Goal: Task Accomplishment & Management: Manage account settings

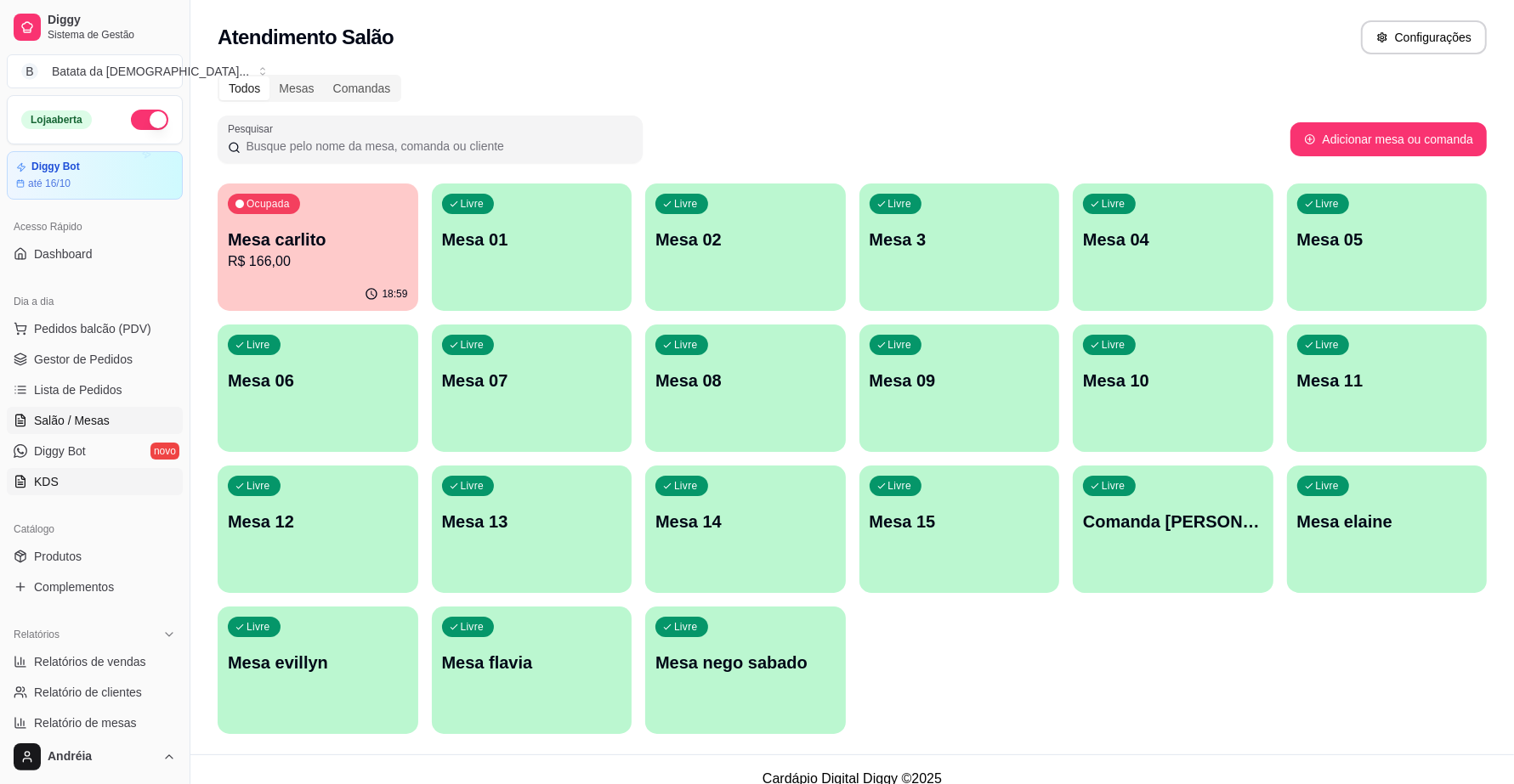
scroll to position [226, 0]
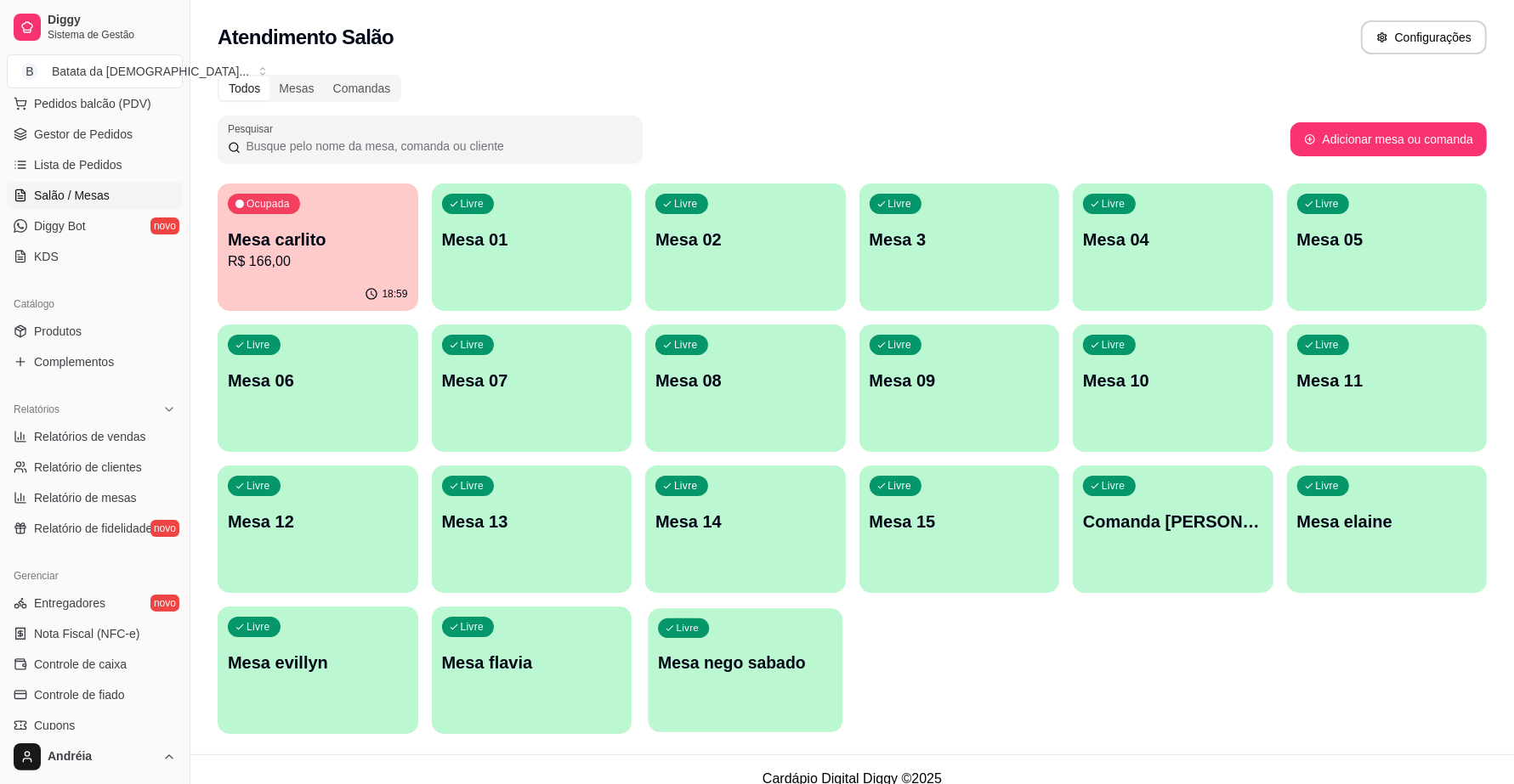
click at [718, 695] on div "Livre Mesa nego sabado" at bounding box center [745, 660] width 194 height 103
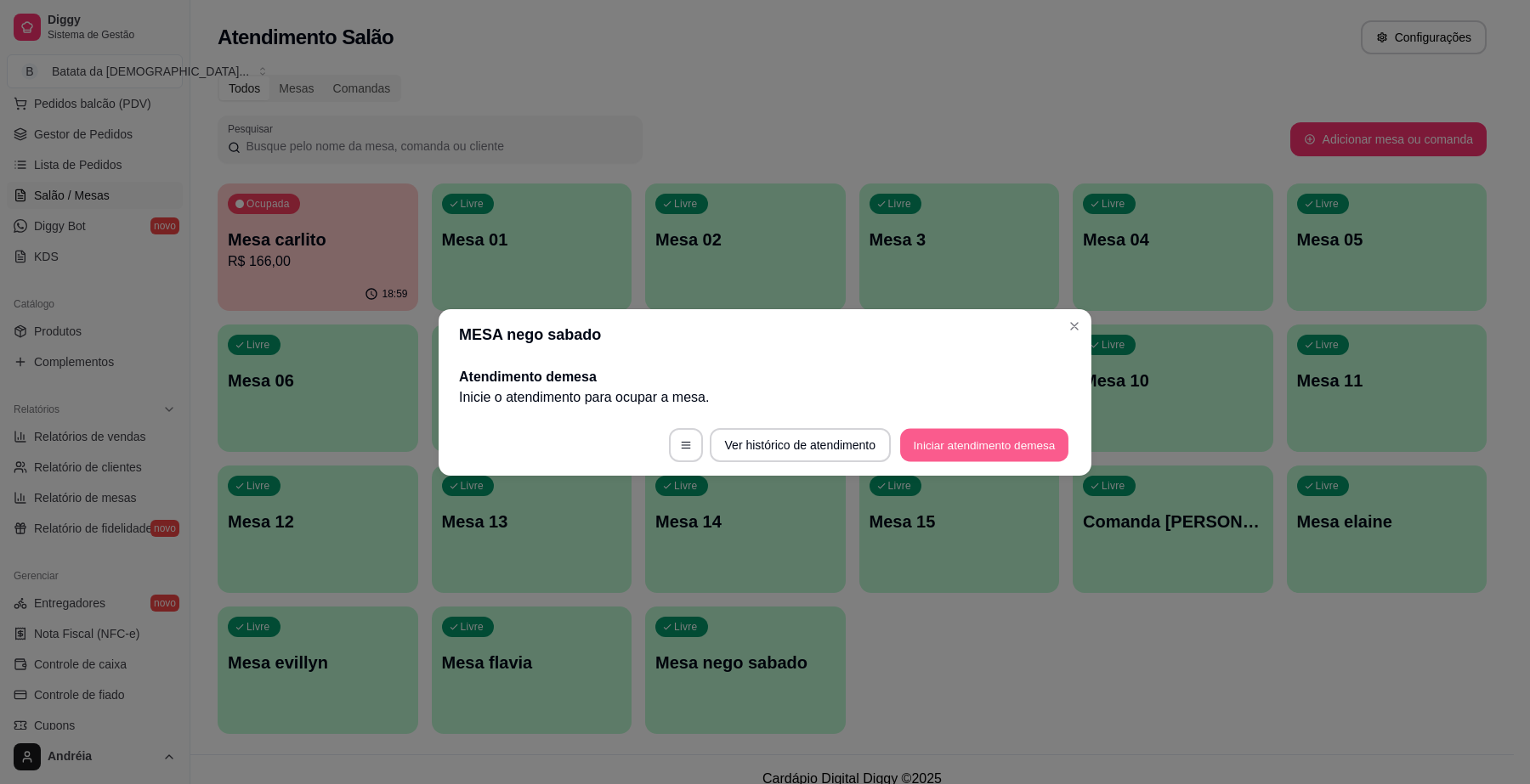
click at [946, 449] on button "Iniciar atendimento de mesa" at bounding box center [984, 445] width 168 height 33
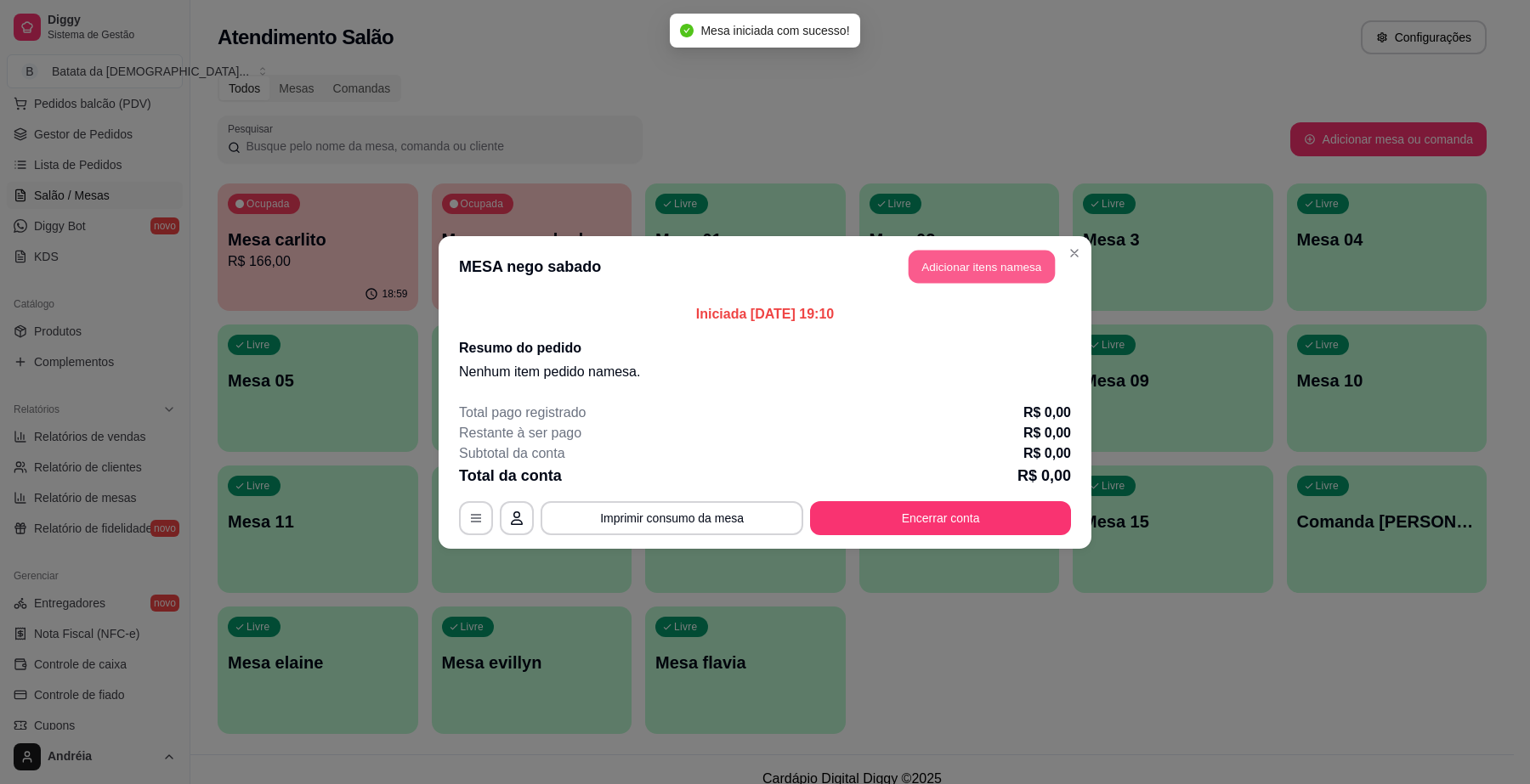
click at [946, 278] on button "Adicionar itens na mesa" at bounding box center [981, 267] width 146 height 33
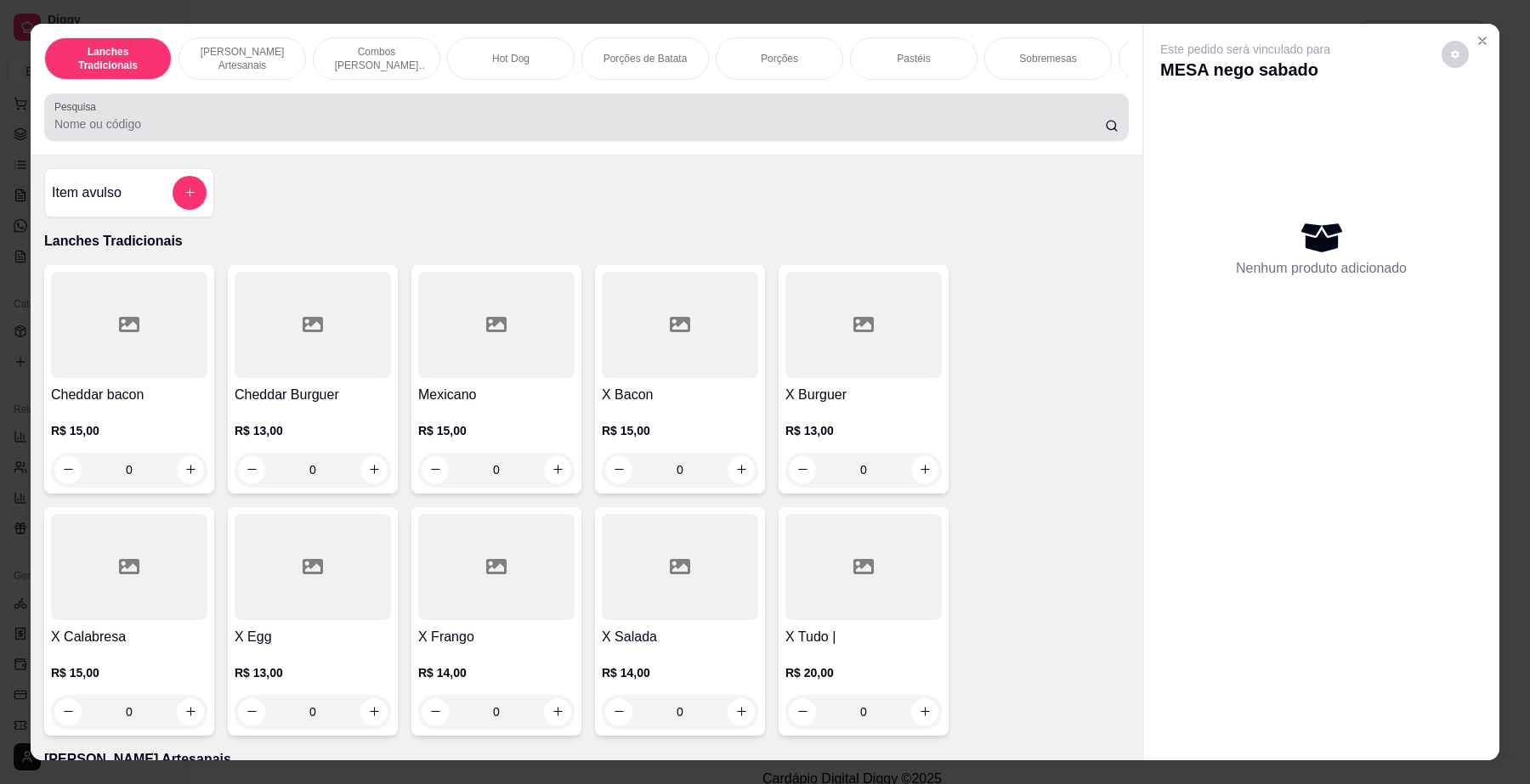
click at [799, 133] on input "Pesquisa" at bounding box center [579, 123] width 1051 height 17
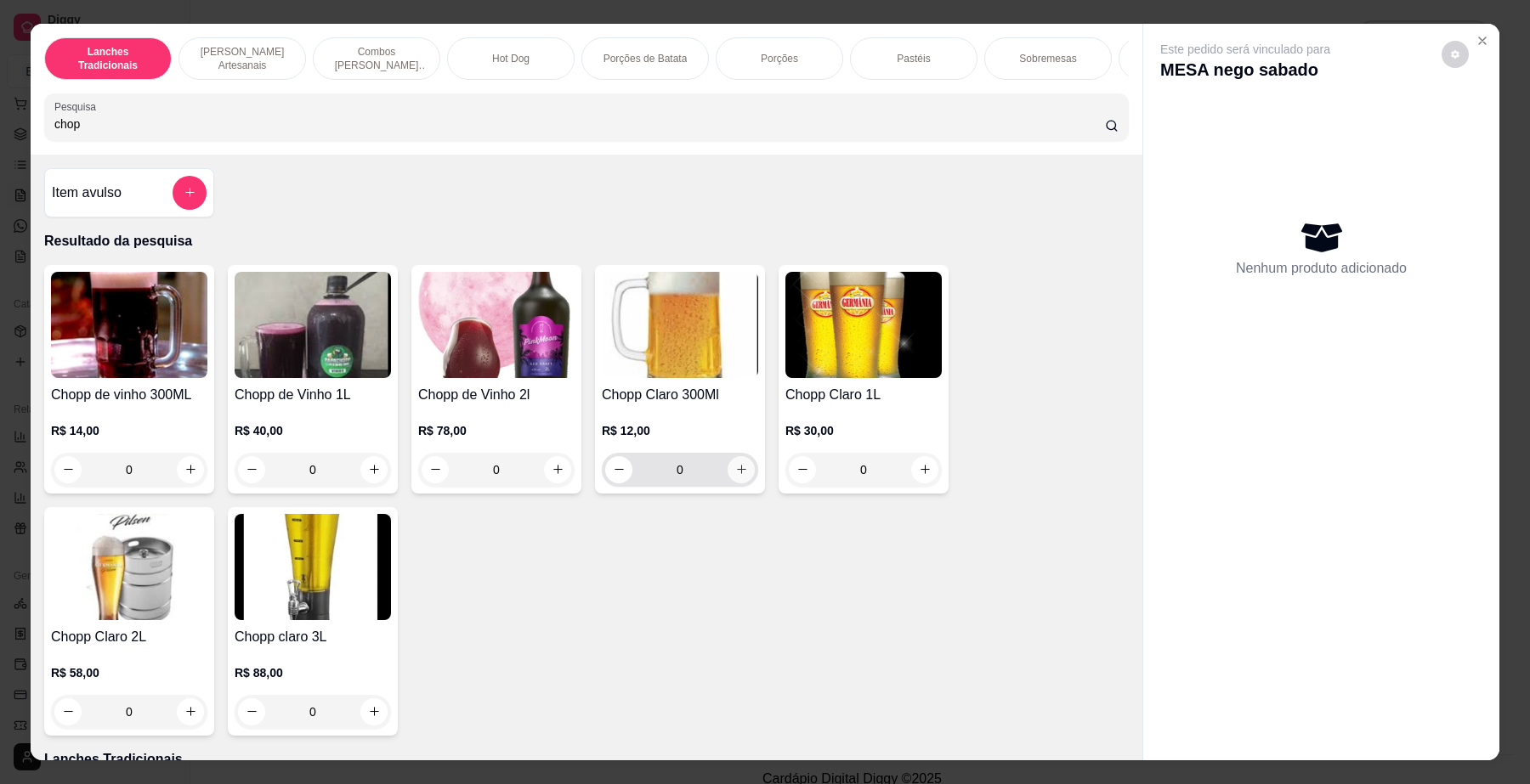
type input "chop"
click at [735, 476] on icon "increase-product-quantity" at bounding box center [741, 469] width 13 height 13
type input "1"
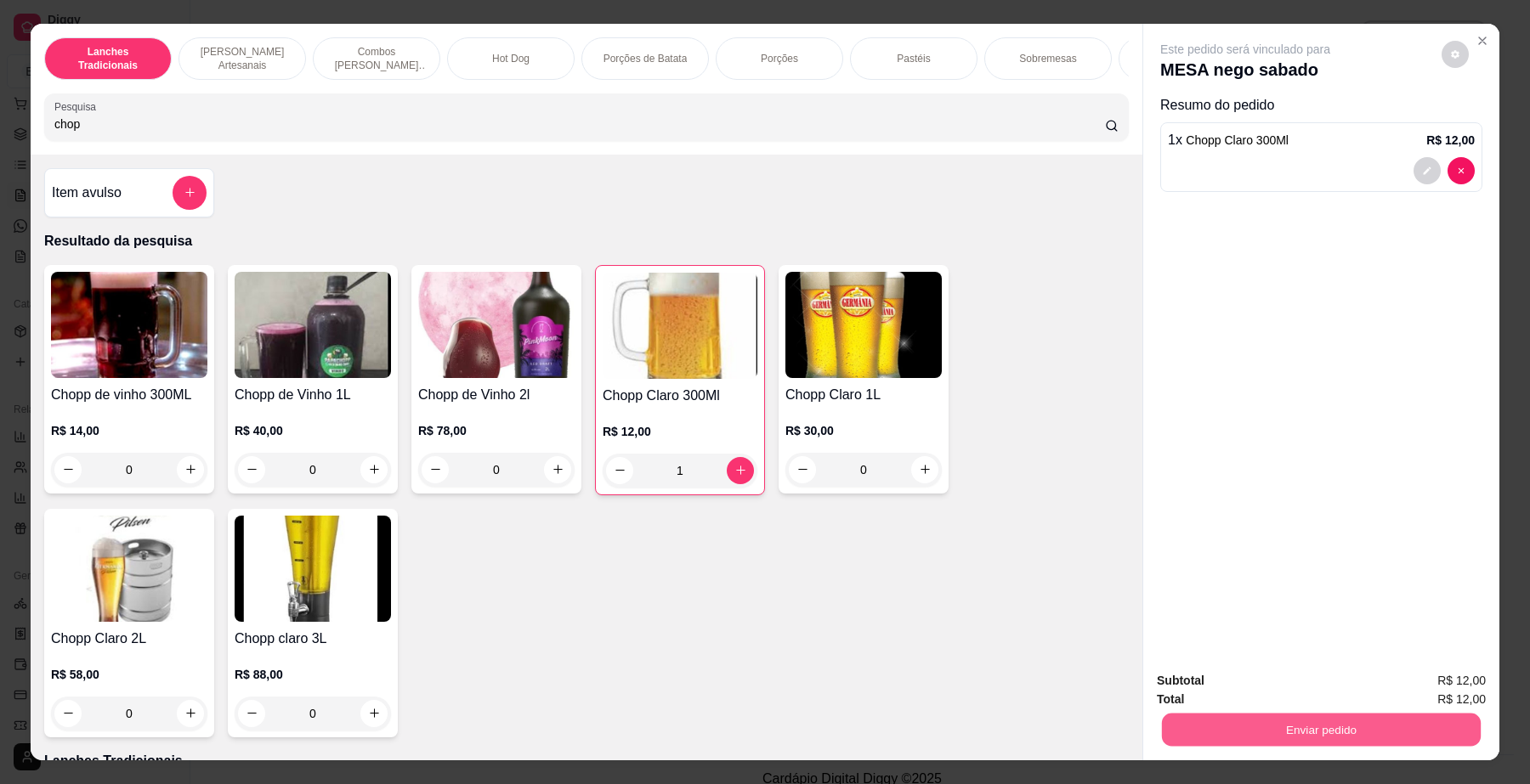
click at [1291, 734] on button "Enviar pedido" at bounding box center [1322, 731] width 319 height 33
click at [1454, 692] on button "Enviar pedido" at bounding box center [1439, 688] width 94 height 32
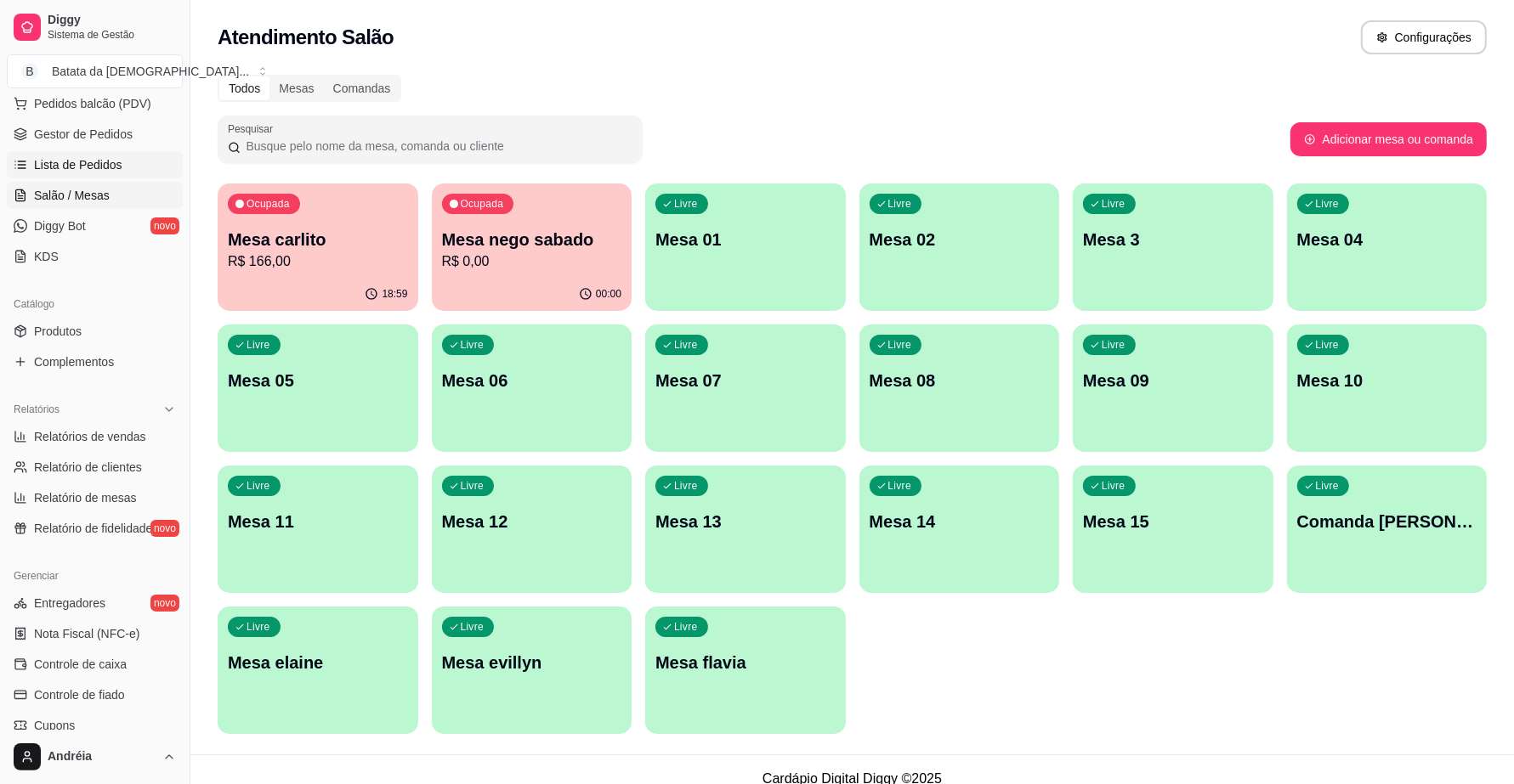
click at [113, 165] on span "Lista de Pedidos" at bounding box center [79, 164] width 89 height 17
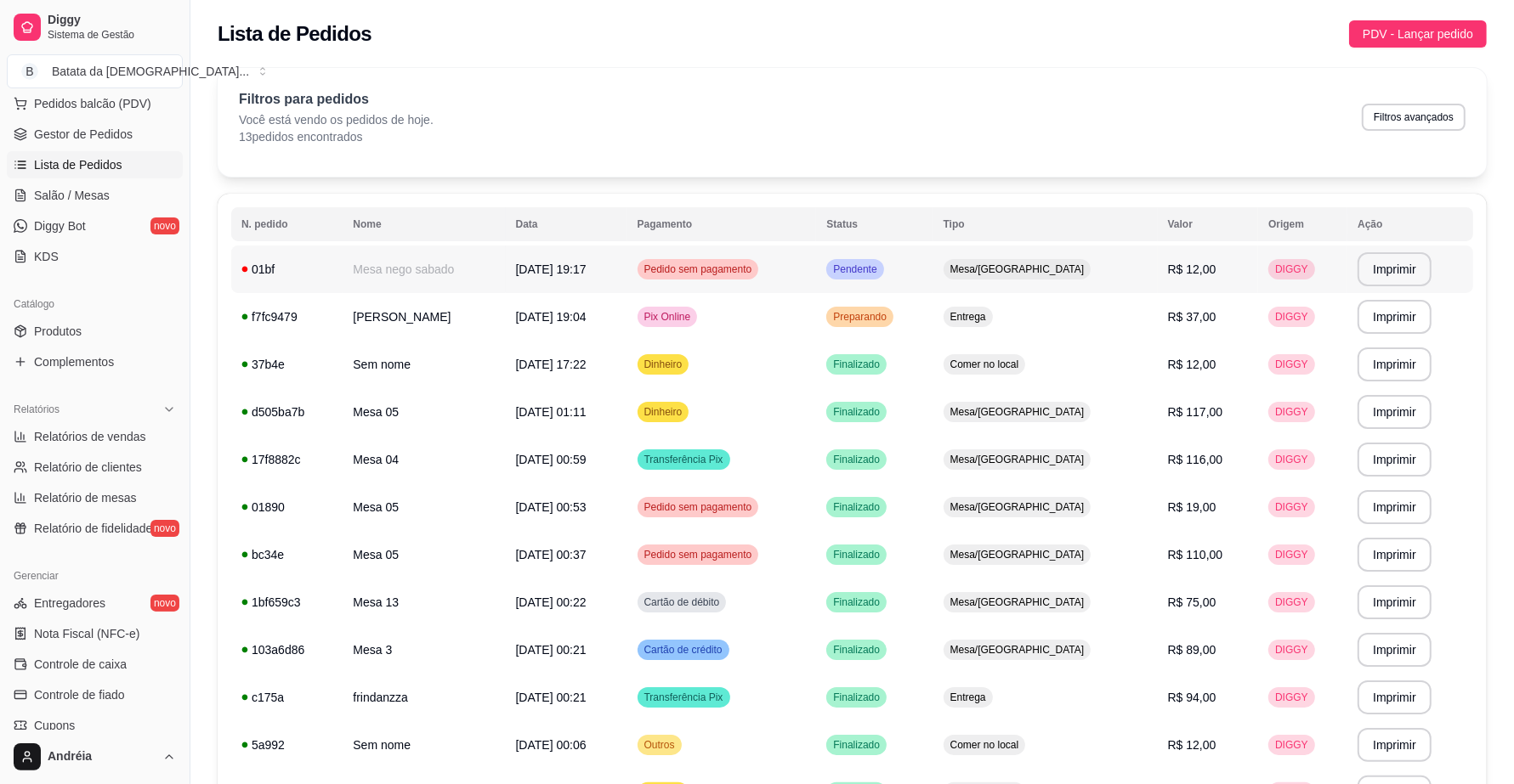
click at [880, 265] on span "Pendente" at bounding box center [854, 270] width 50 height 14
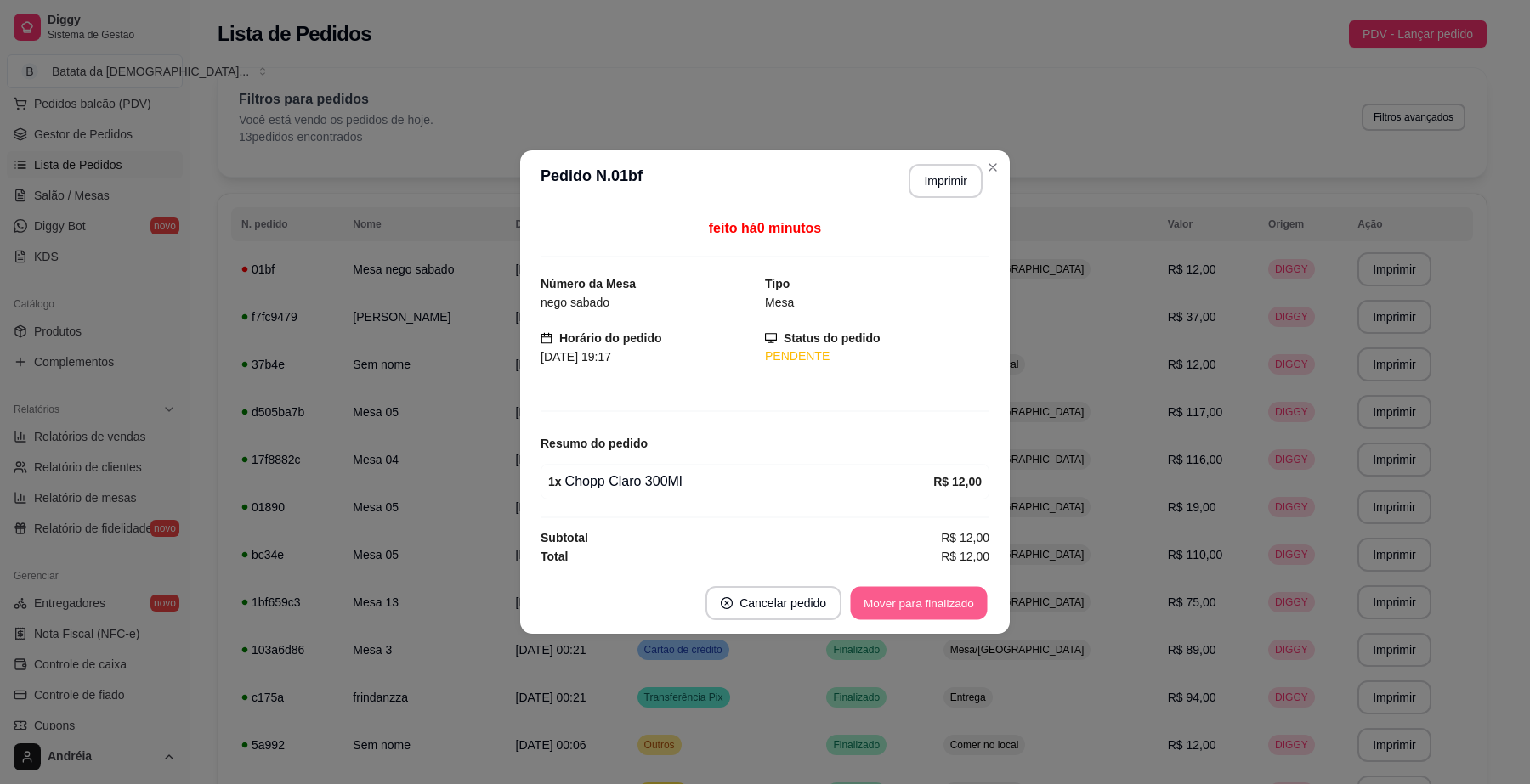
click at [905, 599] on button "Mover para finalizado" at bounding box center [919, 604] width 137 height 33
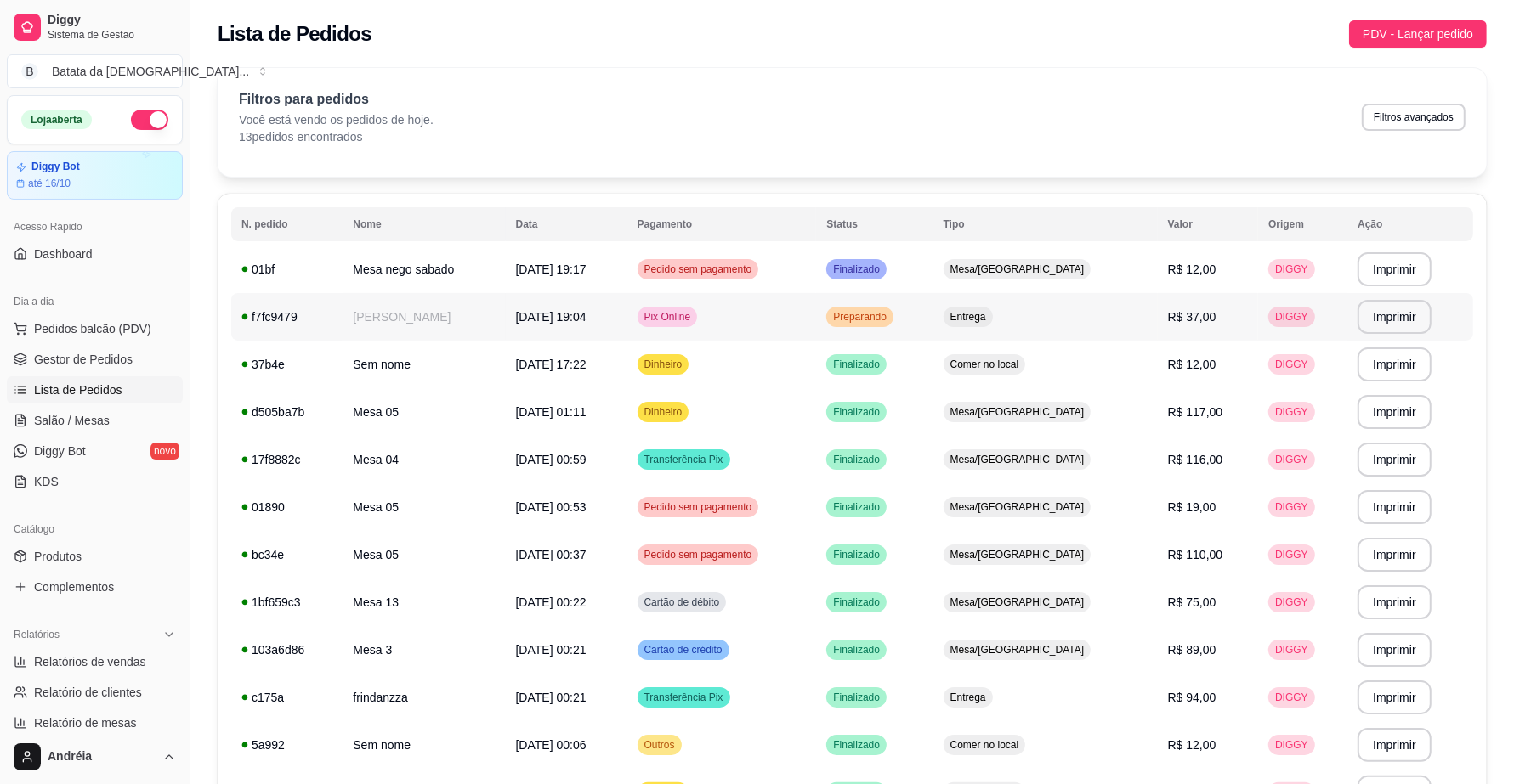
click at [890, 313] on span "Preparando" at bounding box center [859, 317] width 60 height 14
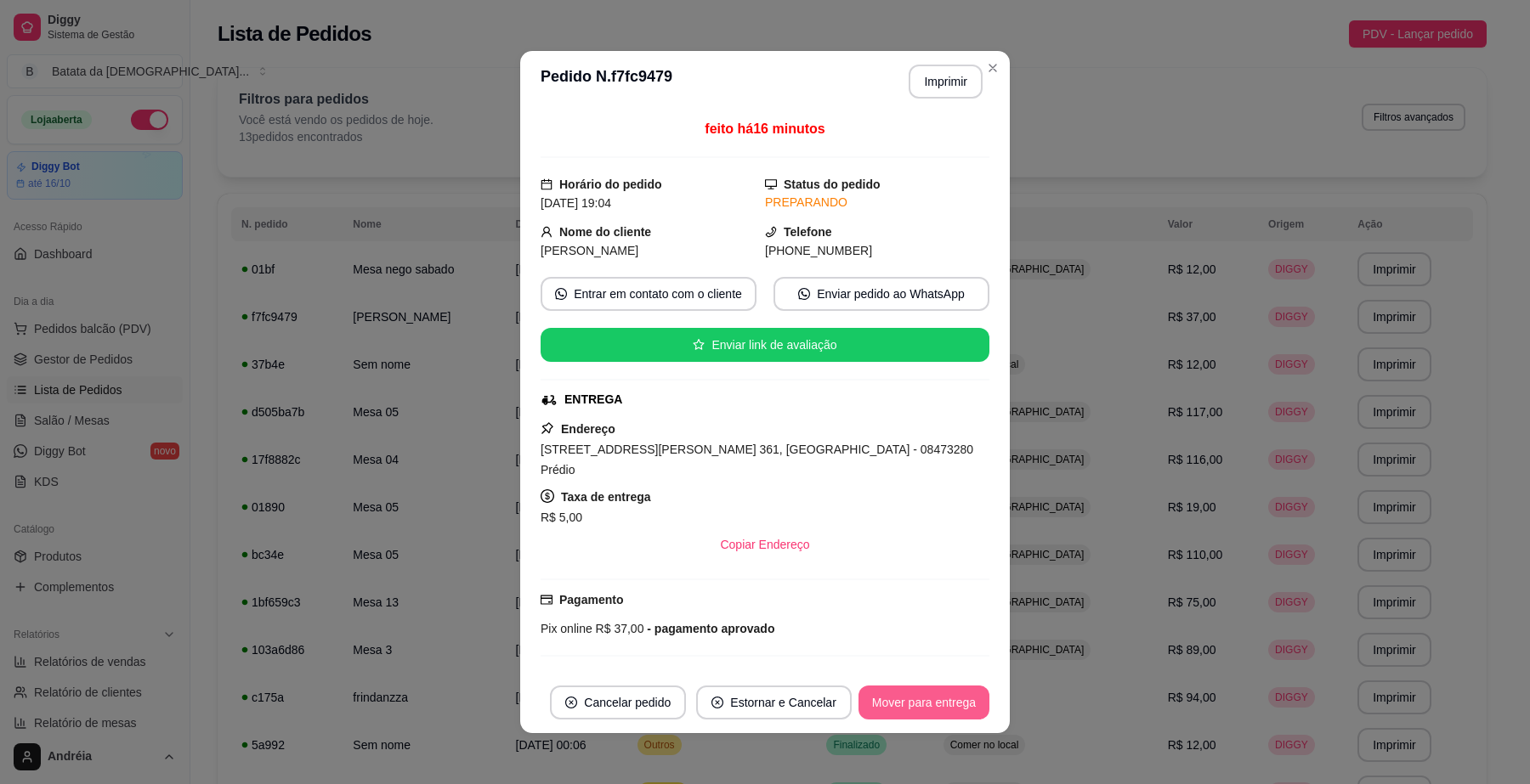
click at [931, 707] on button "Mover para entrega" at bounding box center [924, 702] width 131 height 34
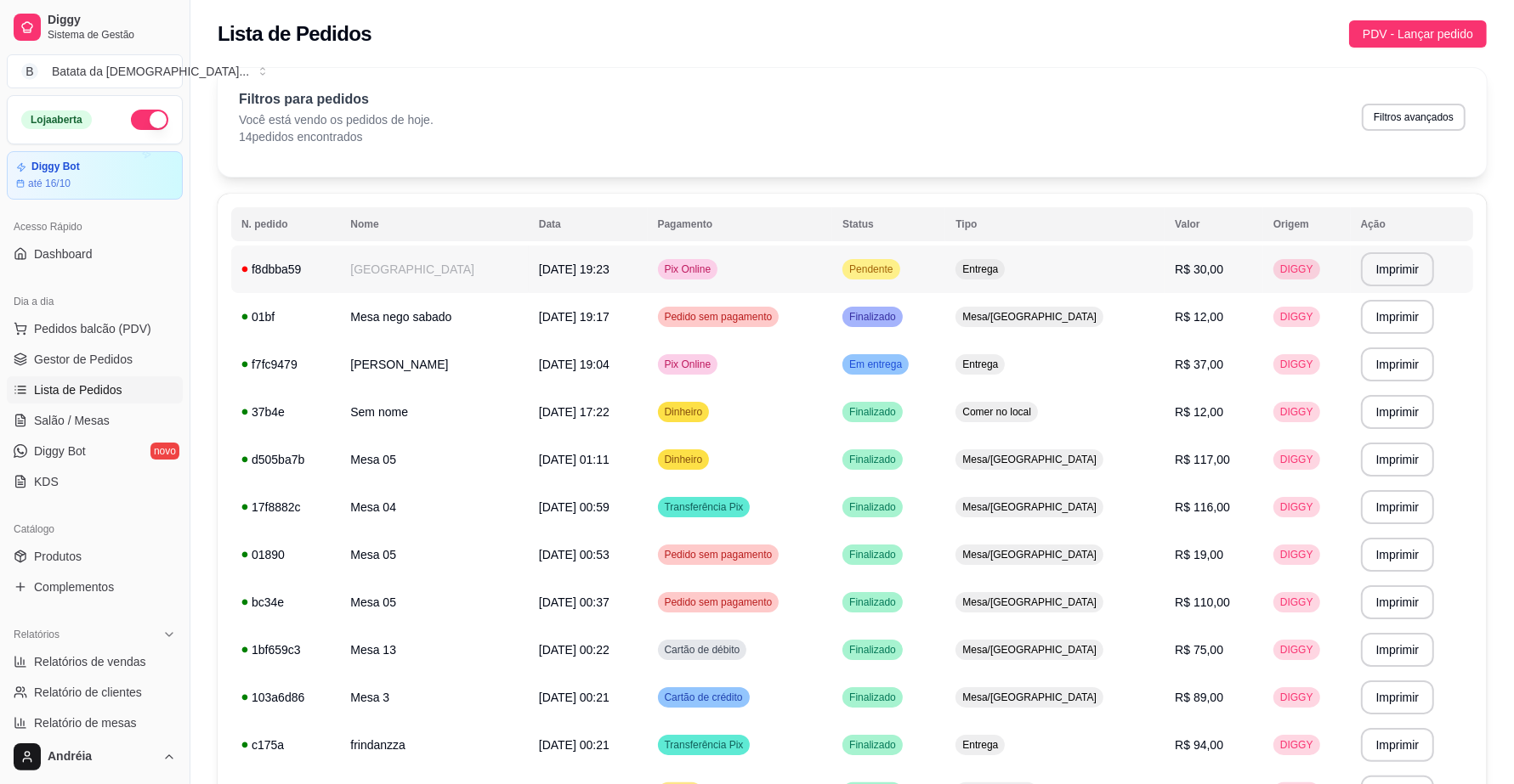
click at [896, 265] on span "Pendente" at bounding box center [871, 270] width 50 height 14
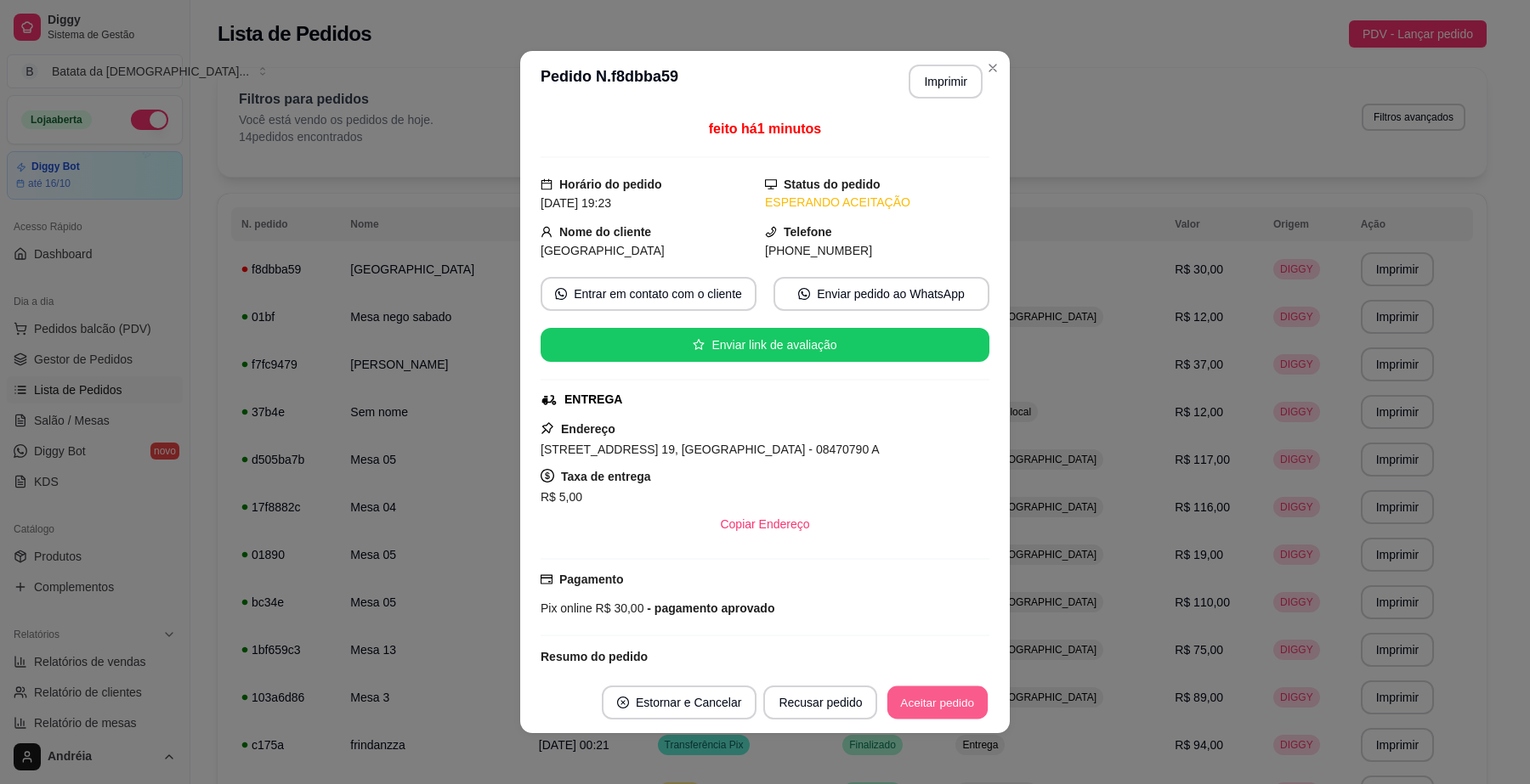
click at [961, 701] on button "Aceitar pedido" at bounding box center [938, 703] width 100 height 33
click at [953, 710] on button "Aceitar pedido" at bounding box center [937, 702] width 103 height 34
click at [946, 86] on button "Imprimir" at bounding box center [946, 82] width 71 height 33
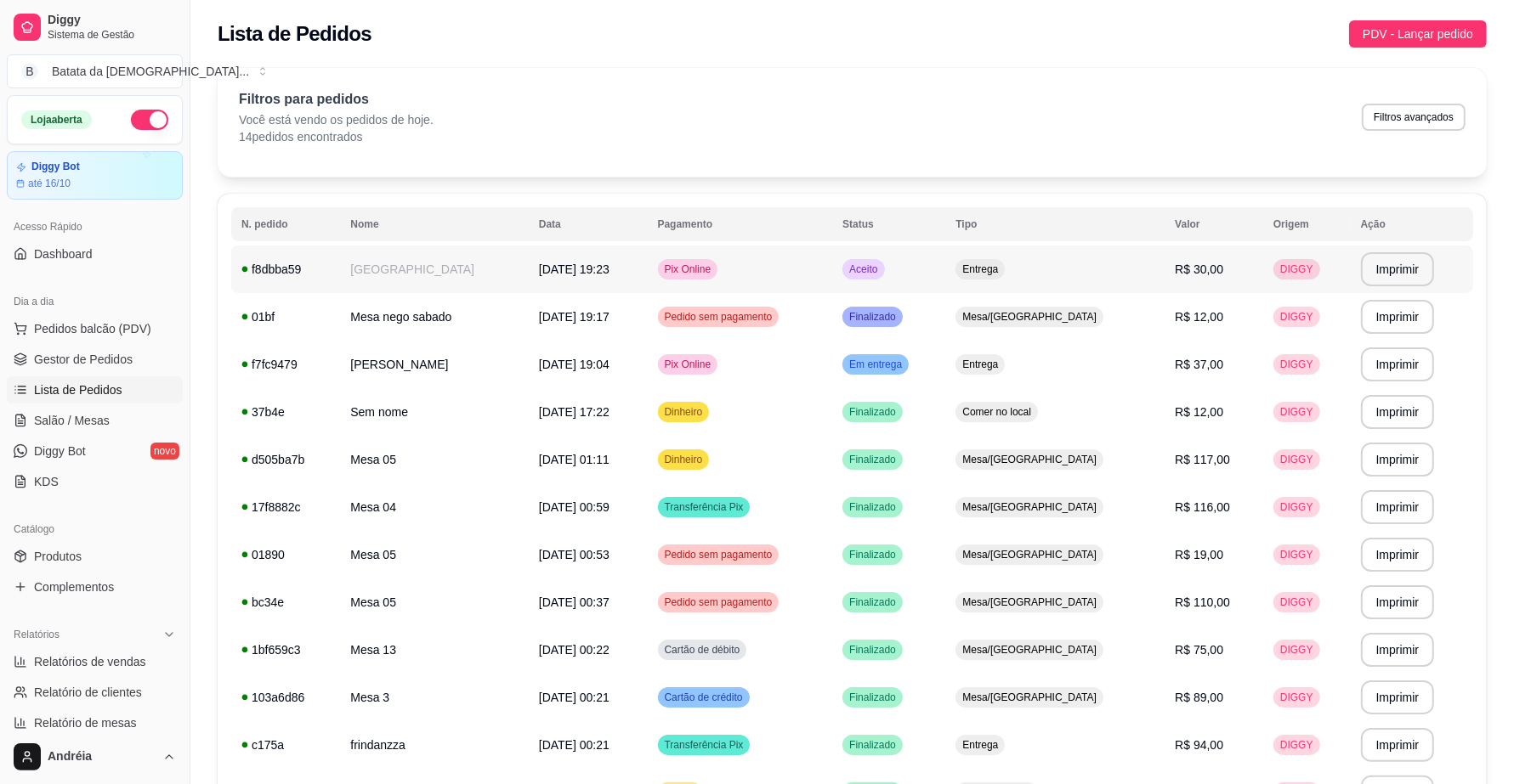
click at [884, 278] on div "Aceito" at bounding box center [863, 269] width 41 height 21
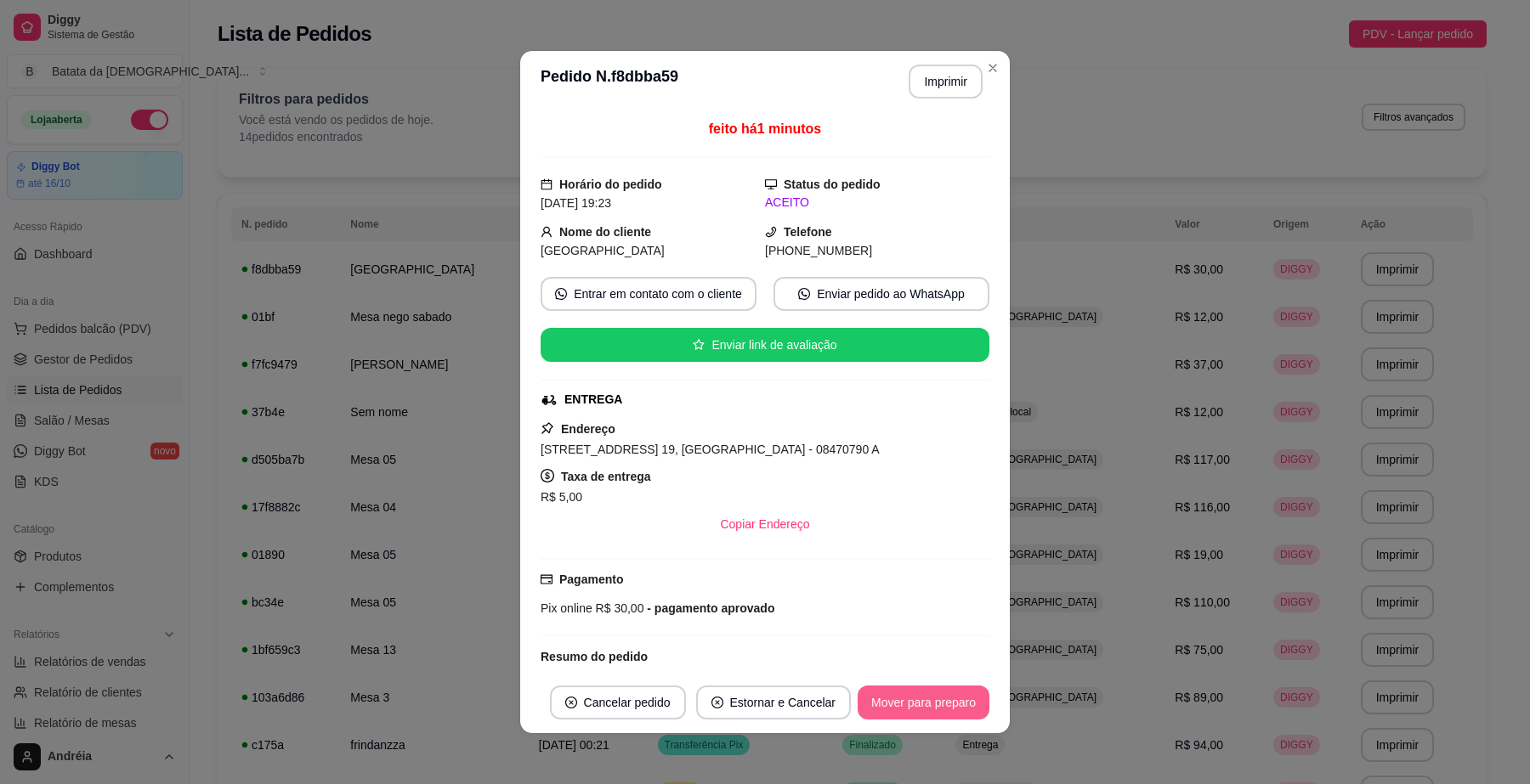
click at [959, 706] on button "Mover para preparo" at bounding box center [924, 702] width 132 height 34
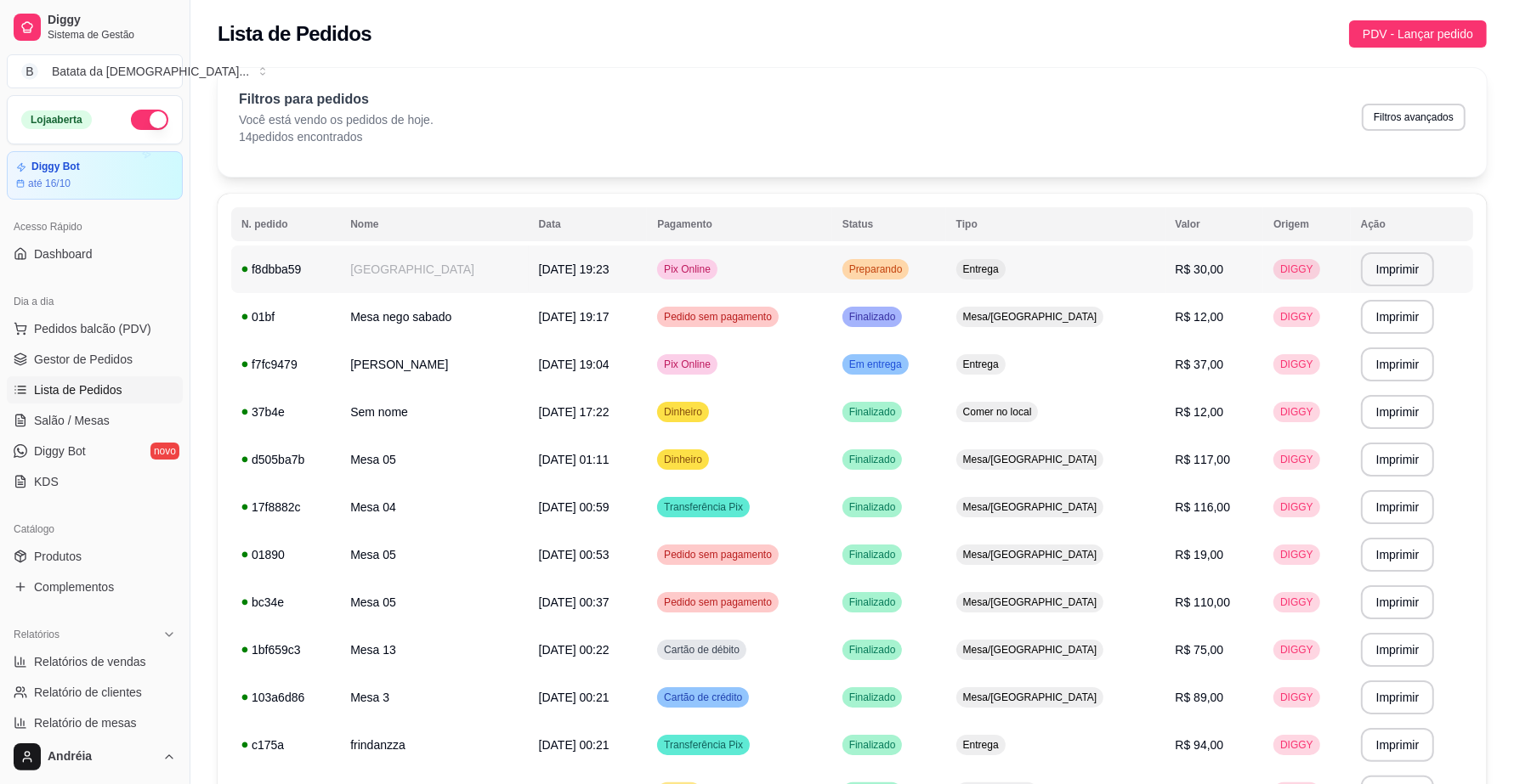
click at [832, 275] on td "Pix Online" at bounding box center [740, 269] width 185 height 47
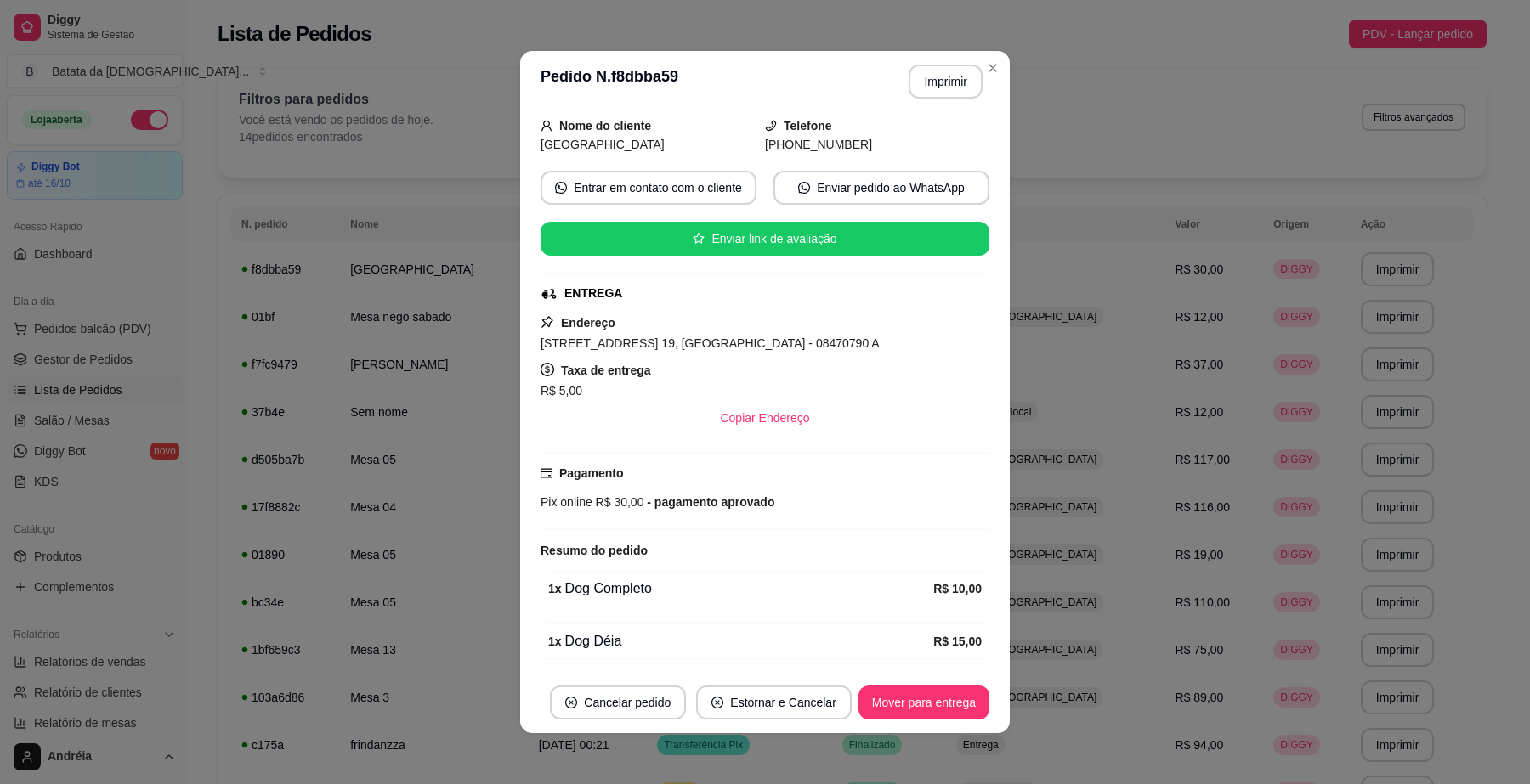
scroll to position [172, 0]
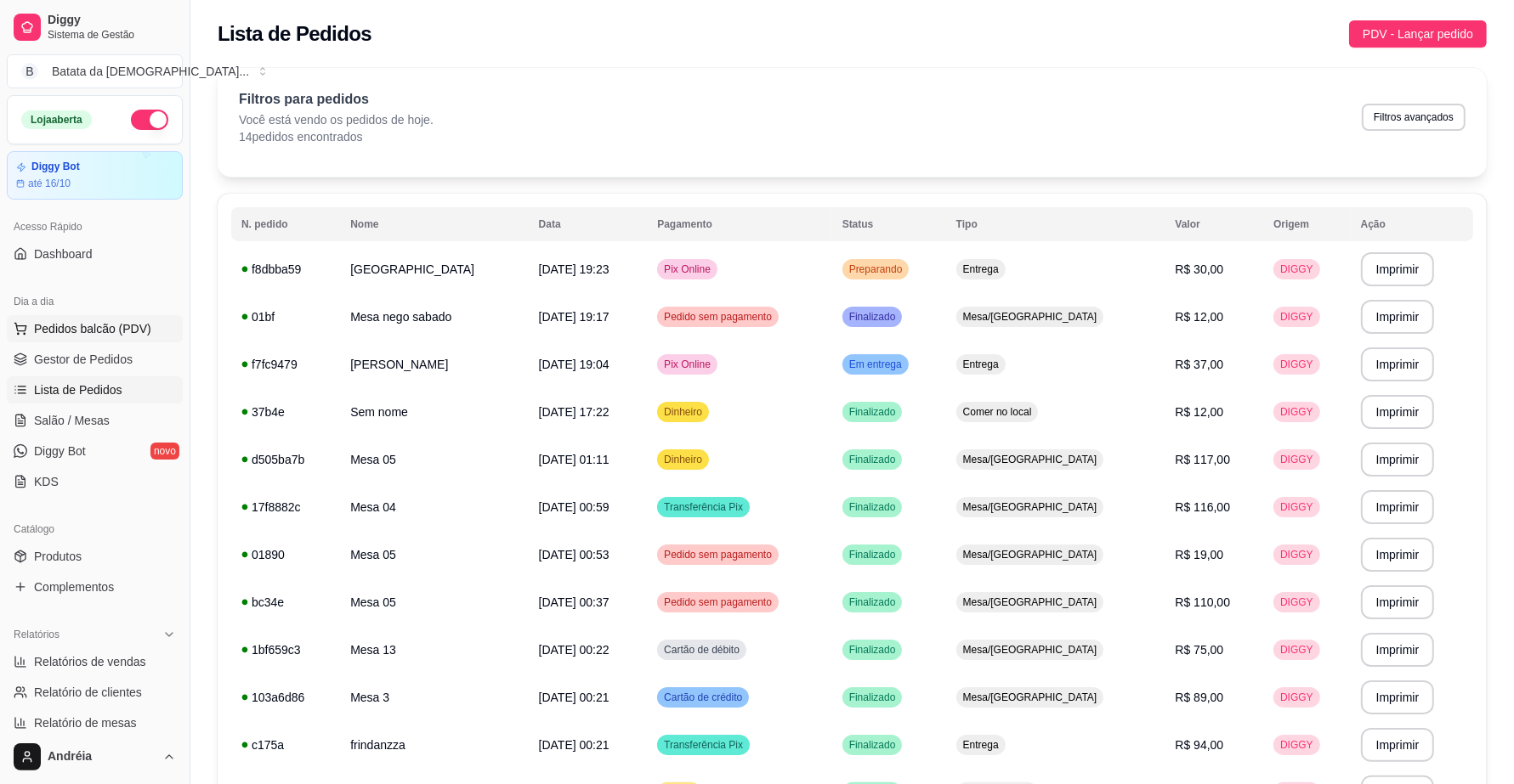
click at [90, 328] on span "Pedidos balcão (PDV)" at bounding box center [93, 328] width 117 height 17
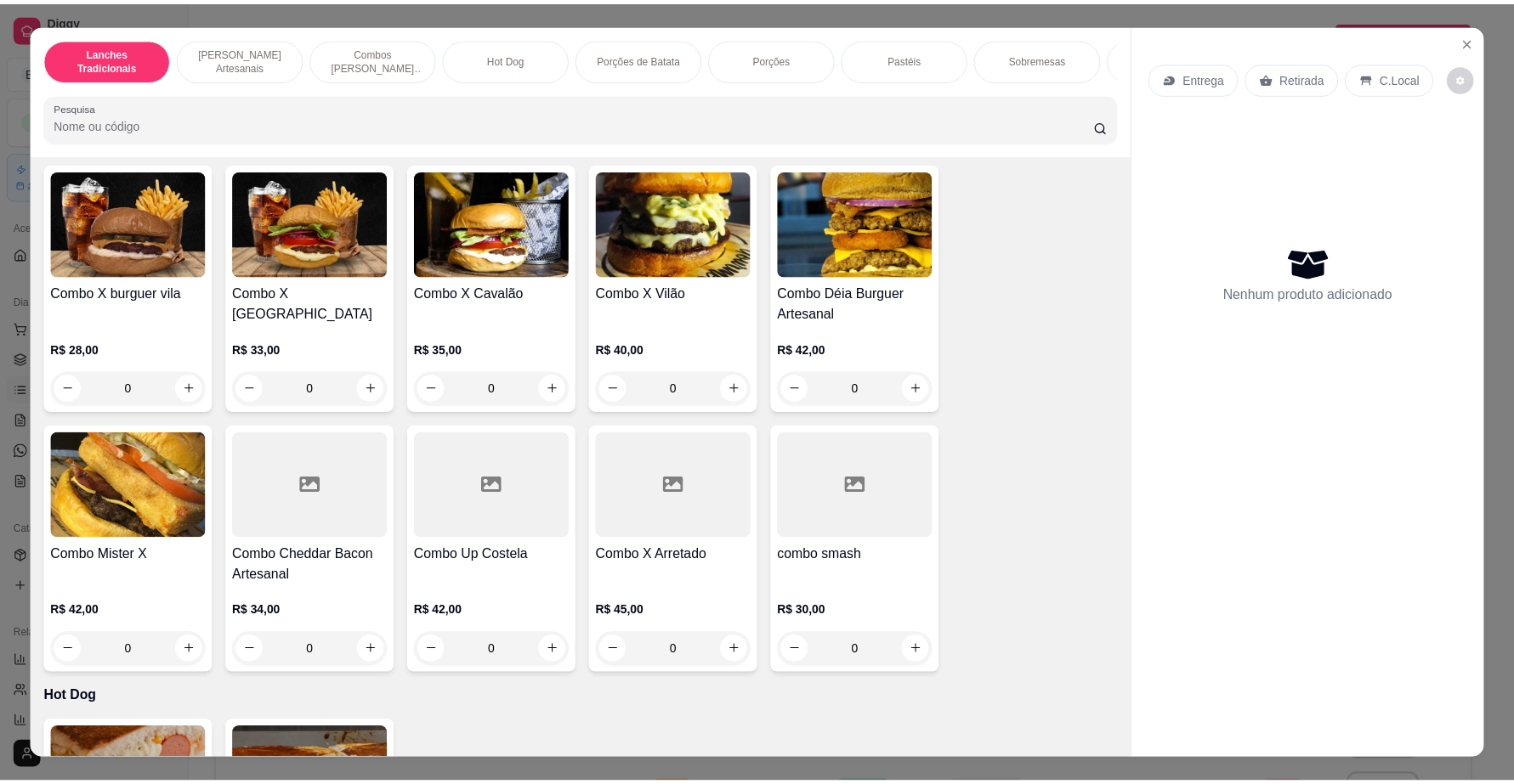
scroll to position [1913, 0]
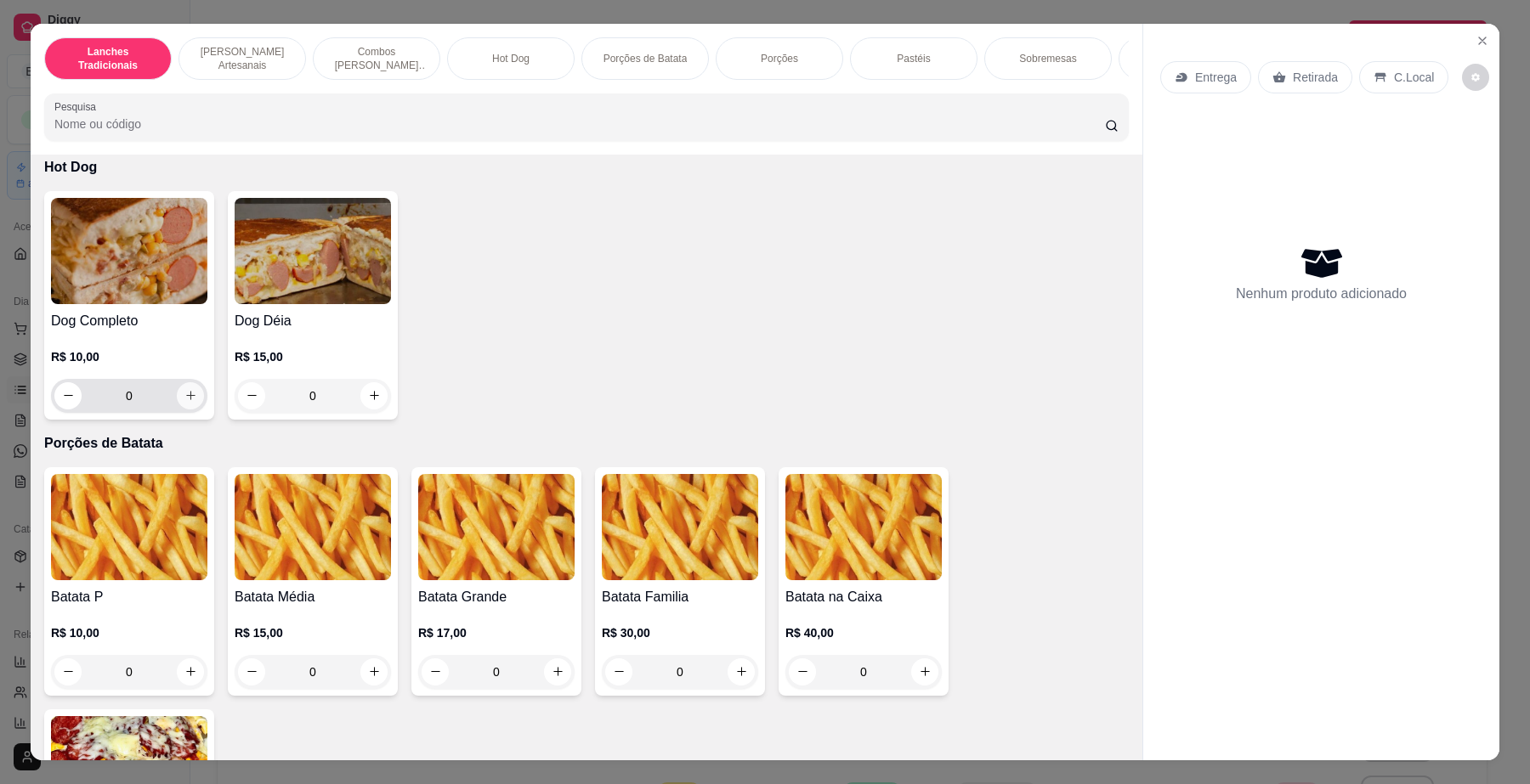
click at [189, 410] on button "increase-product-quantity" at bounding box center [190, 396] width 28 height 28
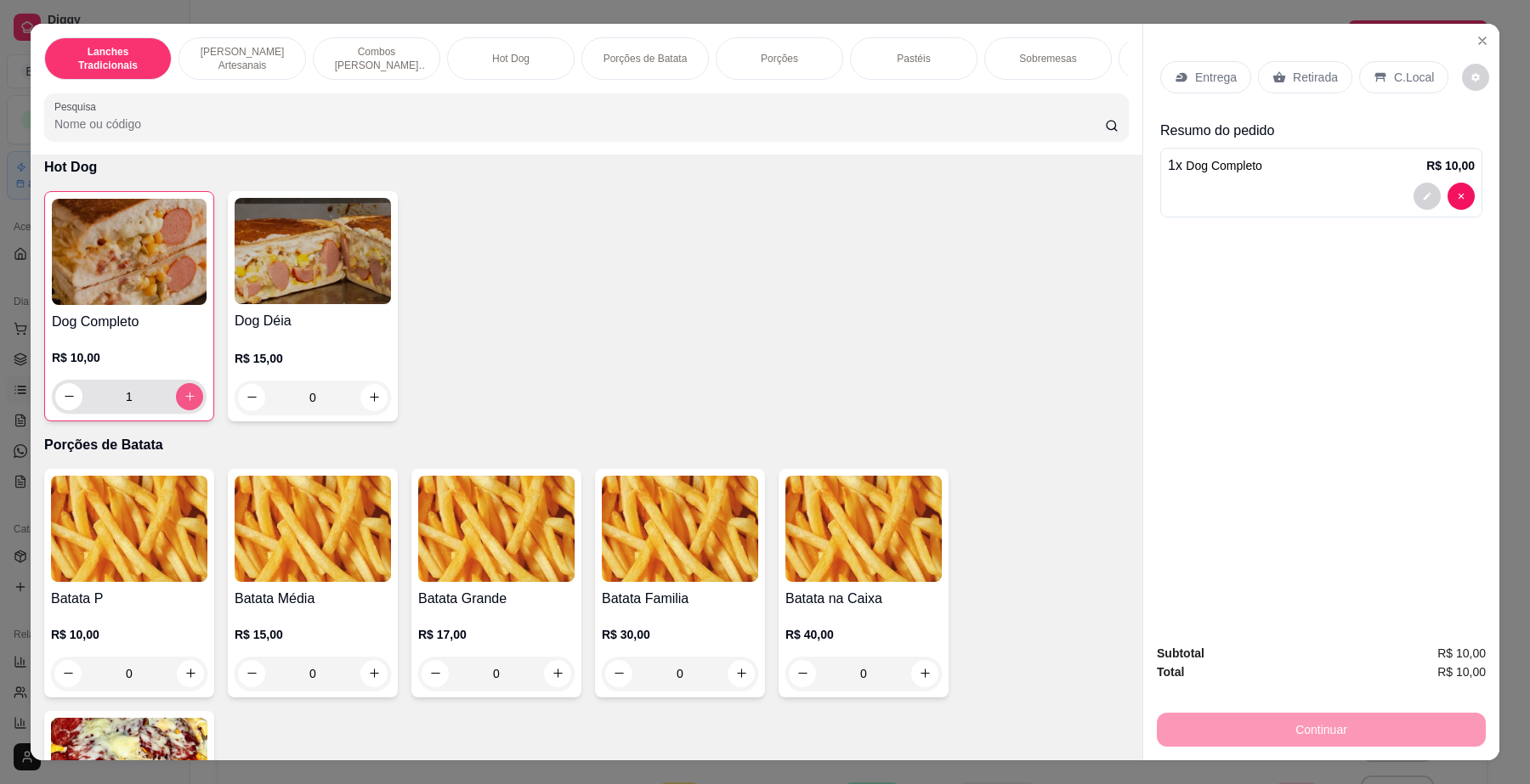
click at [189, 411] on button "increase-product-quantity" at bounding box center [190, 397] width 28 height 28
type input "2"
click at [1195, 85] on p "Entrega" at bounding box center [1216, 77] width 41 height 17
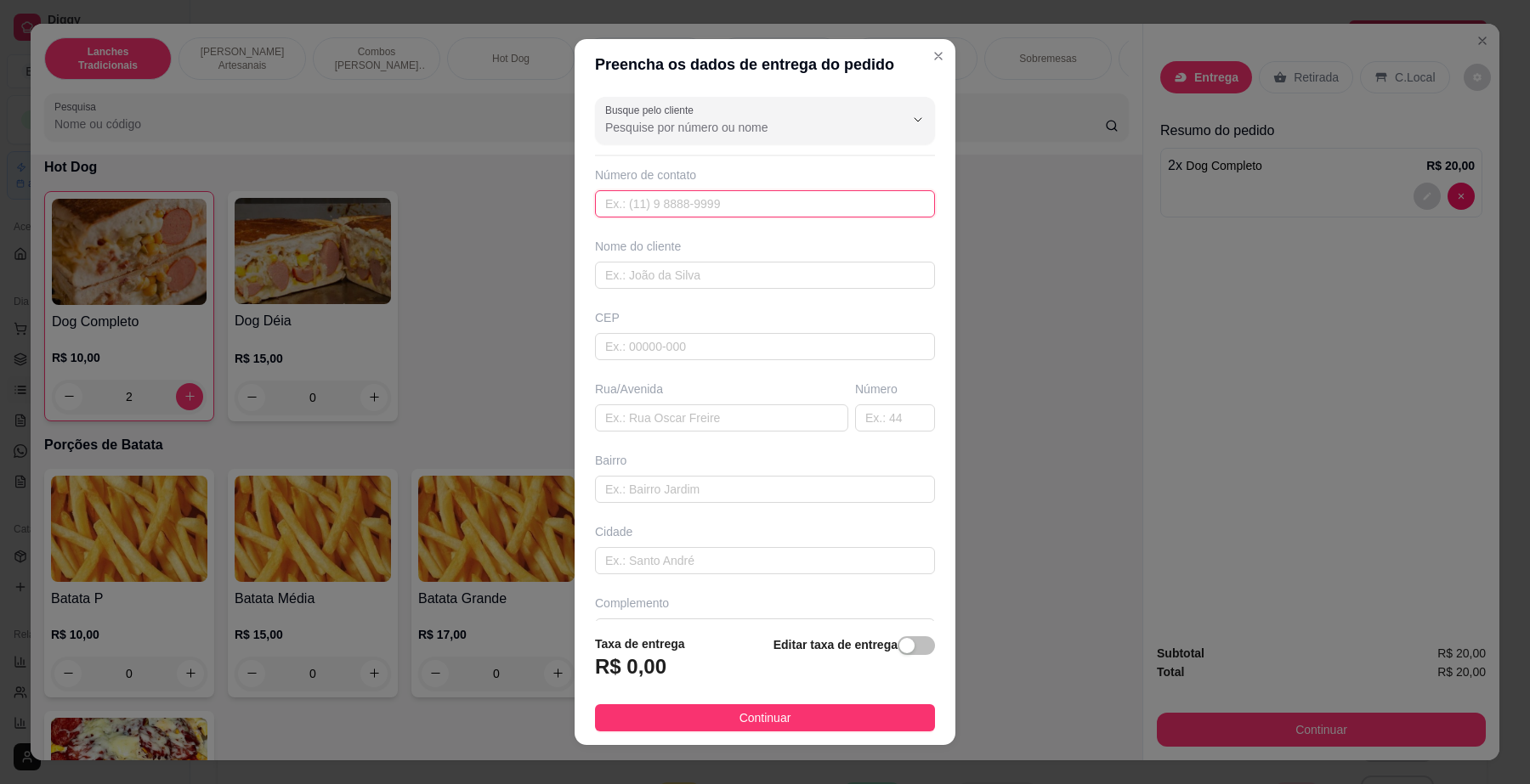
click at [651, 202] on input "text" at bounding box center [765, 204] width 340 height 28
paste input "[PHONE_NUMBER]"
type input "[PHONE_NUMBER]"
click at [704, 283] on input "text" at bounding box center [765, 276] width 340 height 28
paste input "[GEOGRAPHIC_DATA]"
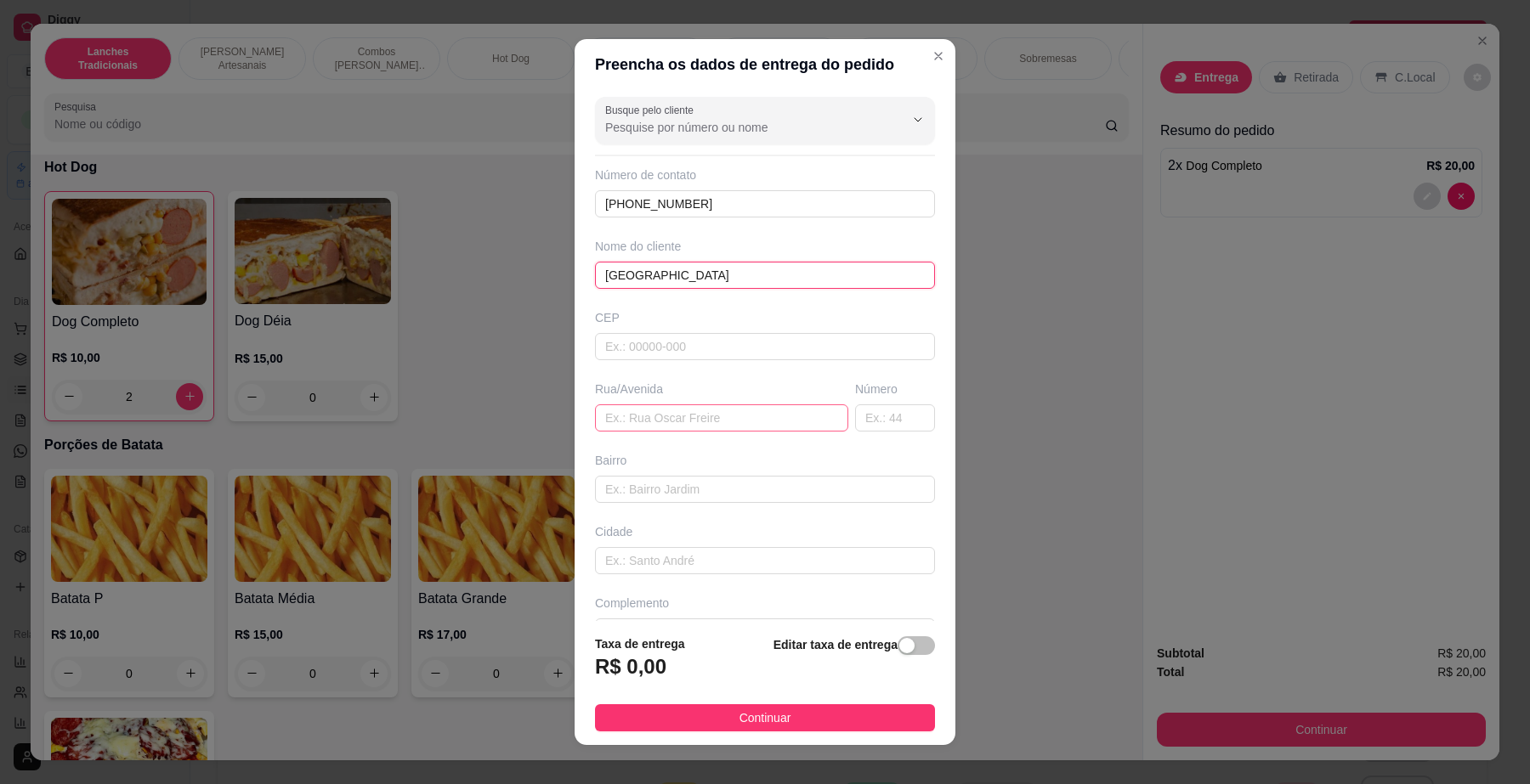
type input "[GEOGRAPHIC_DATA]"
click at [672, 426] on input "text" at bounding box center [721, 419] width 253 height 28
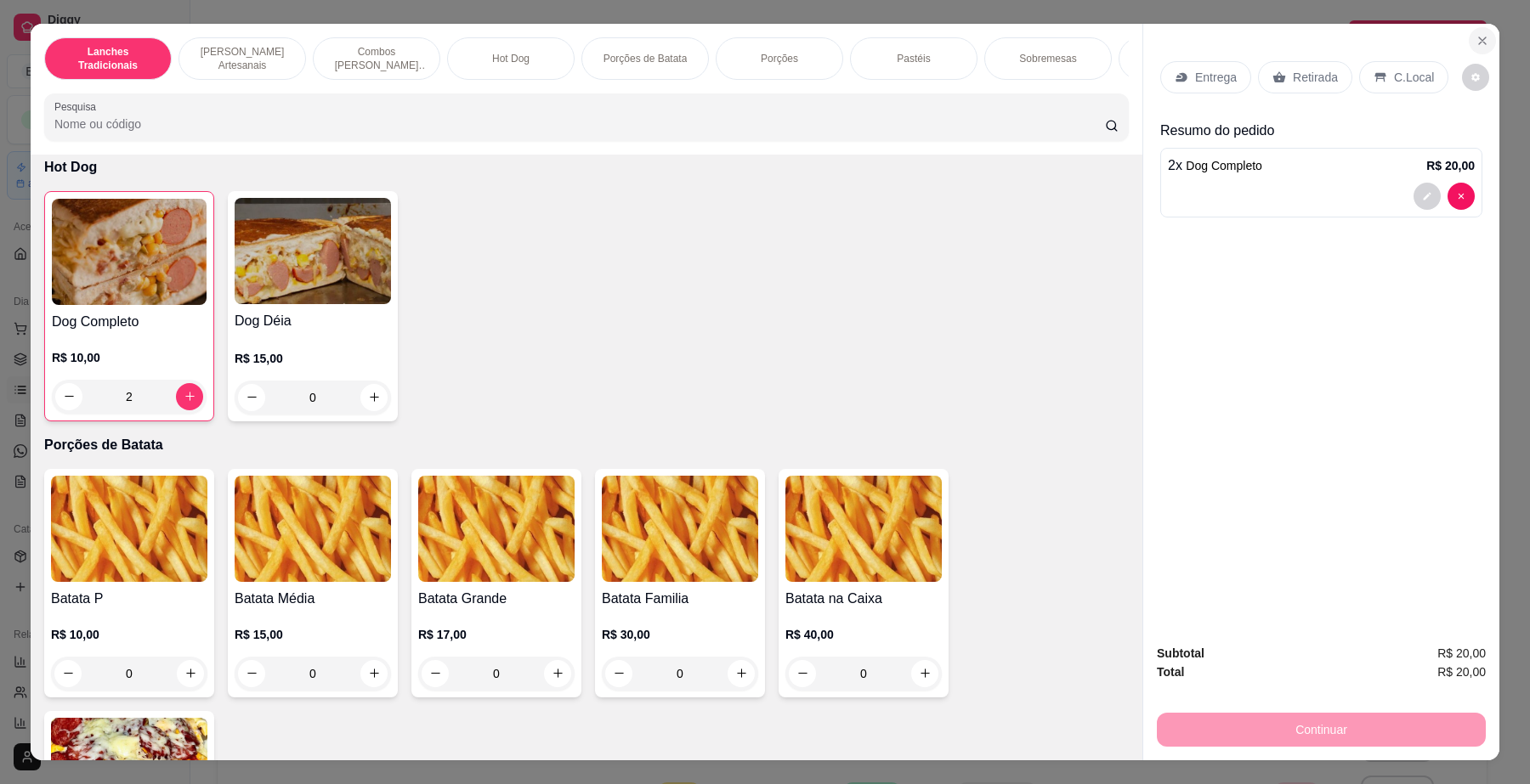
click at [1480, 38] on icon "Close" at bounding box center [1483, 40] width 7 height 7
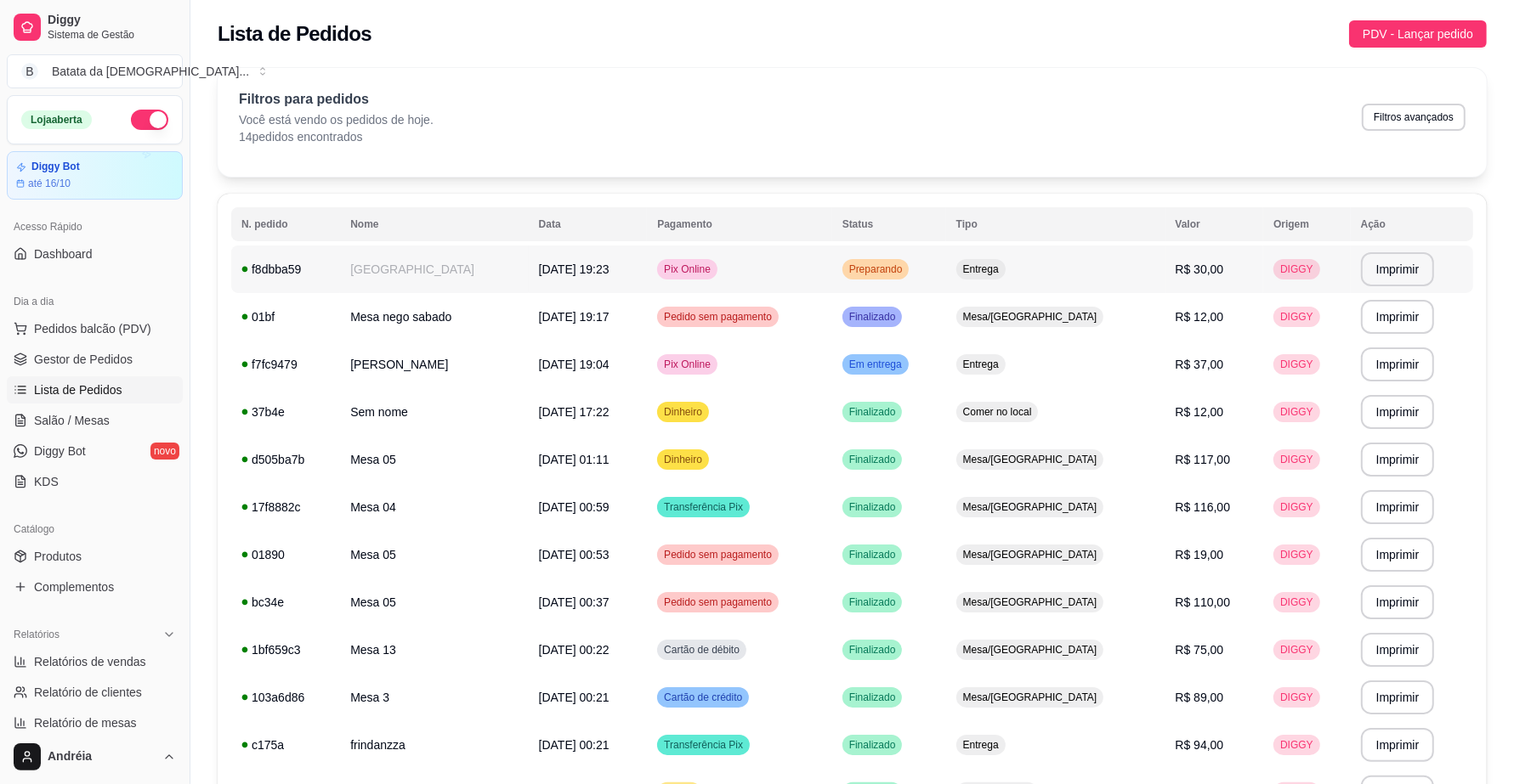
click at [906, 264] on span "Preparando" at bounding box center [876, 270] width 60 height 14
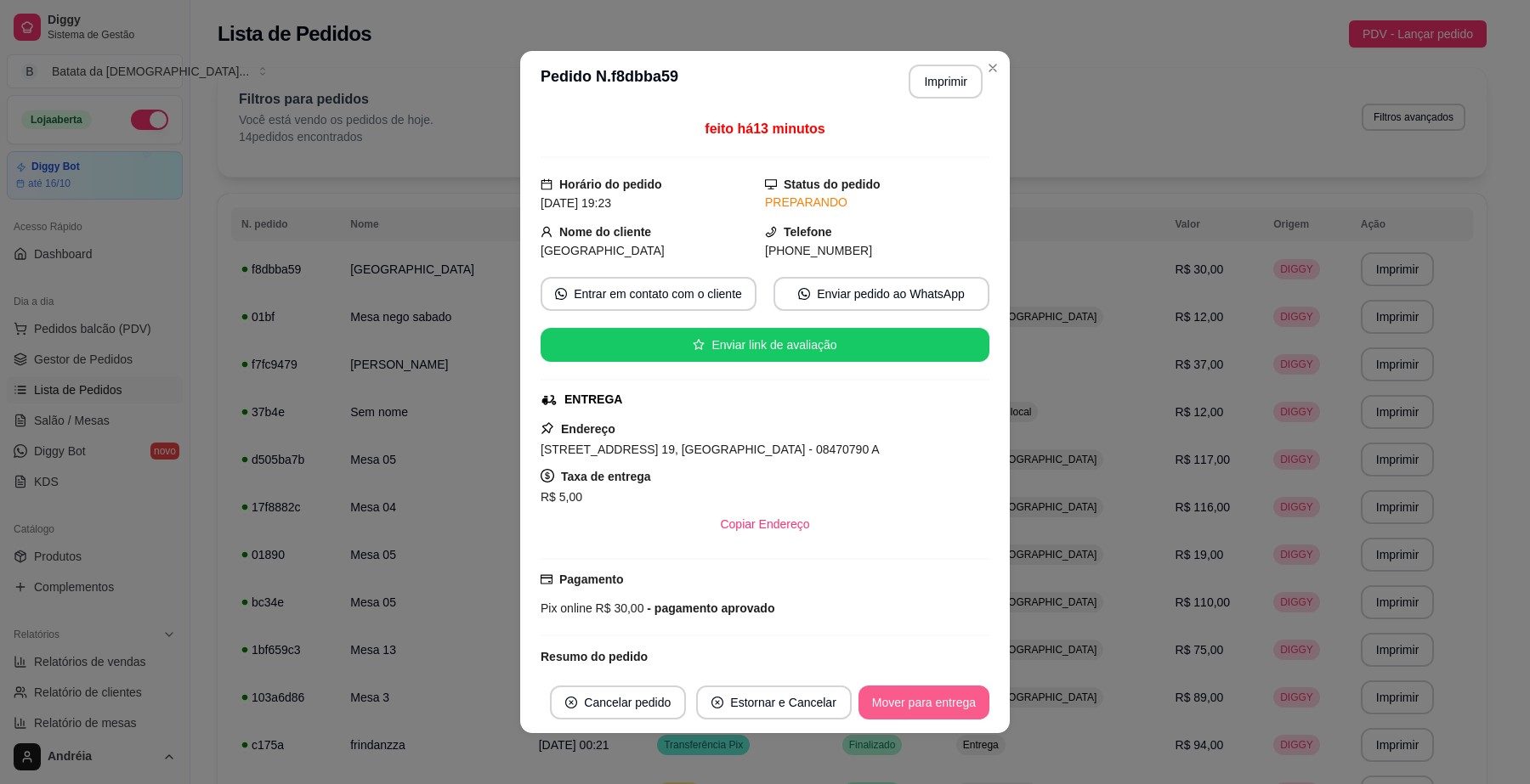
click at [959, 704] on button "Mover para entrega" at bounding box center [924, 702] width 131 height 34
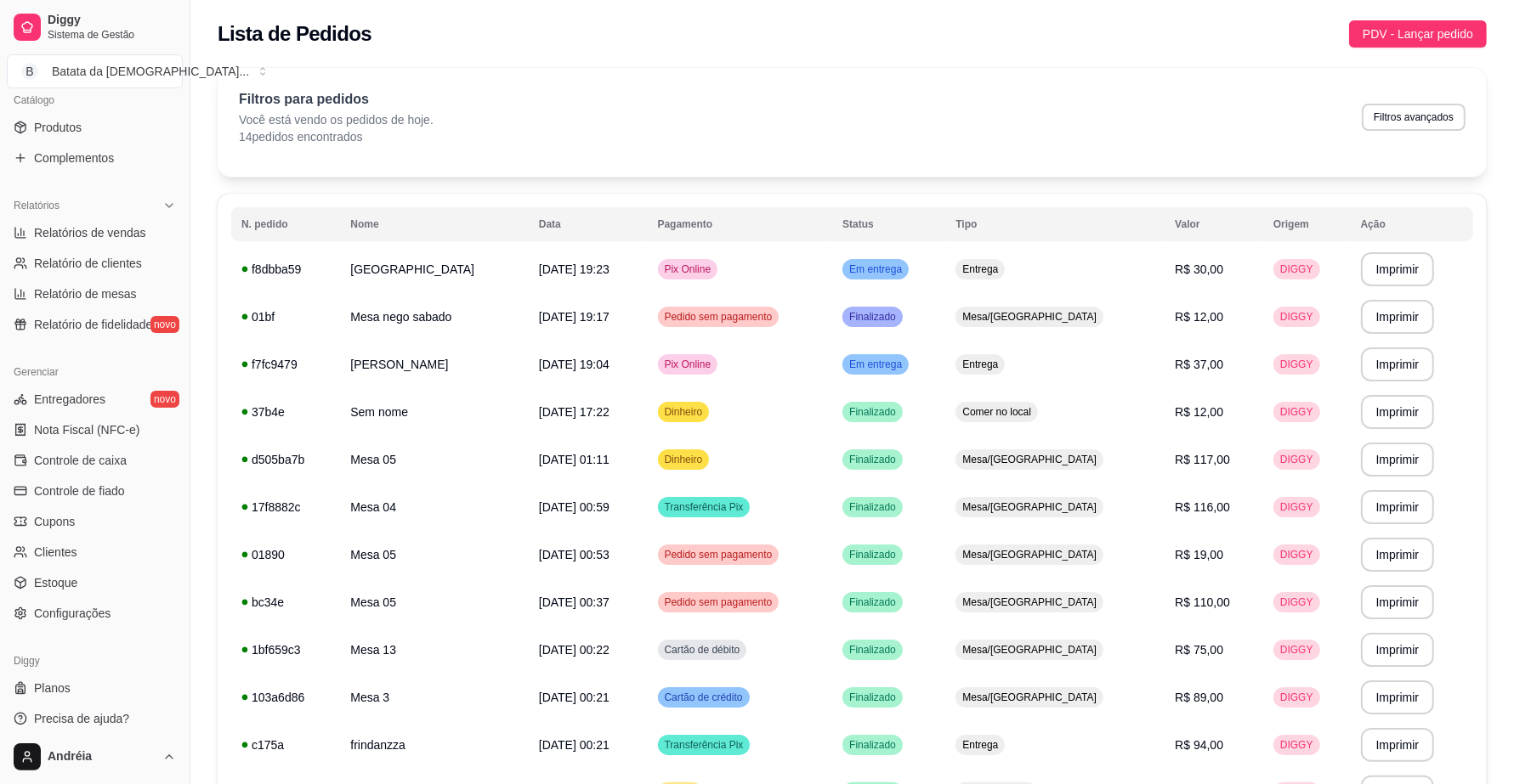
scroll to position [437, 0]
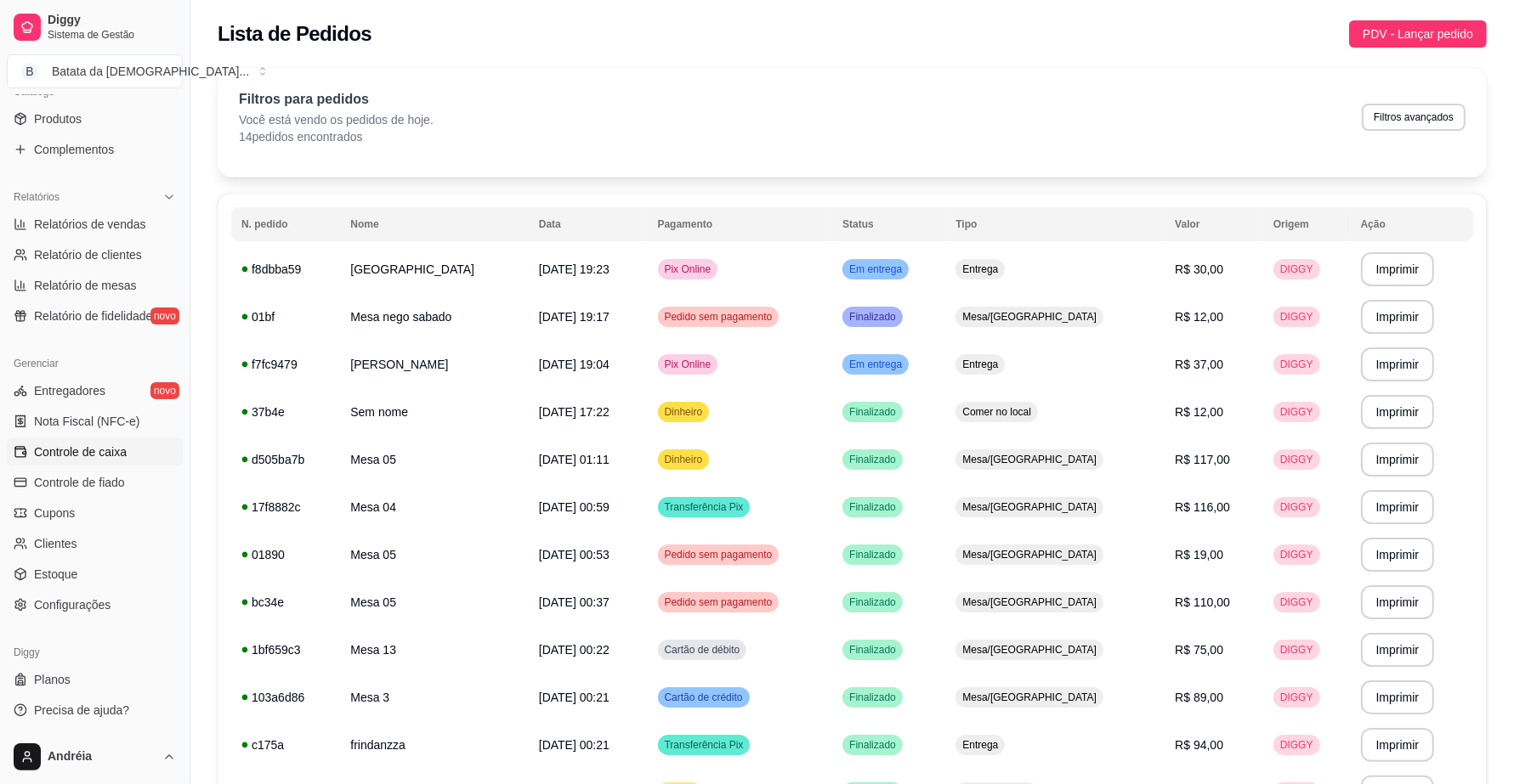
click at [47, 447] on span "Controle de caixa" at bounding box center [81, 451] width 93 height 17
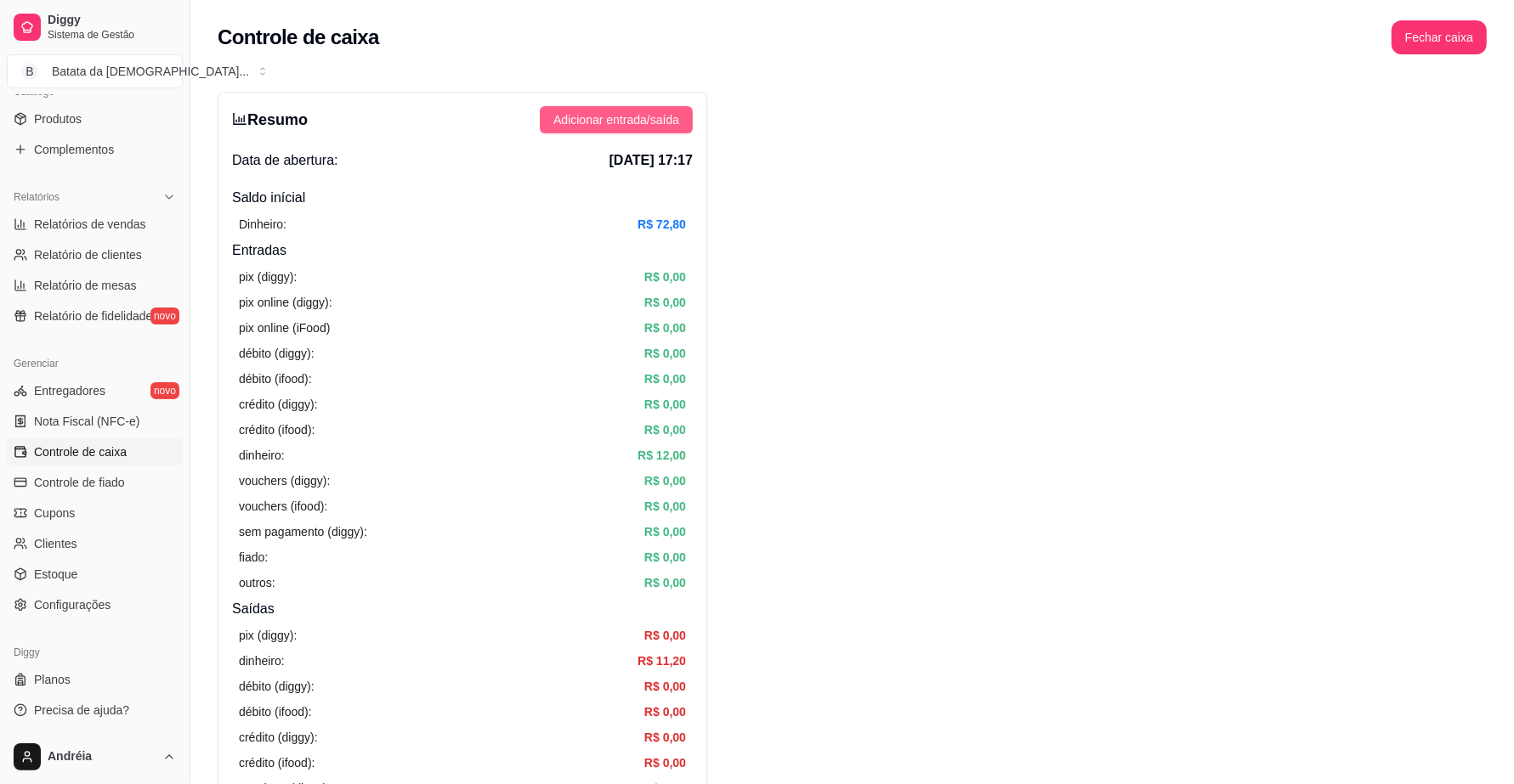
click at [623, 127] on span "Adicionar entrada/saída" at bounding box center [617, 119] width 126 height 19
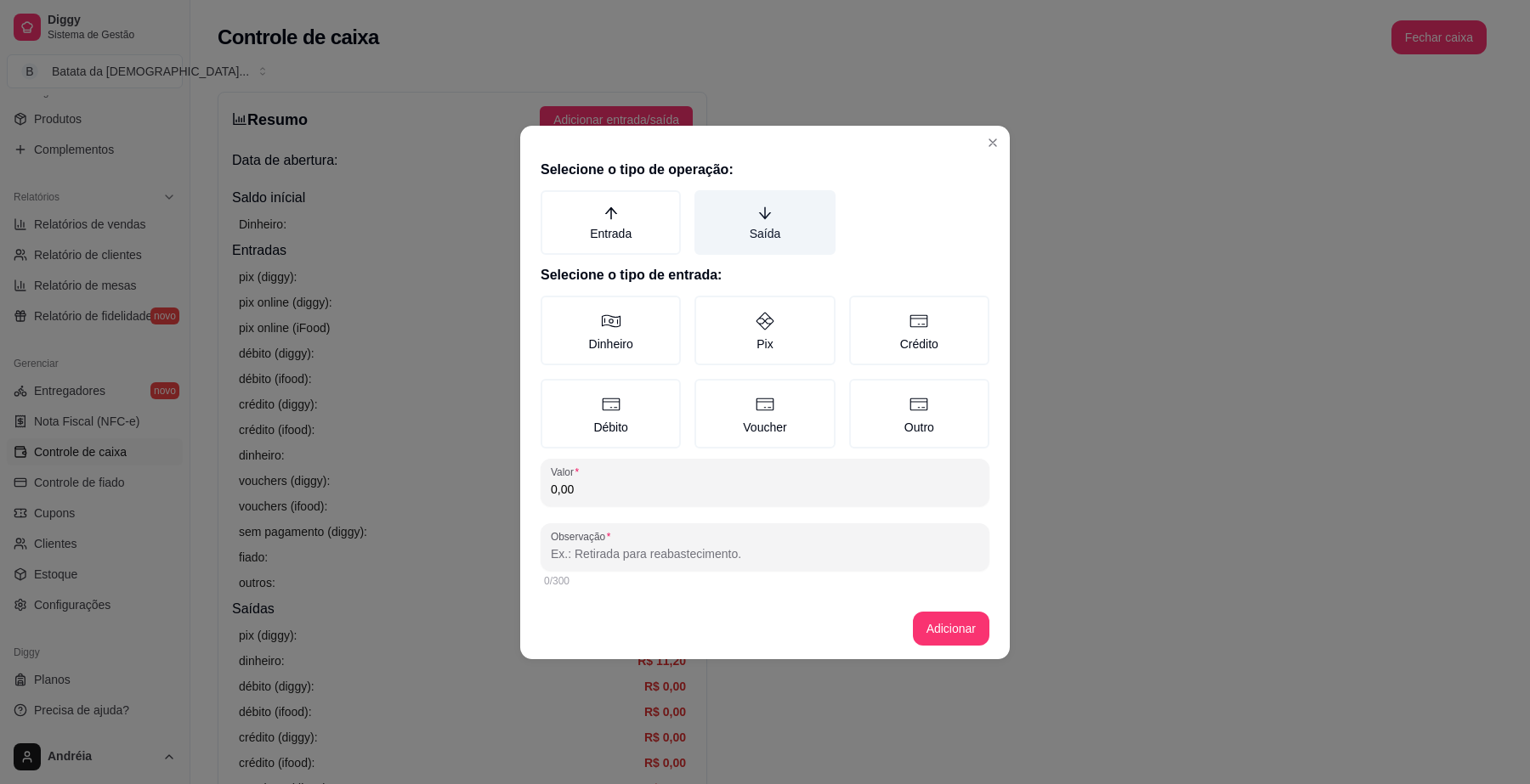
click at [809, 227] on label "Saída" at bounding box center [765, 223] width 140 height 65
click at [707, 203] on button "Saída" at bounding box center [700, 196] width 14 height 14
click at [745, 481] on input "0,00" at bounding box center [765, 489] width 429 height 17
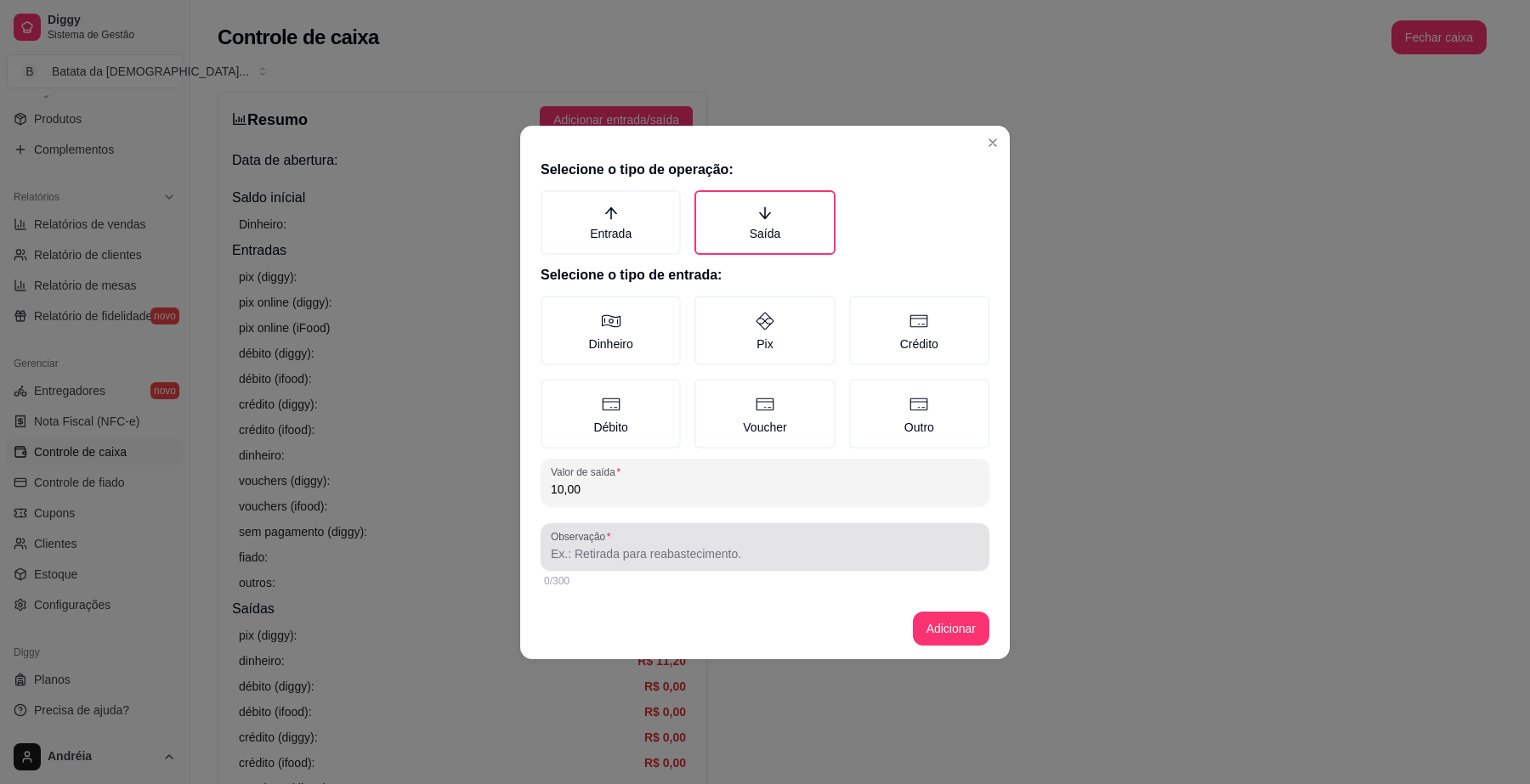
type input "10,00"
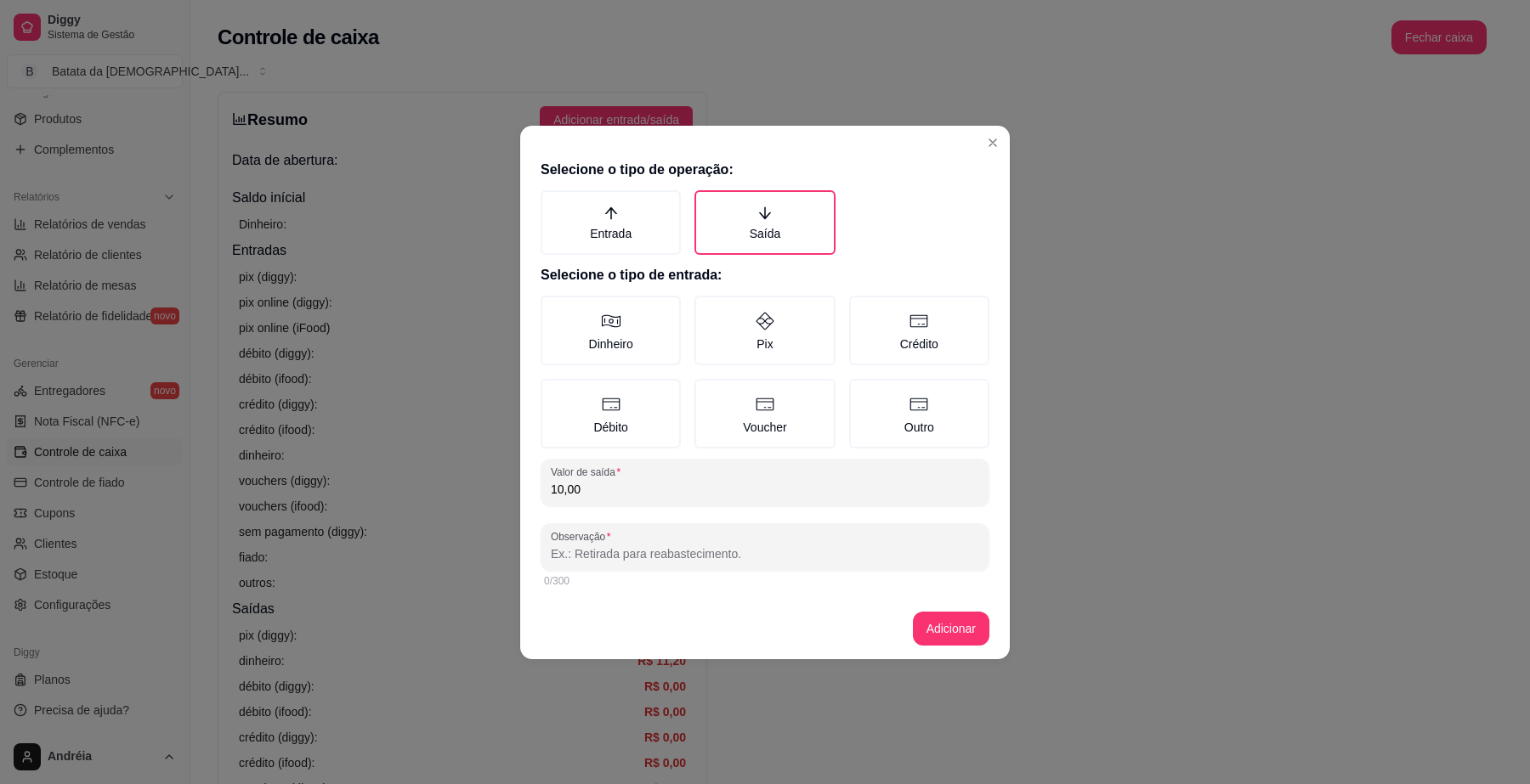
click at [661, 556] on input "Observação" at bounding box center [765, 554] width 429 height 17
type input "comprar bubina"
click at [617, 347] on label "Dinheiro" at bounding box center [611, 330] width 140 height 70
click at [554, 308] on button "Dinheiro" at bounding box center [547, 301] width 14 height 14
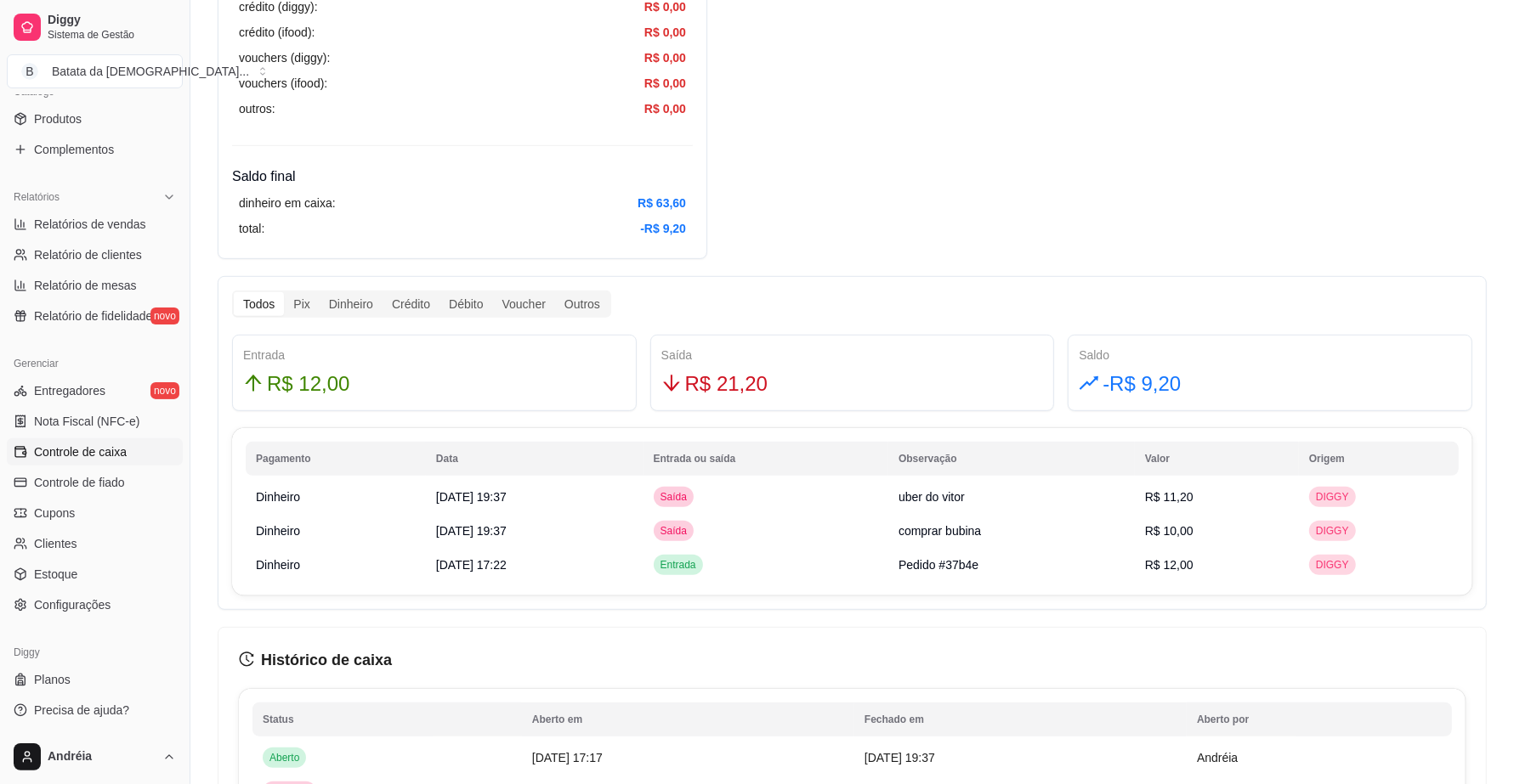
scroll to position [744, 0]
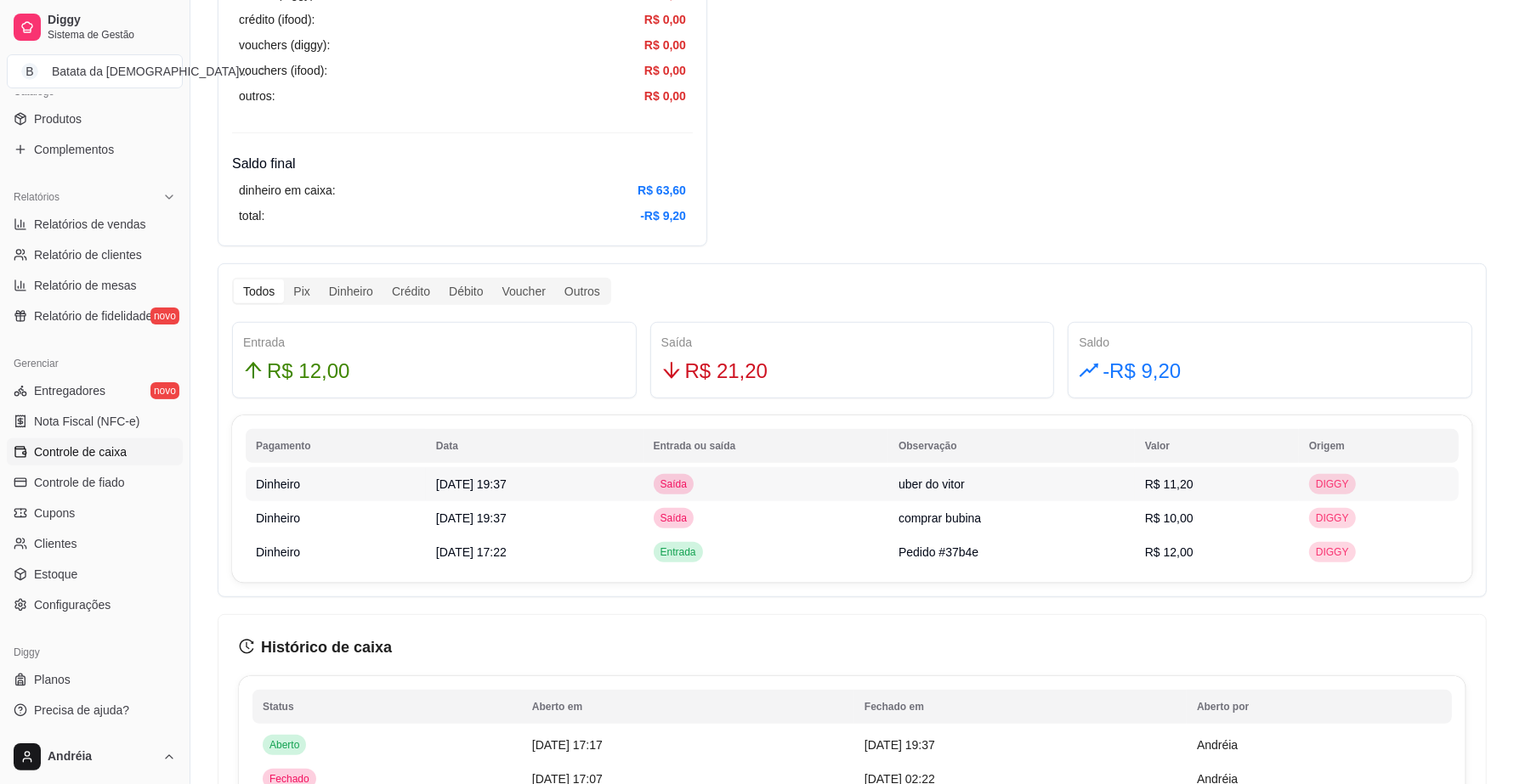
click at [847, 490] on td "Saída" at bounding box center [765, 485] width 245 height 34
click at [951, 520] on span "comprar bubina" at bounding box center [940, 518] width 83 height 14
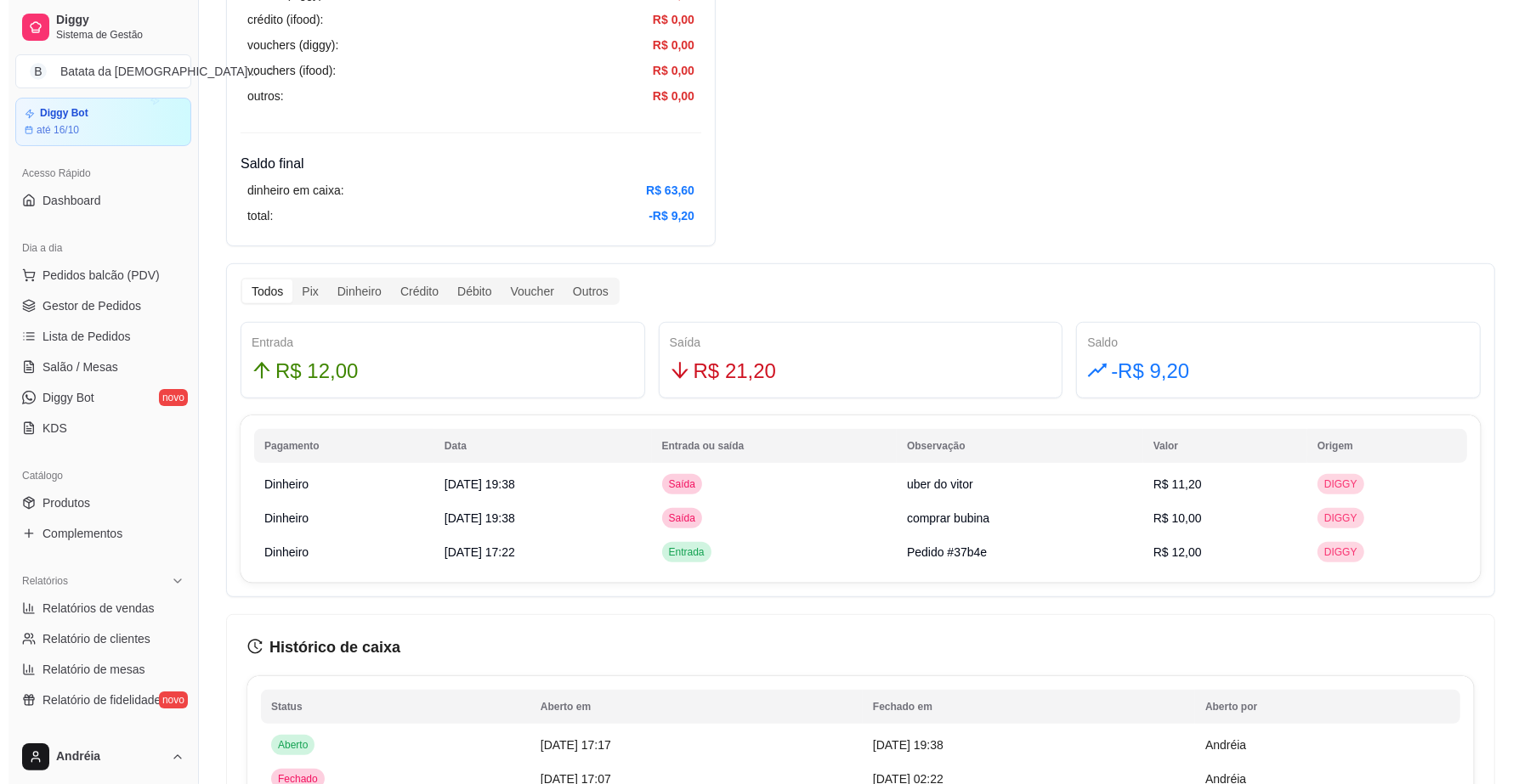
scroll to position [13, 0]
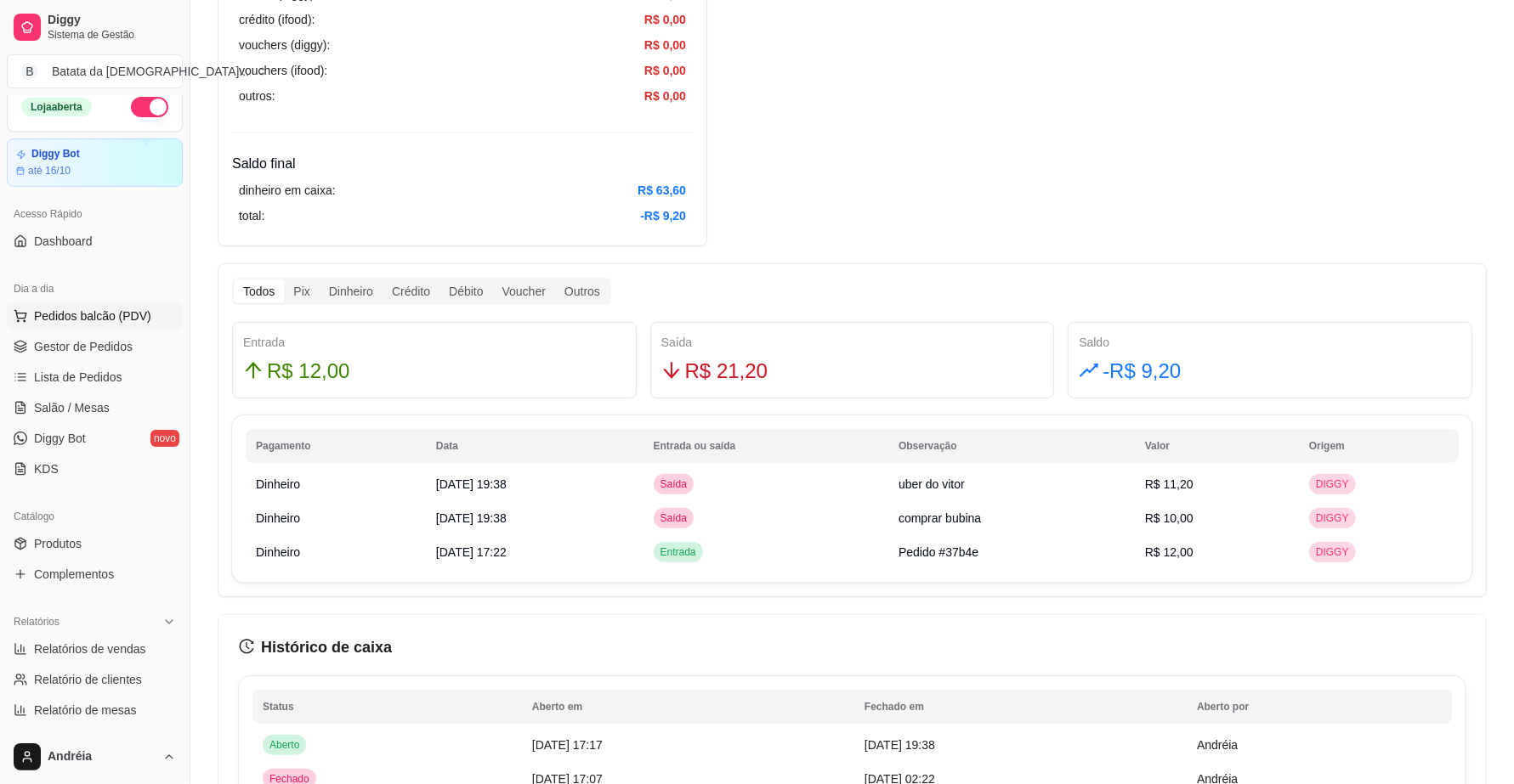
click at [96, 310] on span "Pedidos balcão (PDV)" at bounding box center [93, 315] width 117 height 17
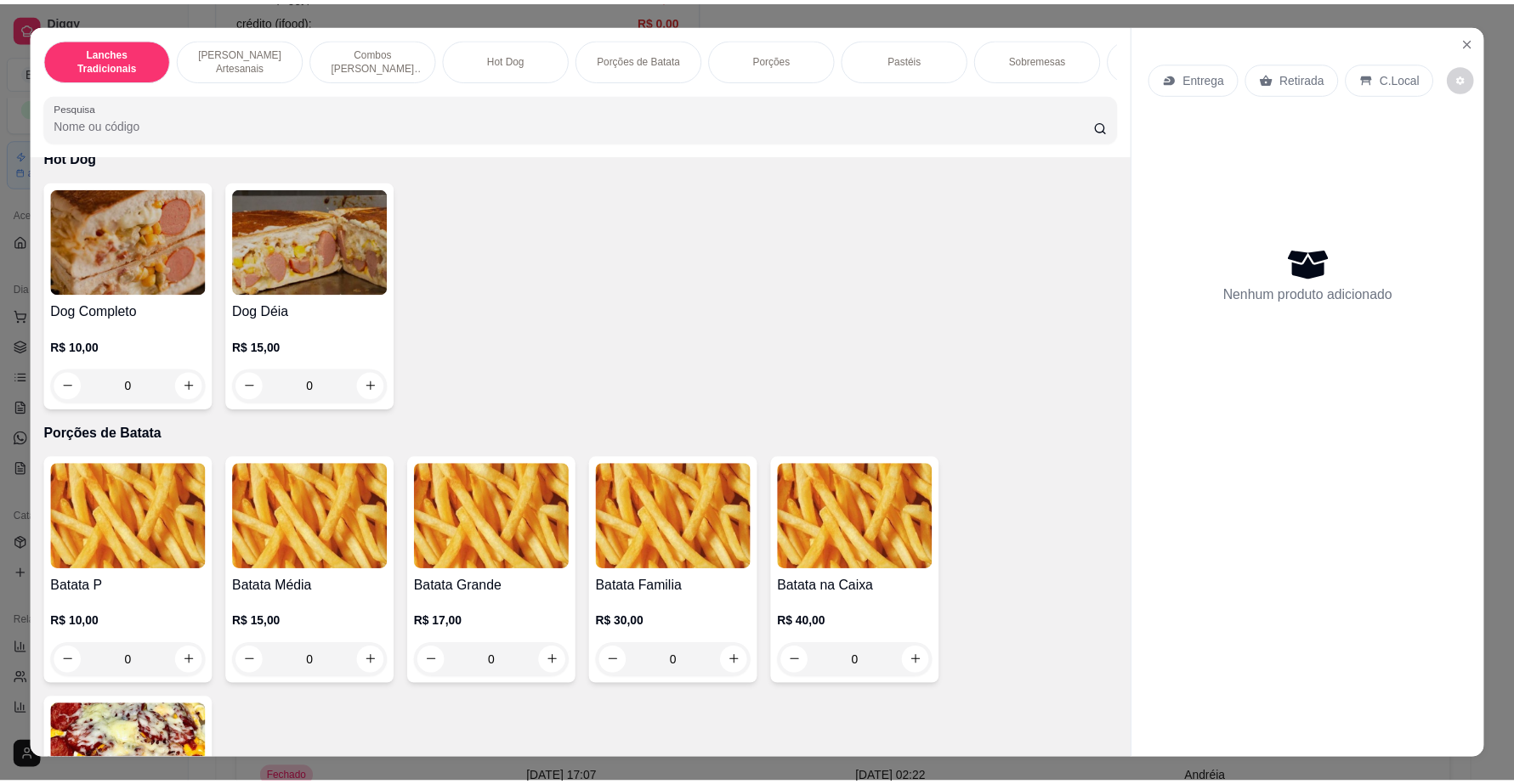
scroll to position [2018, 0]
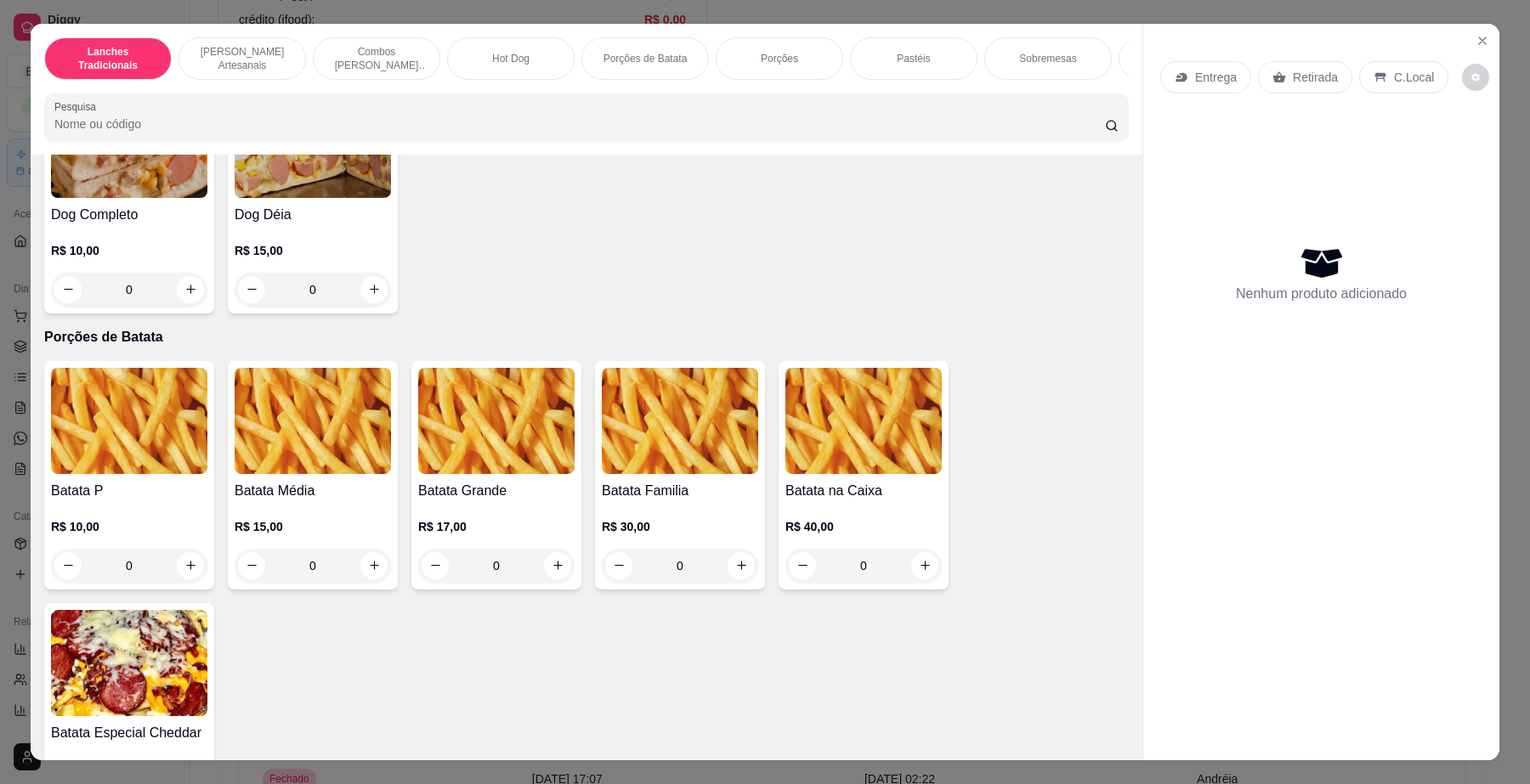
click at [184, 582] on div "0" at bounding box center [129, 565] width 157 height 34
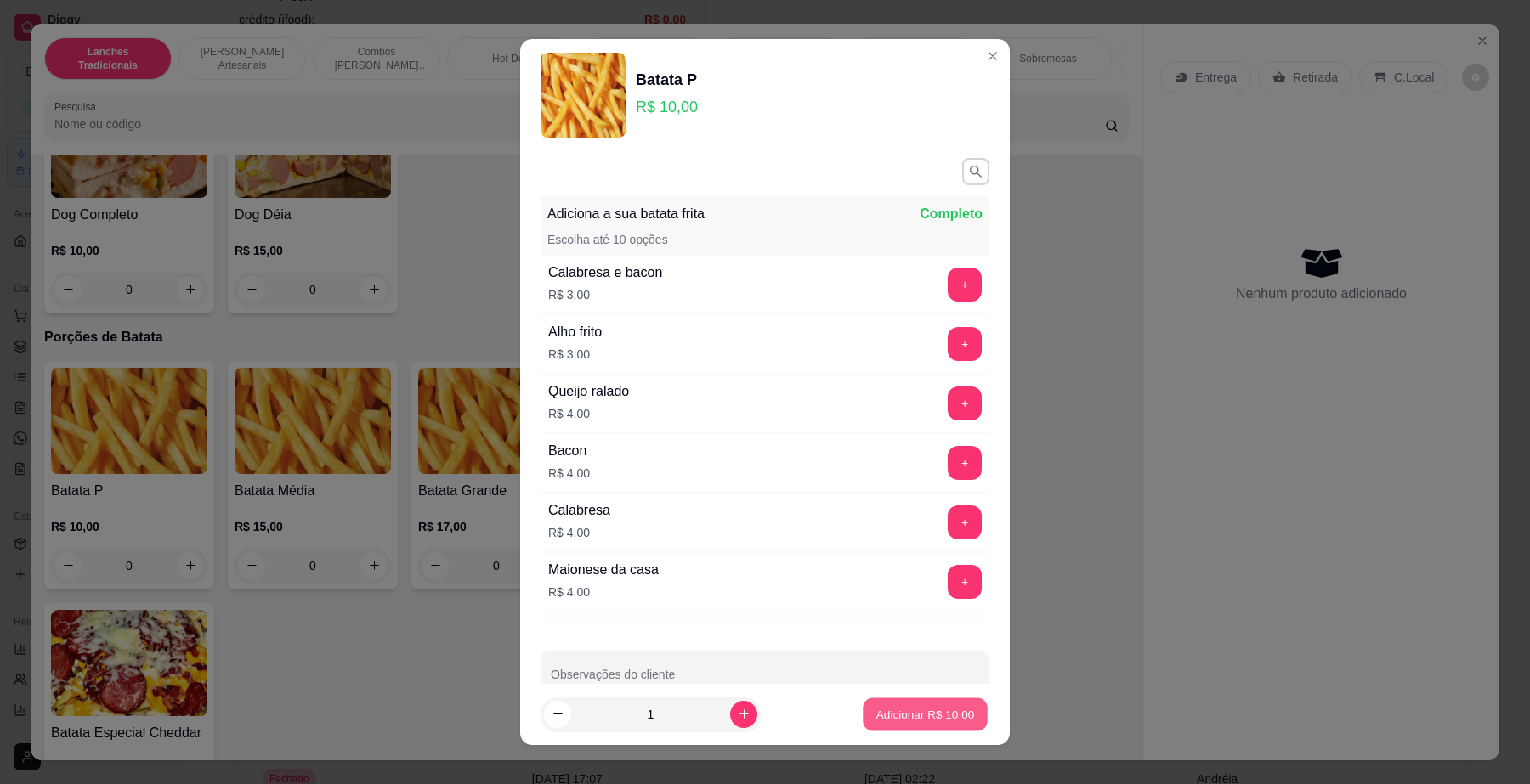
click at [931, 706] on p "Adicionar R$ 10,00" at bounding box center [926, 714] width 99 height 16
type input "1"
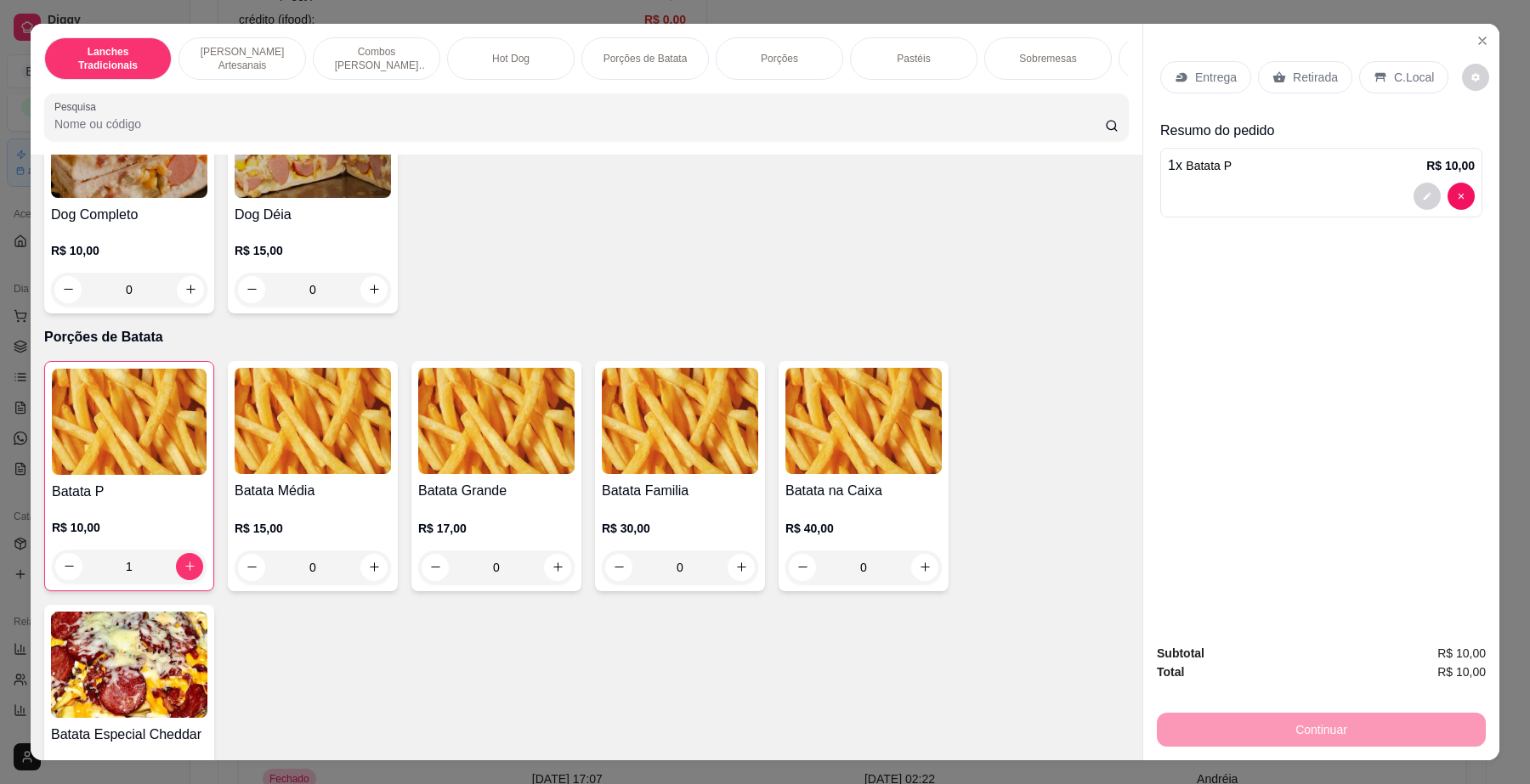
click at [1378, 72] on div "C.Local" at bounding box center [1404, 77] width 90 height 33
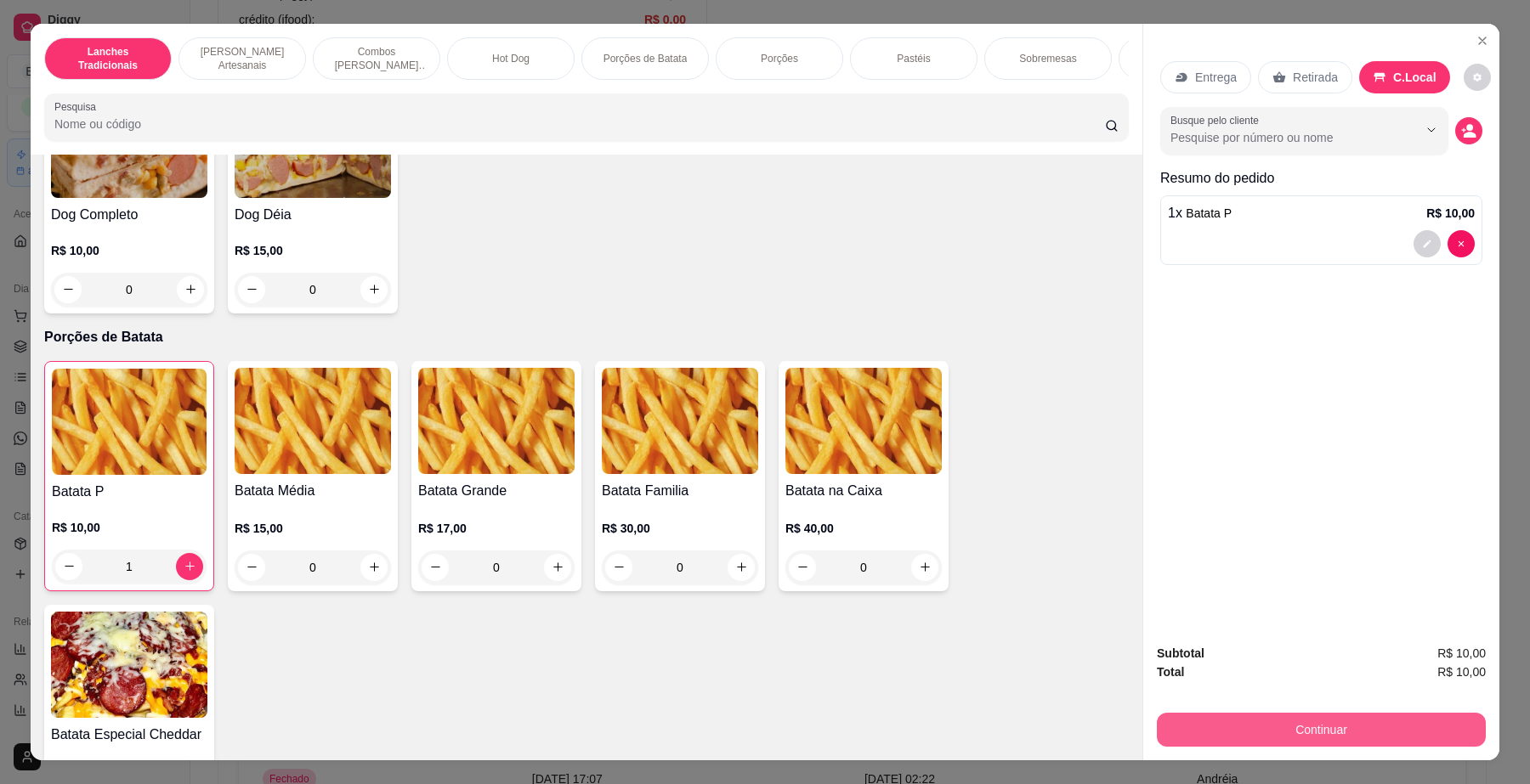
click at [1370, 737] on button "Continuar" at bounding box center [1321, 730] width 329 height 34
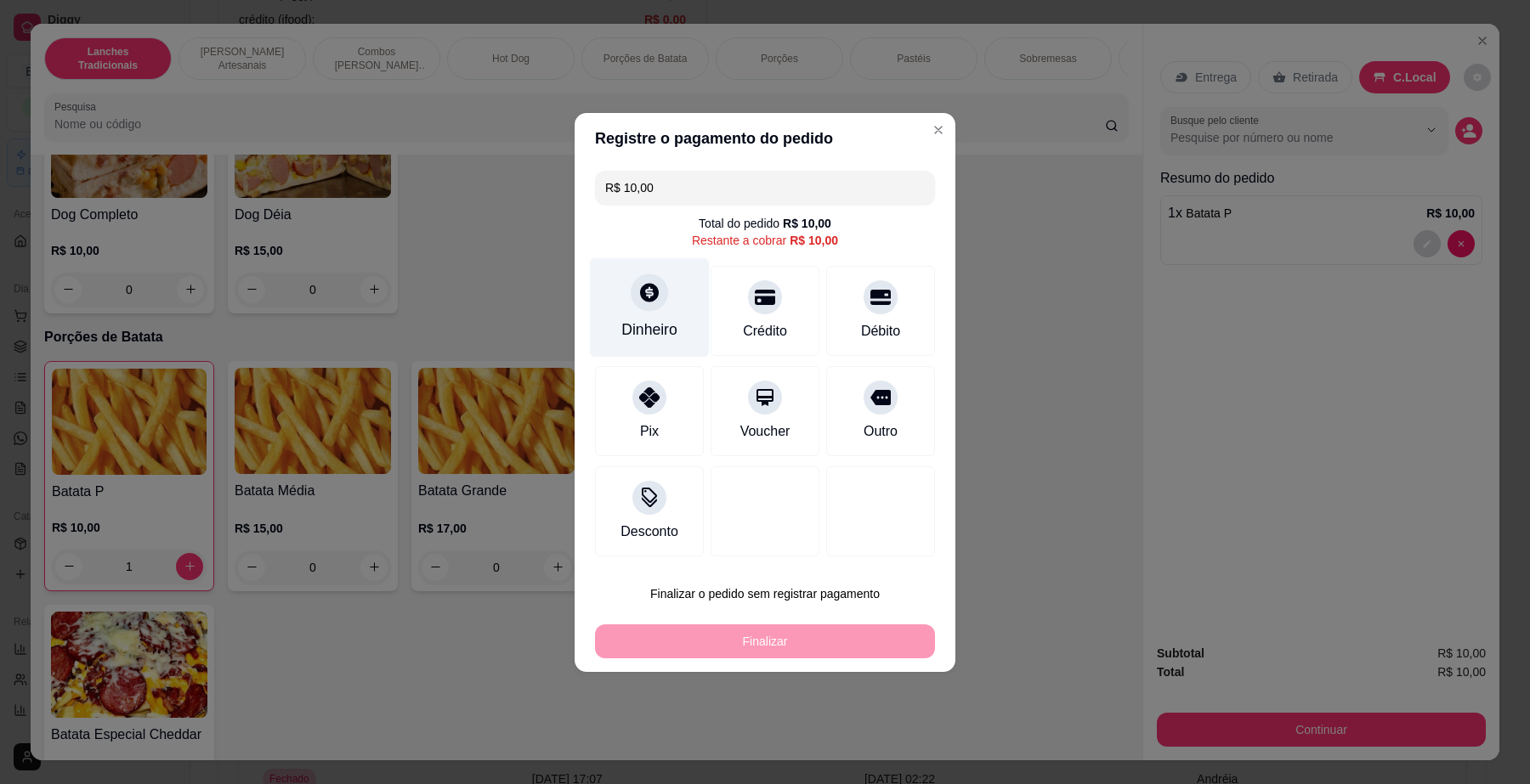
click at [673, 319] on div "Dinheiro" at bounding box center [649, 330] width 56 height 22
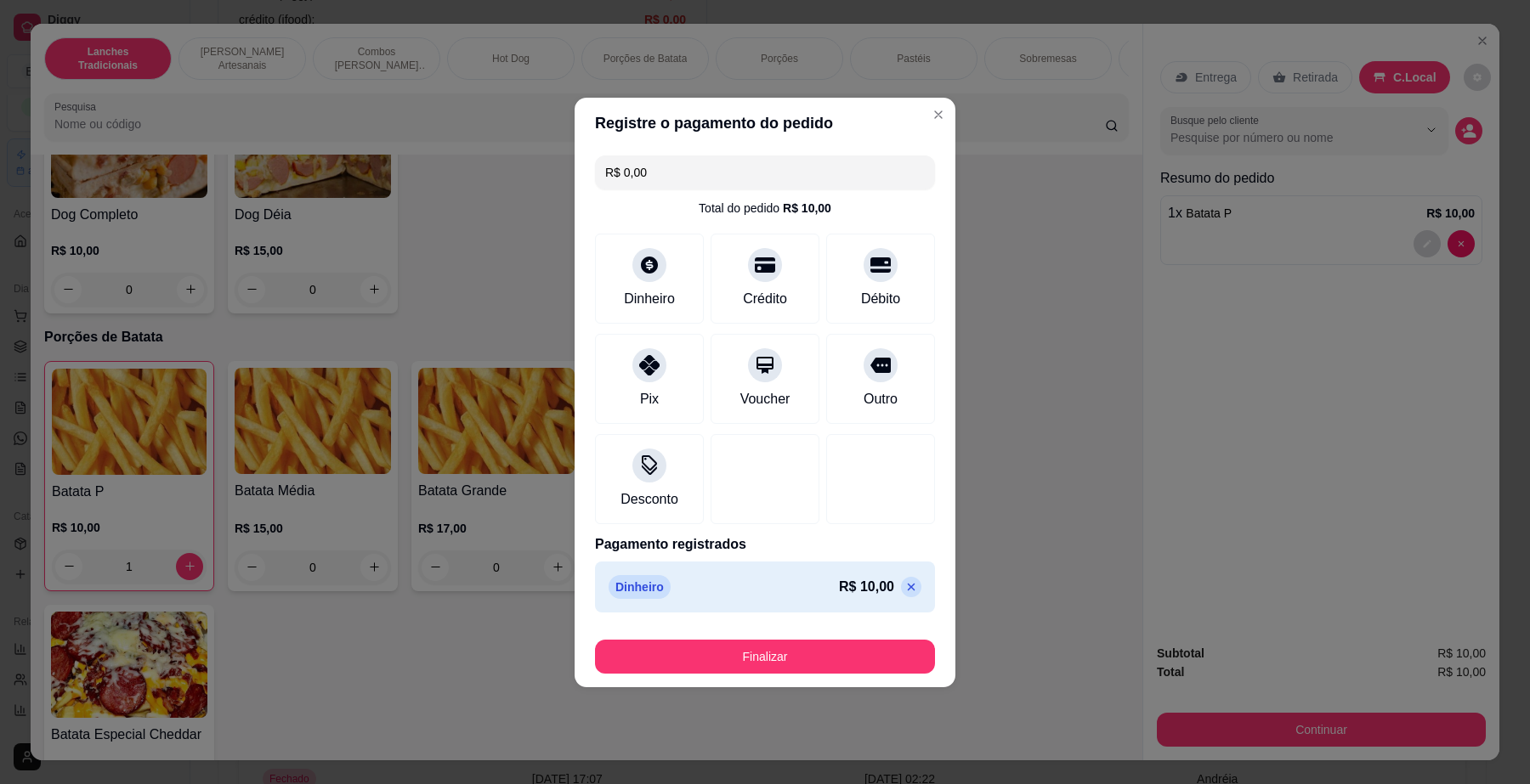
type input "R$ 0,00"
click at [841, 651] on button "Finalizar" at bounding box center [765, 657] width 340 height 34
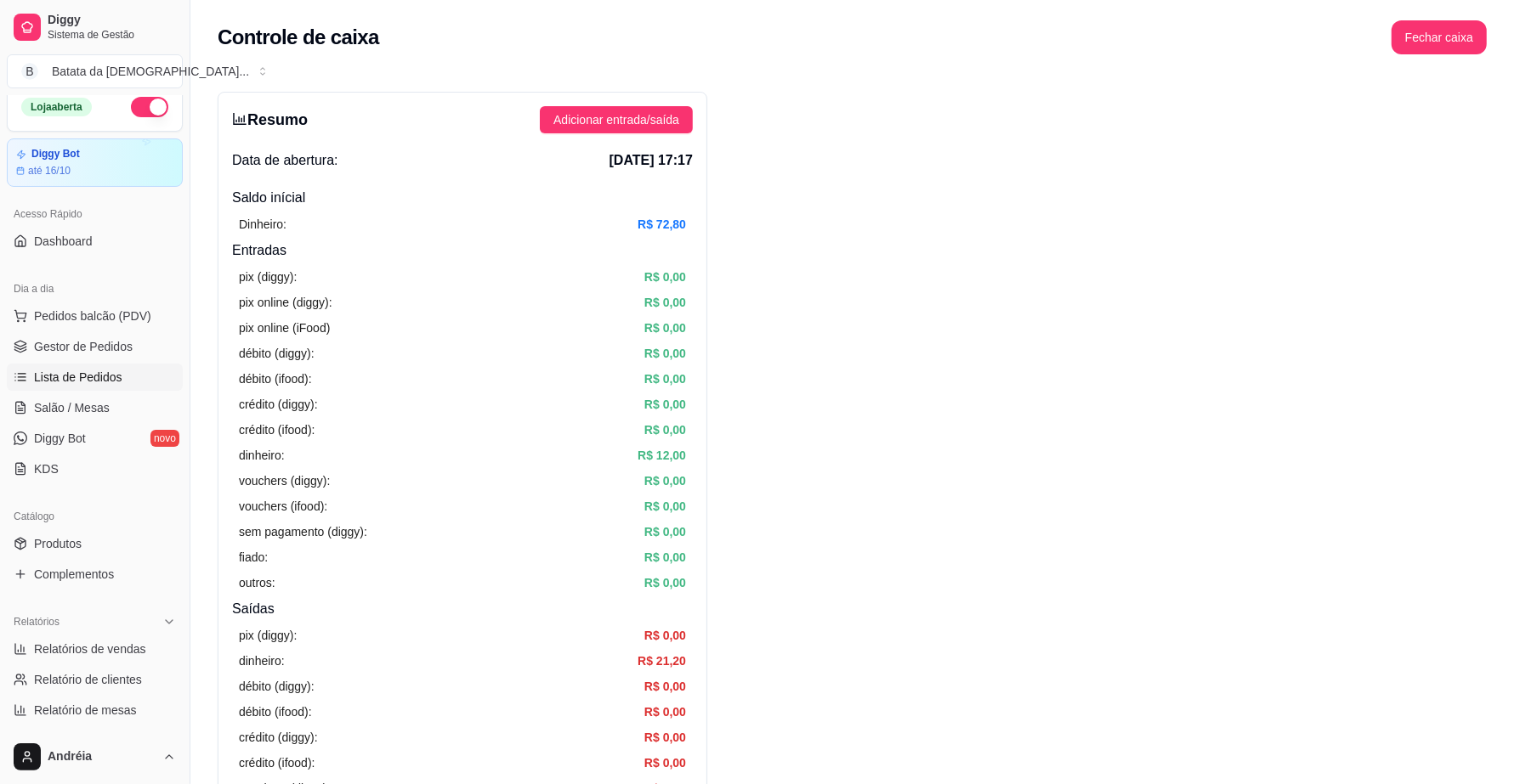
click at [69, 380] on span "Lista de Pedidos" at bounding box center [79, 377] width 89 height 17
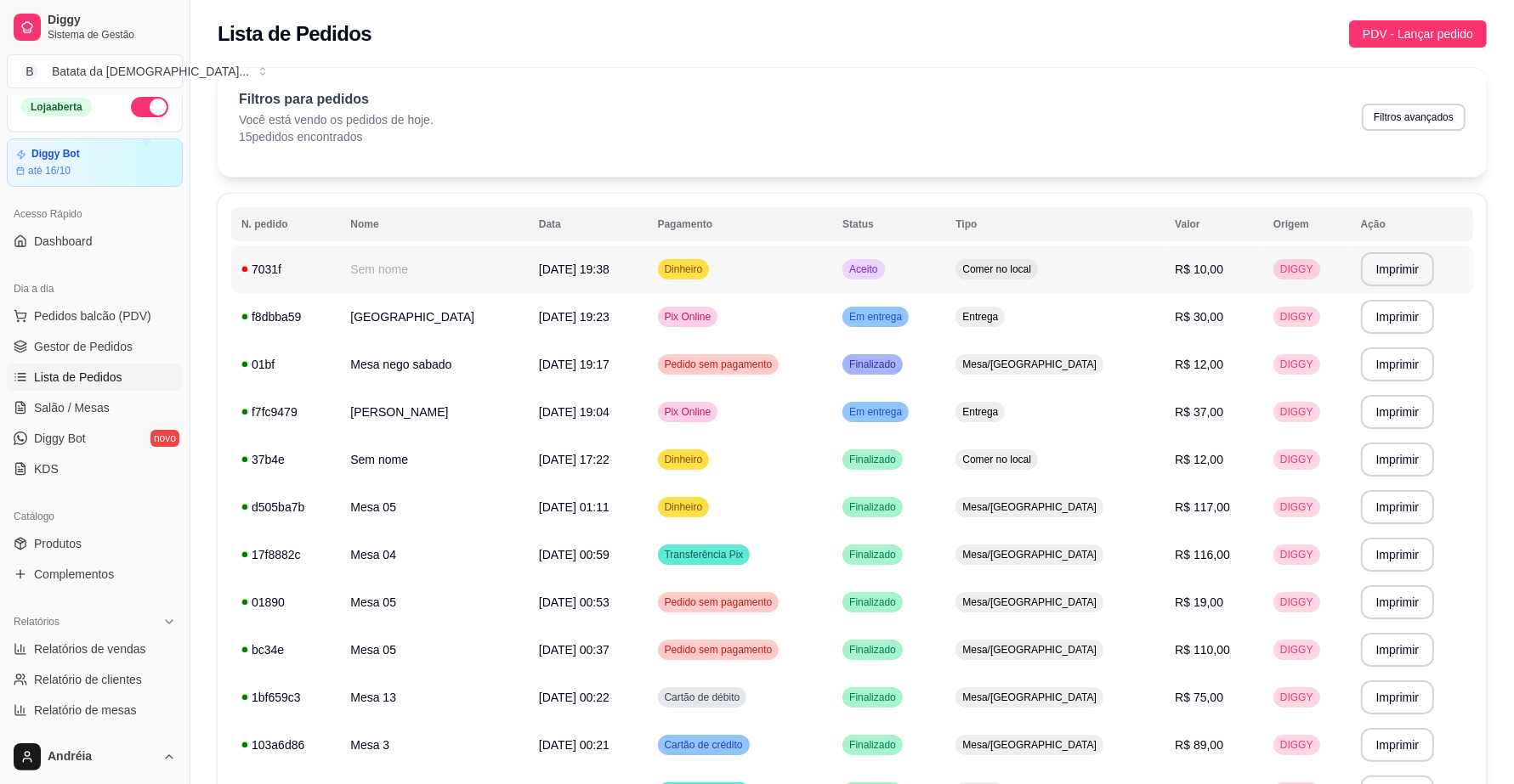
click at [881, 269] on span "Aceito" at bounding box center [863, 270] width 34 height 14
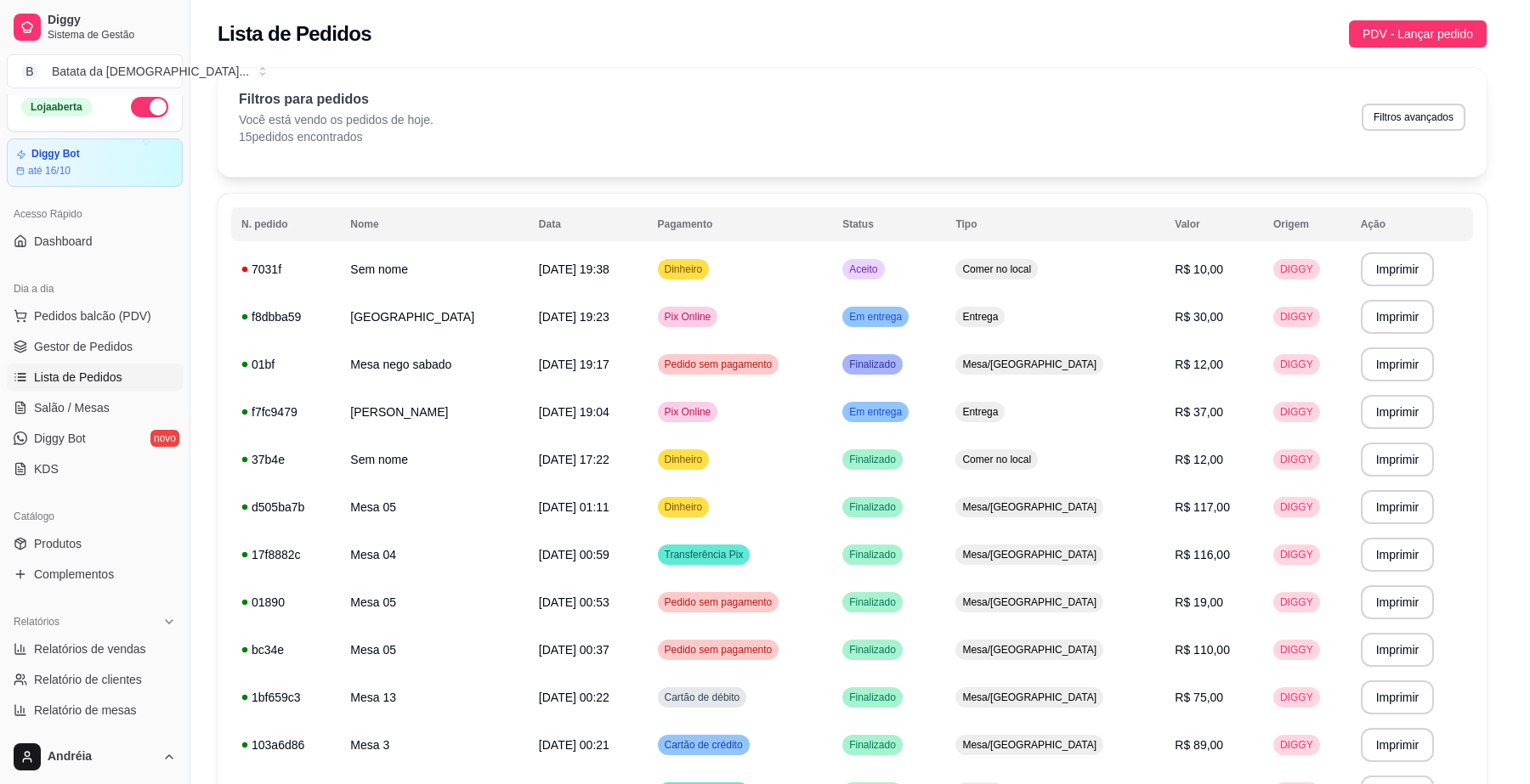
click at [927, 269] on div "feito há 0 minutos Horário do pedido [DATE] 19:38 Status do pedido ACEITO Entra…" at bounding box center [765, 392] width 449 height 439
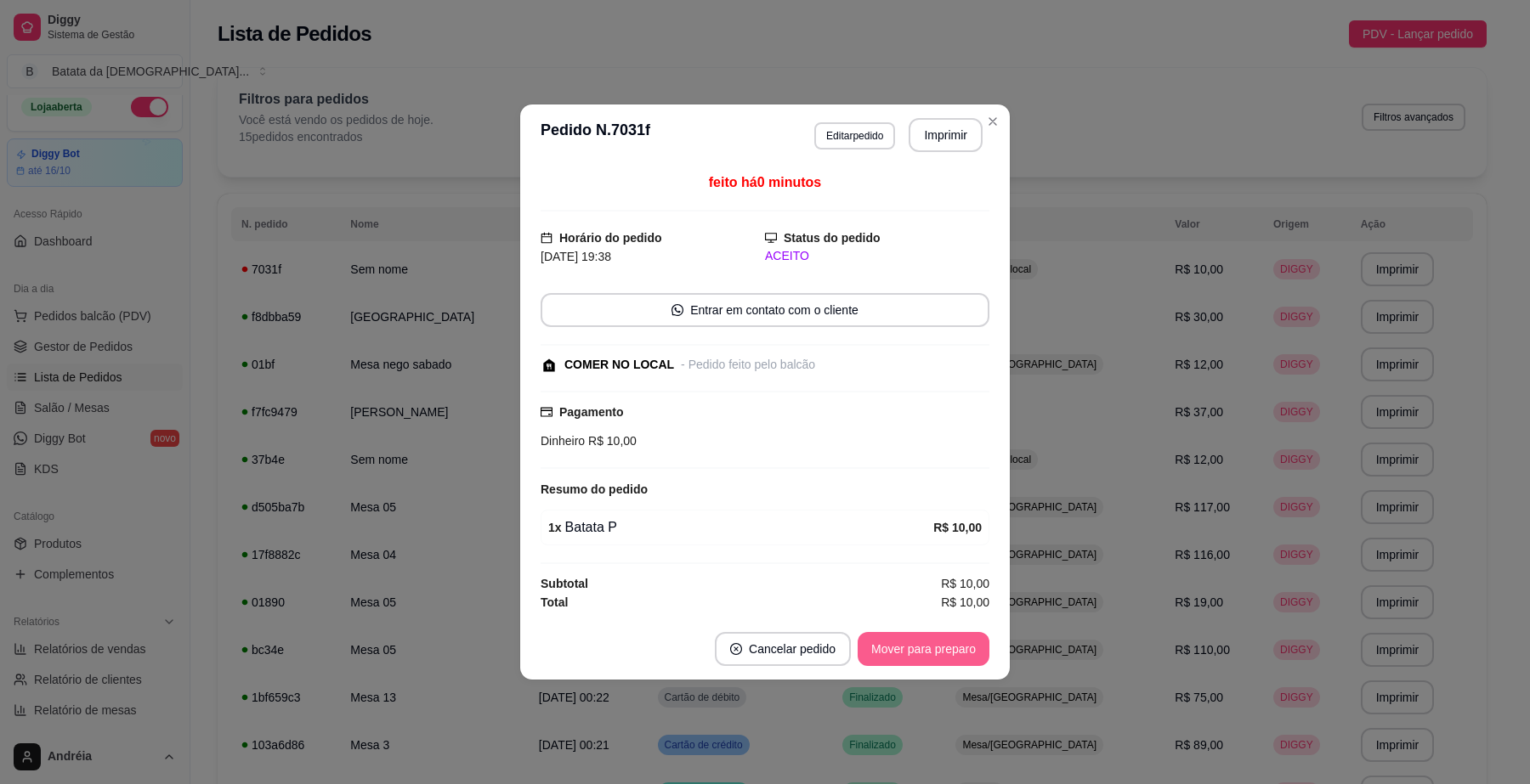
click at [944, 652] on button "Mover para preparo" at bounding box center [924, 649] width 132 height 34
click at [944, 652] on div "Mover para preparo" at bounding box center [912, 649] width 156 height 34
click at [944, 652] on button "Mover para retirada disponível" at bounding box center [895, 650] width 182 height 33
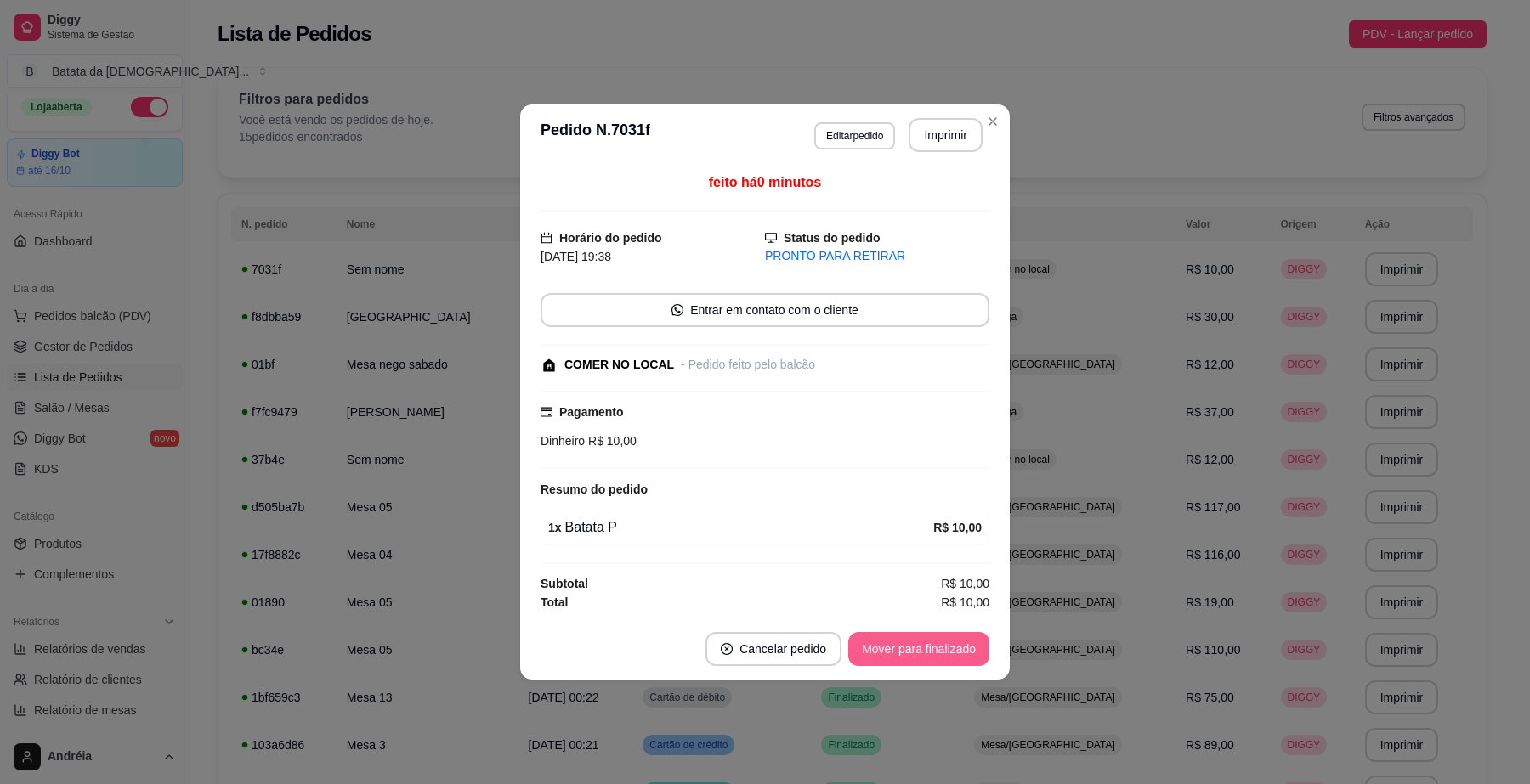
click at [944, 652] on button "Mover para finalizado" at bounding box center [918, 649] width 141 height 34
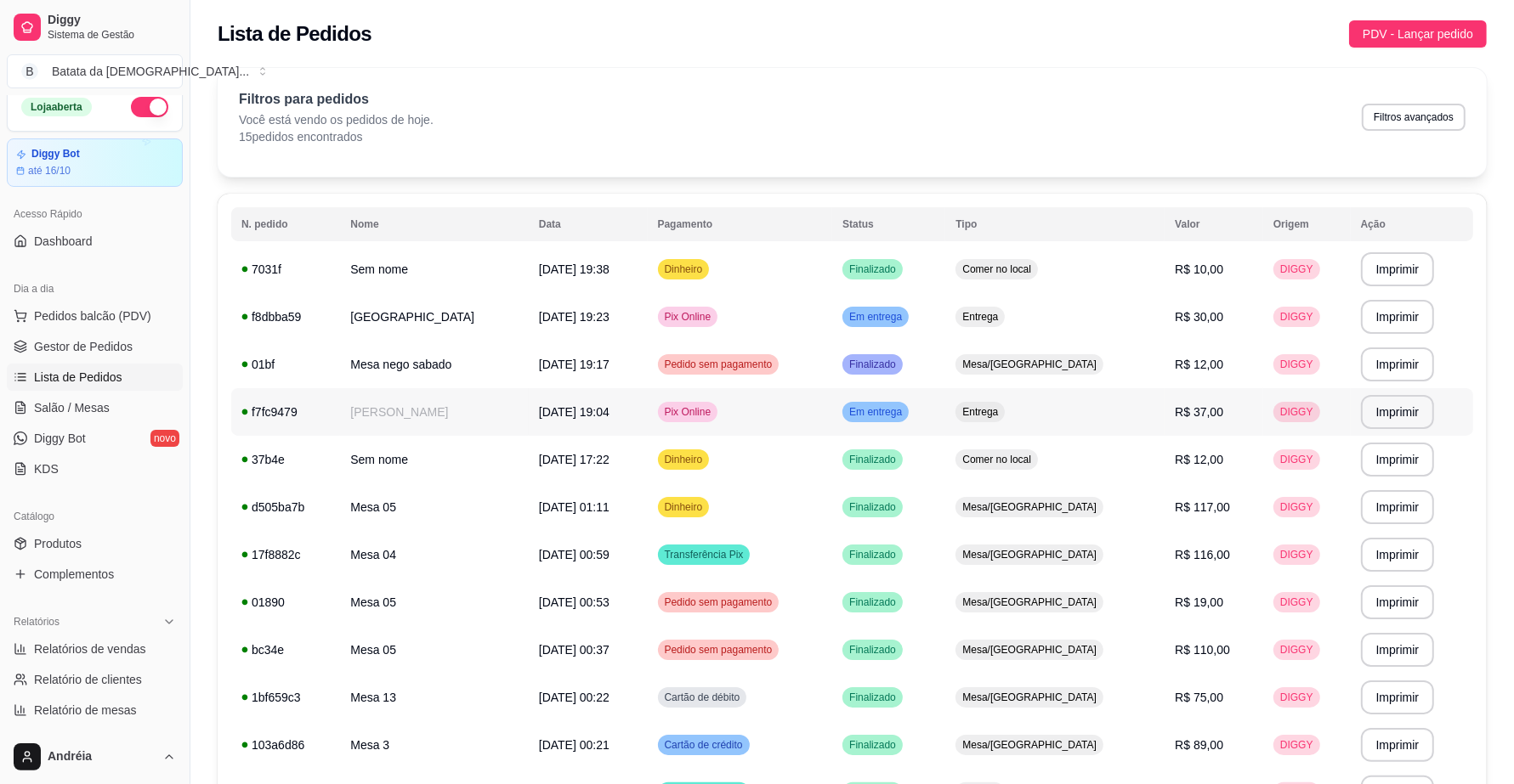
click at [905, 414] on span "Em entrega" at bounding box center [876, 413] width 59 height 14
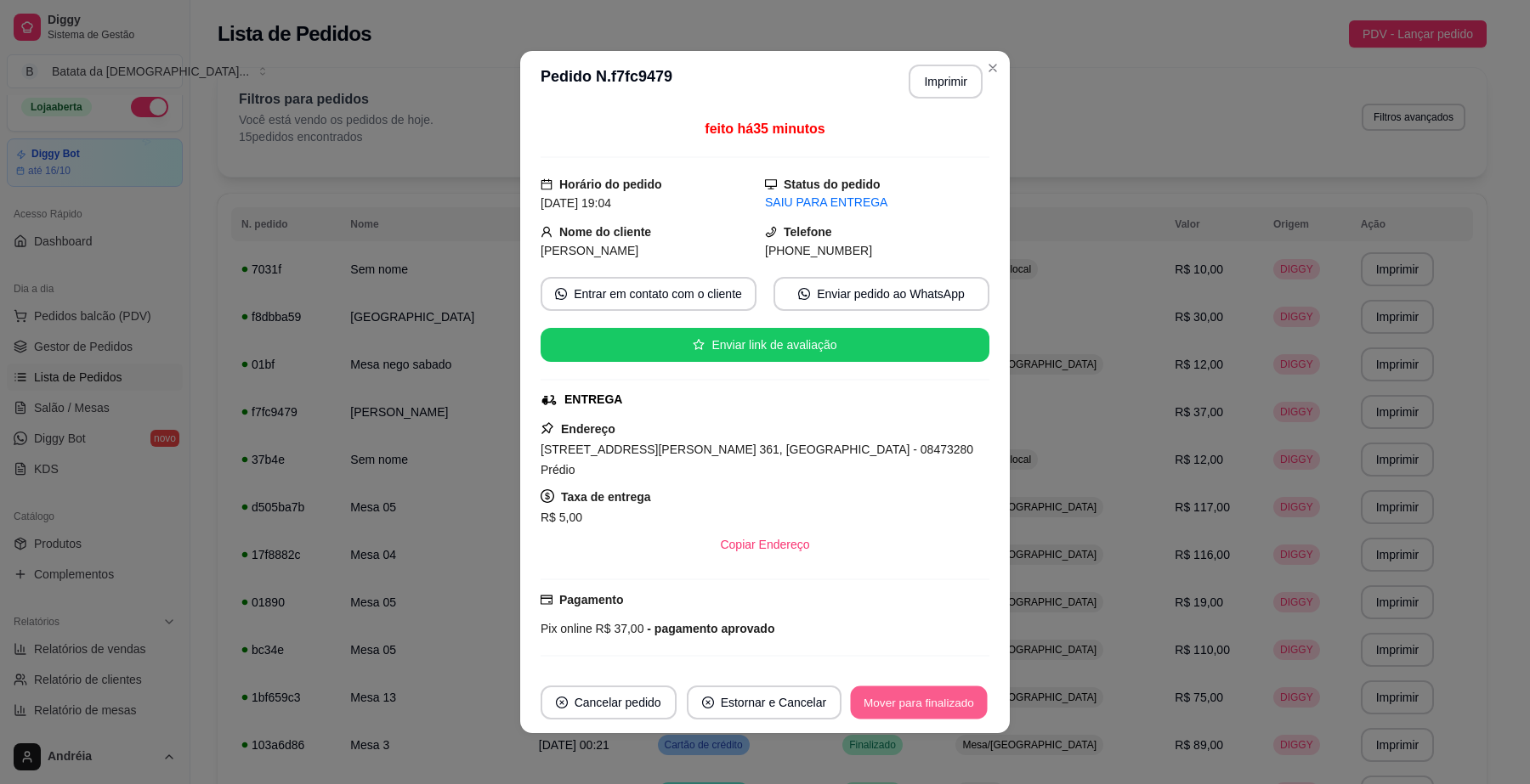
click at [924, 694] on button "Mover para finalizado" at bounding box center [919, 703] width 137 height 33
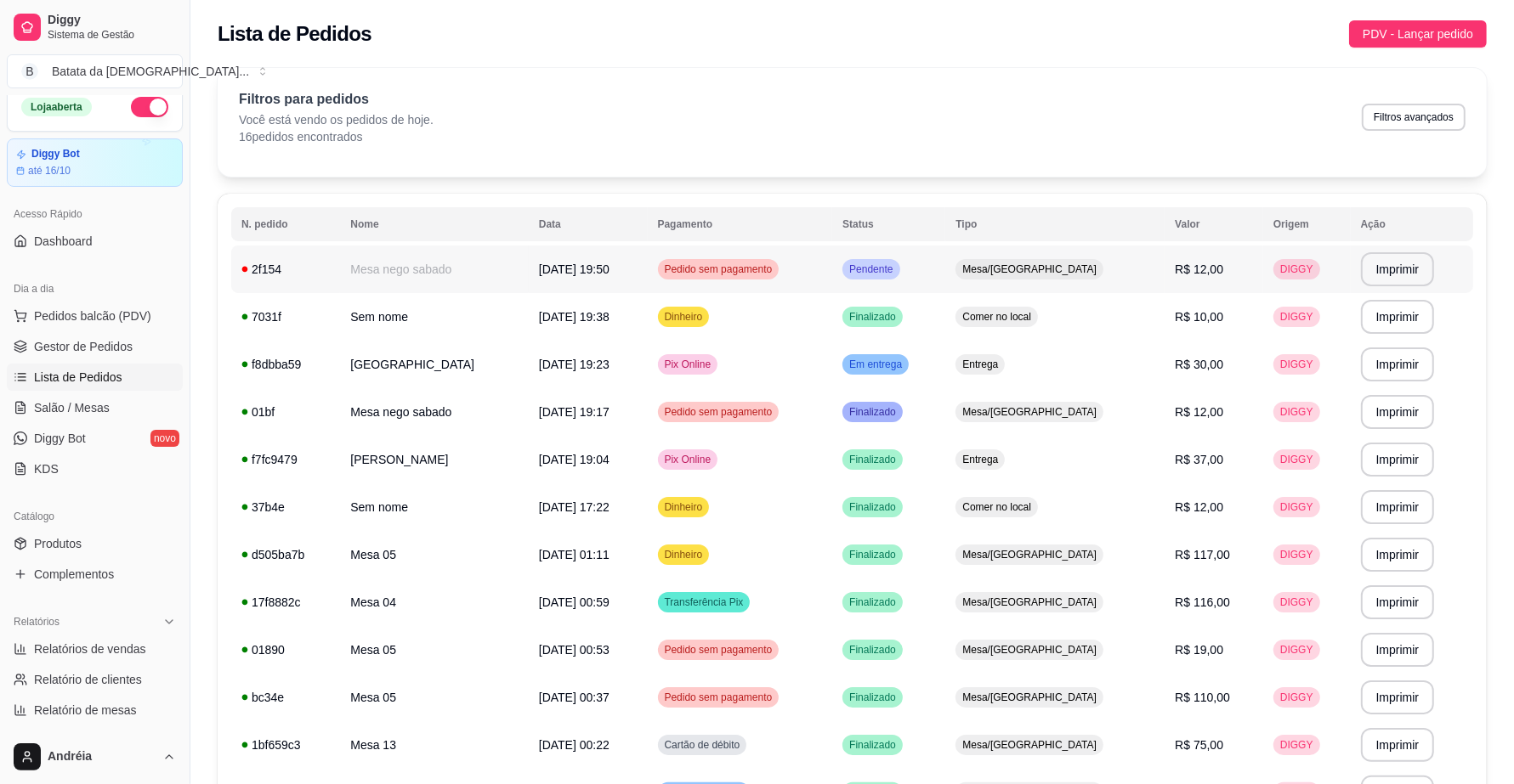
click at [918, 257] on td "Pendente" at bounding box center [889, 269] width 113 height 47
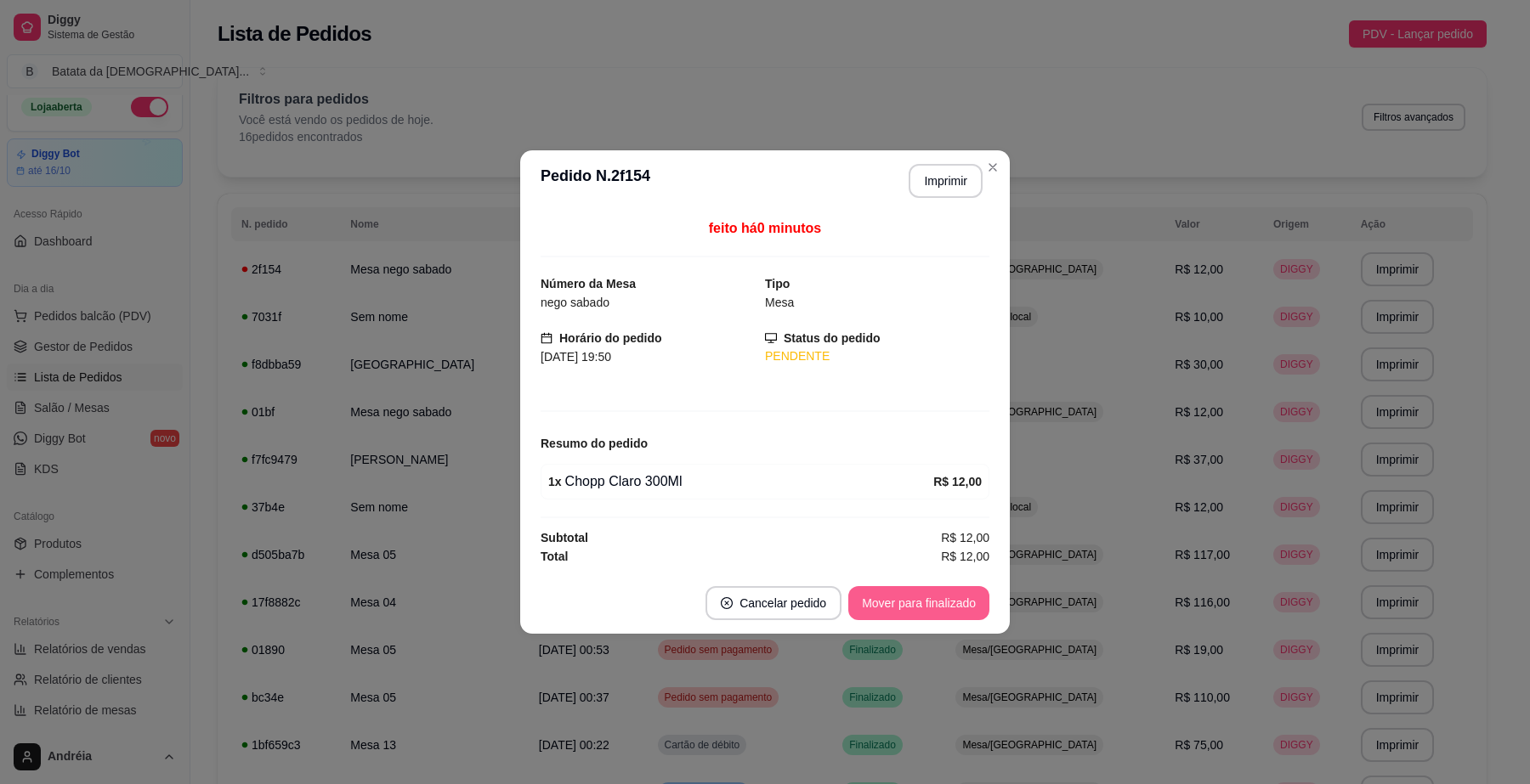
click at [961, 599] on button "Mover para finalizado" at bounding box center [918, 603] width 141 height 34
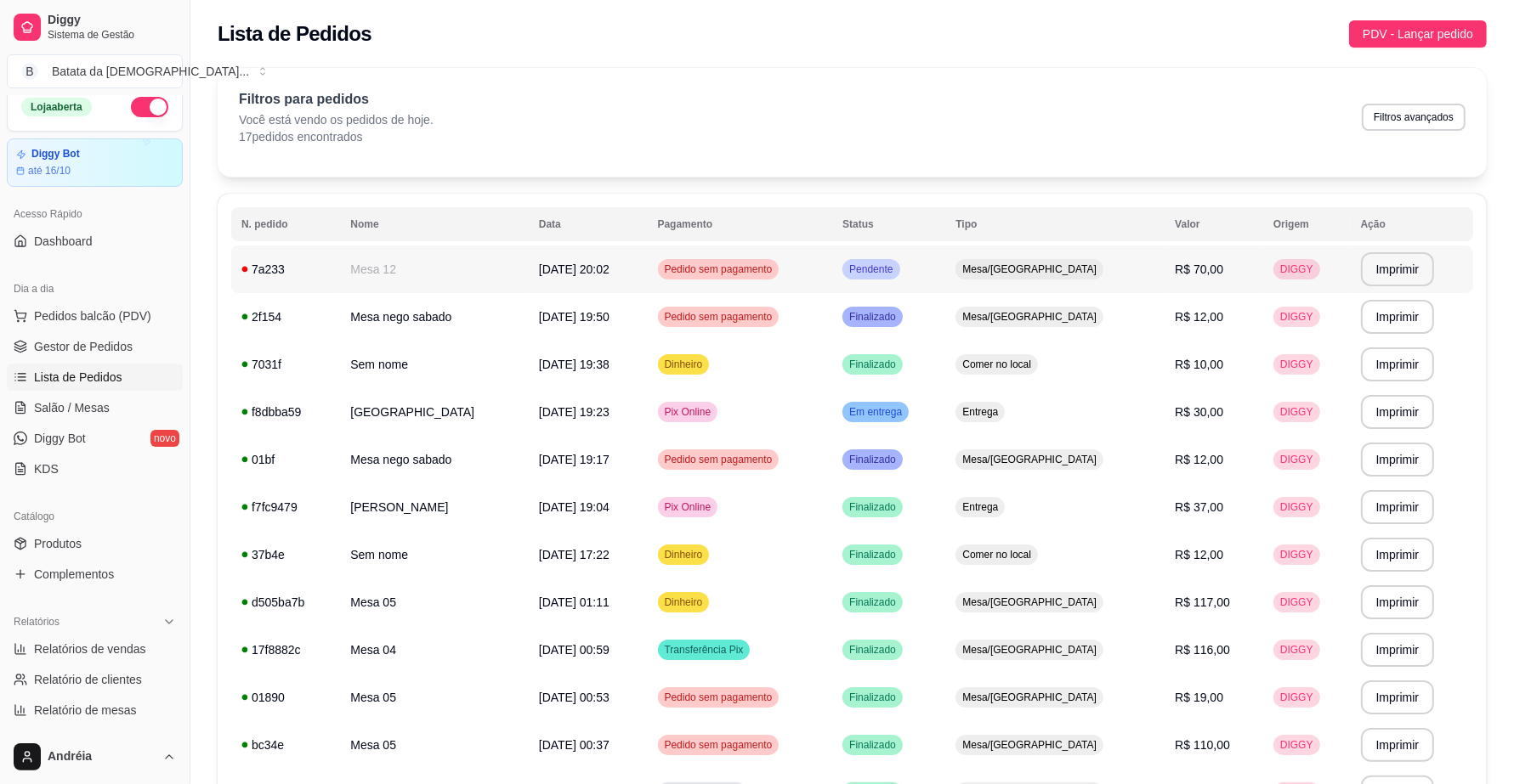
click at [896, 272] on span "Pendente" at bounding box center [871, 270] width 50 height 14
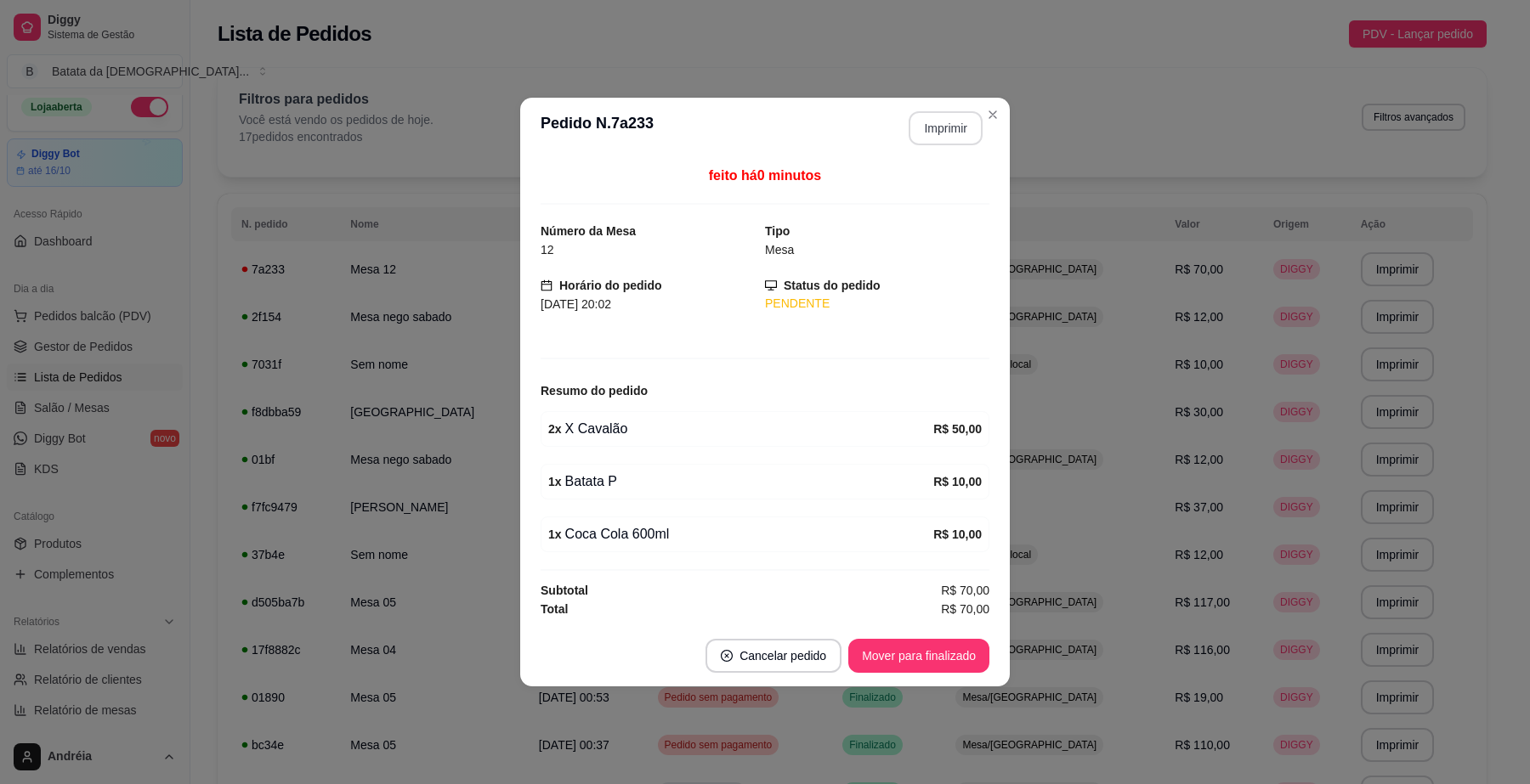
click at [932, 119] on button "Imprimir" at bounding box center [945, 128] width 74 height 34
click at [978, 652] on button "Mover para finalizado" at bounding box center [919, 657] width 137 height 33
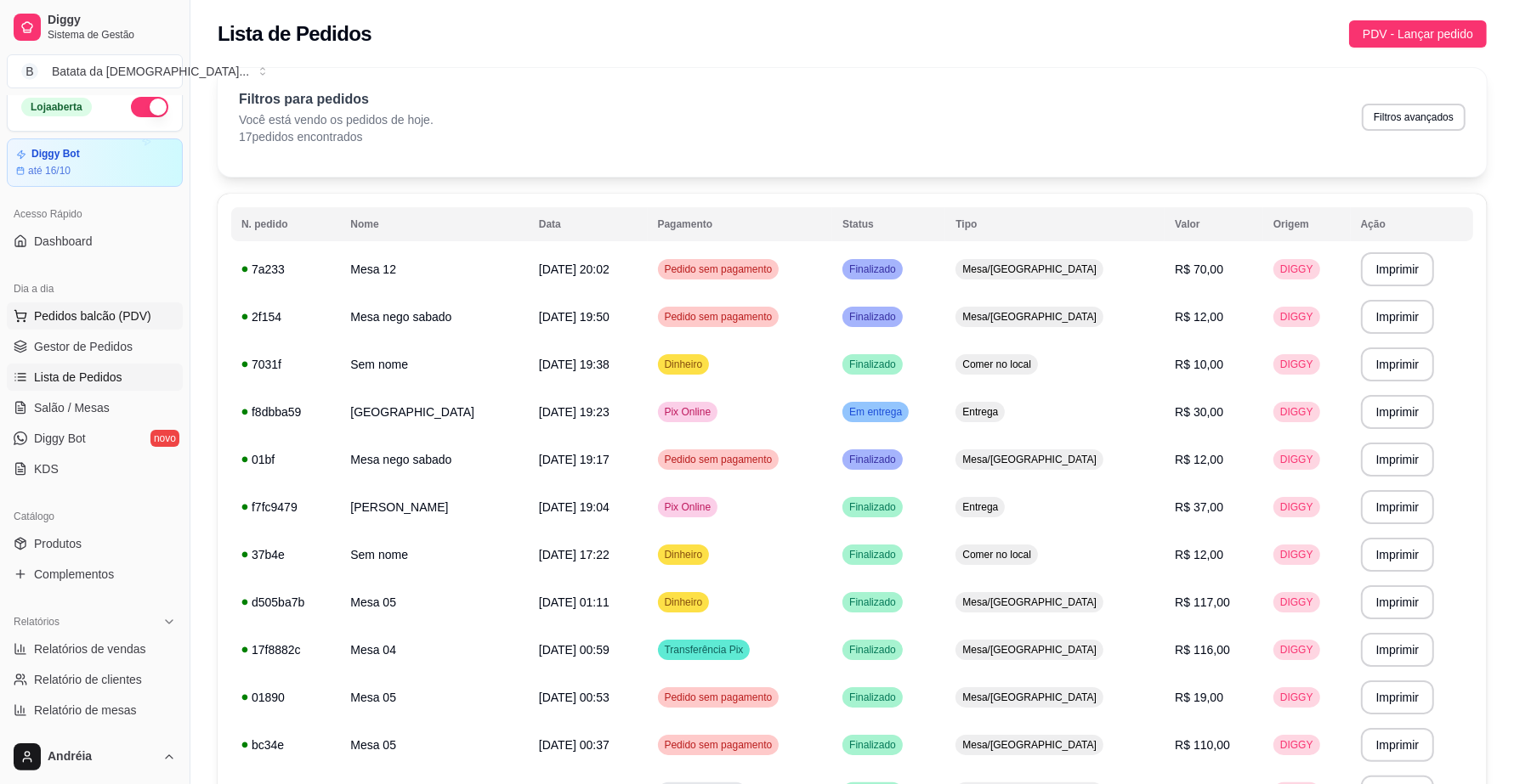
click at [108, 307] on span "Pedidos balcão (PDV)" at bounding box center [93, 315] width 117 height 17
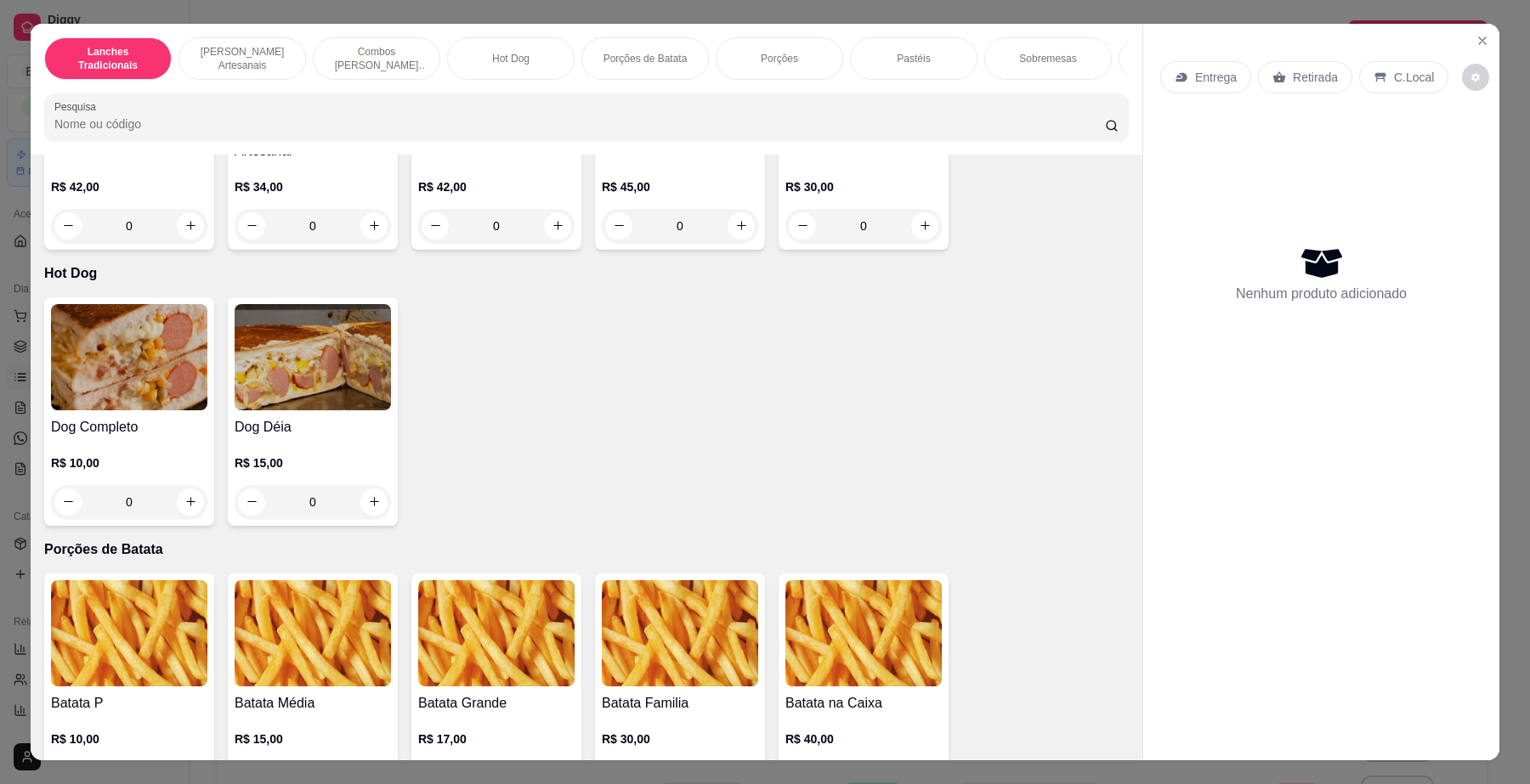
scroll to position [1972, 0]
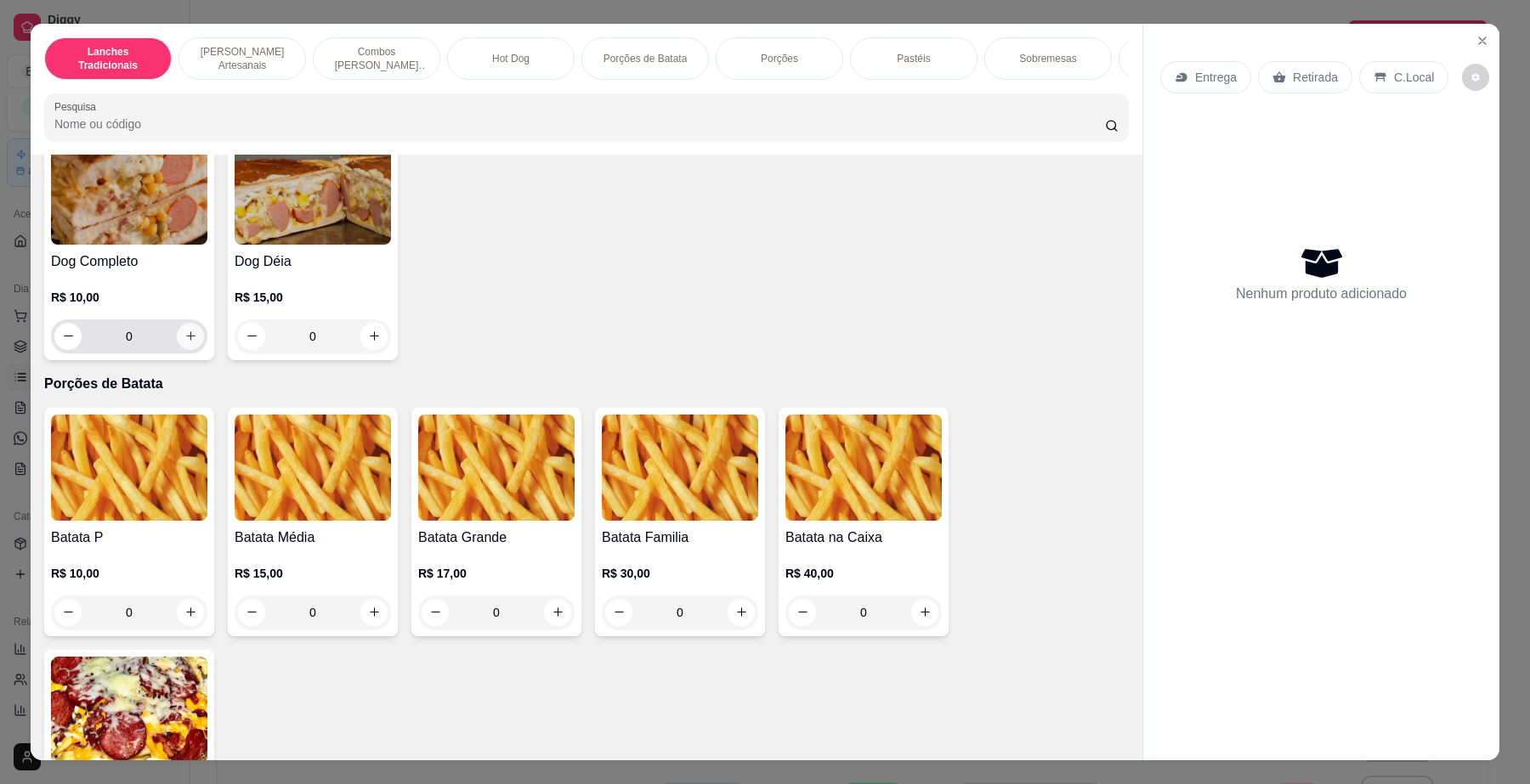
click at [185, 343] on icon "increase-product-quantity" at bounding box center [190, 336] width 13 height 13
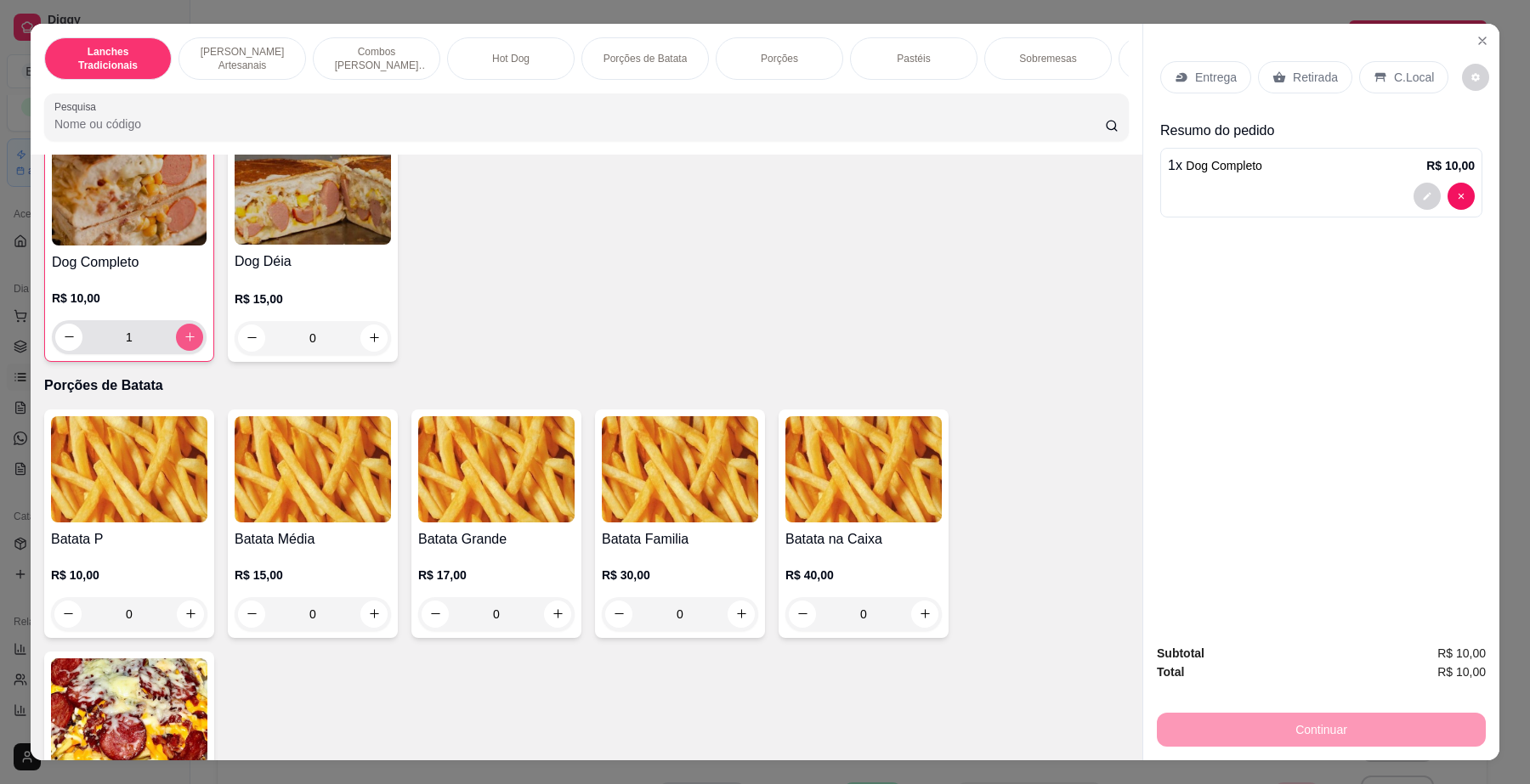
scroll to position [1973, 0]
click at [185, 343] on icon "increase-product-quantity" at bounding box center [189, 336] width 13 height 13
type input "2"
click at [1206, 71] on p "Entrega" at bounding box center [1216, 77] width 41 height 17
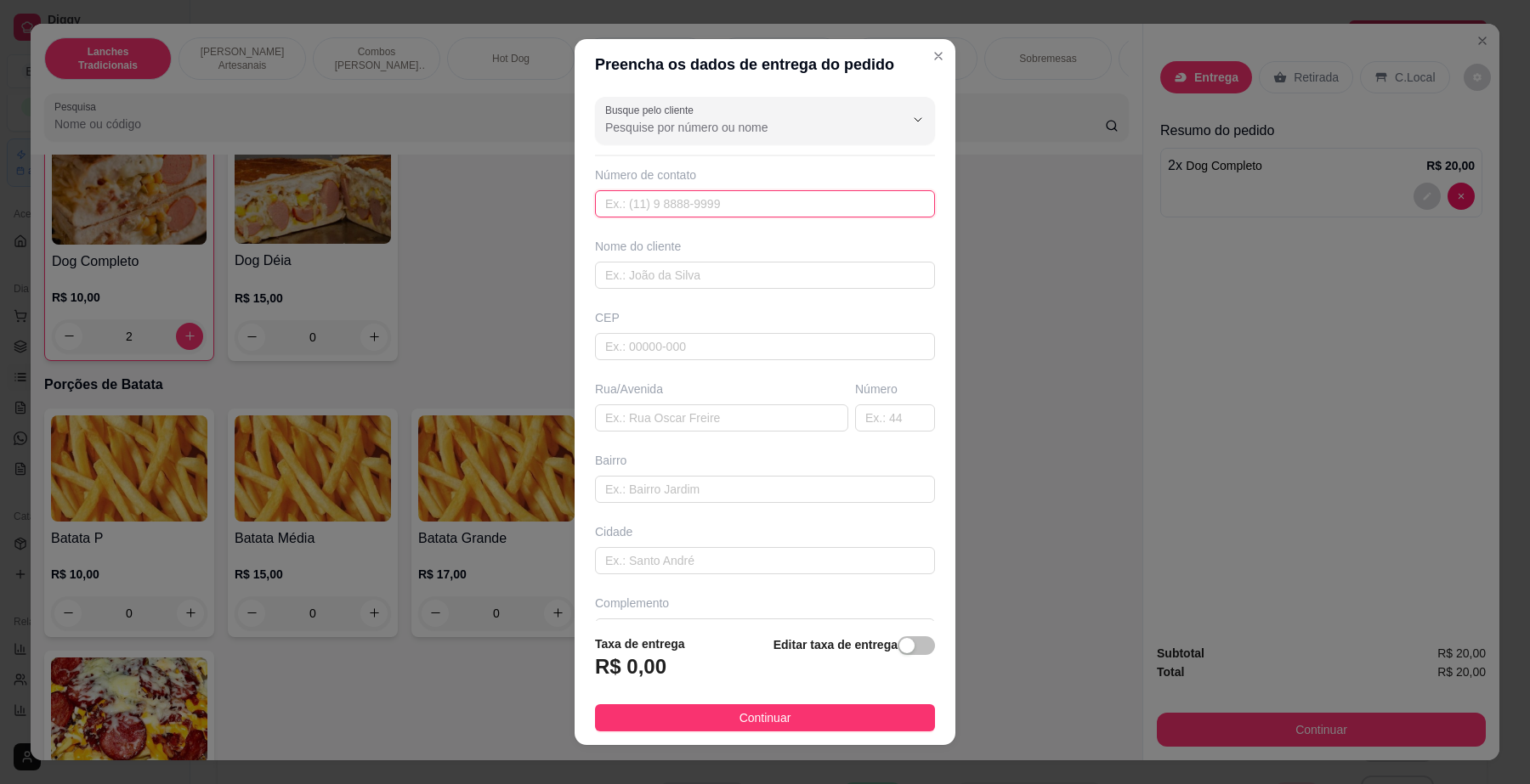
click at [685, 204] on input "text" at bounding box center [765, 204] width 340 height 28
paste input "[PHONE_NUMBER]"
type input "[PHONE_NUMBER]"
click at [614, 282] on input "text" at bounding box center [765, 276] width 340 height 28
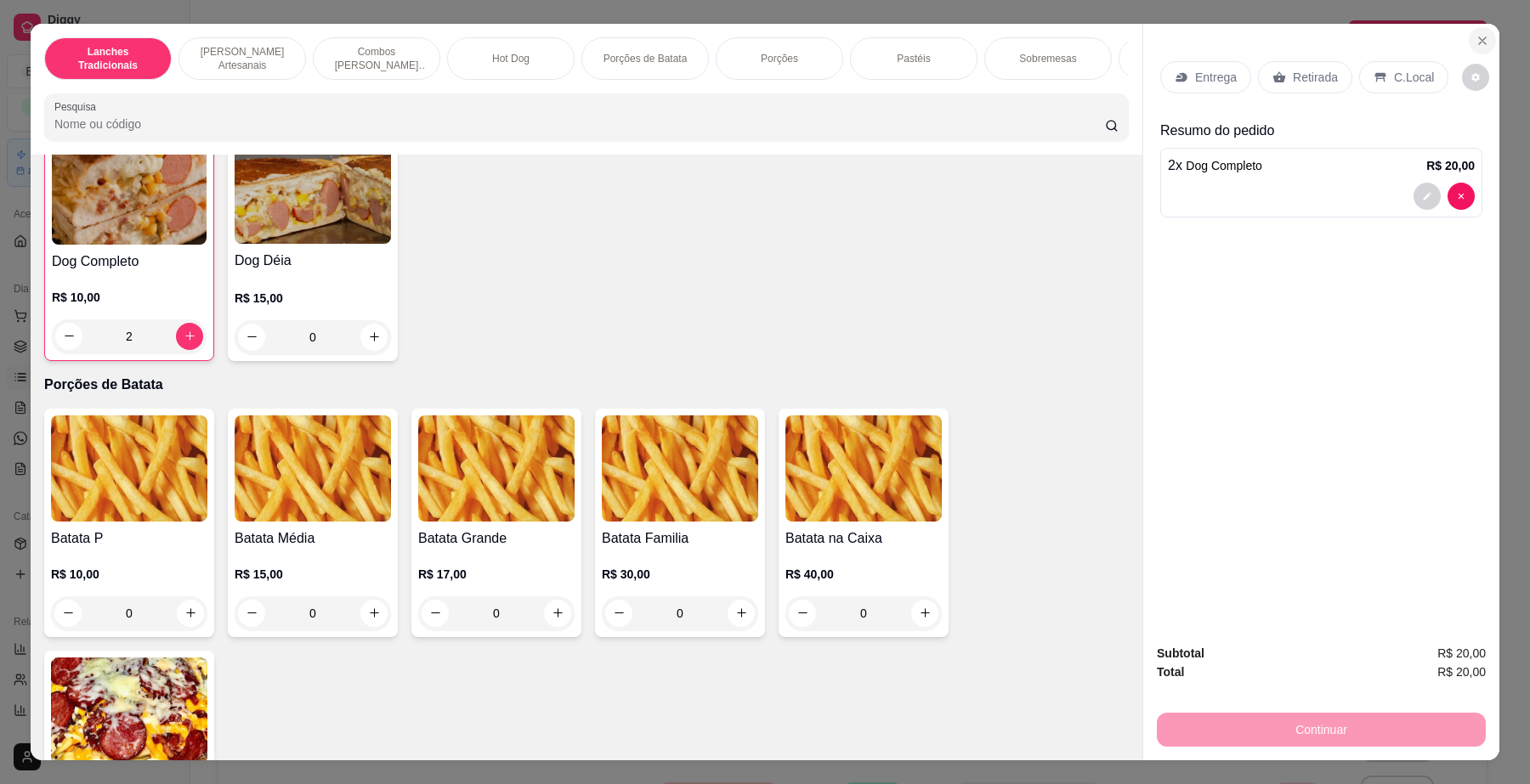
click at [1476, 34] on icon "Close" at bounding box center [1483, 41] width 14 height 14
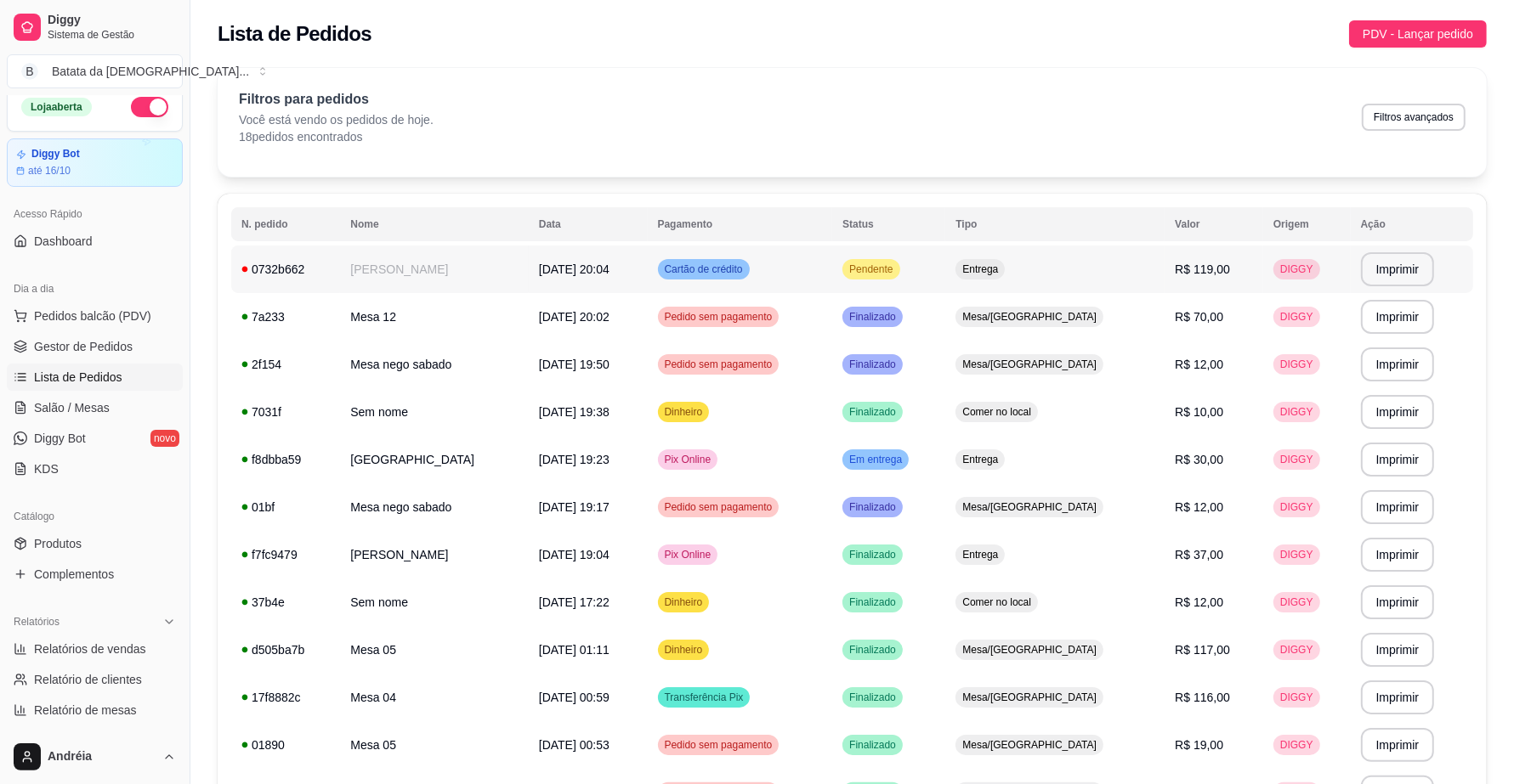
click at [896, 264] on span "Pendente" at bounding box center [871, 270] width 50 height 14
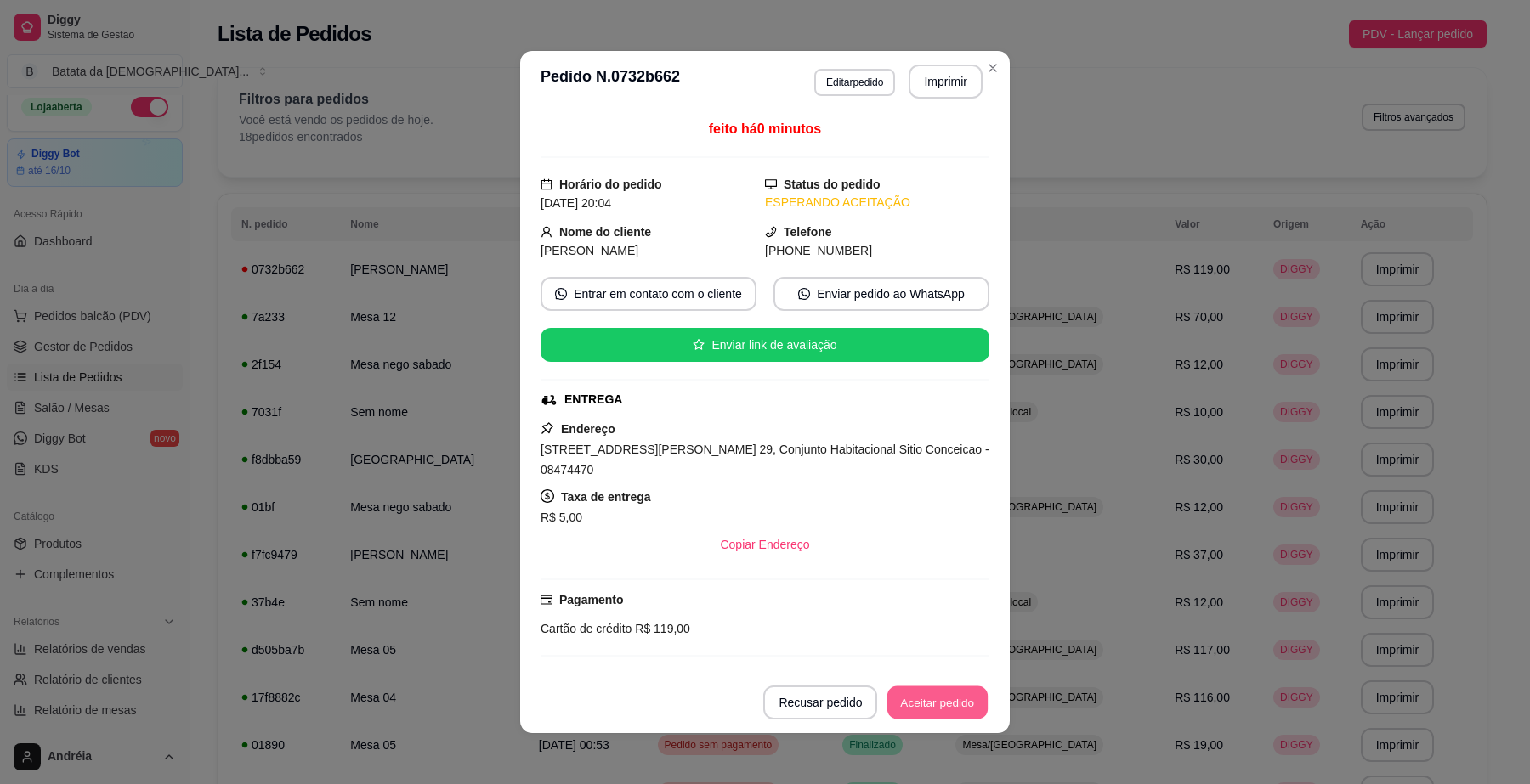
click at [938, 702] on button "Aceitar pedido" at bounding box center [938, 703] width 100 height 33
click at [940, 75] on button "Imprimir" at bounding box center [945, 82] width 74 height 34
click at [969, 695] on button "Aceitar pedido" at bounding box center [938, 703] width 100 height 33
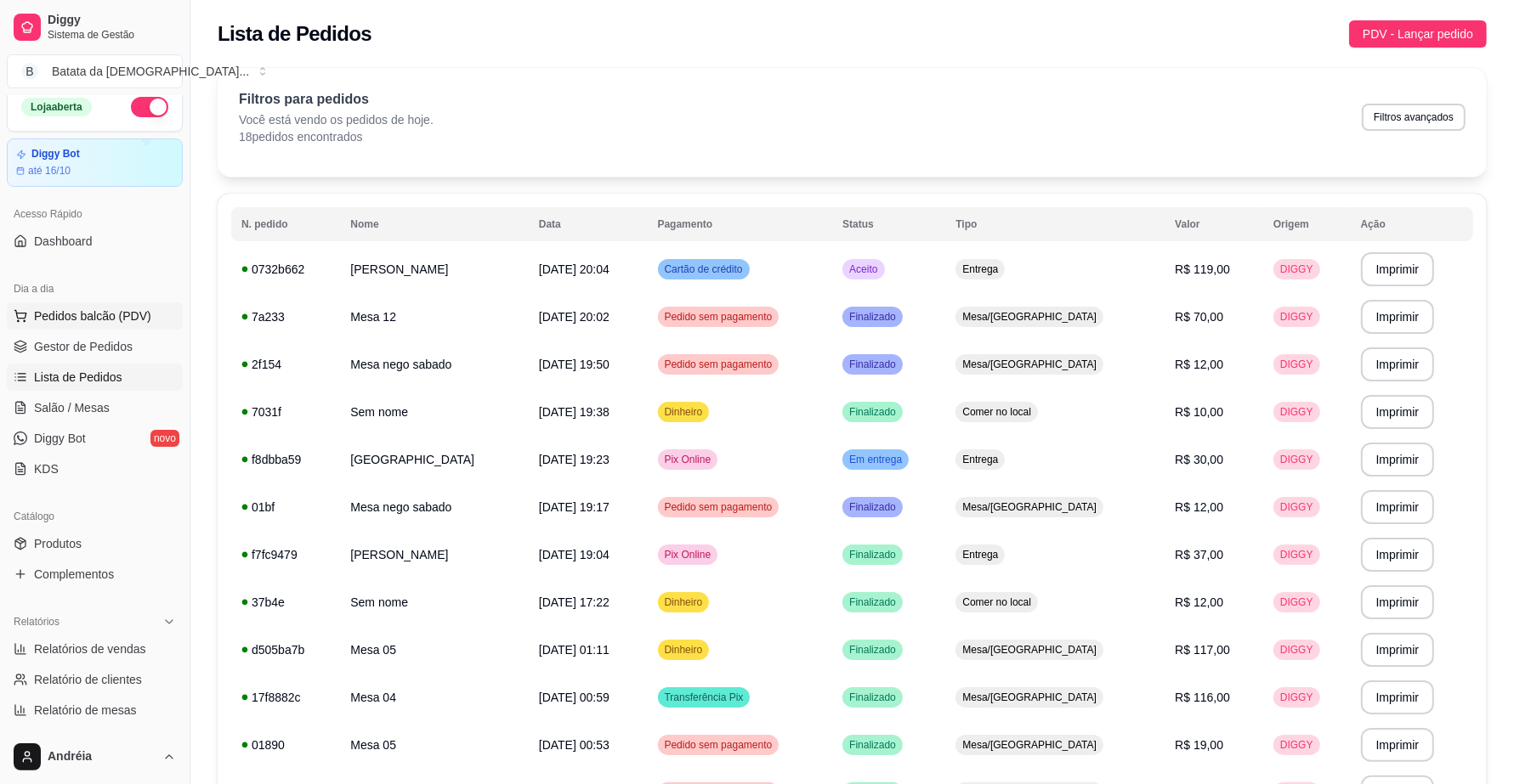
click at [130, 317] on span "Pedidos balcão (PDV)" at bounding box center [93, 315] width 117 height 17
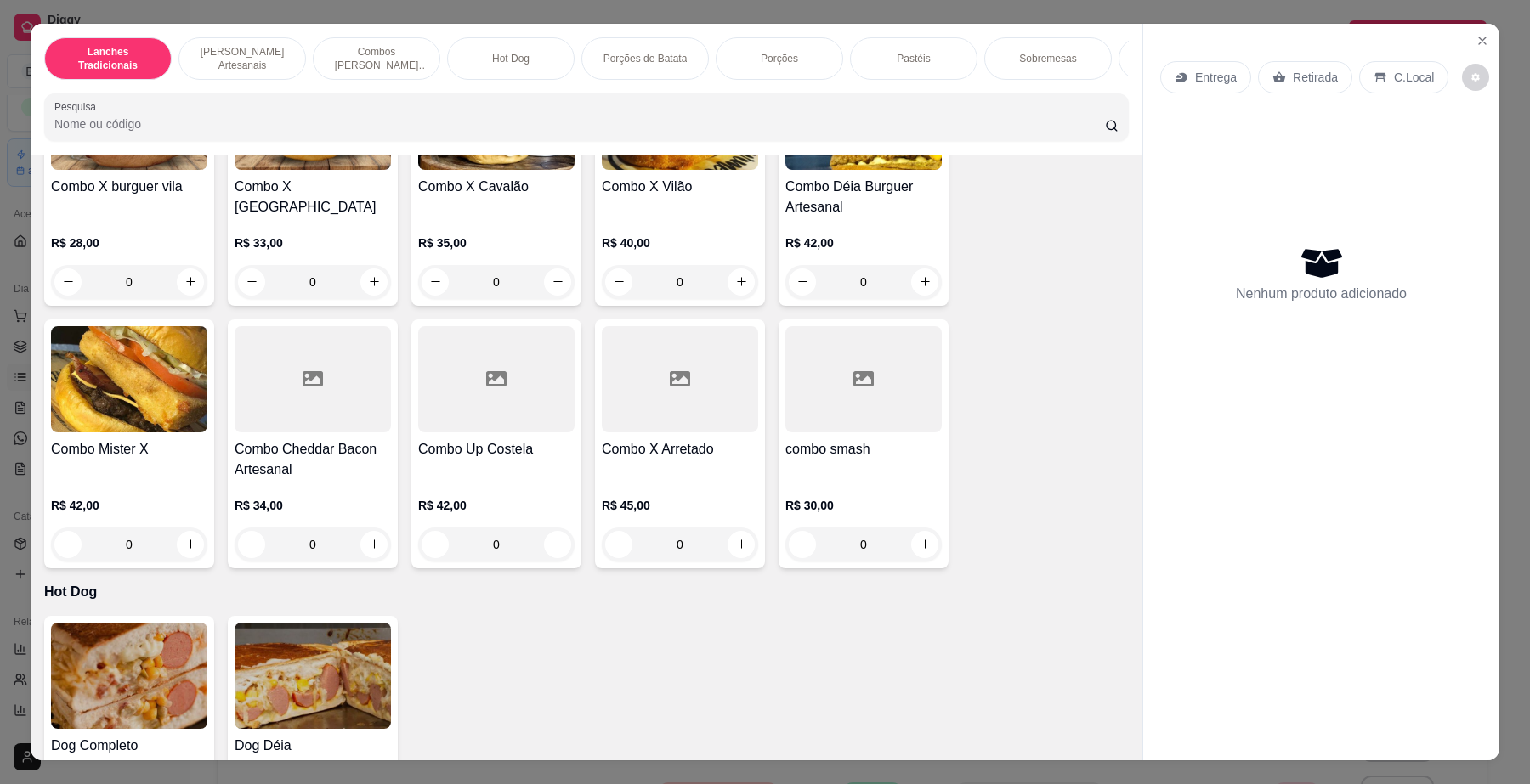
scroll to position [1913, 0]
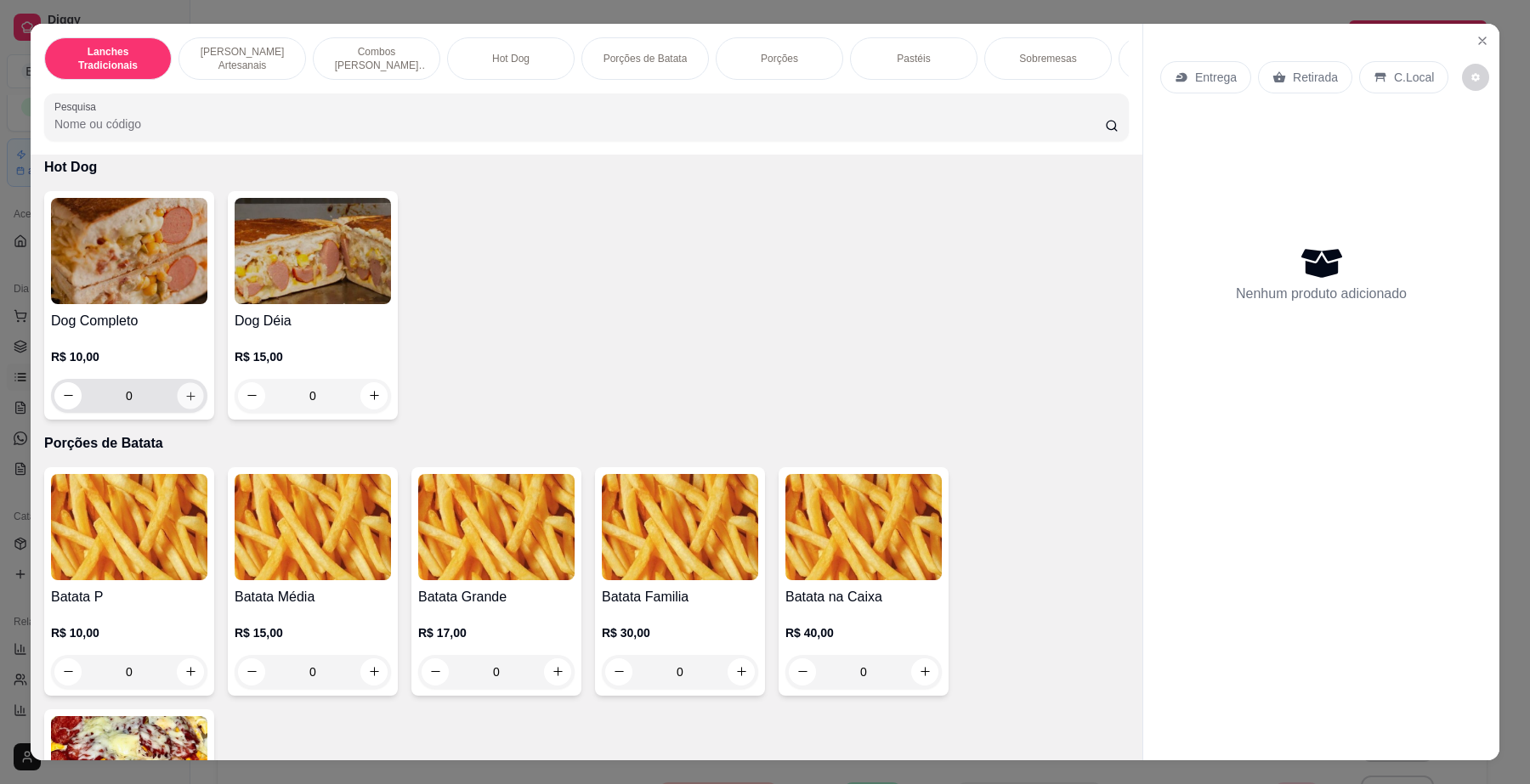
click at [184, 402] on icon "increase-product-quantity" at bounding box center [190, 395] width 13 height 13
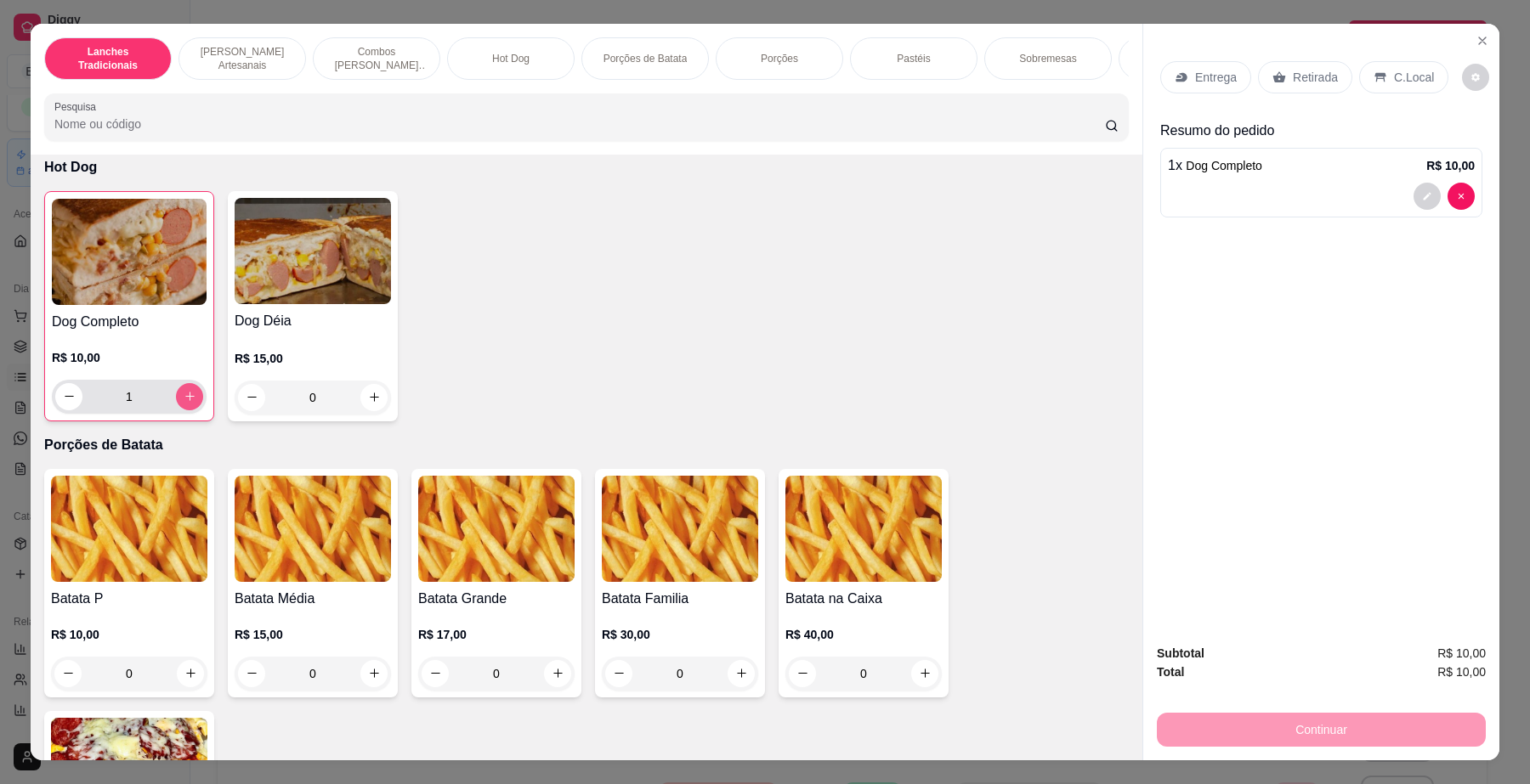
click at [183, 403] on icon "increase-product-quantity" at bounding box center [189, 396] width 13 height 13
type input "2"
click at [1219, 75] on p "Entrega" at bounding box center [1216, 77] width 41 height 17
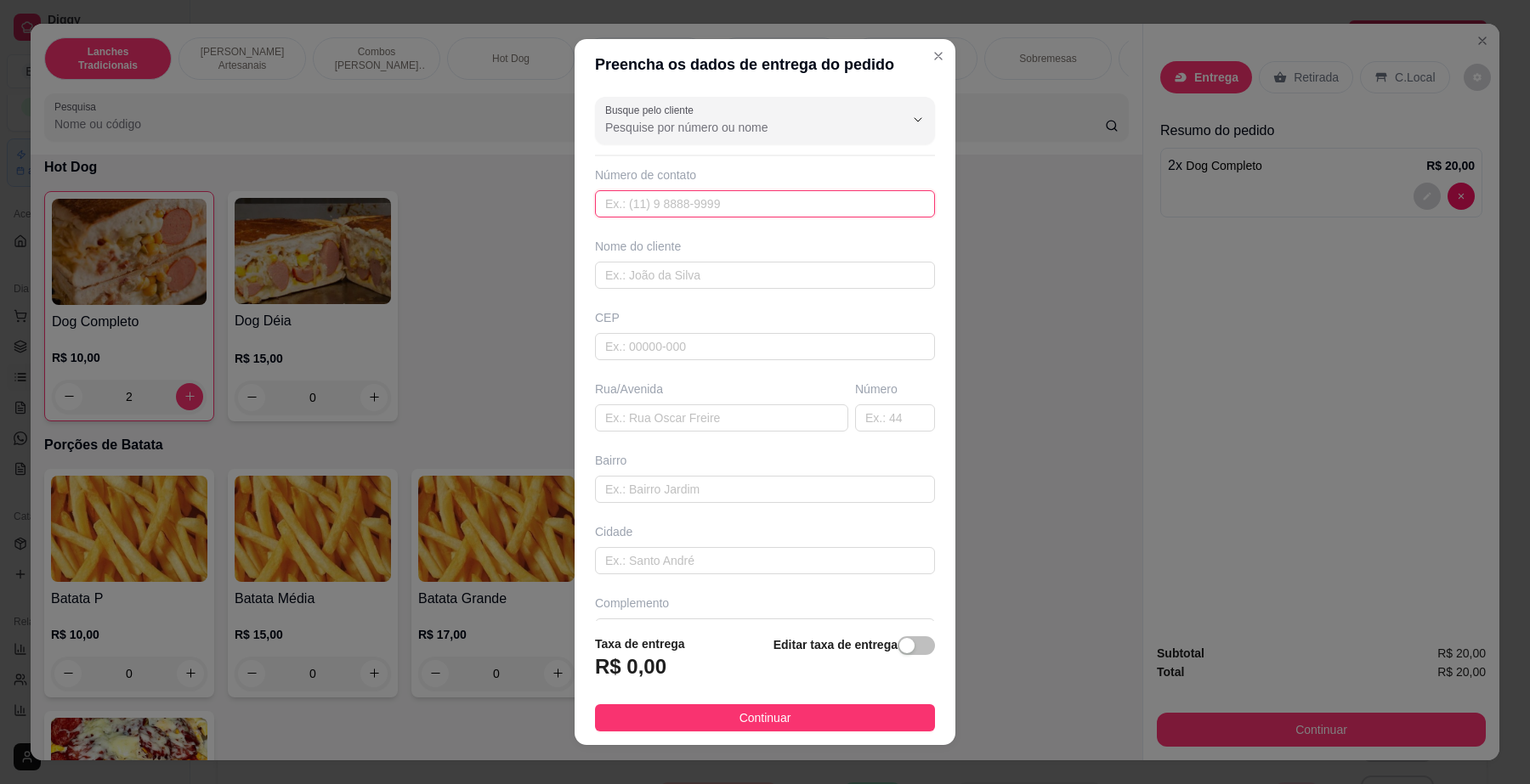
click at [787, 202] on input "text" at bounding box center [765, 204] width 340 height 28
paste input "(11) 91238-8688"
type input "(11) 91238-8688"
drag, startPoint x: 721, startPoint y: 279, endPoint x: 706, endPoint y: 283, distance: 15.5
click at [707, 283] on input "text" at bounding box center [765, 276] width 340 height 28
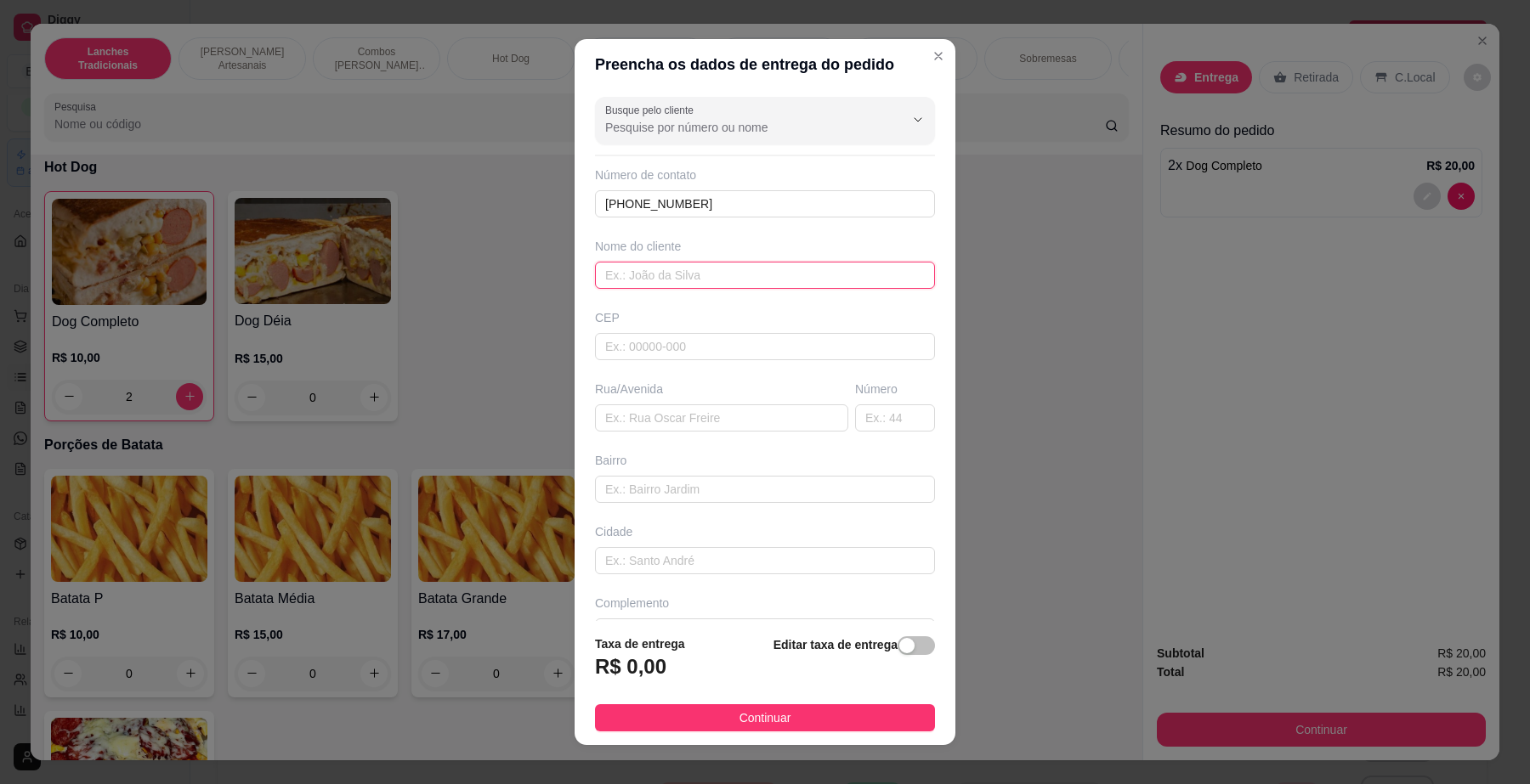
paste input "Wellington"
type input "Wellington"
click at [638, 425] on input "text" at bounding box center [721, 419] width 253 height 28
paste input "Rua das Rosas, 19"
type input "Rua das Rosas,"
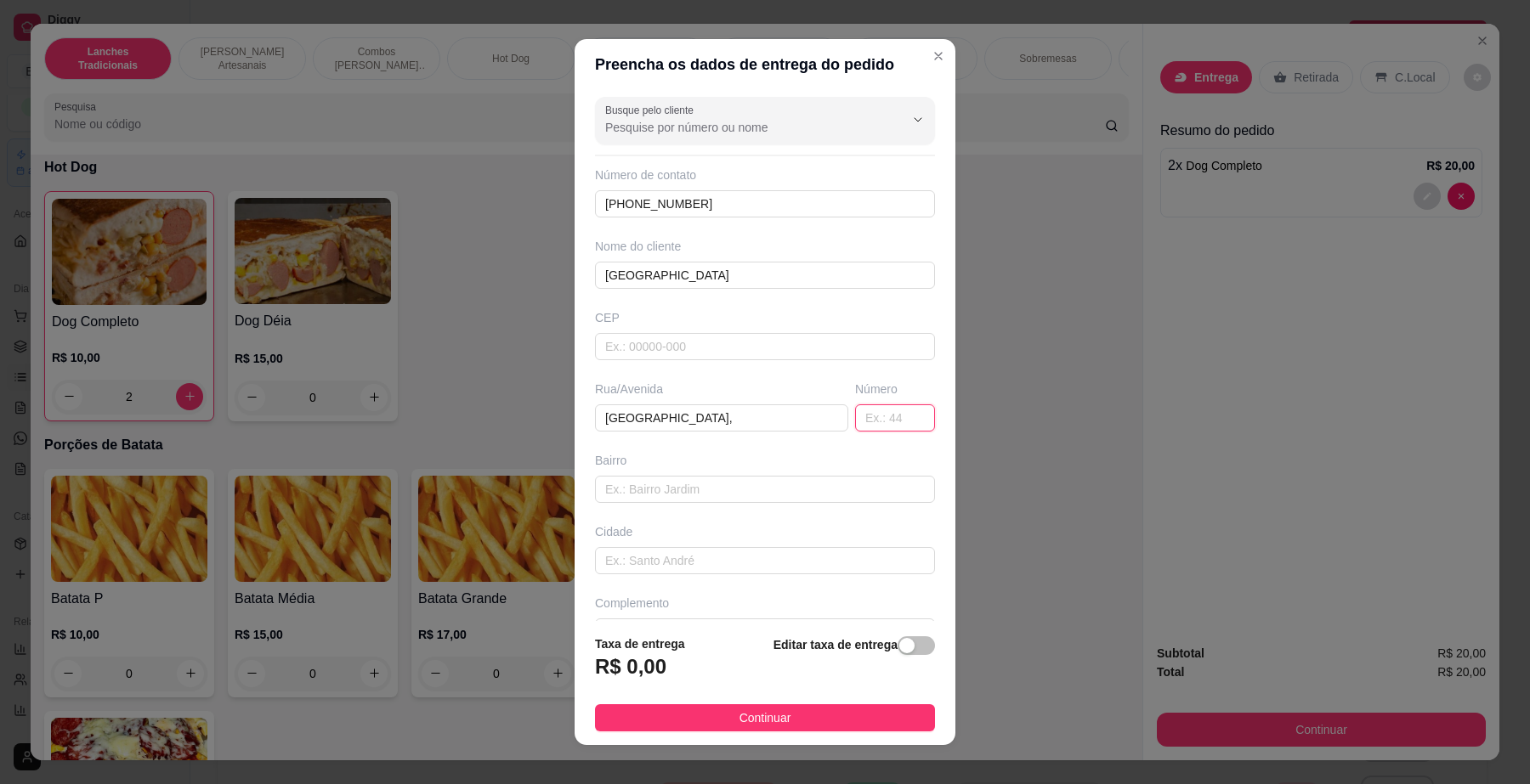
click at [874, 431] on input "text" at bounding box center [895, 419] width 80 height 28
type input "19"
click at [899, 652] on div "button" at bounding box center [907, 646] width 16 height 16
drag, startPoint x: 635, startPoint y: 686, endPoint x: 651, endPoint y: 677, distance: 18.4
click at [635, 685] on input "0,00" at bounding box center [687, 674] width 182 height 33
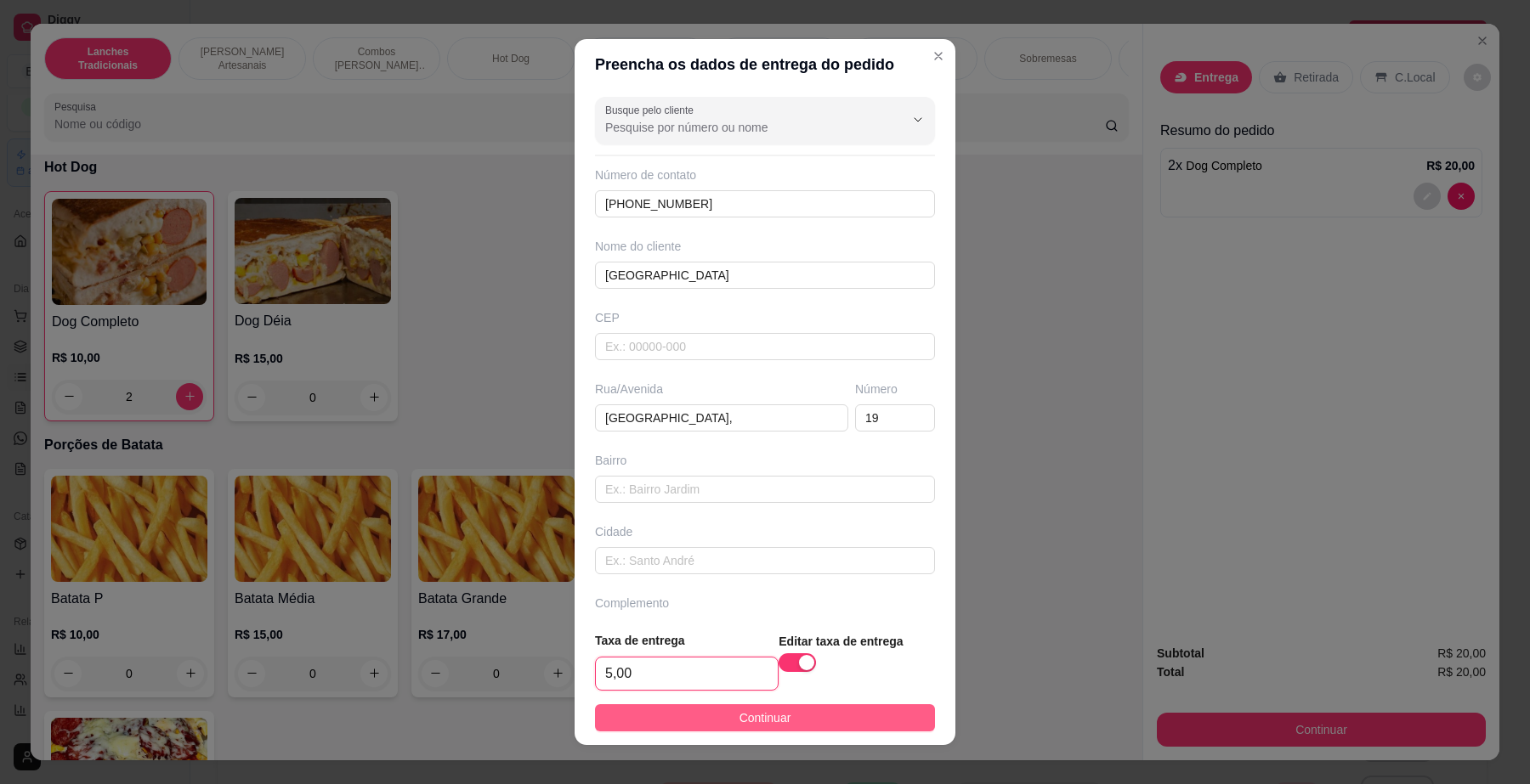
type input "5,00"
click at [695, 715] on button "Continuar" at bounding box center [765, 718] width 340 height 28
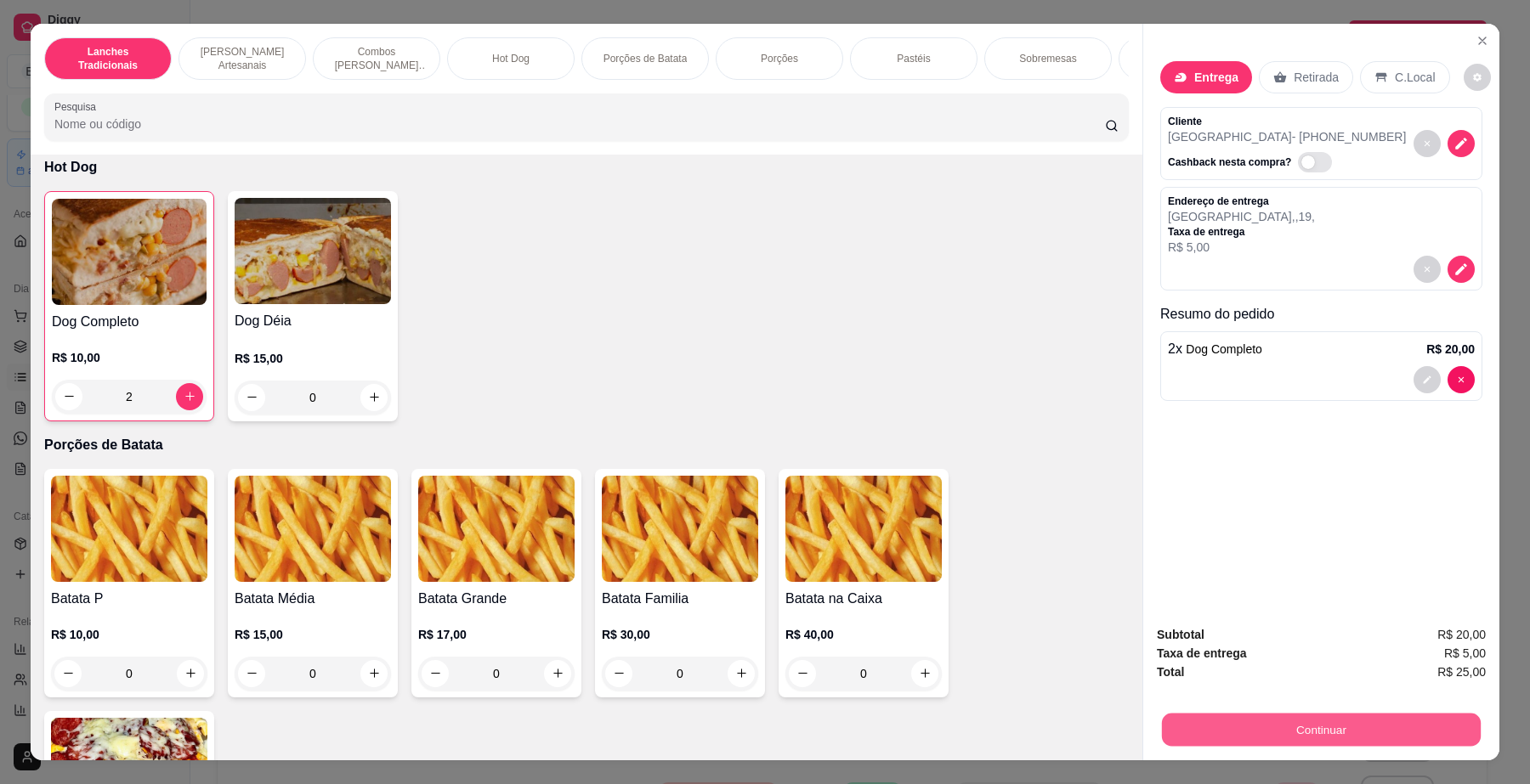
click at [1286, 728] on button "Continuar" at bounding box center [1322, 731] width 319 height 33
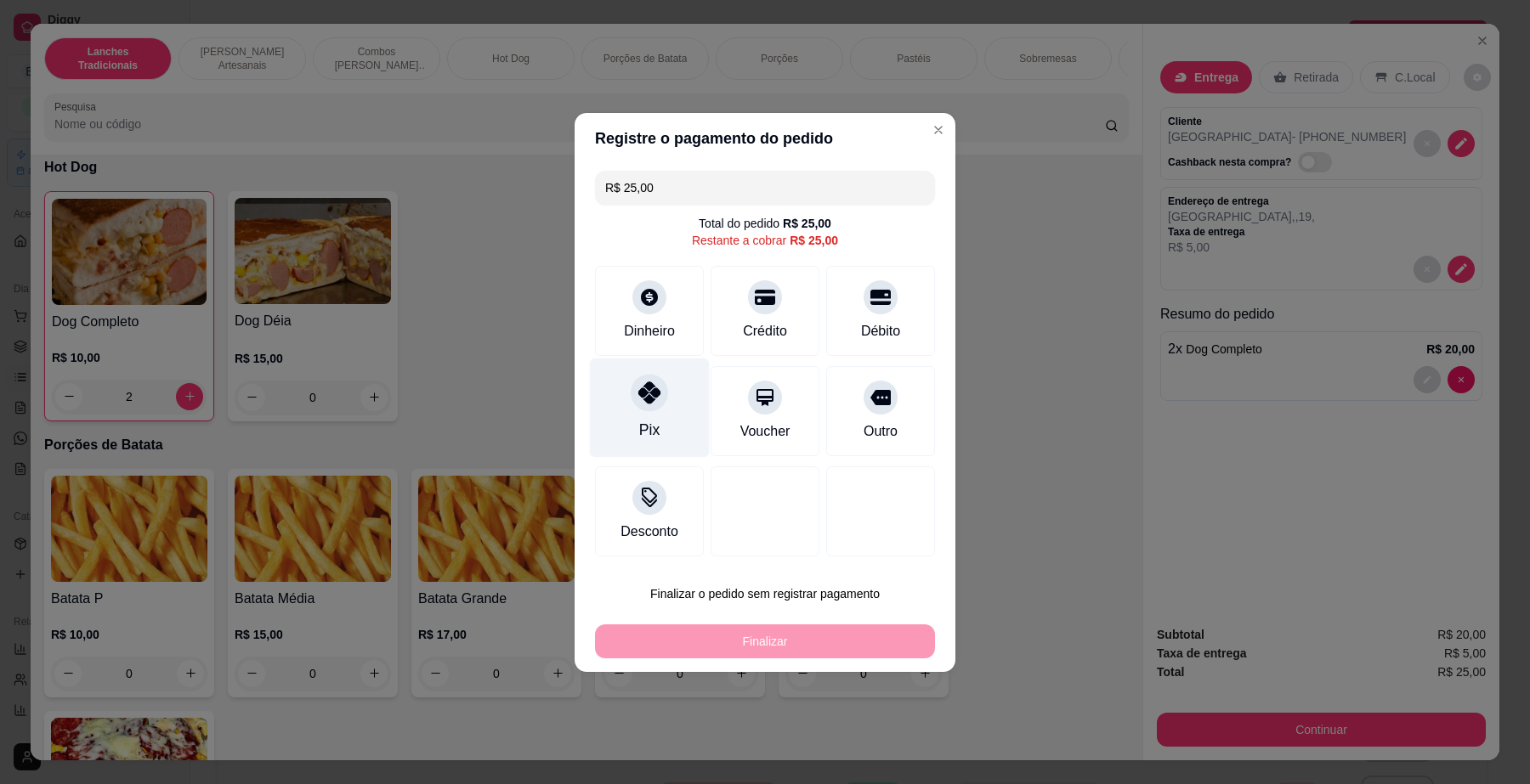
click at [672, 413] on div "Pix" at bounding box center [650, 407] width 120 height 99
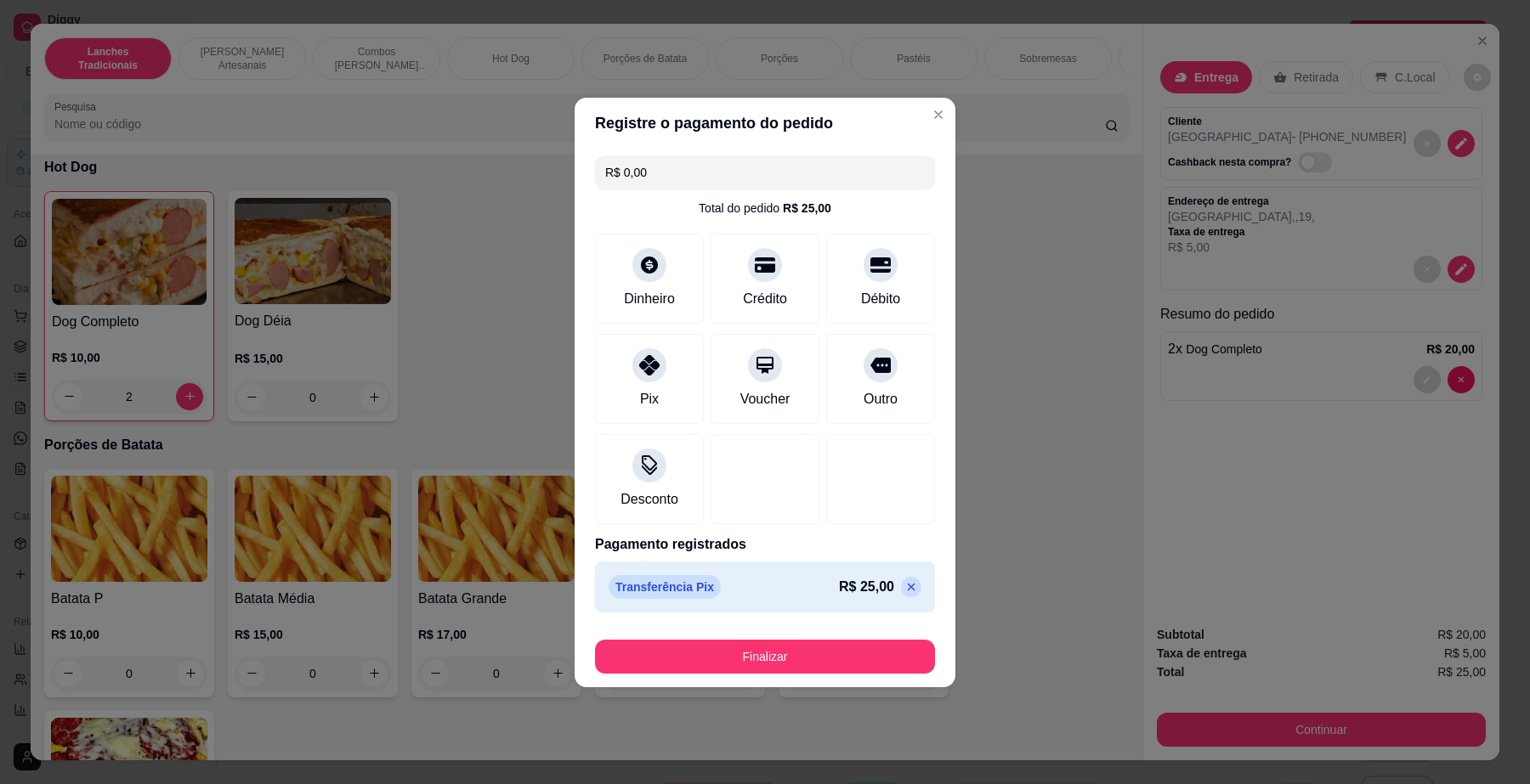
type input "R$ 0,00"
click at [806, 652] on button "Finalizar" at bounding box center [765, 657] width 340 height 34
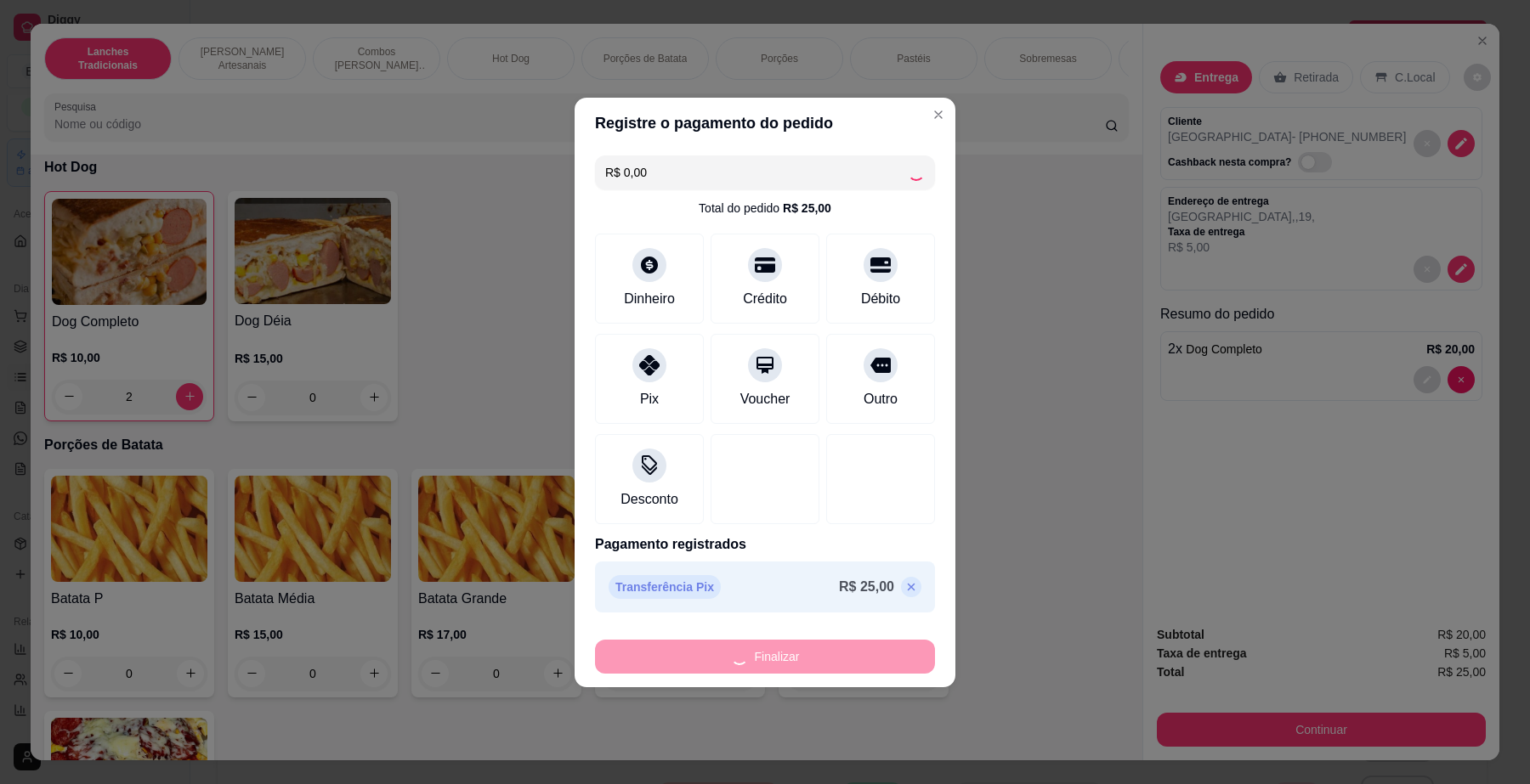
type input "0"
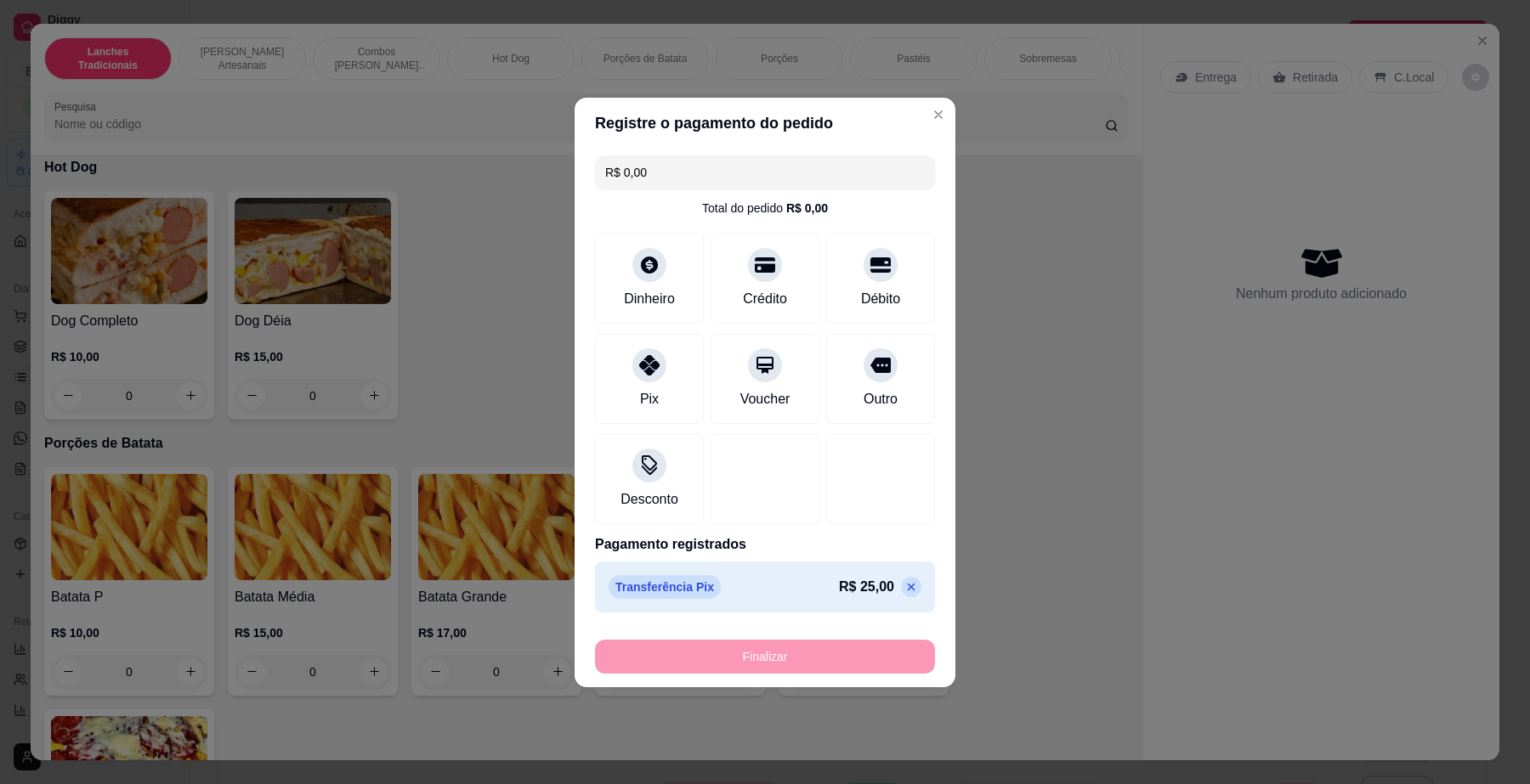
type input "-R$ 25,00"
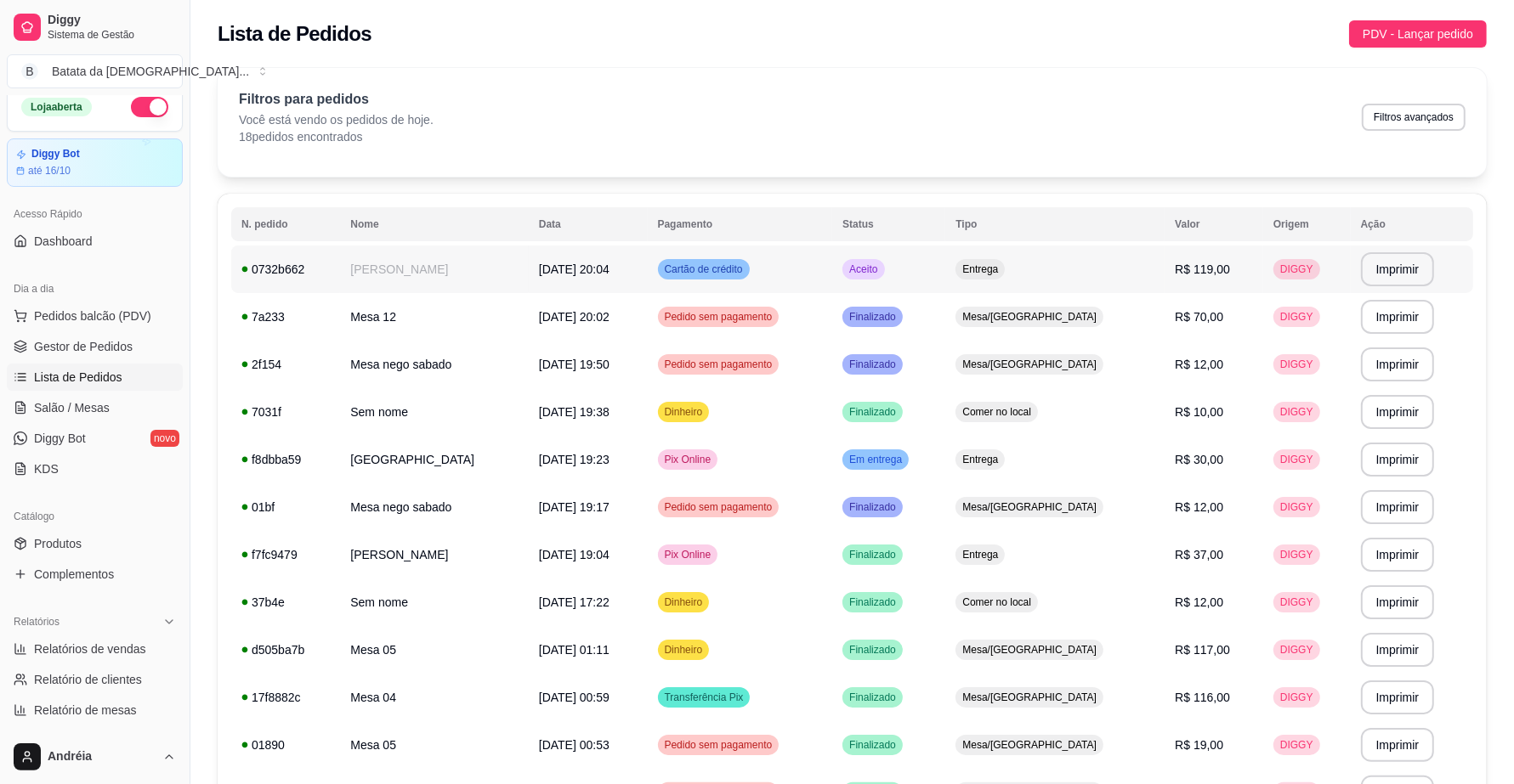
click at [881, 269] on span "Aceito" at bounding box center [863, 270] width 34 height 14
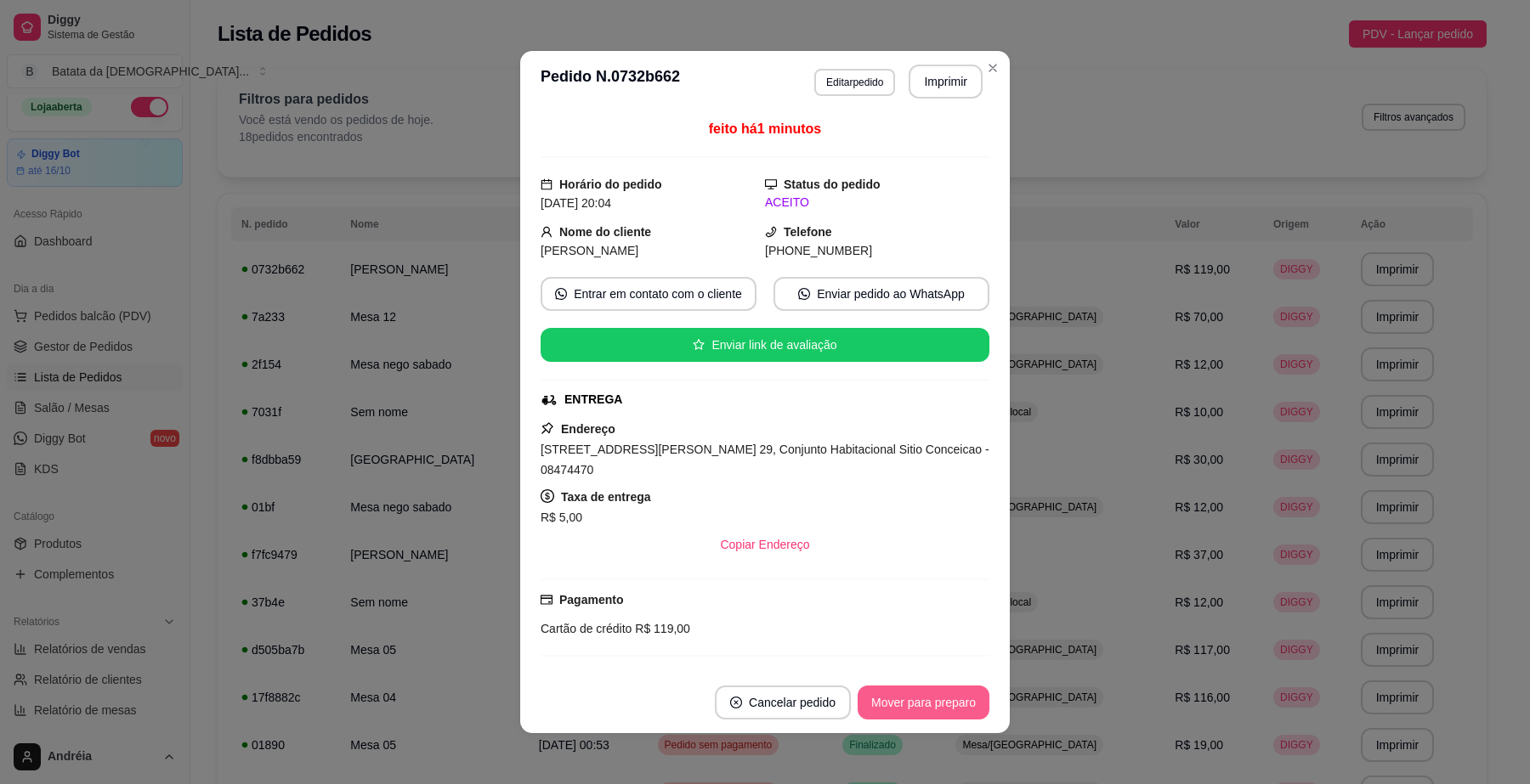
click at [936, 692] on button "Mover para preparo" at bounding box center [924, 702] width 132 height 34
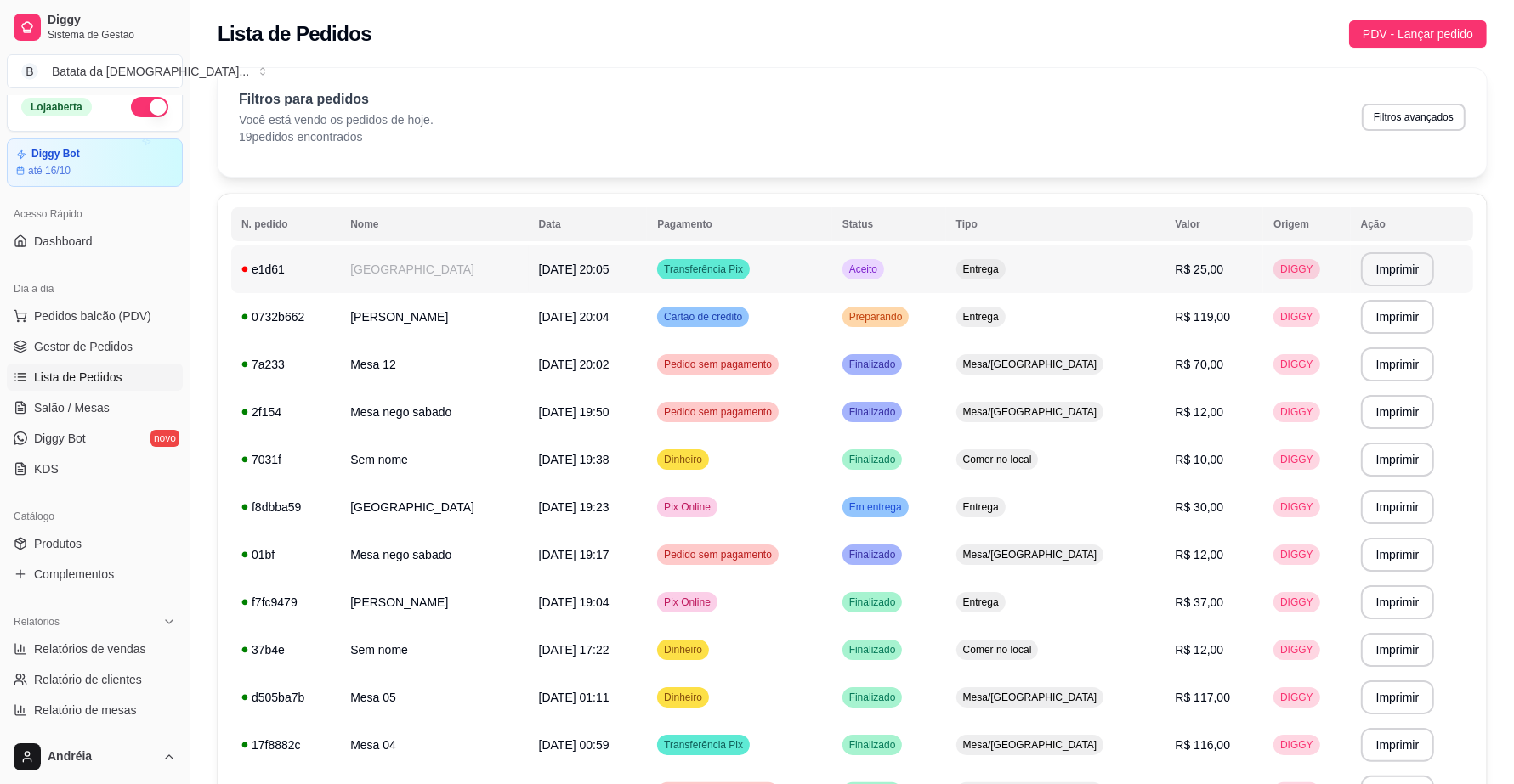
click at [881, 273] on span "Aceito" at bounding box center [863, 270] width 34 height 14
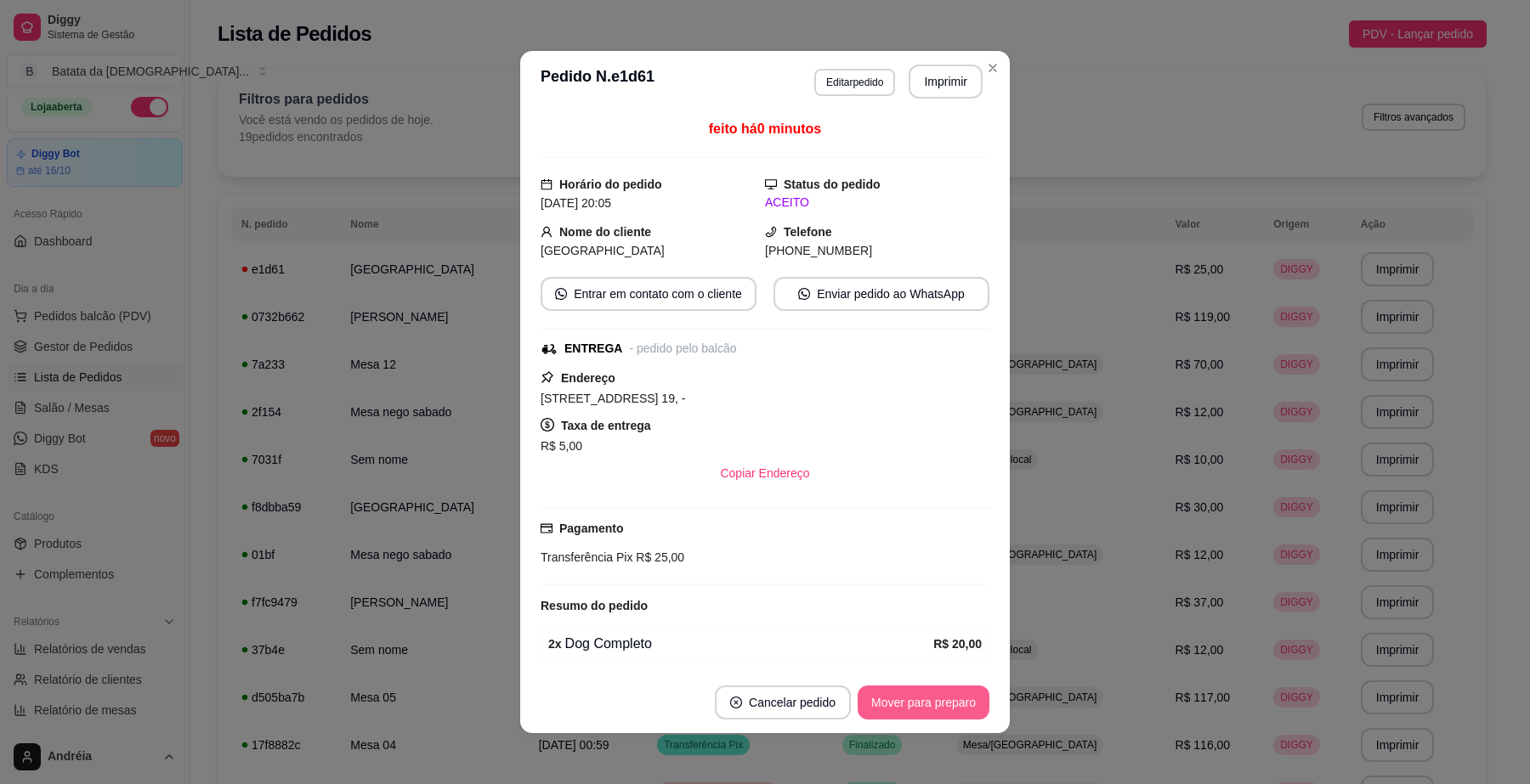
click at [940, 697] on button "Mover para preparo" at bounding box center [924, 702] width 132 height 34
click at [922, 87] on button "Imprimir" at bounding box center [945, 82] width 74 height 34
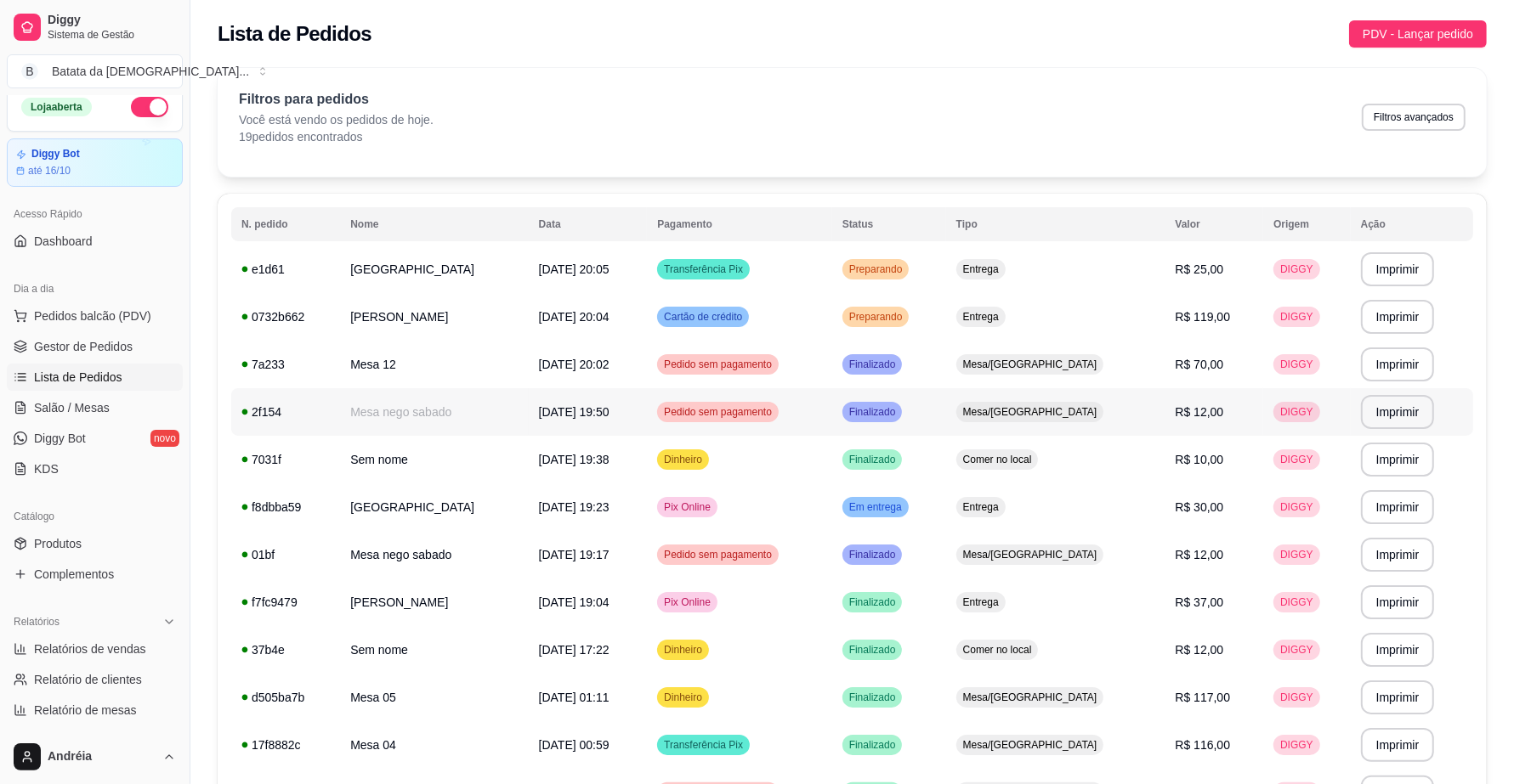
click at [946, 413] on td "Finalizado" at bounding box center [889, 412] width 114 height 47
click at [905, 505] on span "Em entrega" at bounding box center [876, 507] width 59 height 14
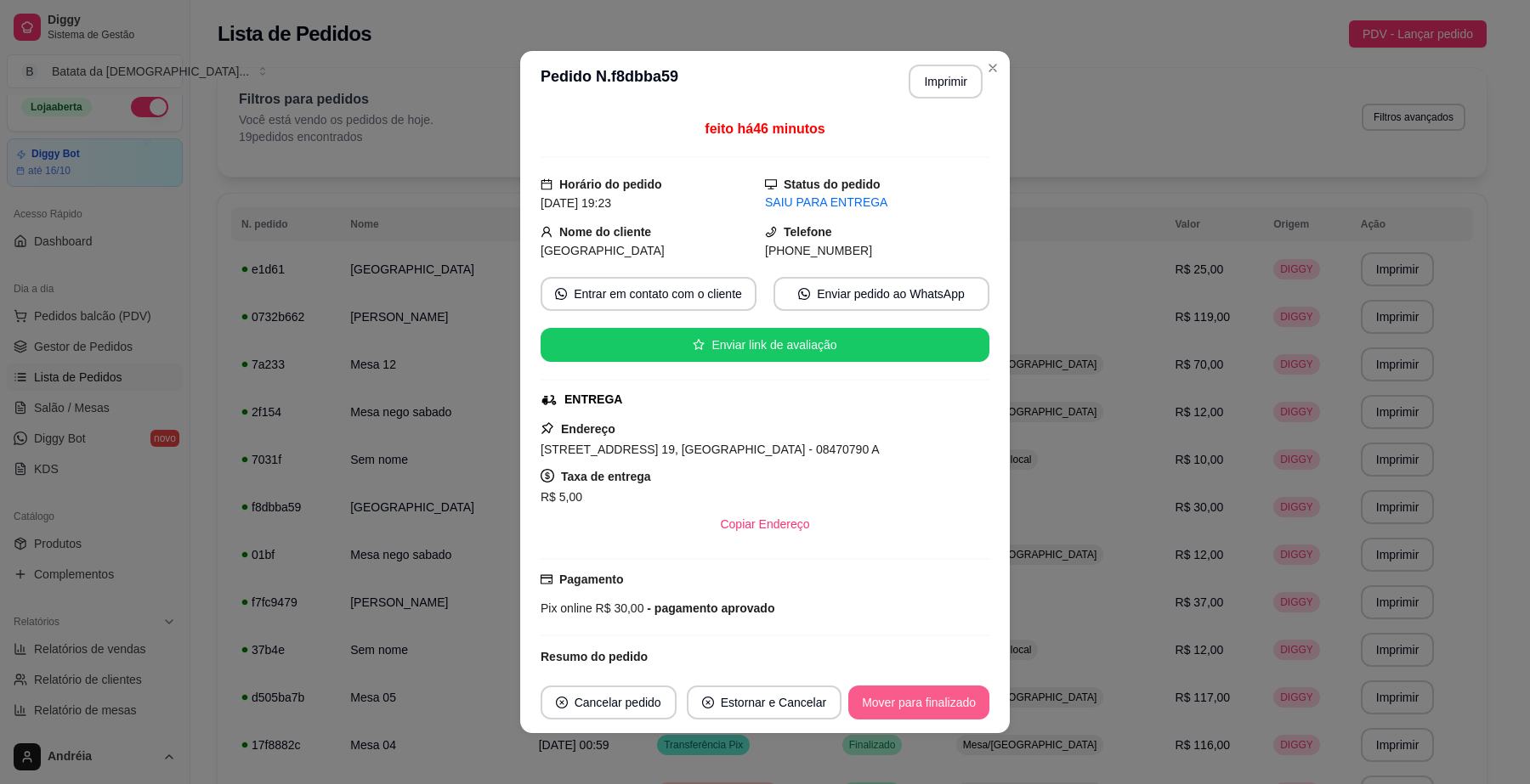
click at [918, 697] on button "Mover para finalizado" at bounding box center [918, 702] width 141 height 34
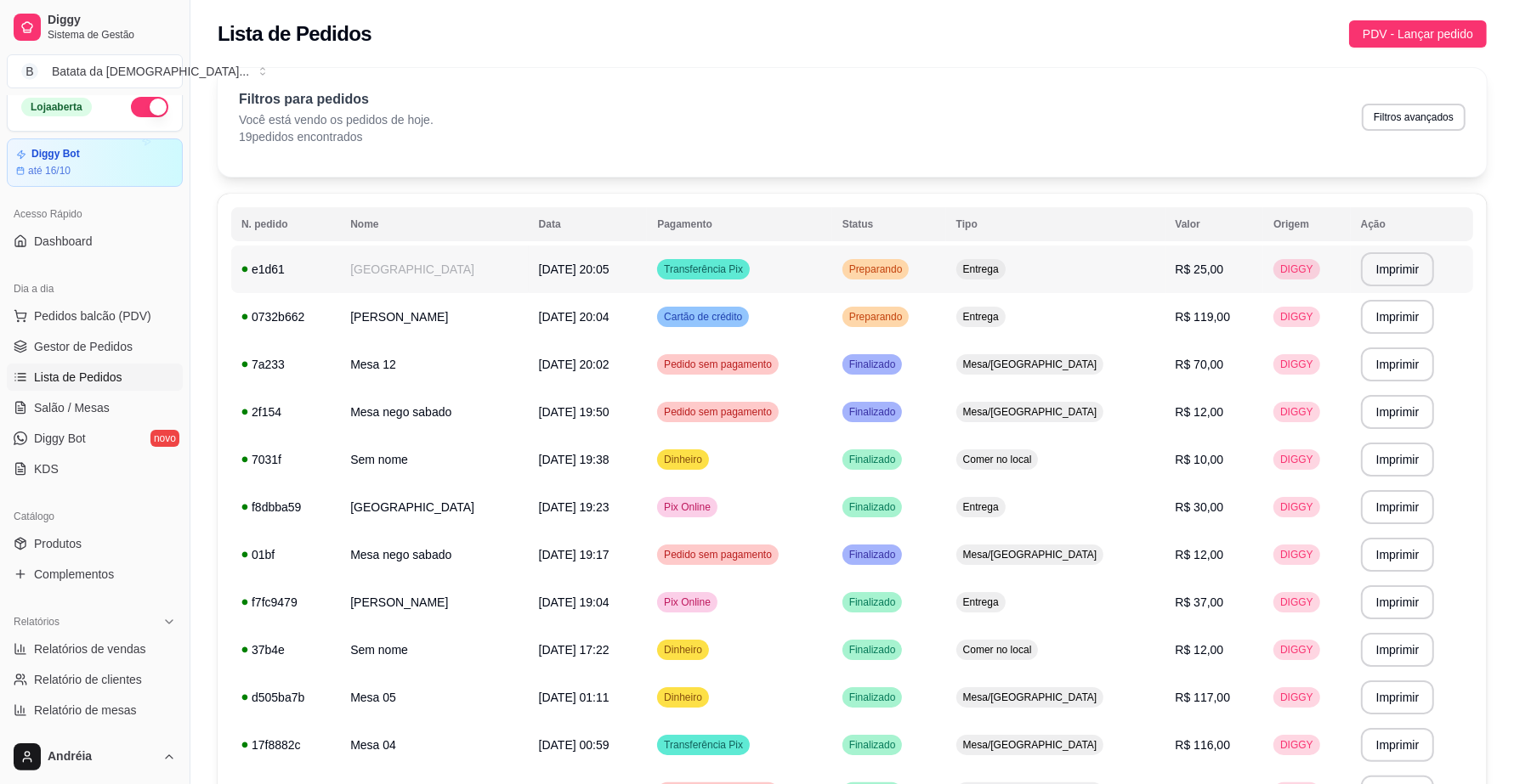
click at [795, 273] on td "Transferência Pix" at bounding box center [740, 269] width 185 height 47
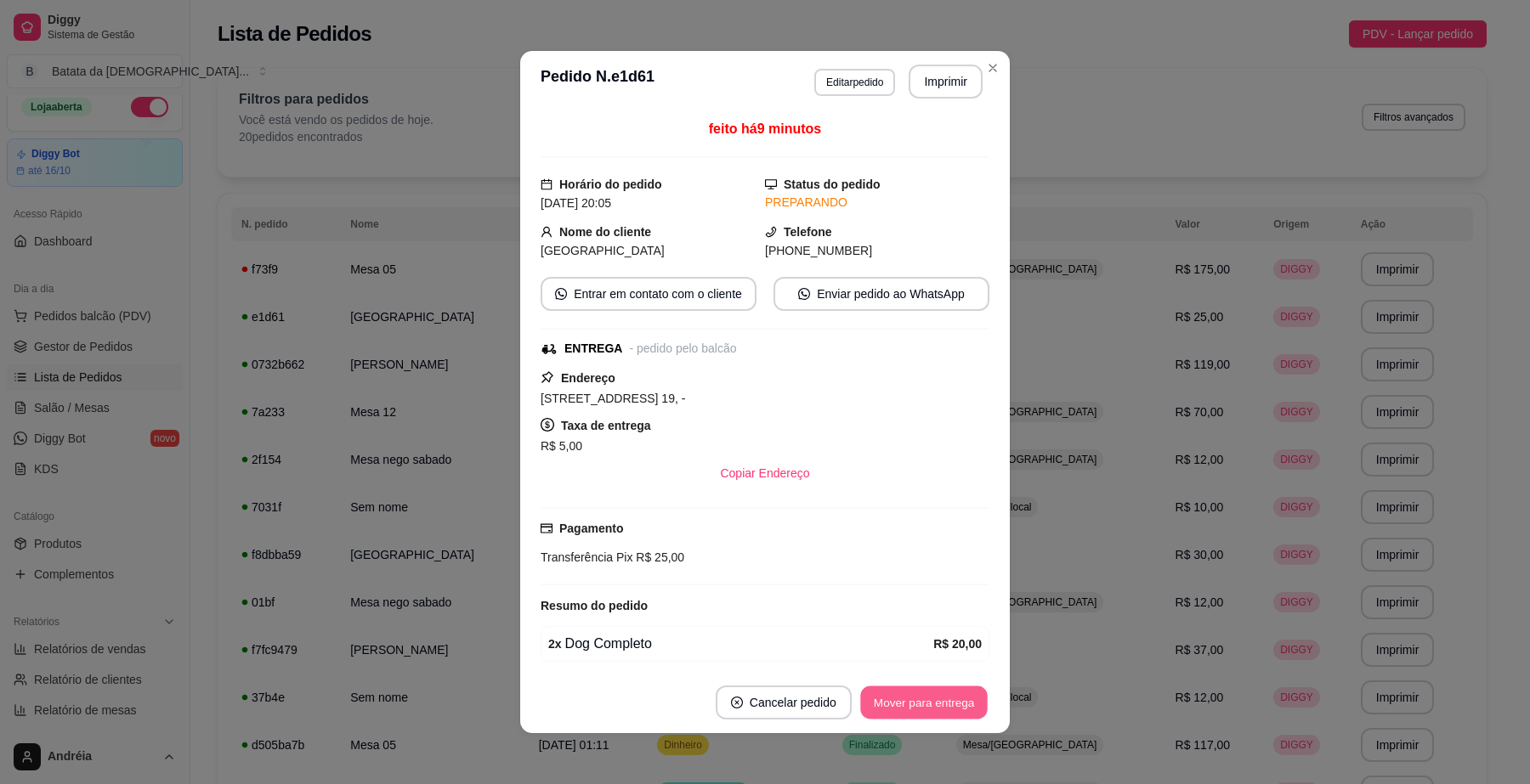
click at [897, 706] on button "Mover para entrega" at bounding box center [923, 703] width 127 height 33
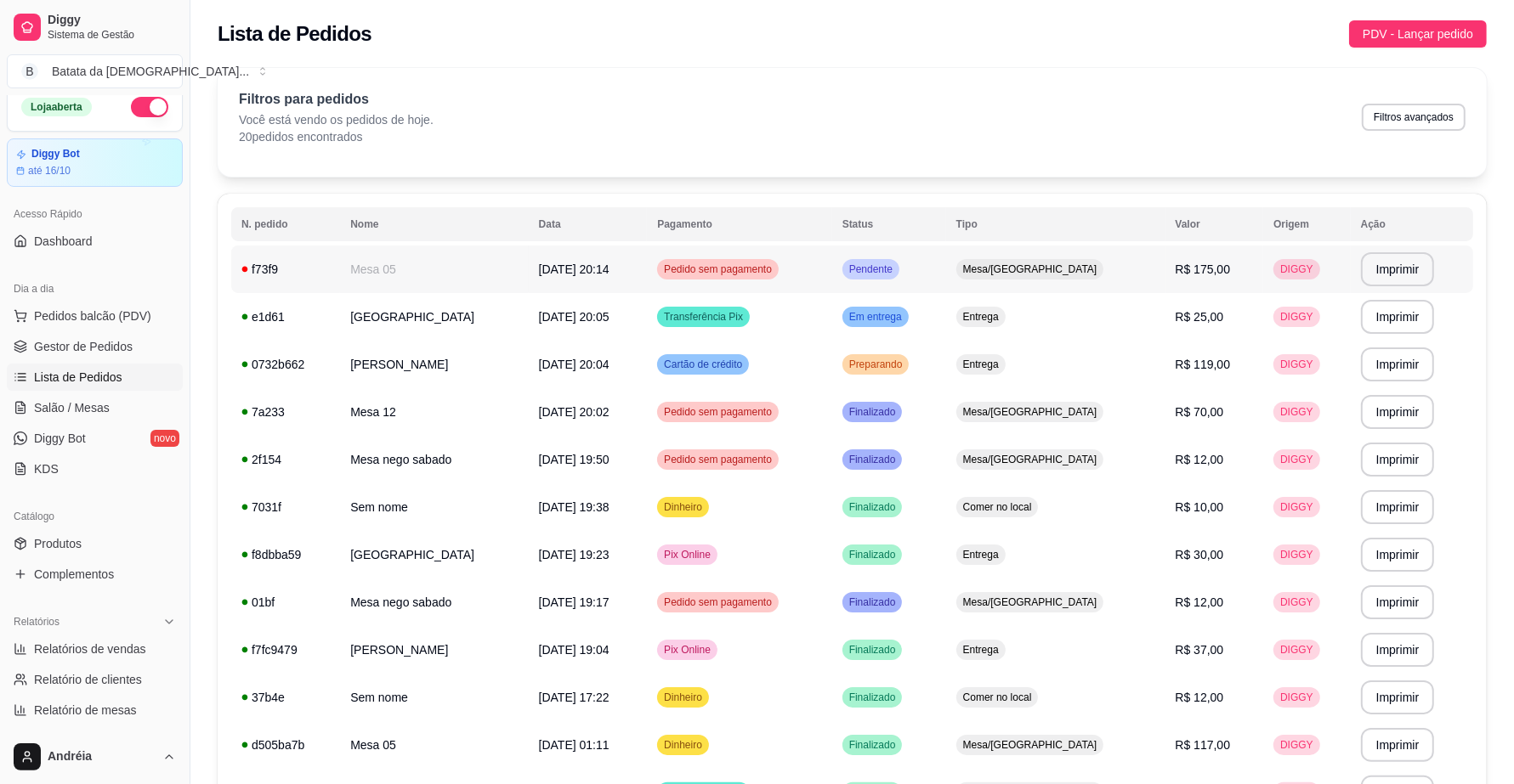
click at [896, 270] on span "Pendente" at bounding box center [871, 270] width 50 height 14
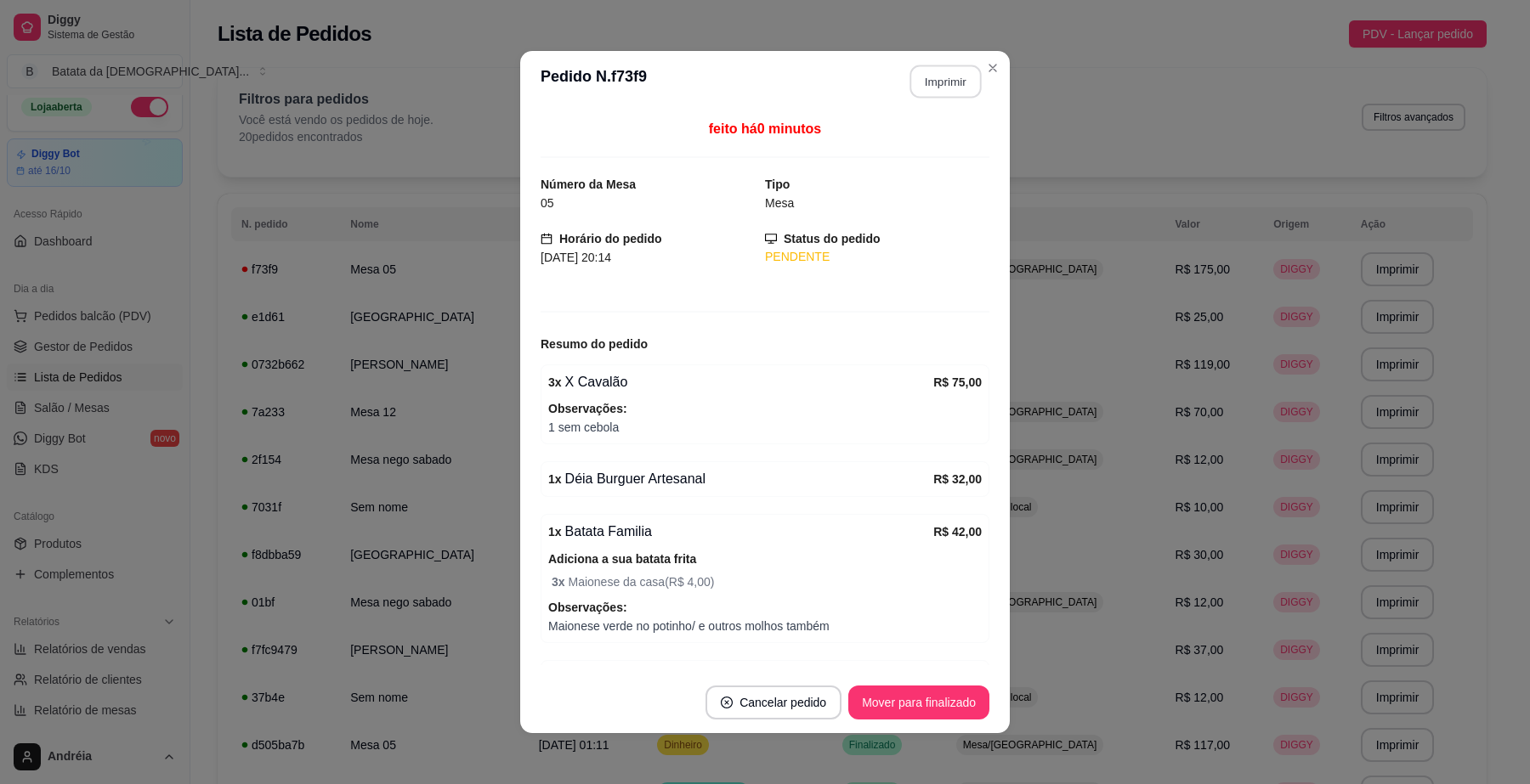
click at [911, 83] on button "Imprimir" at bounding box center [946, 82] width 71 height 33
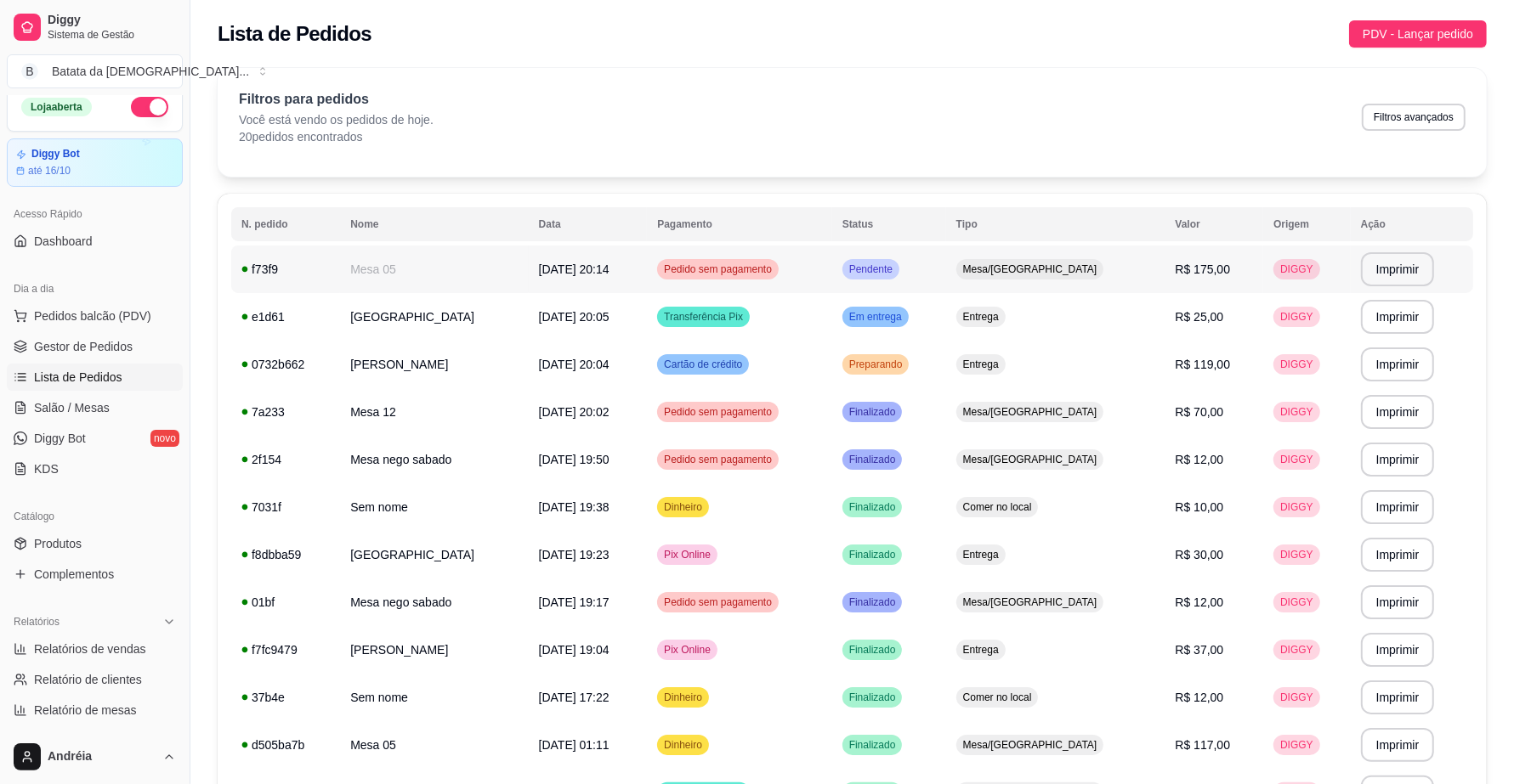
click at [896, 270] on span "Pendente" at bounding box center [871, 270] width 50 height 14
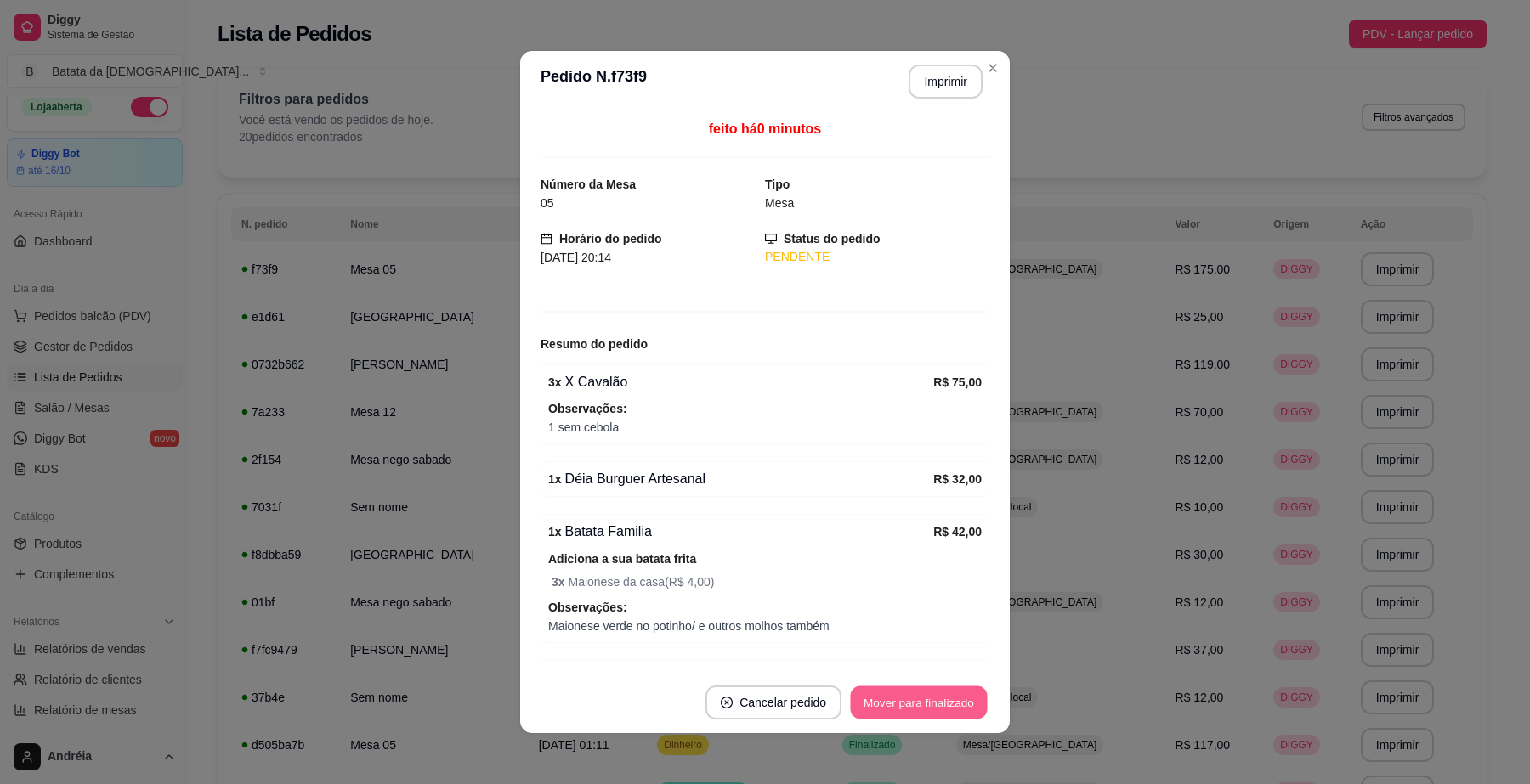
click at [898, 703] on button "Mover para finalizado" at bounding box center [919, 703] width 137 height 33
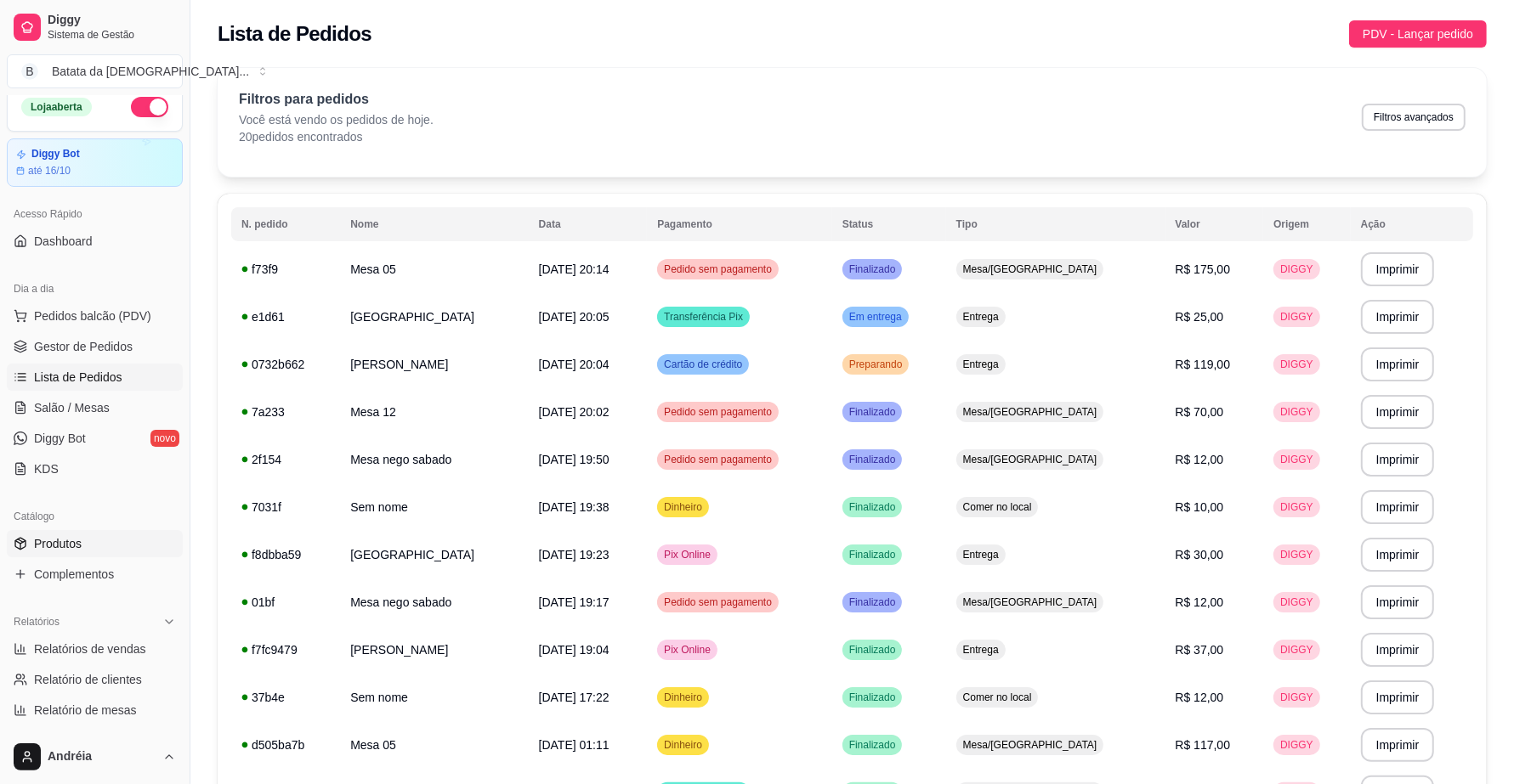
click at [65, 541] on span "Produtos" at bounding box center [58, 544] width 47 height 17
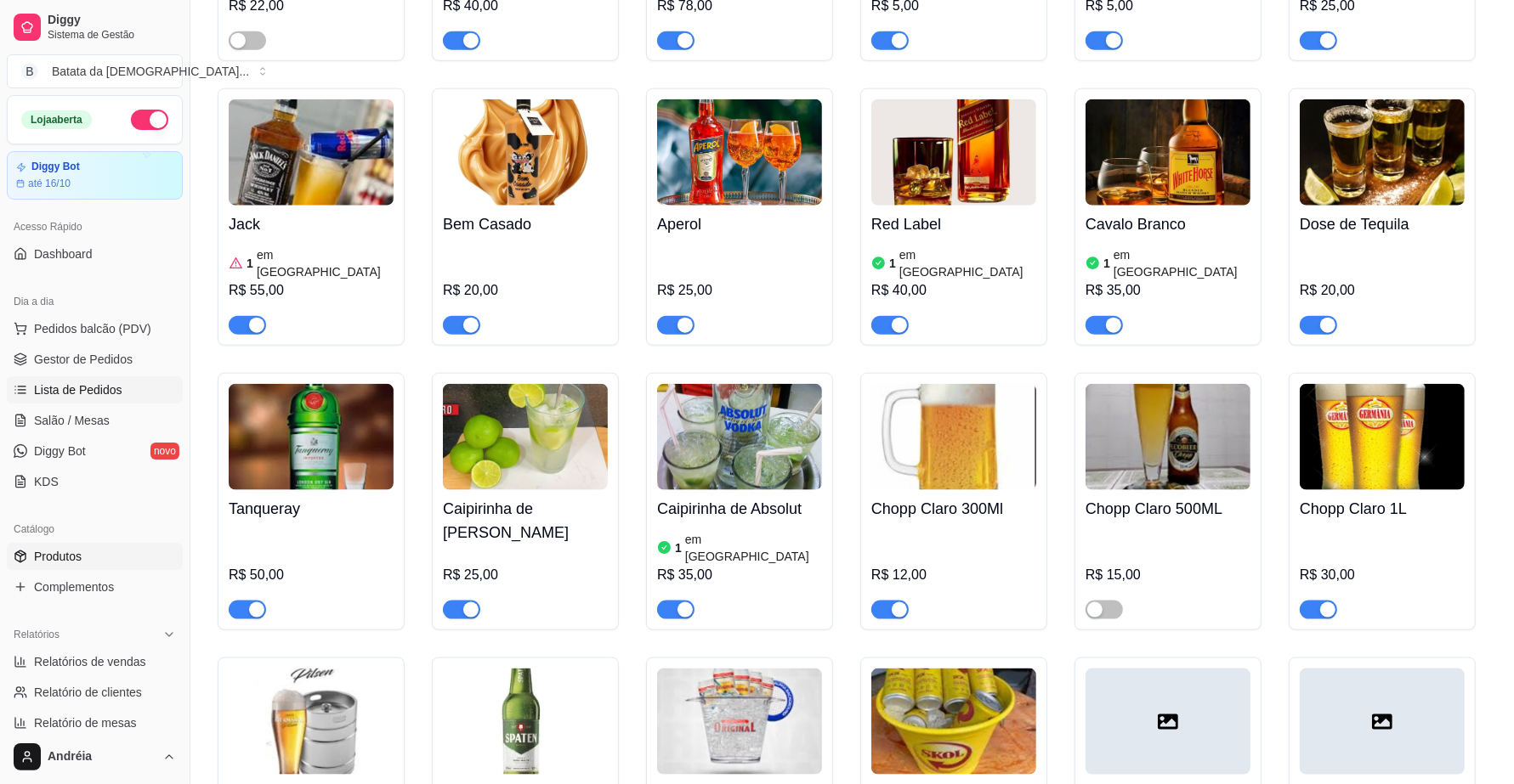
click at [108, 393] on span "Lista de Pedidos" at bounding box center [79, 389] width 89 height 17
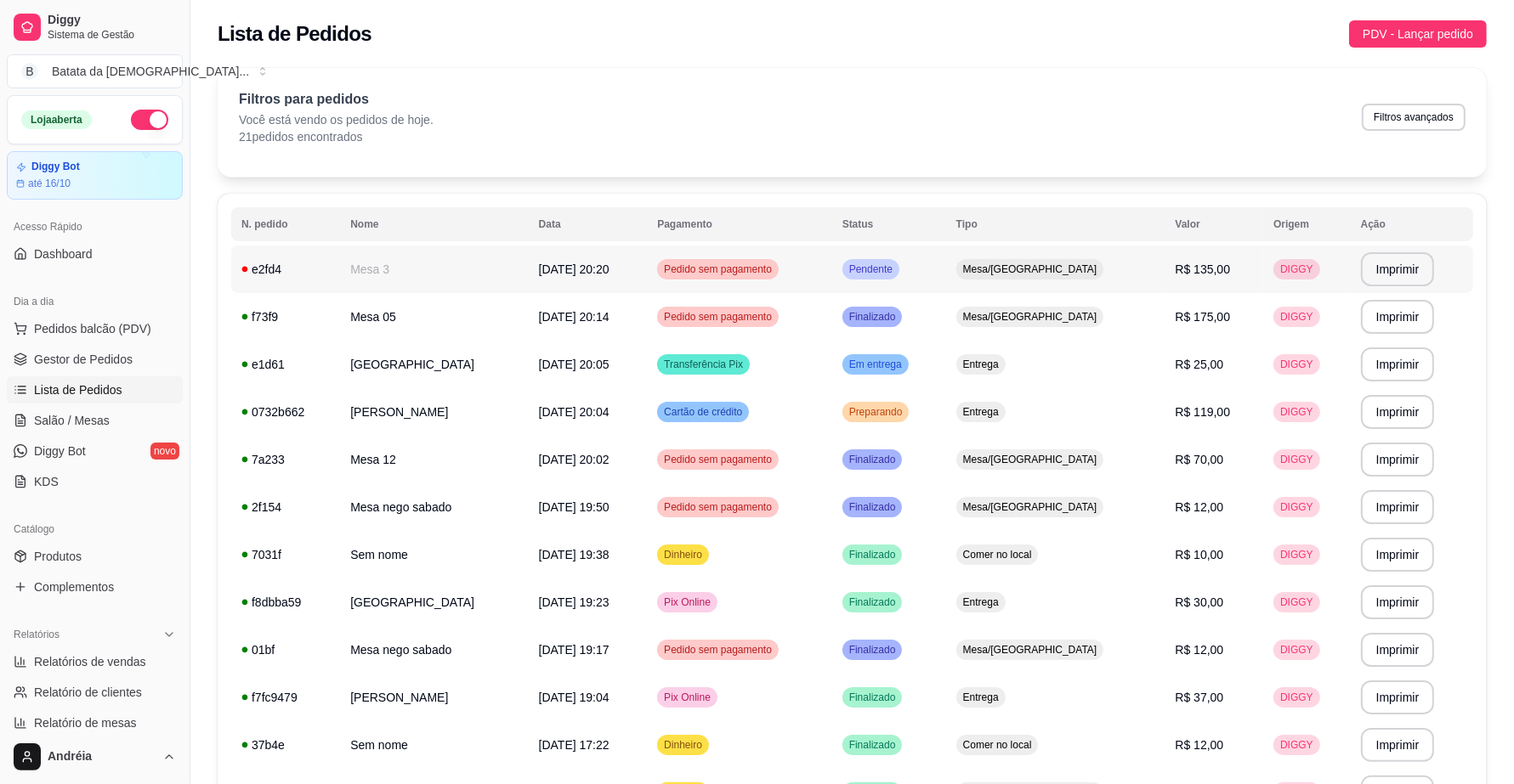
click at [896, 270] on span "Pendente" at bounding box center [871, 270] width 50 height 14
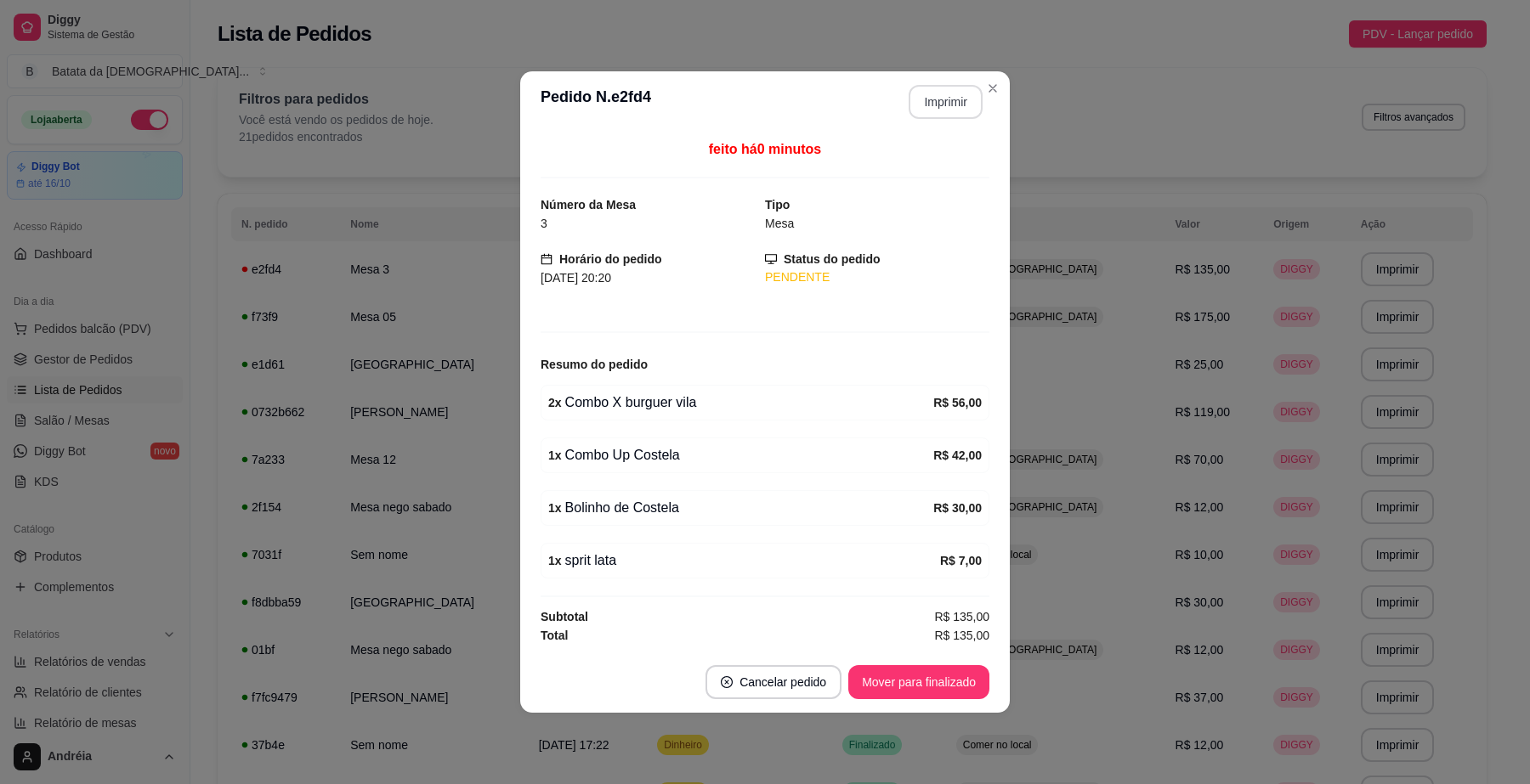
click at [944, 102] on button "Imprimir" at bounding box center [945, 101] width 74 height 34
click at [897, 685] on button "Mover para finalizado" at bounding box center [919, 684] width 137 height 33
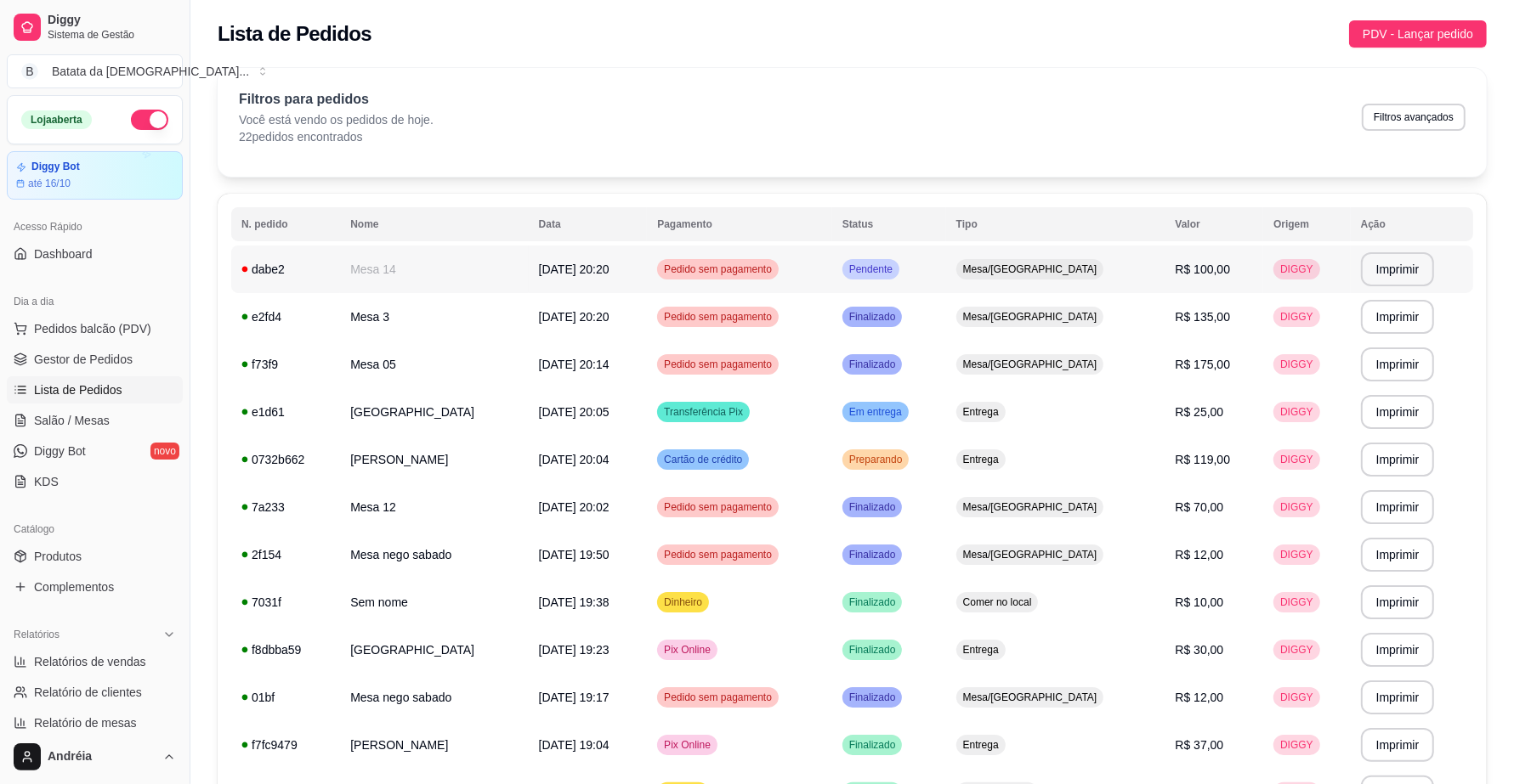
click at [899, 259] on div "Pendente" at bounding box center [871, 269] width 57 height 21
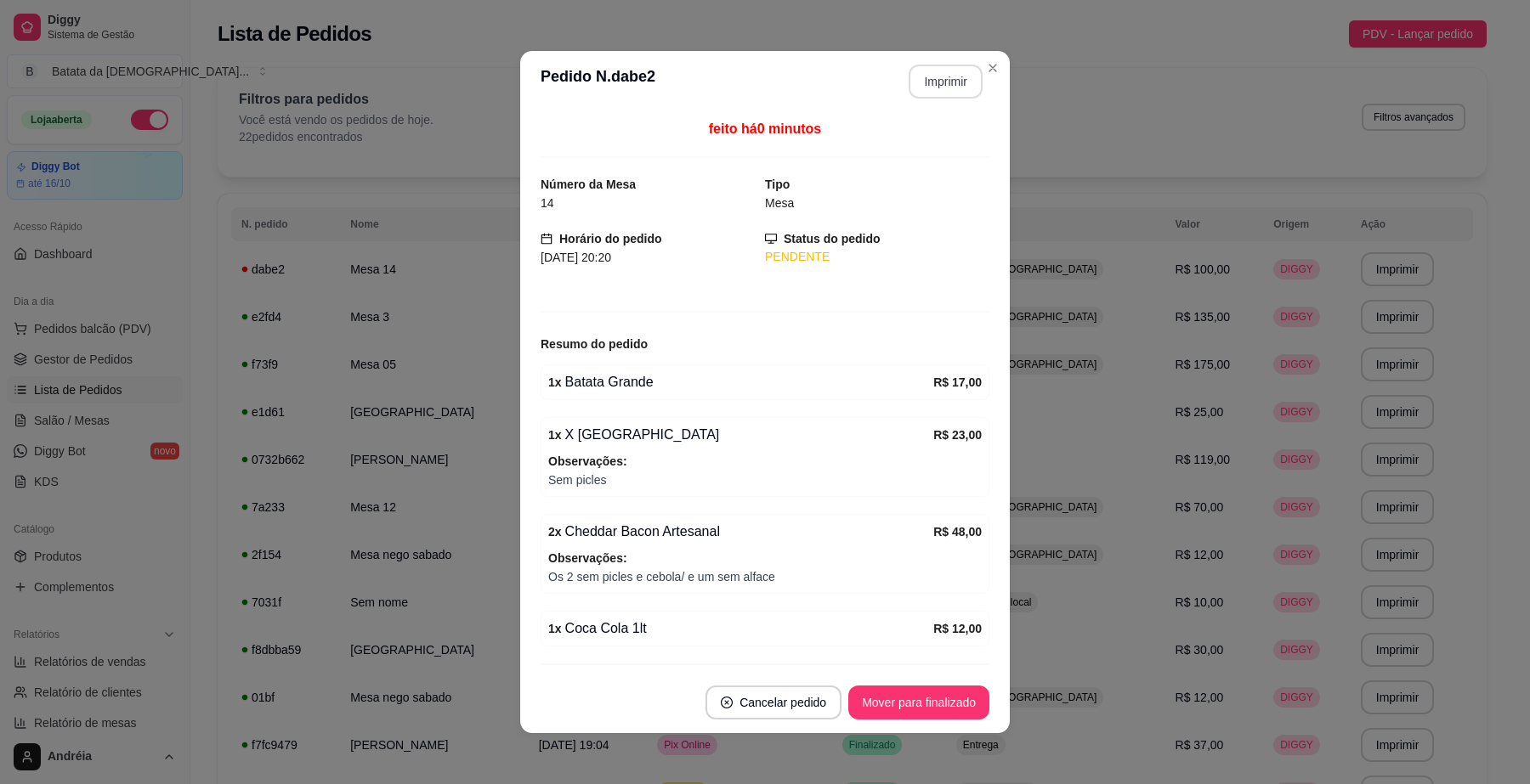
click at [934, 69] on button "Imprimir" at bounding box center [945, 82] width 74 height 34
click at [942, 694] on button "Mover para finalizado" at bounding box center [918, 702] width 141 height 34
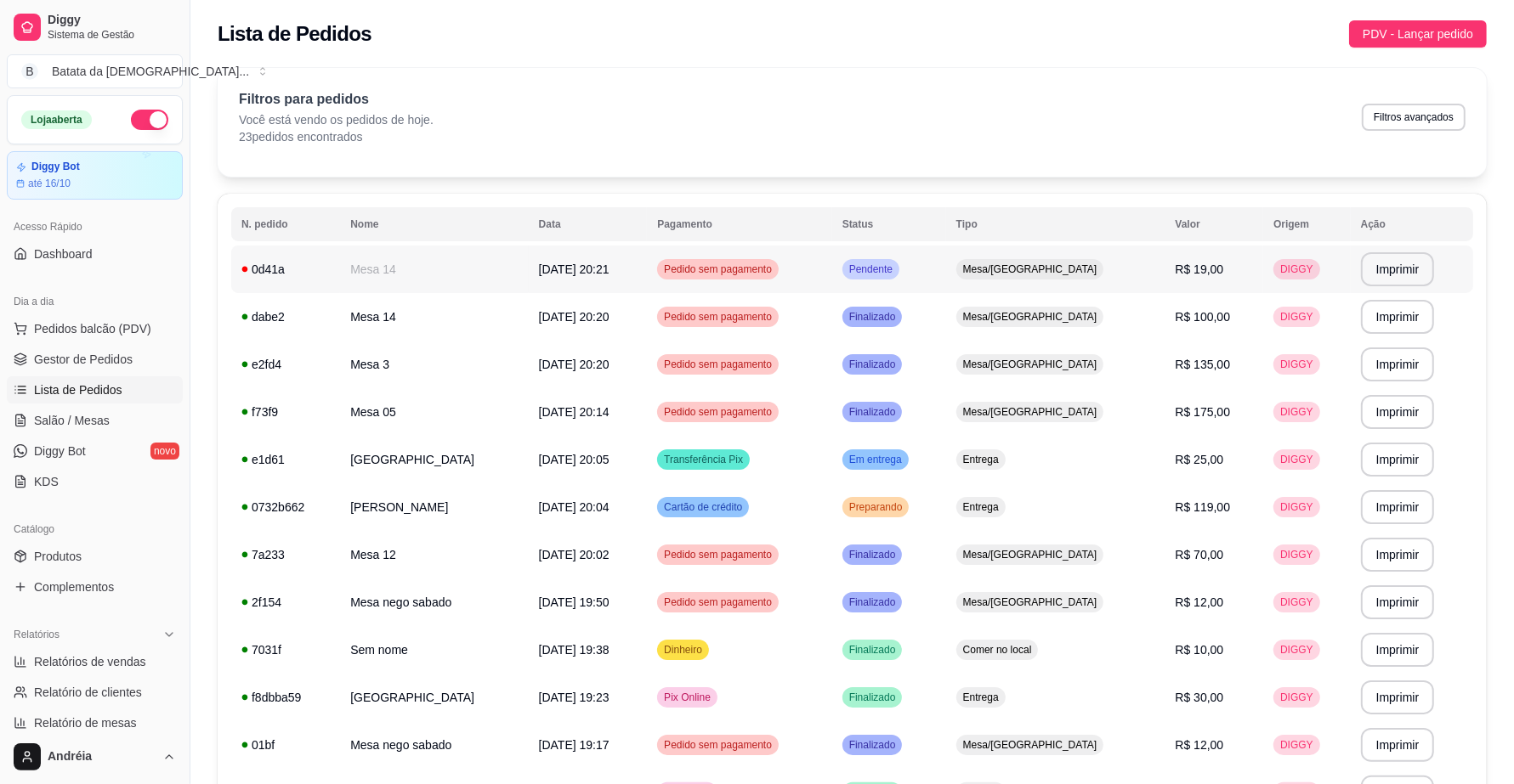
click at [899, 273] on div "Pendente" at bounding box center [871, 269] width 57 height 21
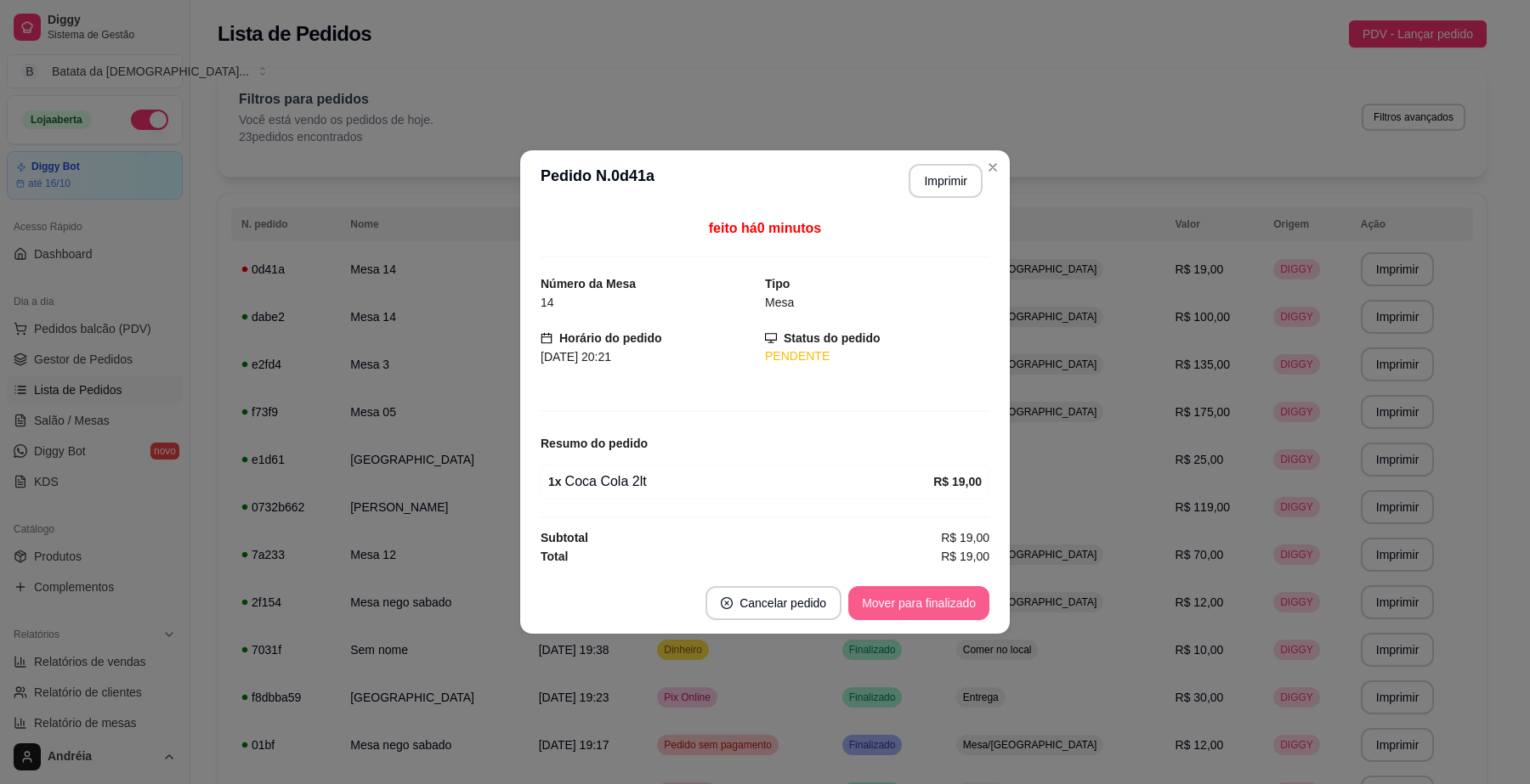
click at [942, 595] on button "Mover para finalizado" at bounding box center [918, 603] width 141 height 34
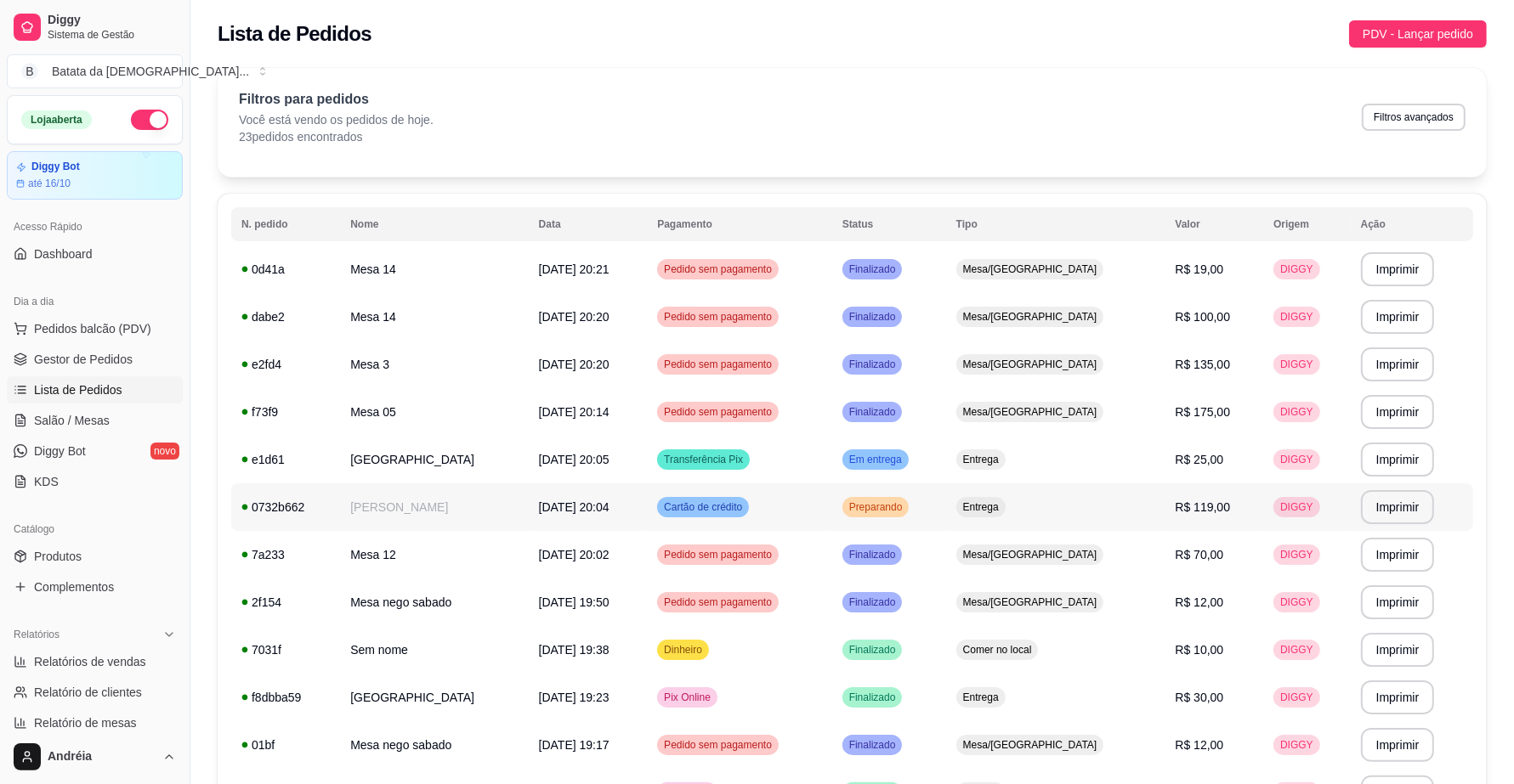
click at [819, 504] on td "Cartão de crédito" at bounding box center [740, 507] width 185 height 47
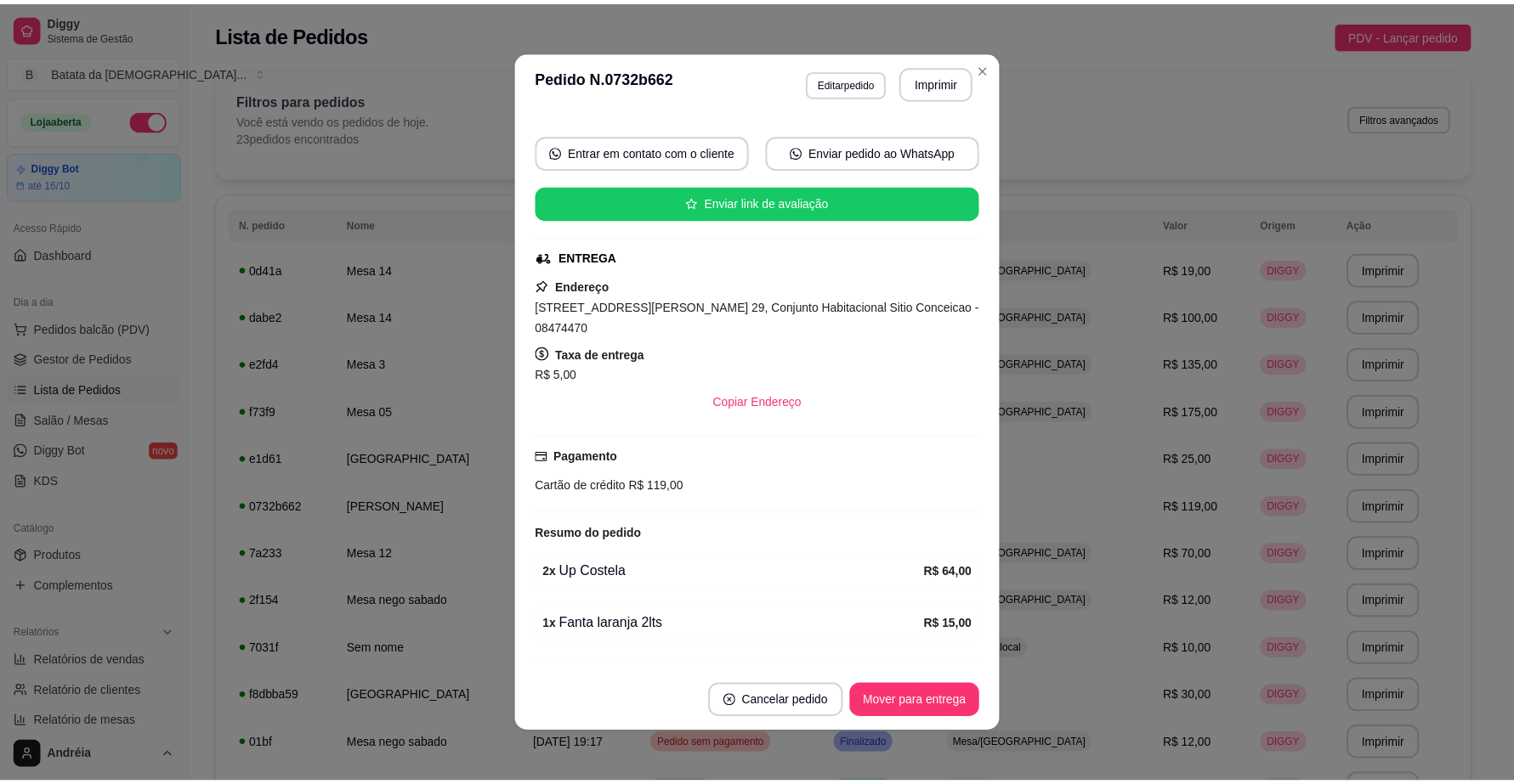
scroll to position [227, 0]
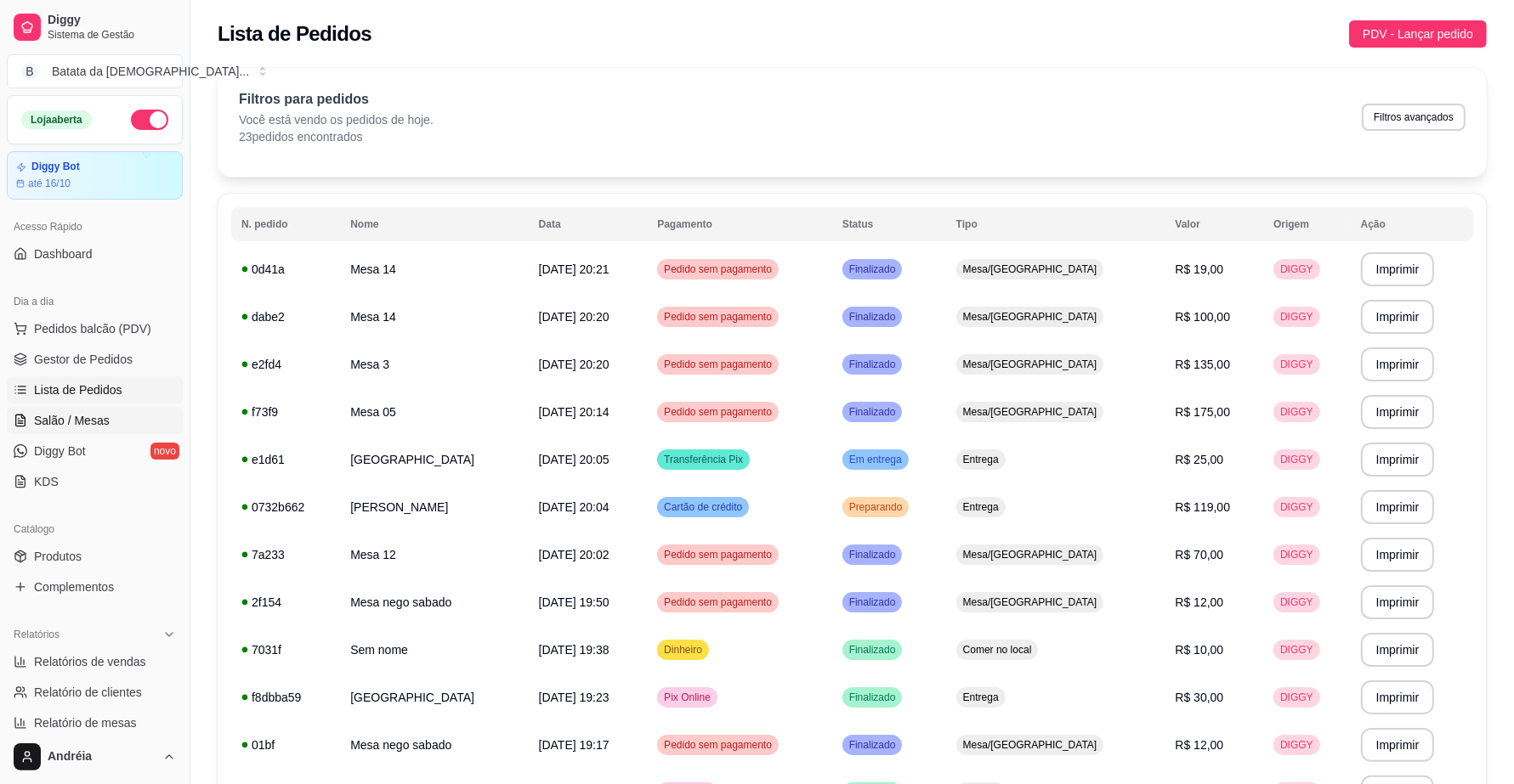
click at [110, 413] on link "Salão / Mesas" at bounding box center [95, 421] width 176 height 28
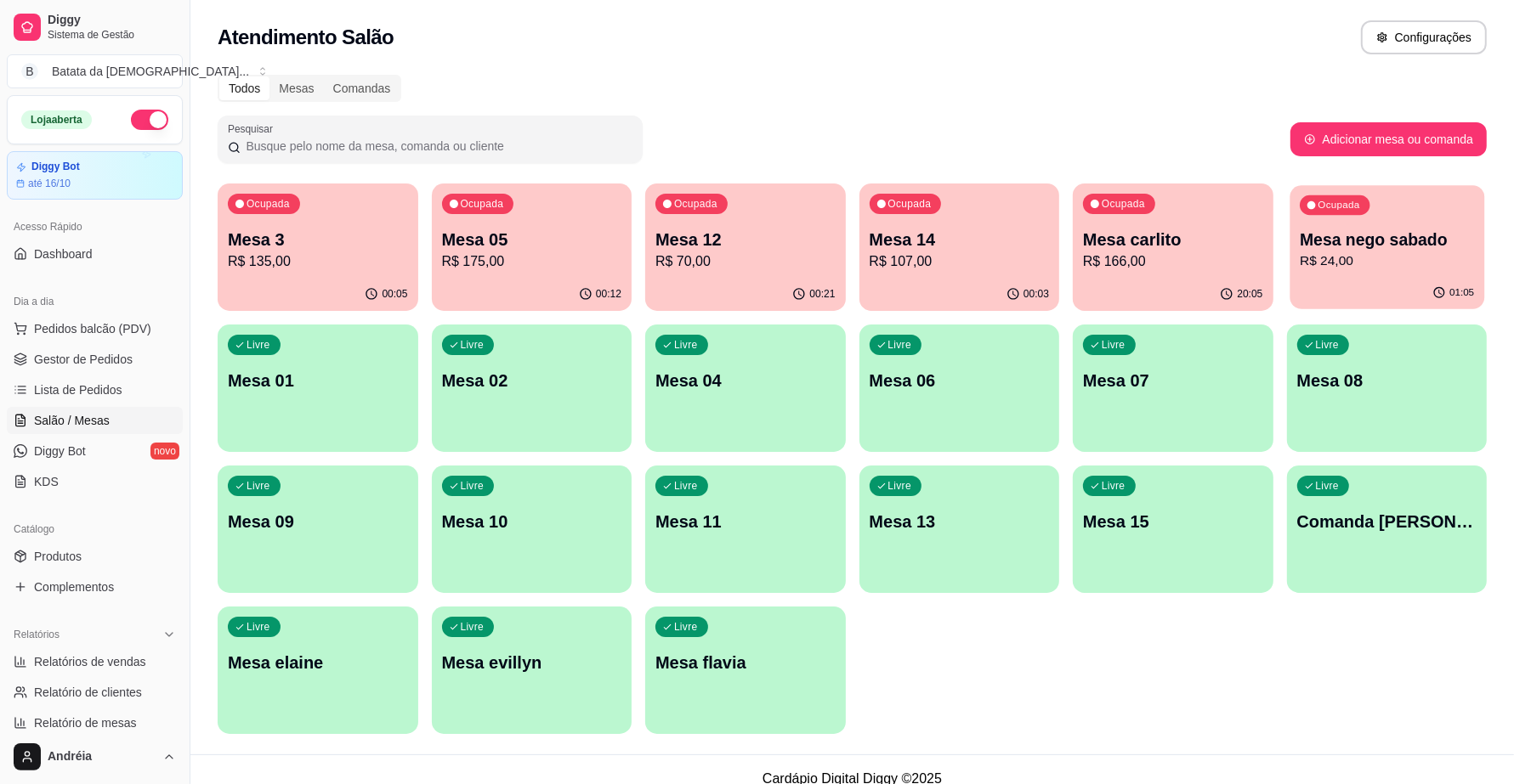
click at [1327, 272] on div "Ocupada Mesa nego sabado R$ 24,00" at bounding box center [1386, 230] width 194 height 92
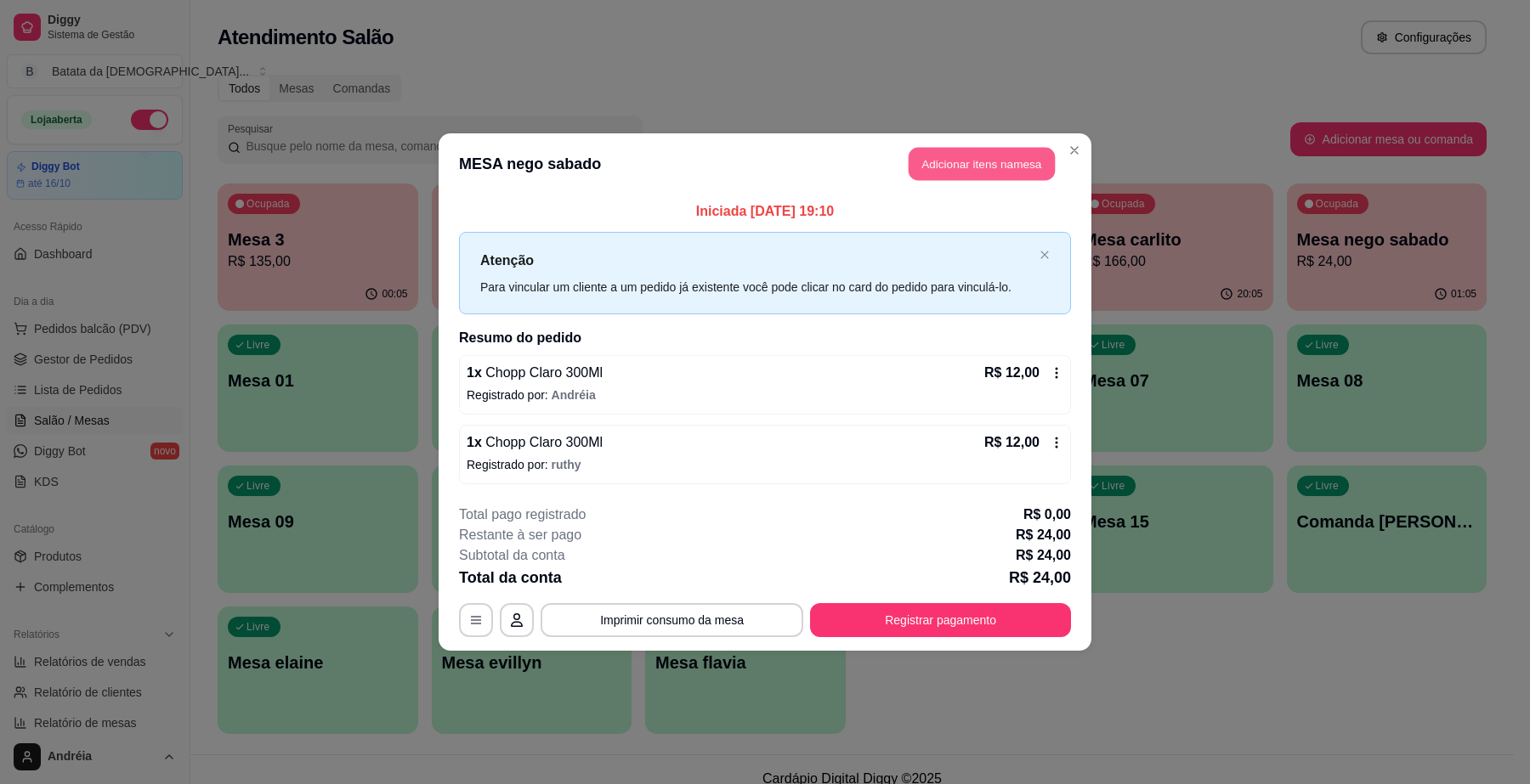
click at [959, 168] on button "Adicionar itens na mesa" at bounding box center [981, 164] width 146 height 33
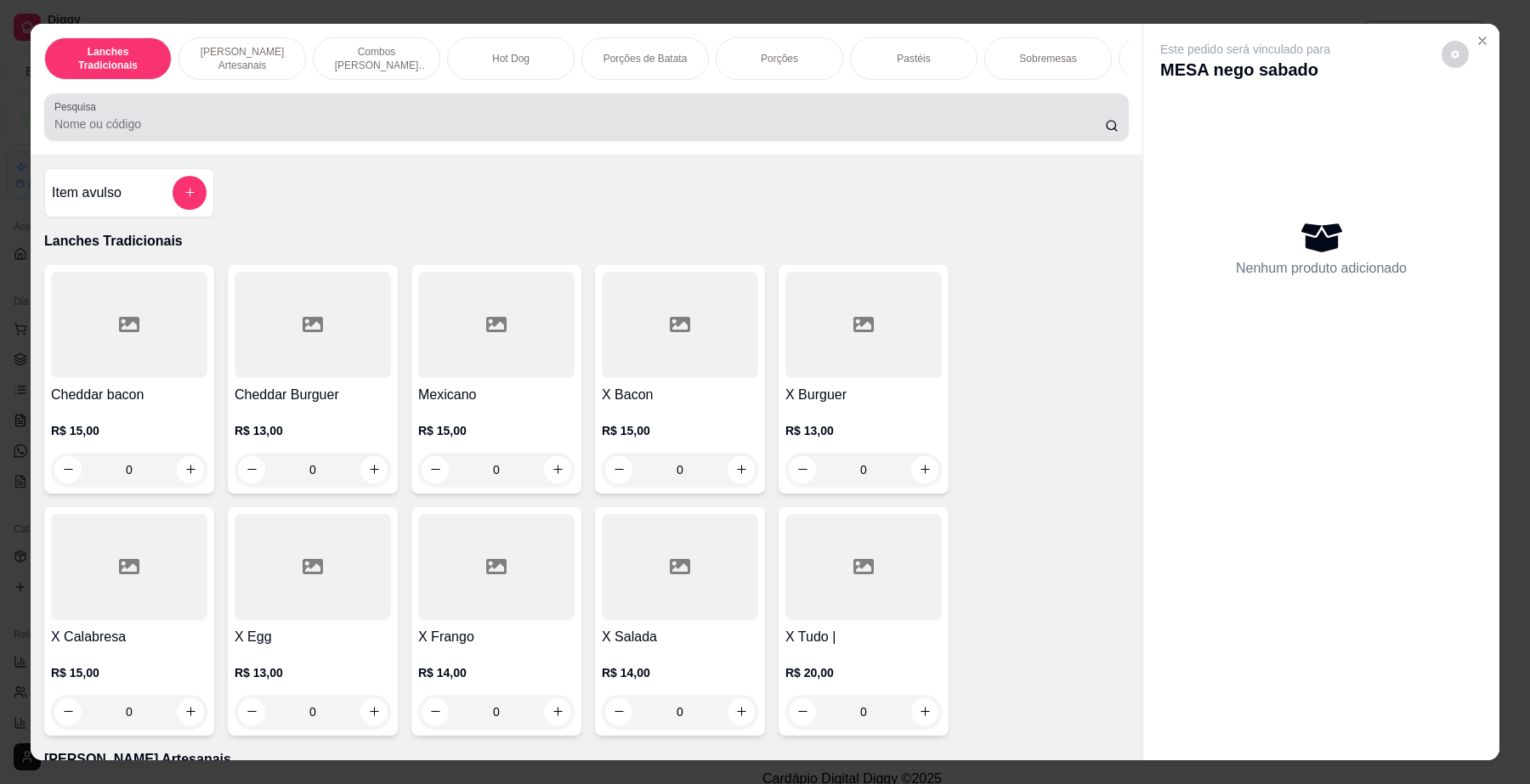
click at [723, 133] on input "Pesquisa" at bounding box center [579, 123] width 1051 height 17
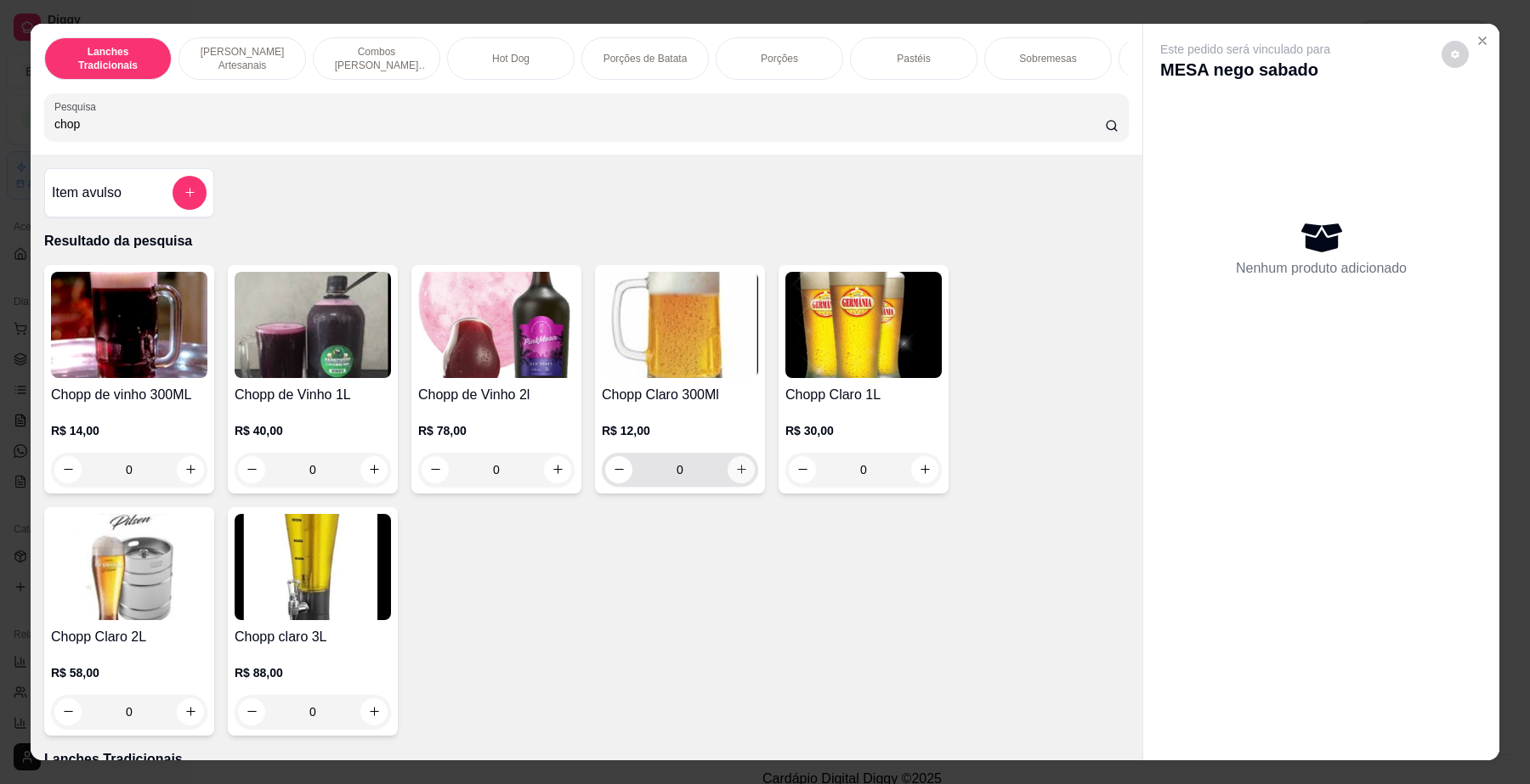
type input "chop"
click at [729, 484] on button "increase-product-quantity" at bounding box center [742, 470] width 28 height 28
type input "1"
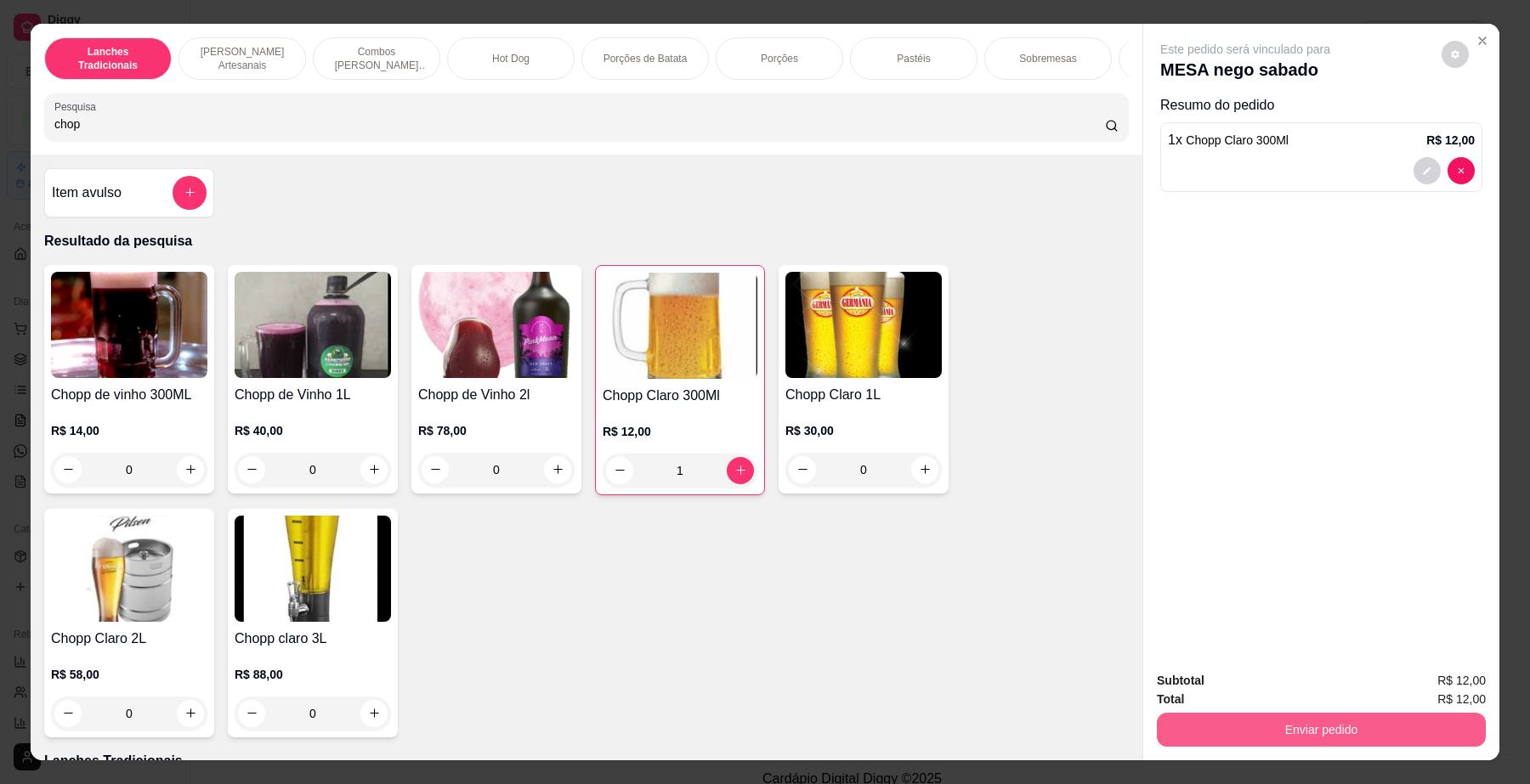
click at [1222, 735] on button "Enviar pedido" at bounding box center [1321, 730] width 329 height 34
click at [1465, 691] on button "Enviar pedido" at bounding box center [1439, 688] width 94 height 32
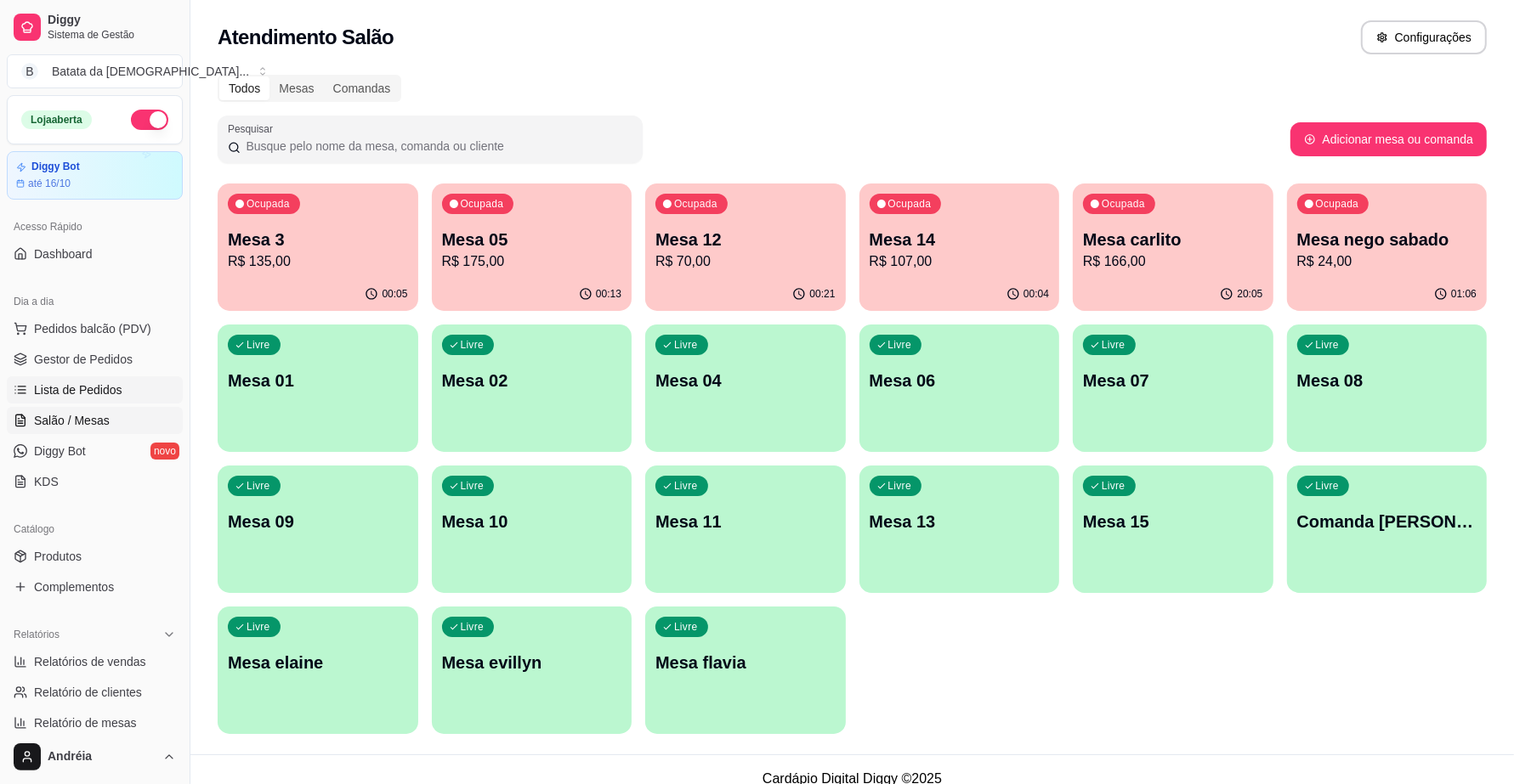
click at [75, 393] on span "Lista de Pedidos" at bounding box center [79, 389] width 89 height 17
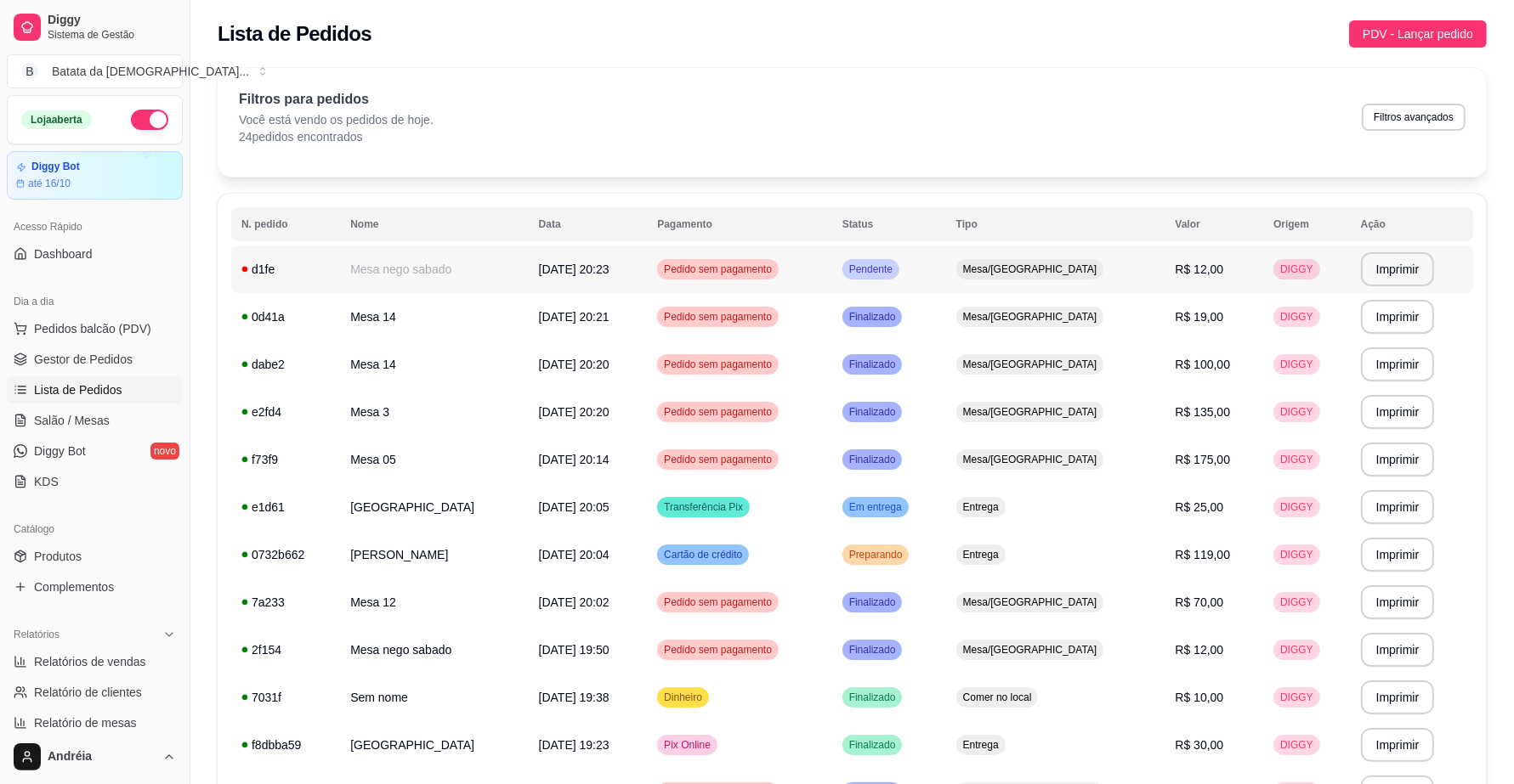
click at [896, 270] on span "Pendente" at bounding box center [871, 270] width 50 height 14
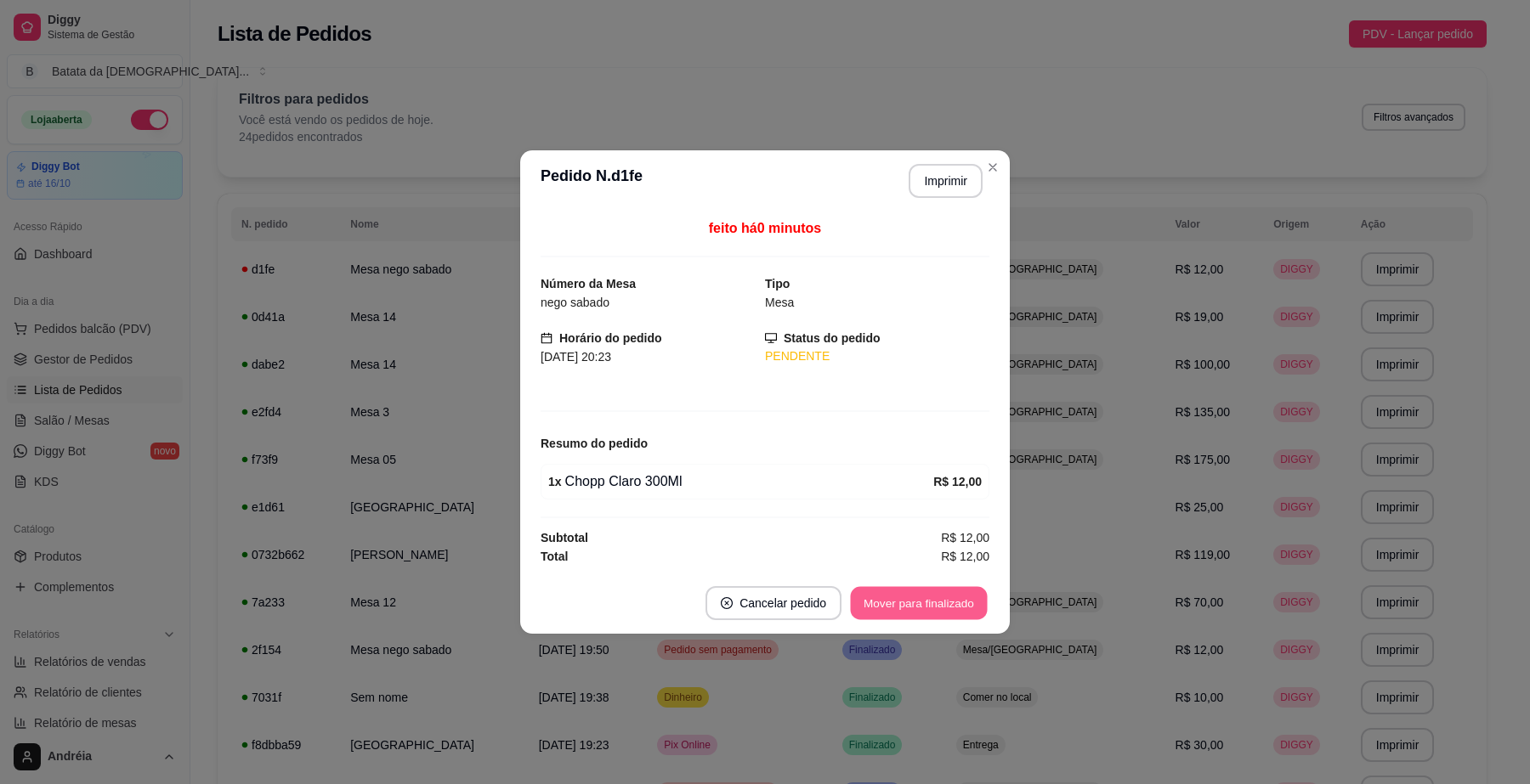
click at [955, 600] on button "Mover para finalizado" at bounding box center [919, 604] width 137 height 33
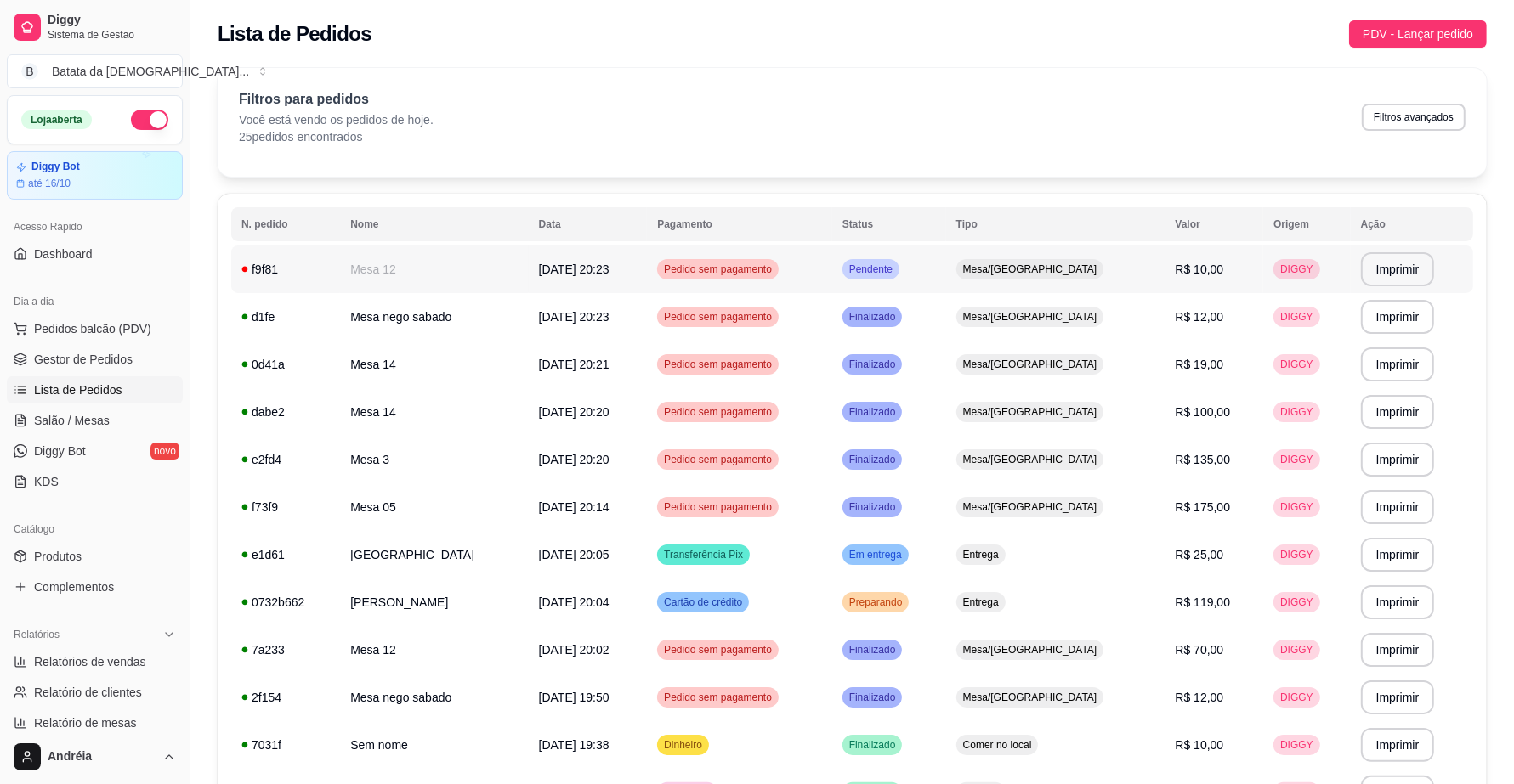
click at [896, 266] on span "Pendente" at bounding box center [871, 270] width 50 height 14
click at [126, 418] on link "Salão / Mesas" at bounding box center [95, 421] width 176 height 28
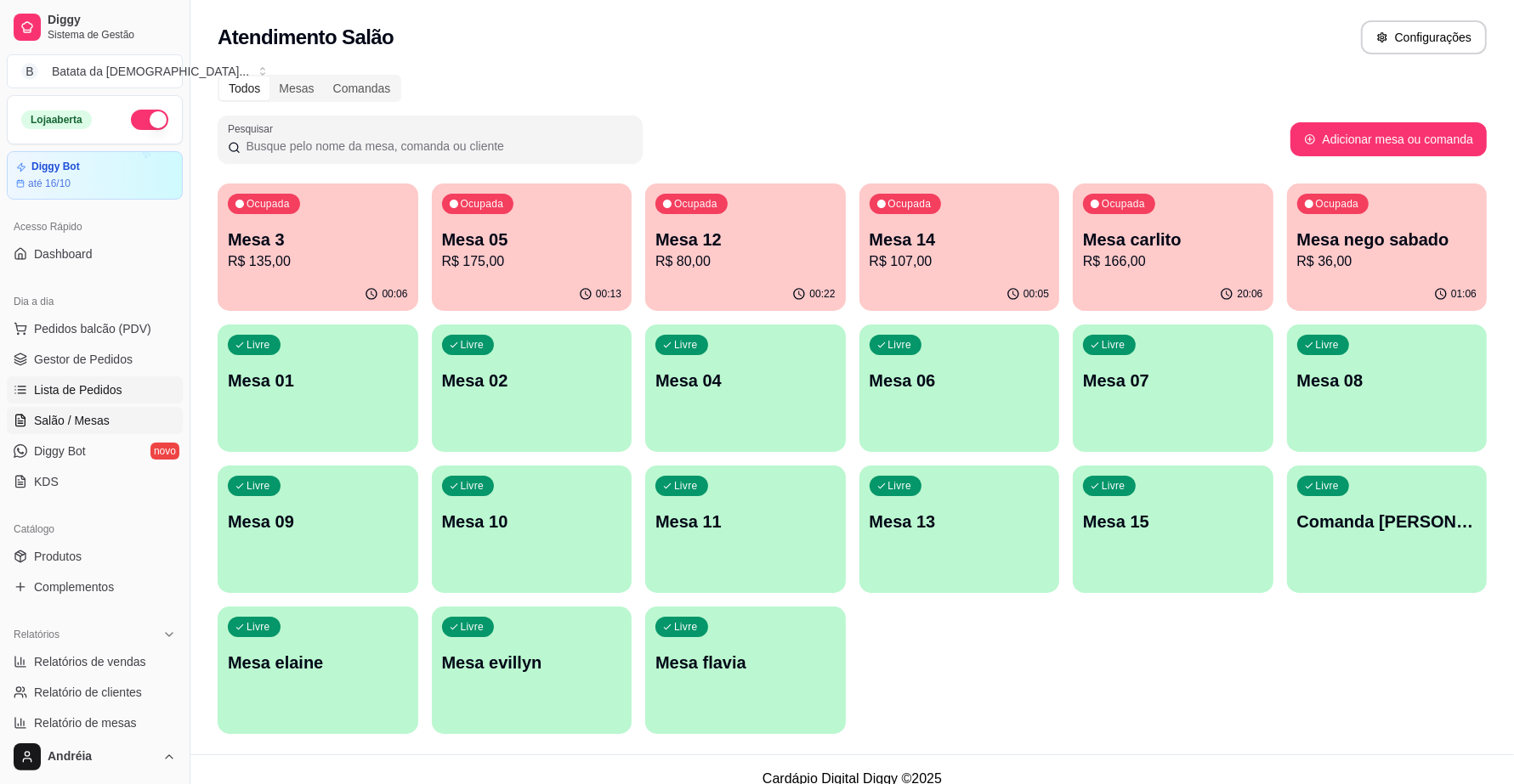
click at [106, 388] on span "Lista de Pedidos" at bounding box center [79, 389] width 89 height 17
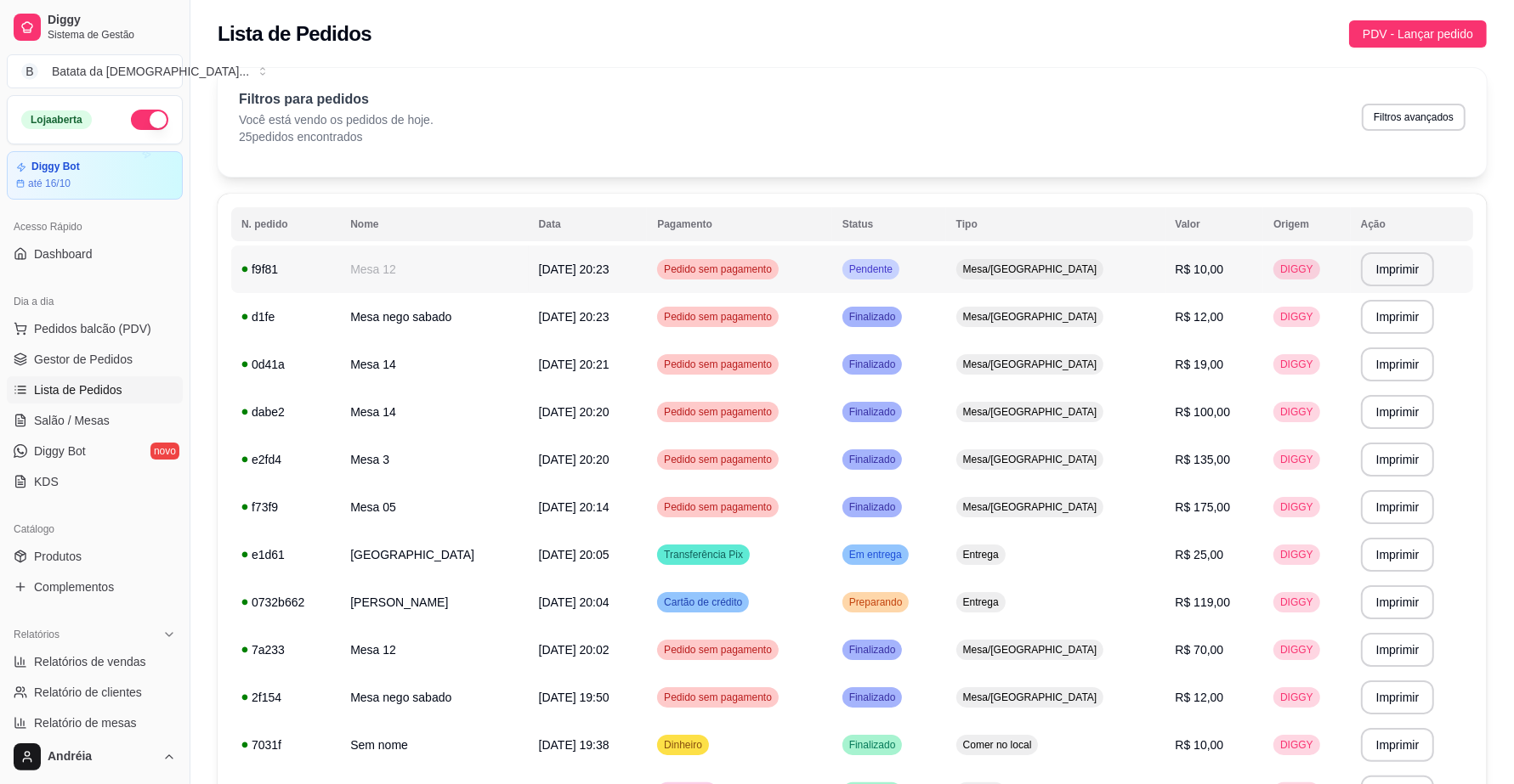
click at [896, 265] on span "Pendente" at bounding box center [871, 270] width 50 height 14
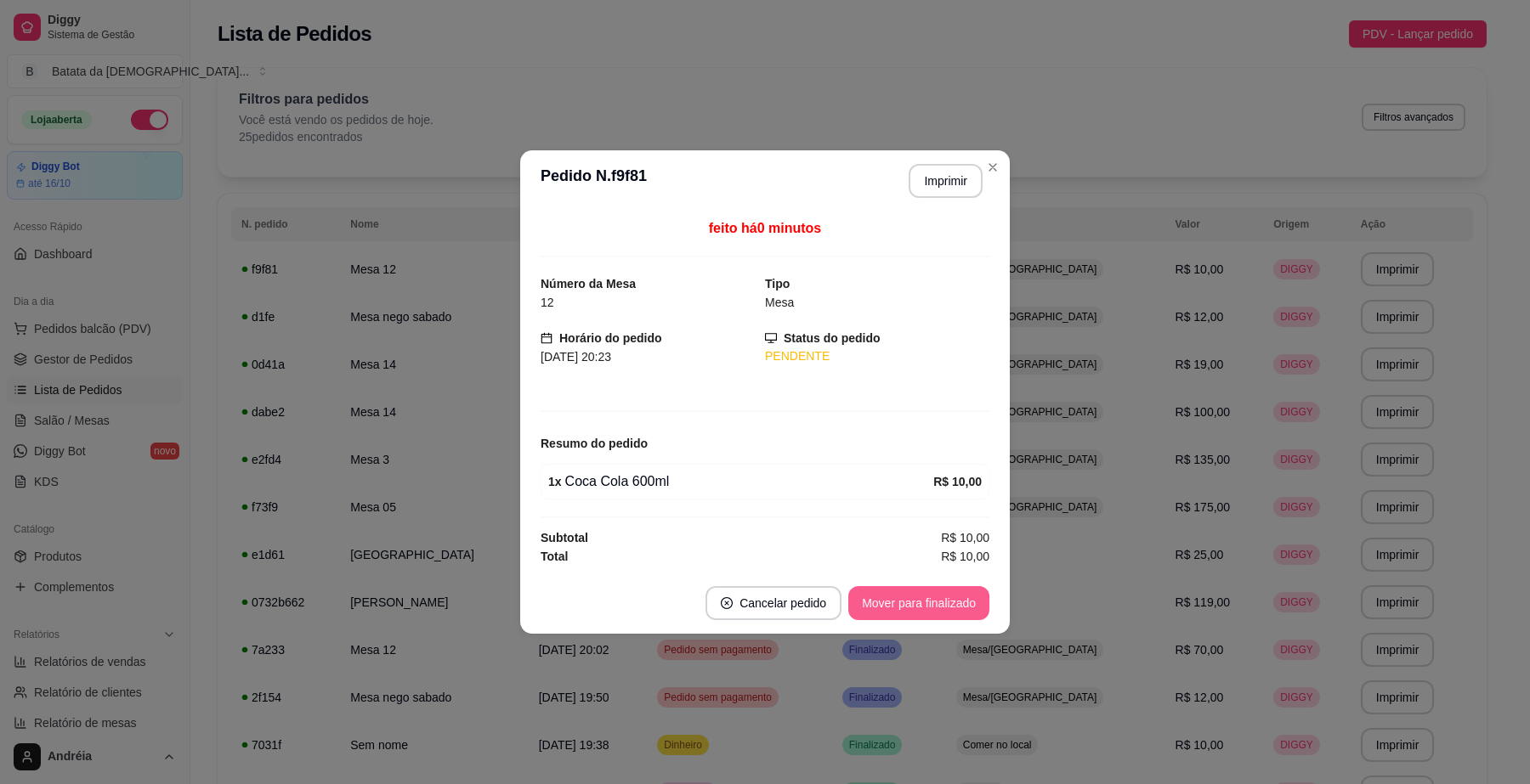
click at [927, 605] on button "Mover para finalizado" at bounding box center [918, 603] width 141 height 34
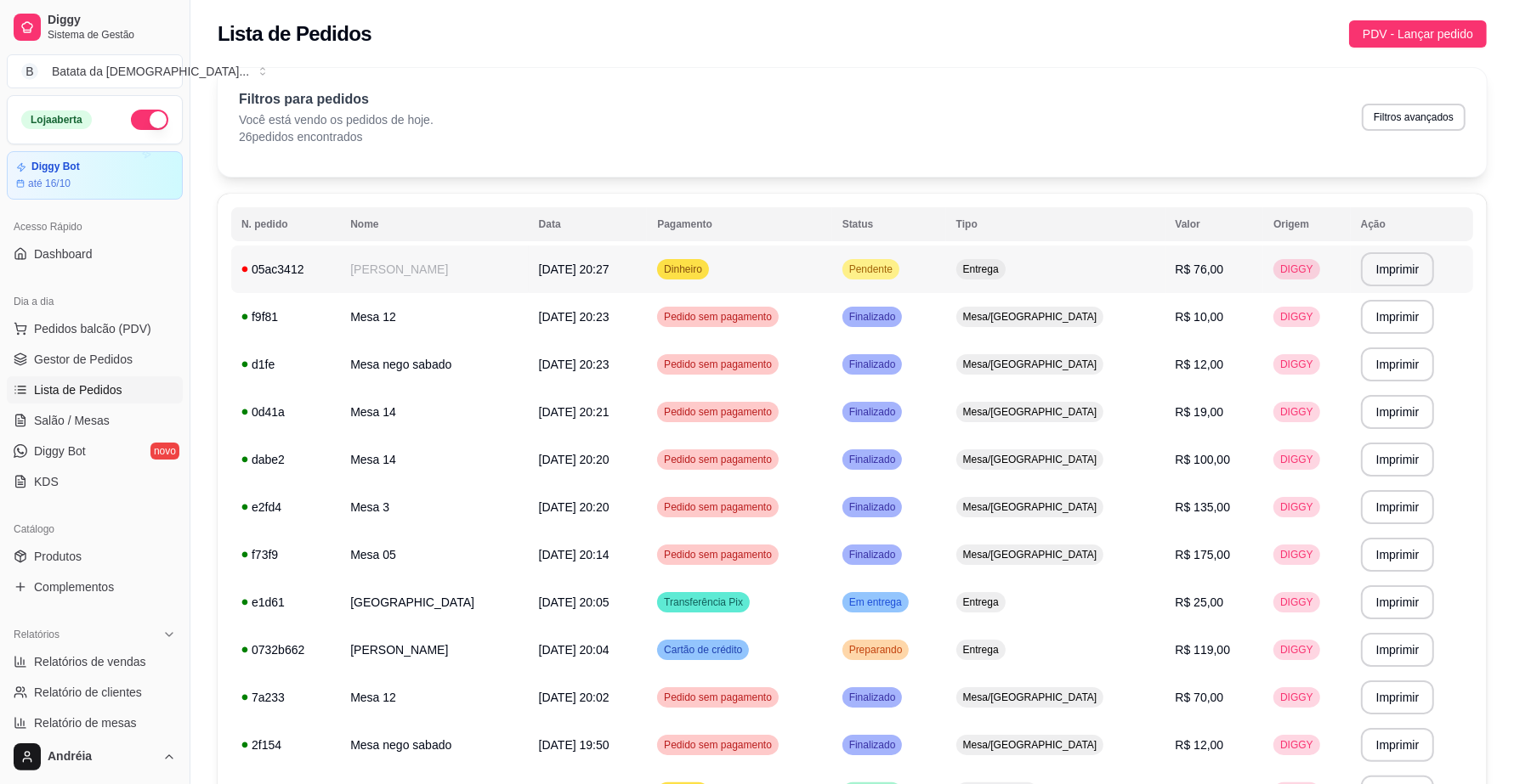
click at [896, 263] on span "Pendente" at bounding box center [871, 270] width 50 height 14
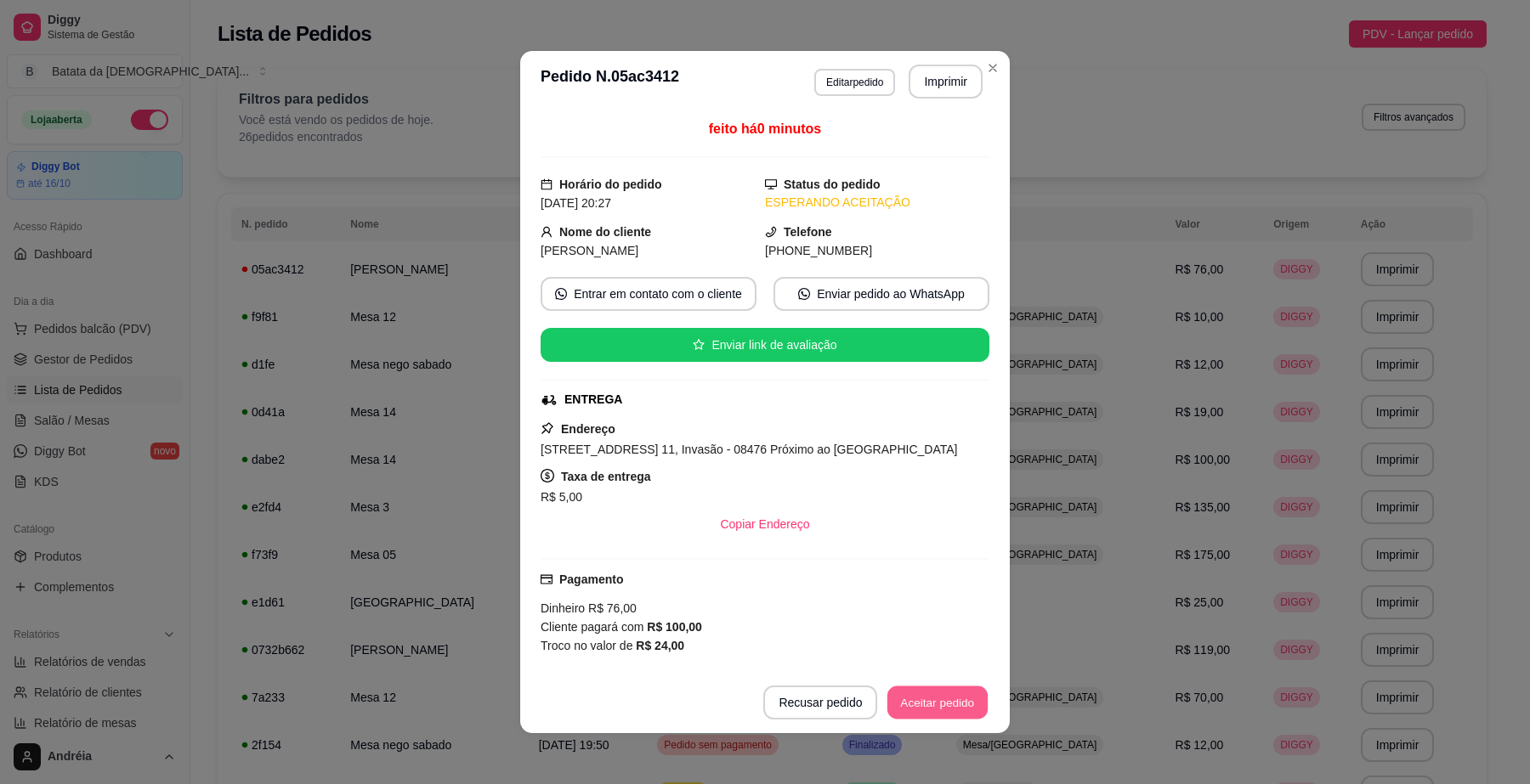
click at [946, 714] on button "Aceitar pedido" at bounding box center [938, 703] width 100 height 33
click at [950, 87] on button "Imprimir" at bounding box center [946, 82] width 71 height 33
click at [959, 716] on button "Aceitar pedido" at bounding box center [937, 702] width 103 height 34
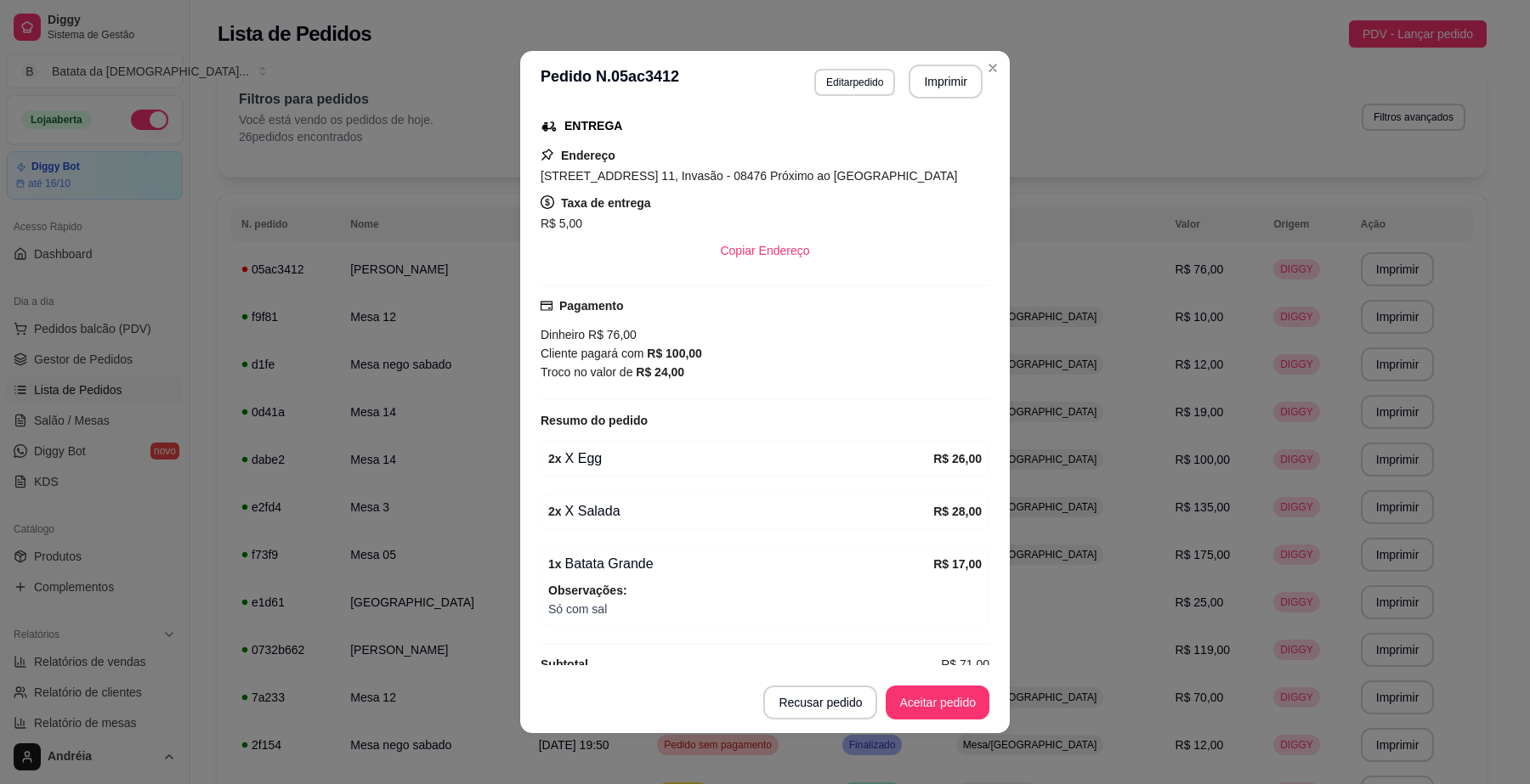
scroll to position [307, 0]
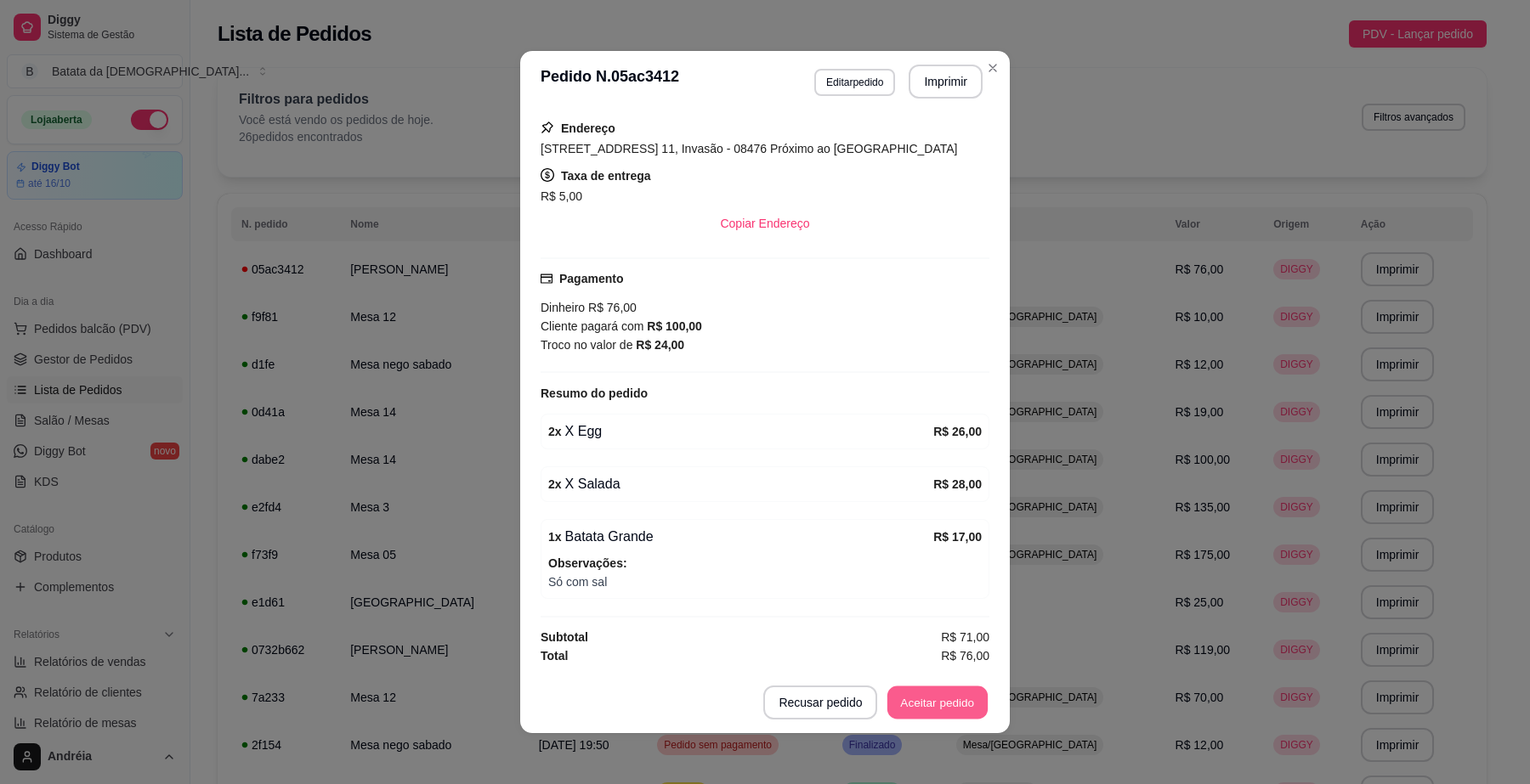
click at [914, 705] on button "Aceitar pedido" at bounding box center [938, 703] width 100 height 33
click at [915, 705] on button "Mover para preparo" at bounding box center [922, 703] width 127 height 33
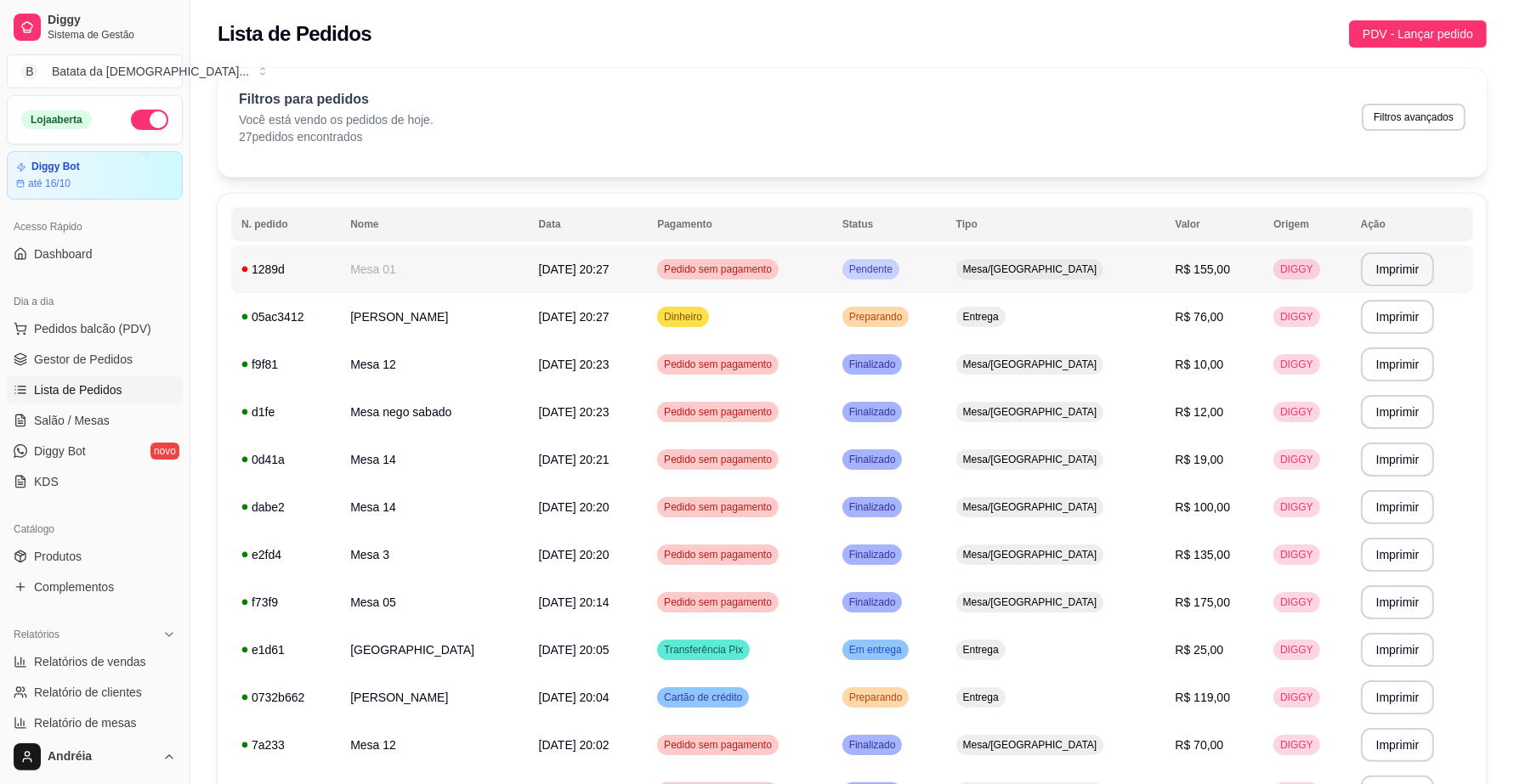
click at [896, 272] on span "Pendente" at bounding box center [871, 270] width 50 height 14
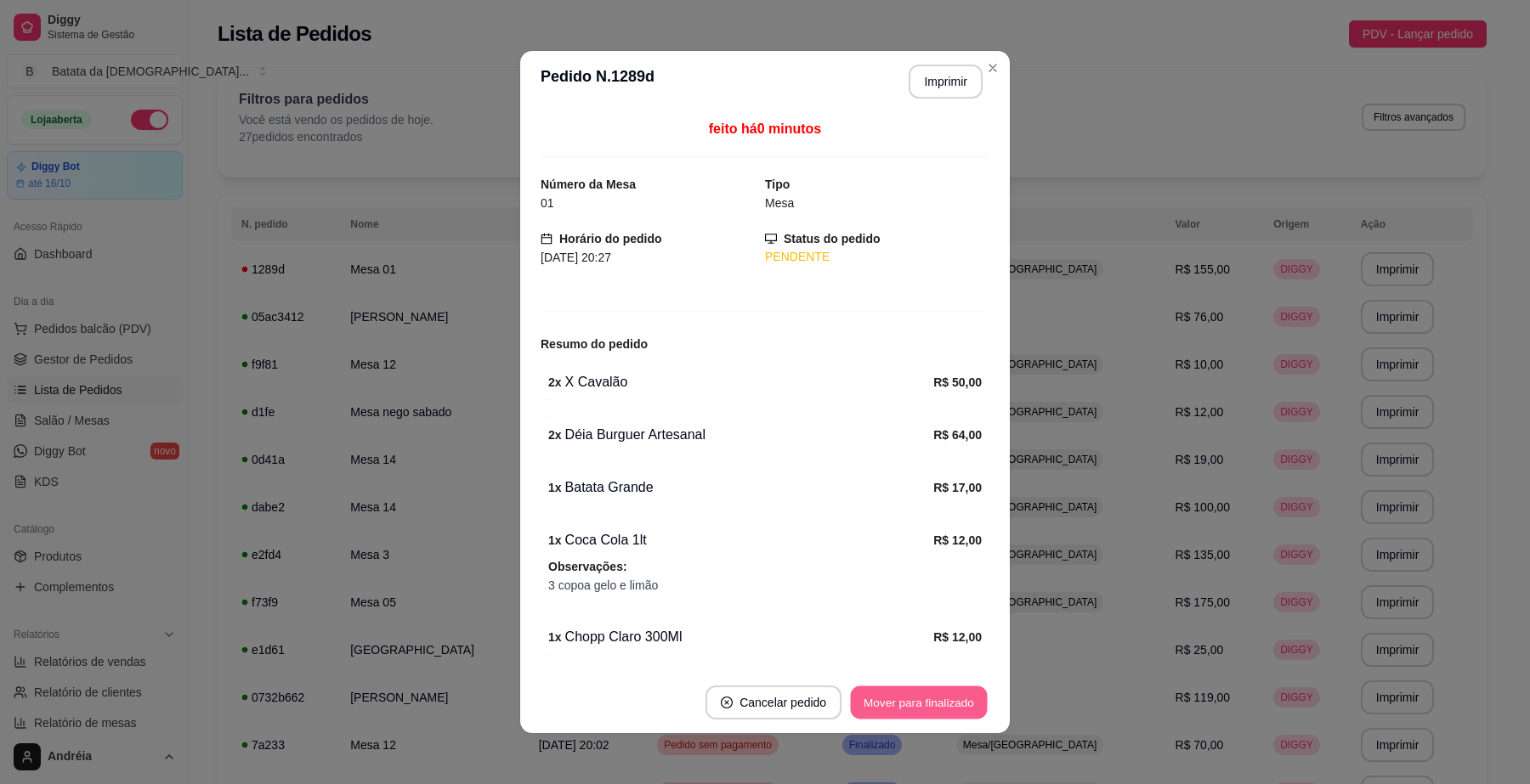
click at [937, 707] on button "Mover para finalizado" at bounding box center [919, 703] width 137 height 33
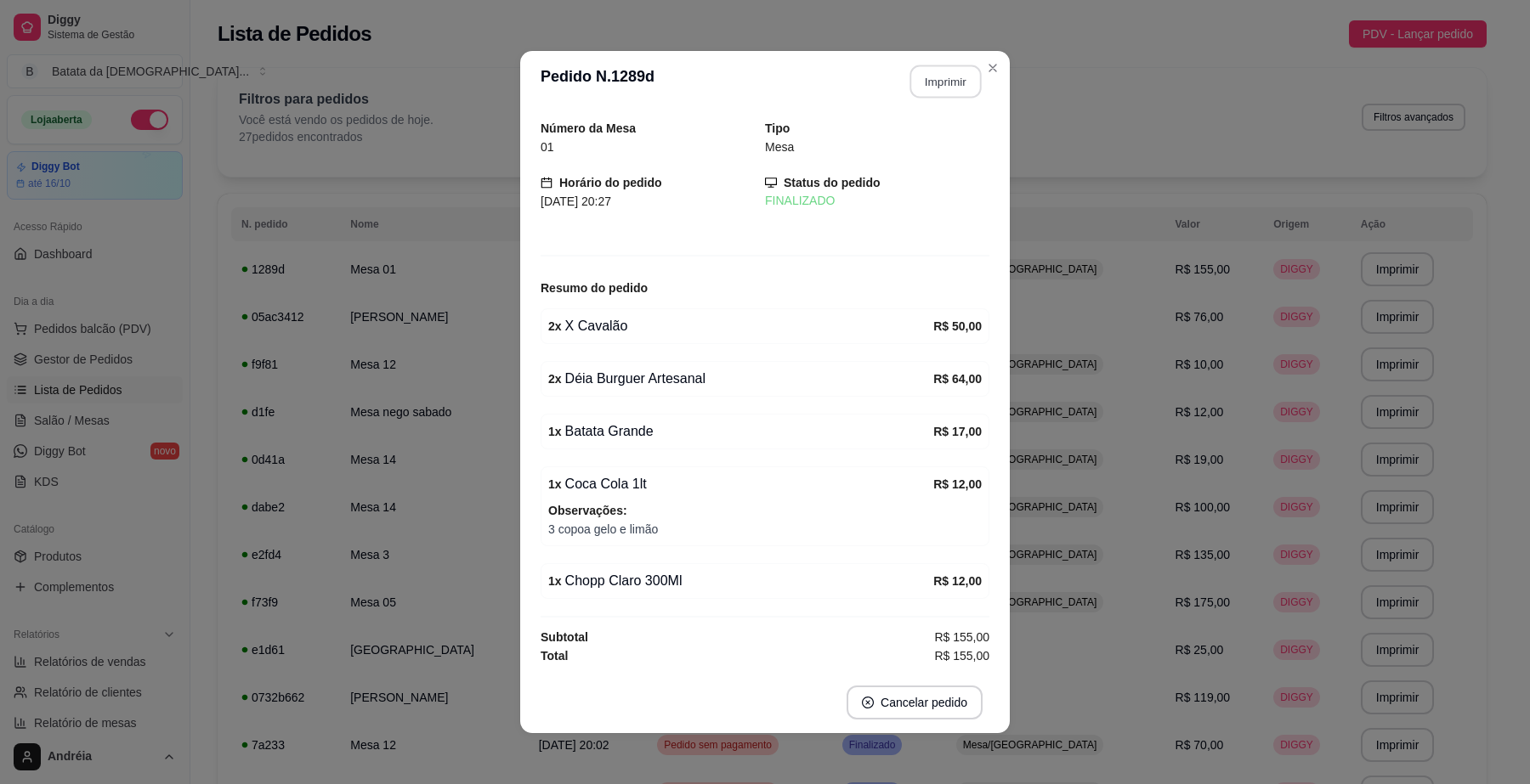
click at [958, 83] on button "Imprimir" at bounding box center [946, 82] width 71 height 33
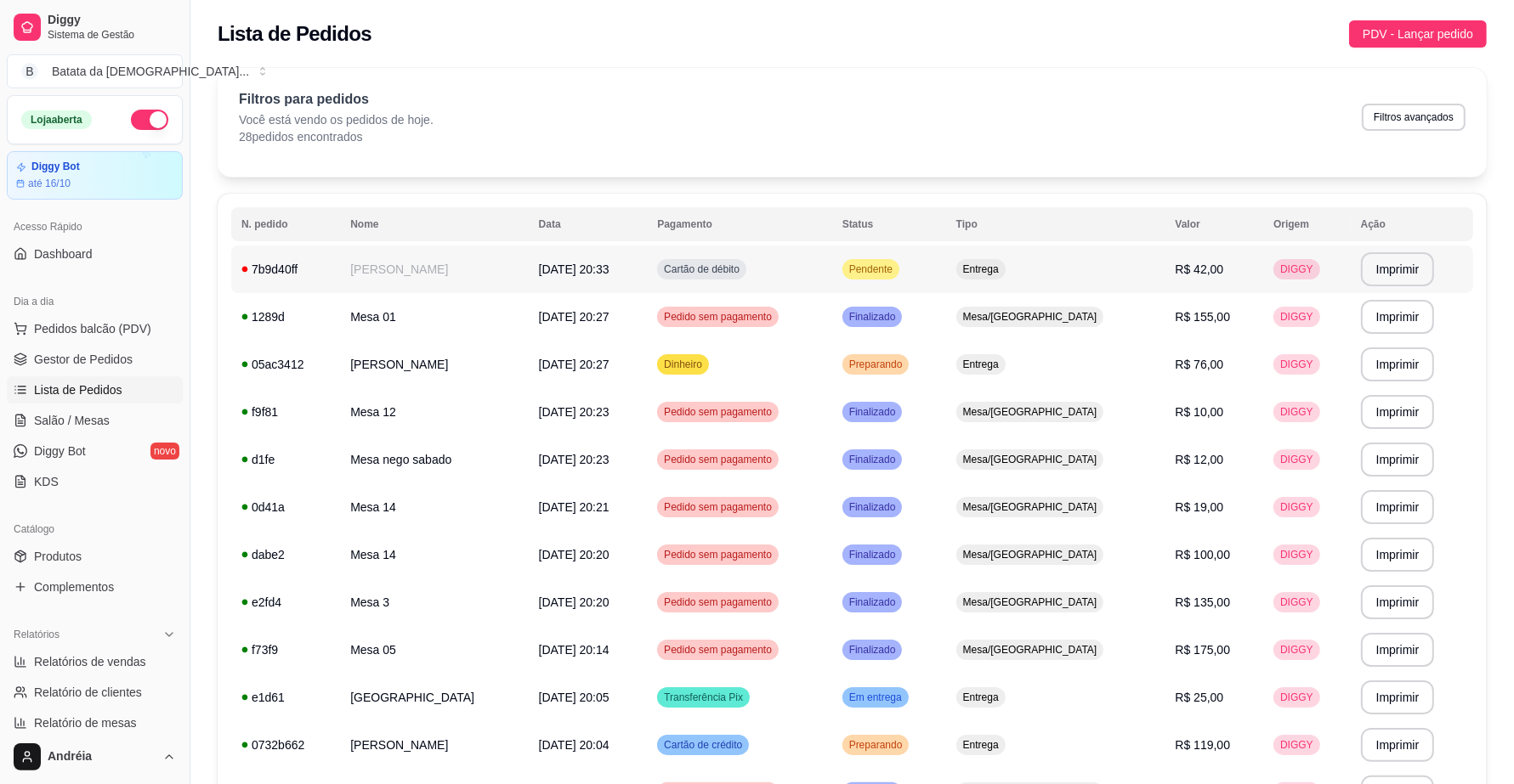
click at [896, 264] on span "Pendente" at bounding box center [871, 270] width 50 height 14
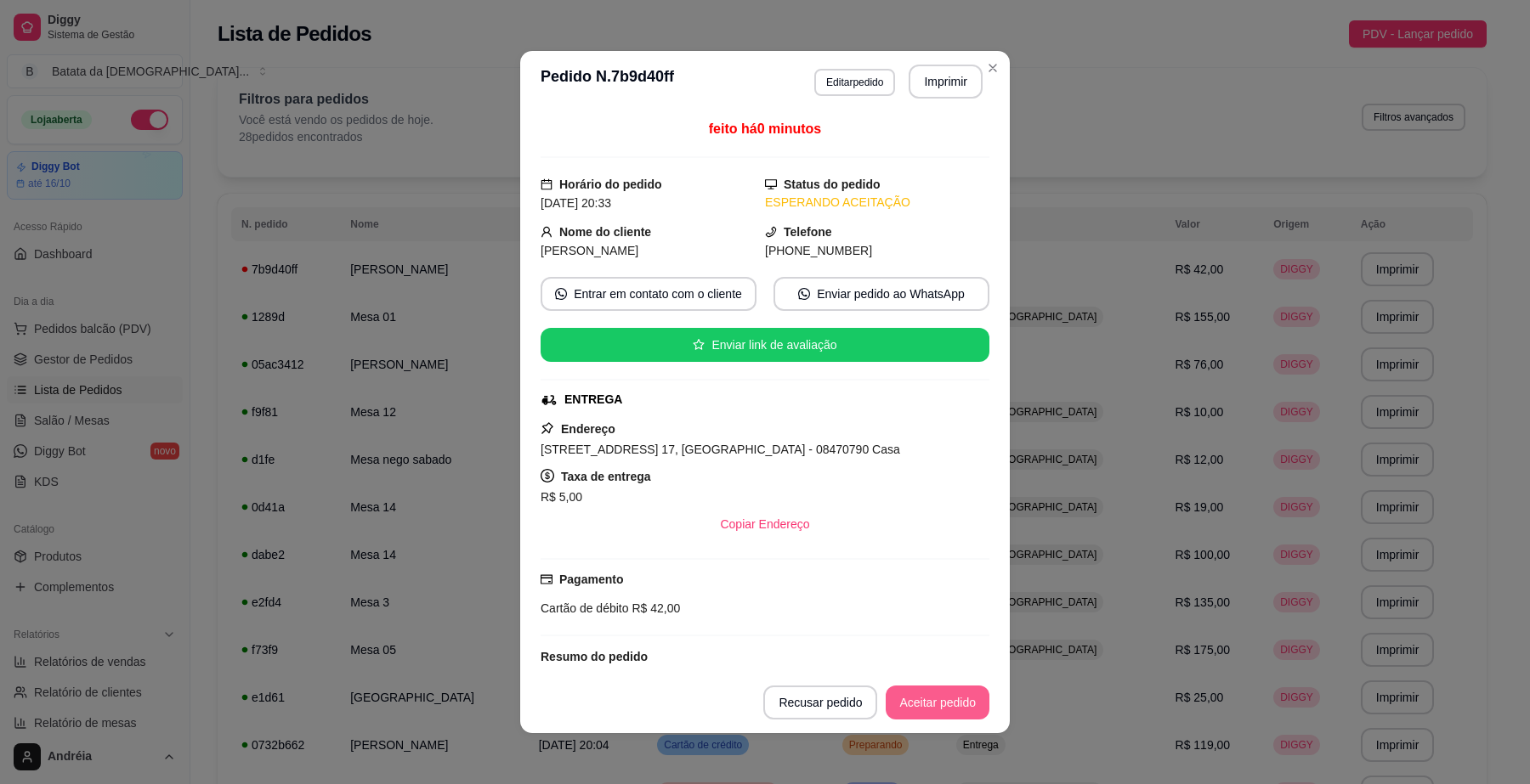
click at [942, 697] on button "Aceitar pedido" at bounding box center [937, 702] width 103 height 34
click at [927, 74] on button "Imprimir" at bounding box center [945, 82] width 74 height 34
click at [942, 701] on button "Aceitar pedido" at bounding box center [938, 703] width 100 height 33
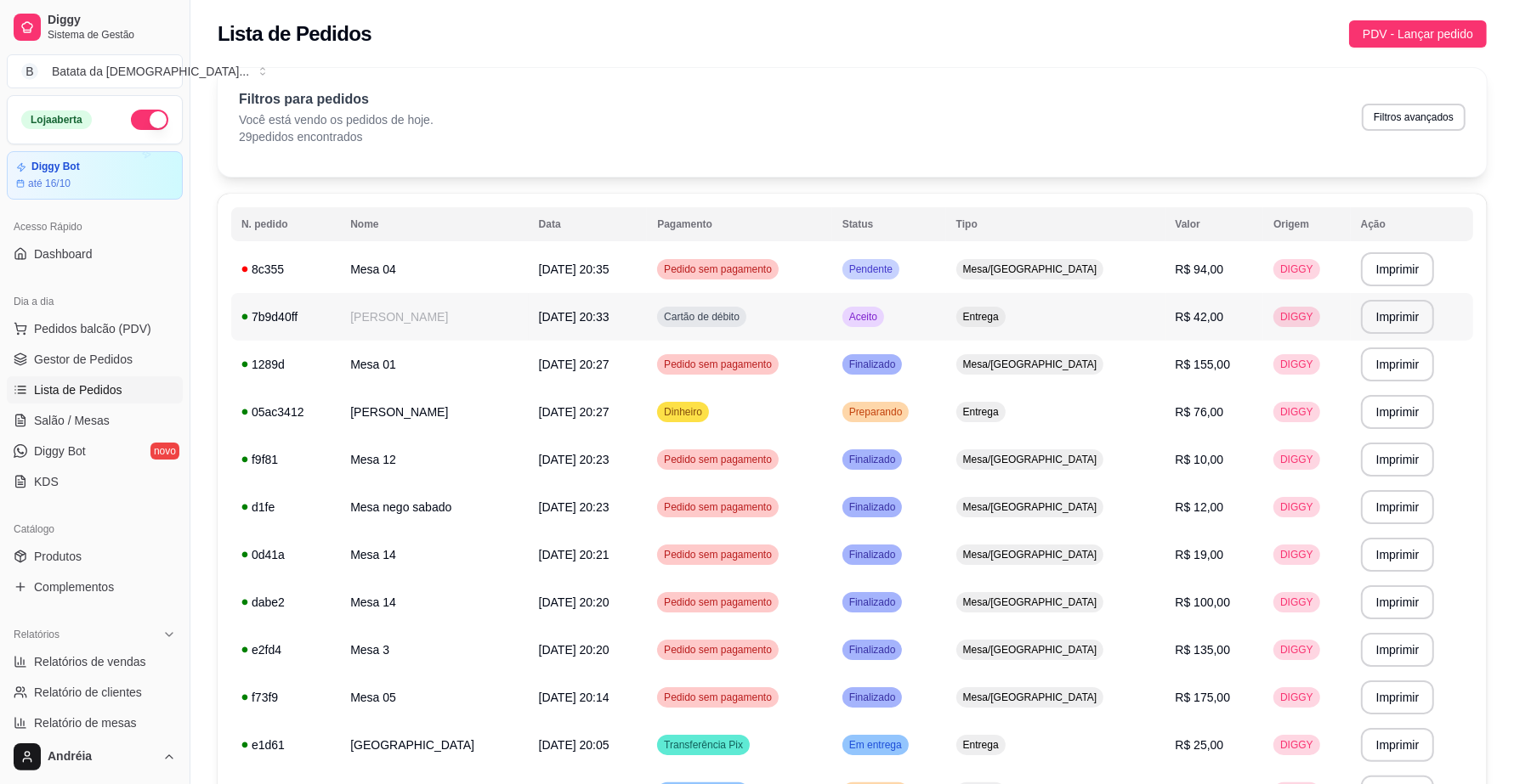
click at [881, 320] on span "Aceito" at bounding box center [863, 317] width 34 height 14
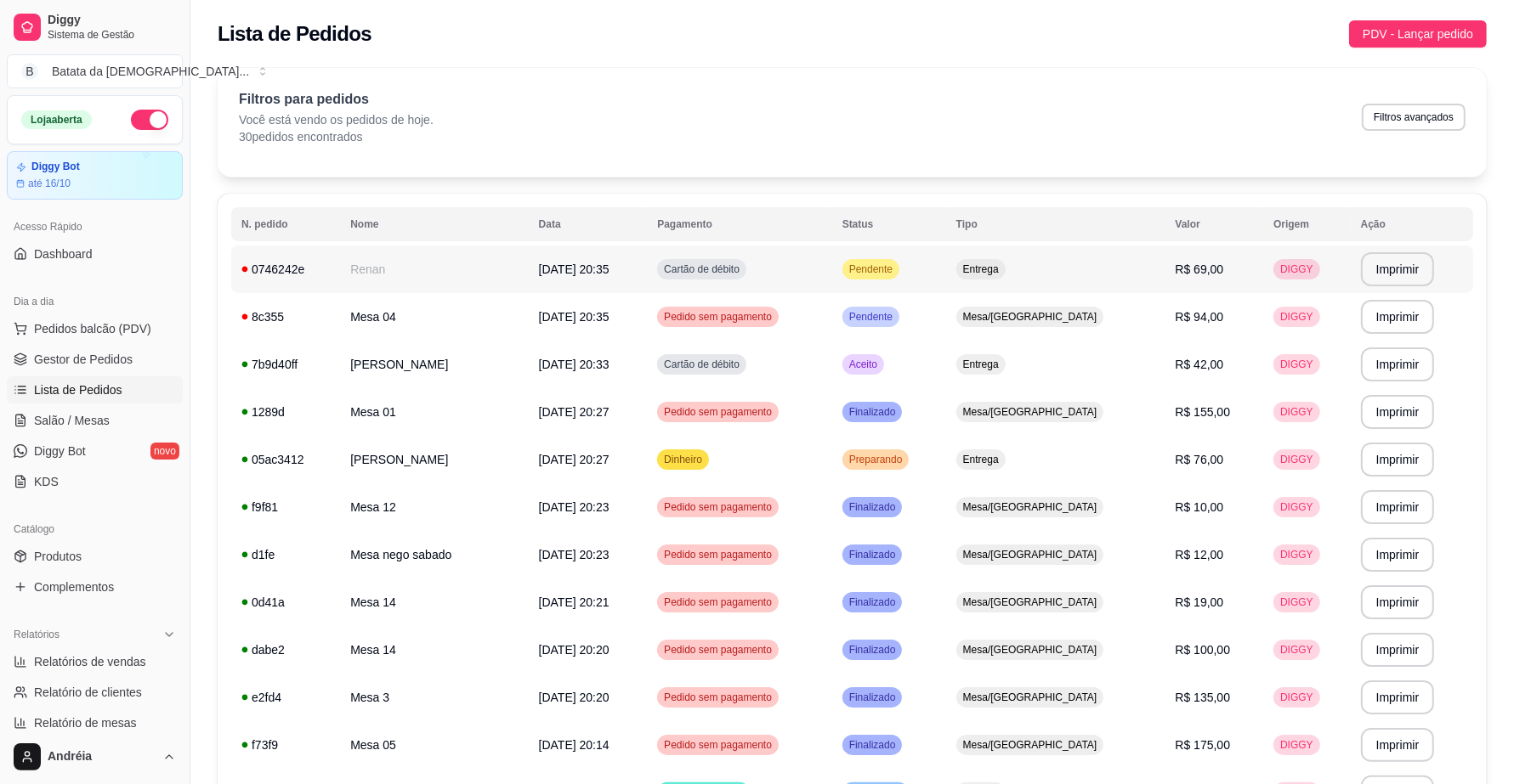
click at [896, 264] on span "Pendente" at bounding box center [871, 270] width 50 height 14
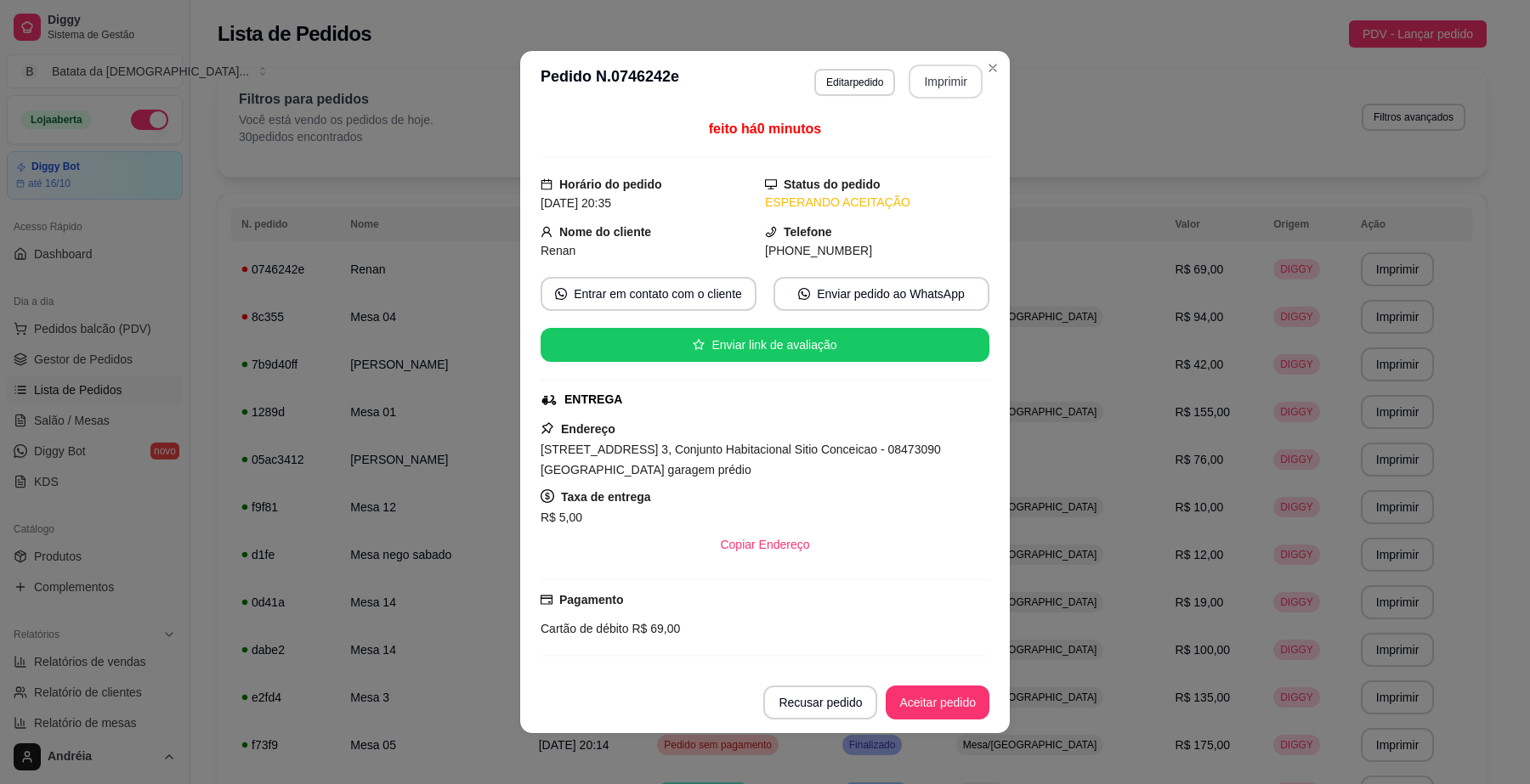
click at [929, 83] on button "Imprimir" at bounding box center [945, 82] width 74 height 34
click at [944, 705] on button "Aceitar pedido" at bounding box center [938, 703] width 100 height 33
click at [954, 703] on button "Mover para preparo" at bounding box center [924, 702] width 132 height 34
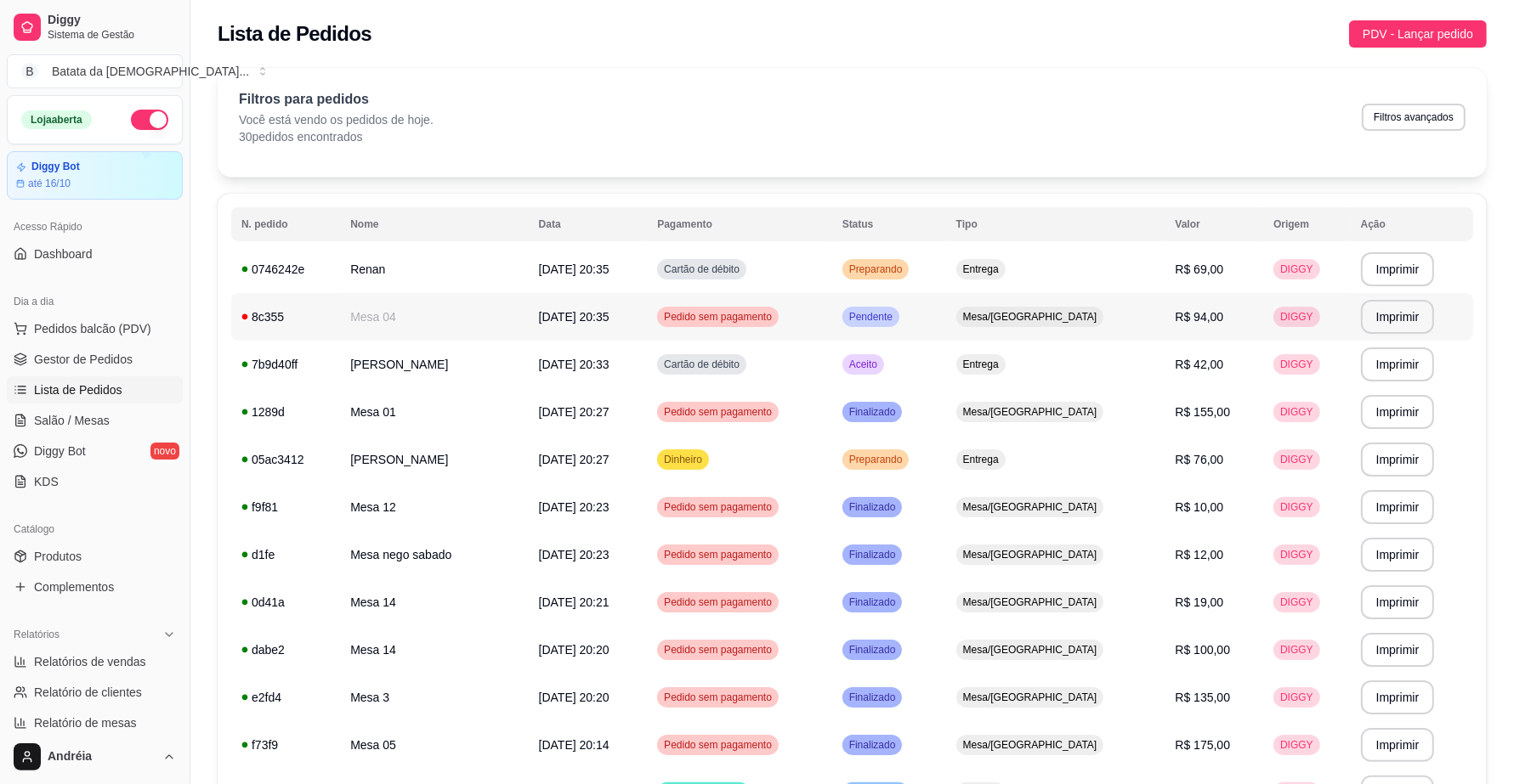
click at [896, 319] on span "Pendente" at bounding box center [871, 317] width 50 height 14
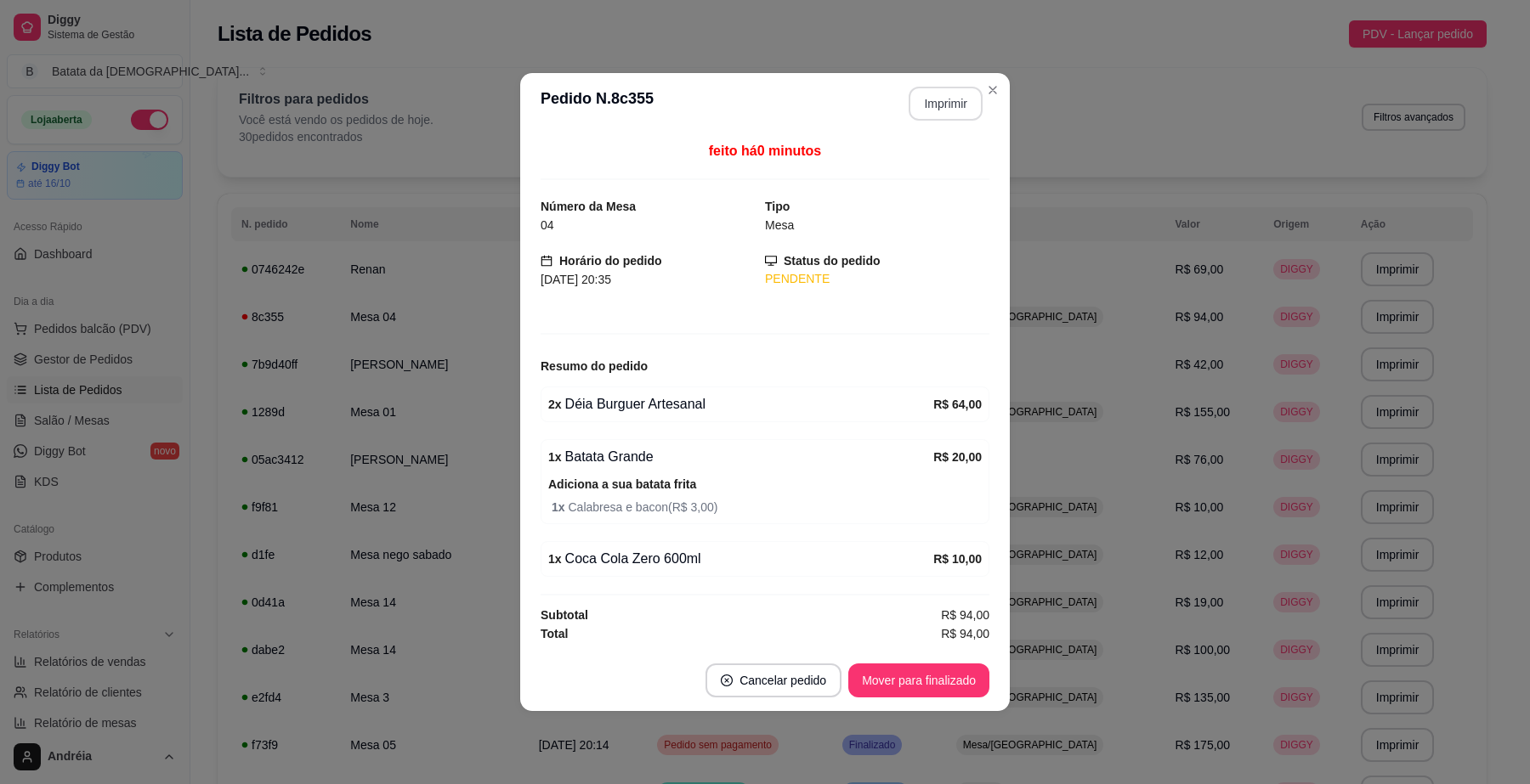
click at [948, 98] on button "Imprimir" at bounding box center [945, 103] width 74 height 34
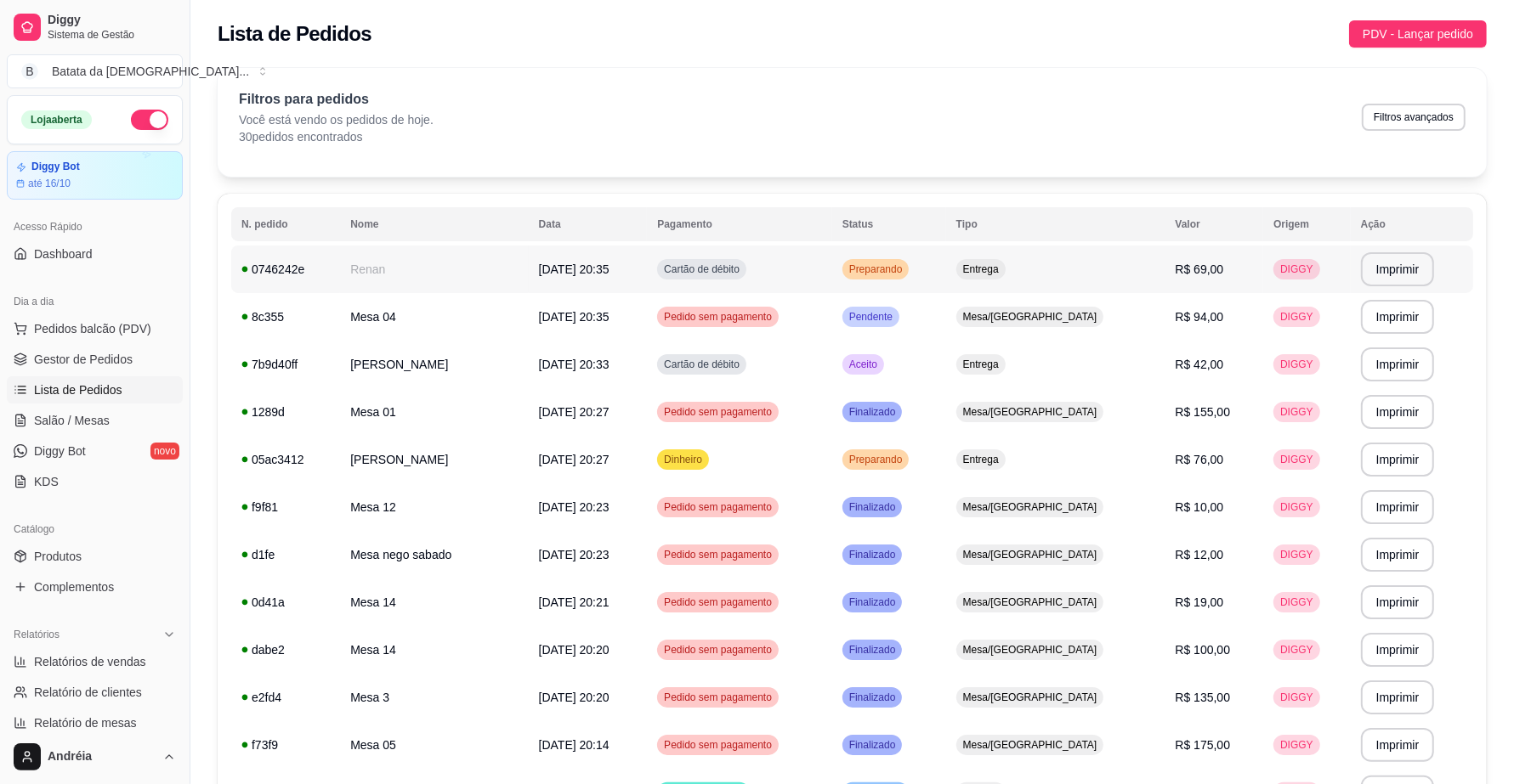
click at [578, 277] on td "[DATE] 20:35" at bounding box center [588, 269] width 119 height 47
click at [884, 371] on div "Aceito" at bounding box center [863, 364] width 41 height 21
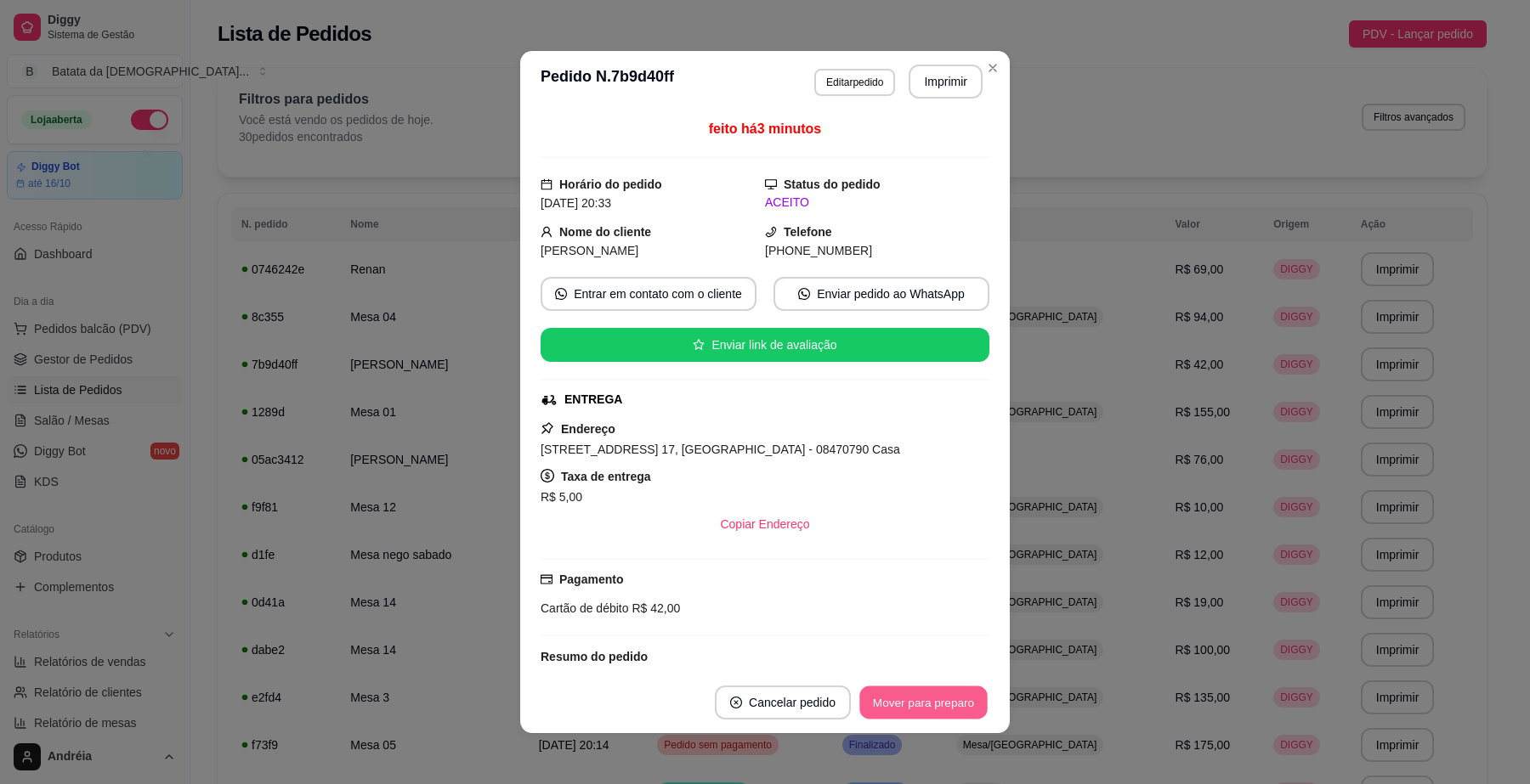
click at [954, 706] on button "Mover para preparo" at bounding box center [922, 703] width 127 height 33
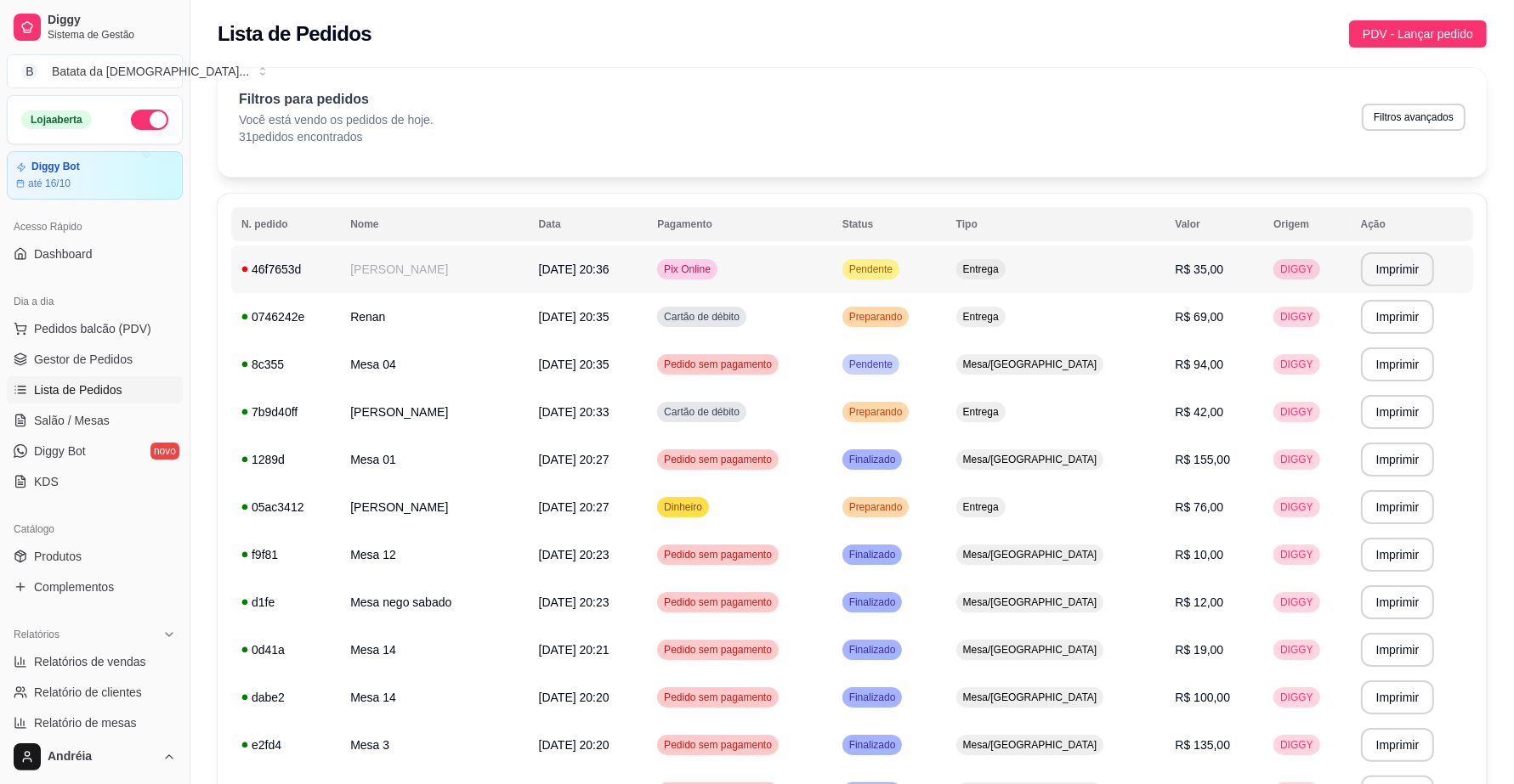
click at [896, 269] on span "Pendente" at bounding box center [871, 270] width 50 height 14
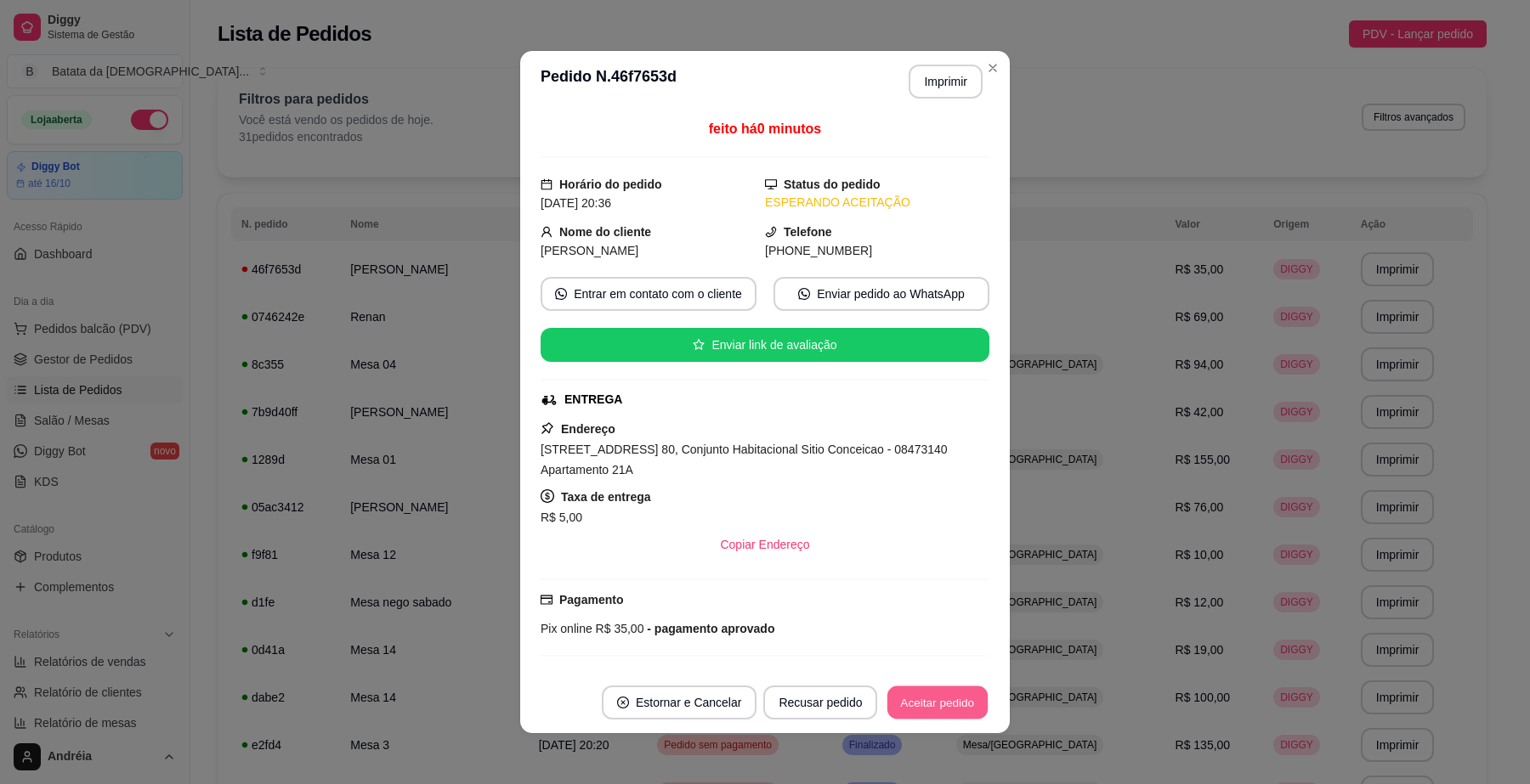
click at [940, 697] on button "Aceitar pedido" at bounding box center [938, 703] width 100 height 33
click at [952, 78] on button "Imprimir" at bounding box center [945, 82] width 74 height 34
click at [959, 712] on button "Aceitar pedido" at bounding box center [938, 703] width 100 height 33
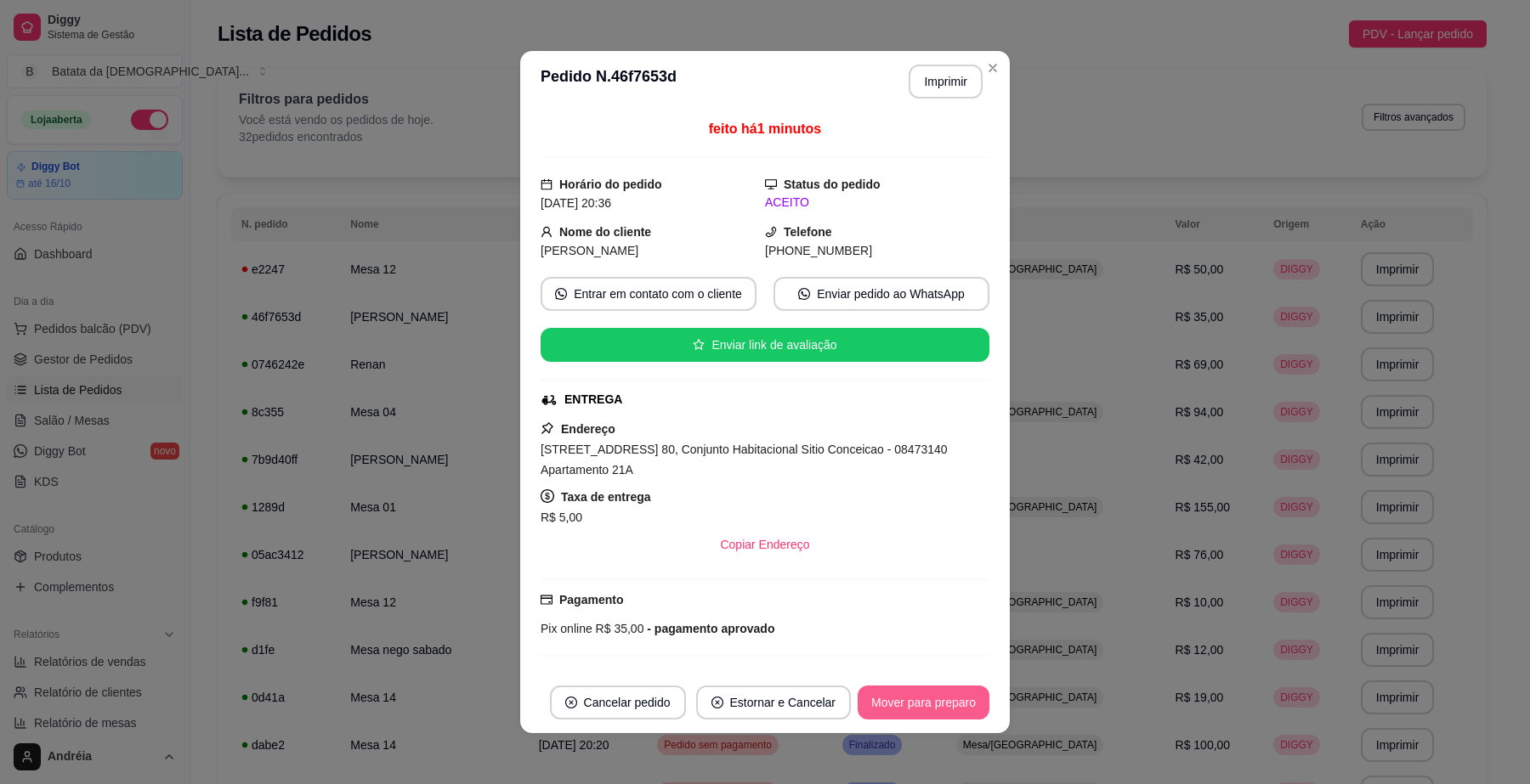
click at [945, 705] on button "Mover para preparo" at bounding box center [924, 702] width 132 height 34
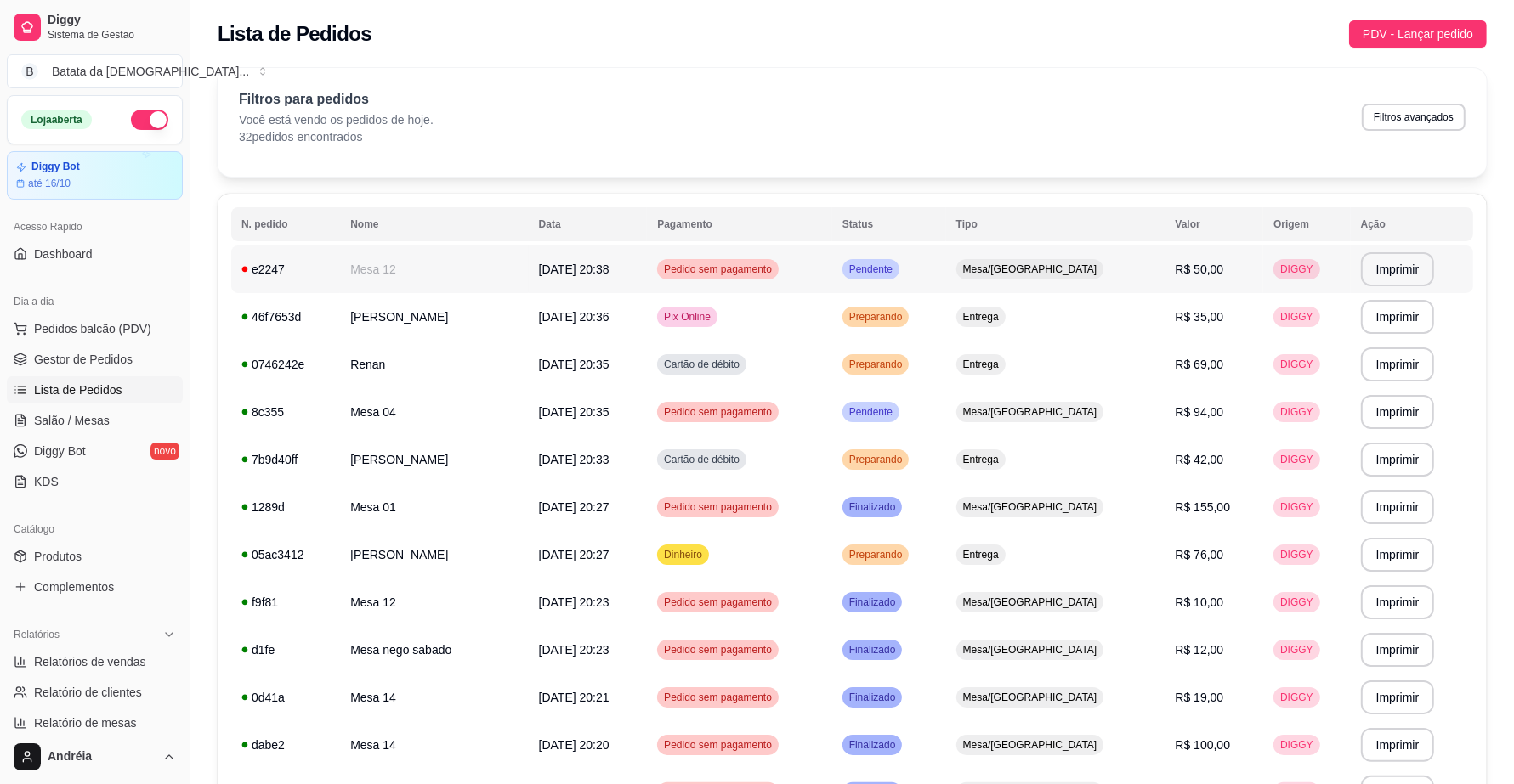
click at [896, 265] on span "Pendente" at bounding box center [871, 270] width 50 height 14
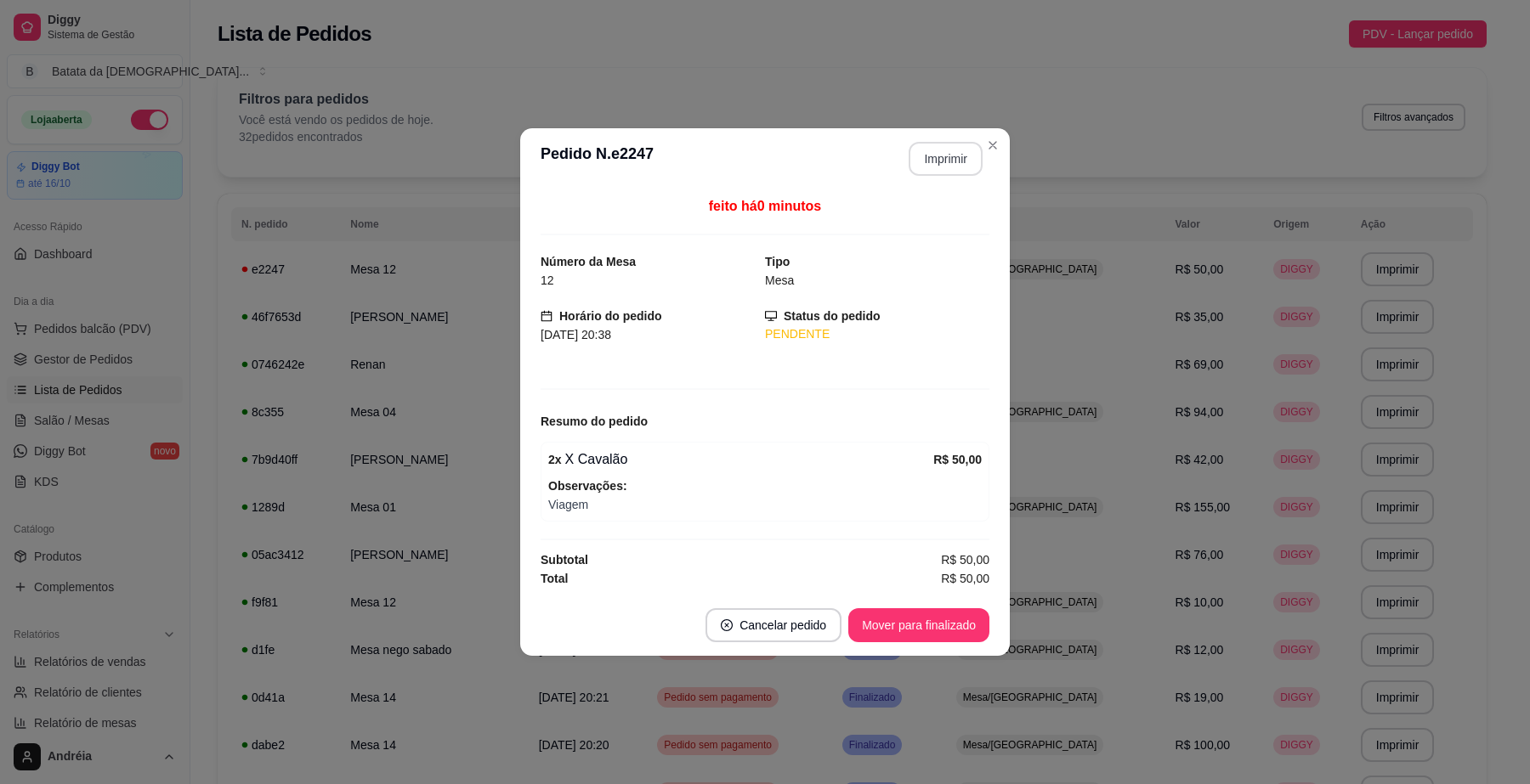
click at [940, 166] on button "Imprimir" at bounding box center [945, 159] width 74 height 34
click at [934, 638] on button "Mover para finalizado" at bounding box center [918, 625] width 141 height 34
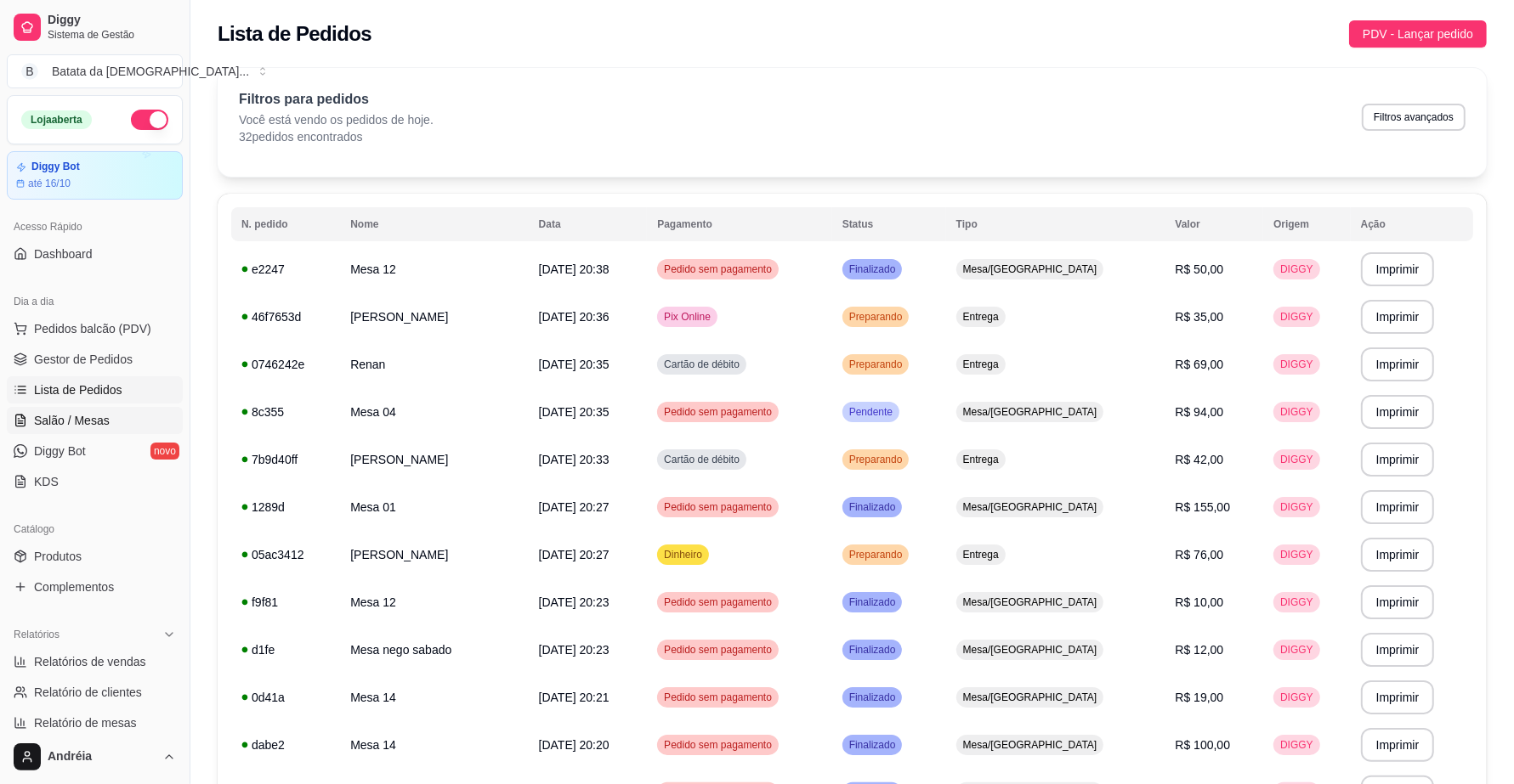
click at [92, 419] on span "Salão / Mesas" at bounding box center [72, 421] width 76 height 17
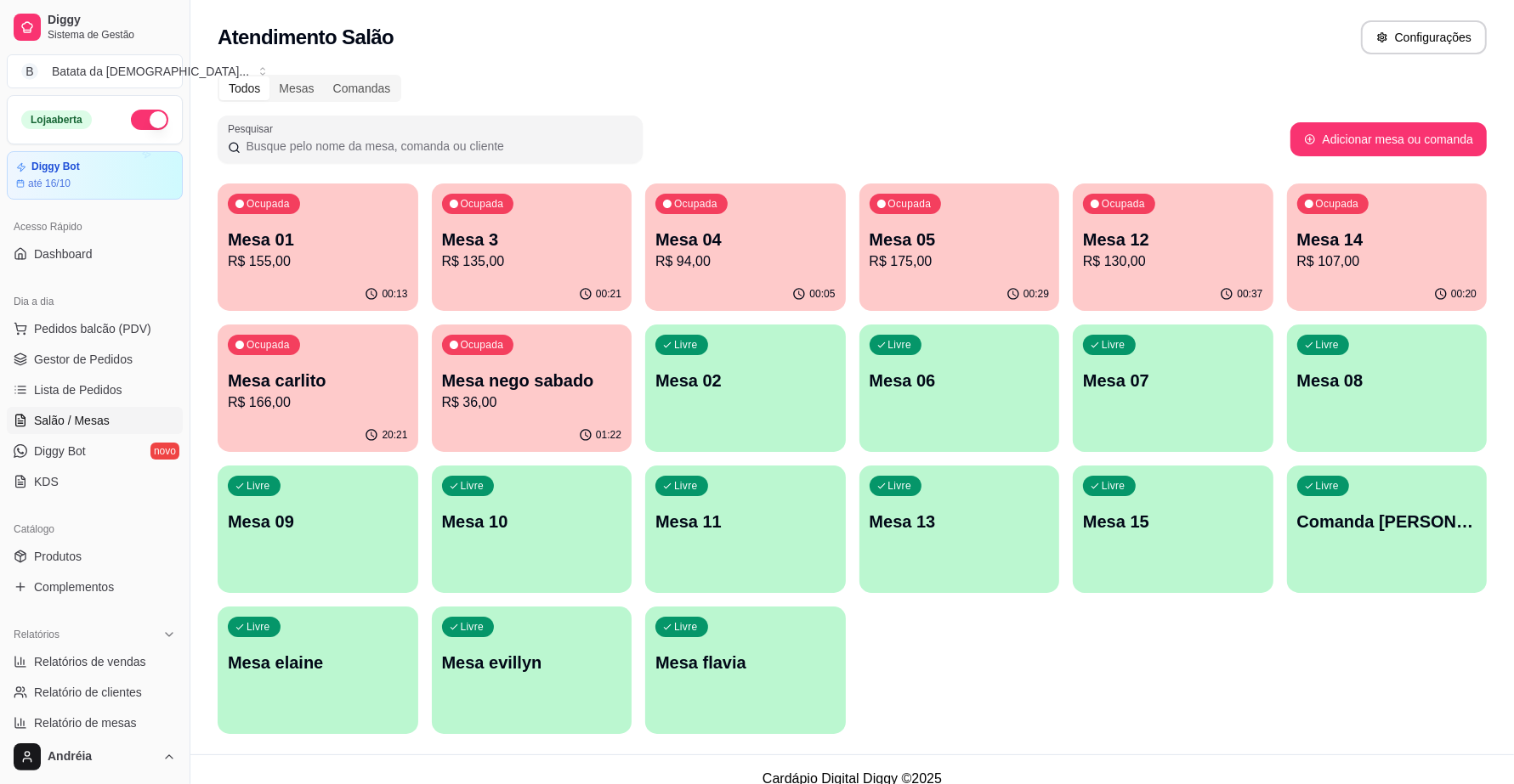
click at [932, 255] on p "R$ 175,00" at bounding box center [959, 261] width 180 height 21
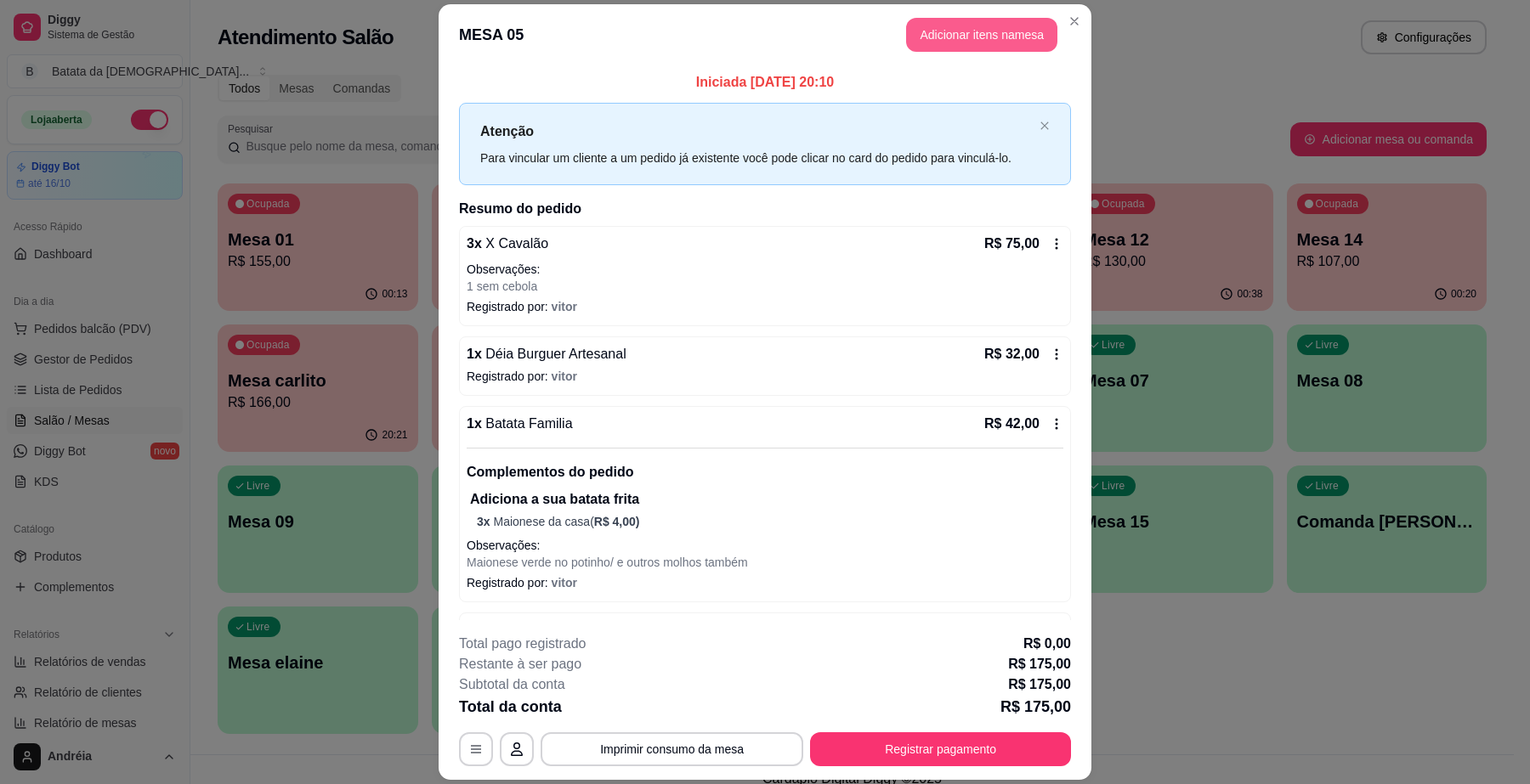
click at [997, 32] on button "Adicionar itens na mesa" at bounding box center [982, 34] width 152 height 34
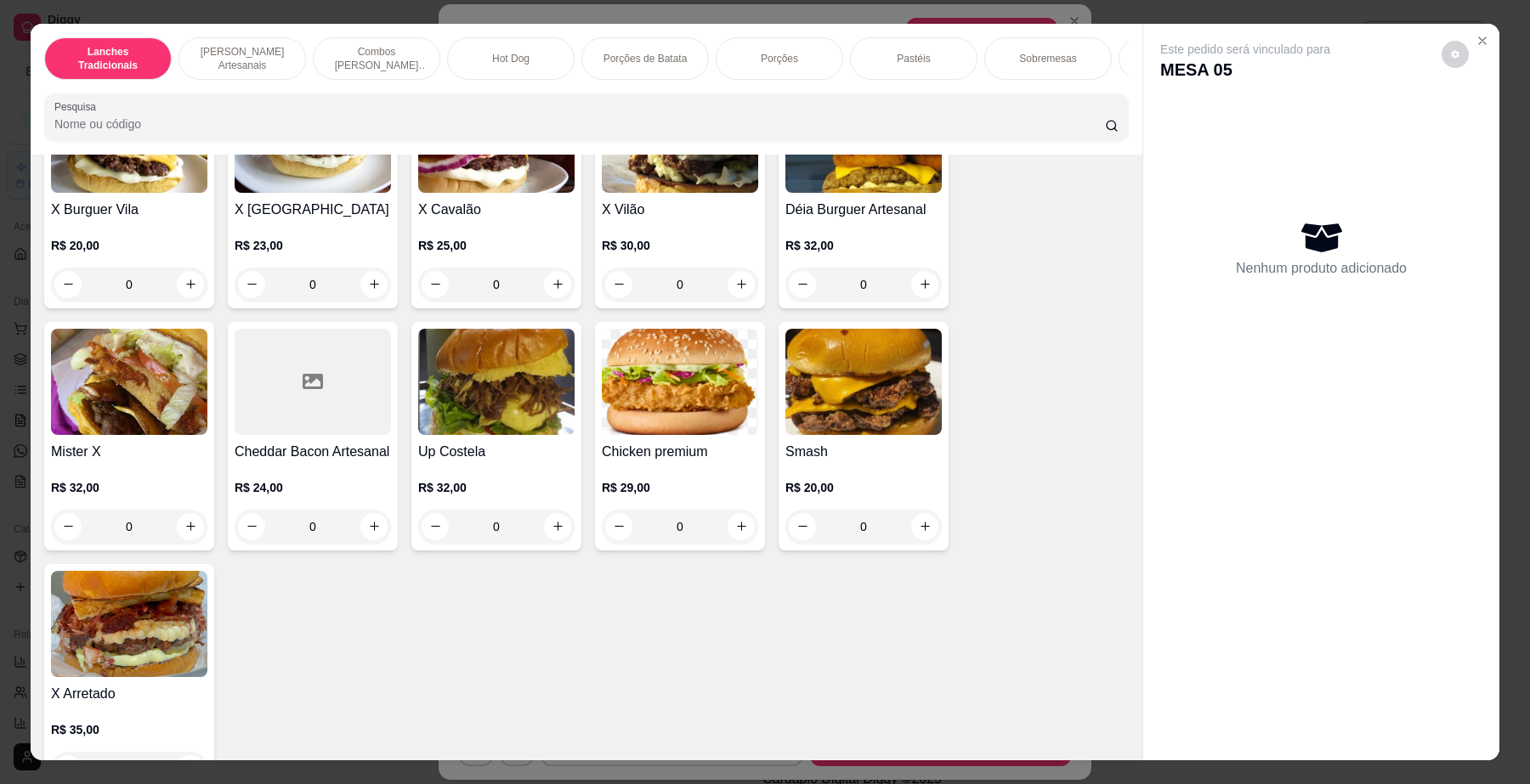
scroll to position [744, 0]
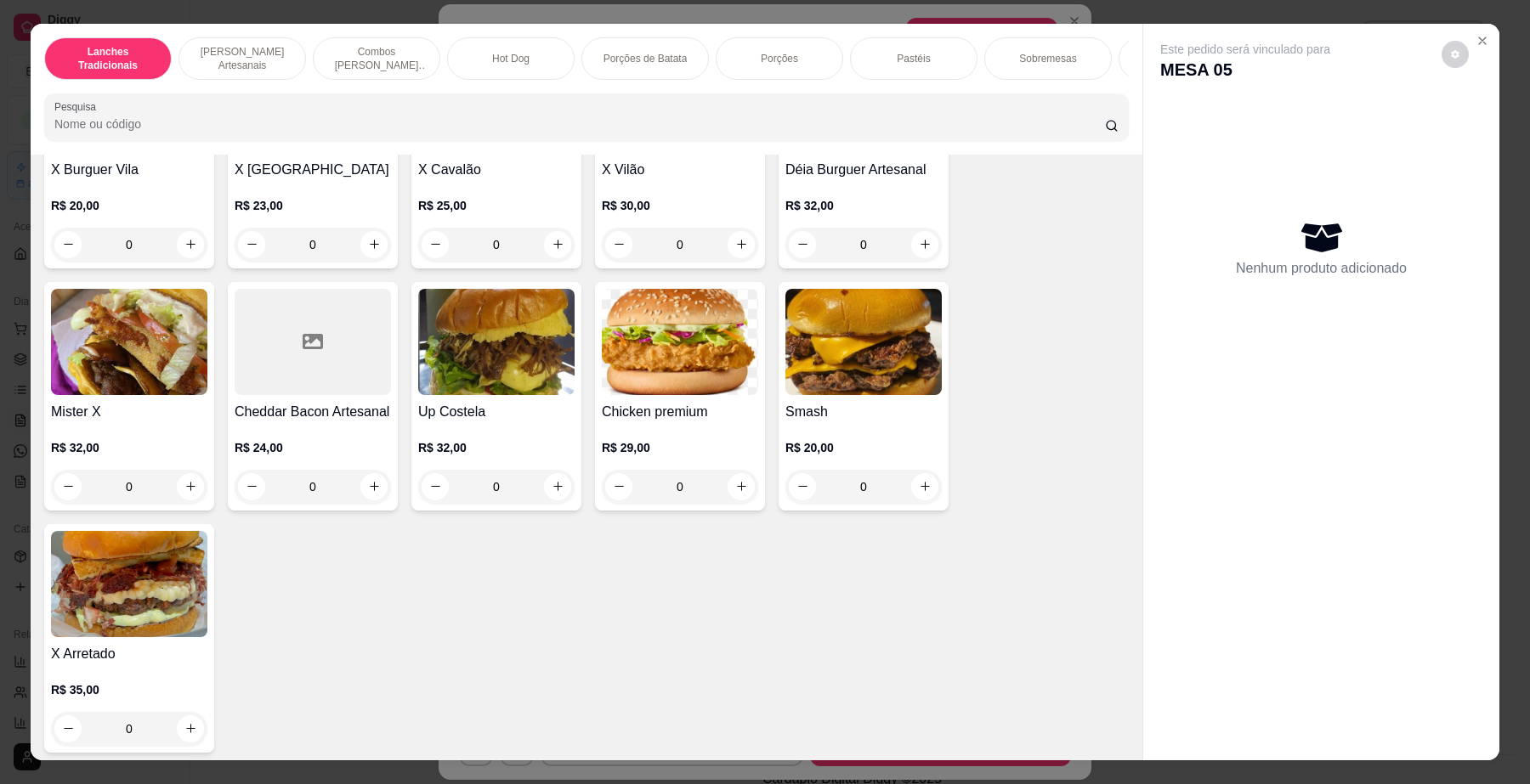
click at [549, 262] on div "0" at bounding box center [497, 244] width 157 height 34
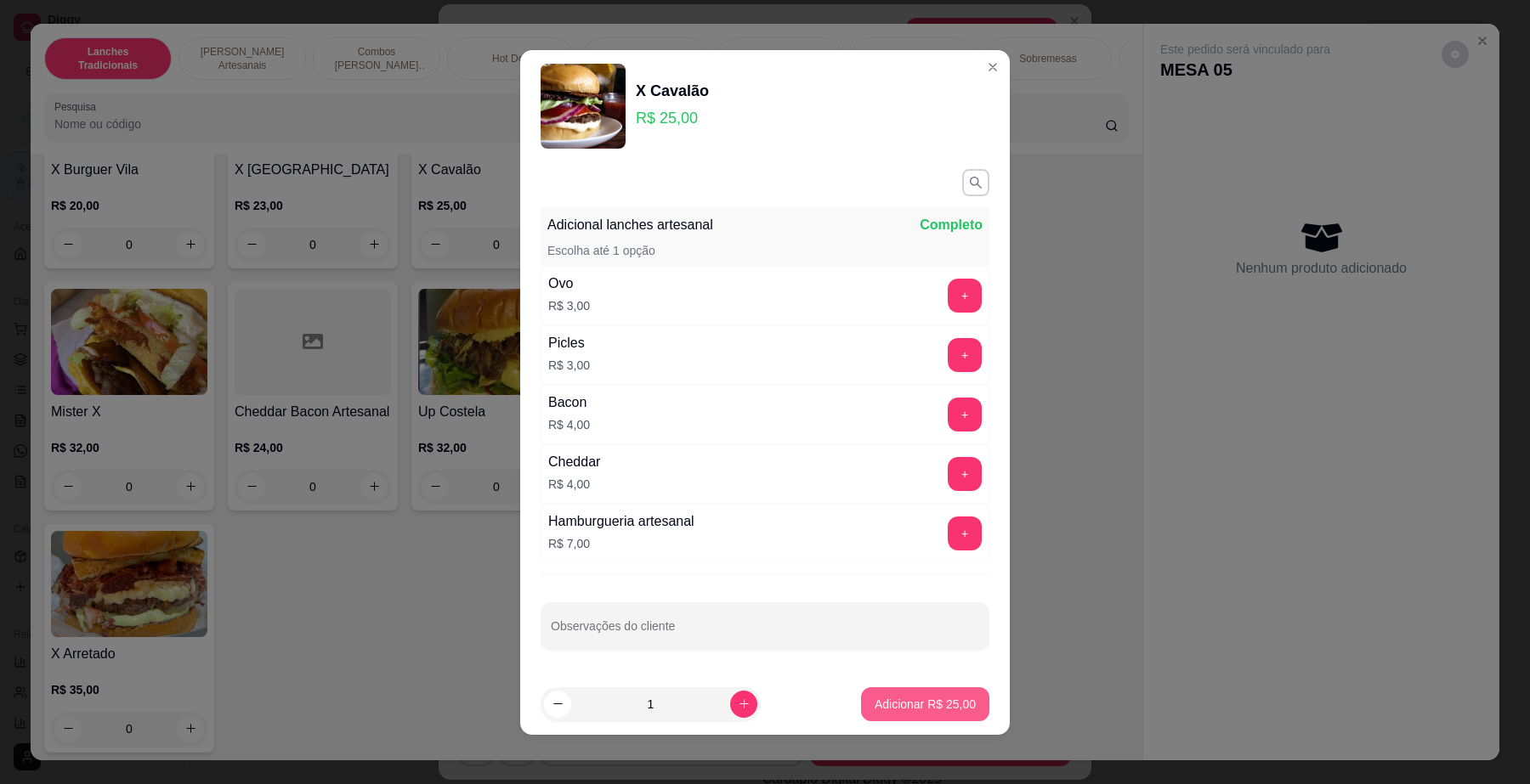
click at [902, 705] on p "Adicionar R$ 25,00" at bounding box center [925, 704] width 101 height 17
type input "1"
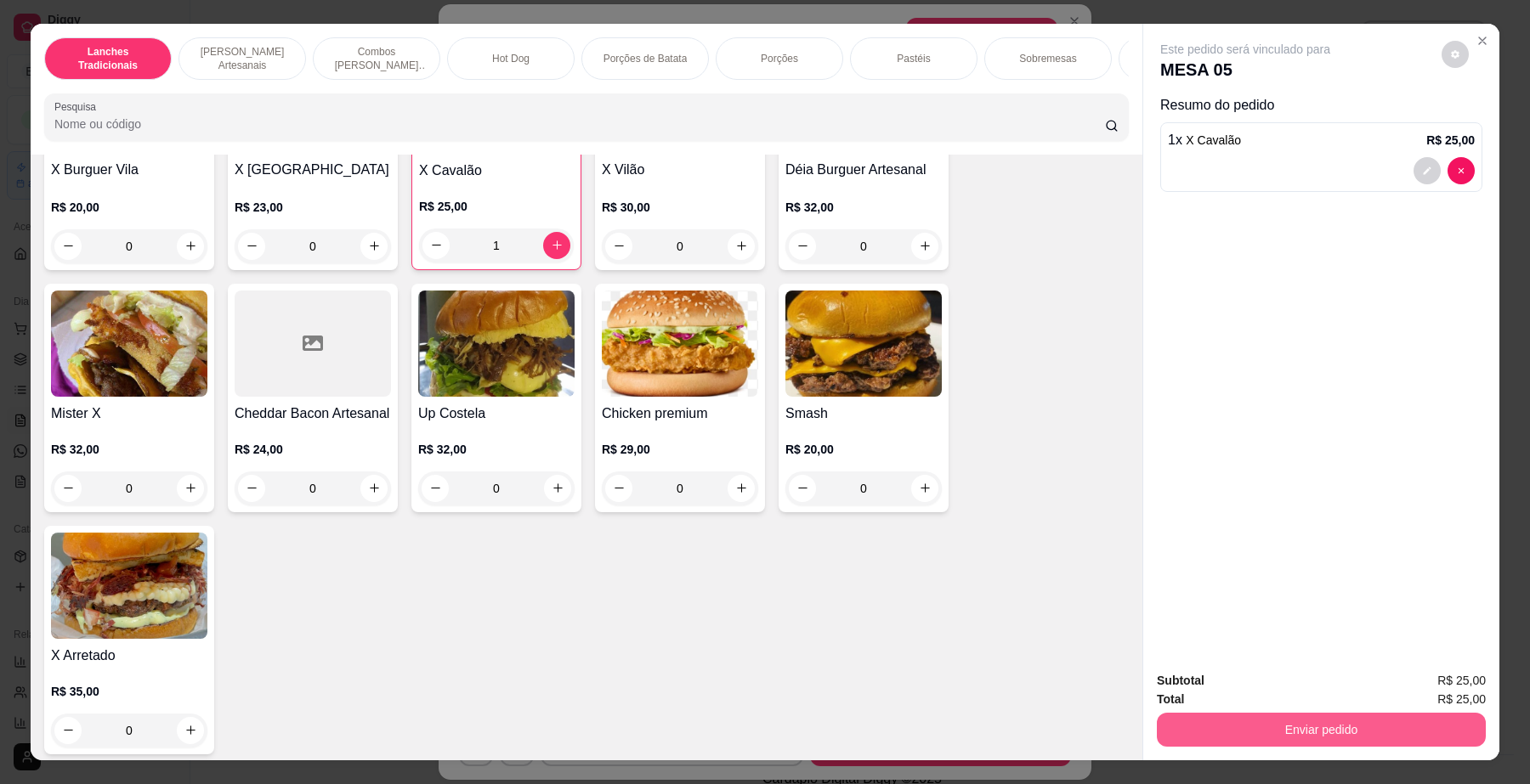
click at [1258, 745] on button "Enviar pedido" at bounding box center [1321, 730] width 329 height 34
click at [1487, 686] on button "Enviar pedido" at bounding box center [1439, 688] width 94 height 32
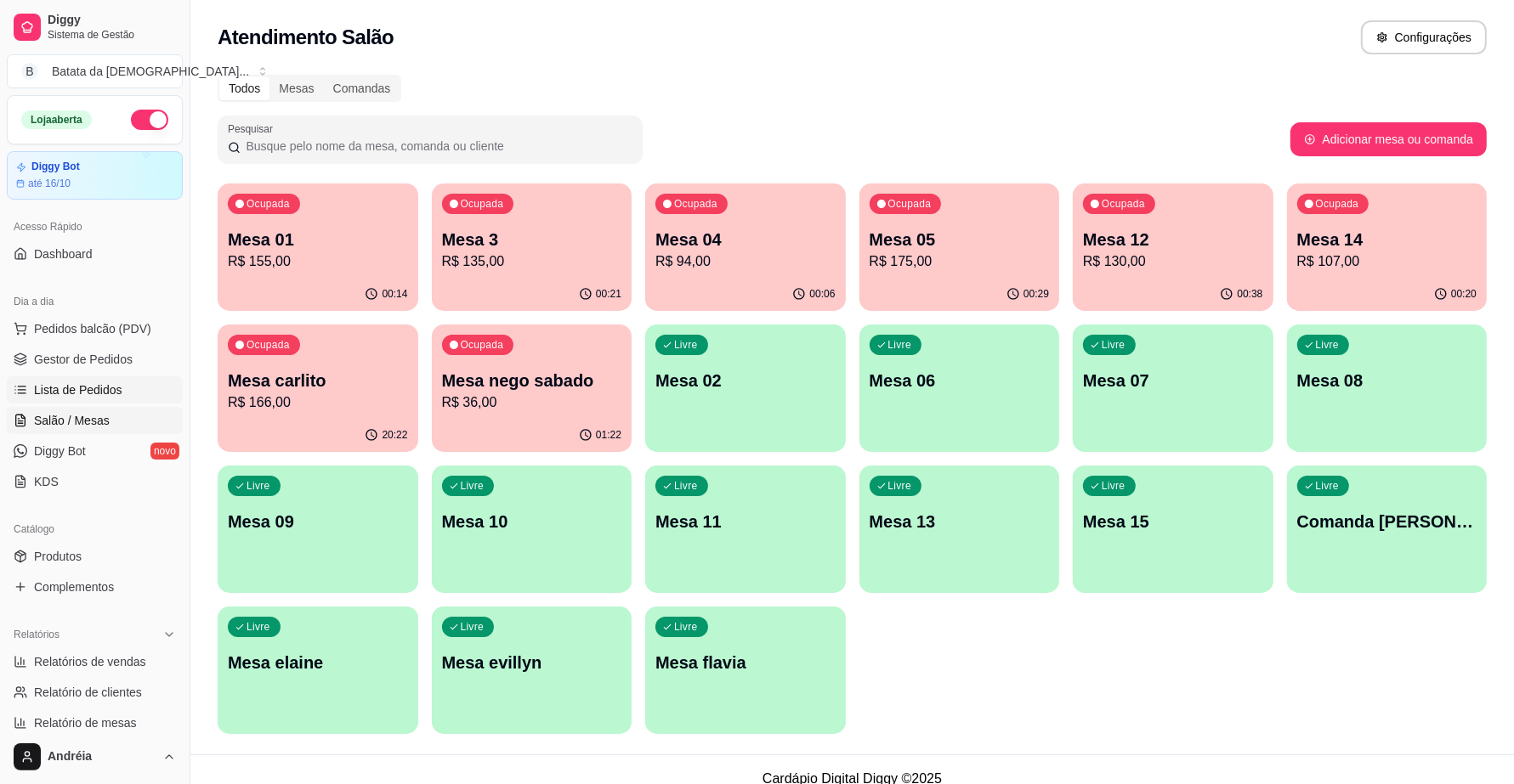
click at [53, 389] on span "Lista de Pedidos" at bounding box center [79, 389] width 89 height 17
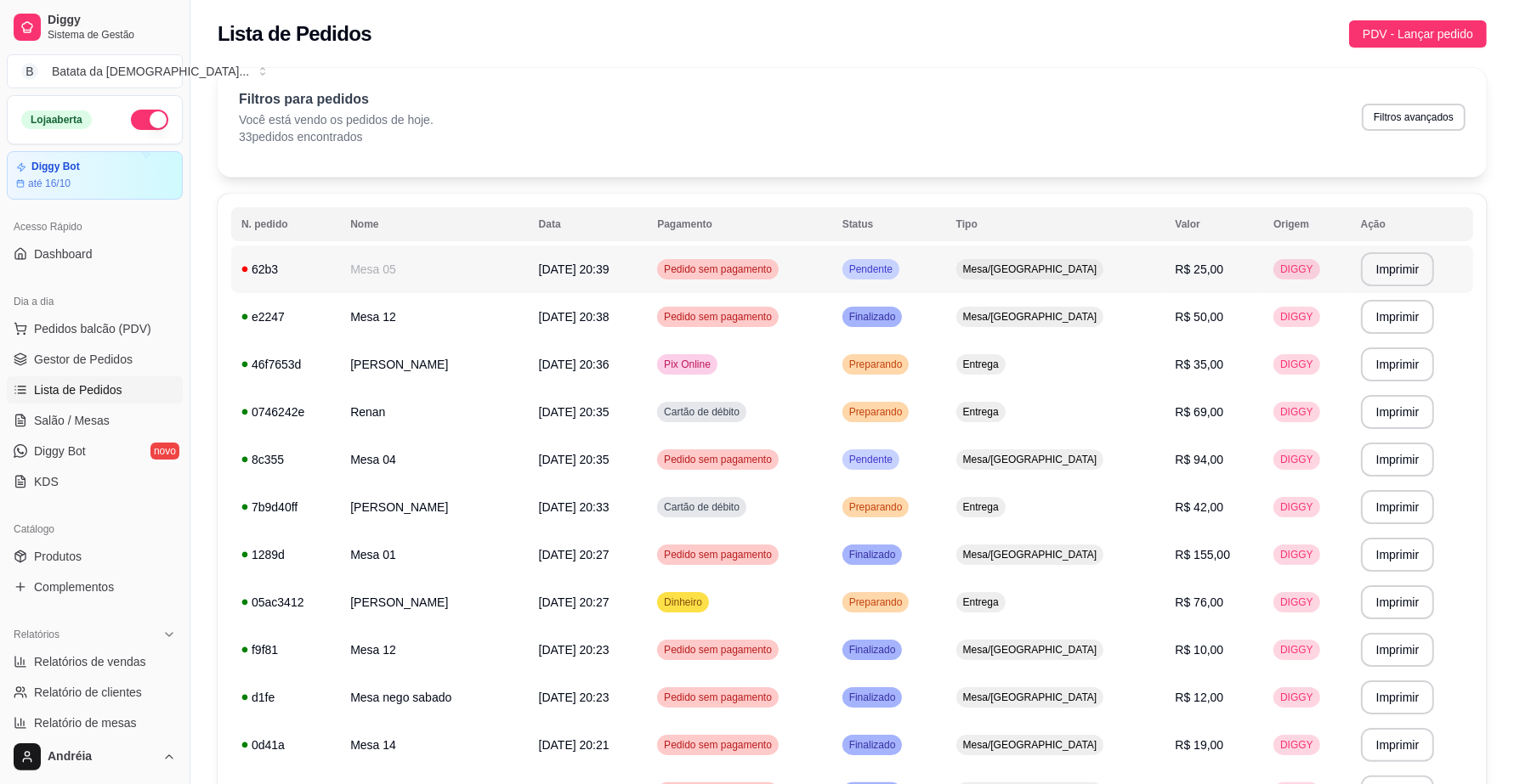
click at [896, 270] on span "Pendente" at bounding box center [871, 270] width 50 height 14
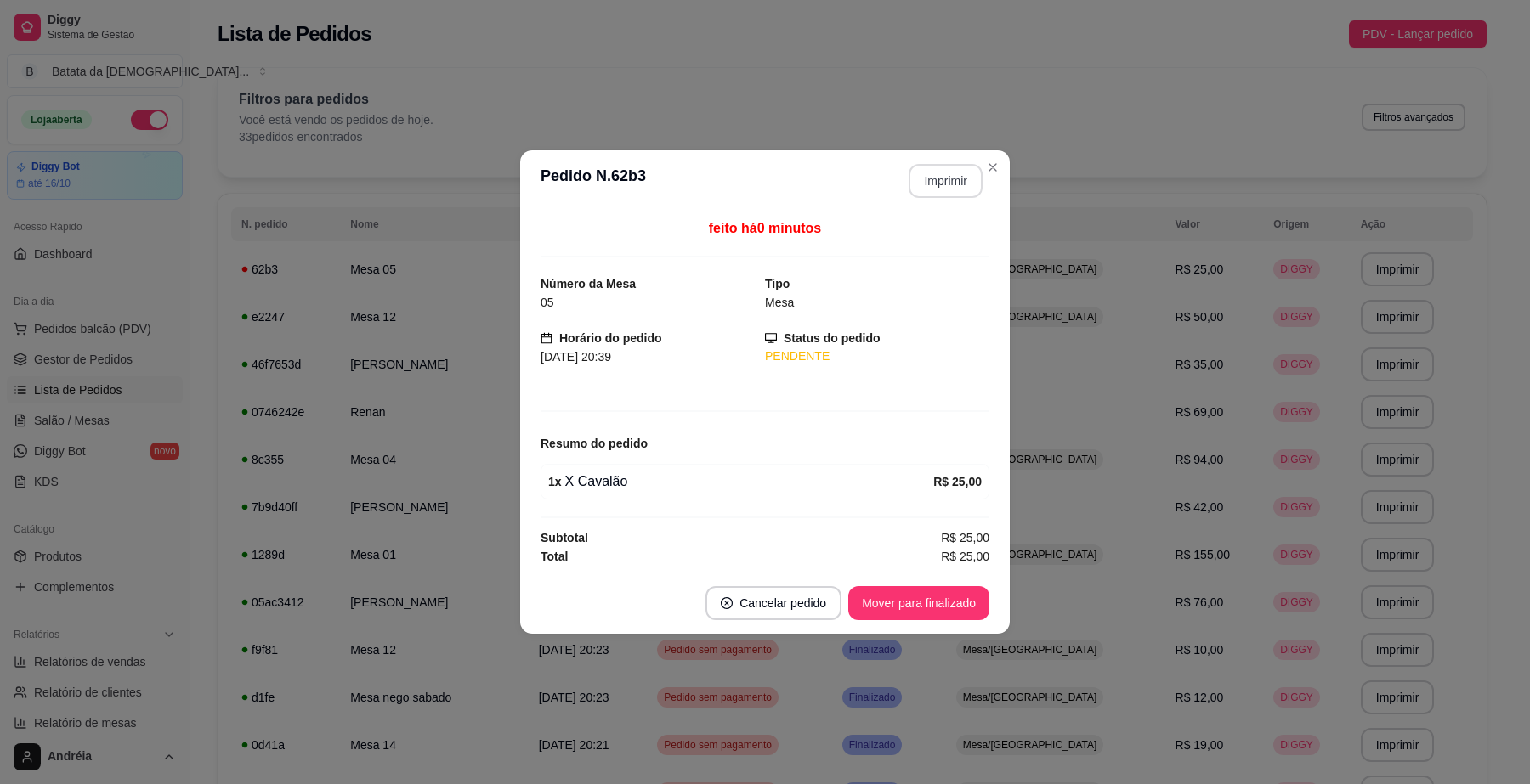
click at [944, 178] on button "Imprimir" at bounding box center [945, 181] width 74 height 34
click at [946, 600] on button "Mover para finalizado" at bounding box center [919, 604] width 137 height 33
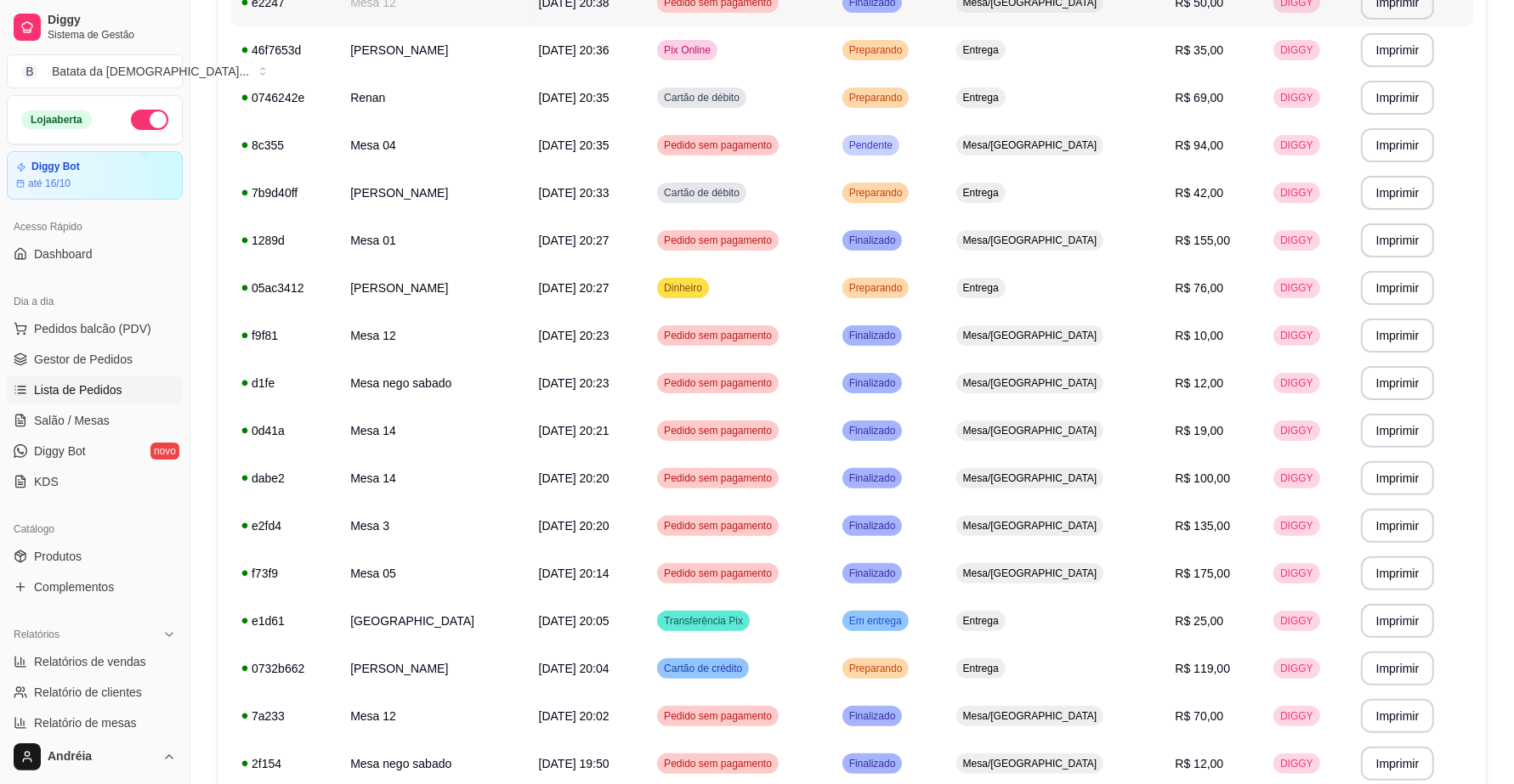
scroll to position [319, 0]
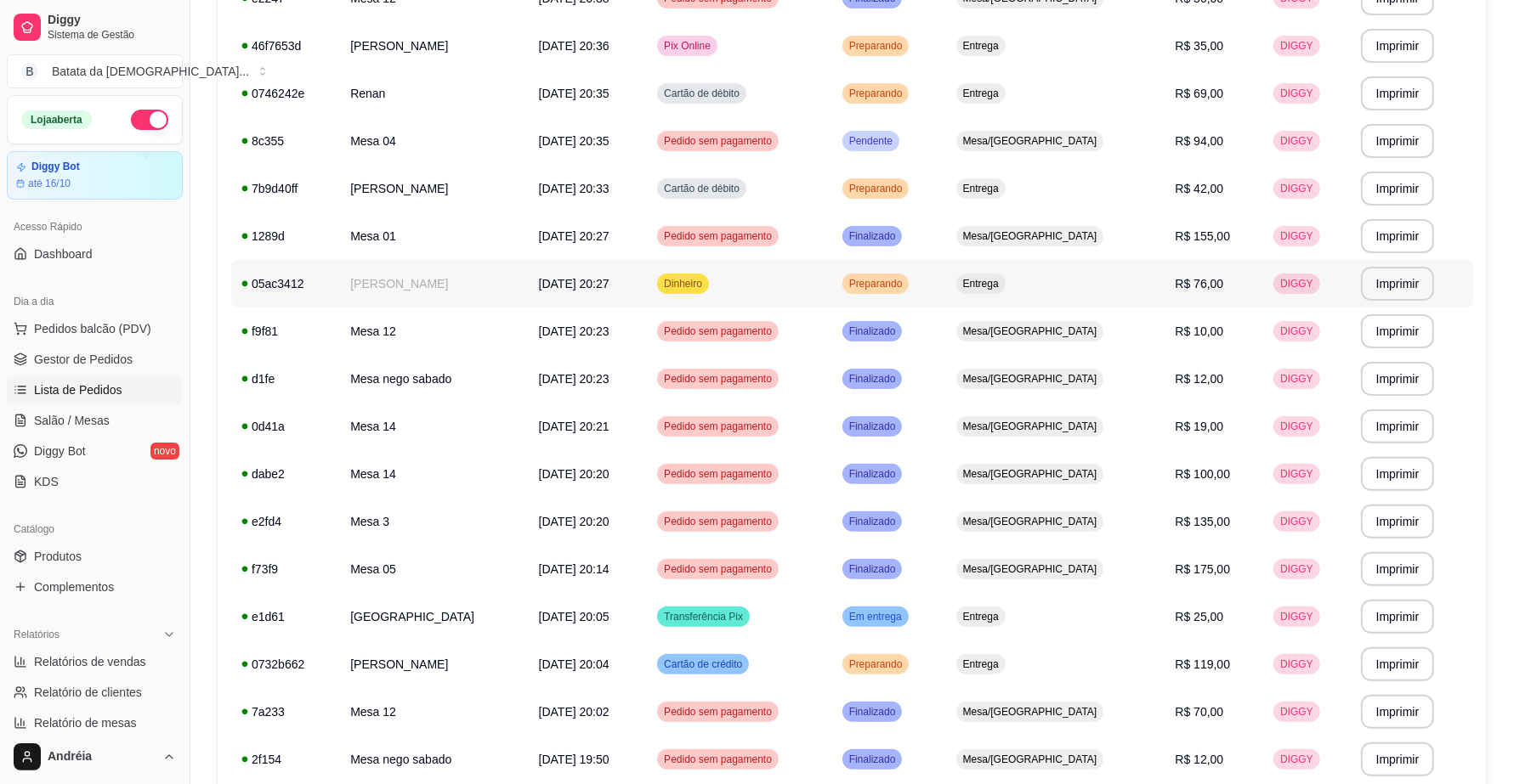
click at [757, 277] on td "Dinheiro" at bounding box center [740, 284] width 185 height 47
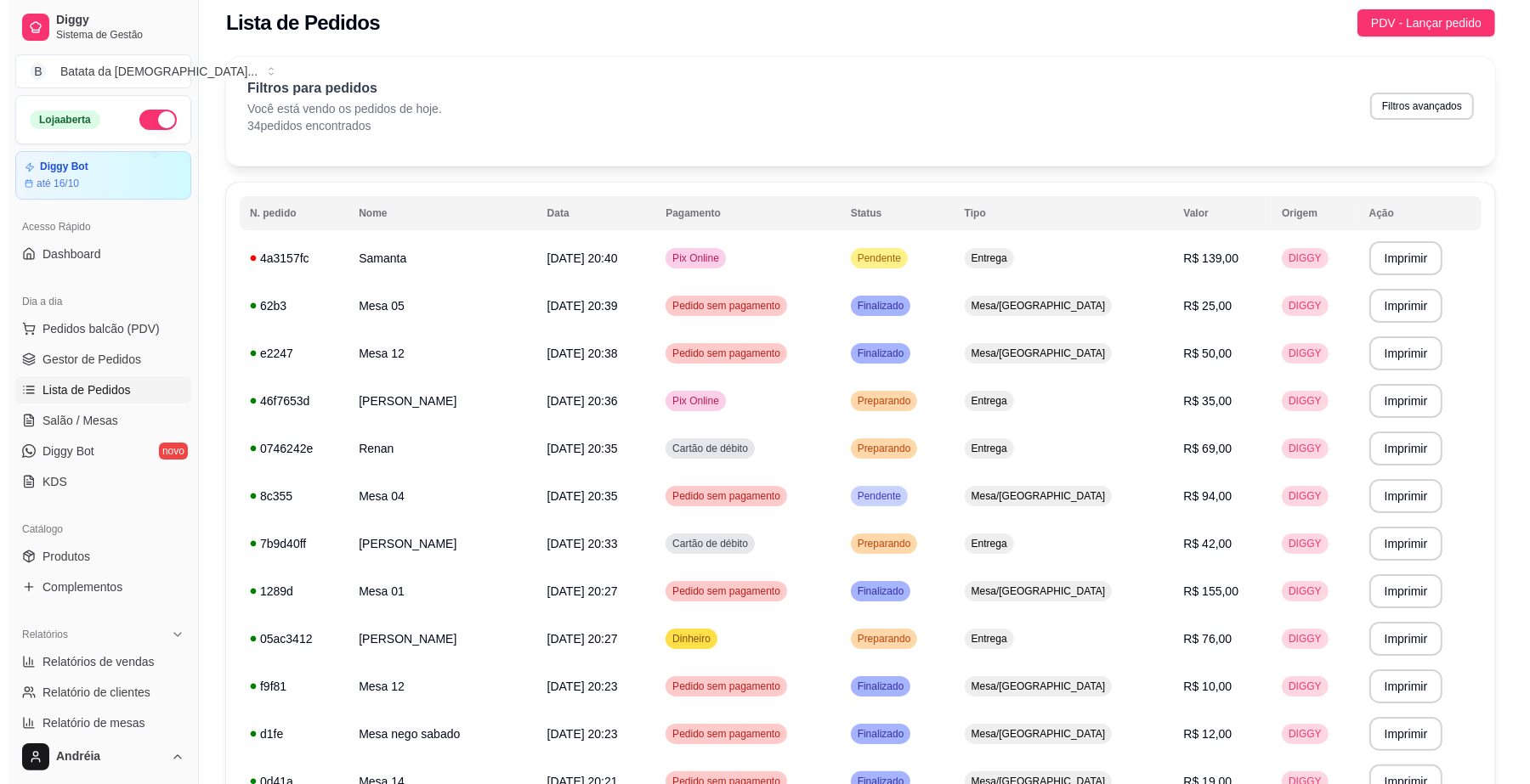
scroll to position [0, 0]
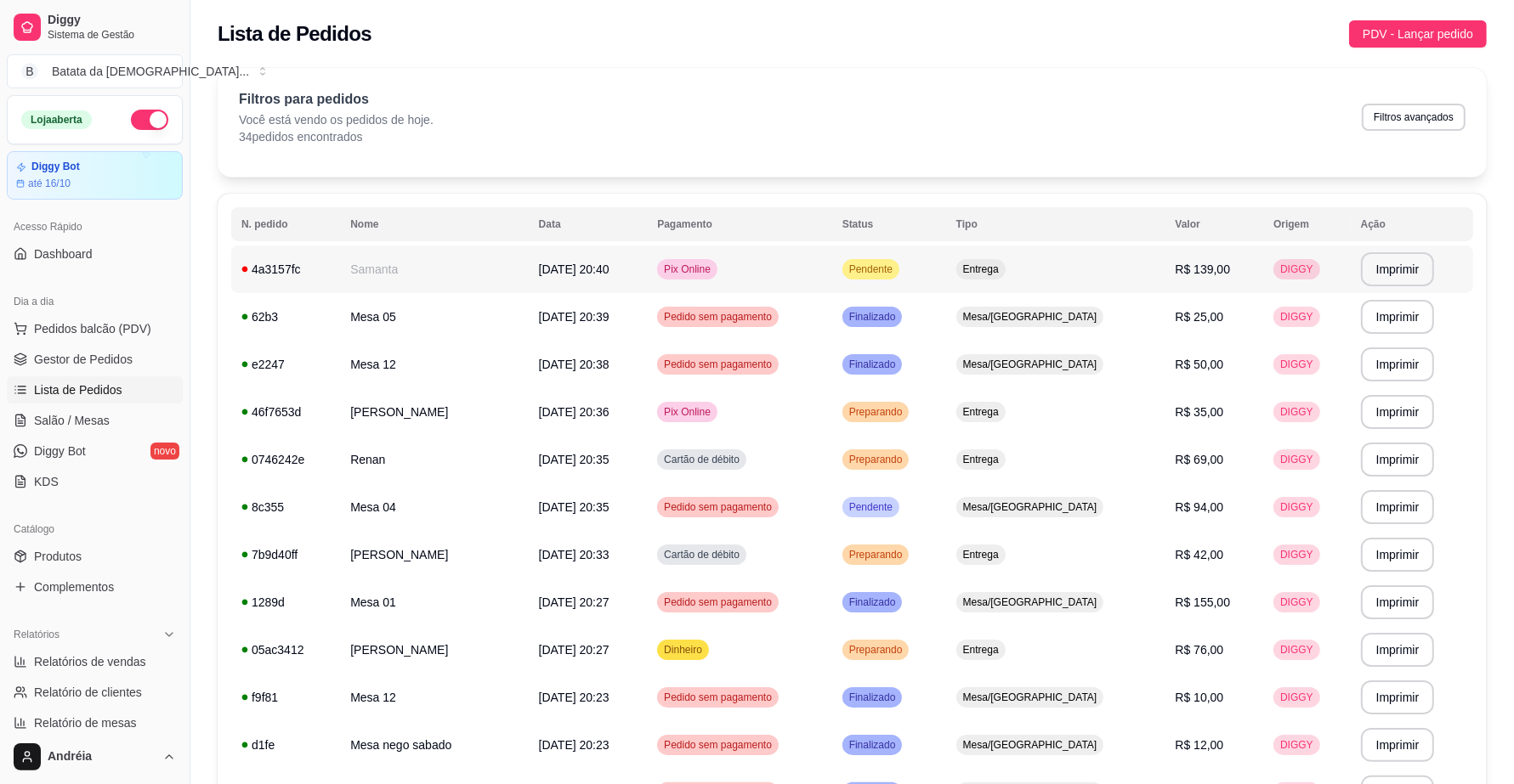
click at [896, 270] on span "Pendente" at bounding box center [871, 270] width 50 height 14
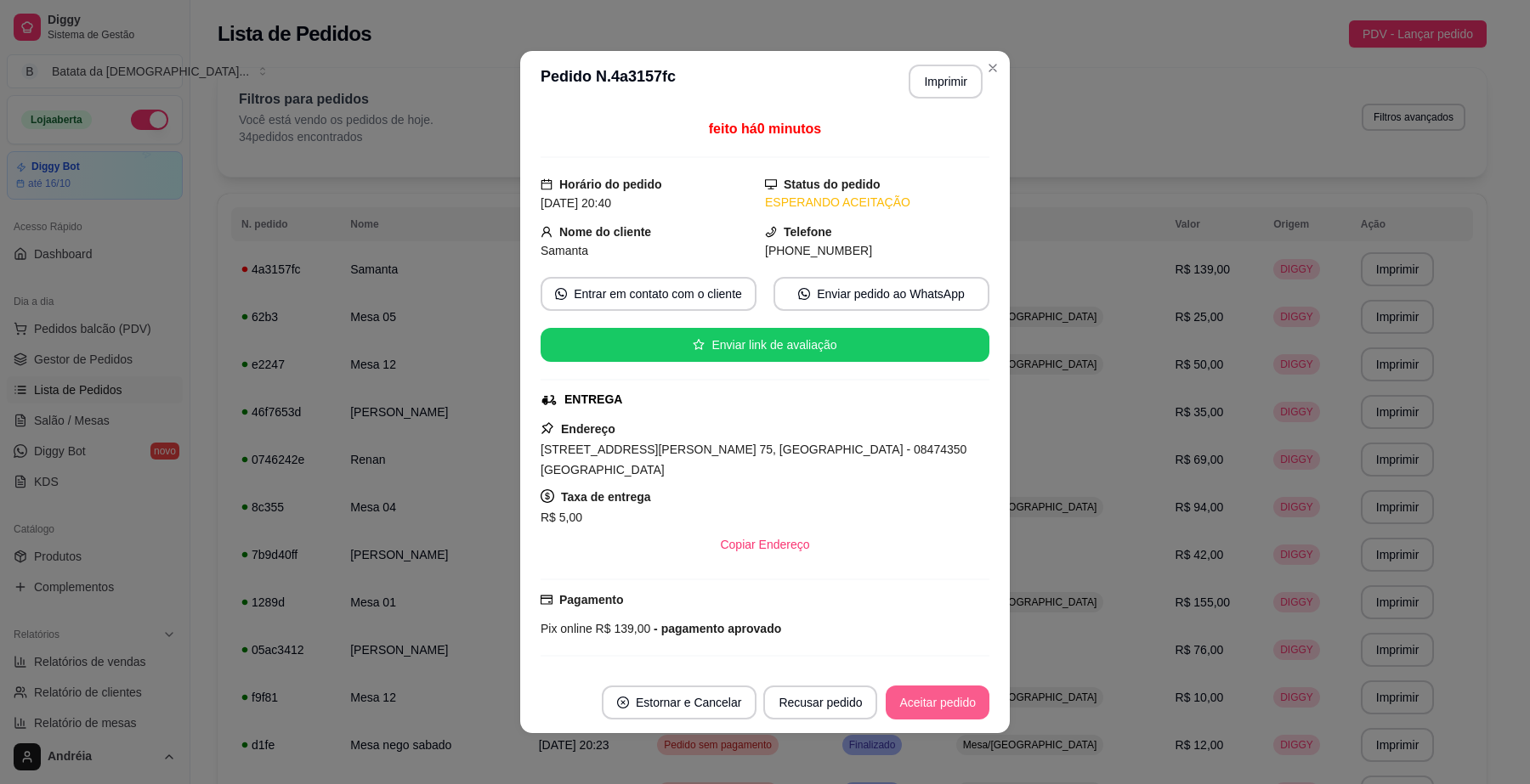
click at [941, 690] on button "Aceitar pedido" at bounding box center [937, 702] width 103 height 34
click at [944, 59] on header "**********" at bounding box center [765, 82] width 490 height 61
click at [944, 77] on button "Imprimir" at bounding box center [945, 82] width 74 height 34
click at [964, 694] on button "Aceitar pedido" at bounding box center [938, 703] width 100 height 33
click at [945, 694] on button "Mover para preparo" at bounding box center [922, 703] width 127 height 33
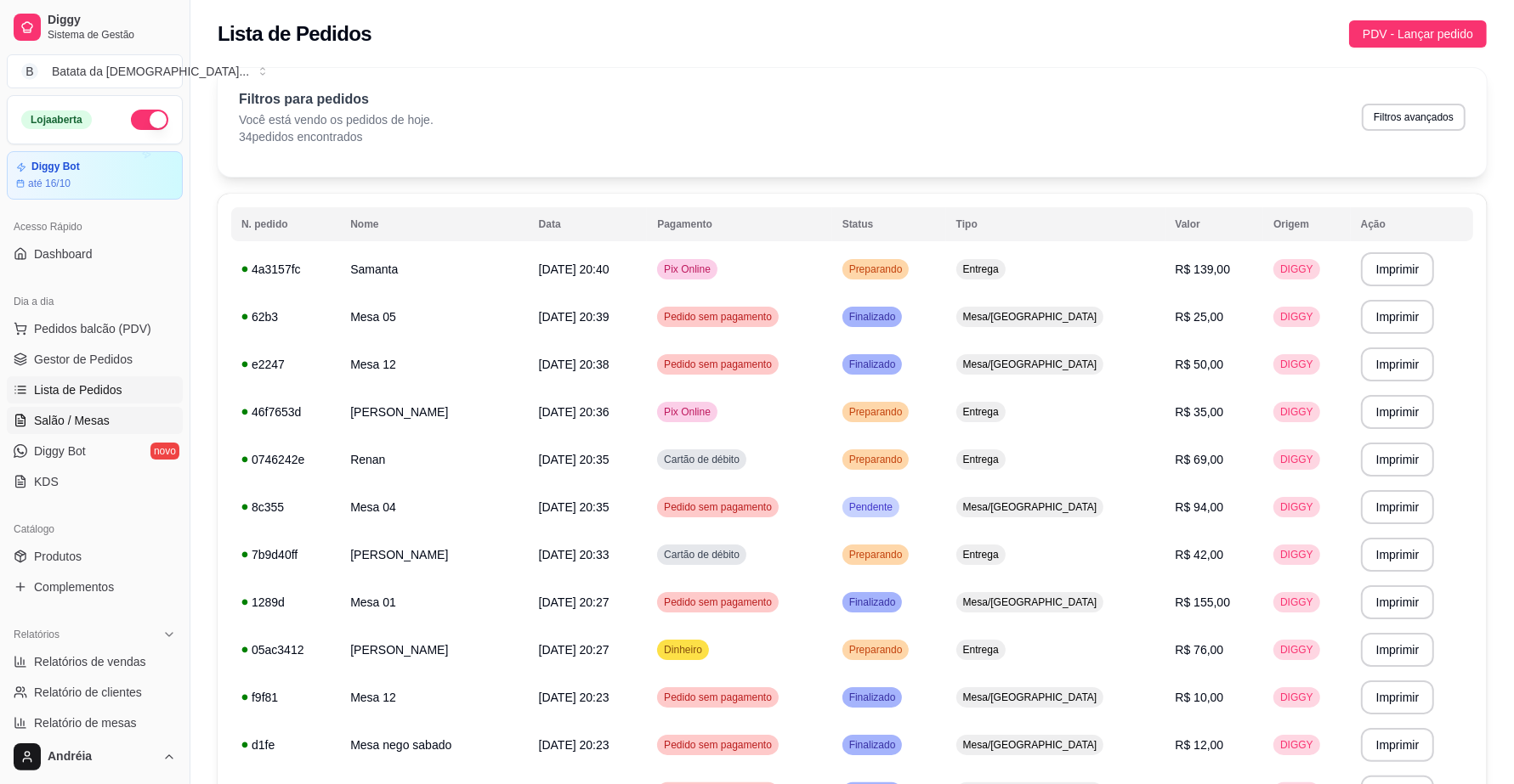
click at [77, 426] on span "Salão / Mesas" at bounding box center [72, 421] width 76 height 17
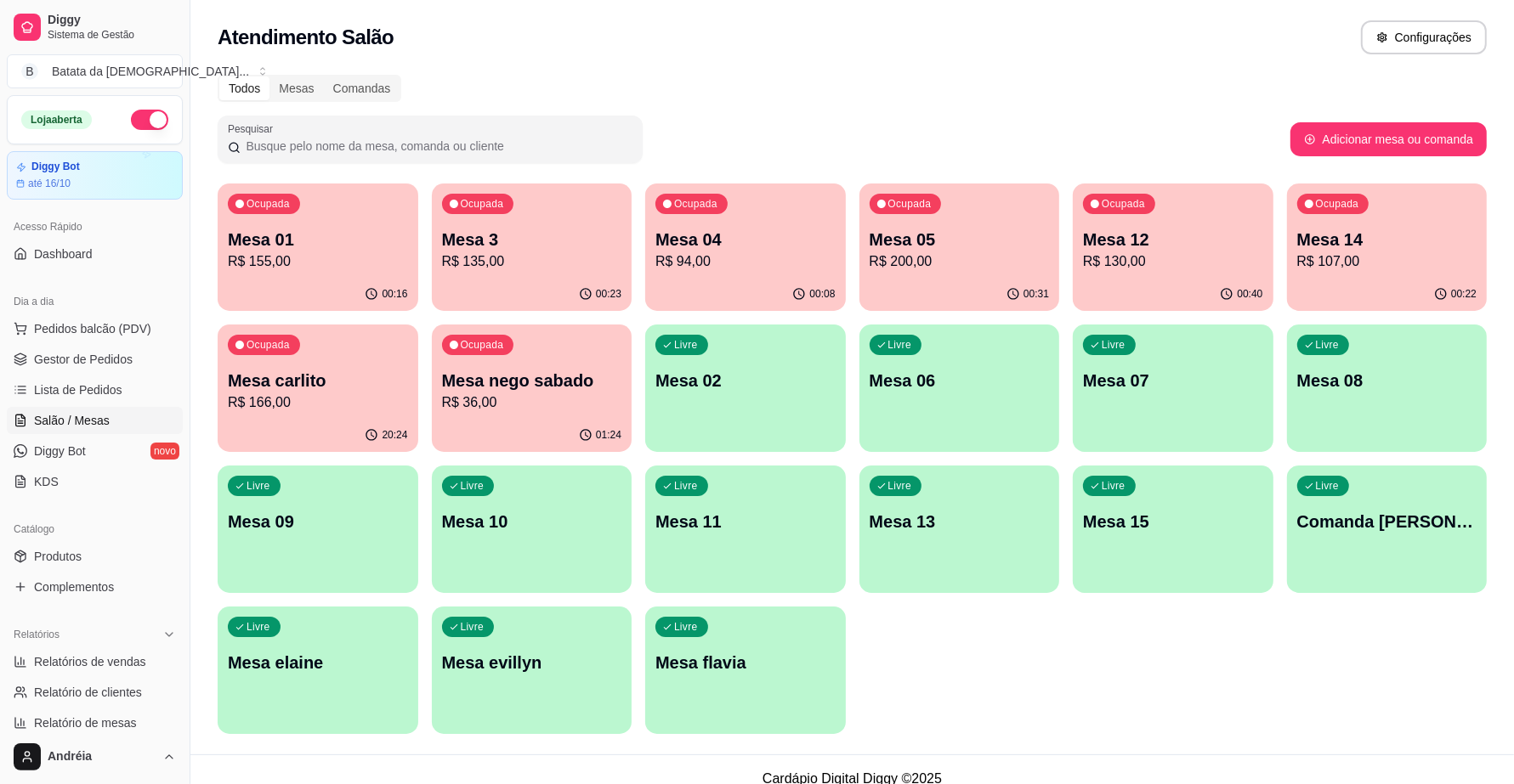
click at [517, 384] on p "Mesa nego sabado" at bounding box center [532, 381] width 180 height 24
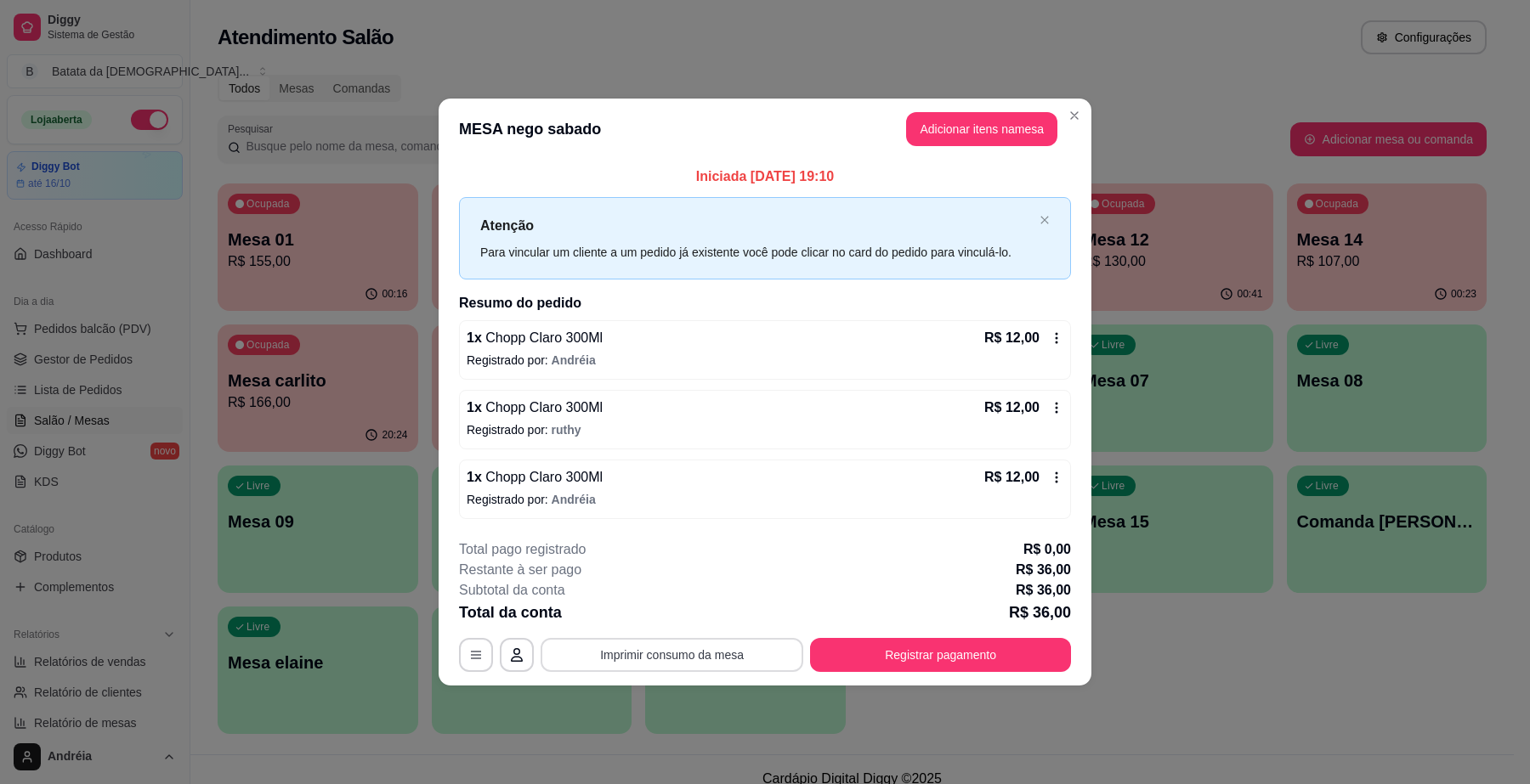
click at [716, 661] on button "Imprimir consumo da mesa" at bounding box center [672, 655] width 263 height 34
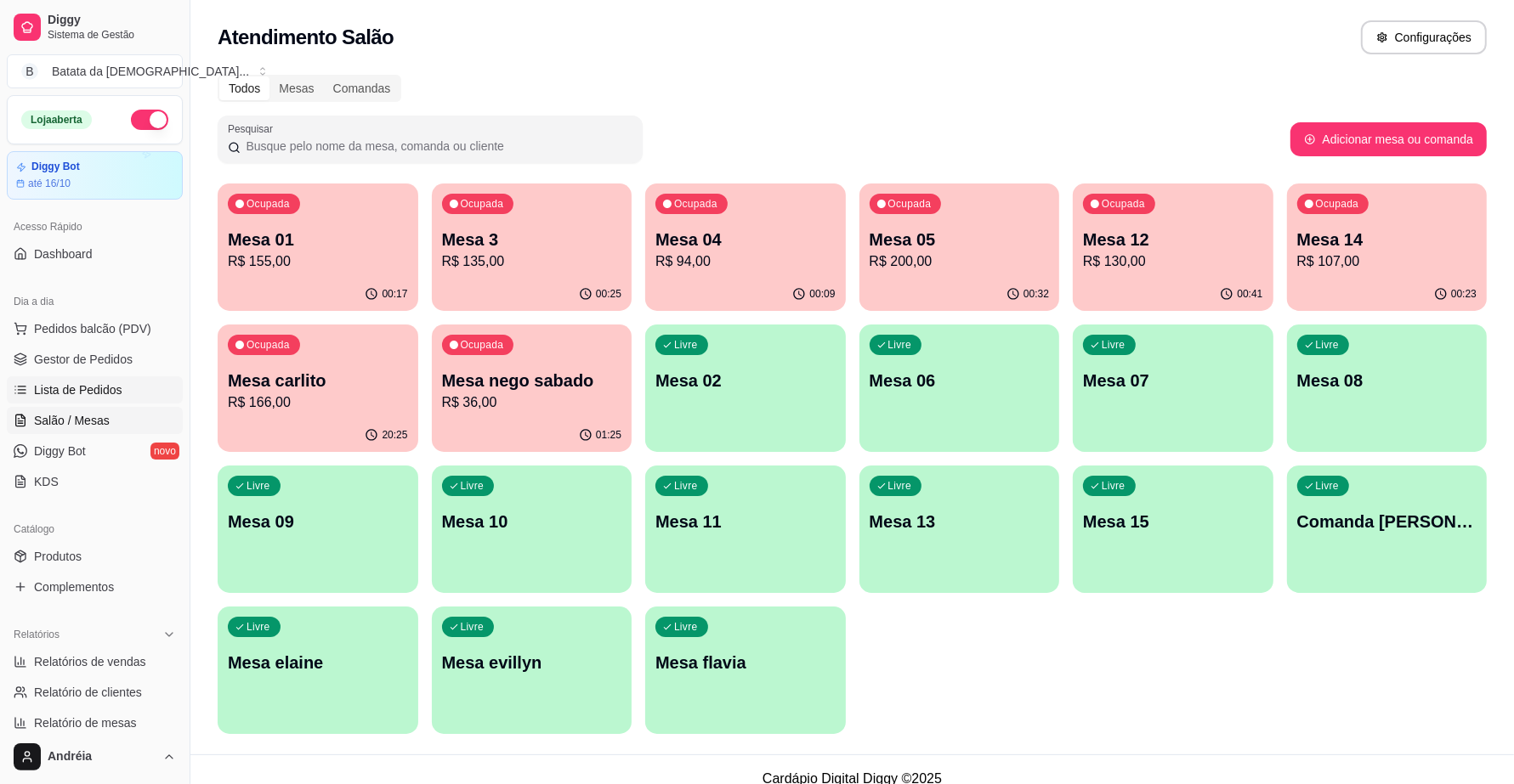
click at [102, 397] on span "Lista de Pedidos" at bounding box center [79, 389] width 89 height 17
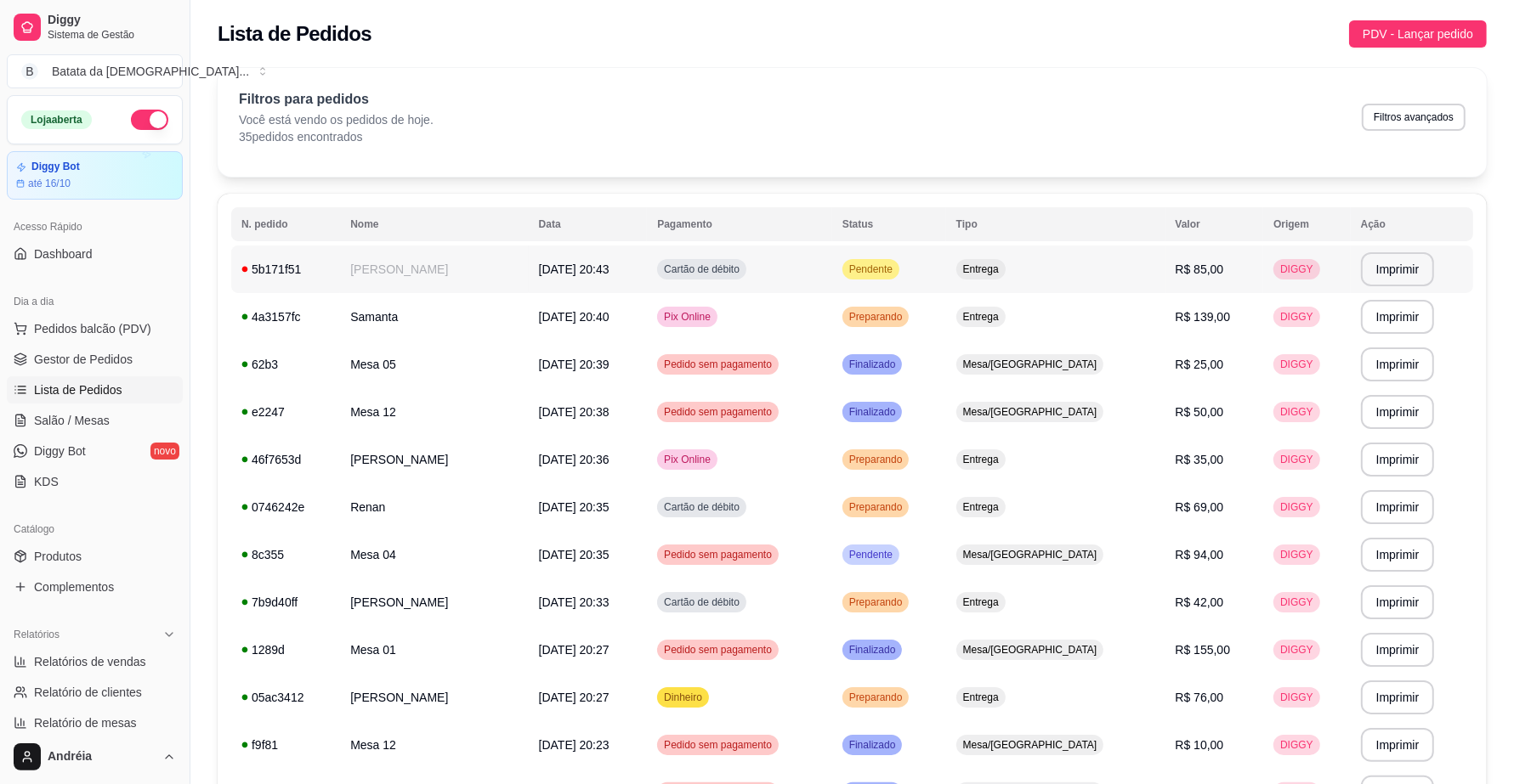
click at [896, 264] on span "Pendente" at bounding box center [871, 270] width 50 height 14
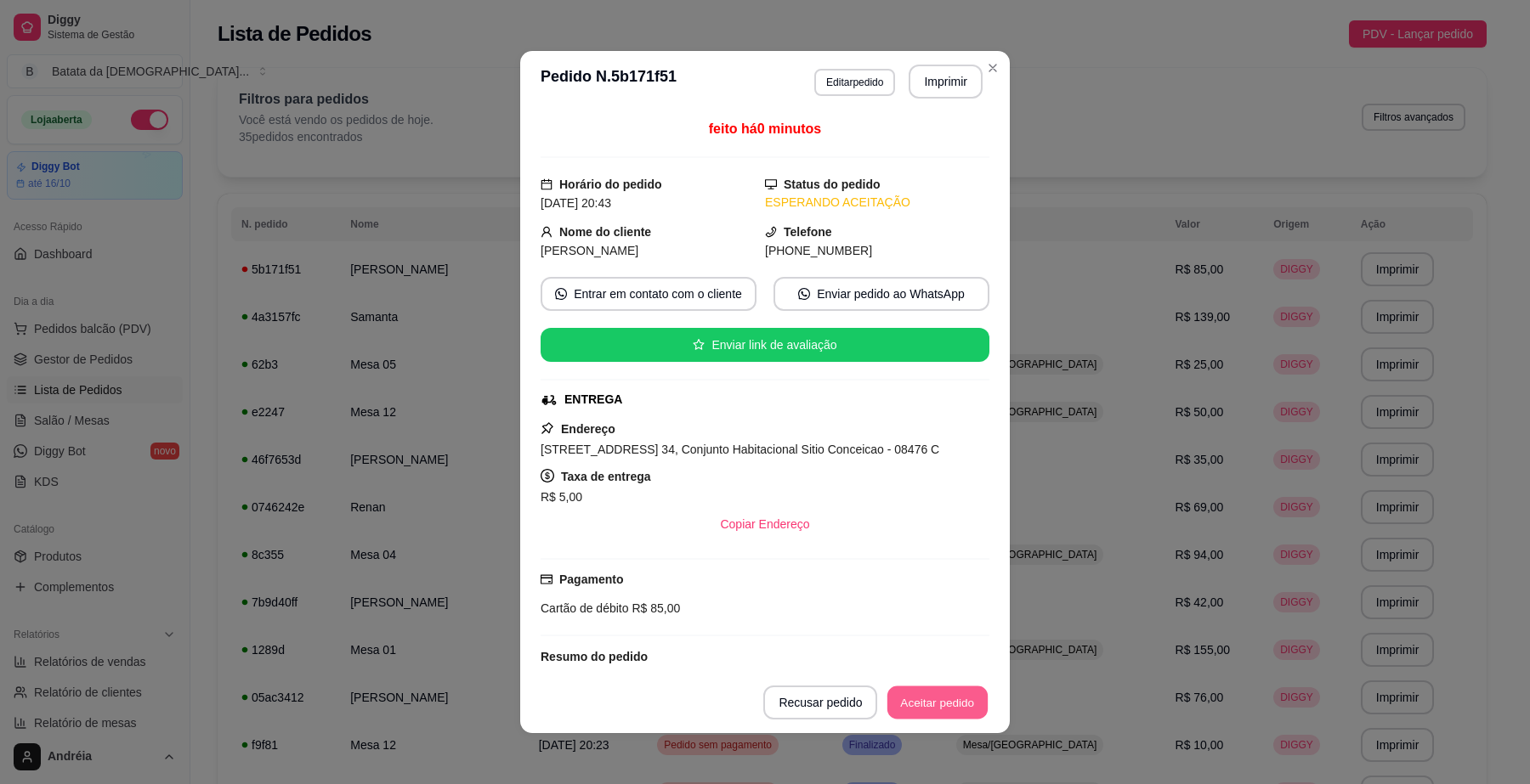
click at [912, 704] on button "Aceitar pedido" at bounding box center [938, 703] width 100 height 33
click at [957, 99] on header "**********" at bounding box center [765, 82] width 490 height 61
click at [940, 77] on button "Imprimir" at bounding box center [945, 82] width 74 height 34
click at [931, 701] on button "Aceitar pedido" at bounding box center [938, 703] width 100 height 33
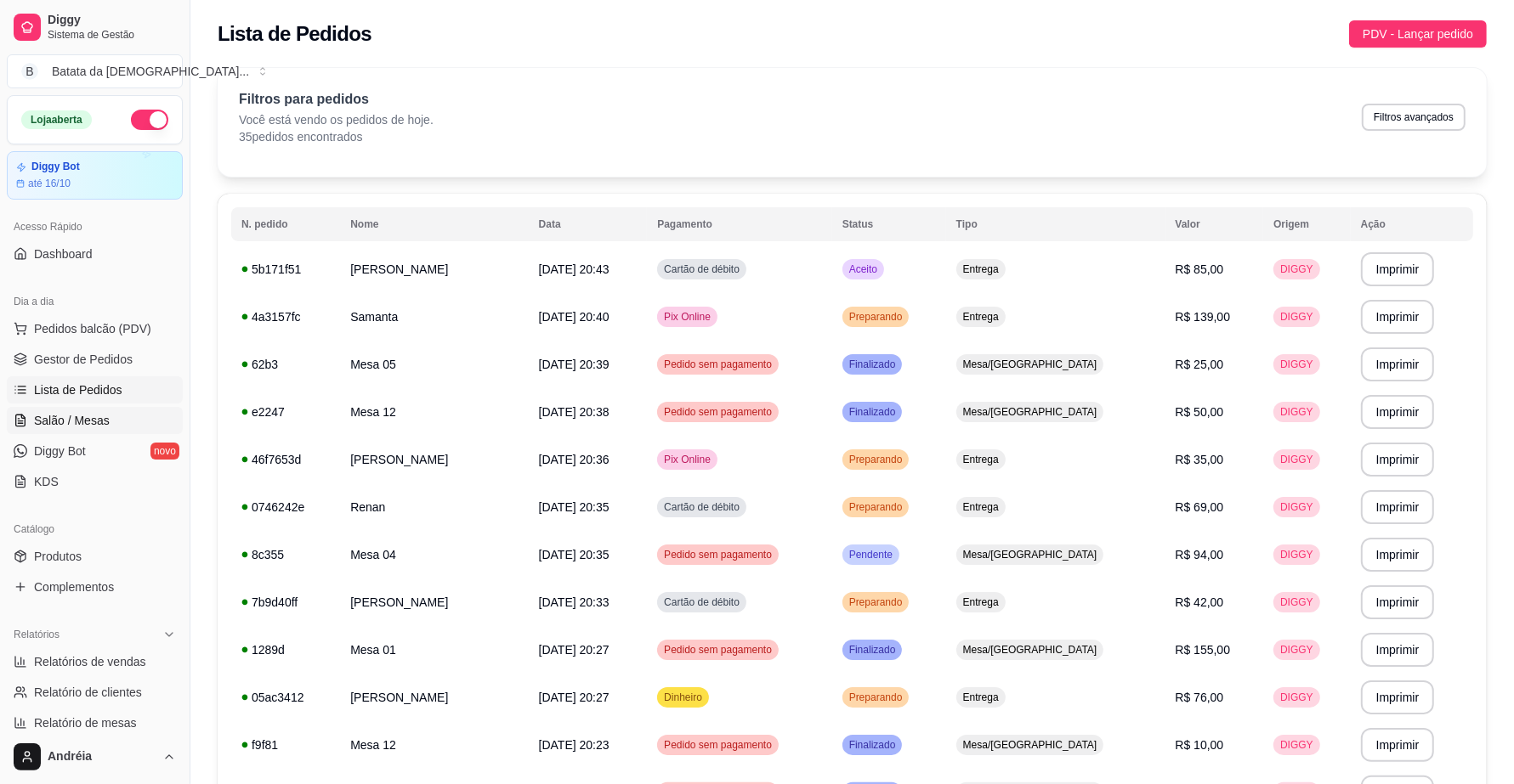
click at [85, 425] on span "Salão / Mesas" at bounding box center [72, 421] width 76 height 17
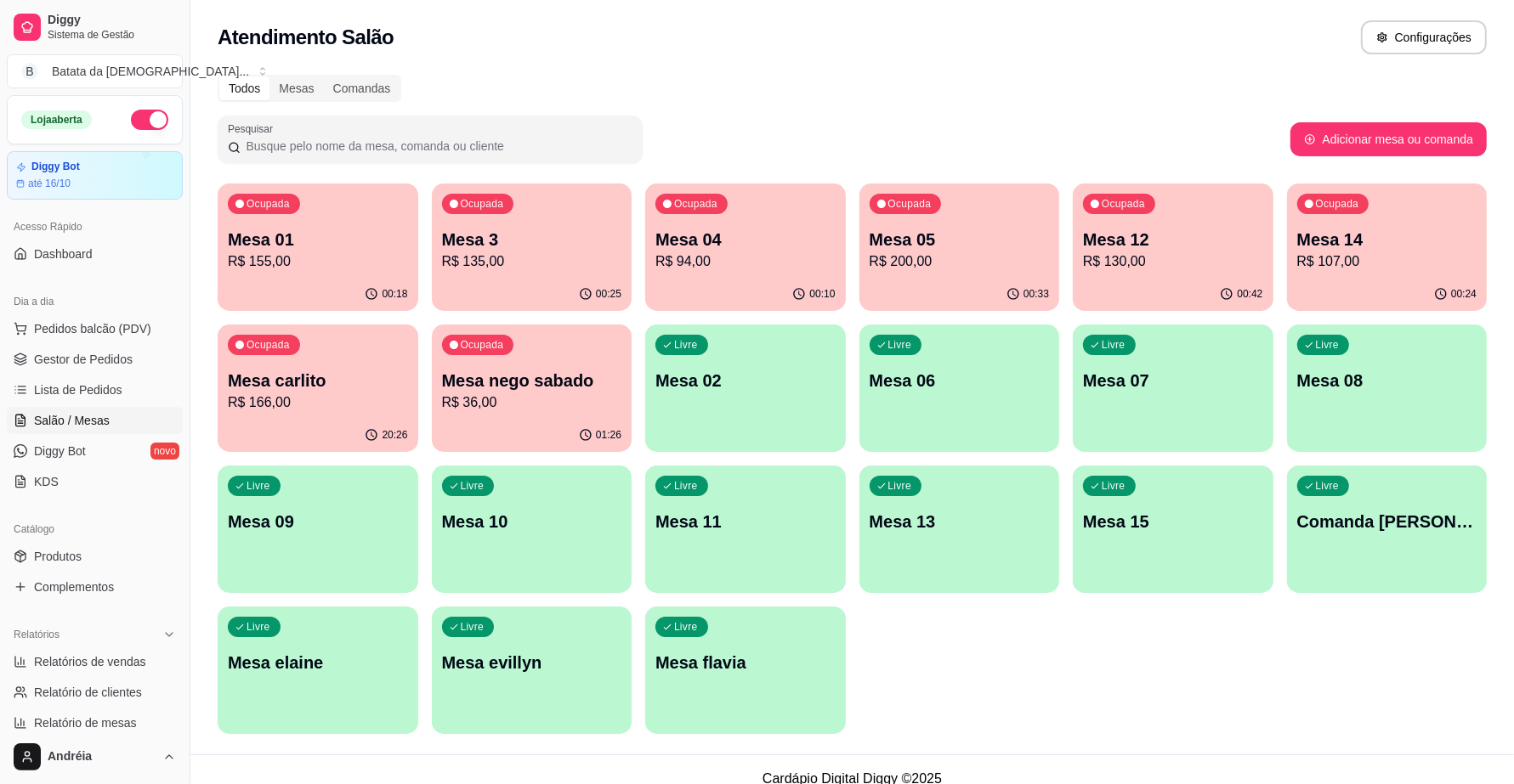
click at [499, 406] on p "R$ 36,00" at bounding box center [532, 403] width 180 height 21
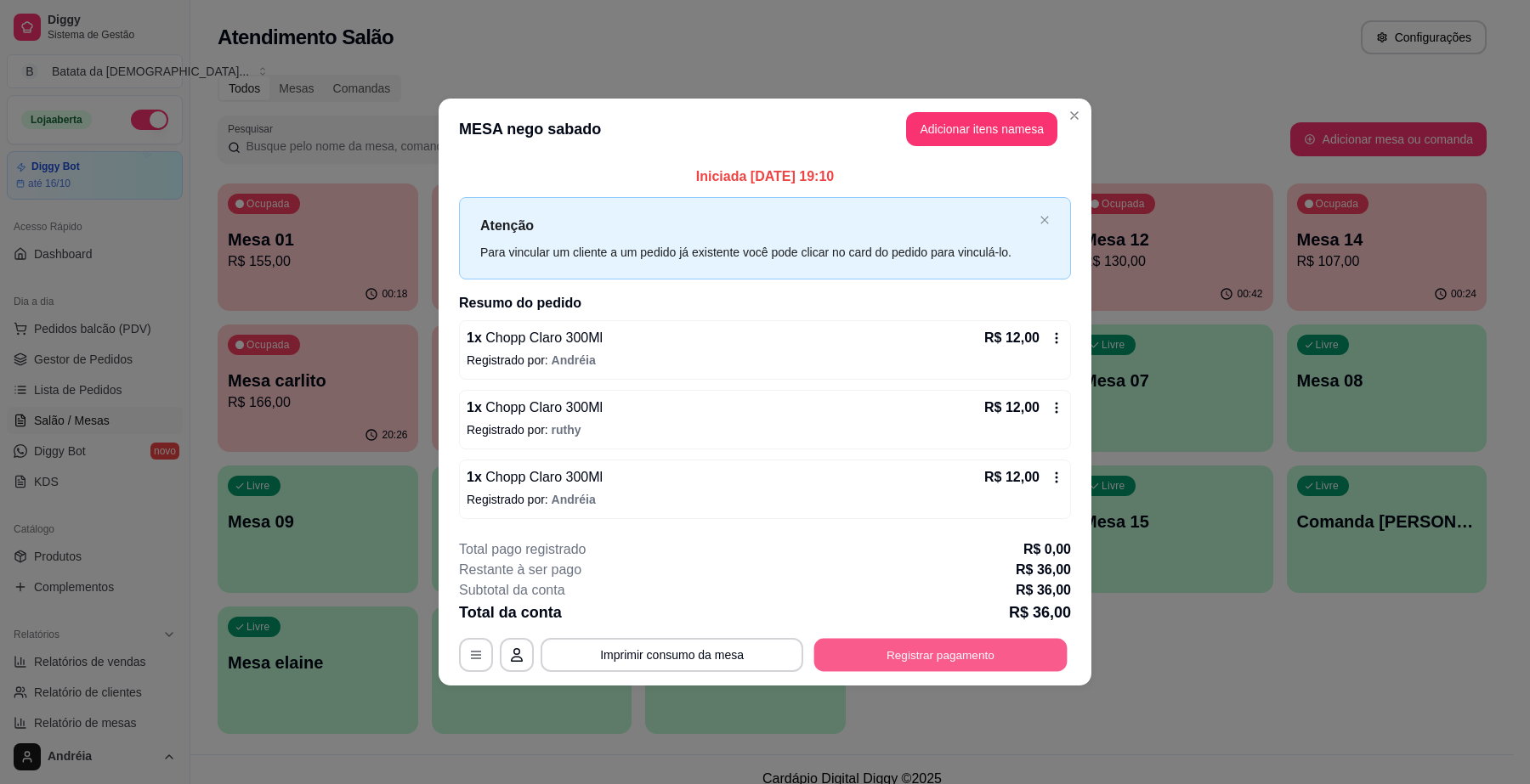
click at [971, 657] on button "Registrar pagamento" at bounding box center [941, 656] width 253 height 33
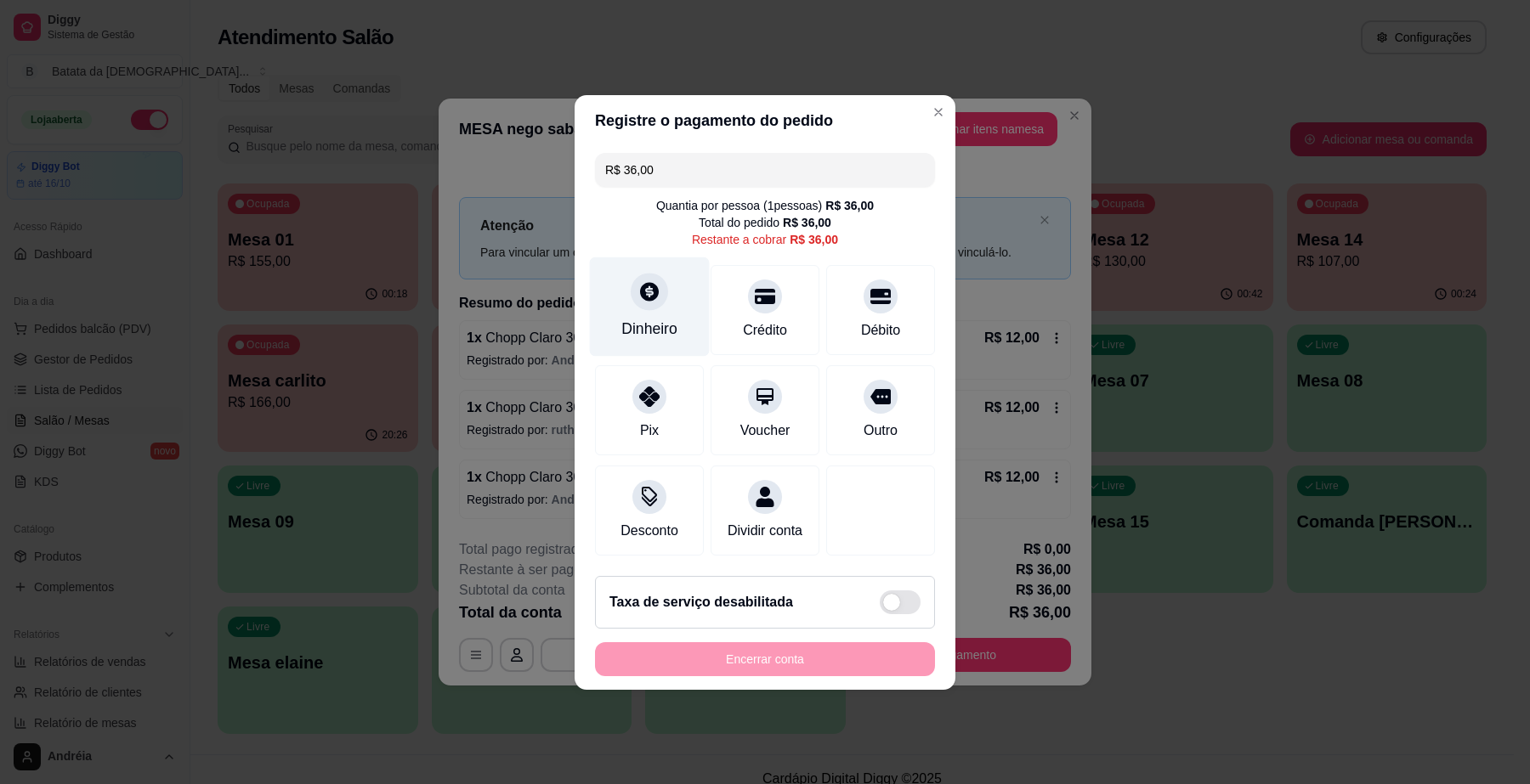
click at [647, 286] on icon at bounding box center [649, 292] width 22 height 22
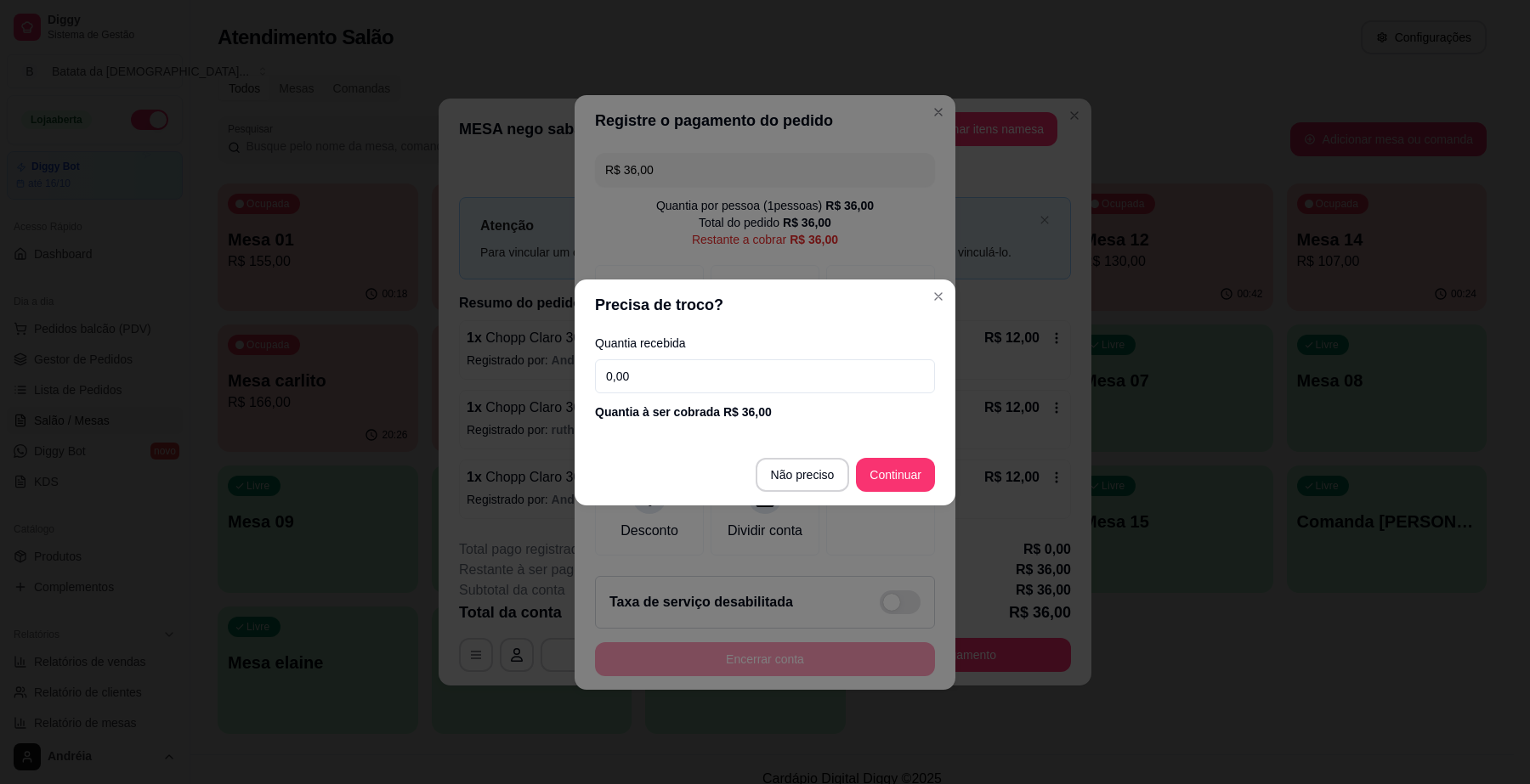
click at [677, 374] on input "0,00" at bounding box center [765, 376] width 340 height 34
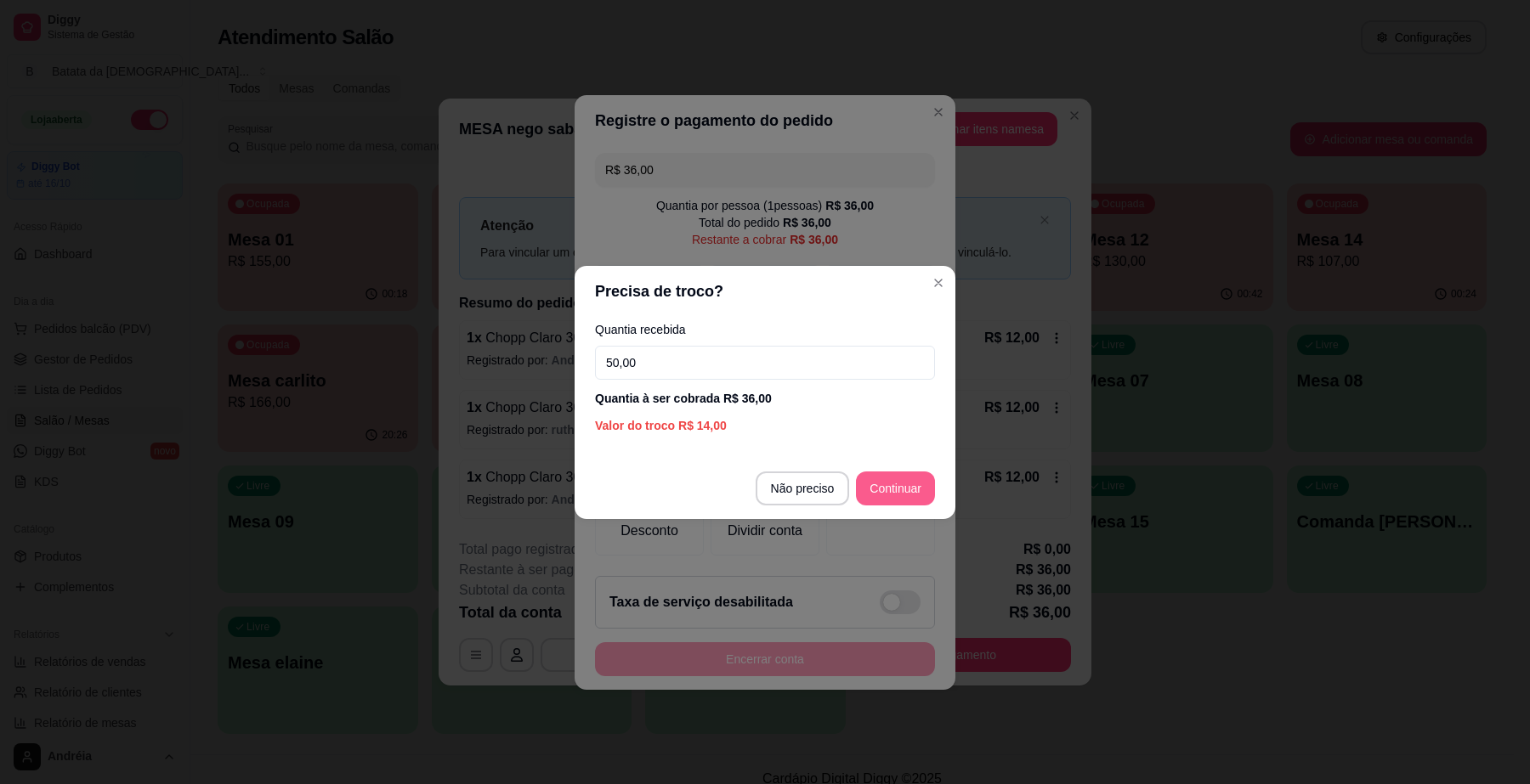
type input "50,00"
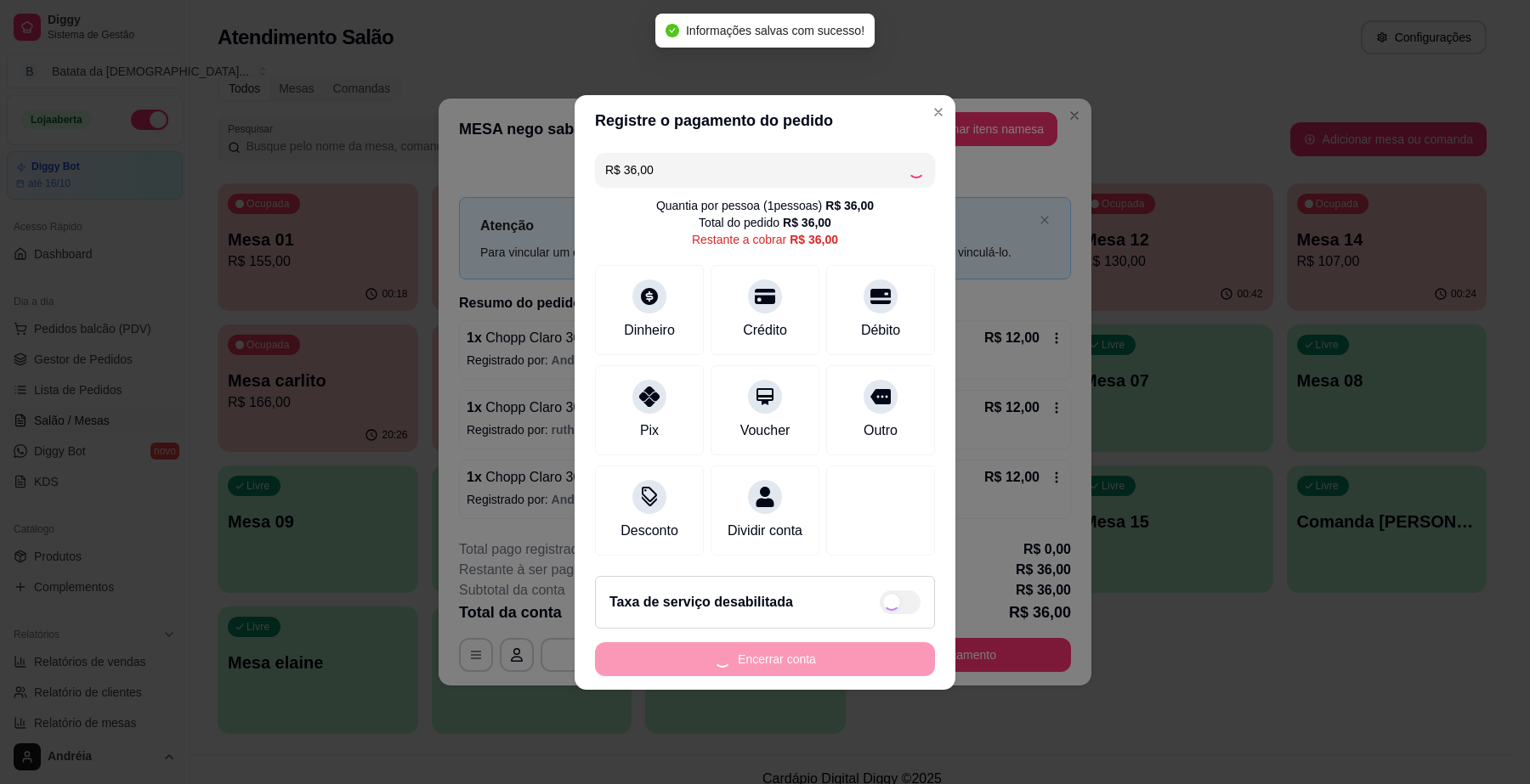
type input "R$ 0,00"
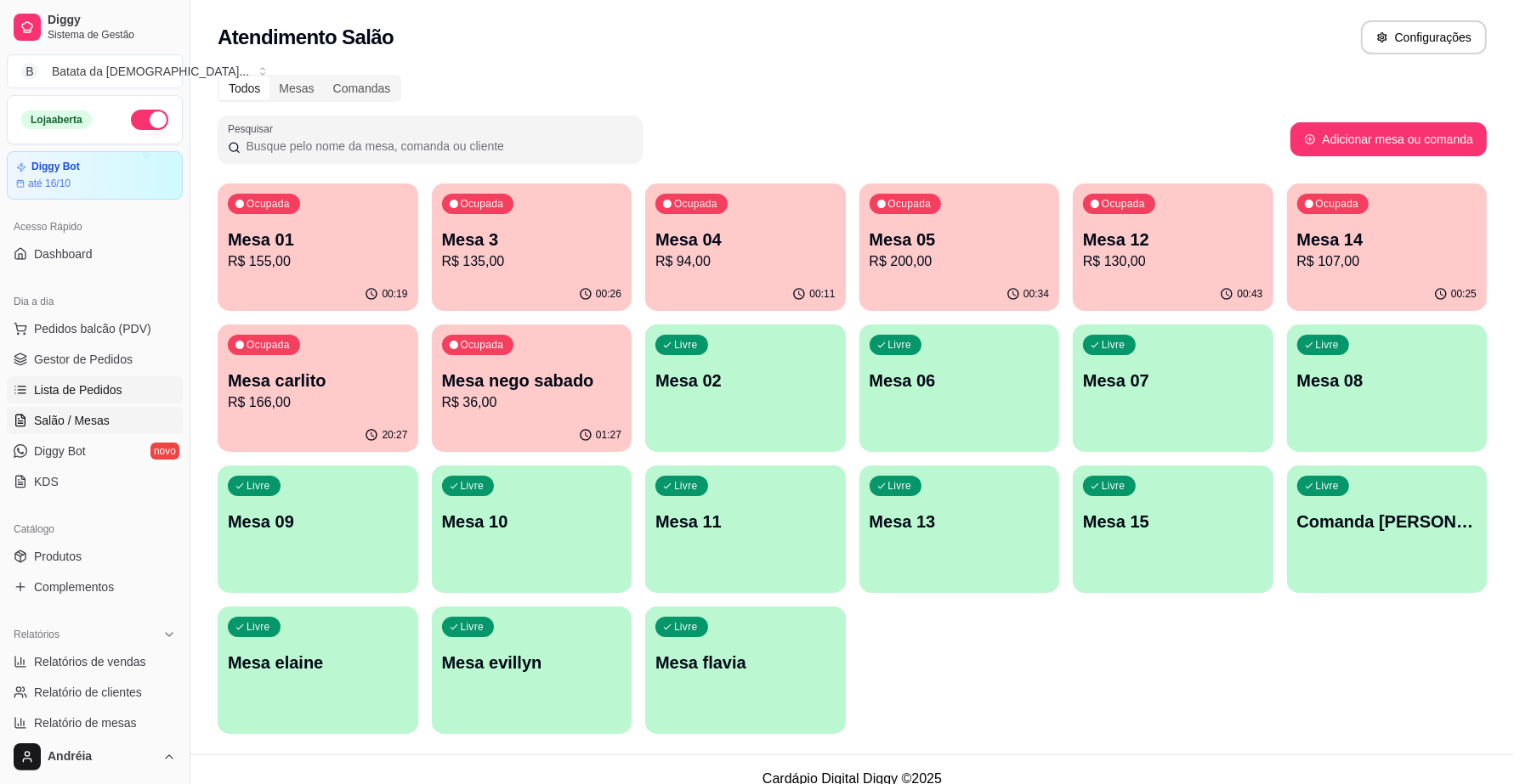
click at [65, 400] on link "Lista de Pedidos" at bounding box center [95, 390] width 176 height 28
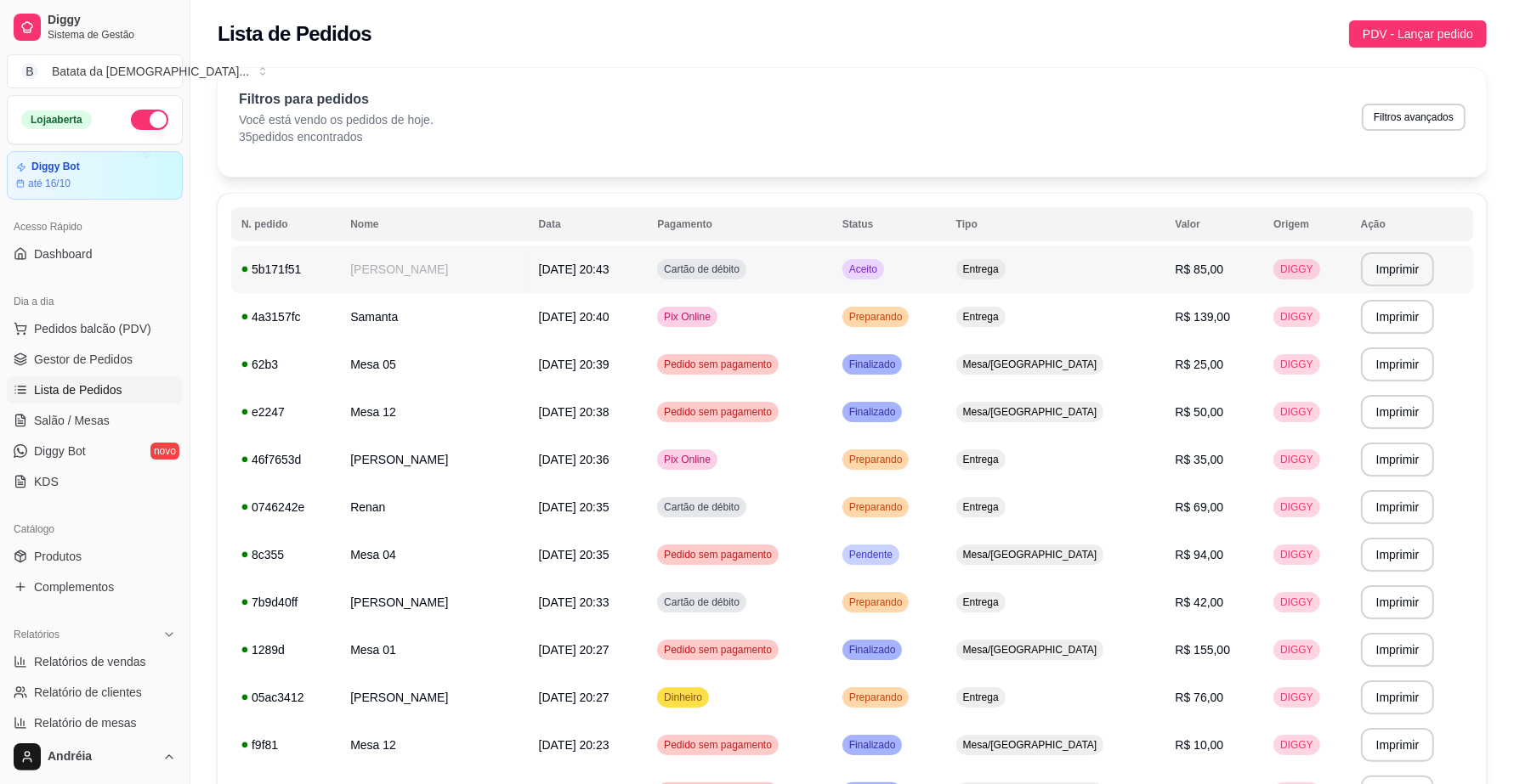
click at [541, 274] on span "[DATE] 20:43" at bounding box center [574, 270] width 71 height 14
click at [97, 334] on span "Pedidos balcão (PDV)" at bounding box center [93, 328] width 117 height 17
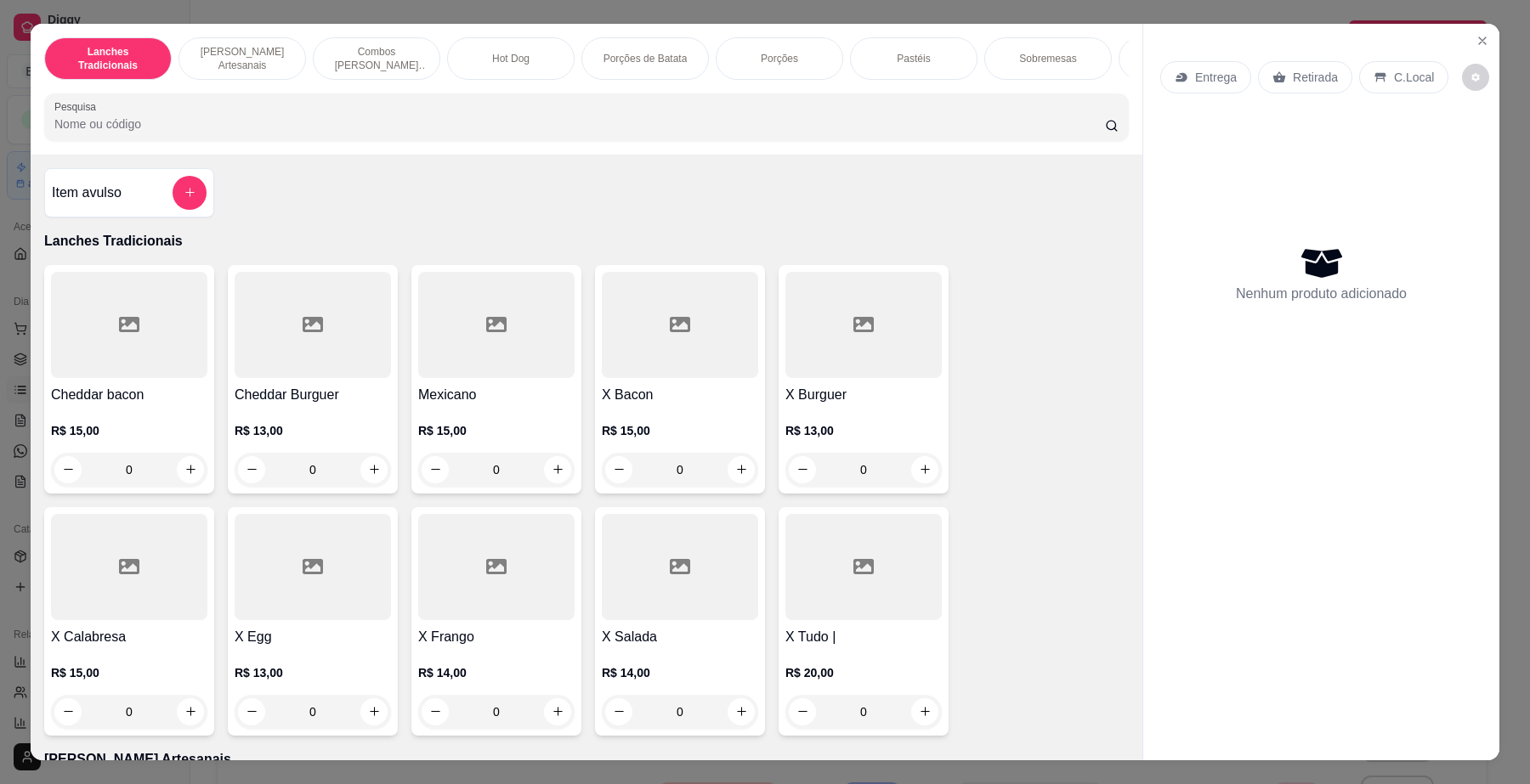
click at [723, 133] on input "Pesquisa" at bounding box center [579, 123] width 1051 height 17
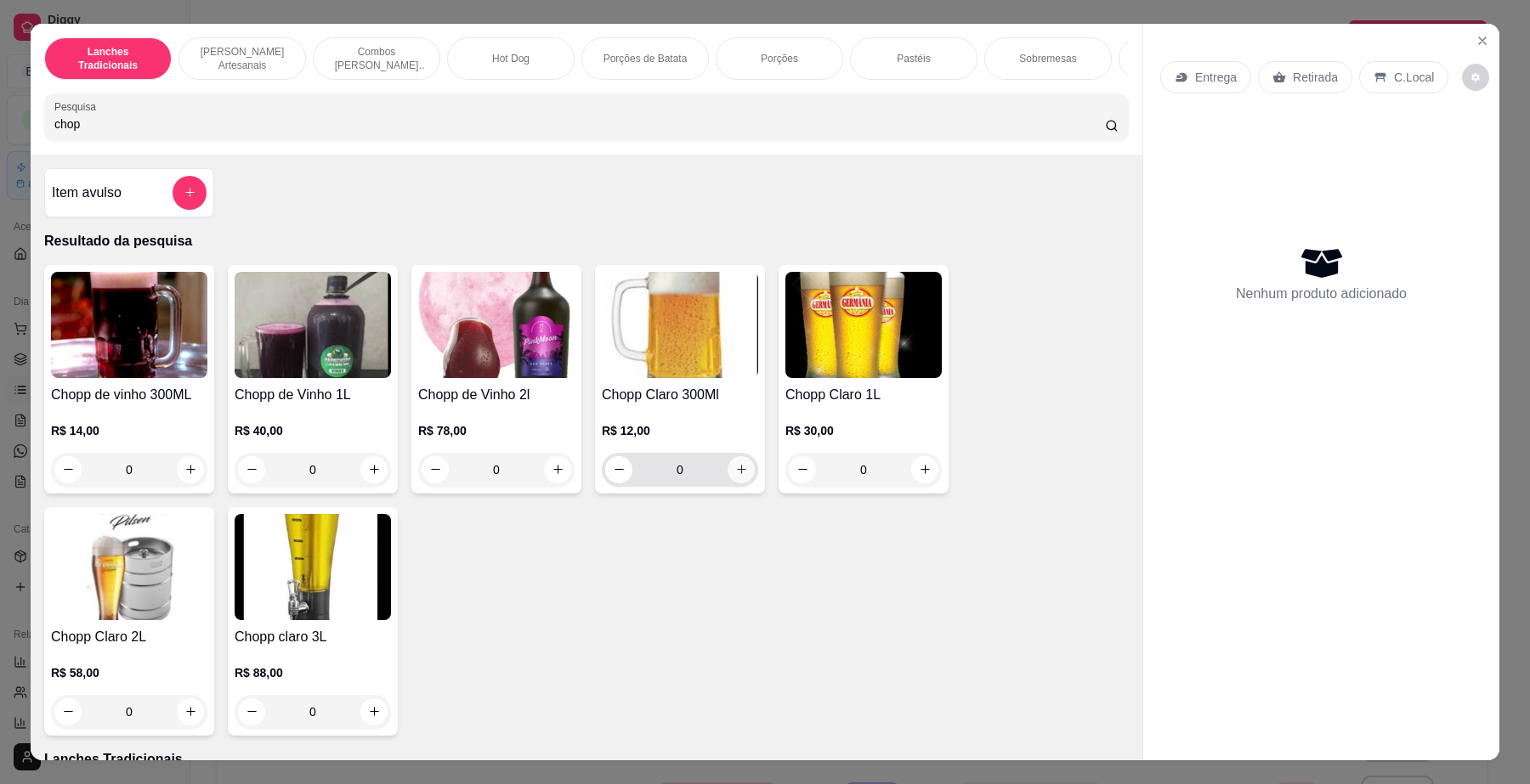
type input "chop"
click at [736, 476] on icon "increase-product-quantity" at bounding box center [741, 469] width 13 height 13
type input "1"
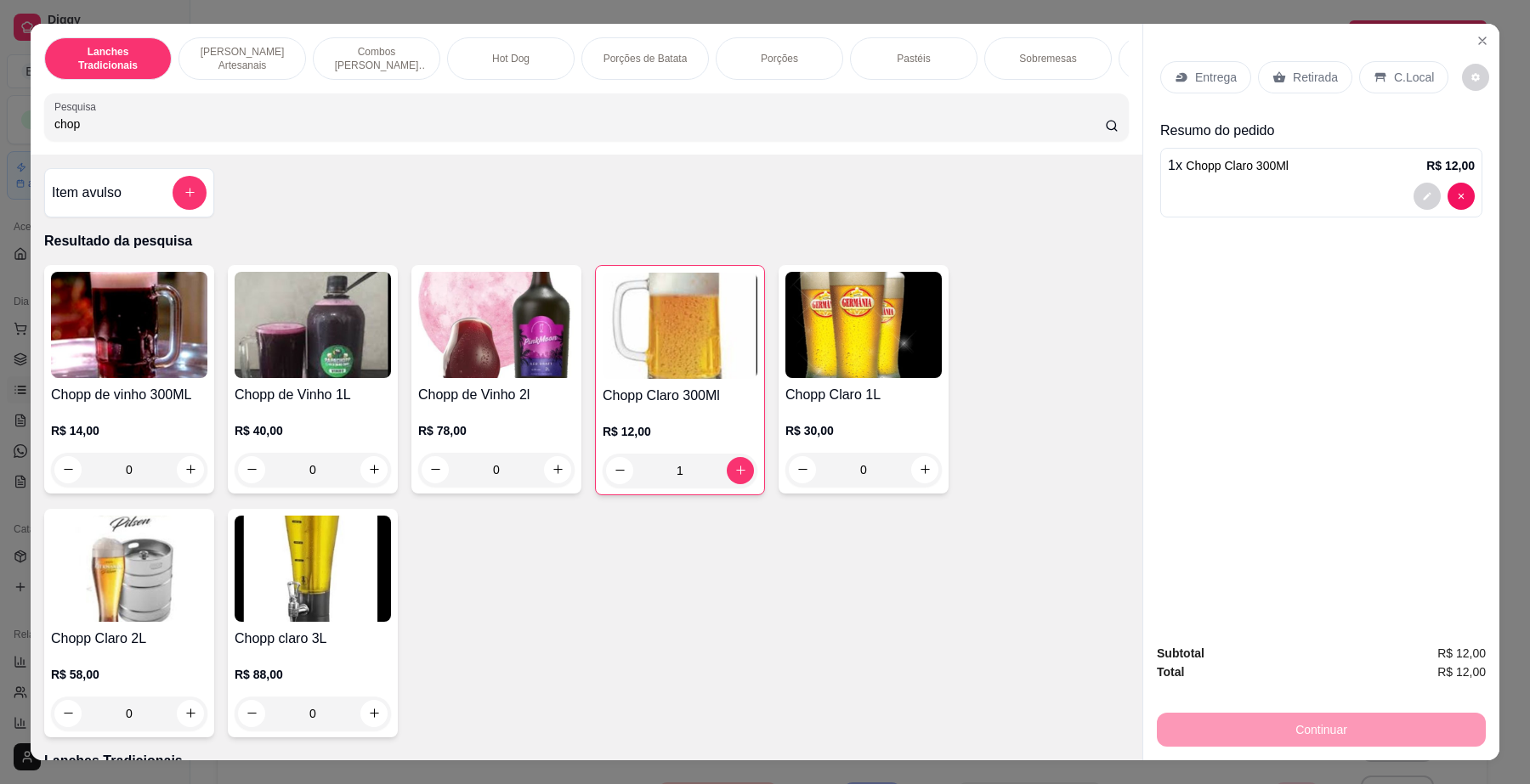
click at [1404, 74] on p "C.Local" at bounding box center [1414, 77] width 40 height 17
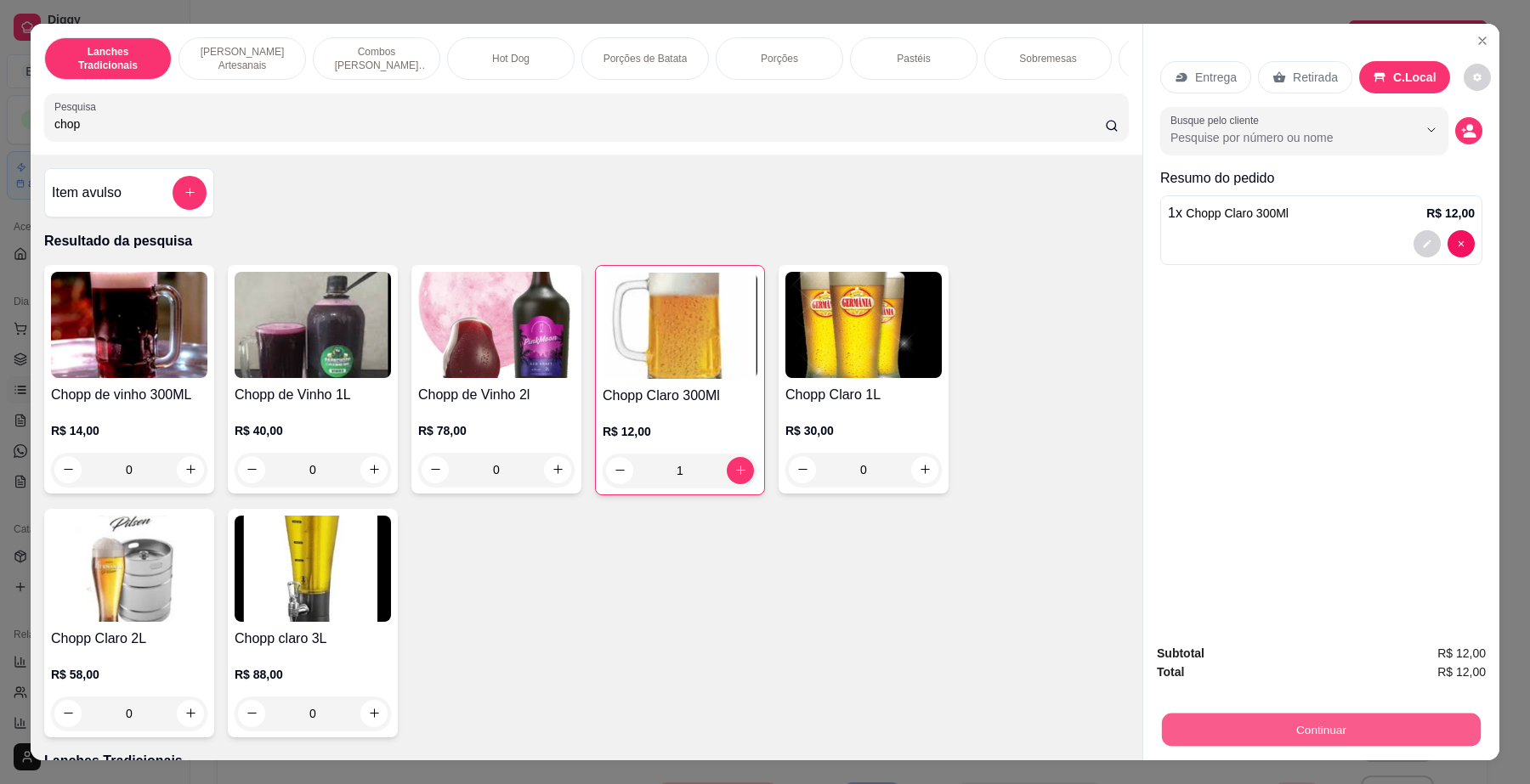
click at [1350, 738] on button "Continuar" at bounding box center [1322, 731] width 319 height 33
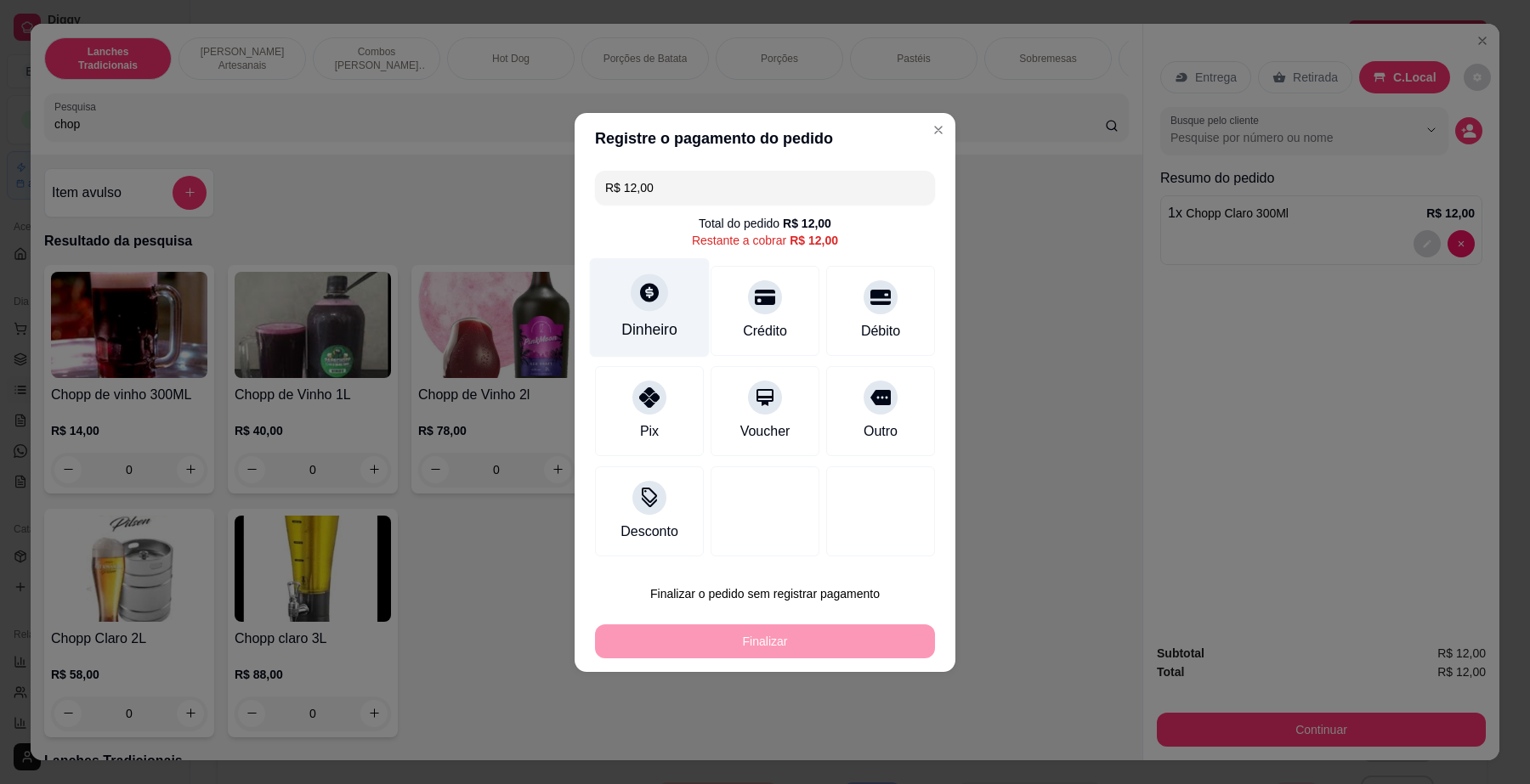
click at [672, 315] on div "Dinheiro" at bounding box center [650, 306] width 120 height 99
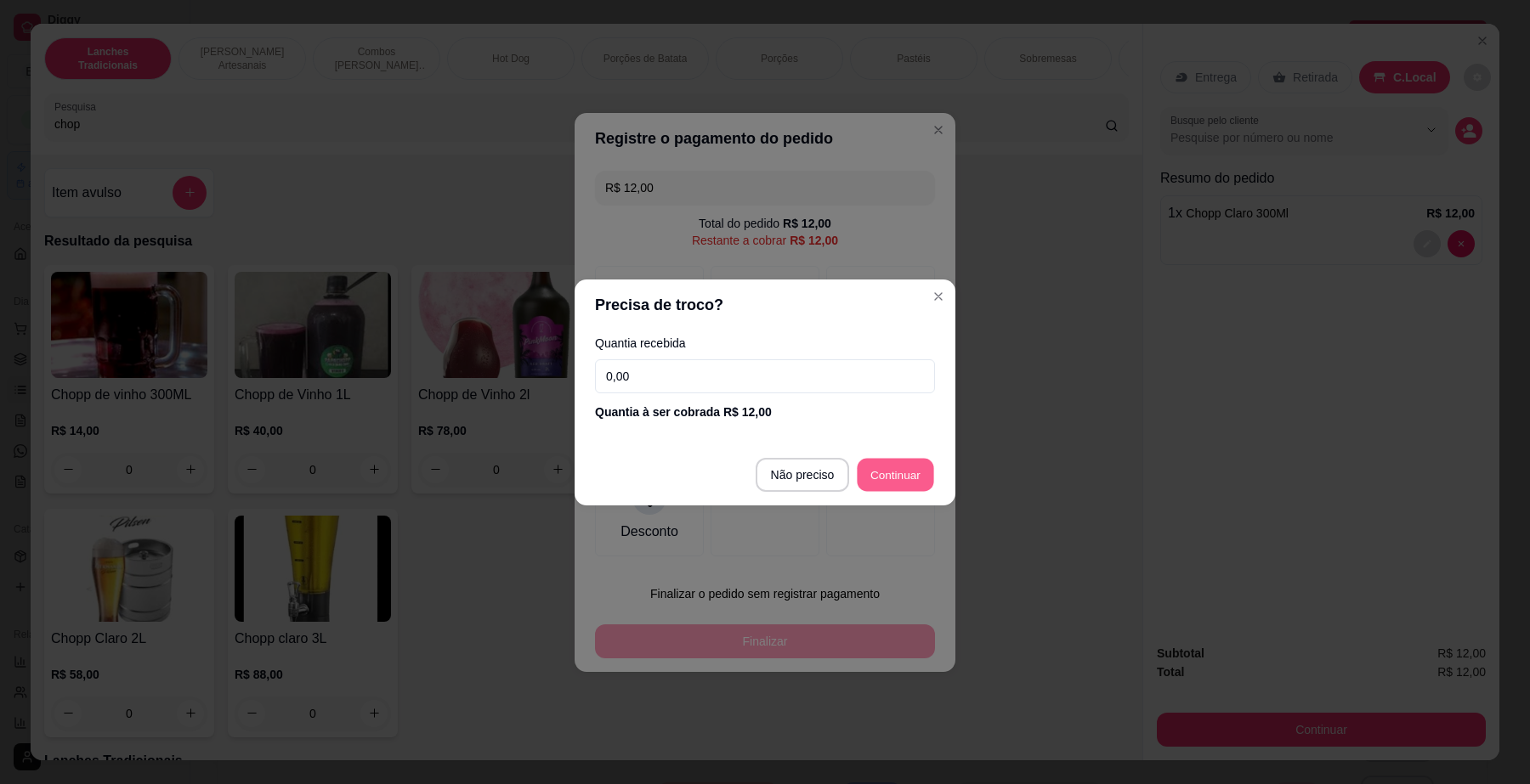
type input "R$ 0,00"
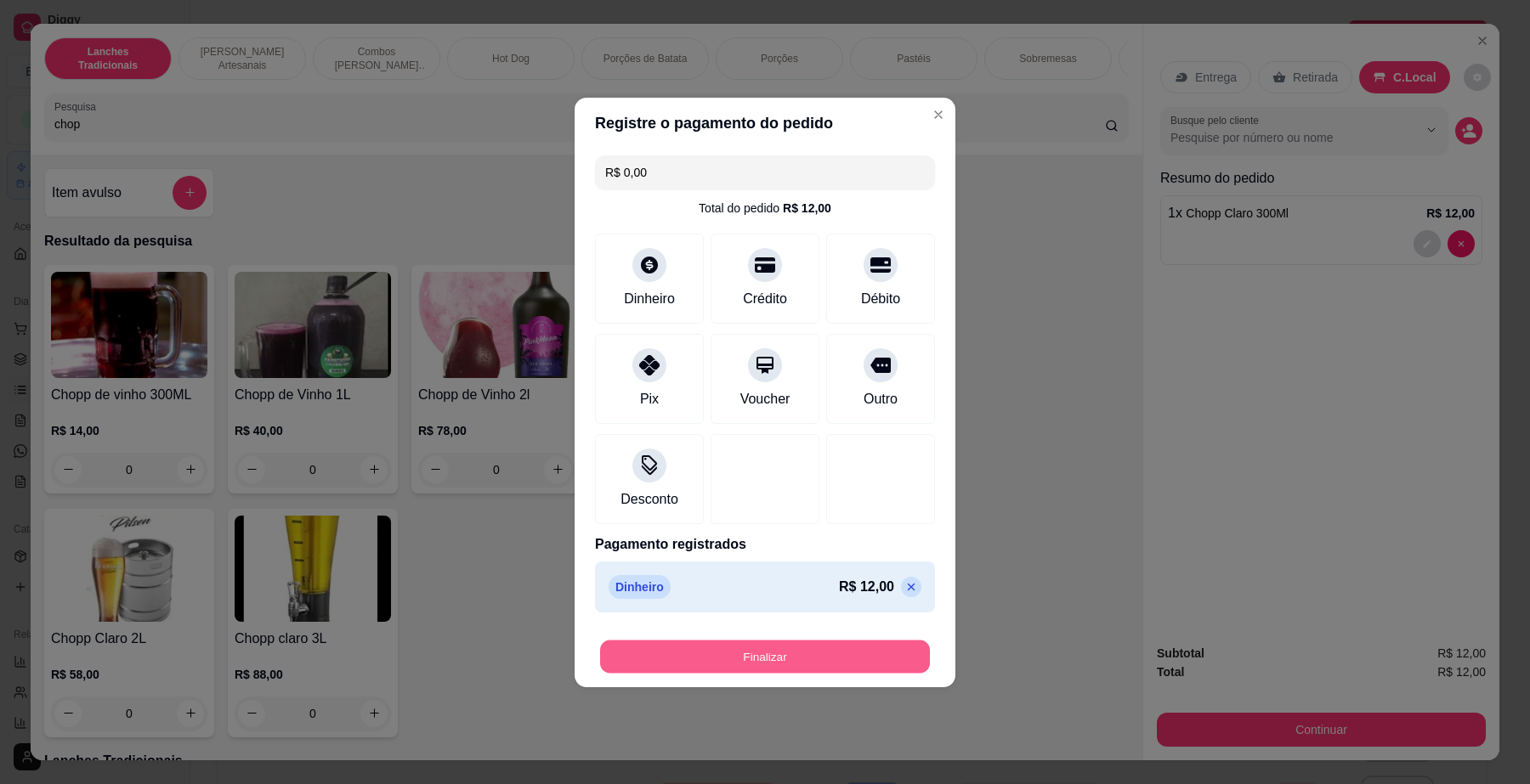
click at [851, 640] on div "Finalizar" at bounding box center [765, 657] width 340 height 34
click at [877, 650] on button "Finalizar" at bounding box center [765, 657] width 330 height 33
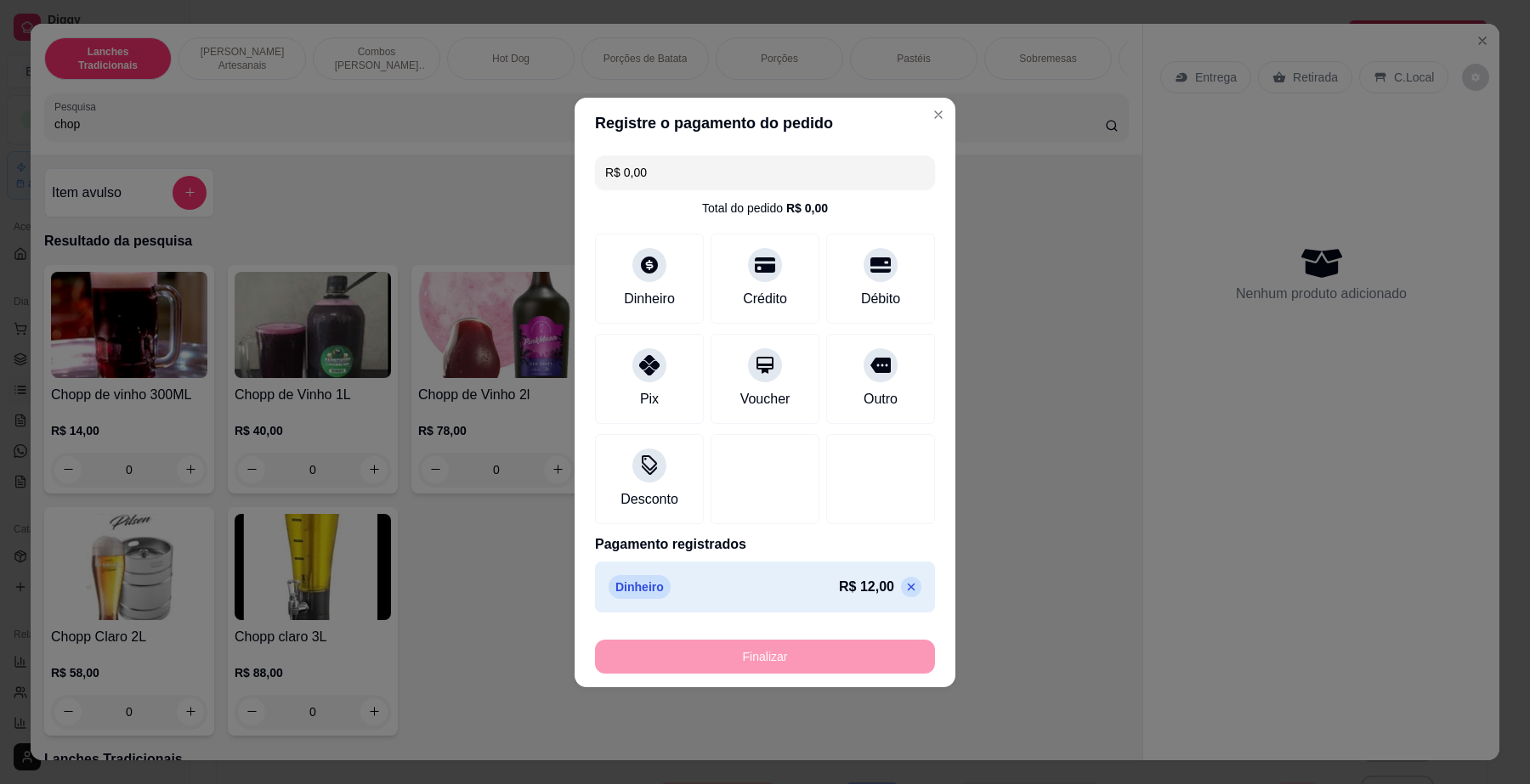
type input "0"
type input "-R$ 12,00"
click at [1059, 474] on td "Mesa/Comanda" at bounding box center [1055, 460] width 220 height 47
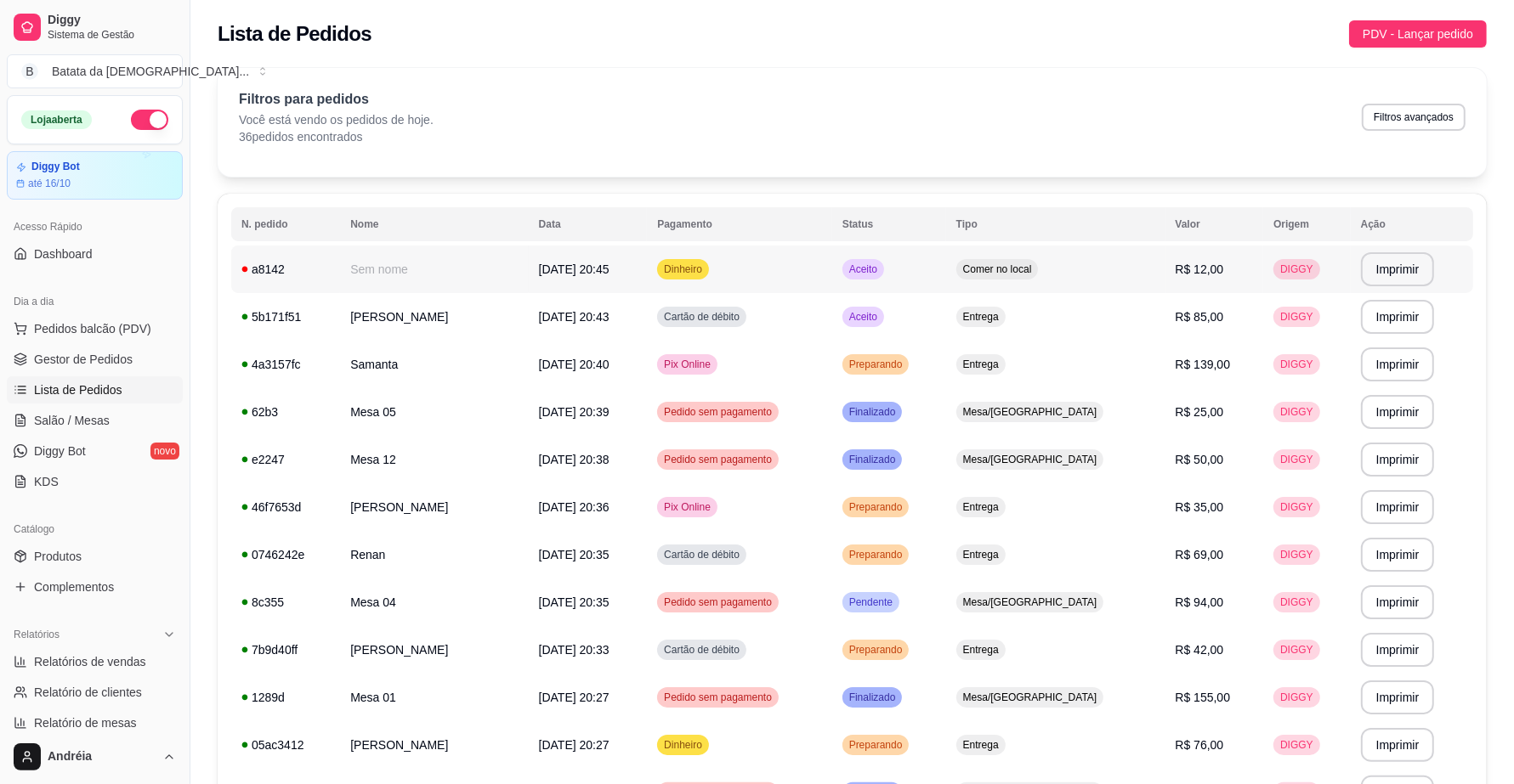
click at [881, 264] on span "Aceito" at bounding box center [863, 270] width 34 height 14
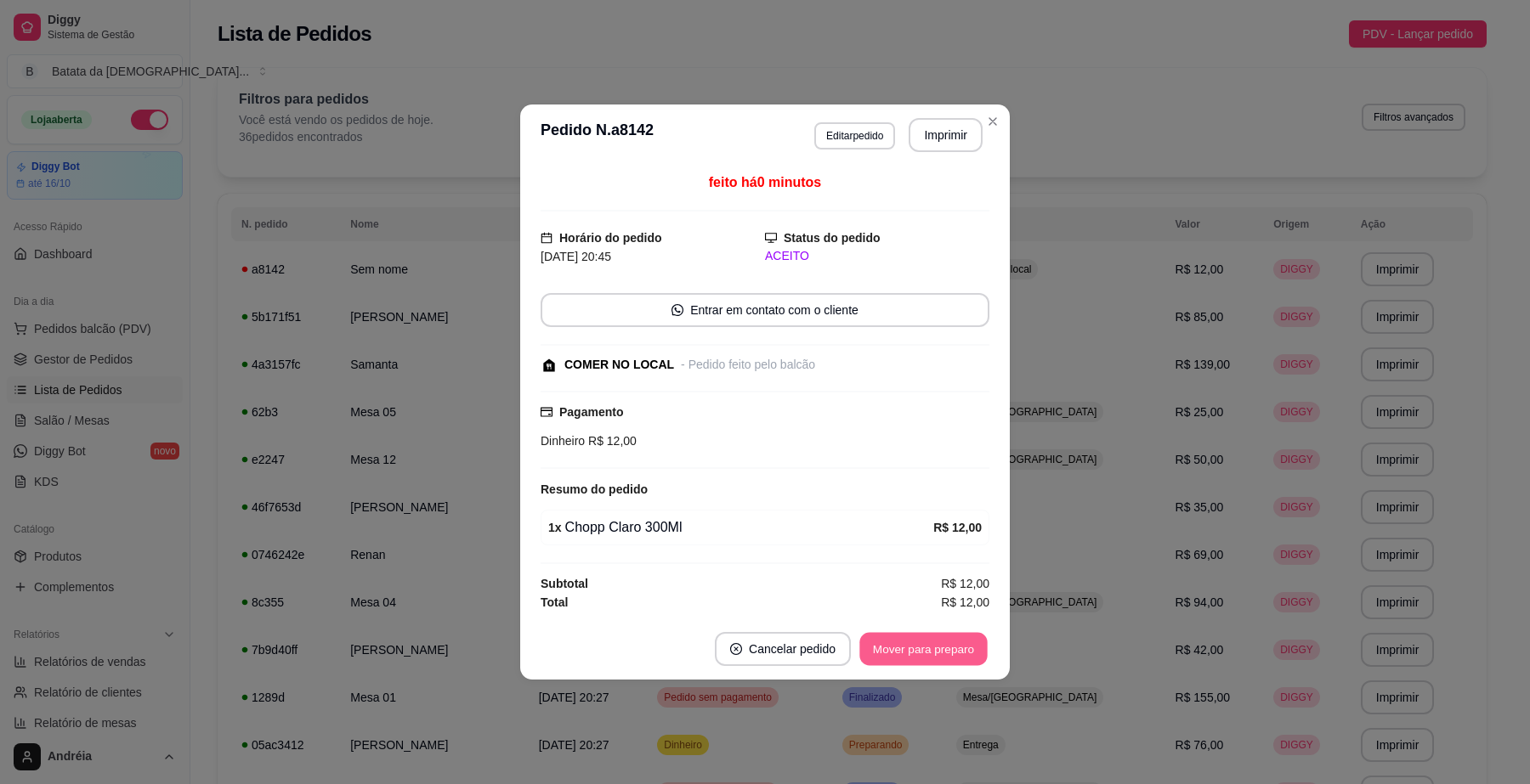
click at [962, 650] on button "Mover para preparo" at bounding box center [922, 650] width 127 height 33
click at [962, 650] on button "Mover para retirada disponível" at bounding box center [895, 650] width 182 height 33
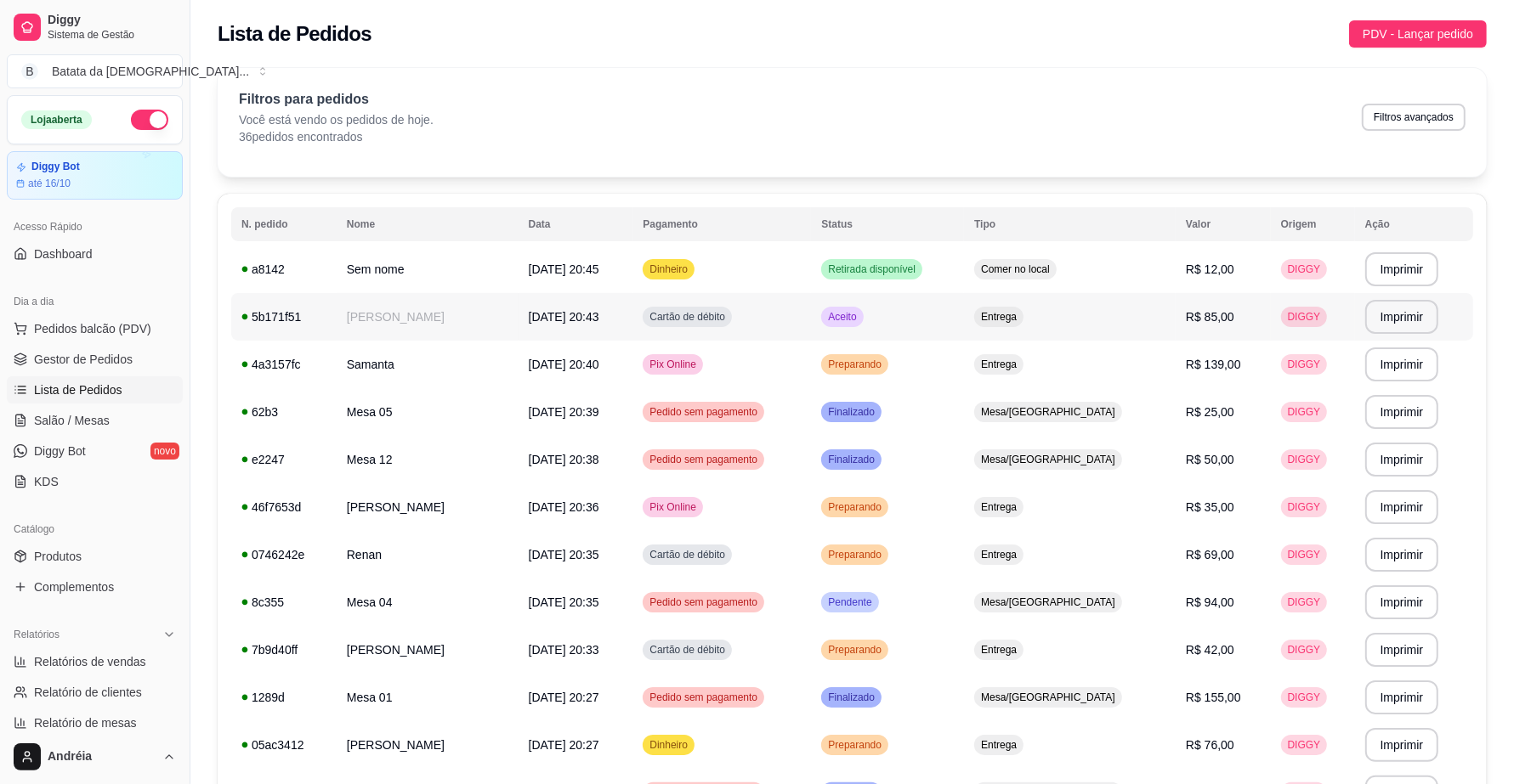
click at [948, 307] on td "Aceito" at bounding box center [887, 317] width 153 height 47
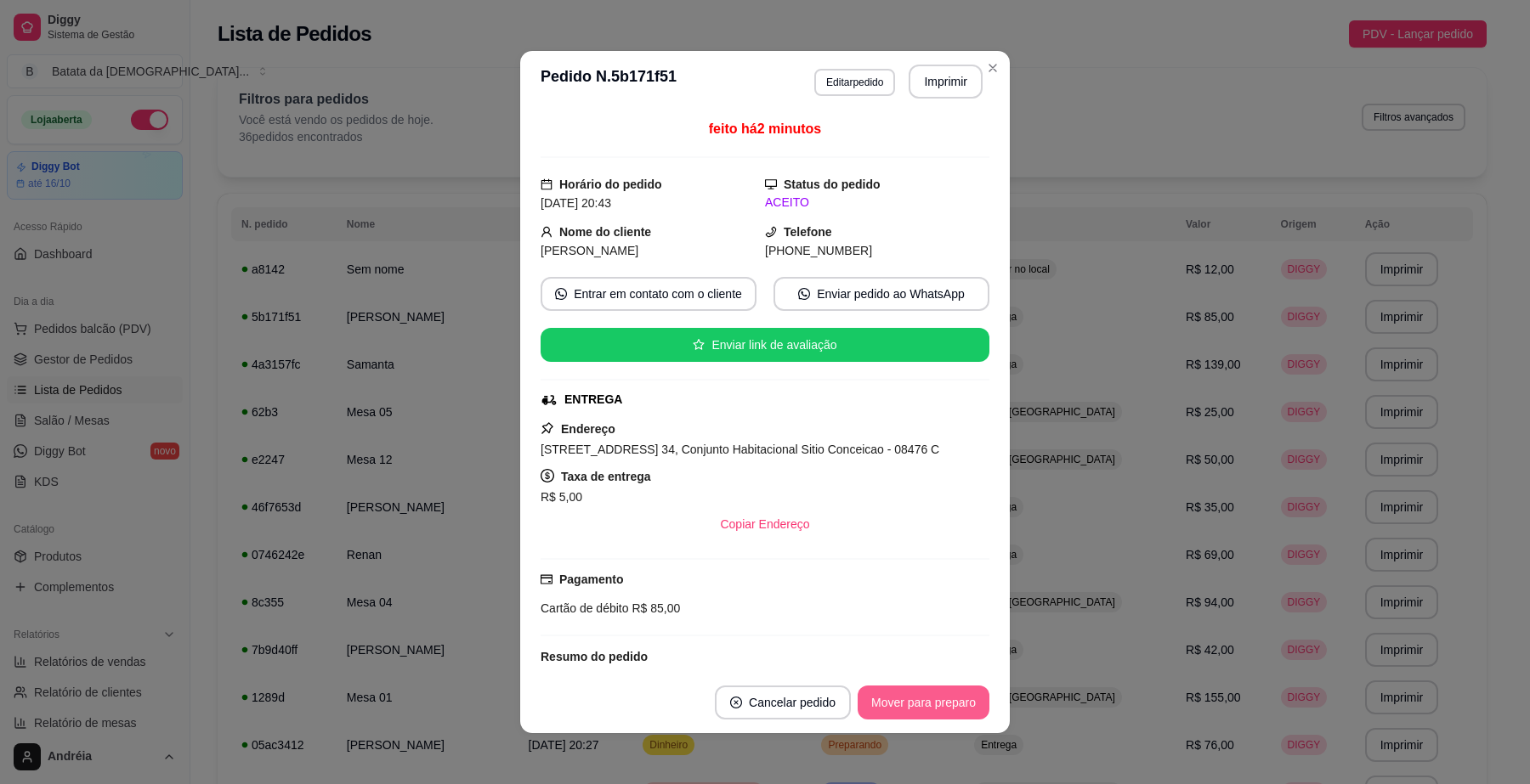
click at [911, 692] on button "Mover para preparo" at bounding box center [924, 702] width 132 height 34
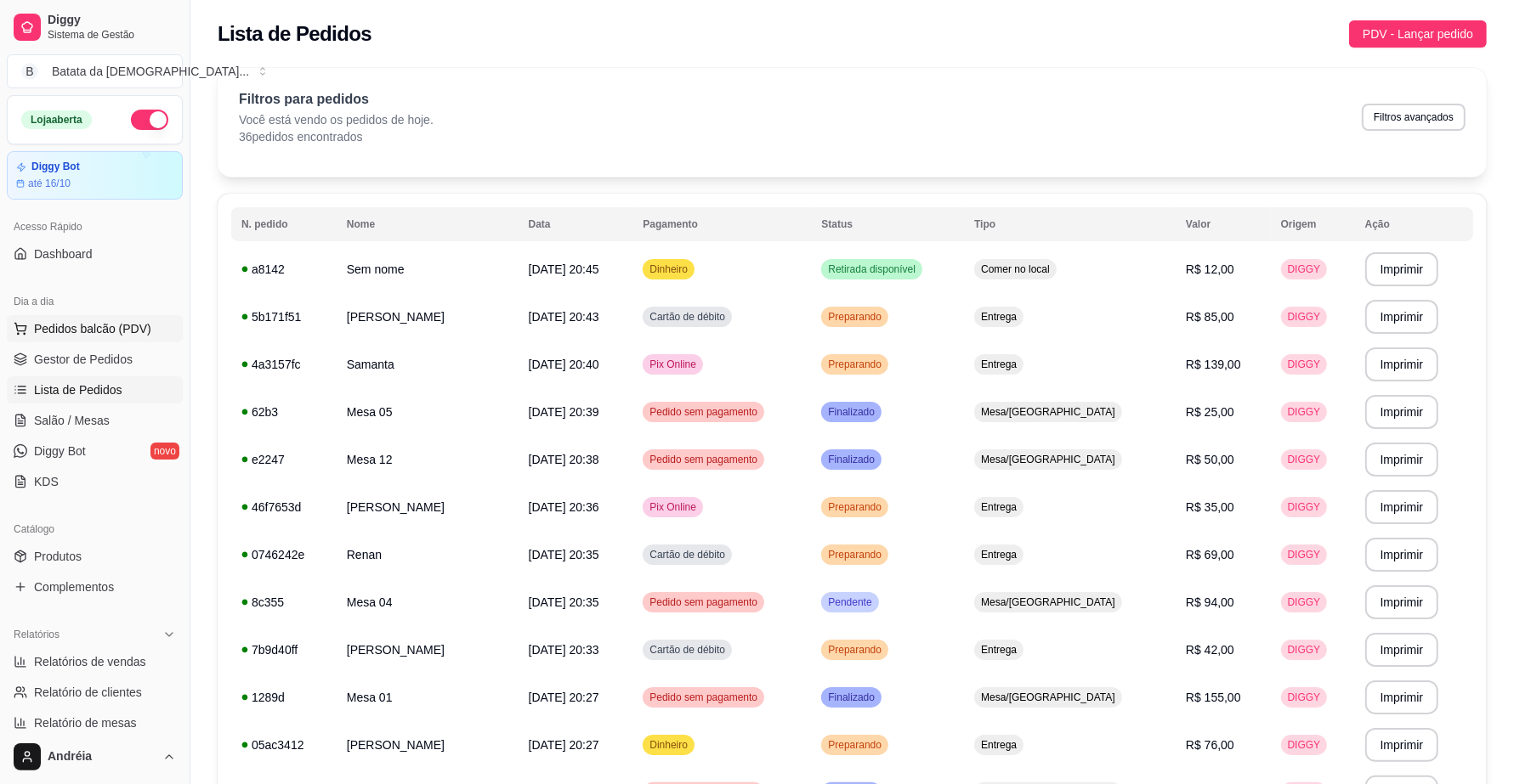
click at [117, 336] on span "Pedidos balcão (PDV)" at bounding box center [93, 328] width 117 height 17
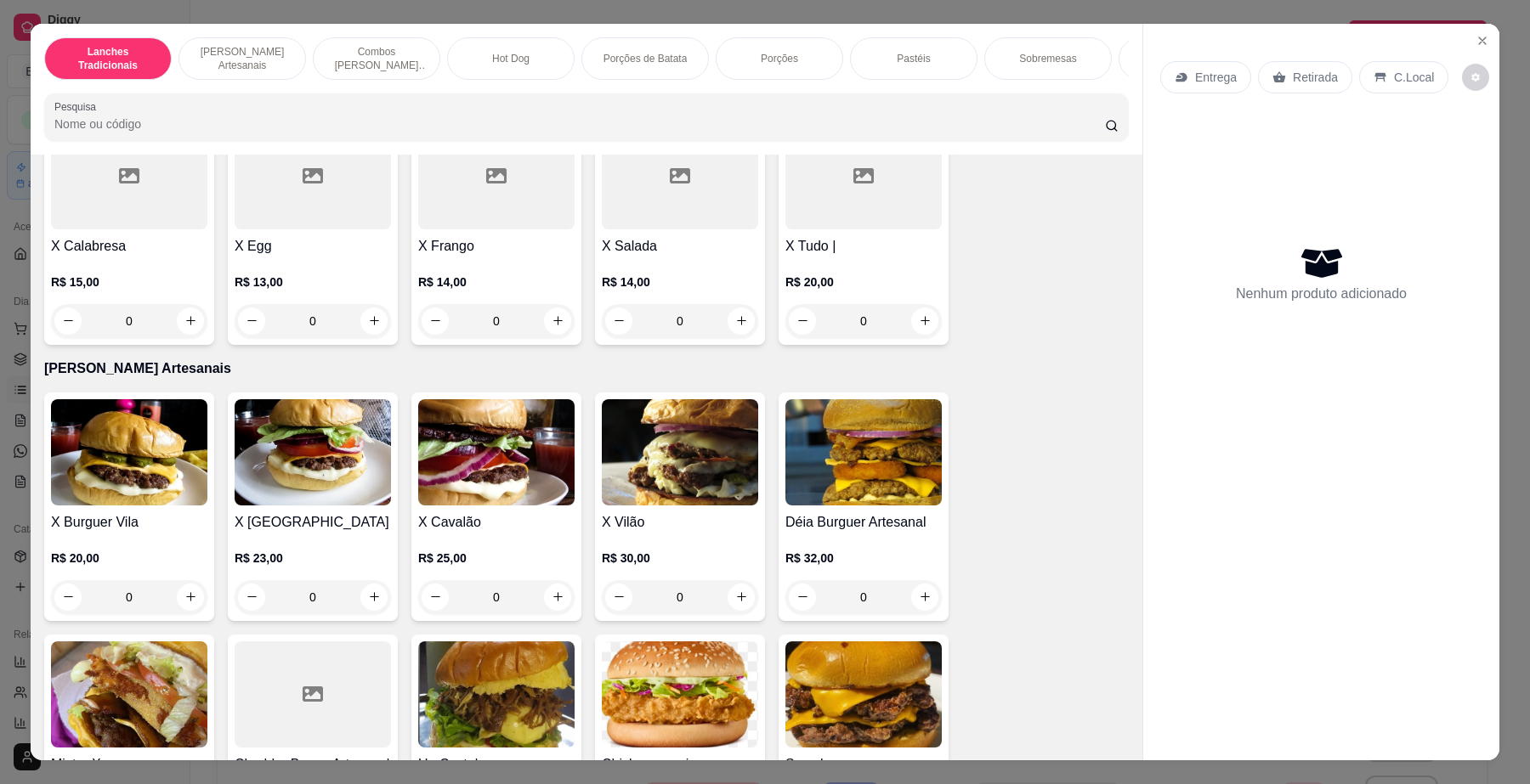
scroll to position [425, 0]
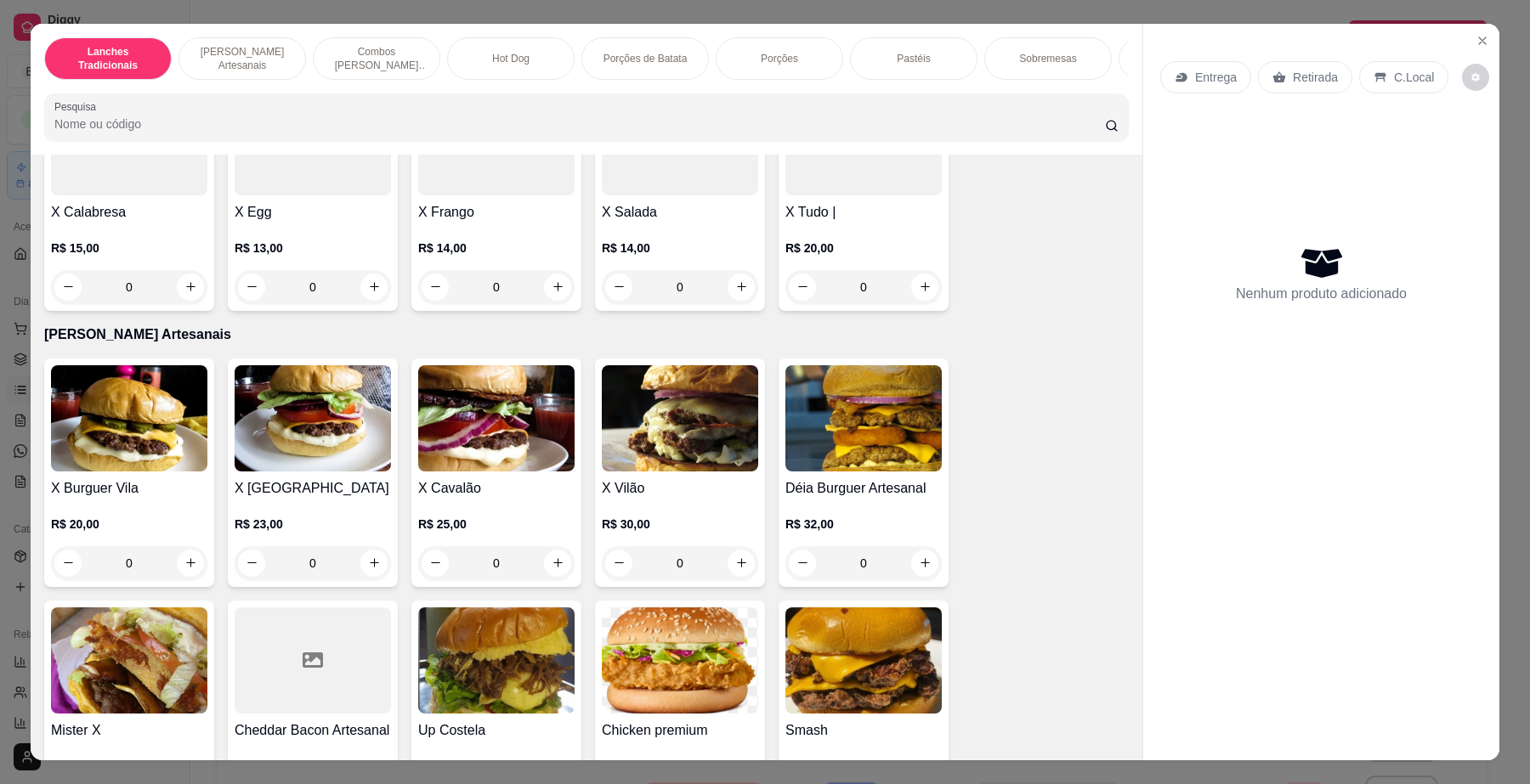
click at [499, 456] on img at bounding box center [497, 419] width 157 height 106
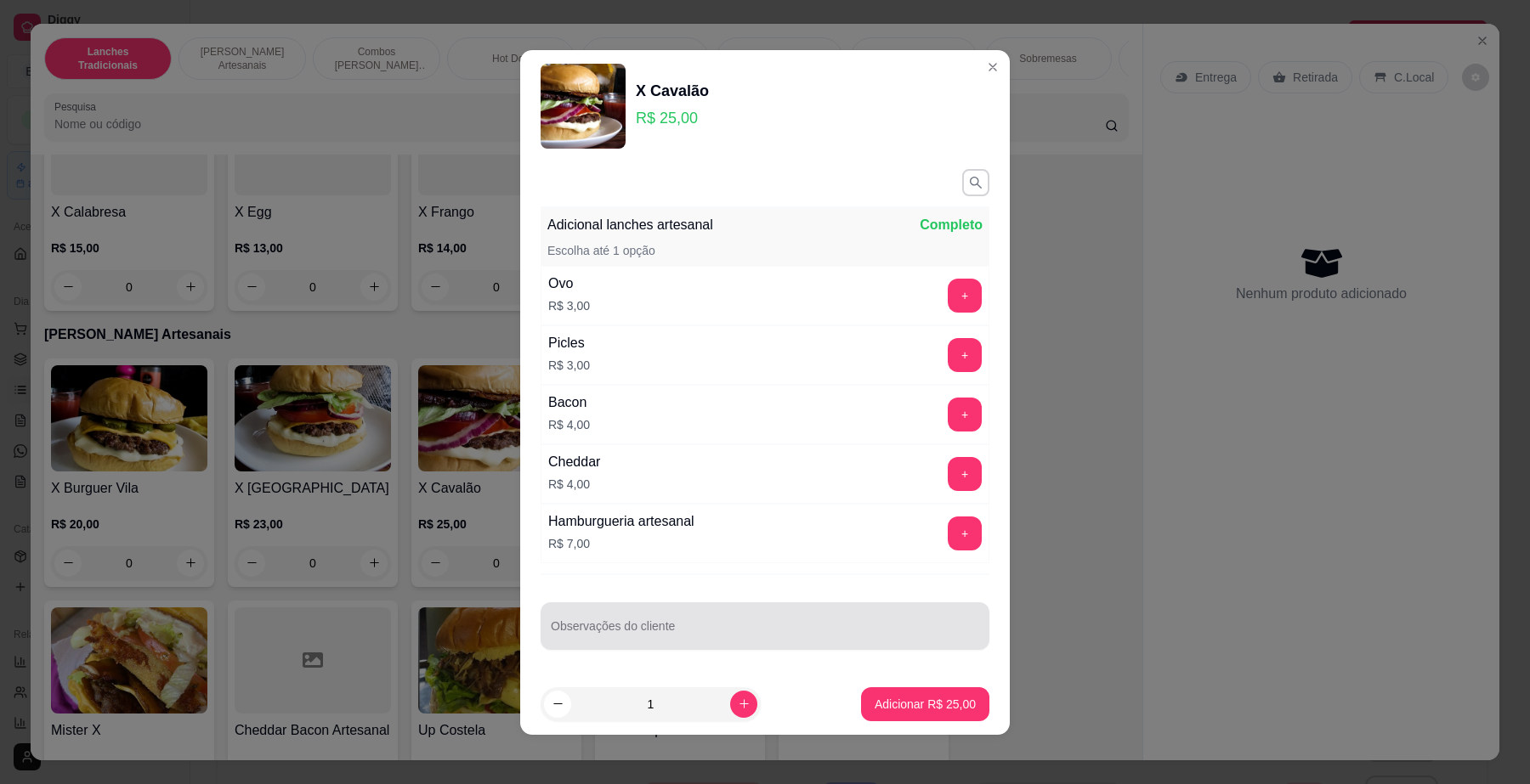
click at [648, 627] on input "Observações do cliente" at bounding box center [765, 632] width 429 height 17
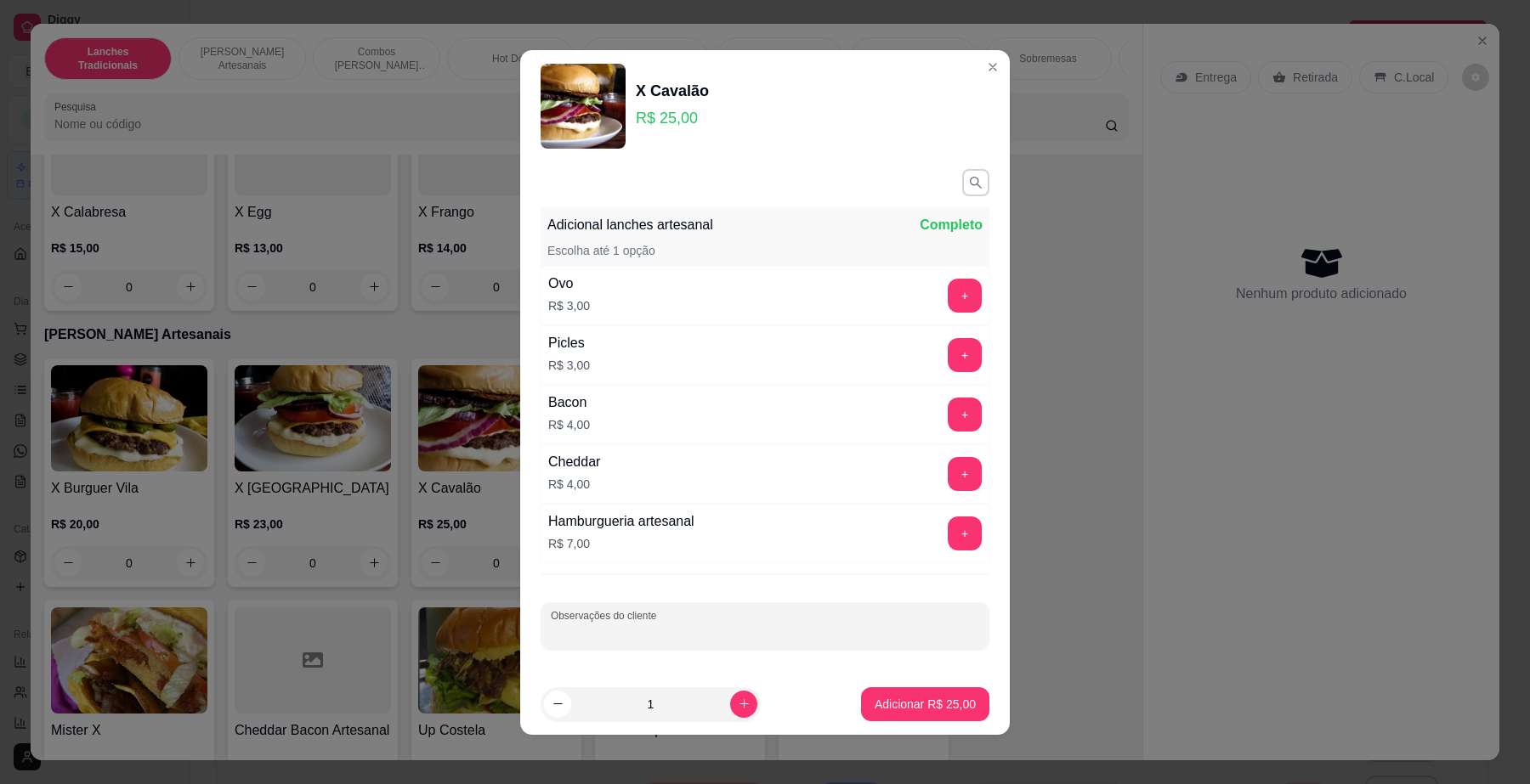
scroll to position [5, 0]
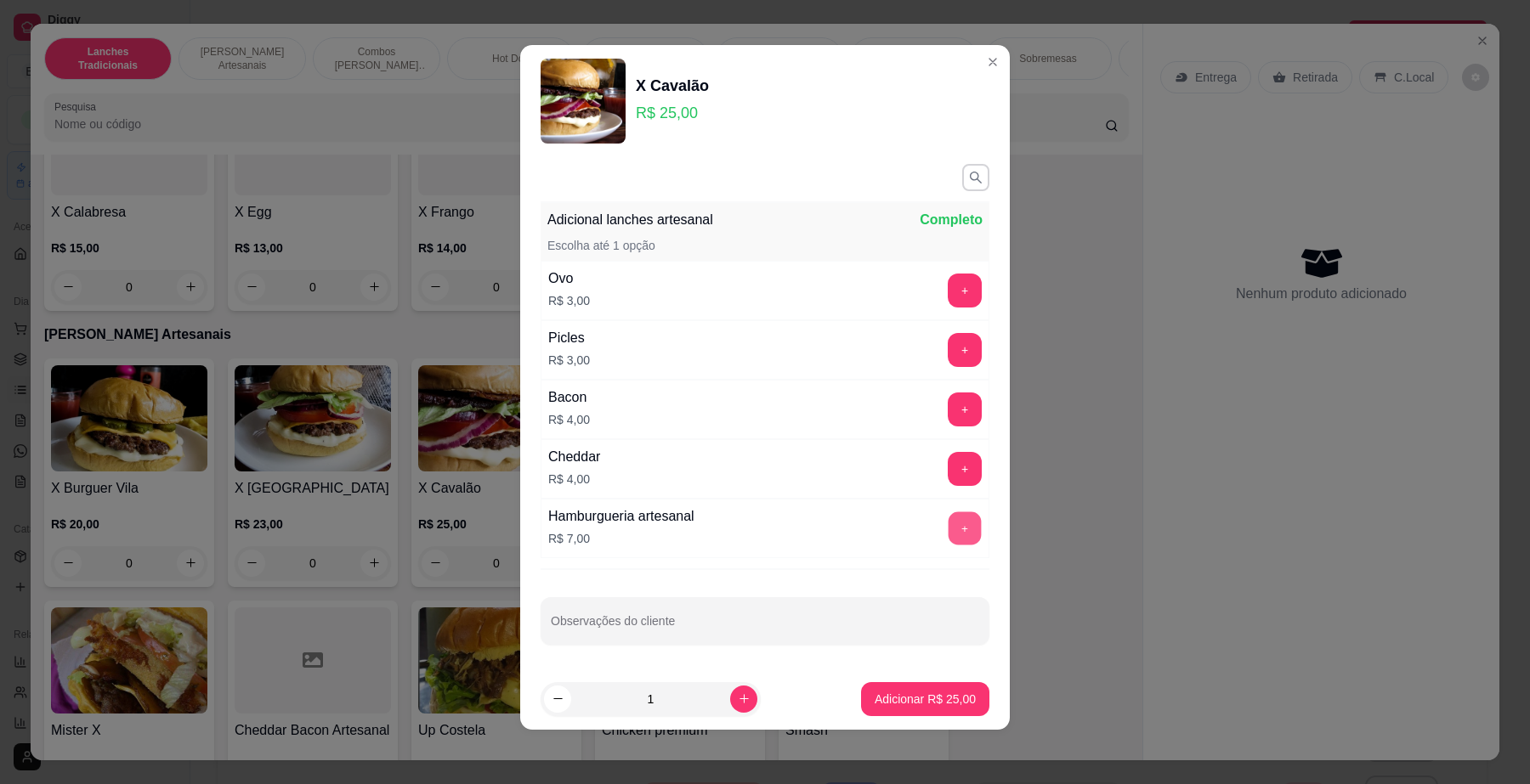
click at [949, 529] on button "+" at bounding box center [965, 528] width 33 height 33
click at [934, 529] on div "- 1 +" at bounding box center [926, 528] width 123 height 34
click at [946, 529] on div "- 1 +" at bounding box center [926, 528] width 123 height 34
click at [942, 529] on div "- 1 +" at bounding box center [926, 528] width 123 height 34
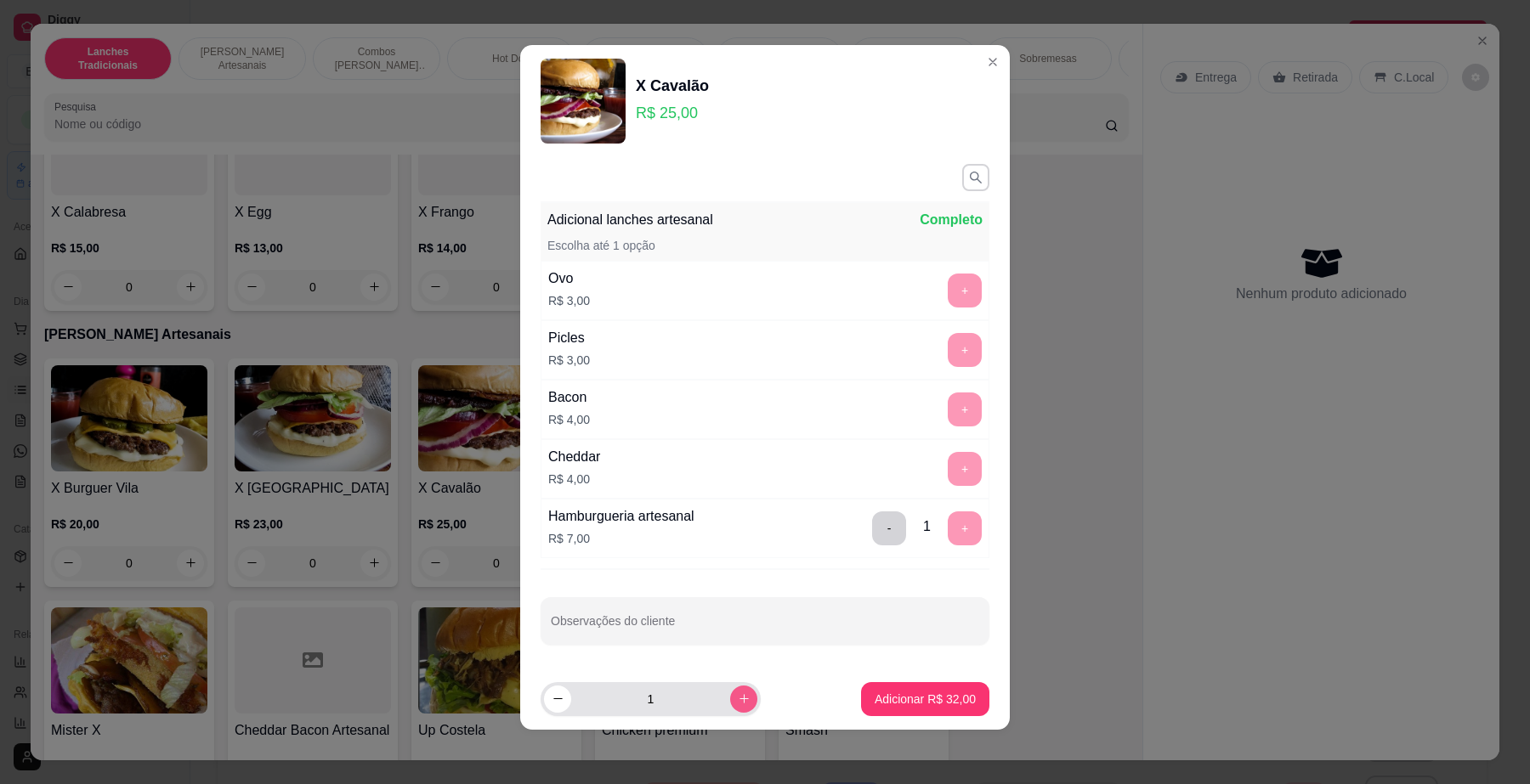
click at [730, 697] on button "increase-product-quantity" at bounding box center [744, 699] width 28 height 28
click at [730, 697] on button "increase-product-quantity" at bounding box center [743, 698] width 27 height 27
click at [730, 697] on button "increase-product-quantity" at bounding box center [744, 699] width 28 height 28
click at [936, 534] on div "- 1 +" at bounding box center [926, 528] width 123 height 34
click at [551, 708] on button "decrease-product-quantity" at bounding box center [558, 699] width 28 height 28
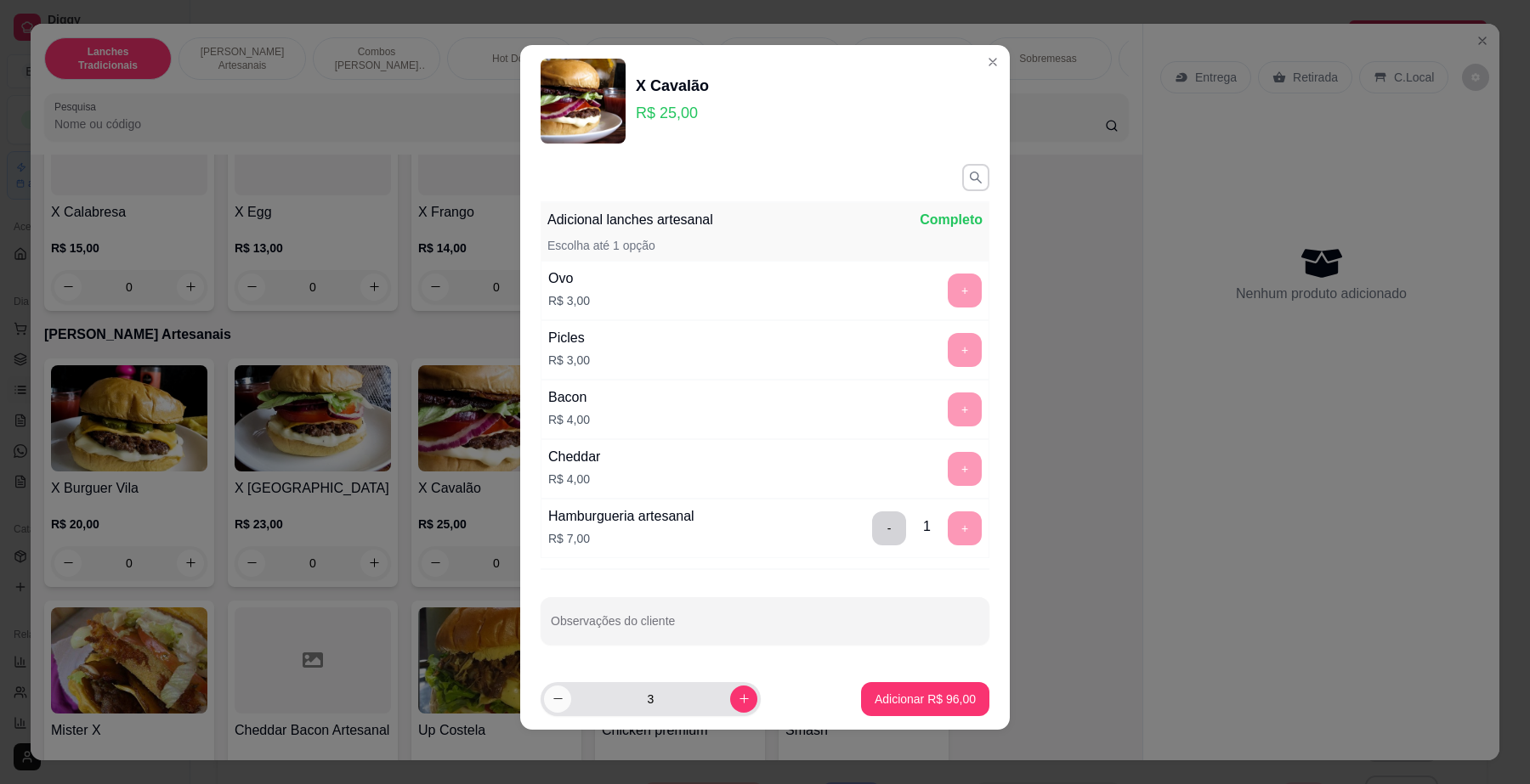
click at [551, 708] on button "decrease-product-quantity" at bounding box center [558, 699] width 28 height 28
type input "1"
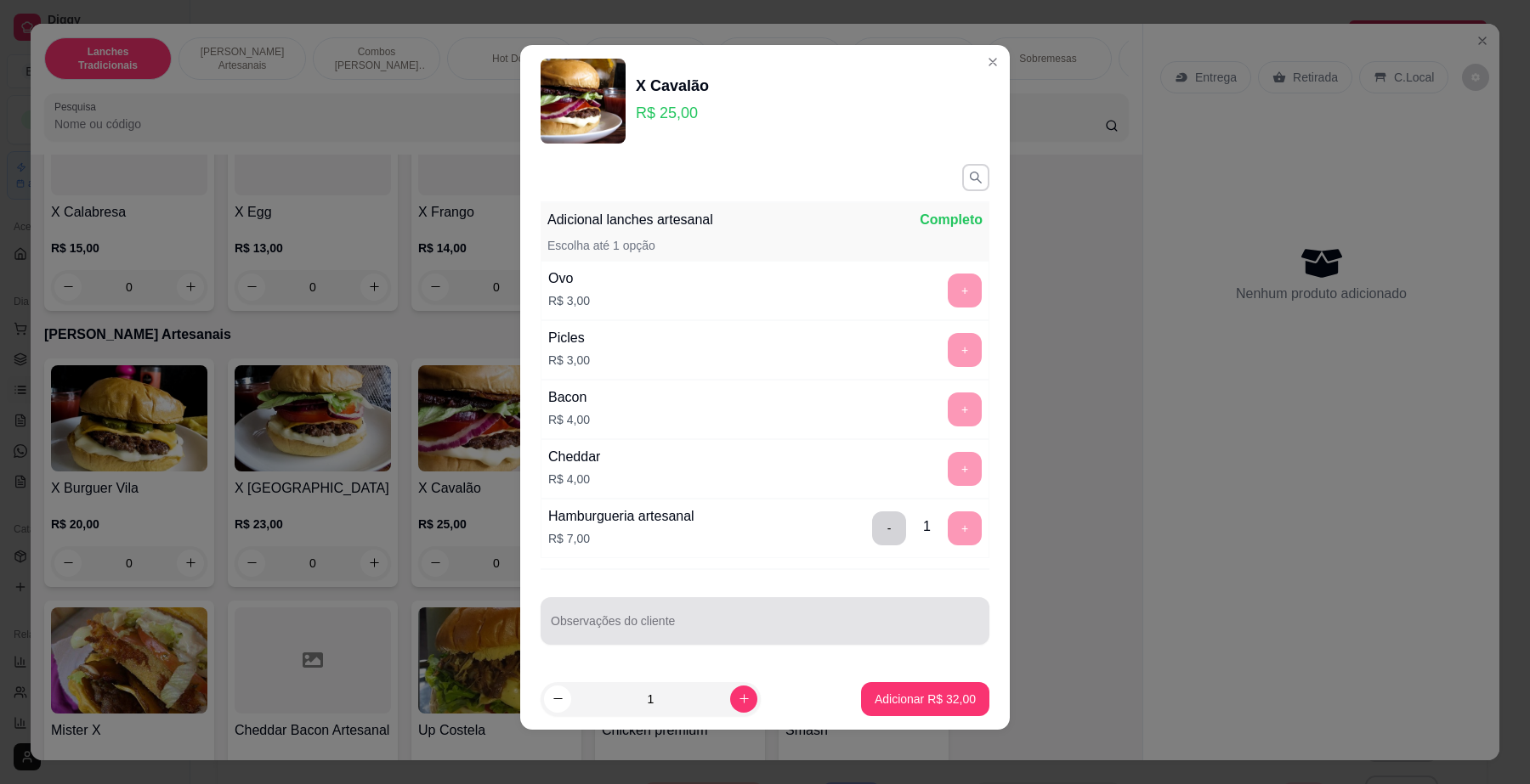
click at [705, 614] on div at bounding box center [765, 621] width 429 height 34
type input "sem barbecue"
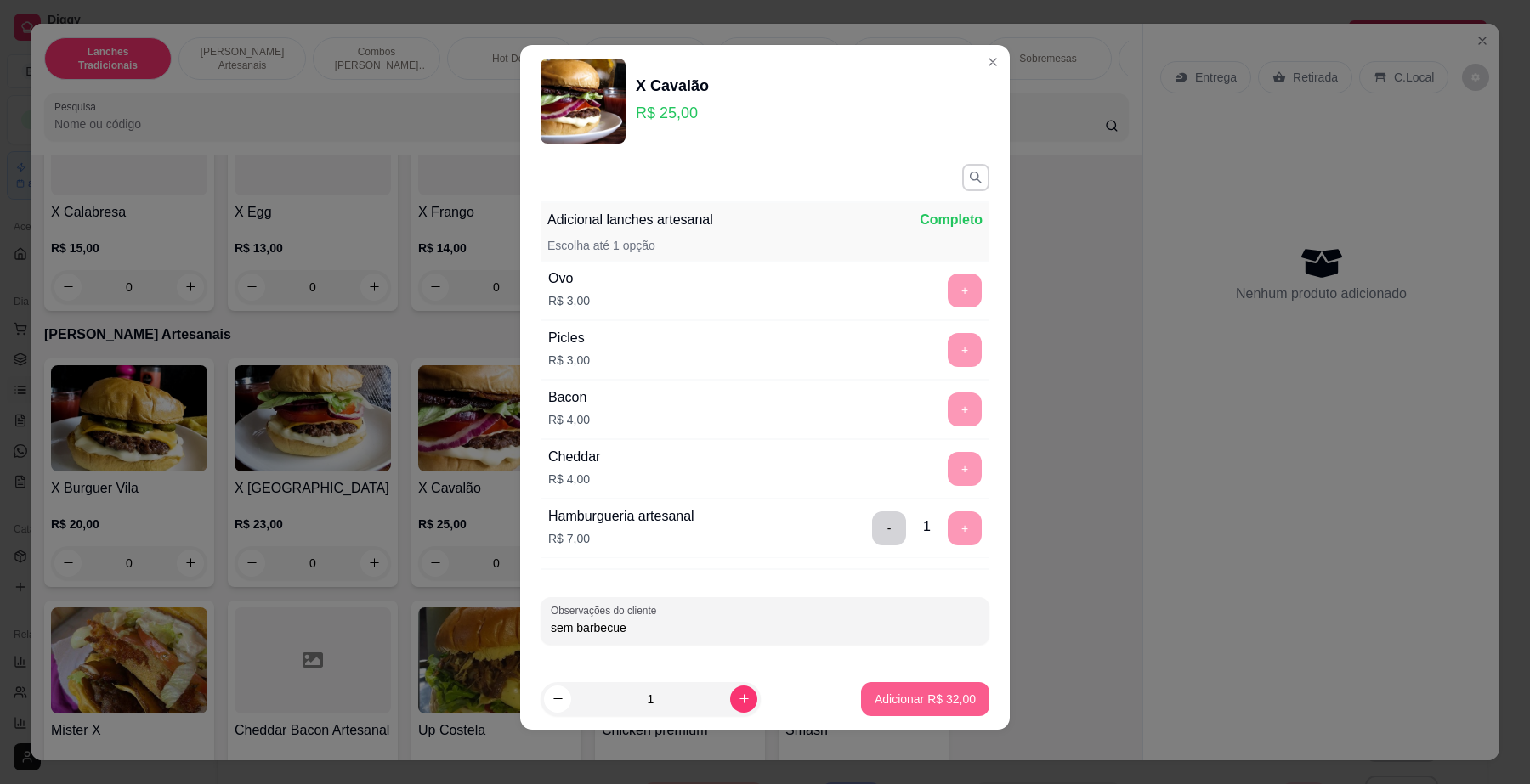
click at [937, 692] on p "Adicionar R$ 32,00" at bounding box center [925, 699] width 101 height 17
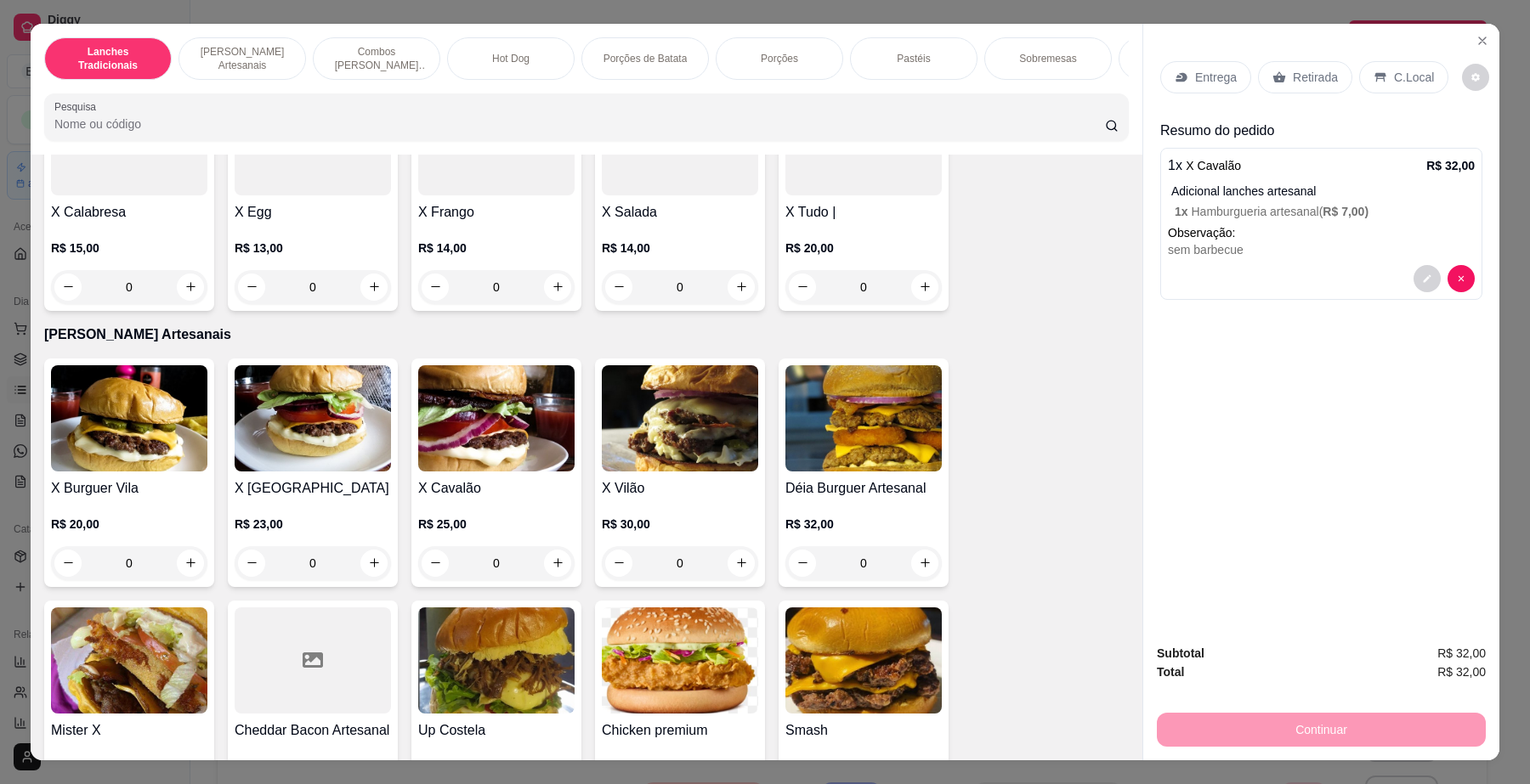
click at [551, 580] on div "0" at bounding box center [497, 563] width 157 height 34
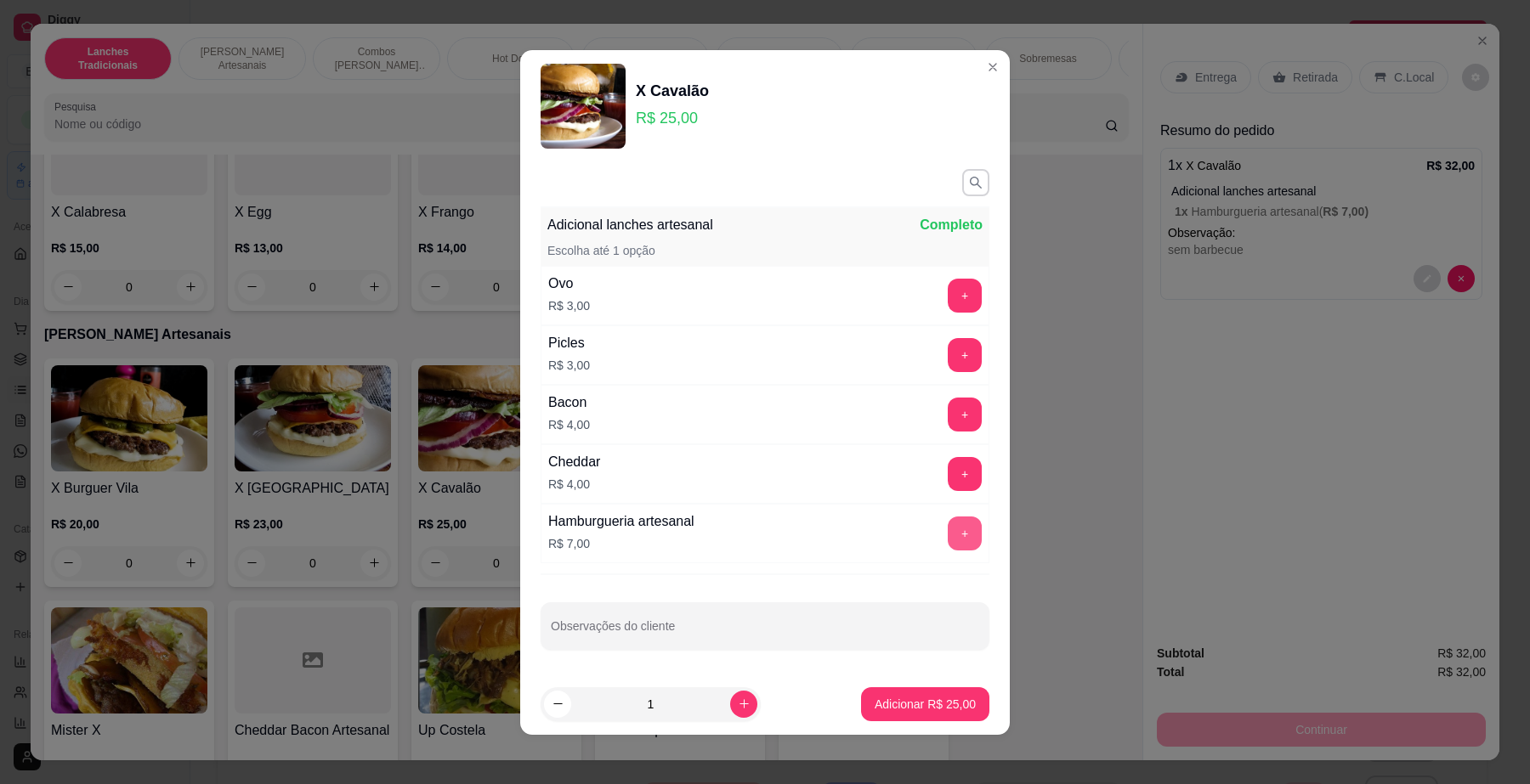
click at [948, 536] on button "+" at bounding box center [965, 534] width 34 height 34
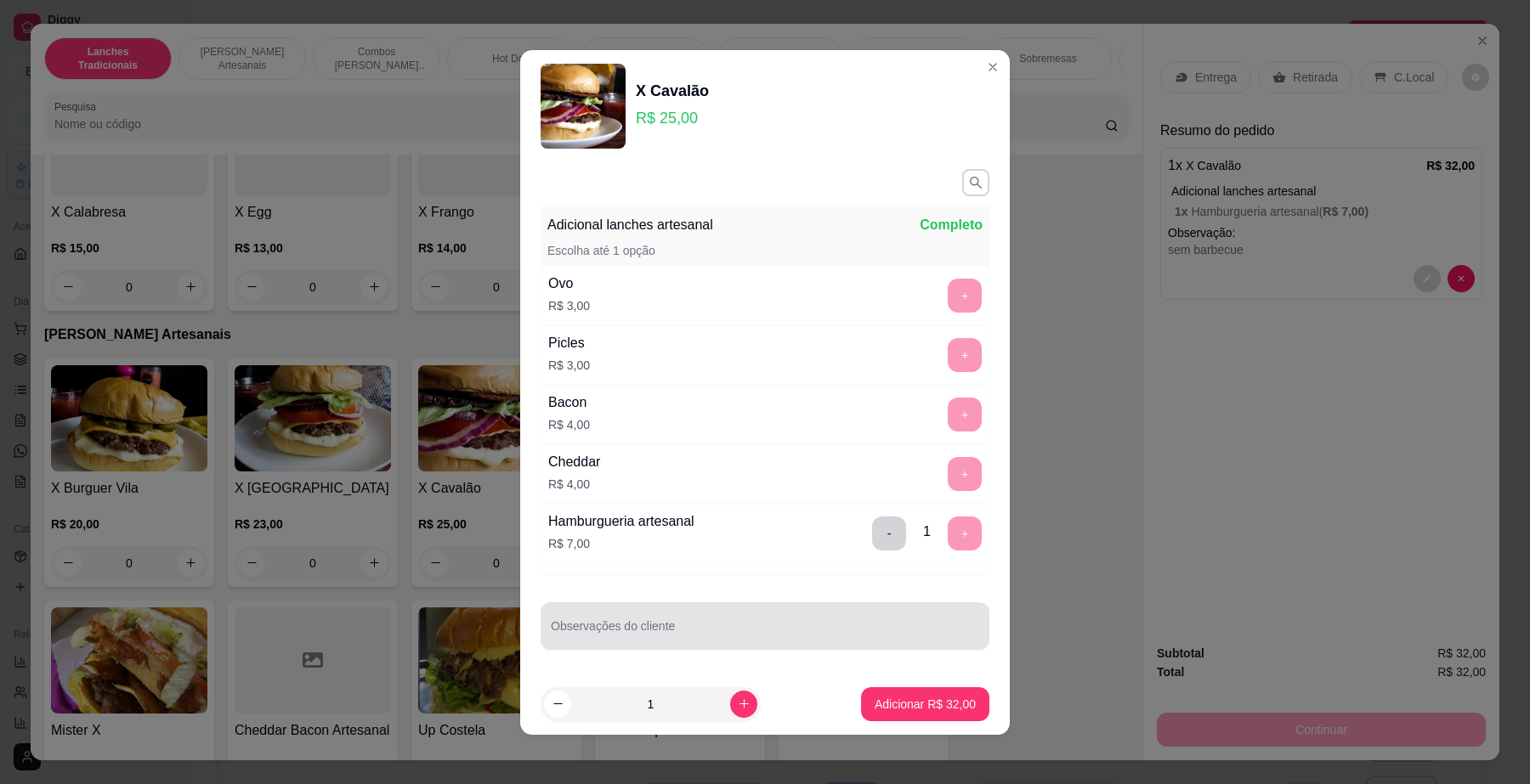
click at [857, 623] on div at bounding box center [765, 626] width 429 height 34
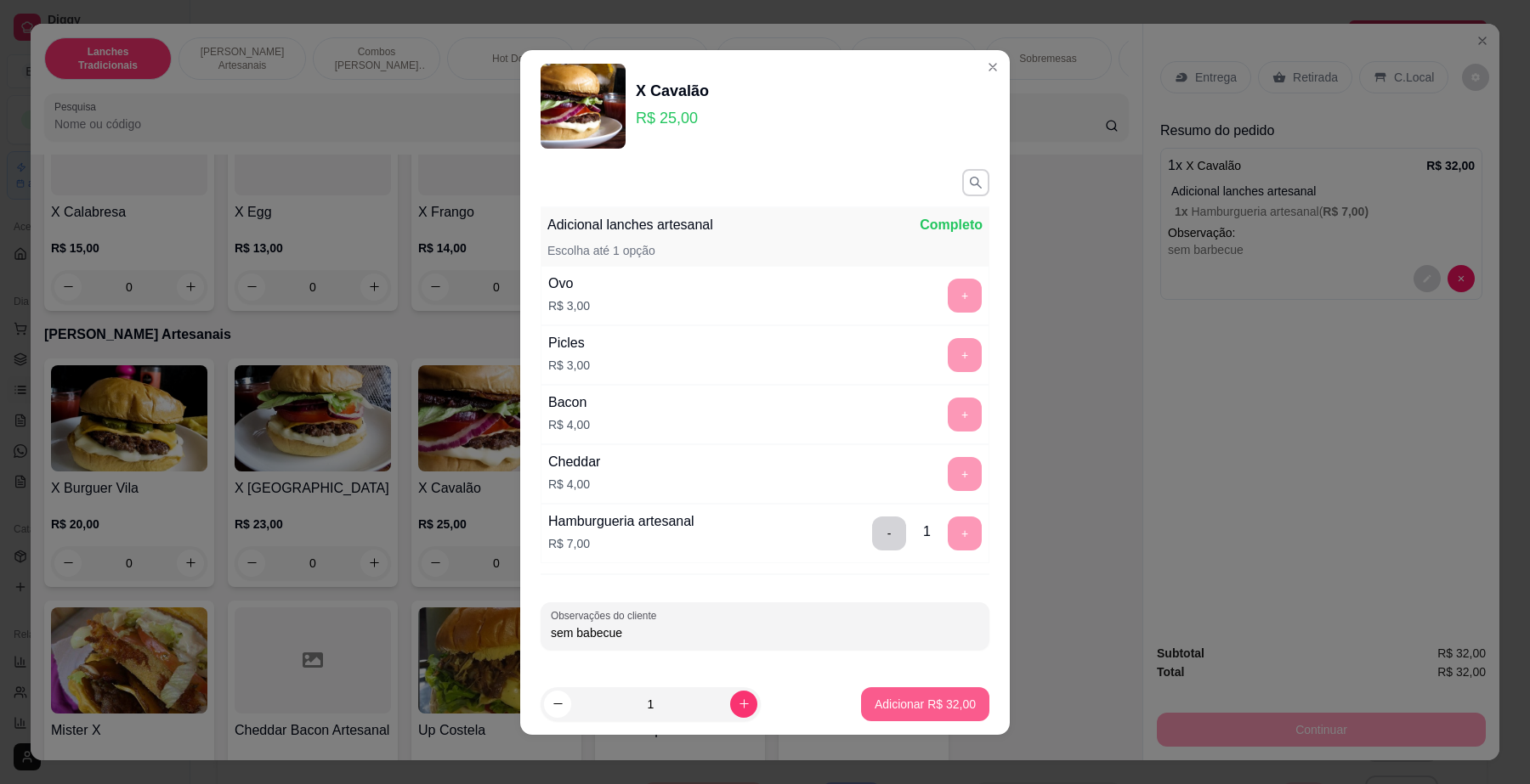
type input "sem babecue"
click at [928, 706] on p "Adicionar R$ 32,00" at bounding box center [926, 704] width 99 height 16
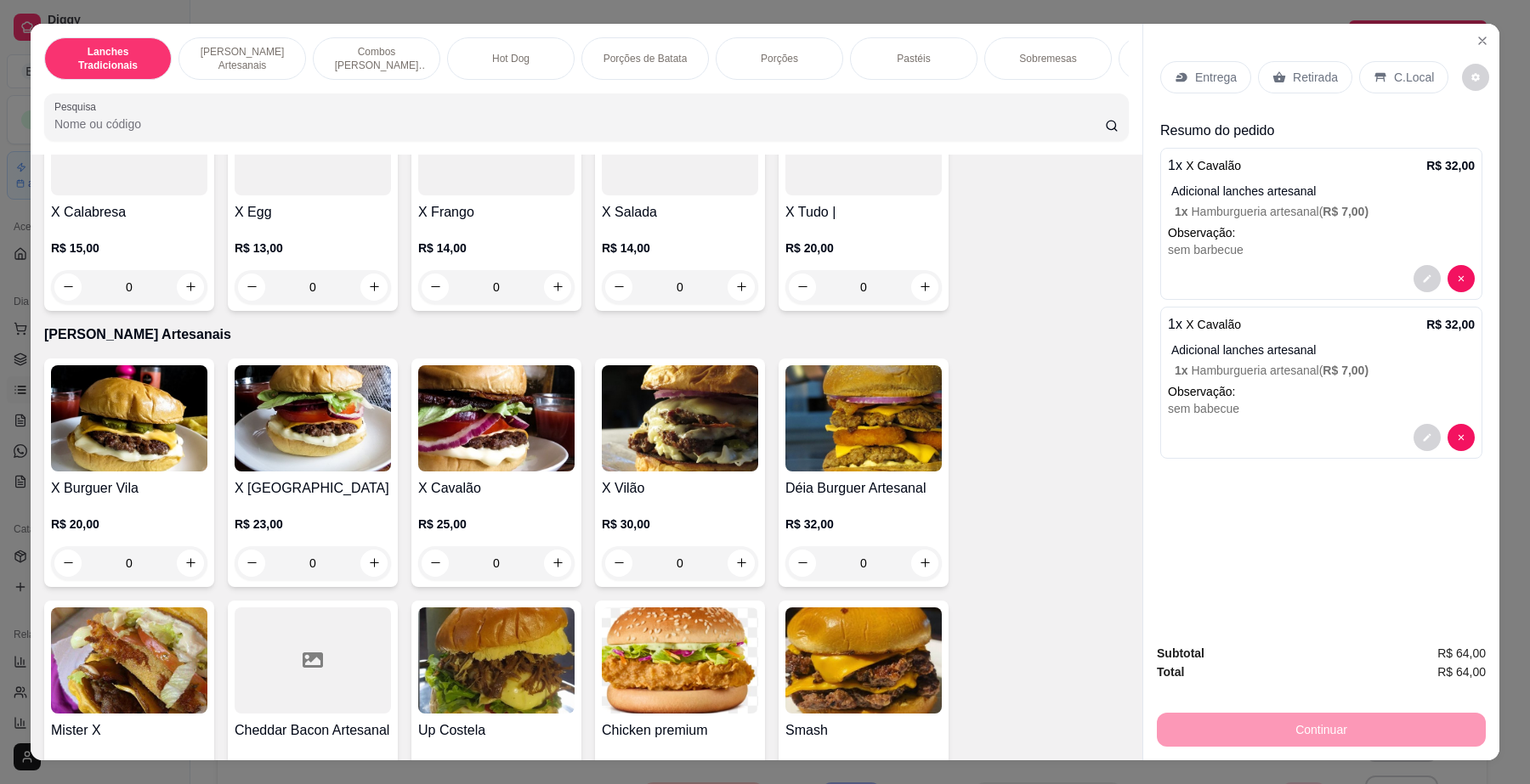
click at [549, 579] on div "0" at bounding box center [497, 563] width 157 height 34
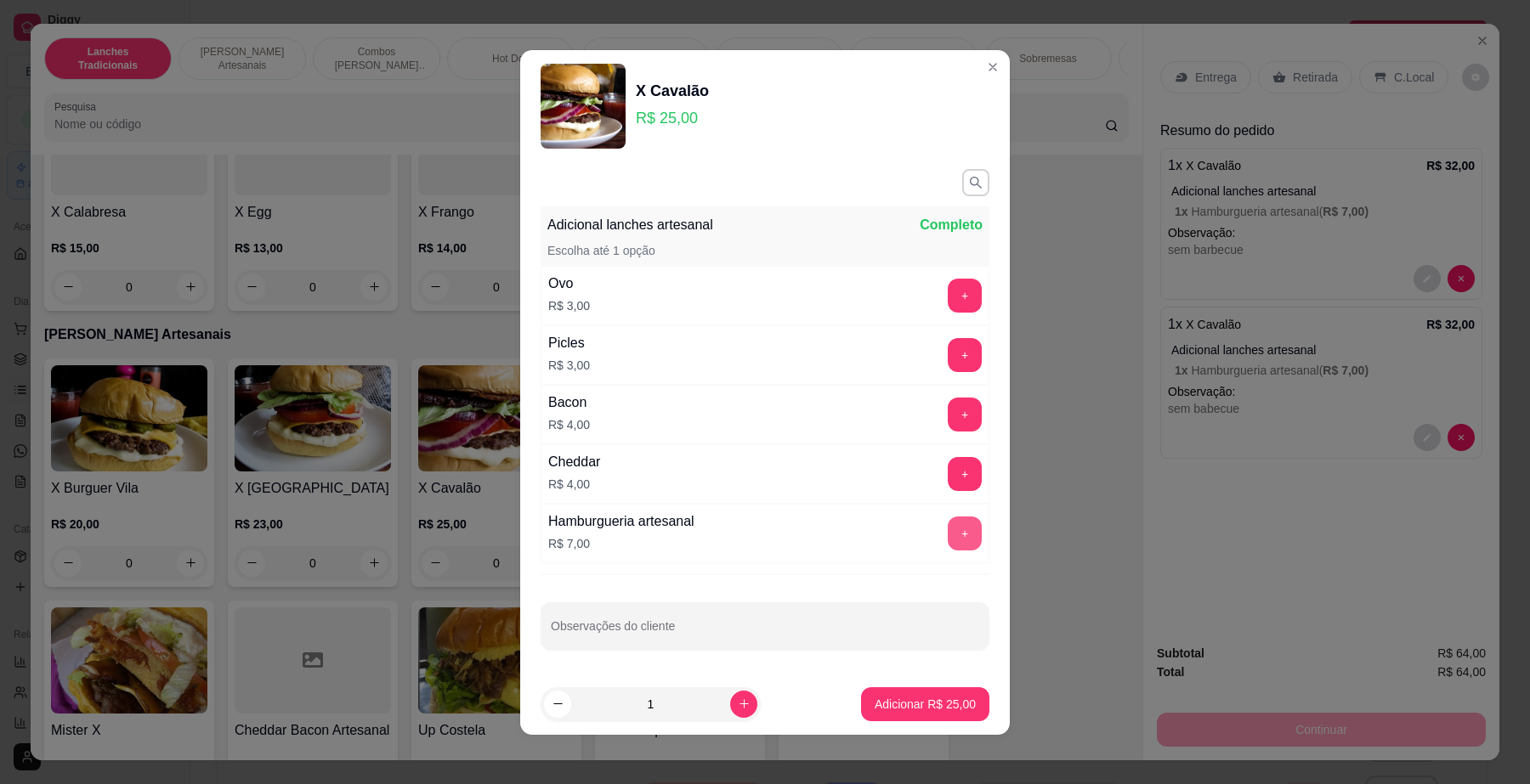
click at [948, 530] on button "+" at bounding box center [965, 534] width 34 height 34
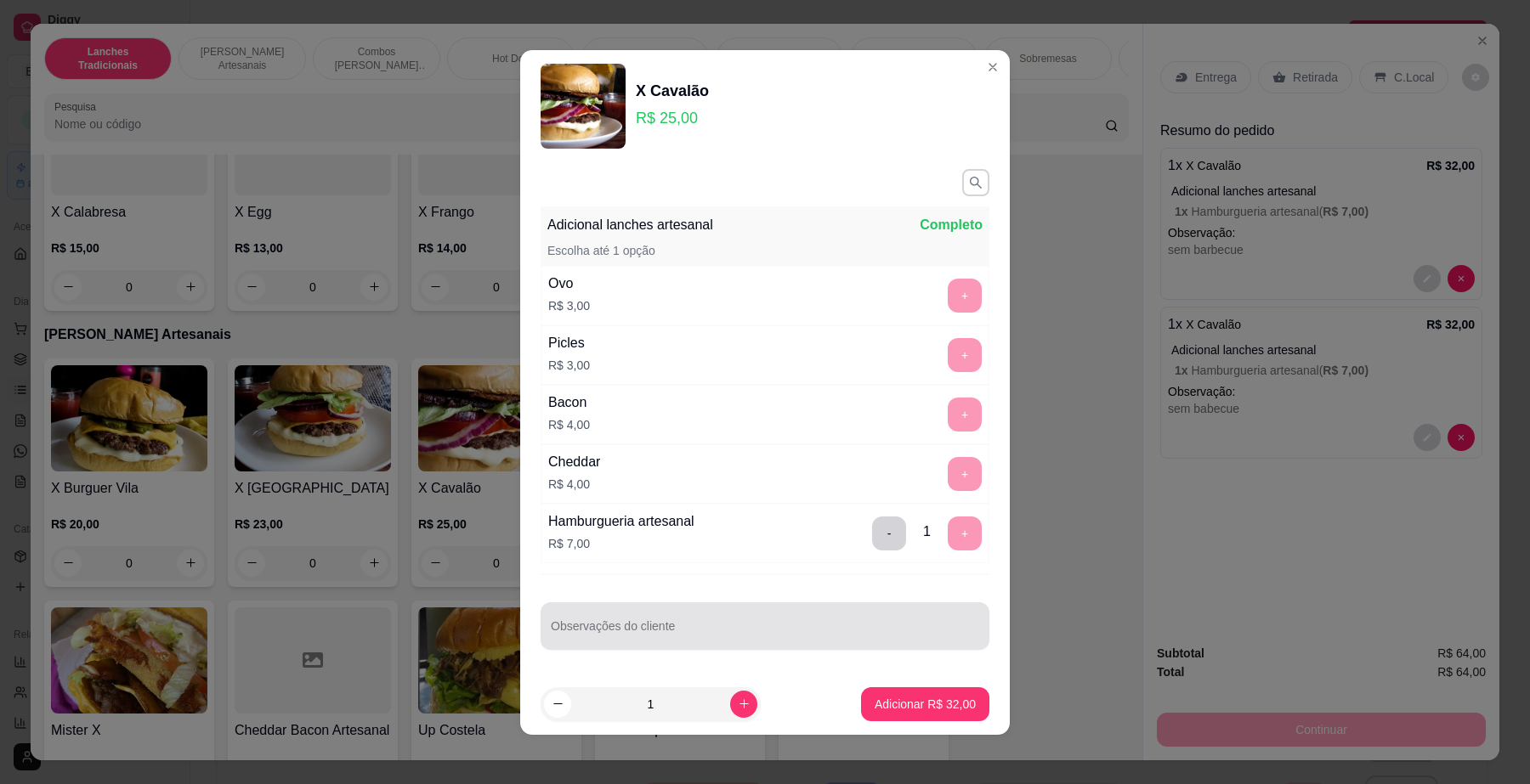
click at [859, 624] on div at bounding box center [765, 626] width 429 height 34
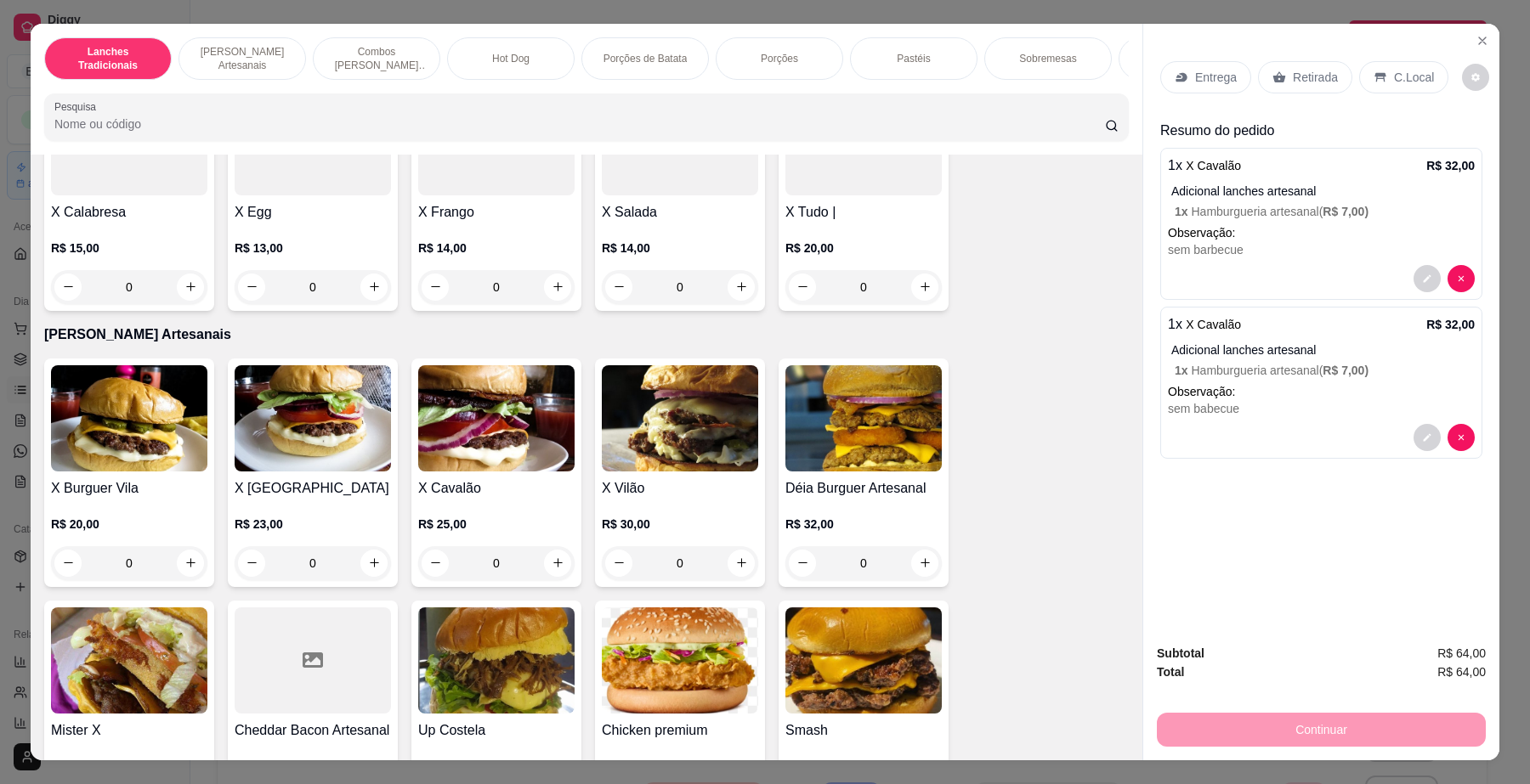
scroll to position [531, 0]
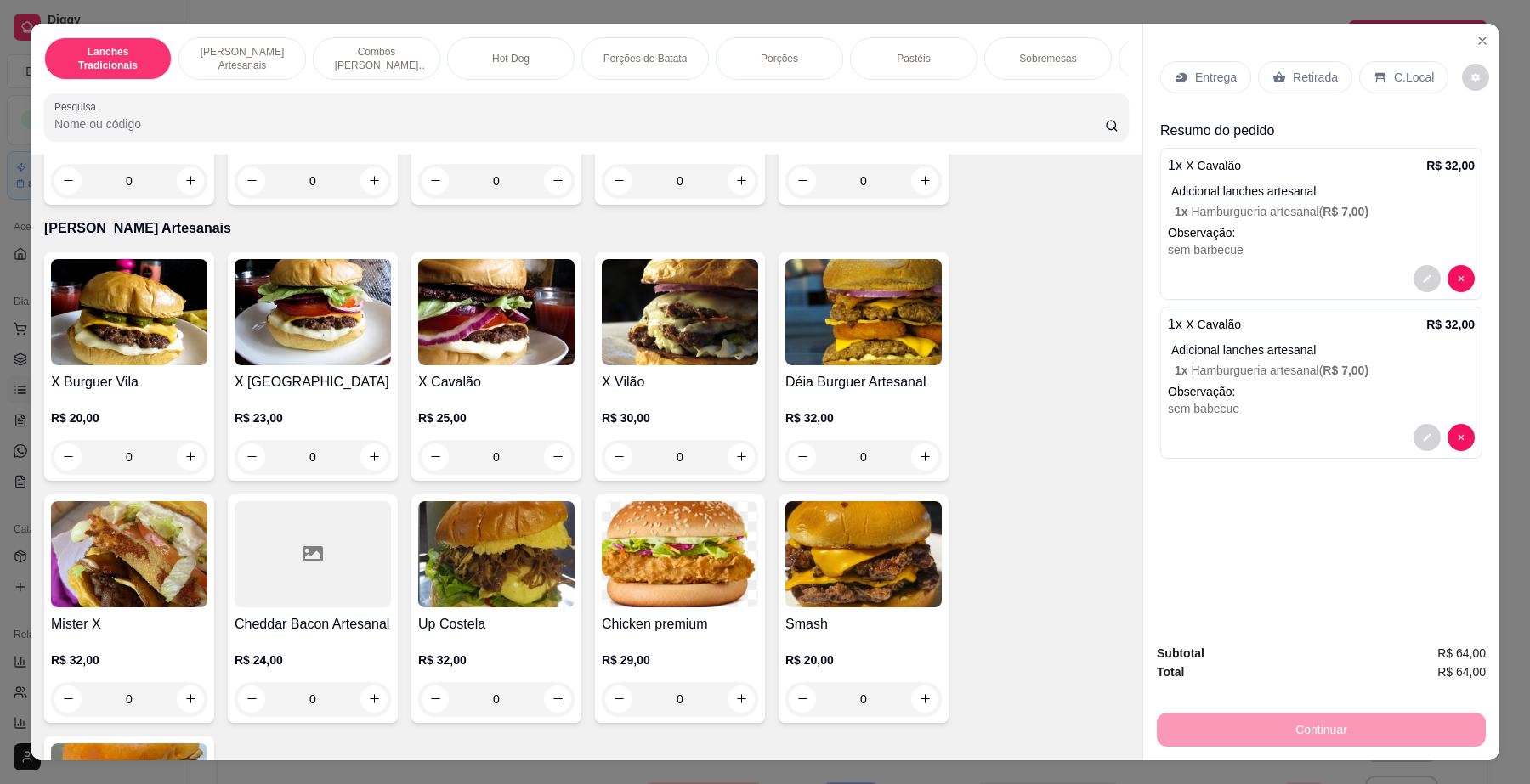
click at [854, 410] on div "R$ 32,00 0" at bounding box center [863, 433] width 157 height 82
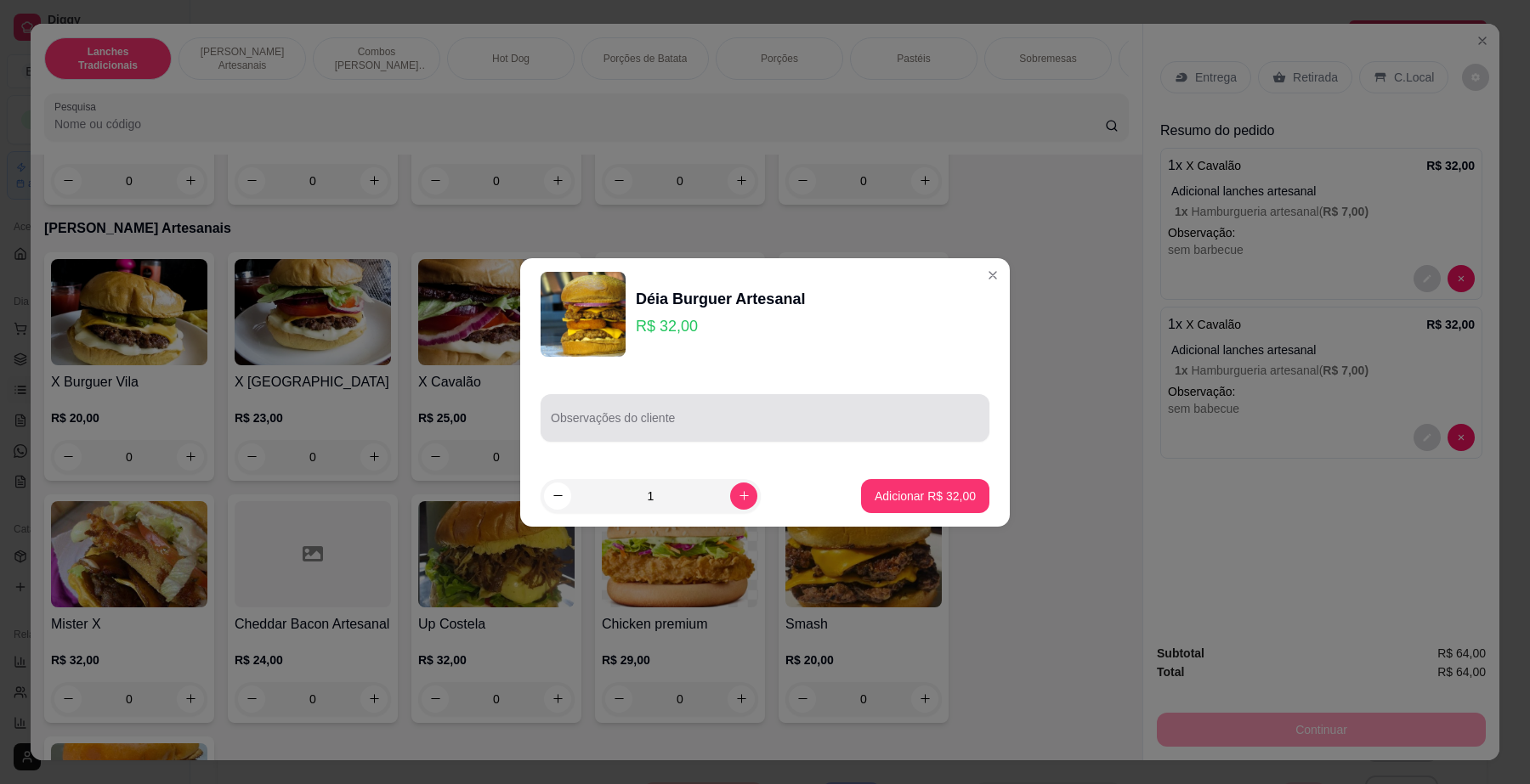
click at [854, 419] on input "Observações do cliente" at bounding box center [765, 425] width 429 height 17
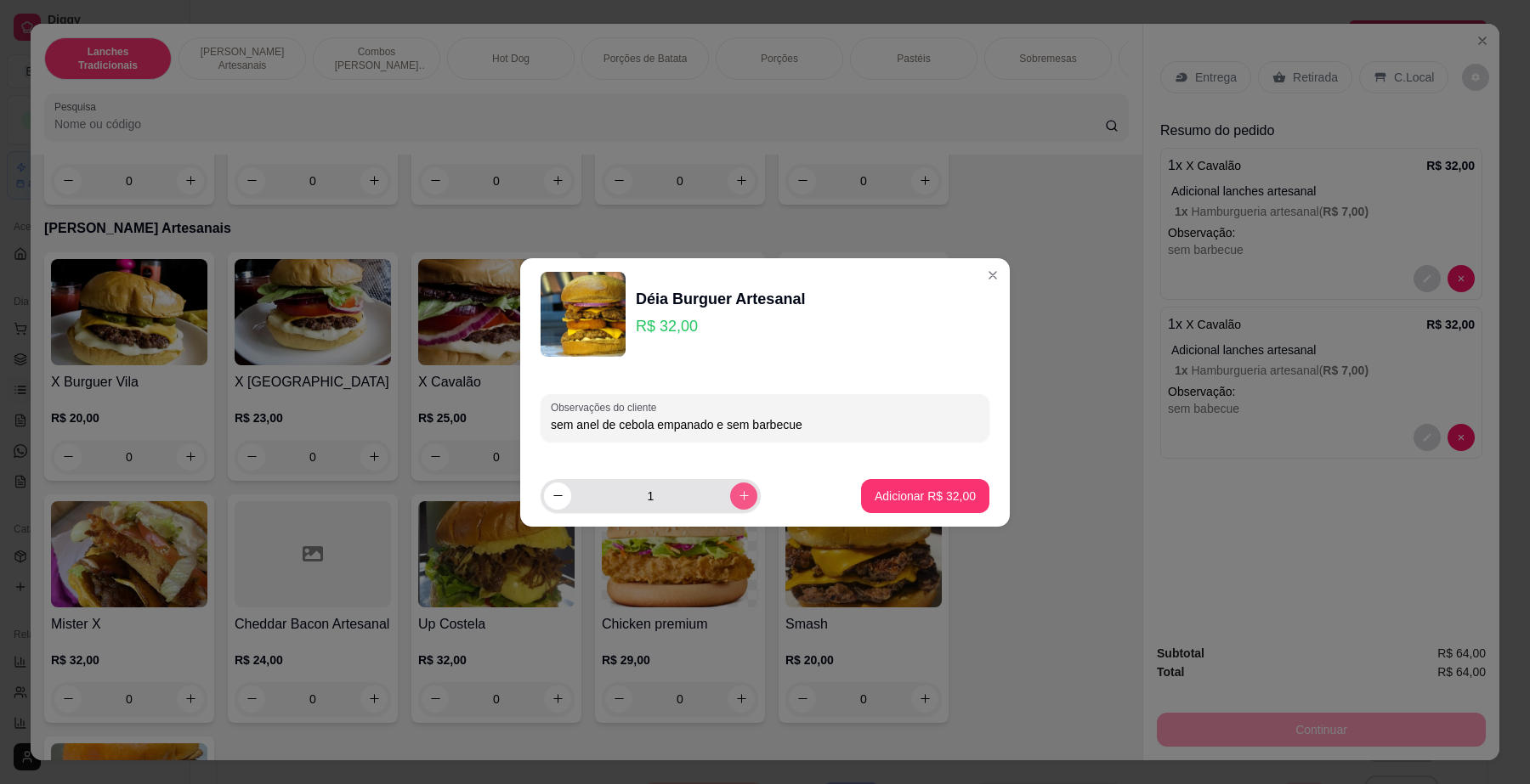
type input "sem anel de cebola empanado e sem barbecue"
click at [738, 499] on icon "increase-product-quantity" at bounding box center [744, 495] width 13 height 13
type input "2"
click at [877, 499] on p "Adicionar R$ 64,00" at bounding box center [926, 495] width 99 height 16
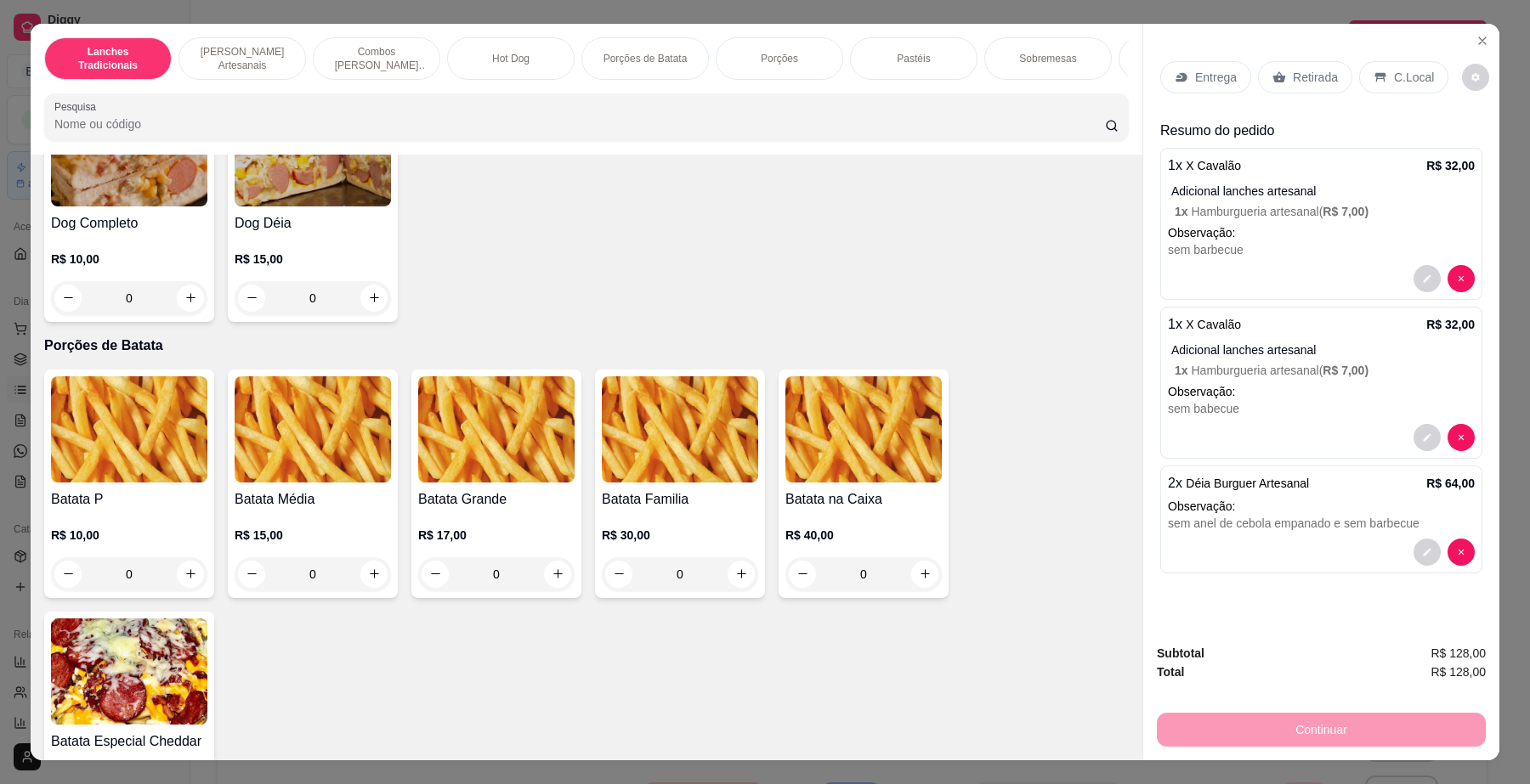
scroll to position [2018, 0]
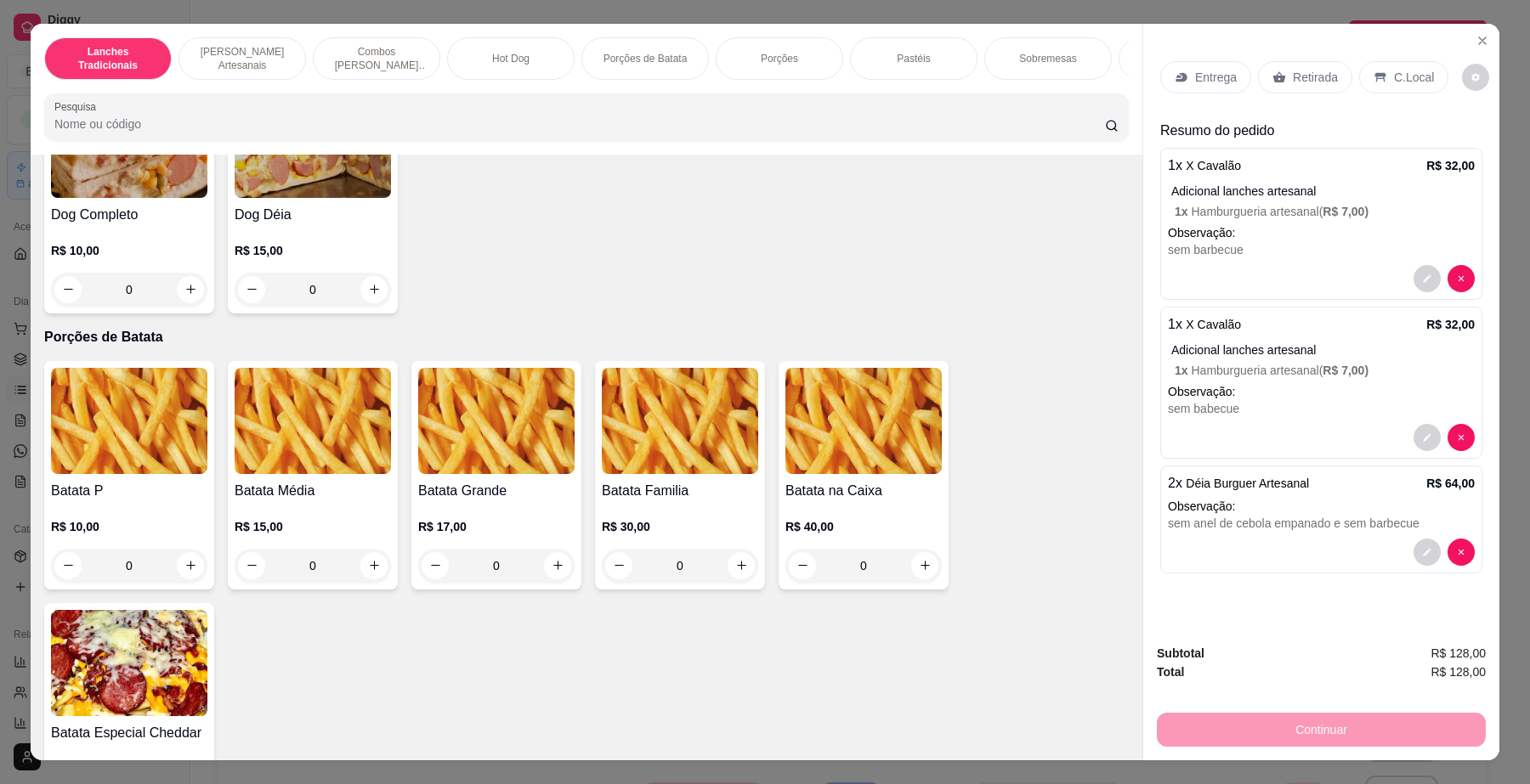
click at [549, 583] on div "0" at bounding box center [497, 565] width 157 height 34
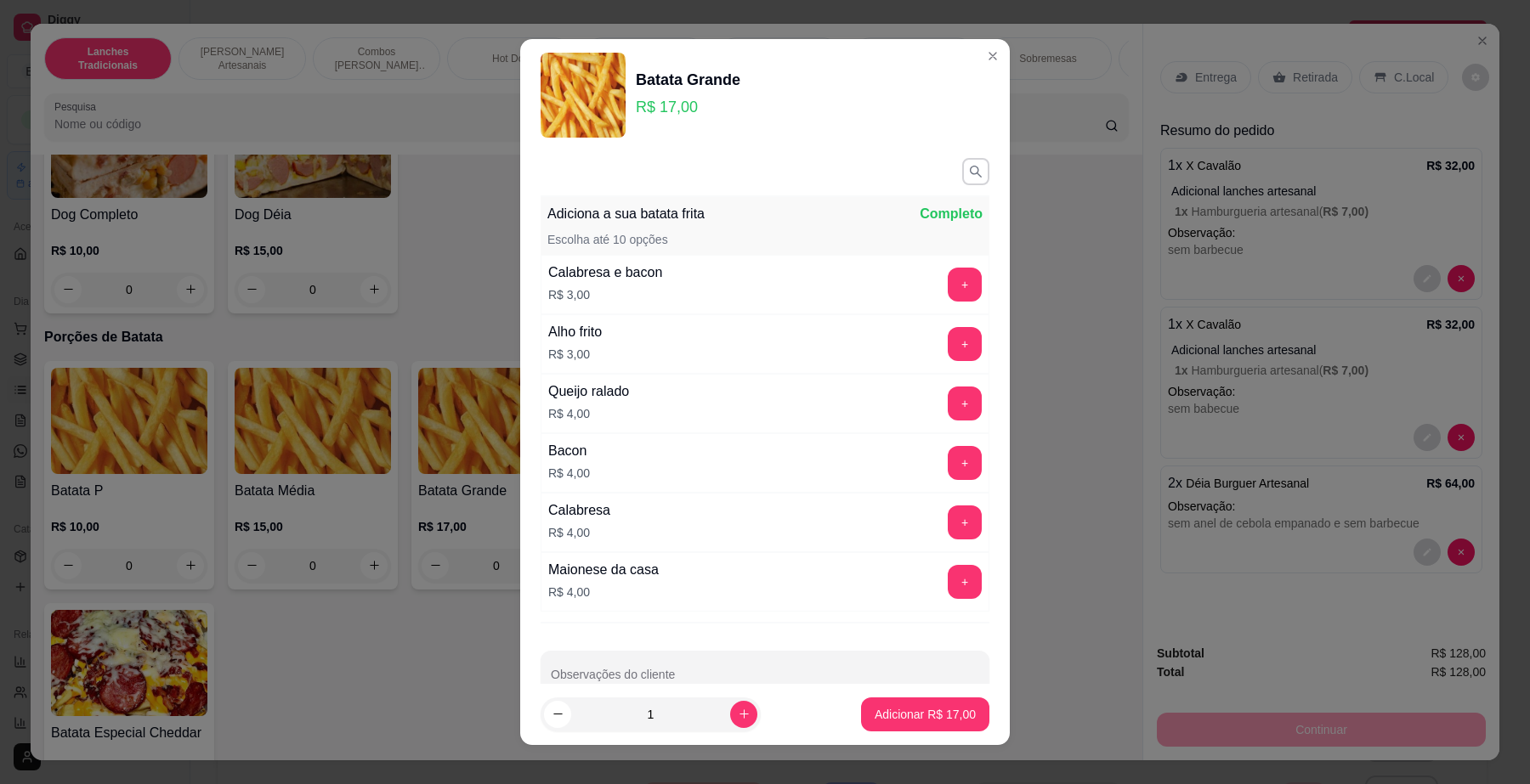
scroll to position [40, 0]
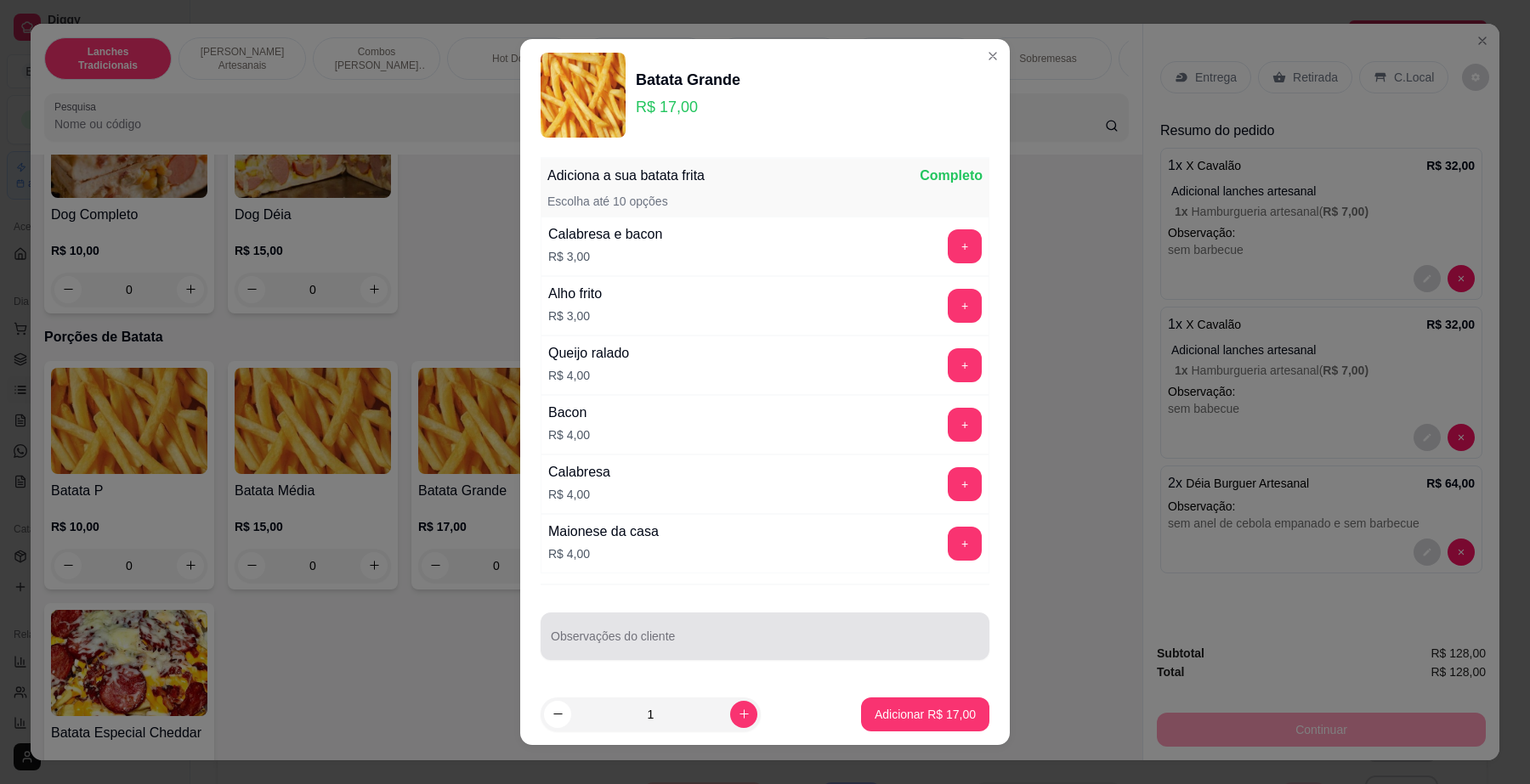
click at [799, 642] on input "Observações do cliente" at bounding box center [765, 643] width 429 height 17
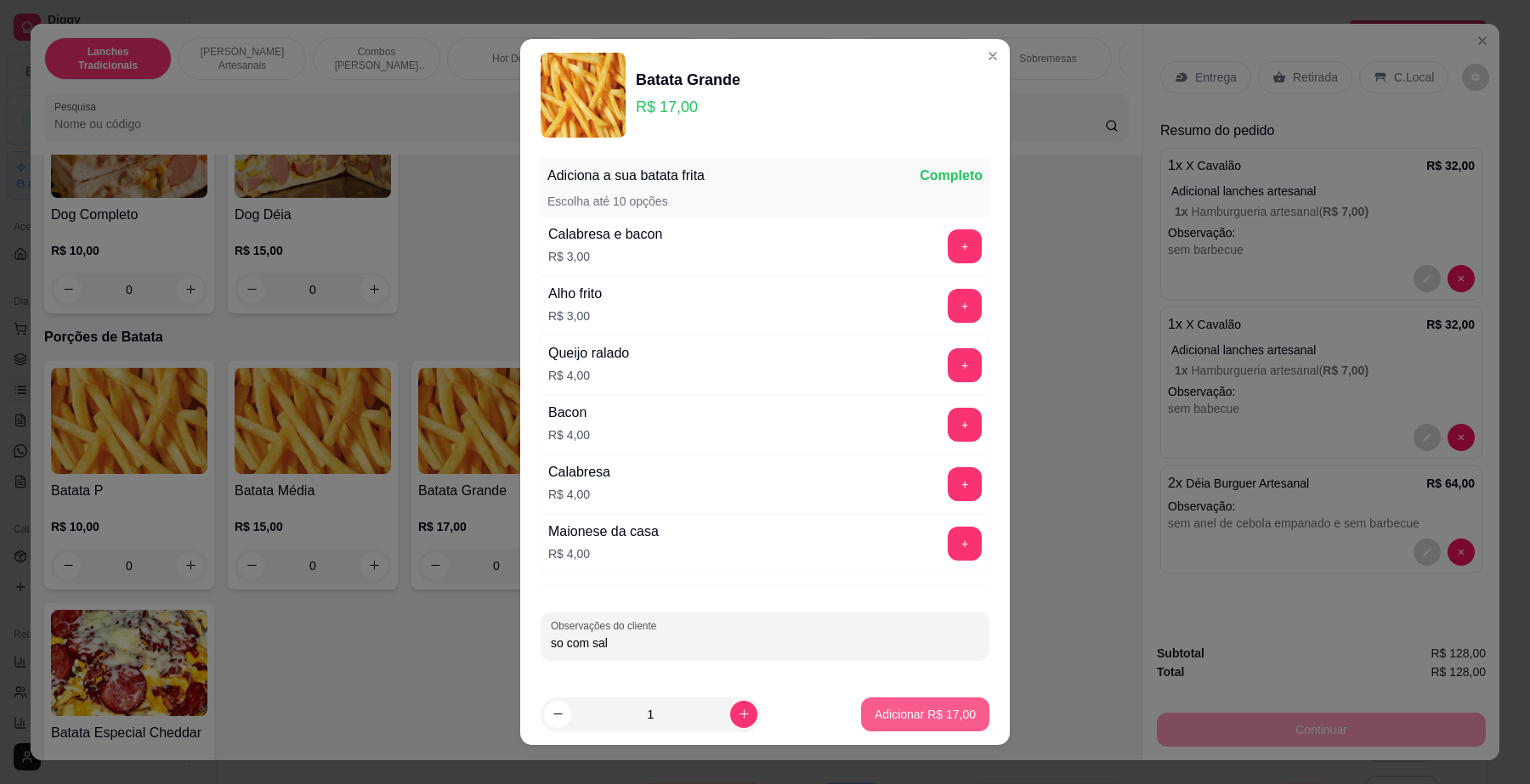
type input "so com sal"
click at [908, 716] on p "Adicionar R$ 17,00" at bounding box center [925, 714] width 101 height 17
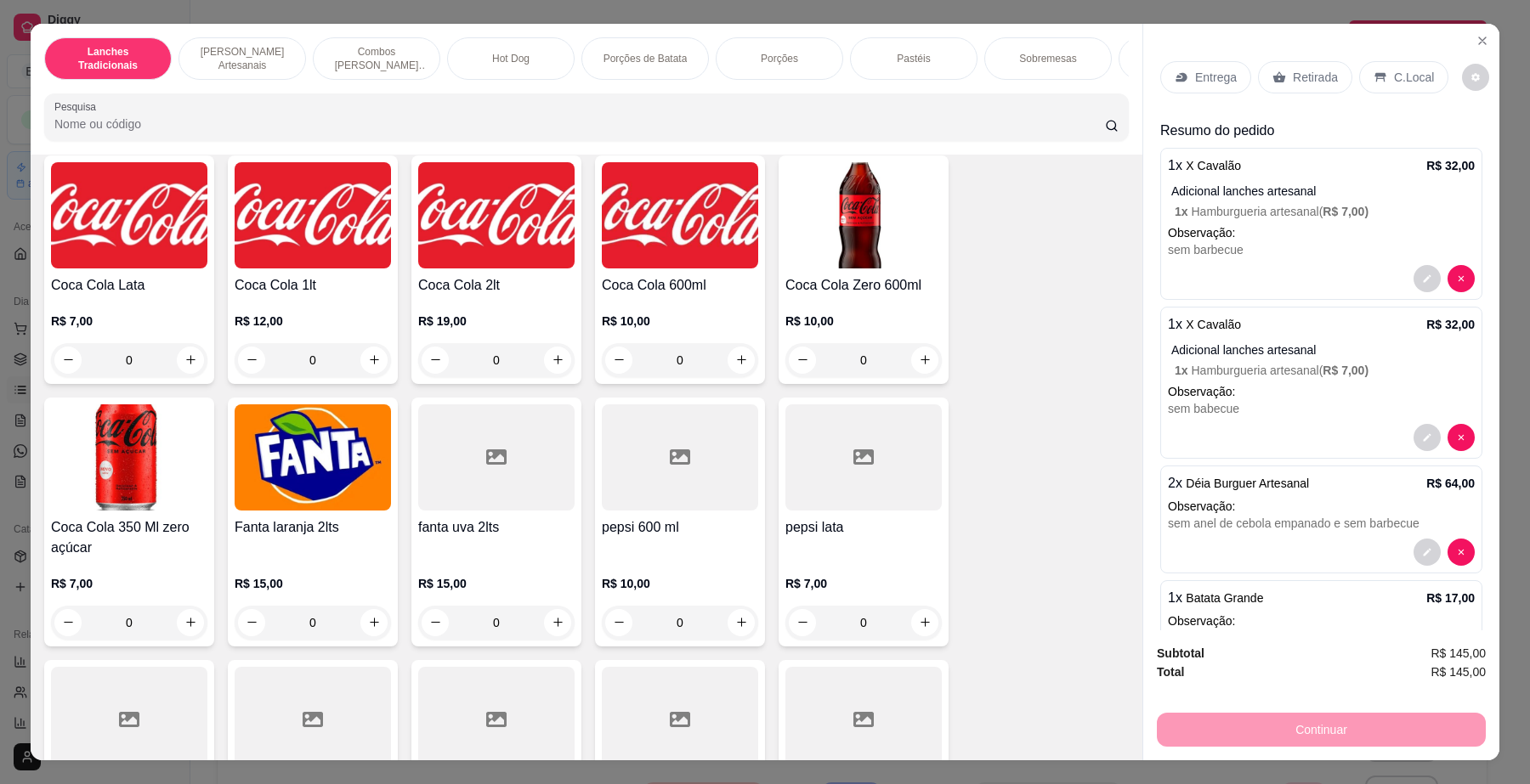
scroll to position [4037, 0]
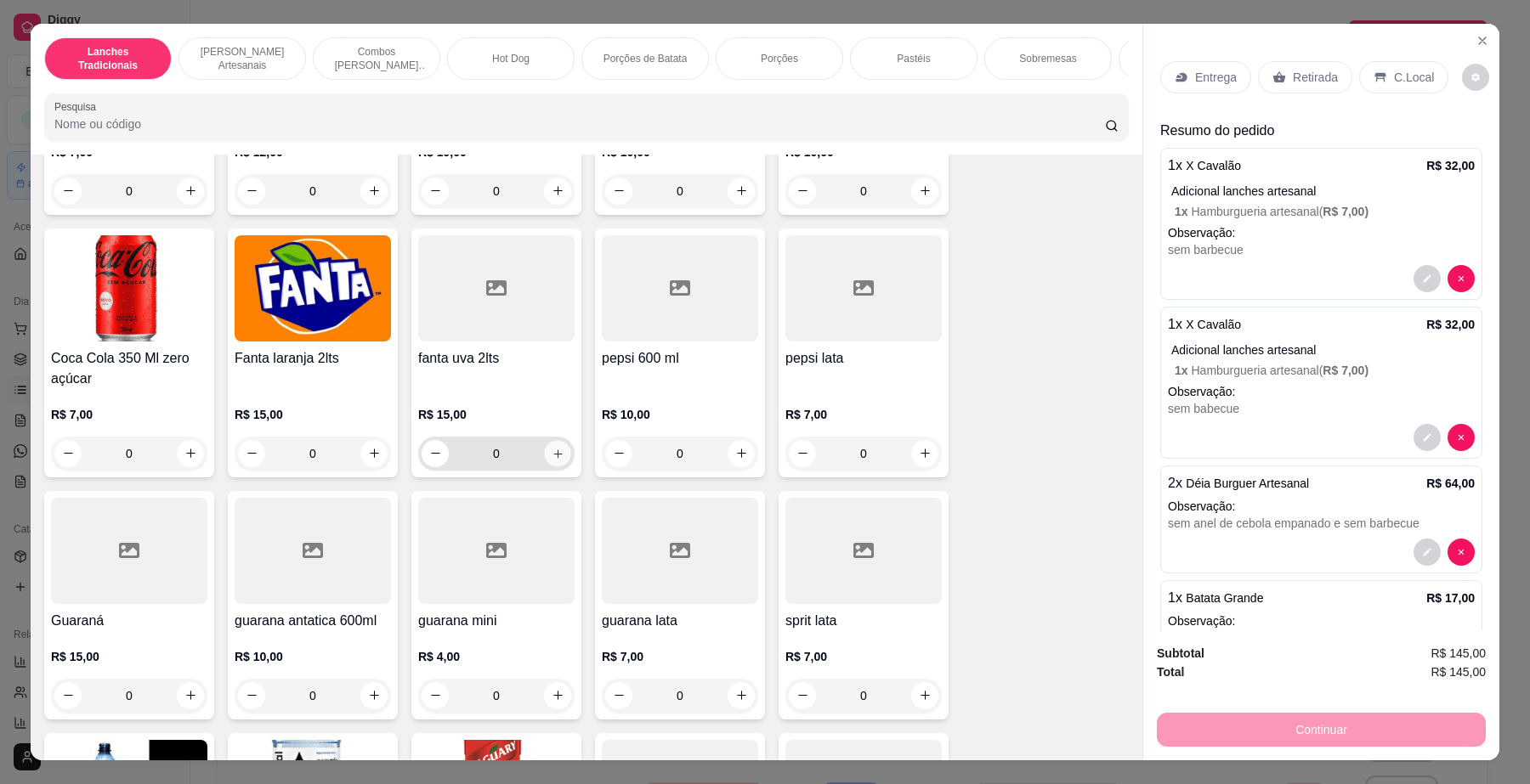
click at [544, 462] on button "increase-product-quantity" at bounding box center [557, 453] width 27 height 27
type input "1"
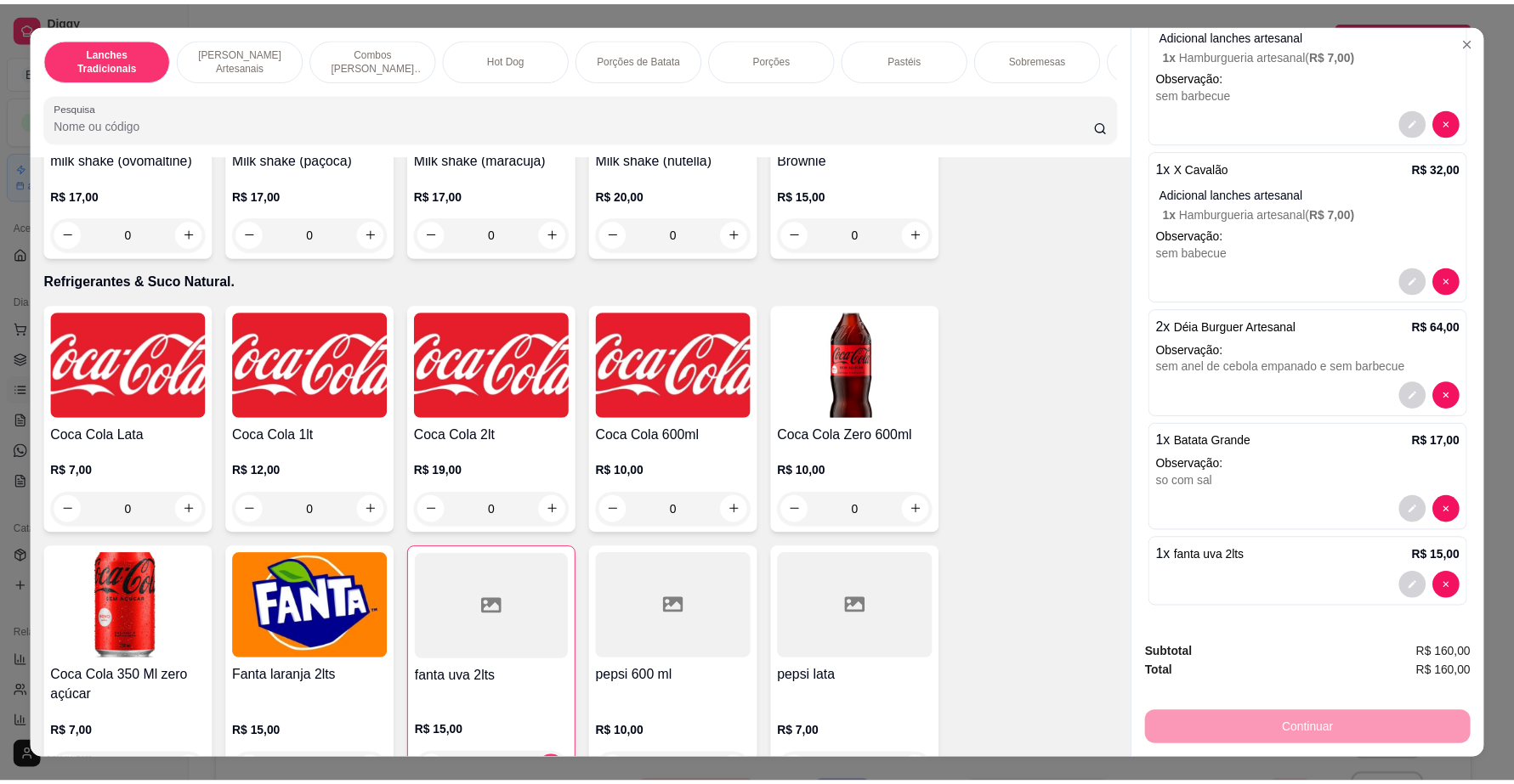
scroll to position [0, 0]
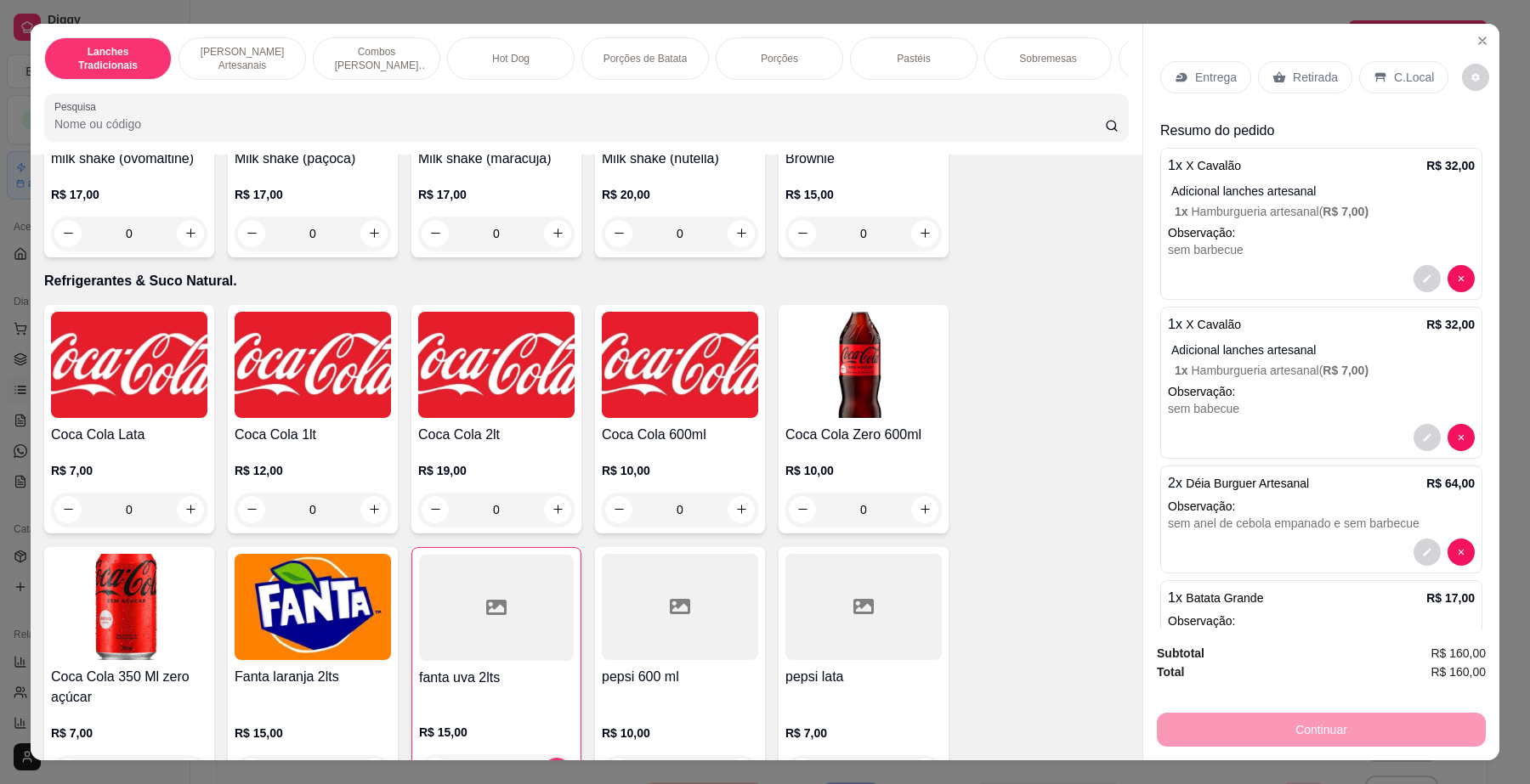
click at [1312, 83] on p "Retirada" at bounding box center [1316, 77] width 45 height 17
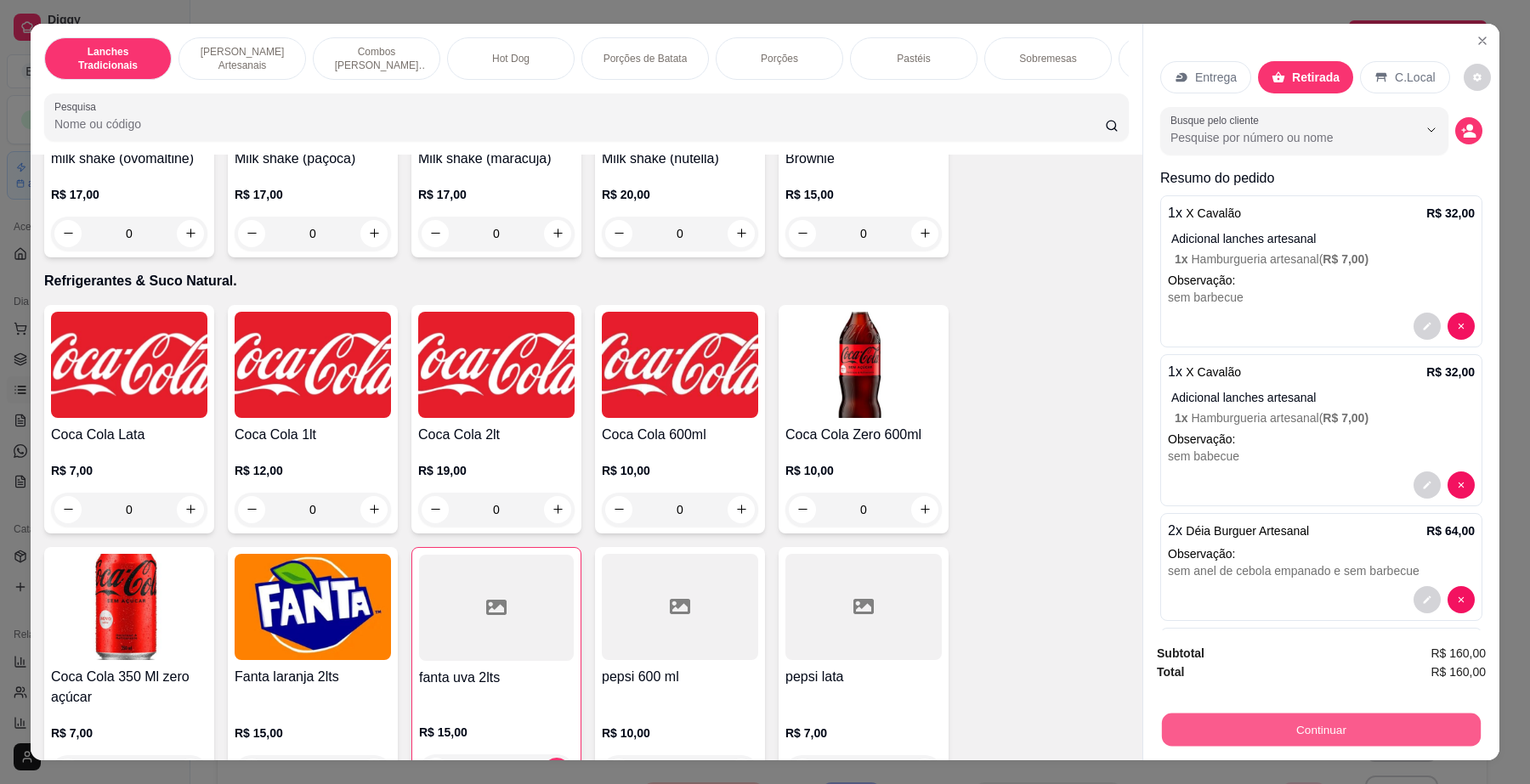
click at [1311, 728] on button "Continuar" at bounding box center [1322, 731] width 319 height 33
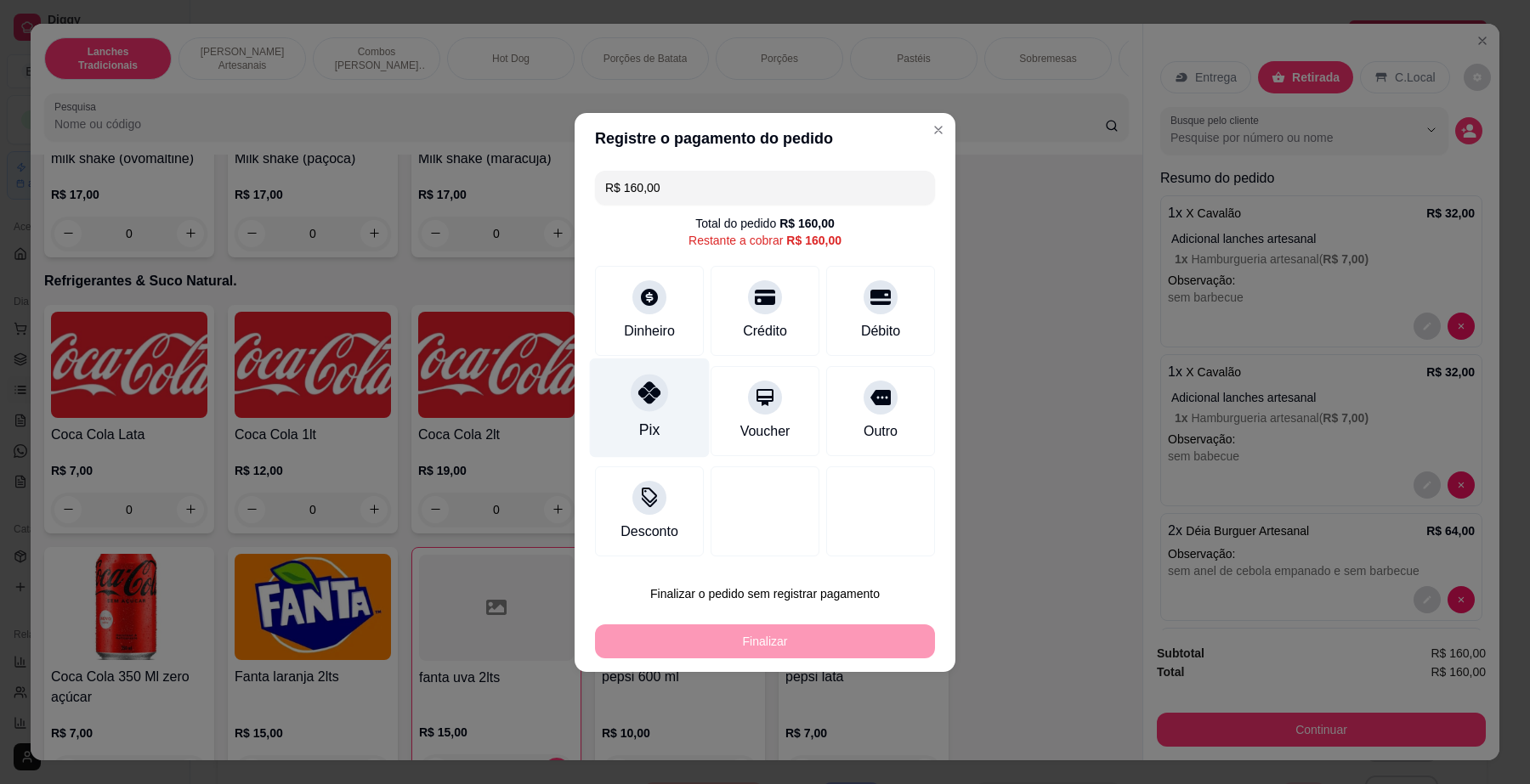
click at [640, 401] on icon at bounding box center [649, 392] width 22 height 22
type input "R$ 0,00"
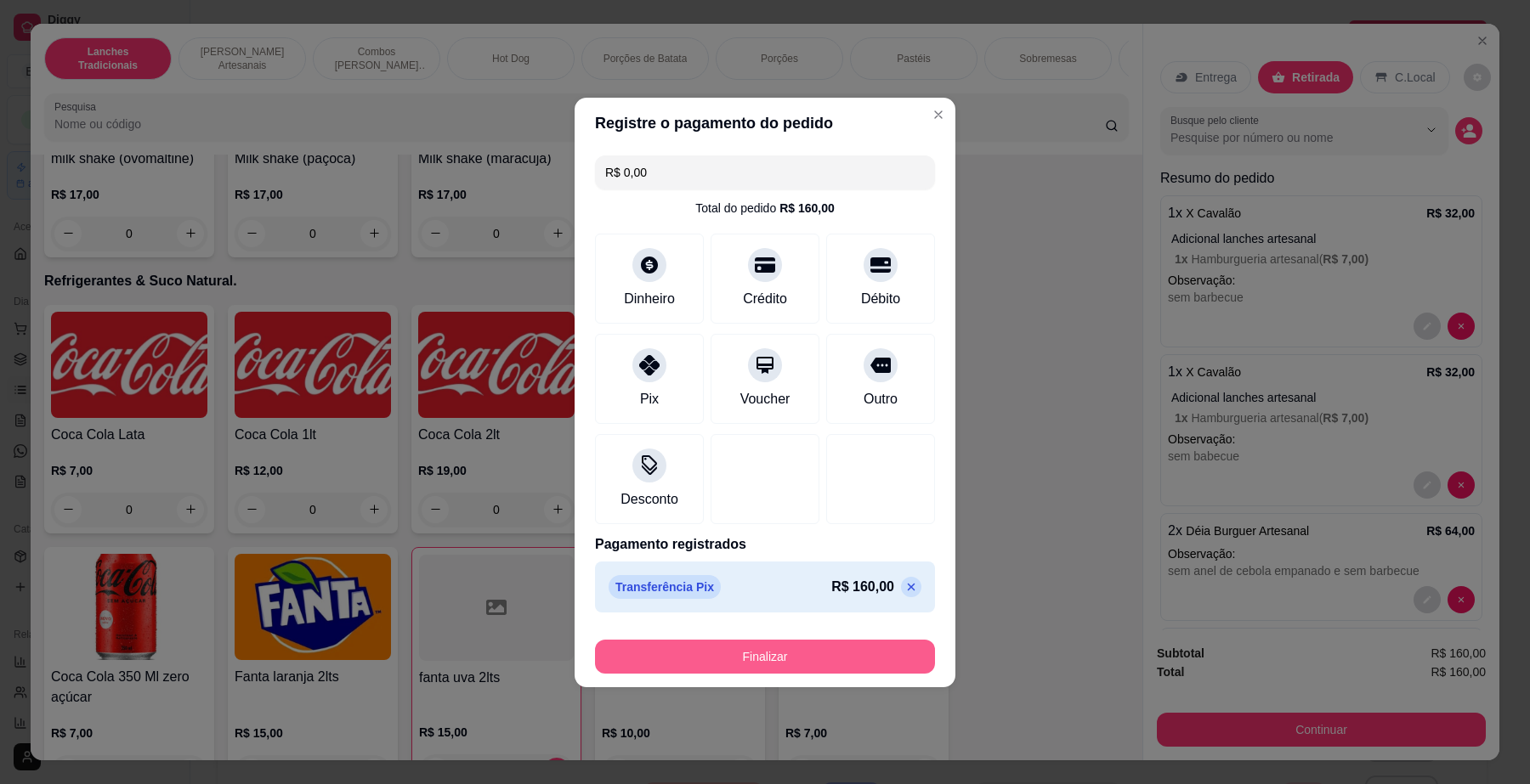
click at [806, 648] on button "Finalizar" at bounding box center [765, 657] width 340 height 34
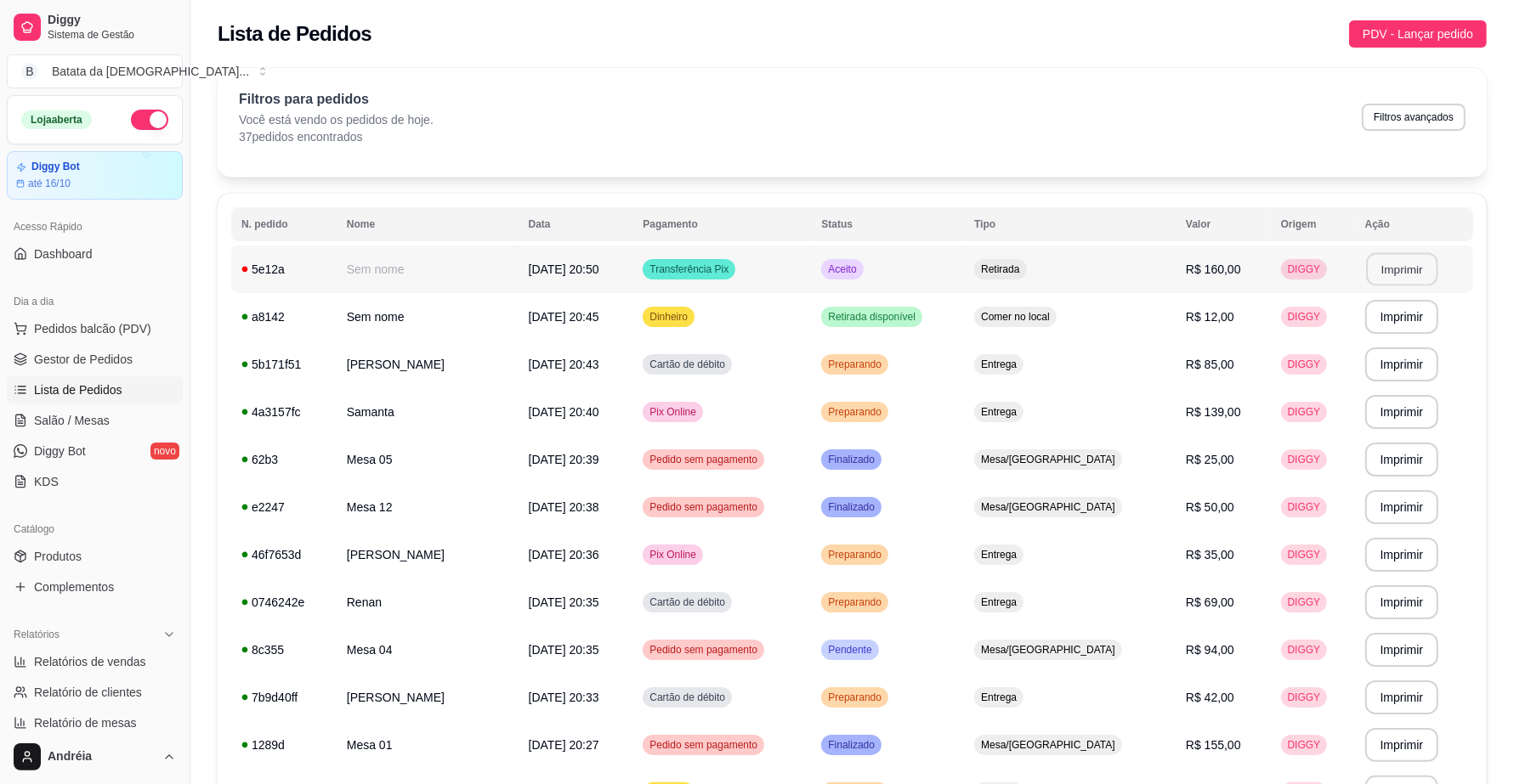
click at [1411, 273] on button "Imprimir" at bounding box center [1402, 270] width 71 height 33
click at [134, 323] on span "Pedidos balcão (PDV)" at bounding box center [93, 328] width 117 height 17
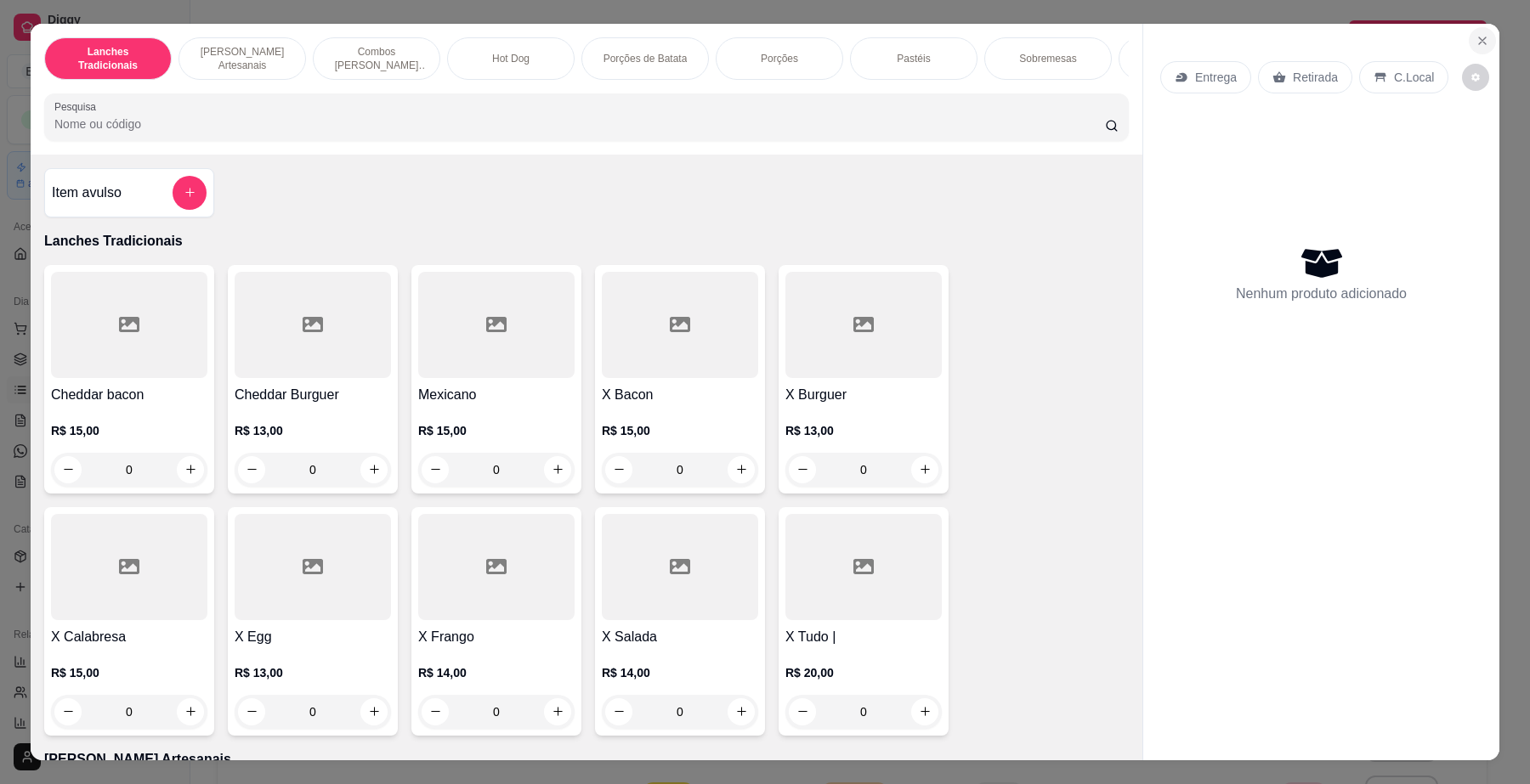
click at [1480, 39] on icon "Close" at bounding box center [1483, 40] width 7 height 7
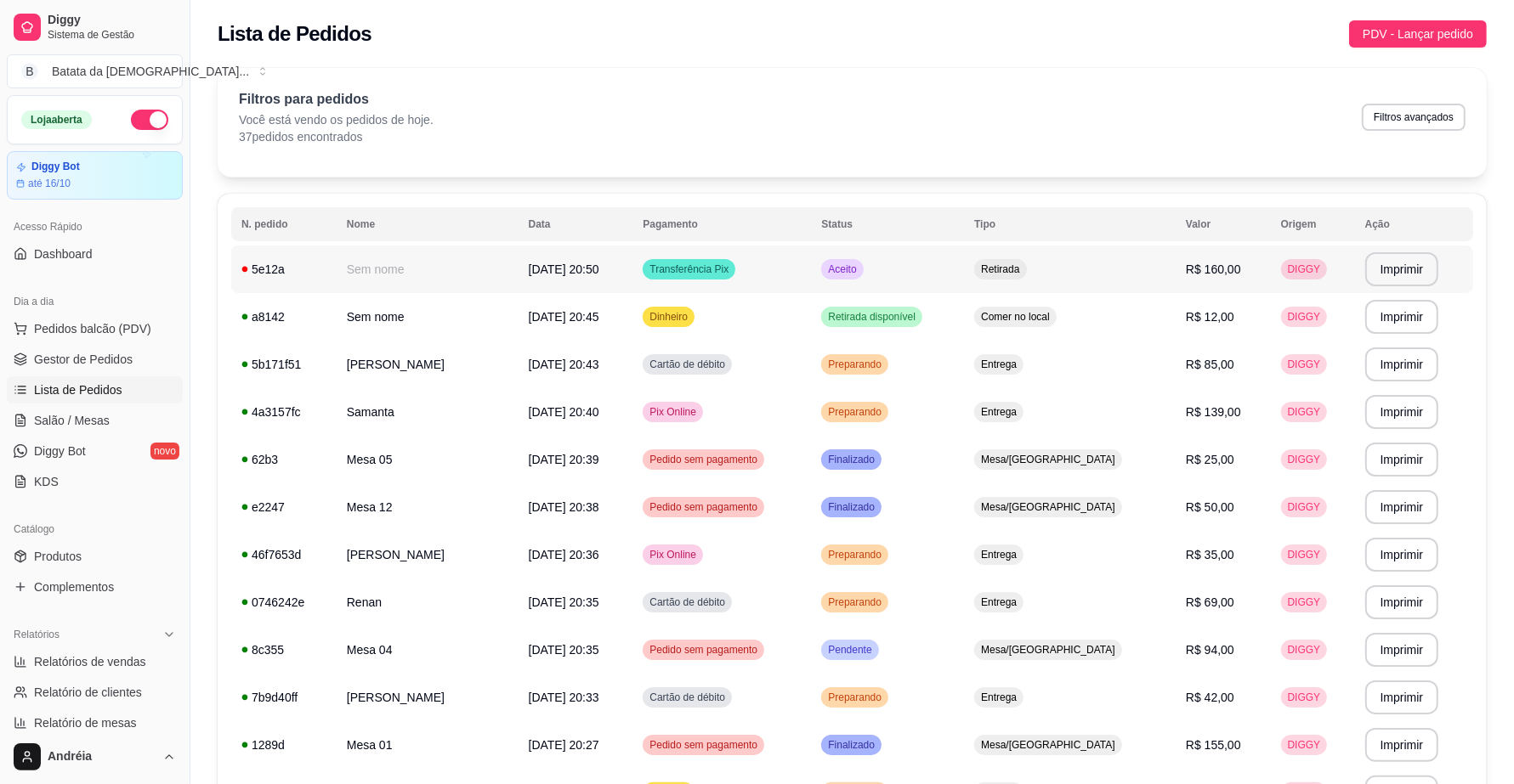
click at [859, 270] on span "Aceito" at bounding box center [841, 270] width 34 height 14
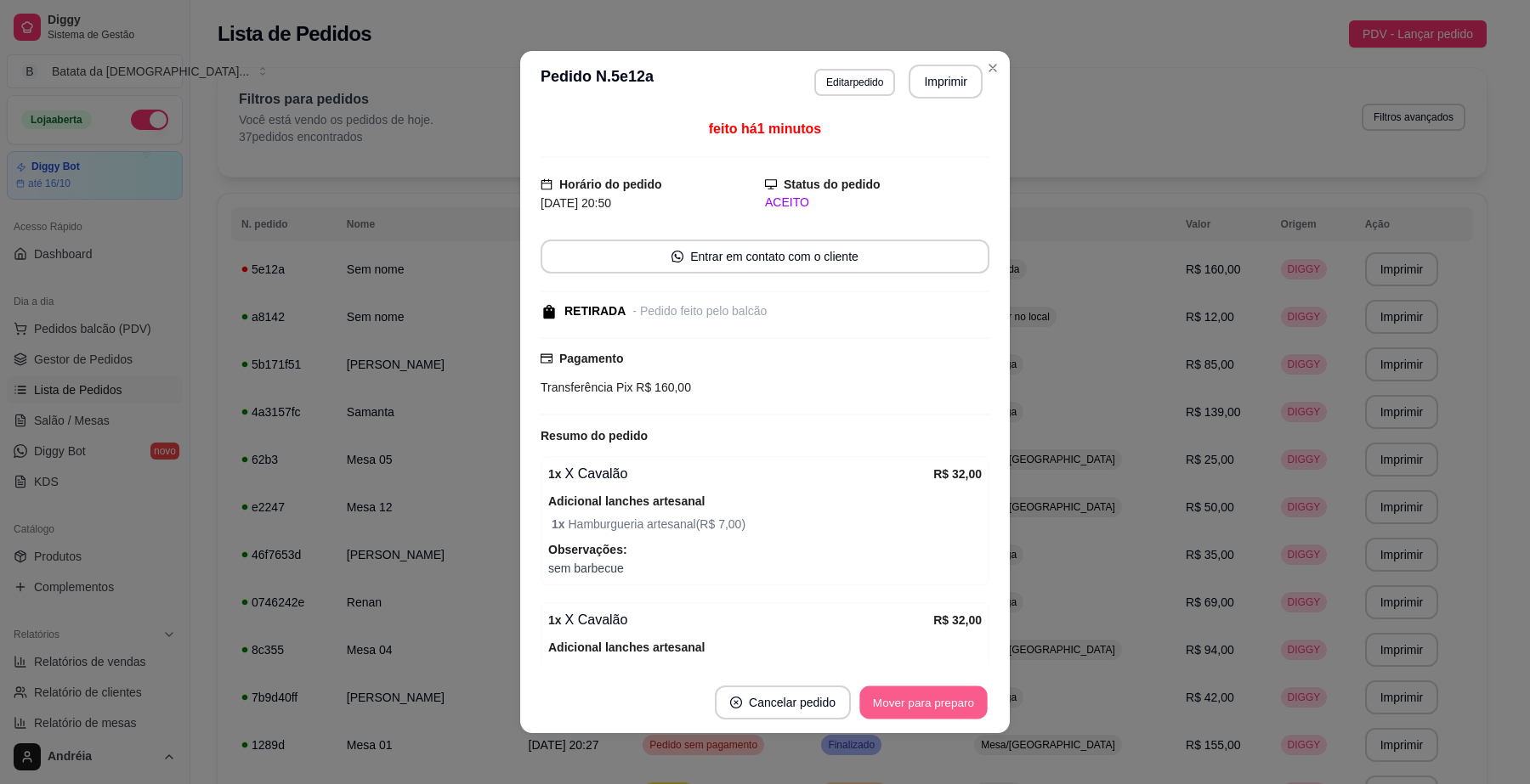
click at [951, 699] on button "Mover para preparo" at bounding box center [922, 703] width 127 height 33
click at [951, 699] on button "Mover para preparo" at bounding box center [924, 702] width 132 height 34
click at [967, 692] on button "Mover para retirada disponível" at bounding box center [895, 703] width 182 height 33
click at [957, 697] on button "Mover para finalizado" at bounding box center [919, 703] width 137 height 33
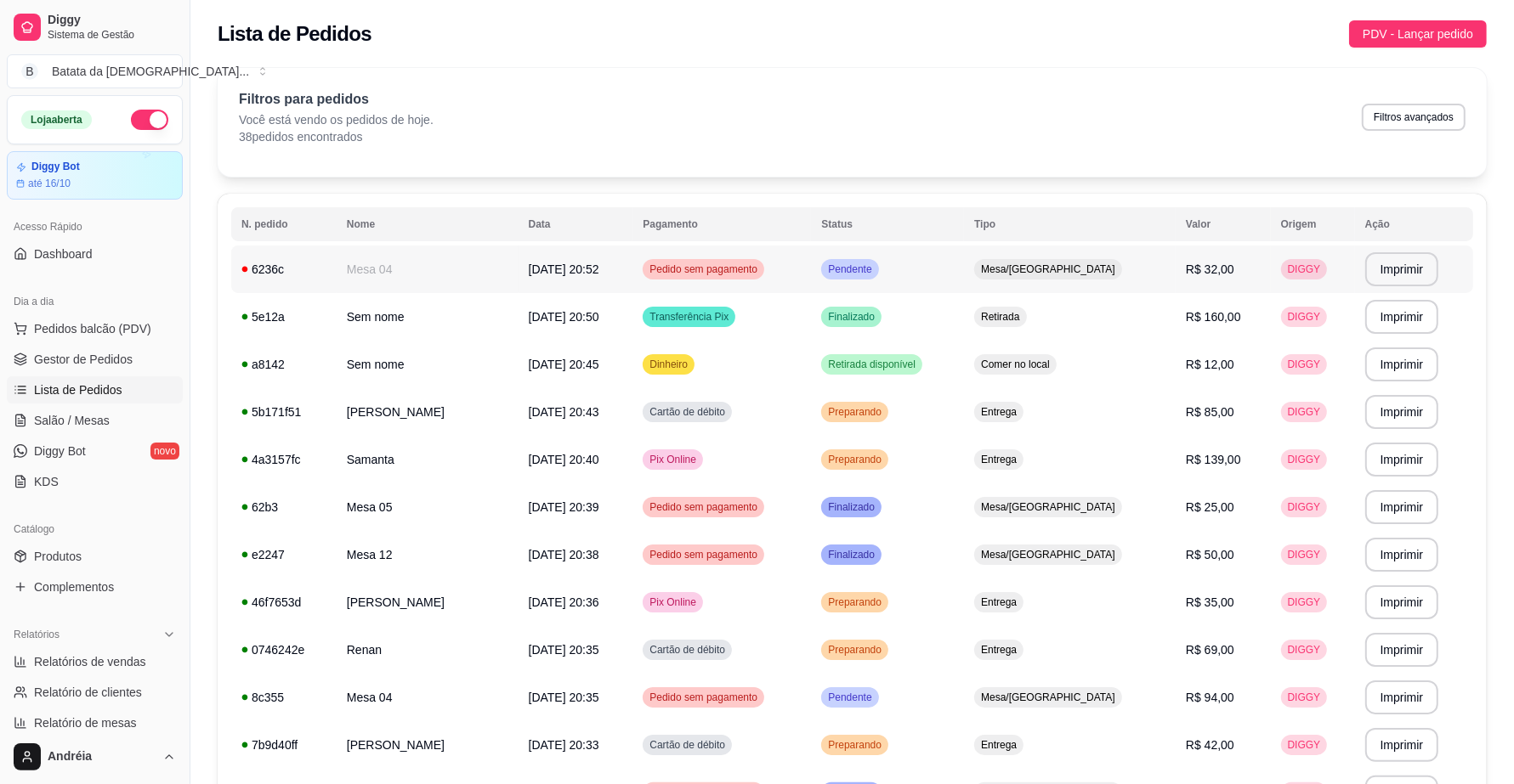
click at [875, 265] on span "Pendente" at bounding box center [849, 270] width 50 height 14
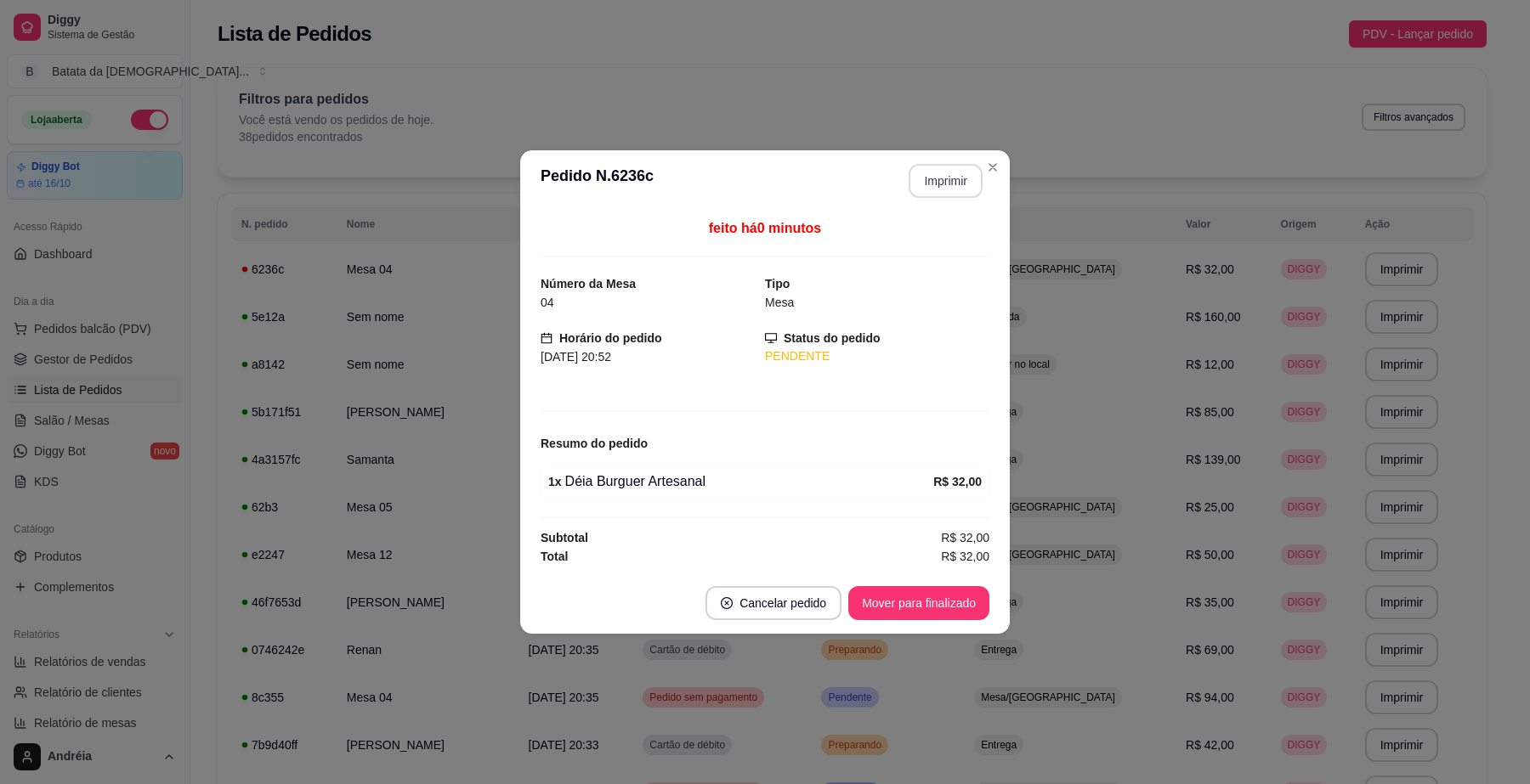
click at [952, 184] on button "Imprimir" at bounding box center [945, 181] width 74 height 34
click at [940, 605] on button "Mover para finalizado" at bounding box center [918, 603] width 141 height 34
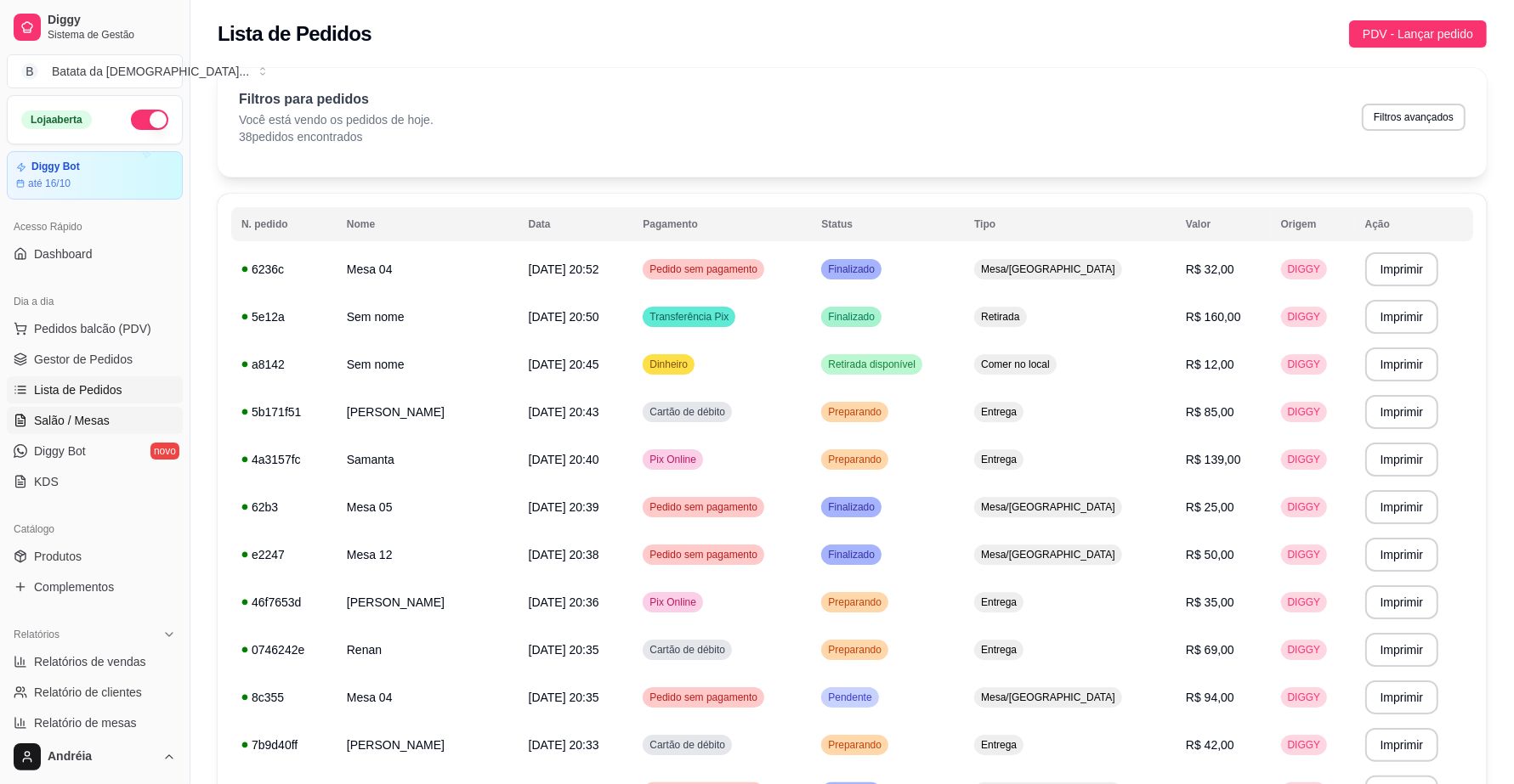
click at [127, 411] on link "Salão / Mesas" at bounding box center [95, 421] width 176 height 28
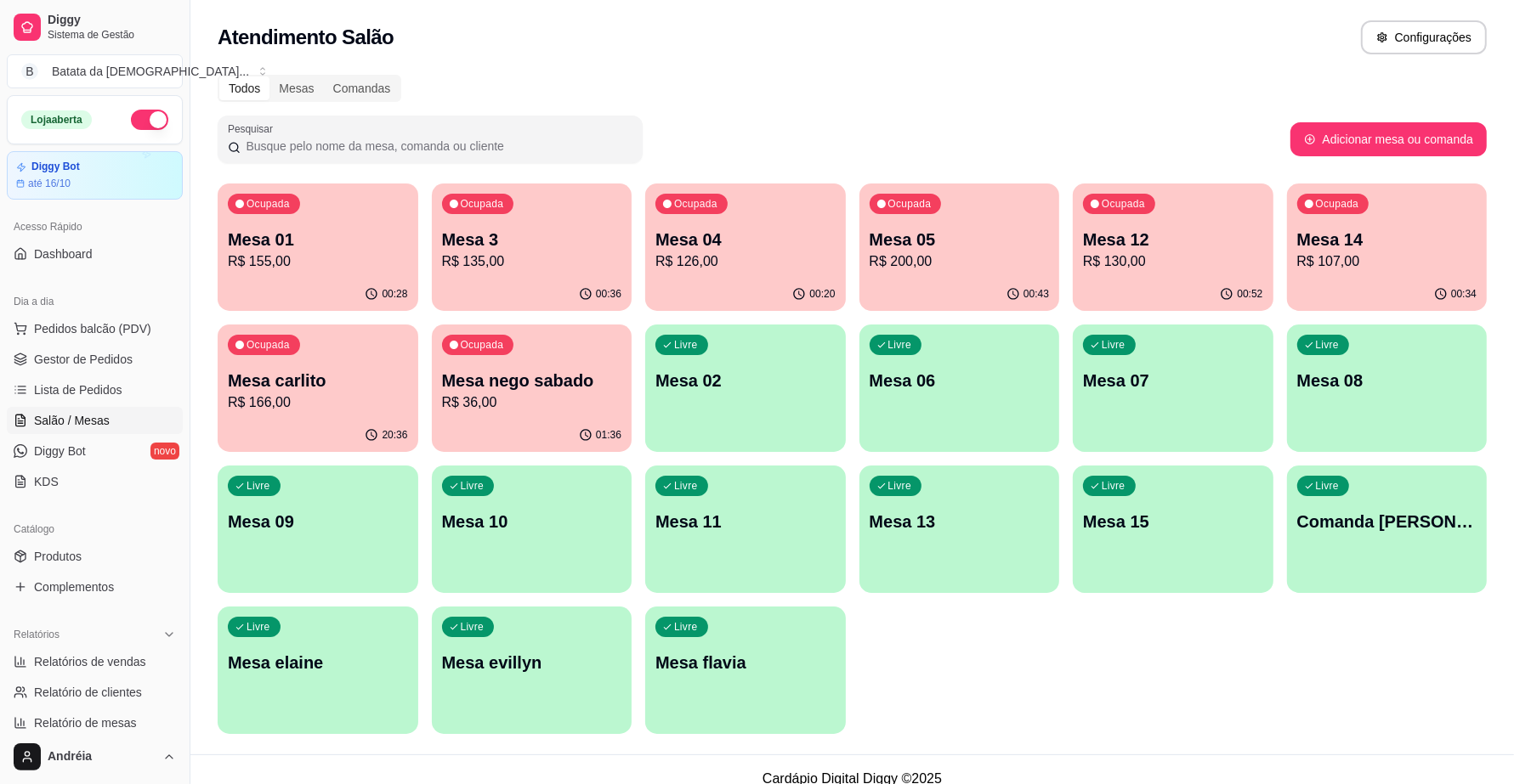
click at [1183, 274] on div "Ocupada Mesa 12 R$ 130,00" at bounding box center [1173, 230] width 201 height 95
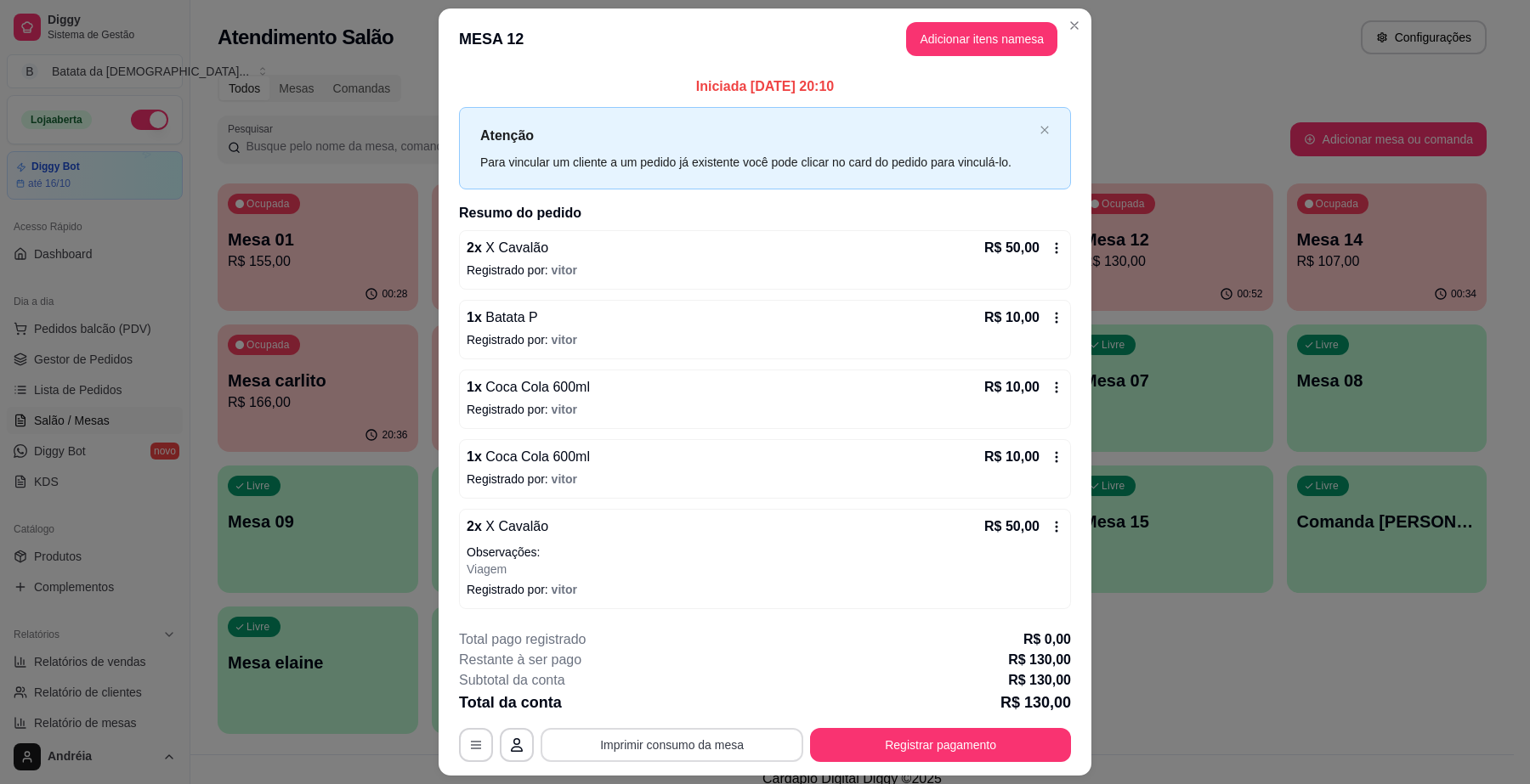
click at [648, 742] on button "Imprimir consumo da mesa" at bounding box center [672, 746] width 263 height 34
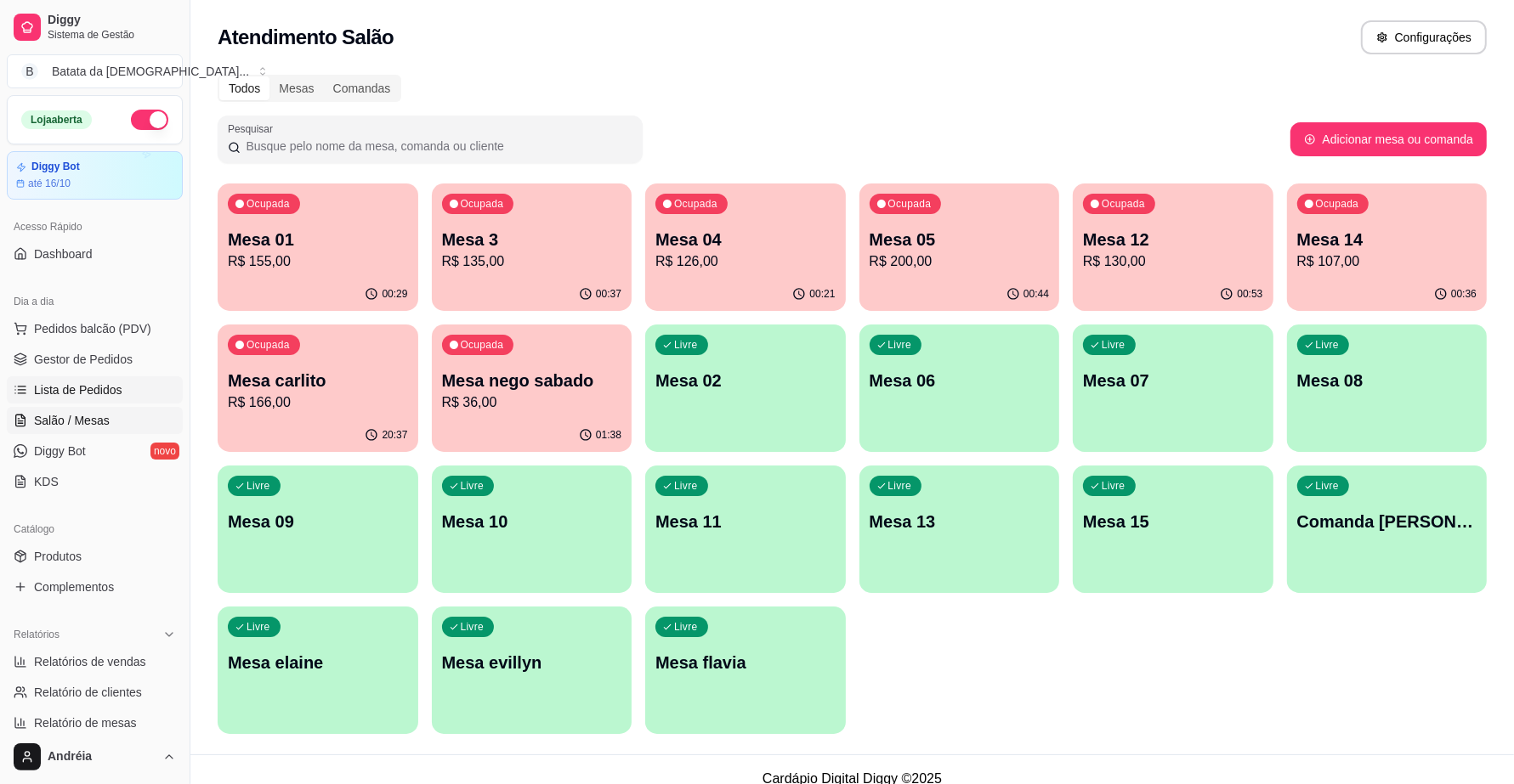
click at [68, 391] on span "Lista de Pedidos" at bounding box center [79, 389] width 89 height 17
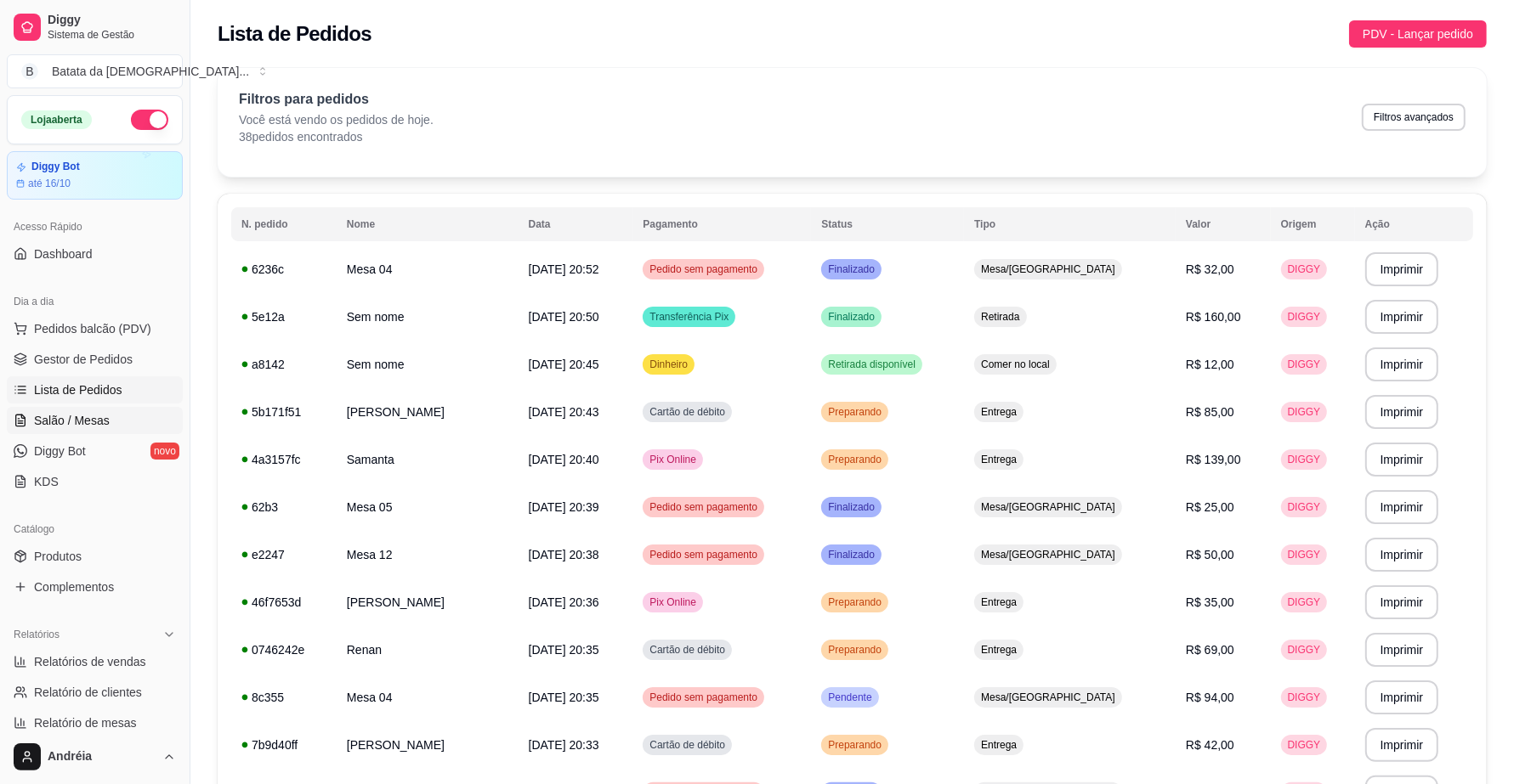
click at [84, 418] on span "Salão / Mesas" at bounding box center [72, 421] width 76 height 17
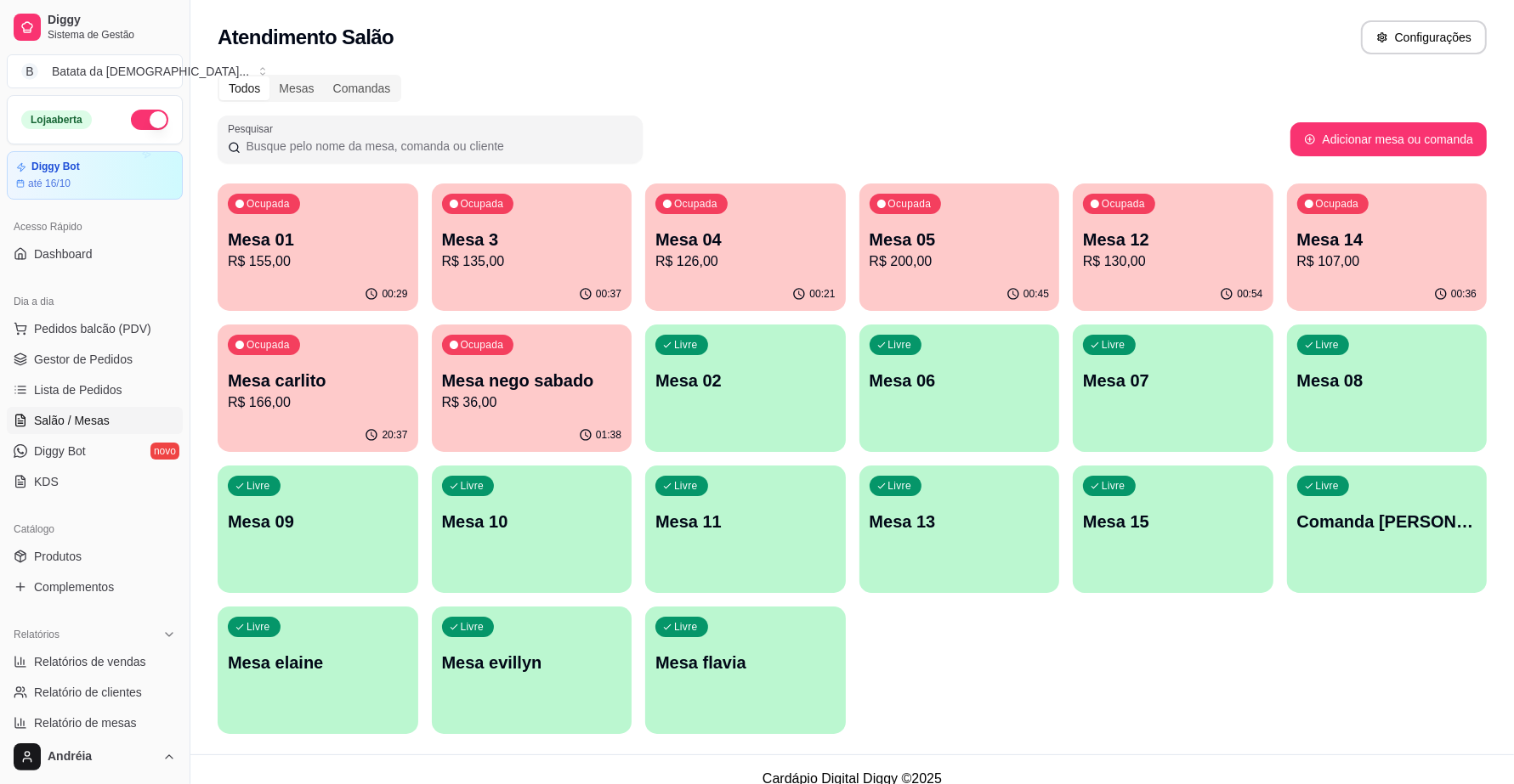
click at [1148, 235] on p "Mesa 12" at bounding box center [1172, 239] width 180 height 24
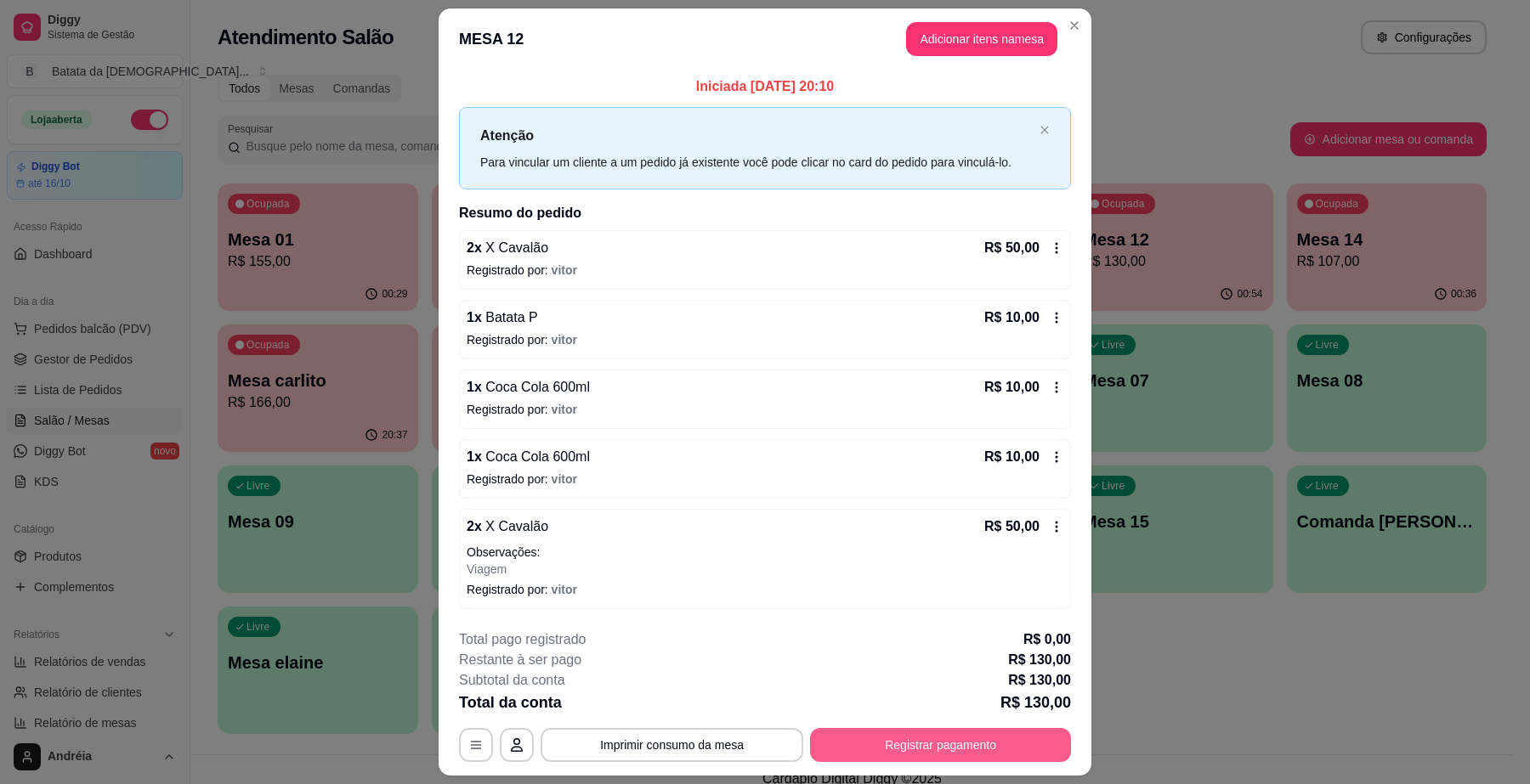
click at [924, 735] on button "Registrar pagamento" at bounding box center [940, 746] width 261 height 34
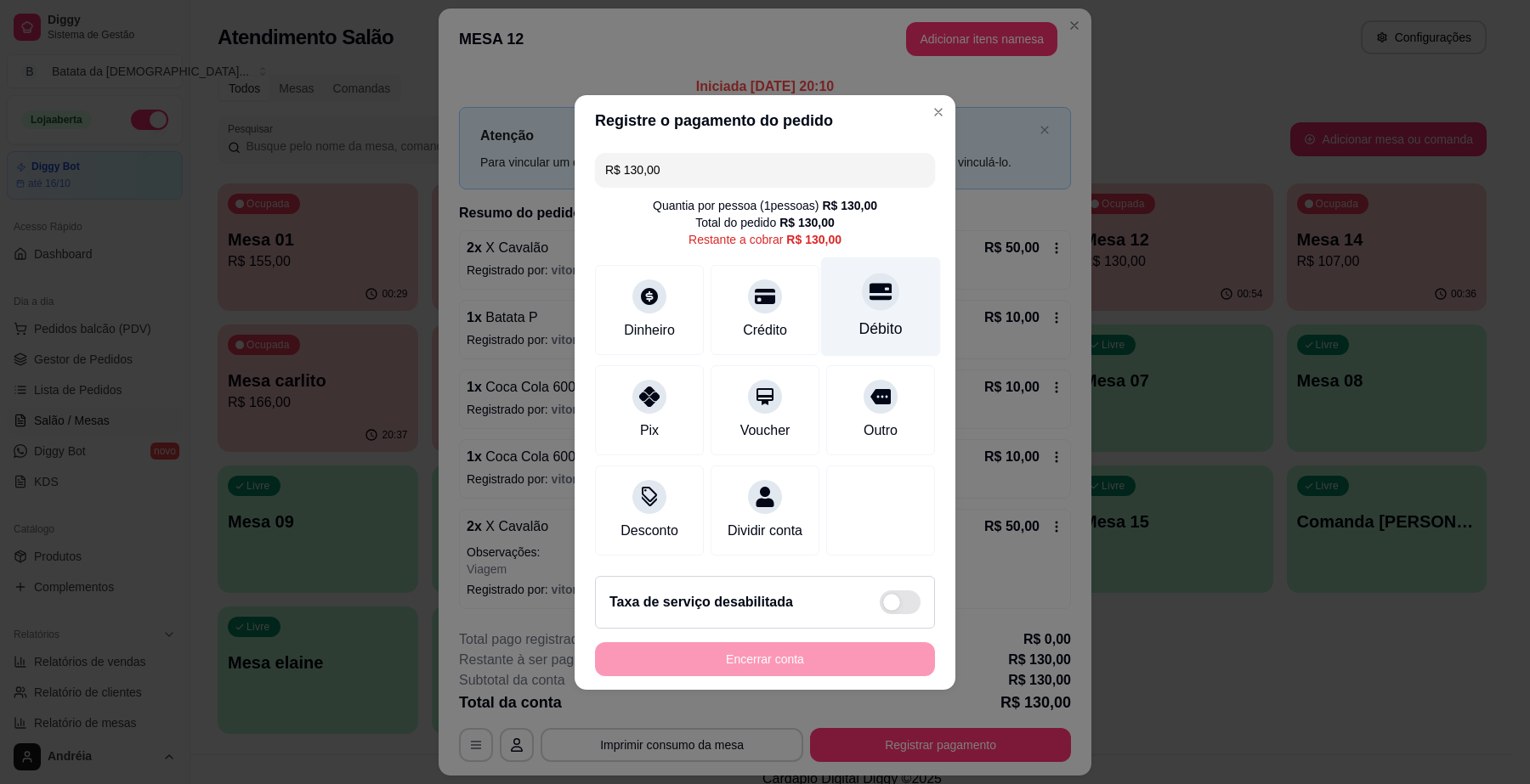
click at [869, 318] on div "Débito" at bounding box center [881, 329] width 43 height 22
type input "R$ 0,00"
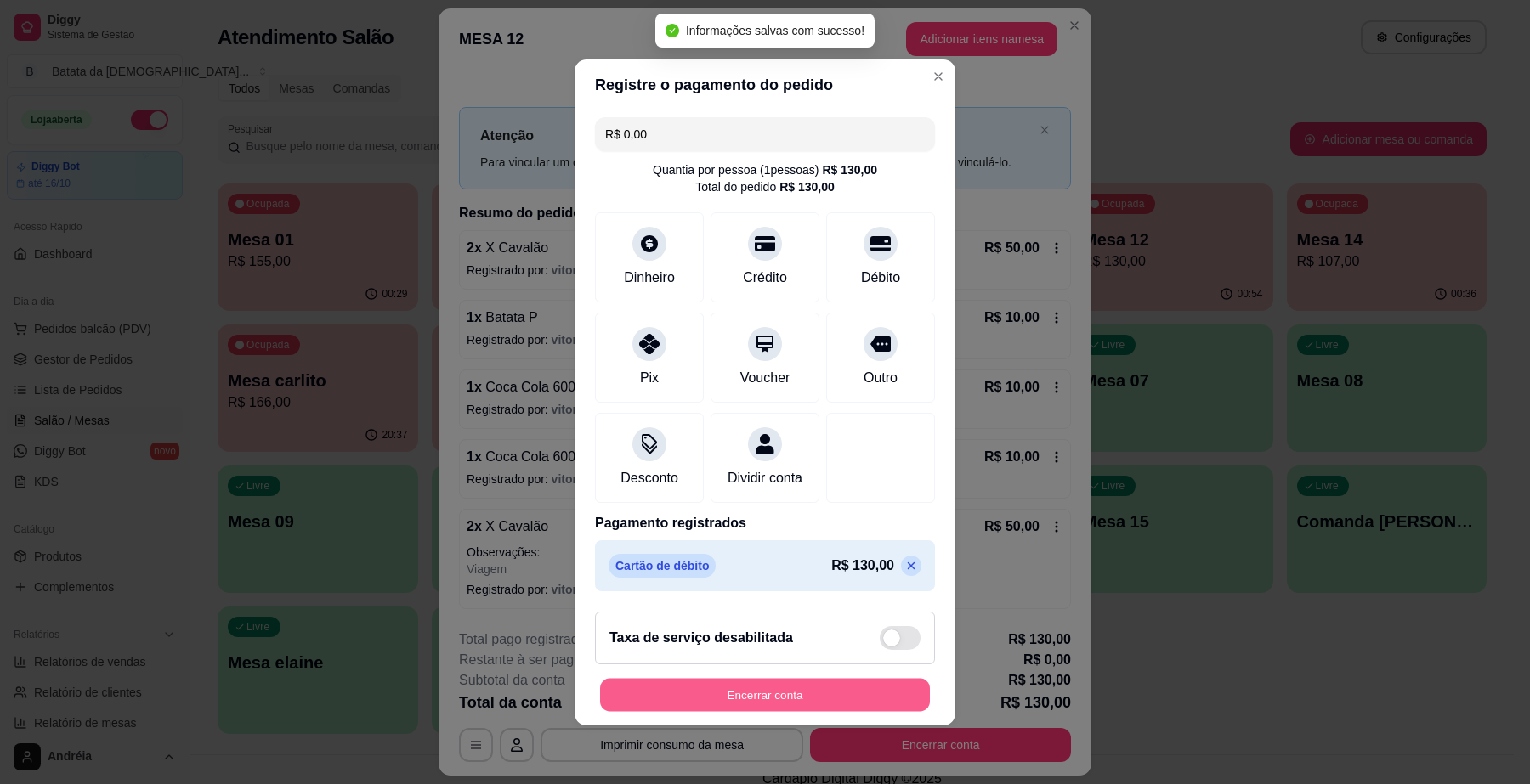
click at [828, 697] on button "Encerrar conta" at bounding box center [765, 695] width 330 height 33
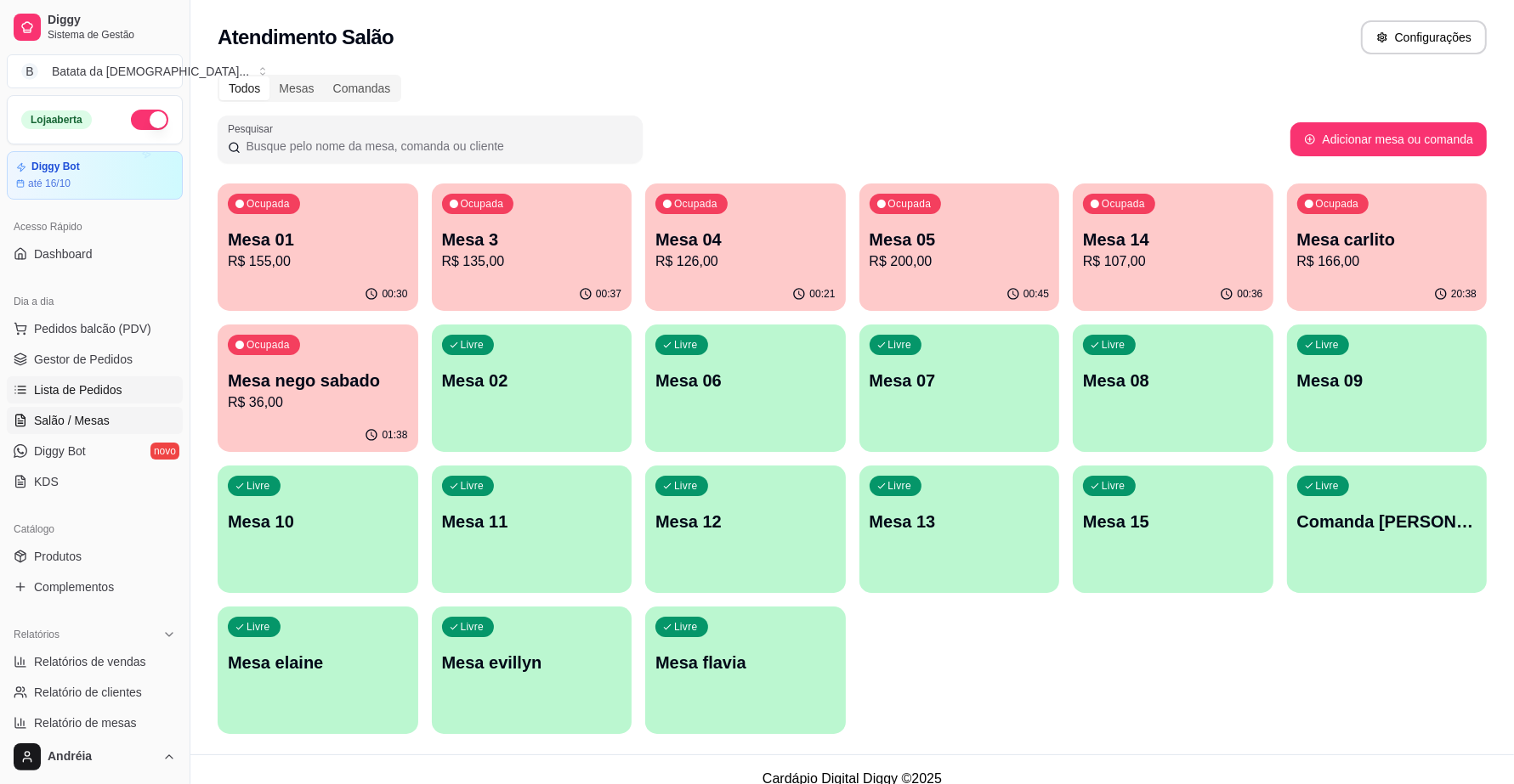
click at [60, 396] on span "Lista de Pedidos" at bounding box center [79, 389] width 89 height 17
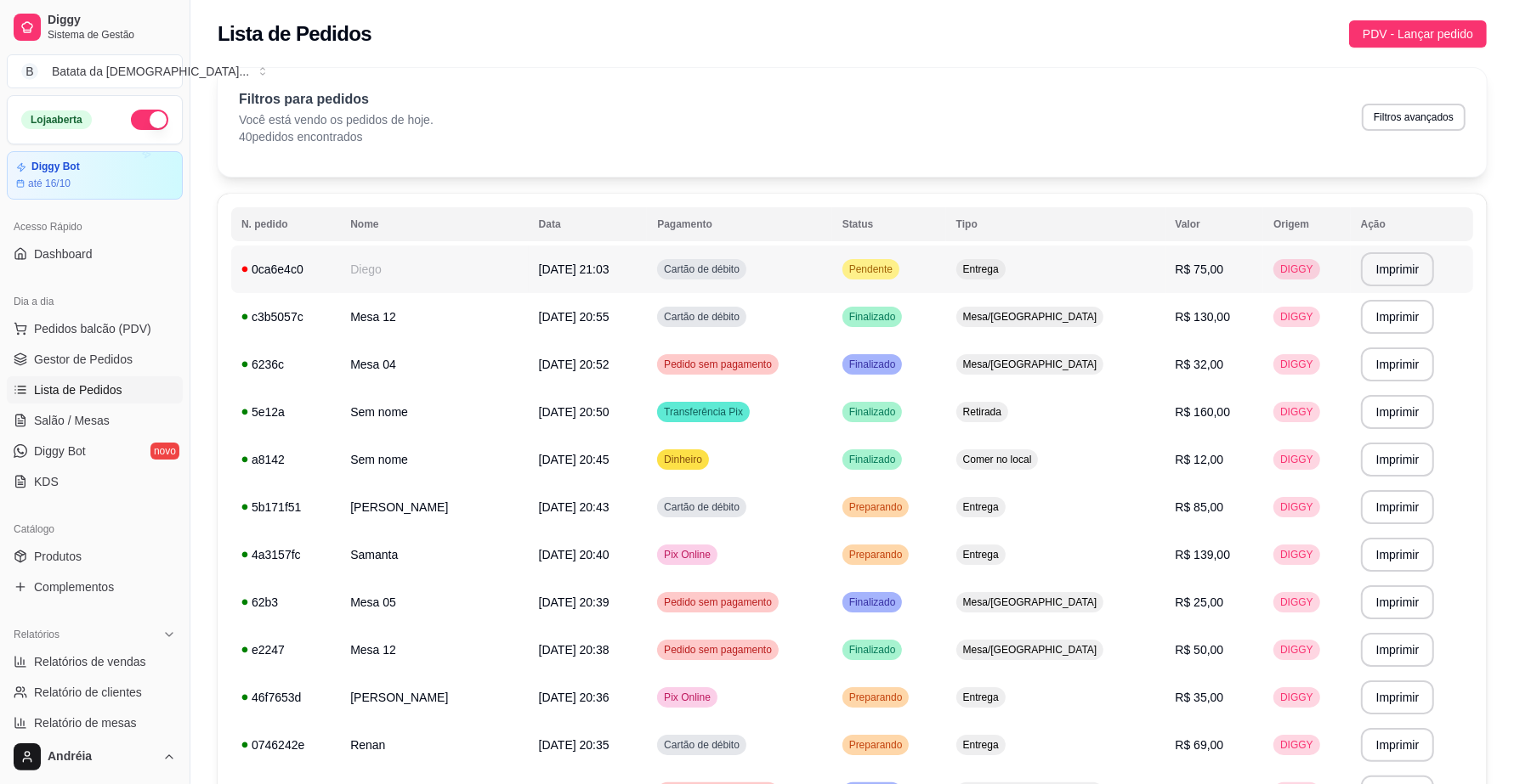
click at [340, 270] on td "0ca6e4c0" at bounding box center [286, 269] width 108 height 47
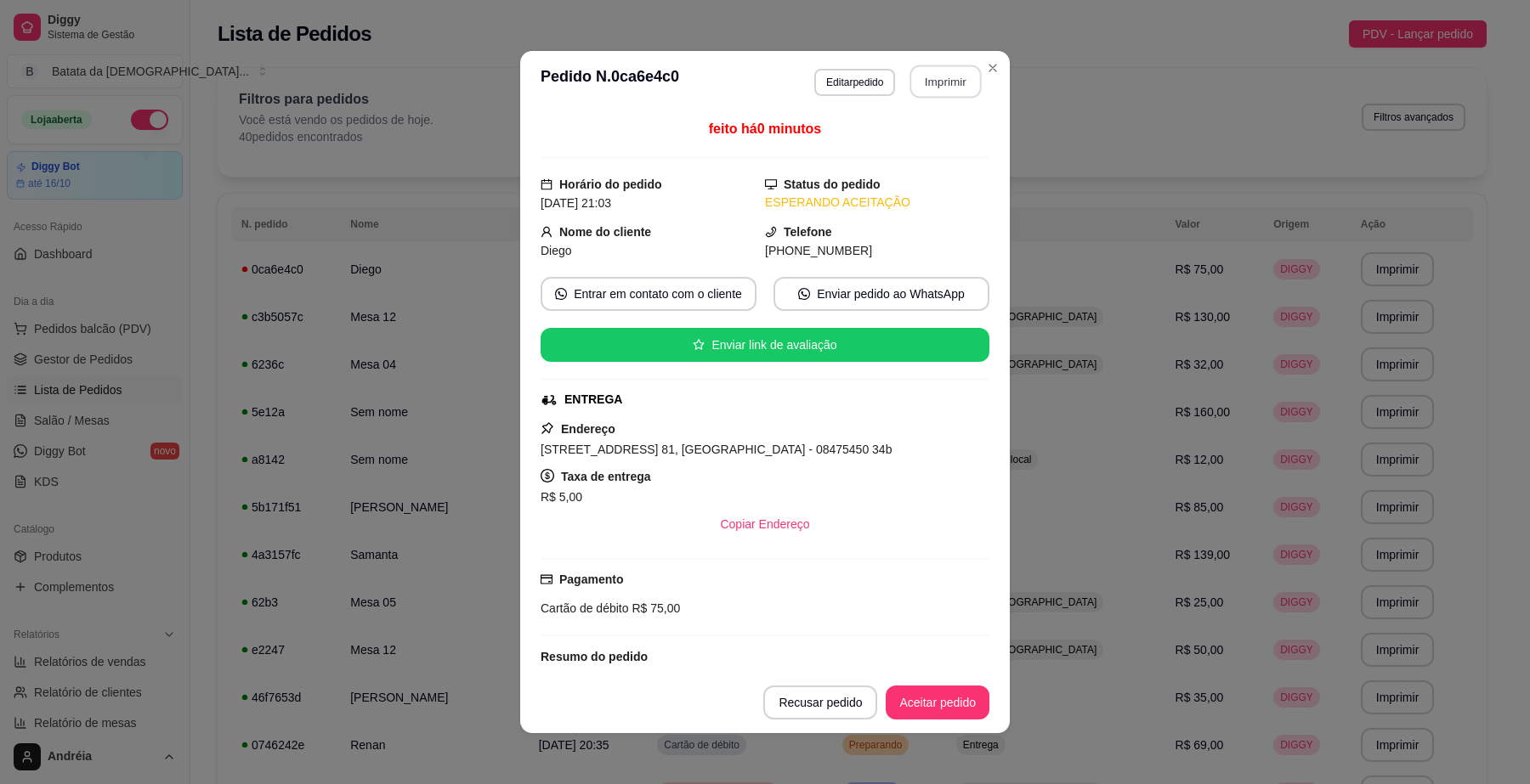
click at [940, 70] on button "Imprimir" at bounding box center [946, 82] width 71 height 33
click at [901, 690] on button "Aceitar pedido" at bounding box center [937, 702] width 103 height 34
click at [920, 697] on button "Aceitar pedido" at bounding box center [938, 703] width 100 height 33
click at [920, 697] on button "Aceitar pedido" at bounding box center [937, 702] width 103 height 34
click at [925, 695] on button "Mover para preparo" at bounding box center [922, 703] width 127 height 33
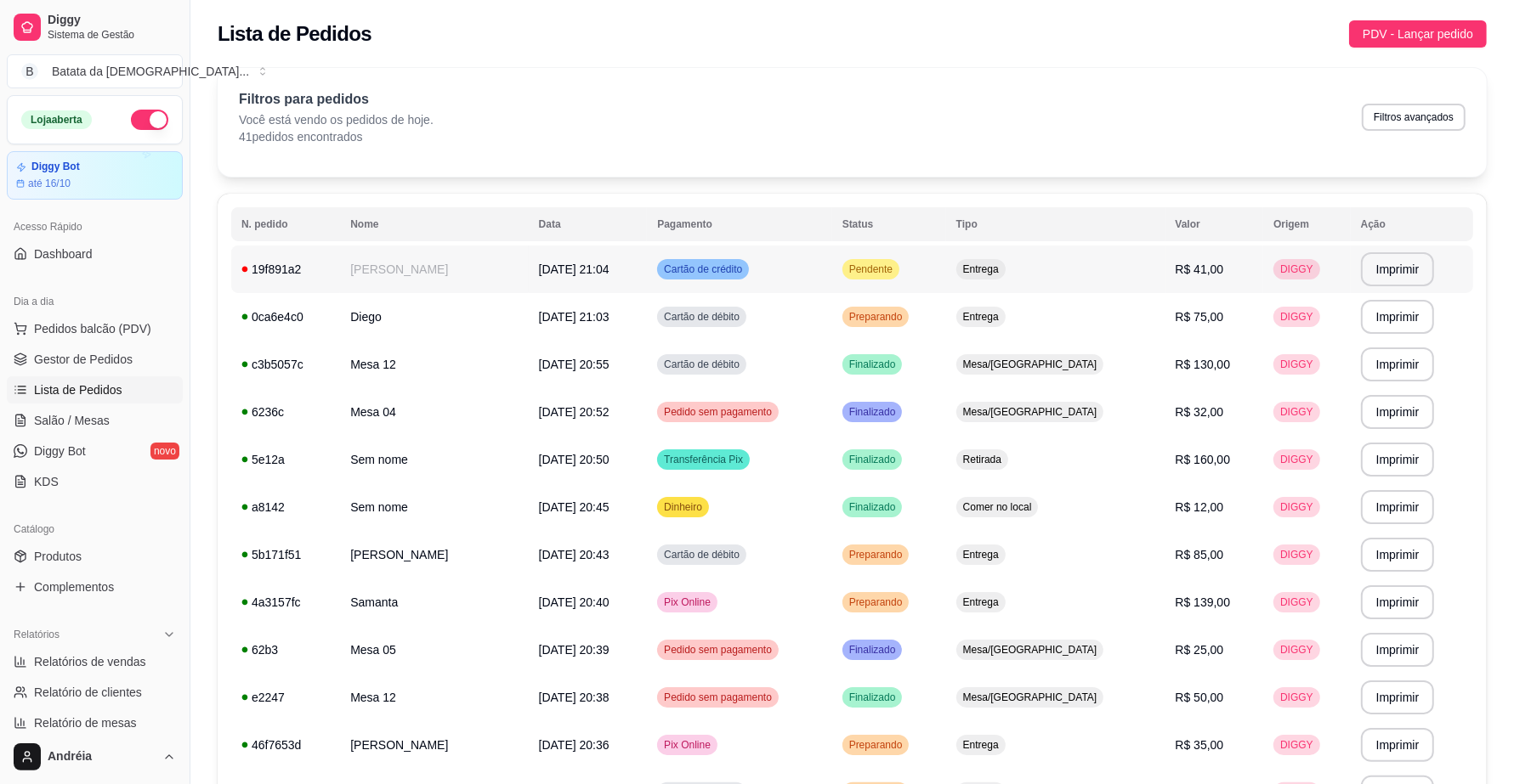
click at [906, 249] on td "Pendente" at bounding box center [889, 269] width 114 height 47
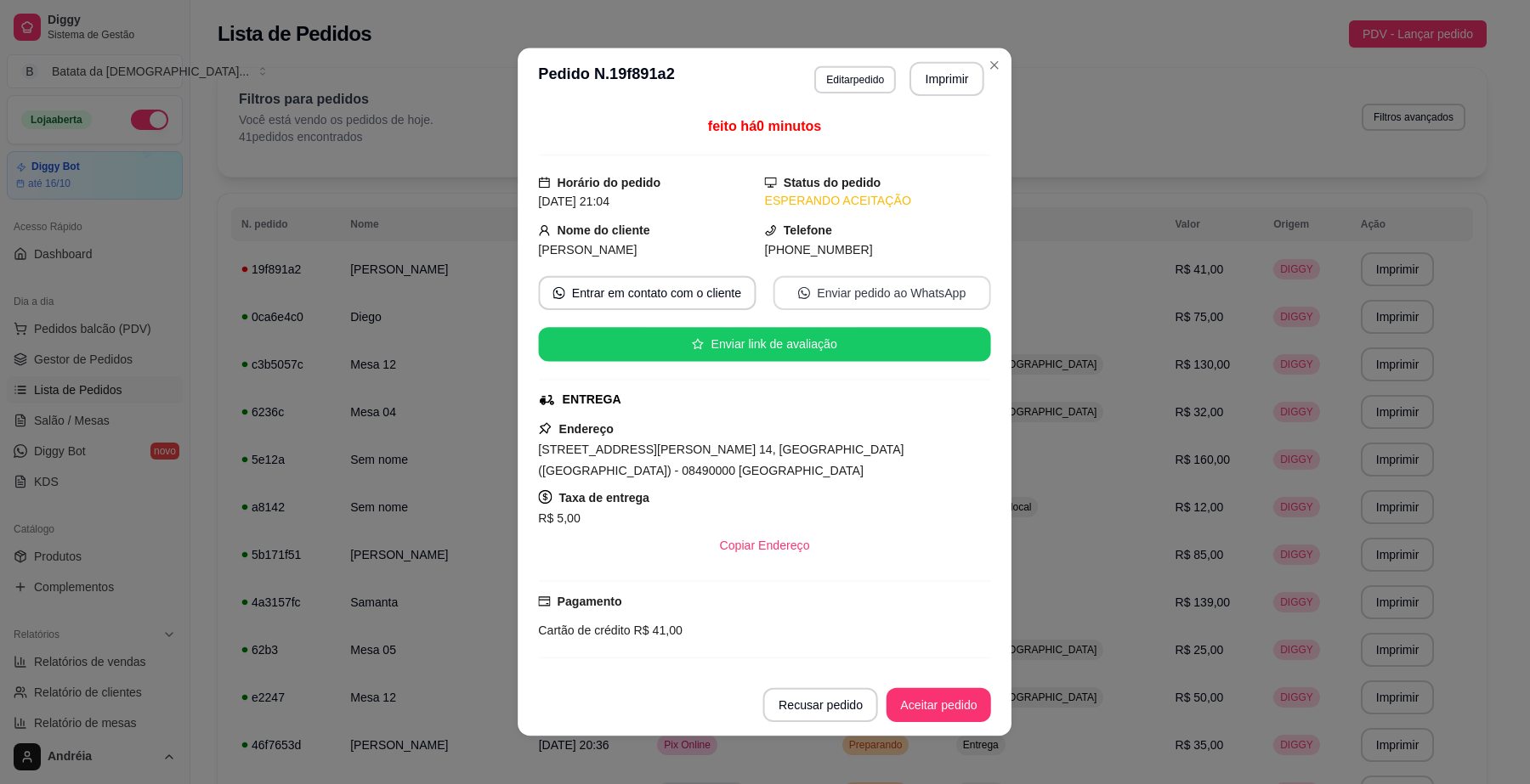
click at [906, 276] on div "feito há 0 minutos Horário do pedido 11/10/2025 21:04 Status do pedido ESPERAND…" at bounding box center [765, 391] width 452 height 551
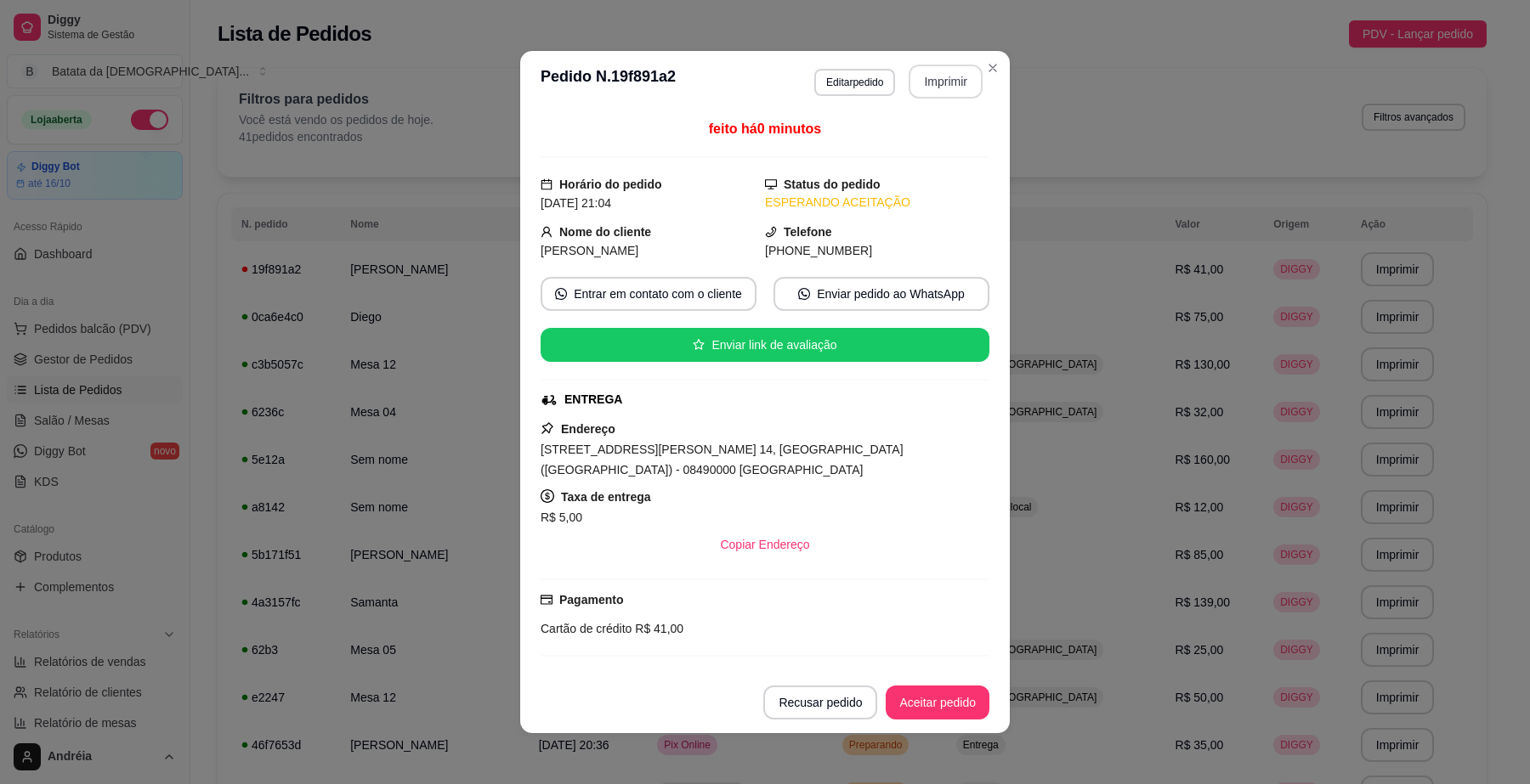
click at [936, 94] on button "Imprimir" at bounding box center [945, 82] width 74 height 34
click at [921, 690] on button "Aceitar pedido" at bounding box center [938, 703] width 100 height 33
click at [928, 703] on button "Mover para preparo" at bounding box center [922, 703] width 127 height 33
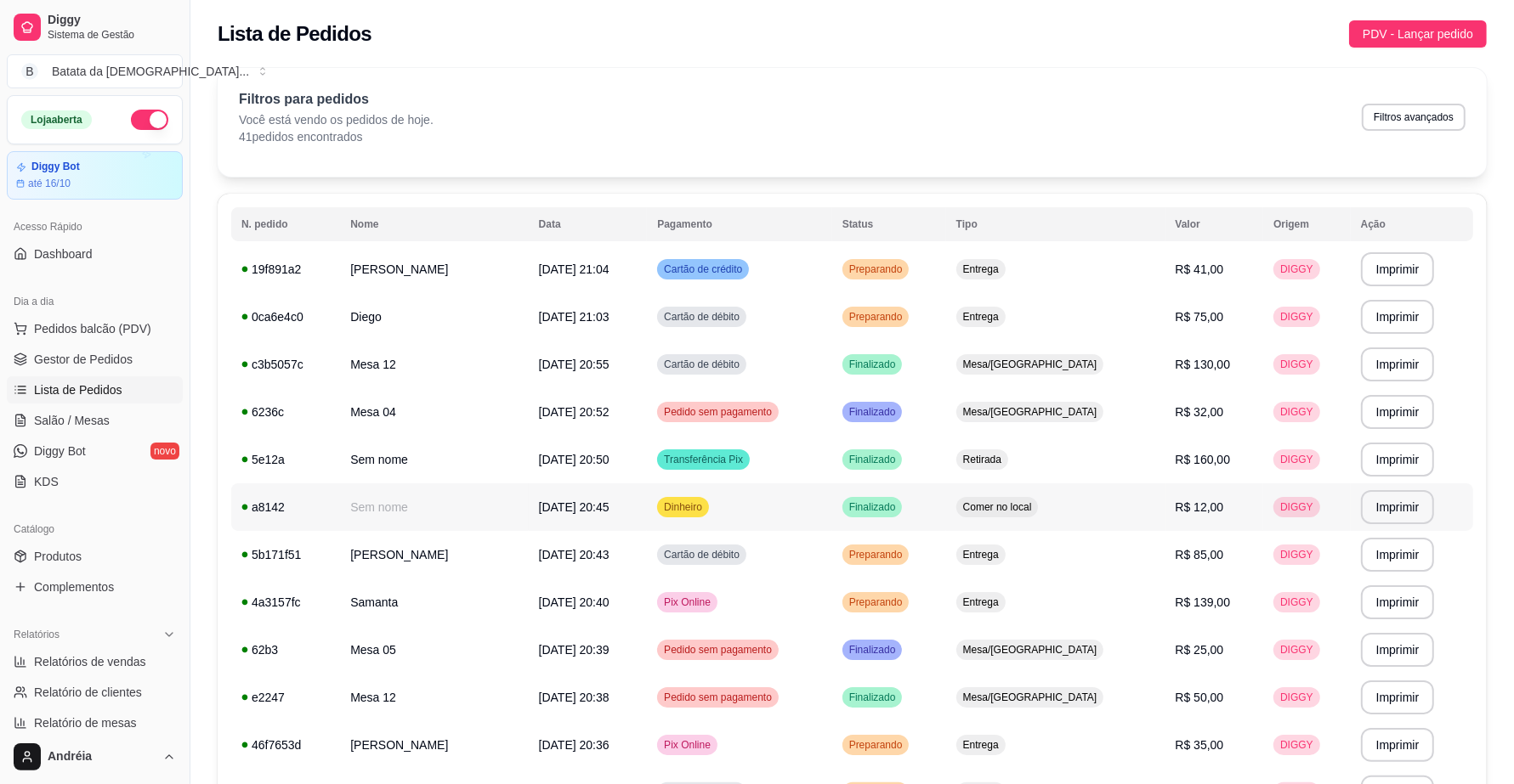
click at [787, 498] on td "Dinheiro" at bounding box center [740, 507] width 185 height 47
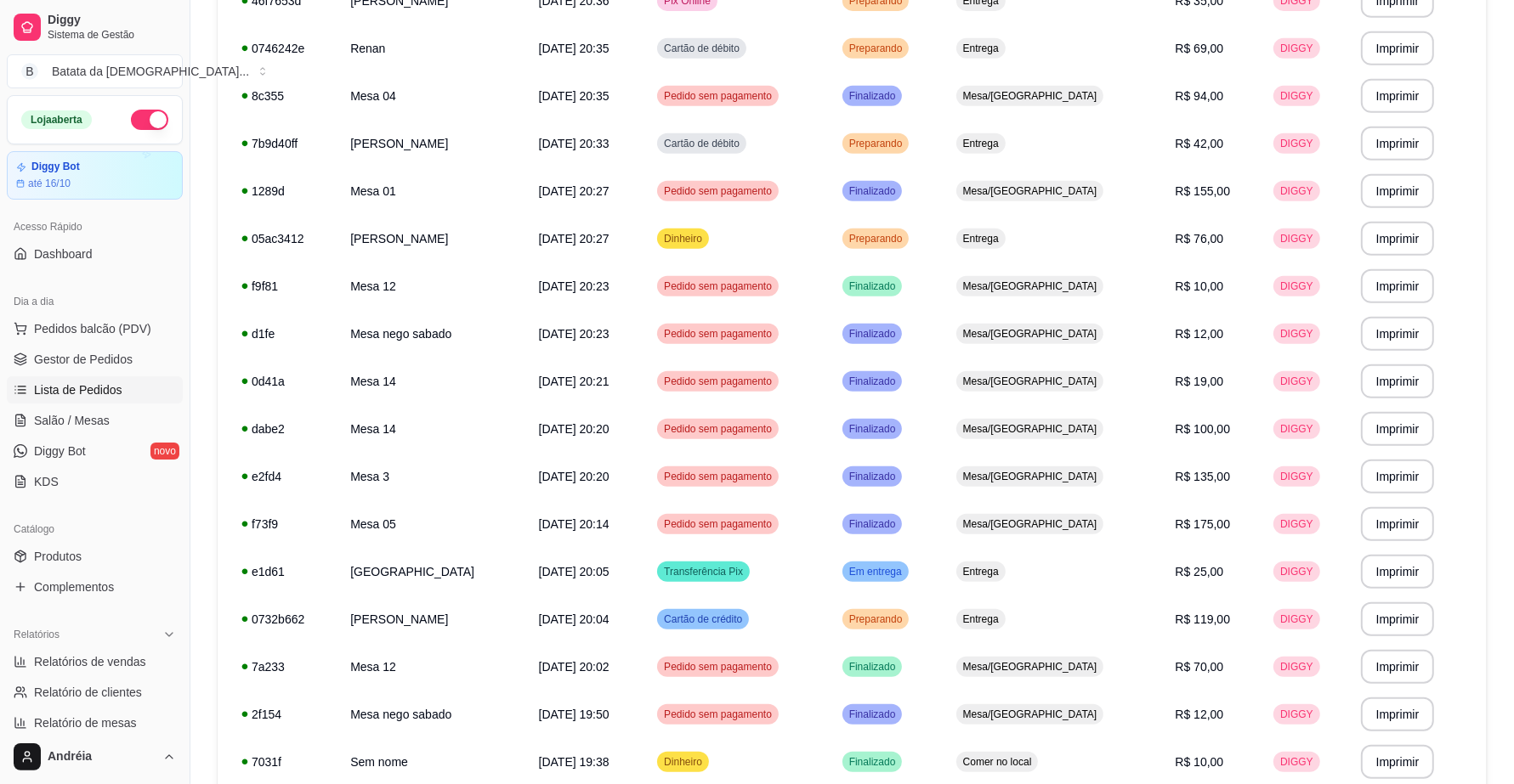
scroll to position [692, 0]
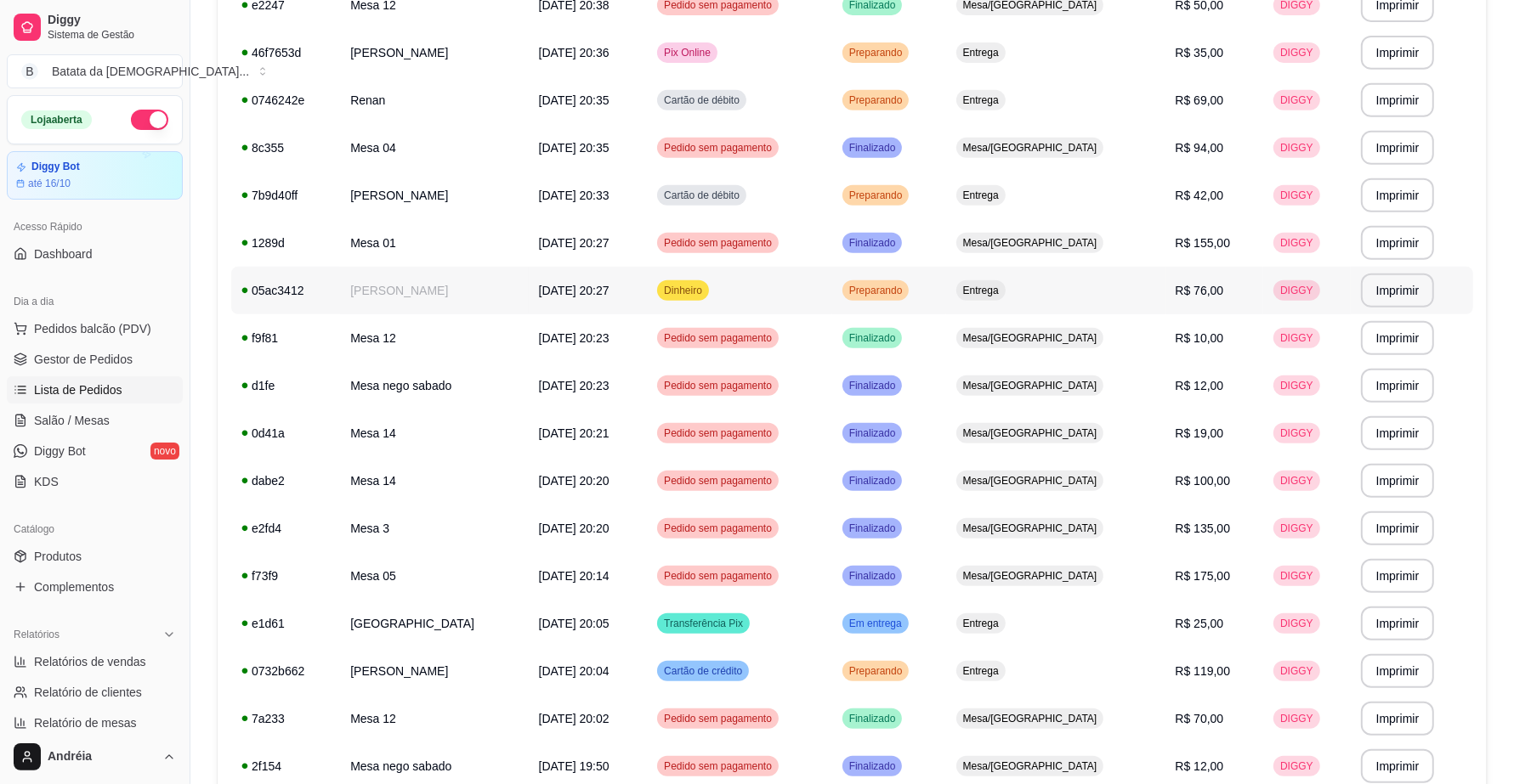
click at [1076, 299] on td "Entrega" at bounding box center [1055, 291] width 220 height 47
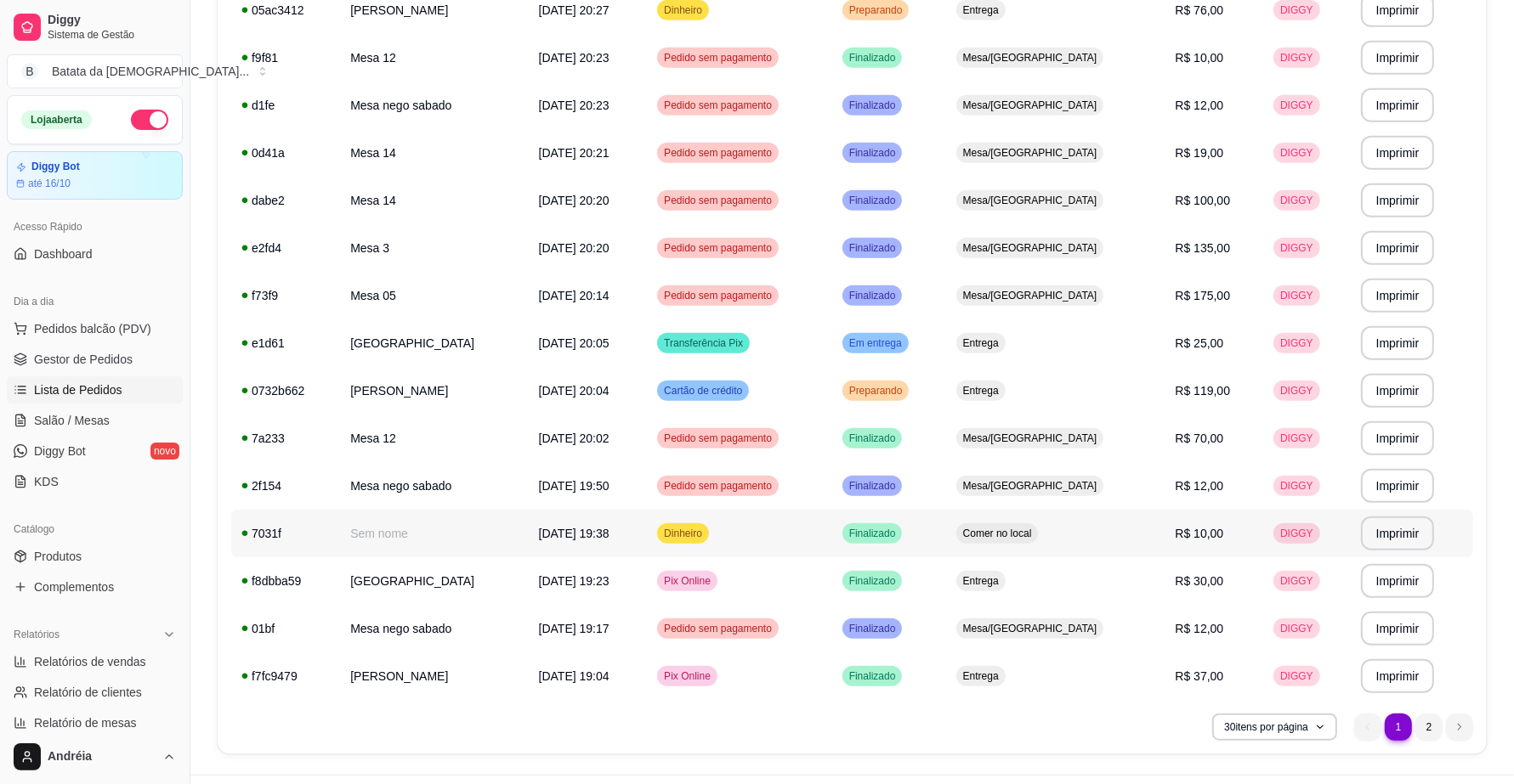
scroll to position [1012, 0]
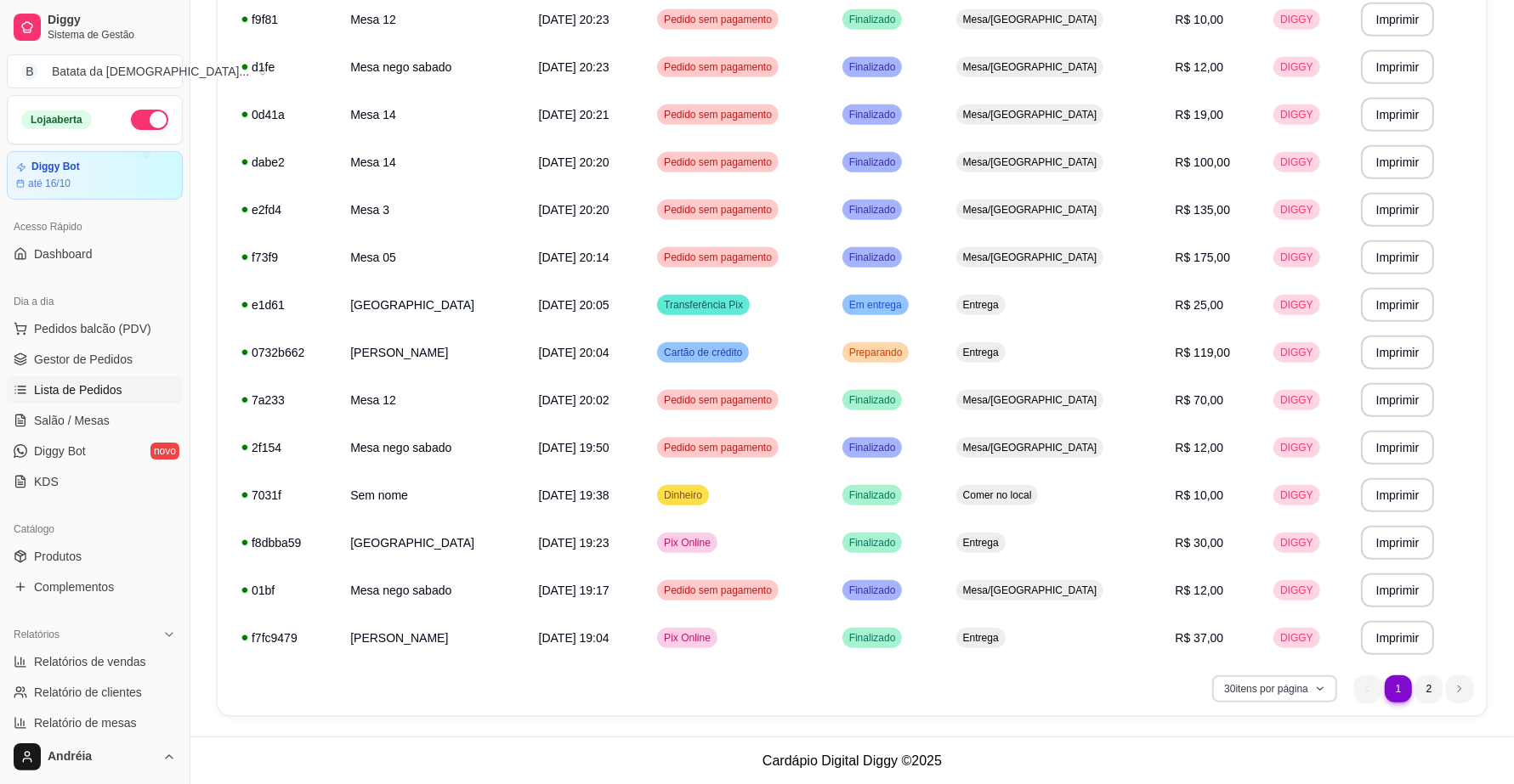
click at [1293, 683] on button "30 itens por página" at bounding box center [1275, 689] width 125 height 28
click at [1269, 655] on span "100 pedidos" at bounding box center [1274, 650] width 143 height 17
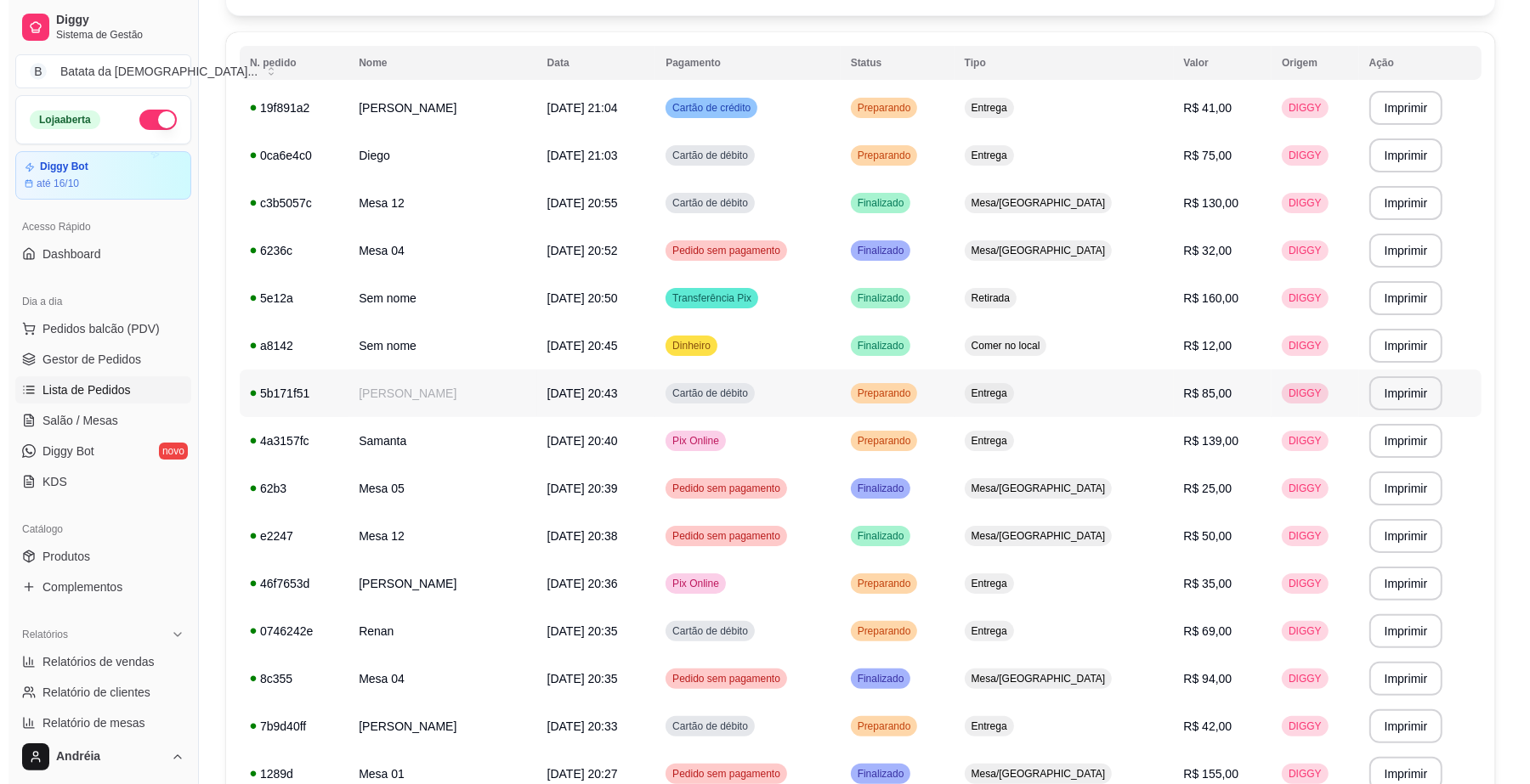
scroll to position [55, 0]
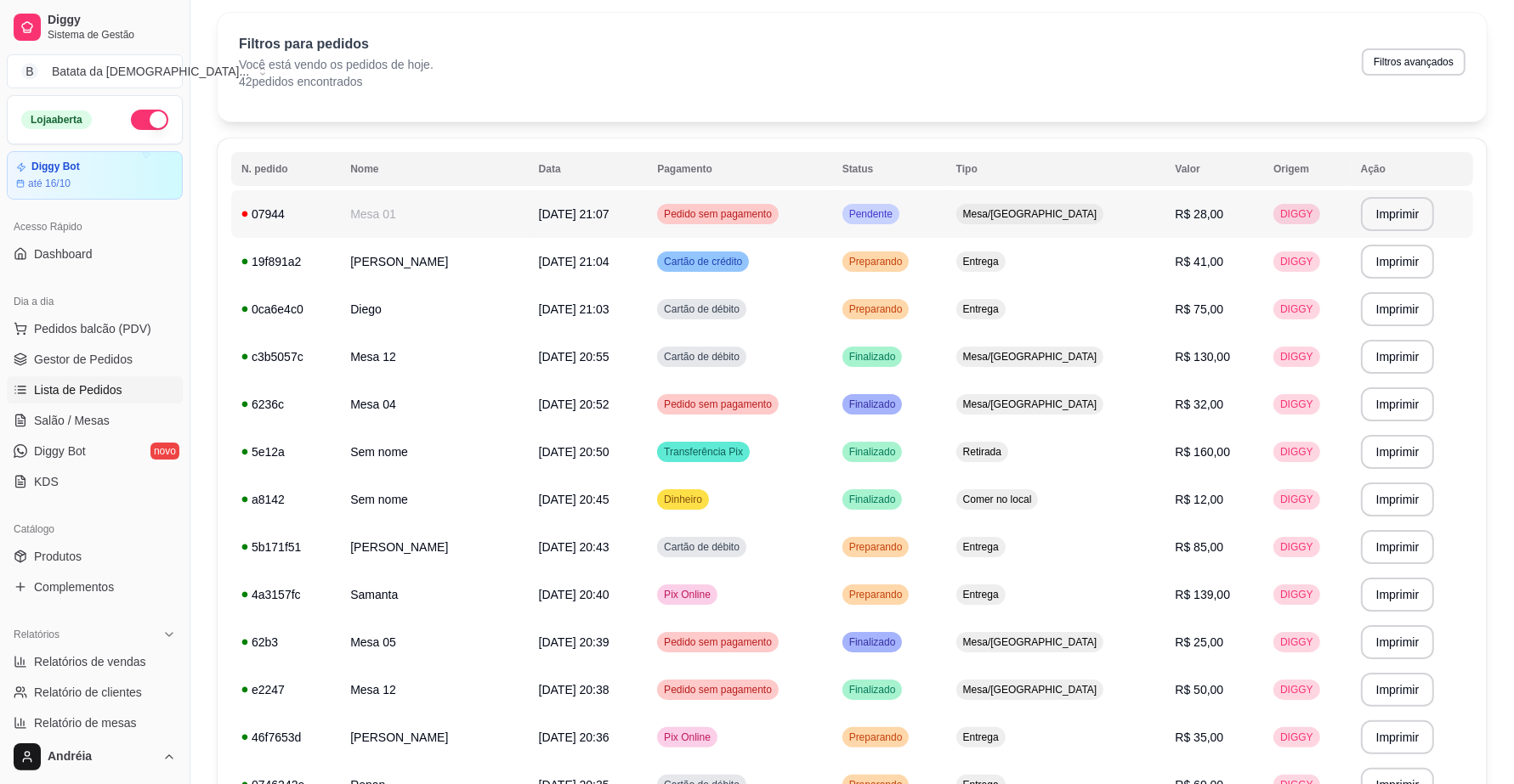
click at [892, 220] on span "Pendente" at bounding box center [871, 215] width 50 height 14
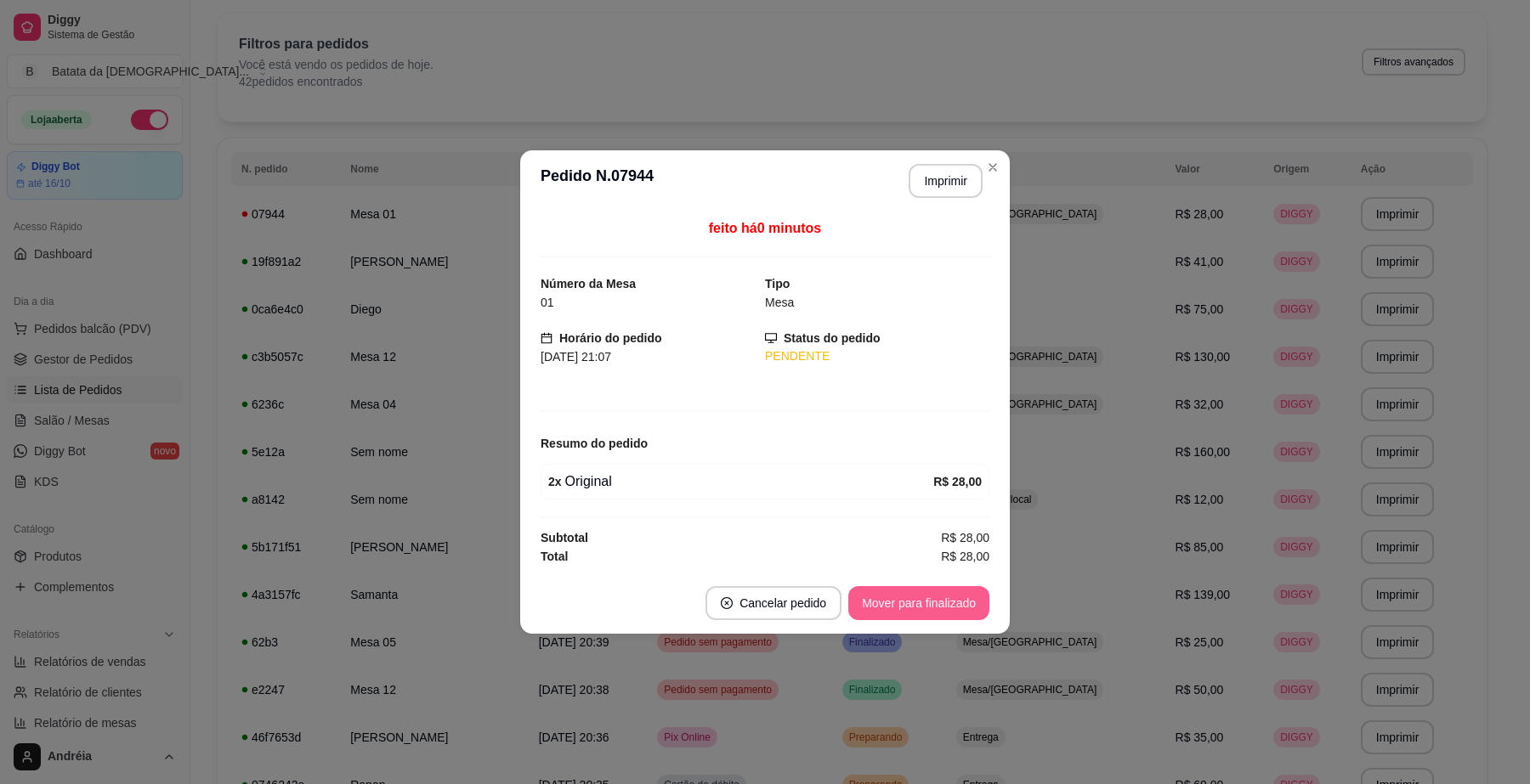
click at [940, 605] on button "Mover para finalizado" at bounding box center [918, 603] width 141 height 34
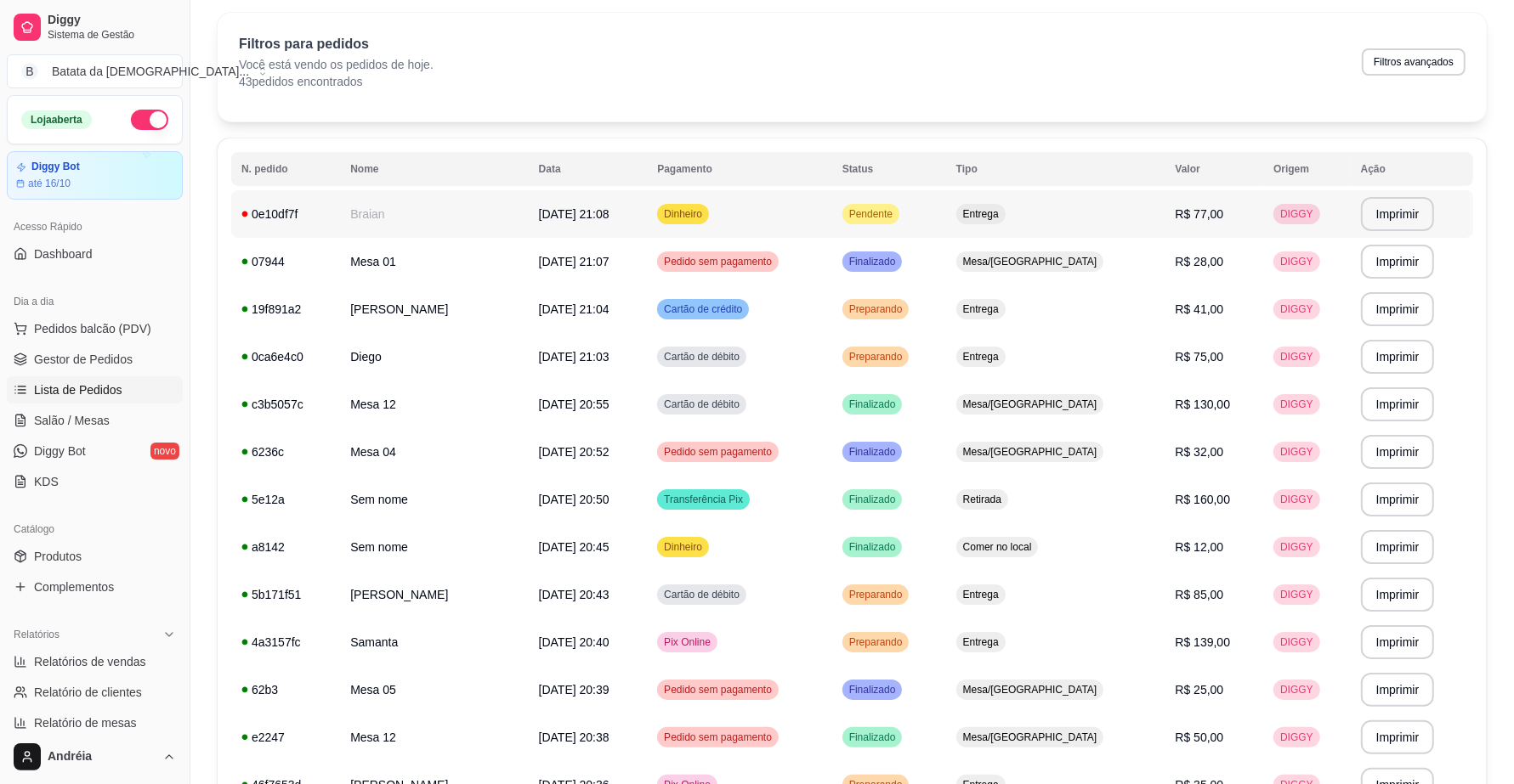
click at [931, 226] on td "Pendente" at bounding box center [889, 214] width 114 height 47
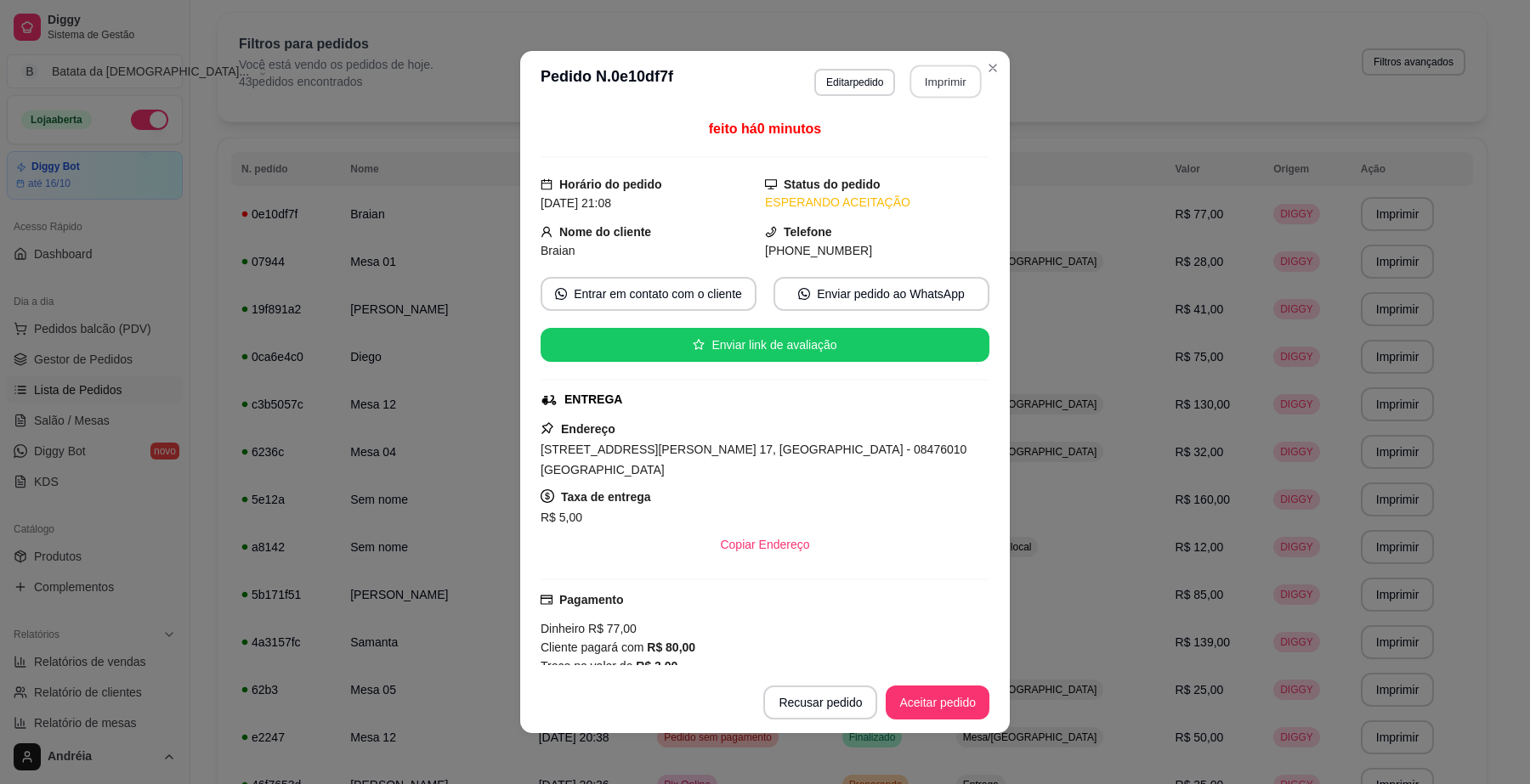
click at [929, 79] on button "Imprimir" at bounding box center [946, 82] width 71 height 33
click at [920, 706] on button "Aceitar pedido" at bounding box center [937, 702] width 103 height 34
click at [920, 706] on button "Aceitar pedido" at bounding box center [938, 703] width 100 height 33
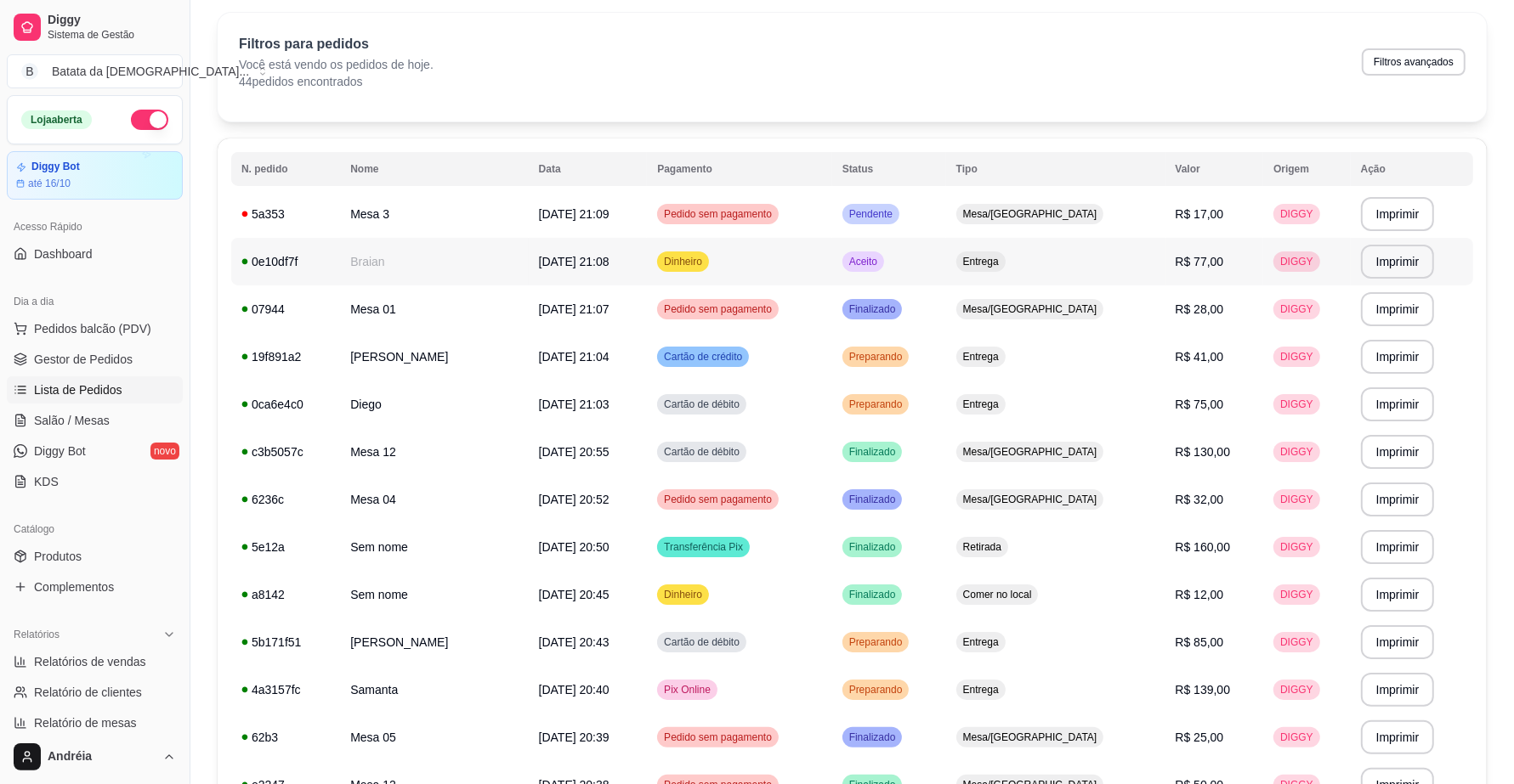
click at [884, 252] on div "Aceito" at bounding box center [863, 261] width 41 height 21
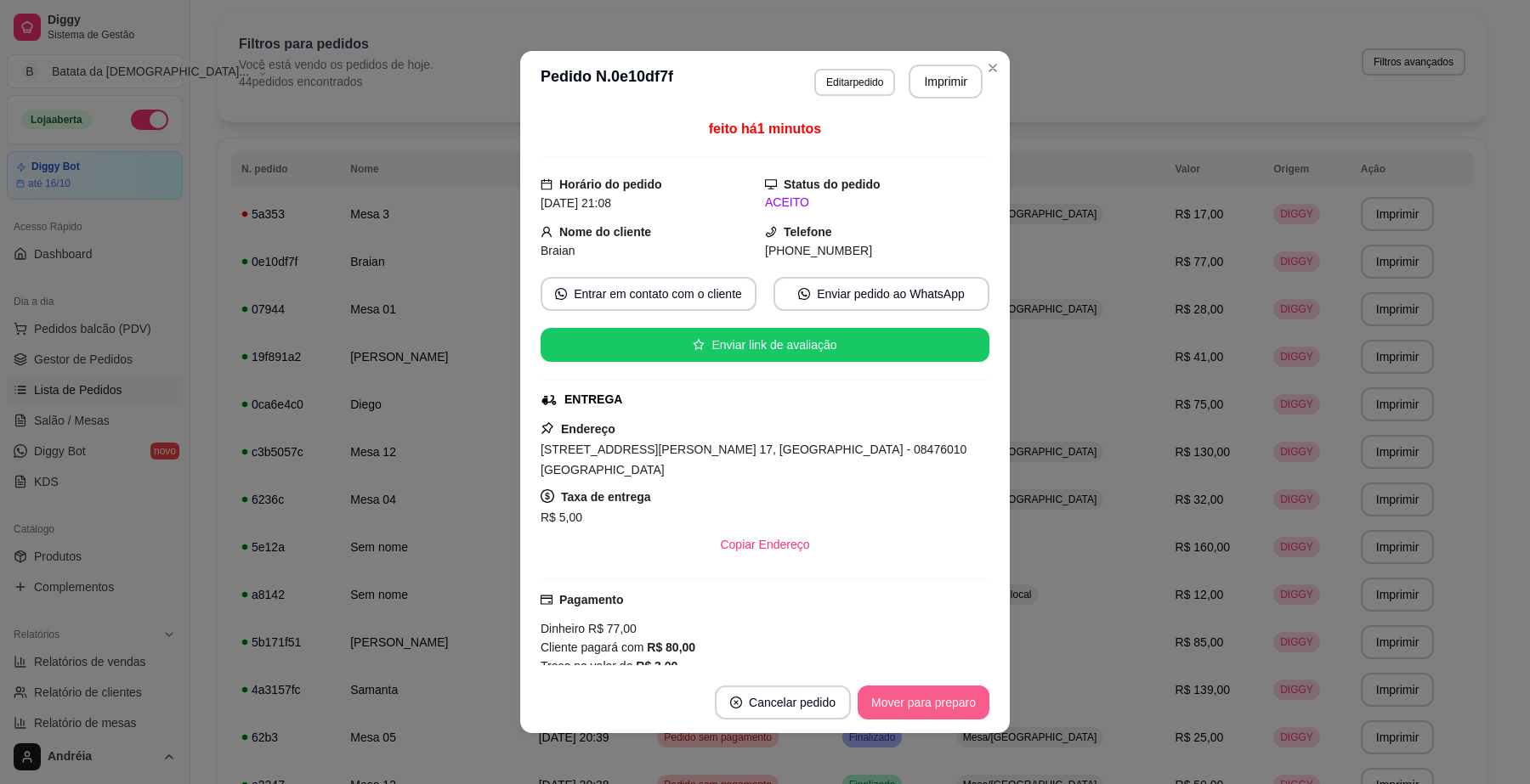
click at [915, 690] on button "Mover para preparo" at bounding box center [924, 702] width 132 height 34
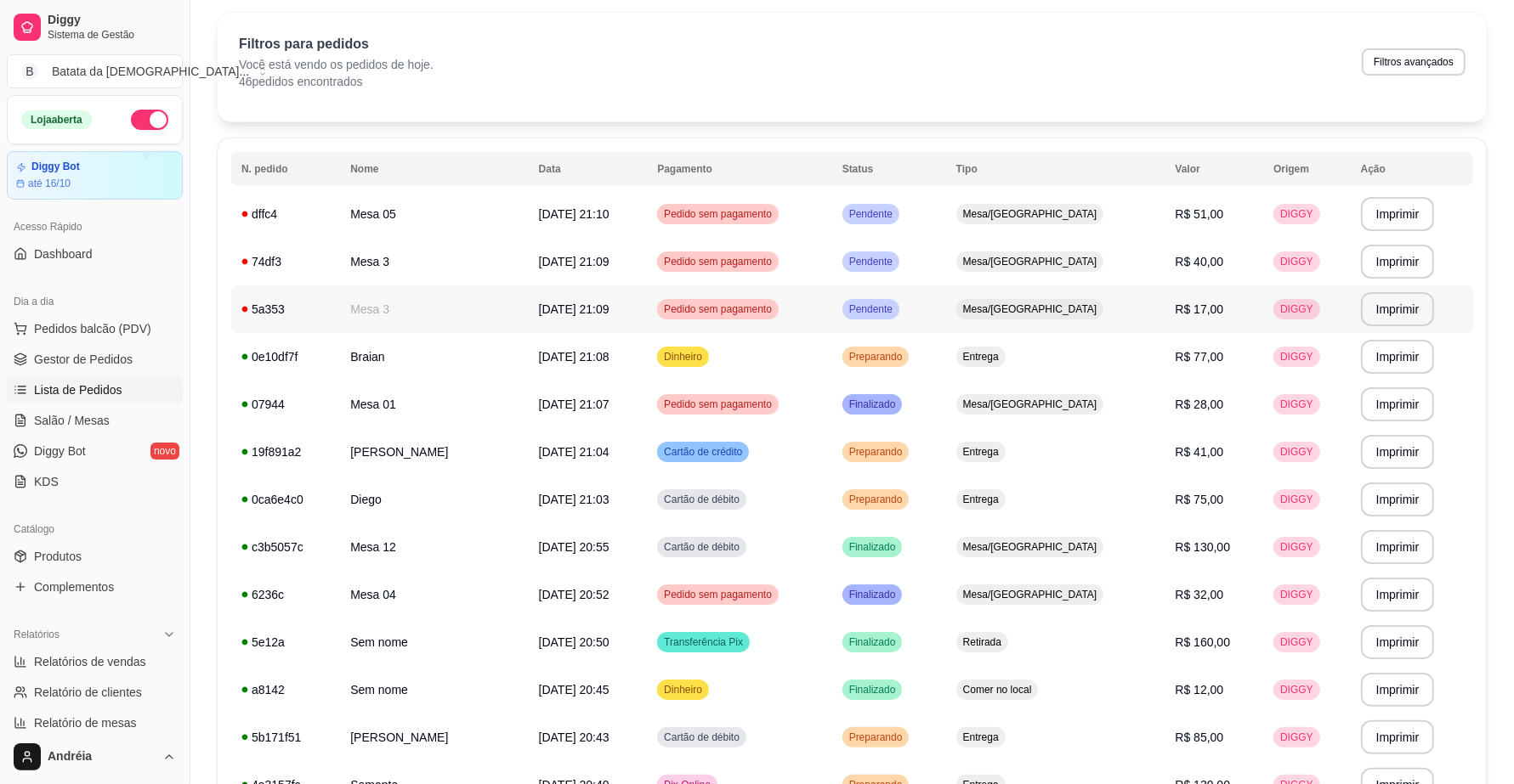
click at [899, 301] on div "Pendente" at bounding box center [871, 309] width 57 height 21
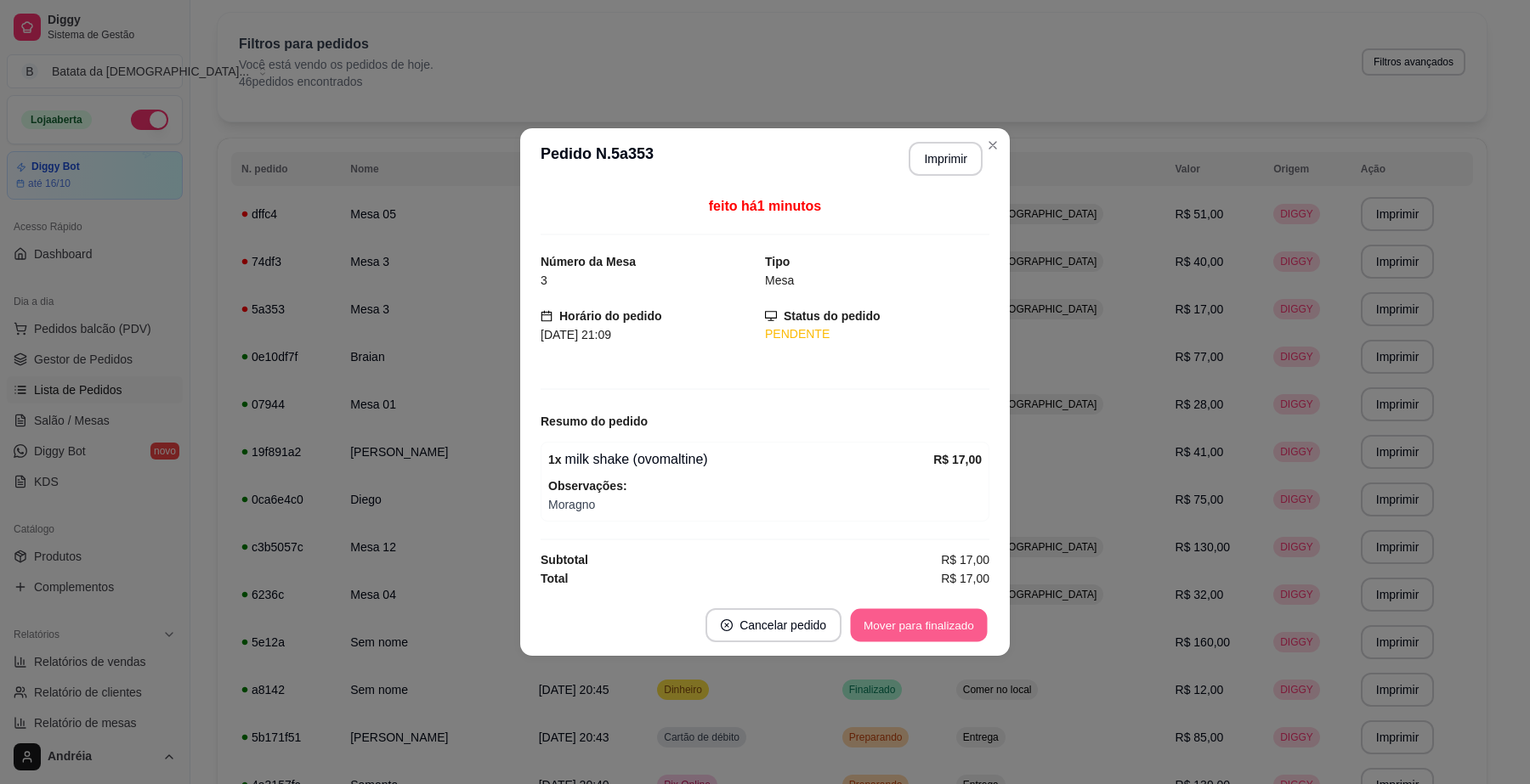
click at [951, 626] on button "Mover para finalizado" at bounding box center [919, 626] width 137 height 33
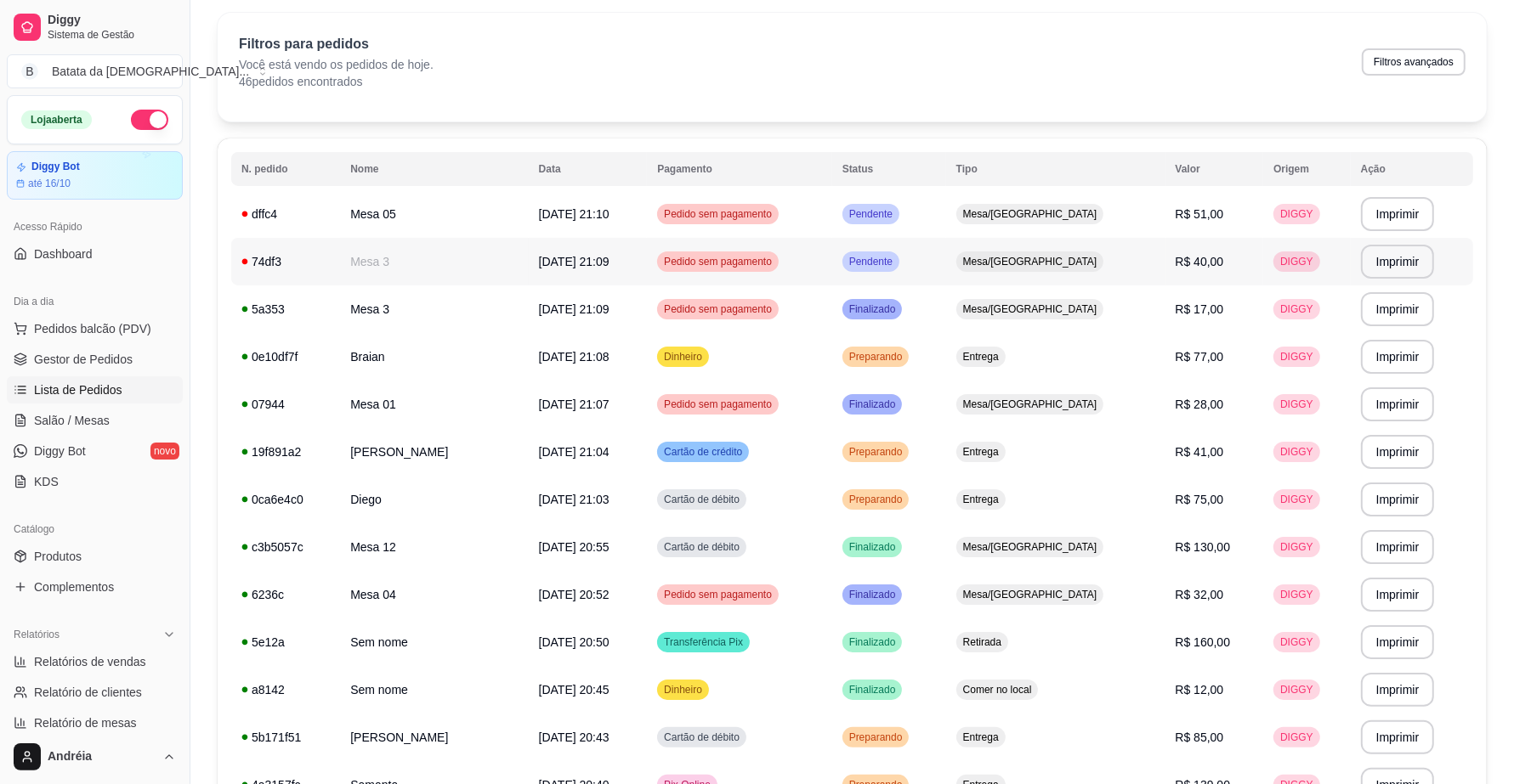
click at [896, 261] on span "Pendente" at bounding box center [871, 262] width 50 height 14
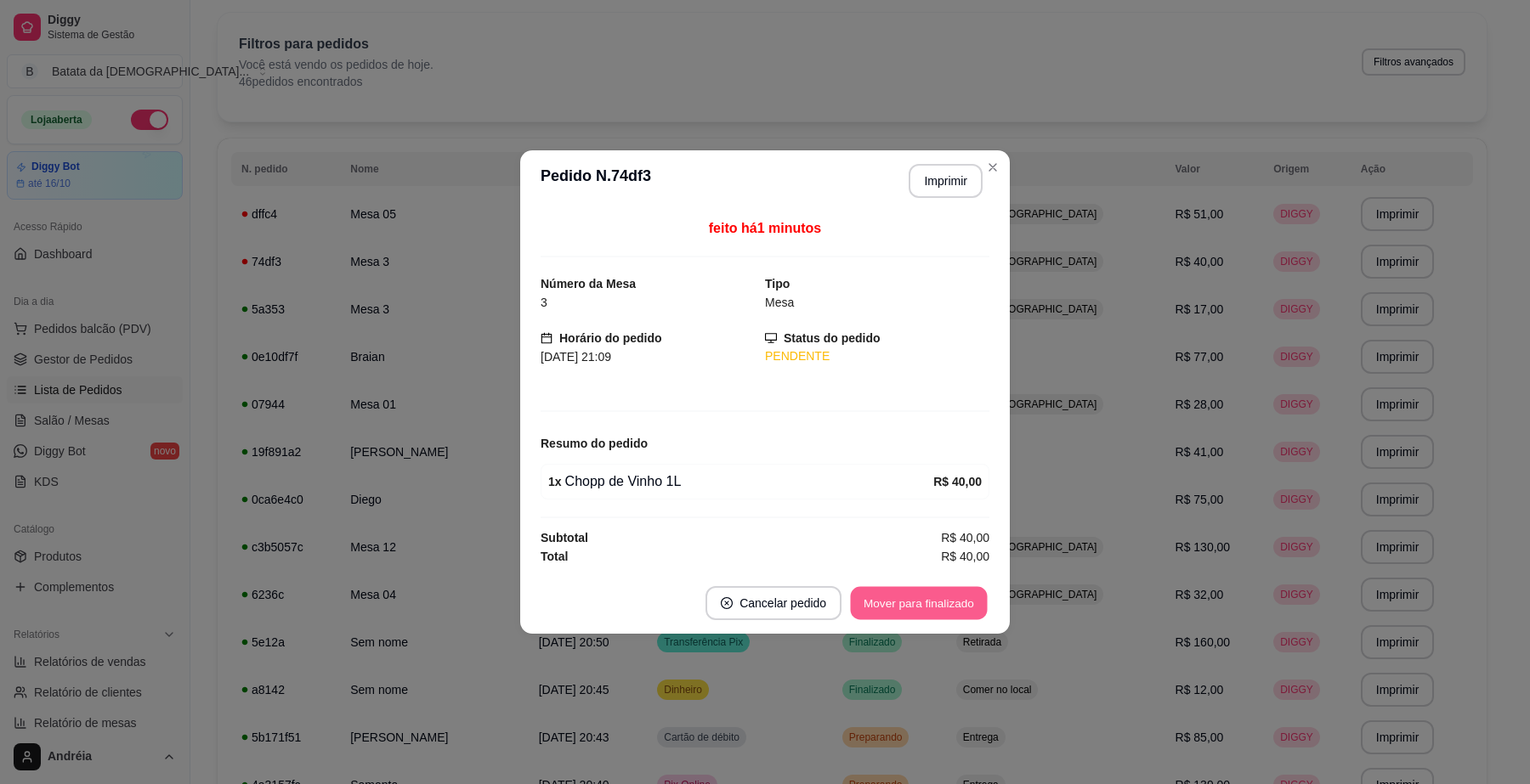
click at [903, 611] on button "Mover para finalizado" at bounding box center [919, 604] width 137 height 33
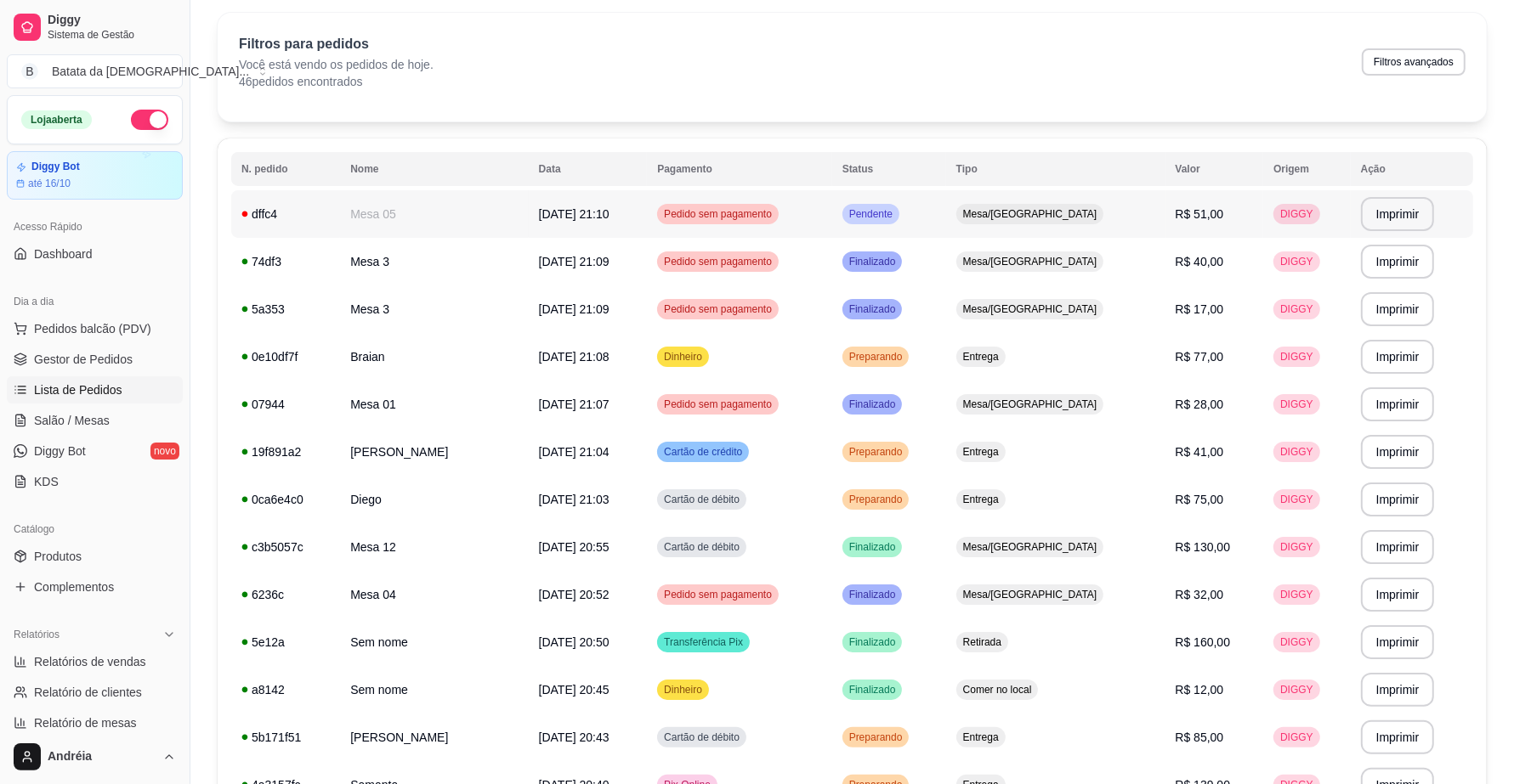
click at [896, 215] on span "Pendente" at bounding box center [871, 215] width 50 height 14
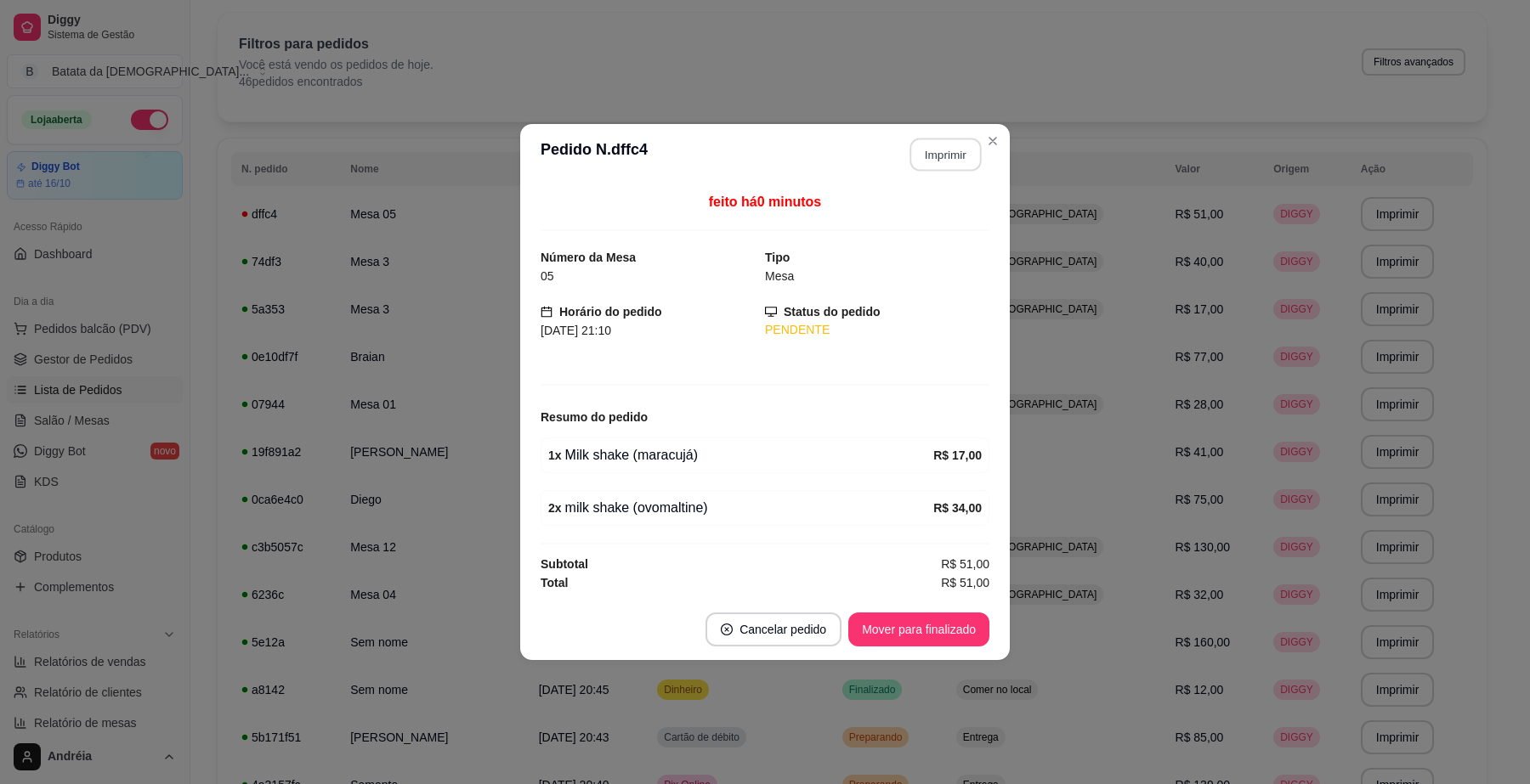
click at [946, 149] on button "Imprimir" at bounding box center [946, 156] width 71 height 33
click at [937, 627] on button "Mover para finalizado" at bounding box center [919, 630] width 137 height 33
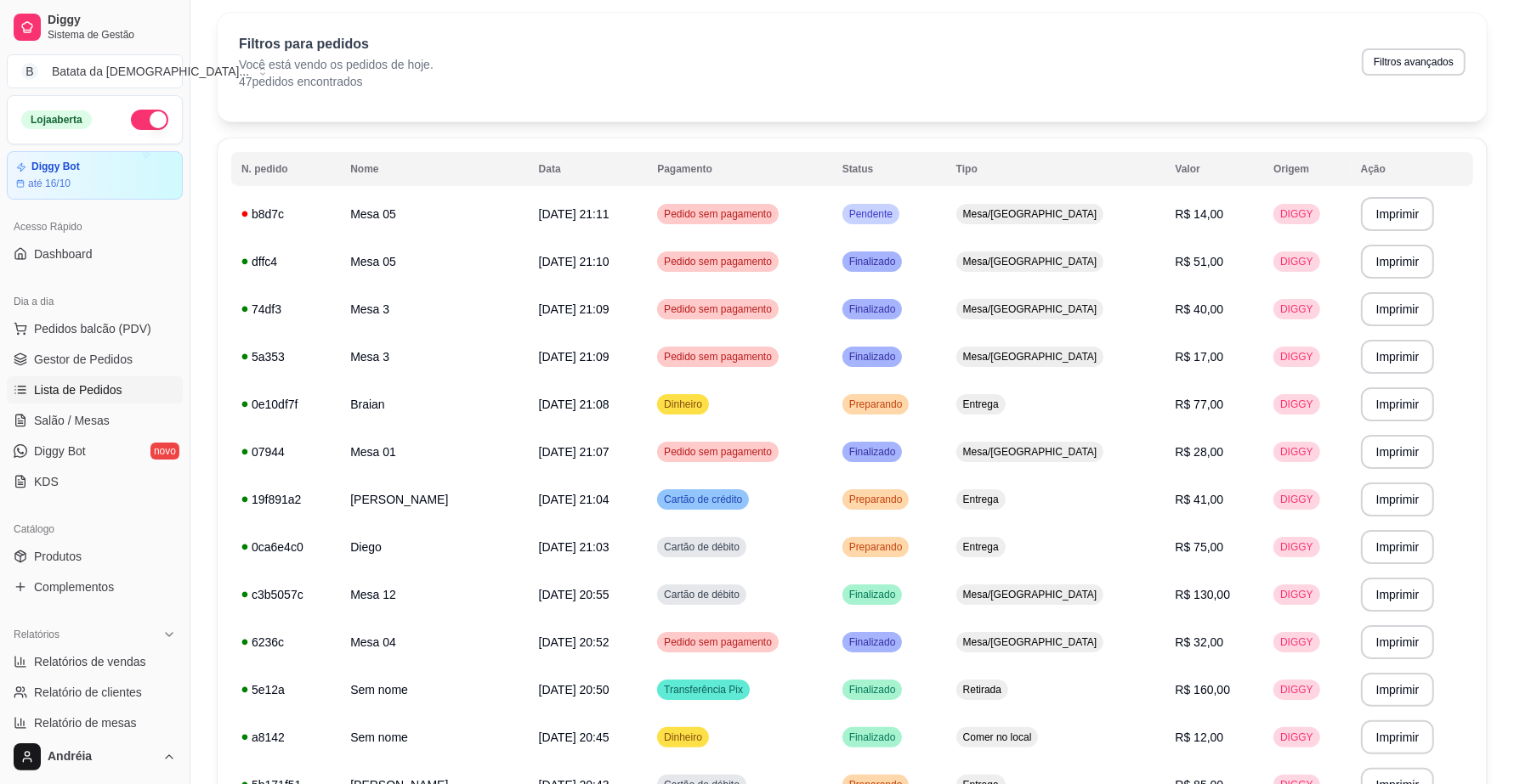
click at [910, 197] on td "Pendente" at bounding box center [889, 214] width 114 height 47
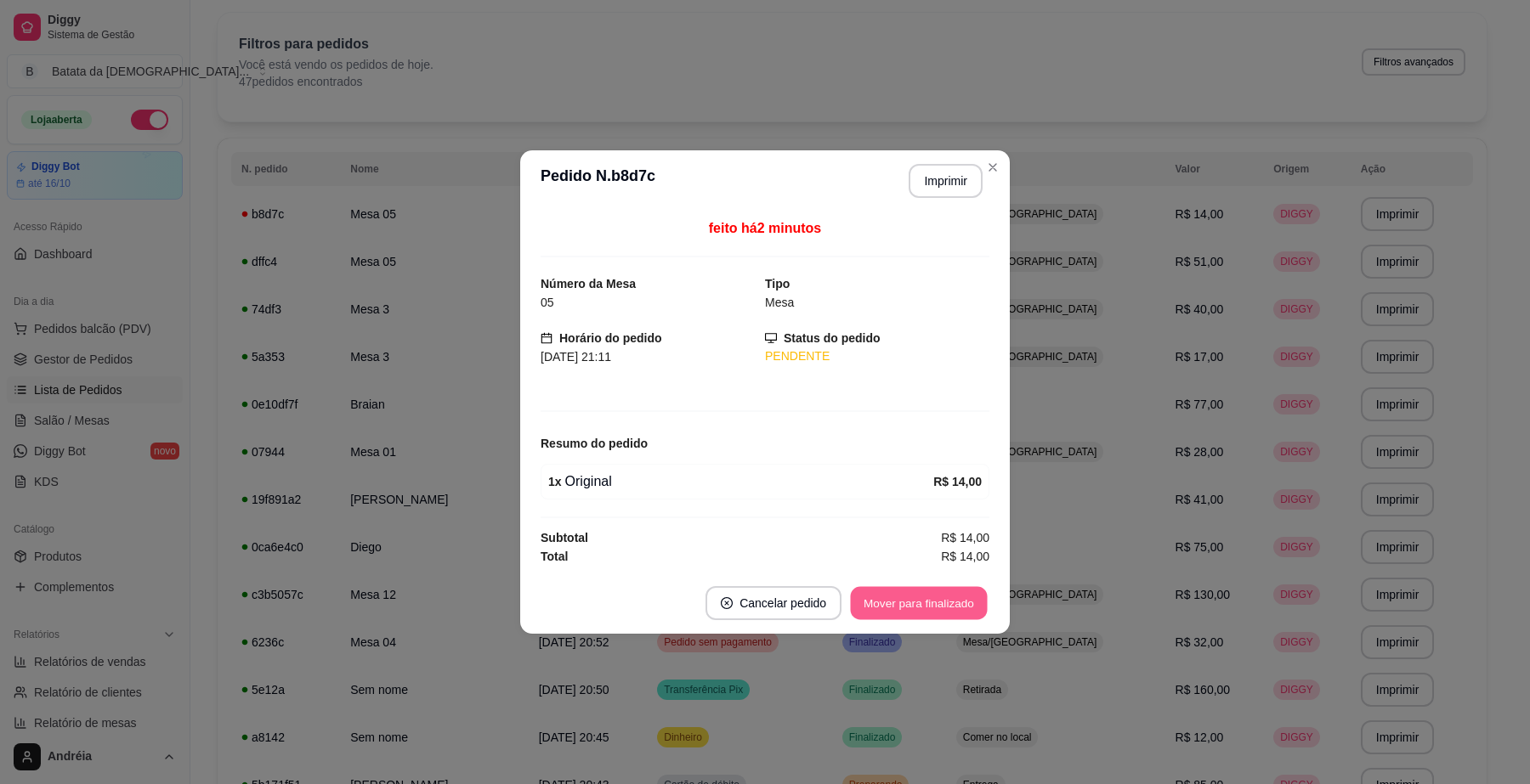
click at [903, 598] on button "Mover para finalizado" at bounding box center [919, 604] width 137 height 33
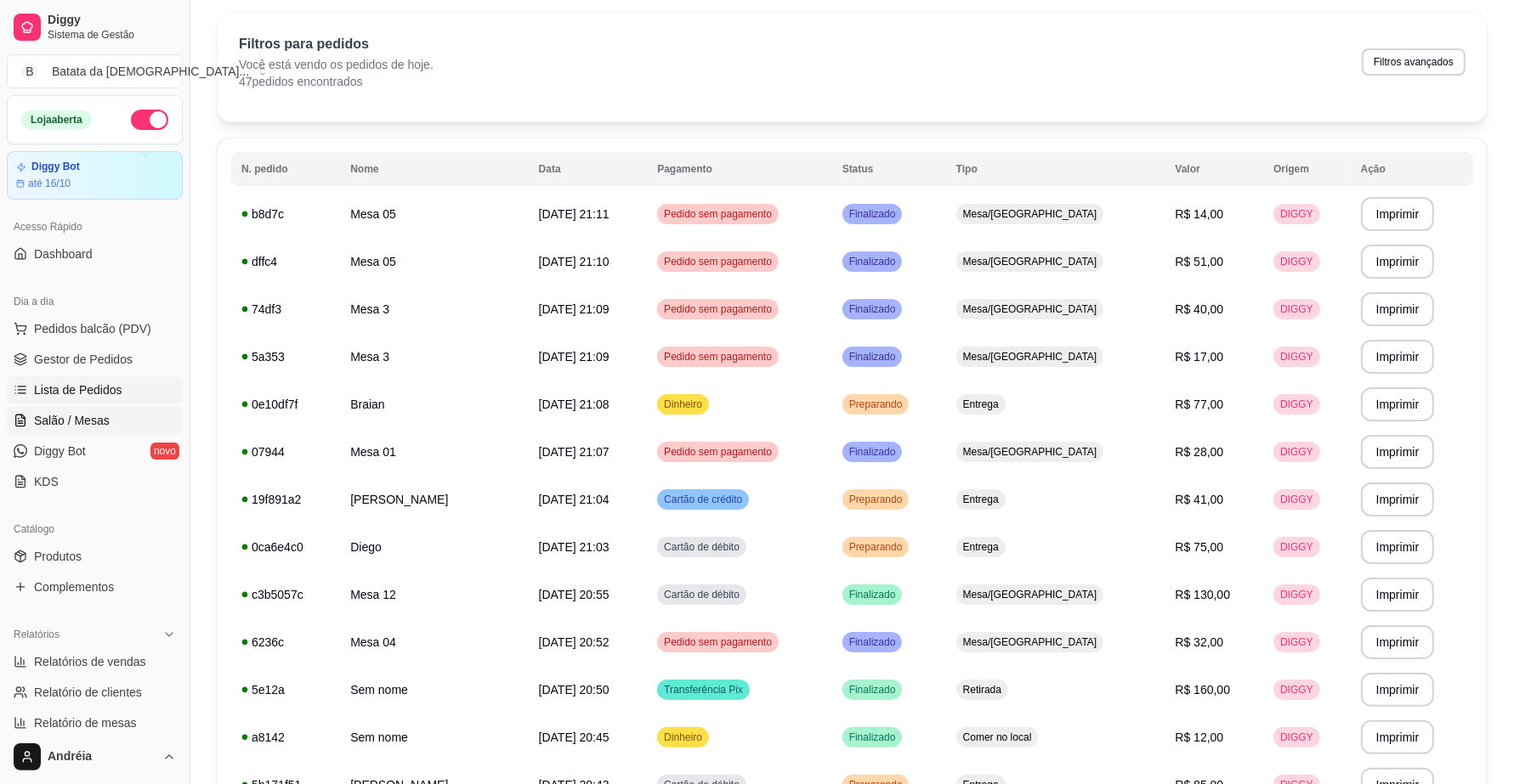
click at [98, 425] on span "Salão / Mesas" at bounding box center [72, 421] width 76 height 17
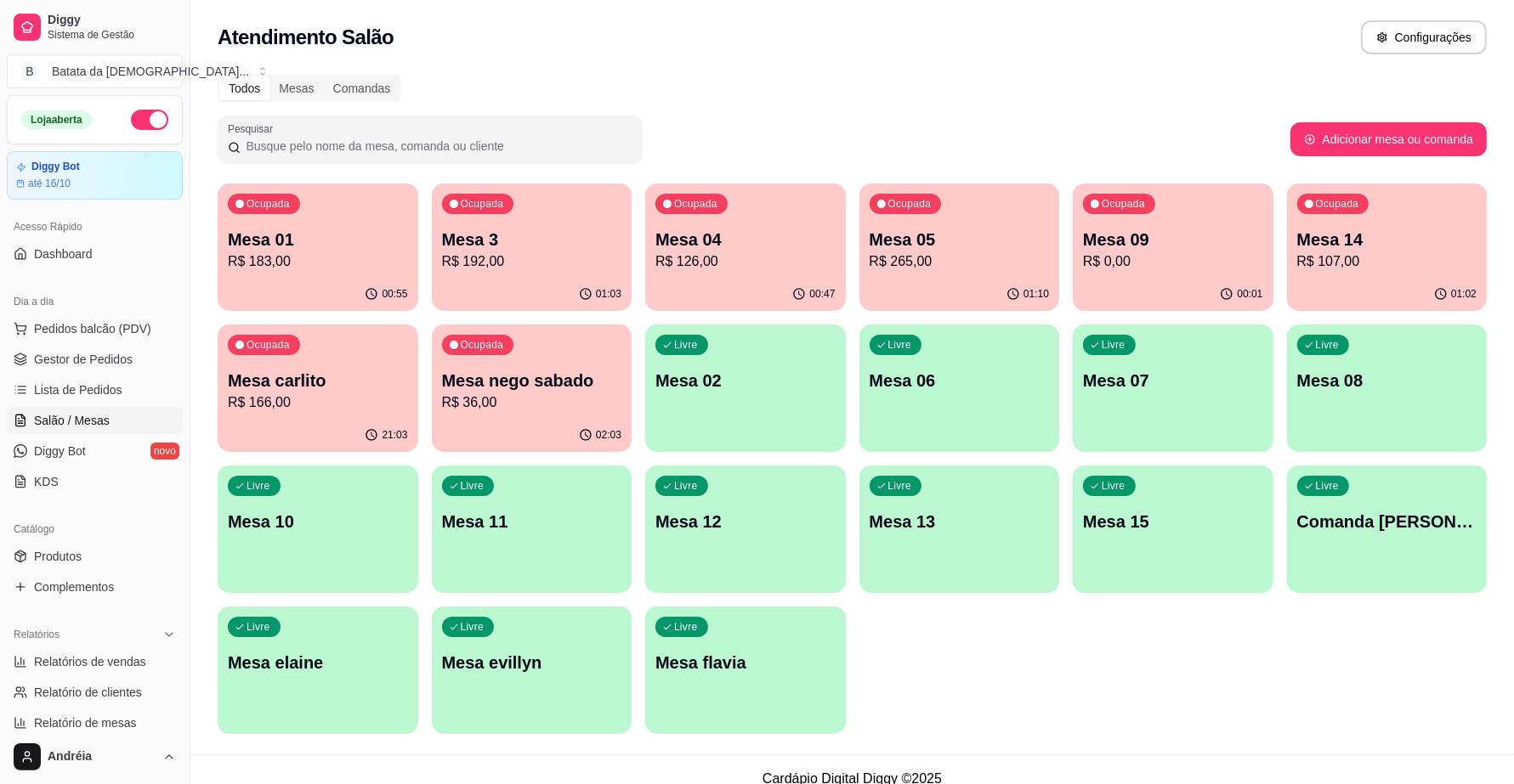
click at [1328, 260] on p "R$ 107,00" at bounding box center [1387, 261] width 180 height 21
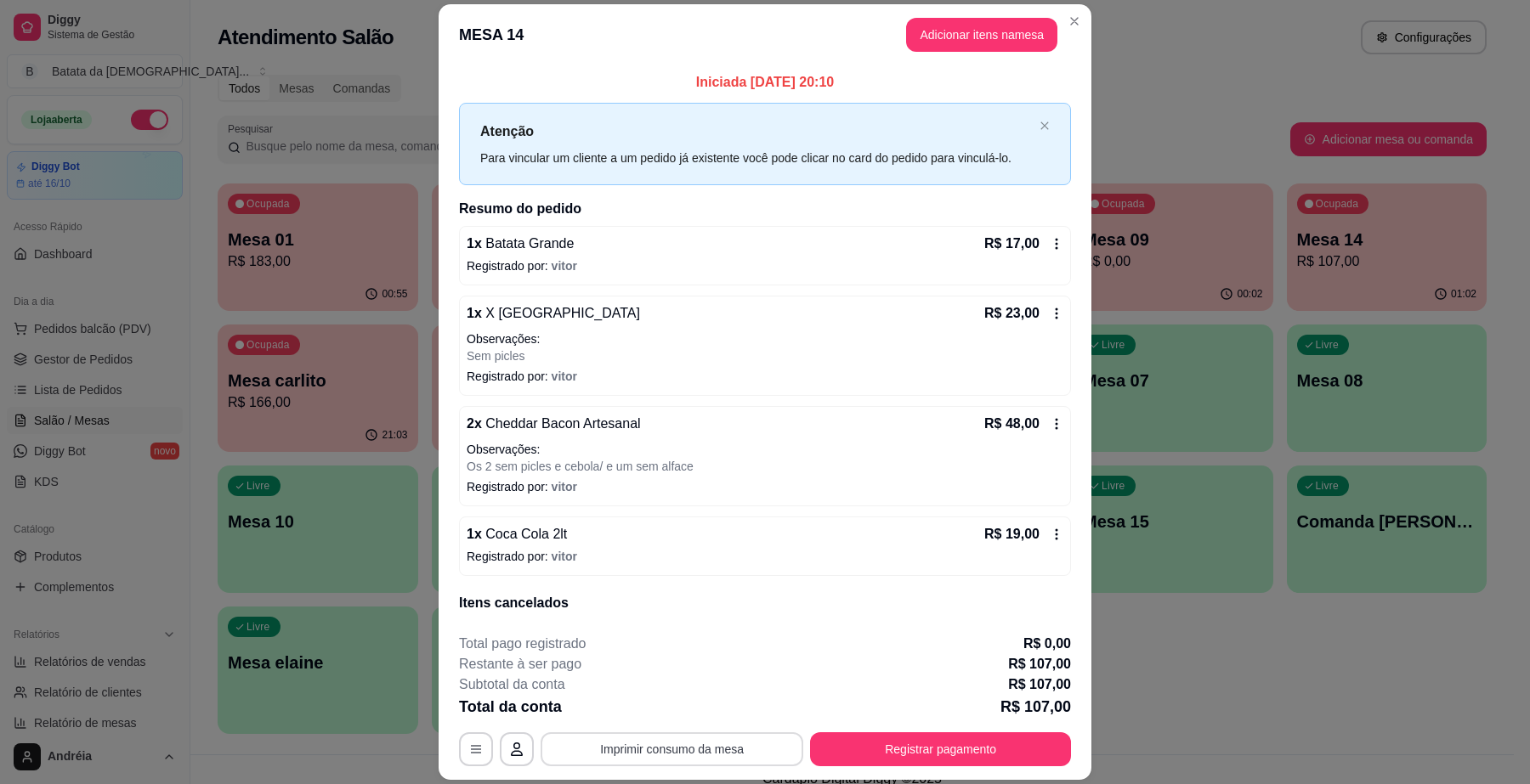
click at [691, 750] on button "Imprimir consumo da mesa" at bounding box center [672, 750] width 263 height 34
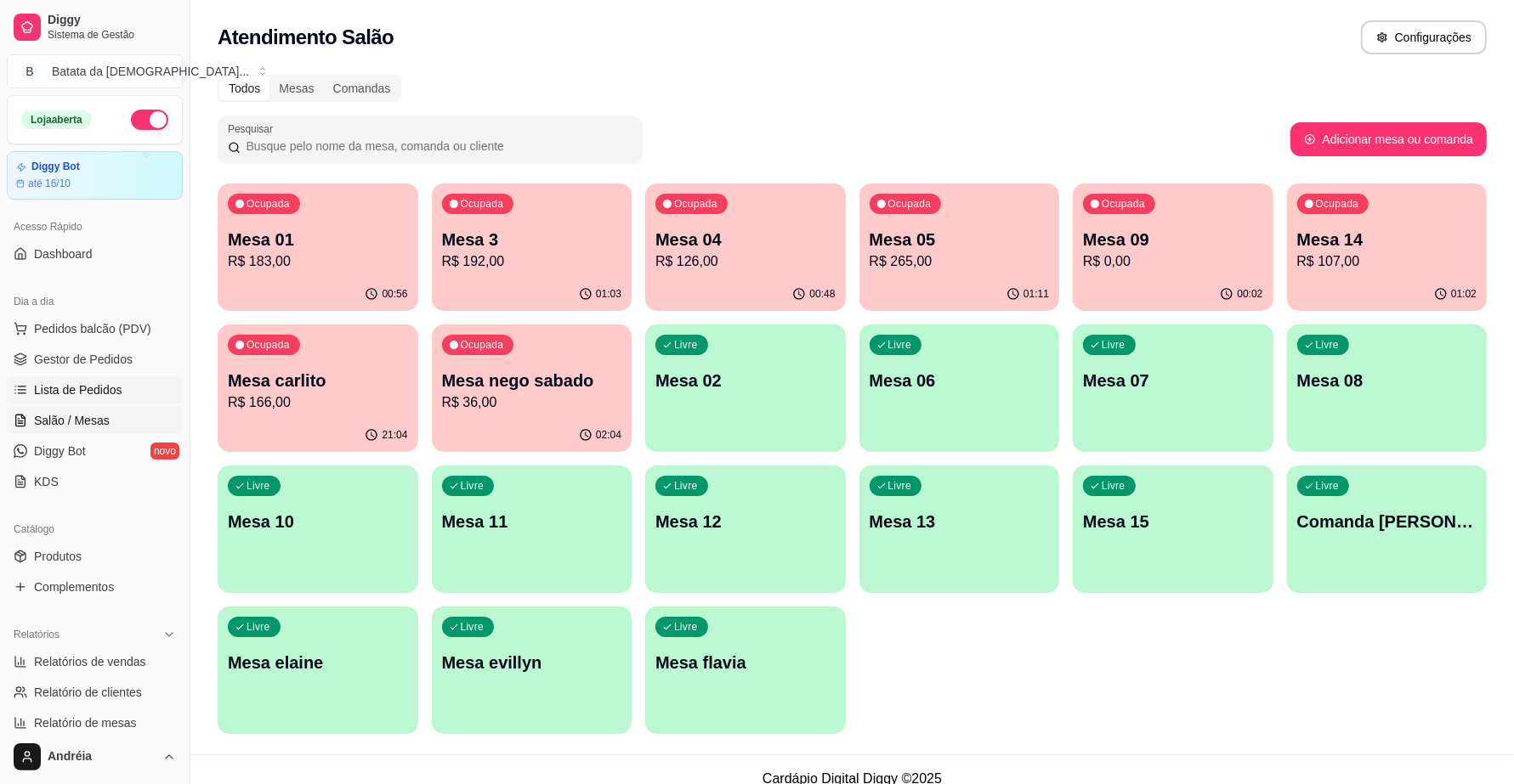
click at [68, 398] on span "Lista de Pedidos" at bounding box center [79, 389] width 89 height 17
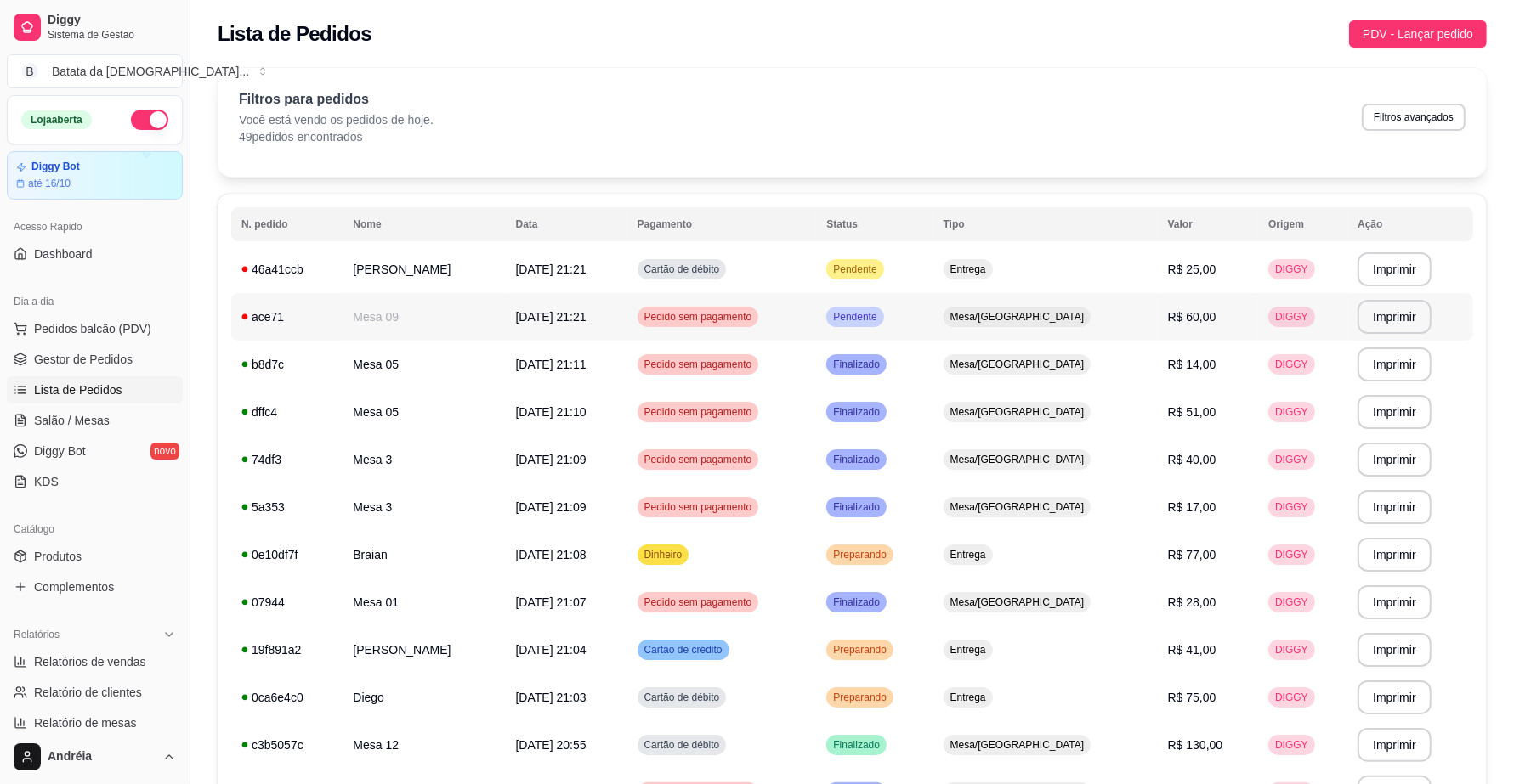
click at [880, 319] on span "Pendente" at bounding box center [854, 317] width 50 height 14
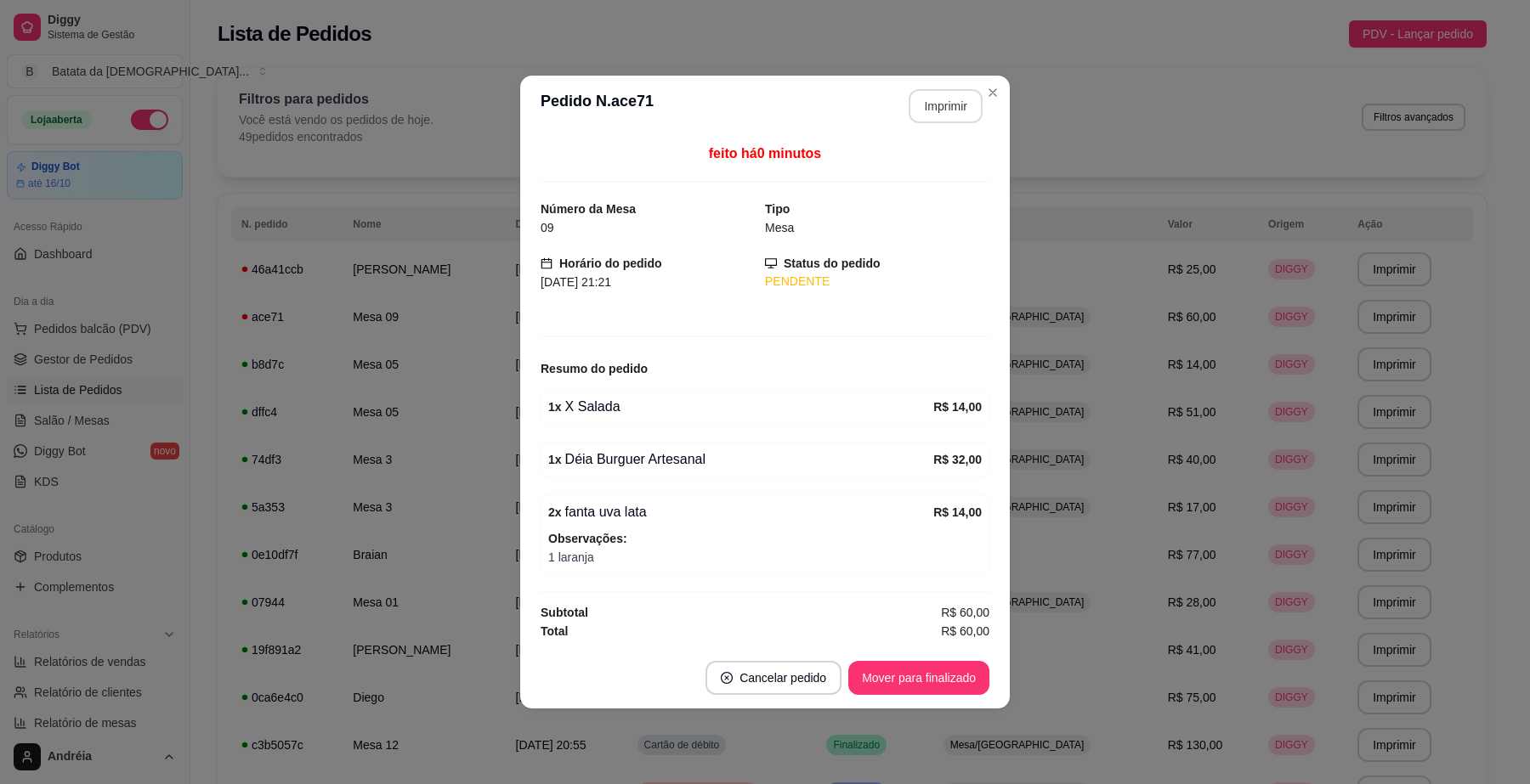
click at [951, 95] on button "Imprimir" at bounding box center [945, 106] width 74 height 34
click at [961, 686] on button "Mover para finalizado" at bounding box center [918, 678] width 141 height 34
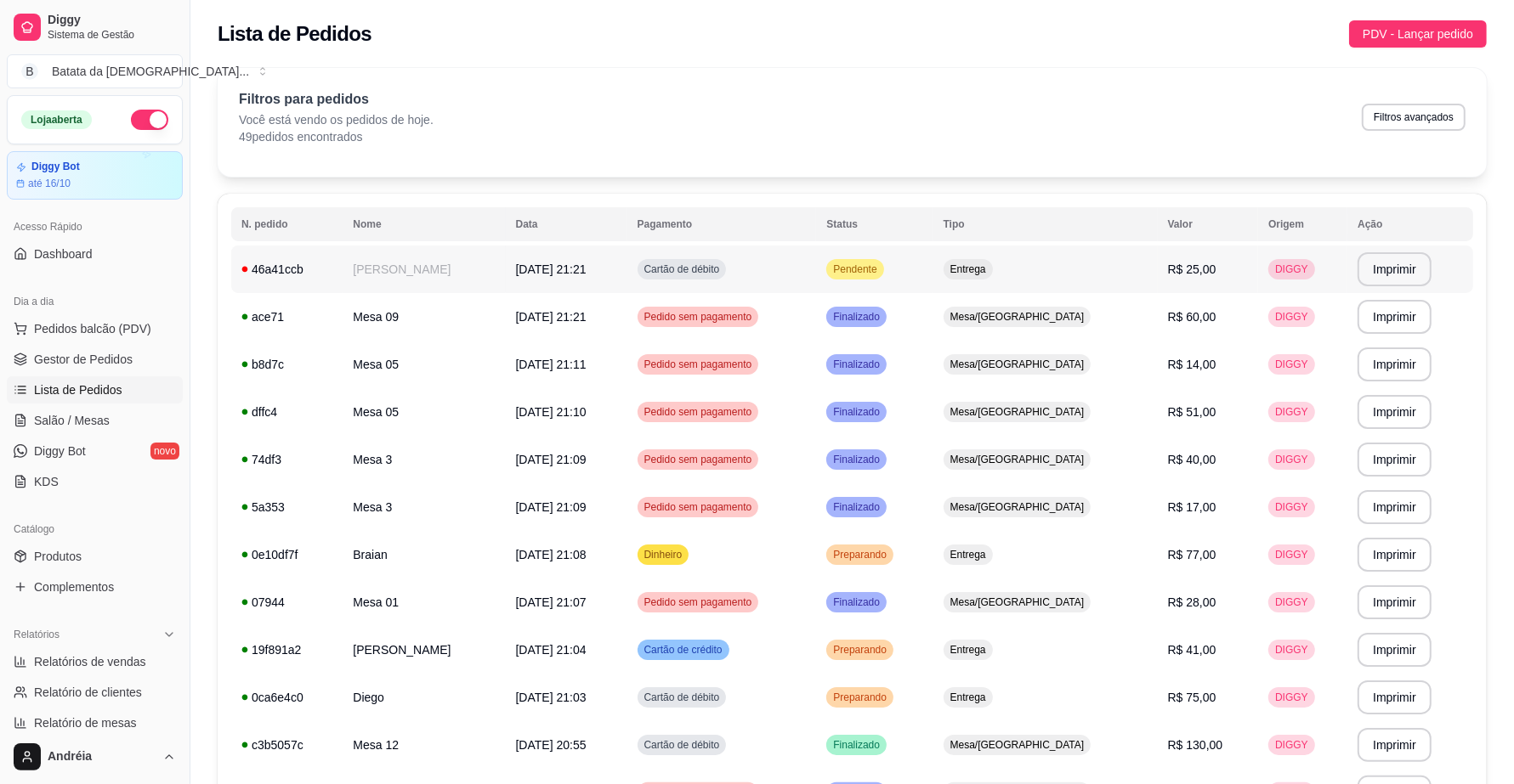
click at [933, 283] on td "Pendente" at bounding box center [874, 269] width 116 height 47
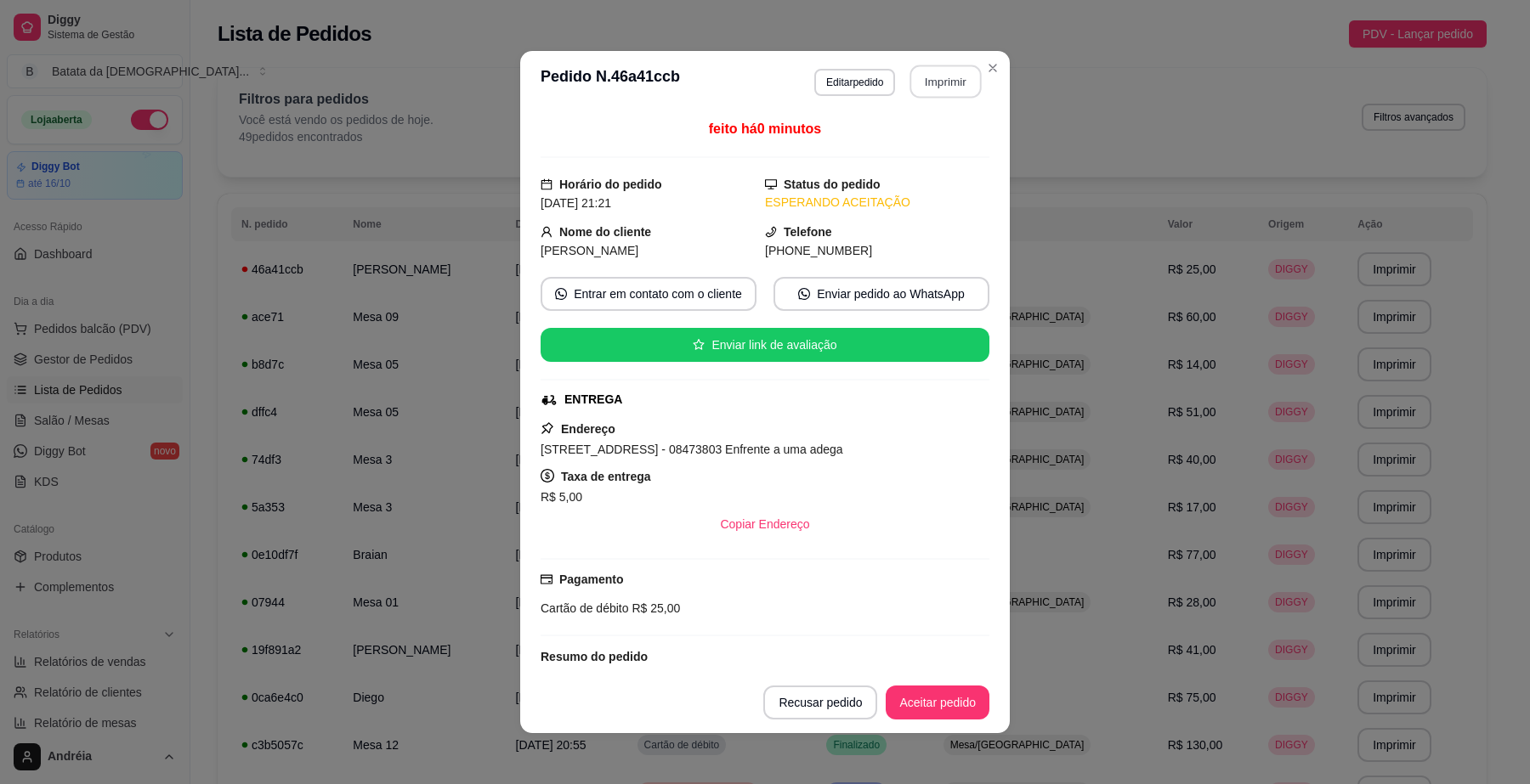
click at [920, 91] on button "Imprimir" at bounding box center [946, 82] width 71 height 33
click at [946, 705] on button "Aceitar pedido" at bounding box center [937, 702] width 103 height 34
click at [955, 699] on button "Mover para preparo" at bounding box center [924, 702] width 132 height 34
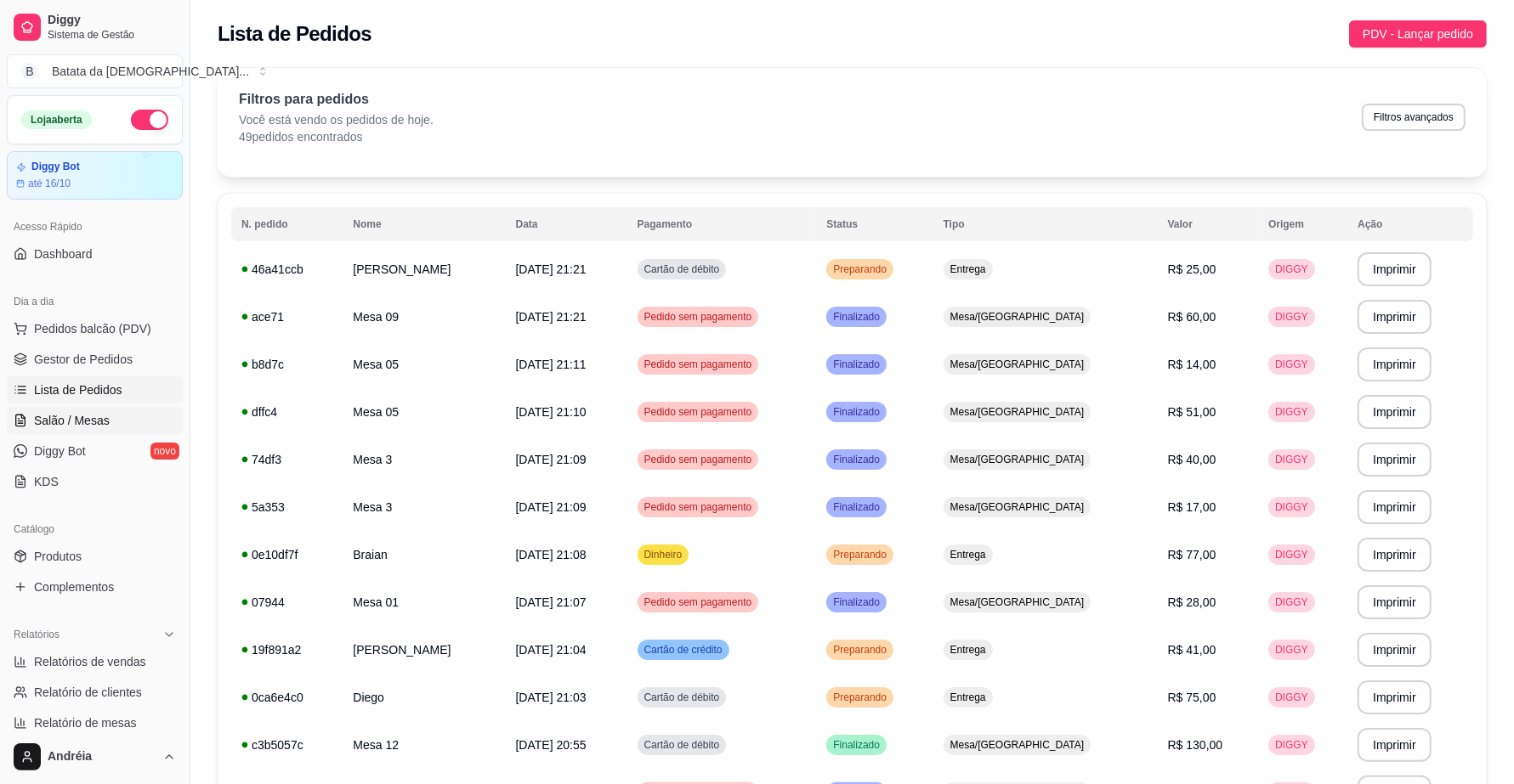
click at [65, 423] on span "Salão / Mesas" at bounding box center [72, 421] width 76 height 17
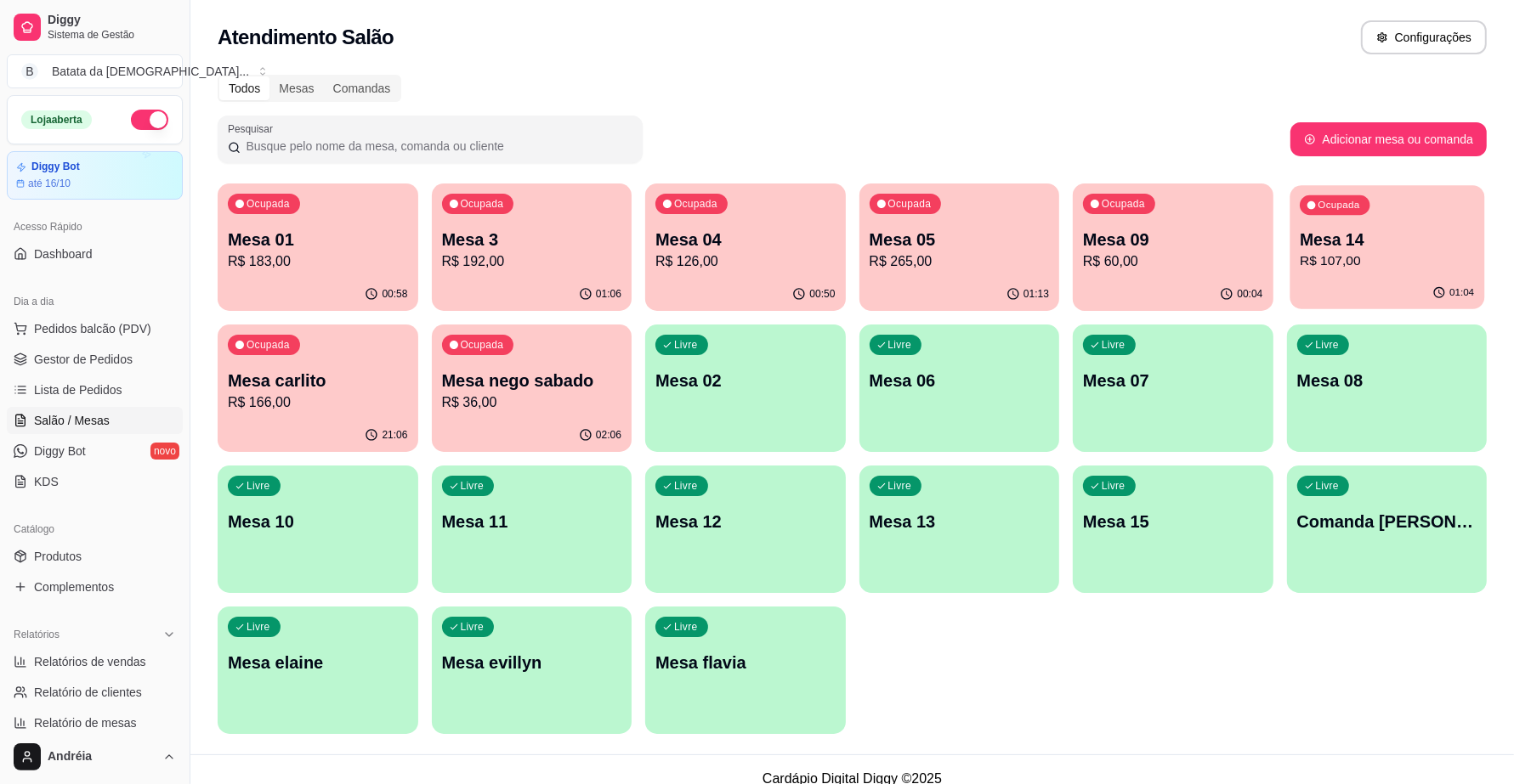
click at [1405, 270] on p "R$ 107,00" at bounding box center [1386, 261] width 174 height 20
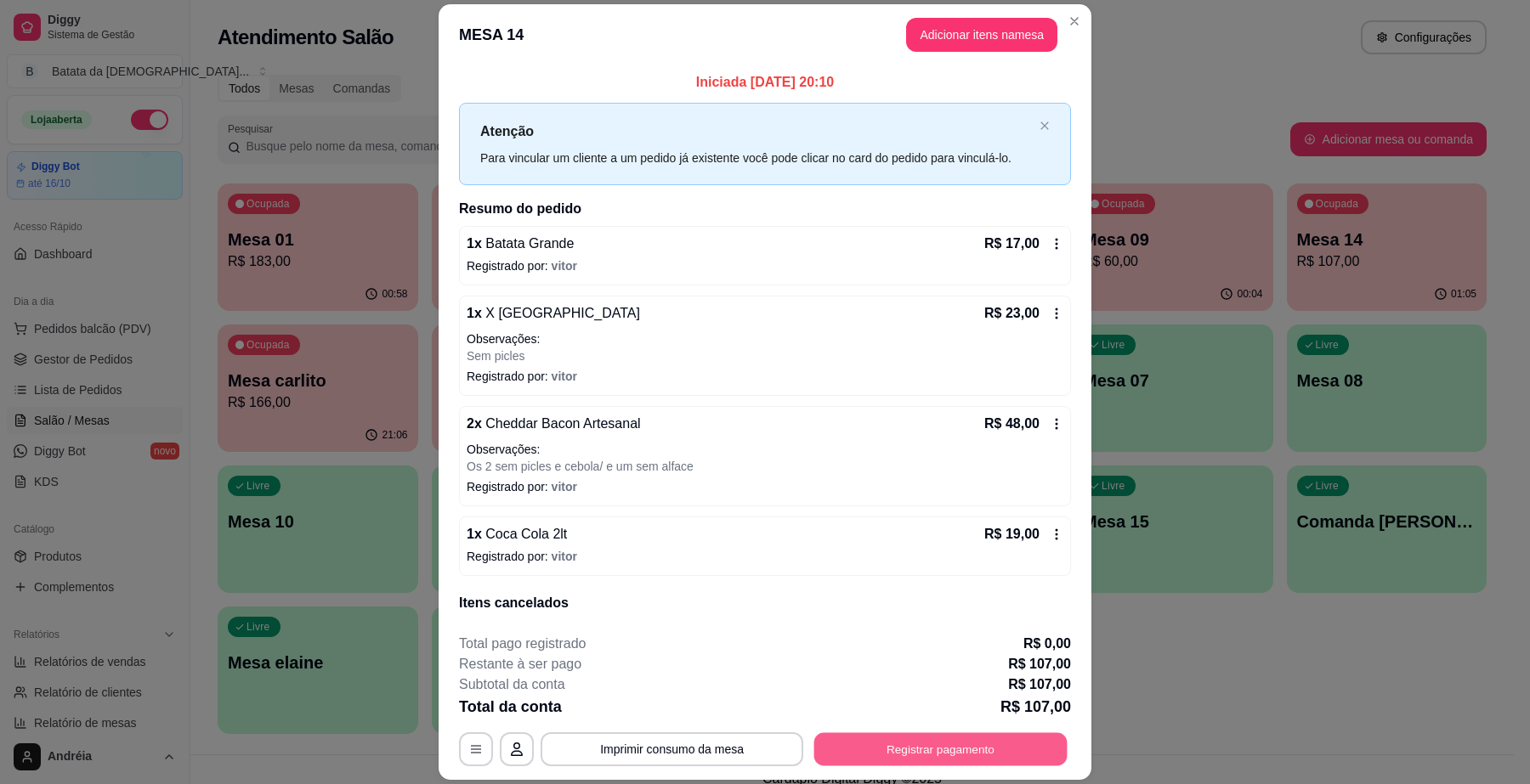
click at [993, 741] on button "Registrar pagamento" at bounding box center [941, 751] width 253 height 33
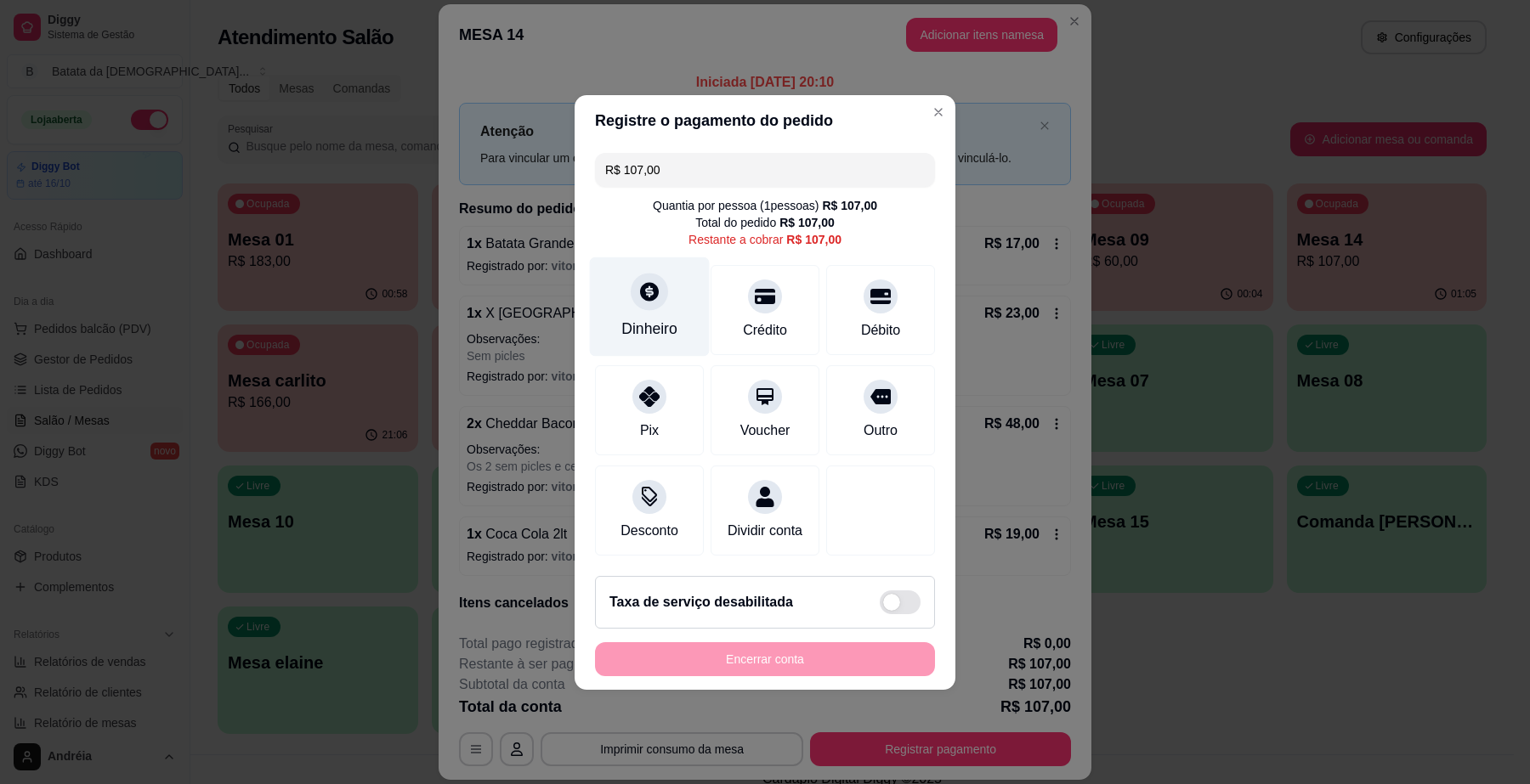
click at [622, 304] on div "Dinheiro" at bounding box center [650, 306] width 120 height 99
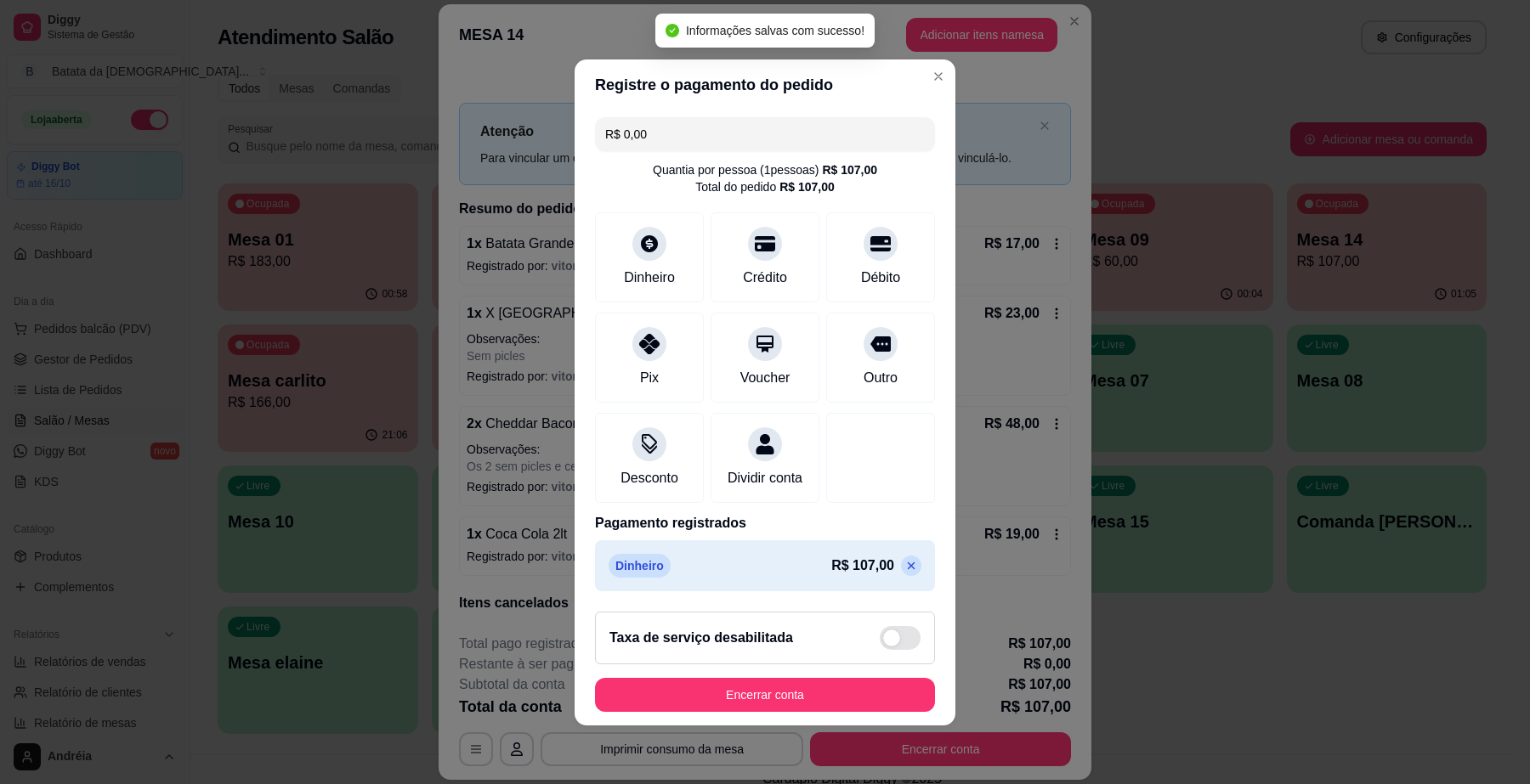
type input "R$ 0,00"
click at [860, 689] on button "Encerrar conta" at bounding box center [765, 695] width 330 height 33
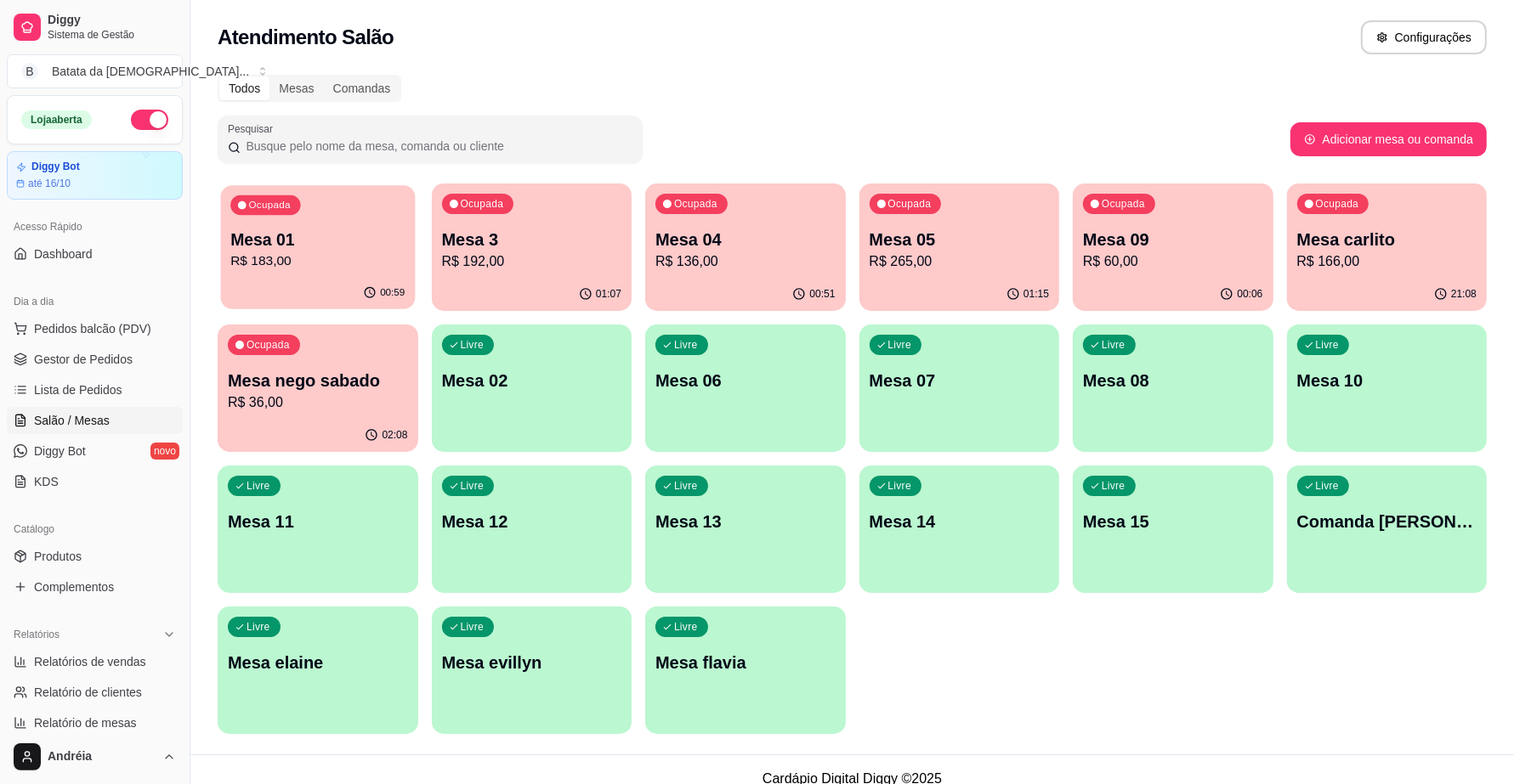
click at [222, 278] on div "00:59" at bounding box center [317, 293] width 194 height 33
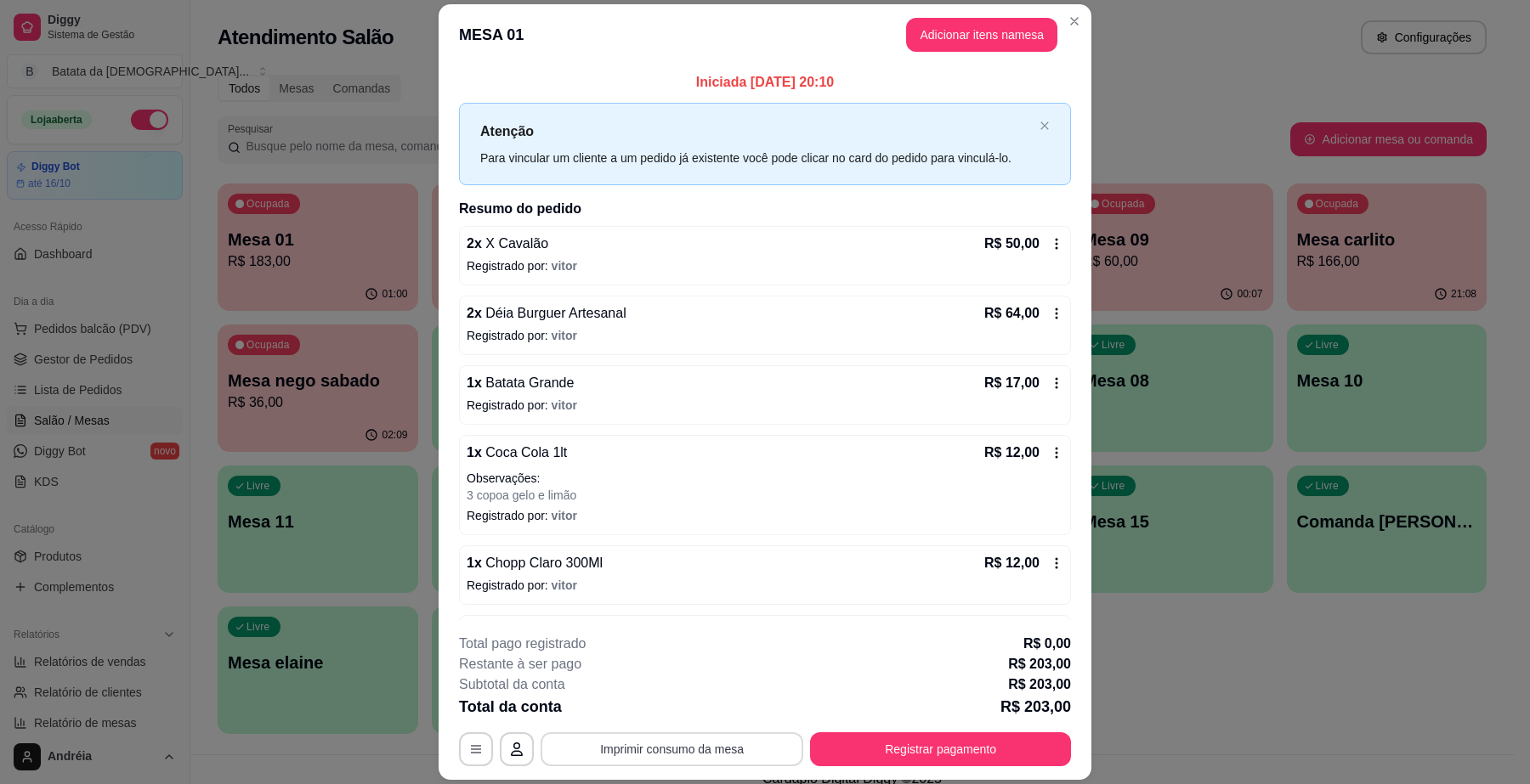
click at [704, 752] on button "Imprimir consumo da mesa" at bounding box center [672, 750] width 263 height 34
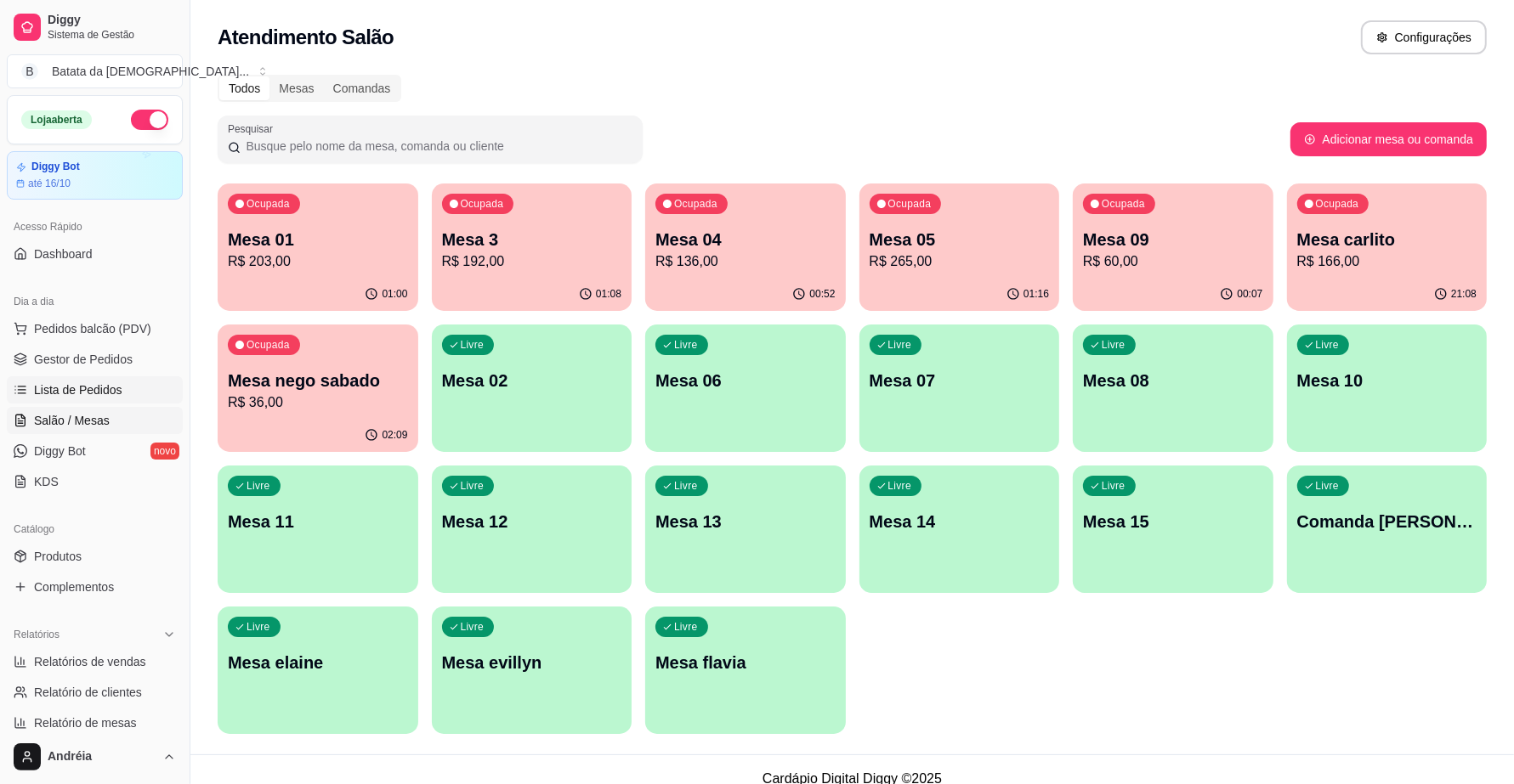
click at [119, 384] on link "Lista de Pedidos" at bounding box center [95, 390] width 176 height 28
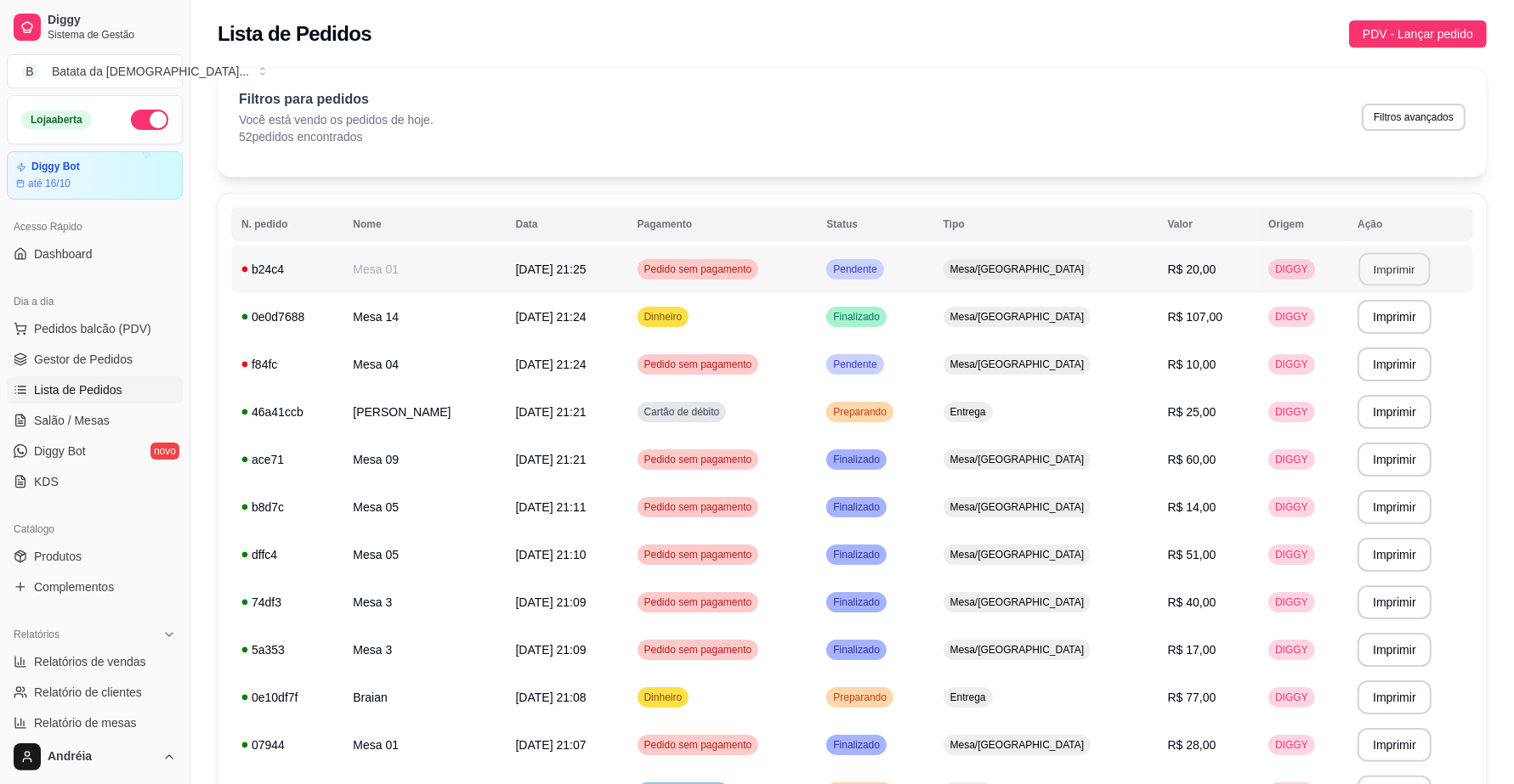
click at [1378, 264] on button "Imprimir" at bounding box center [1395, 270] width 71 height 33
click at [933, 372] on td "Pendente" at bounding box center [874, 364] width 116 height 47
click at [1115, 473] on td "Mesa/[GEOGRAPHIC_DATA]" at bounding box center [1046, 460] width 225 height 47
click at [884, 374] on div "Pendente" at bounding box center [855, 364] width 57 height 21
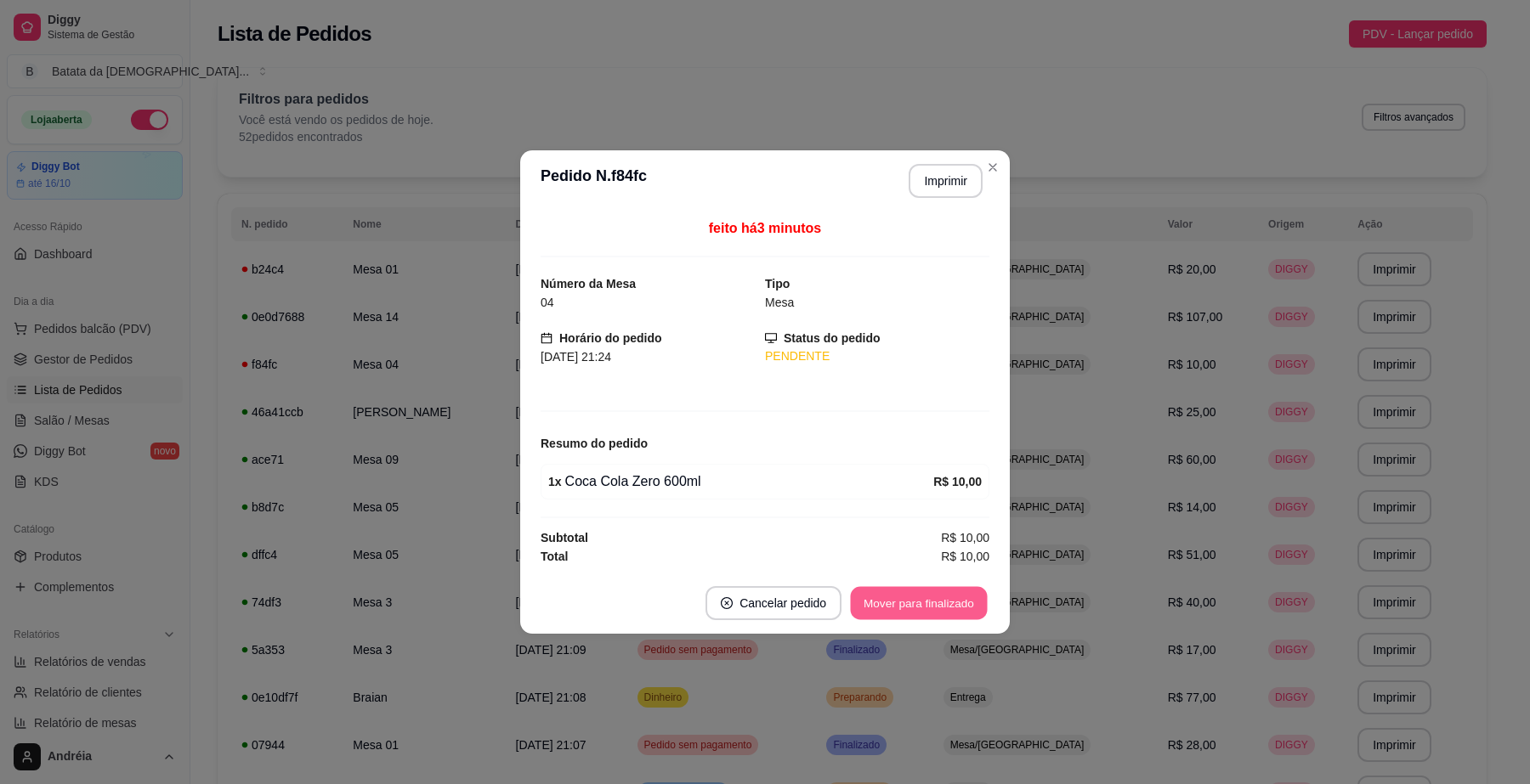
click at [932, 601] on button "Mover para finalizado" at bounding box center [919, 604] width 137 height 33
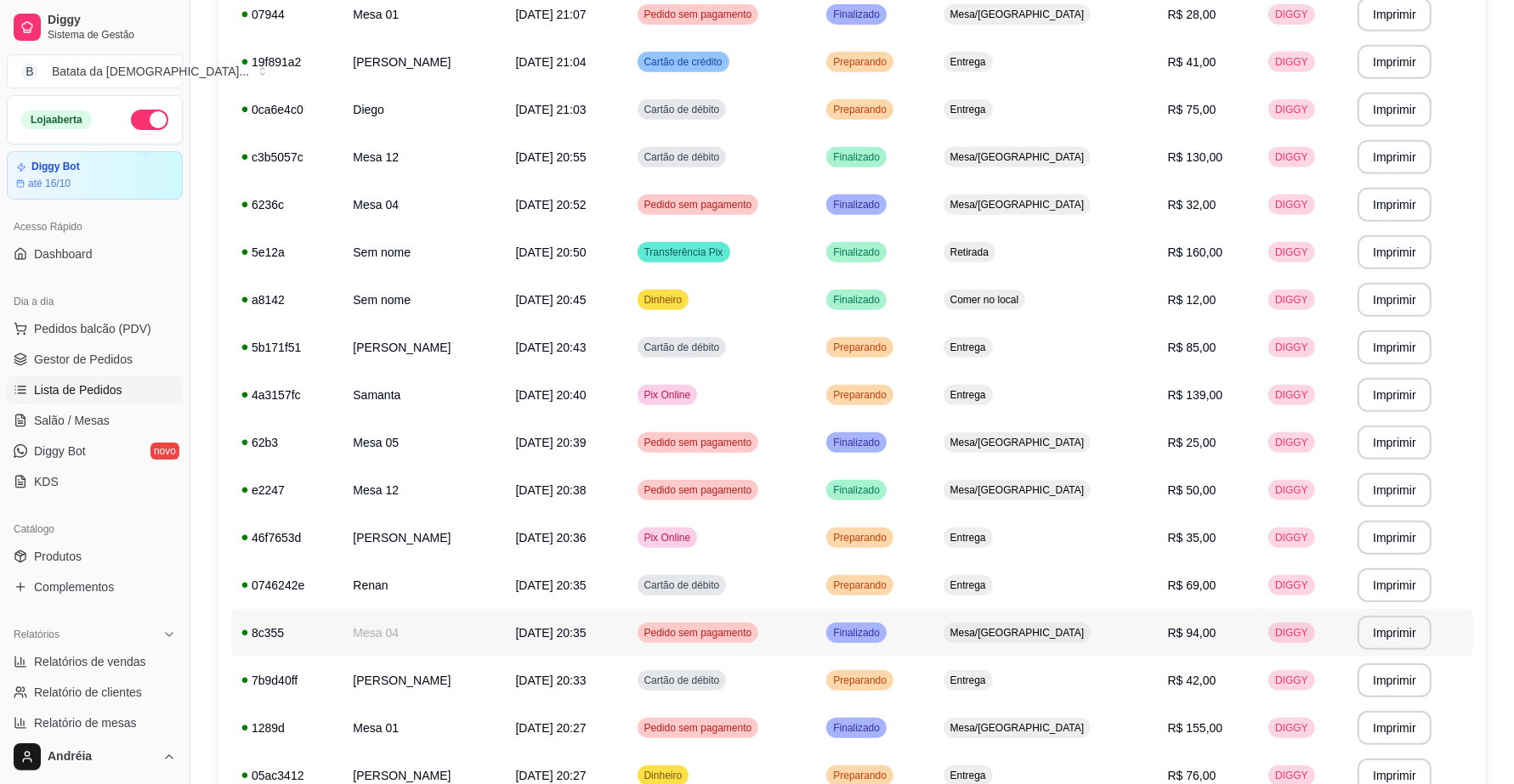
scroll to position [692, 0]
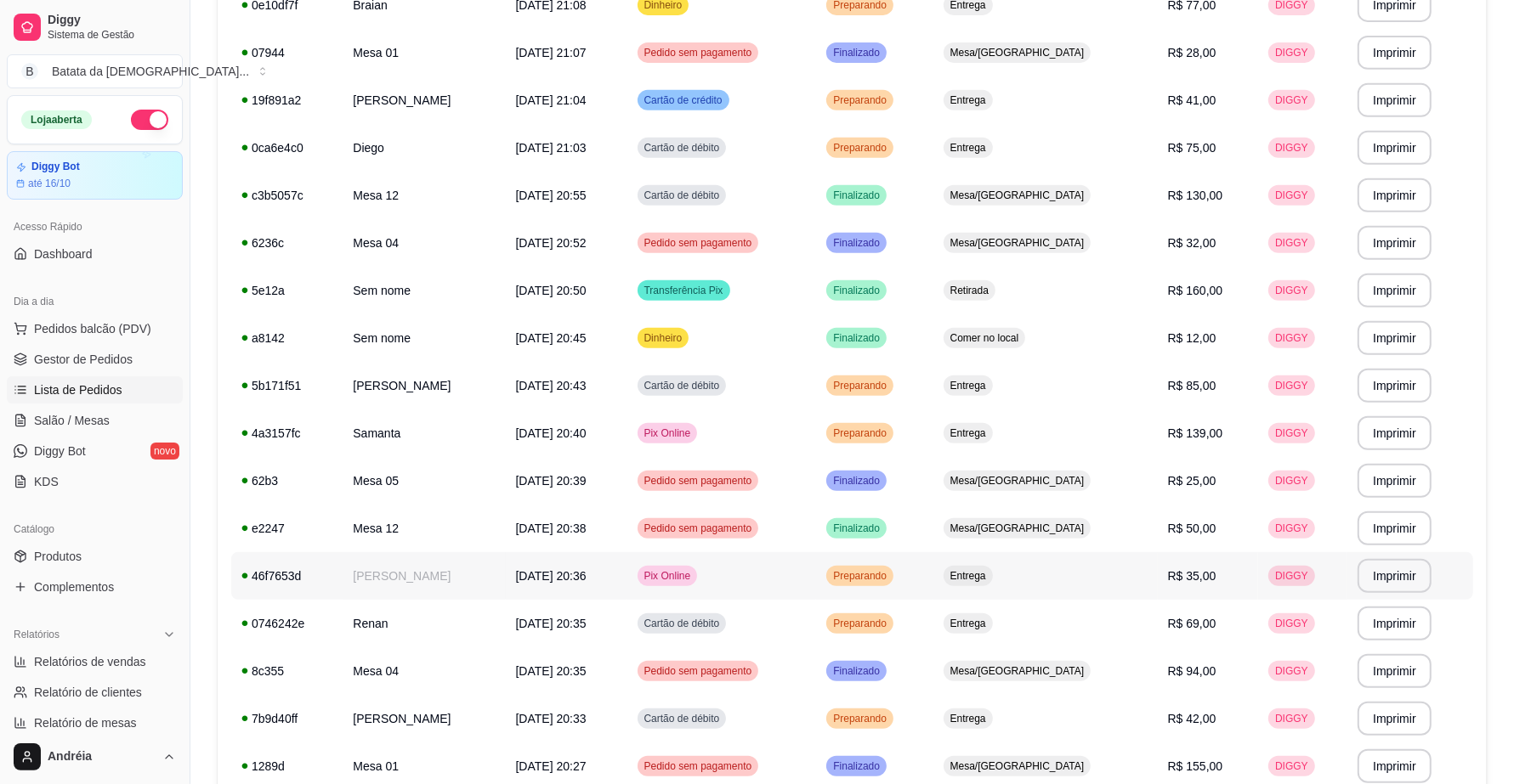
click at [495, 571] on td "[PERSON_NAME]" at bounding box center [424, 576] width 163 height 47
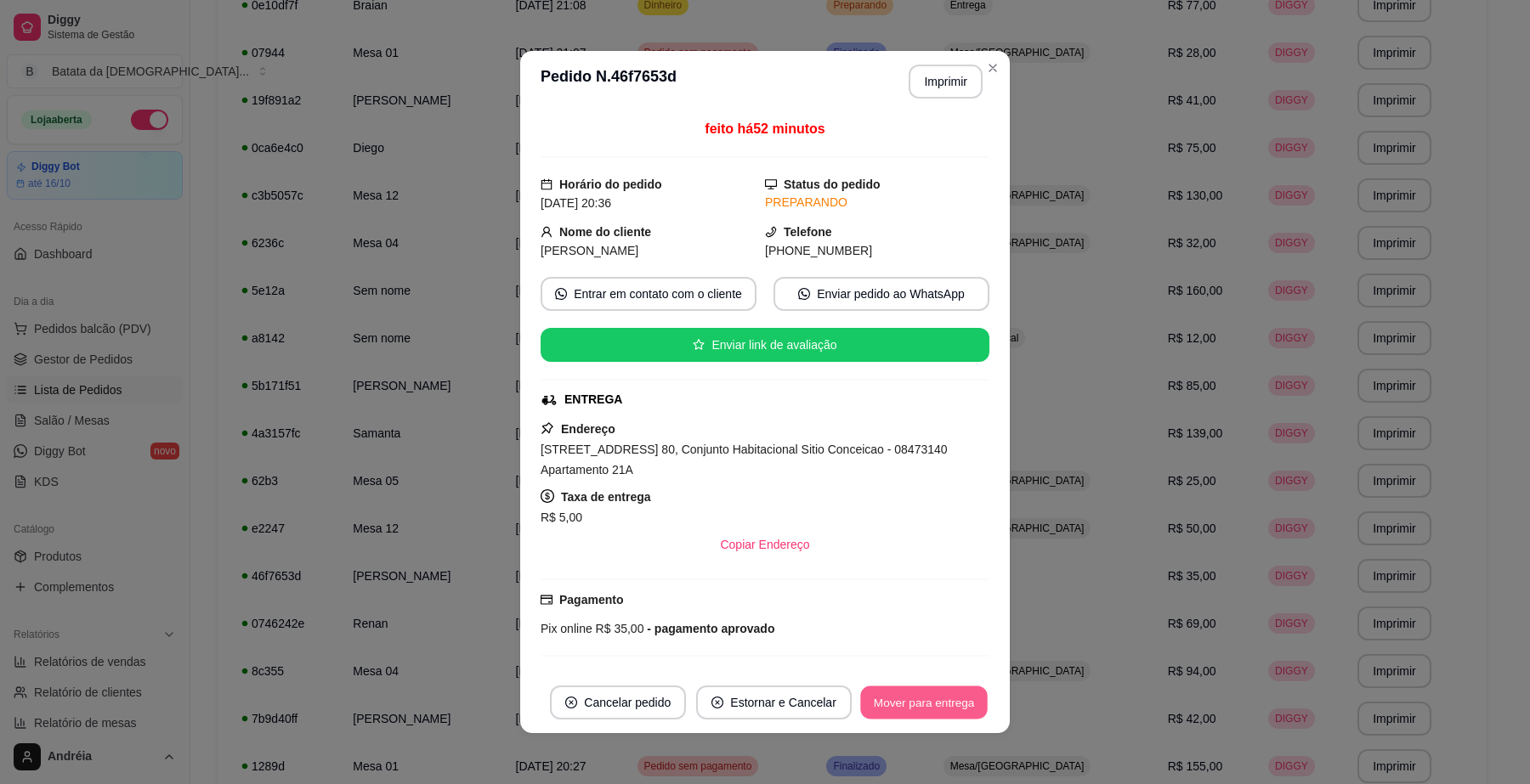
click at [886, 697] on button "Mover para entrega" at bounding box center [923, 703] width 127 height 33
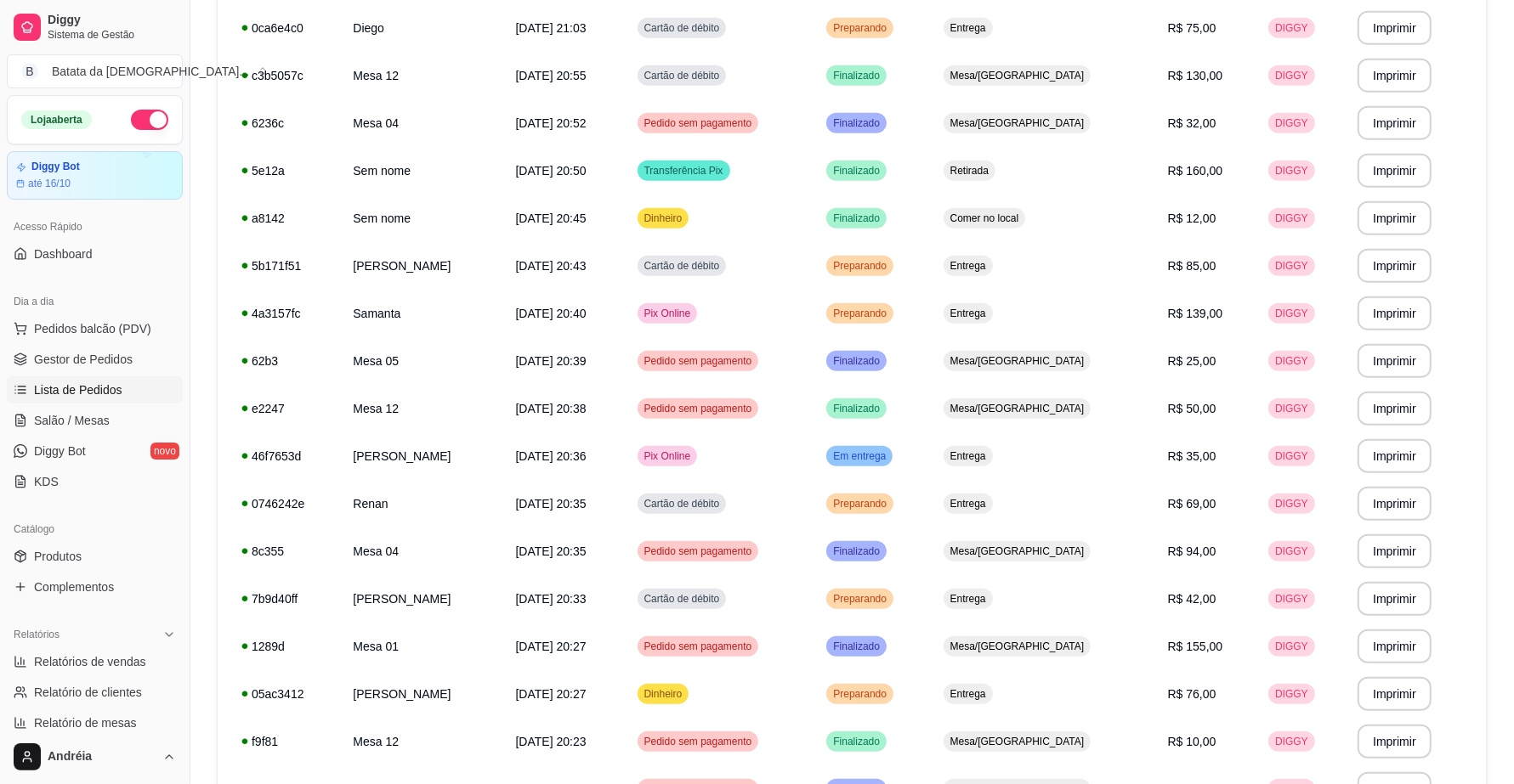
scroll to position [1012, 0]
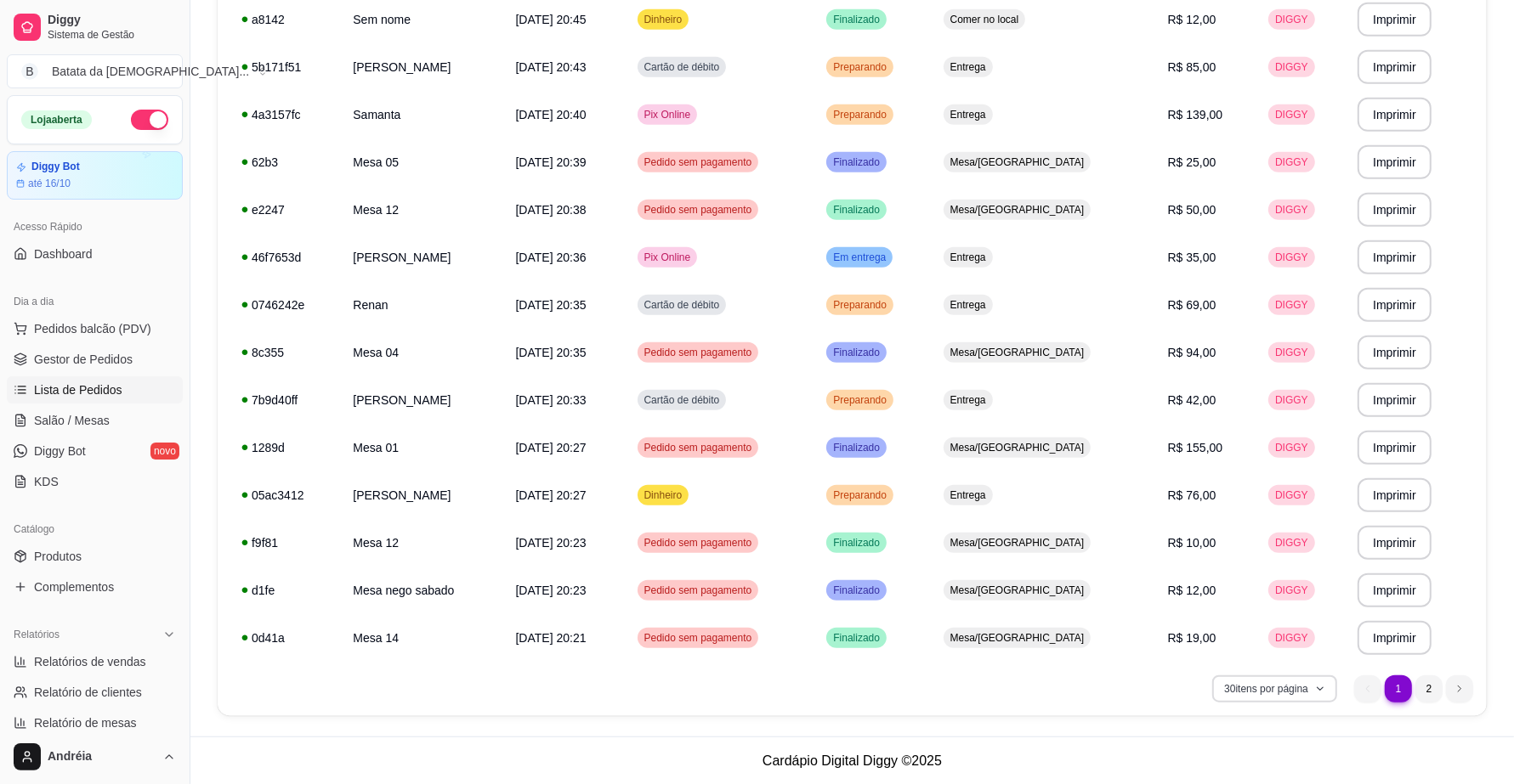
click at [1241, 688] on button "30 itens por página" at bounding box center [1275, 689] width 125 height 28
click at [1256, 654] on span "100 pedidos" at bounding box center [1274, 650] width 143 height 17
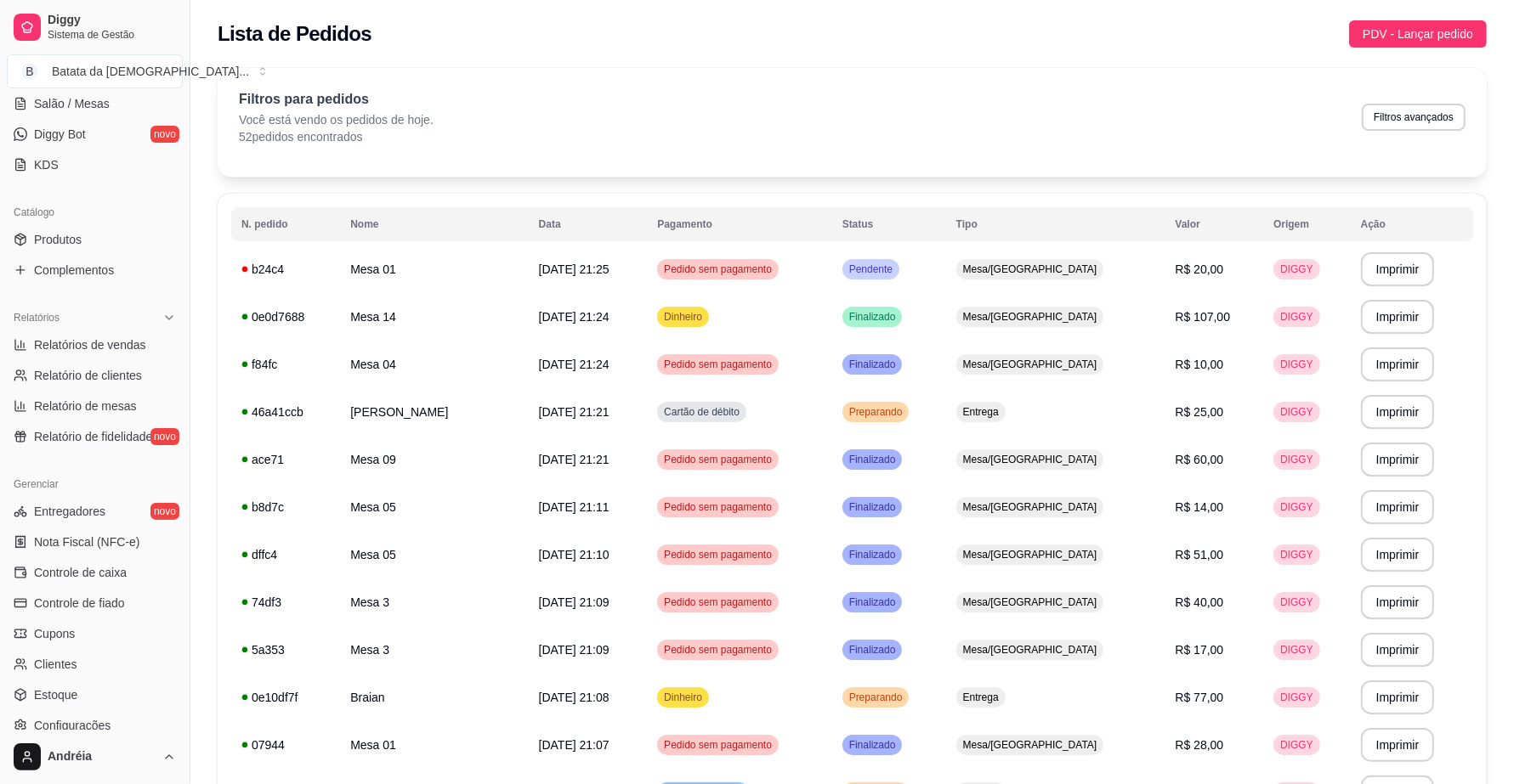
scroll to position [319, 0]
click at [102, 573] on span "Controle de caixa" at bounding box center [81, 570] width 93 height 17
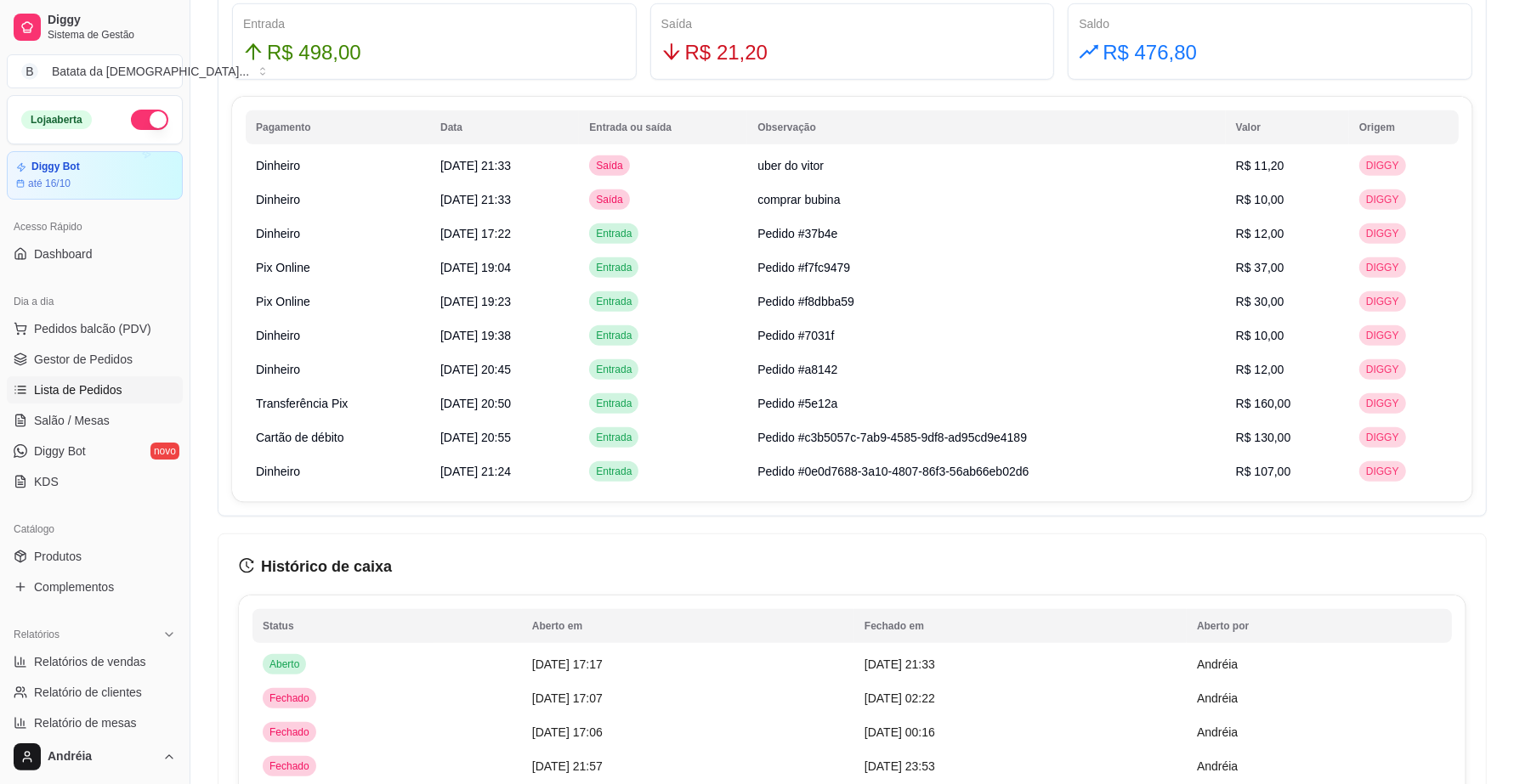
click at [151, 395] on link "Lista de Pedidos" at bounding box center [95, 390] width 176 height 28
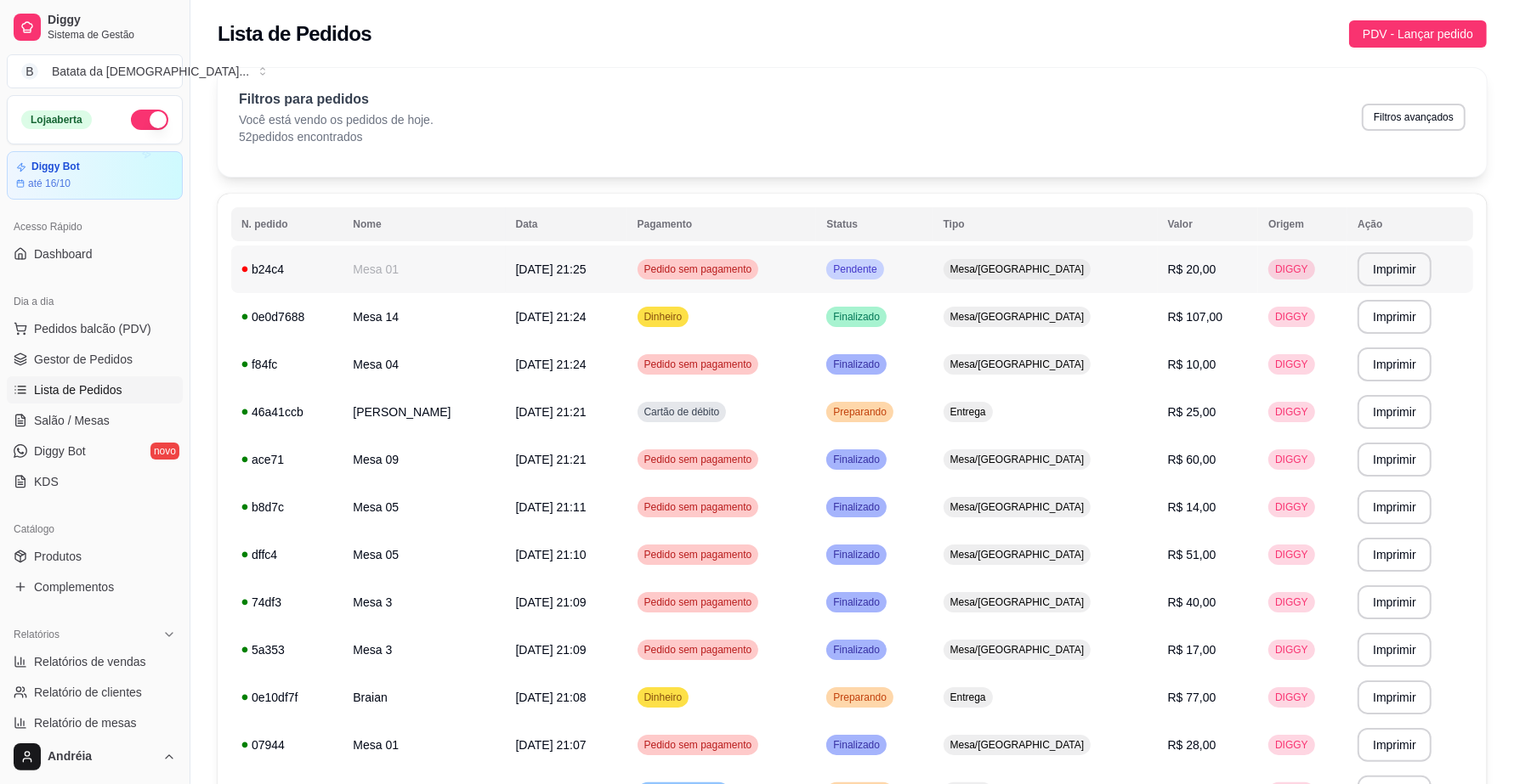
click at [880, 269] on span "Pendente" at bounding box center [854, 270] width 50 height 14
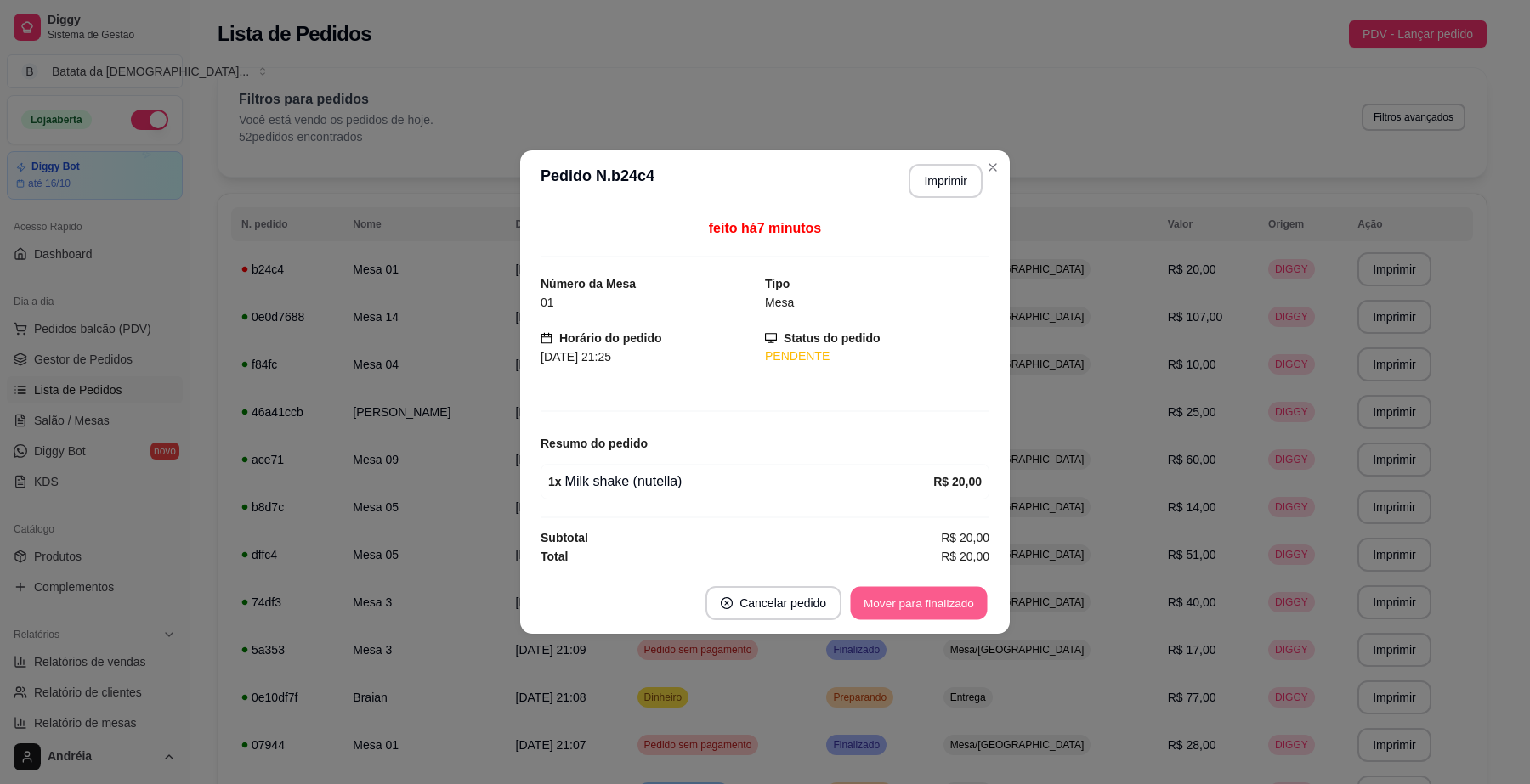
click at [954, 601] on button "Mover para finalizado" at bounding box center [919, 604] width 137 height 33
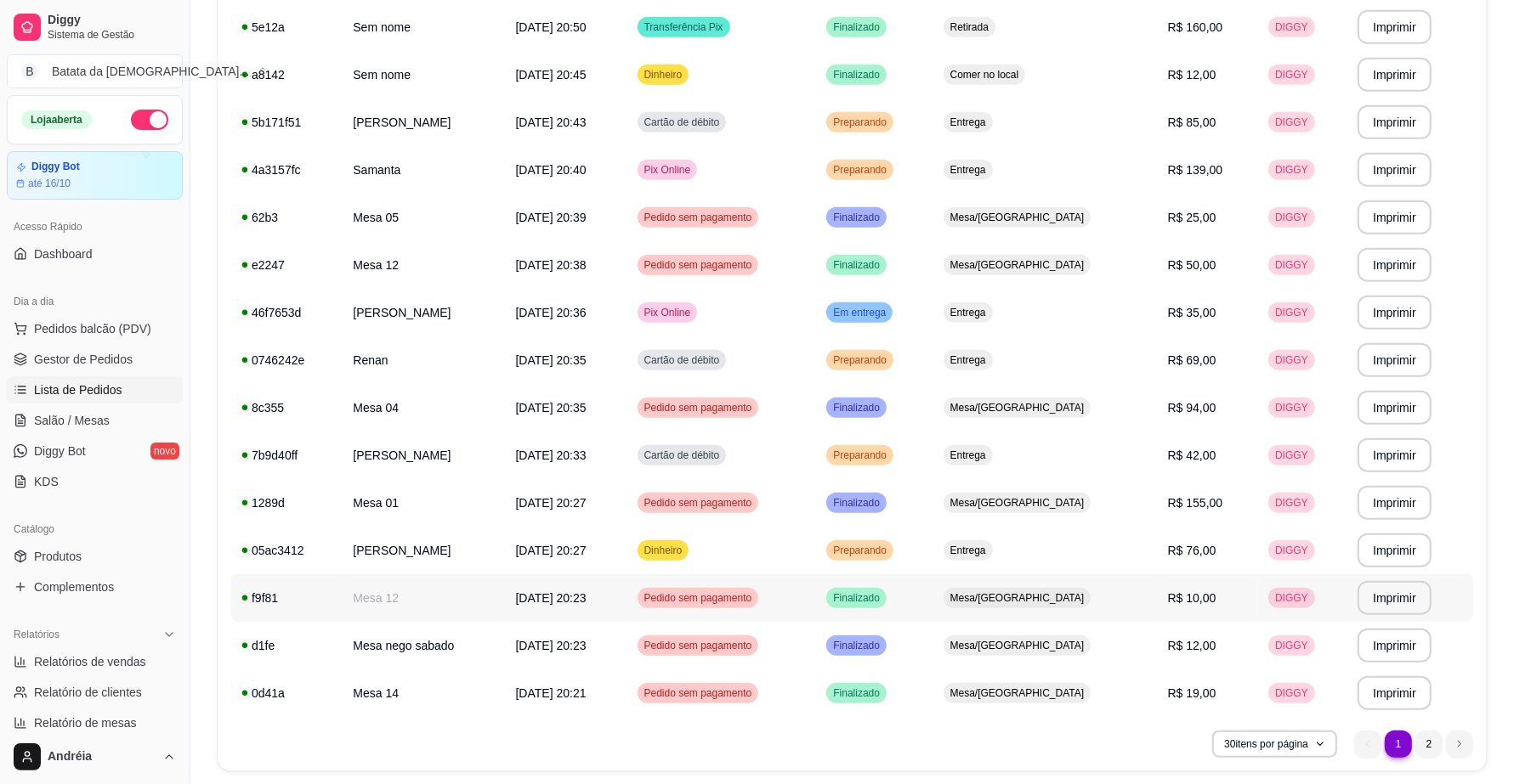
scroll to position [1012, 0]
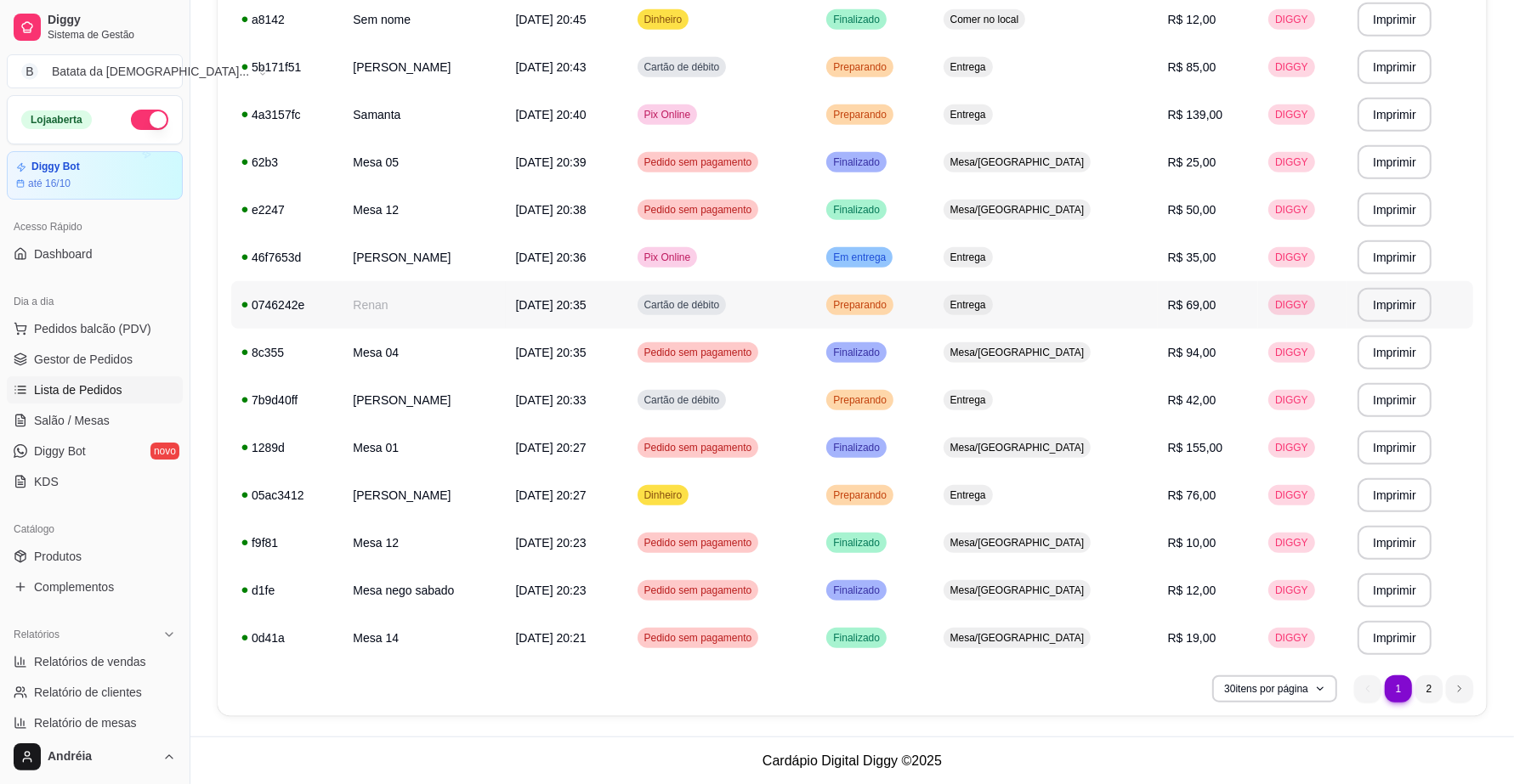
click at [890, 311] on span "Preparando" at bounding box center [859, 305] width 60 height 14
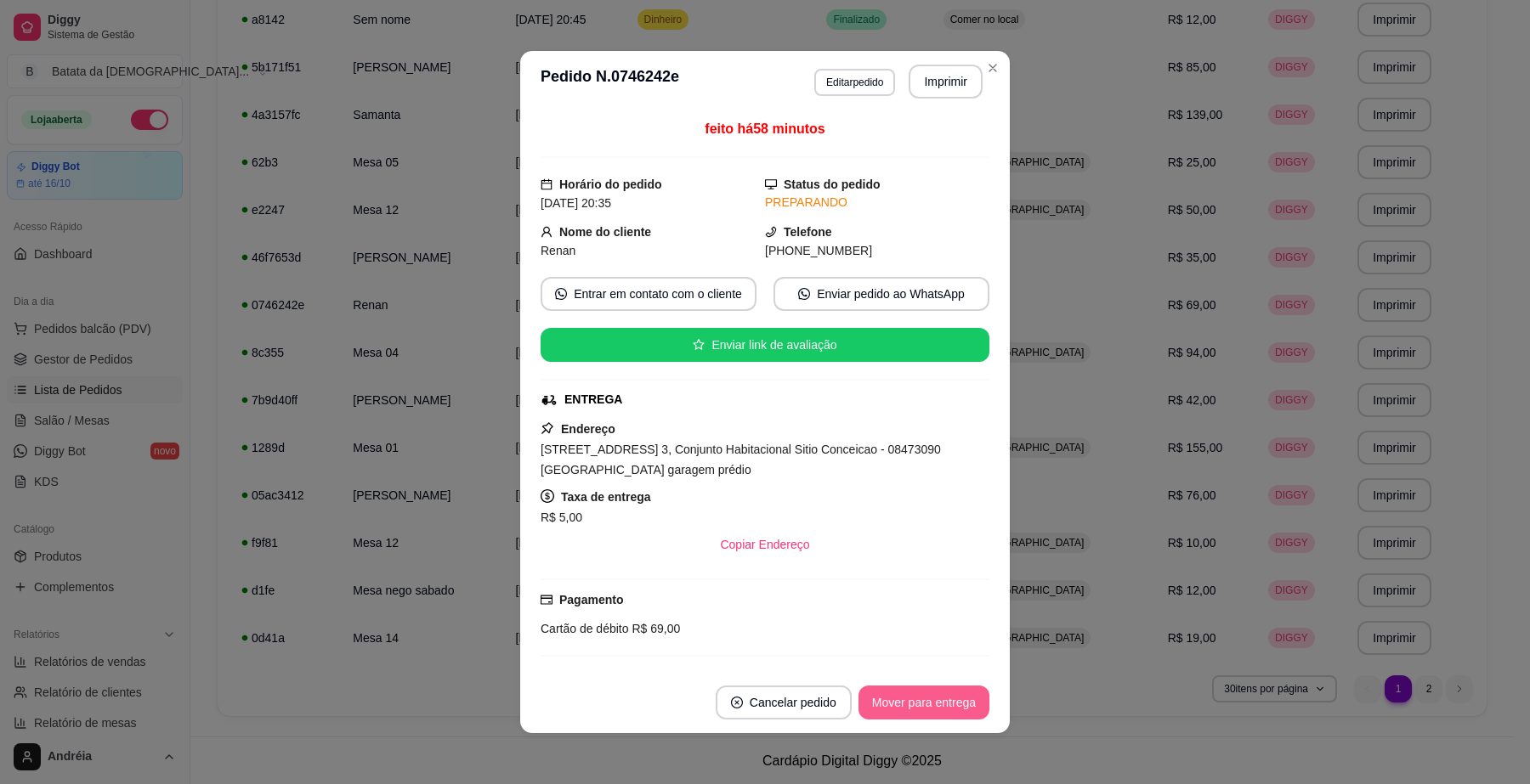
click at [945, 707] on button "Mover para entrega" at bounding box center [924, 702] width 131 height 34
click at [961, 708] on button "Mover para finalizado" at bounding box center [918, 702] width 141 height 34
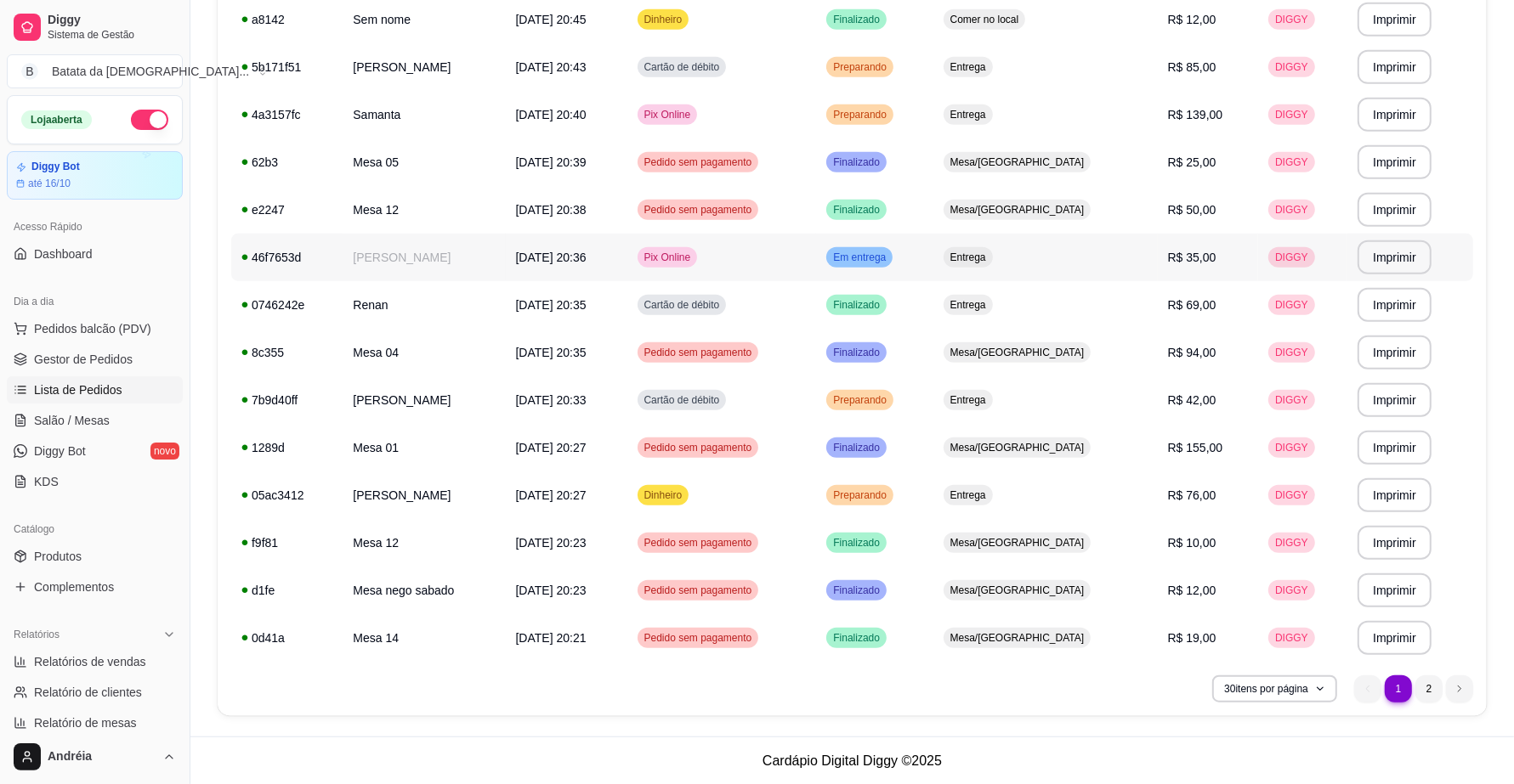
click at [889, 256] on span "Em entrega" at bounding box center [859, 258] width 59 height 14
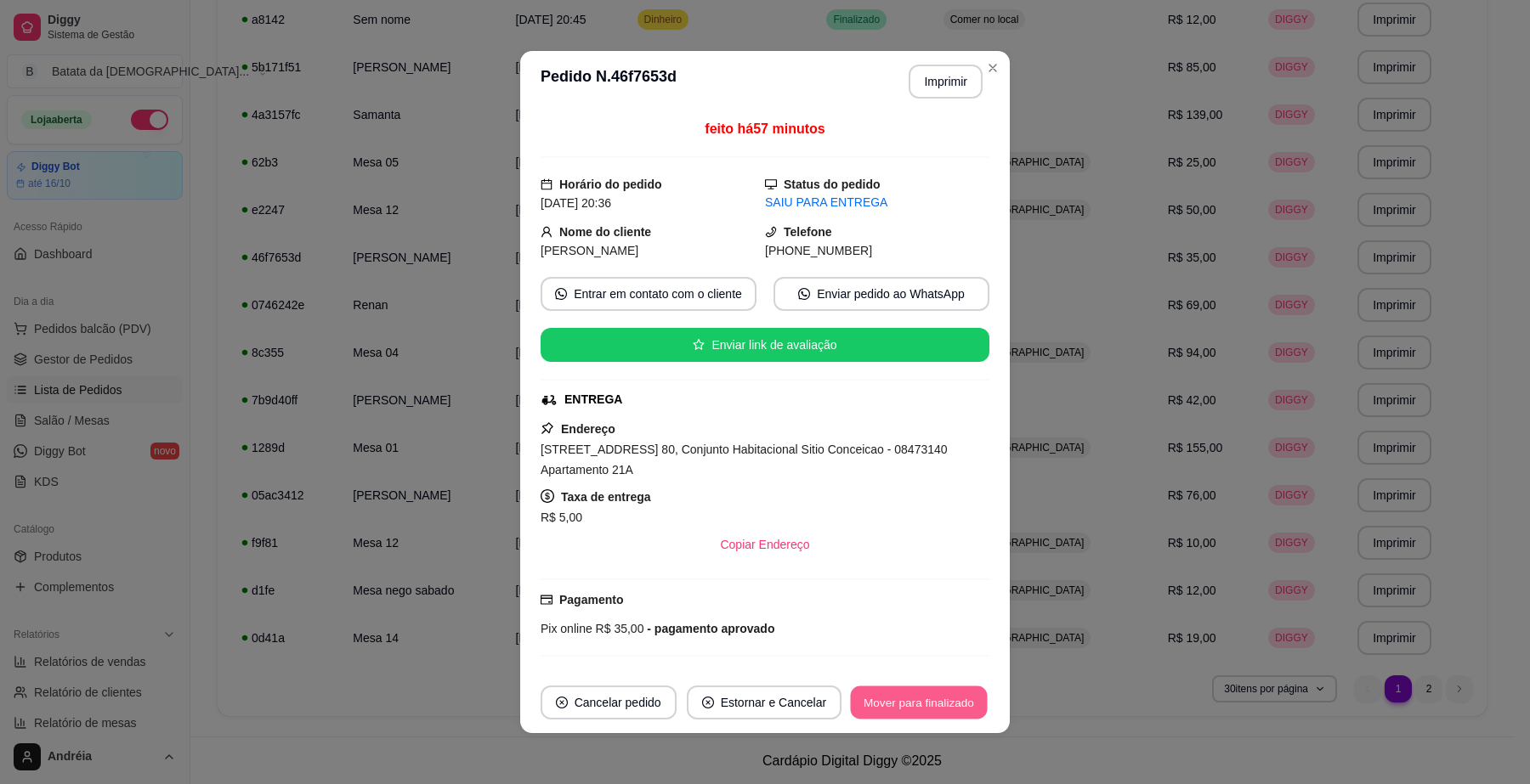
click at [950, 701] on button "Mover para finalizado" at bounding box center [919, 703] width 137 height 33
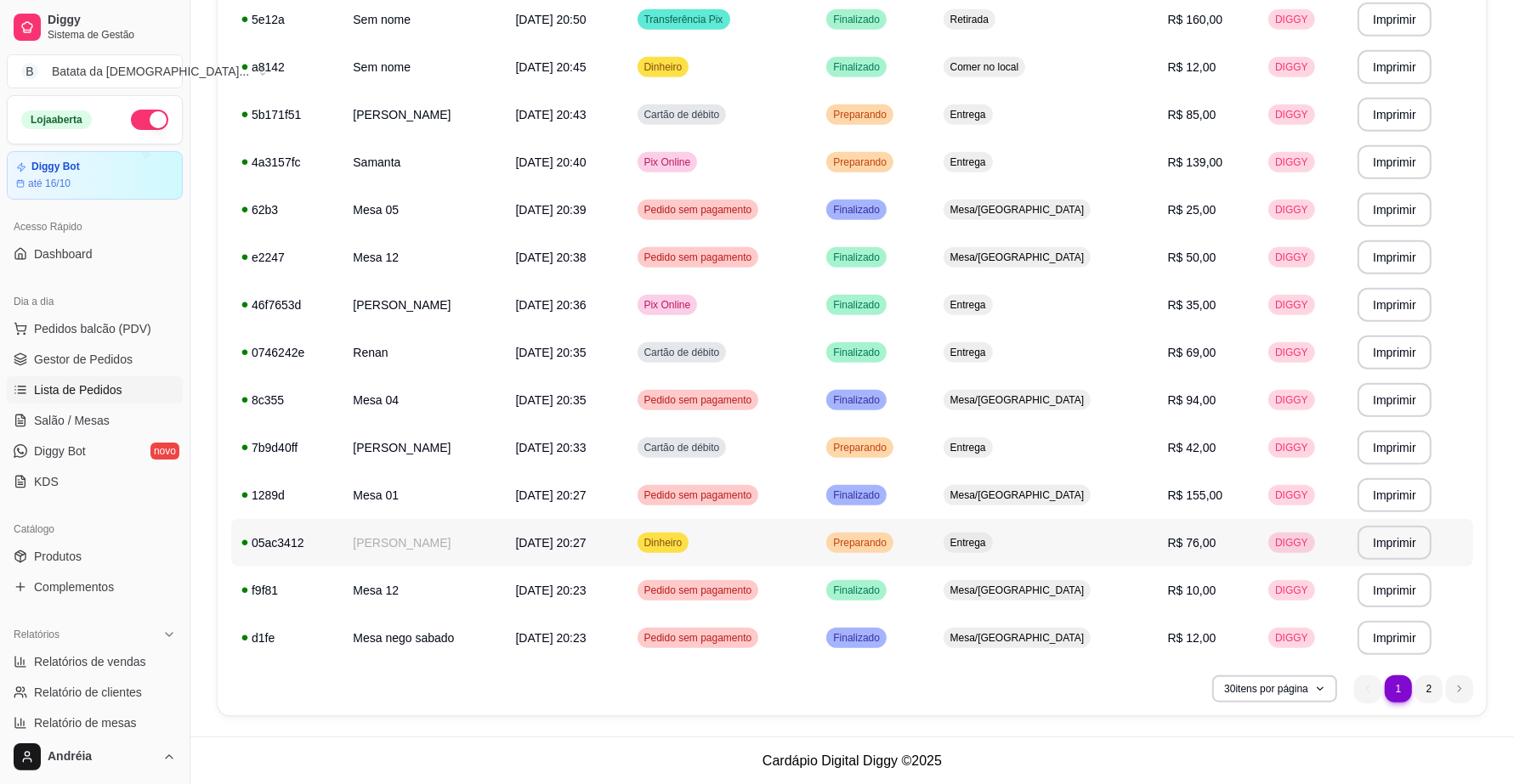
click at [890, 544] on span "Preparando" at bounding box center [859, 544] width 60 height 14
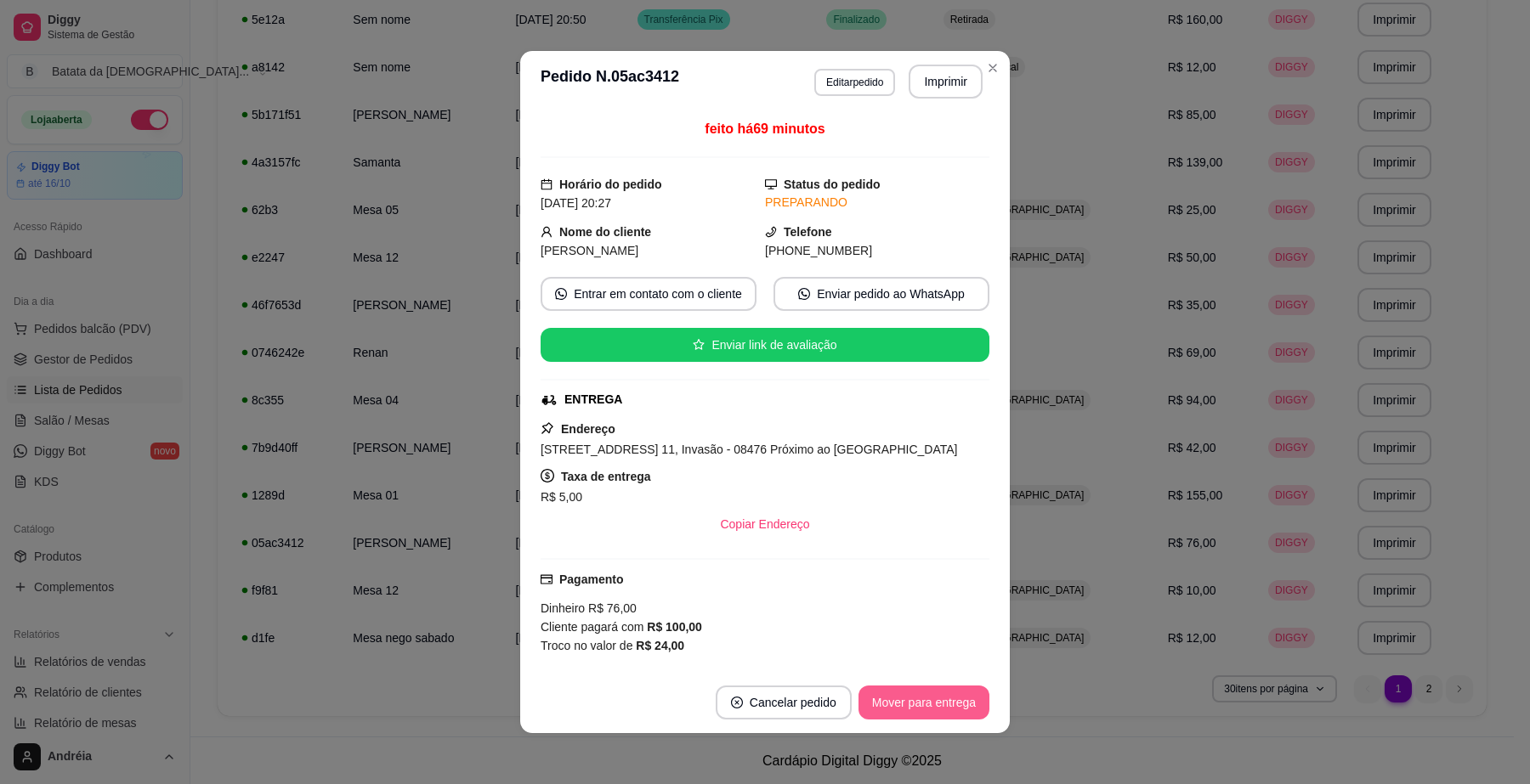
click at [940, 698] on button "Mover para entrega" at bounding box center [924, 702] width 131 height 34
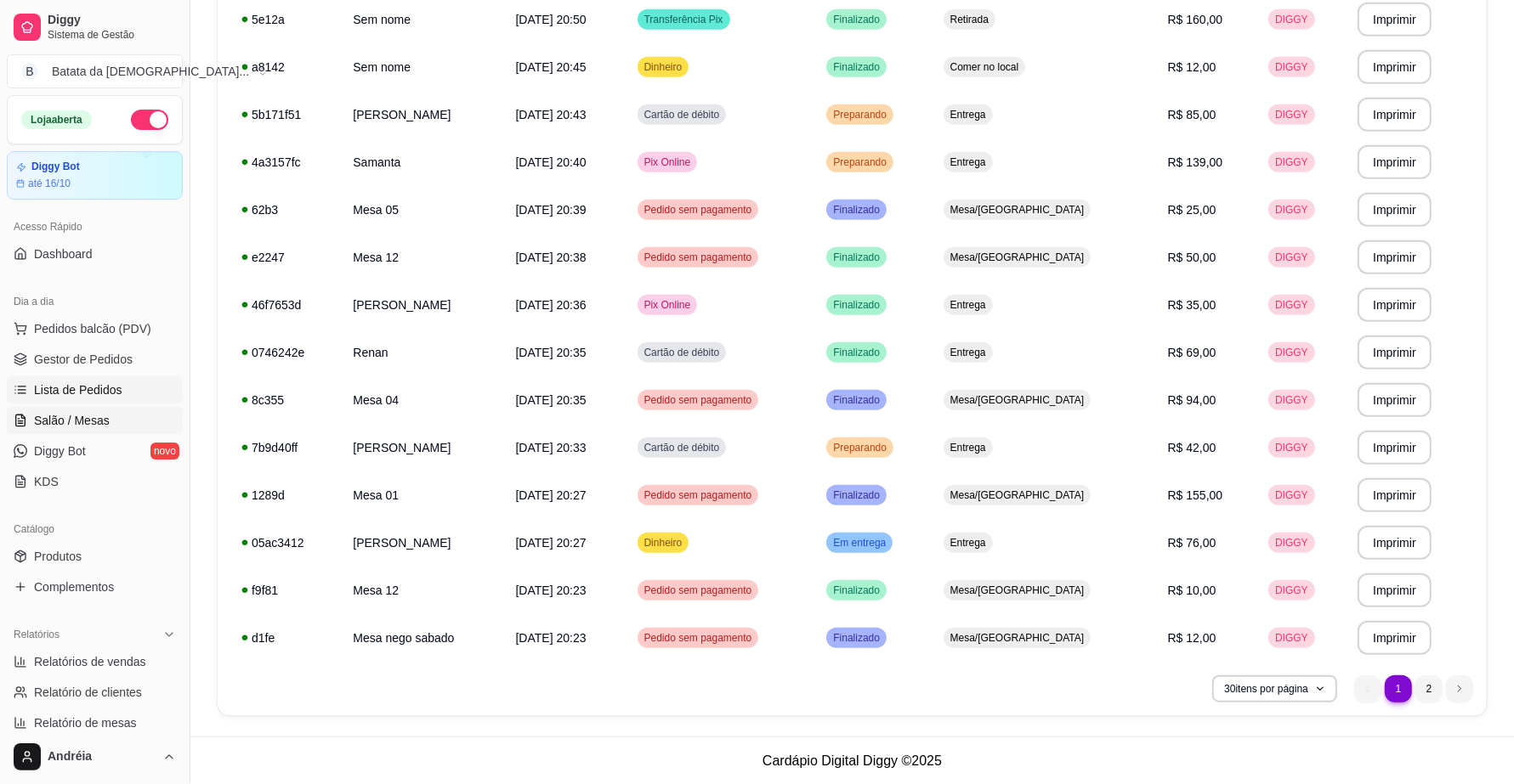
click at [102, 424] on span "Salão / Mesas" at bounding box center [72, 421] width 76 height 17
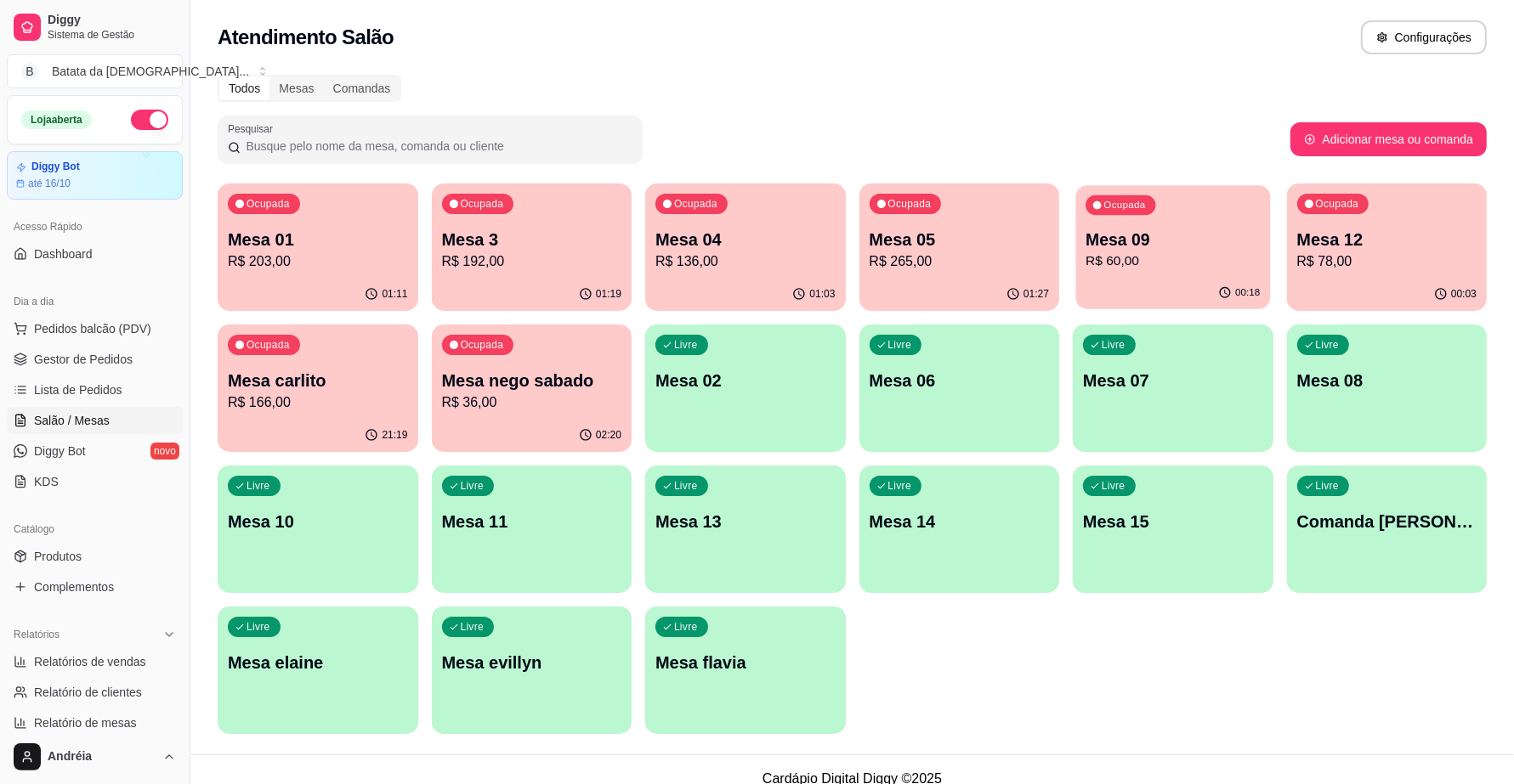
click at [1137, 265] on p "R$ 60,00" at bounding box center [1172, 261] width 174 height 20
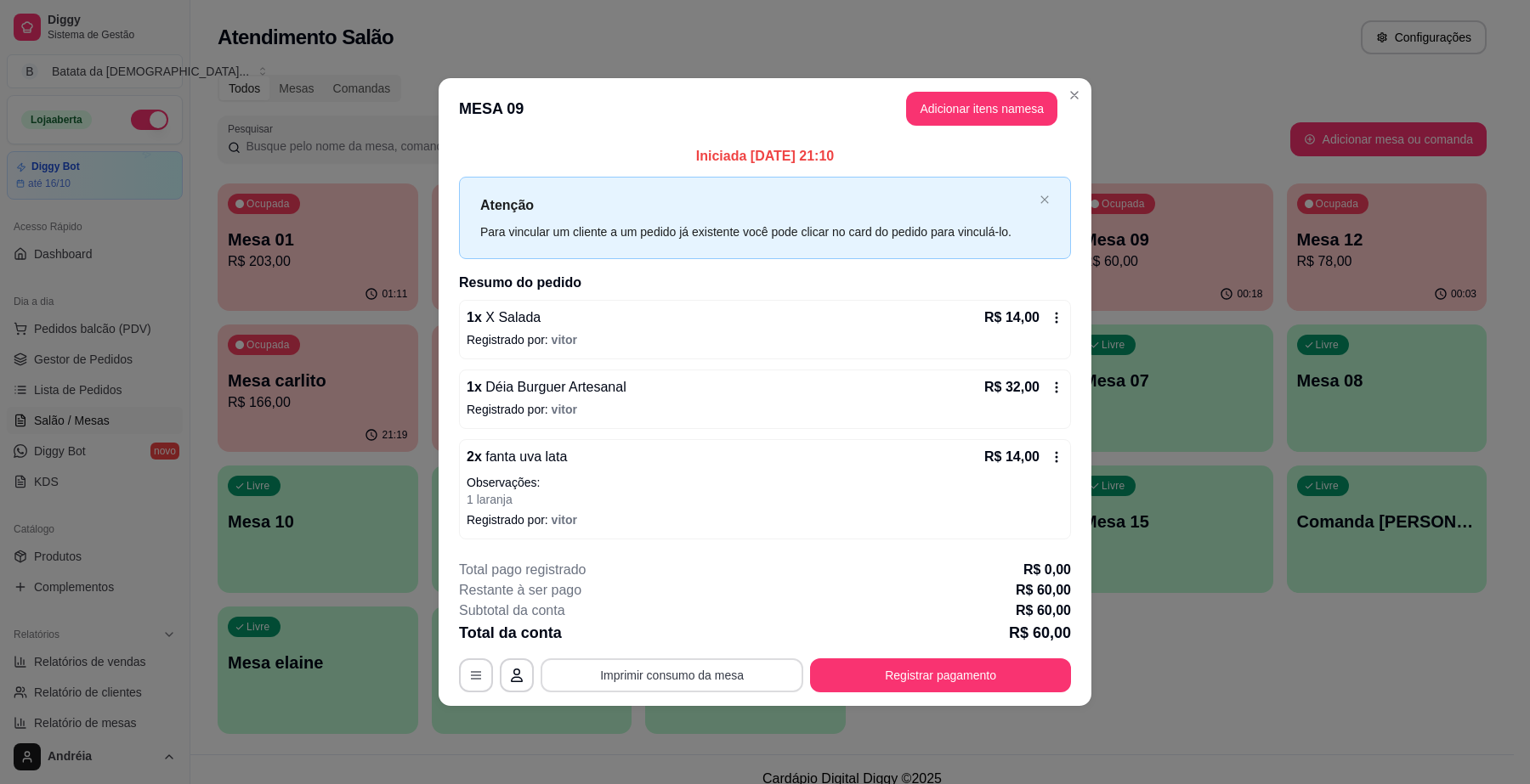
click at [745, 673] on button "Imprimir consumo da mesa" at bounding box center [672, 676] width 263 height 34
click at [920, 664] on button "Registrar pagamento" at bounding box center [940, 676] width 261 height 34
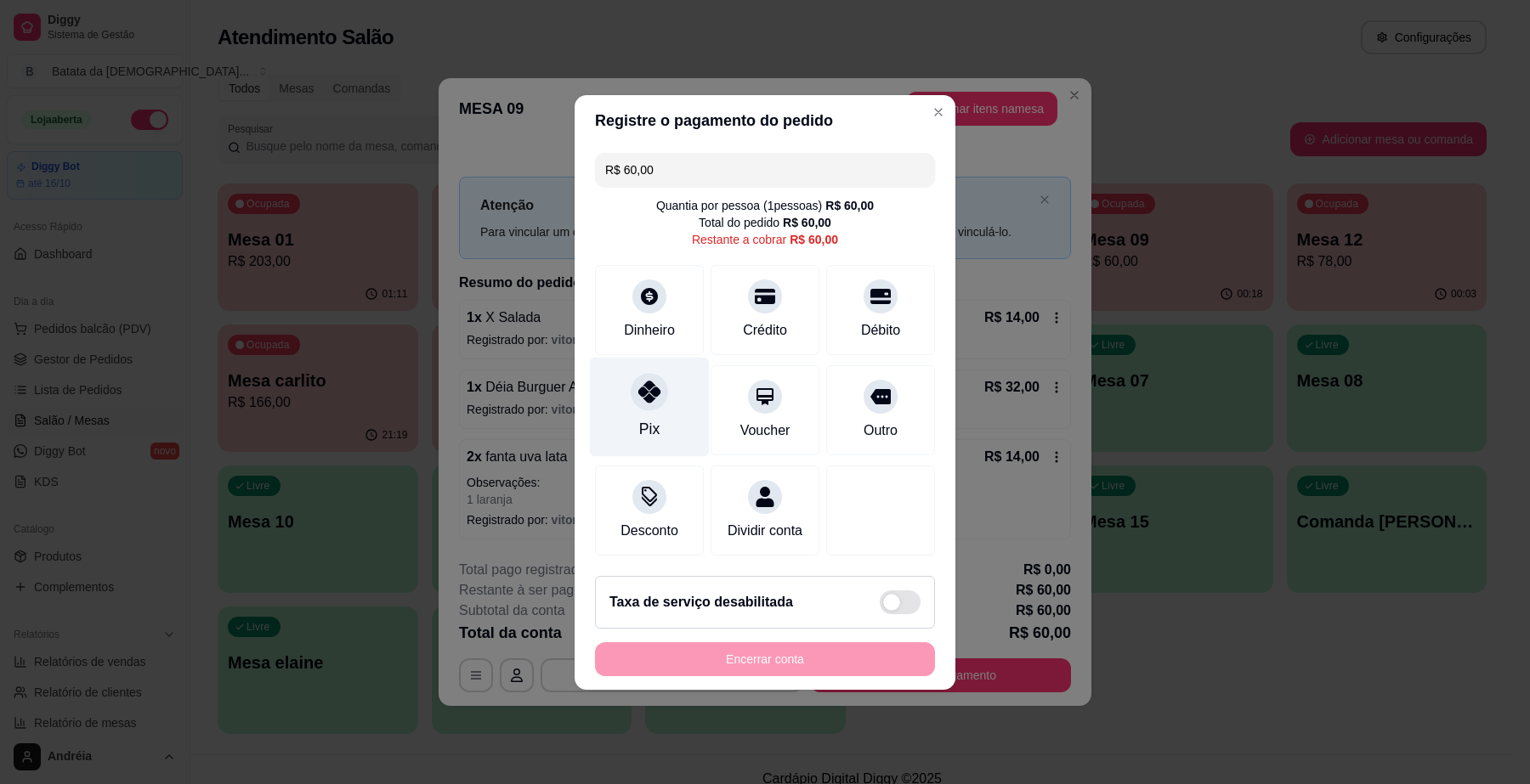
click at [657, 388] on icon at bounding box center [649, 392] width 22 height 22
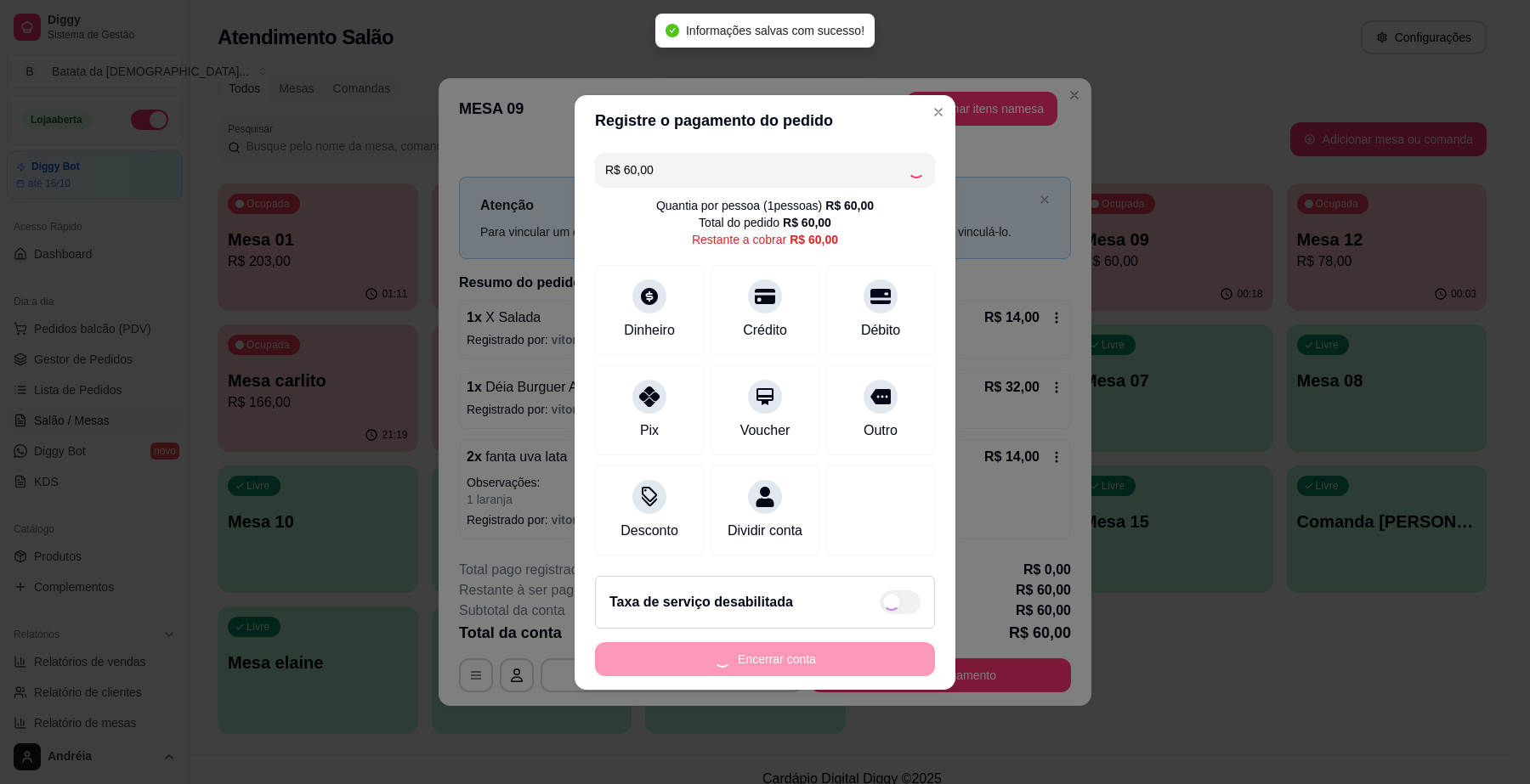
type input "R$ 0,00"
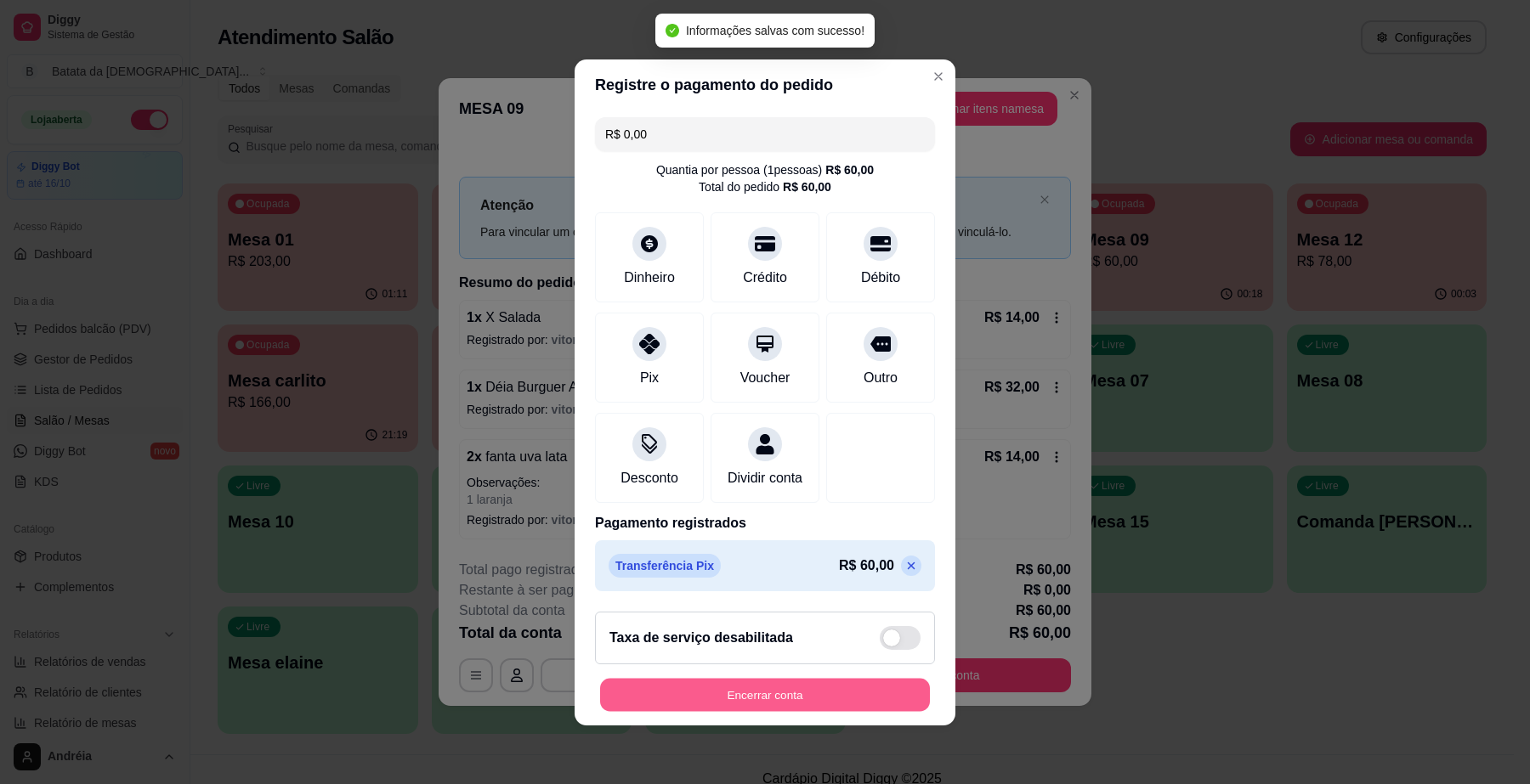
click at [859, 699] on button "Encerrar conta" at bounding box center [765, 695] width 330 height 33
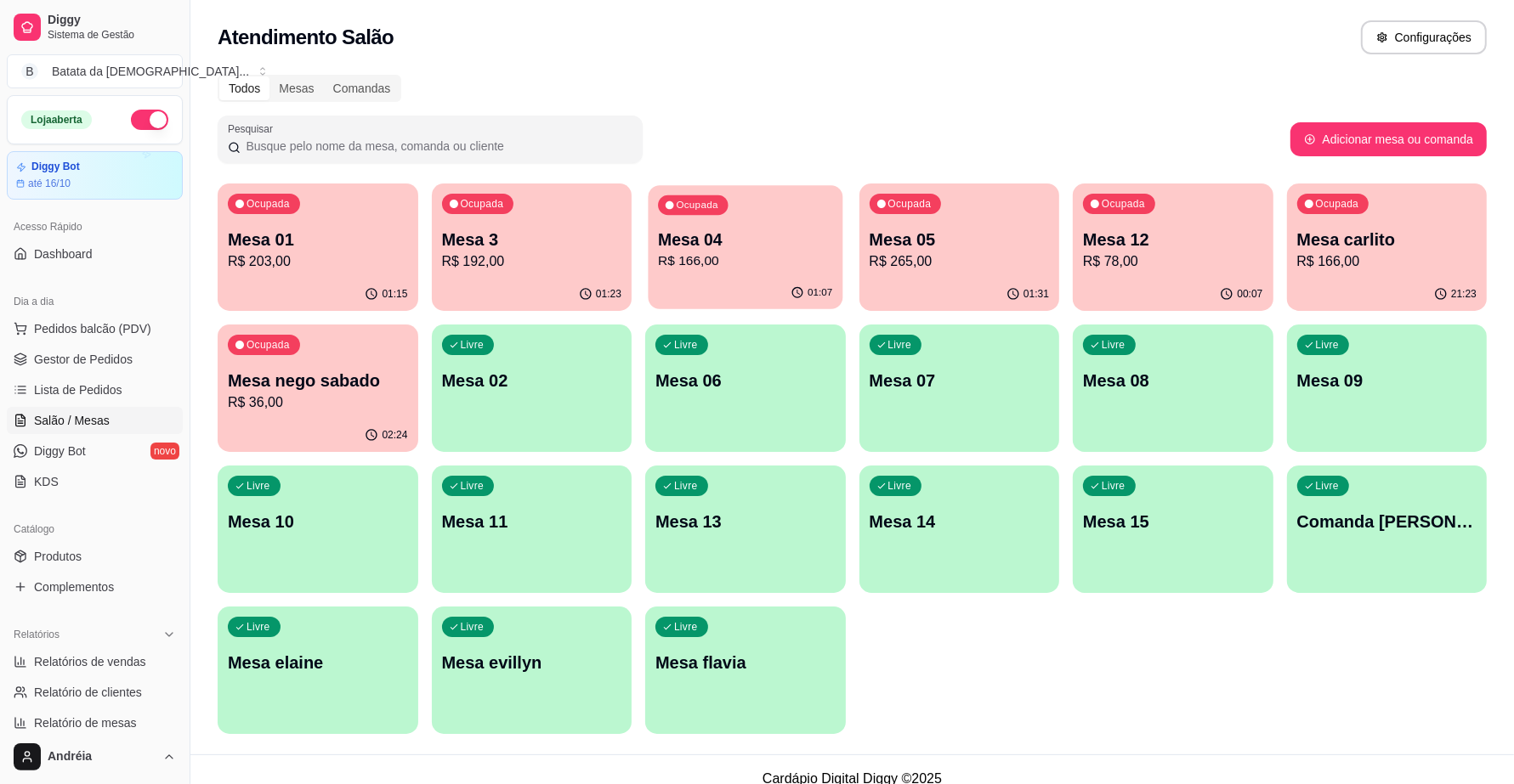
click at [784, 257] on p "R$ 166,00" at bounding box center [745, 261] width 174 height 20
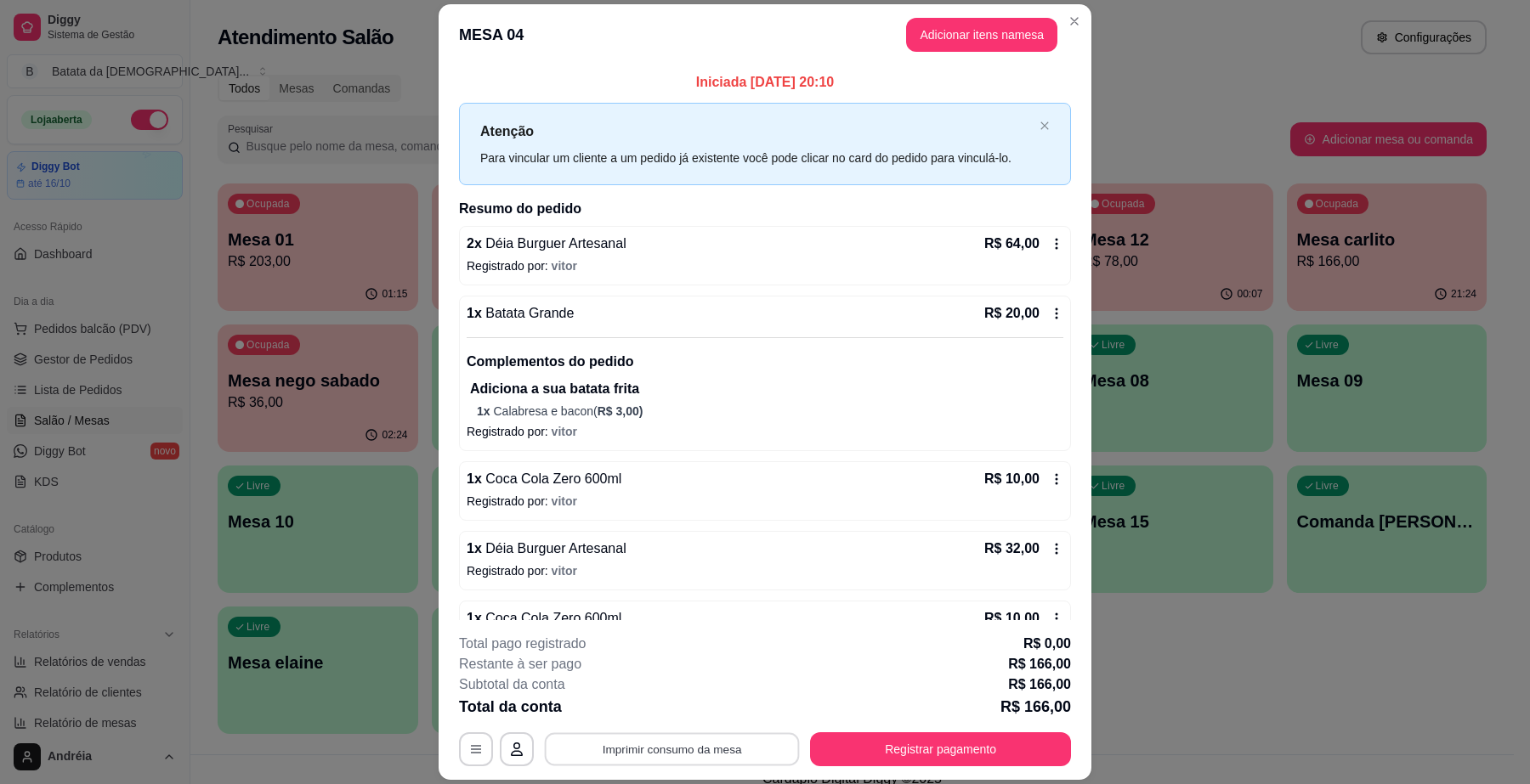
click at [715, 742] on button "Imprimir consumo da mesa" at bounding box center [672, 751] width 255 height 33
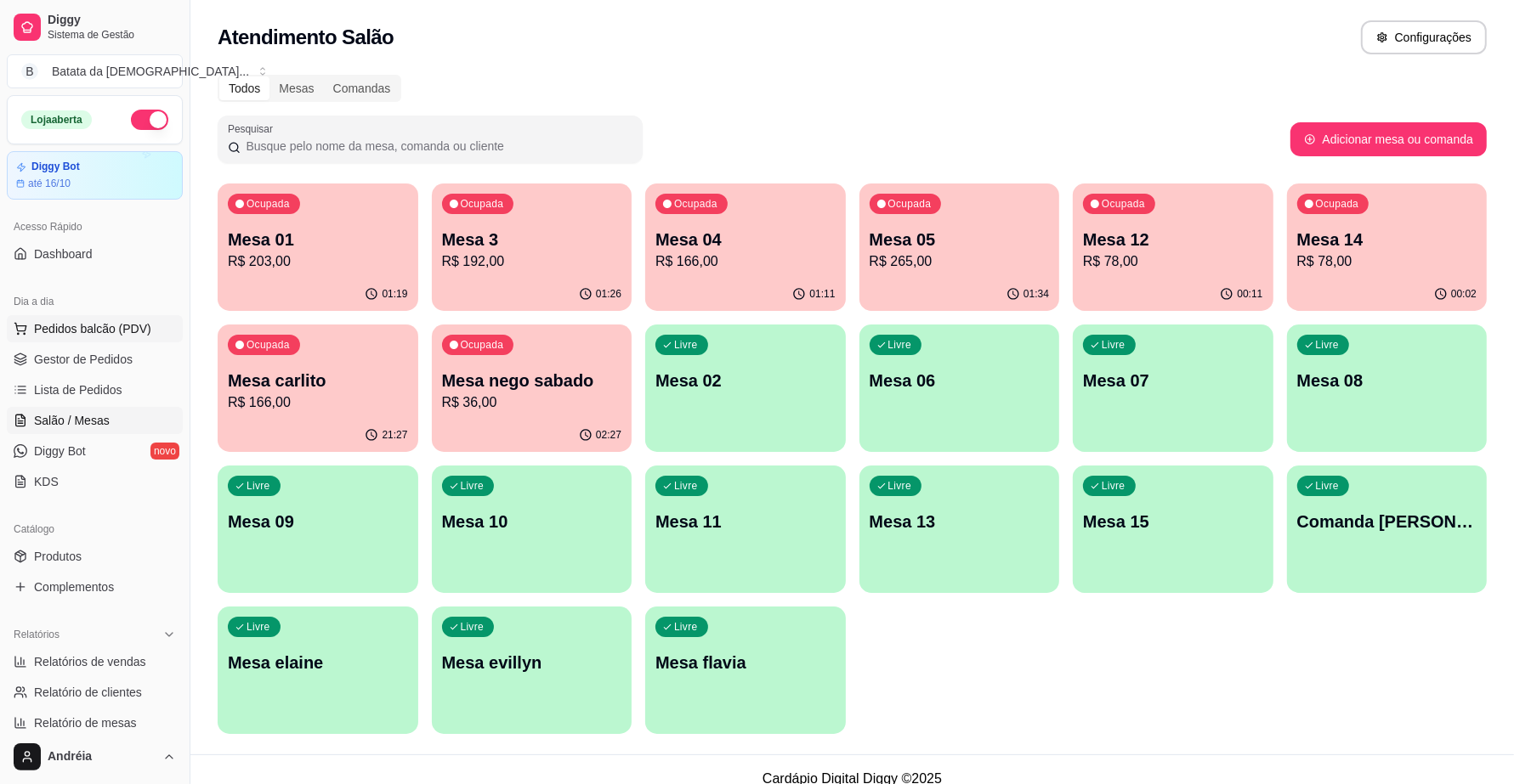
click at [83, 343] on button "Pedidos balcão (PDV)" at bounding box center [95, 329] width 176 height 28
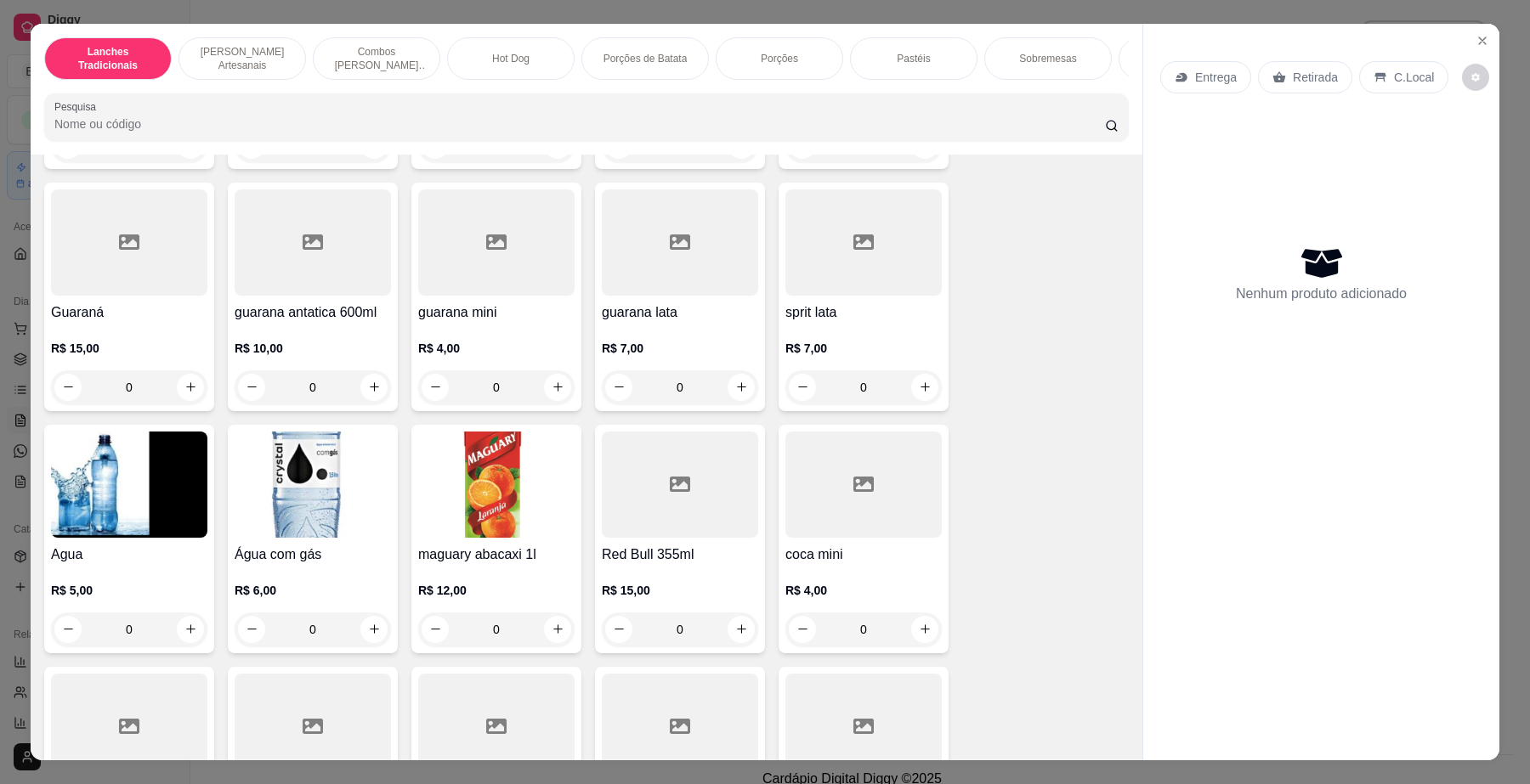
scroll to position [4462, 0]
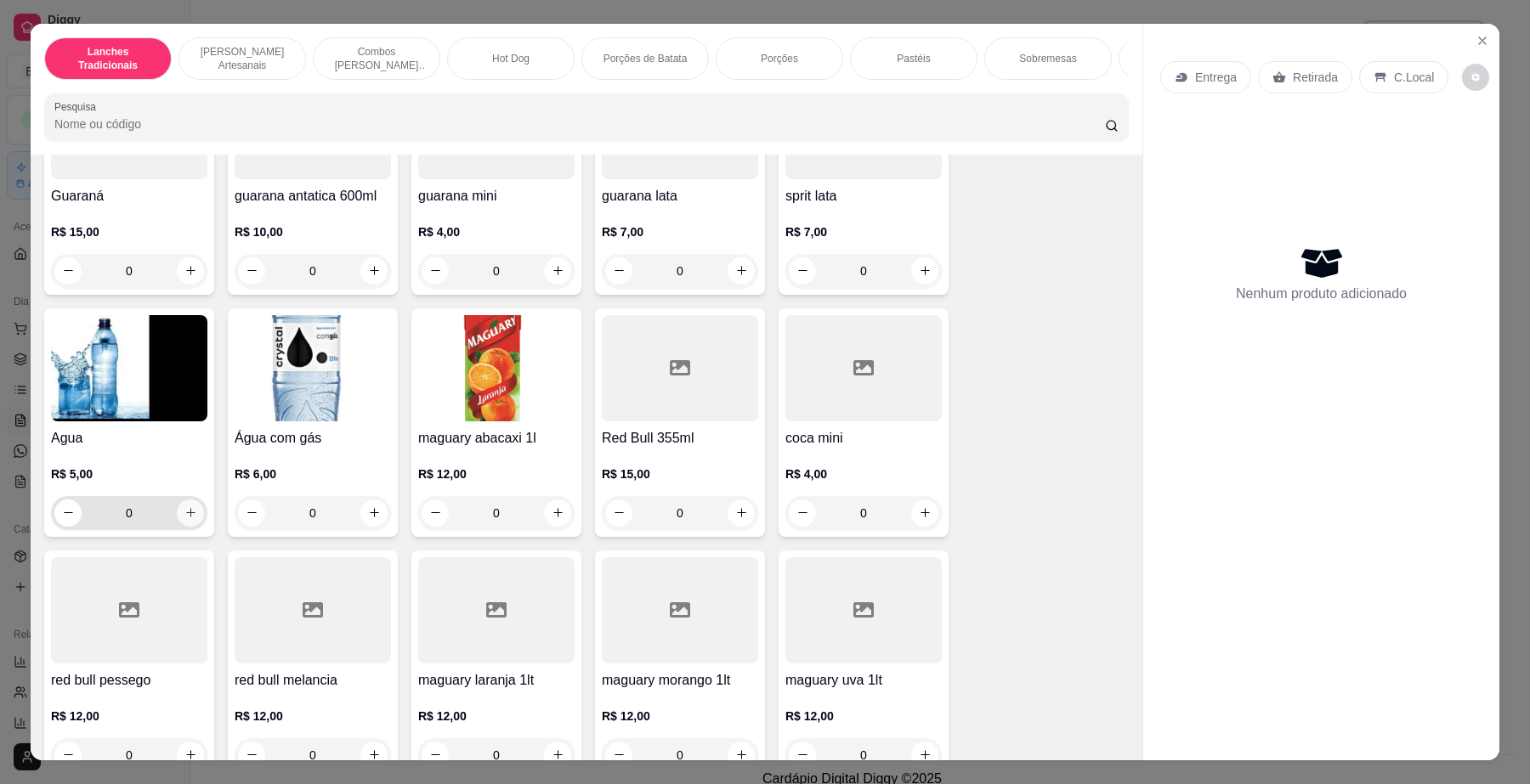
click at [189, 521] on button "increase-product-quantity" at bounding box center [190, 513] width 28 height 28
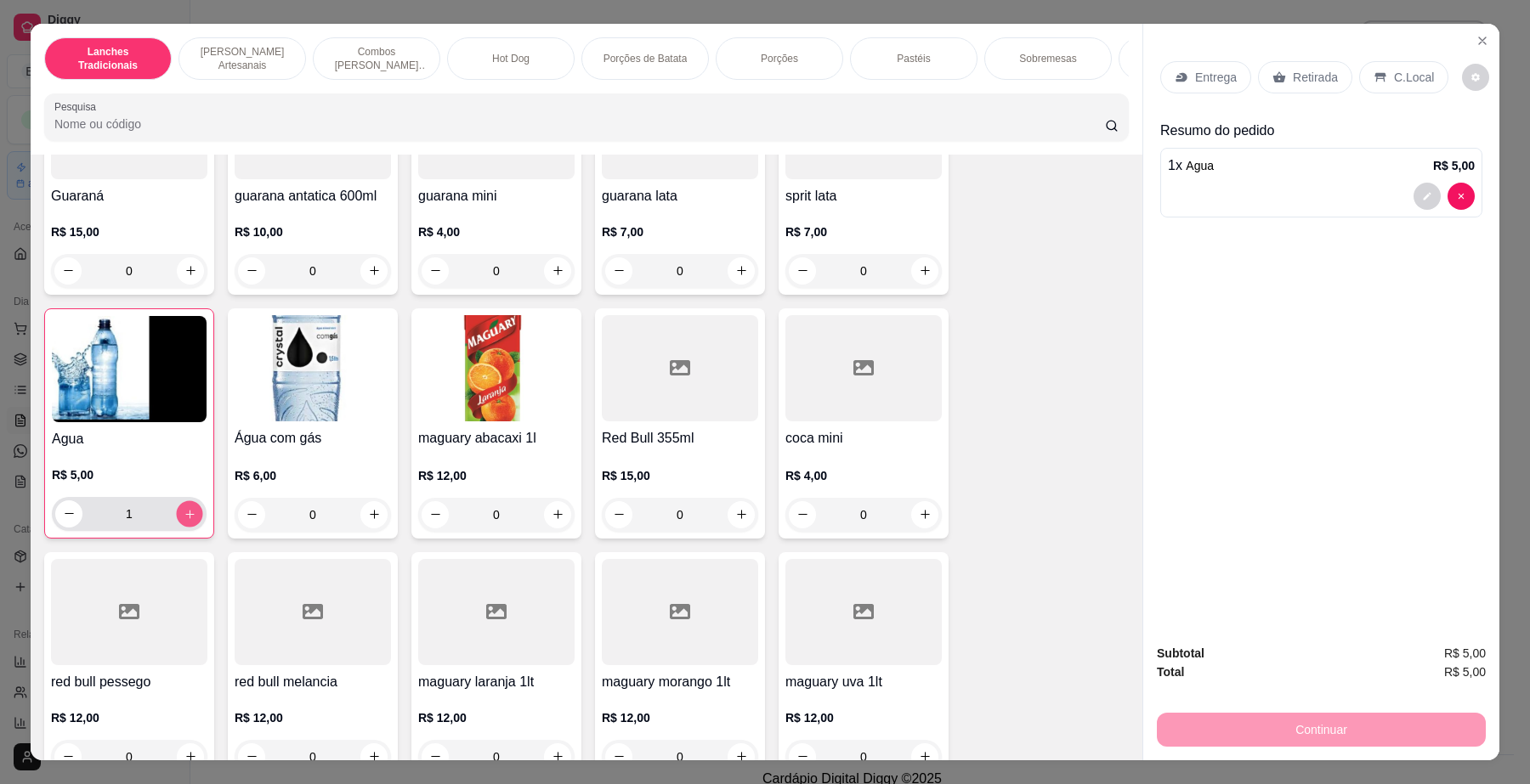
click at [189, 521] on button "increase-product-quantity" at bounding box center [189, 513] width 27 height 27
type input "2"
click at [361, 529] on button "increase-product-quantity" at bounding box center [374, 515] width 28 height 28
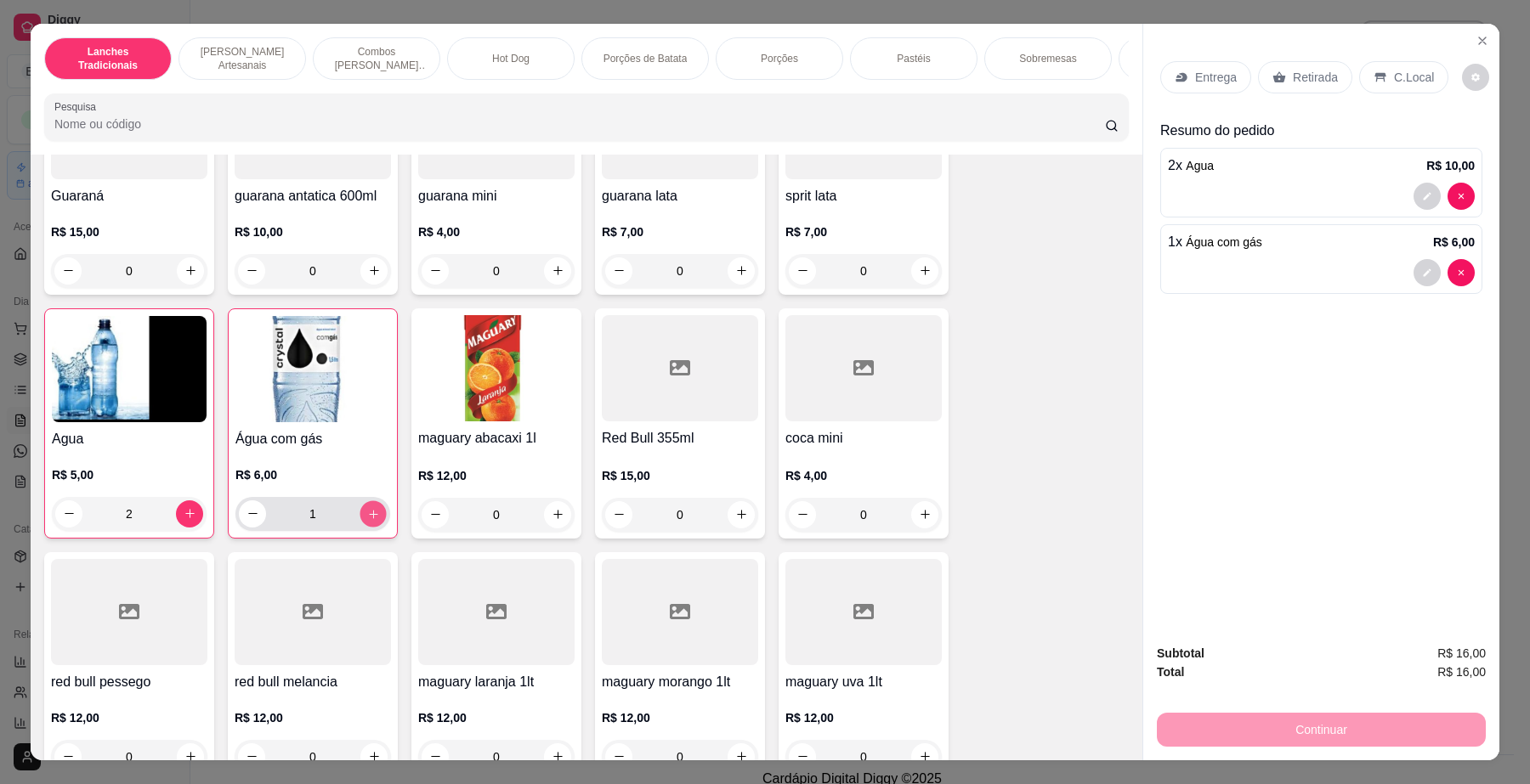
click at [360, 527] on button "increase-product-quantity" at bounding box center [372, 513] width 27 height 27
type input "2"
click at [1409, 82] on p "C.Local" at bounding box center [1414, 77] width 40 height 17
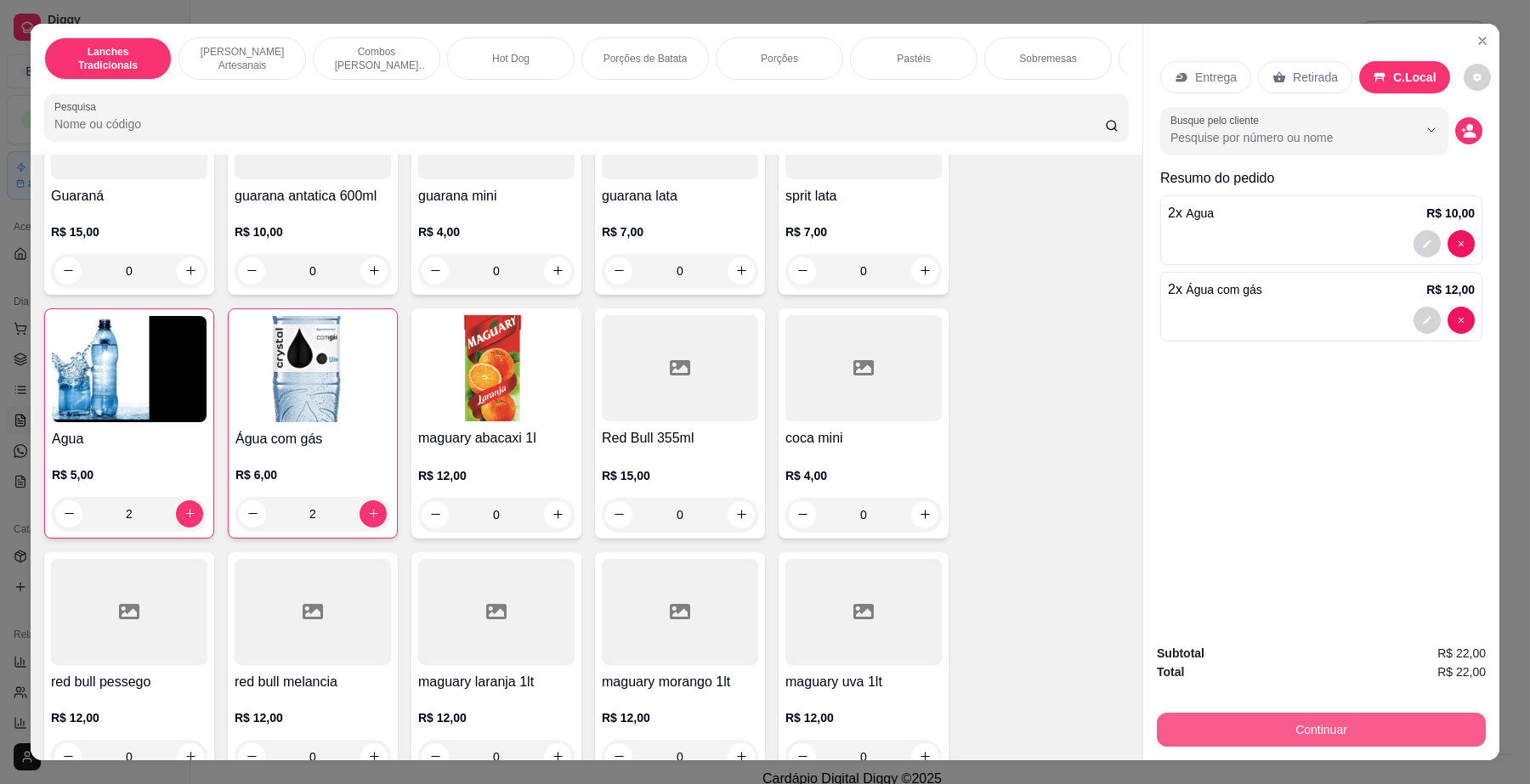
click at [1343, 723] on button "Continuar" at bounding box center [1321, 730] width 329 height 34
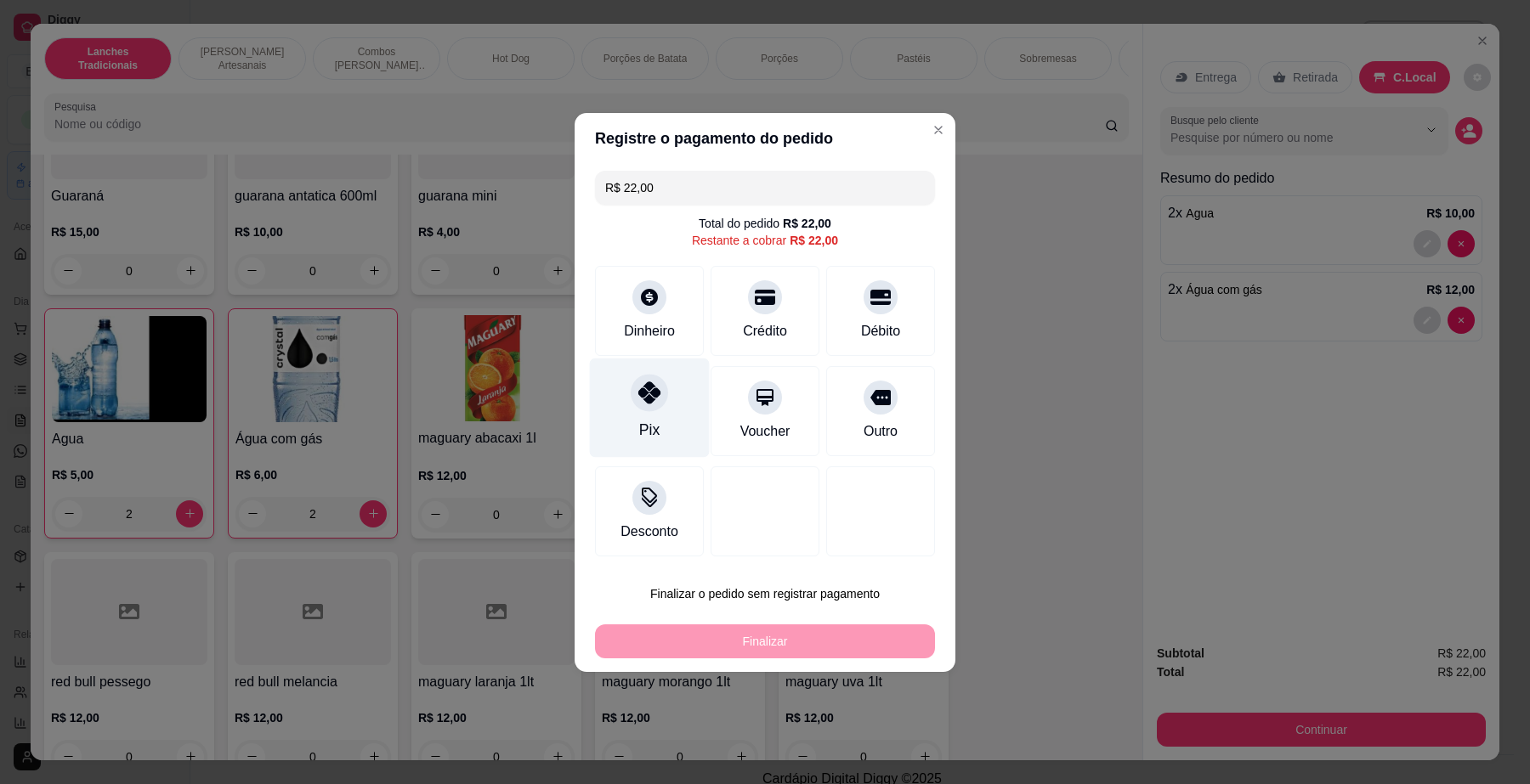
click at [659, 409] on div "Pix" at bounding box center [650, 407] width 120 height 99
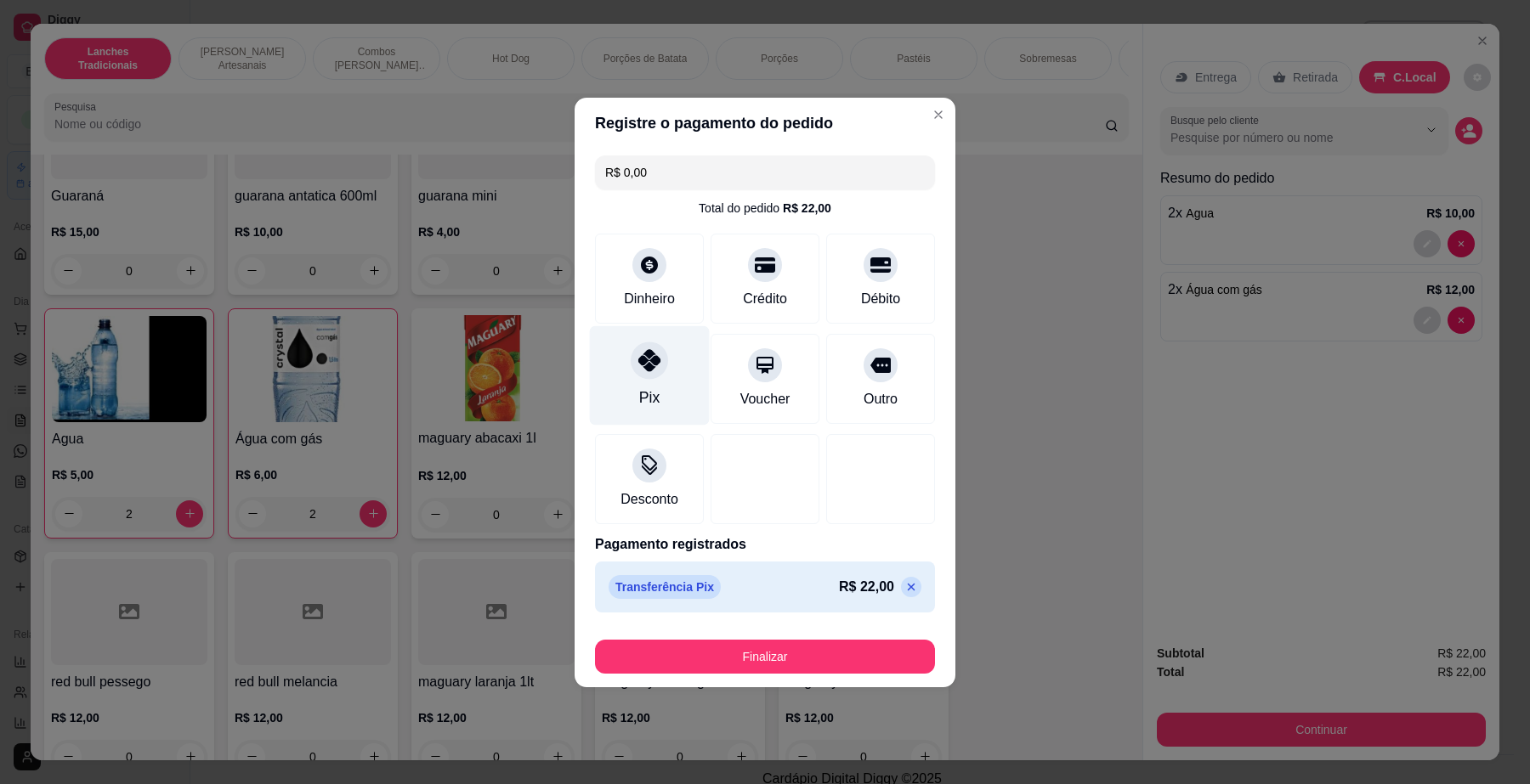
type input "R$ 0,00"
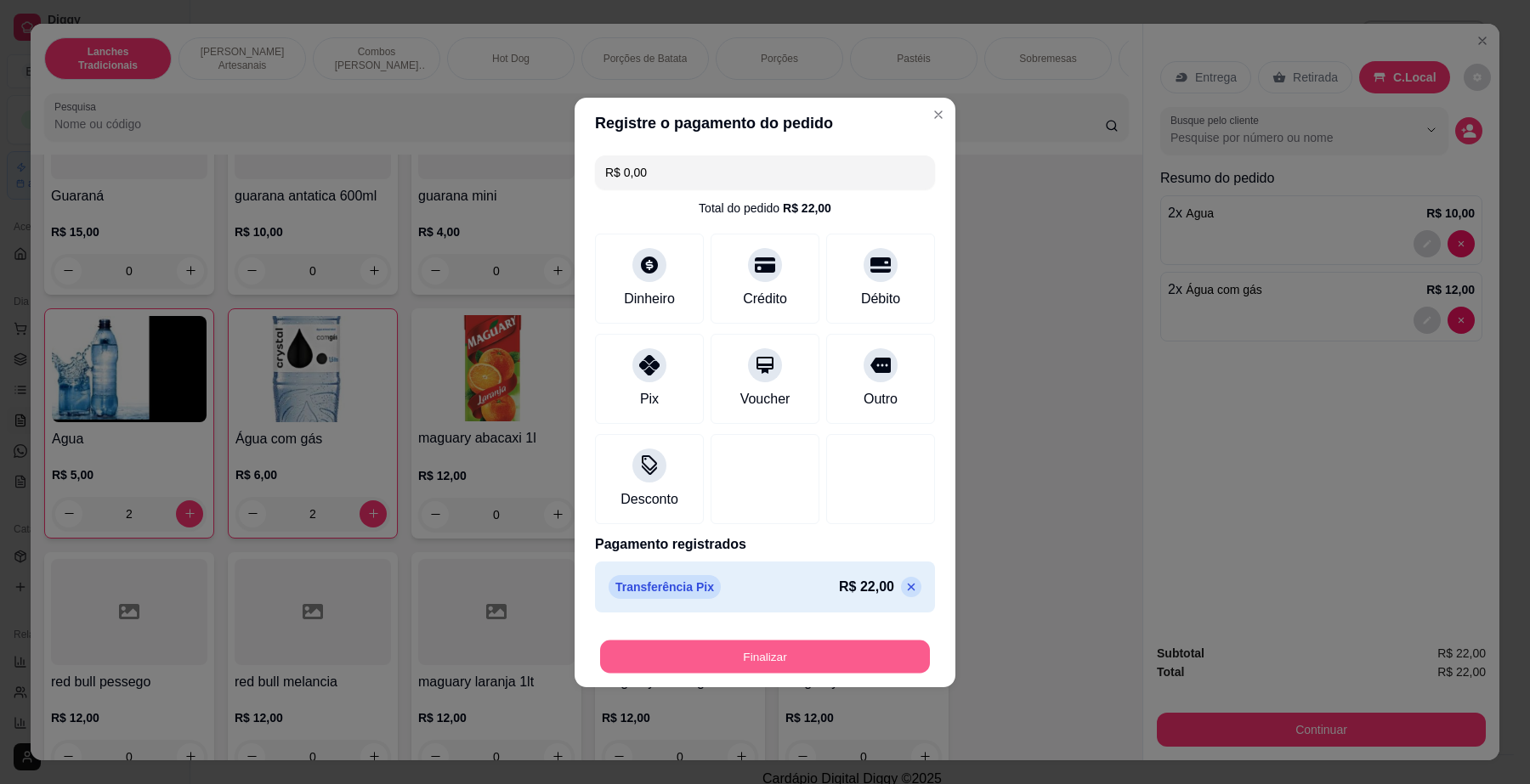
click at [741, 648] on button "Finalizar" at bounding box center [765, 657] width 330 height 33
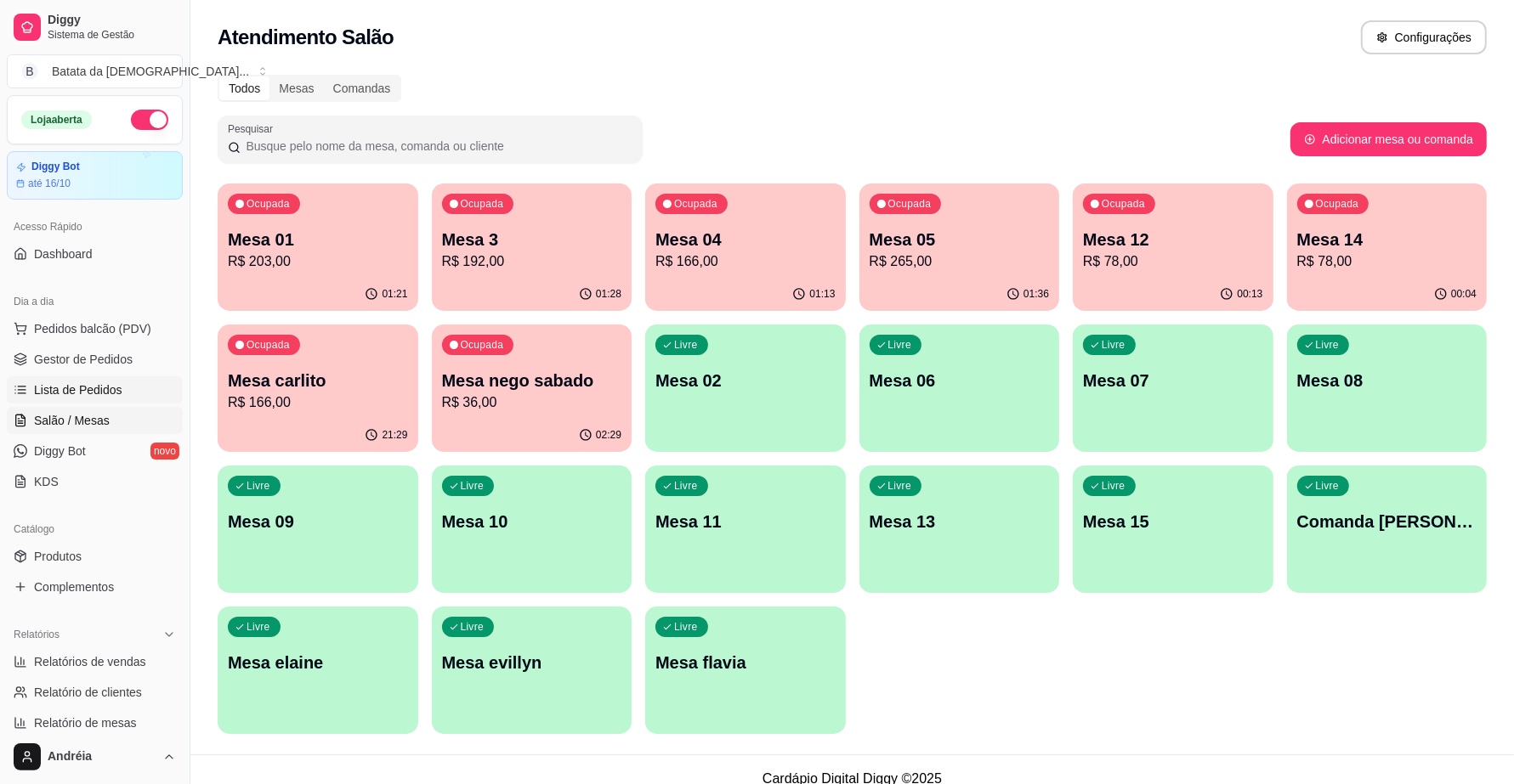
click at [96, 388] on span "Lista de Pedidos" at bounding box center [79, 389] width 89 height 17
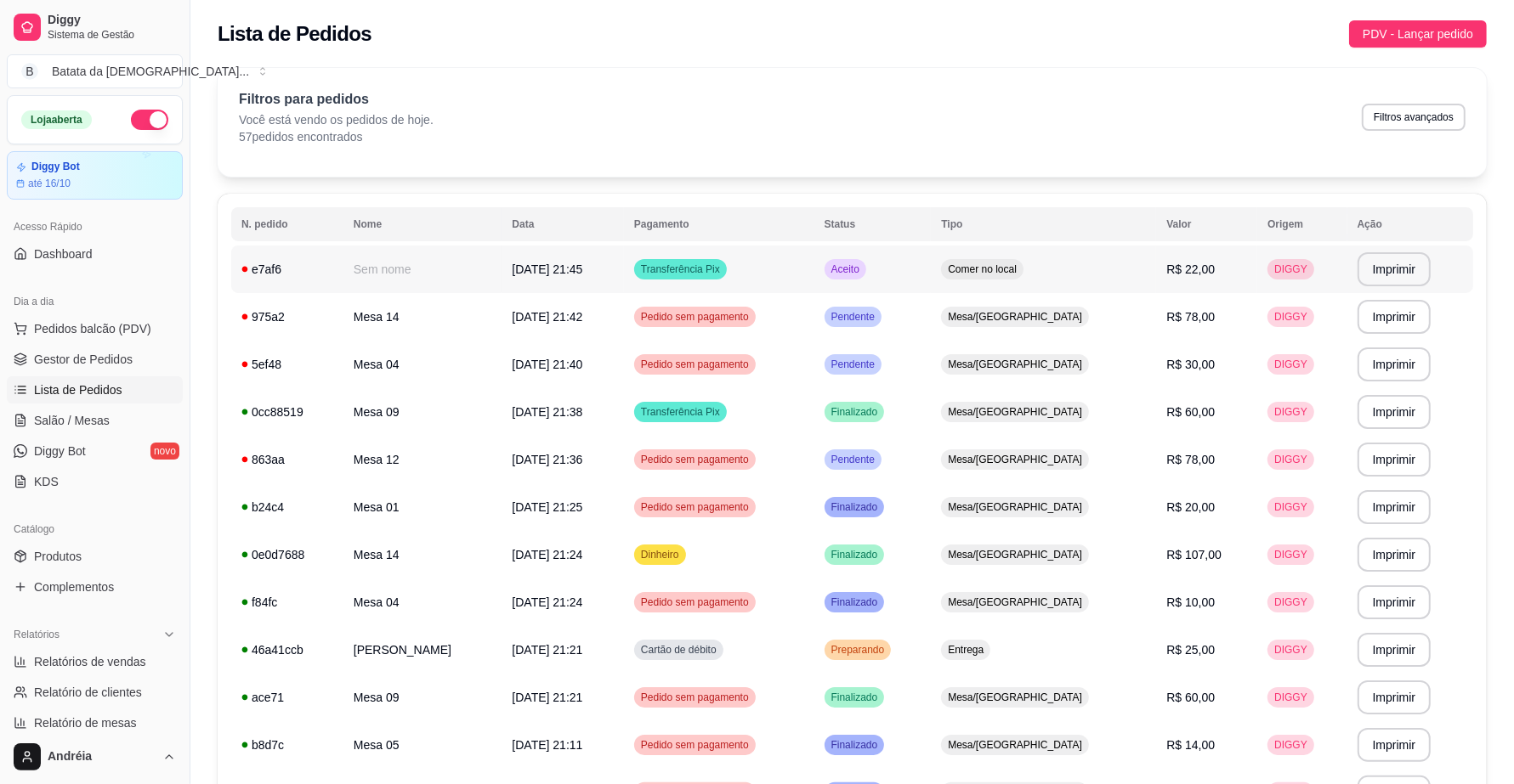
click at [932, 259] on td "Aceito" at bounding box center [873, 269] width 117 height 47
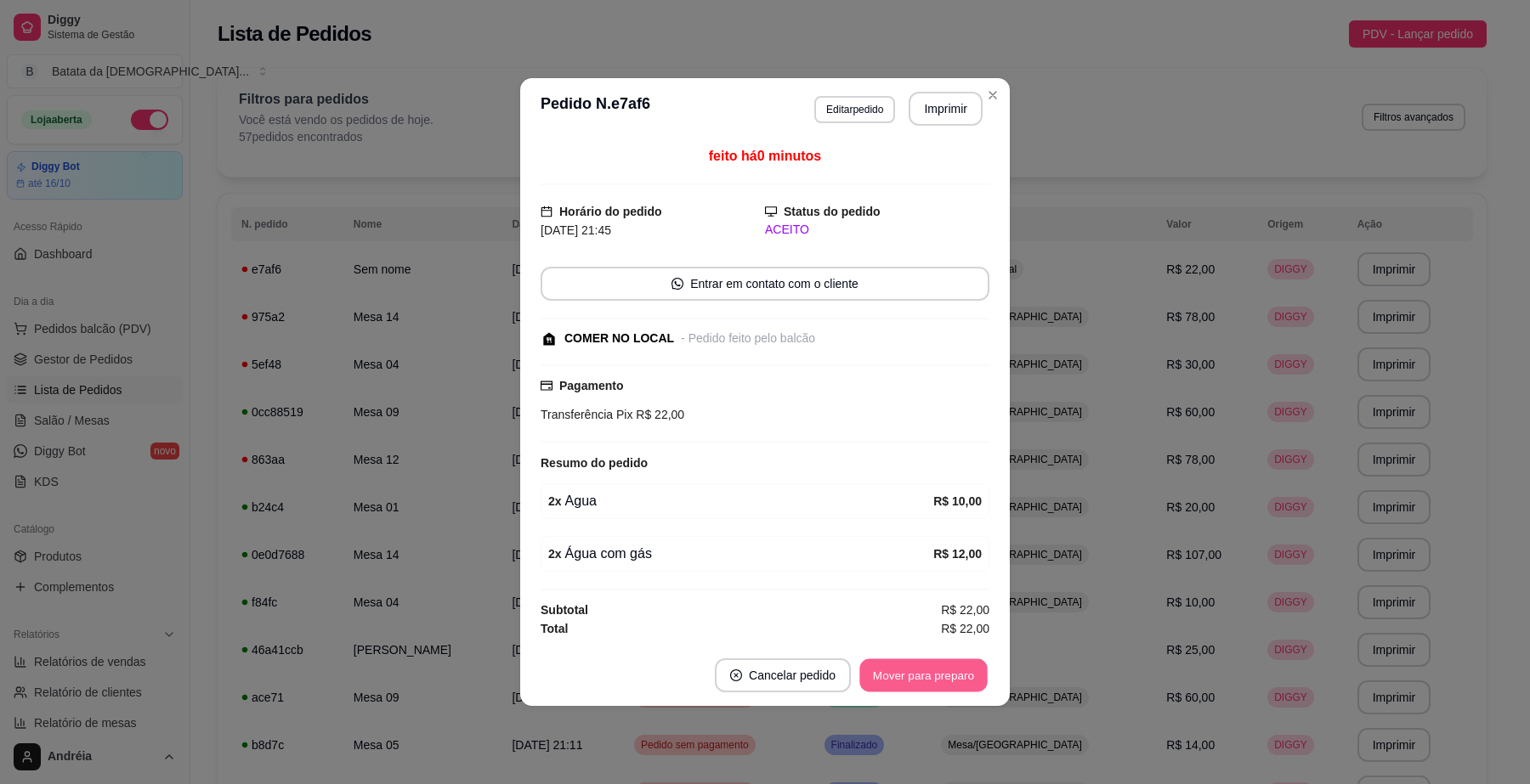
click at [916, 673] on button "Mover para preparo" at bounding box center [922, 677] width 127 height 33
click at [923, 678] on button "Mover para retirada disponível" at bounding box center [896, 676] width 188 height 34
click at [936, 672] on button "Mover para finalizado" at bounding box center [919, 677] width 137 height 33
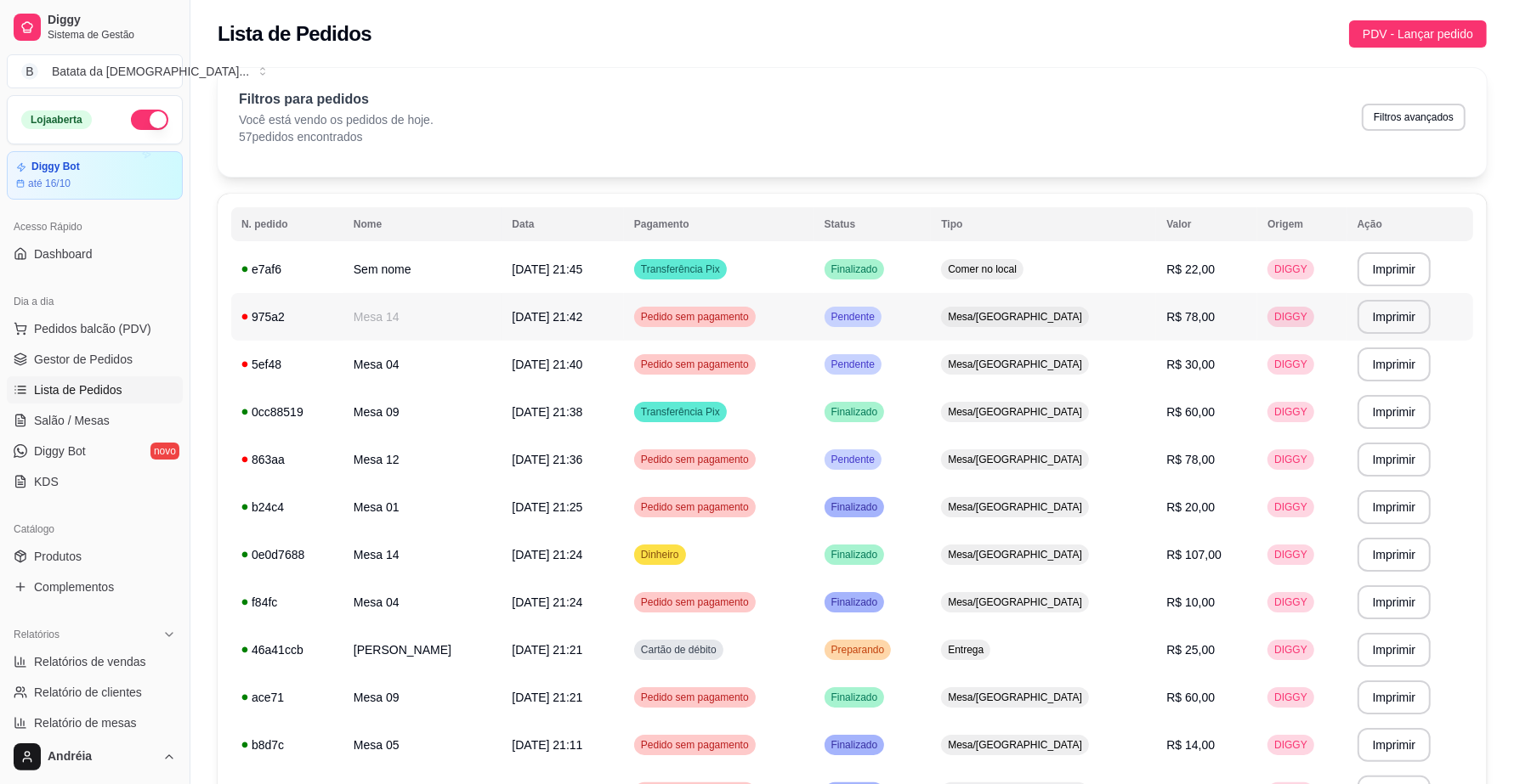
click at [932, 319] on td "Pendente" at bounding box center [873, 317] width 117 height 47
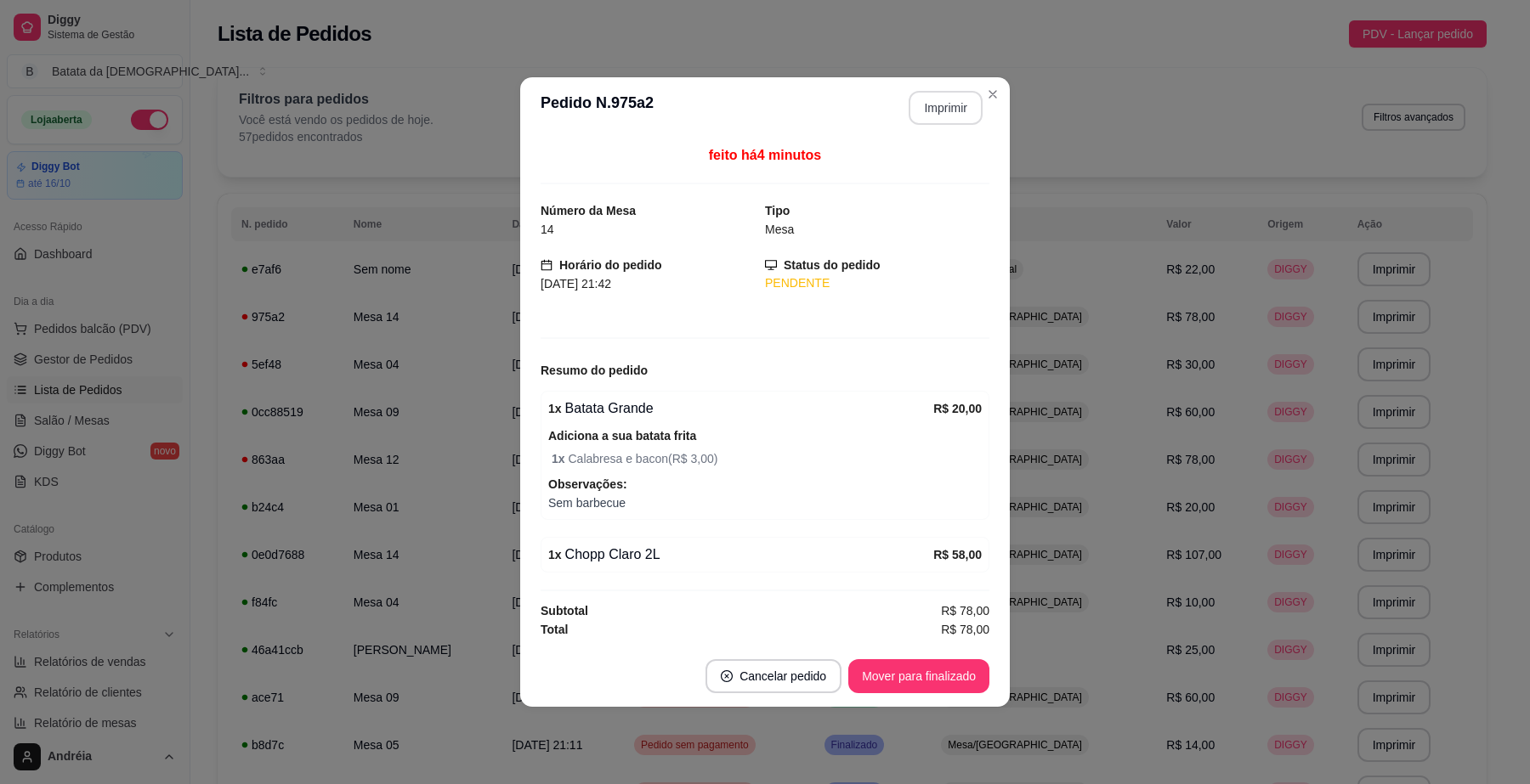
click at [949, 102] on button "Imprimir" at bounding box center [945, 107] width 74 height 34
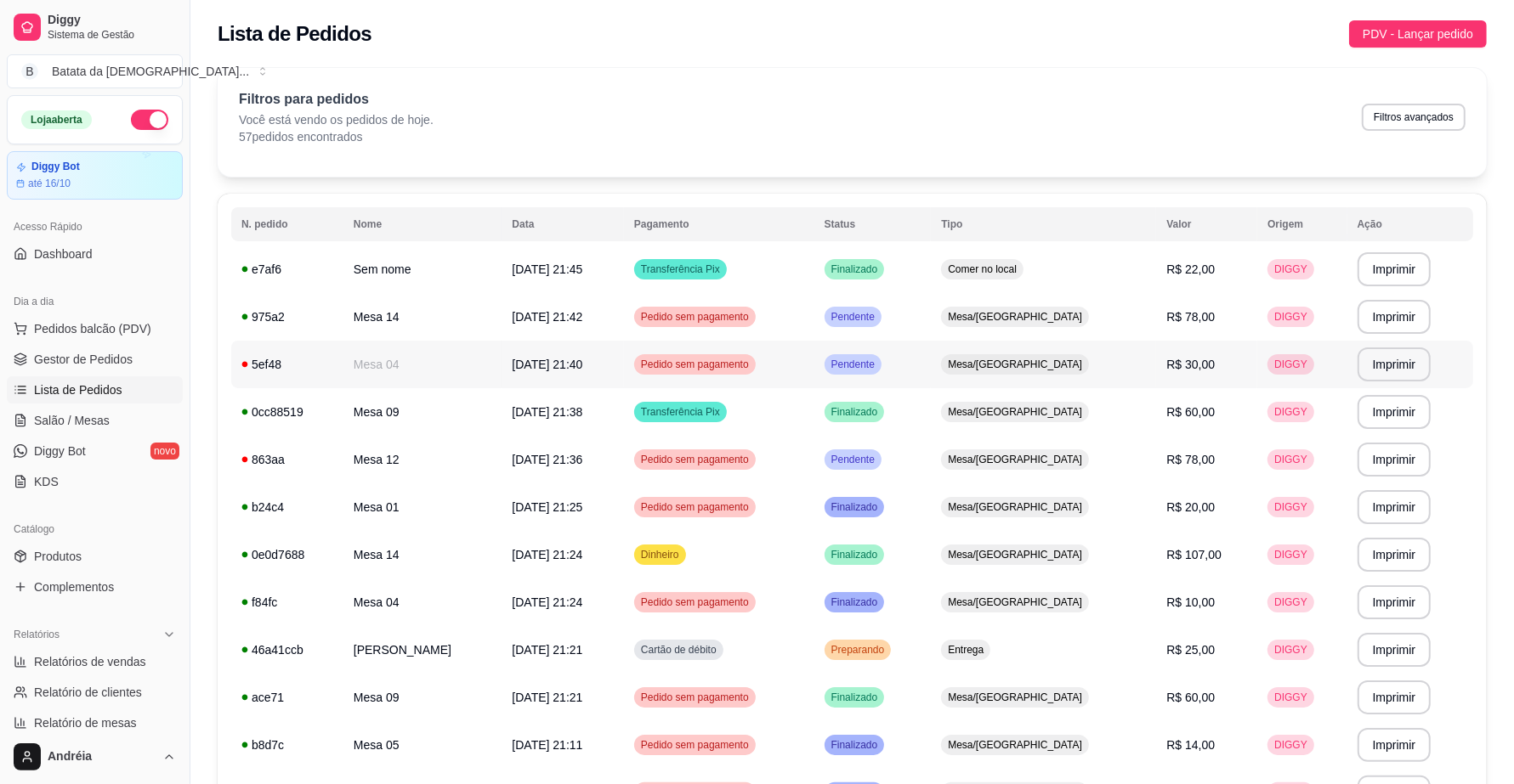
click at [878, 365] on span "Pendente" at bounding box center [853, 364] width 50 height 14
click at [878, 320] on span "Pendente" at bounding box center [853, 317] width 50 height 14
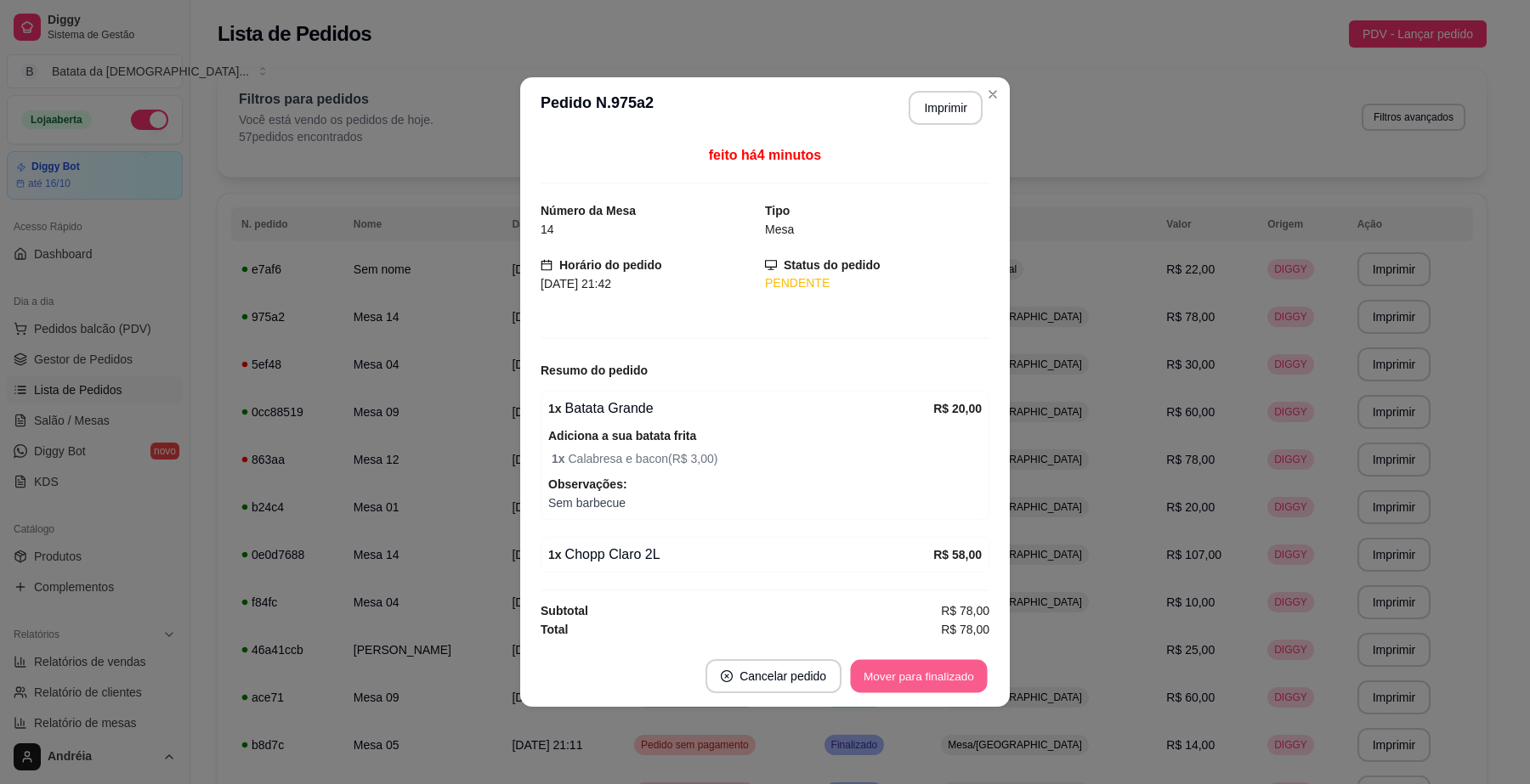
click at [965, 673] on button "Mover para finalizado" at bounding box center [919, 678] width 137 height 33
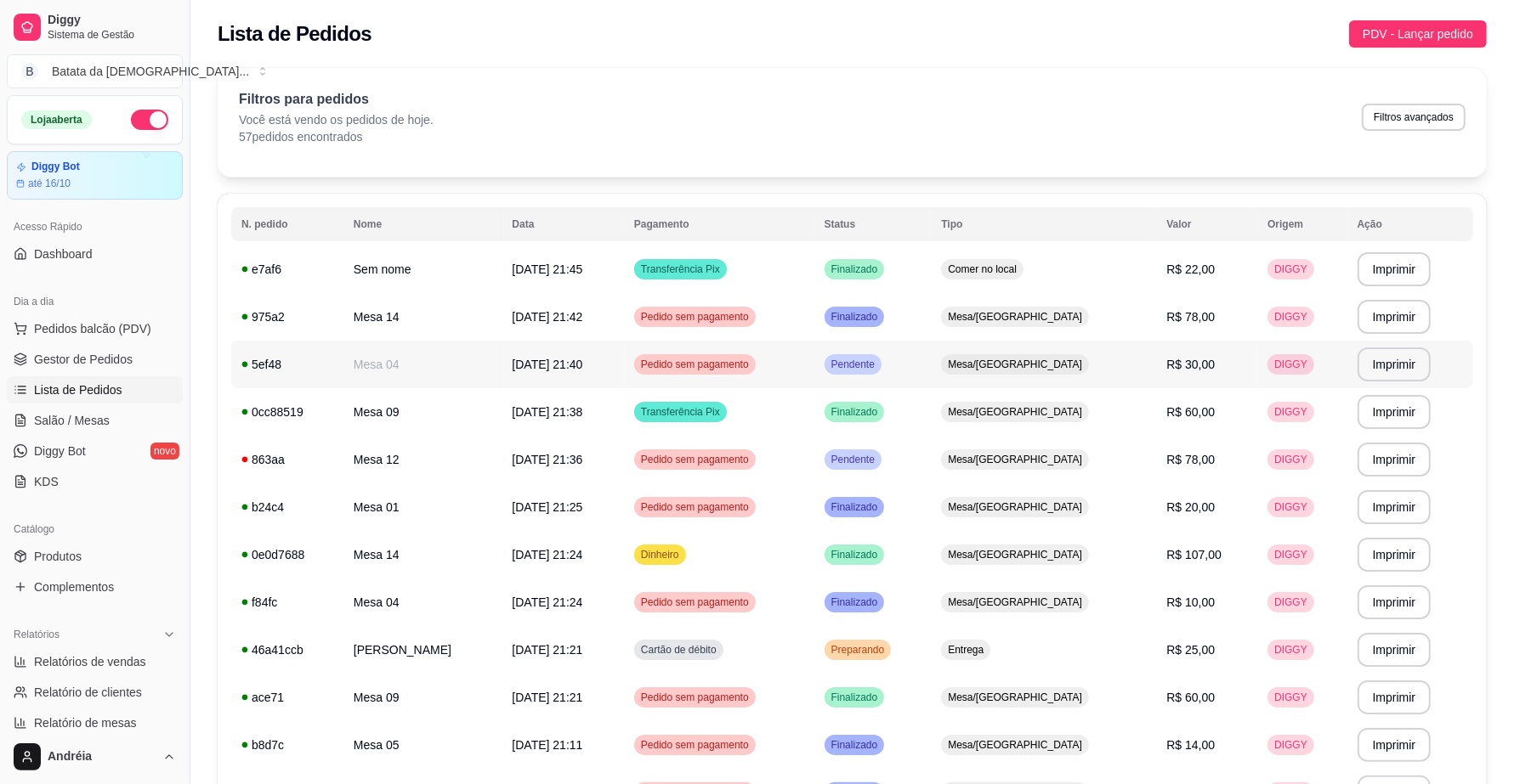
click at [878, 366] on span "Pendente" at bounding box center [853, 364] width 50 height 14
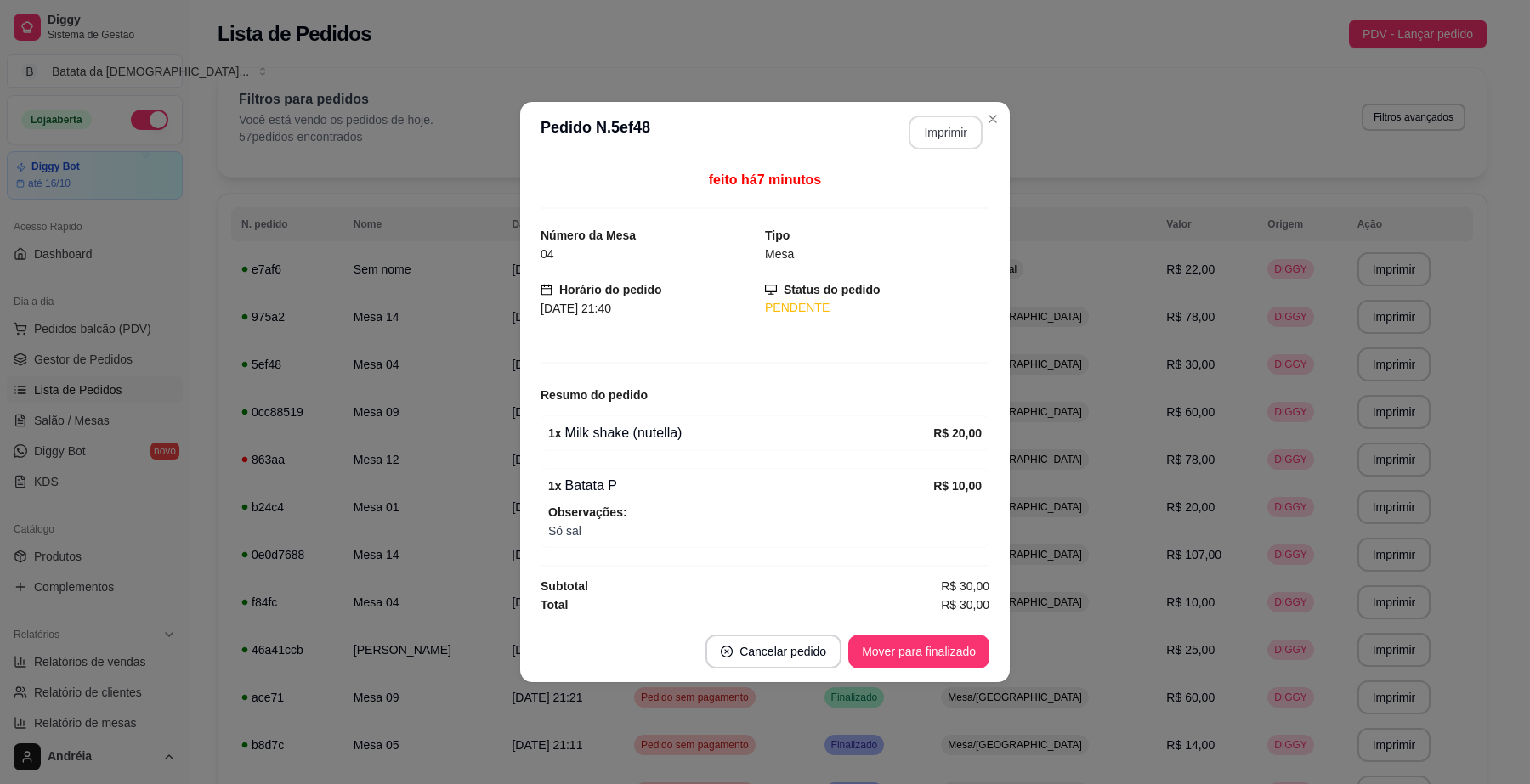
click at [958, 132] on button "Imprimir" at bounding box center [945, 132] width 74 height 34
click at [946, 650] on button "Mover para finalizado" at bounding box center [918, 652] width 141 height 34
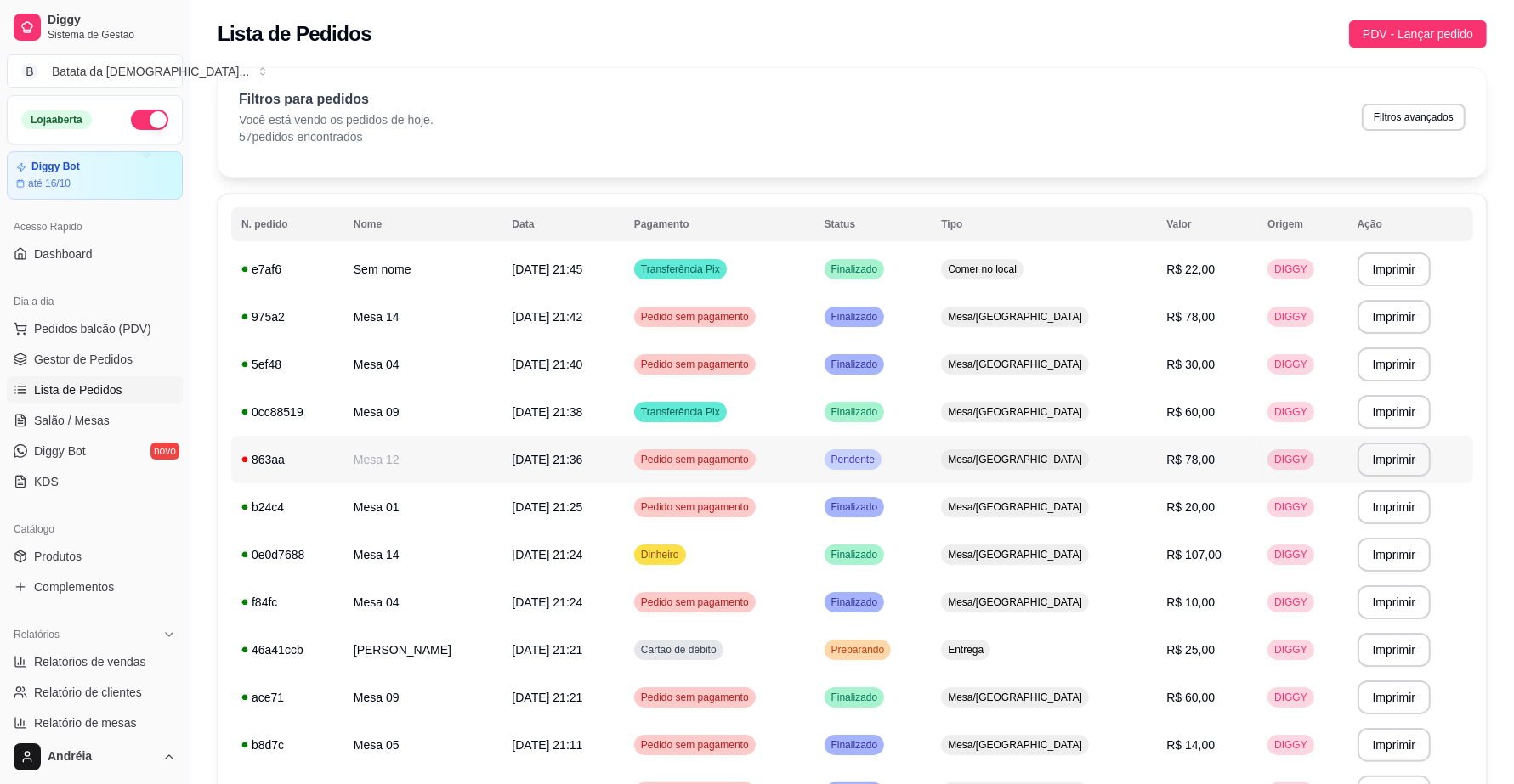
click at [878, 453] on span "Pendente" at bounding box center [853, 460] width 50 height 14
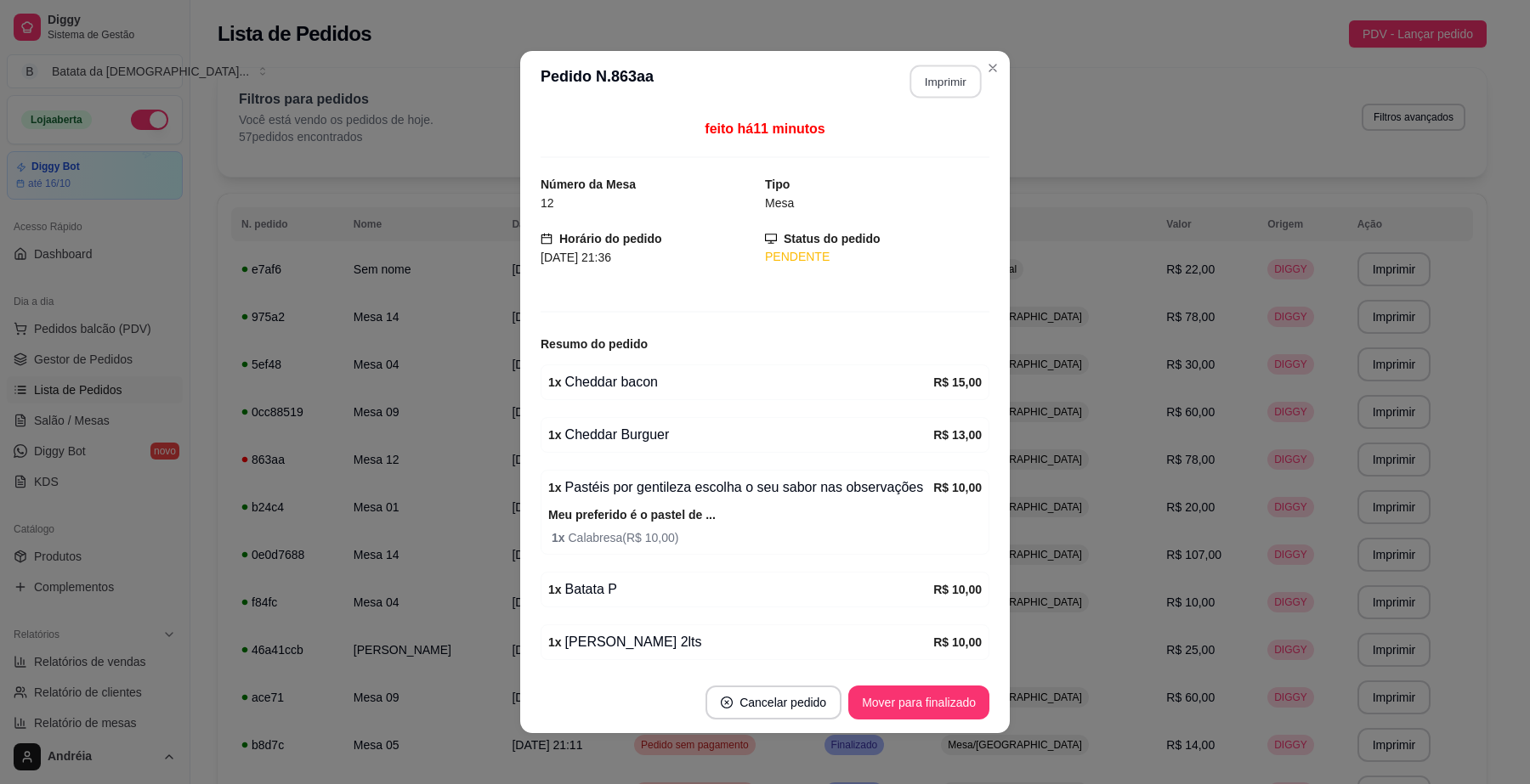
click at [934, 81] on button "Imprimir" at bounding box center [946, 82] width 71 height 33
click at [949, 697] on button "Mover para finalizado" at bounding box center [919, 703] width 137 height 33
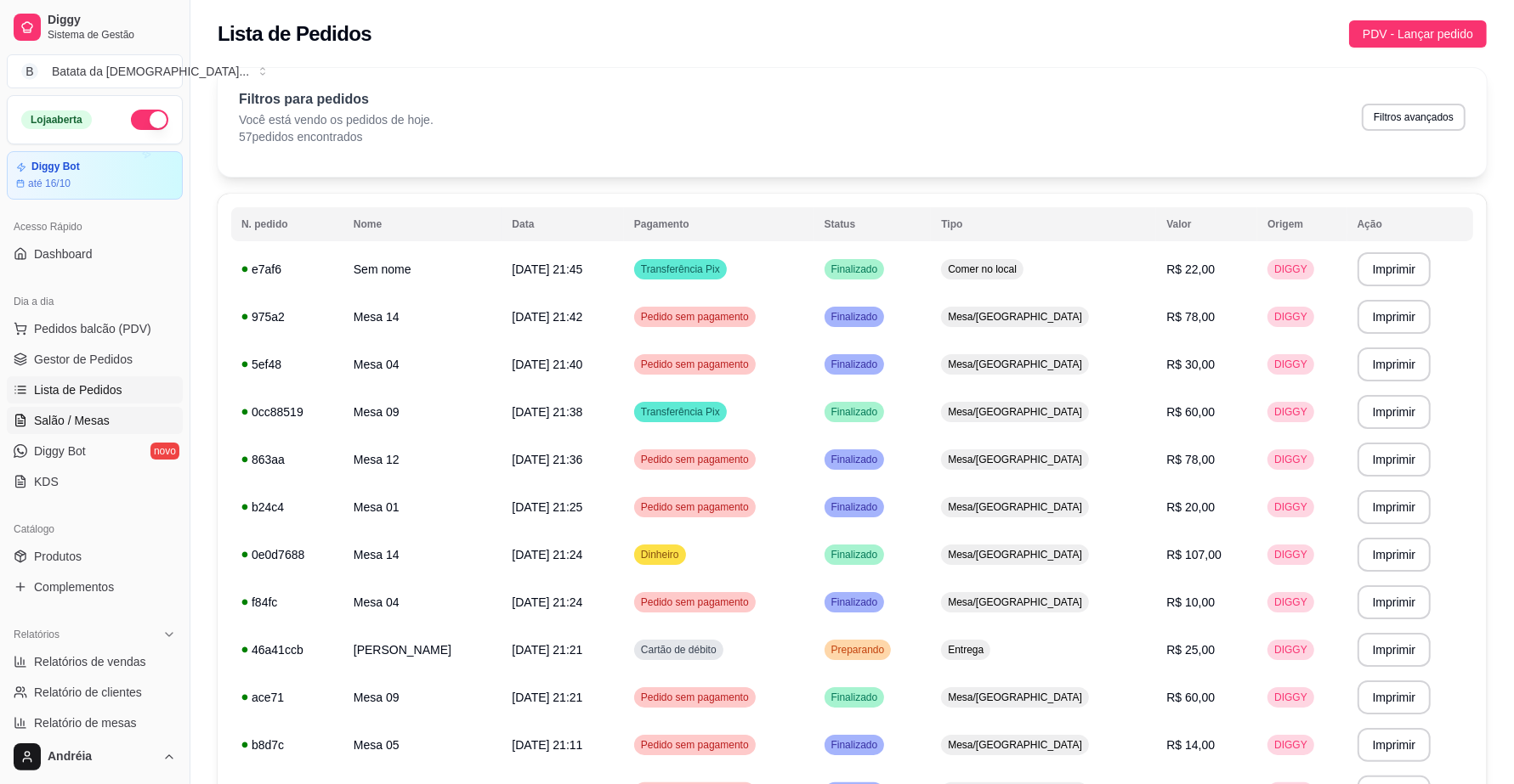
click at [98, 422] on span "Salão / Mesas" at bounding box center [72, 421] width 76 height 17
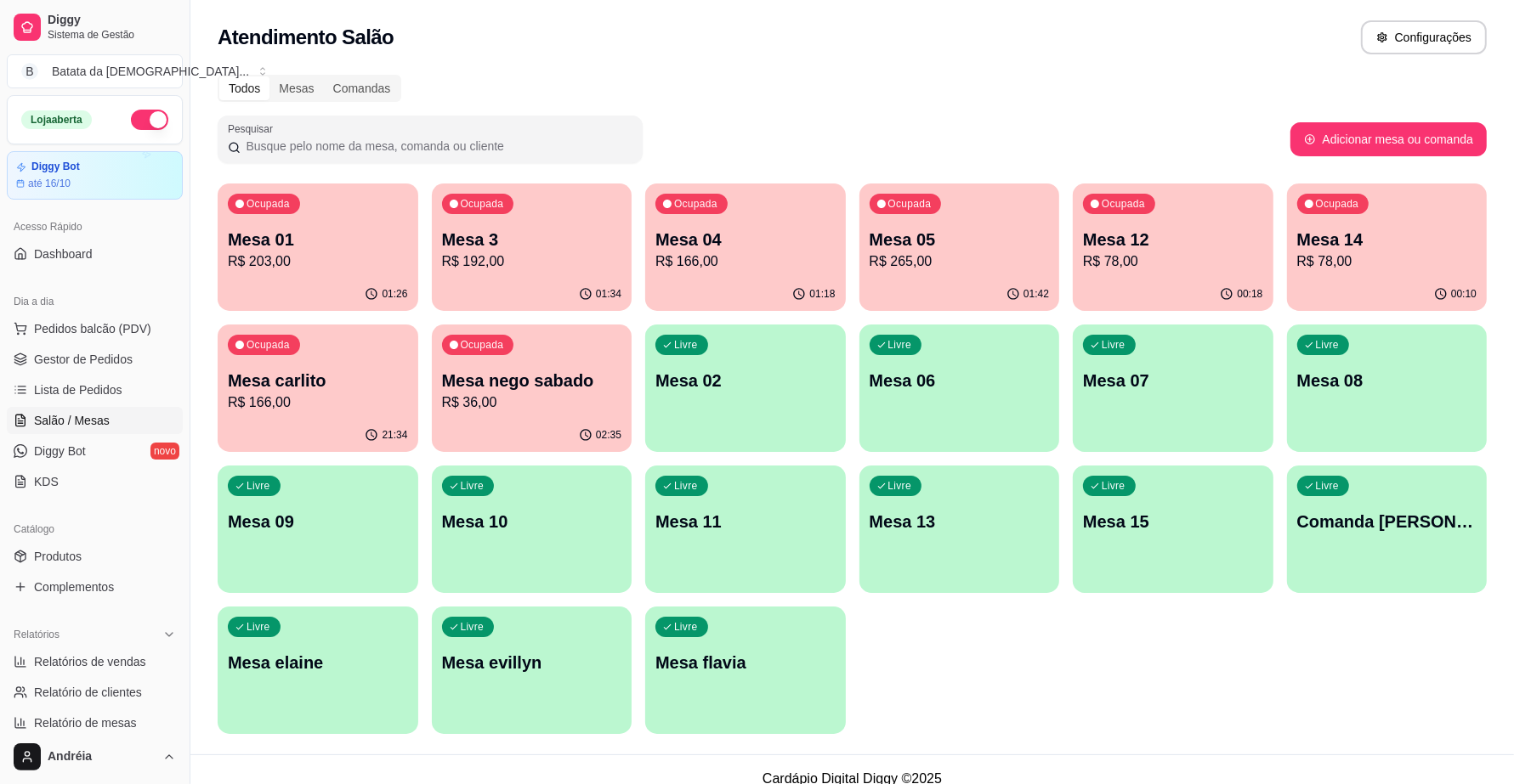
click at [537, 238] on p "Mesa 3" at bounding box center [532, 239] width 180 height 24
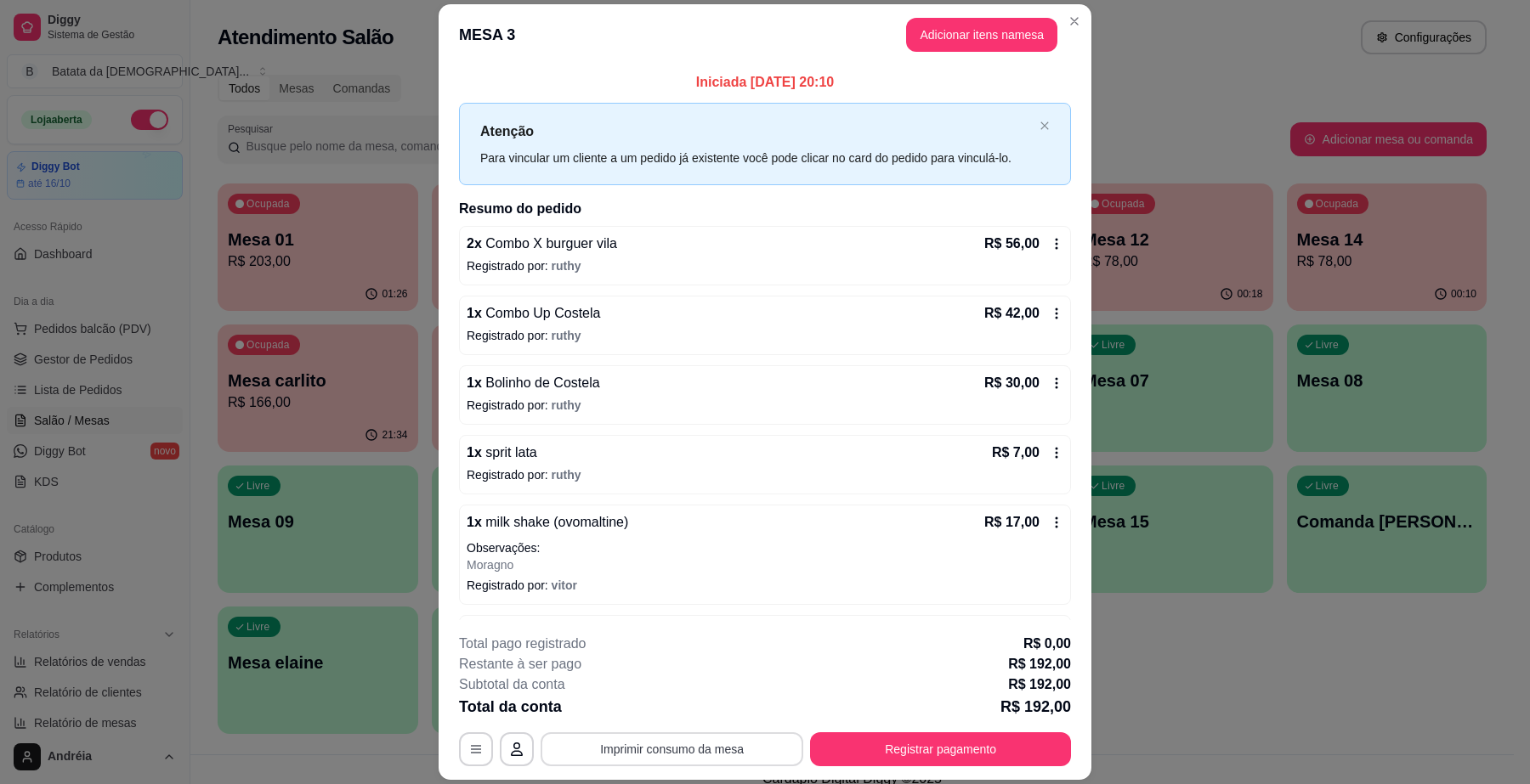
click at [652, 751] on button "Imprimir consumo da mesa" at bounding box center [672, 750] width 263 height 34
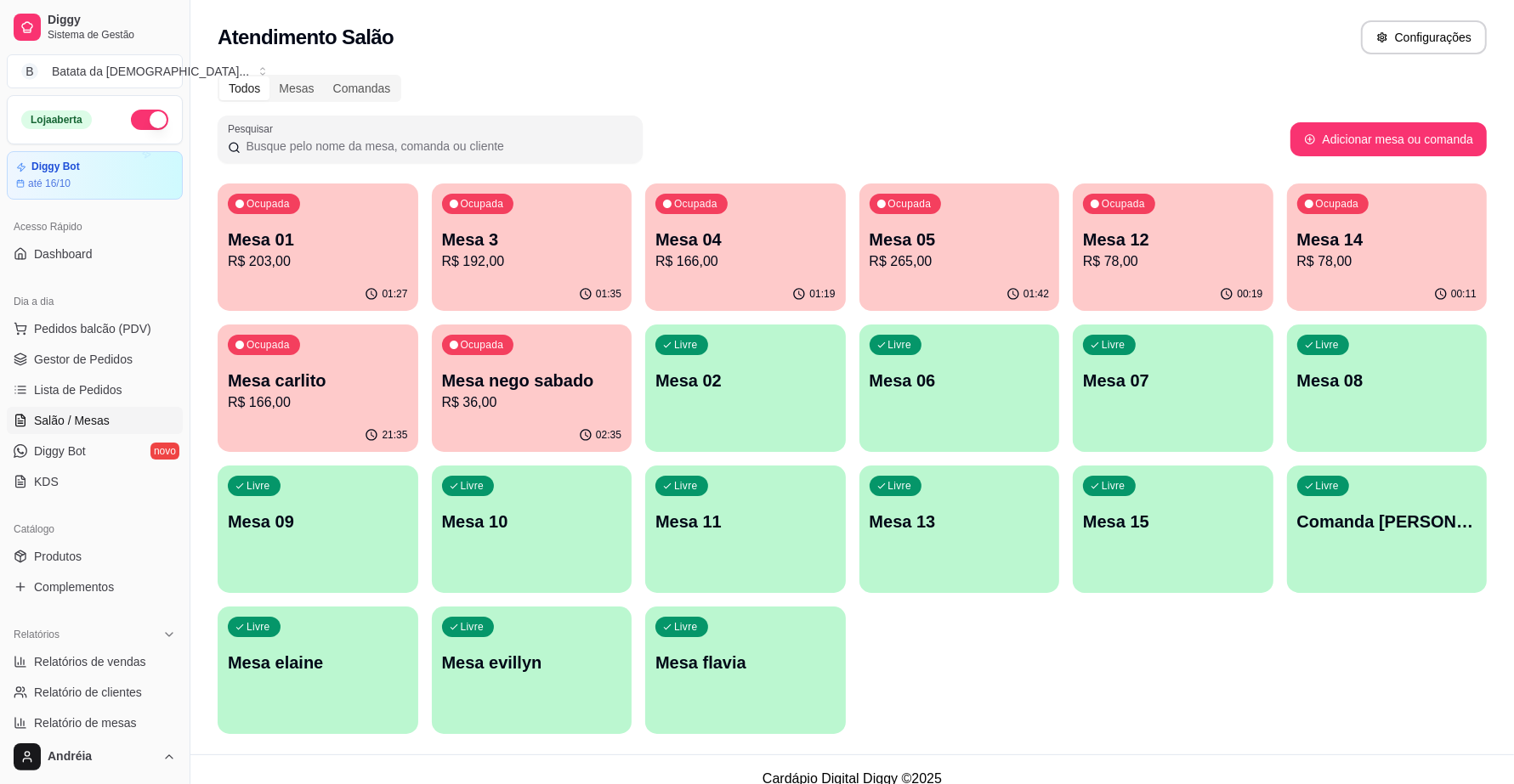
click at [565, 260] on p "R$ 192,00" at bounding box center [532, 261] width 180 height 21
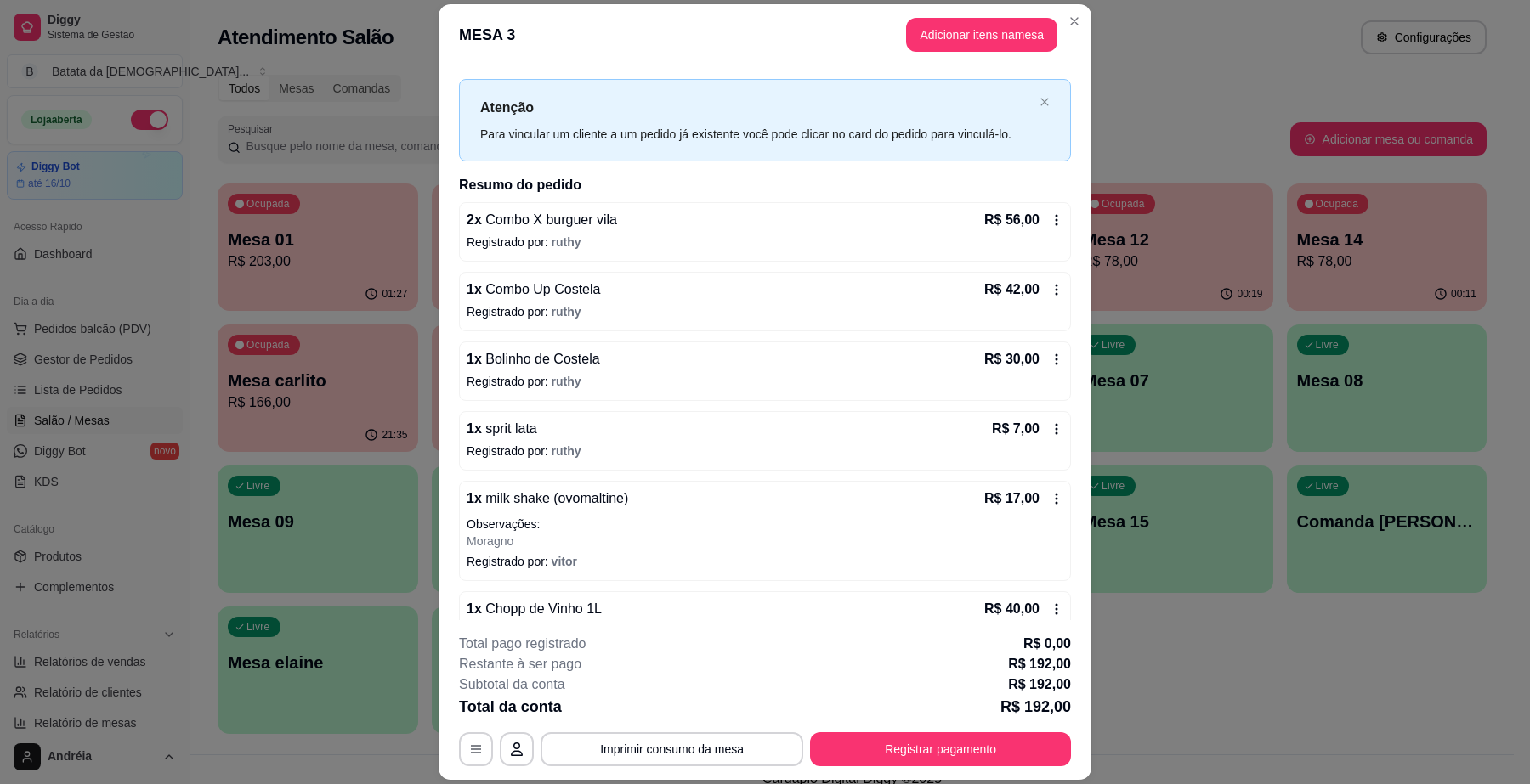
scroll to position [61, 0]
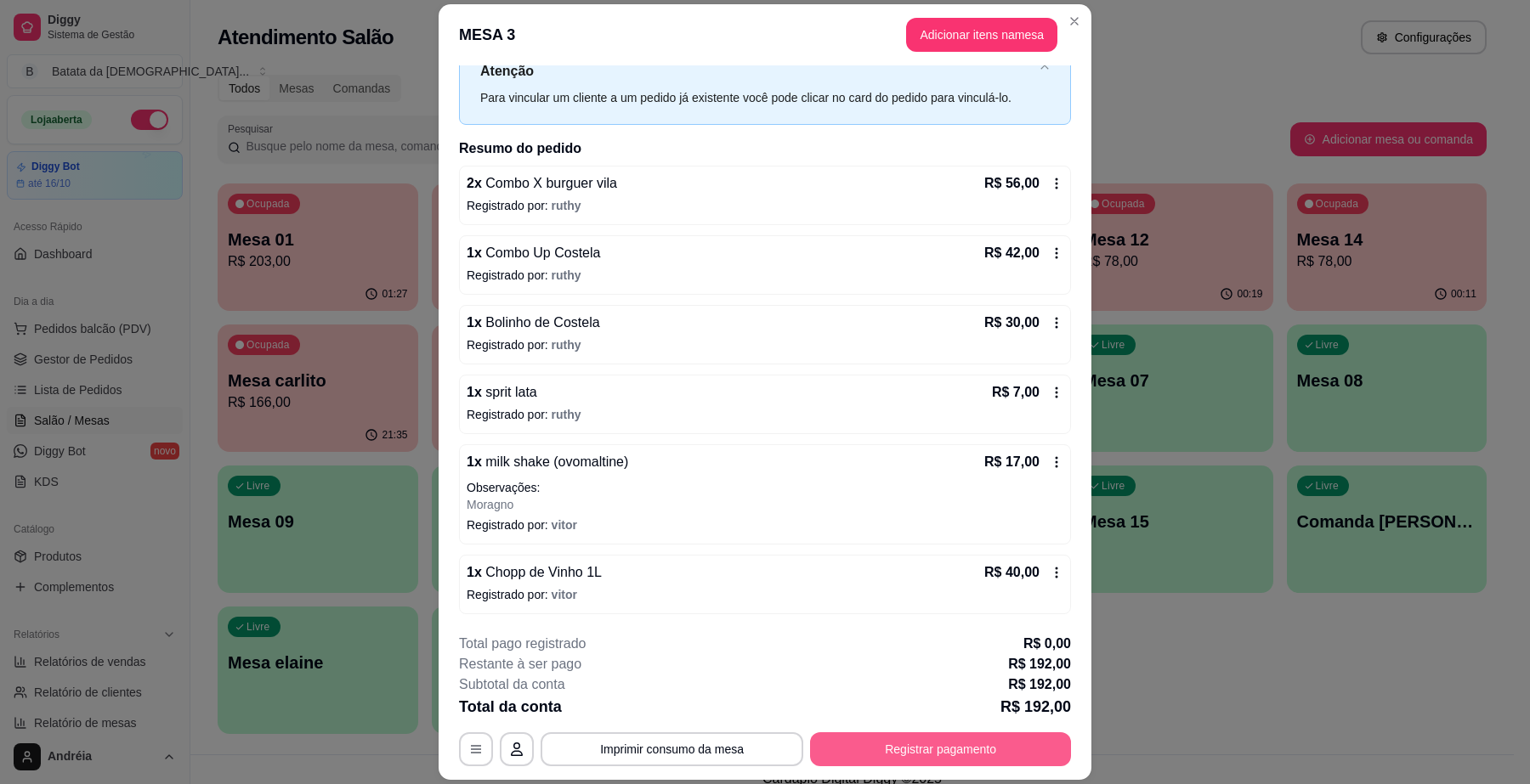
click at [949, 748] on button "Registrar pagamento" at bounding box center [940, 750] width 261 height 34
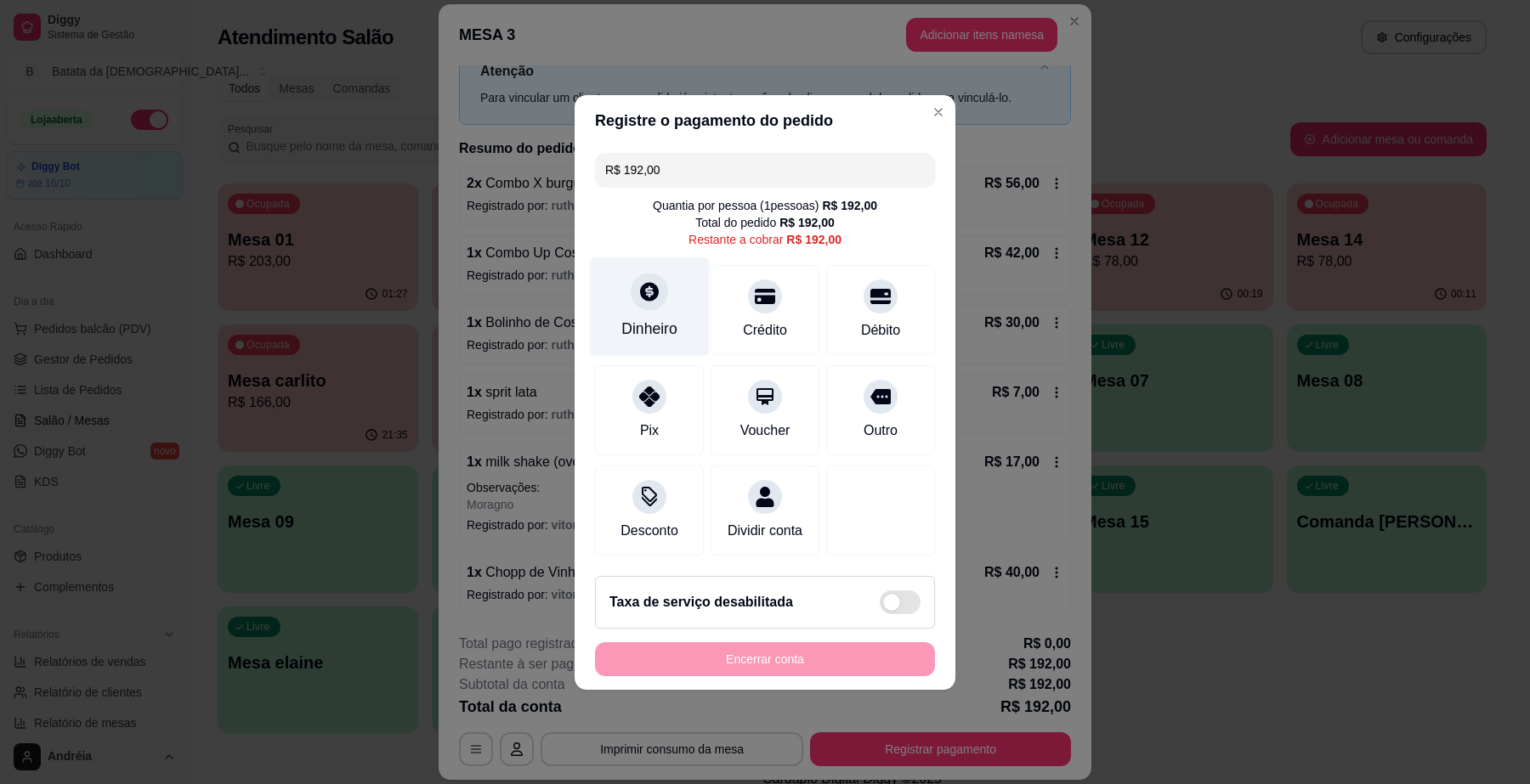
click at [660, 318] on div "Dinheiro" at bounding box center [649, 329] width 56 height 22
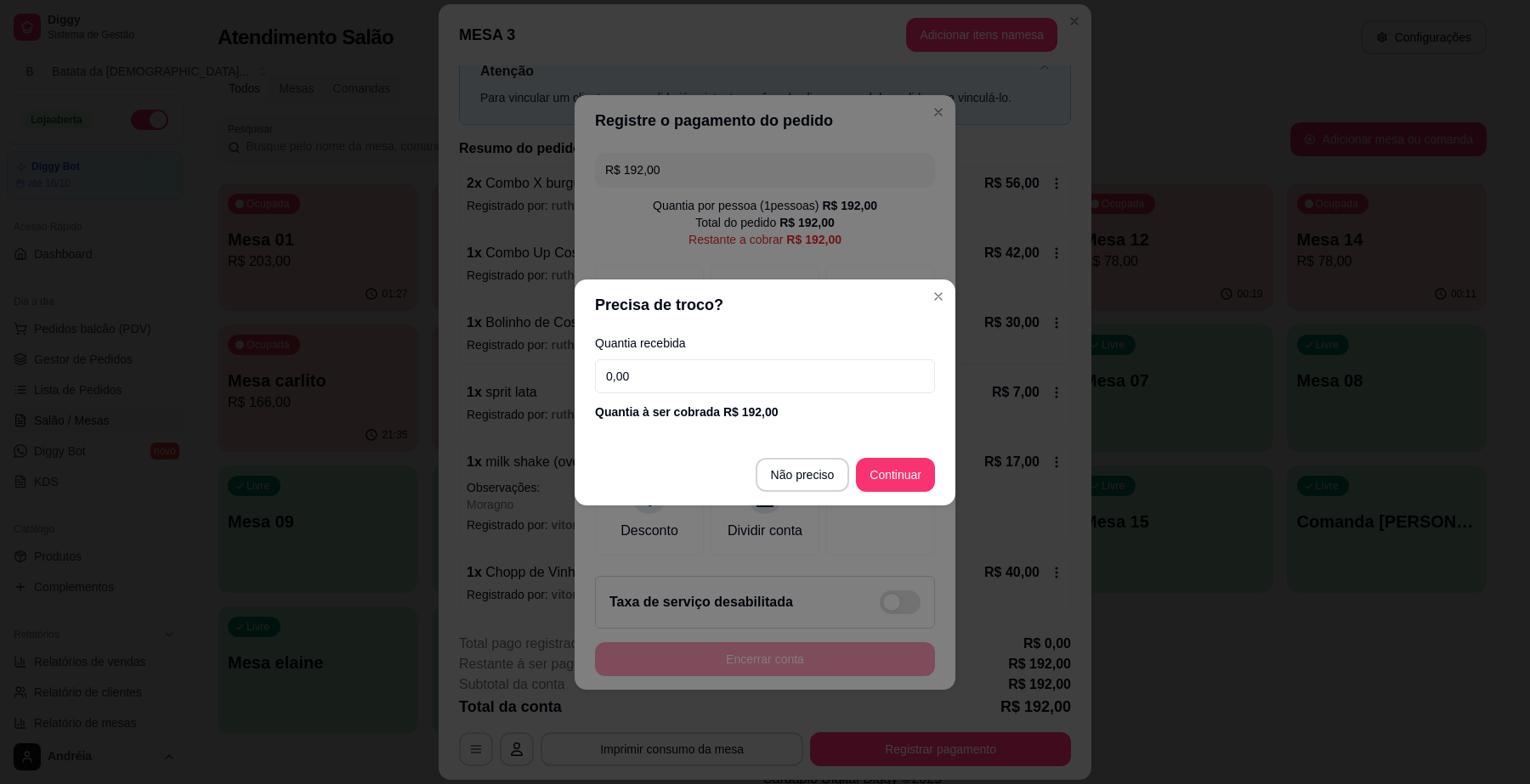
click at [678, 380] on input "0,00" at bounding box center [765, 376] width 340 height 34
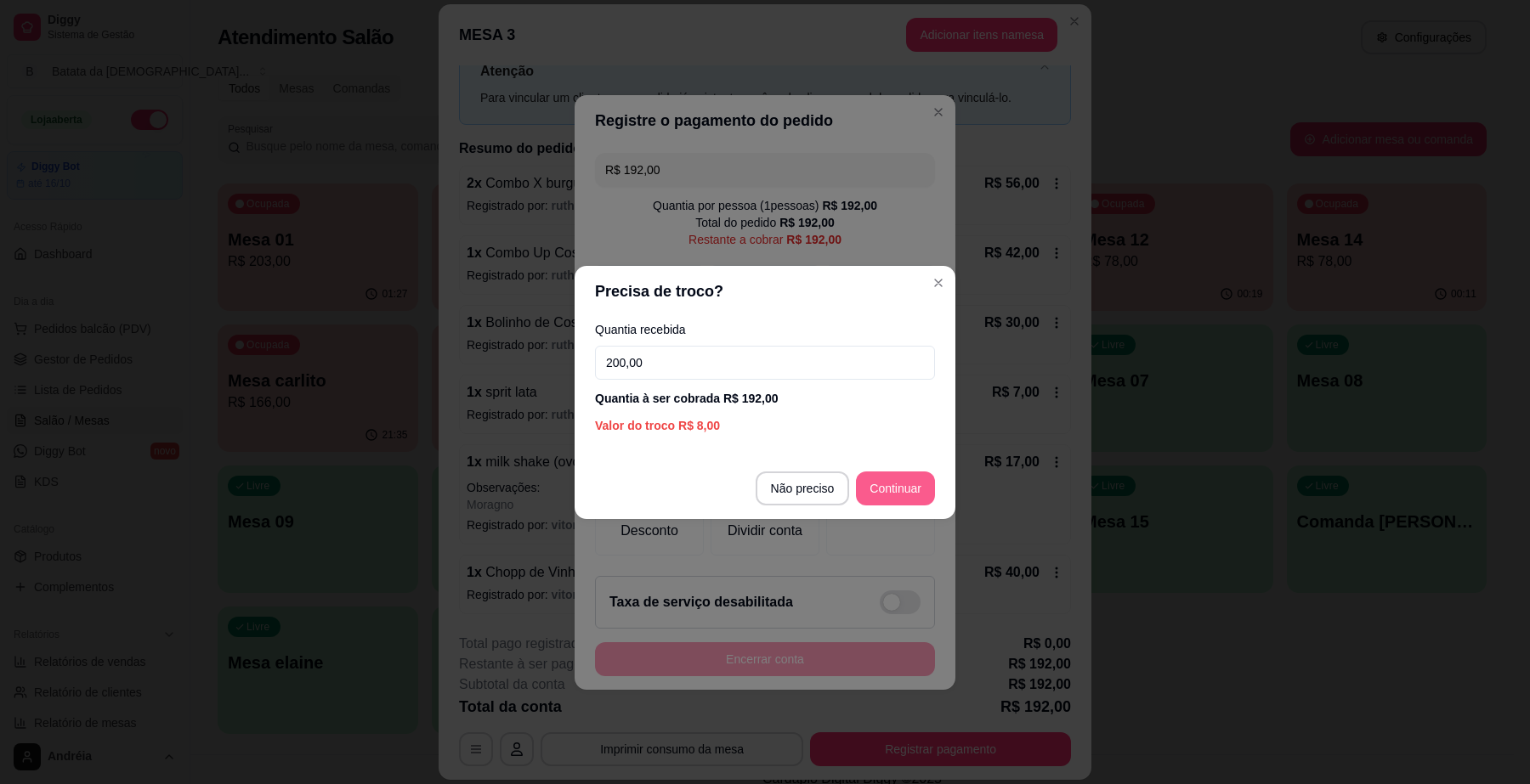
type input "200,00"
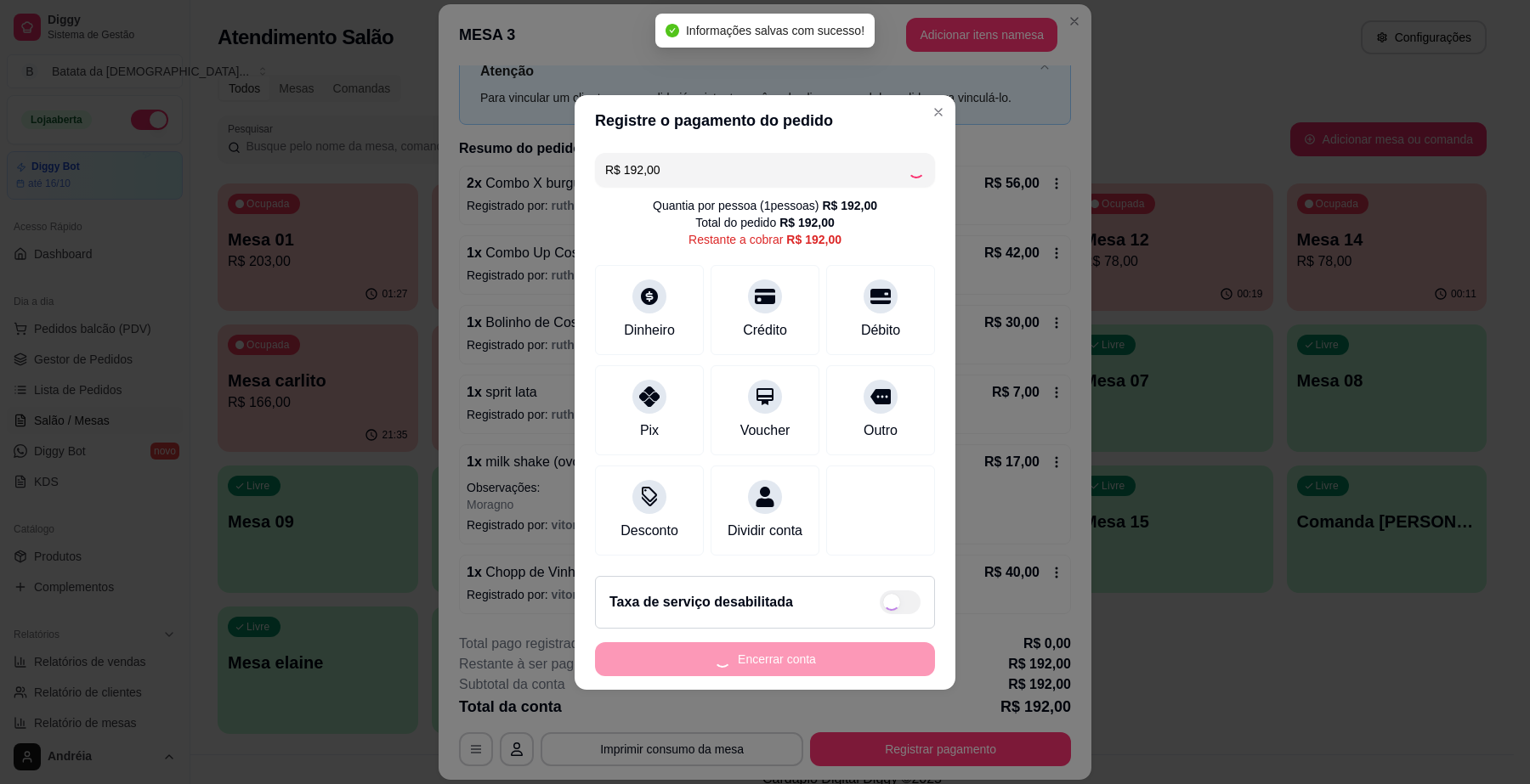
type input "R$ 0,00"
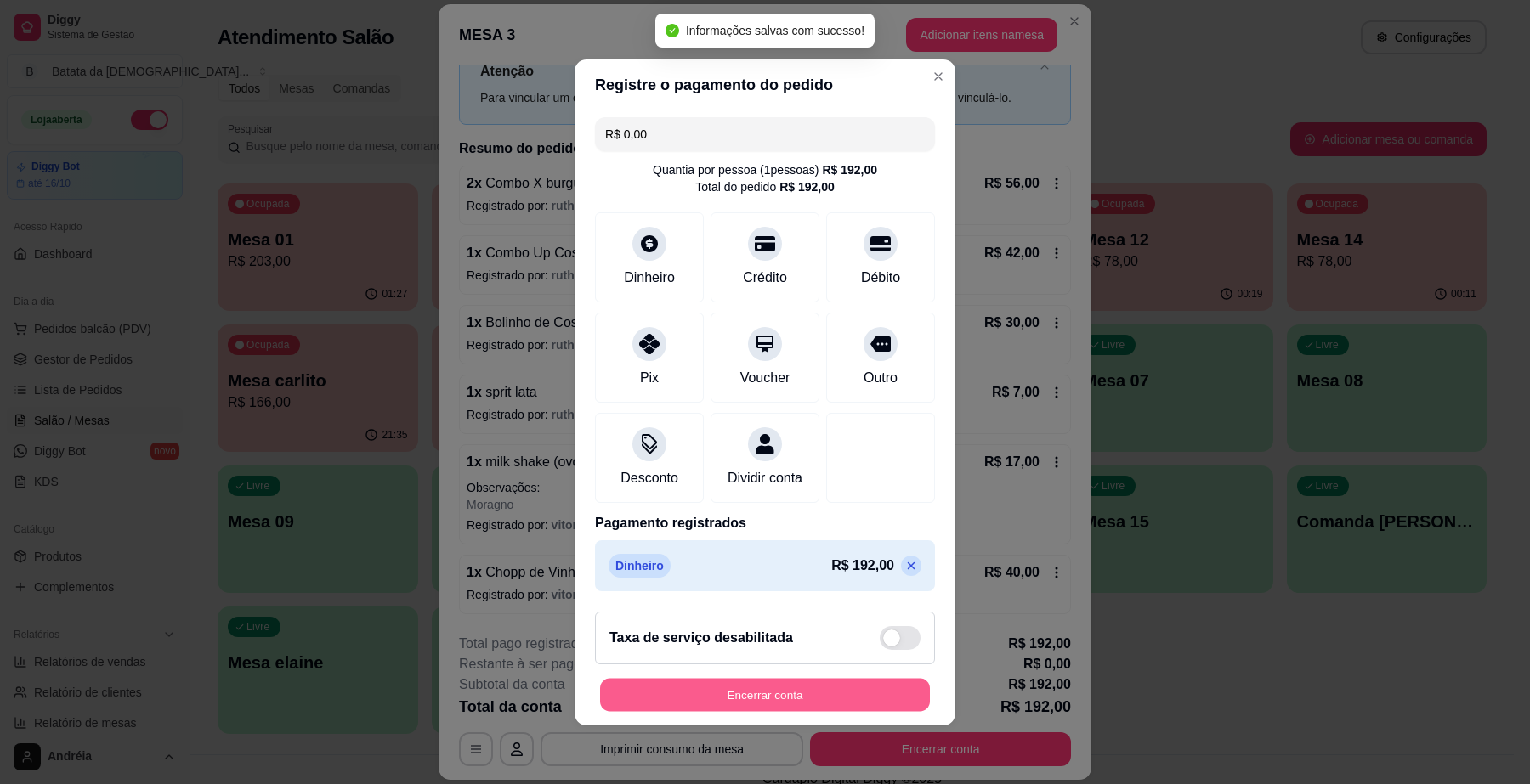
click at [827, 697] on button "Encerrar conta" at bounding box center [765, 695] width 330 height 33
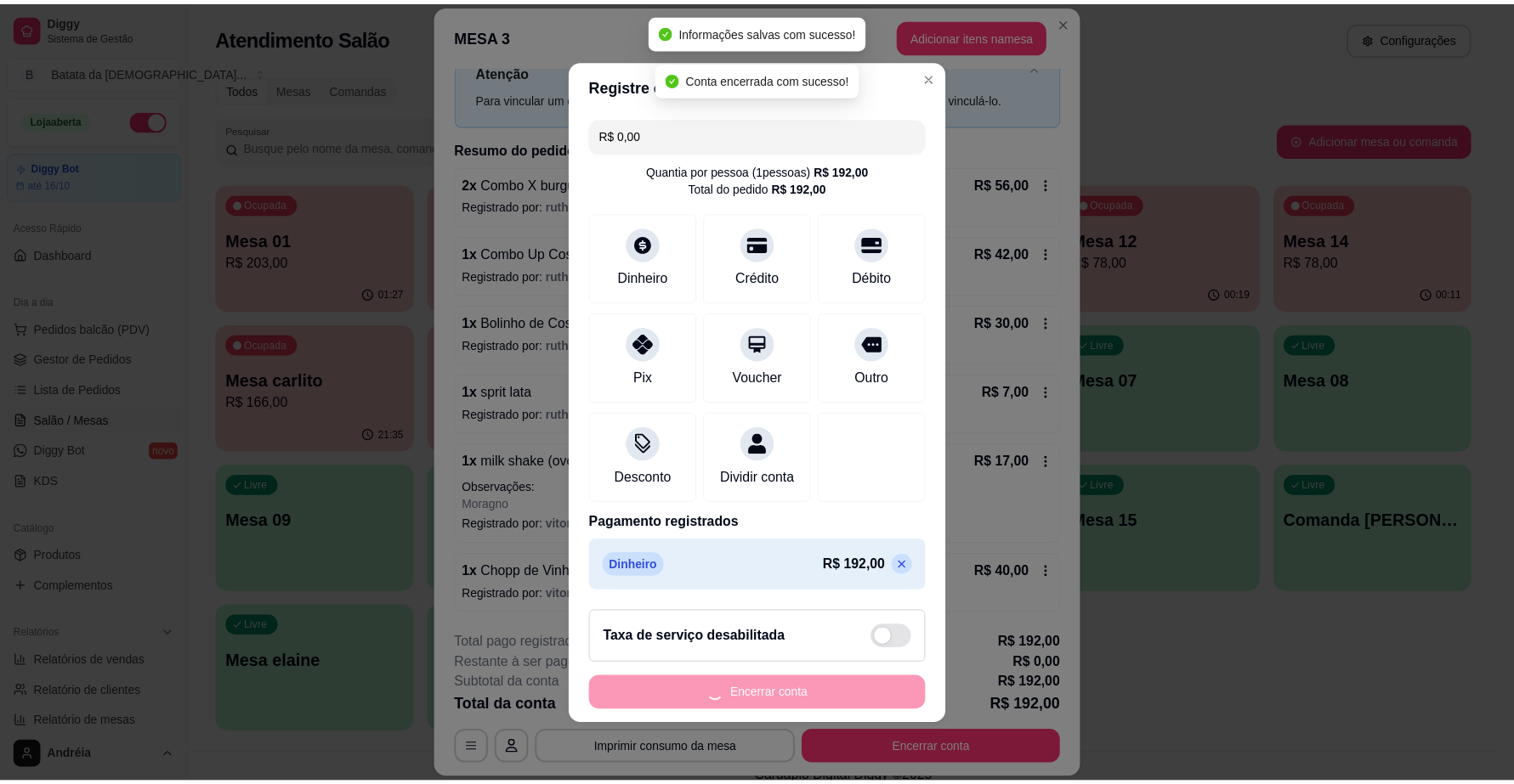
scroll to position [0, 0]
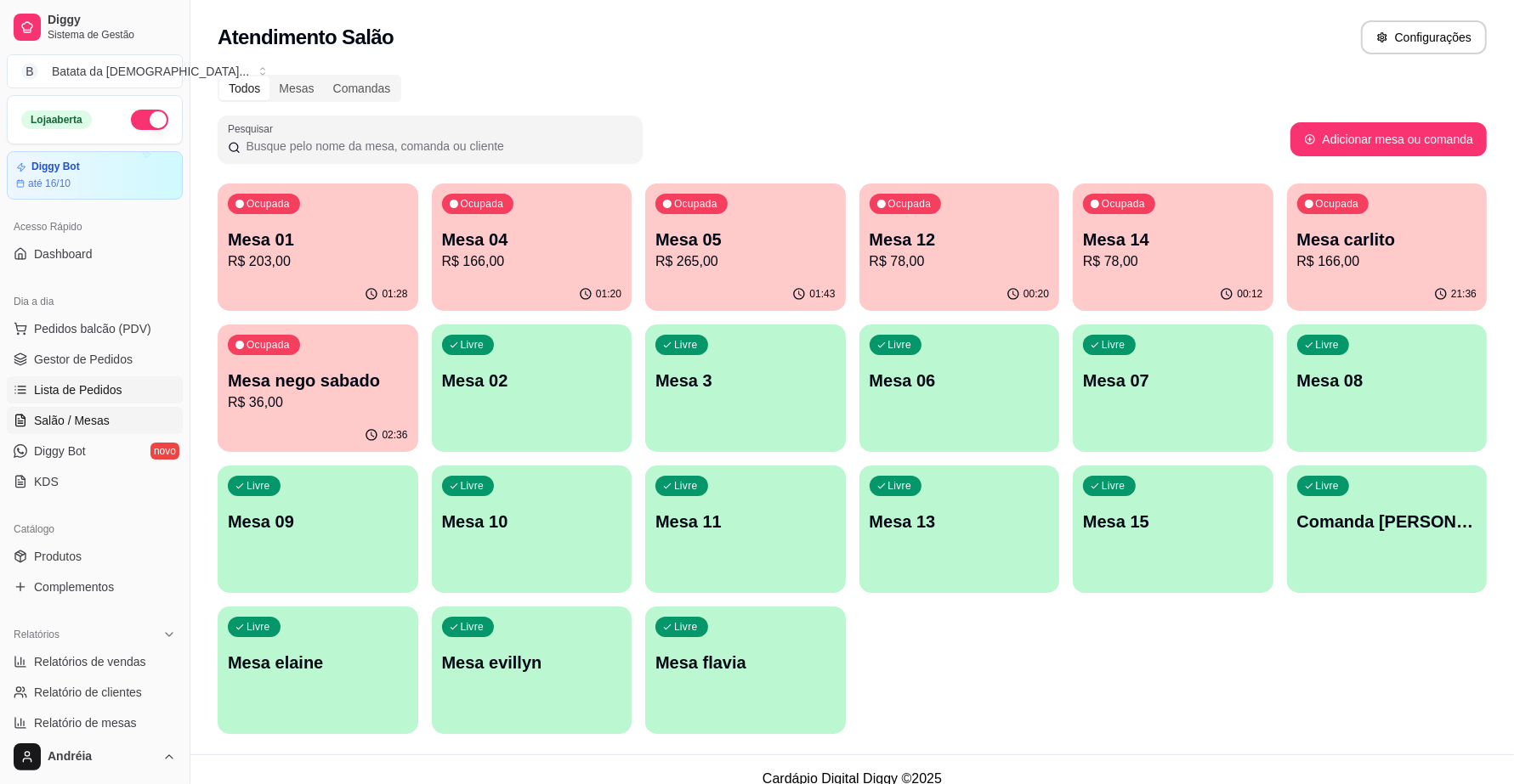
click at [75, 382] on span "Lista de Pedidos" at bounding box center [79, 389] width 89 height 17
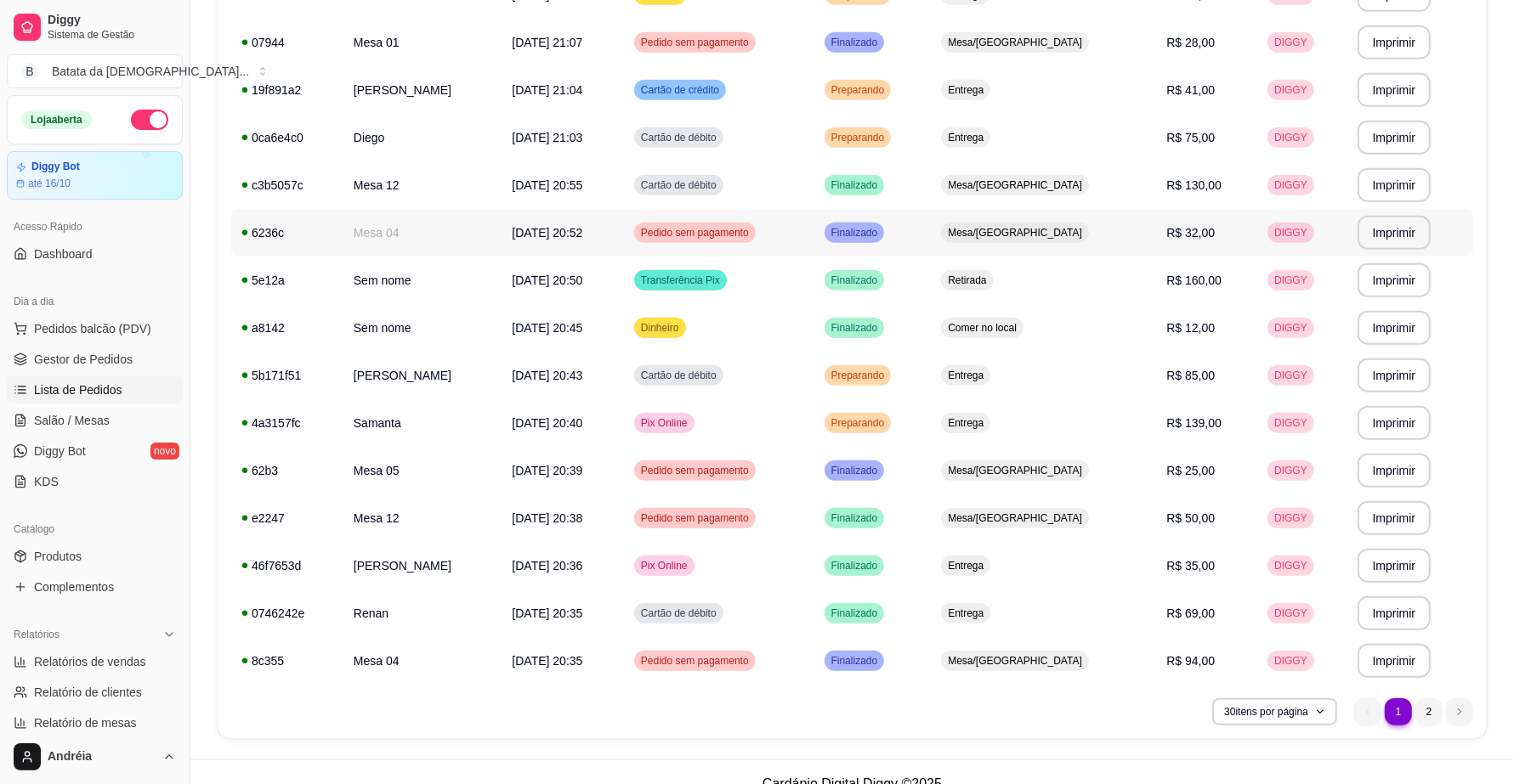
scroll to position [1012, 0]
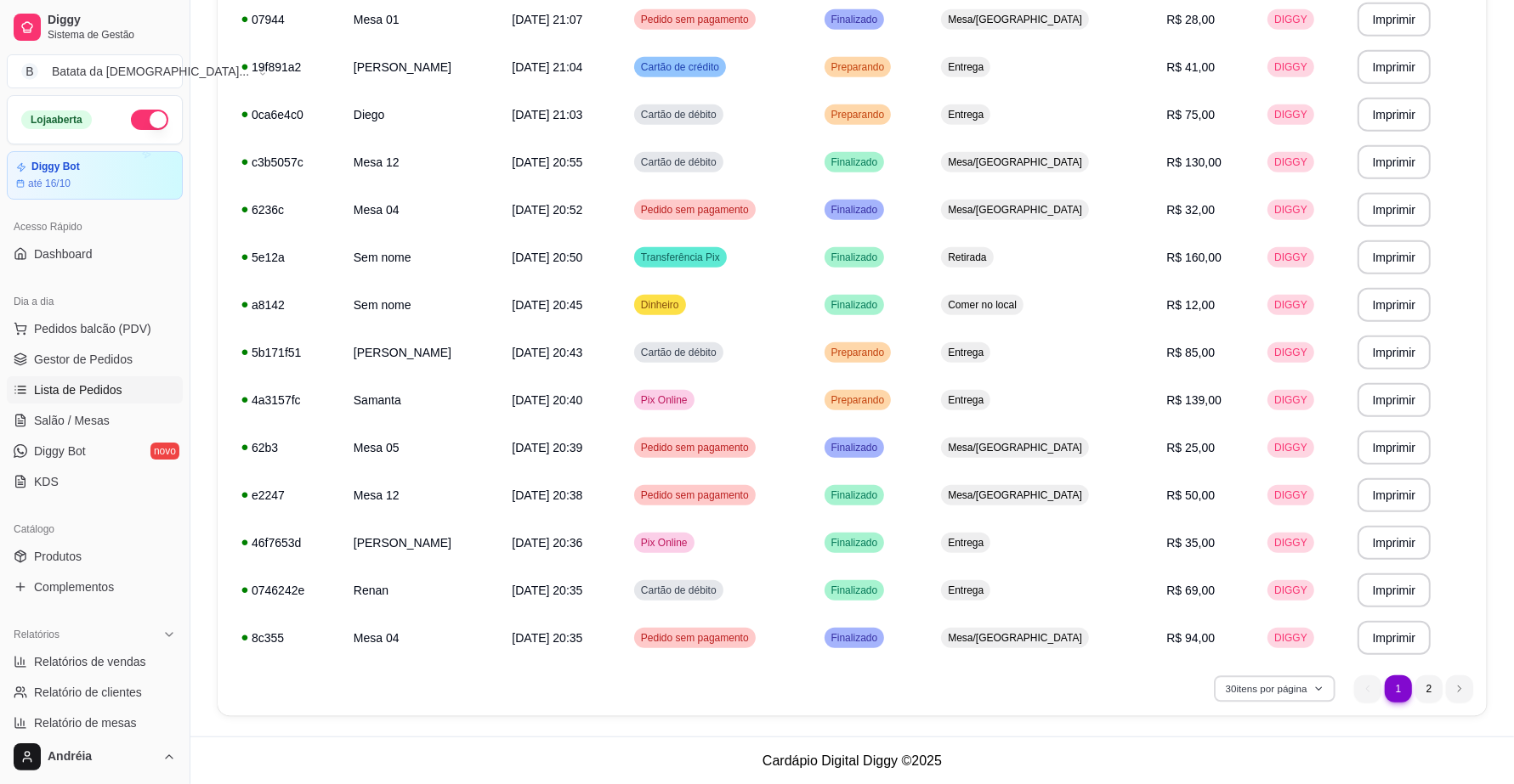
click at [1263, 692] on button "30 itens por página" at bounding box center [1274, 688] width 121 height 27
click at [1225, 646] on span "100 pedidos" at bounding box center [1274, 650] width 143 height 17
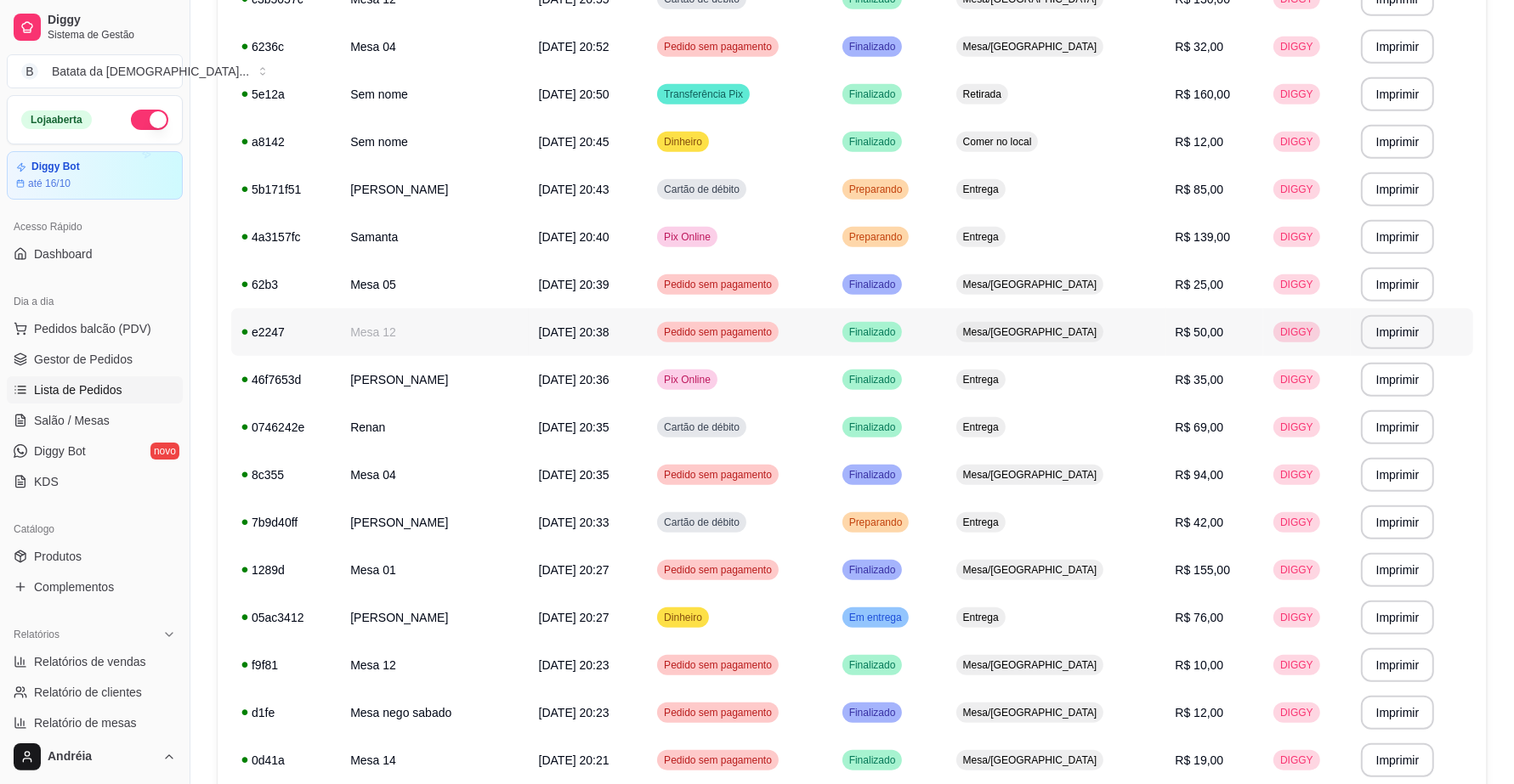
scroll to position [1224, 0]
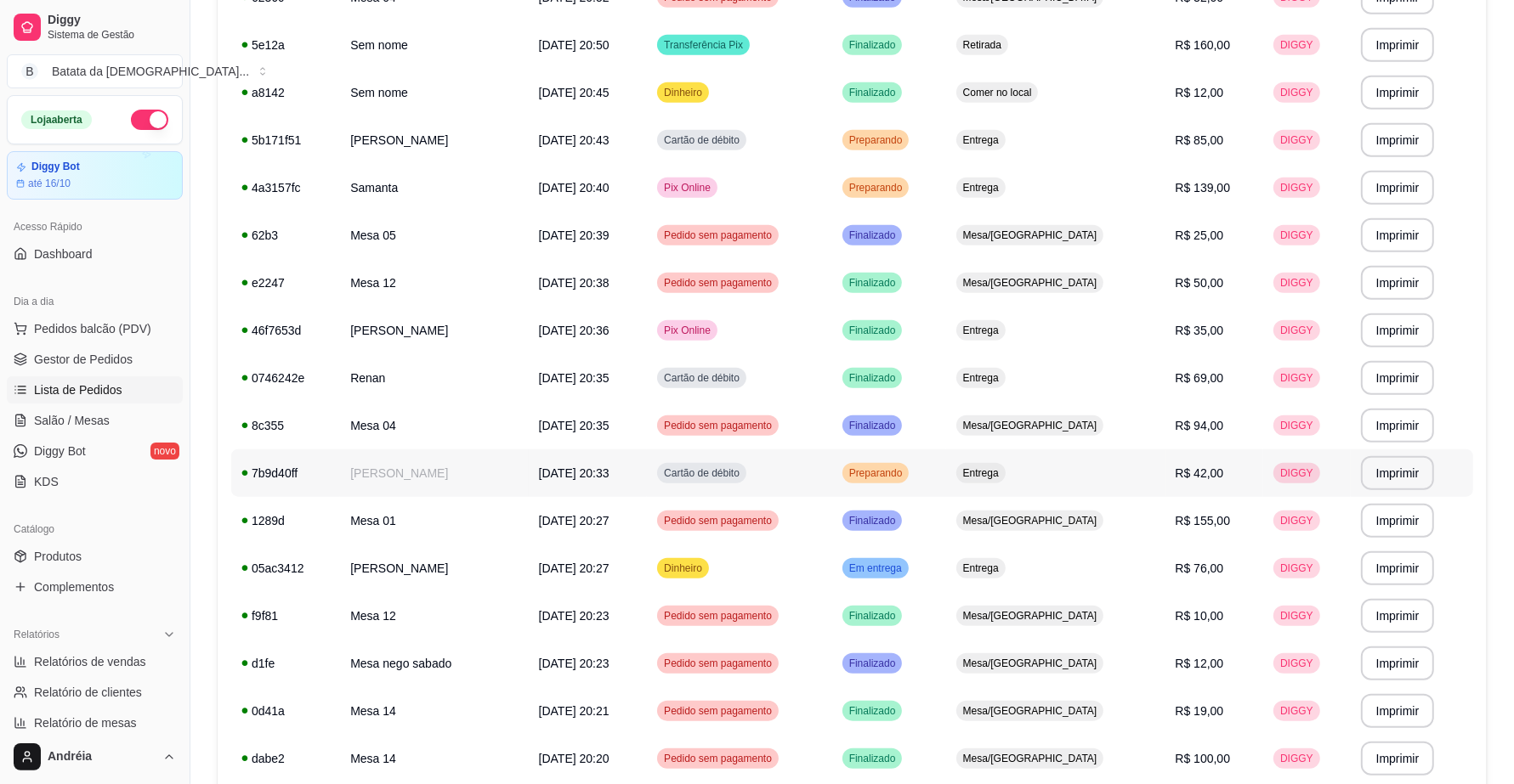
click at [909, 481] on div "Preparando" at bounding box center [876, 473] width 67 height 21
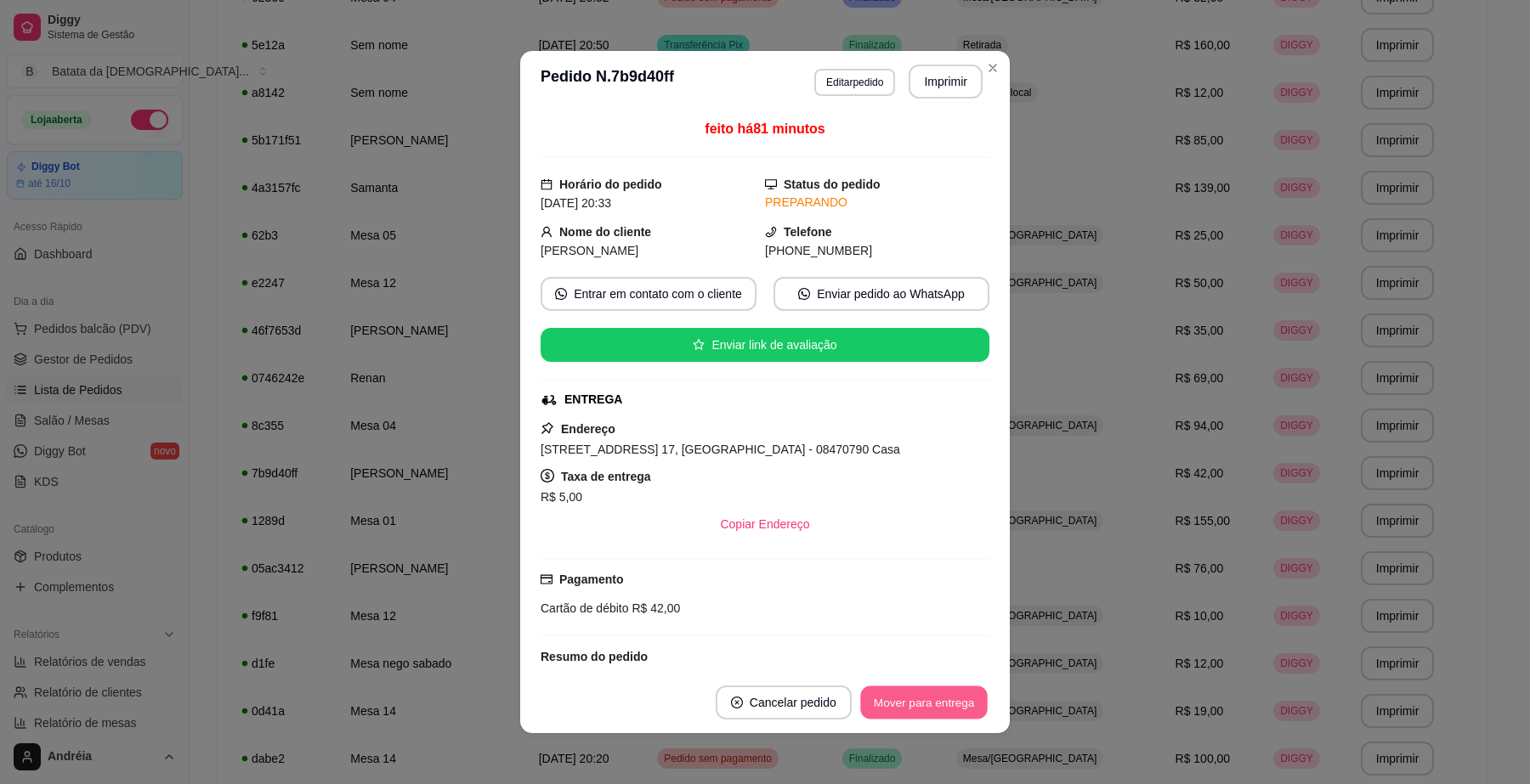
click at [915, 695] on button "Mover para entrega" at bounding box center [923, 703] width 127 height 33
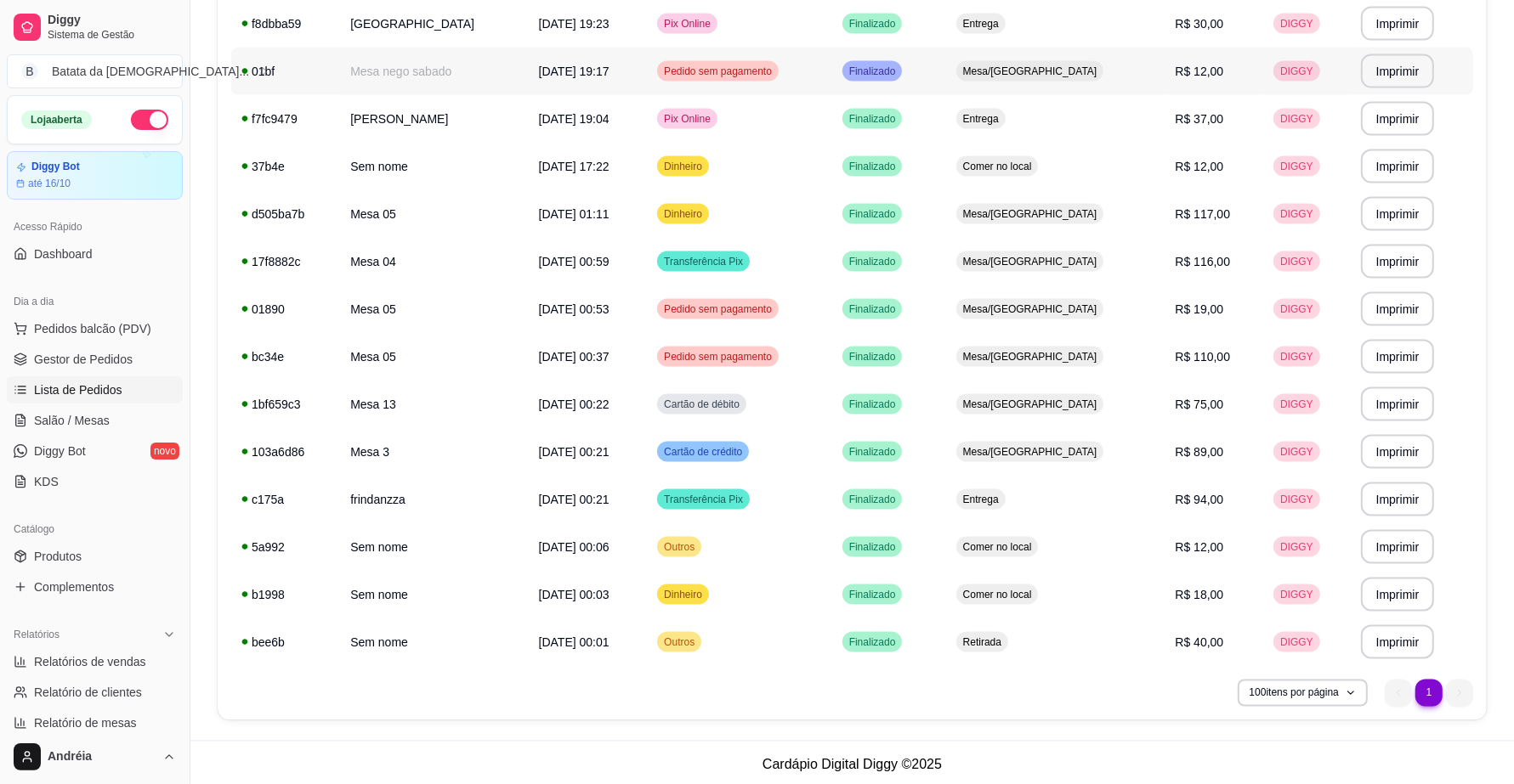
scroll to position [2343, 0]
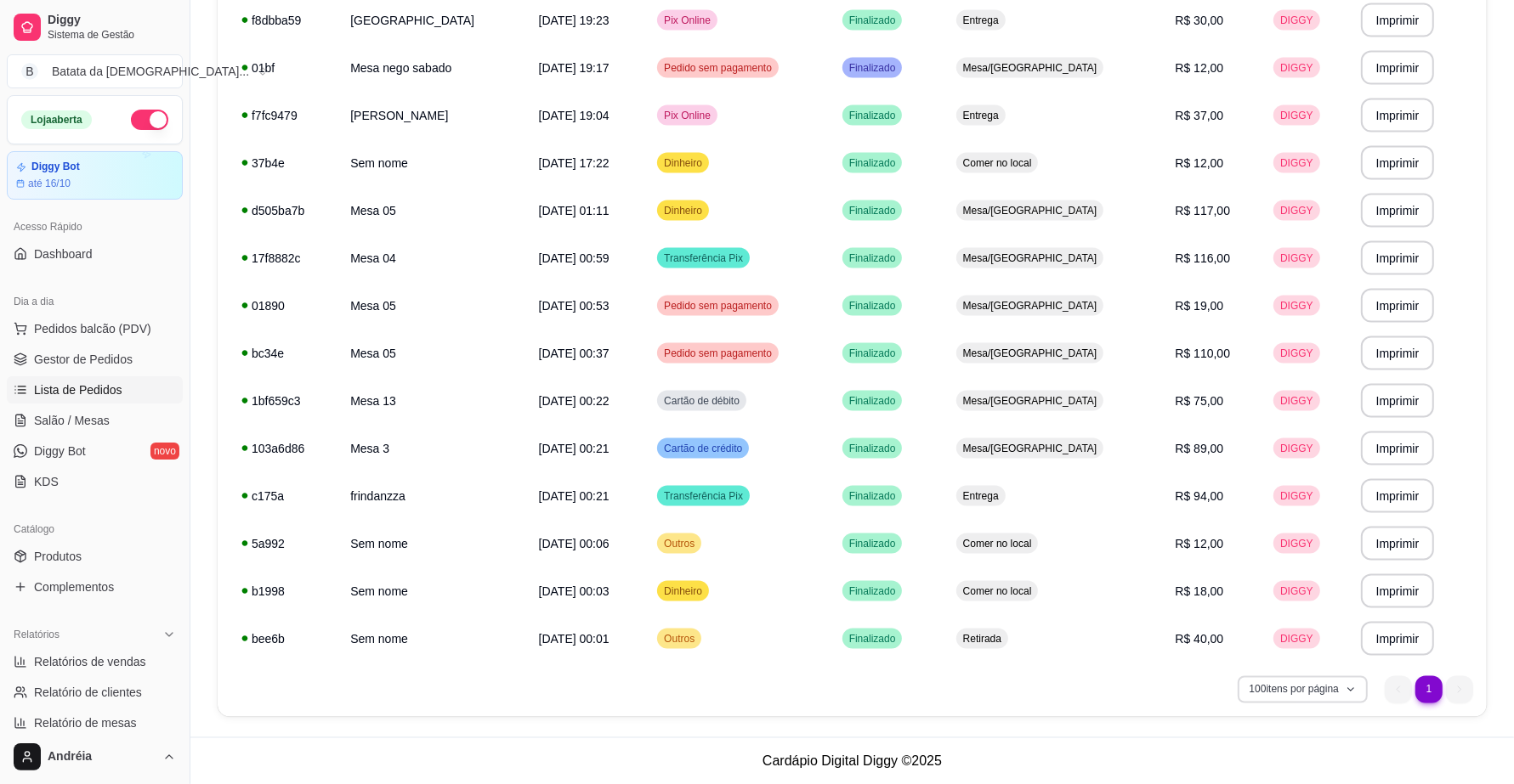
click at [1349, 694] on button "100 itens por página" at bounding box center [1302, 690] width 130 height 28
click at [1331, 664] on li "100 pedidos" at bounding box center [1302, 650] width 157 height 28
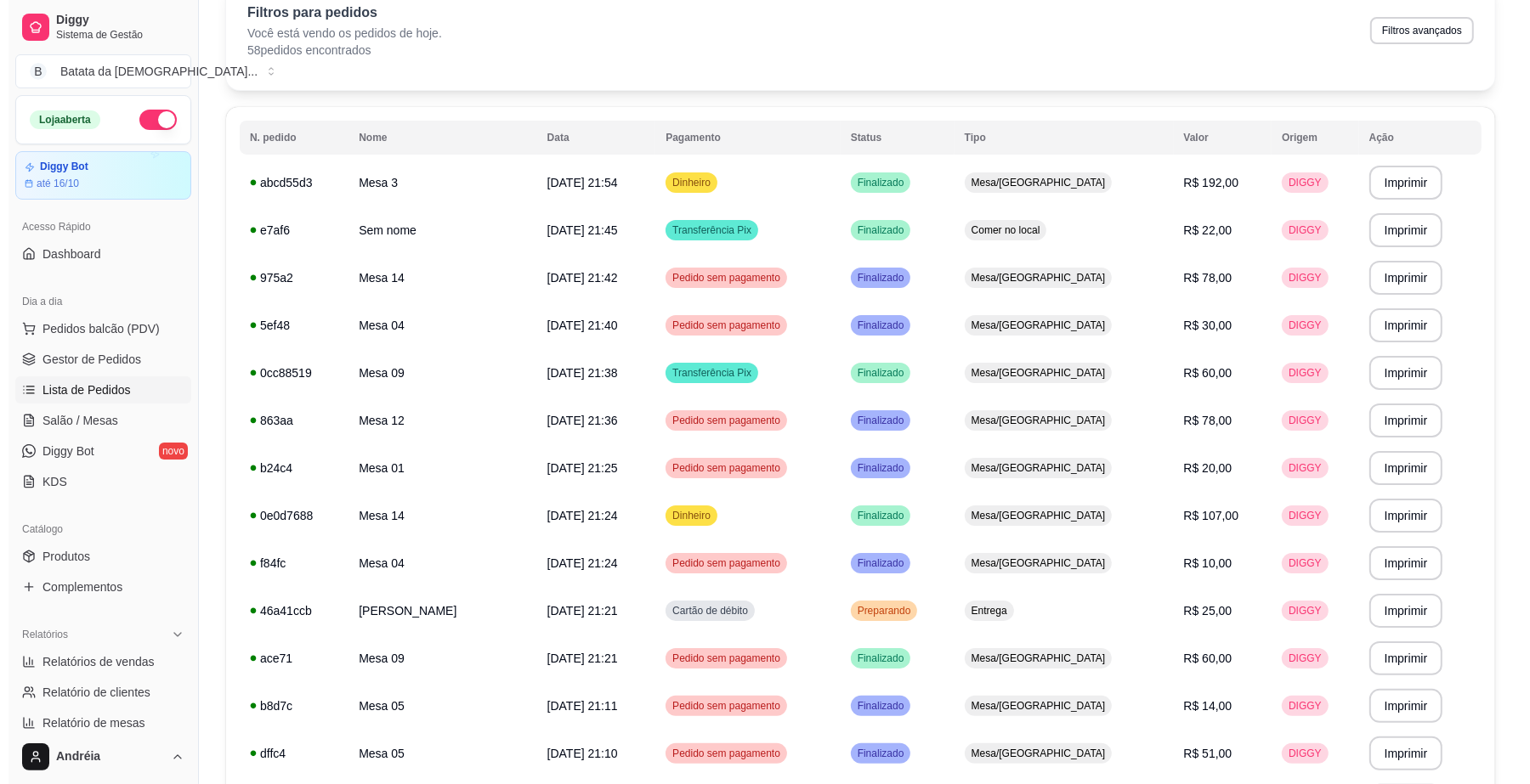
scroll to position [0, 0]
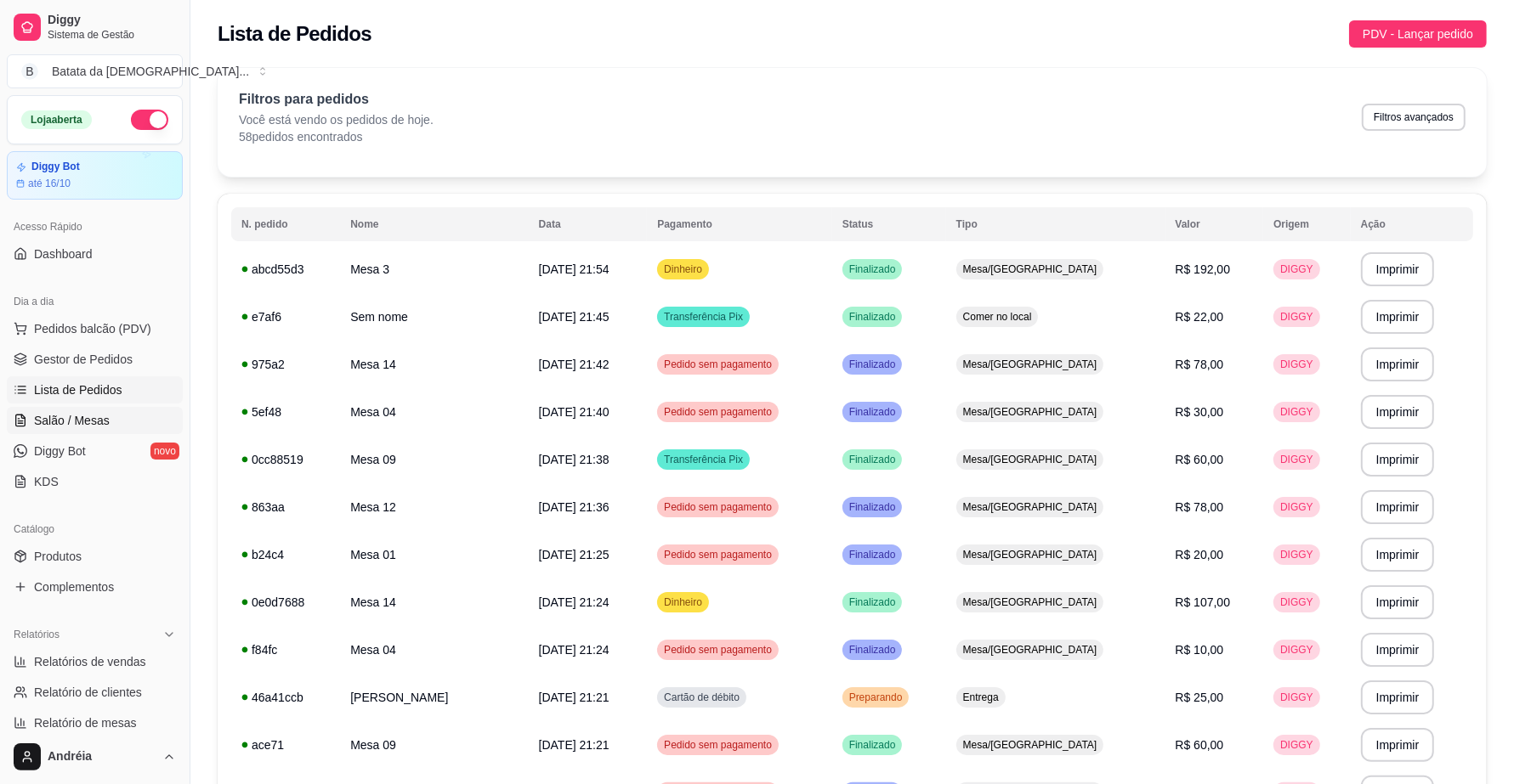
click at [61, 414] on span "Salão / Mesas" at bounding box center [72, 421] width 76 height 17
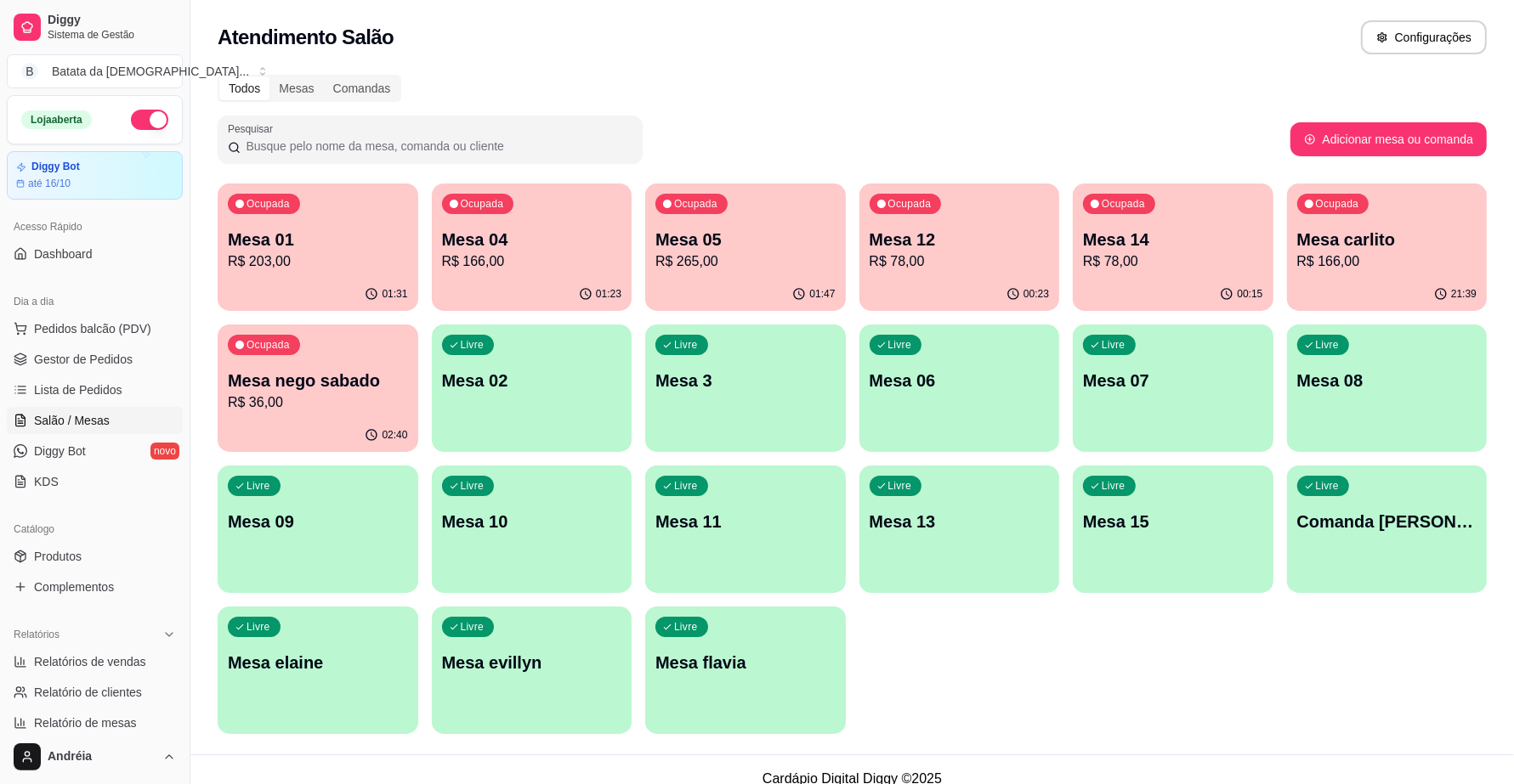
click at [809, 229] on p "Mesa 05" at bounding box center [745, 239] width 180 height 24
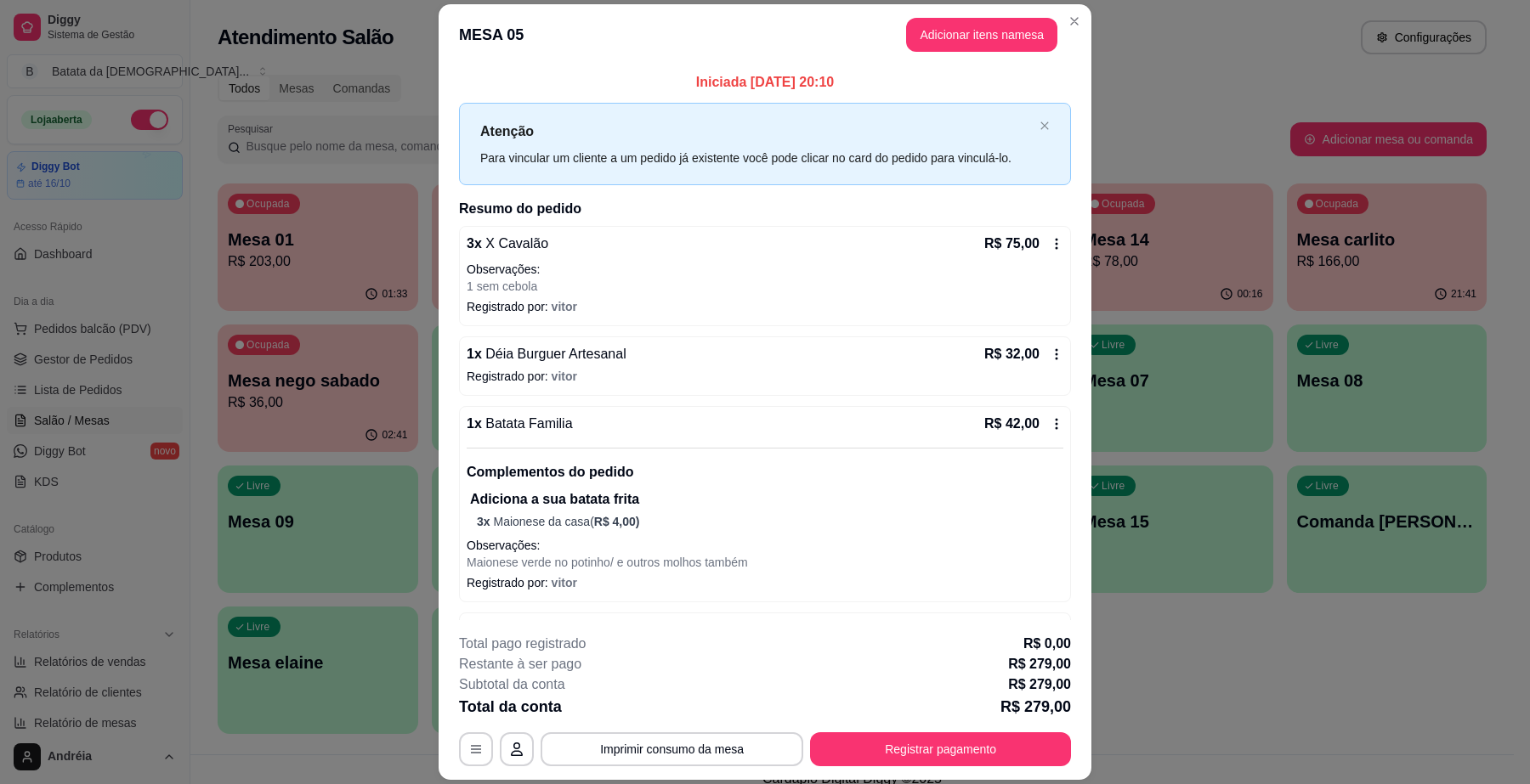
click at [714, 779] on footer "**********" at bounding box center [765, 700] width 653 height 160
click at [703, 753] on button "Imprimir consumo da mesa" at bounding box center [672, 751] width 255 height 33
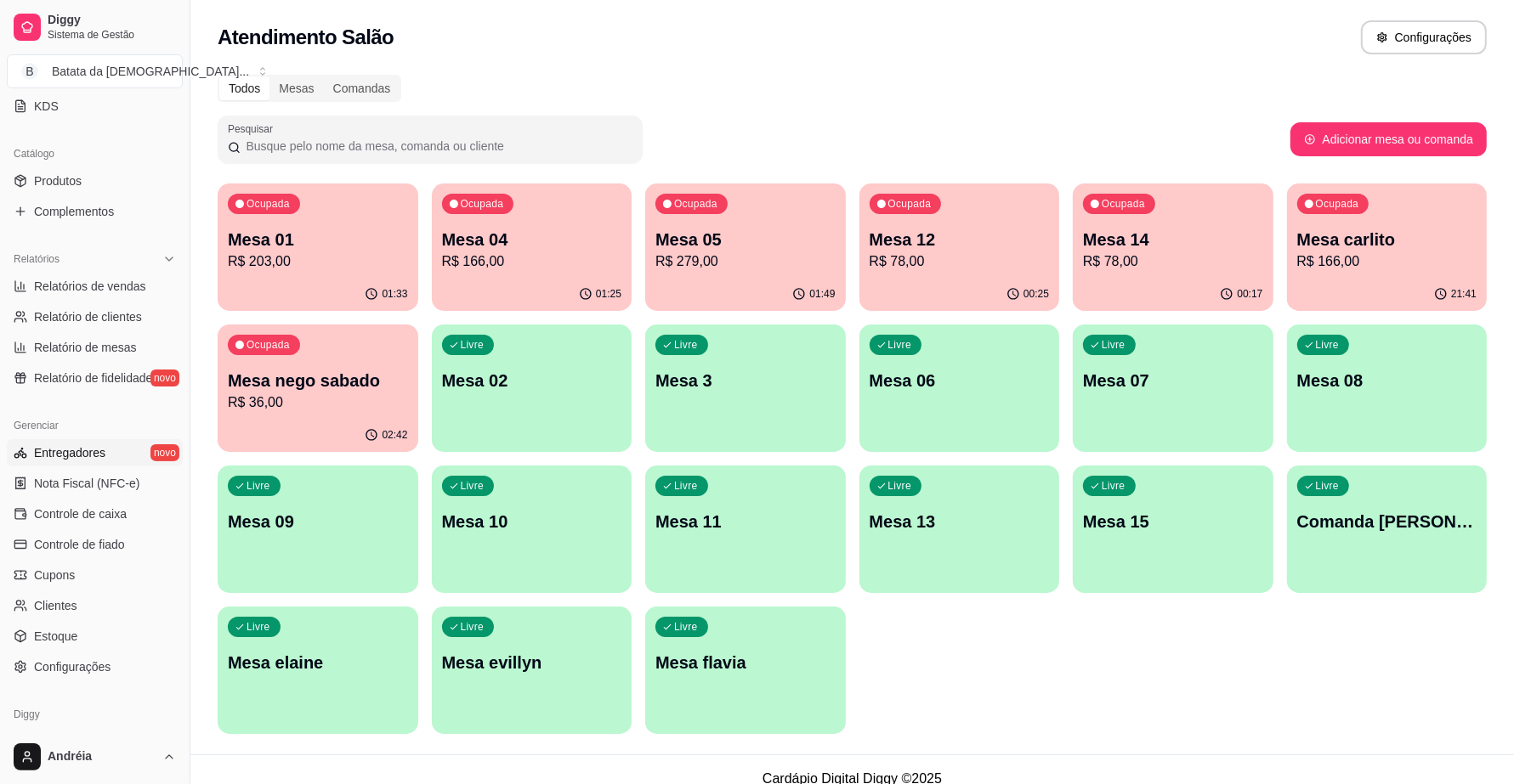
scroll to position [425, 0]
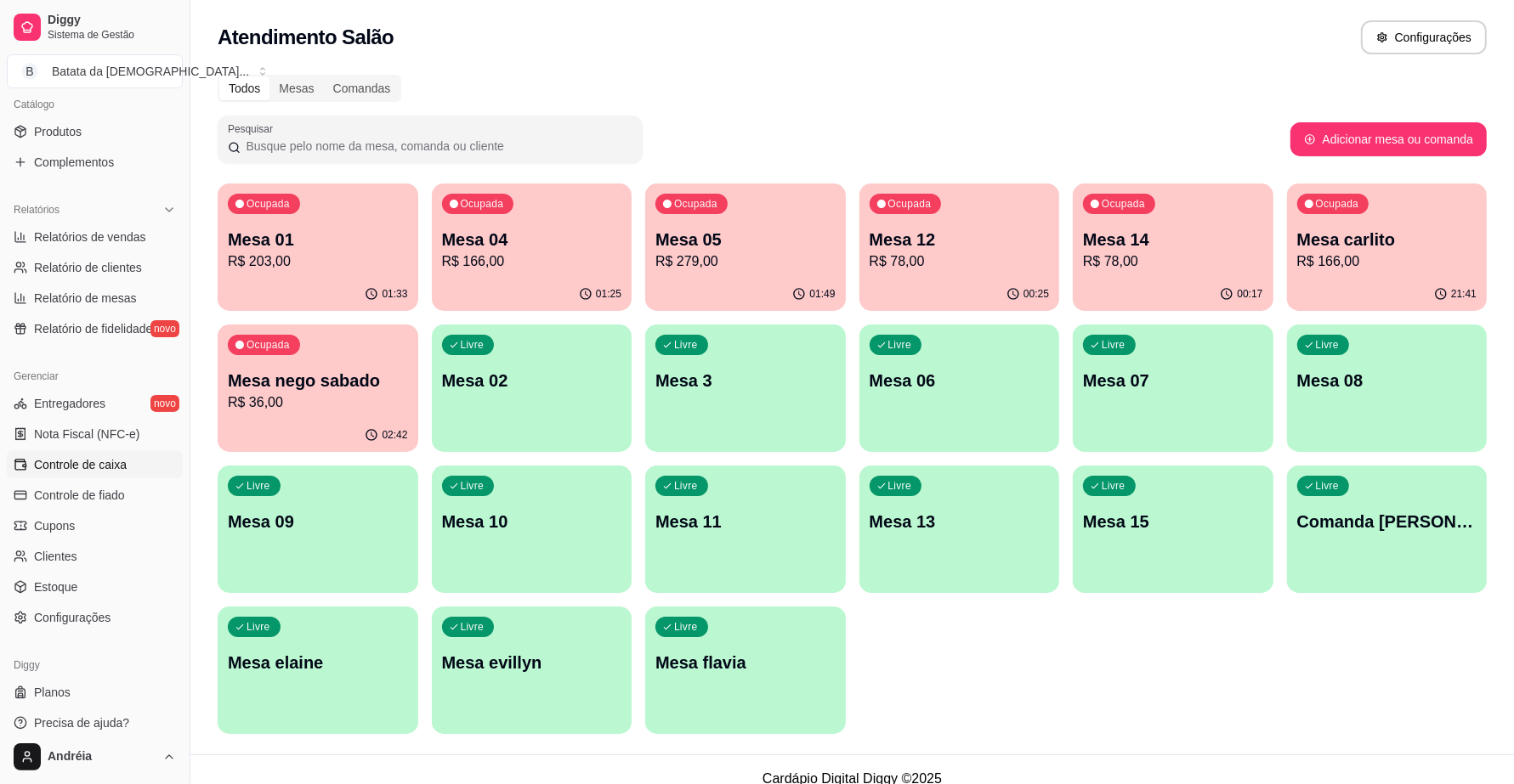
click at [82, 464] on span "Controle de caixa" at bounding box center [81, 464] width 93 height 17
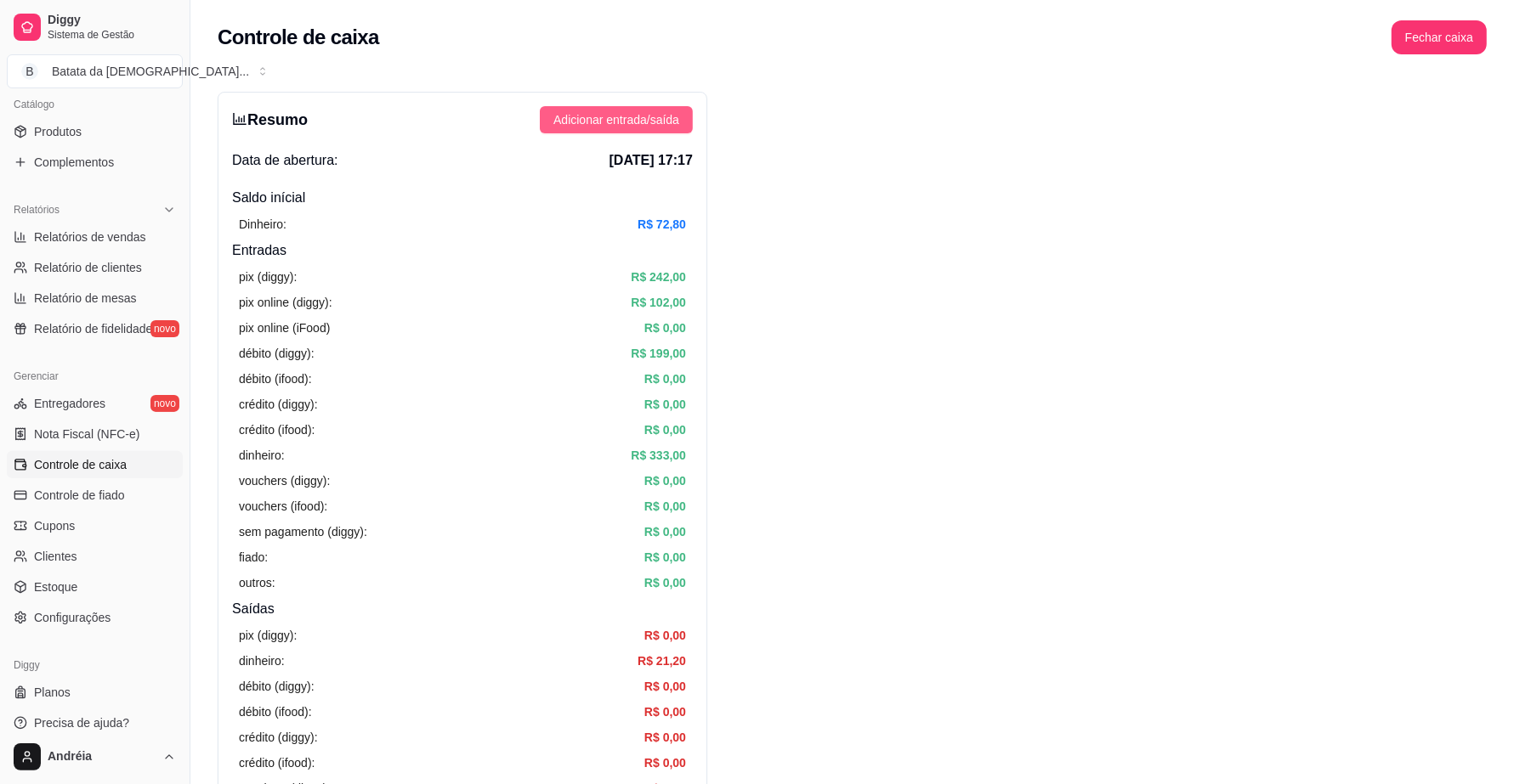
click at [624, 106] on button "Adicionar entrada/saída" at bounding box center [616, 120] width 153 height 28
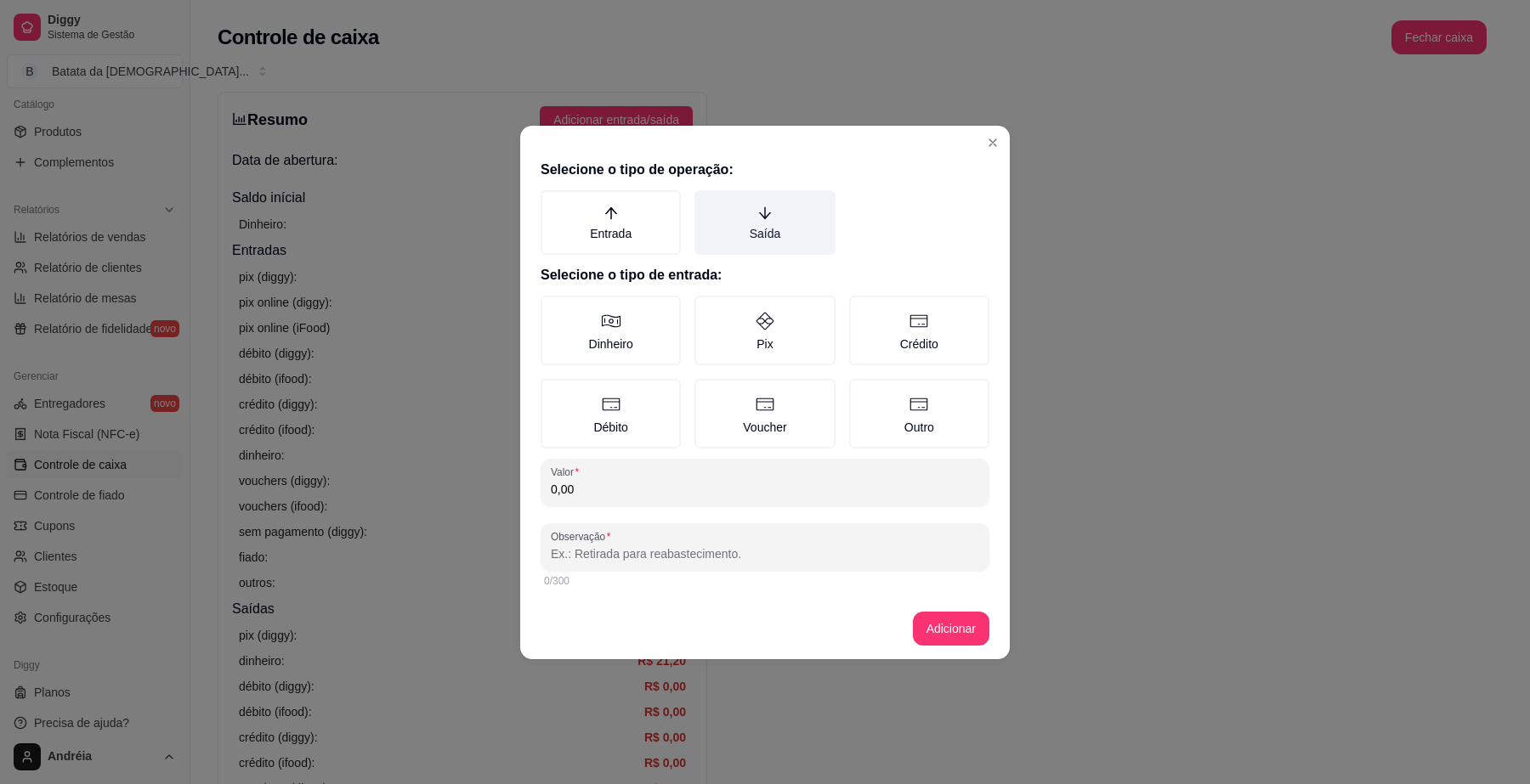
click at [791, 236] on label "Saída" at bounding box center [765, 223] width 140 height 65
click at [707, 203] on button "Saída" at bounding box center [700, 196] width 14 height 14
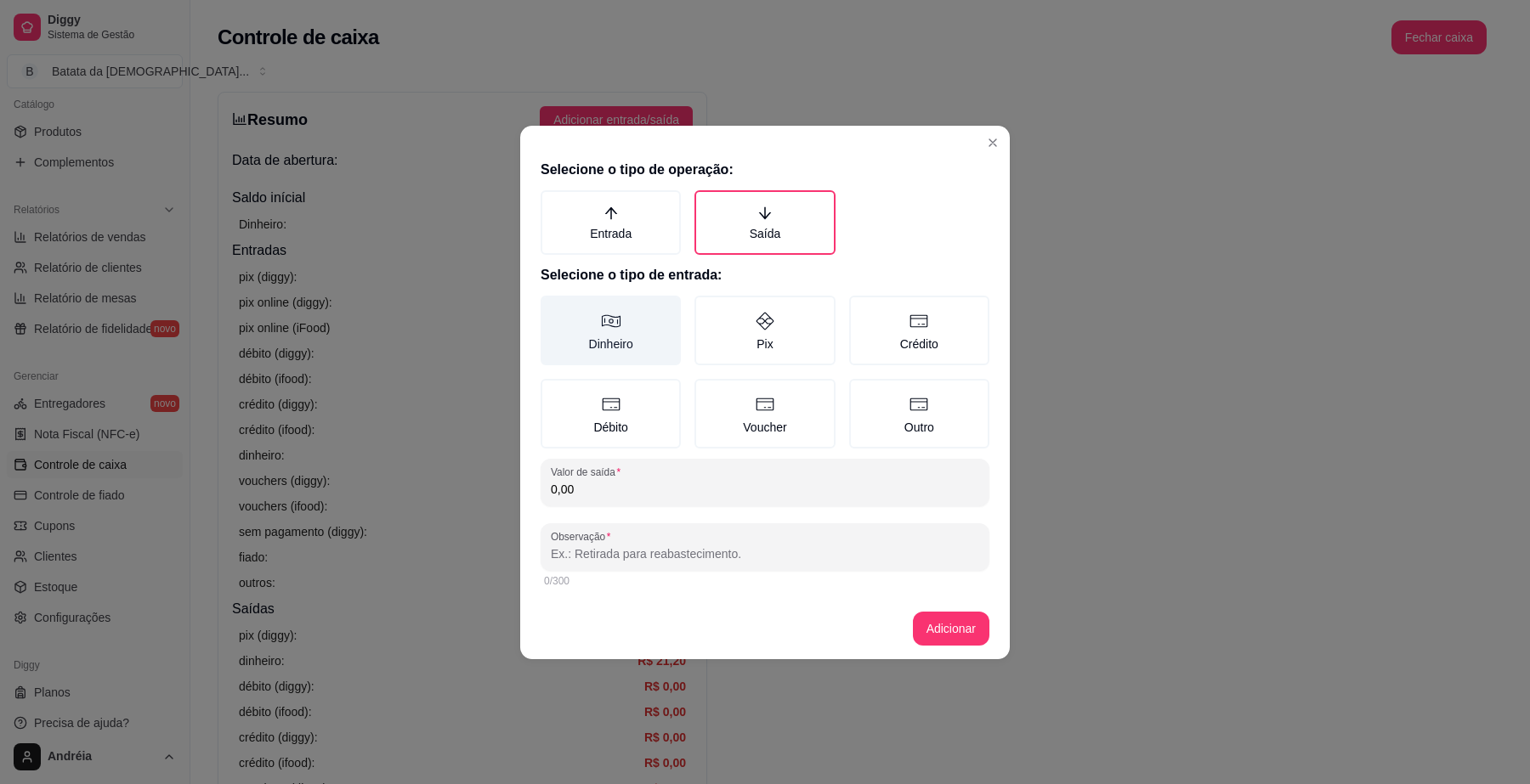
click at [606, 340] on label "Dinheiro" at bounding box center [611, 330] width 140 height 70
click at [554, 308] on button "Dinheiro" at bounding box center [547, 301] width 14 height 14
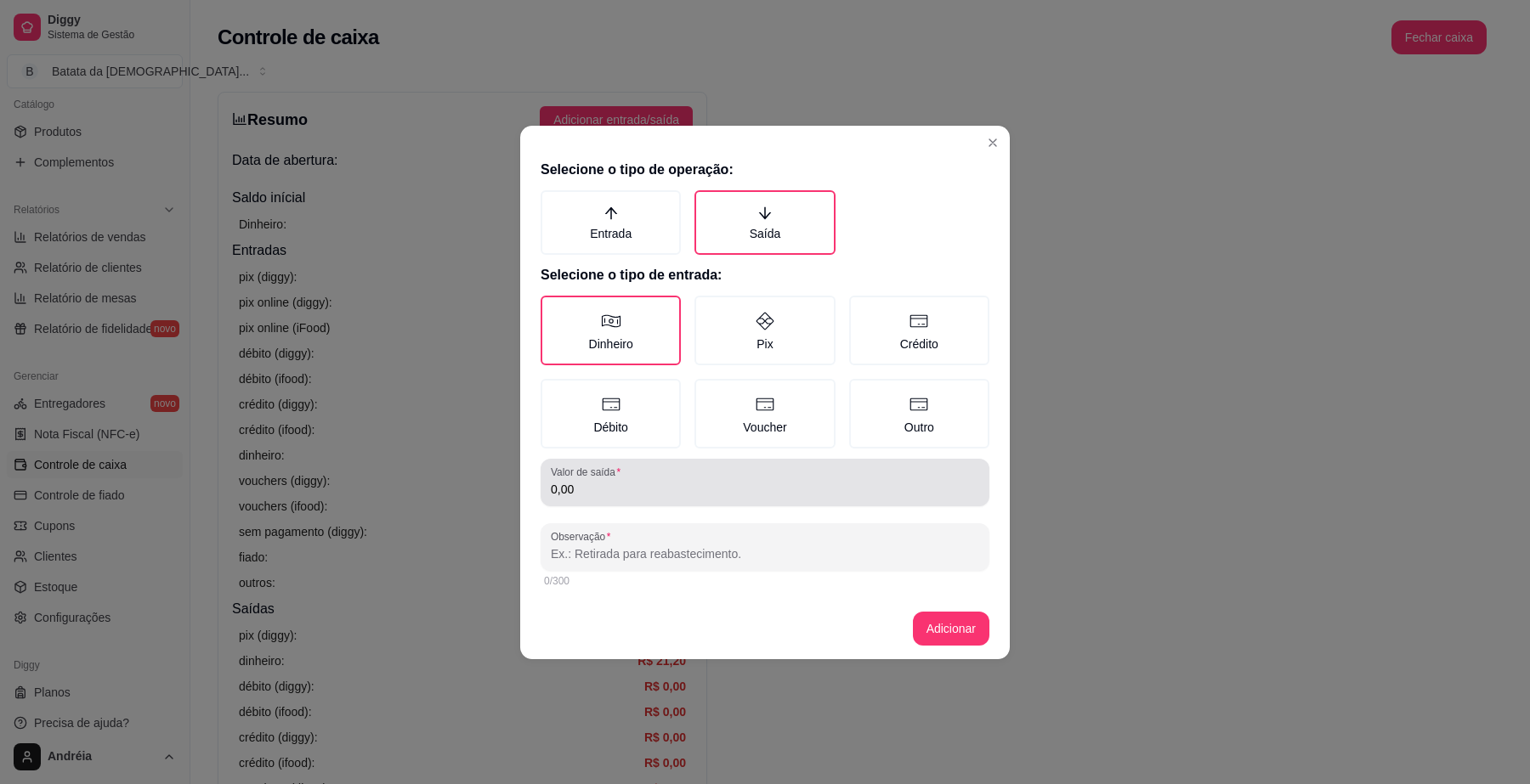
click at [618, 475] on label "Valor de saída" at bounding box center [588, 472] width 76 height 15
click at [618, 481] on input "0,00" at bounding box center [765, 489] width 429 height 17
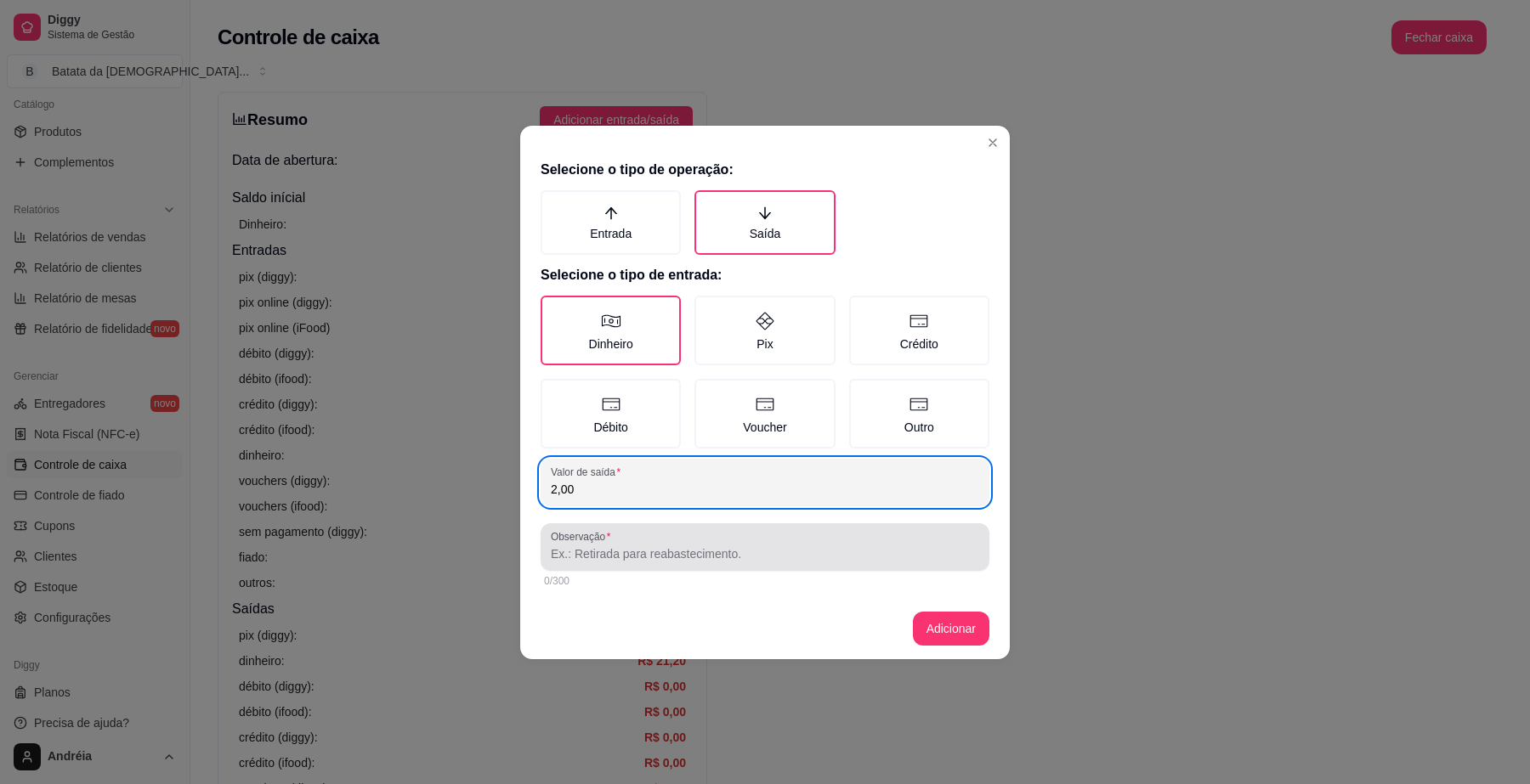
type input "2,00"
click at [609, 559] on input "Observação" at bounding box center [765, 554] width 429 height 17
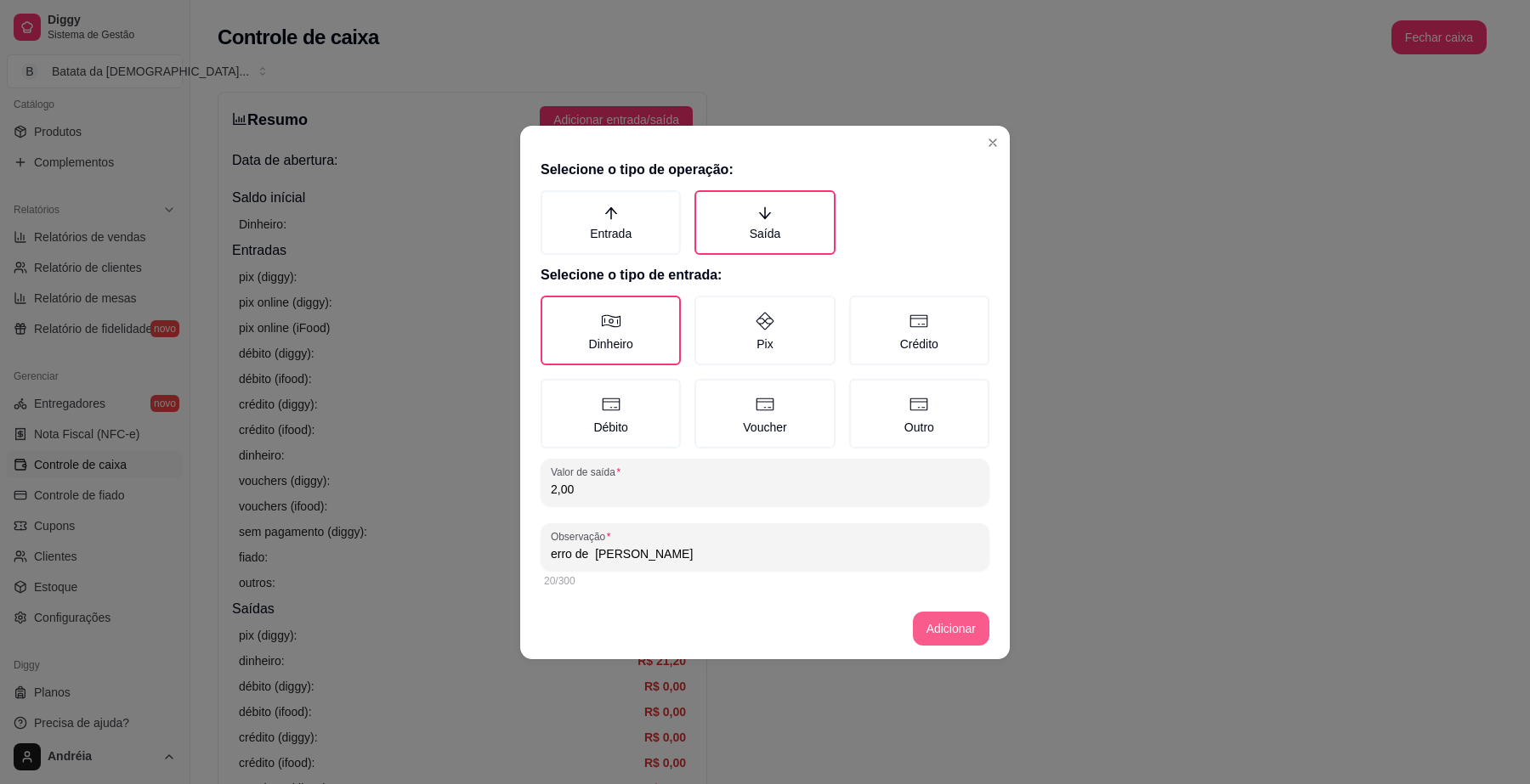
type input "erro de troco vitor"
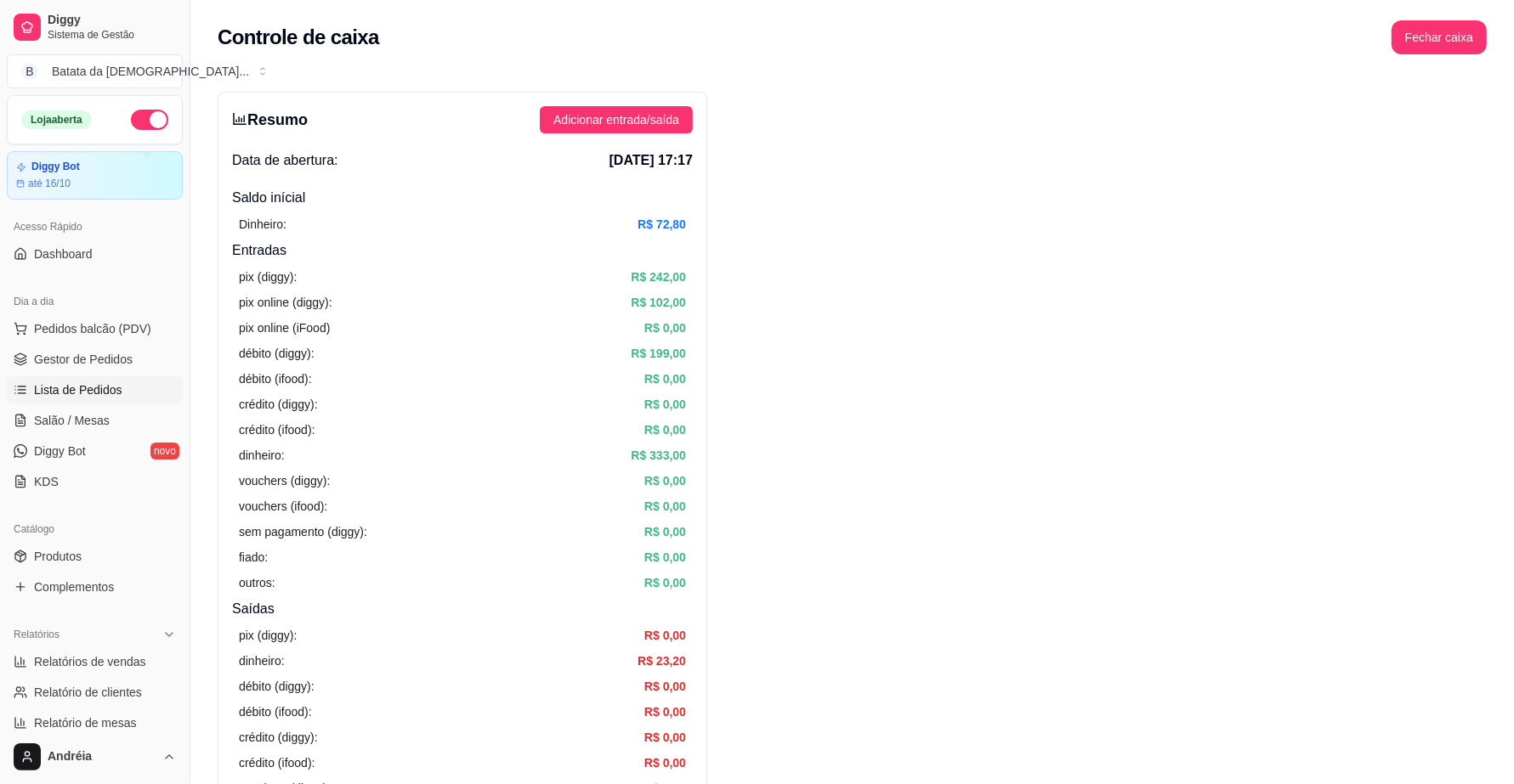
click at [92, 389] on span "Lista de Pedidos" at bounding box center [79, 389] width 89 height 17
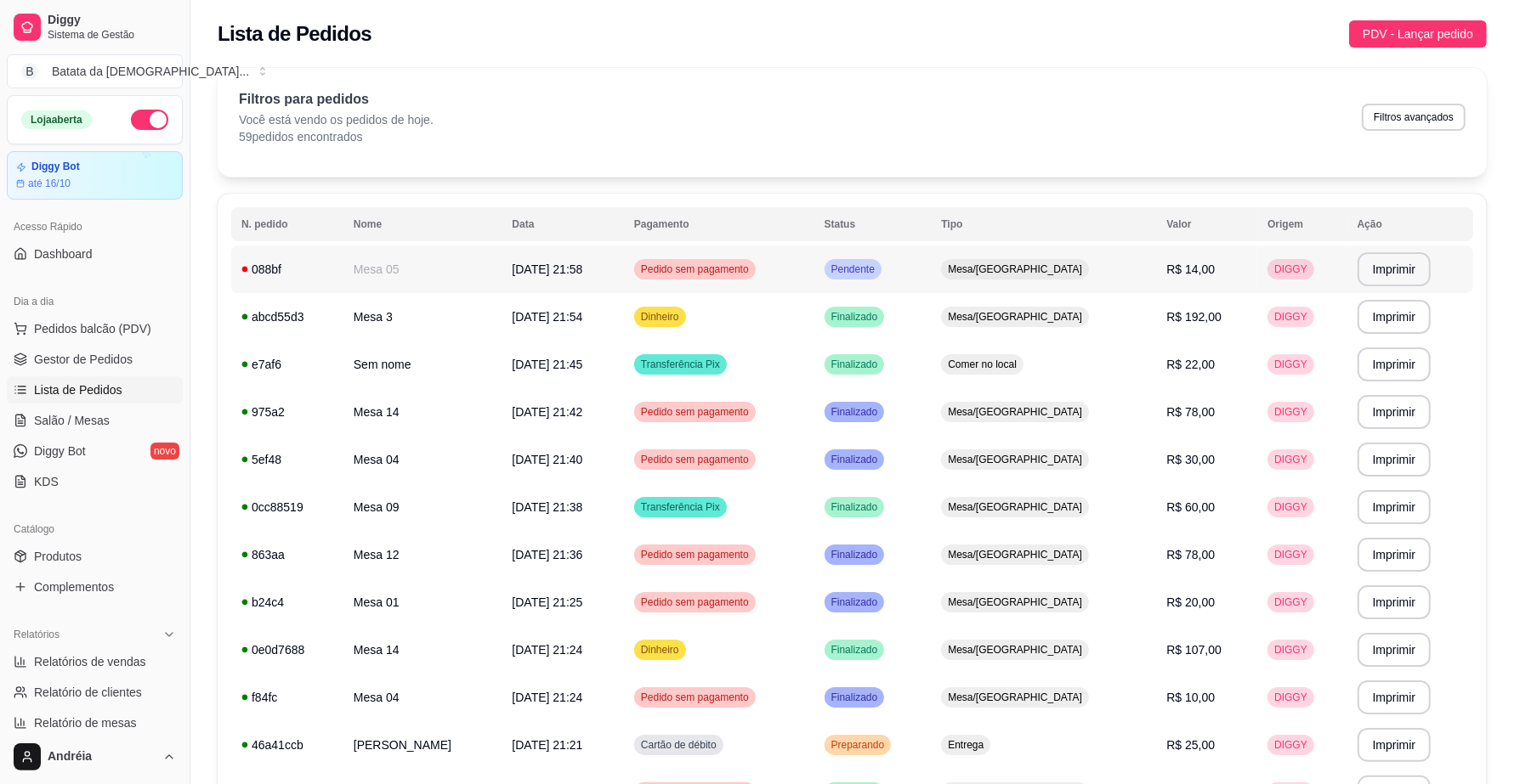
click at [878, 268] on span "Pendente" at bounding box center [853, 270] width 50 height 14
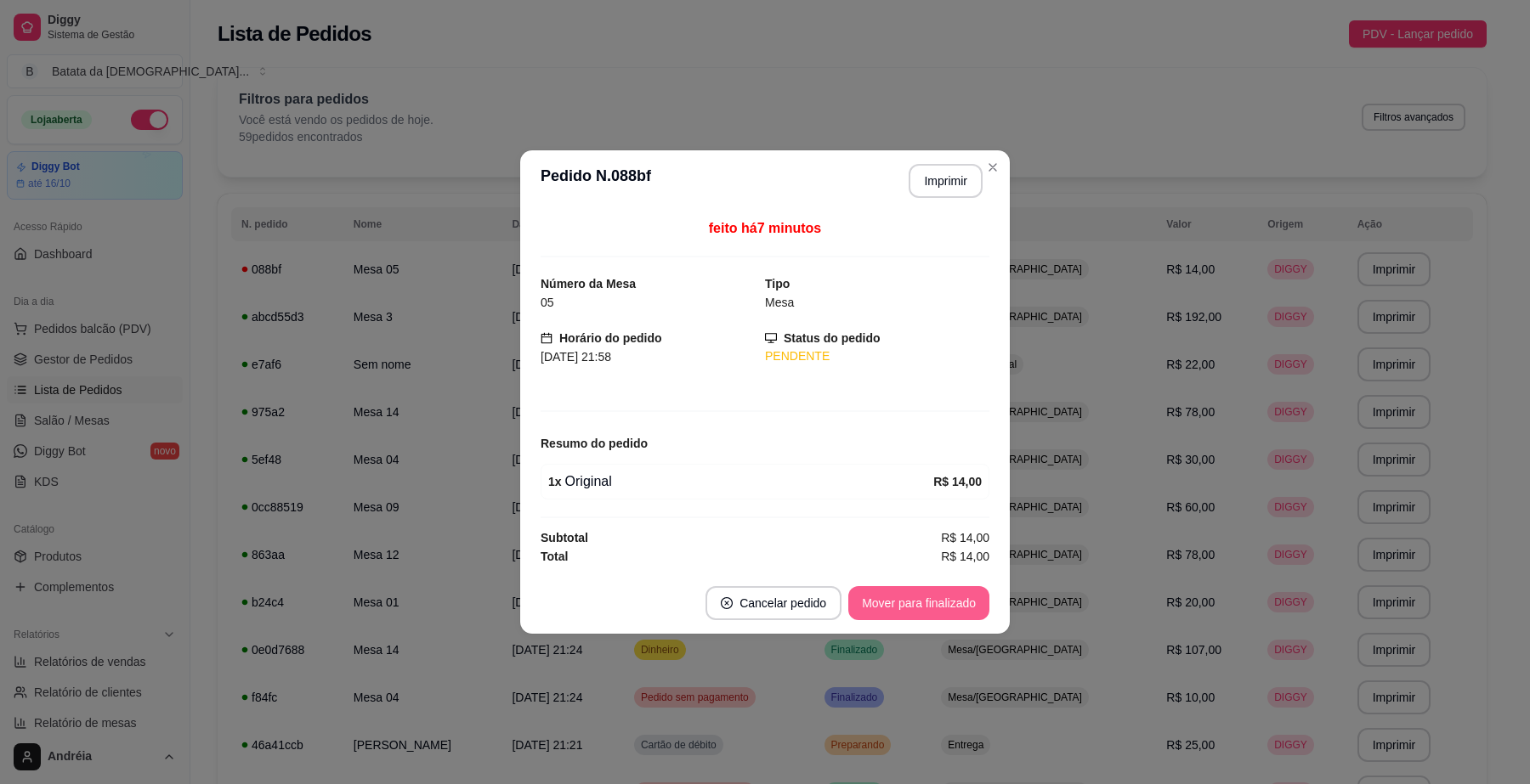
click at [918, 612] on button "Mover para finalizado" at bounding box center [918, 603] width 141 height 34
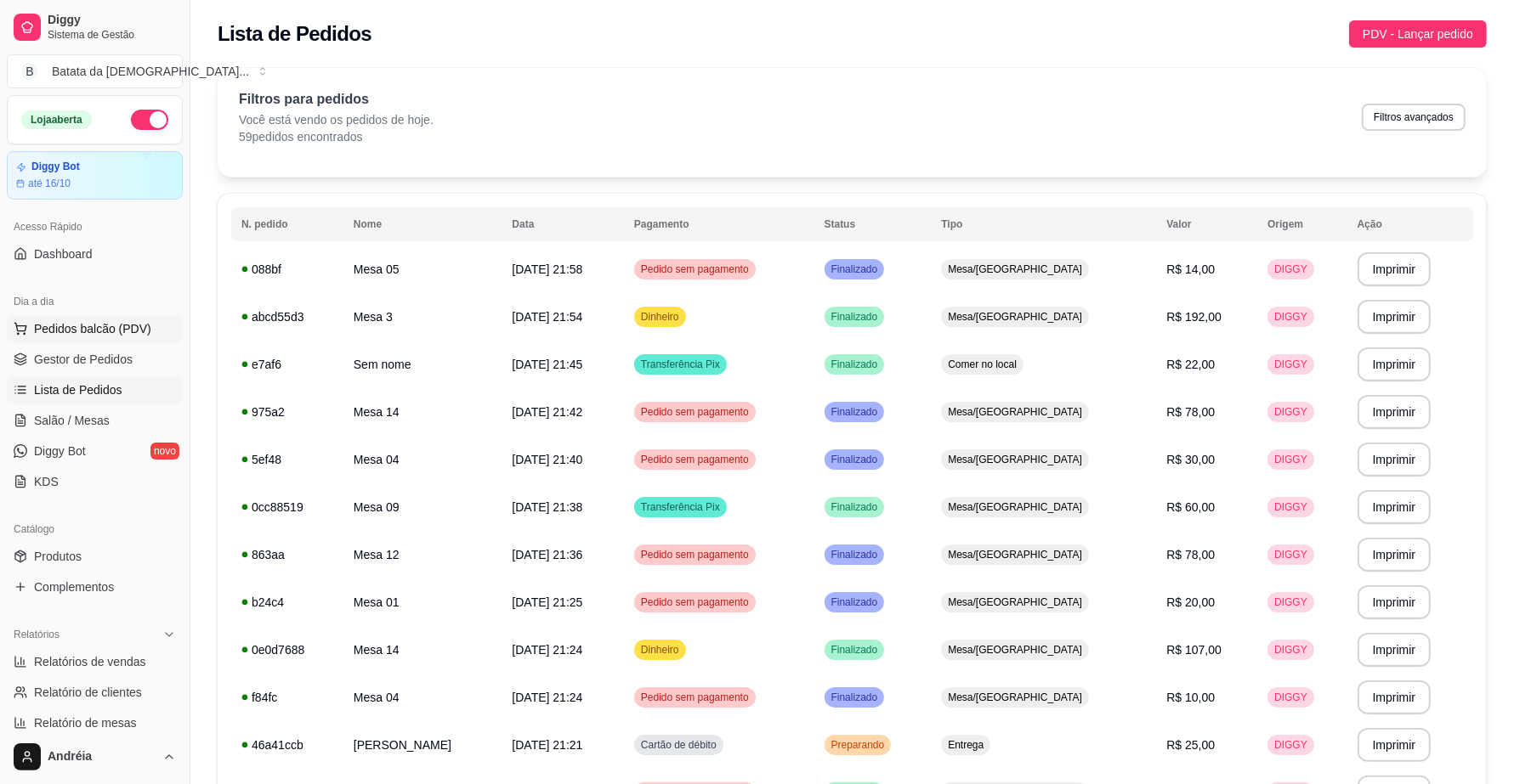
click at [53, 321] on span "Pedidos balcão (PDV)" at bounding box center [93, 328] width 117 height 17
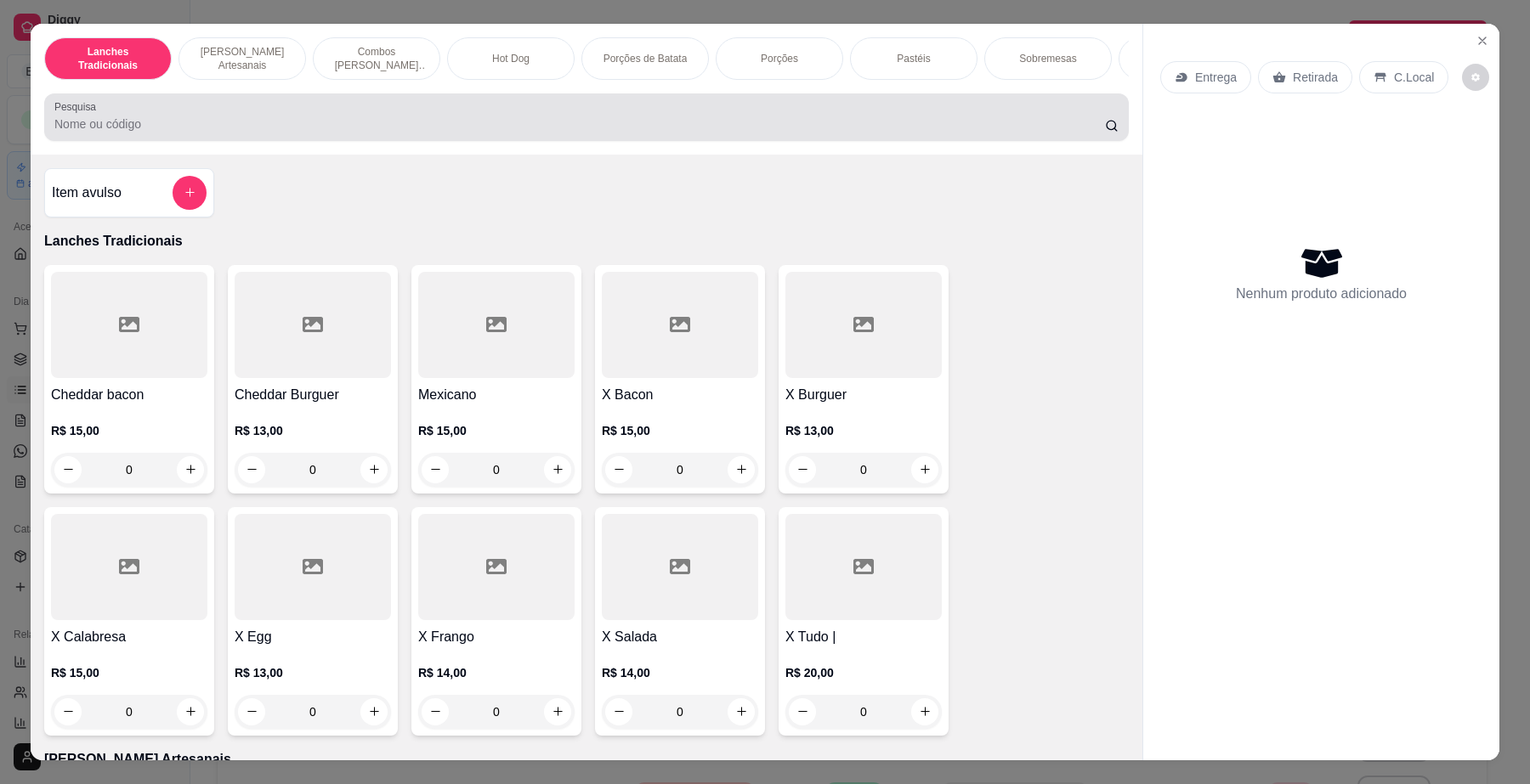
click at [494, 133] on input "Pesquisa" at bounding box center [579, 123] width 1051 height 17
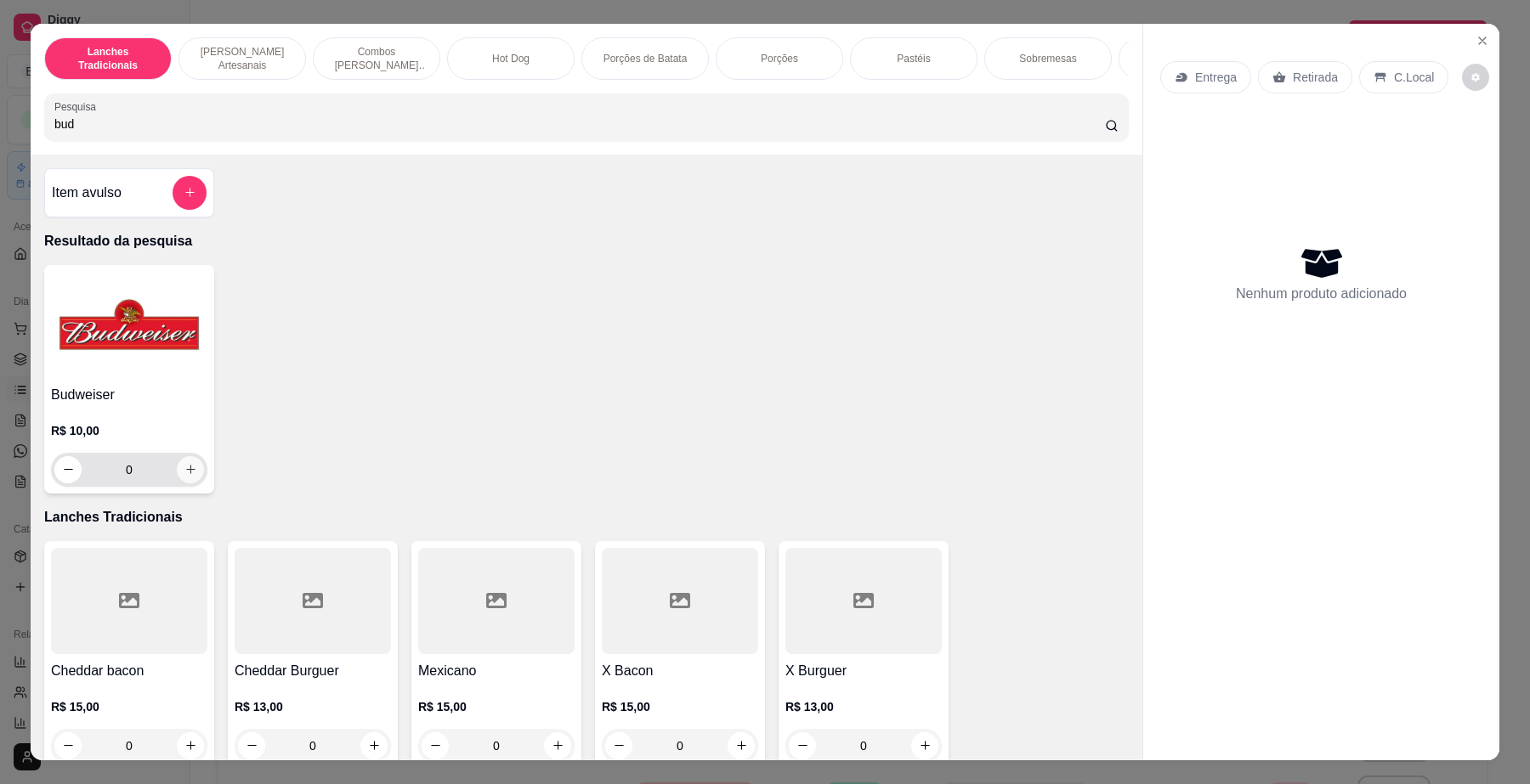
type input "bud"
click at [184, 476] on icon "increase-product-quantity" at bounding box center [190, 469] width 13 height 13
type input "1"
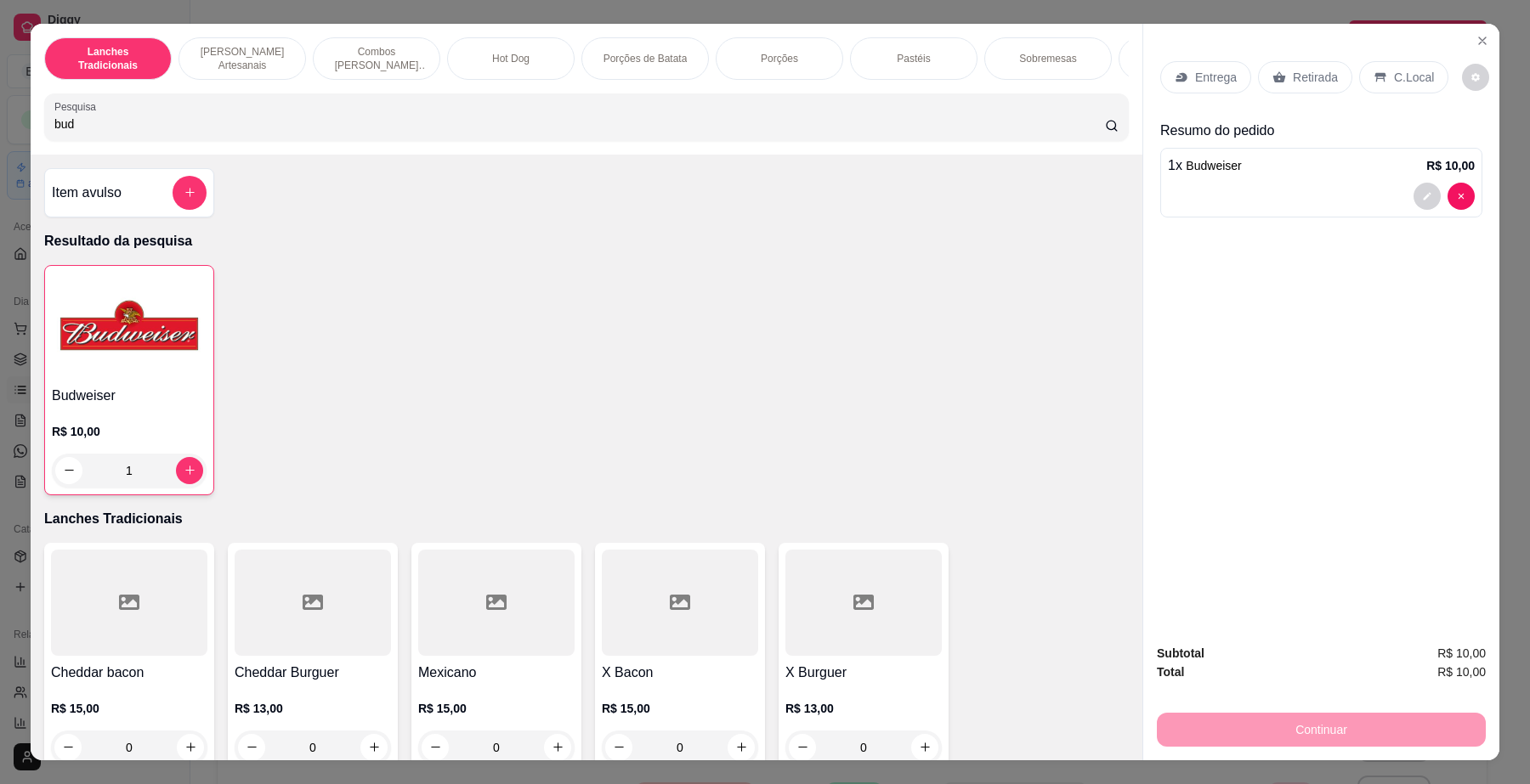
click at [1395, 86] on div "C.Local" at bounding box center [1404, 77] width 90 height 33
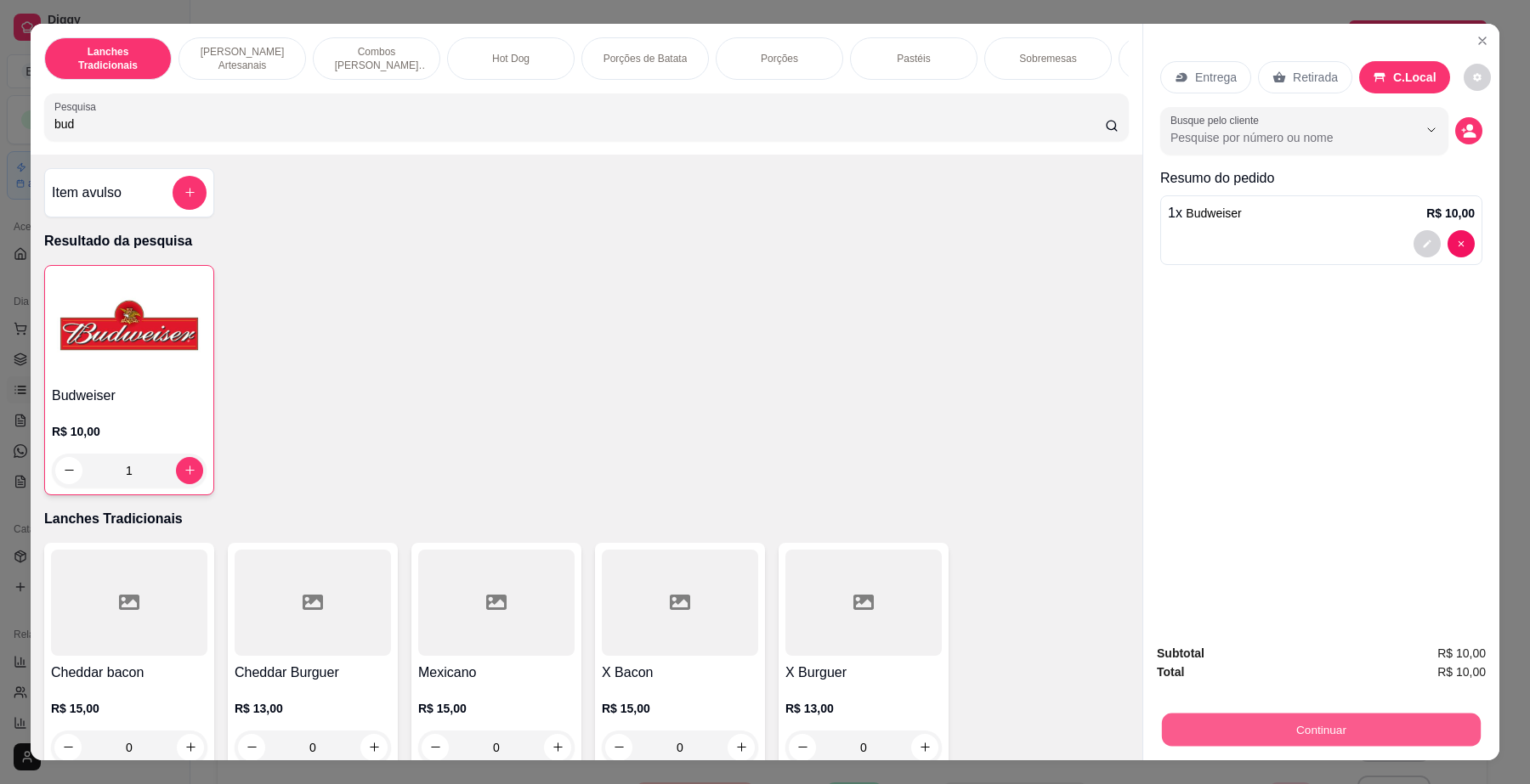
click at [1184, 715] on button "Continuar" at bounding box center [1322, 731] width 319 height 33
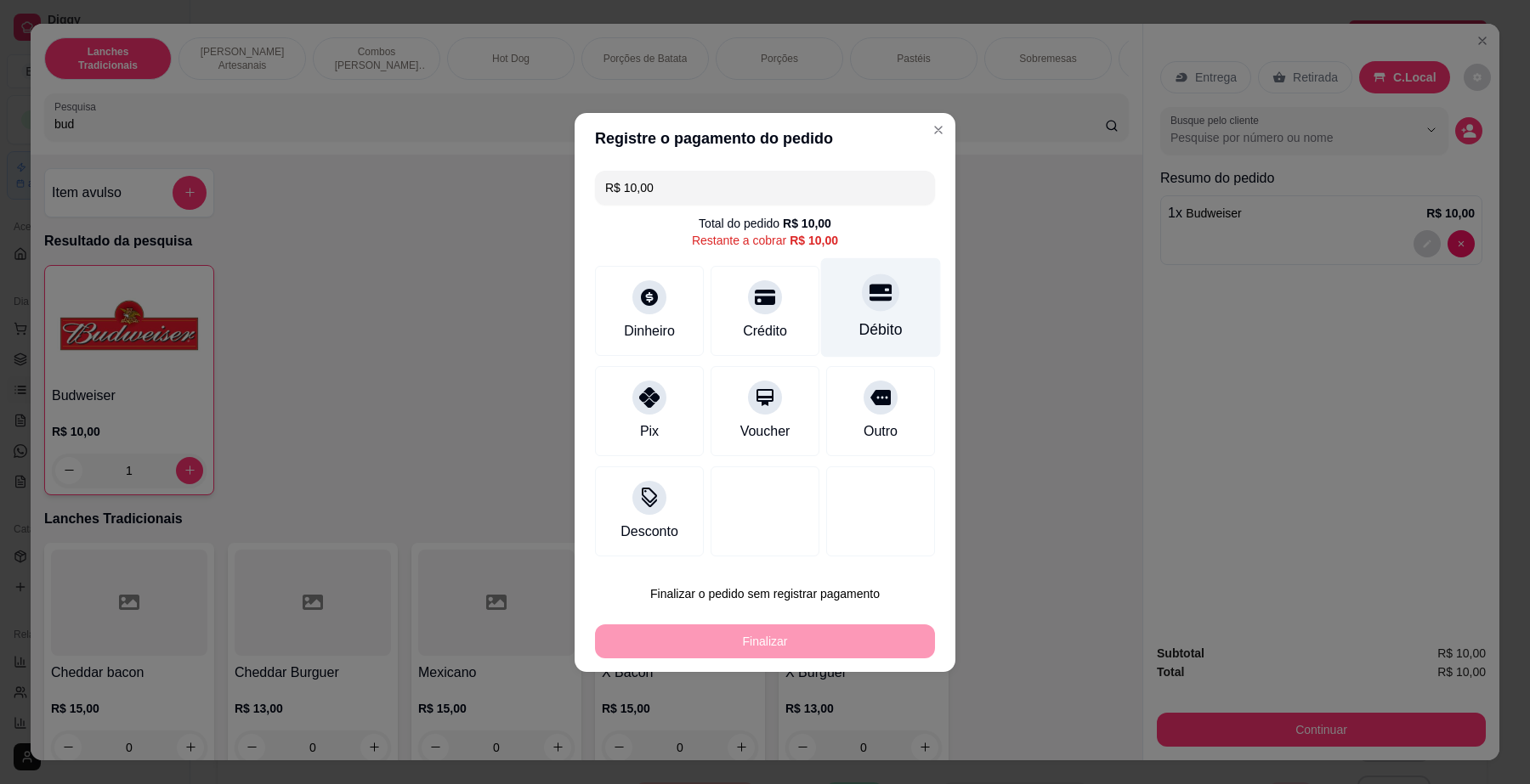
click at [864, 317] on div "Débito" at bounding box center [882, 306] width 120 height 99
type input "R$ 0,00"
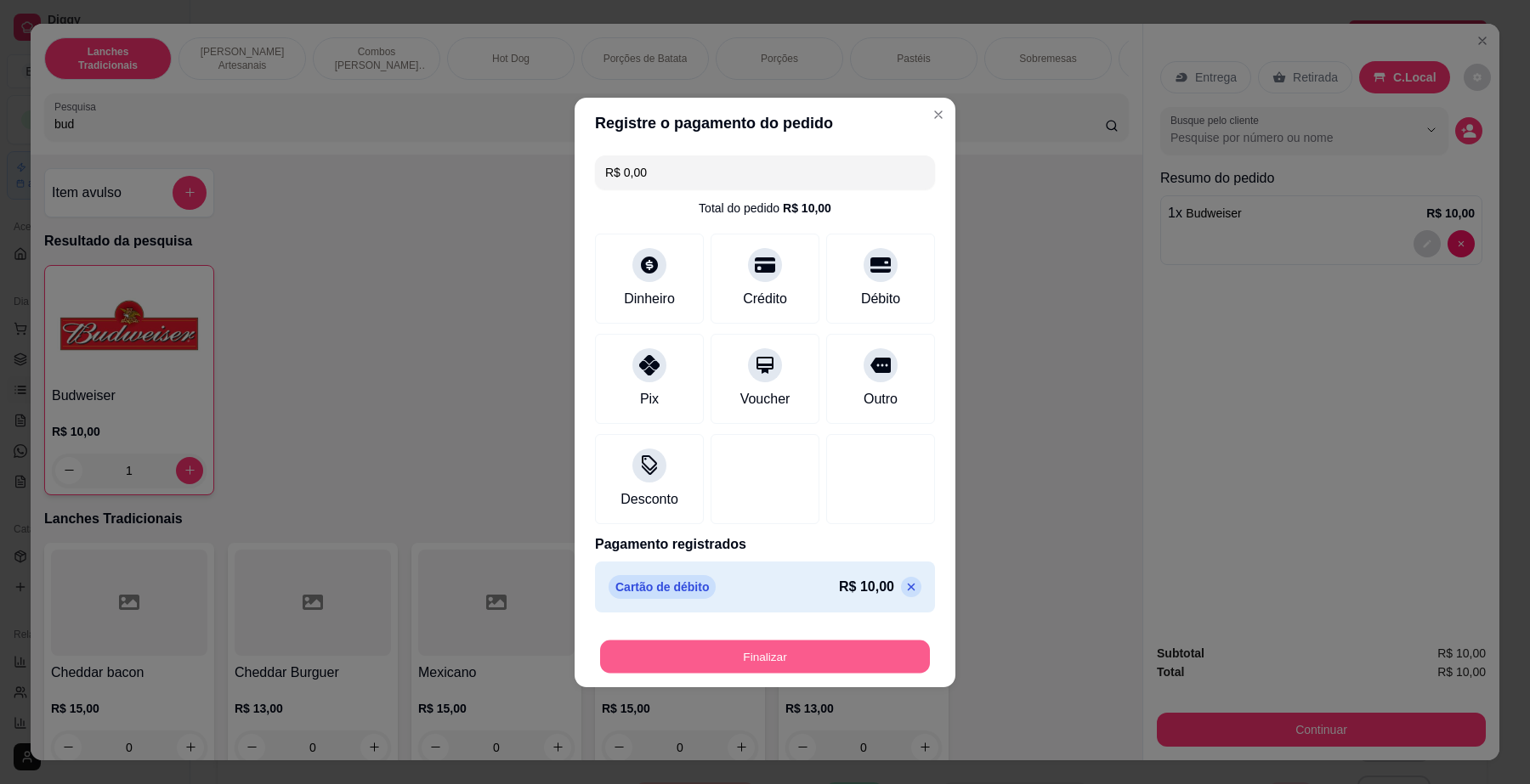
click at [839, 642] on button "Finalizar" at bounding box center [765, 657] width 330 height 33
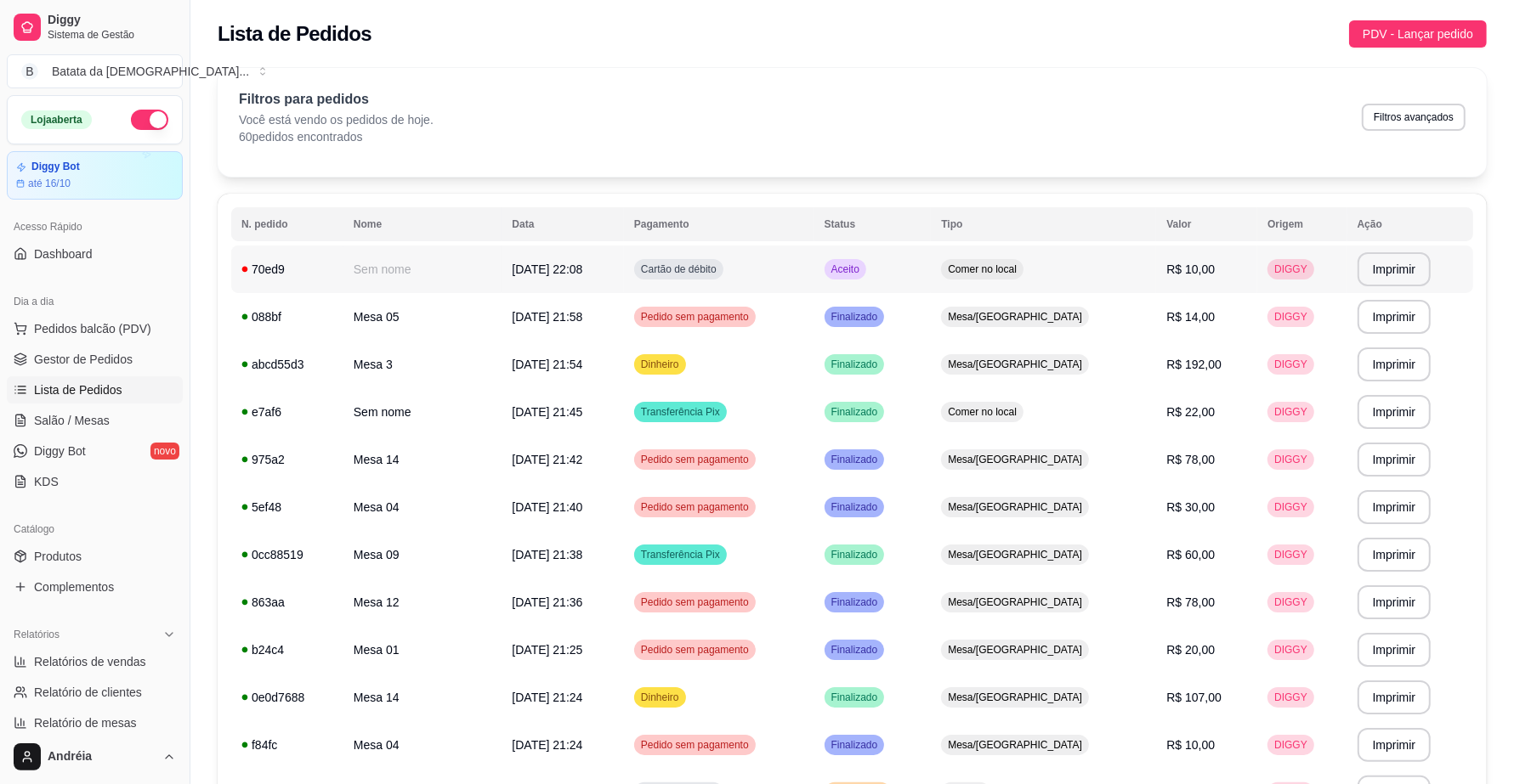
click at [863, 268] on span "Aceito" at bounding box center [845, 270] width 34 height 14
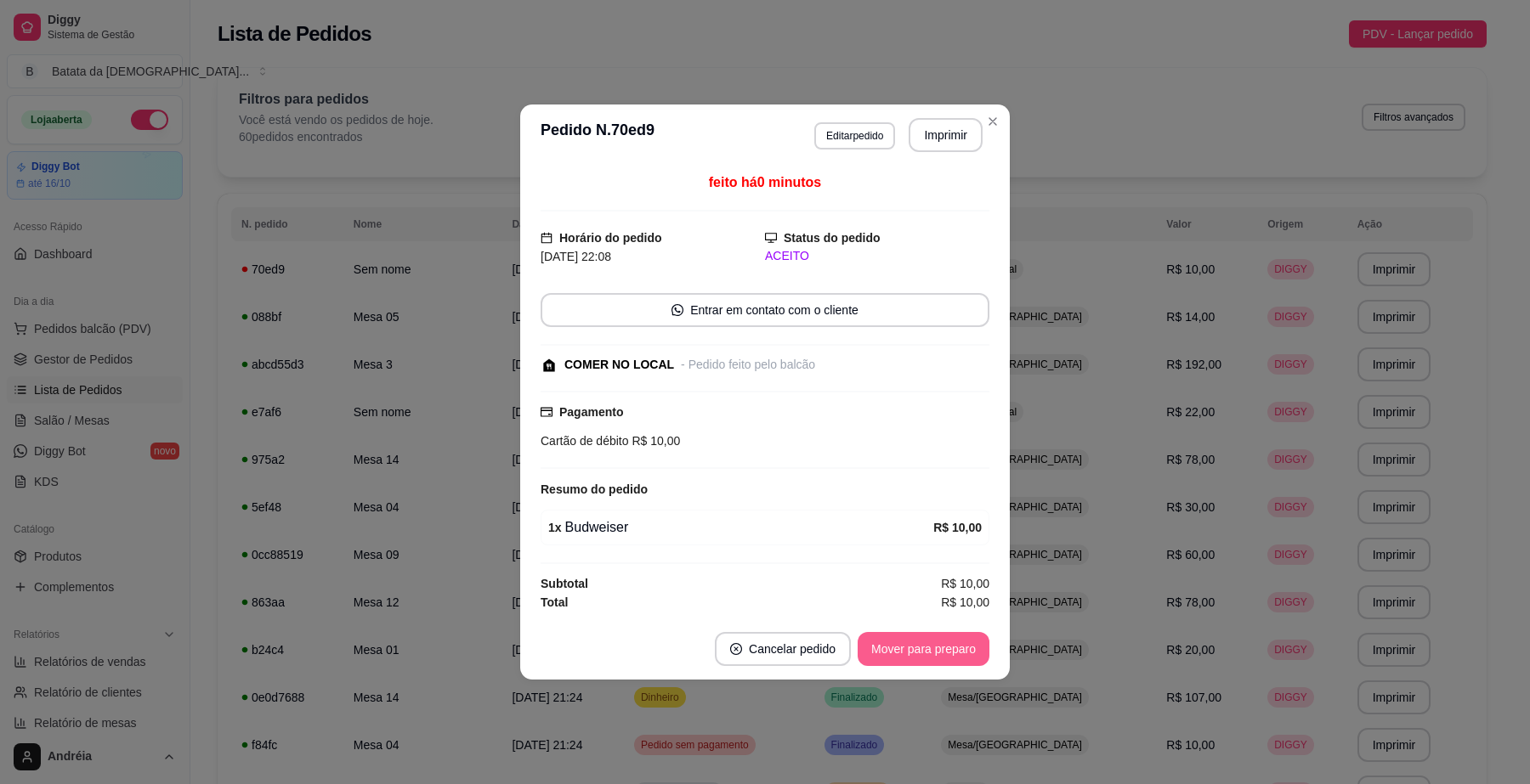
click at [950, 656] on button "Mover para preparo" at bounding box center [924, 649] width 132 height 34
click at [950, 656] on button "Mover para retirada disponível" at bounding box center [895, 650] width 182 height 33
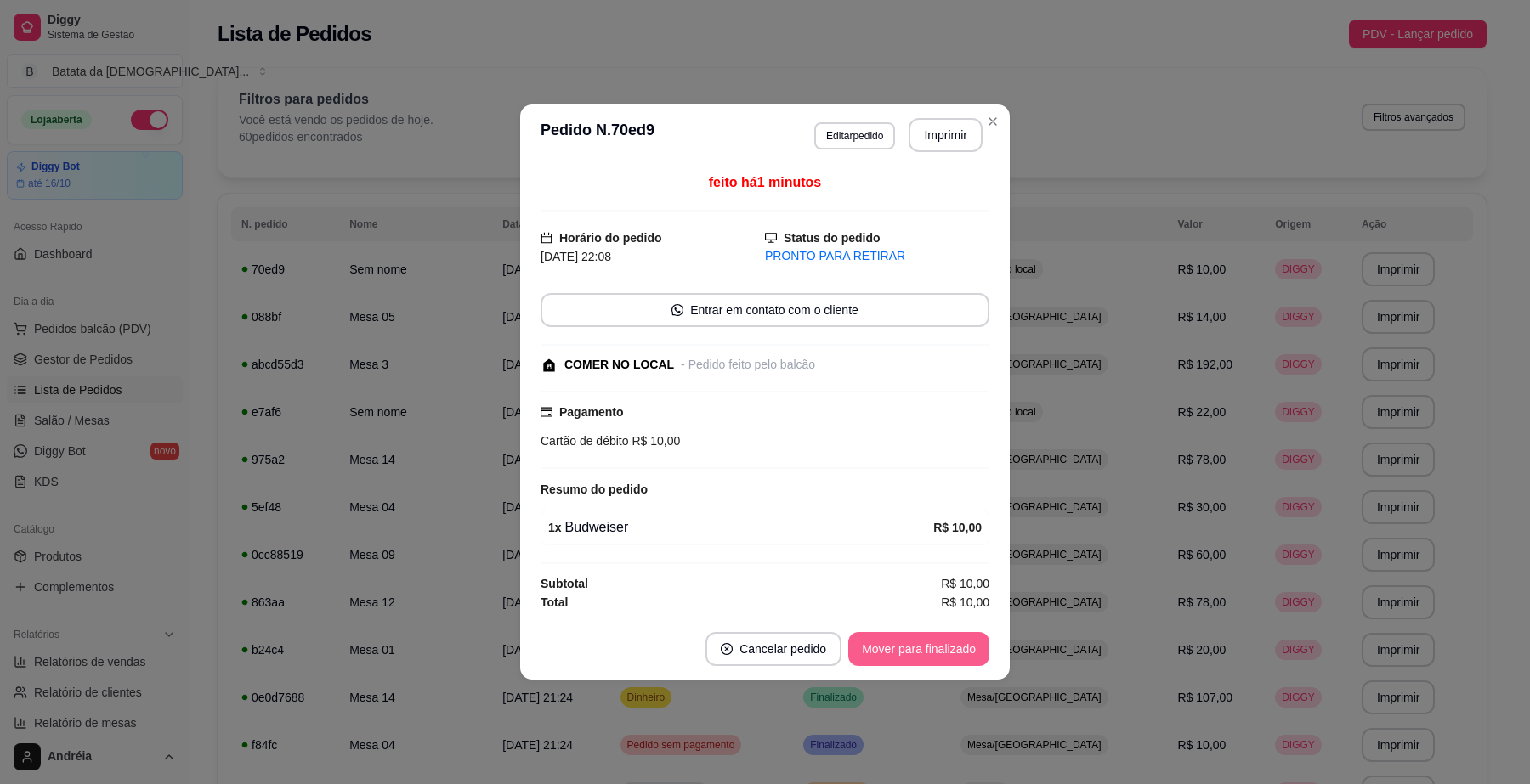
click at [950, 656] on button "Mover para finalizado" at bounding box center [918, 649] width 141 height 34
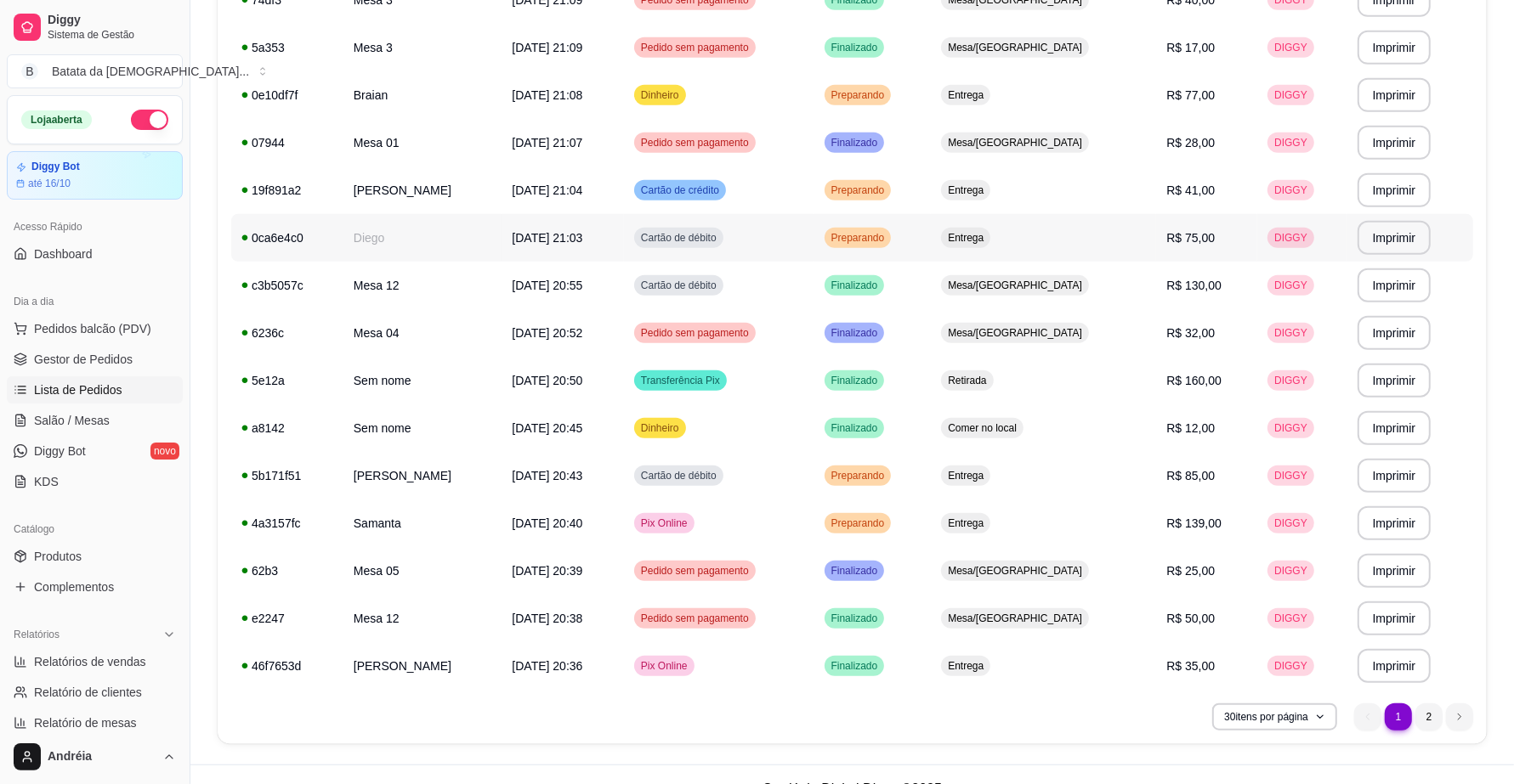
scroll to position [1012, 0]
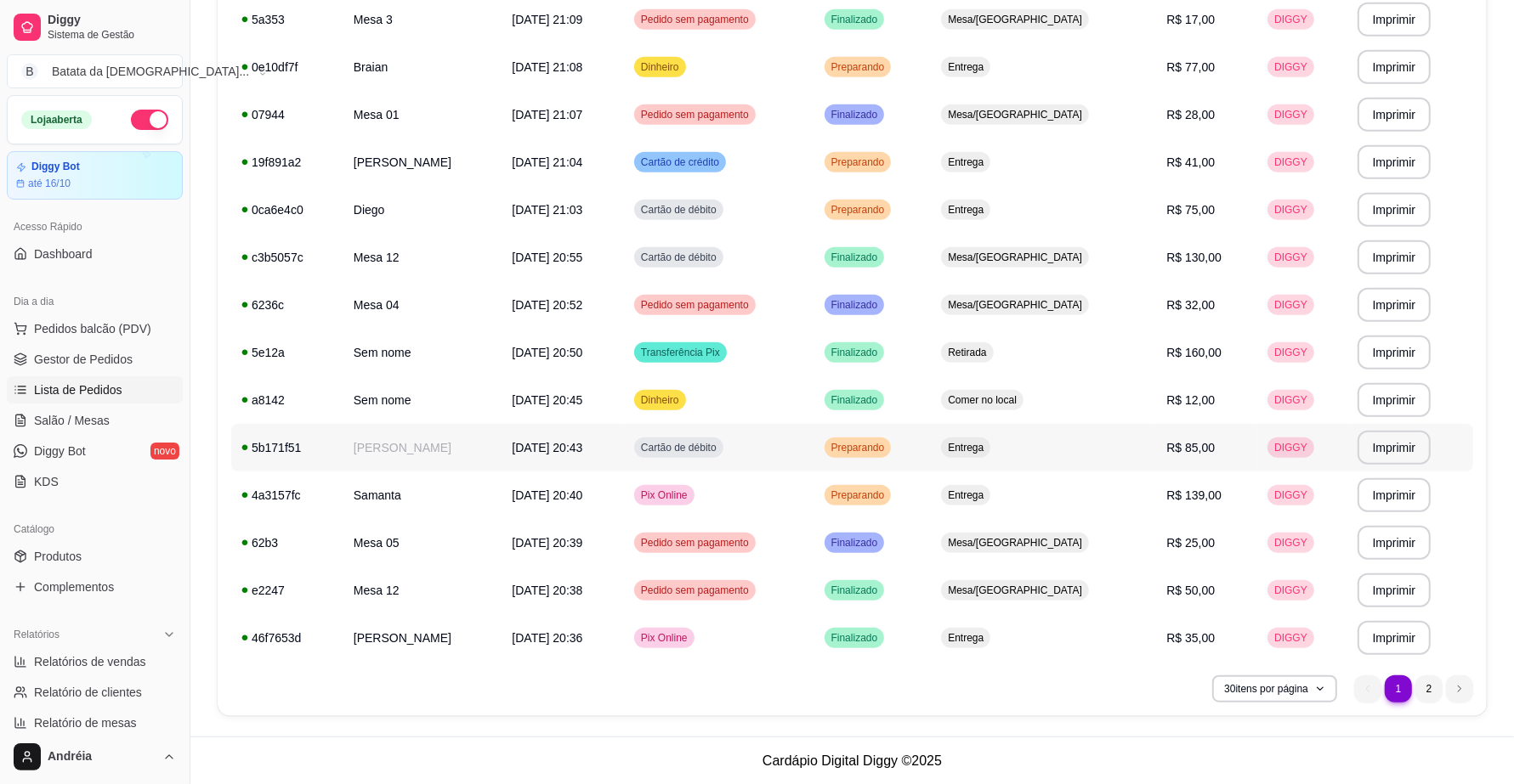
click at [889, 447] on span "Preparando" at bounding box center [858, 448] width 60 height 14
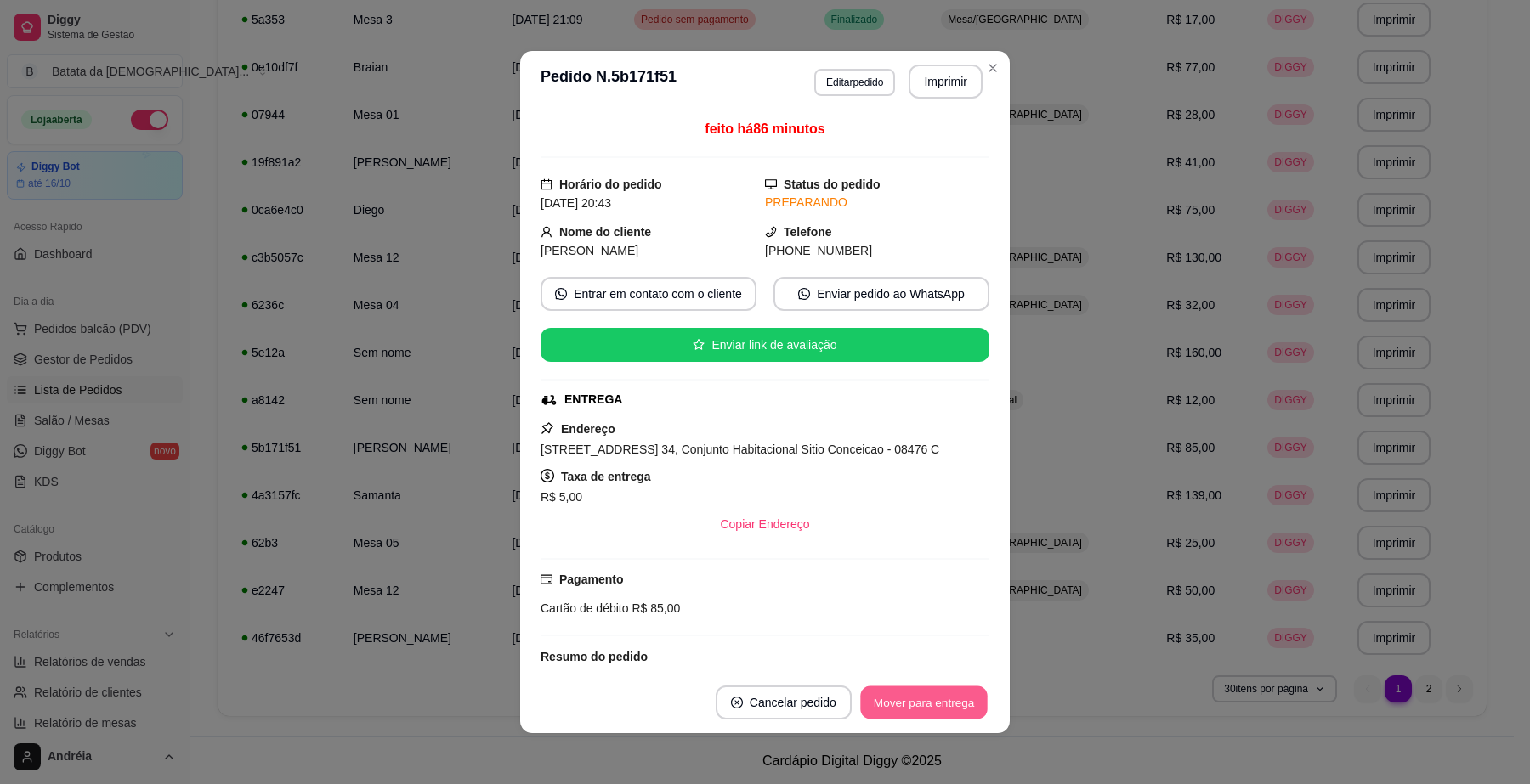
click at [877, 690] on button "Mover para entrega" at bounding box center [923, 703] width 127 height 33
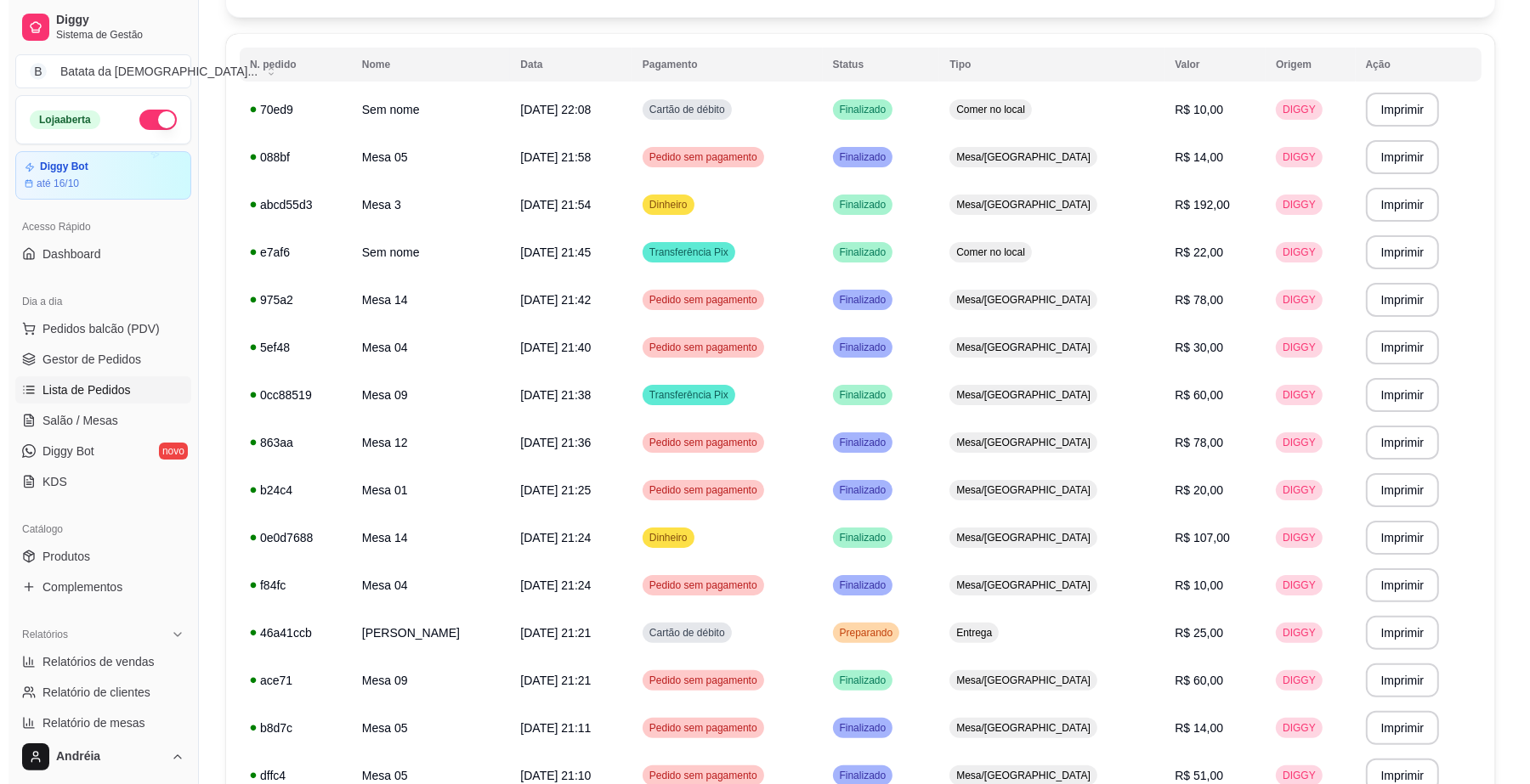
scroll to position [0, 0]
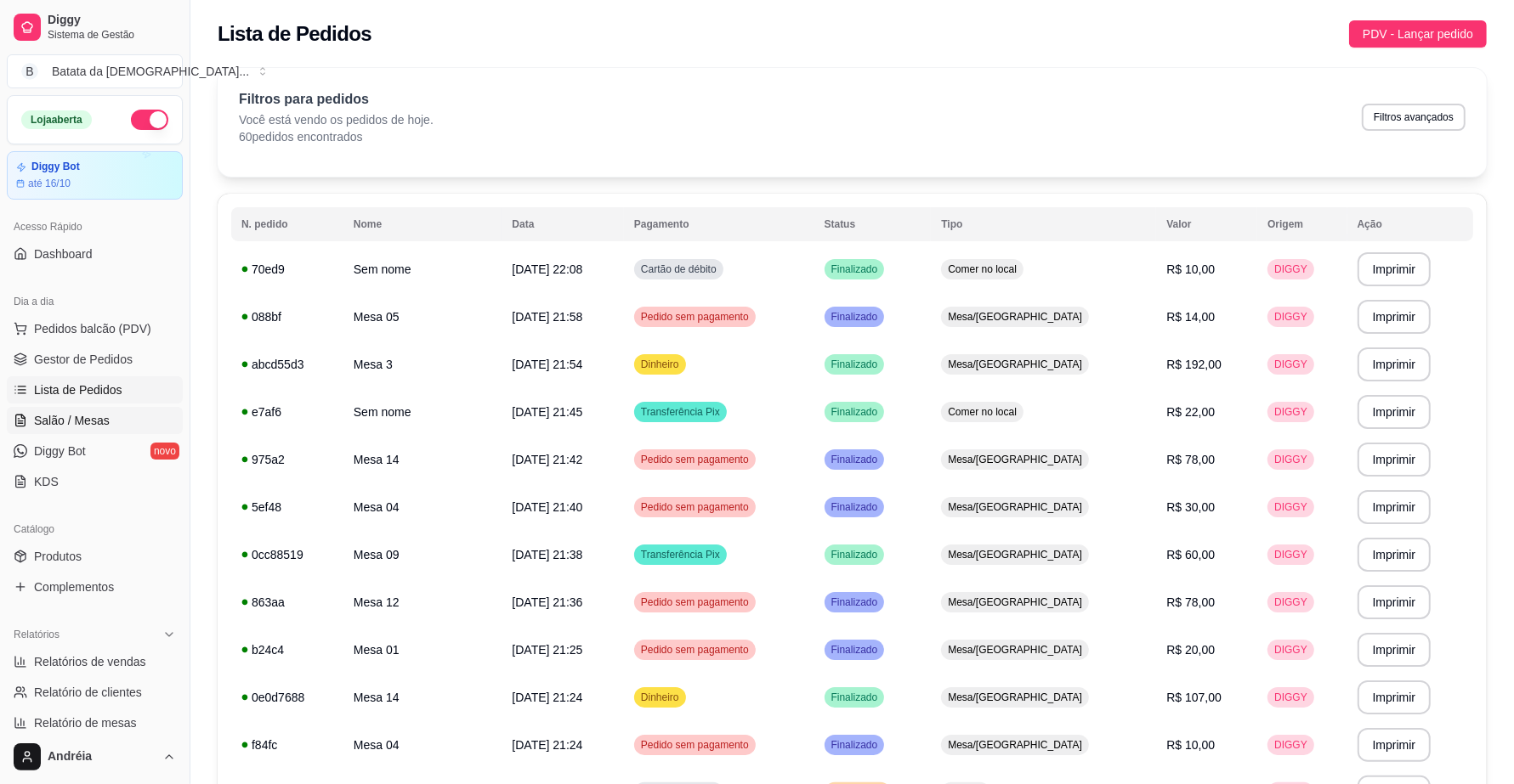
click at [102, 419] on span "Salão / Mesas" at bounding box center [72, 421] width 76 height 17
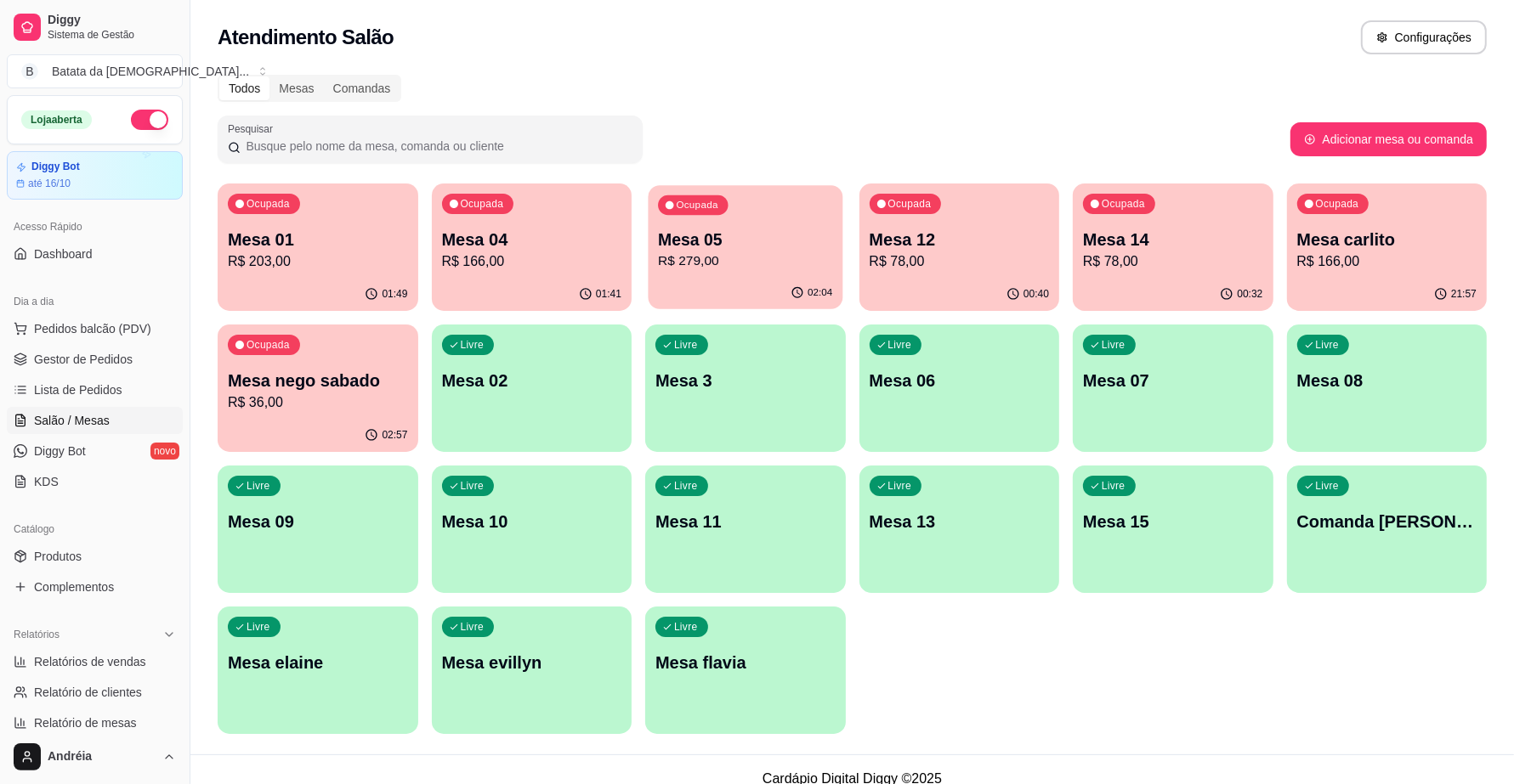
click at [697, 261] on p "R$ 279,00" at bounding box center [745, 261] width 174 height 20
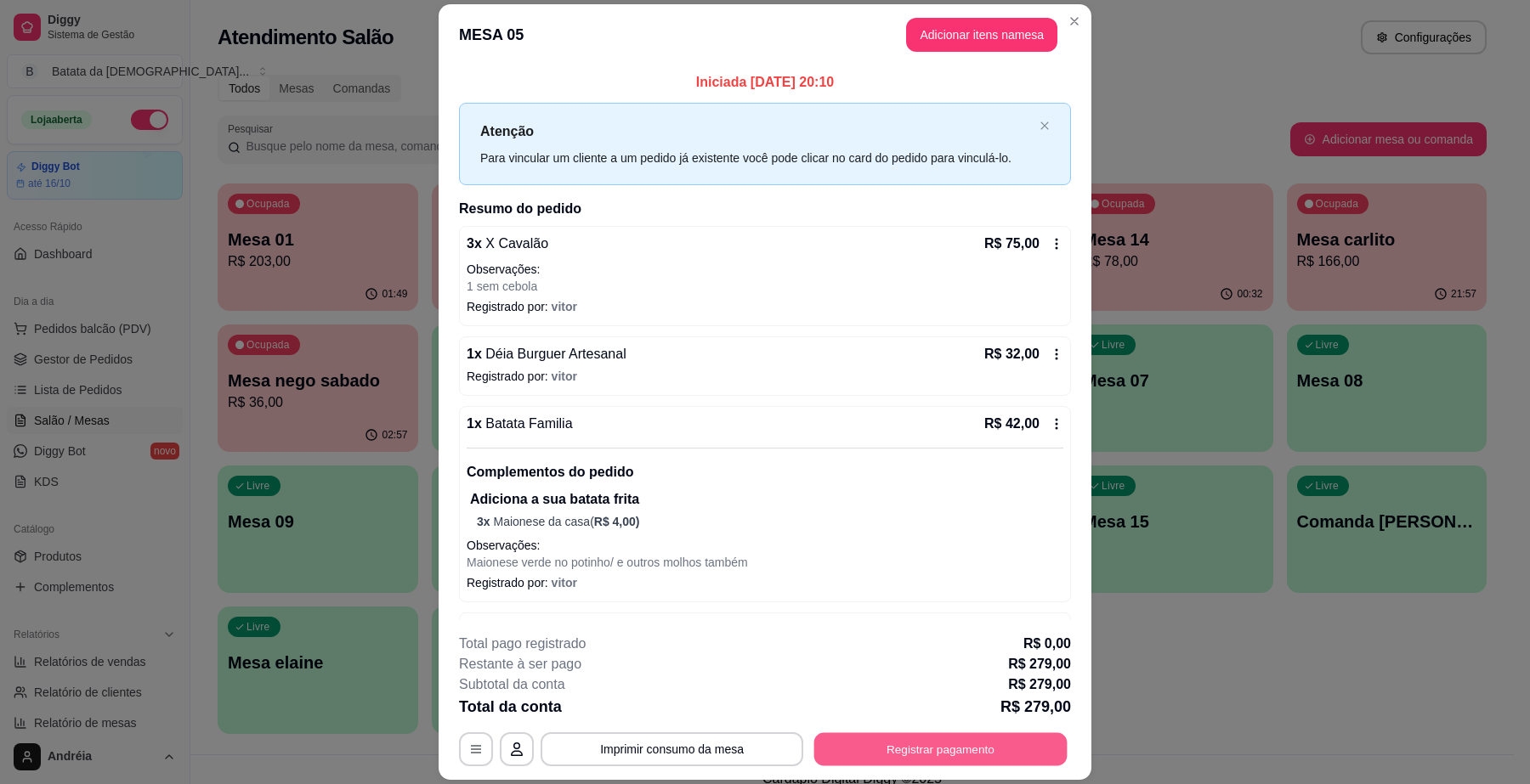
click at [897, 751] on button "Registrar pagamento" at bounding box center [941, 751] width 253 height 33
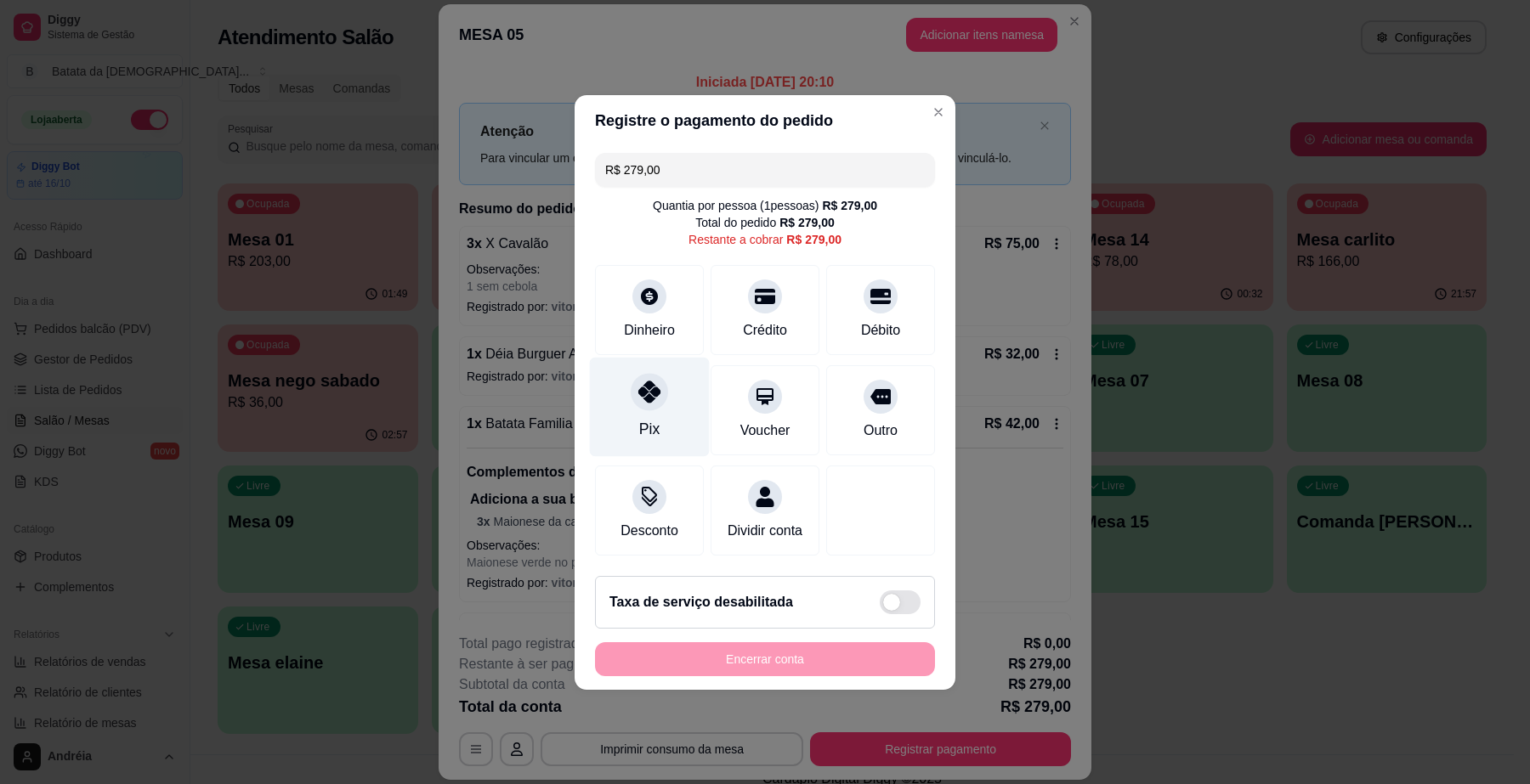
click at [659, 384] on div at bounding box center [649, 392] width 37 height 37
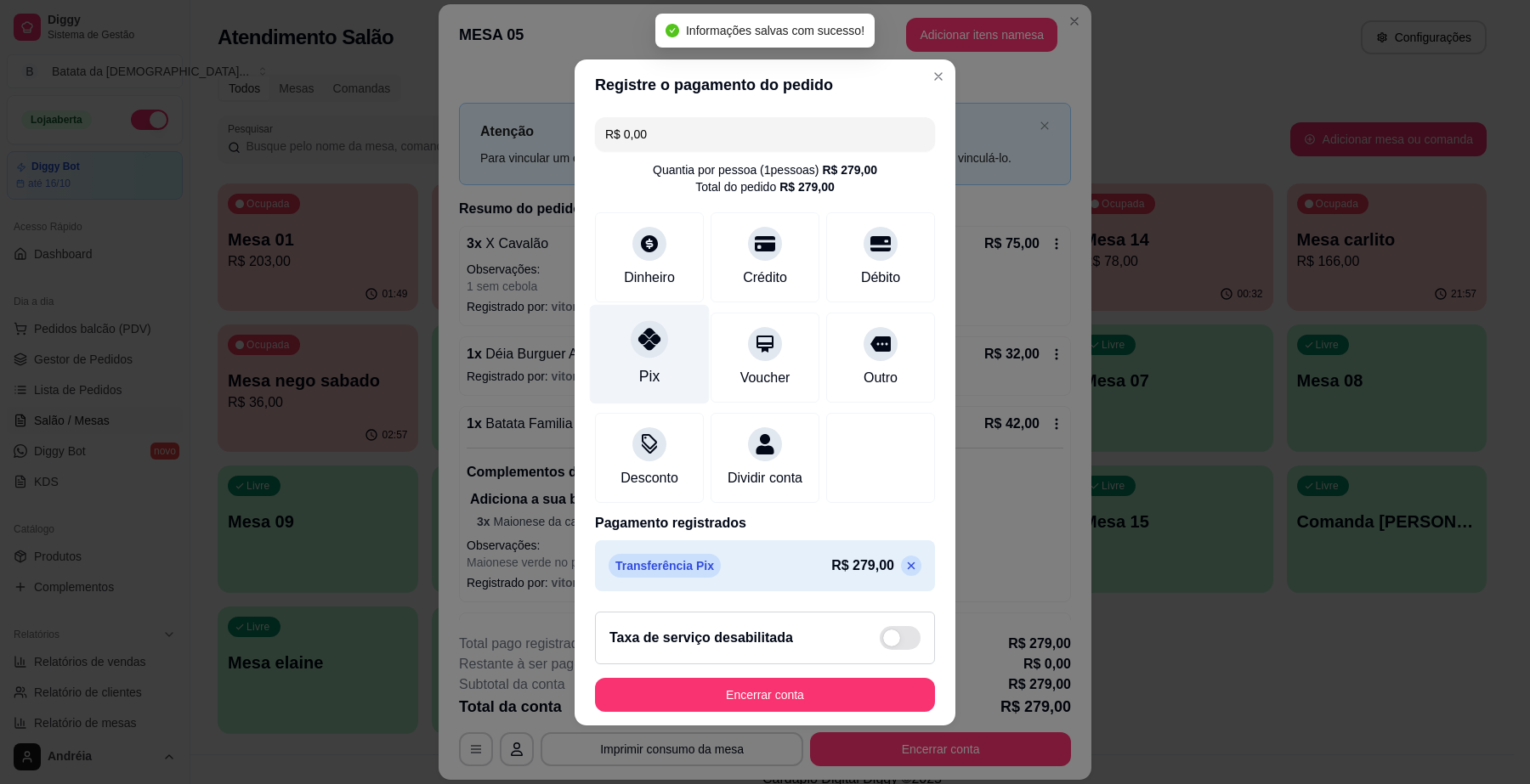
type input "R$ 0,00"
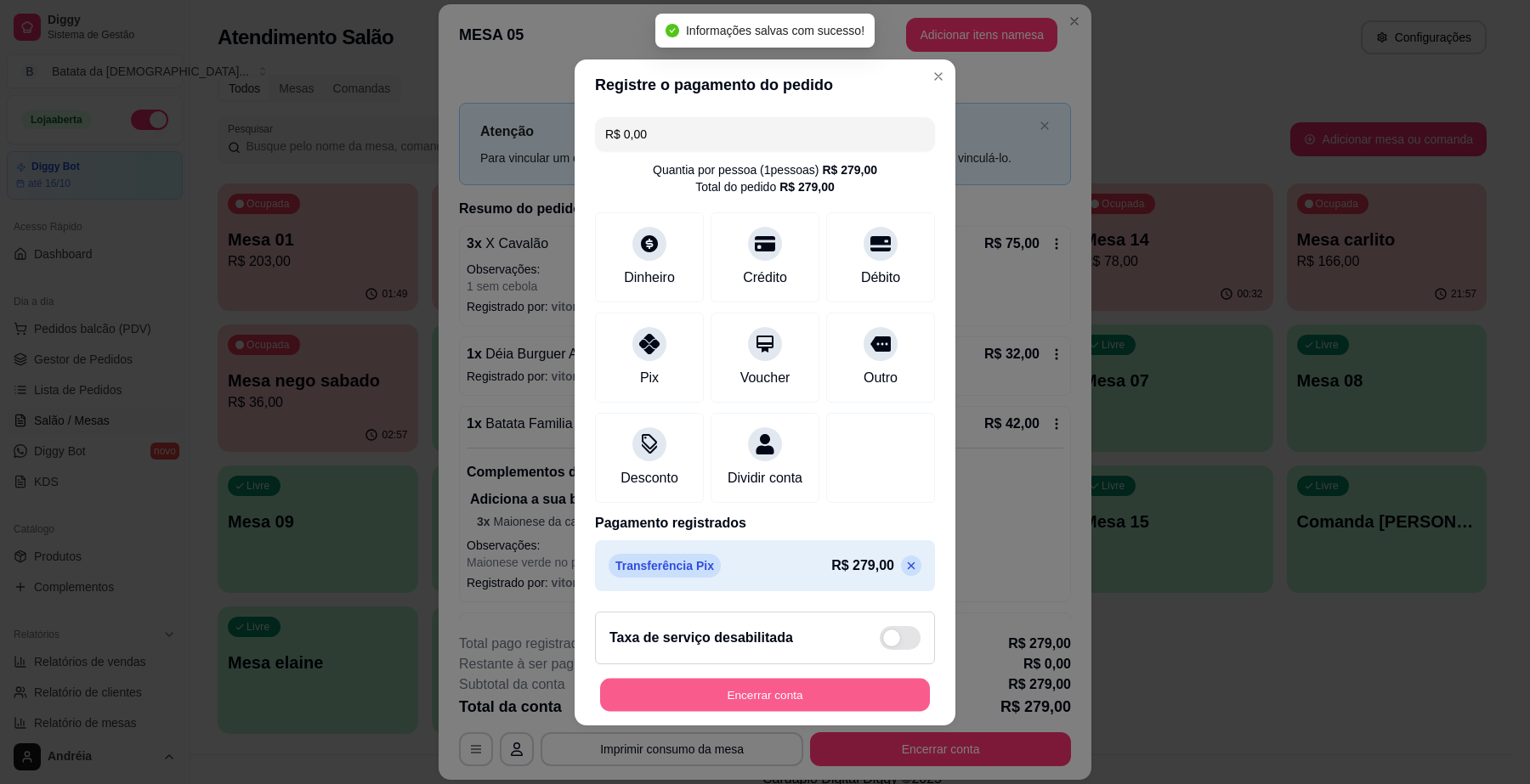
click at [782, 710] on button "Encerrar conta" at bounding box center [765, 695] width 330 height 33
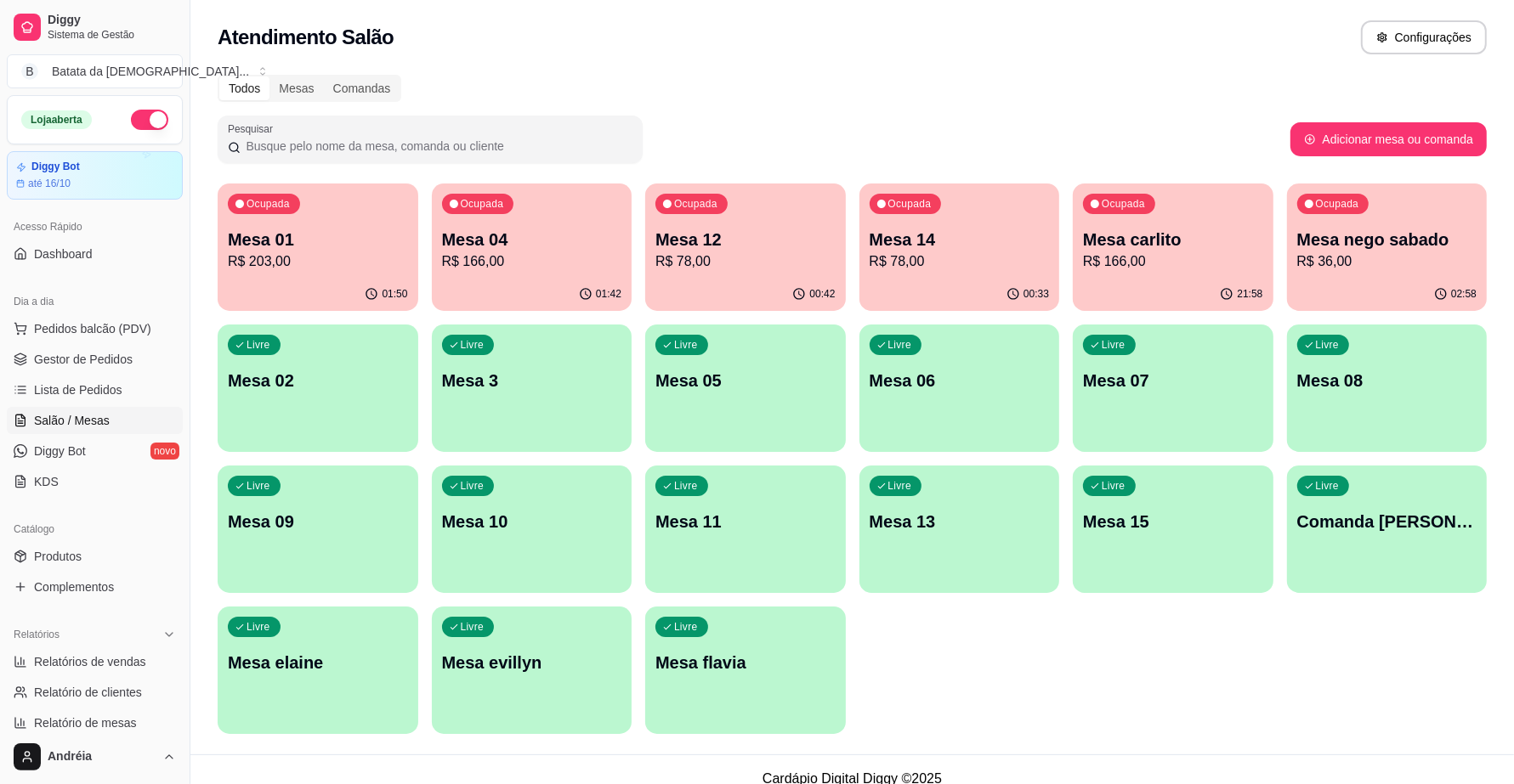
click at [897, 281] on div "00:33" at bounding box center [959, 294] width 201 height 33
click at [565, 228] on p "Mesa 04" at bounding box center [532, 239] width 180 height 24
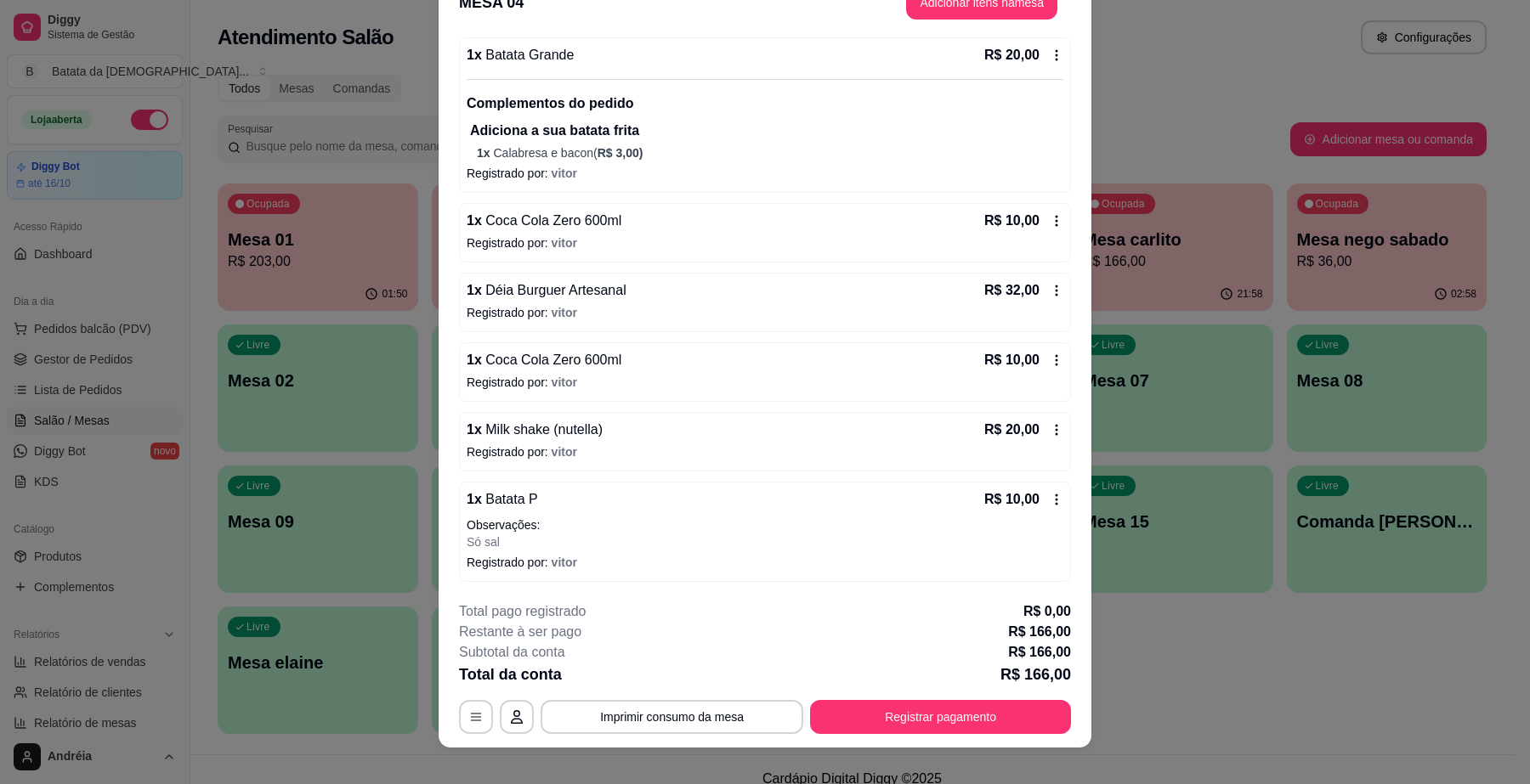
scroll to position [51, 0]
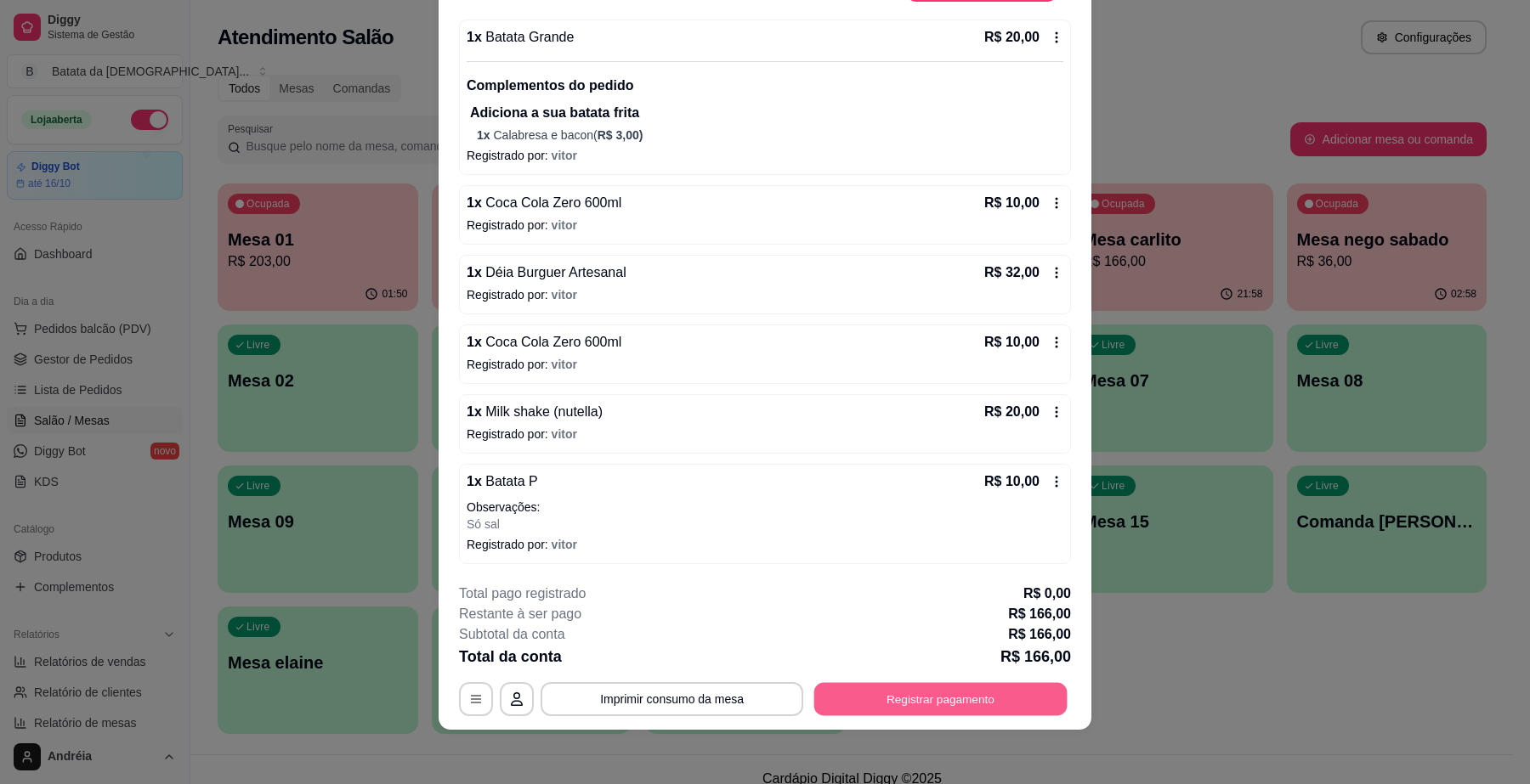
click at [957, 699] on button "Registrar pagamento" at bounding box center [941, 700] width 253 height 33
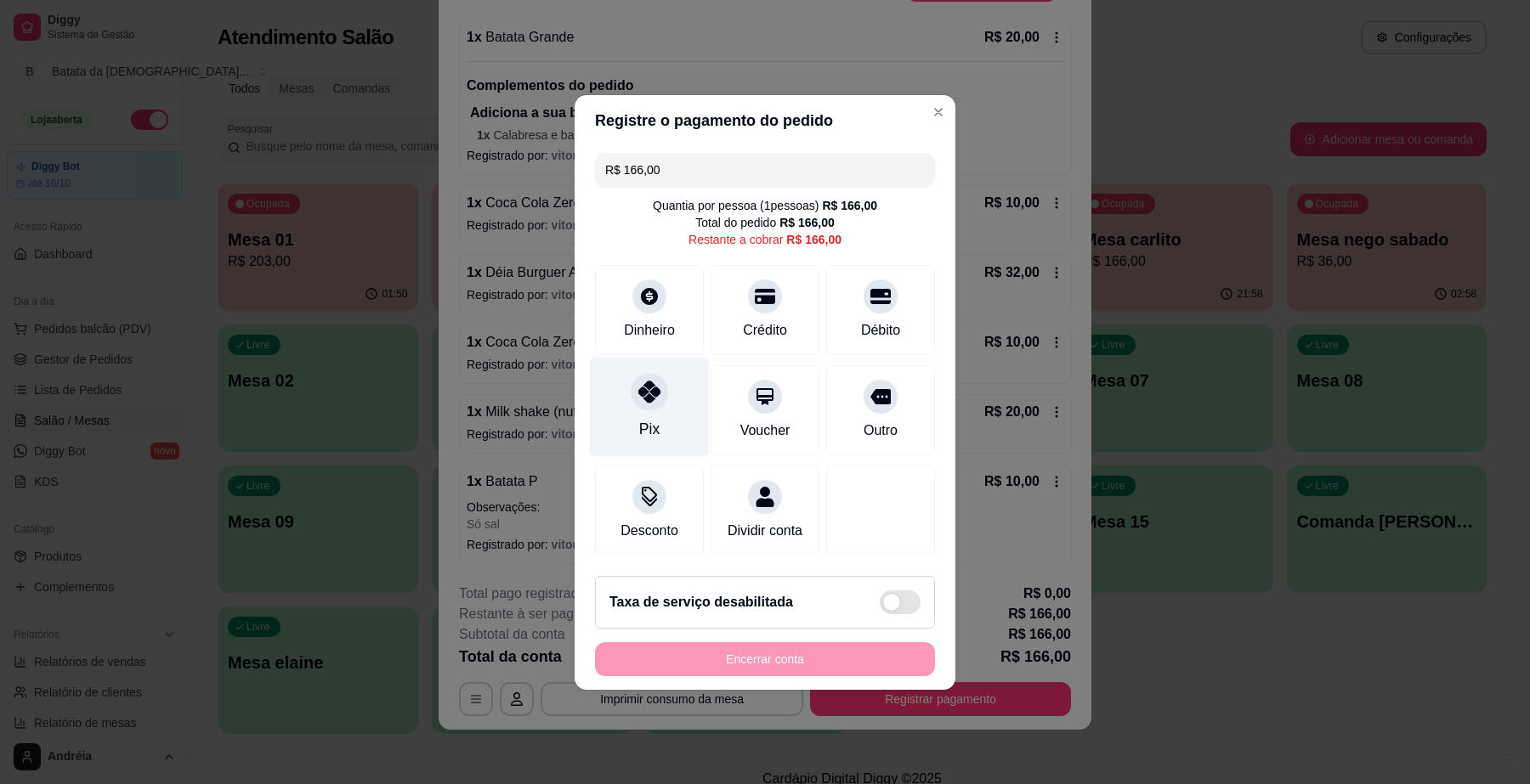
click at [622, 400] on div "Pix" at bounding box center [650, 406] width 120 height 99
type input "R$ 0,00"
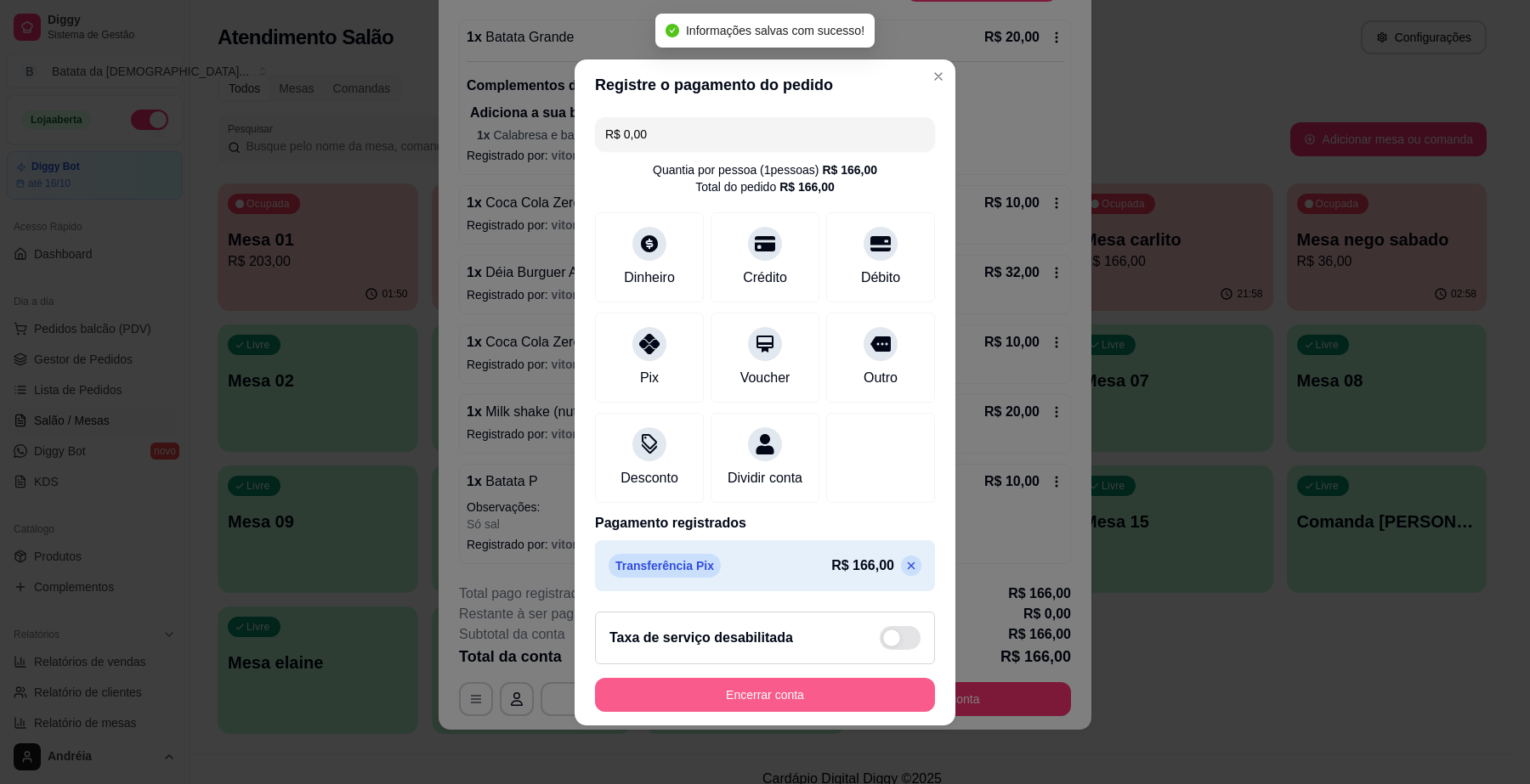
click at [751, 706] on button "Encerrar conta" at bounding box center [765, 695] width 340 height 34
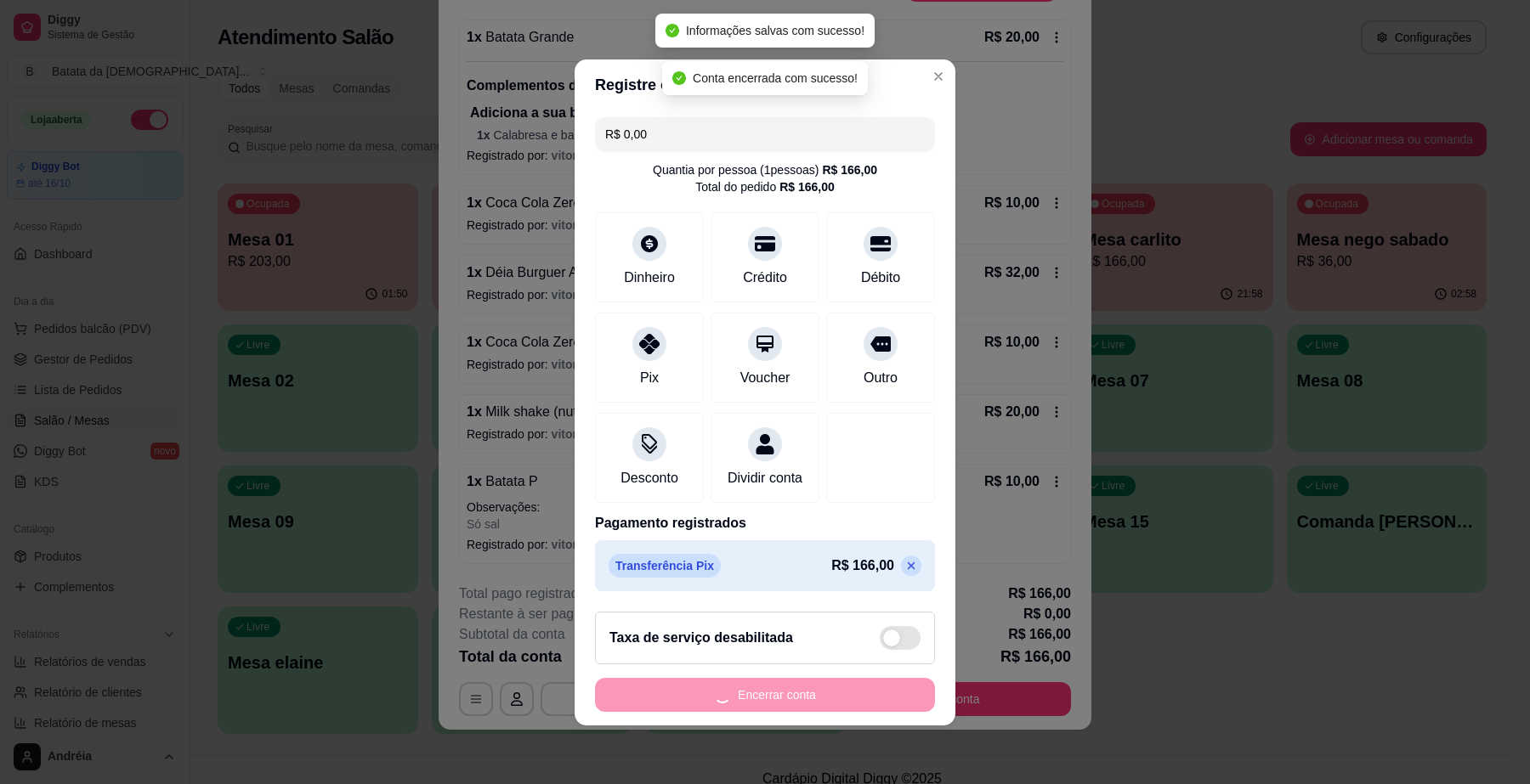
scroll to position [0, 0]
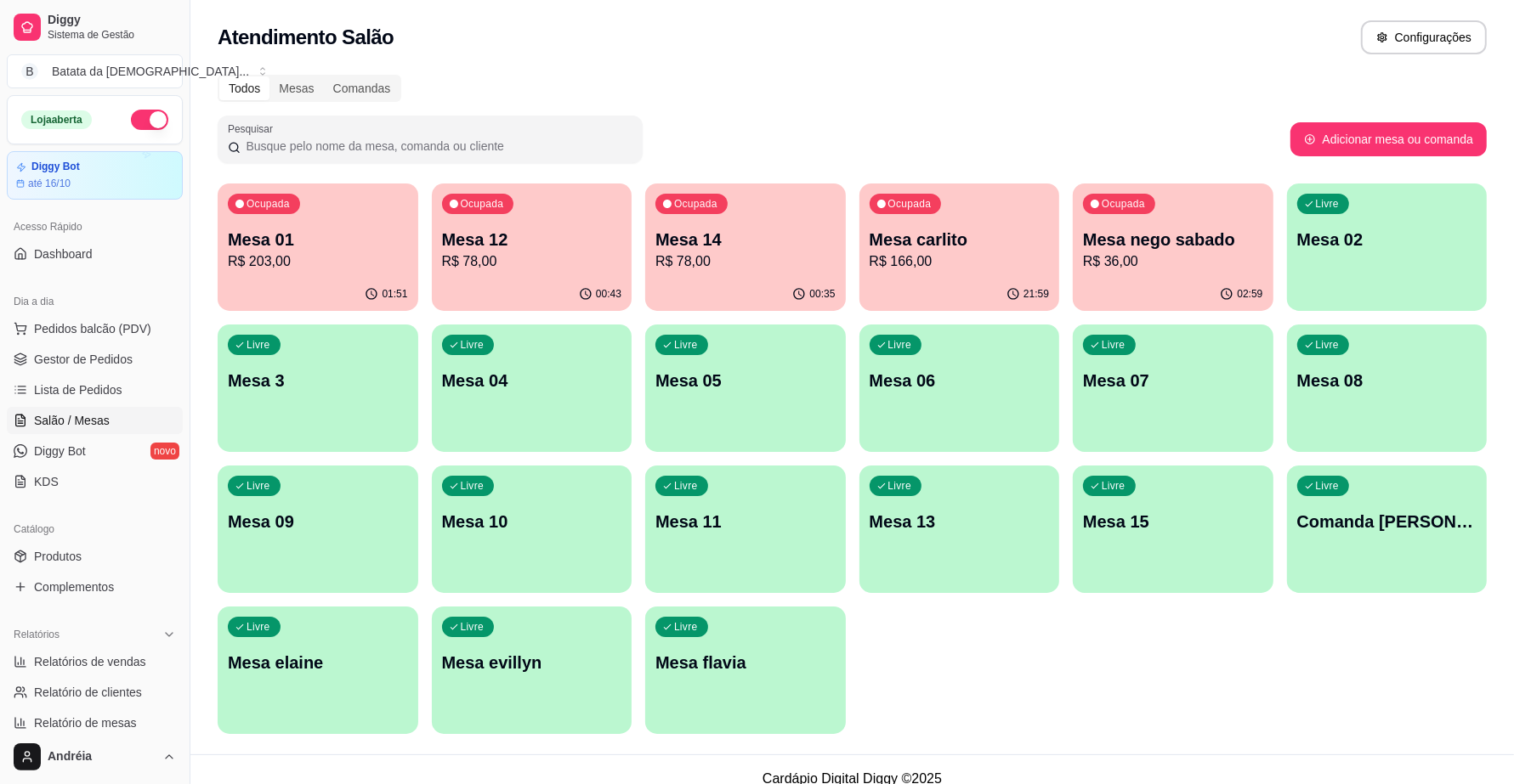
click at [299, 259] on p "R$ 203,00" at bounding box center [317, 261] width 180 height 21
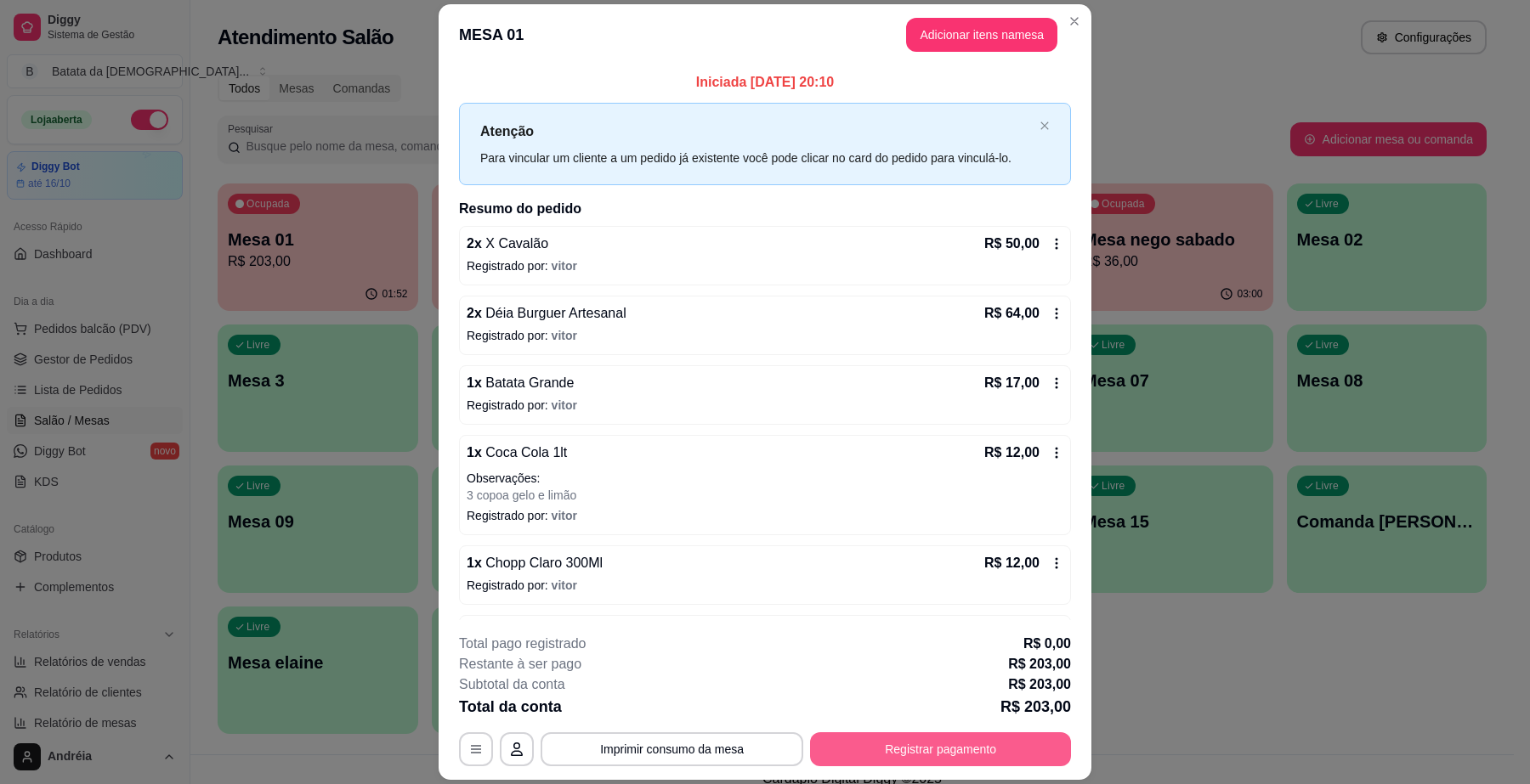
click at [877, 750] on button "Registrar pagamento" at bounding box center [940, 750] width 261 height 34
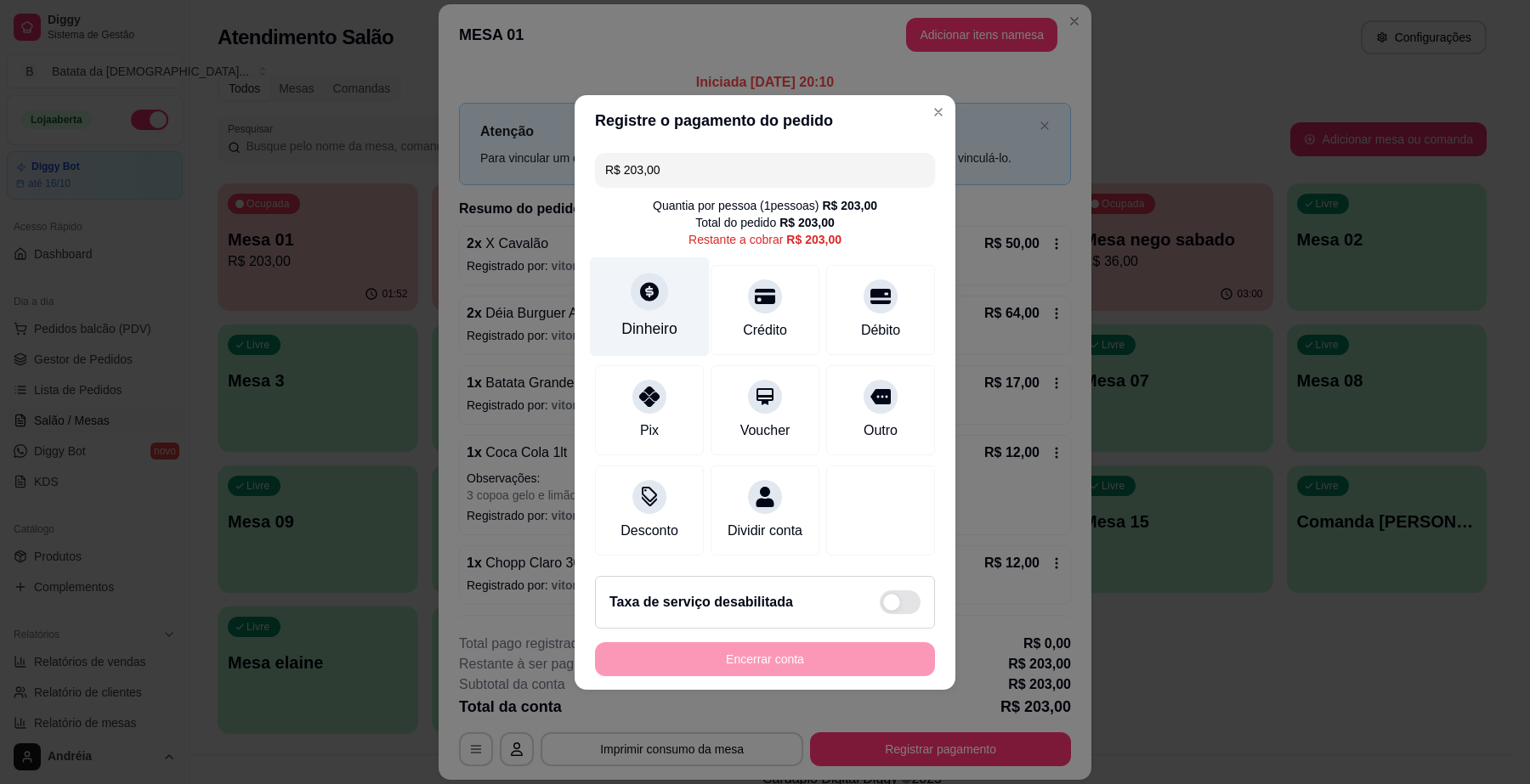
click at [667, 299] on div "Dinheiro" at bounding box center [650, 306] width 120 height 99
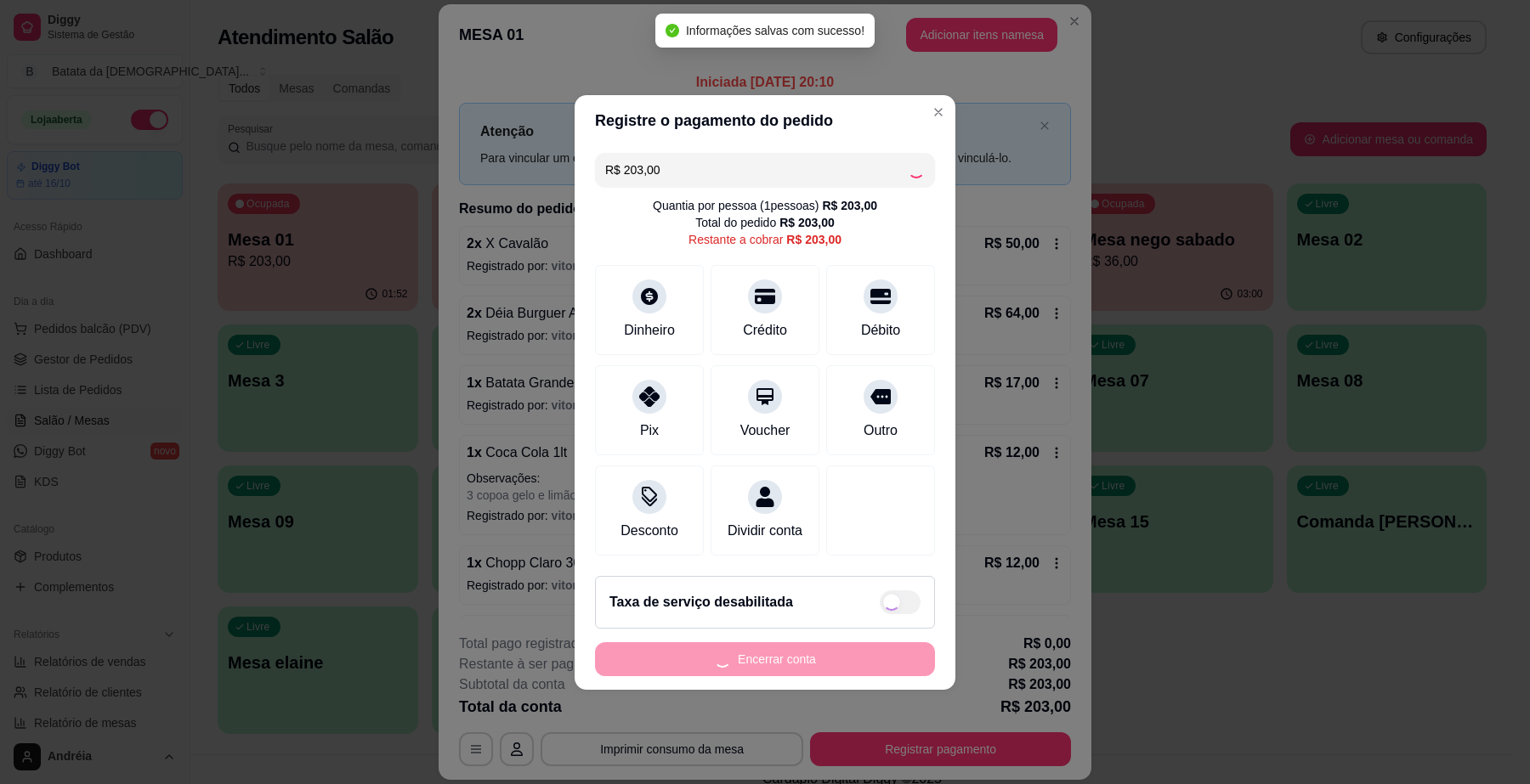
type input "R$ 0,00"
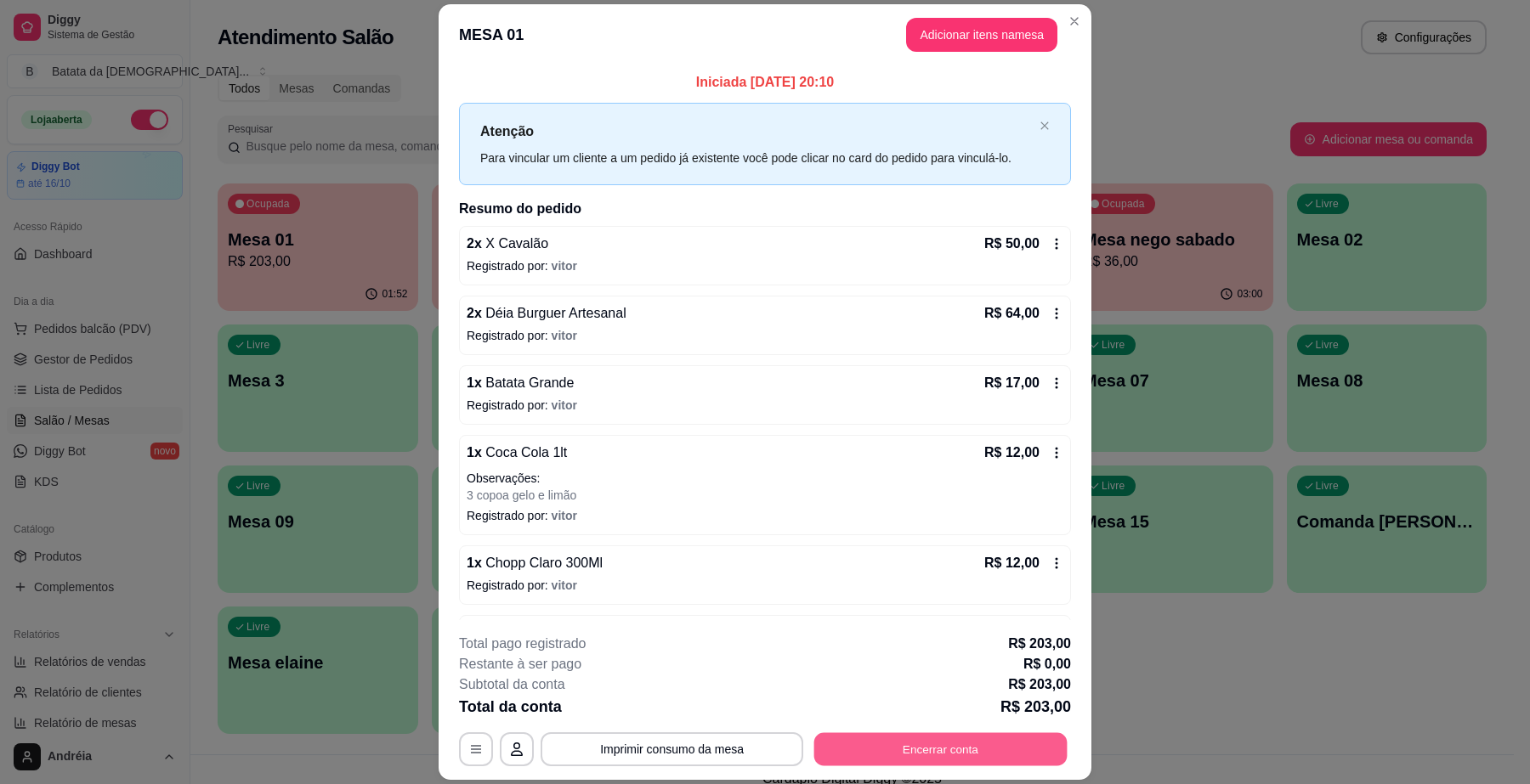
click at [980, 754] on button "Encerrar conta" at bounding box center [941, 751] width 253 height 33
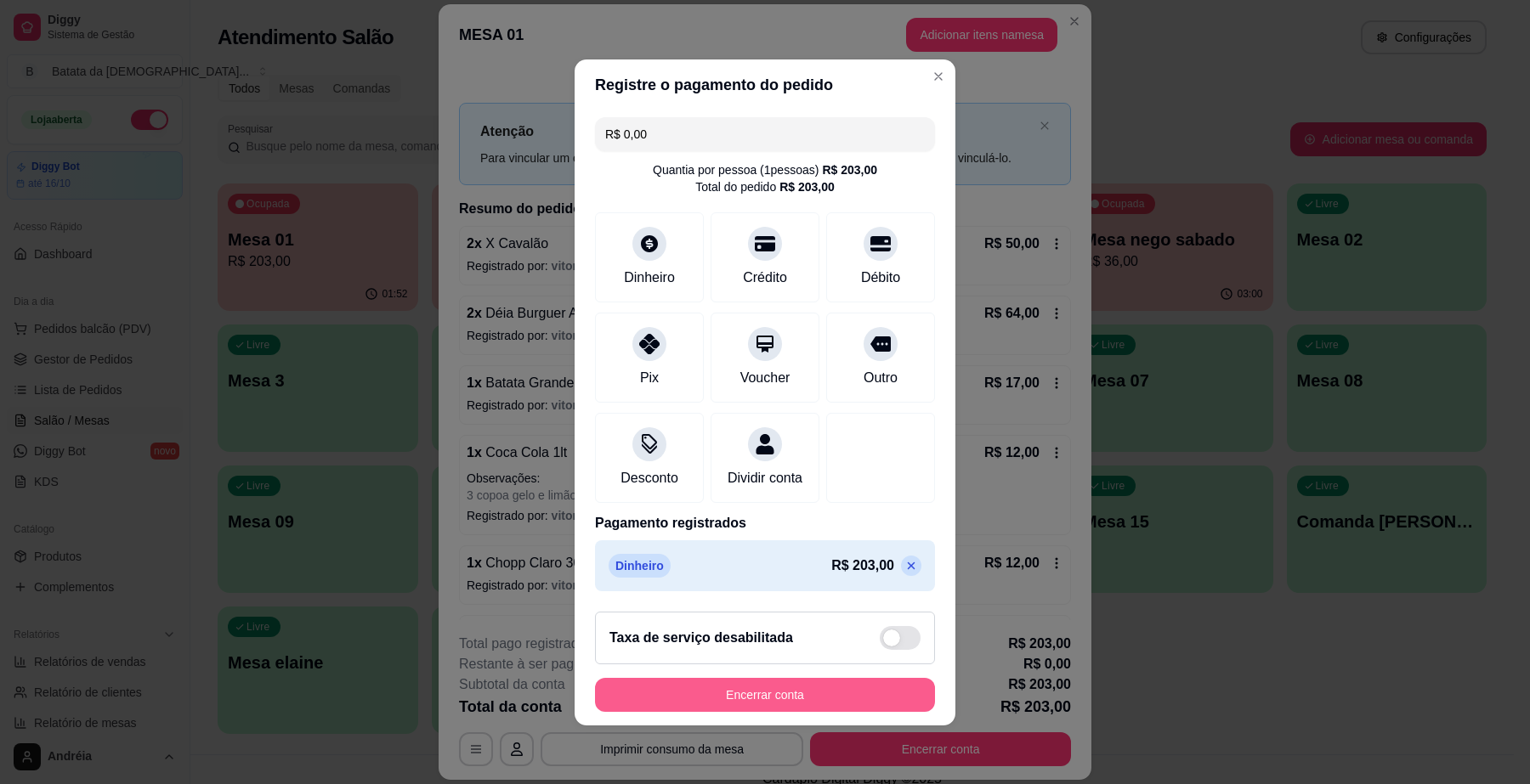
click at [841, 699] on button "Encerrar conta" at bounding box center [765, 695] width 340 height 34
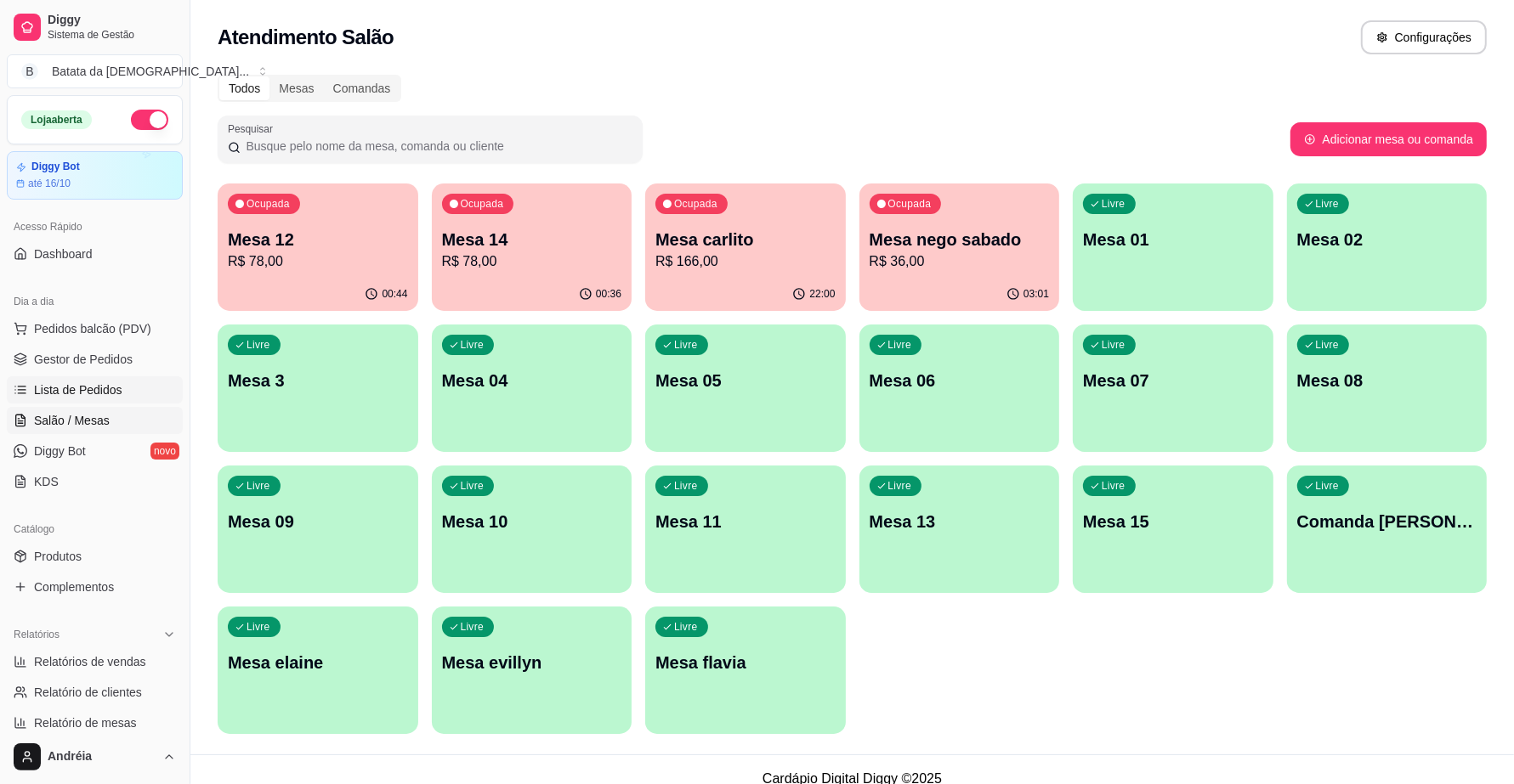
click at [115, 388] on span "Lista de Pedidos" at bounding box center [79, 389] width 89 height 17
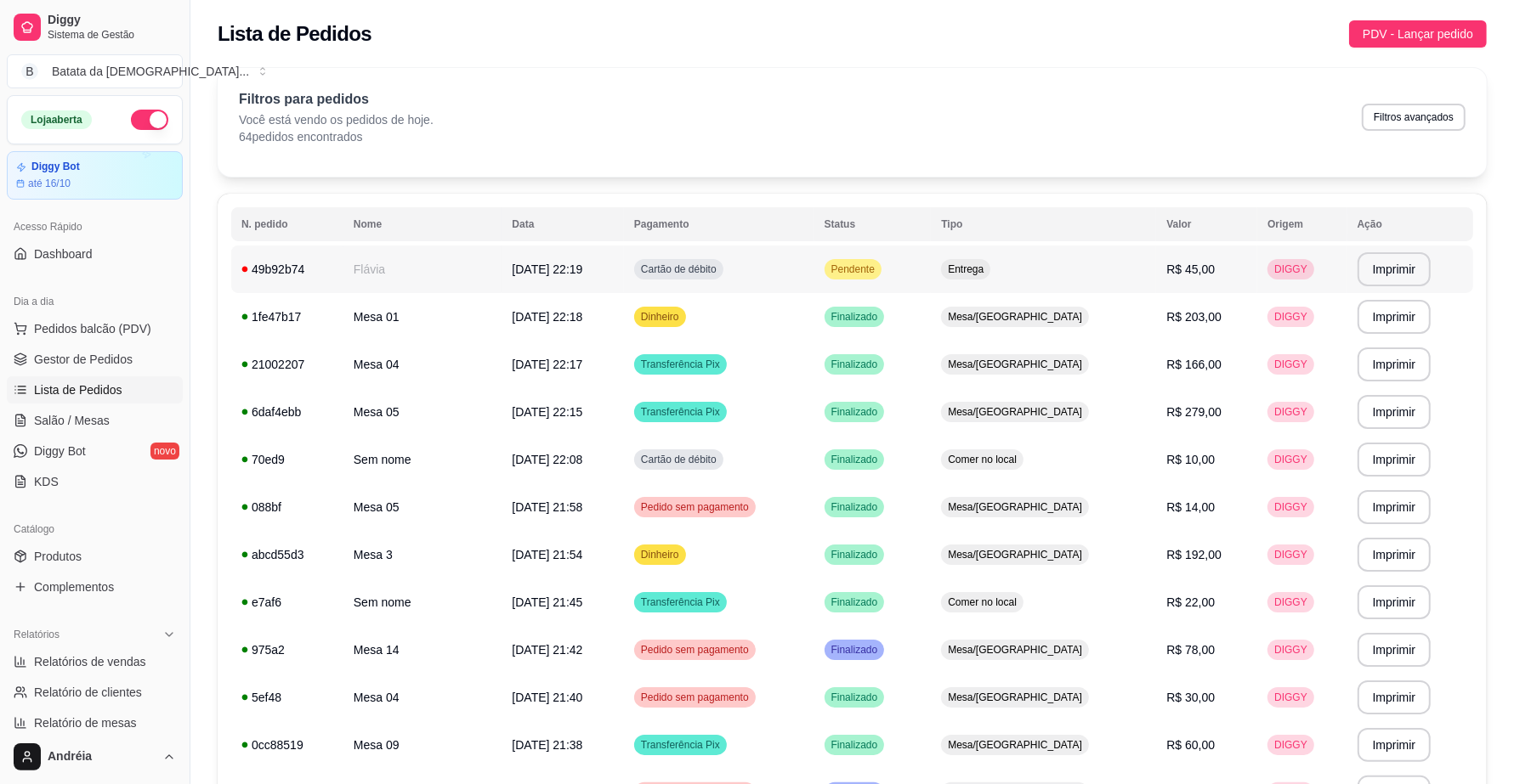
click at [878, 265] on span "Pendente" at bounding box center [853, 270] width 50 height 14
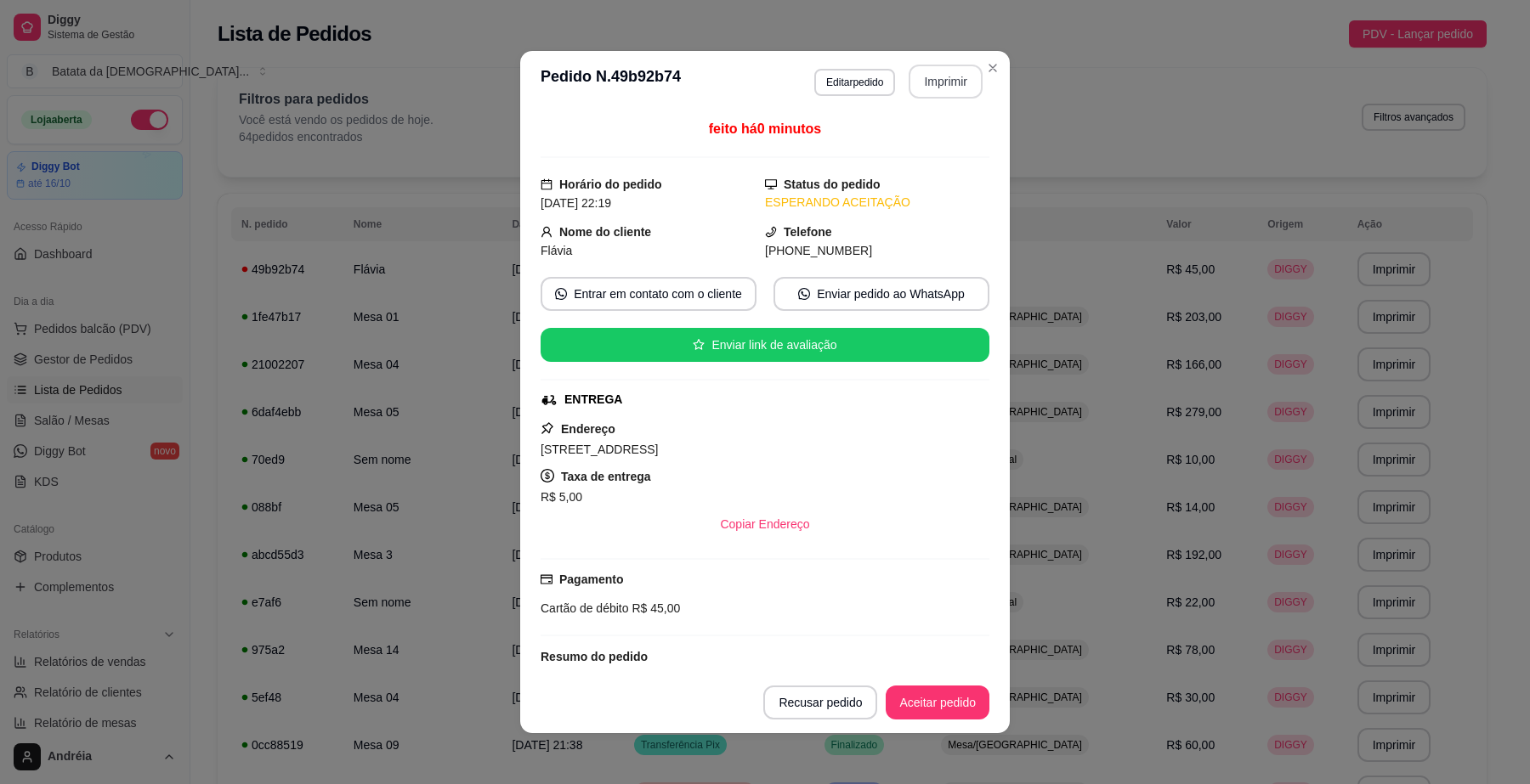
click at [936, 78] on button "Imprimir" at bounding box center [945, 82] width 74 height 34
click at [931, 699] on button "Aceitar pedido" at bounding box center [938, 703] width 100 height 33
click at [941, 699] on button "Aceitar pedido" at bounding box center [937, 702] width 103 height 34
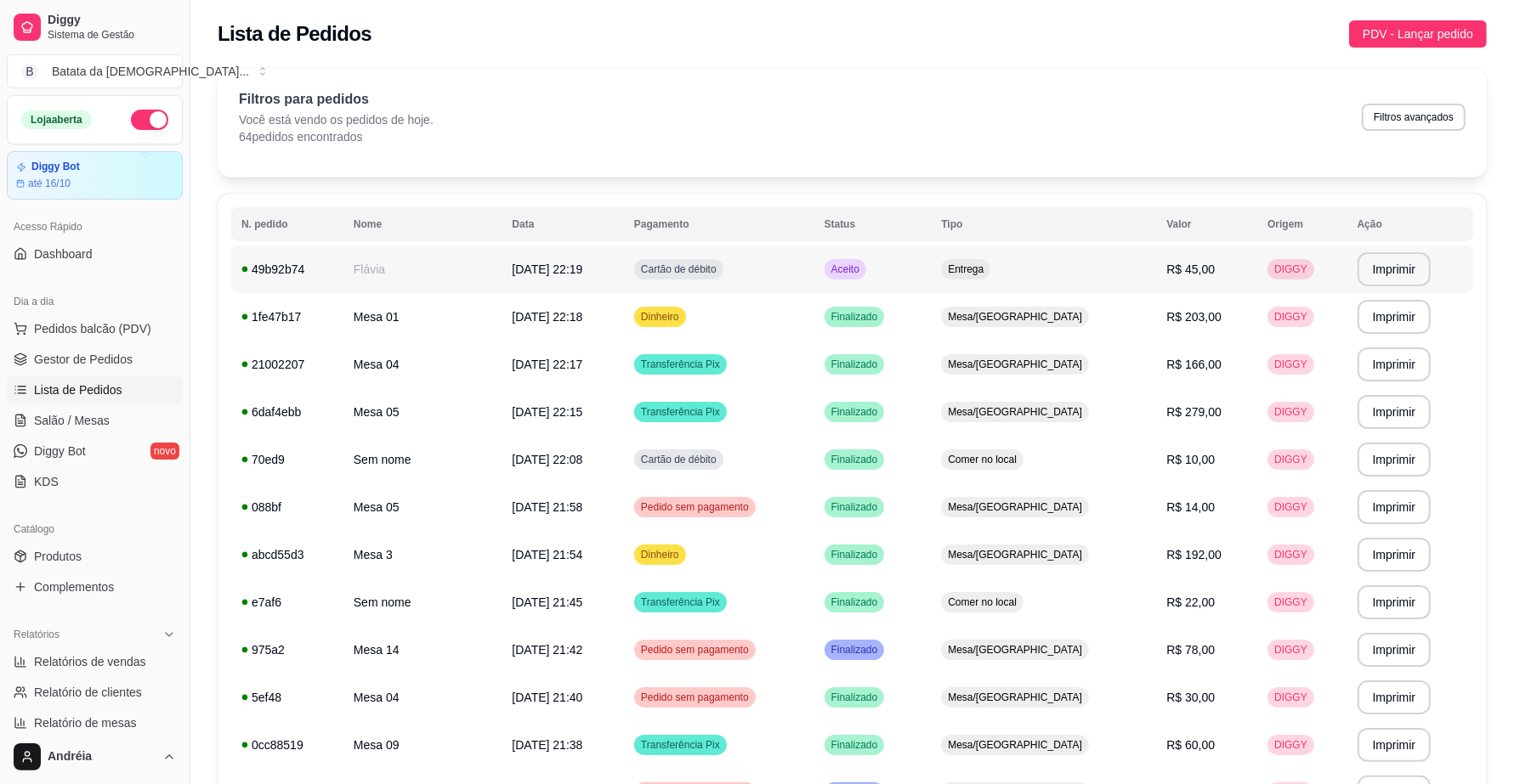
click at [863, 264] on span "Aceito" at bounding box center [845, 270] width 34 height 14
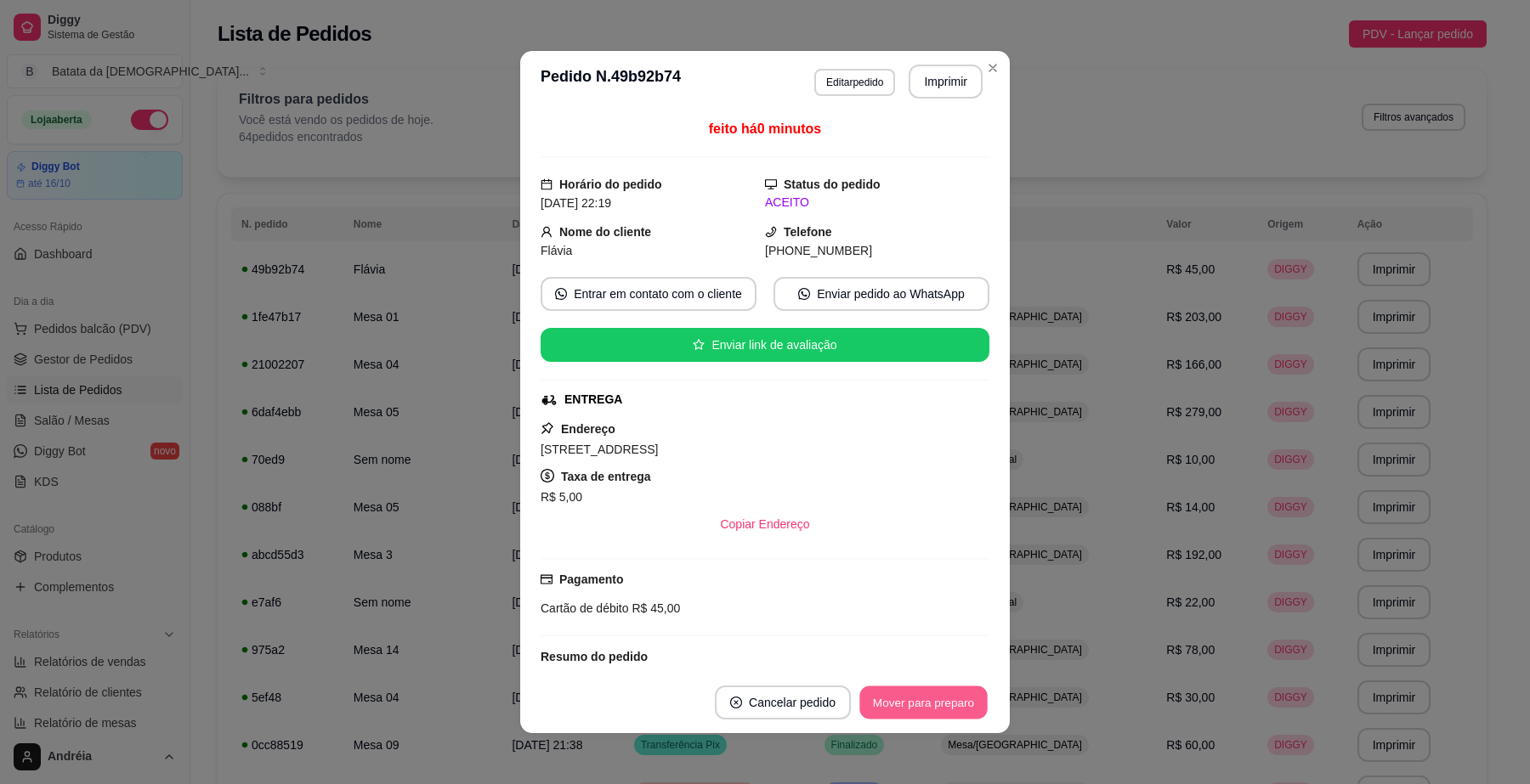
click at [924, 695] on button "Mover para preparo" at bounding box center [922, 703] width 127 height 33
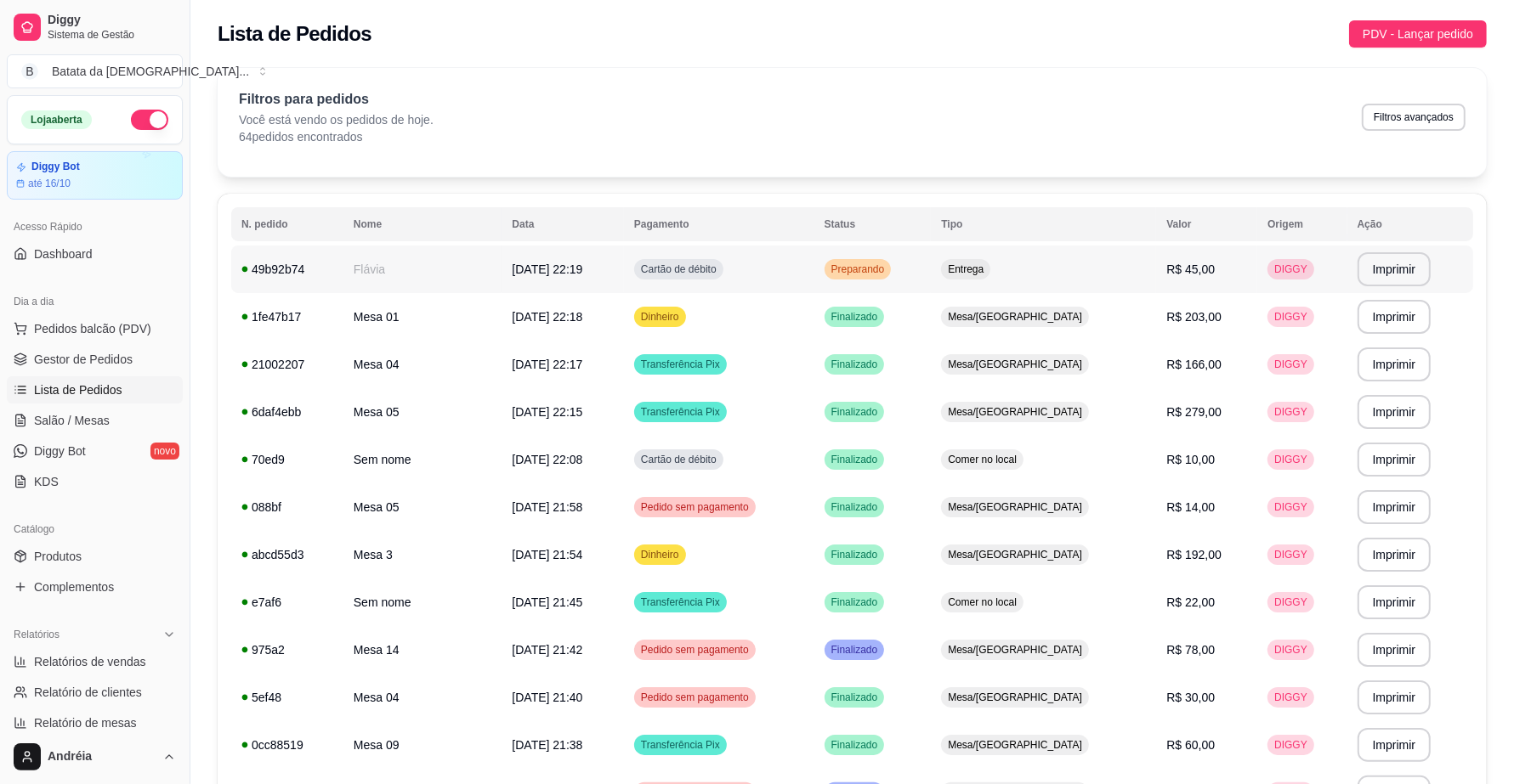
click at [489, 260] on td "Flávia" at bounding box center [423, 269] width 159 height 47
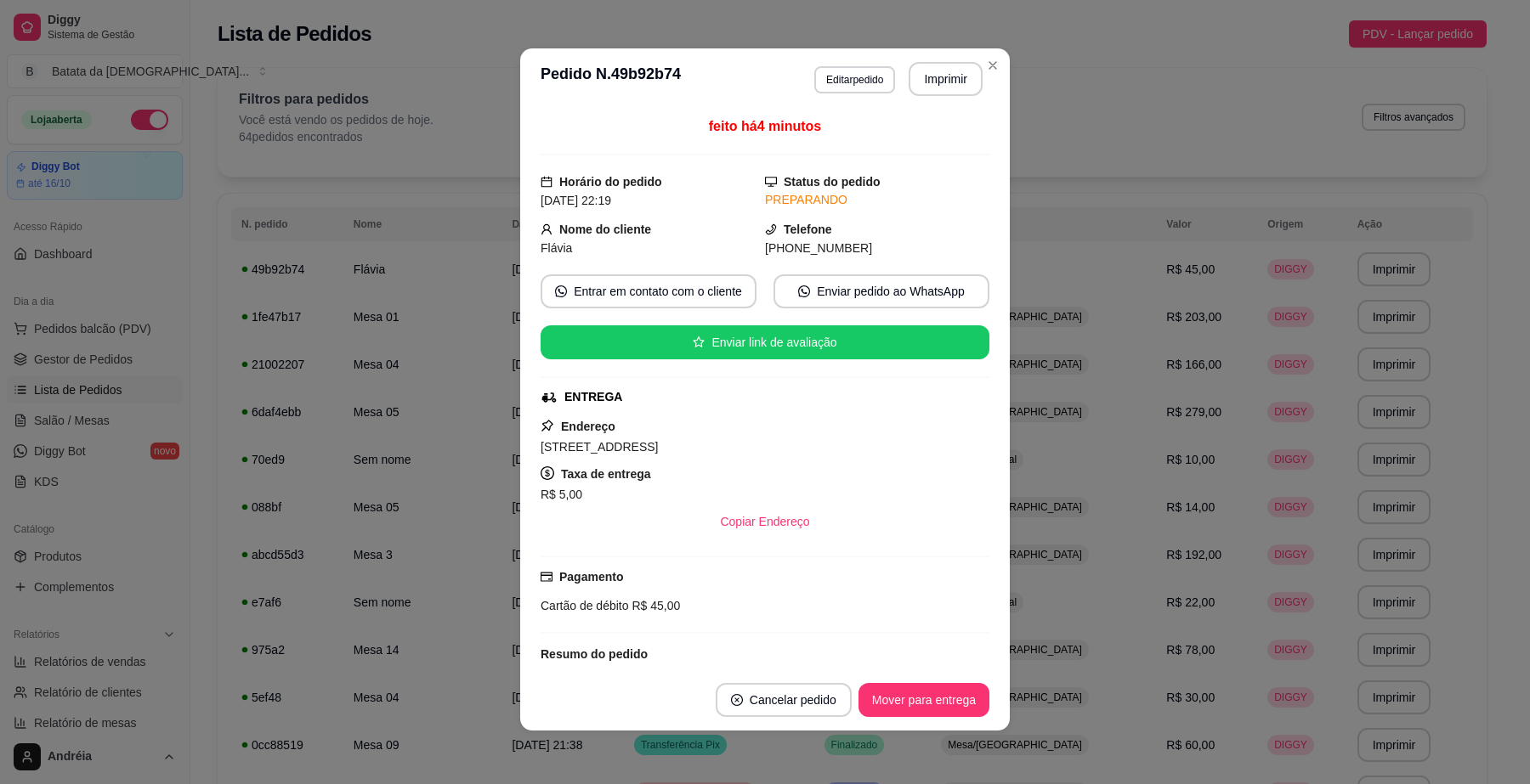
click at [931, 84] on button "Imprimir" at bounding box center [945, 79] width 74 height 34
click at [924, 703] on button "Mover para entrega" at bounding box center [924, 700] width 131 height 34
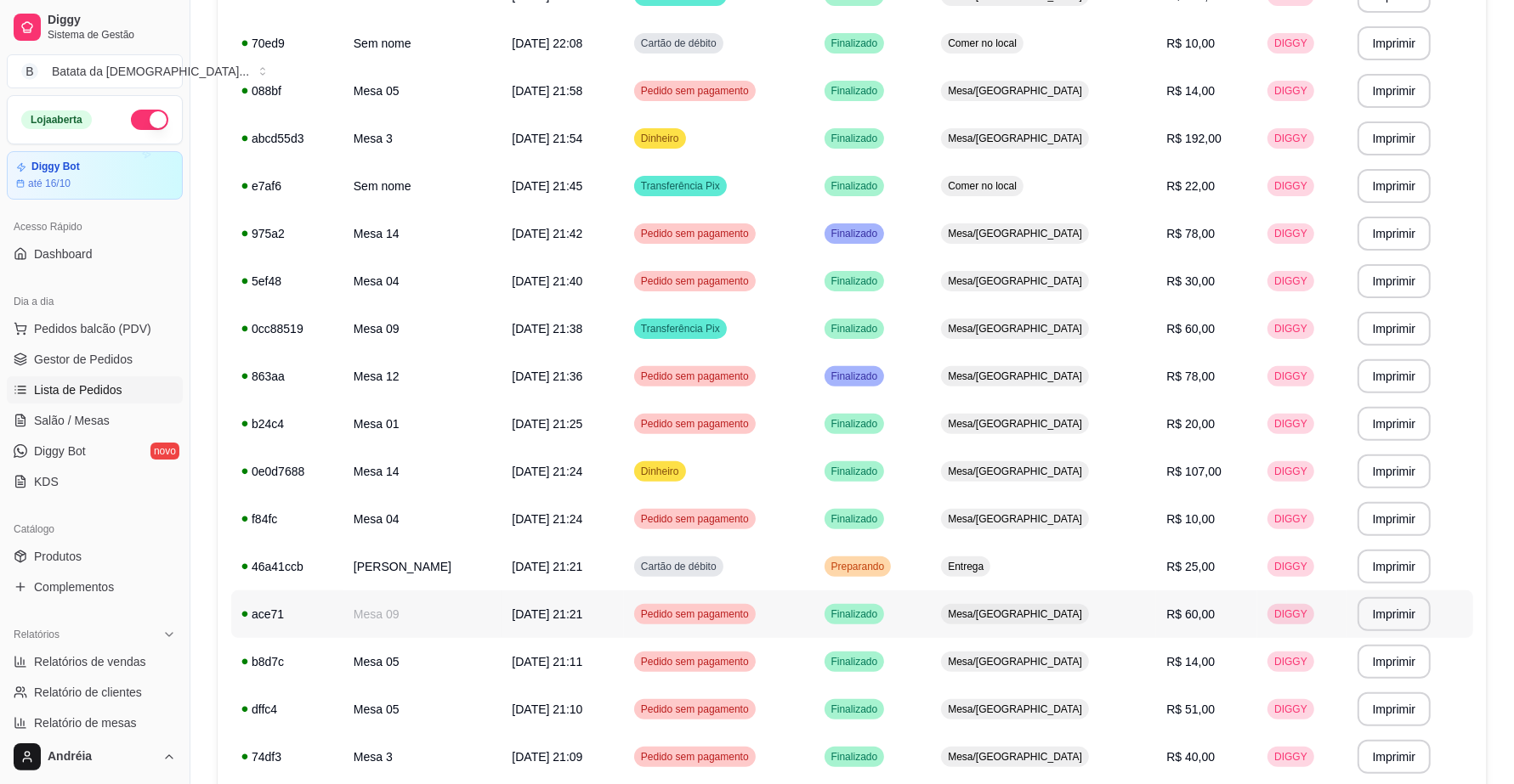
scroll to position [425, 0]
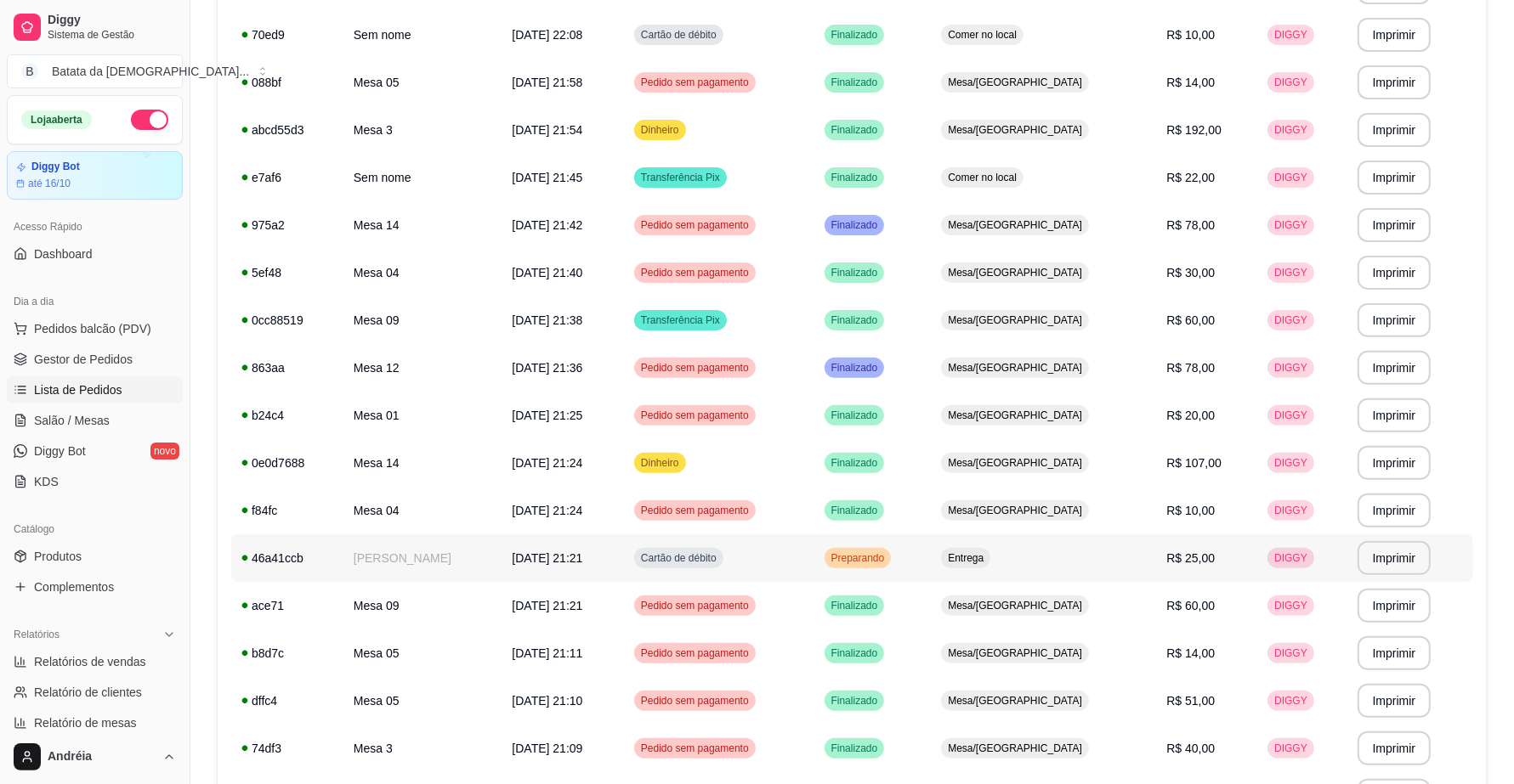
click at [987, 562] on span "Entrega" at bounding box center [965, 558] width 42 height 14
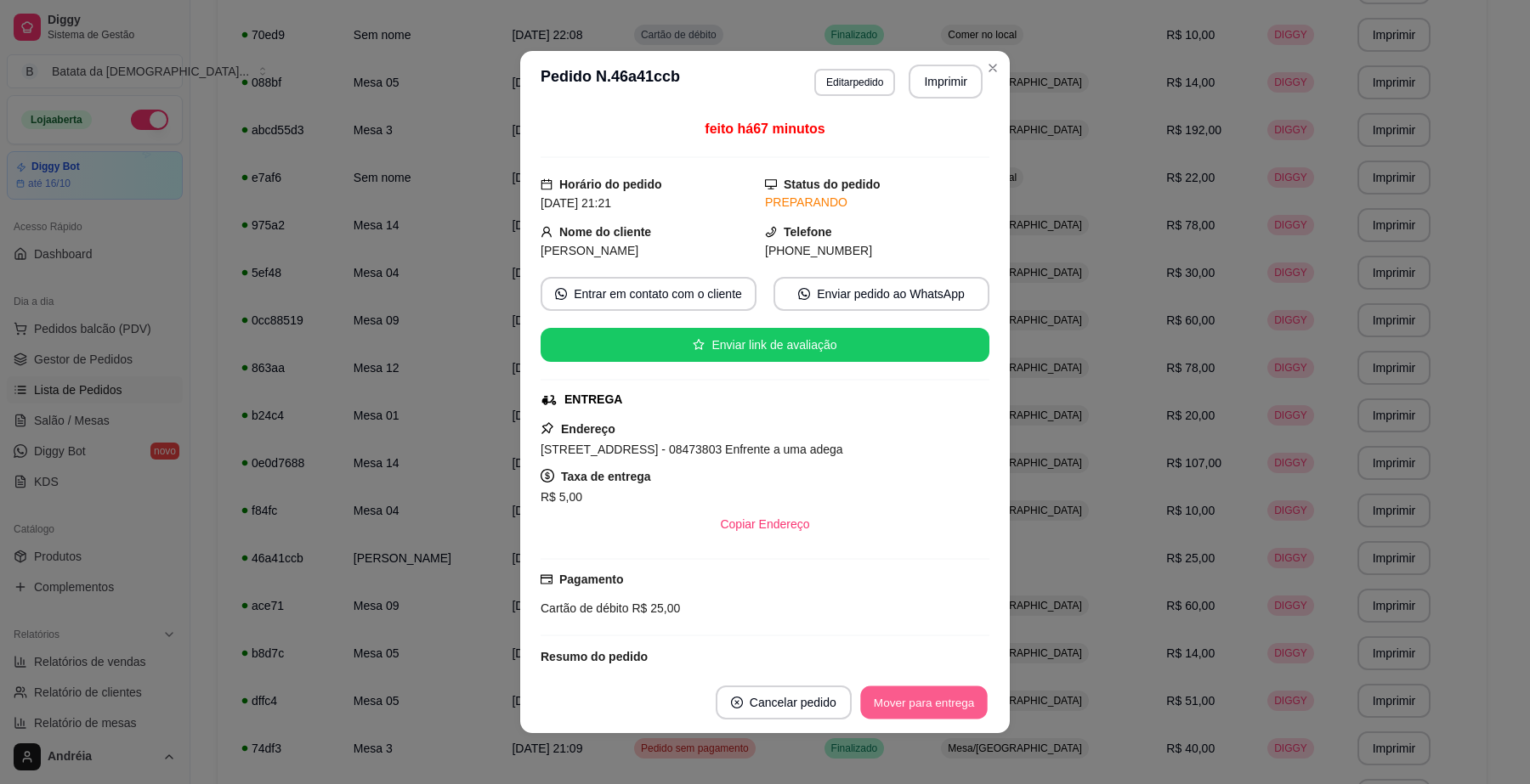
click at [920, 712] on button "Mover para entrega" at bounding box center [923, 703] width 127 height 33
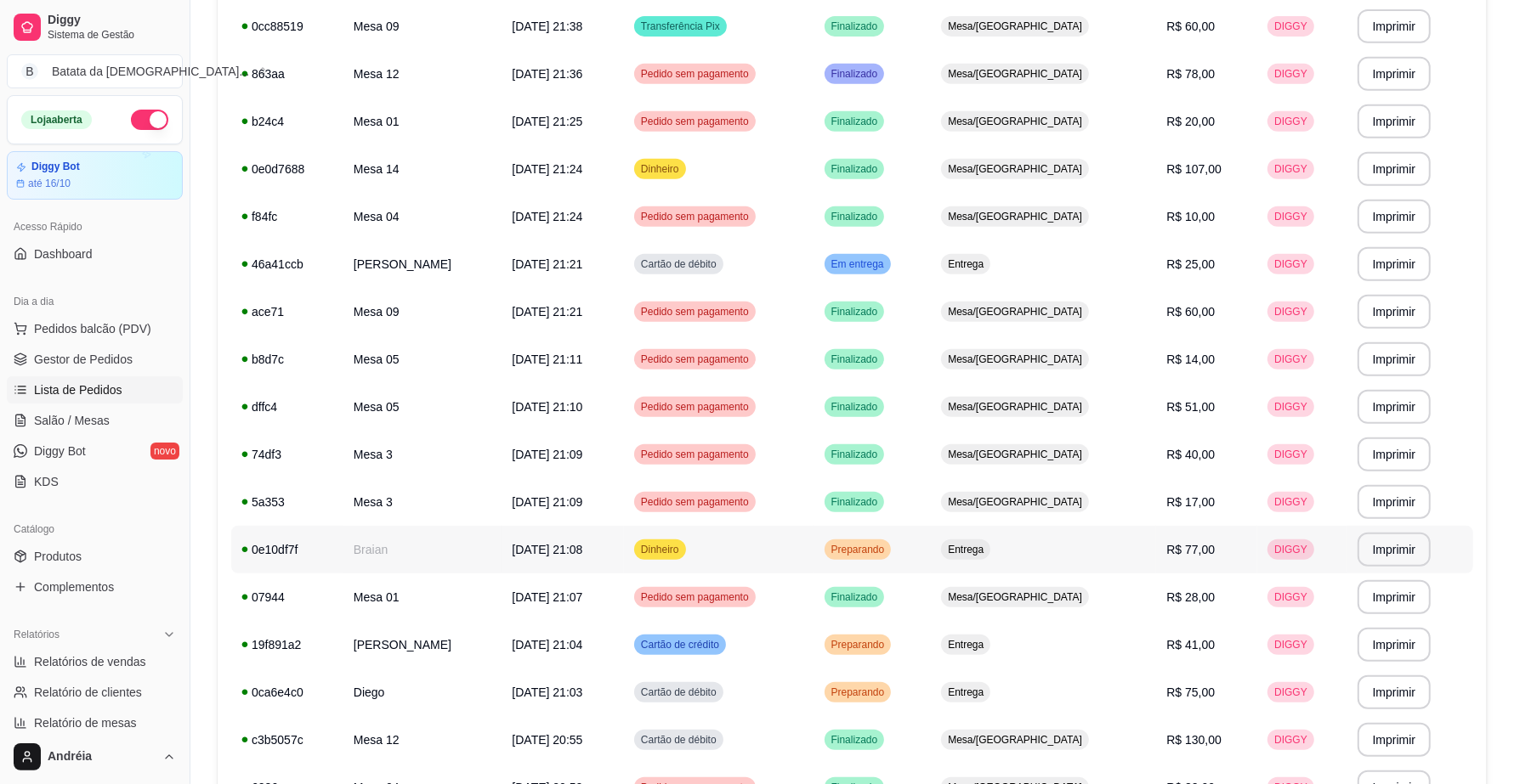
scroll to position [744, 0]
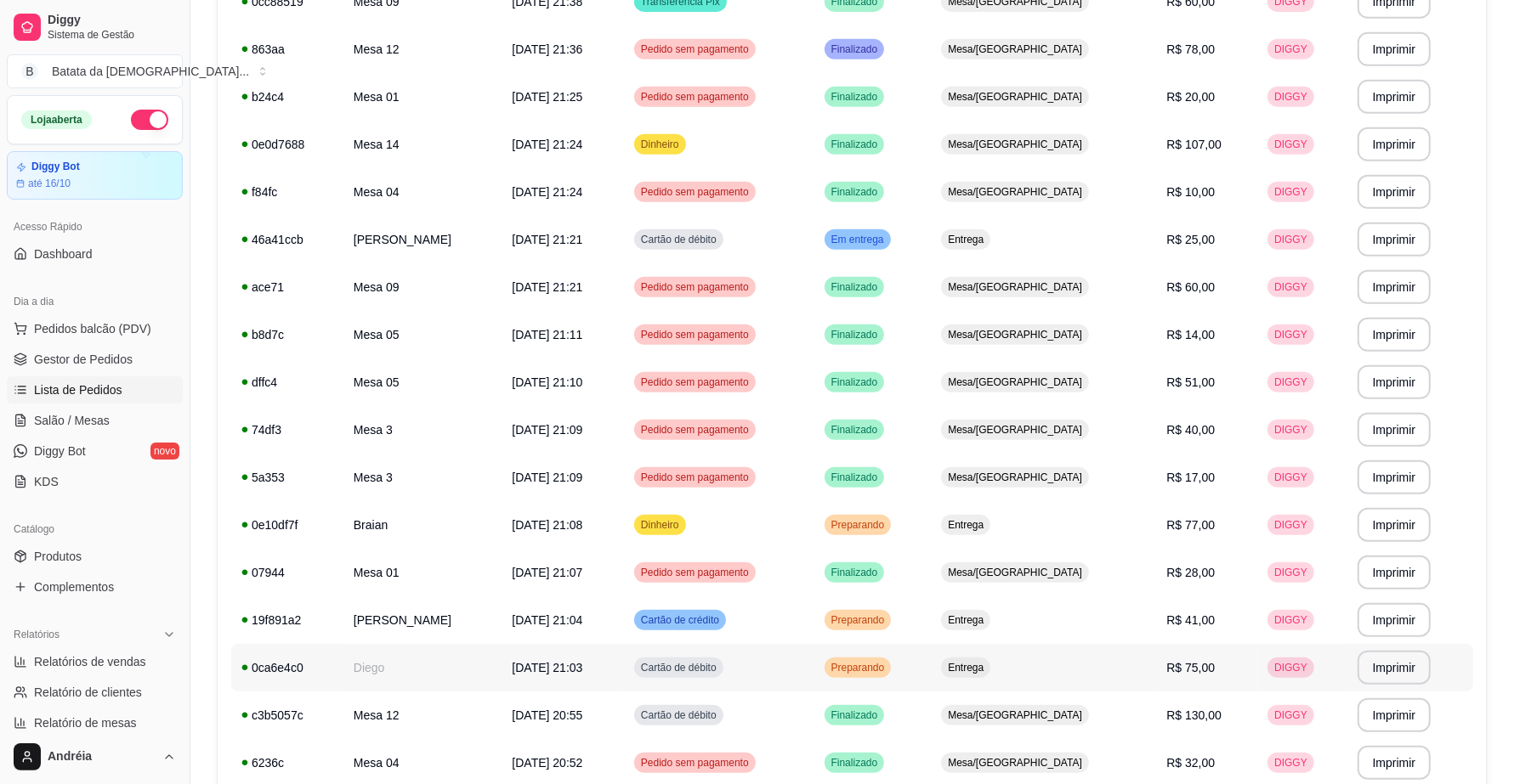
click at [891, 677] on div "Preparando" at bounding box center [858, 668] width 67 height 21
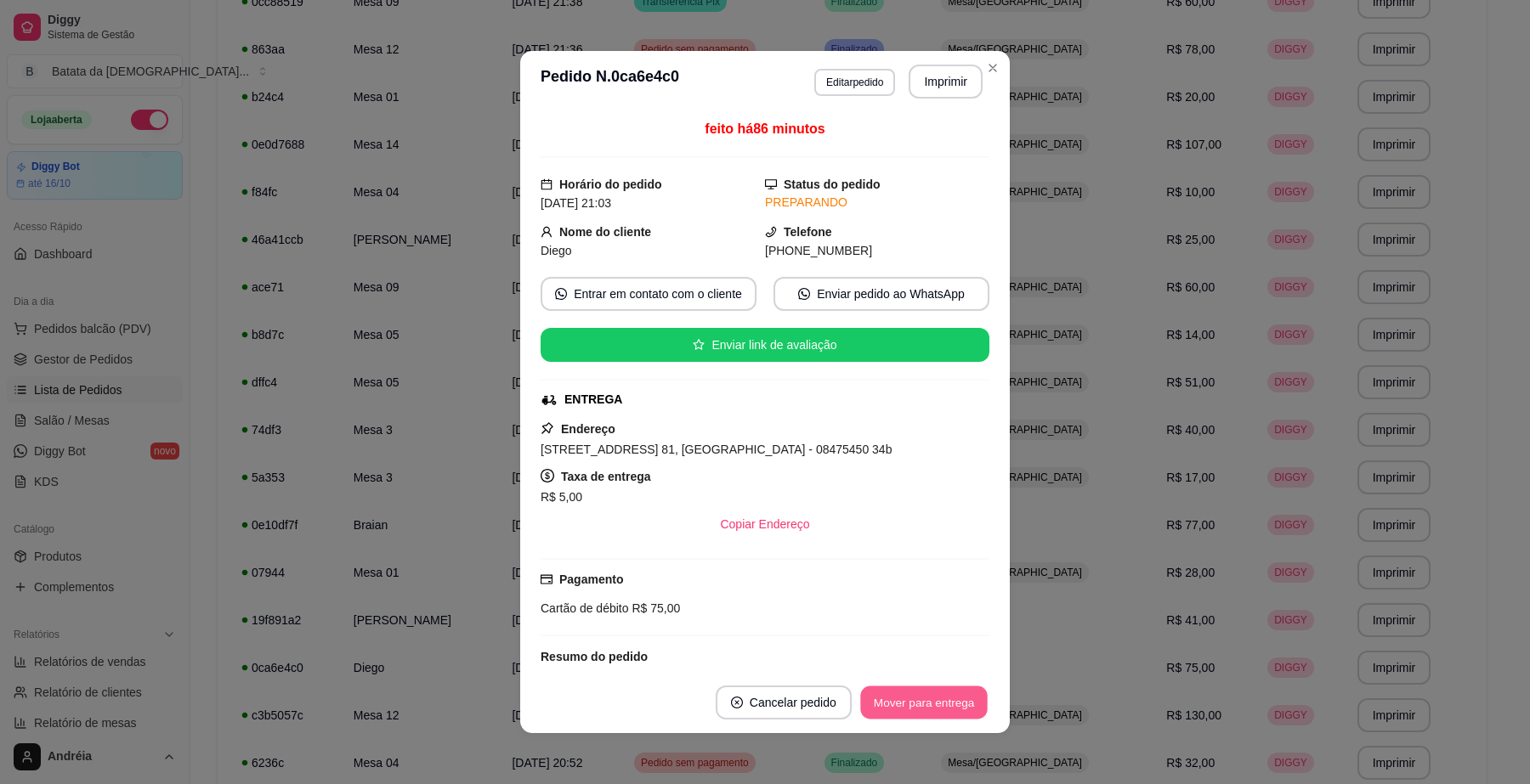
click at [941, 706] on button "Mover para entrega" at bounding box center [923, 703] width 127 height 33
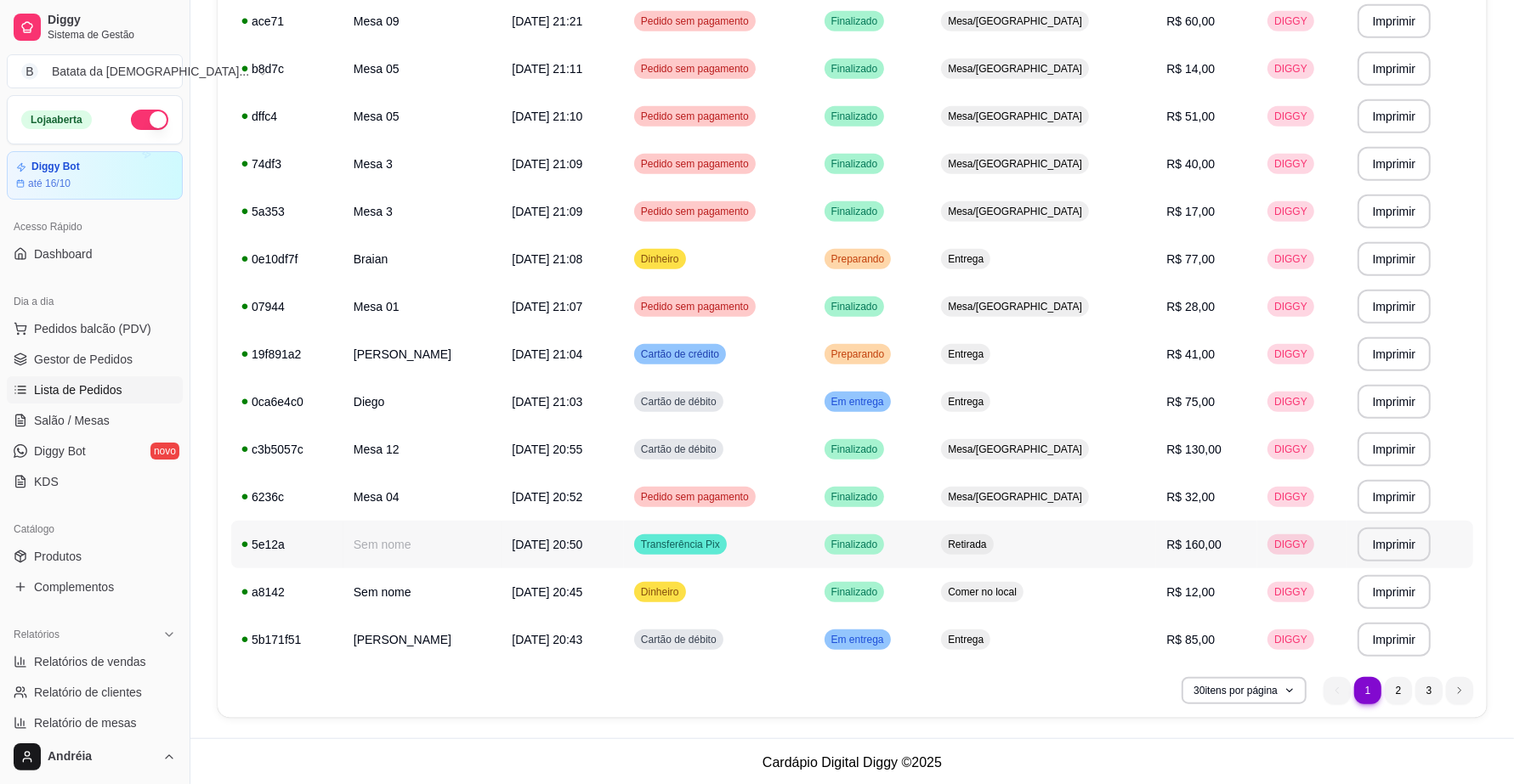
scroll to position [1012, 0]
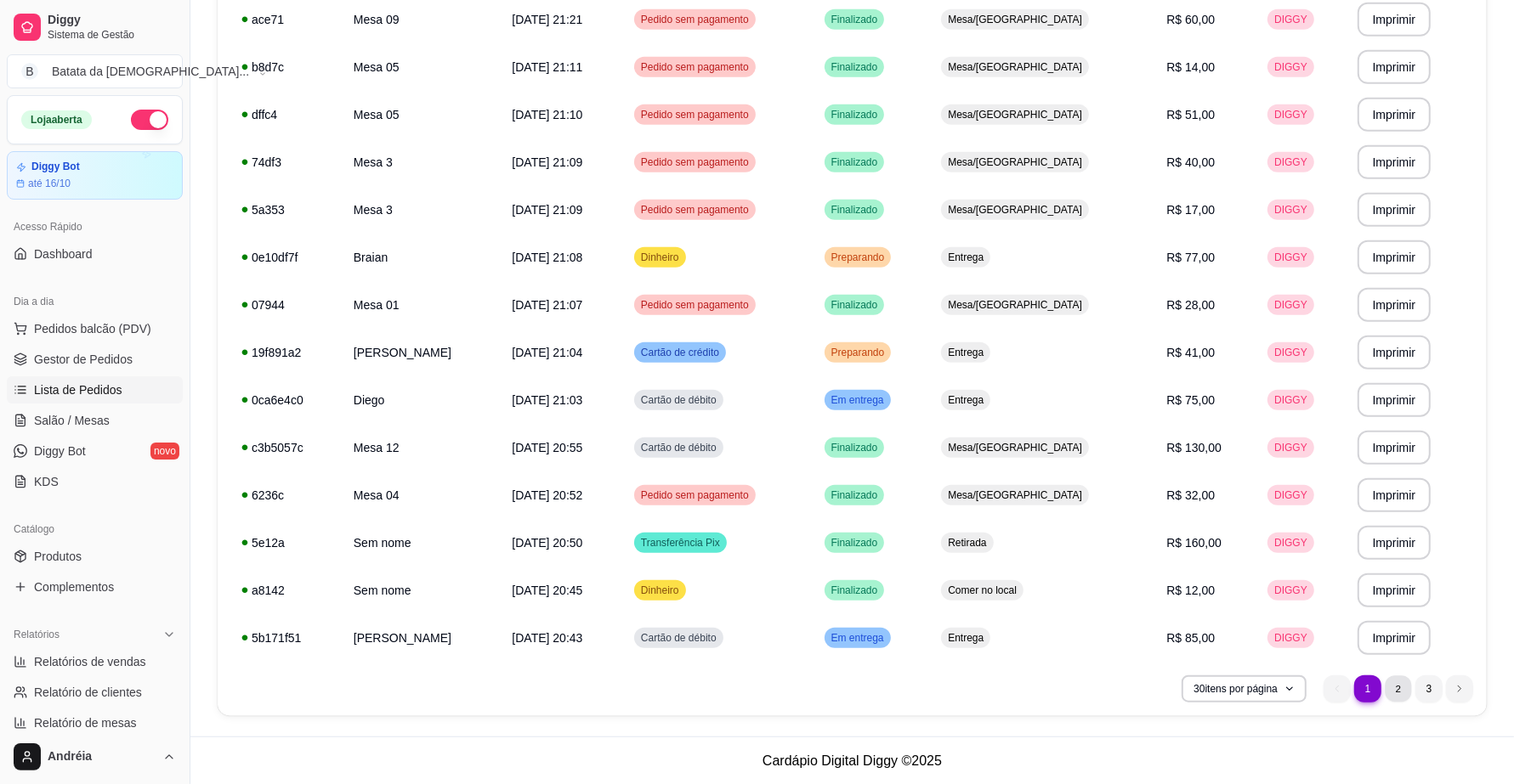
click at [1391, 681] on li "2" at bounding box center [1398, 688] width 27 height 27
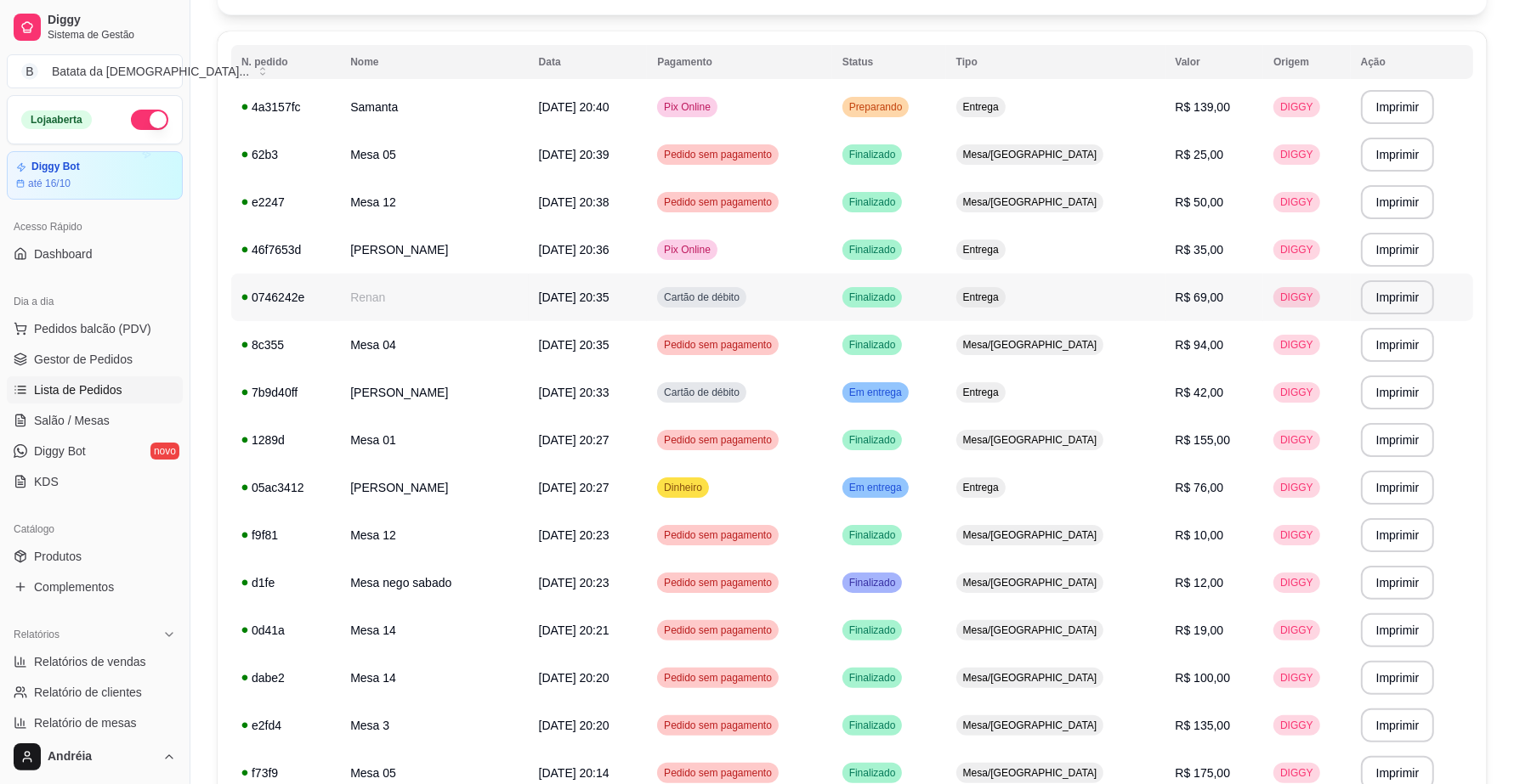
scroll to position [162, 0]
click at [1002, 107] on span "Entrega" at bounding box center [980, 108] width 42 height 14
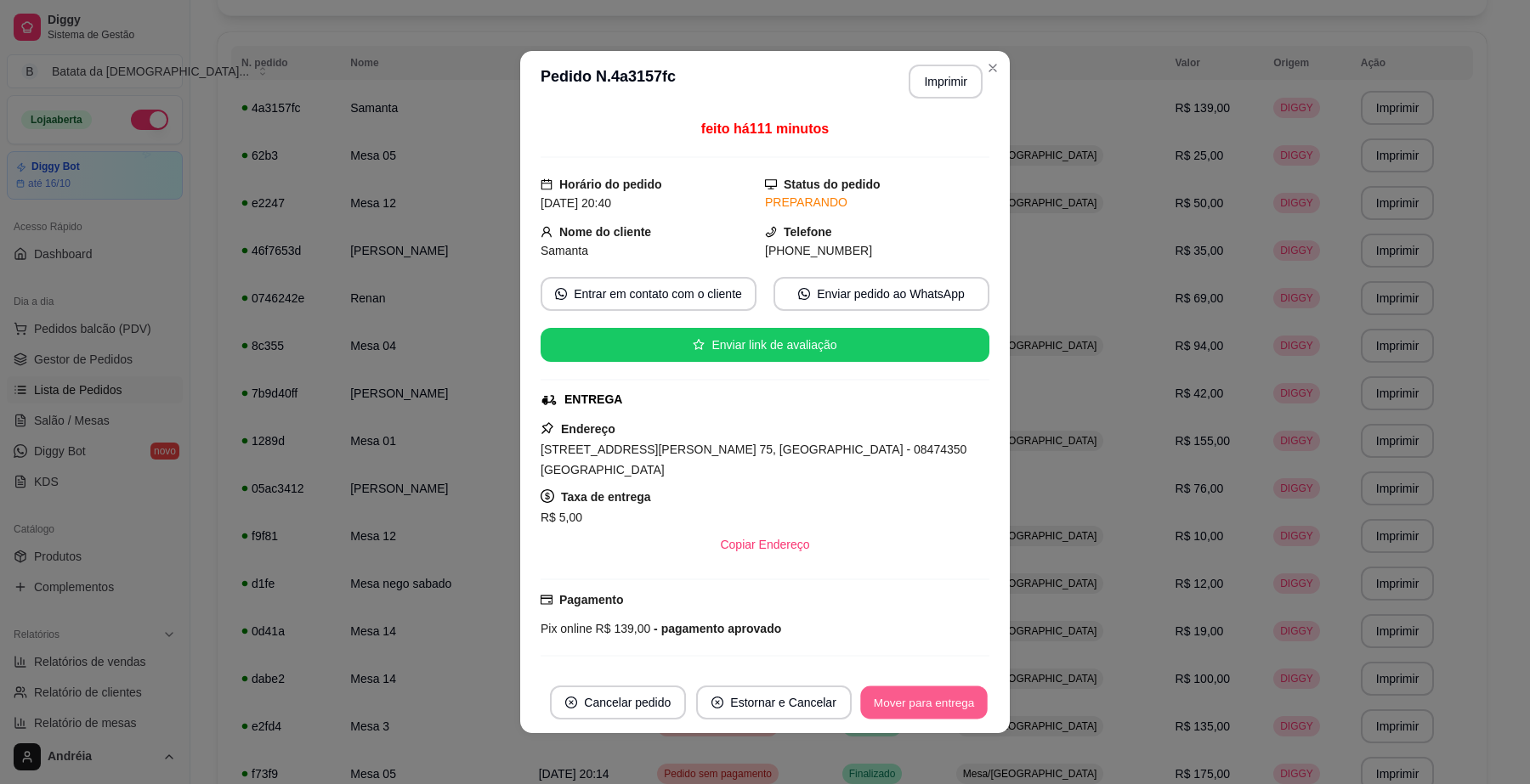
click at [945, 697] on button "Mover para entrega" at bounding box center [923, 703] width 127 height 33
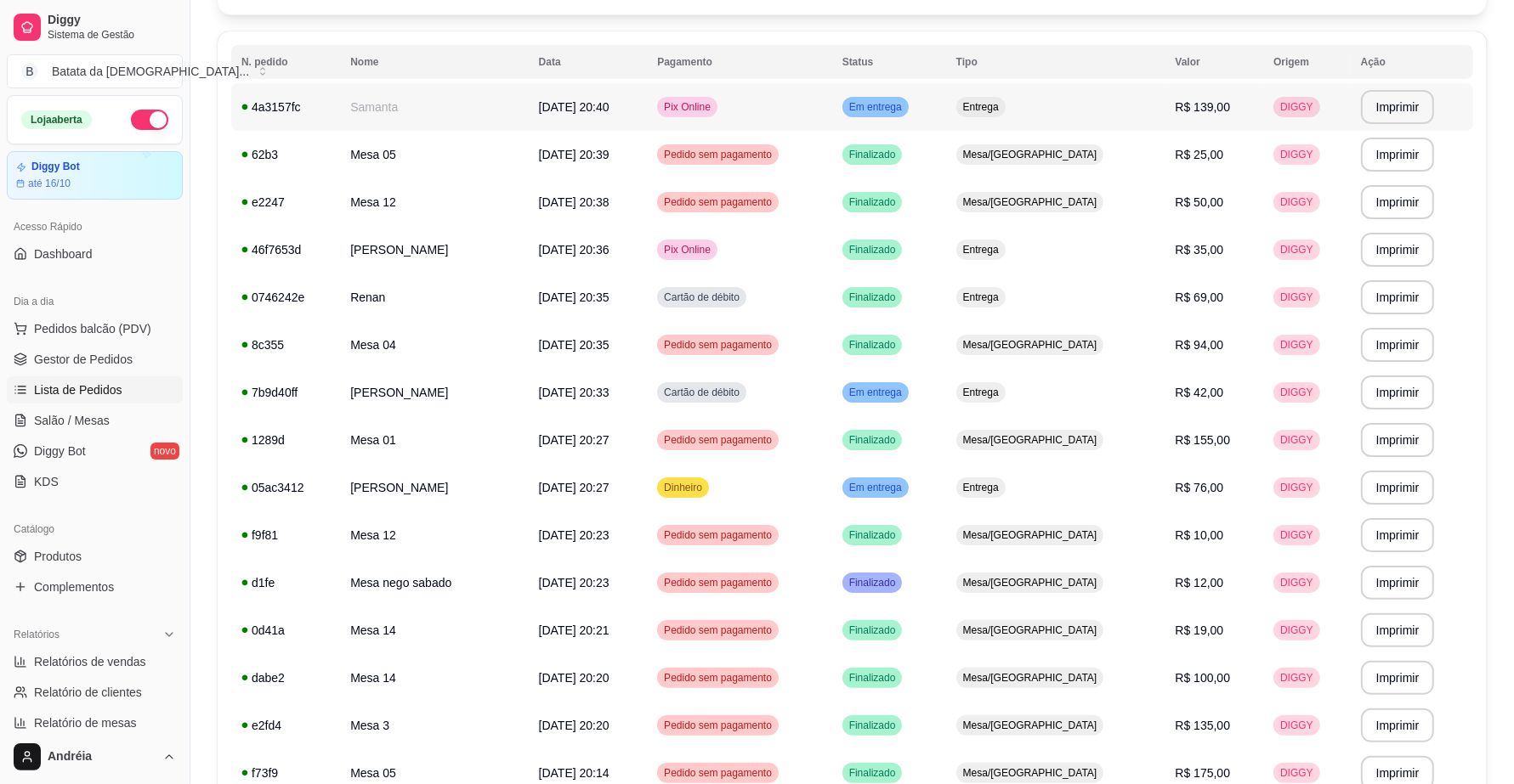
scroll to position [0, 0]
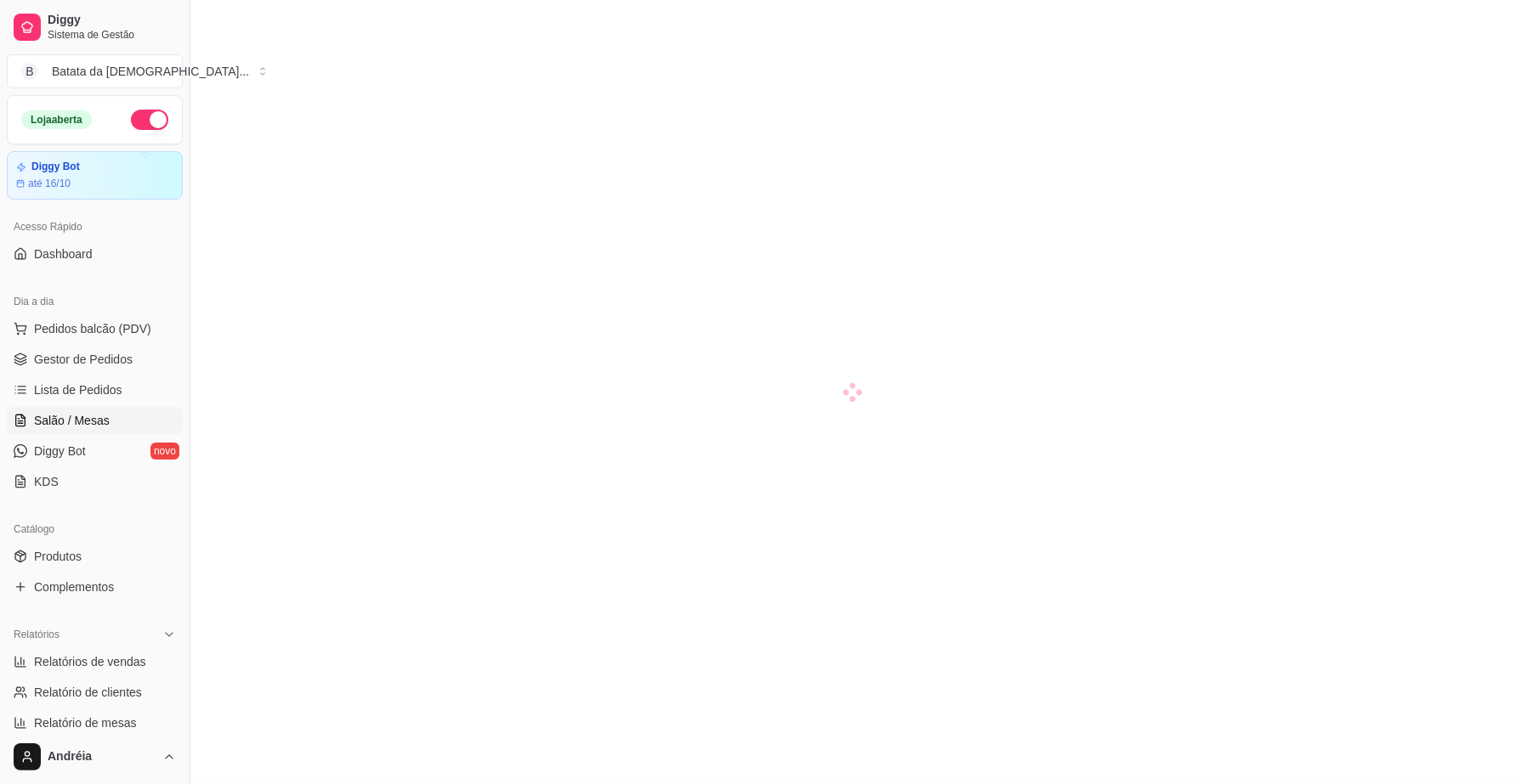
scroll to position [13, 0]
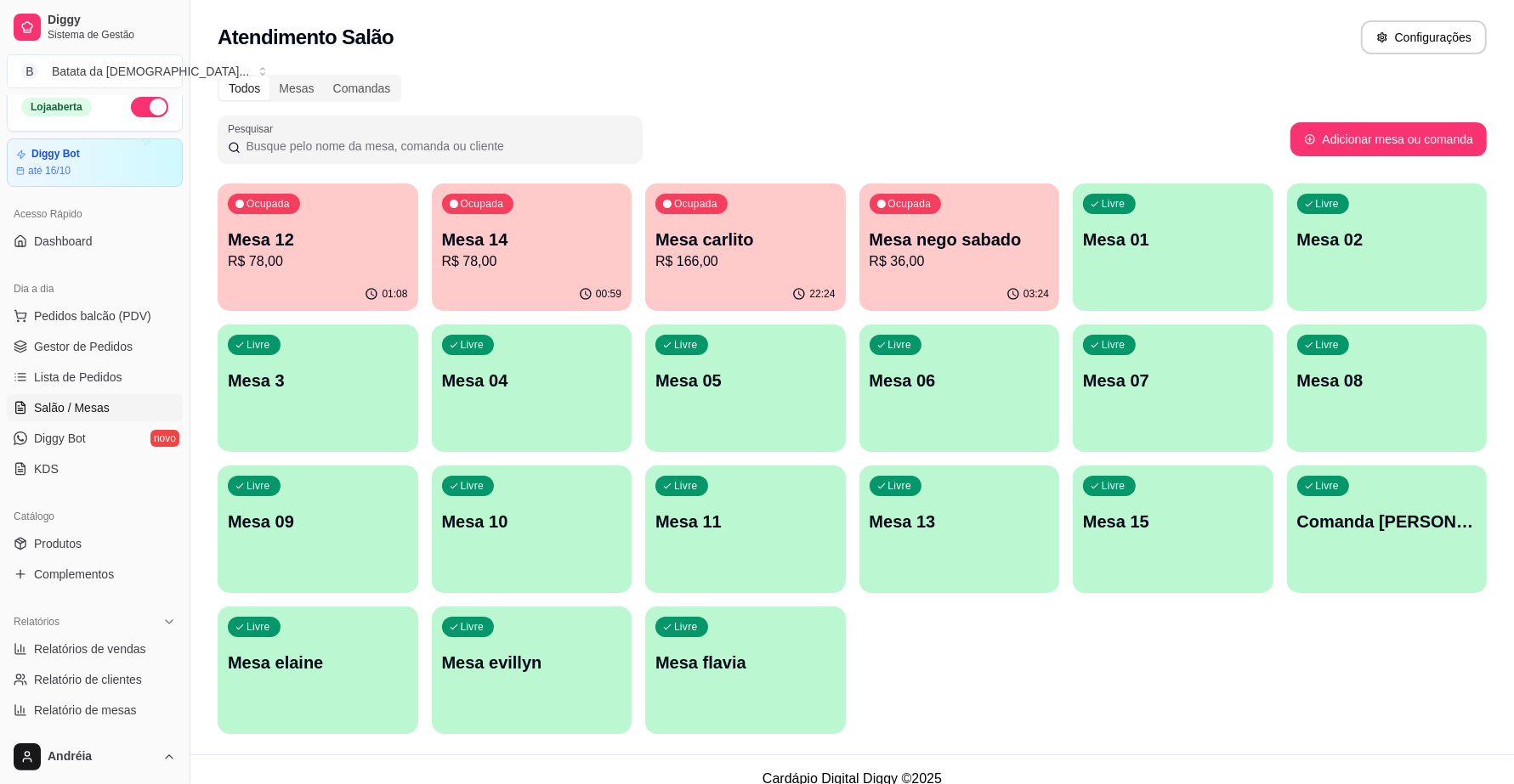
click at [342, 257] on p "R$ 78,00" at bounding box center [317, 261] width 180 height 21
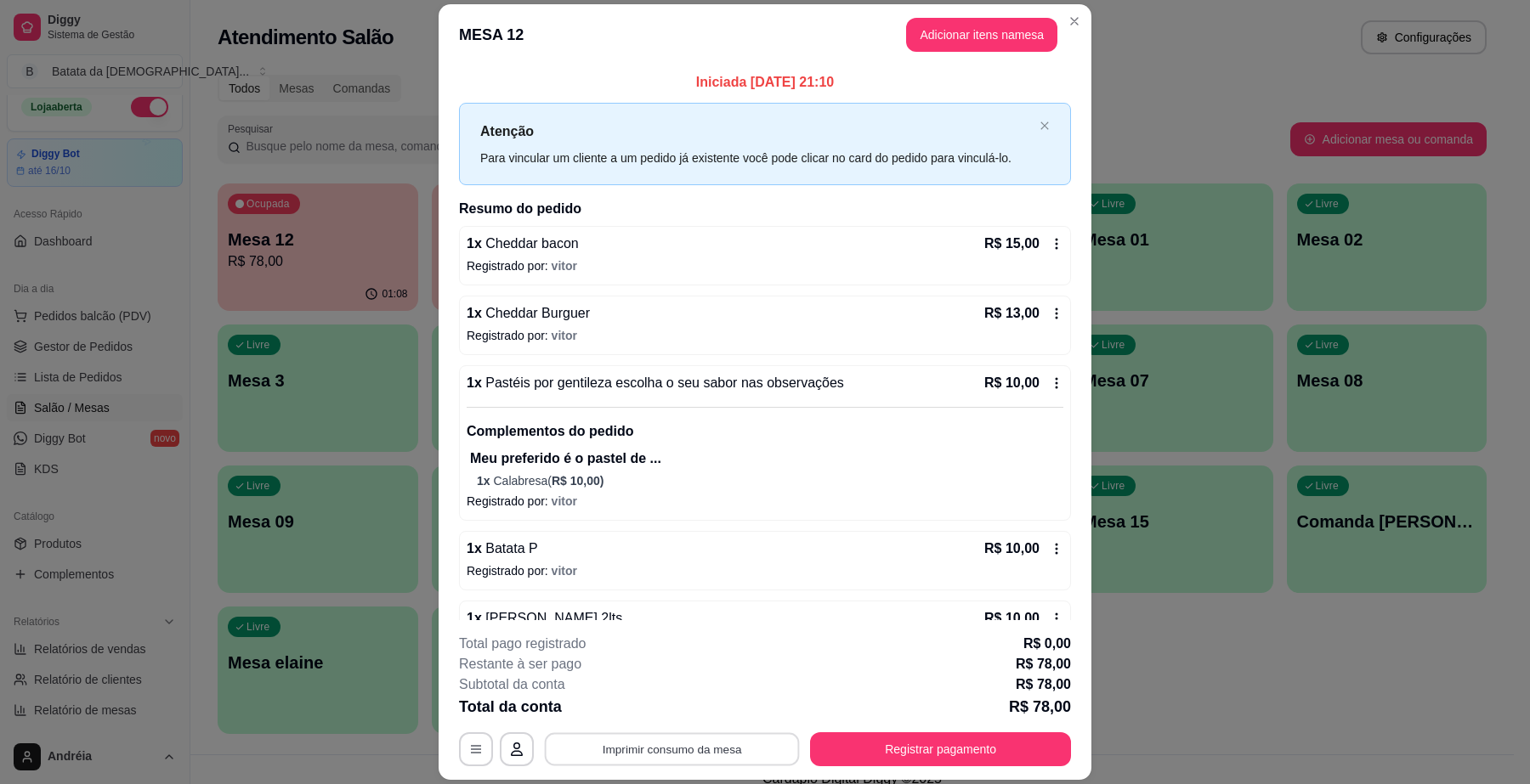
click at [704, 738] on button "Imprimir consumo da mesa" at bounding box center [672, 751] width 255 height 33
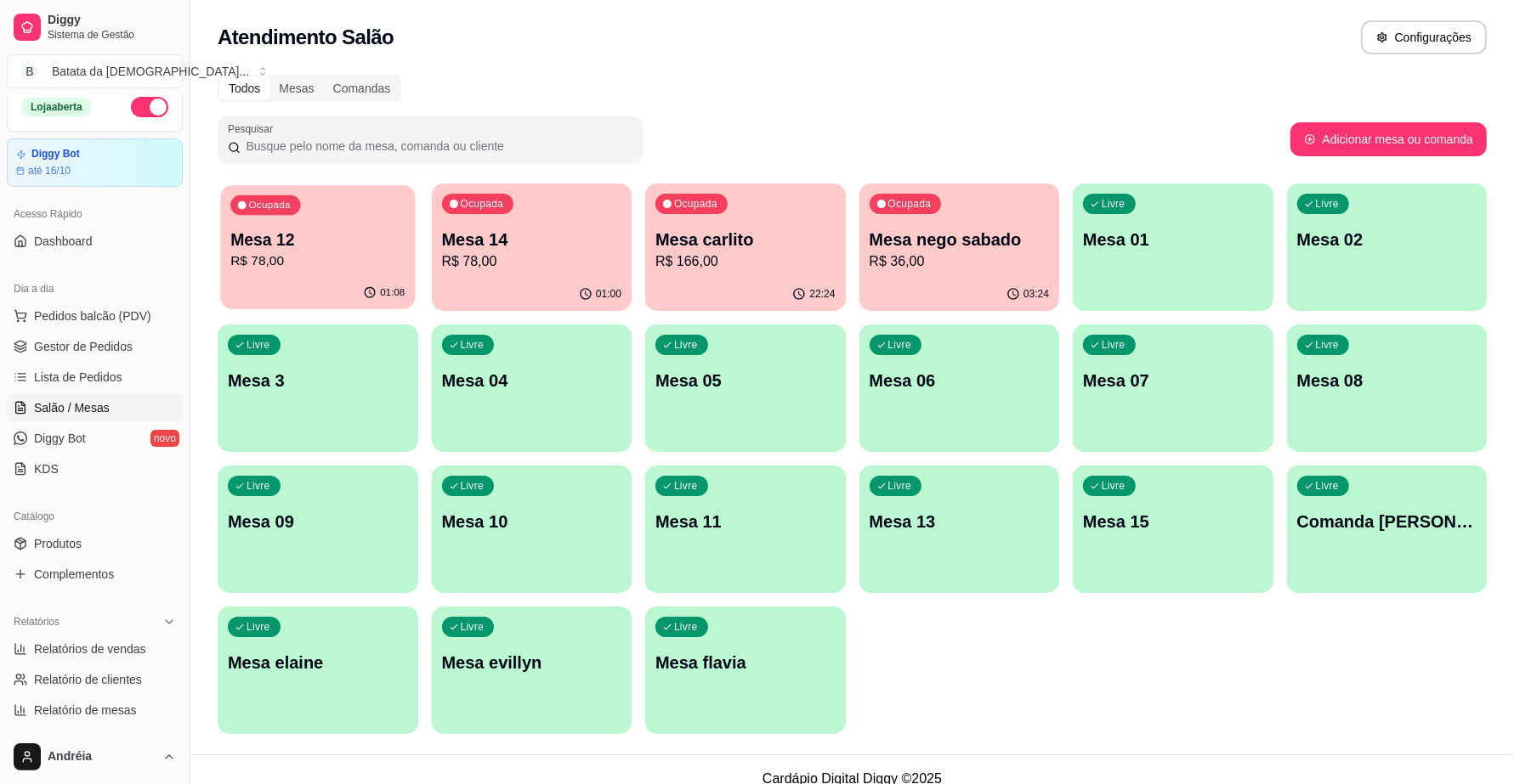
click at [362, 251] on p "R$ 78,00" at bounding box center [317, 261] width 174 height 20
click at [51, 319] on span "Pedidos balcão (PDV)" at bounding box center [93, 315] width 117 height 17
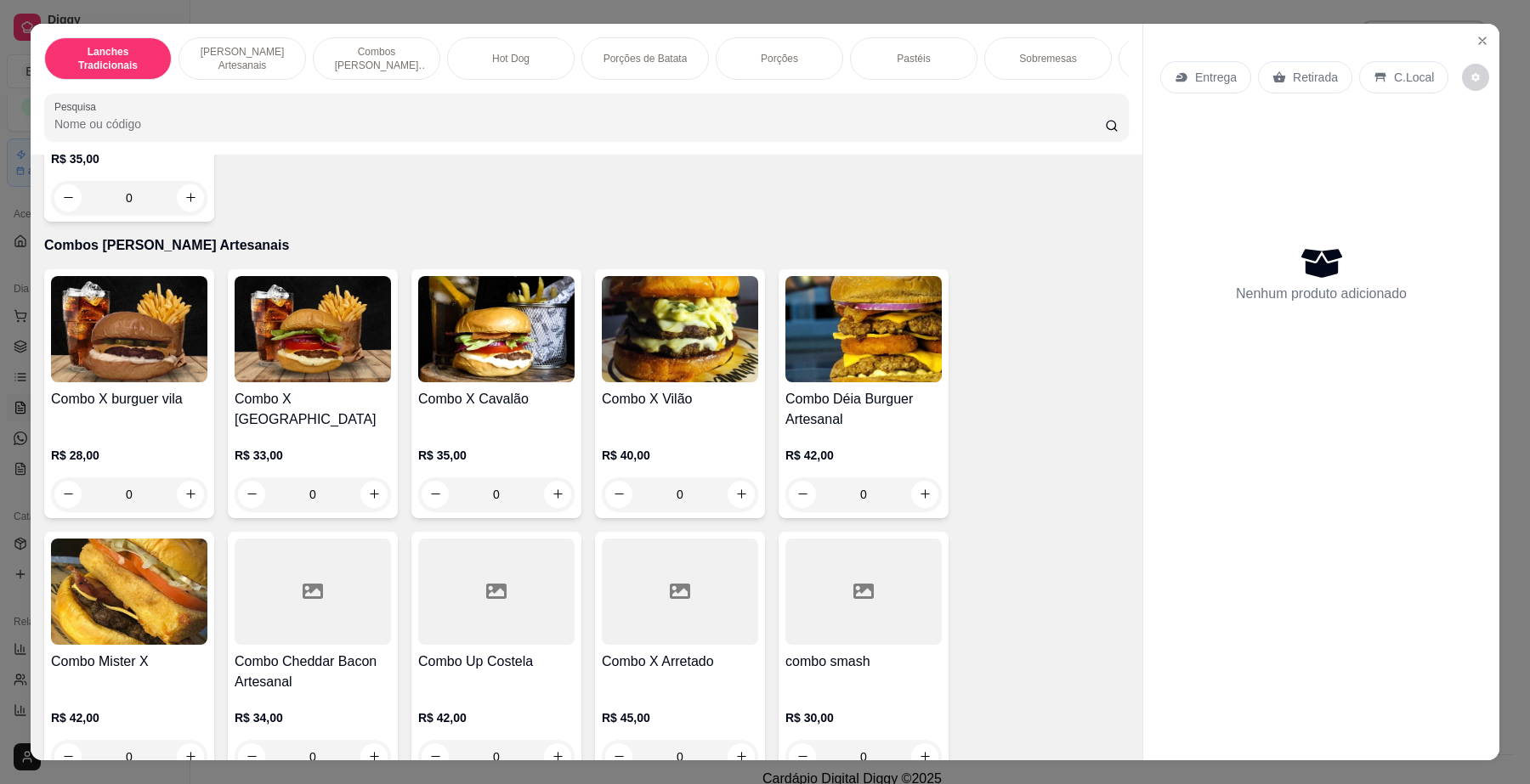
scroll to position [1381, 0]
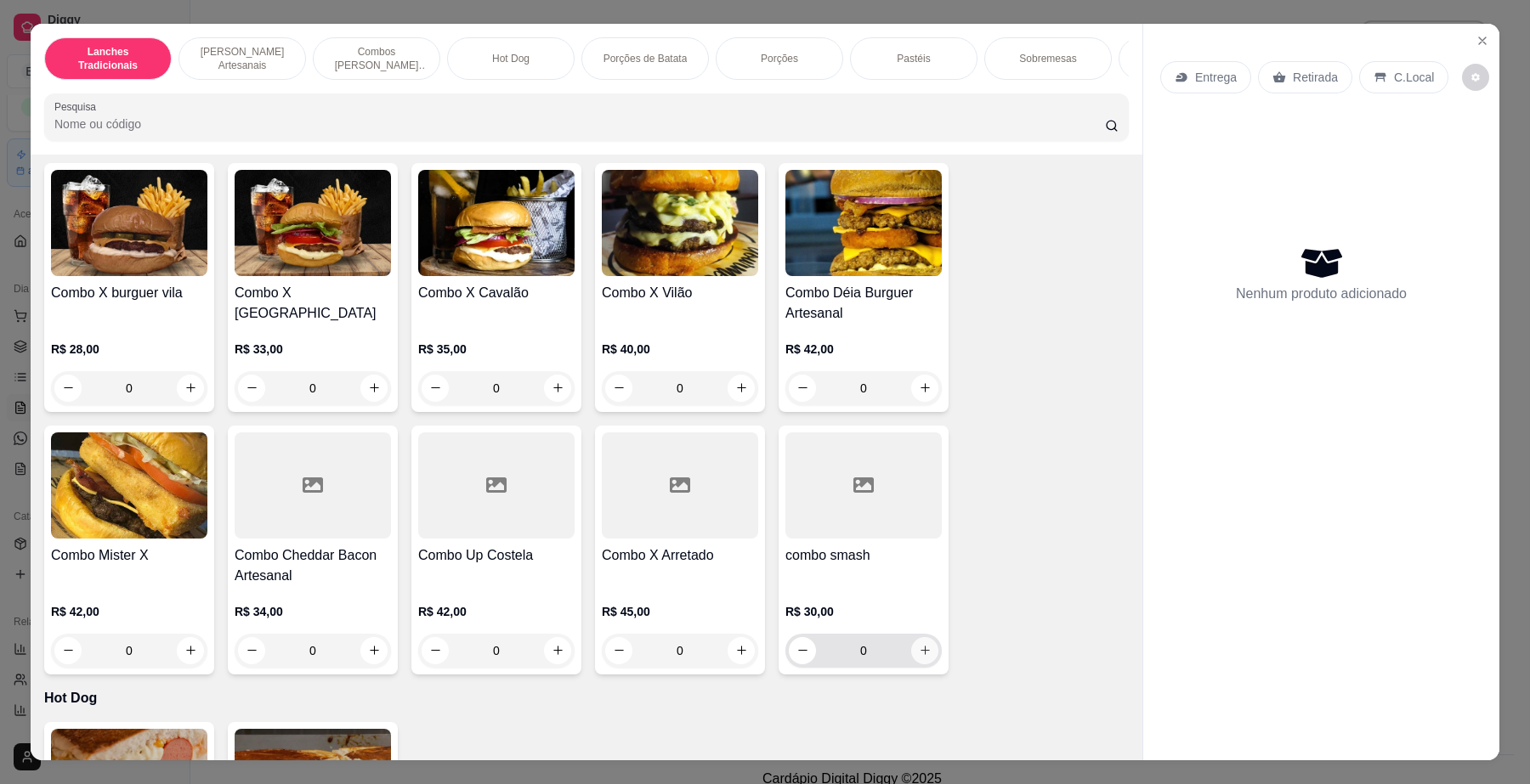
click at [921, 655] on icon "increase-product-quantity" at bounding box center [925, 650] width 9 height 9
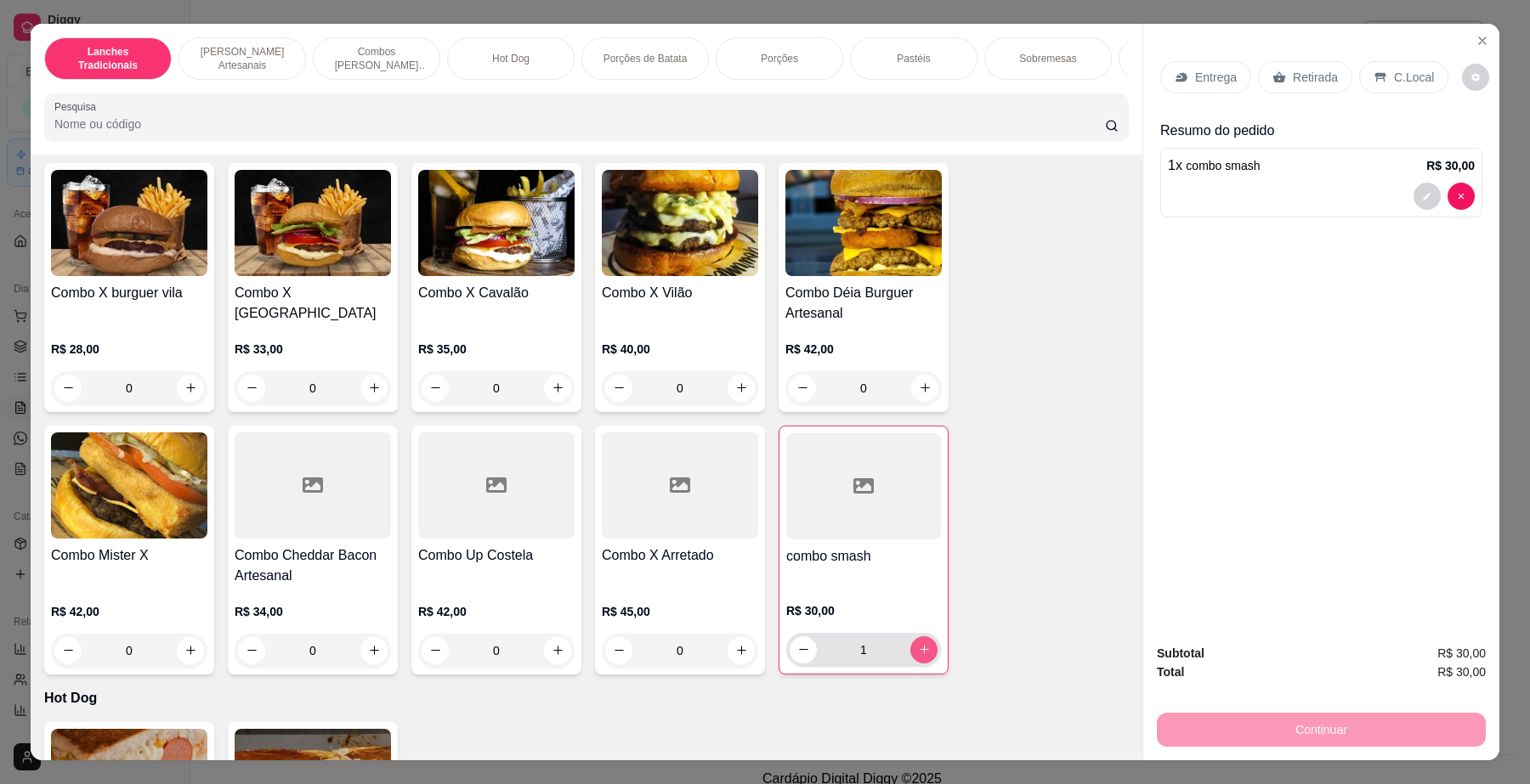
type input "1"
click at [549, 406] on div "0" at bounding box center [497, 388] width 157 height 34
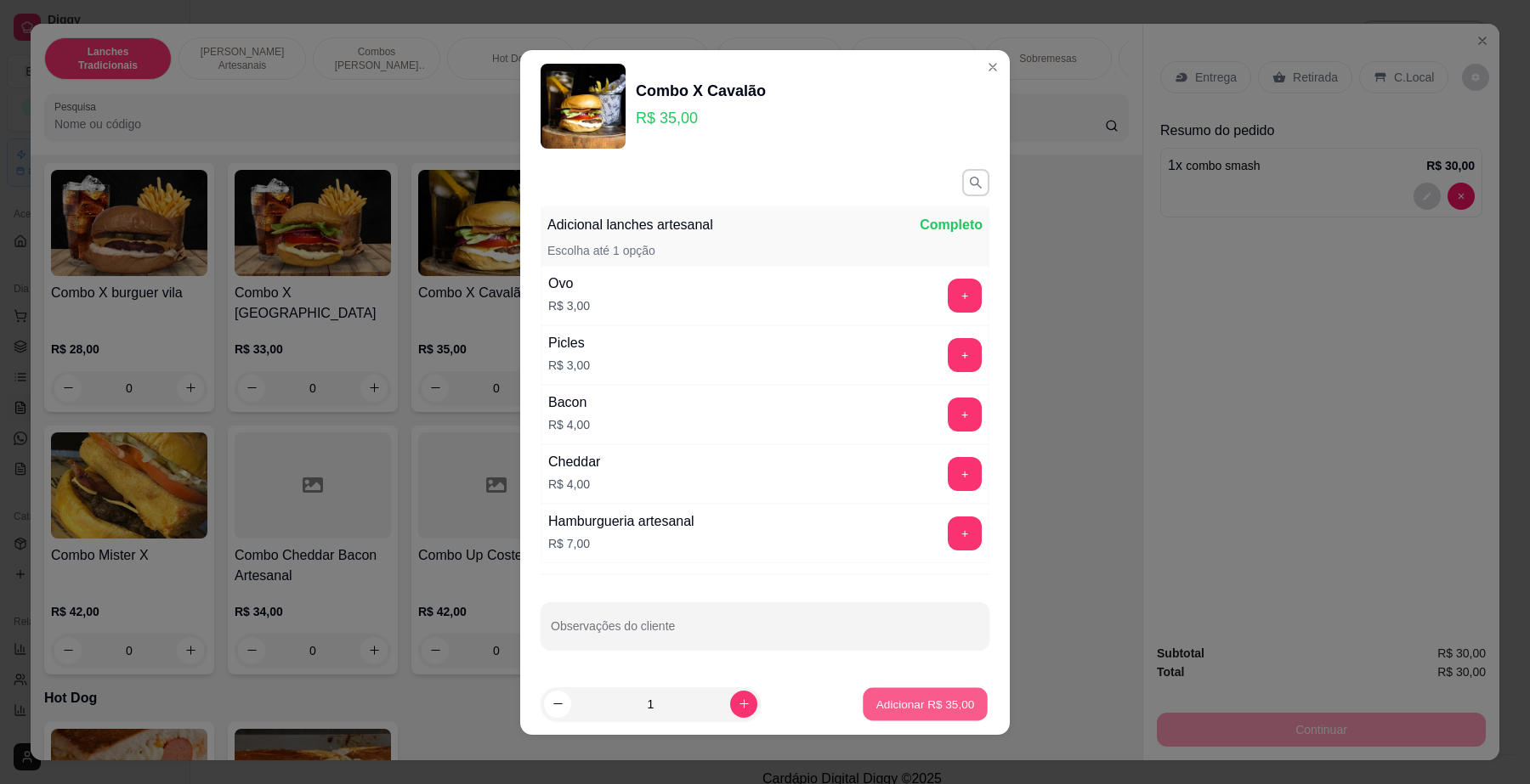
click at [933, 710] on p "Adicionar R$ 35,00" at bounding box center [926, 704] width 99 height 16
type input "1"
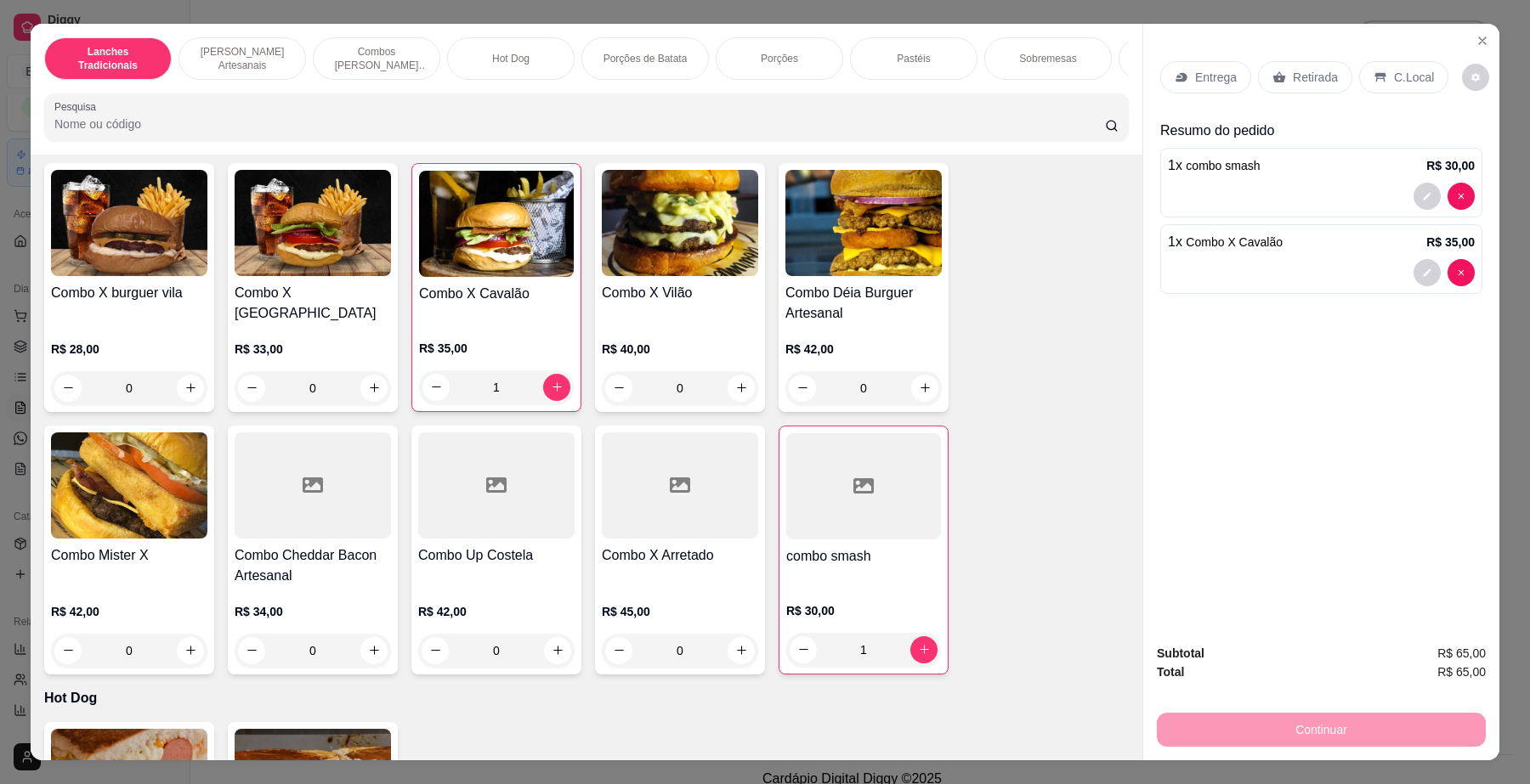
click at [1374, 71] on icon at bounding box center [1381, 78] width 14 height 14
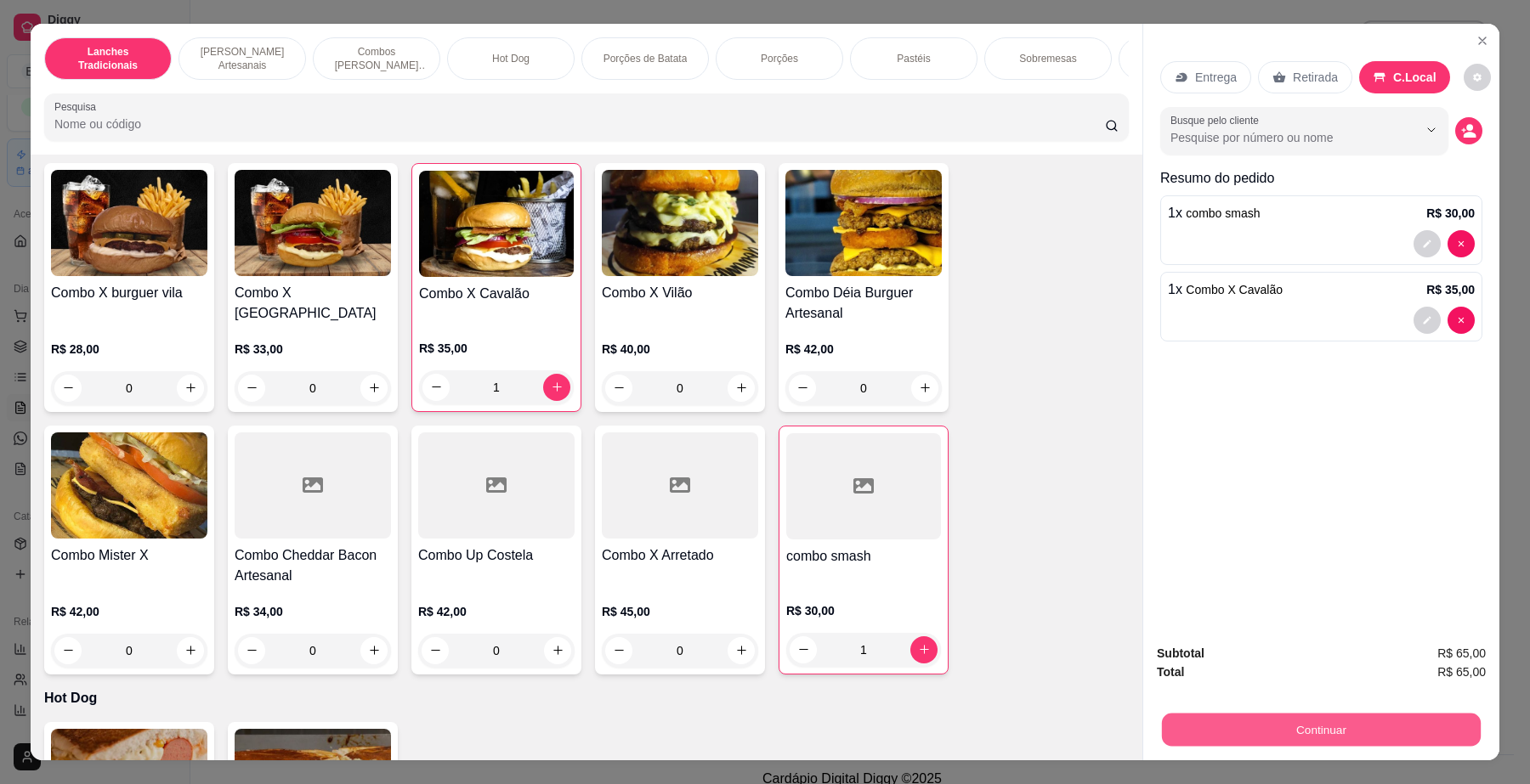
click at [1329, 723] on button "Continuar" at bounding box center [1322, 731] width 319 height 33
click at [1476, 45] on icon "Close" at bounding box center [1483, 41] width 14 height 14
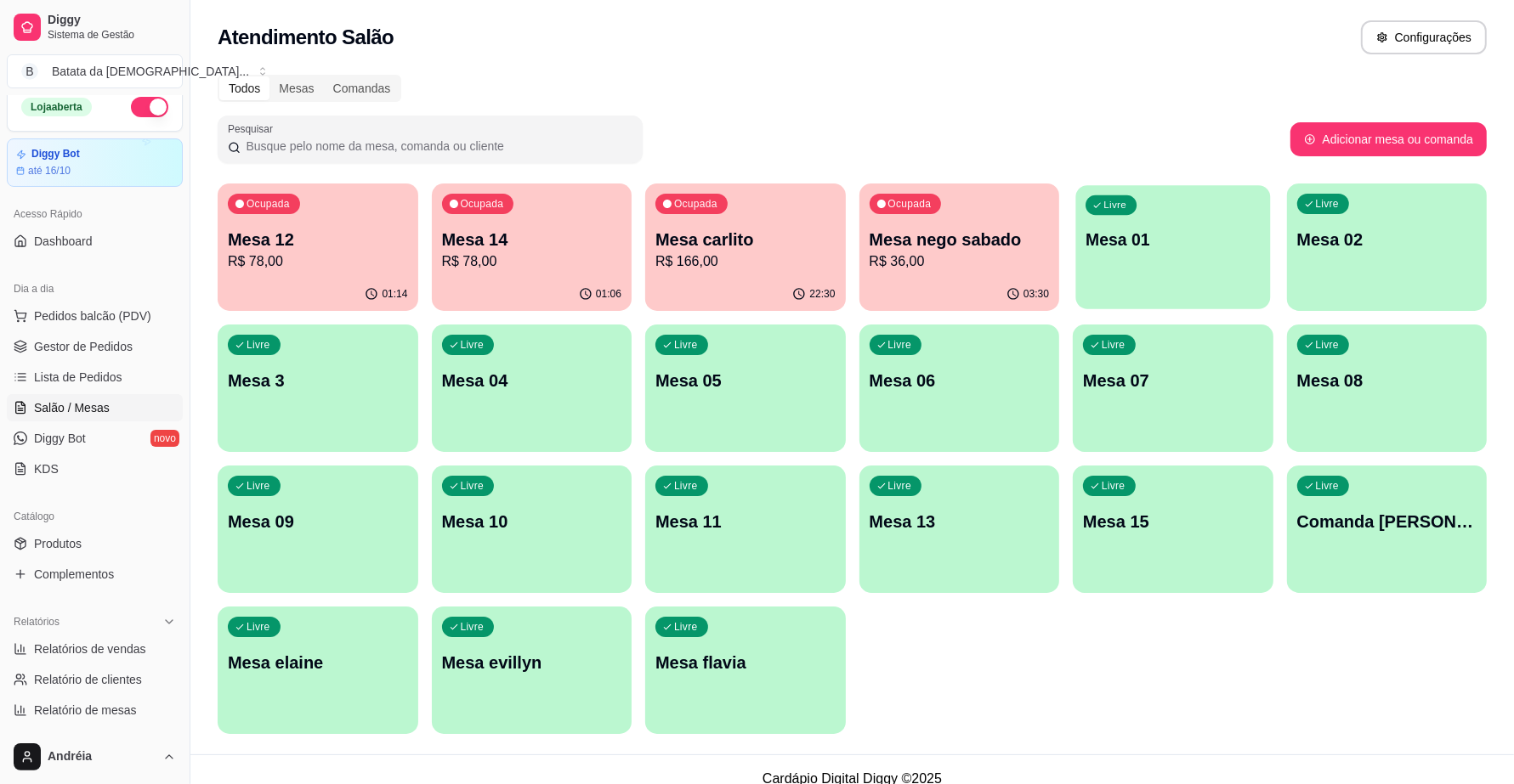
click at [1214, 248] on p "Mesa 01" at bounding box center [1172, 239] width 174 height 23
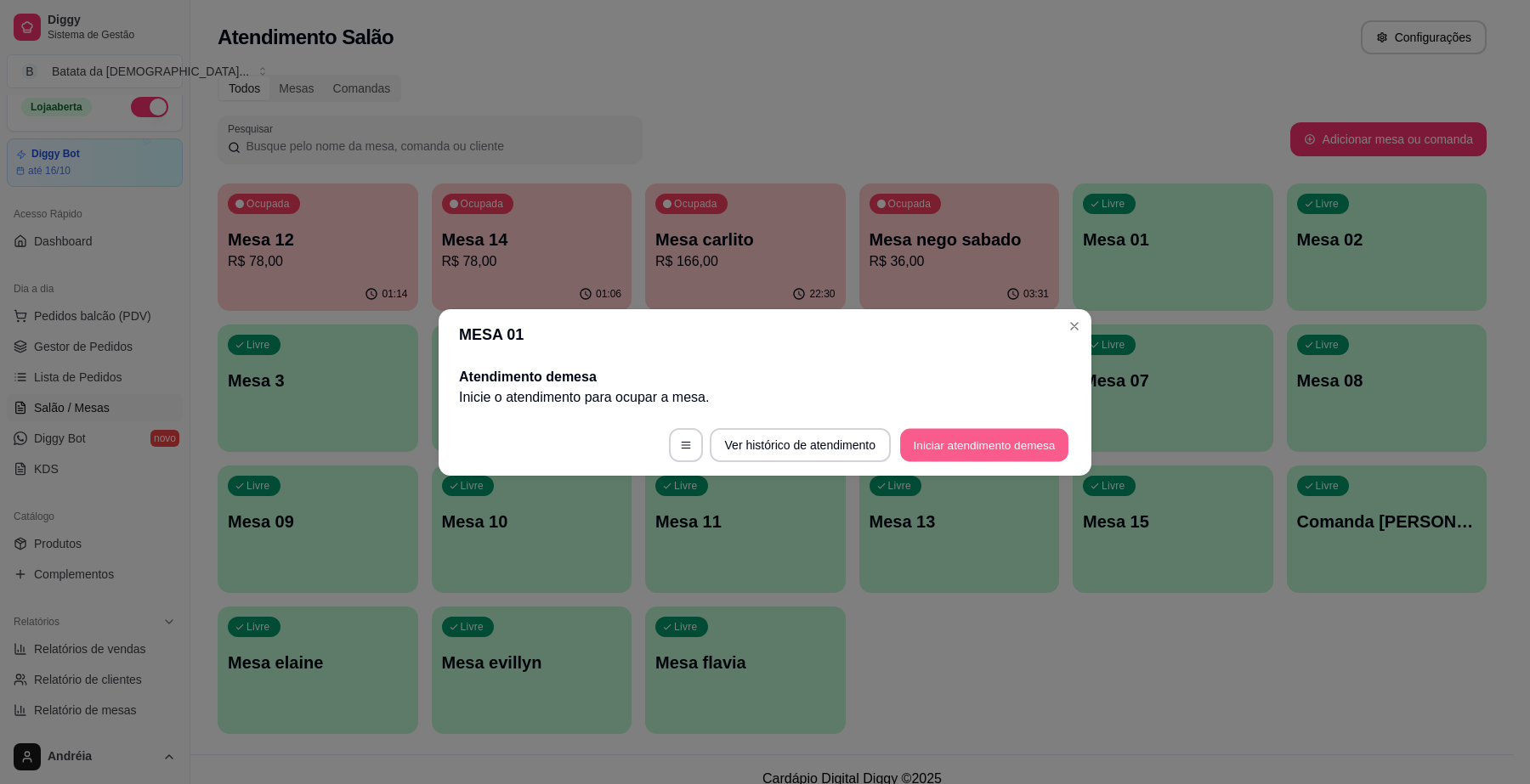
click at [996, 438] on button "Iniciar atendimento de mesa" at bounding box center [984, 445] width 168 height 33
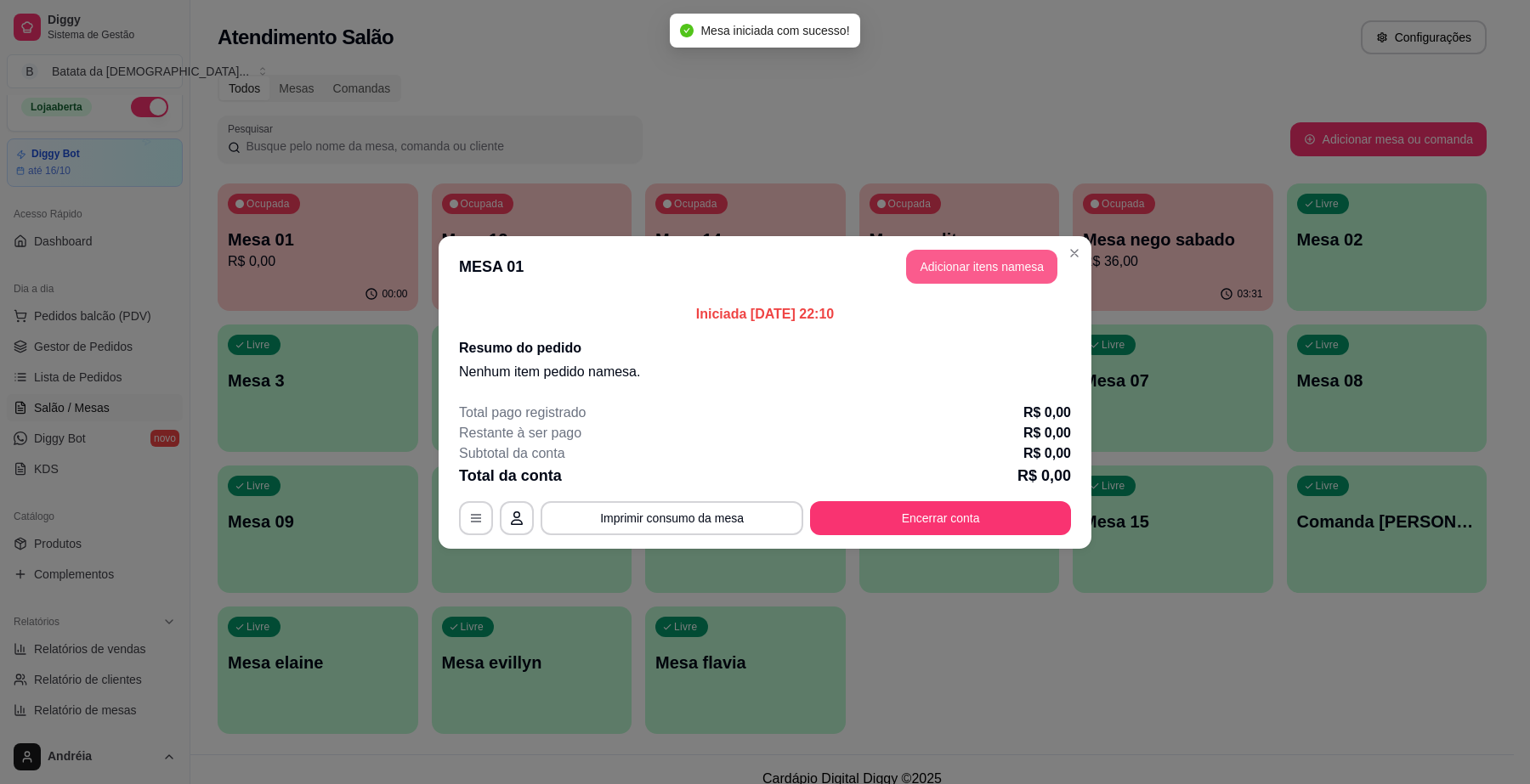
click at [961, 269] on button "Adicionar itens na mesa" at bounding box center [982, 267] width 152 height 34
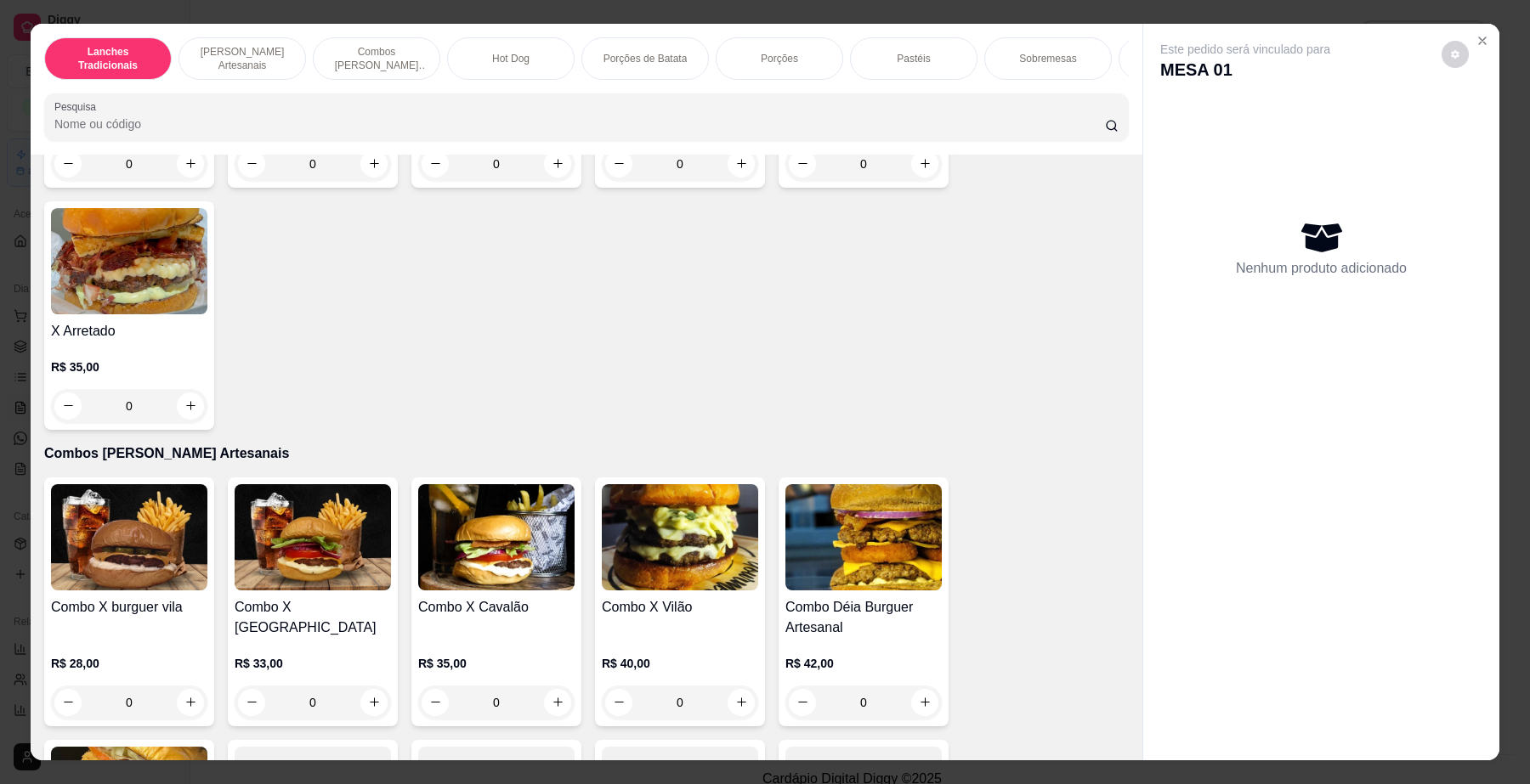
scroll to position [1274, 0]
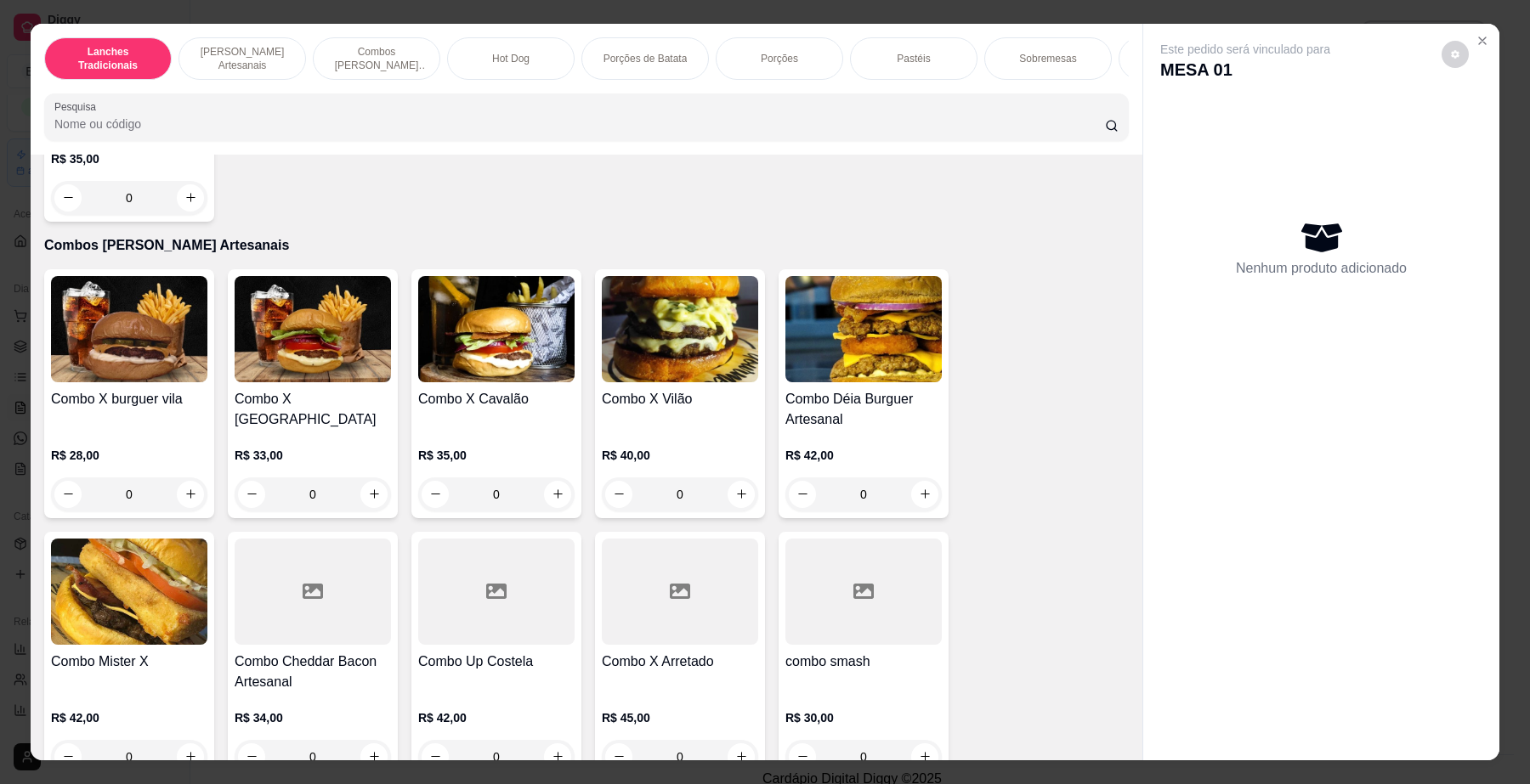
click at [549, 511] on div "0" at bounding box center [497, 494] width 157 height 34
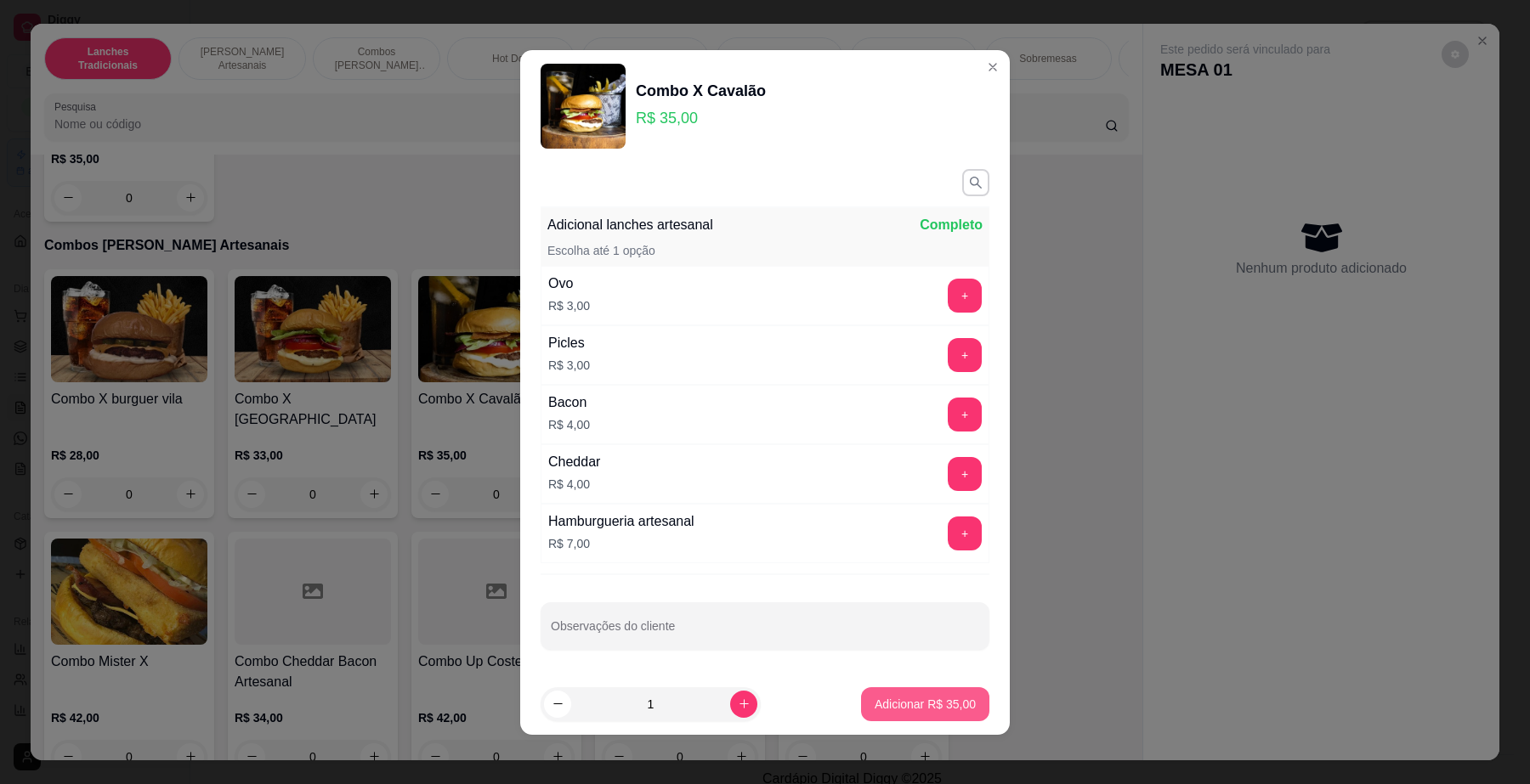
click at [876, 710] on p "Adicionar R$ 35,00" at bounding box center [925, 704] width 101 height 17
type input "1"
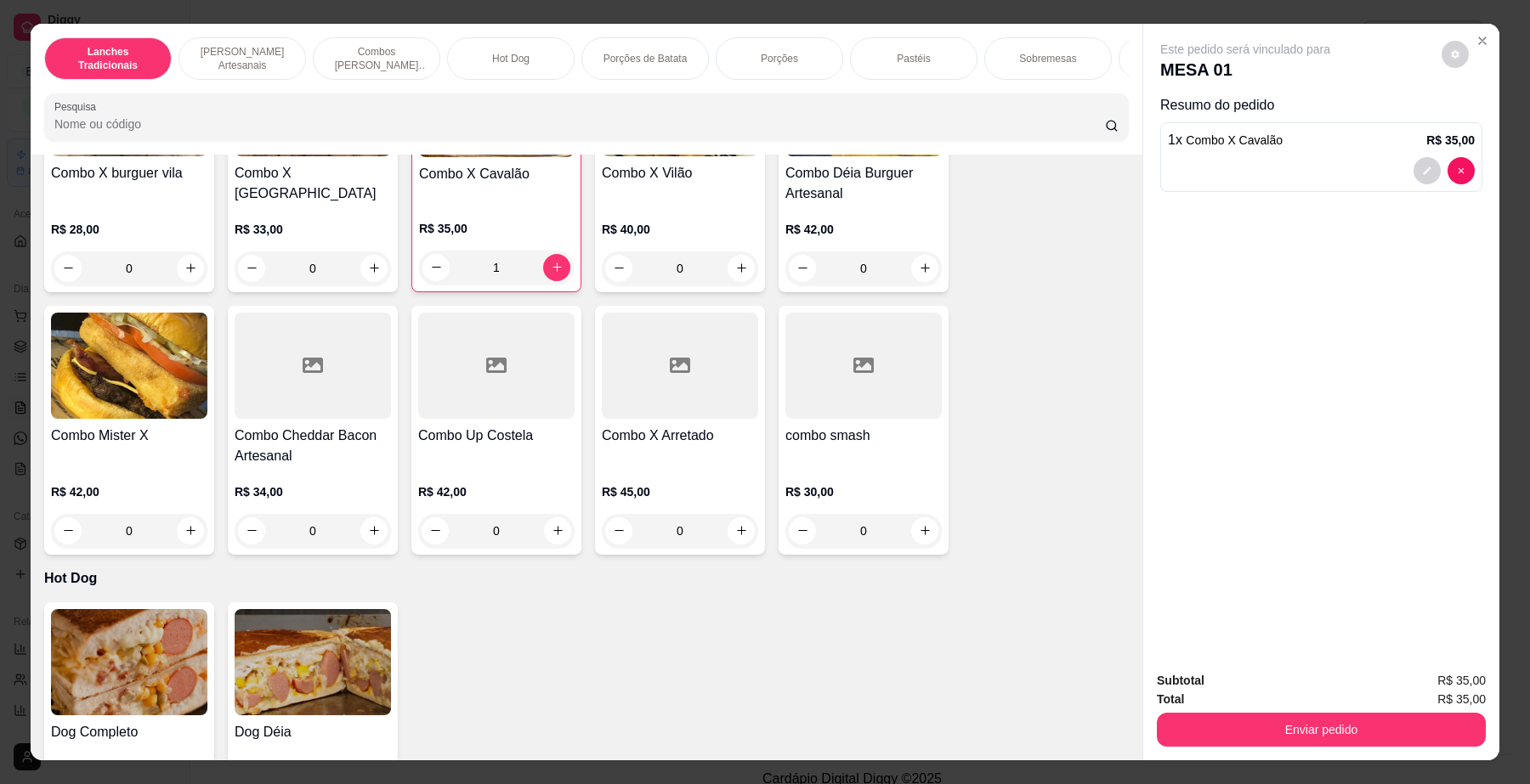
scroll to position [1594, 0]
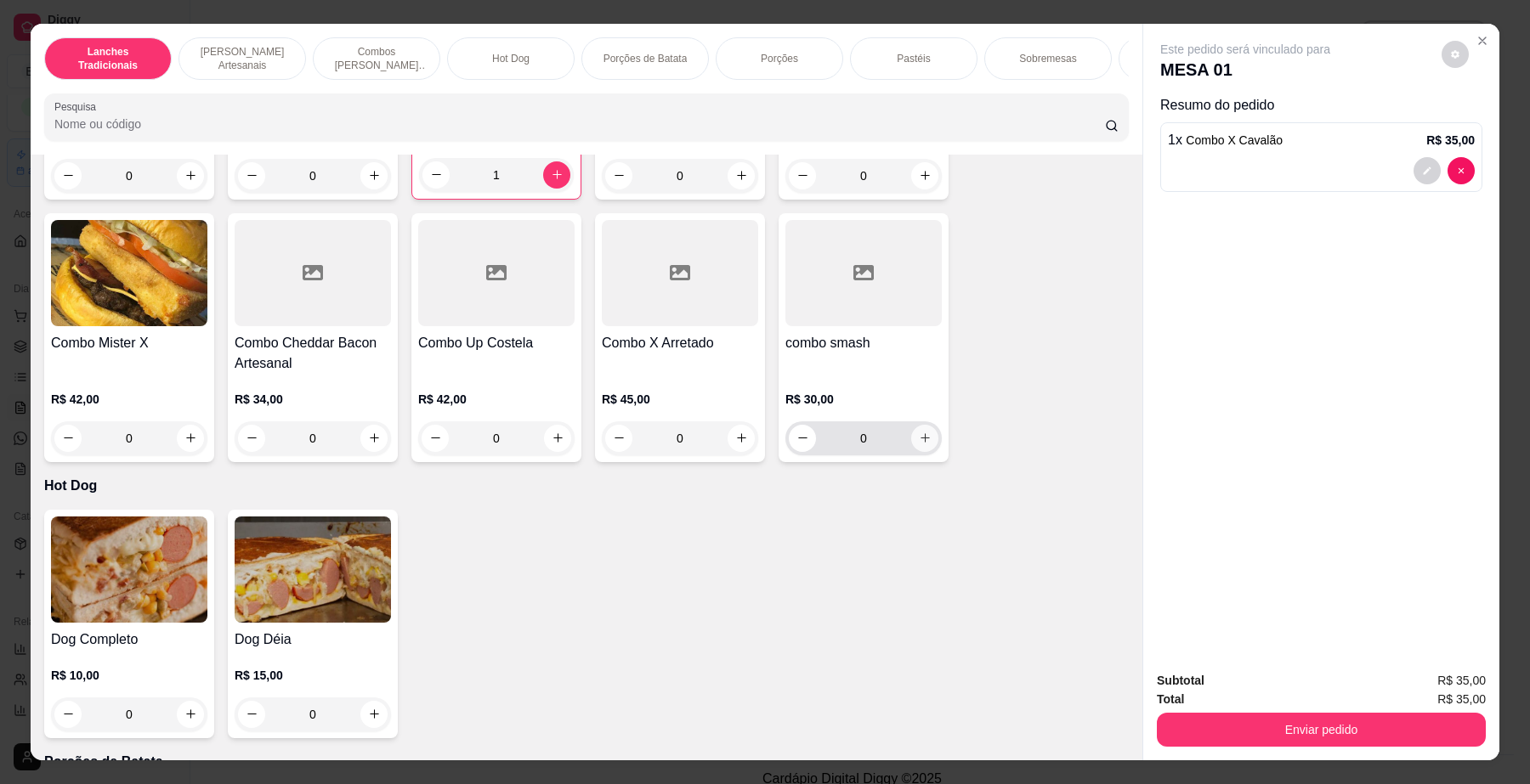
click at [924, 452] on button "increase-product-quantity" at bounding box center [925, 438] width 28 height 28
type input "1"
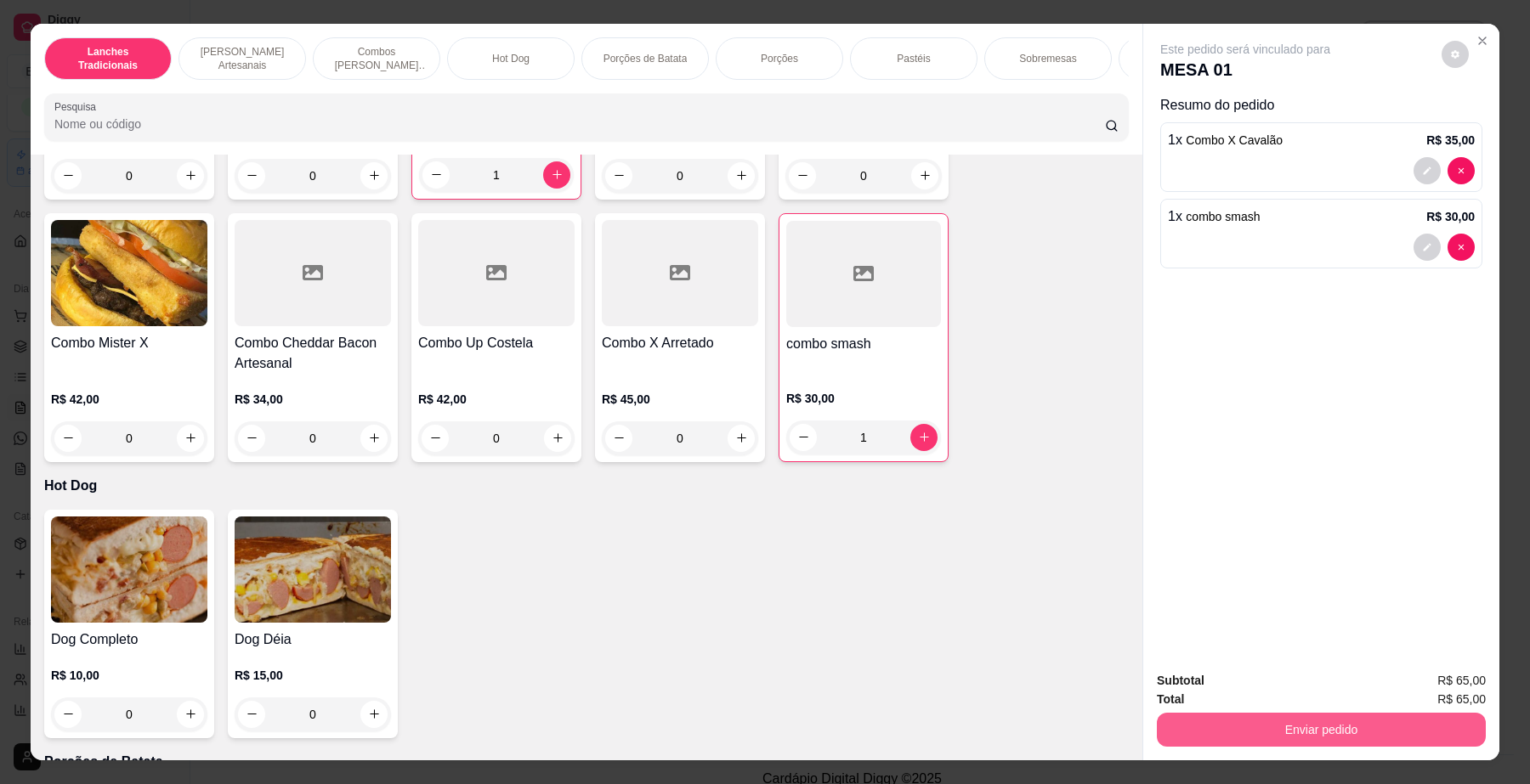
click at [1331, 731] on button "Enviar pedido" at bounding box center [1321, 730] width 329 height 34
click at [1436, 686] on button "Enviar pedido" at bounding box center [1440, 688] width 97 height 33
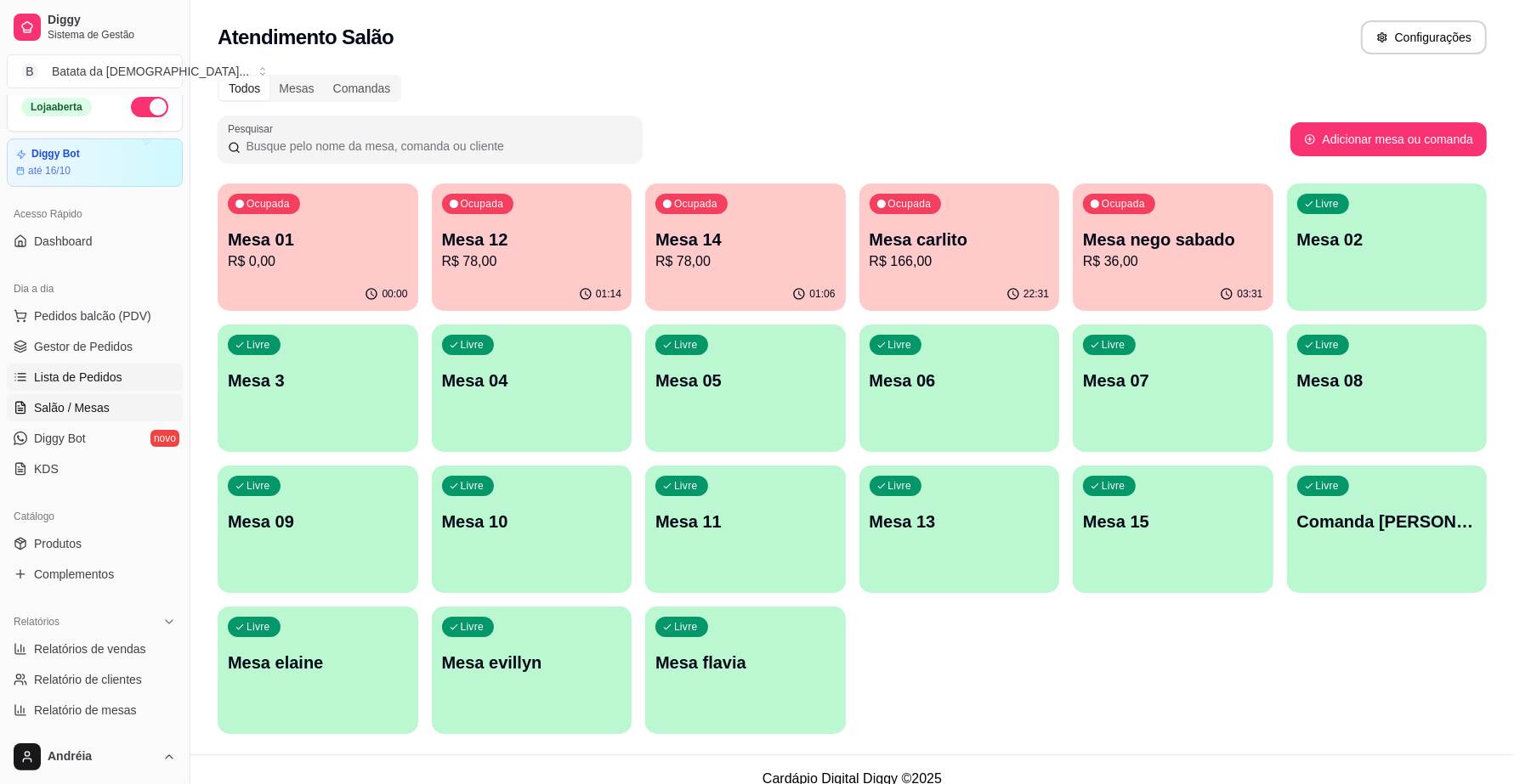
click at [62, 369] on span "Lista de Pedidos" at bounding box center [79, 377] width 89 height 17
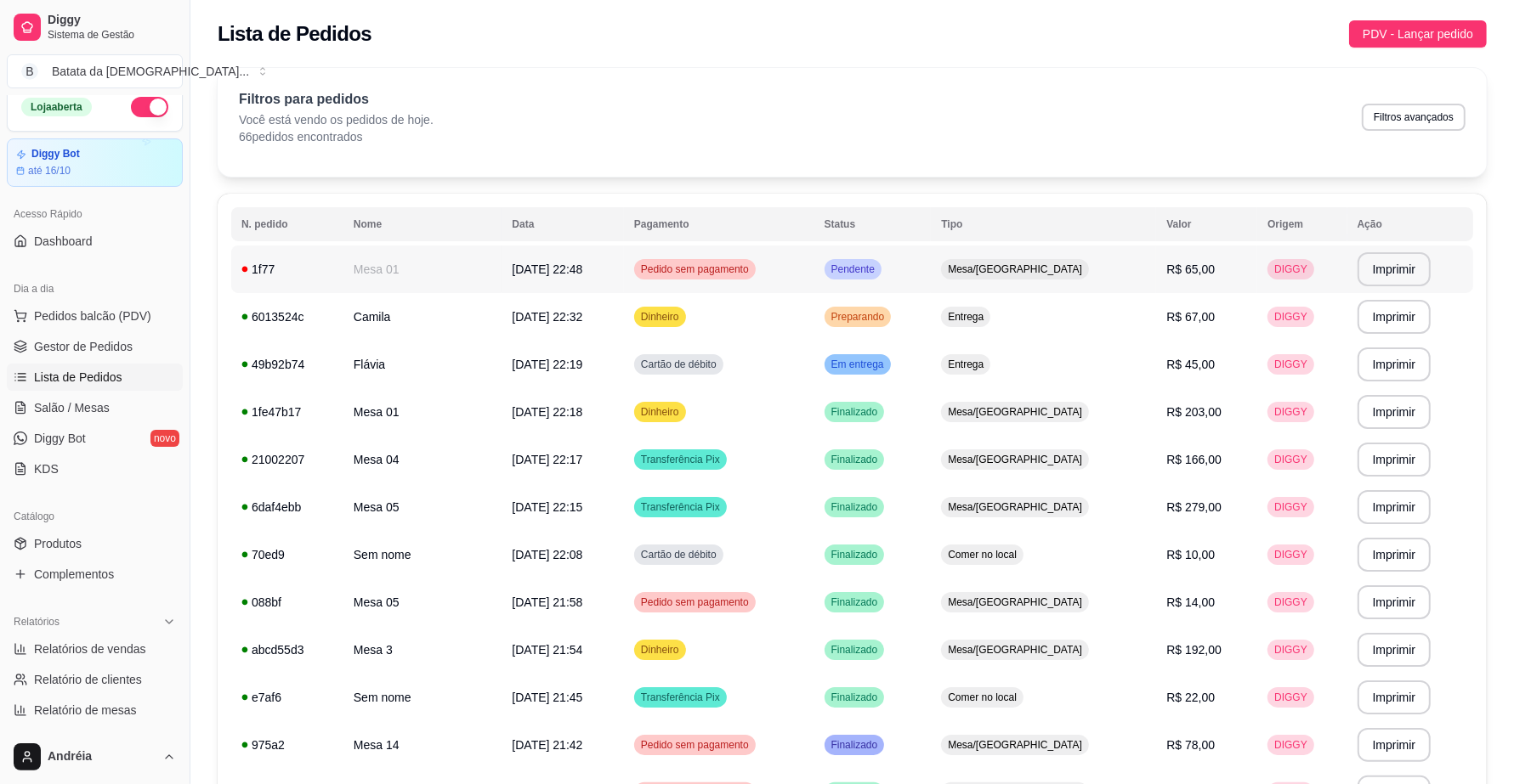
click at [882, 260] on div "Pendente" at bounding box center [853, 269] width 57 height 21
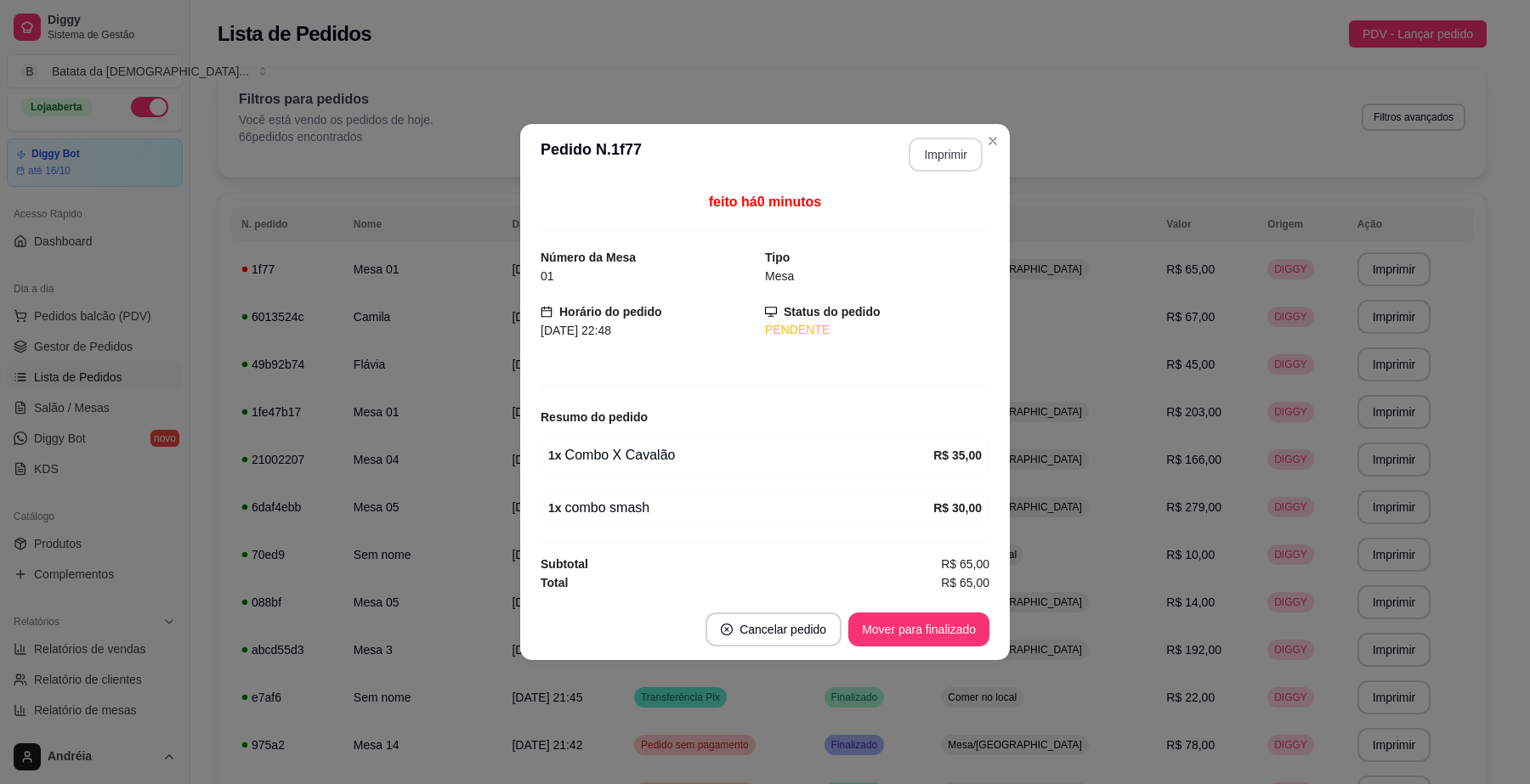
click at [952, 146] on button "Imprimir" at bounding box center [945, 155] width 74 height 34
click at [934, 640] on button "Mover para finalizado" at bounding box center [918, 629] width 141 height 34
click at [952, 621] on button "Mover para finalizado" at bounding box center [919, 630] width 137 height 33
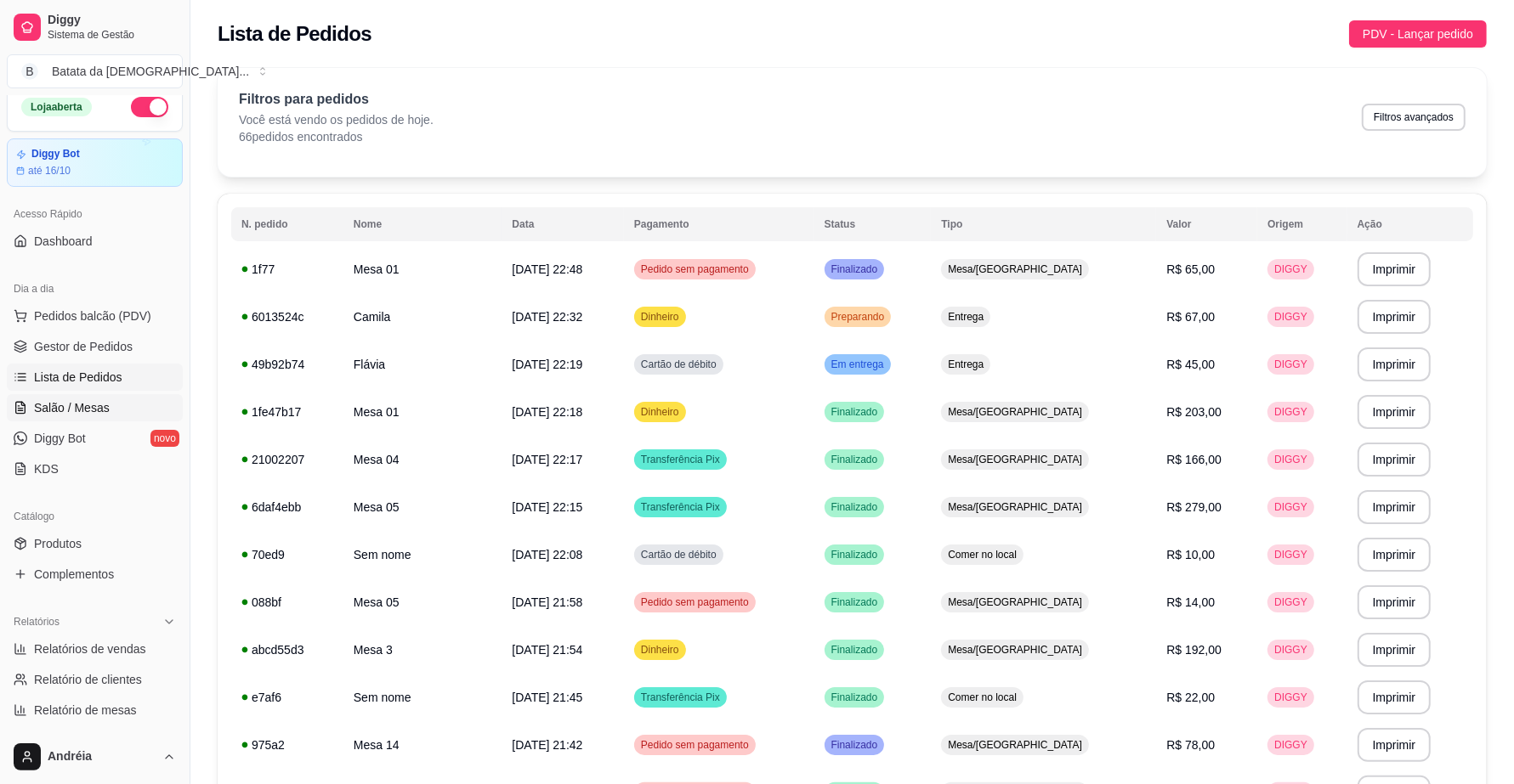
click at [107, 417] on link "Salão / Mesas" at bounding box center [95, 408] width 176 height 28
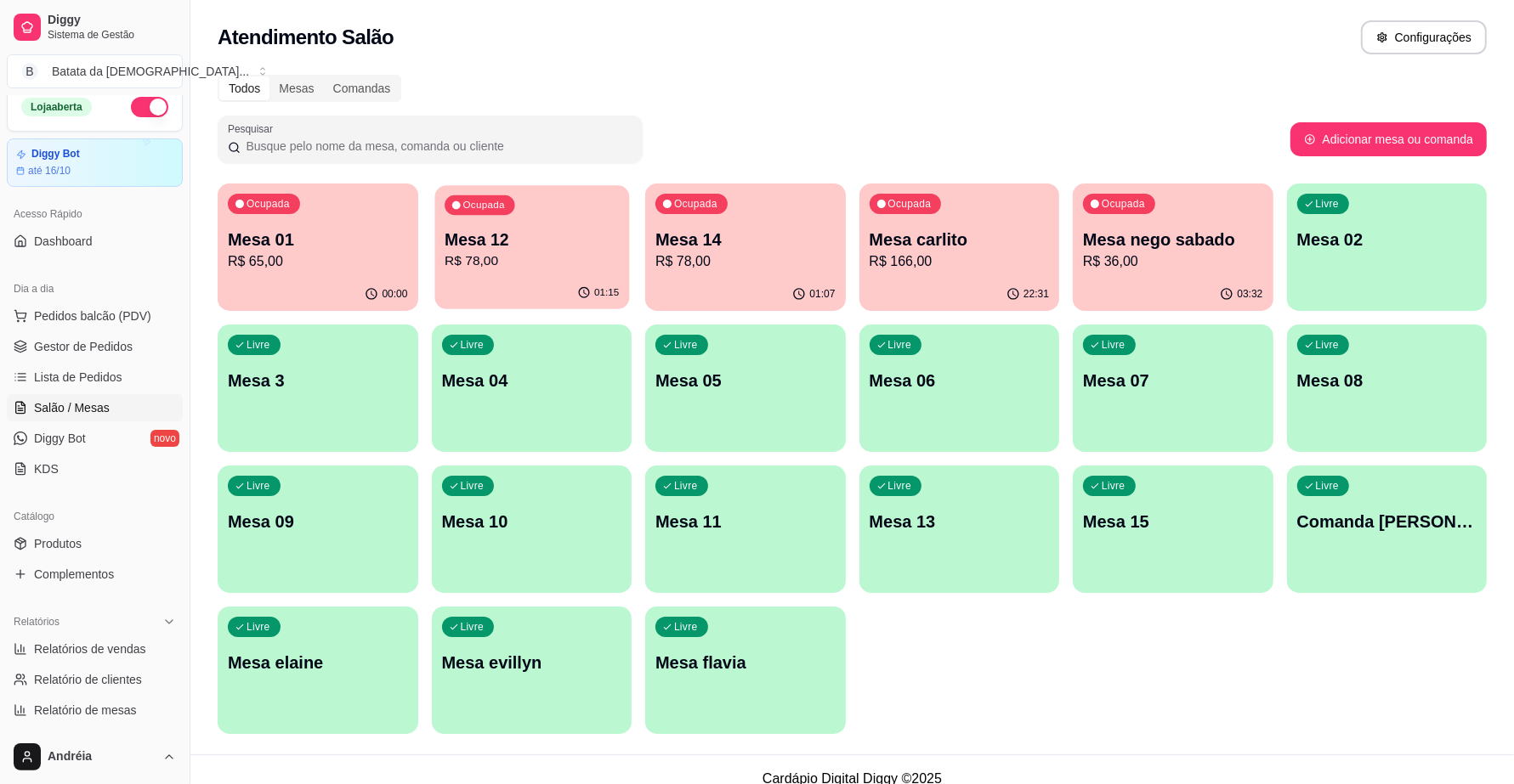
click at [567, 247] on p "Mesa 12" at bounding box center [531, 239] width 174 height 23
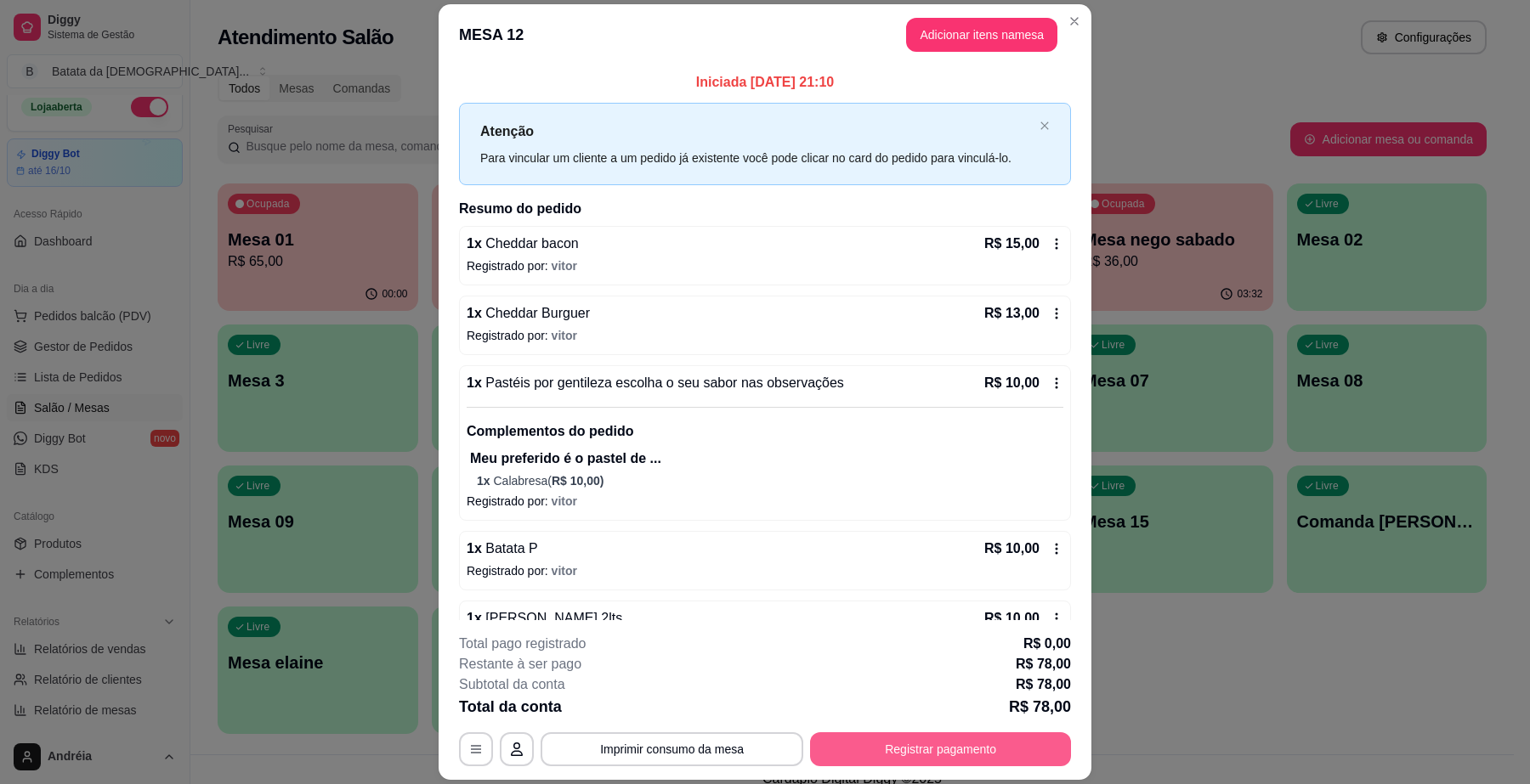
click at [954, 757] on button "Registrar pagamento" at bounding box center [940, 750] width 261 height 34
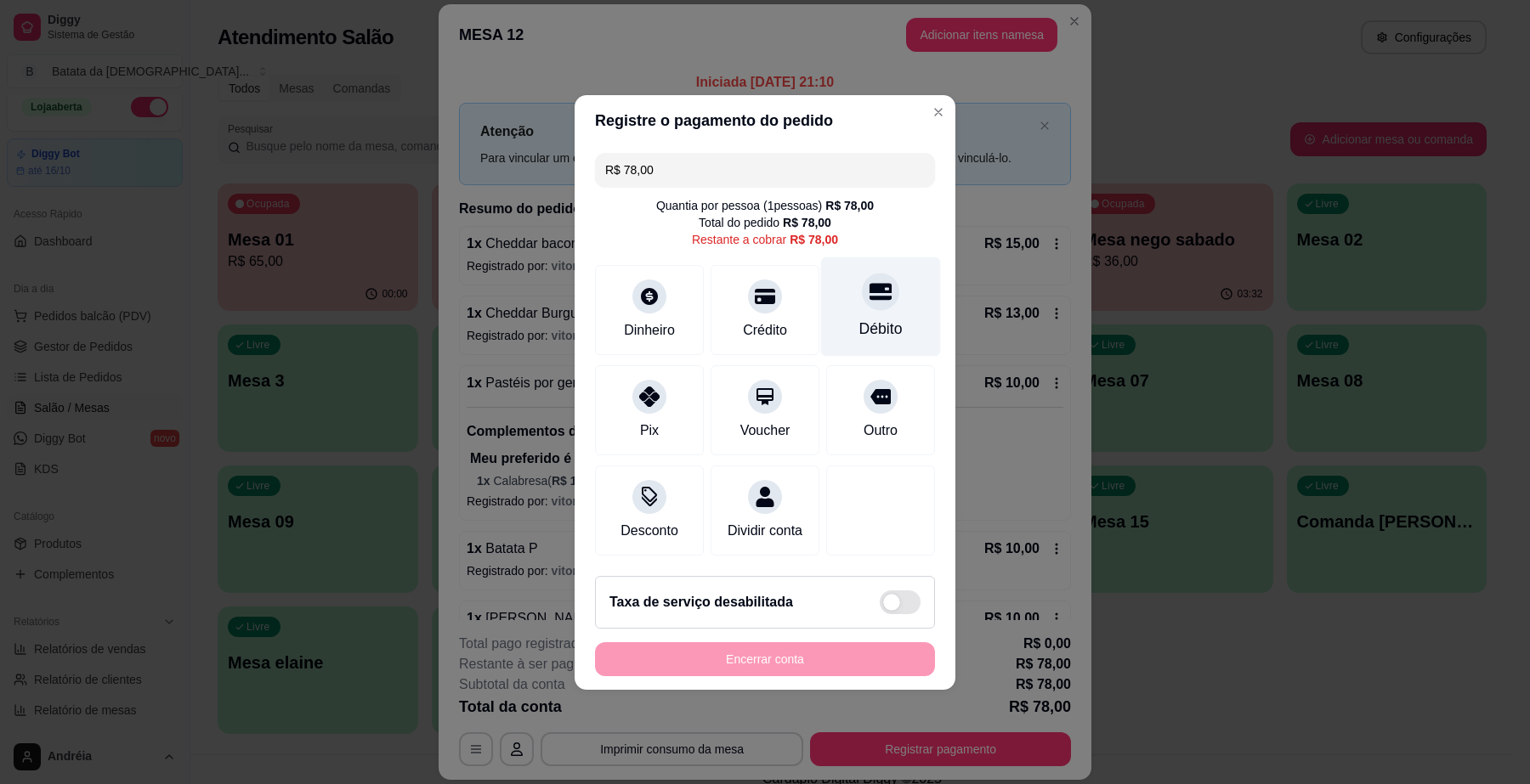
click at [861, 318] on div "Débito" at bounding box center [881, 329] width 43 height 22
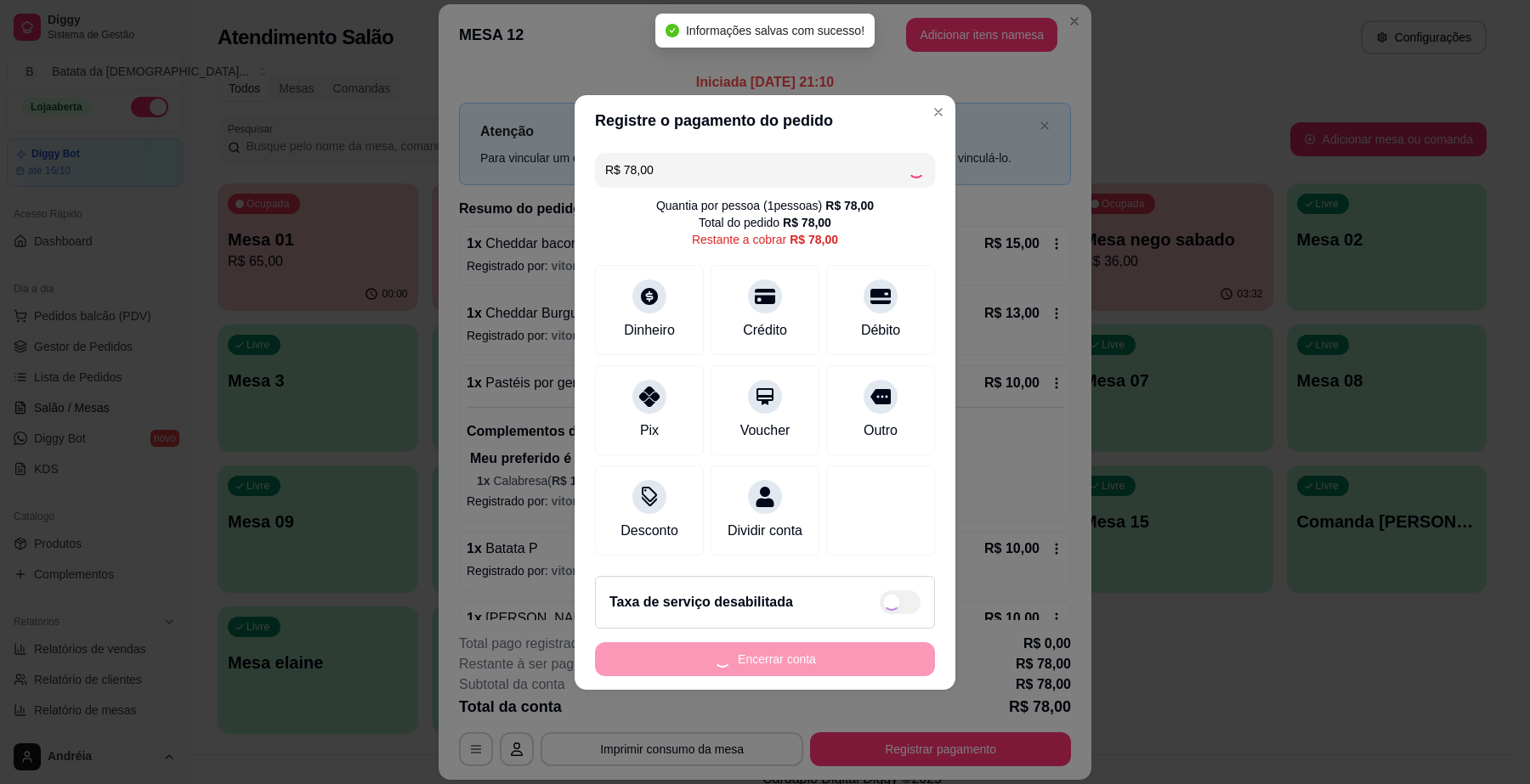
type input "R$ 0,00"
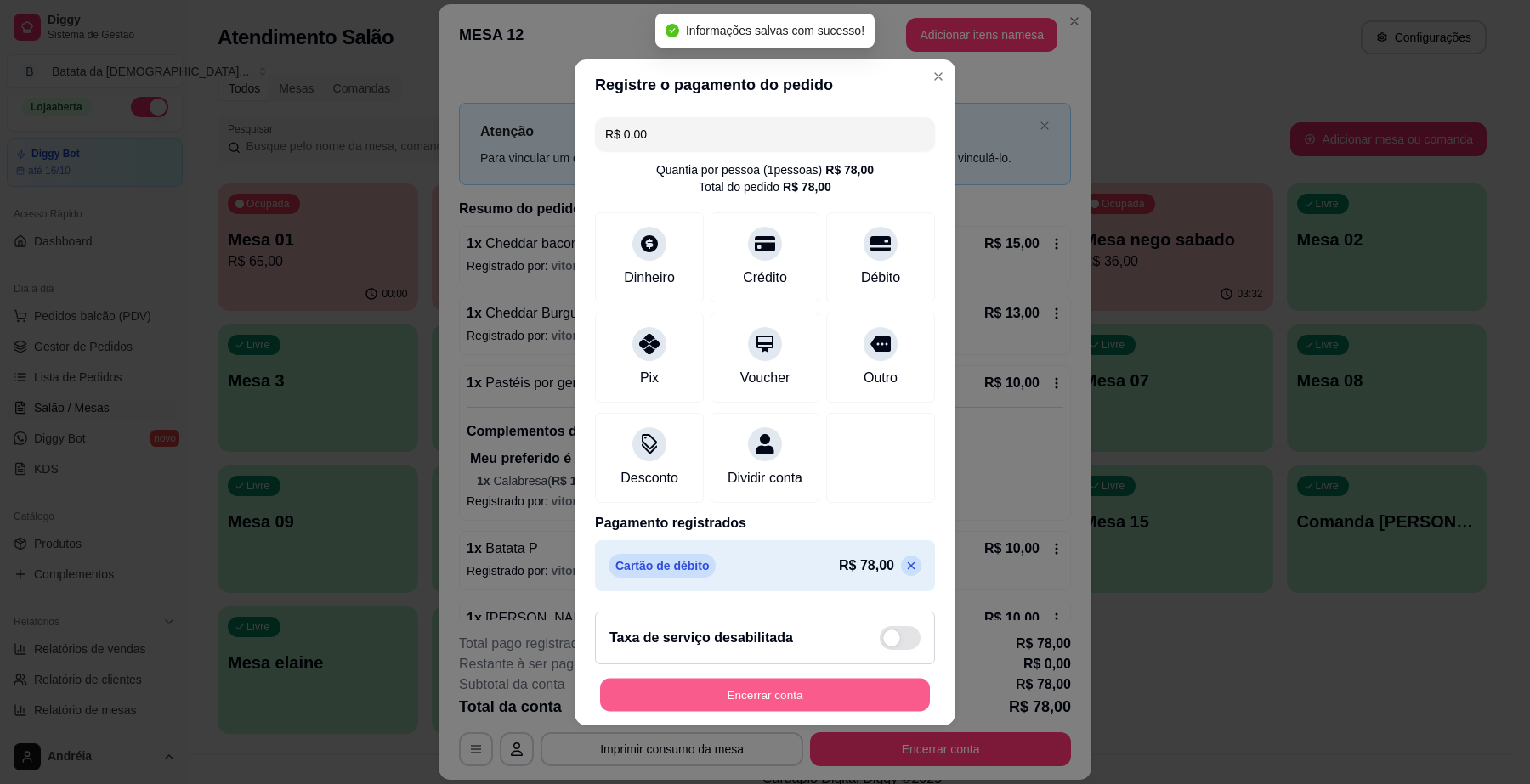
click at [861, 702] on button "Encerrar conta" at bounding box center [765, 695] width 330 height 33
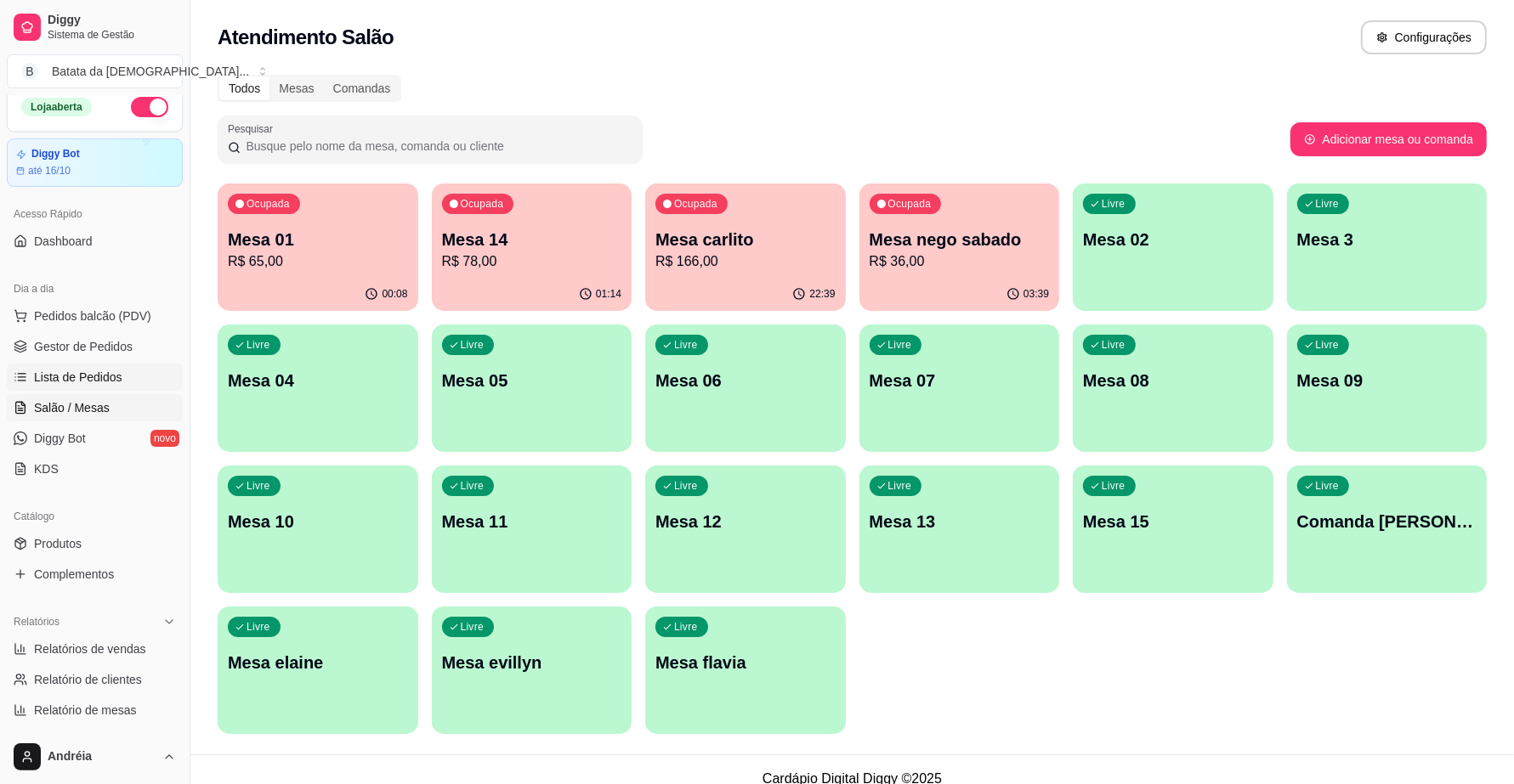
click at [90, 371] on span "Lista de Pedidos" at bounding box center [79, 377] width 89 height 17
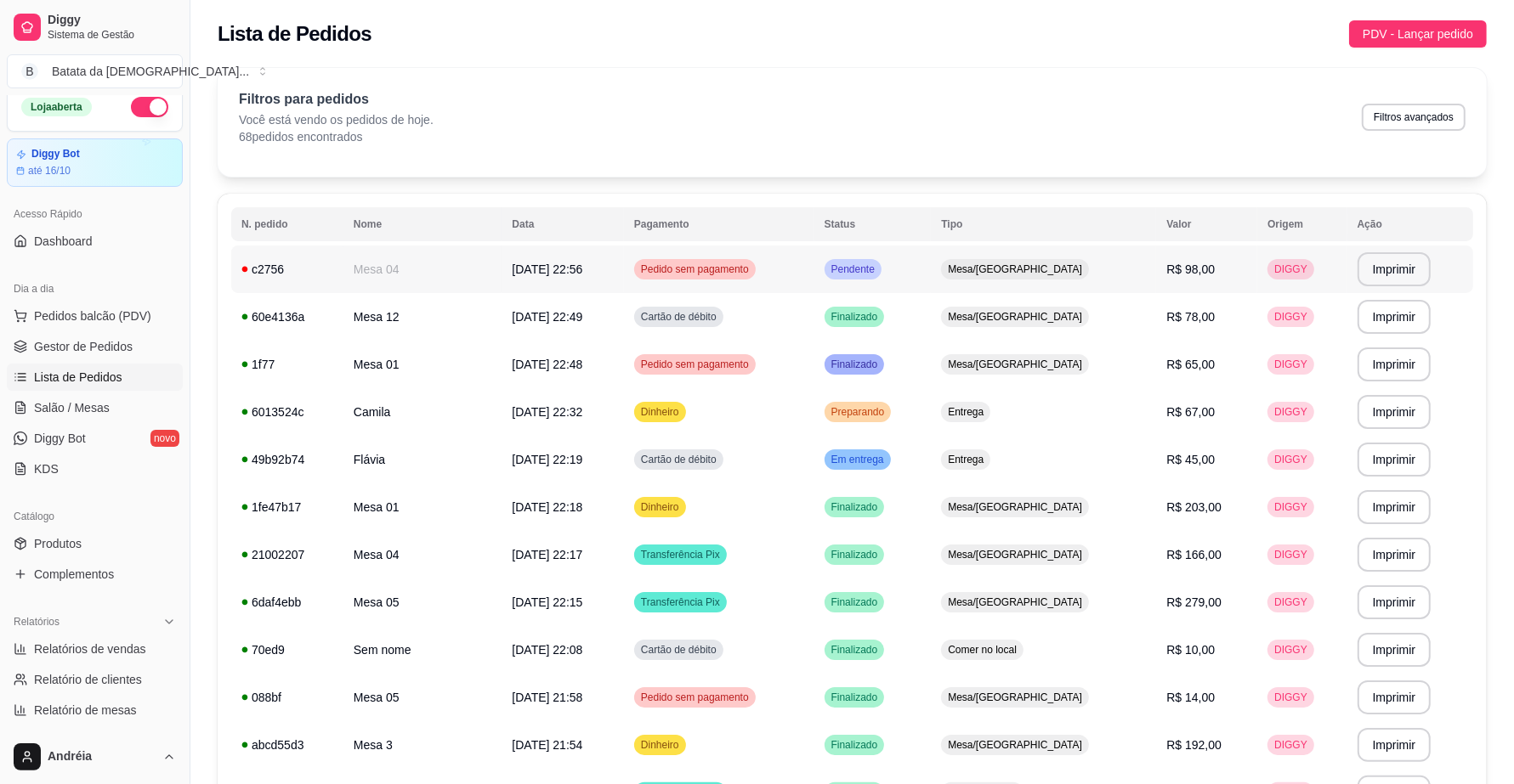
click at [878, 269] on span "Pendente" at bounding box center [853, 270] width 50 height 14
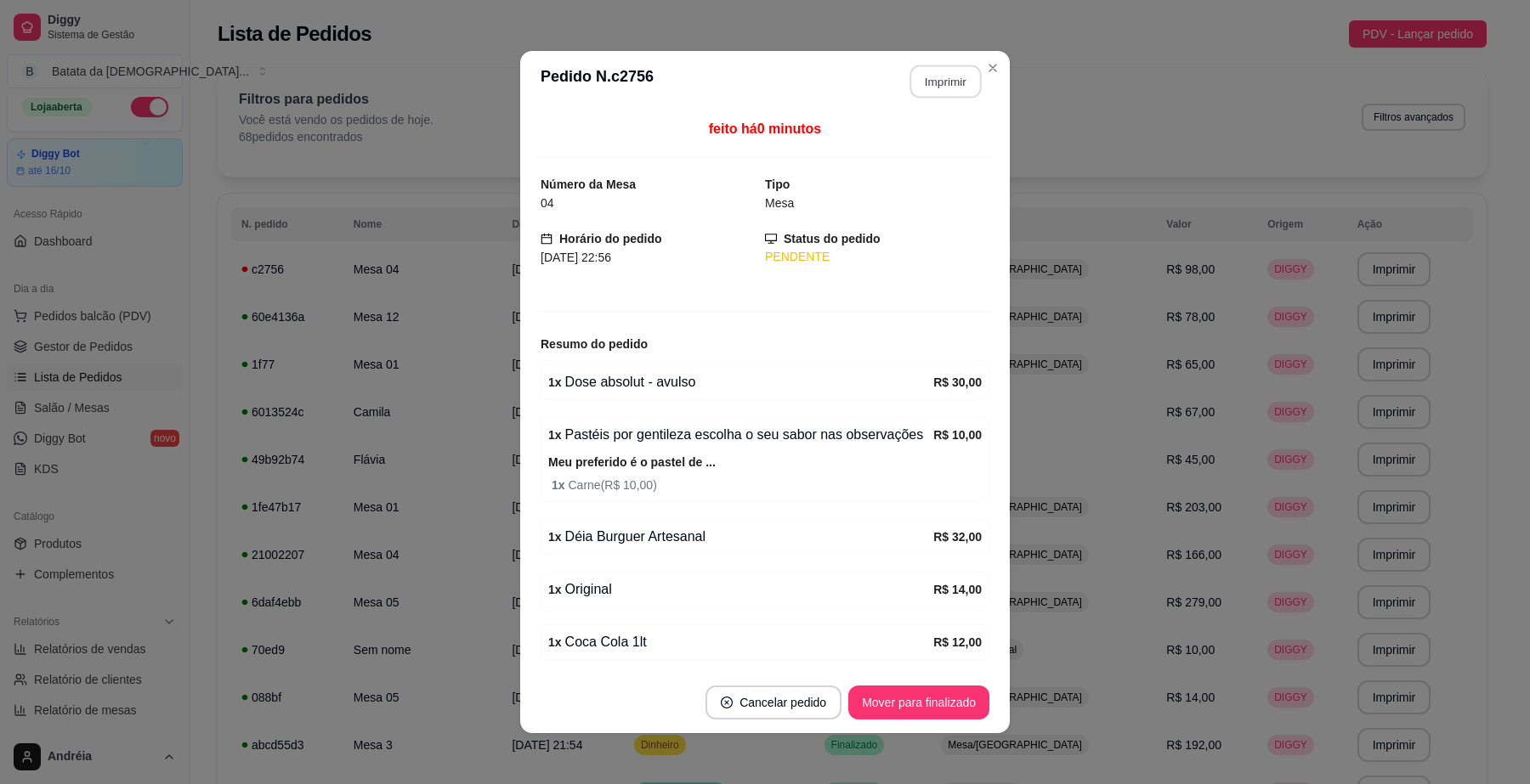
click at [933, 90] on button "Imprimir" at bounding box center [946, 82] width 71 height 33
click at [908, 697] on button "Mover para finalizado" at bounding box center [918, 702] width 141 height 34
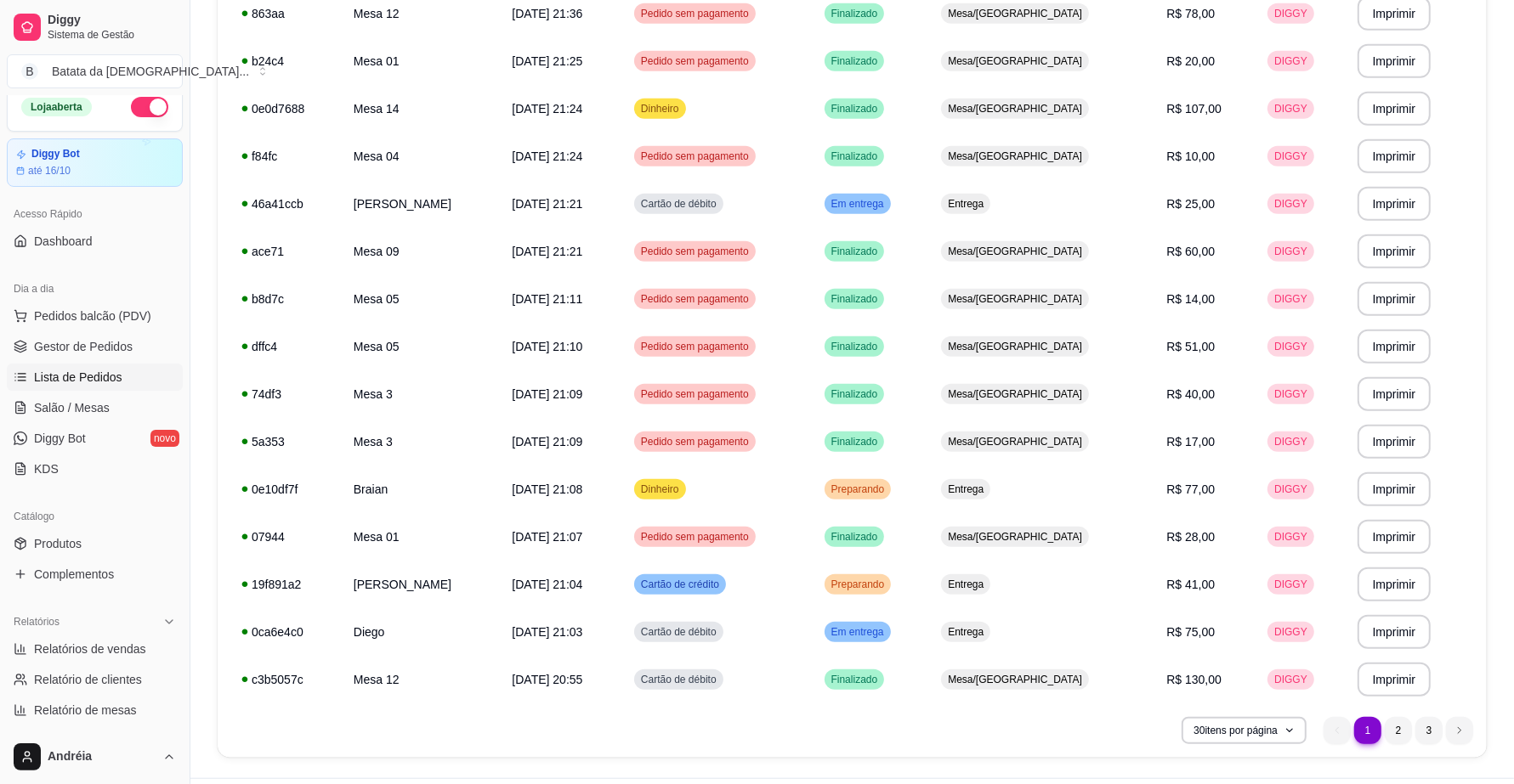
scroll to position [1012, 0]
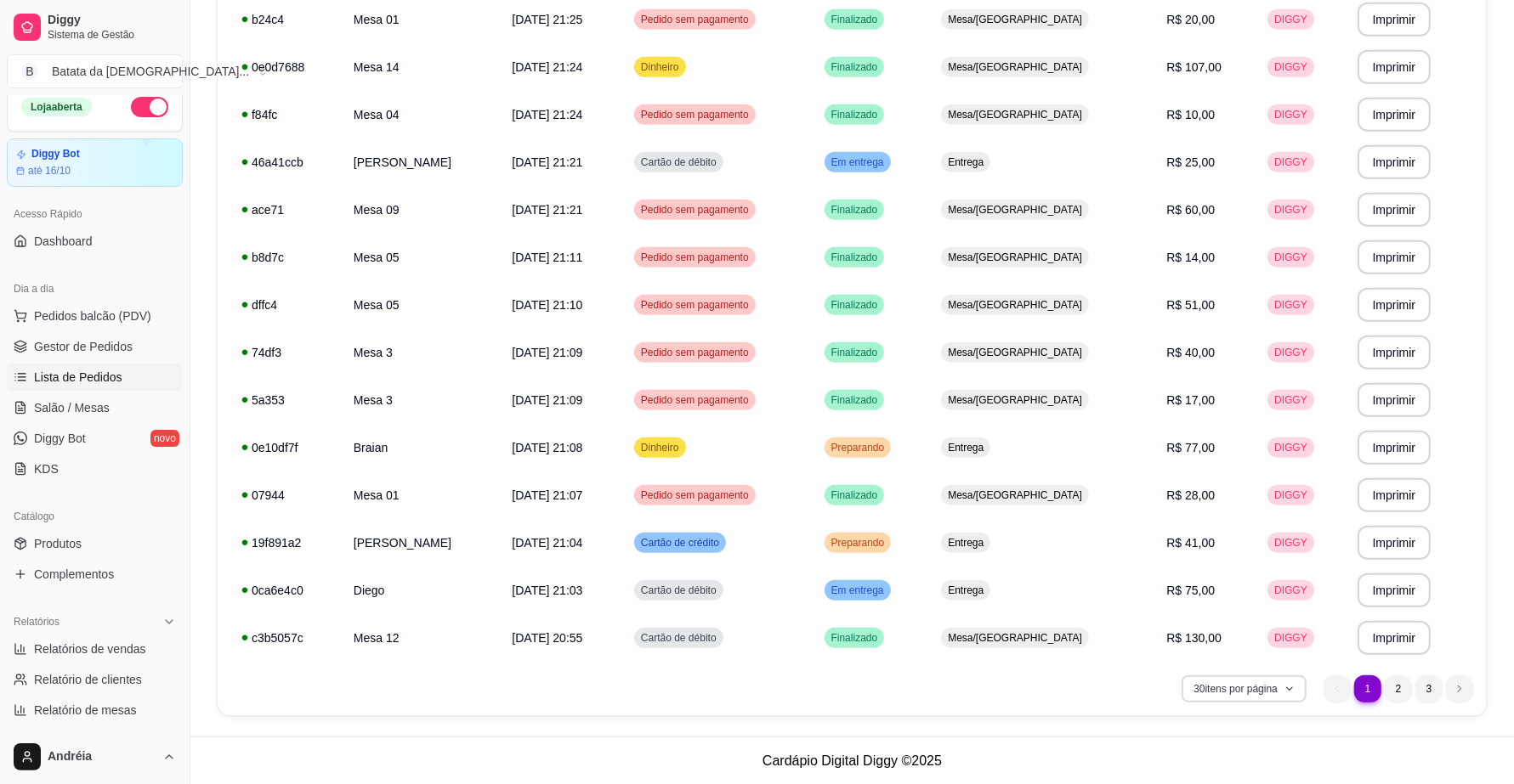
click at [1273, 686] on button "30 itens por página" at bounding box center [1243, 689] width 125 height 28
click at [1261, 654] on span "100 pedidos" at bounding box center [1243, 650] width 143 height 17
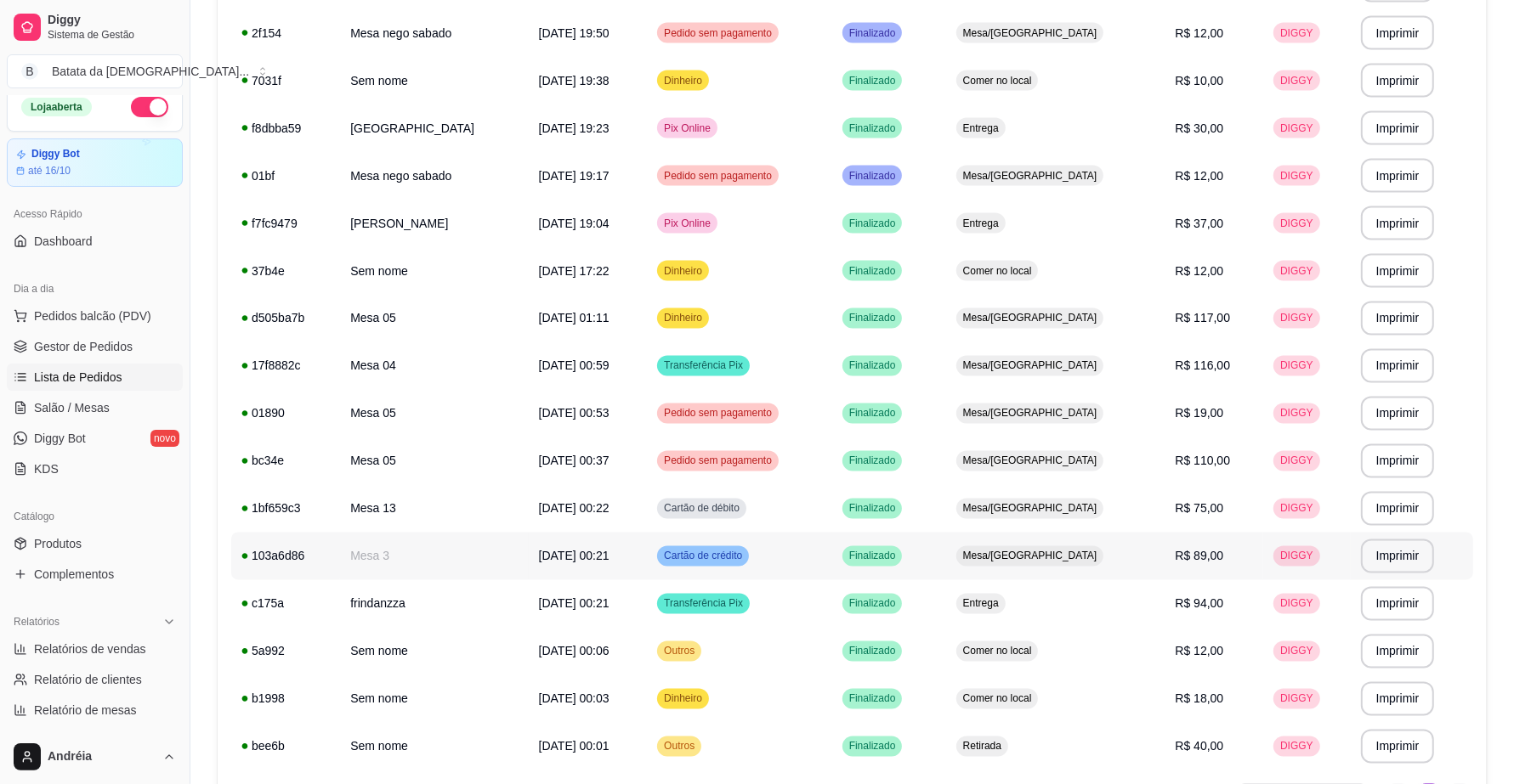
scroll to position [2819, 0]
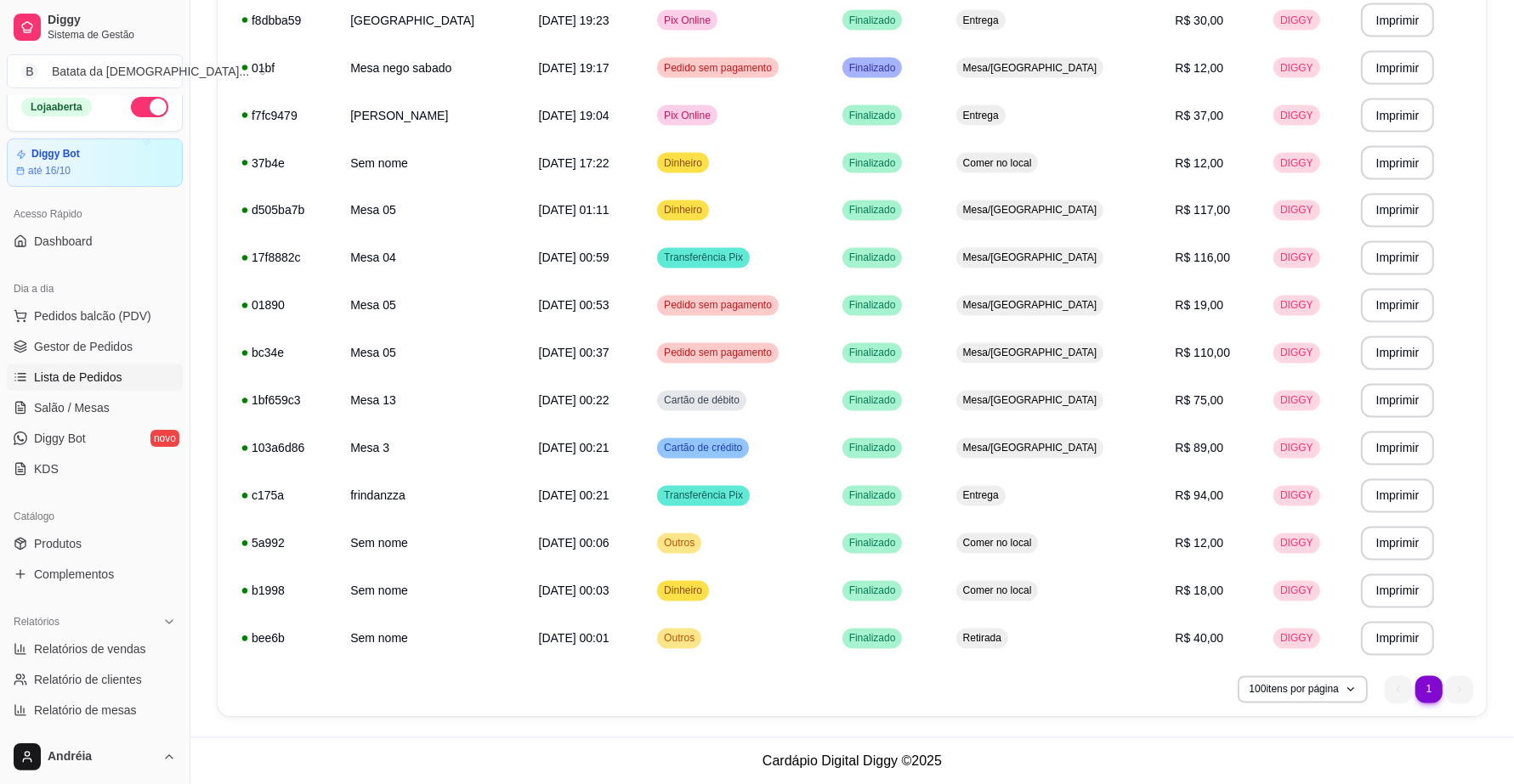
click at [1386, 688] on ul "1 1" at bounding box center [1429, 690] width 89 height 28
click at [1362, 692] on button "100 itens por página" at bounding box center [1302, 689] width 127 height 27
click at [1344, 650] on span "100 pedidos" at bounding box center [1302, 650] width 143 height 17
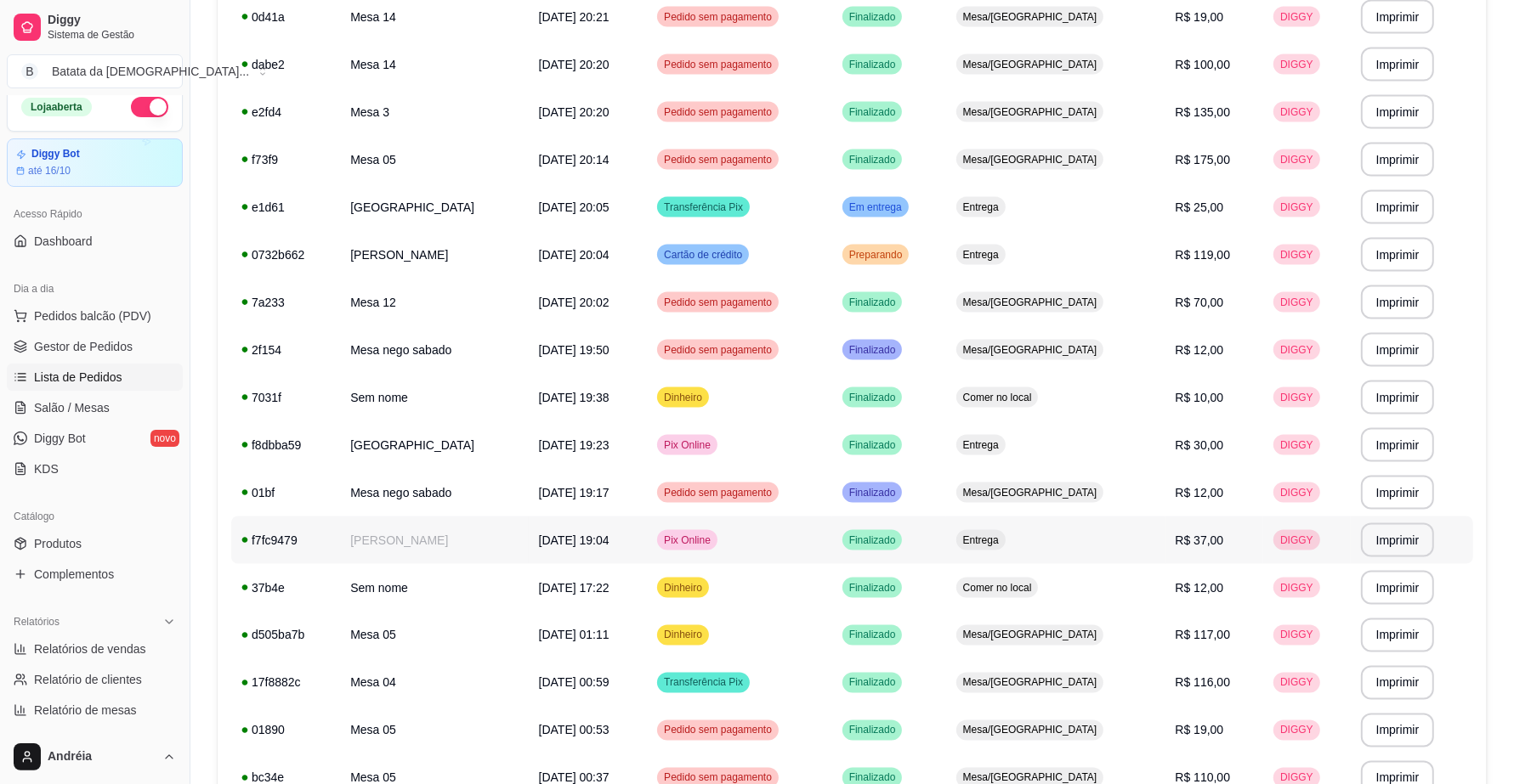
scroll to position [2288, 0]
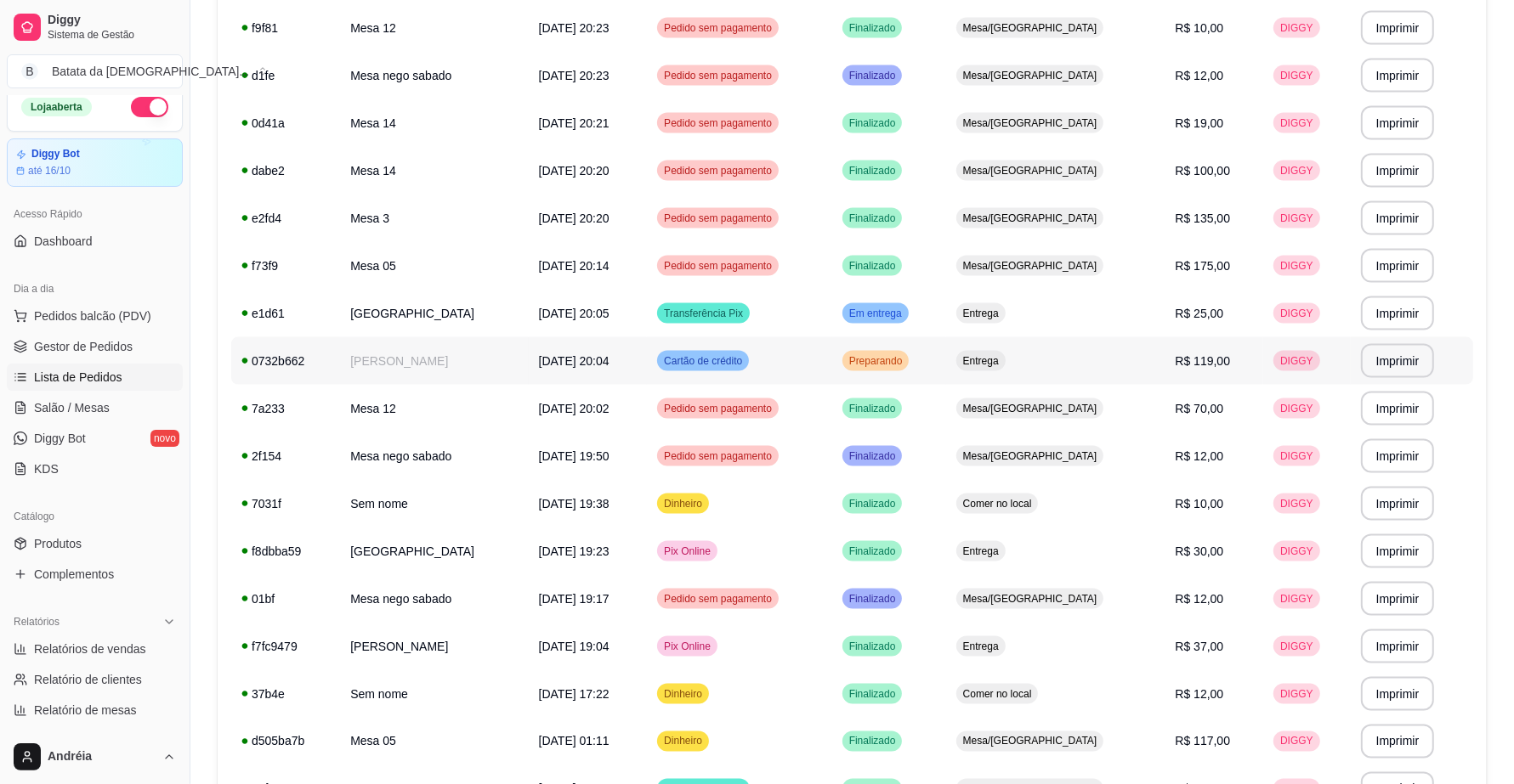
click at [832, 374] on td "Cartão de crédito" at bounding box center [740, 361] width 185 height 47
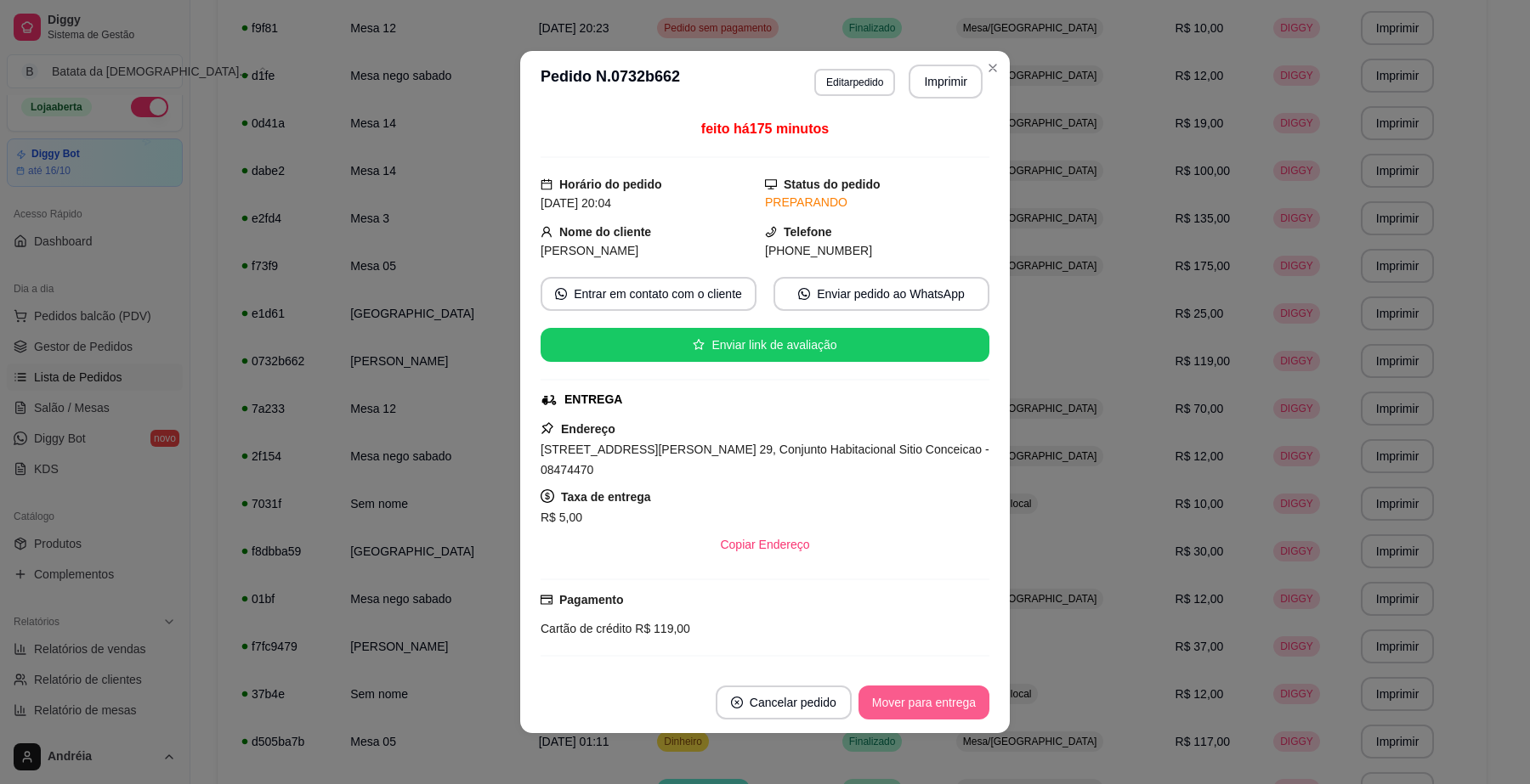
click at [954, 689] on button "Mover para entrega" at bounding box center [924, 702] width 131 height 34
click at [932, 701] on button "Mover para finalizado" at bounding box center [918, 702] width 141 height 34
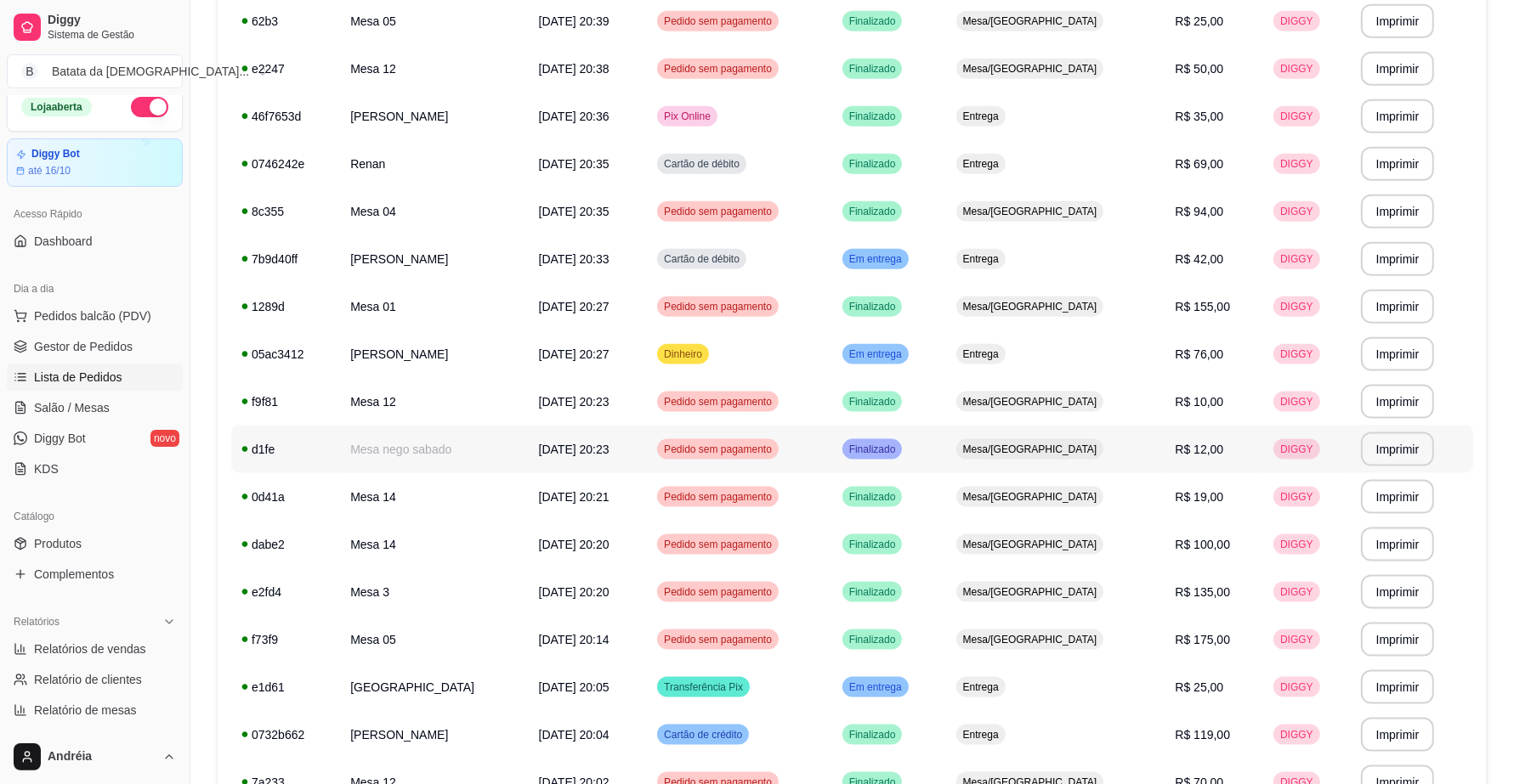
scroll to position [1863, 0]
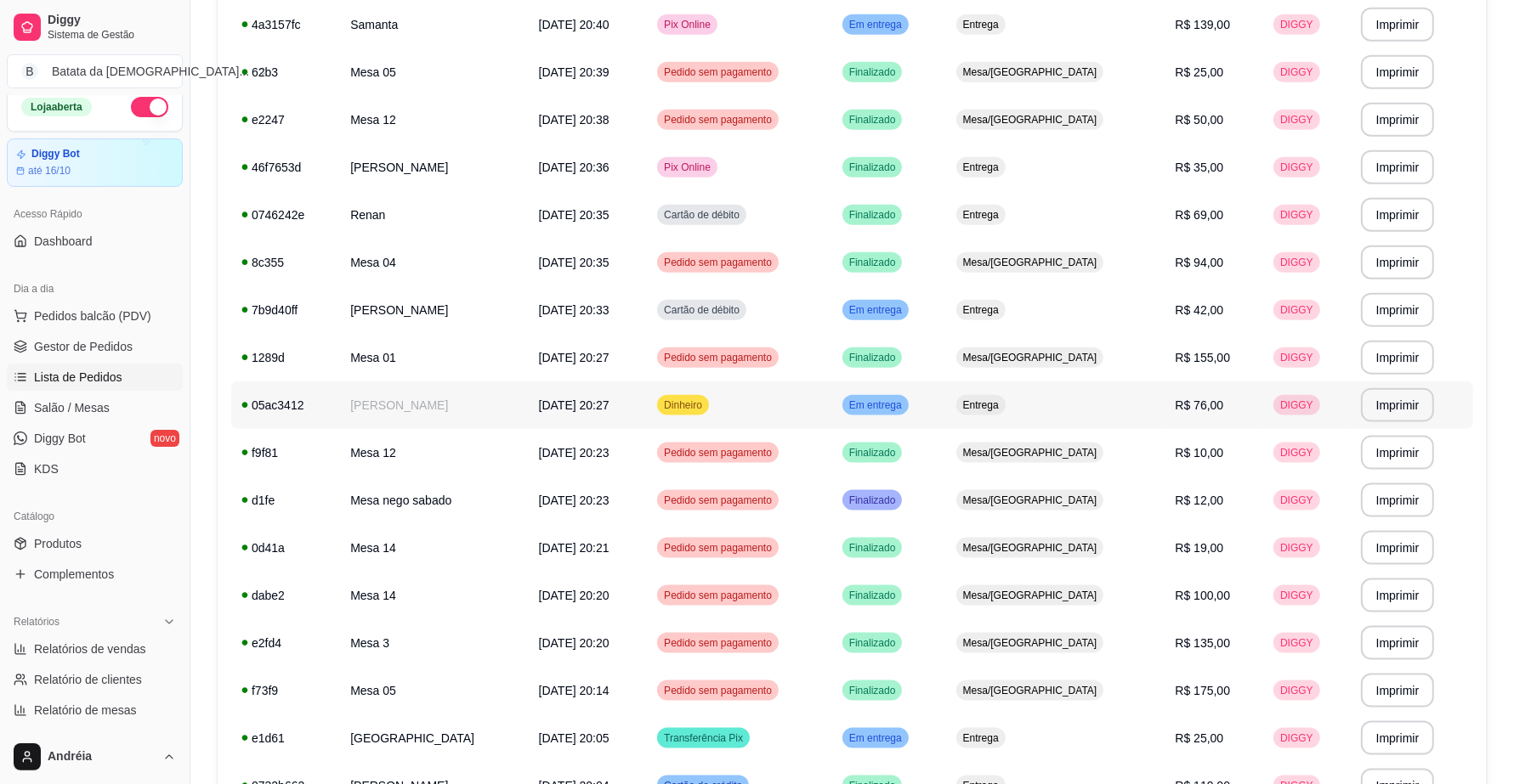
click at [832, 406] on td "Dinheiro" at bounding box center [740, 405] width 185 height 47
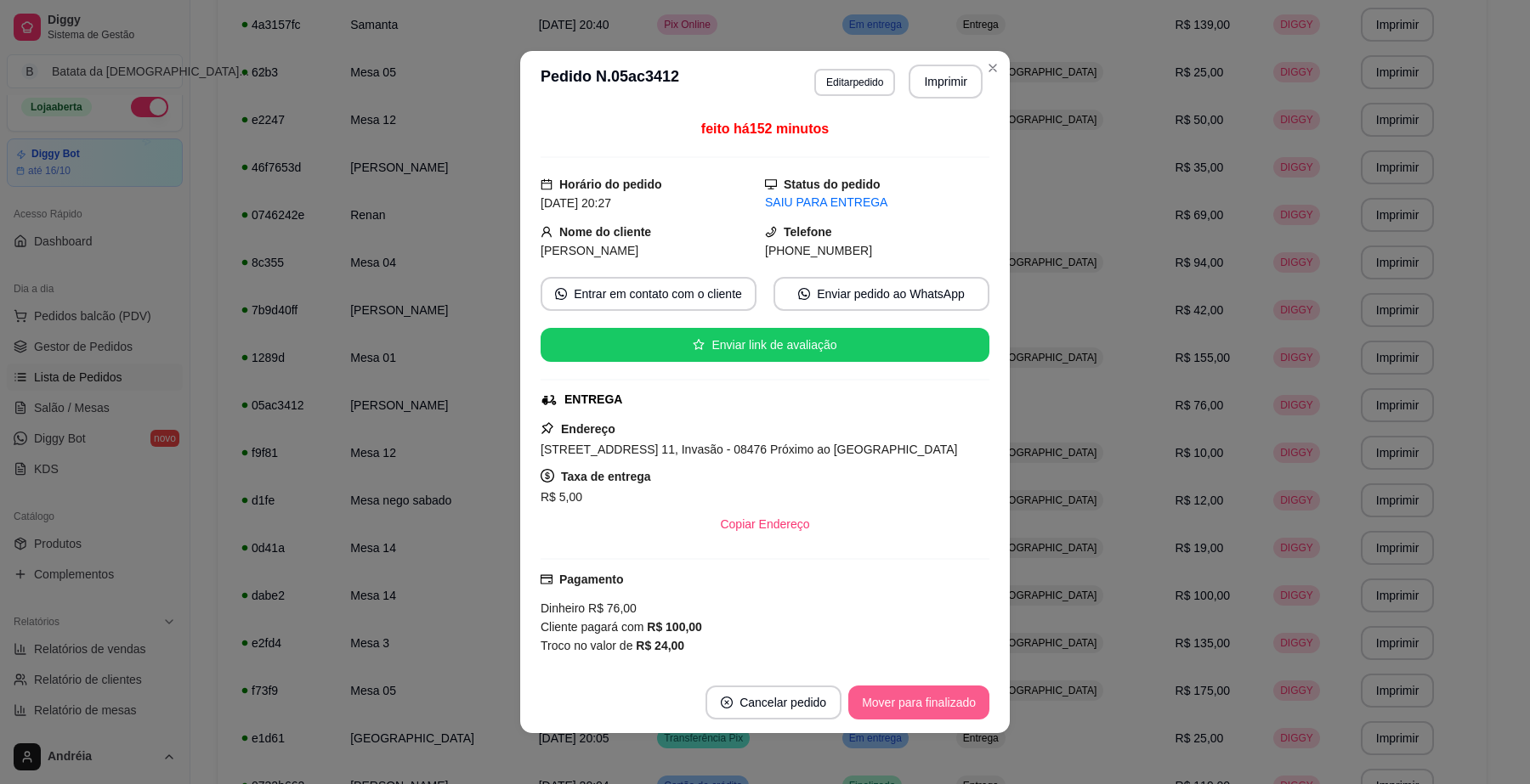
click at [950, 707] on button "Mover para finalizado" at bounding box center [918, 702] width 141 height 34
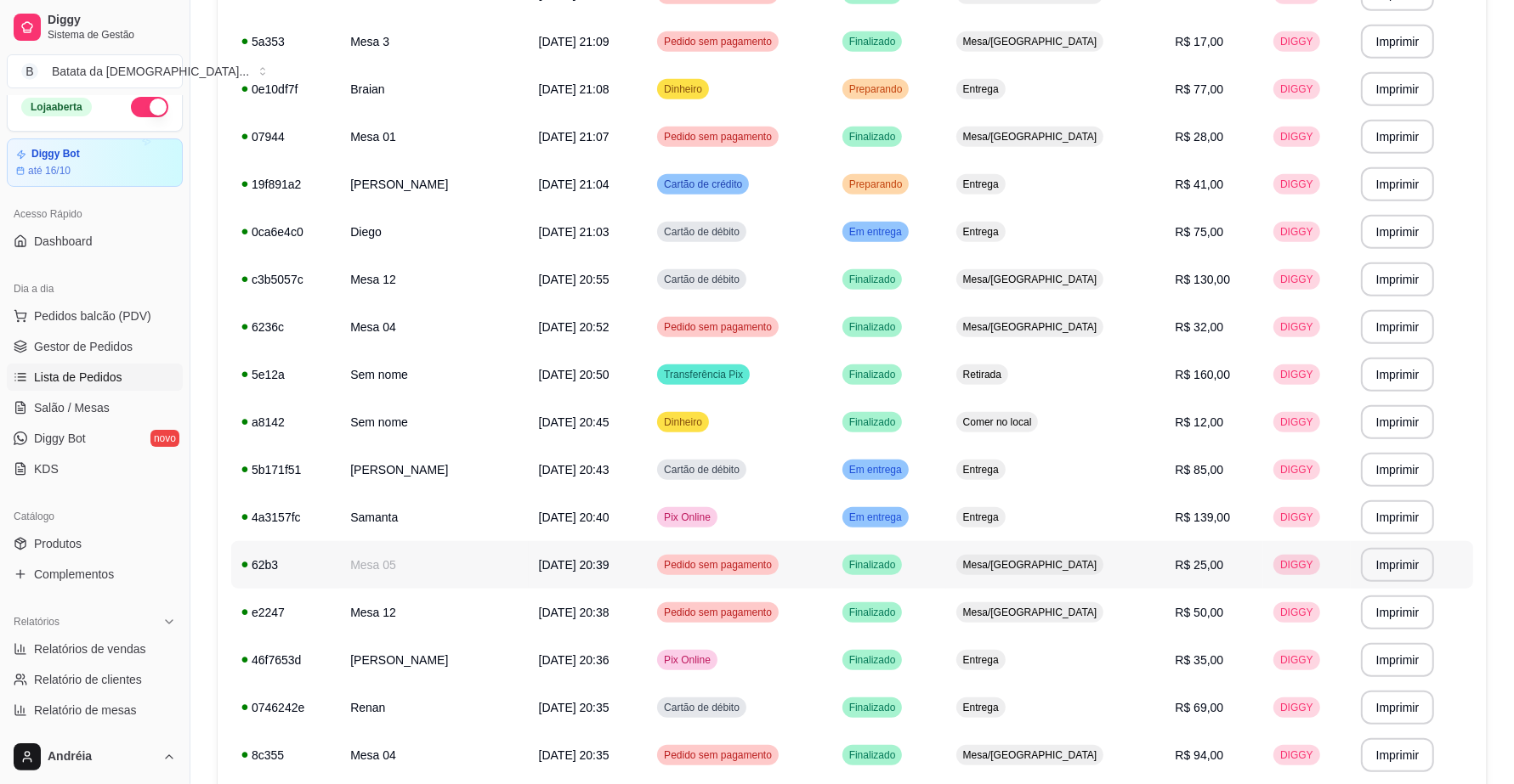
scroll to position [1332, 0]
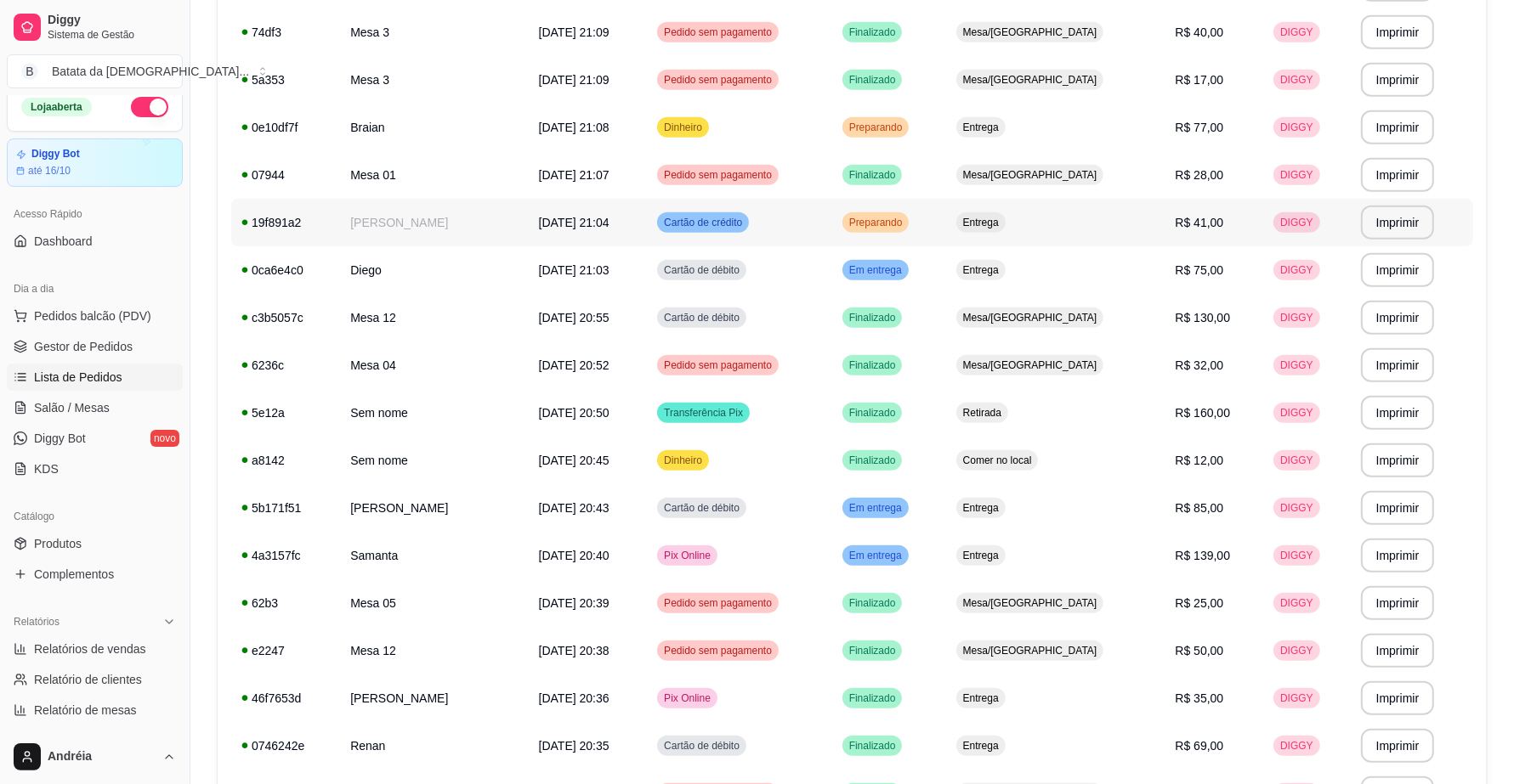
click at [906, 216] on span "Preparando" at bounding box center [876, 223] width 60 height 14
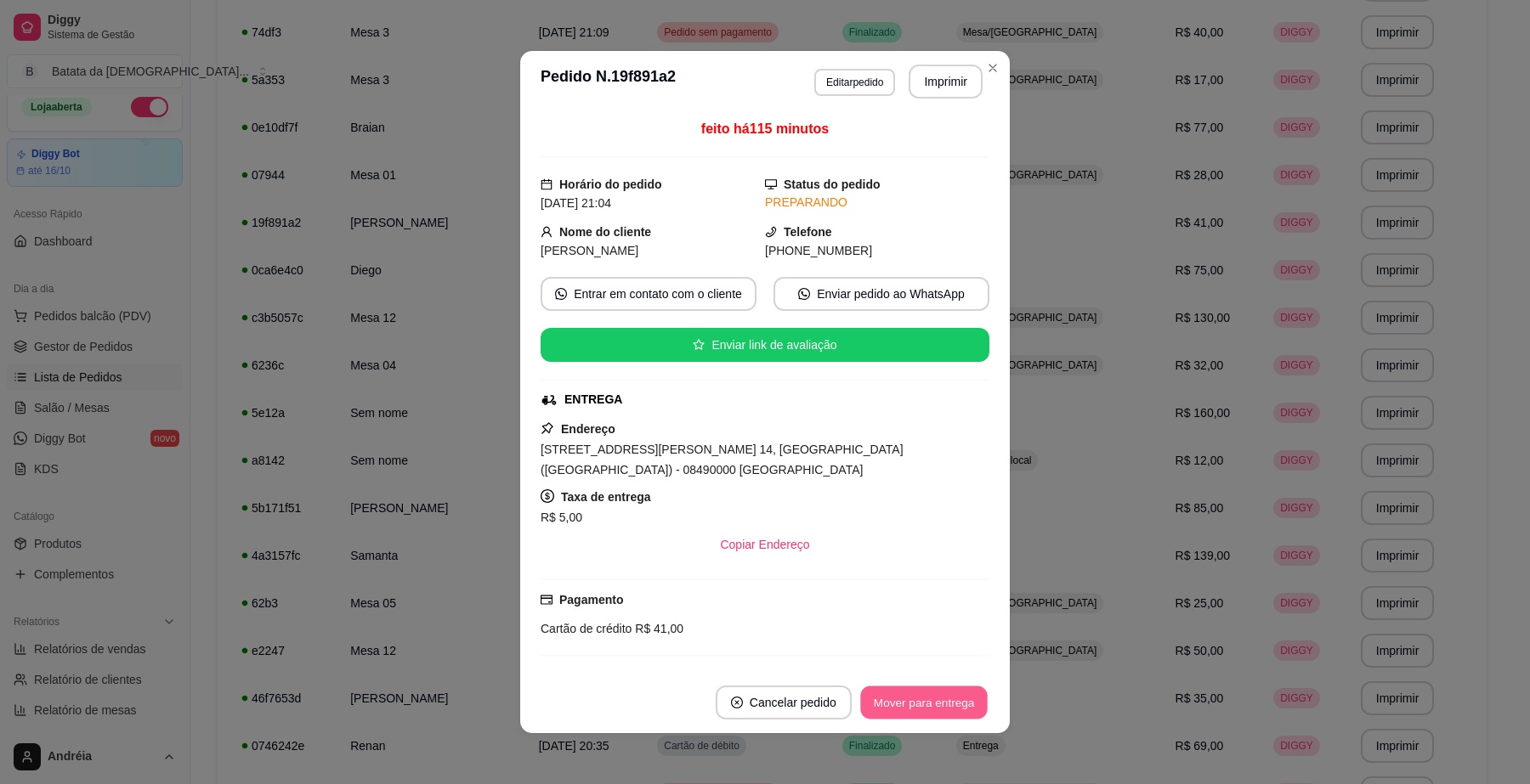
click at [944, 701] on button "Mover para entrega" at bounding box center [923, 703] width 127 height 33
click at [920, 701] on button "Mover para finalizado" at bounding box center [918, 702] width 141 height 34
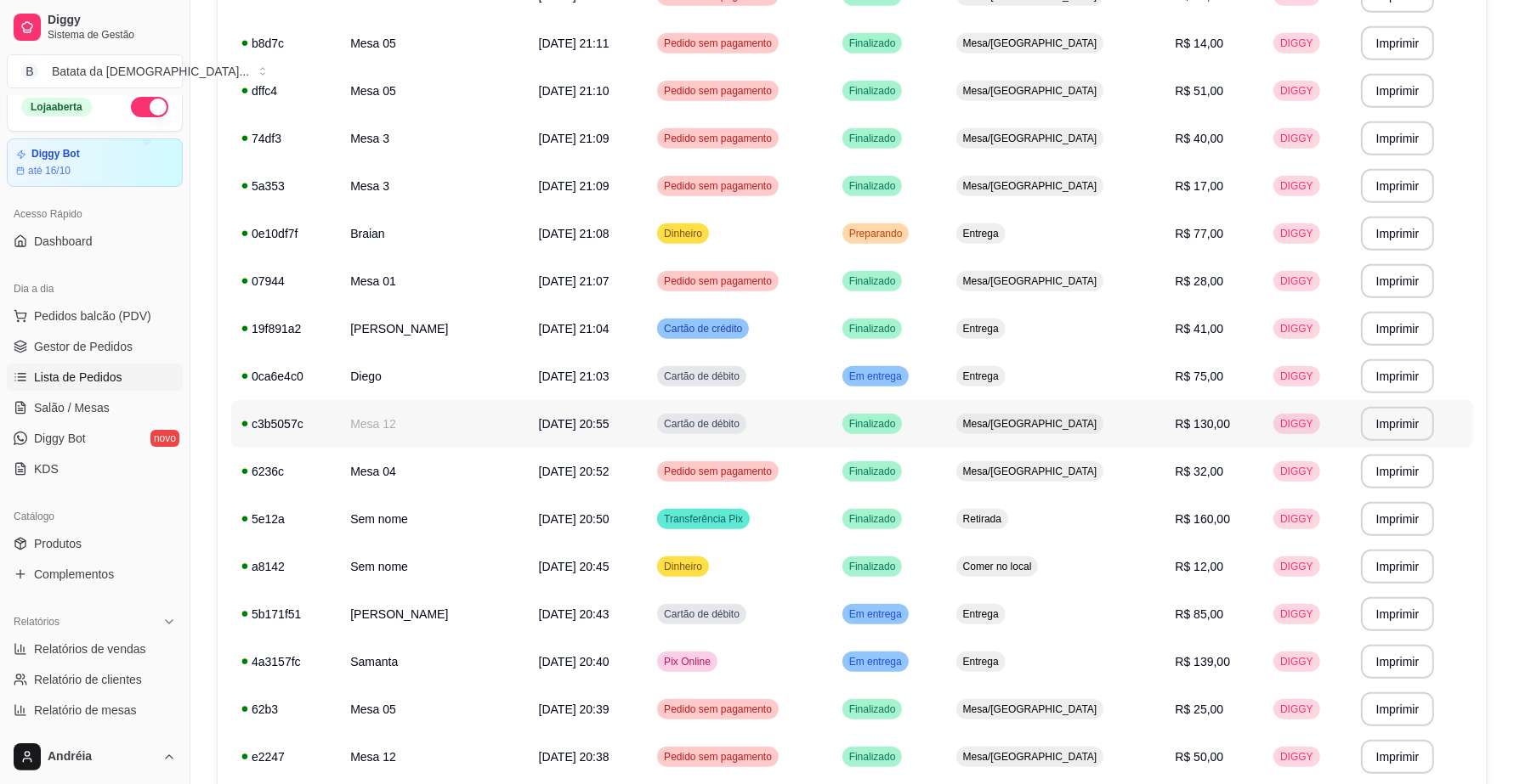
scroll to position [1119, 0]
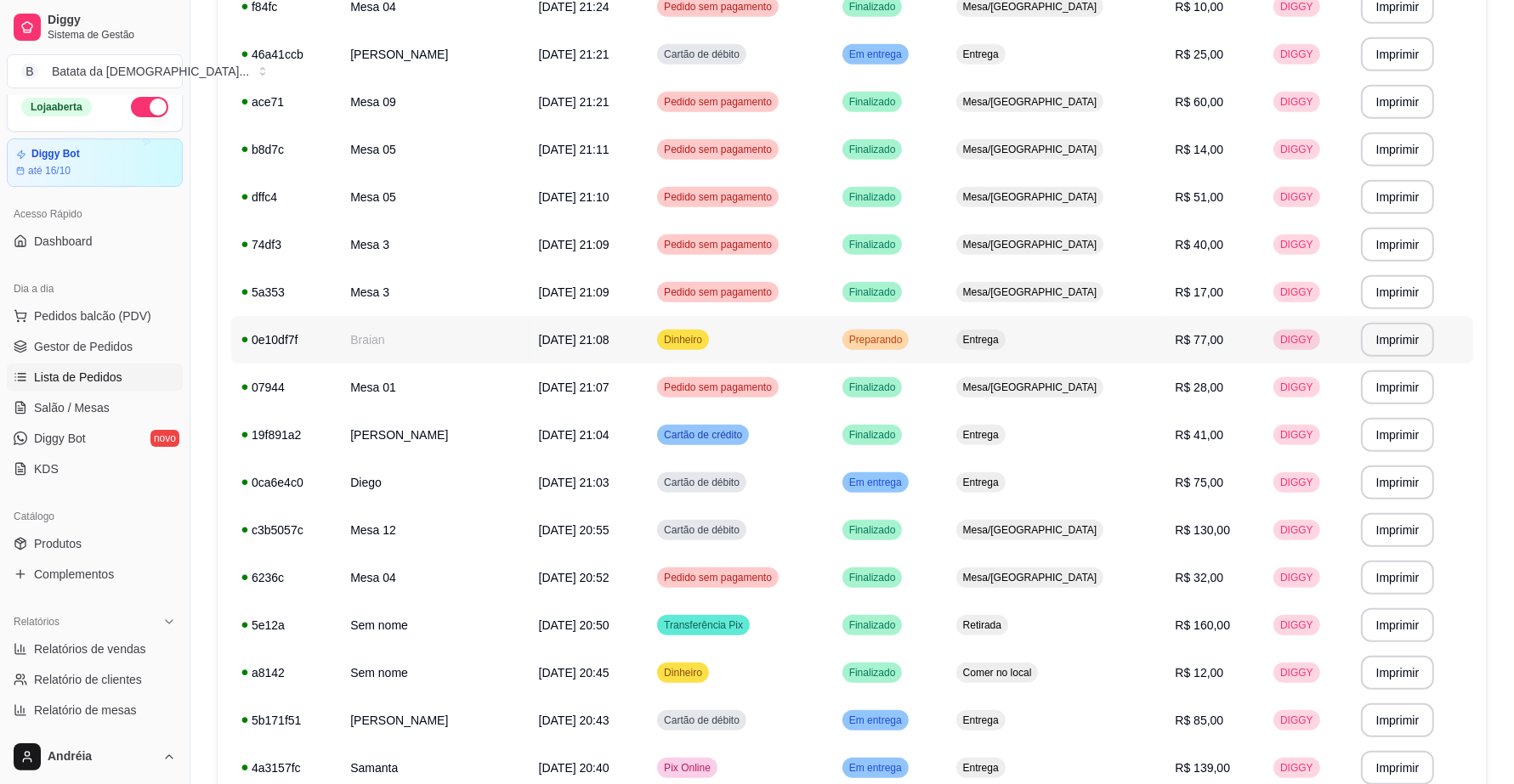
click at [906, 343] on span "Preparando" at bounding box center [876, 340] width 60 height 14
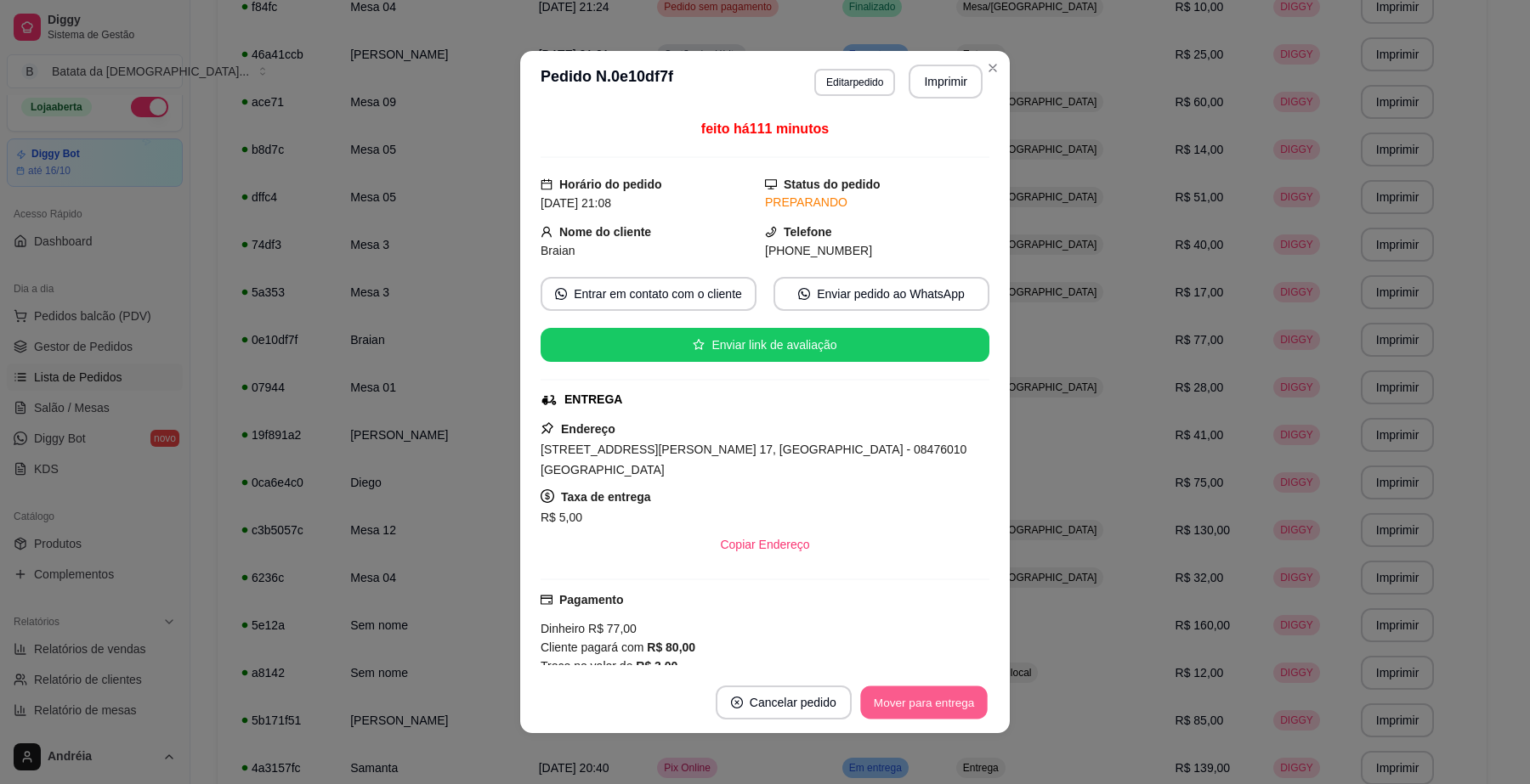
click at [938, 695] on button "Mover para entrega" at bounding box center [923, 703] width 127 height 33
click at [938, 704] on button "Mover para finalizado" at bounding box center [918, 702] width 141 height 34
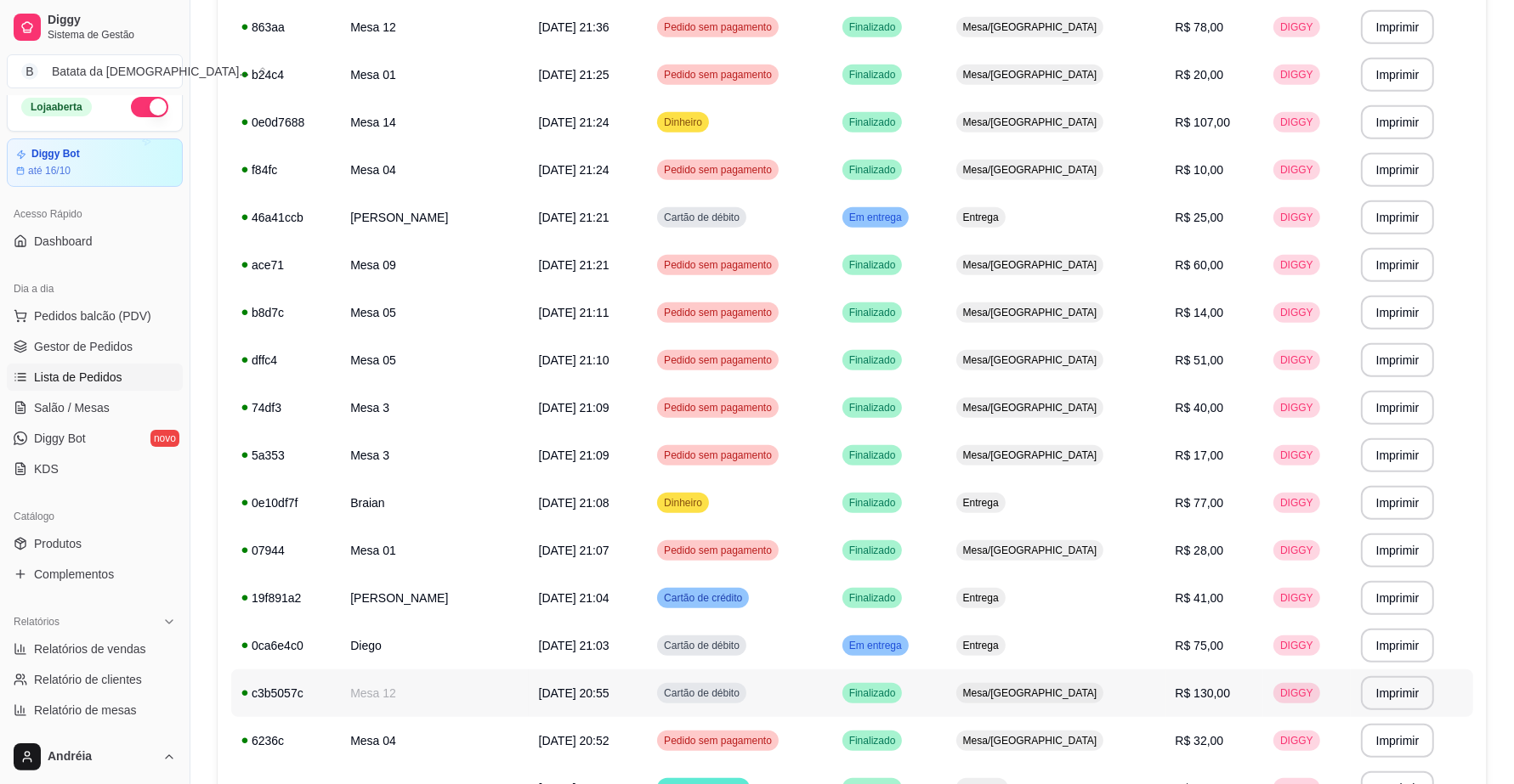
scroll to position [907, 0]
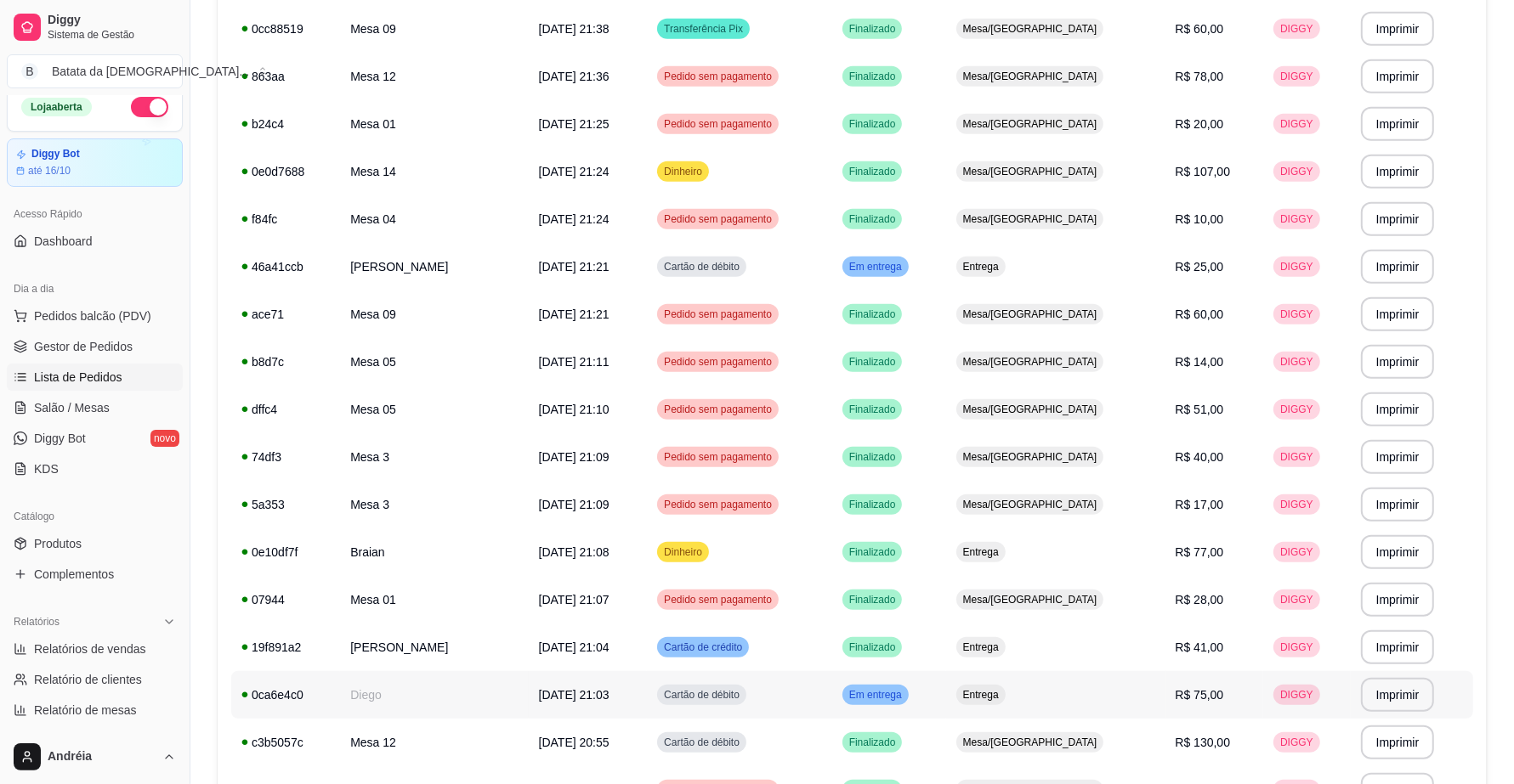
click at [946, 683] on td "Em entrega" at bounding box center [889, 695] width 114 height 47
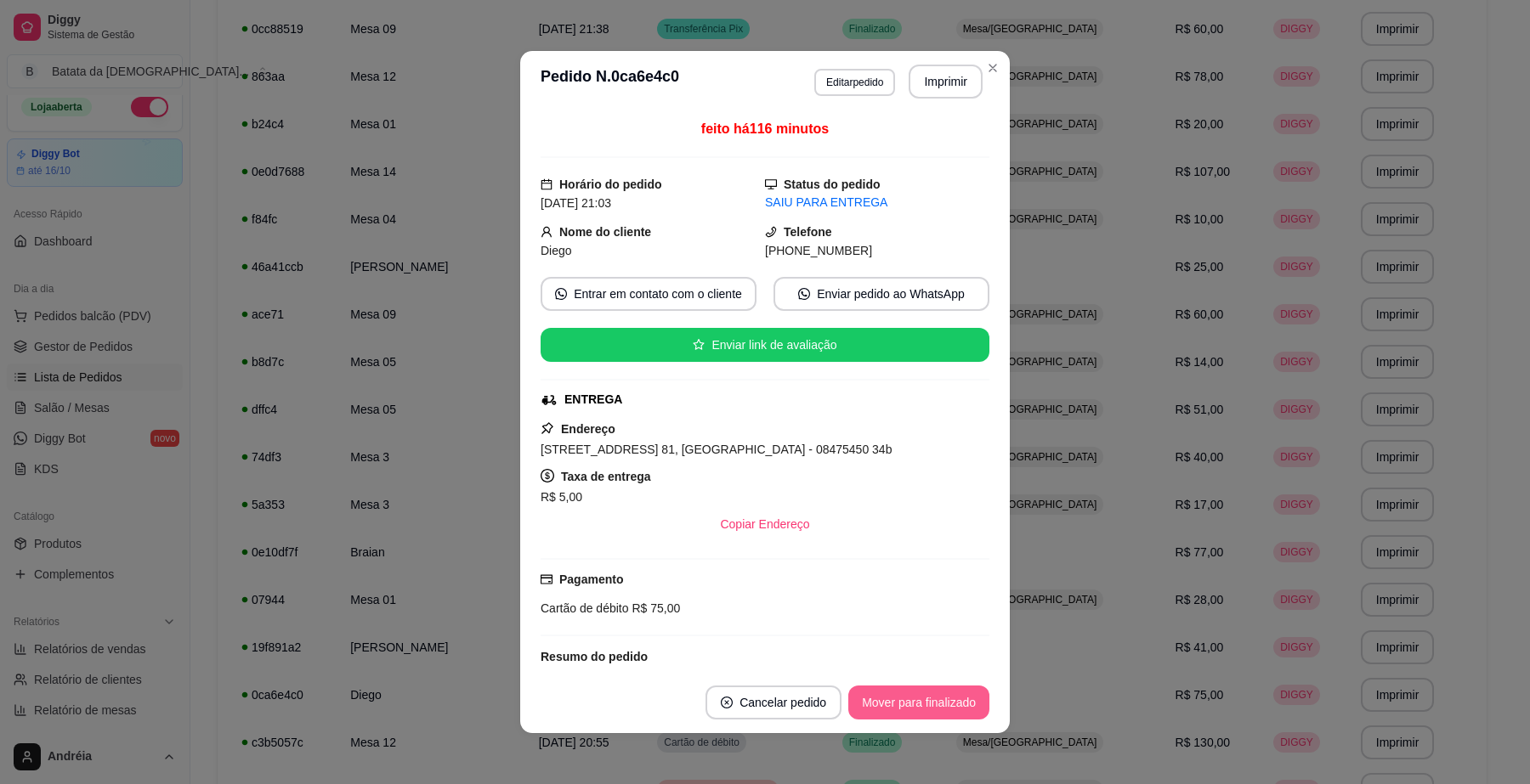
click at [977, 706] on button "Mover para finalizado" at bounding box center [918, 702] width 141 height 34
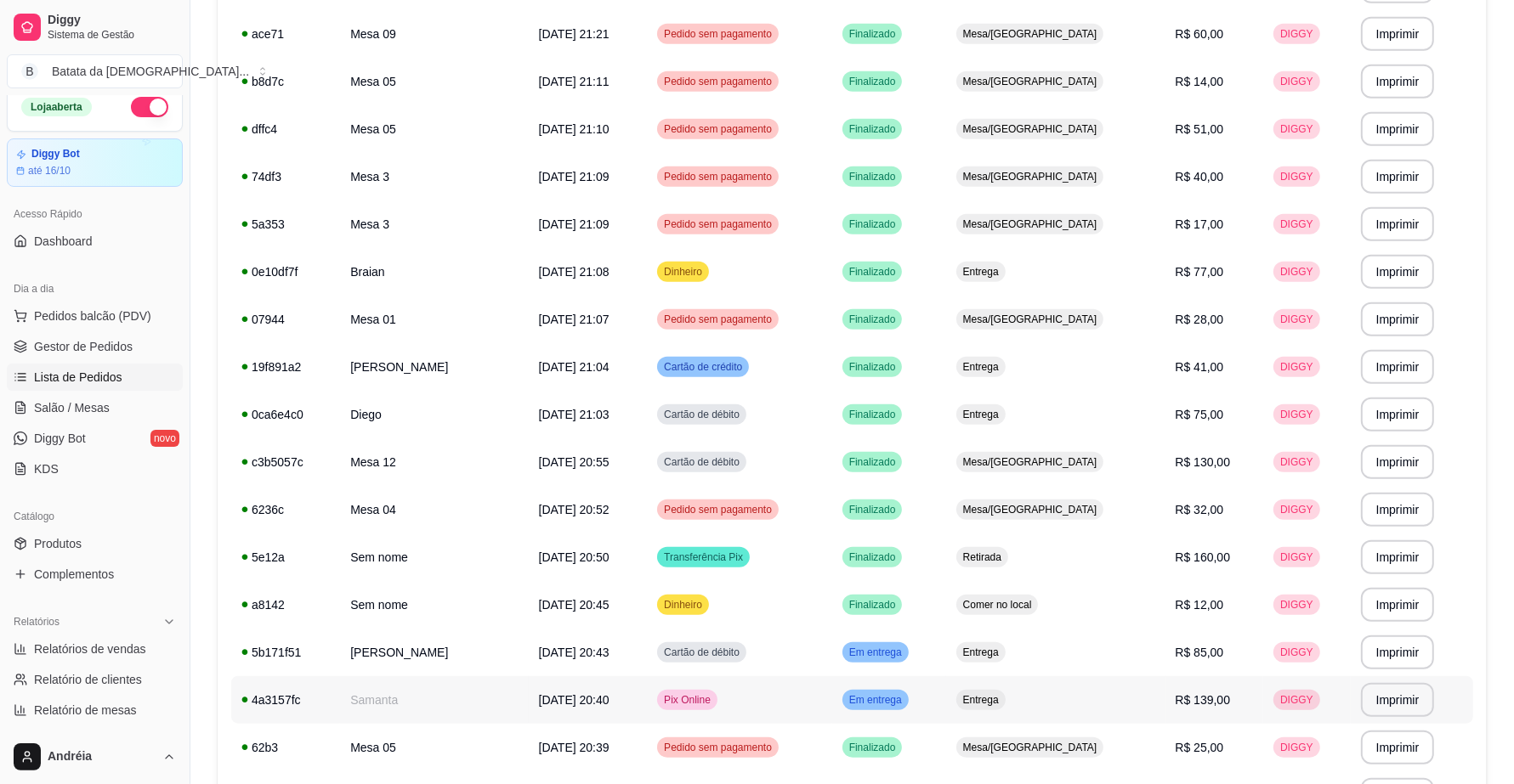
scroll to position [1225, 0]
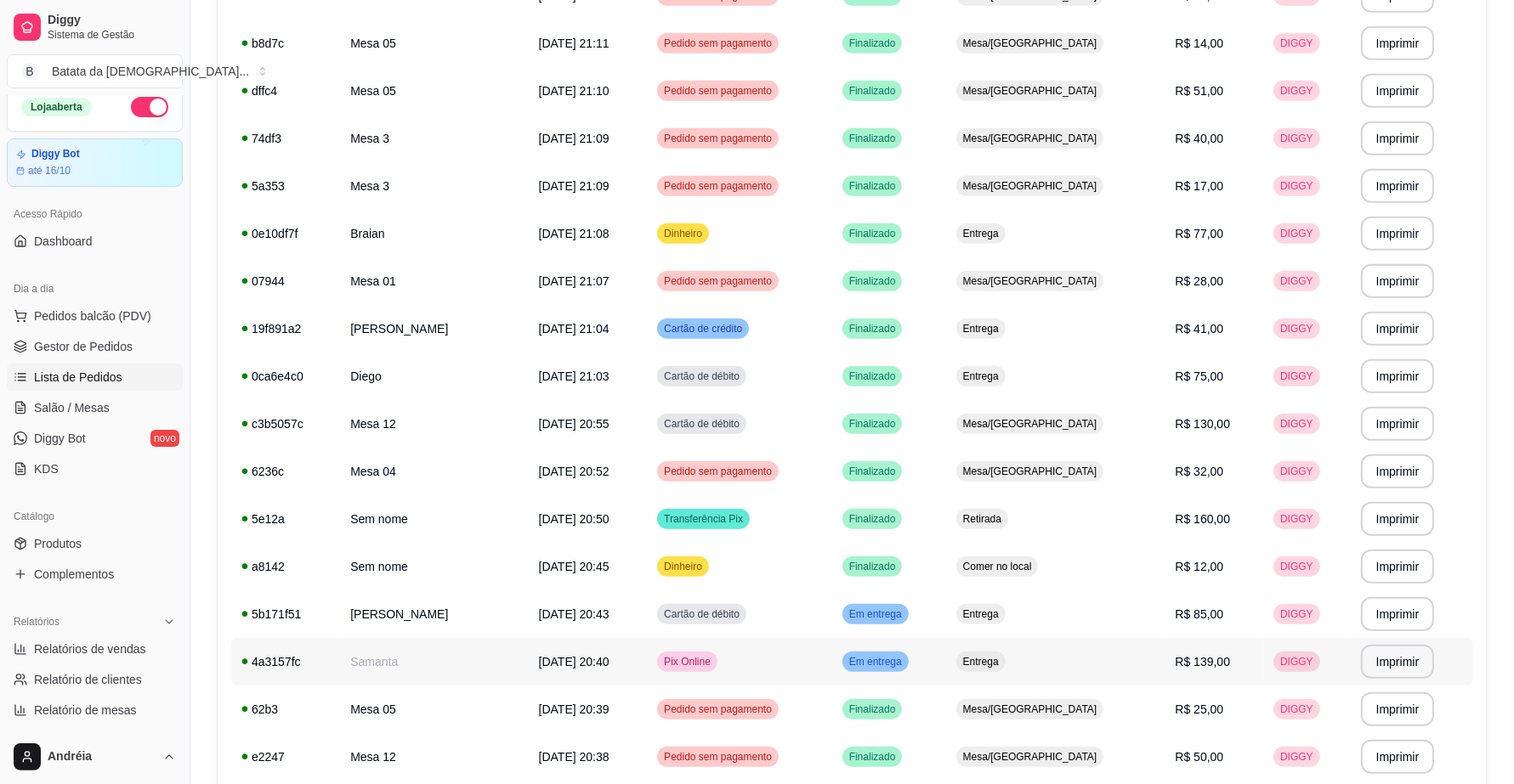
click at [905, 666] on span "Em entrega" at bounding box center [876, 662] width 59 height 14
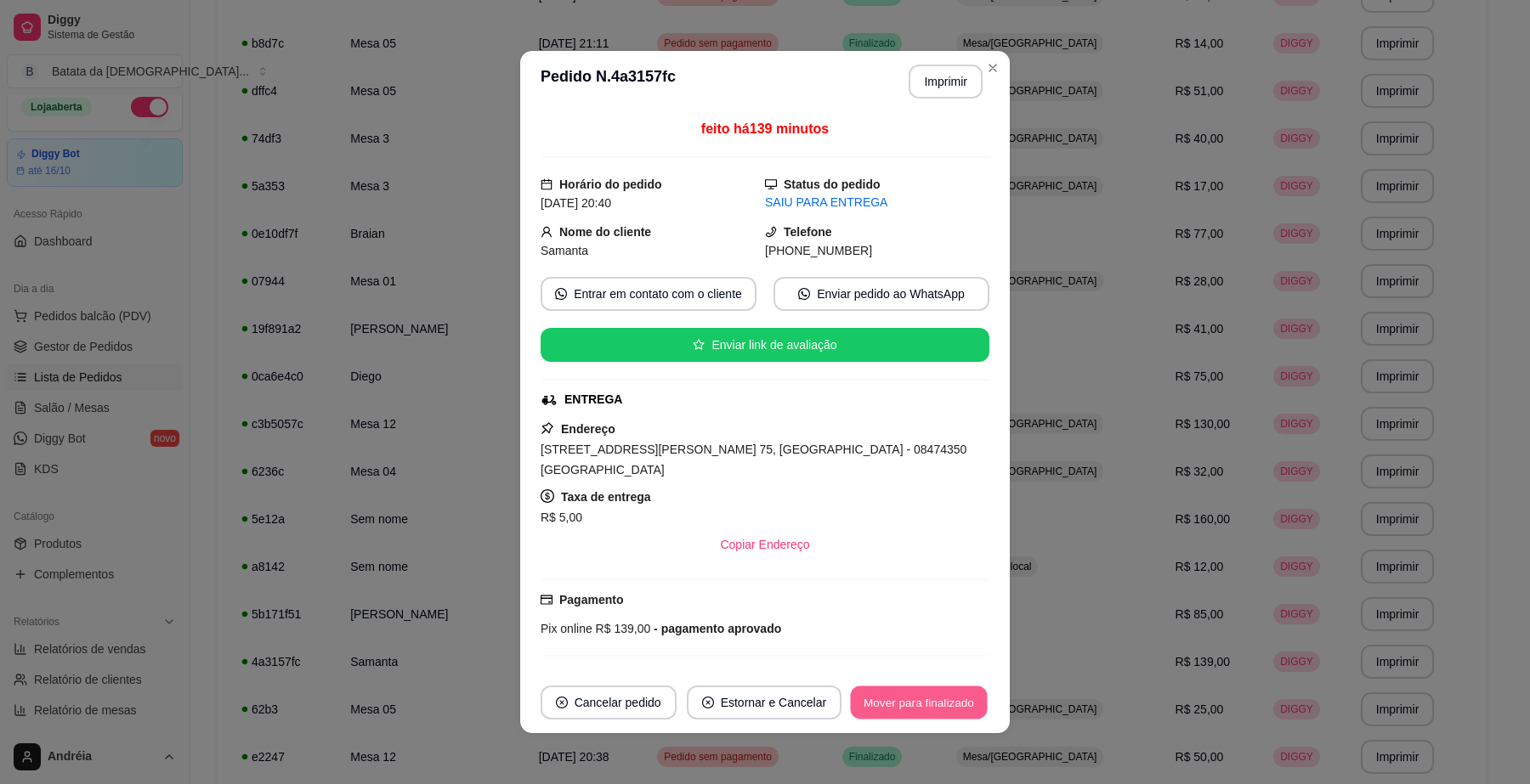
click at [965, 705] on button "Mover para finalizado" at bounding box center [919, 703] width 137 height 33
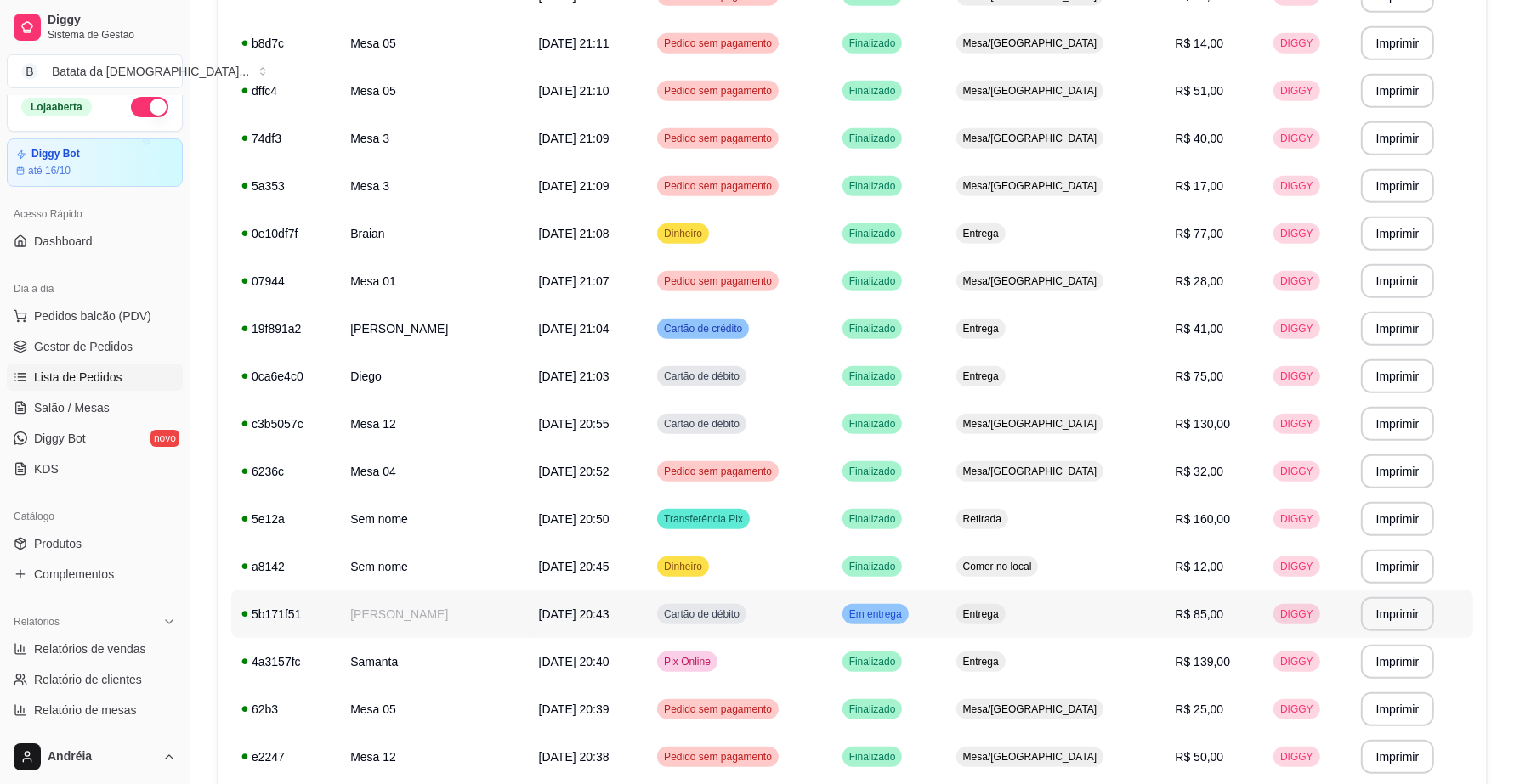
click at [905, 611] on span "Em entrega" at bounding box center [876, 615] width 59 height 14
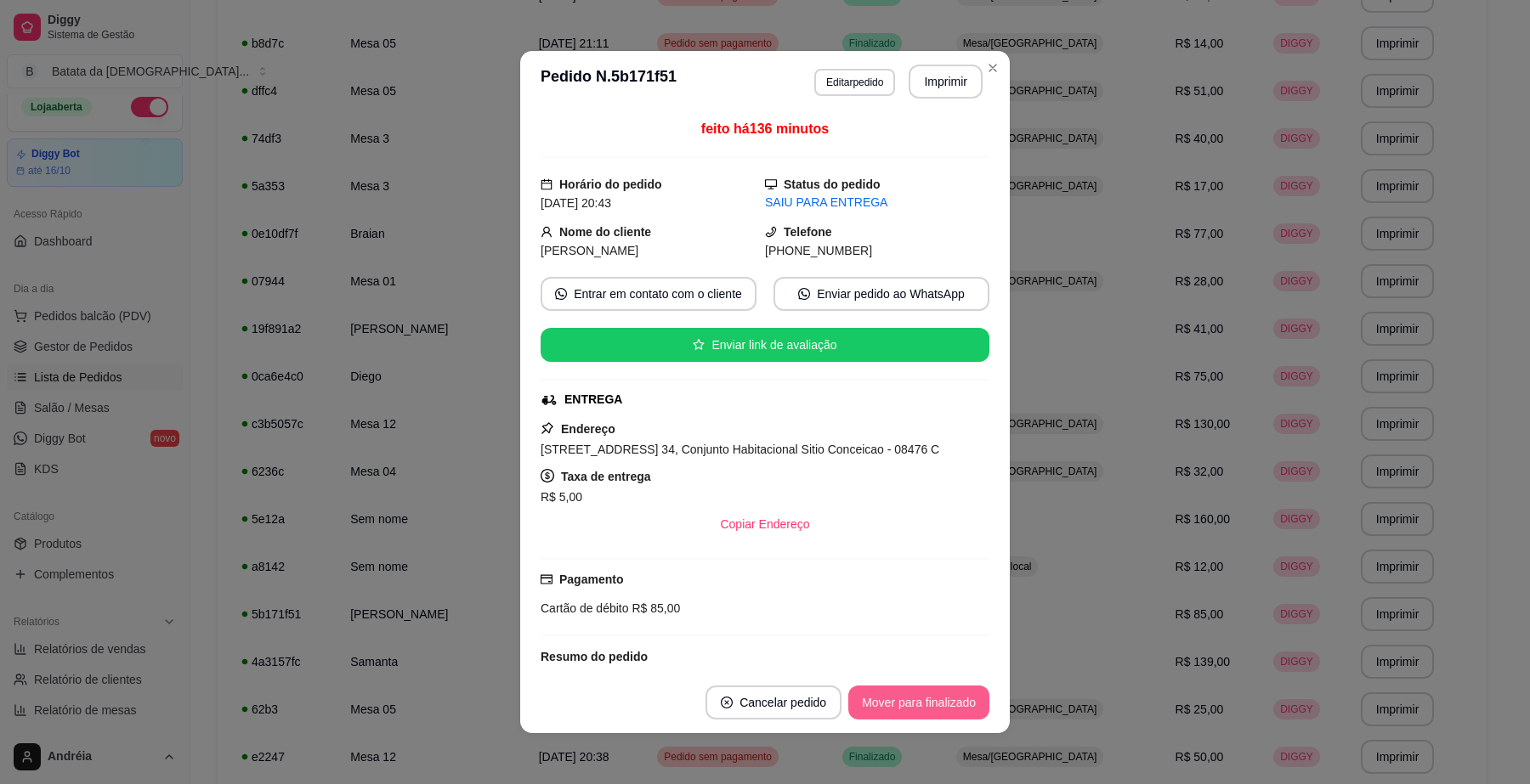
click at [948, 703] on button "Mover para finalizado" at bounding box center [918, 702] width 141 height 34
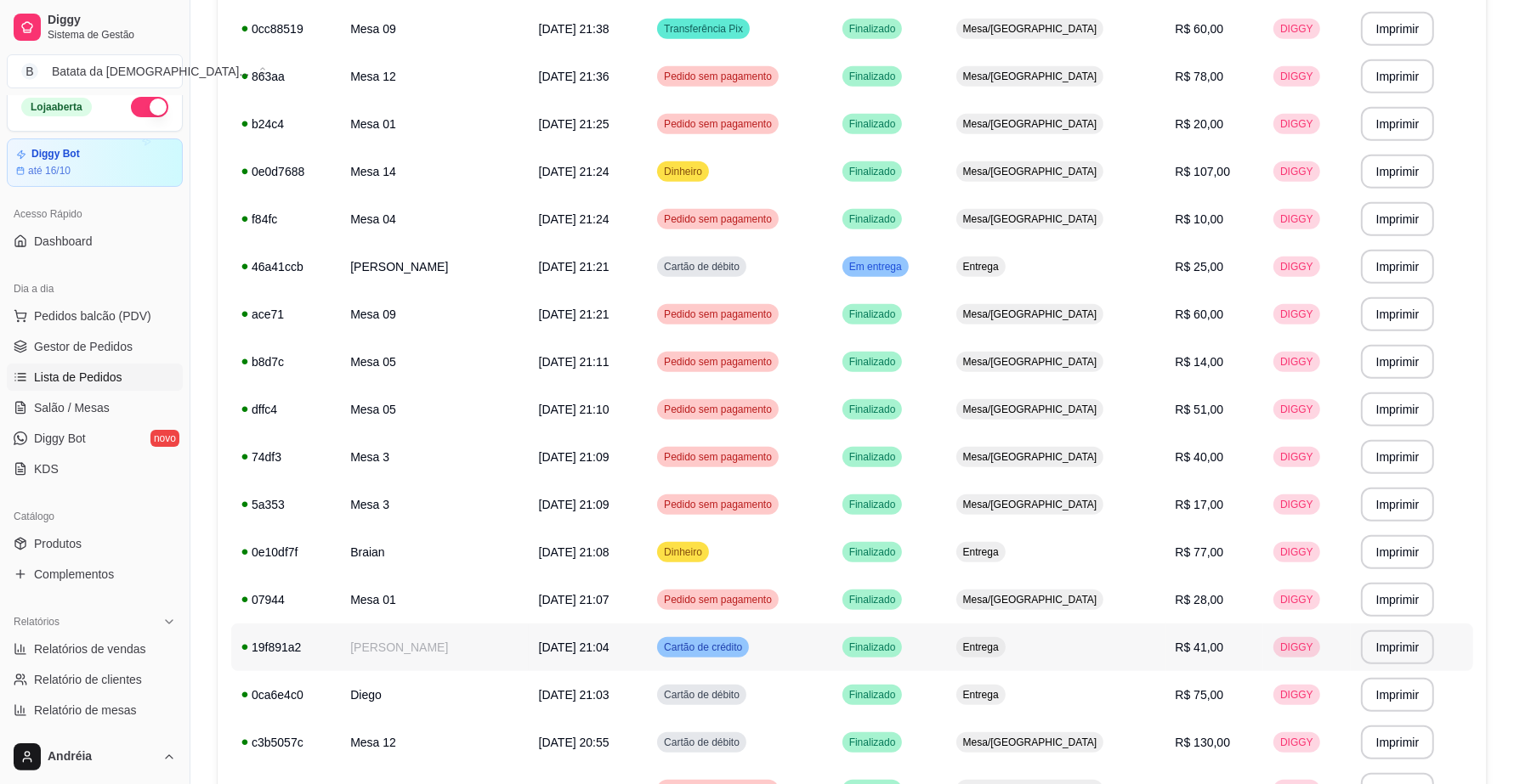
scroll to position [801, 0]
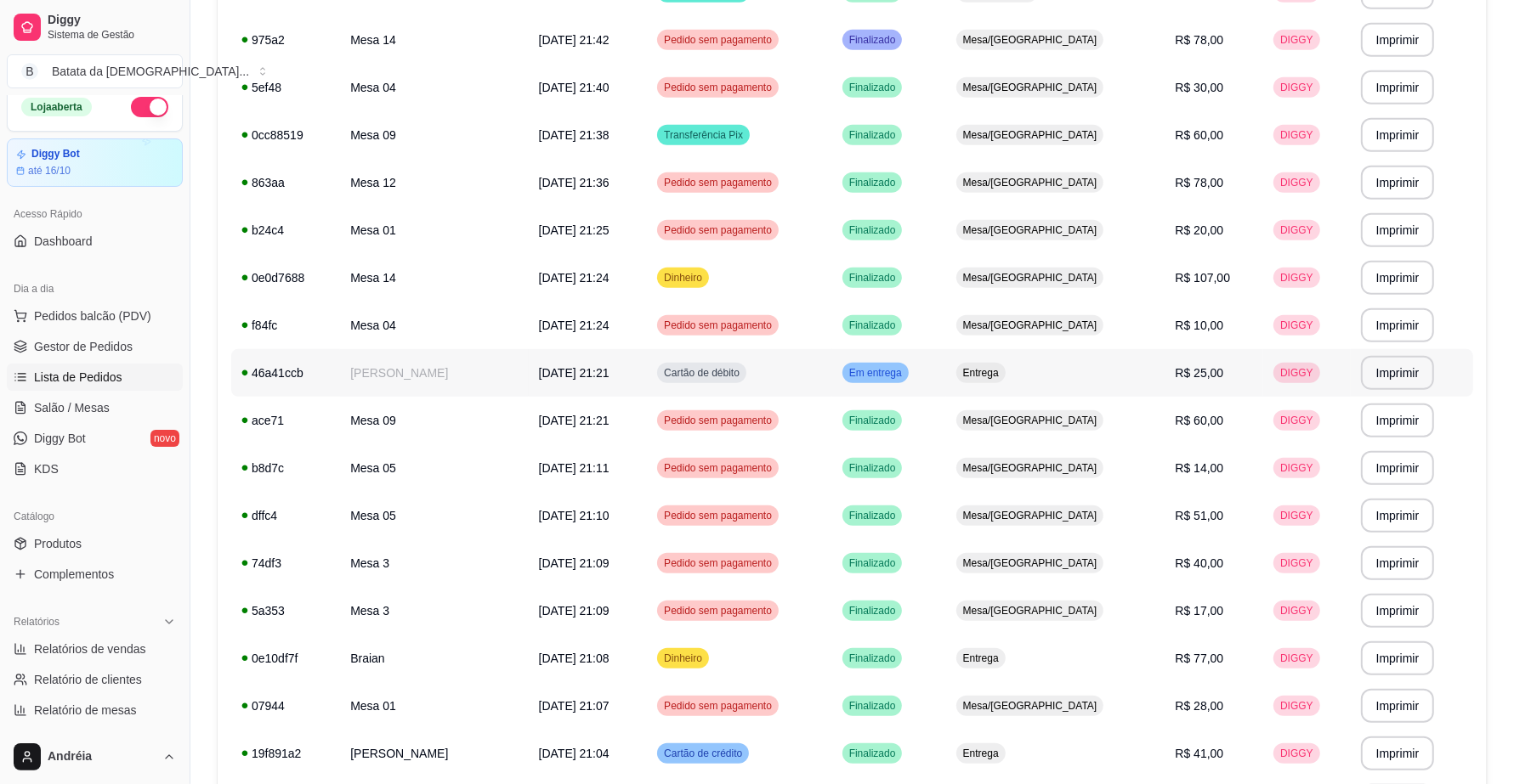
click at [899, 378] on div "Em entrega" at bounding box center [875, 372] width 66 height 21
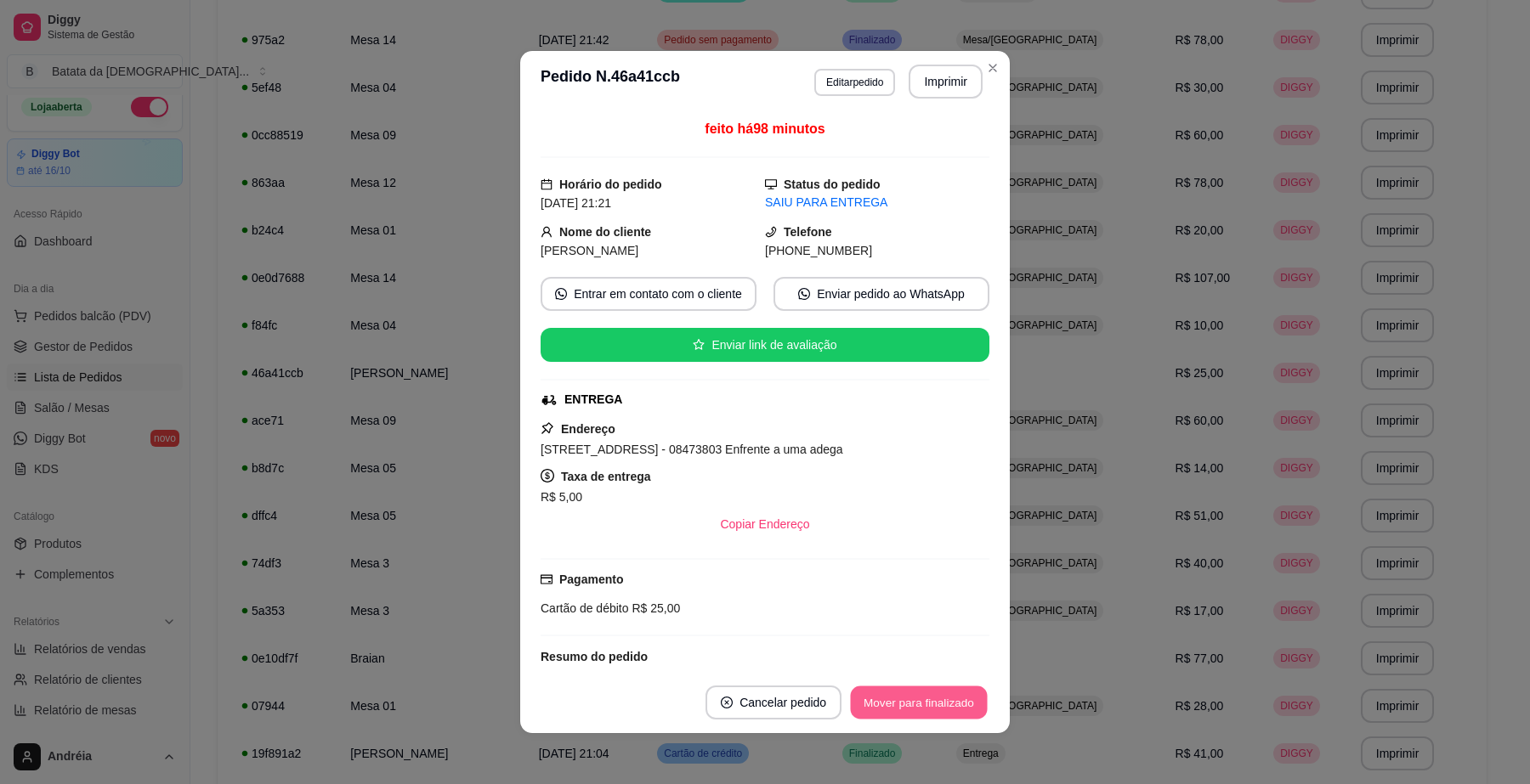
click at [940, 708] on button "Mover para finalizado" at bounding box center [919, 703] width 137 height 33
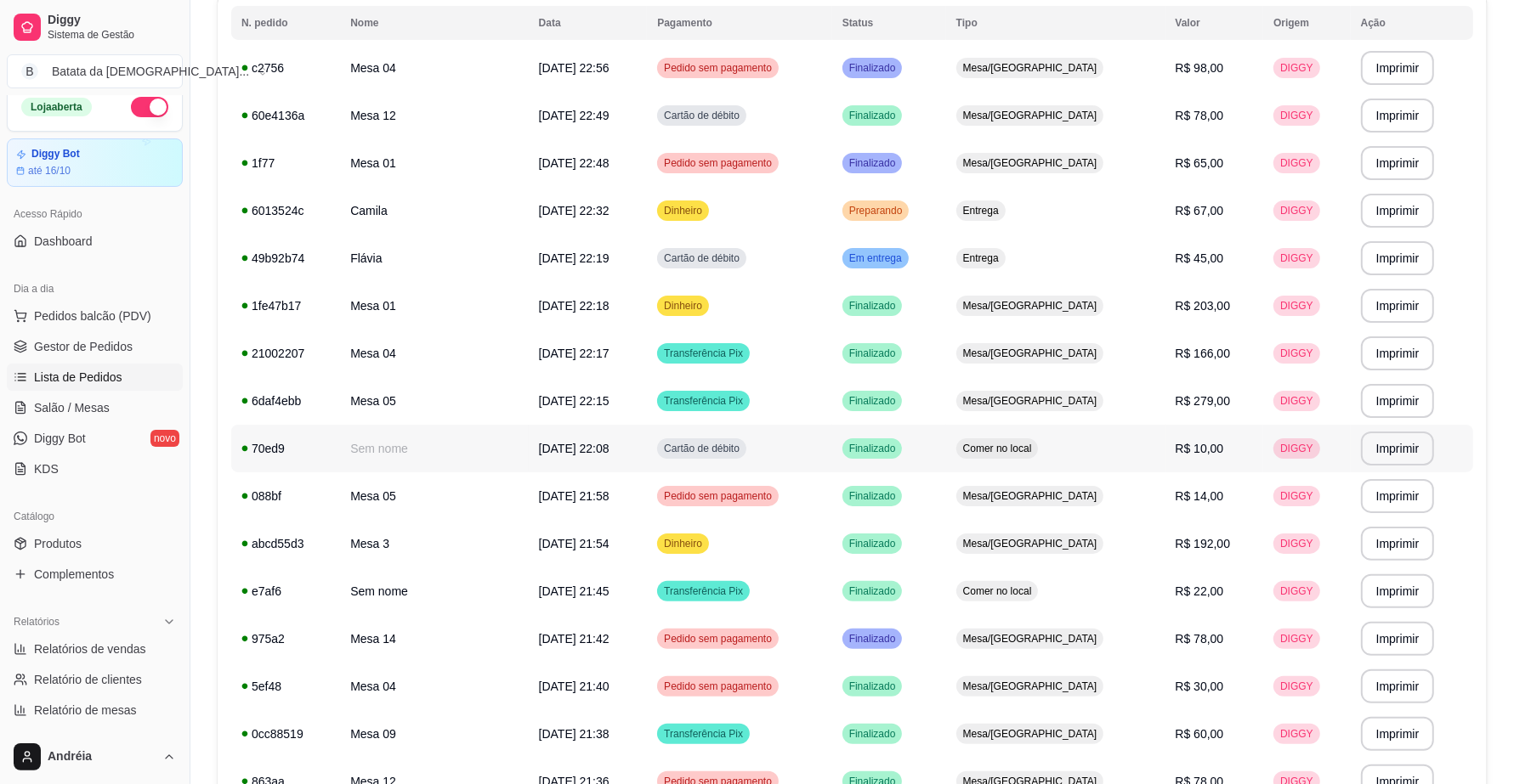
scroll to position [163, 0]
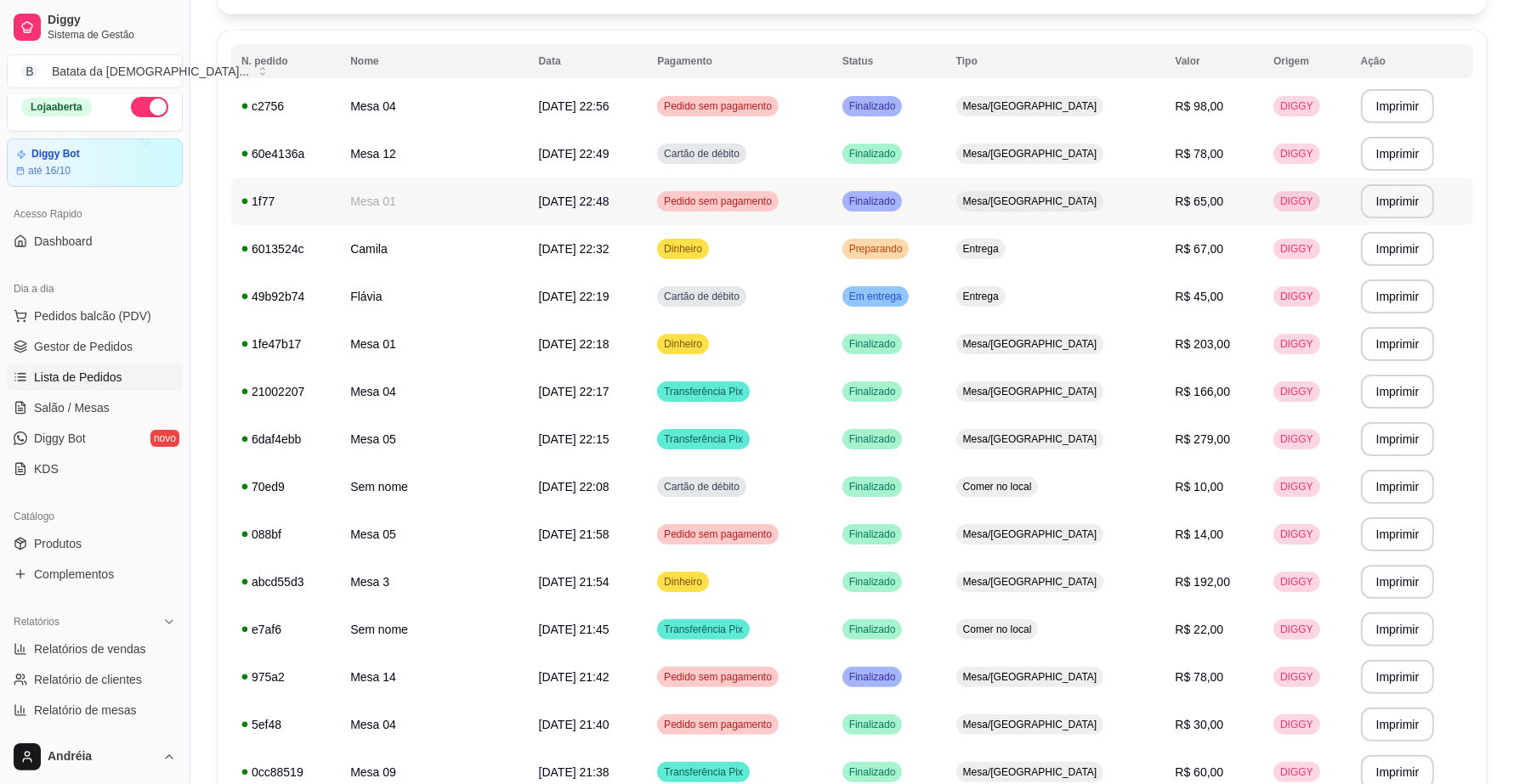
click at [898, 194] on td "Finalizado" at bounding box center [889, 201] width 114 height 47
click at [929, 235] on td "Preparando" at bounding box center [889, 249] width 114 height 47
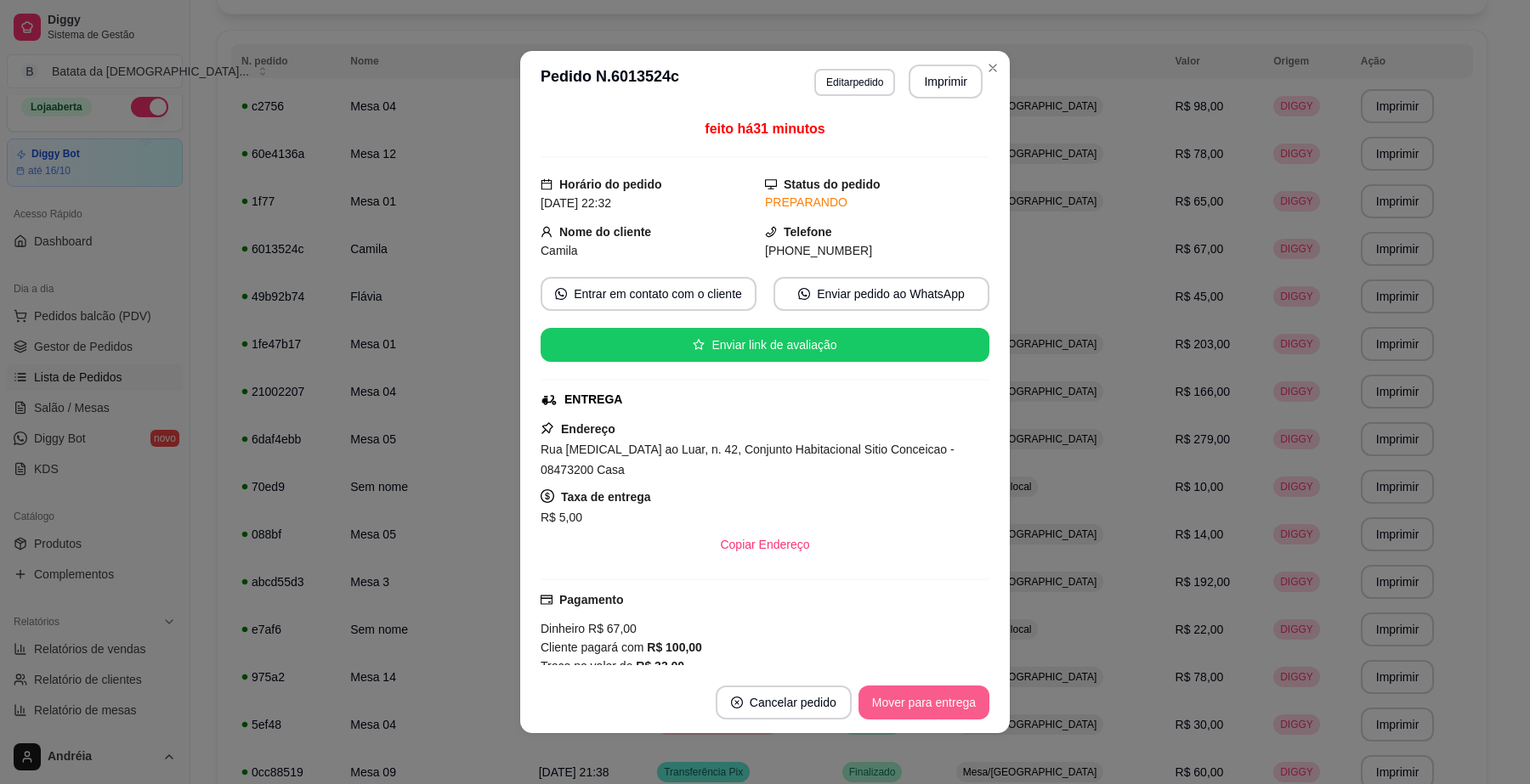
click at [928, 716] on button "Mover para entrega" at bounding box center [924, 702] width 131 height 34
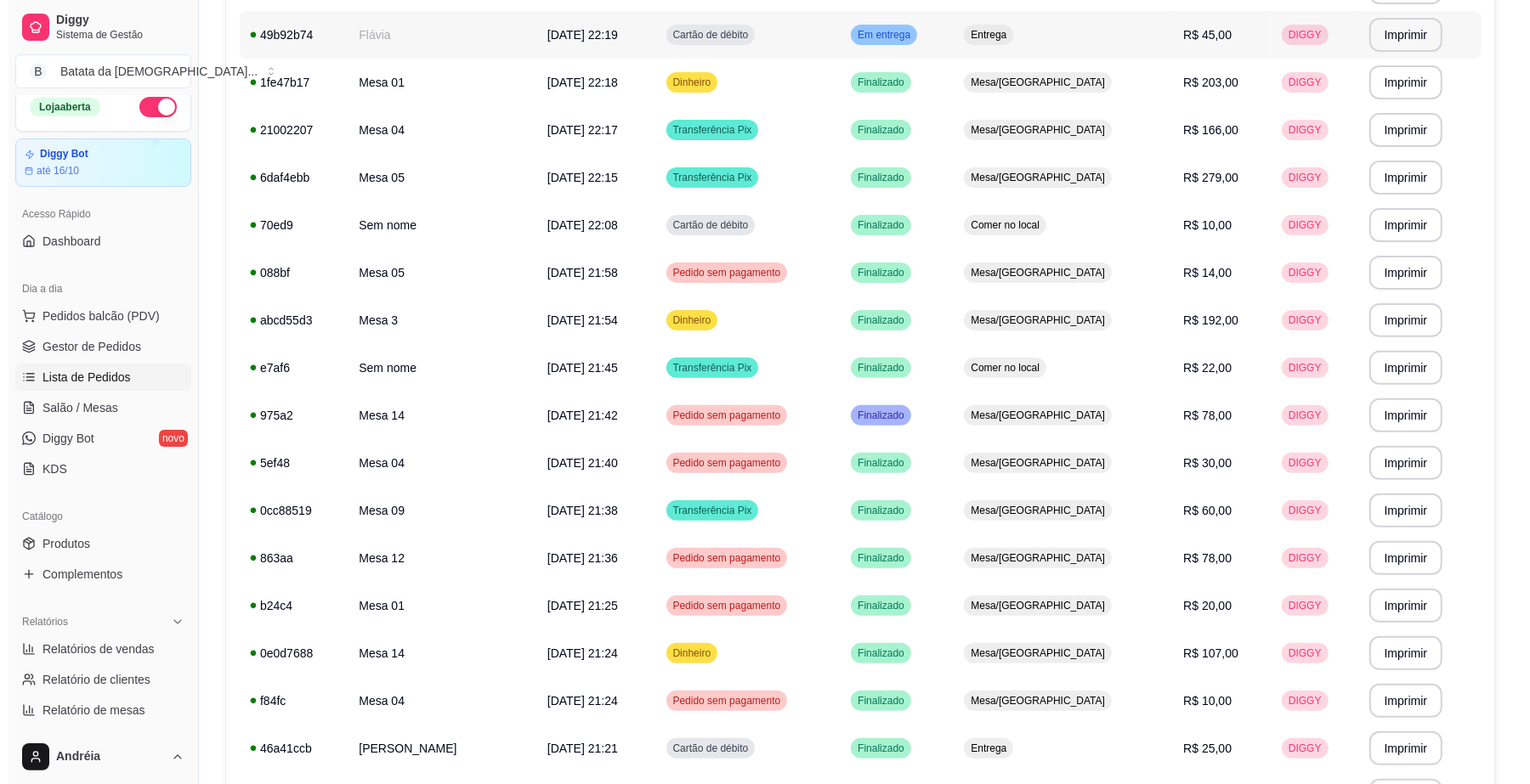
scroll to position [0, 0]
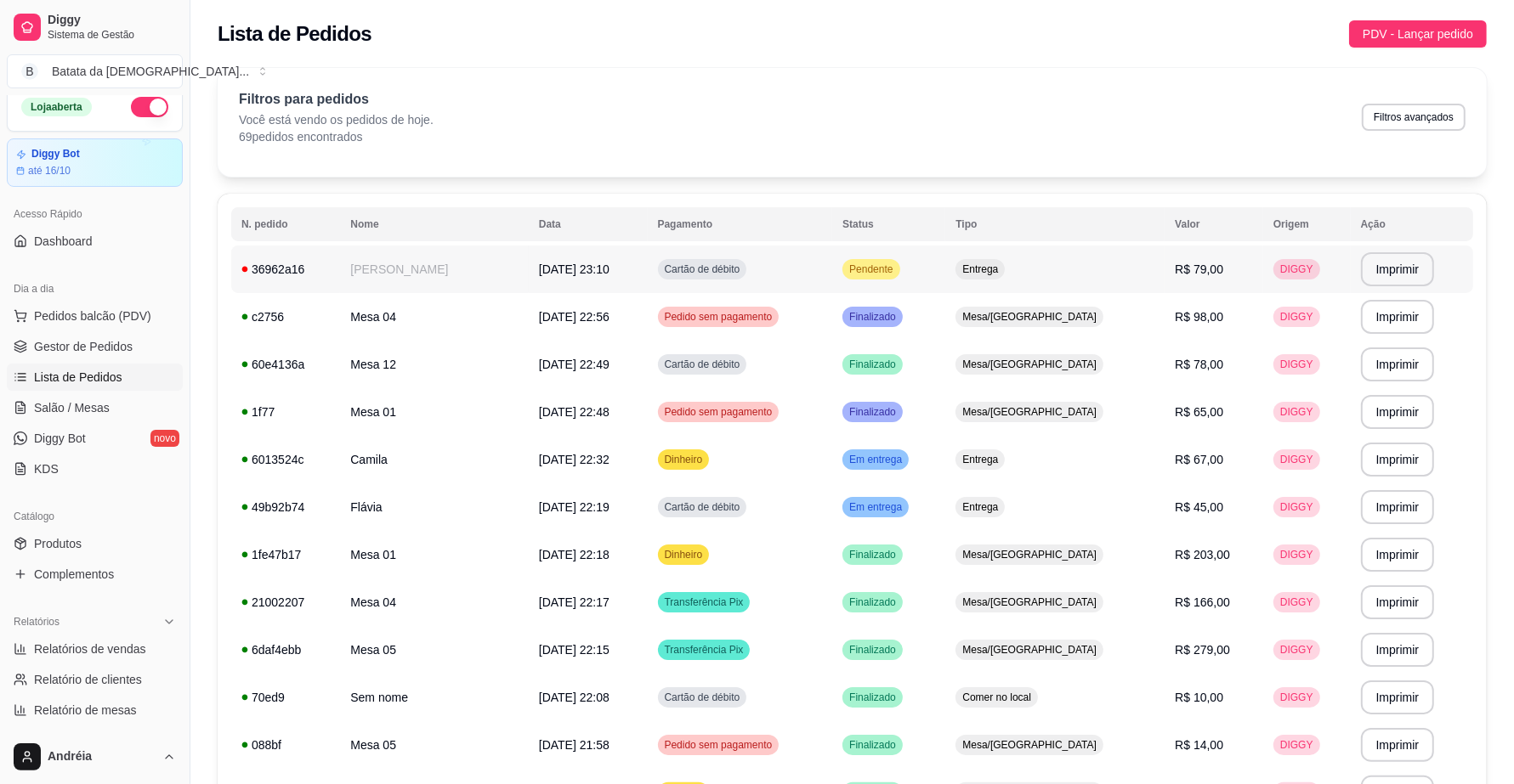
click at [946, 257] on td "Pendente" at bounding box center [889, 269] width 113 height 47
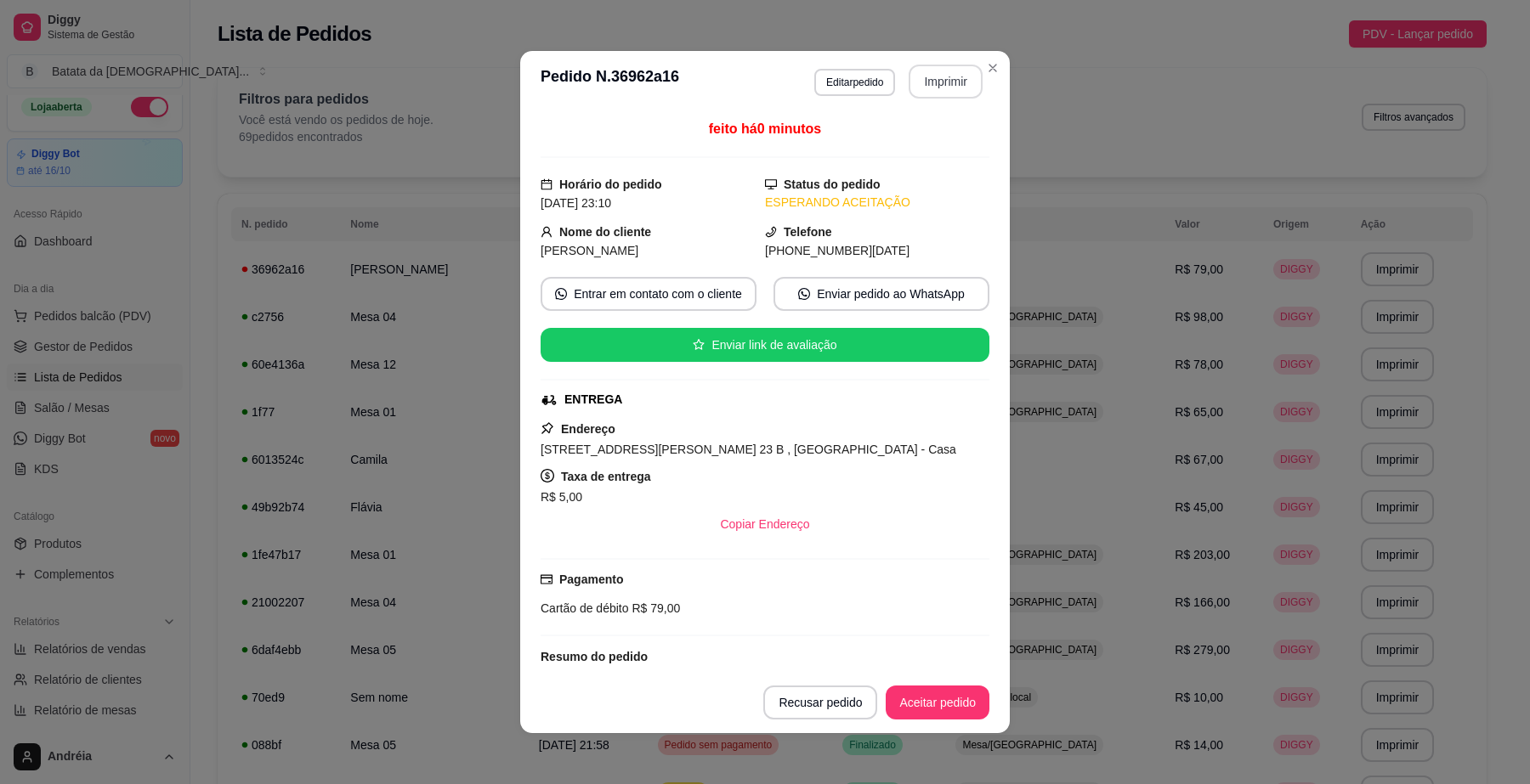
click at [945, 73] on button "Imprimir" at bounding box center [945, 82] width 74 height 34
click at [946, 702] on button "Aceitar pedido" at bounding box center [938, 703] width 100 height 33
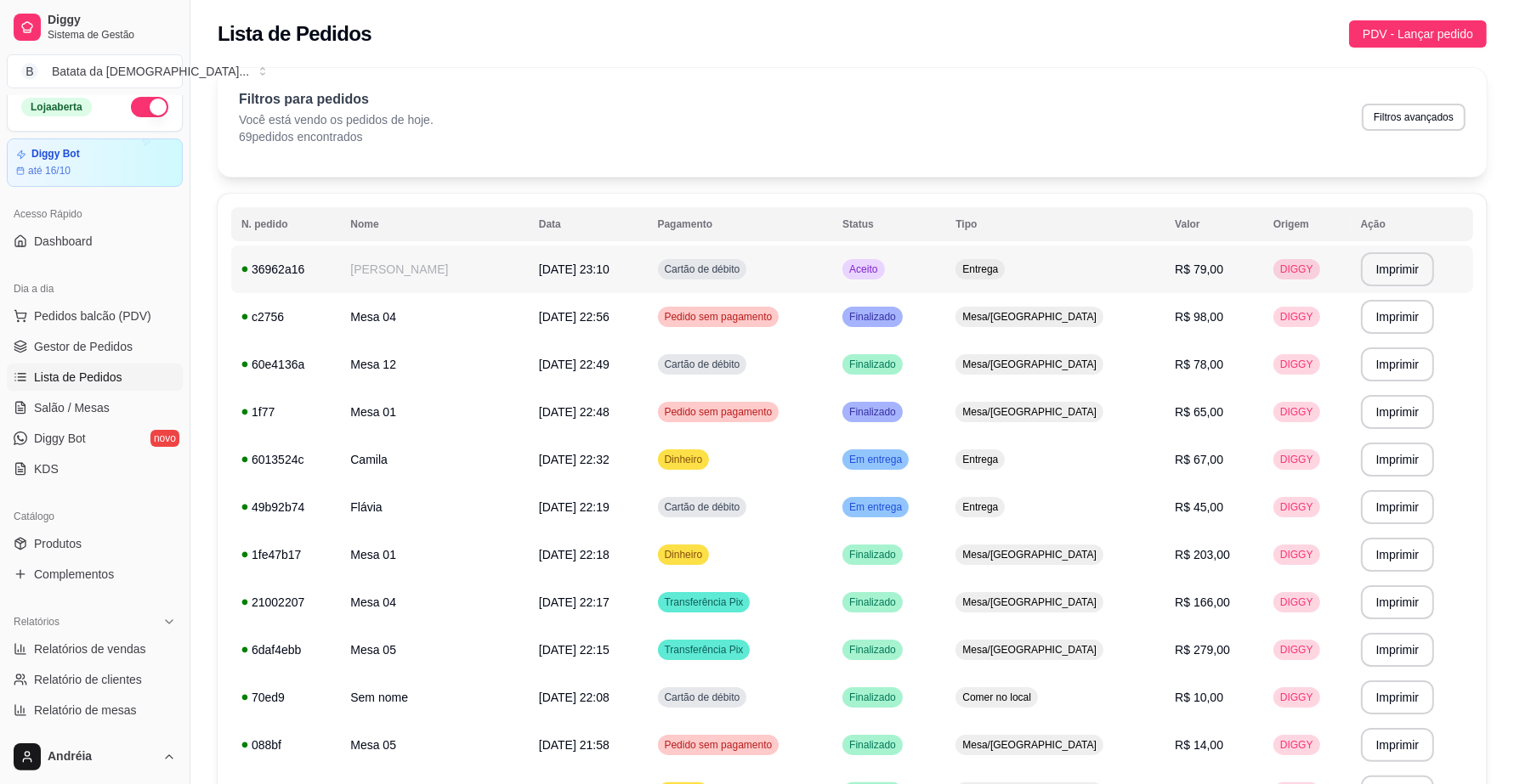
click at [884, 272] on div "Aceito" at bounding box center [863, 269] width 41 height 21
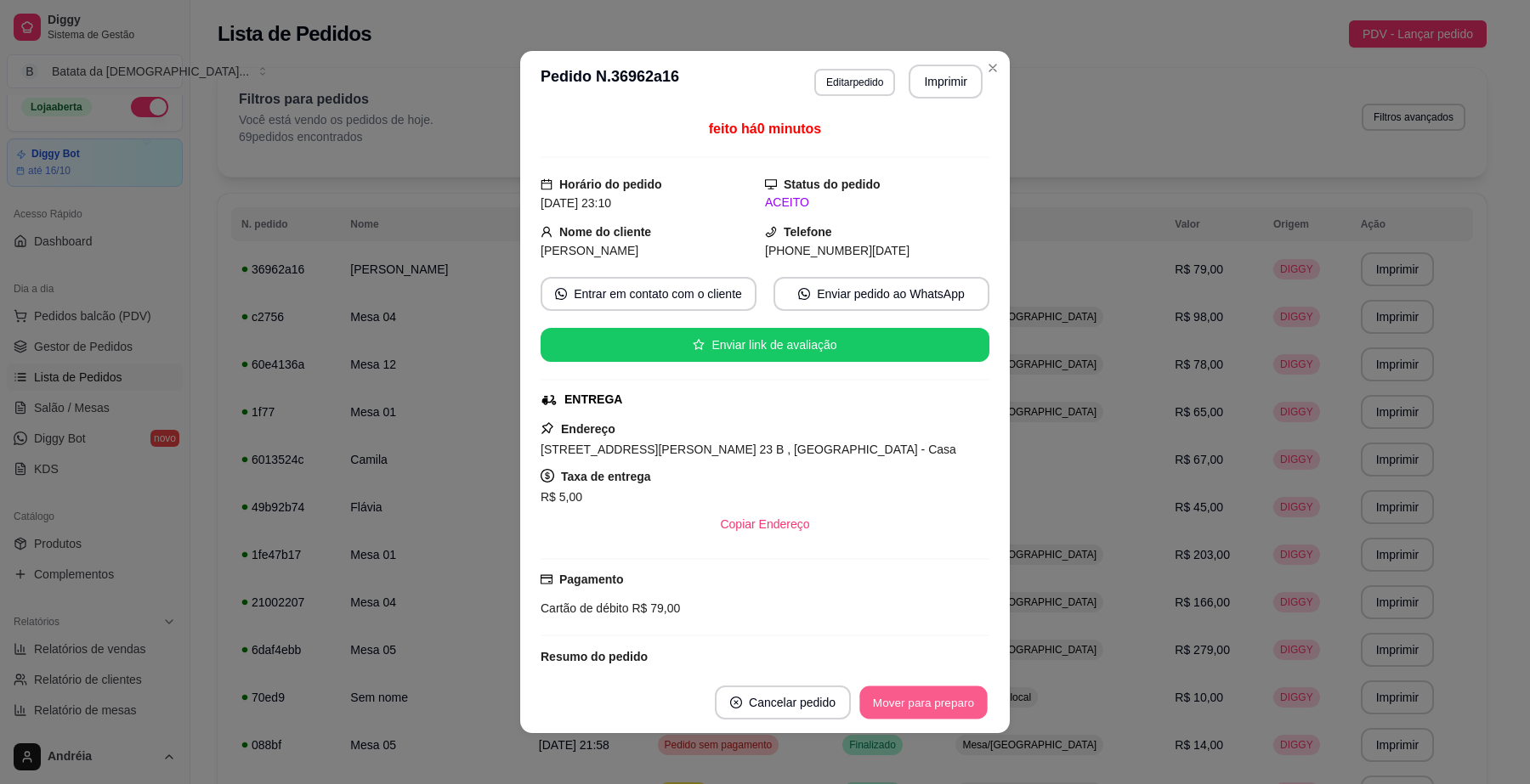
click at [959, 701] on button "Mover para preparo" at bounding box center [922, 703] width 127 height 33
click at [945, 694] on button "Mover para entrega" at bounding box center [923, 703] width 127 height 33
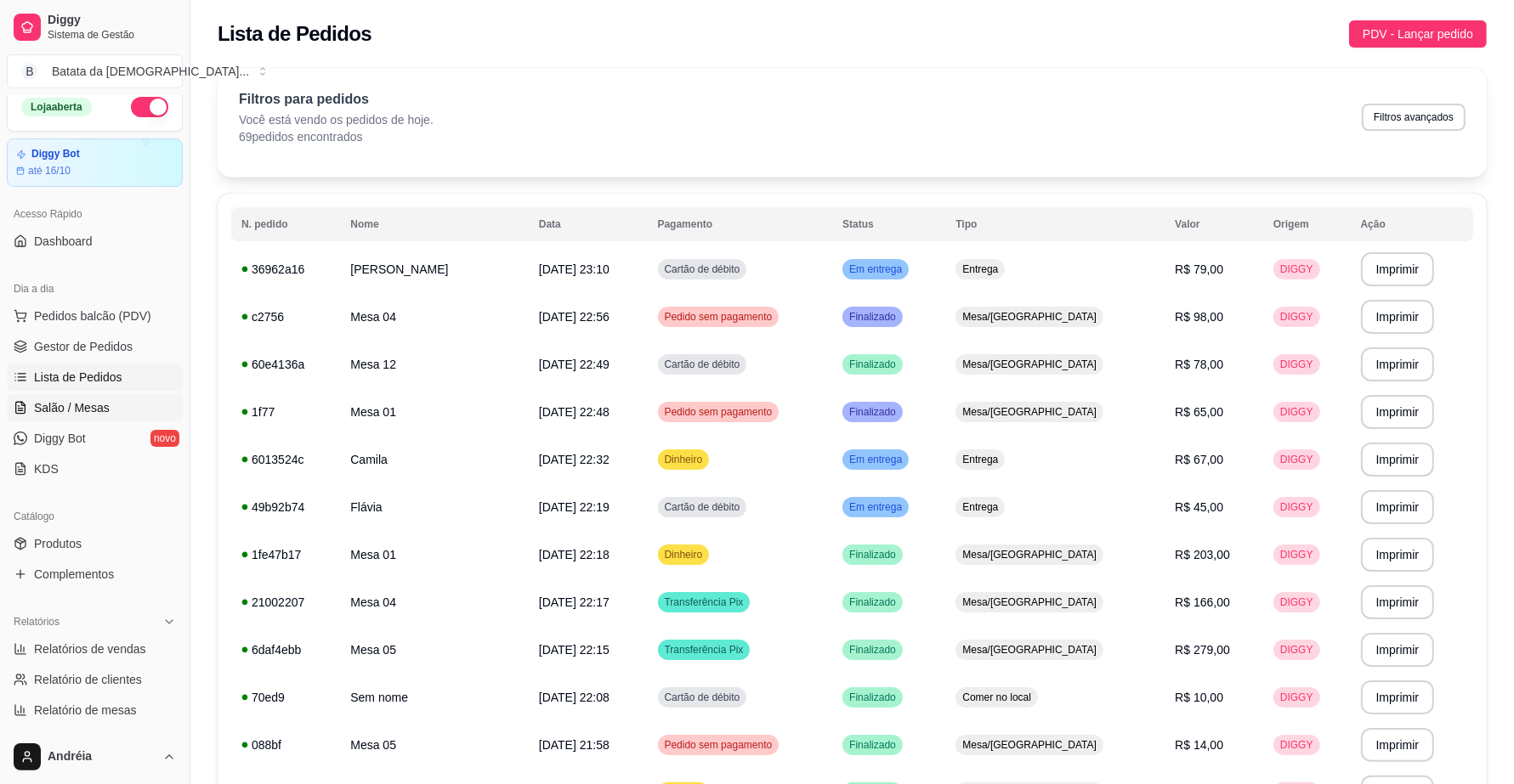
click at [73, 413] on span "Salão / Mesas" at bounding box center [72, 408] width 76 height 17
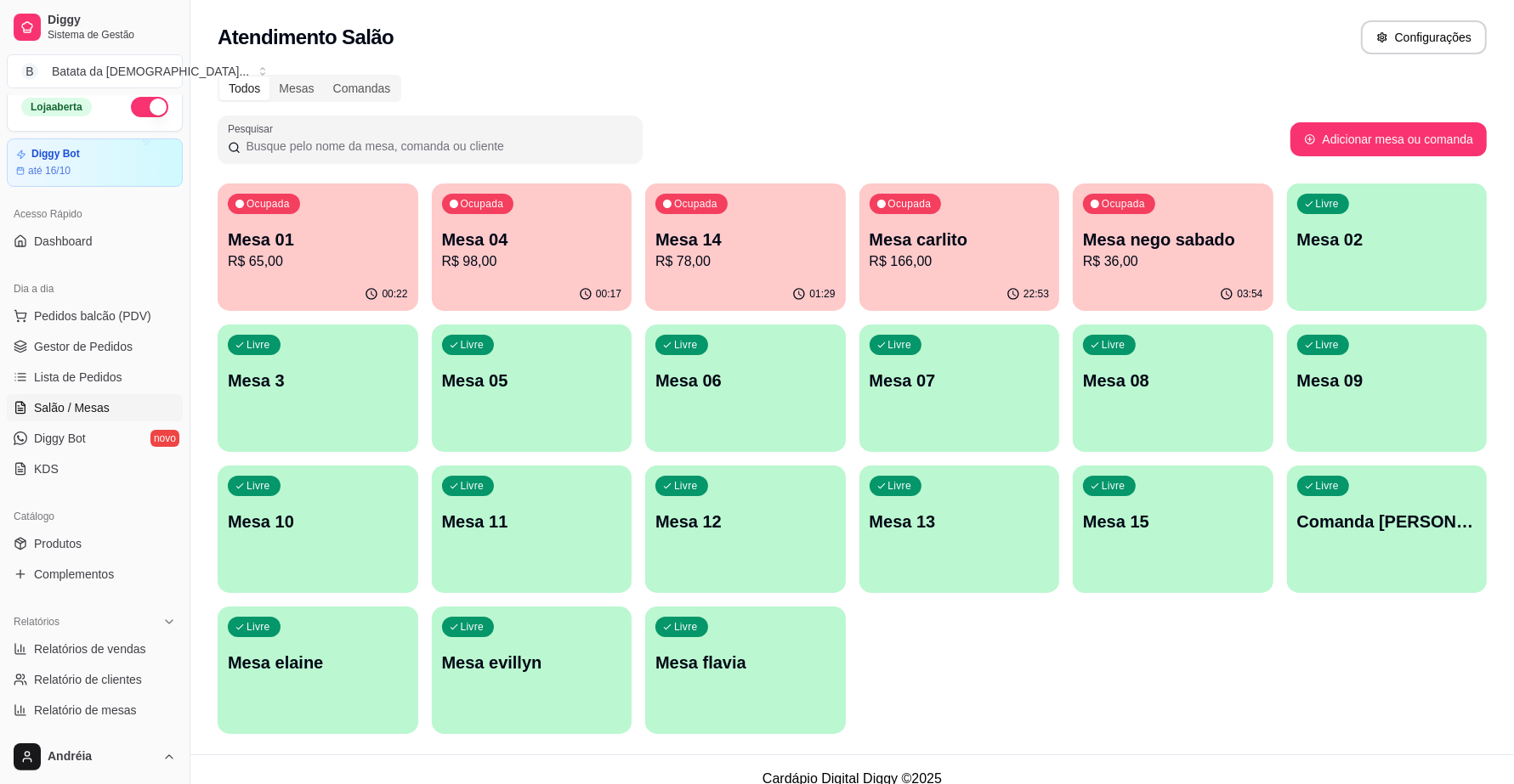
click at [347, 248] on p "Mesa 01" at bounding box center [317, 239] width 180 height 24
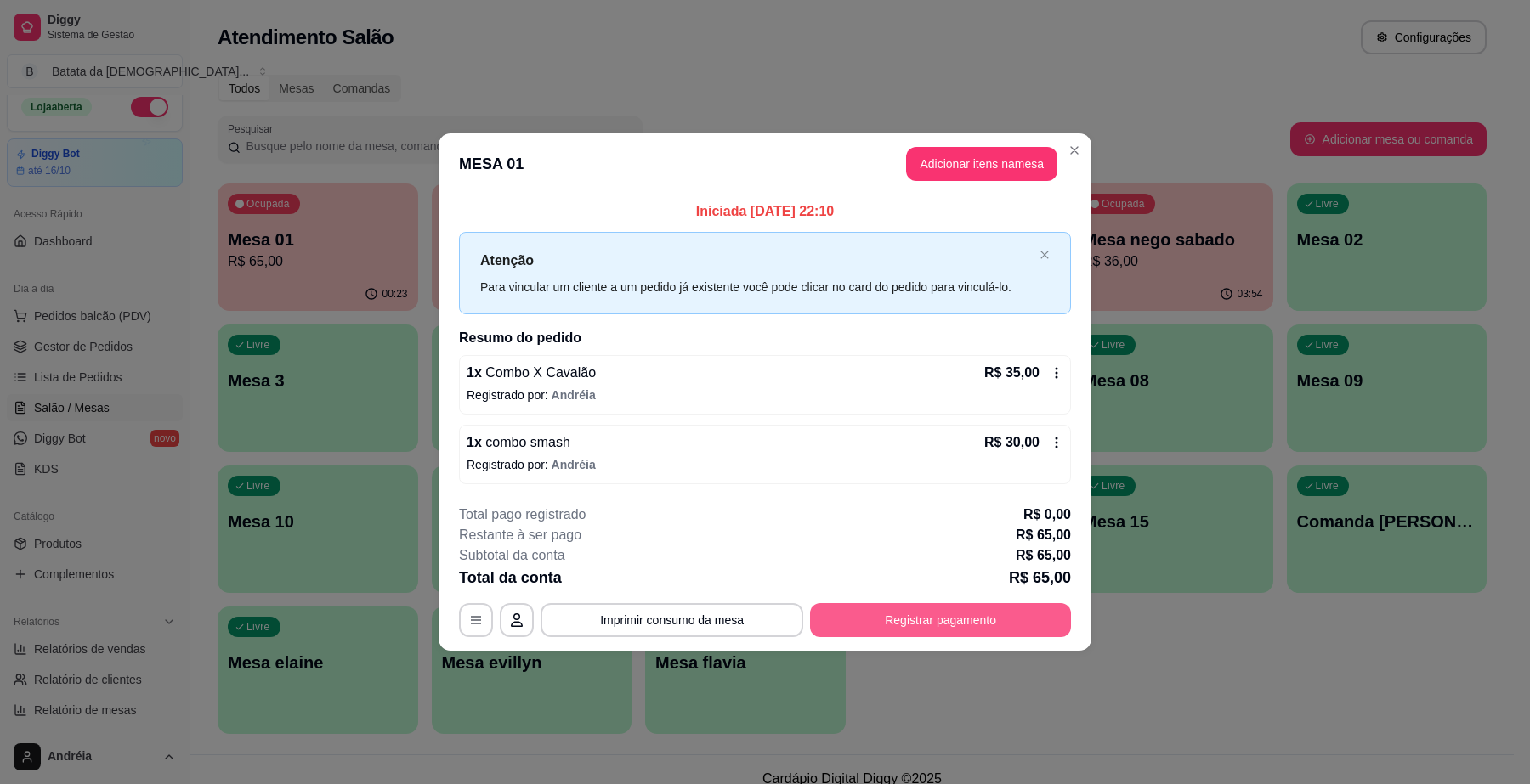
click at [916, 621] on button "Registrar pagamento" at bounding box center [940, 621] width 261 height 34
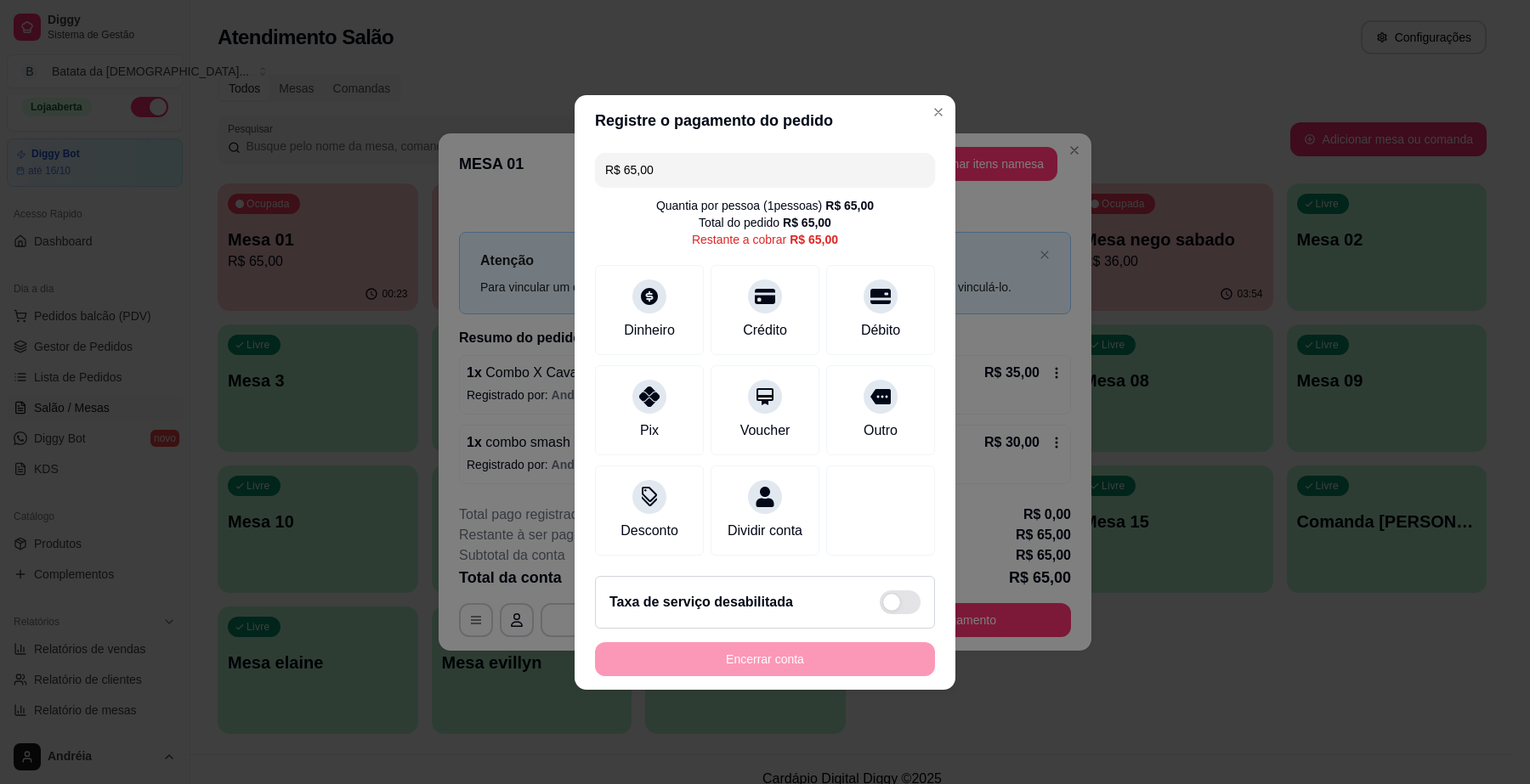
click at [782, 158] on input "R$ 65,00" at bounding box center [765, 169] width 319 height 34
drag, startPoint x: 746, startPoint y: 165, endPoint x: 622, endPoint y: 178, distance: 124.7
click at [622, 178] on div "R$ 65,00 Quantia por pessoa ( 1 pessoas) R$ 65,00 Total do pedido R$ 65,00 Rest…" at bounding box center [765, 354] width 381 height 417
click at [653, 394] on div at bounding box center [649, 392] width 37 height 37
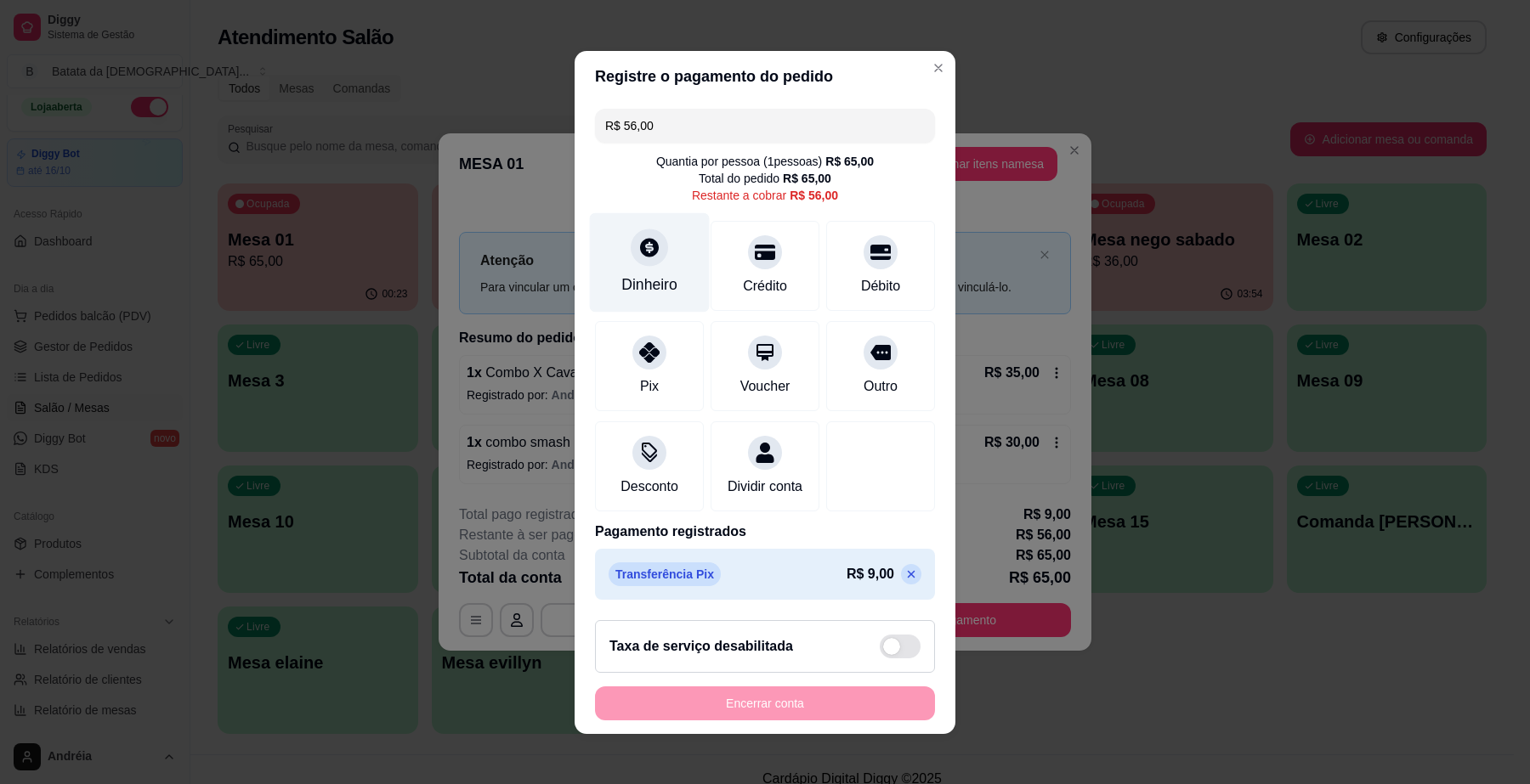
click at [618, 255] on div "Dinheiro" at bounding box center [650, 262] width 120 height 99
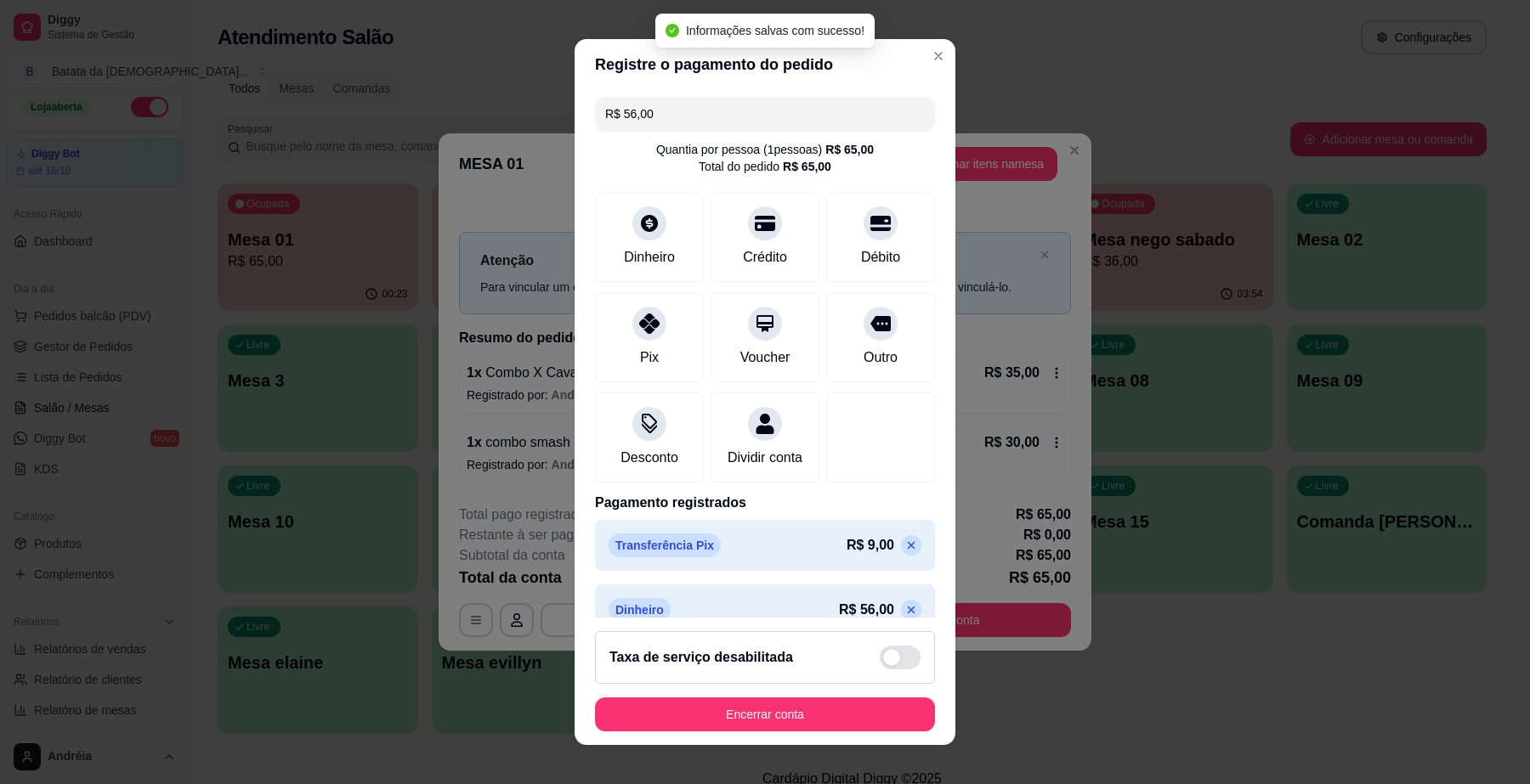
type input "R$ 0,00"
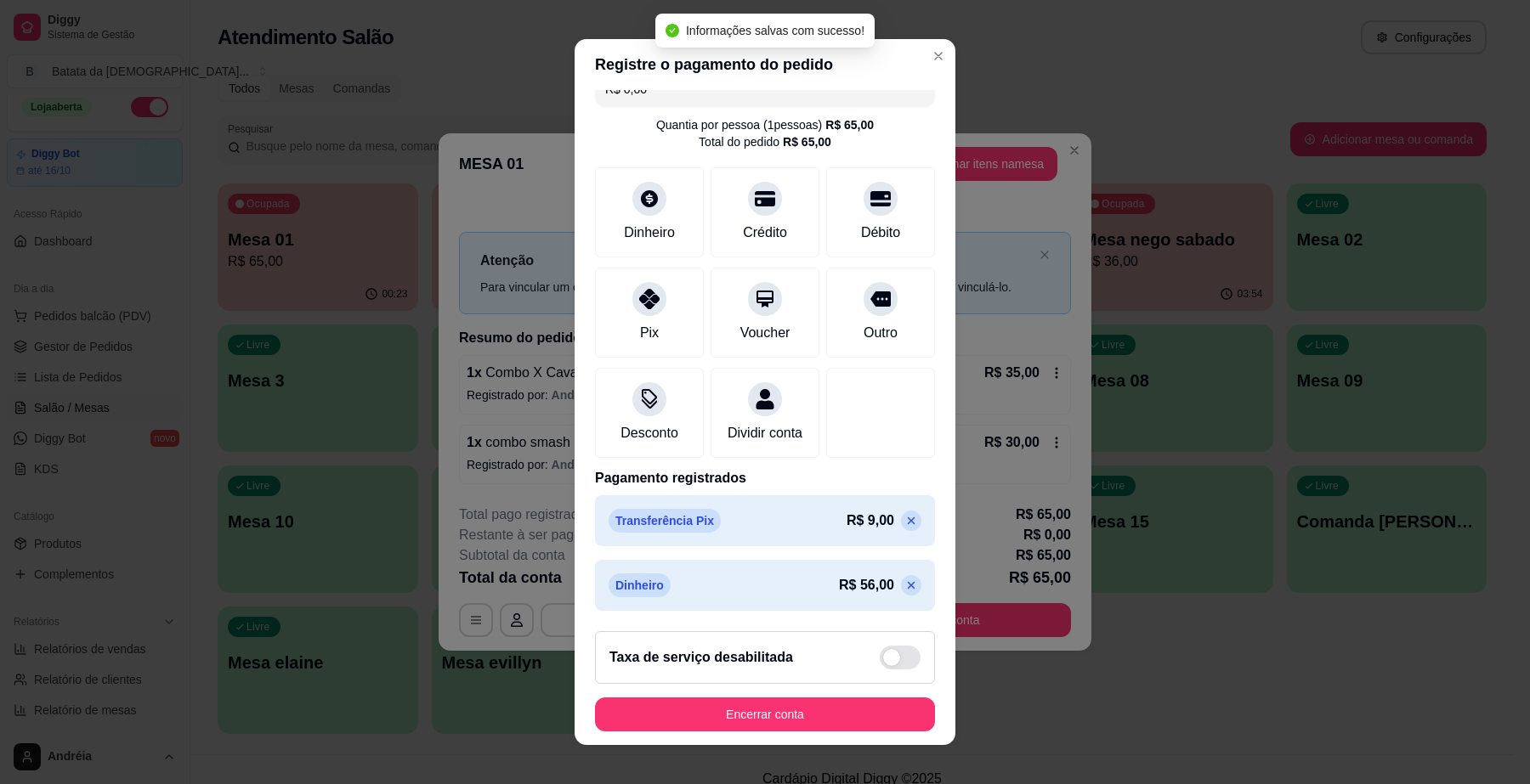
scroll to position [45, 0]
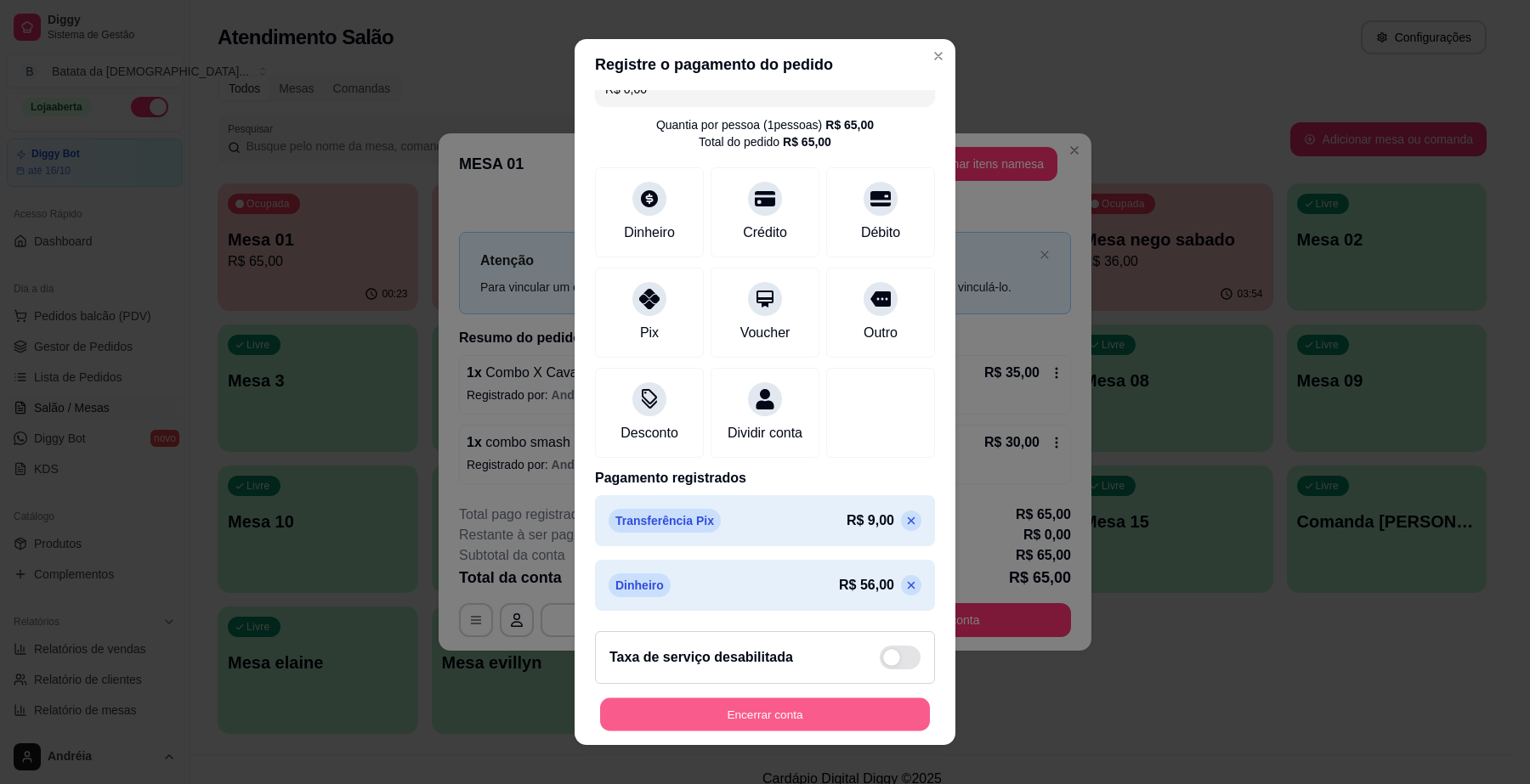
click at [791, 718] on button "Encerrar conta" at bounding box center [765, 714] width 330 height 33
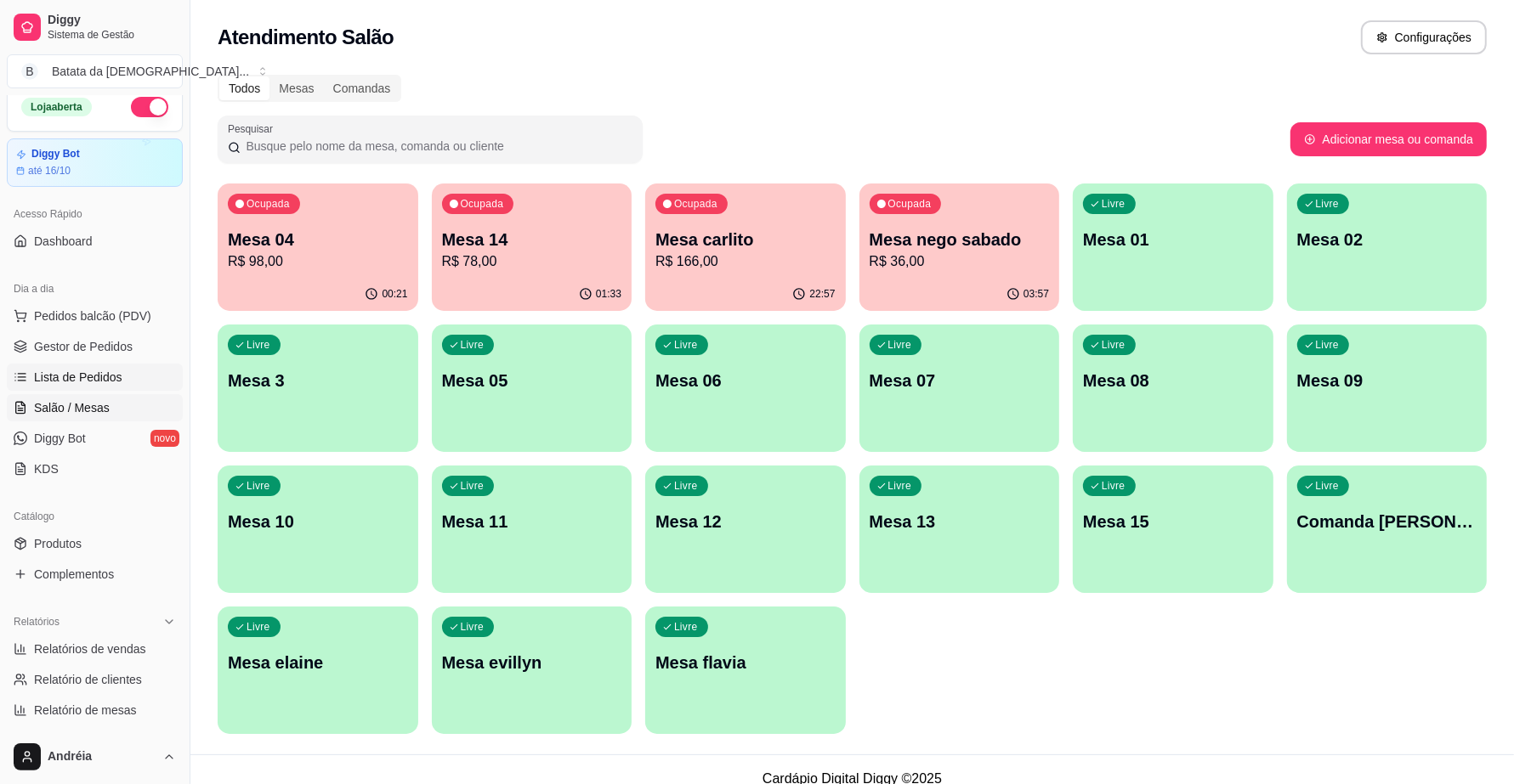
click at [65, 387] on link "Lista de Pedidos" at bounding box center [95, 377] width 176 height 28
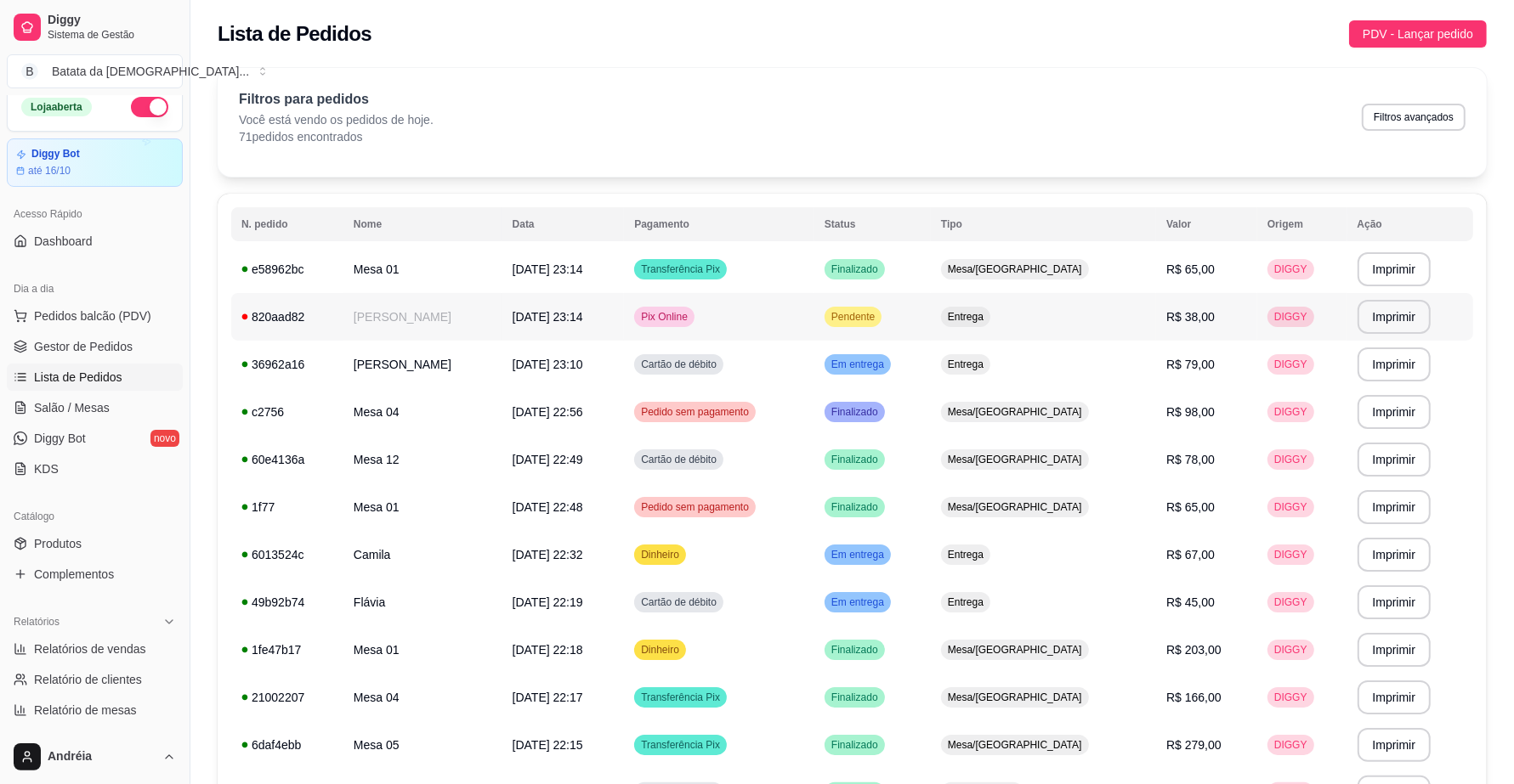
click at [878, 320] on span "Pendente" at bounding box center [853, 317] width 50 height 14
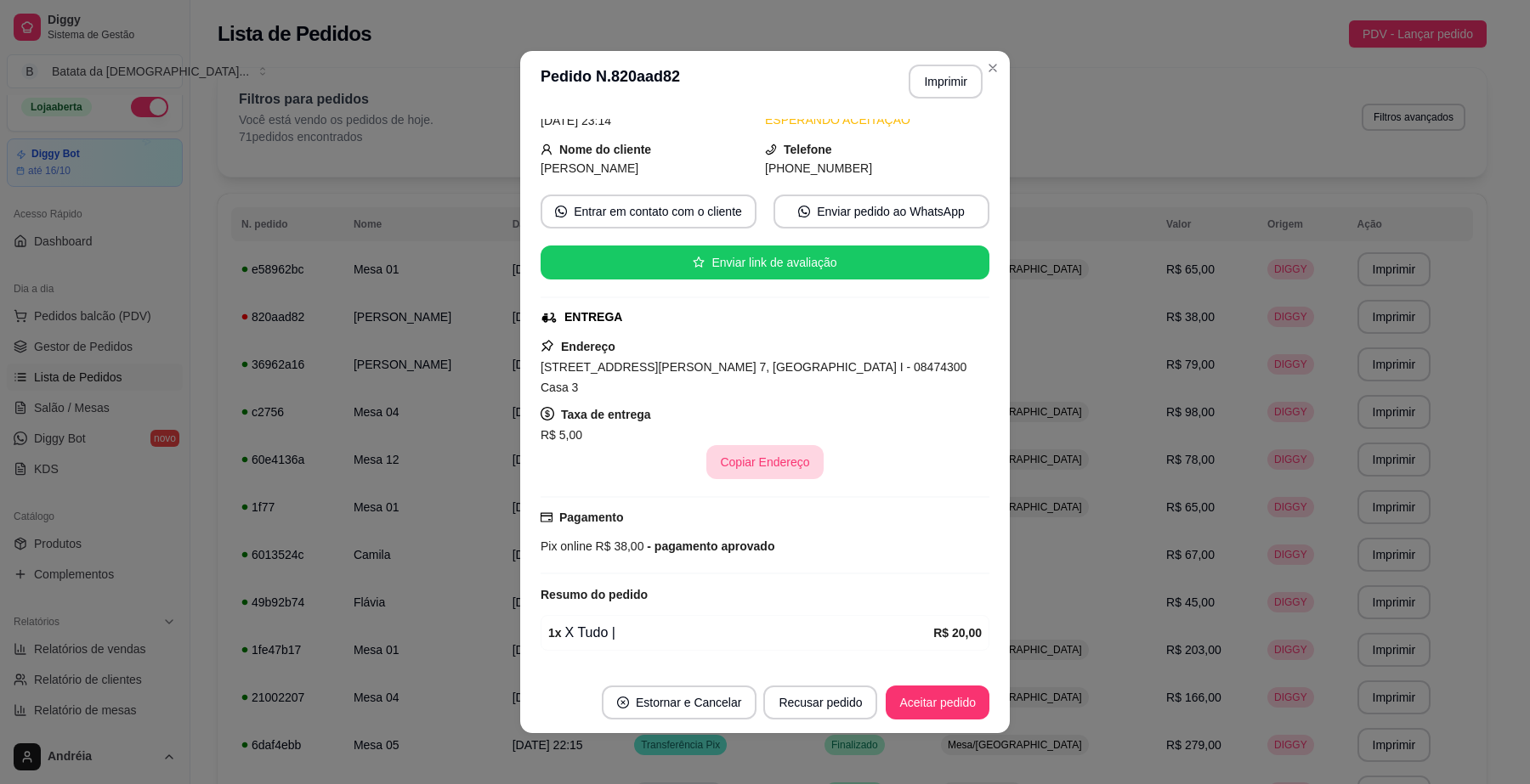
scroll to position [172, 0]
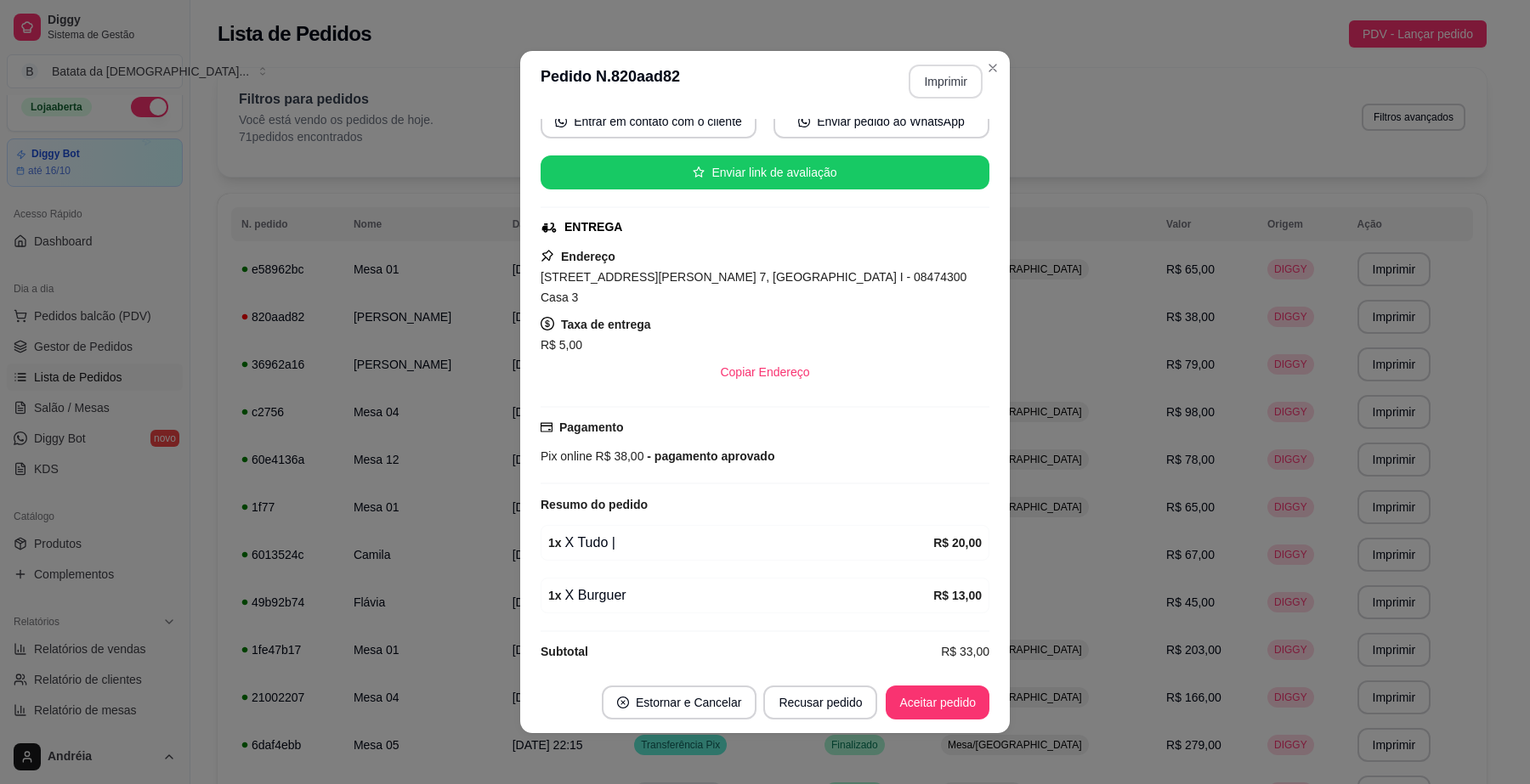
click at [920, 88] on button "Imprimir" at bounding box center [945, 82] width 74 height 34
click at [924, 702] on button "Aceitar pedido" at bounding box center [938, 703] width 100 height 33
click at [965, 703] on button "Mover para preparo" at bounding box center [924, 702] width 132 height 34
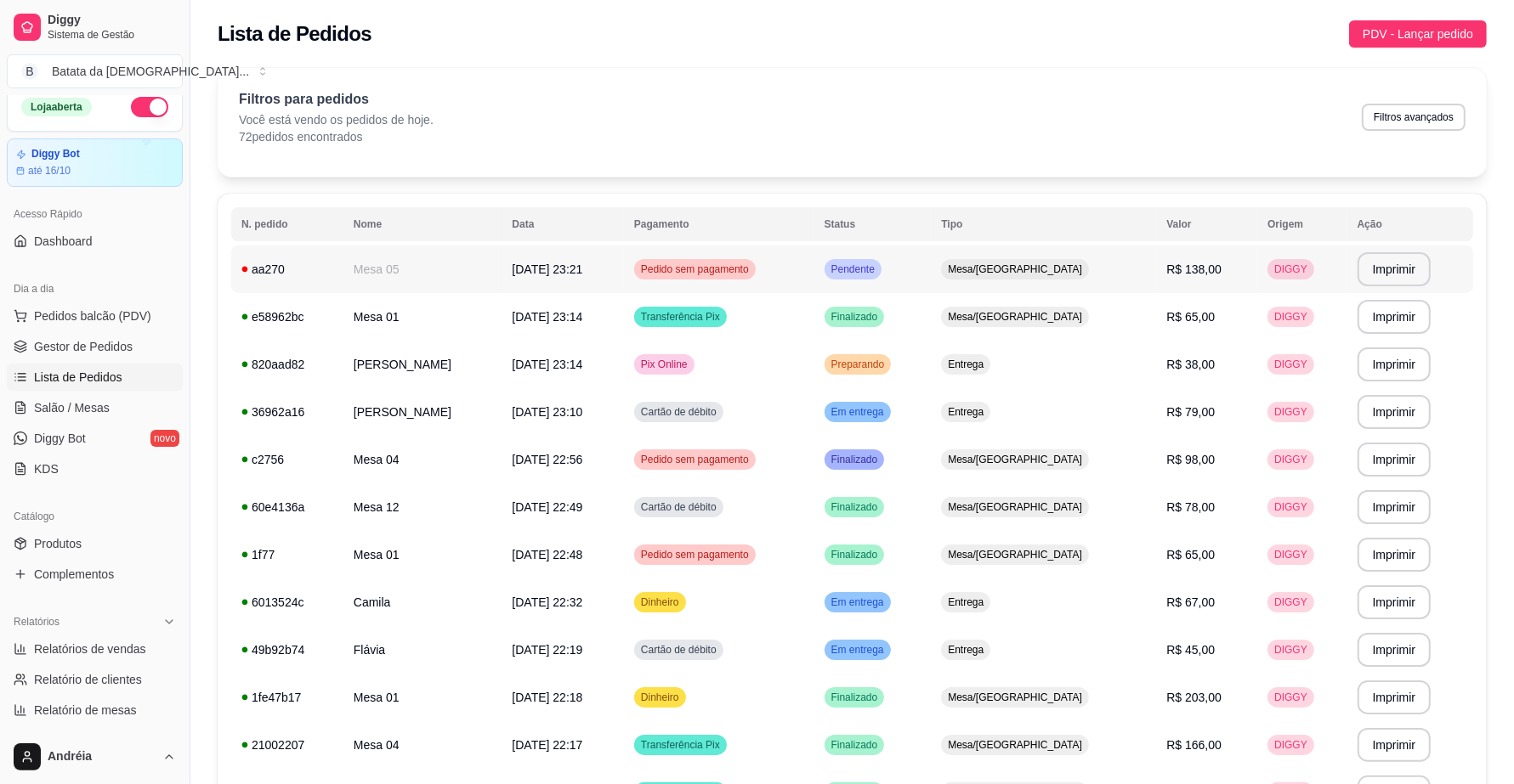
click at [878, 273] on span "Pendente" at bounding box center [853, 270] width 50 height 14
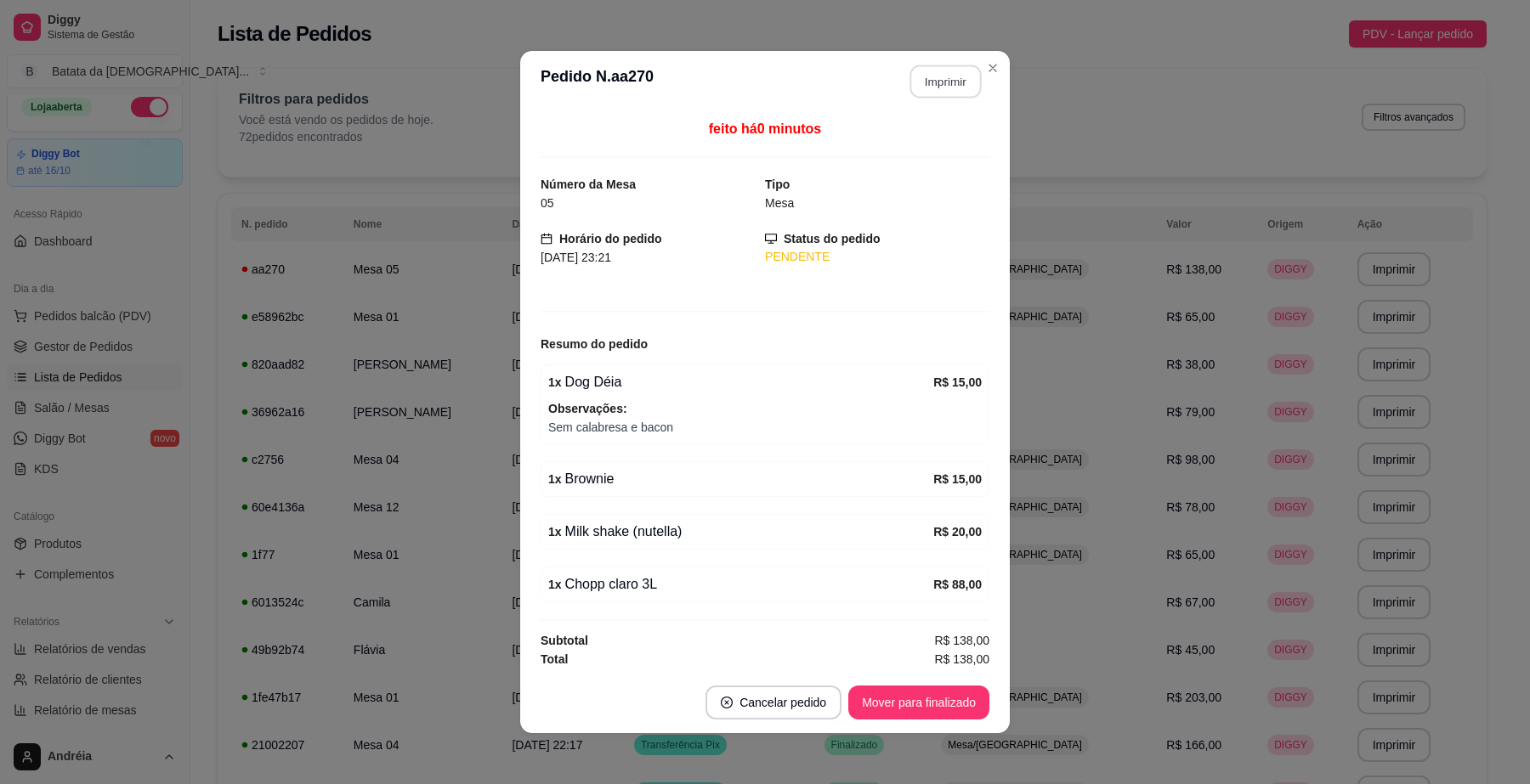
click at [927, 77] on button "Imprimir" at bounding box center [946, 82] width 71 height 33
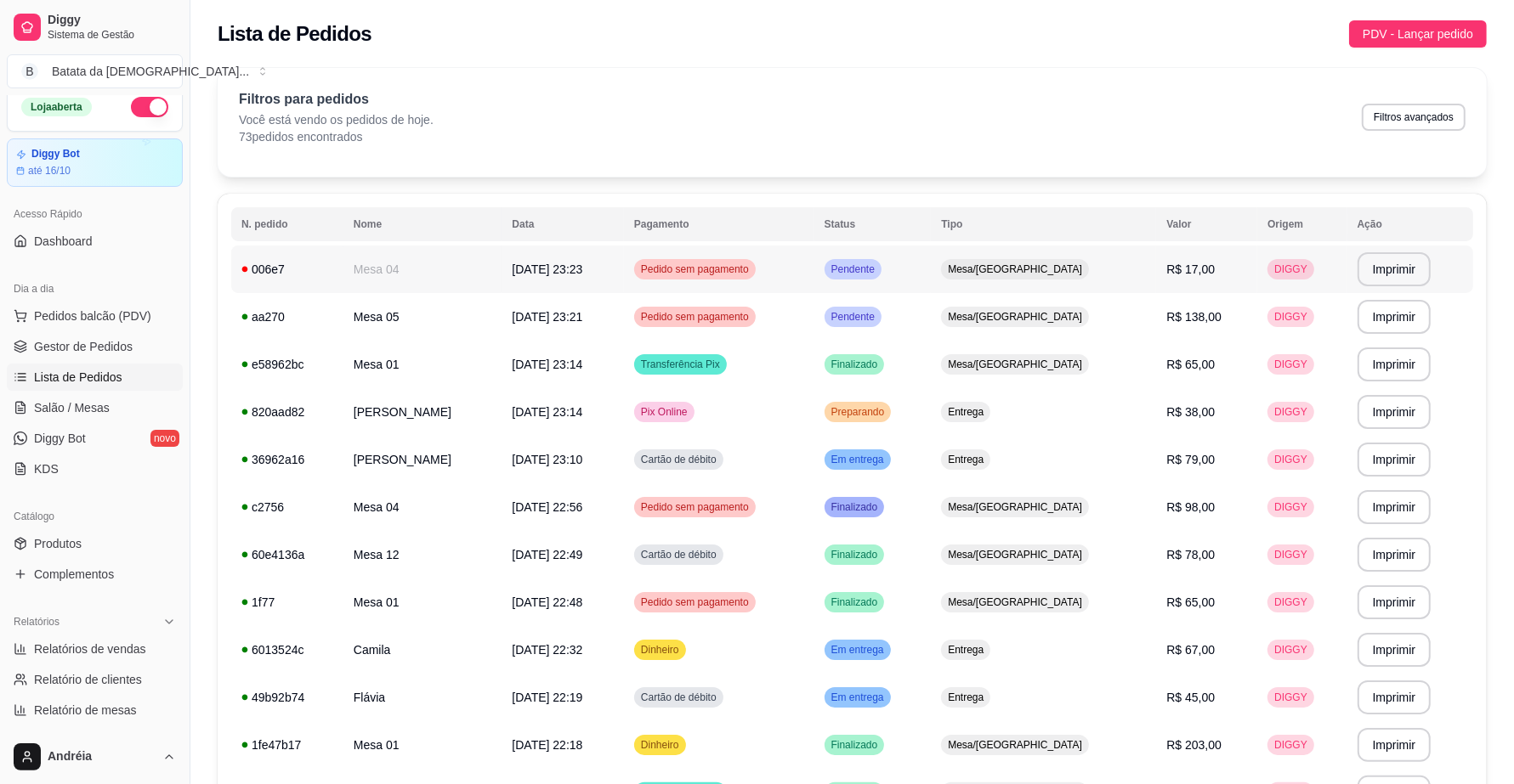
click at [878, 275] on span "Pendente" at bounding box center [853, 270] width 50 height 14
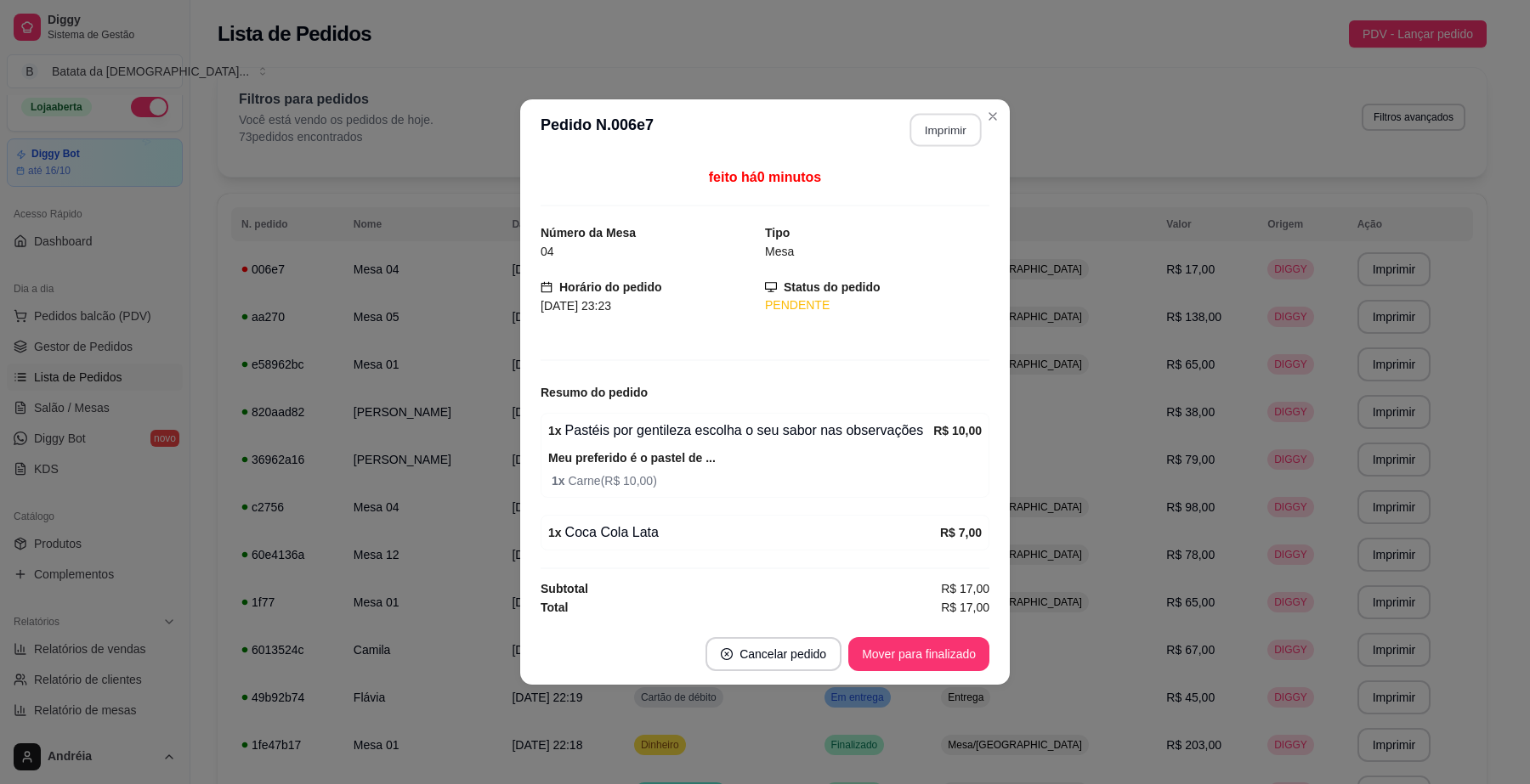
click at [941, 119] on button "Imprimir" at bounding box center [946, 131] width 71 height 33
click at [921, 667] on button "Mover para finalizado" at bounding box center [918, 654] width 141 height 34
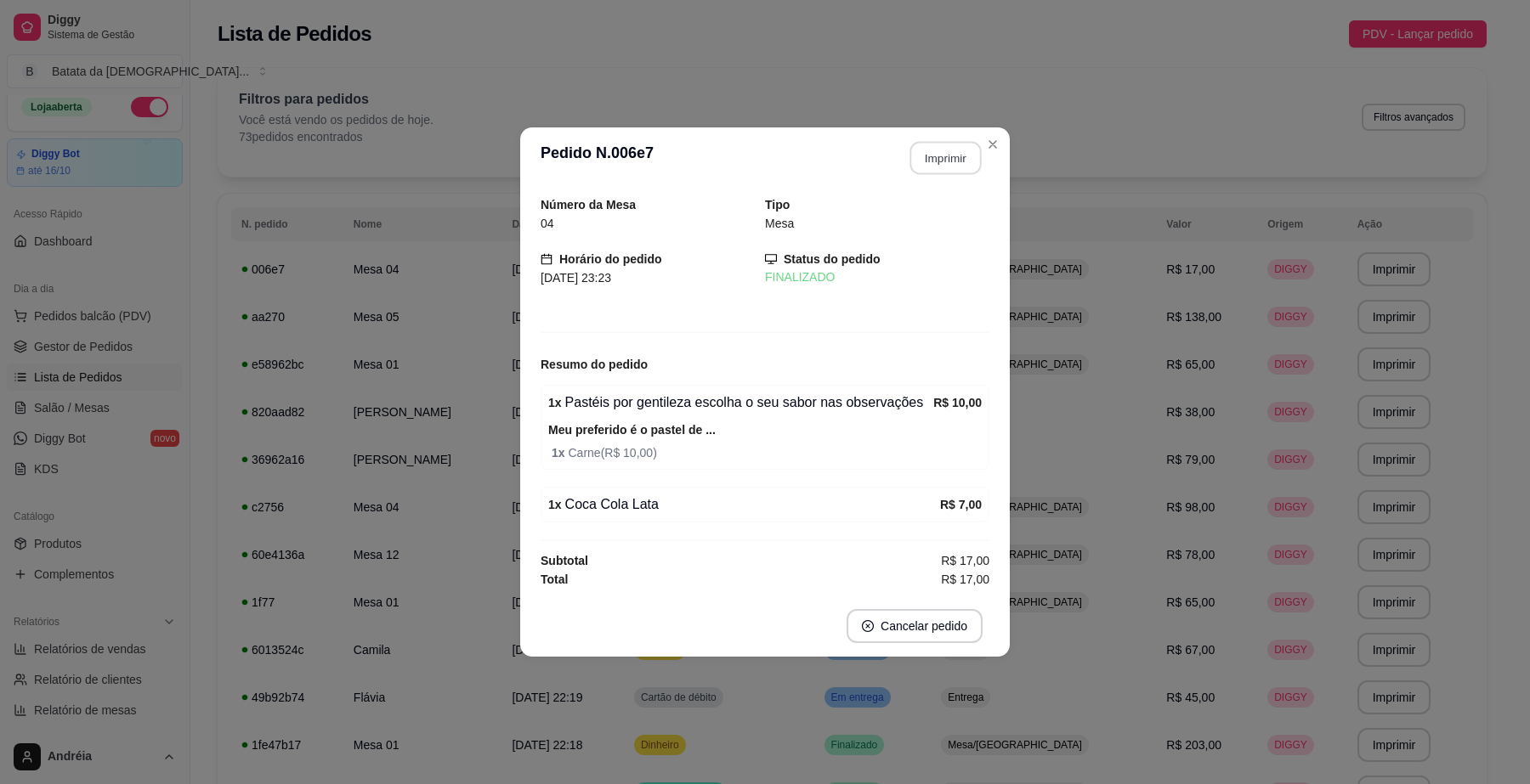
click at [941, 163] on button "Imprimir" at bounding box center [946, 159] width 71 height 33
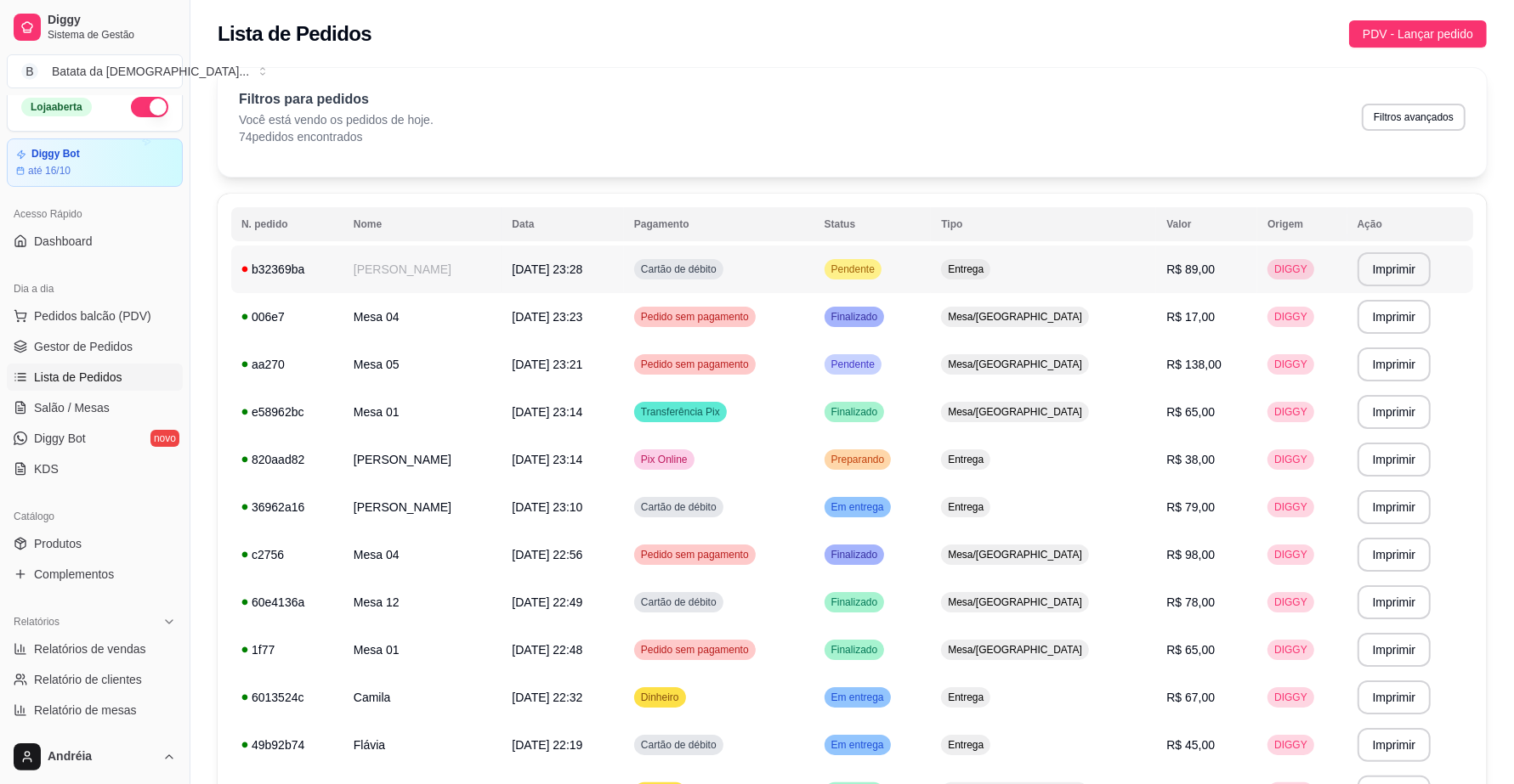
click at [882, 259] on div "Pendente" at bounding box center [853, 269] width 57 height 21
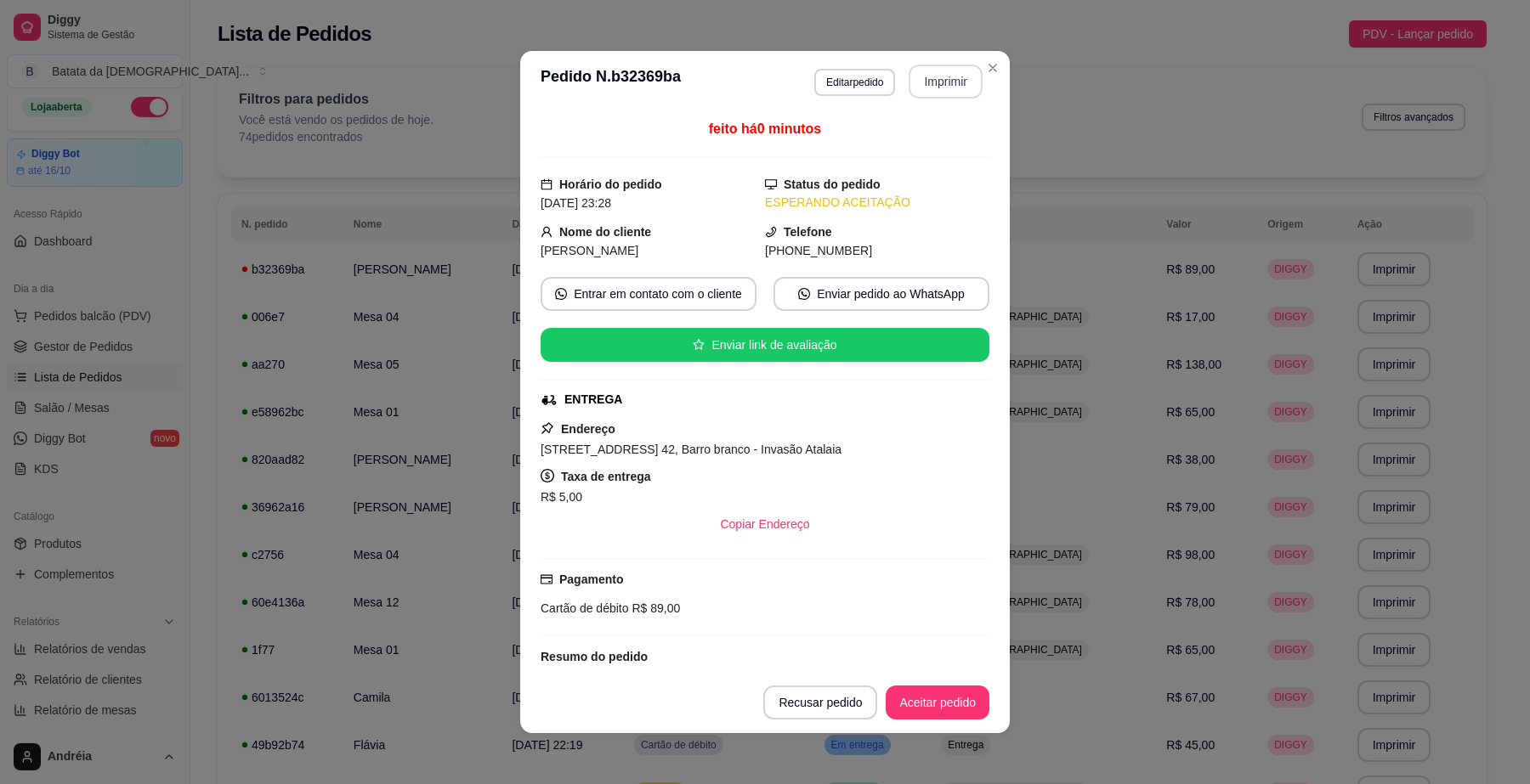
click at [927, 78] on button "Imprimir" at bounding box center [945, 82] width 74 height 34
click at [929, 704] on button "Aceitar pedido" at bounding box center [937, 702] width 103 height 34
click at [937, 704] on button "Mover para preparo" at bounding box center [922, 703] width 127 height 33
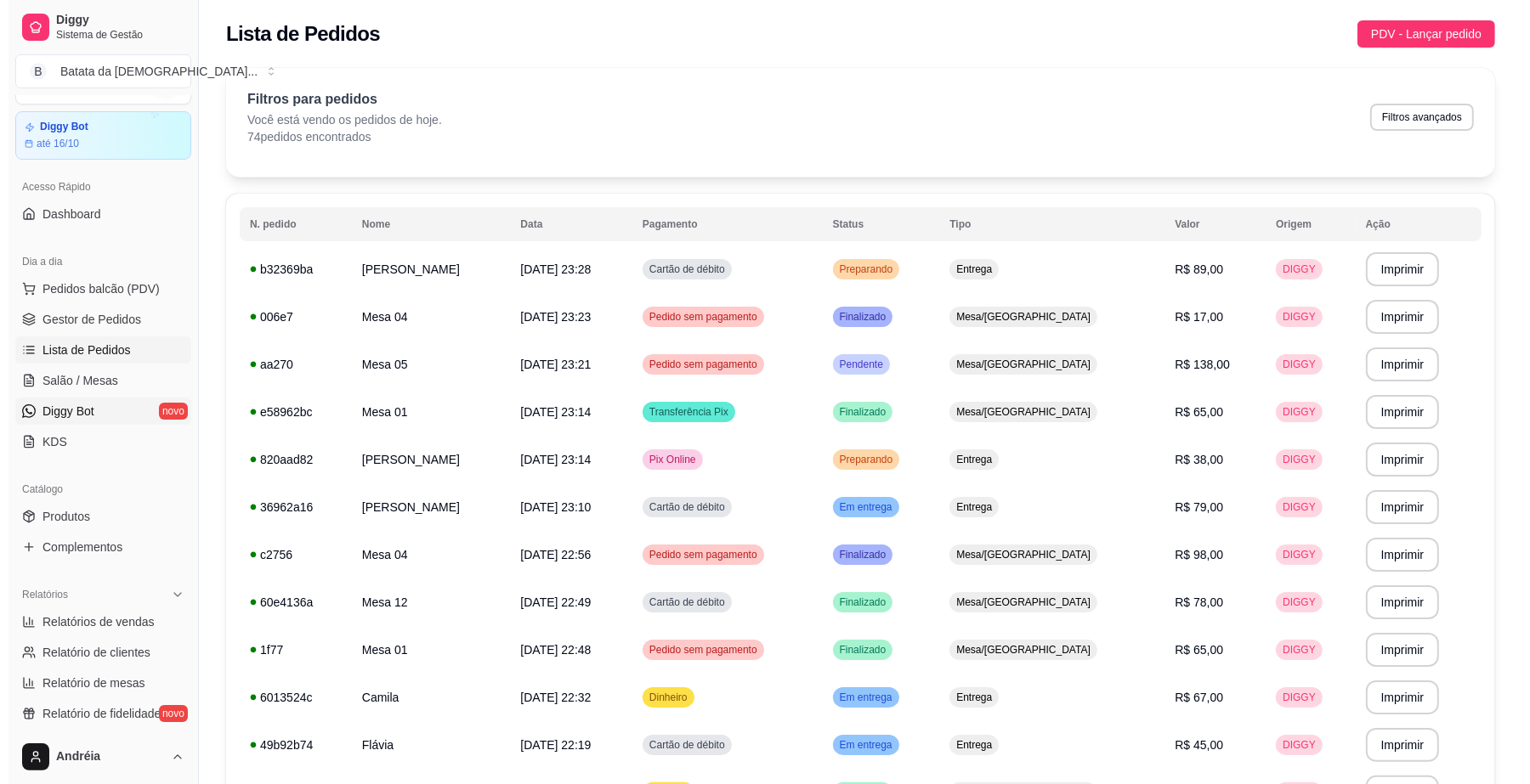
scroll to position [119, 0]
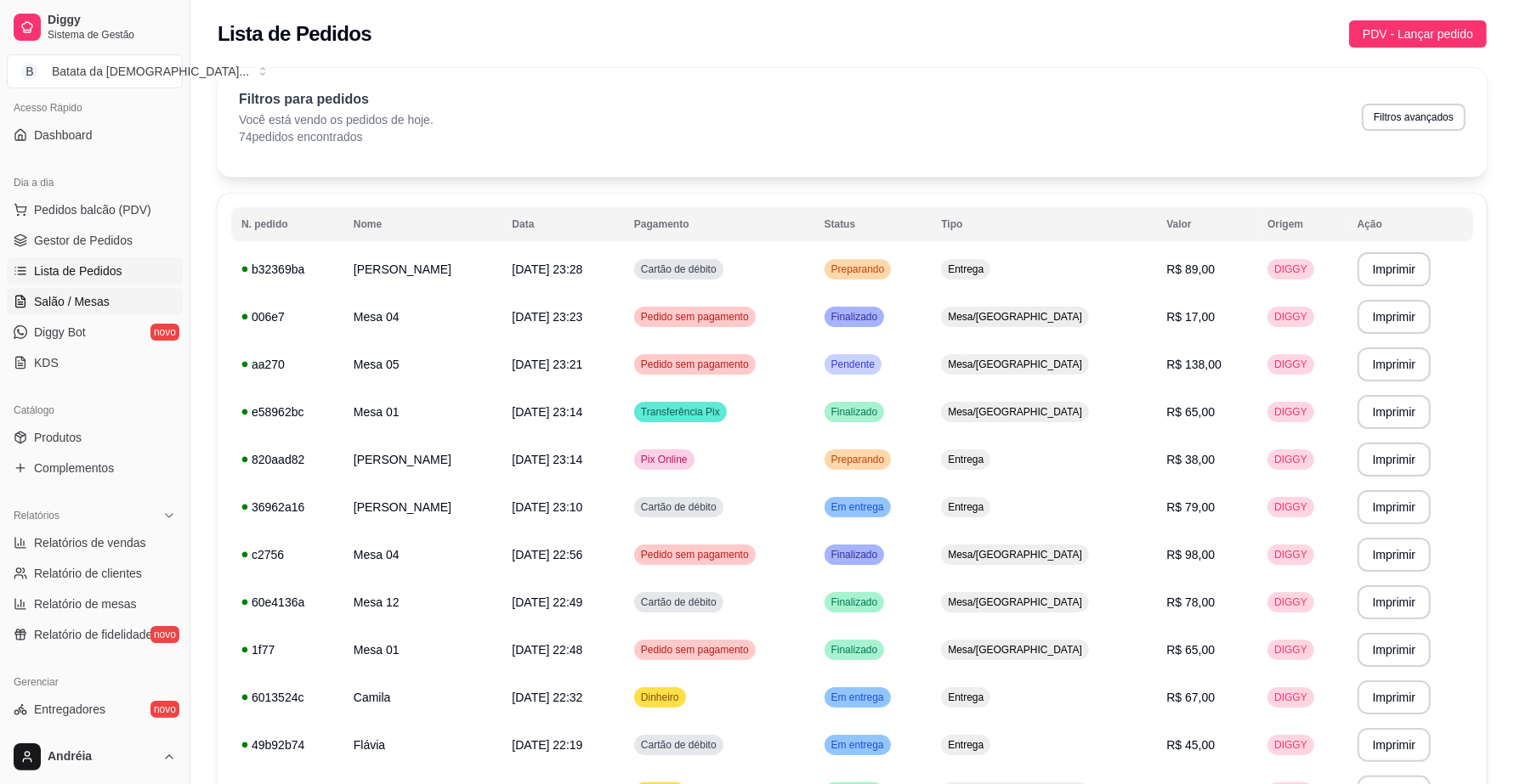
click at [98, 306] on span "Salão / Mesas" at bounding box center [72, 301] width 76 height 17
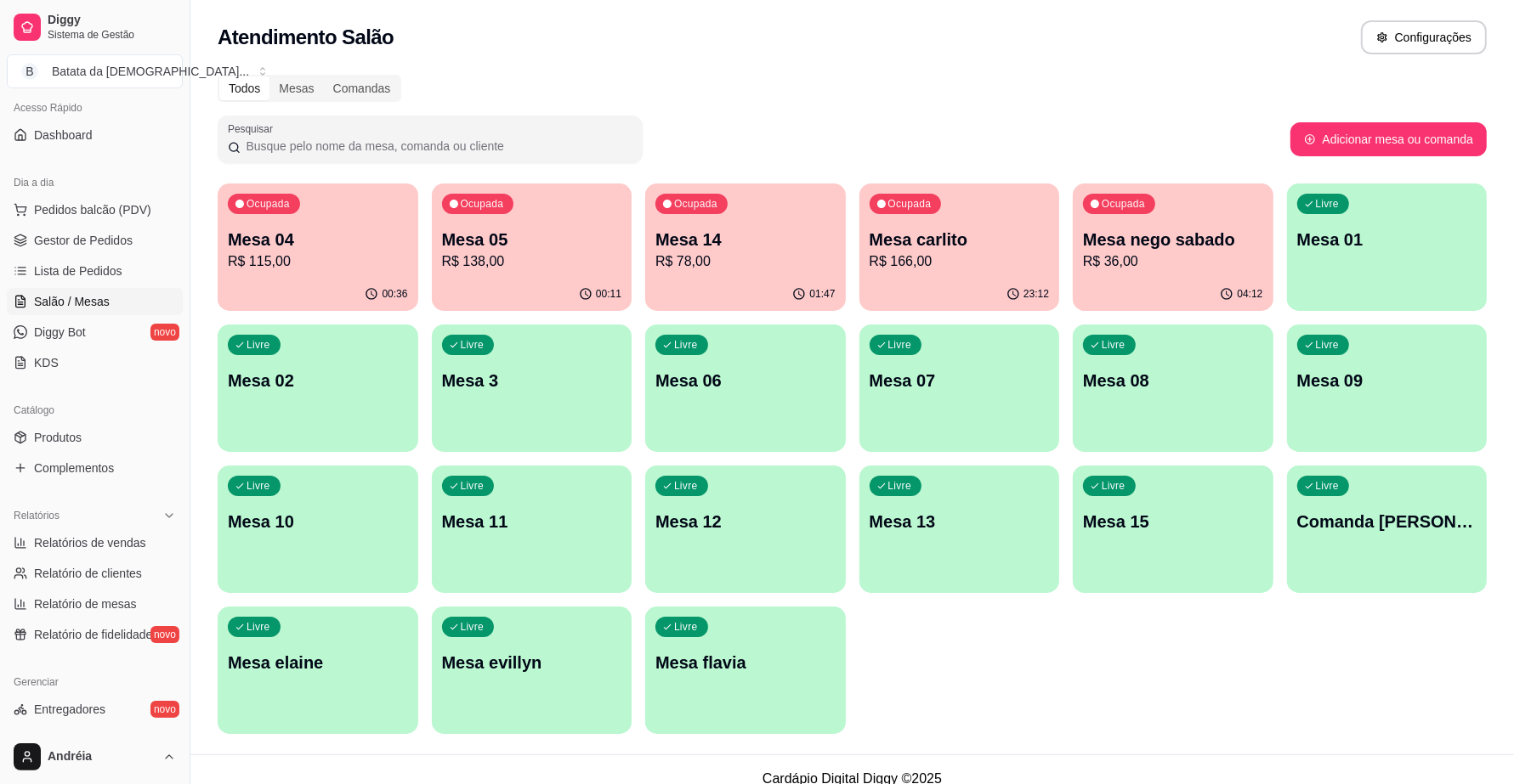
click at [519, 273] on div "Ocupada Mesa 05 R$ 138,00" at bounding box center [532, 230] width 201 height 95
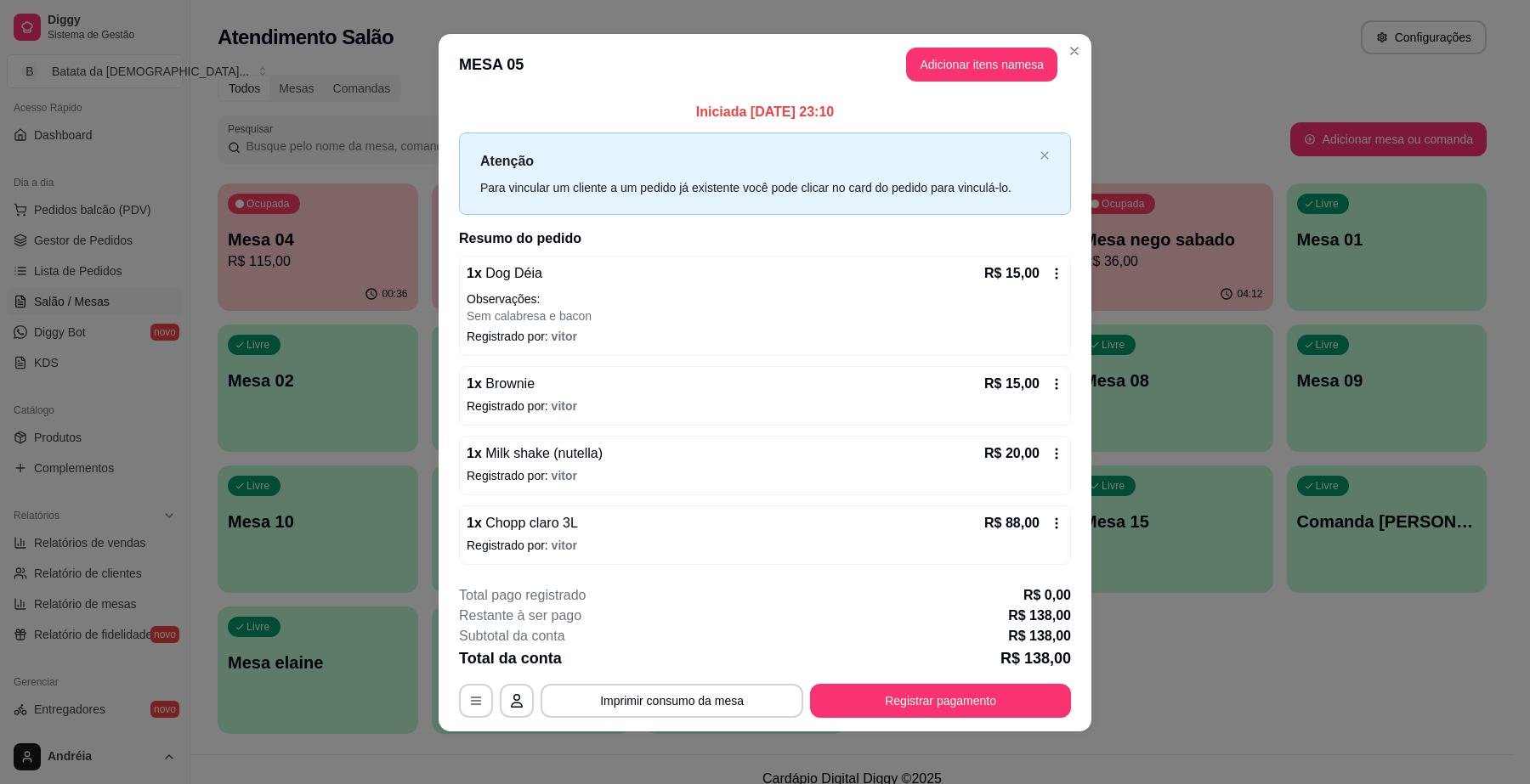
scroll to position [11, 0]
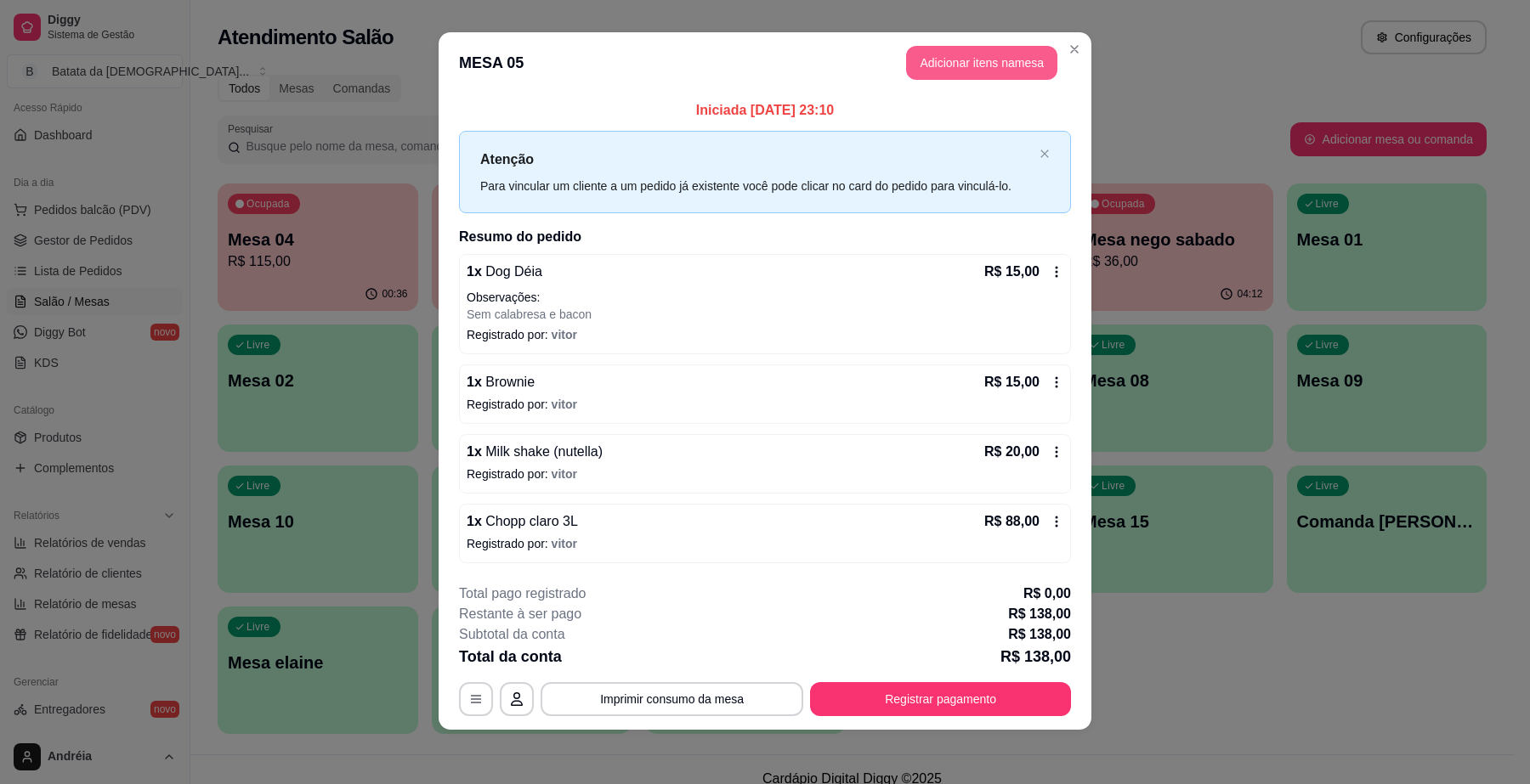
click at [921, 57] on button "Adicionar itens na mesa" at bounding box center [982, 63] width 152 height 34
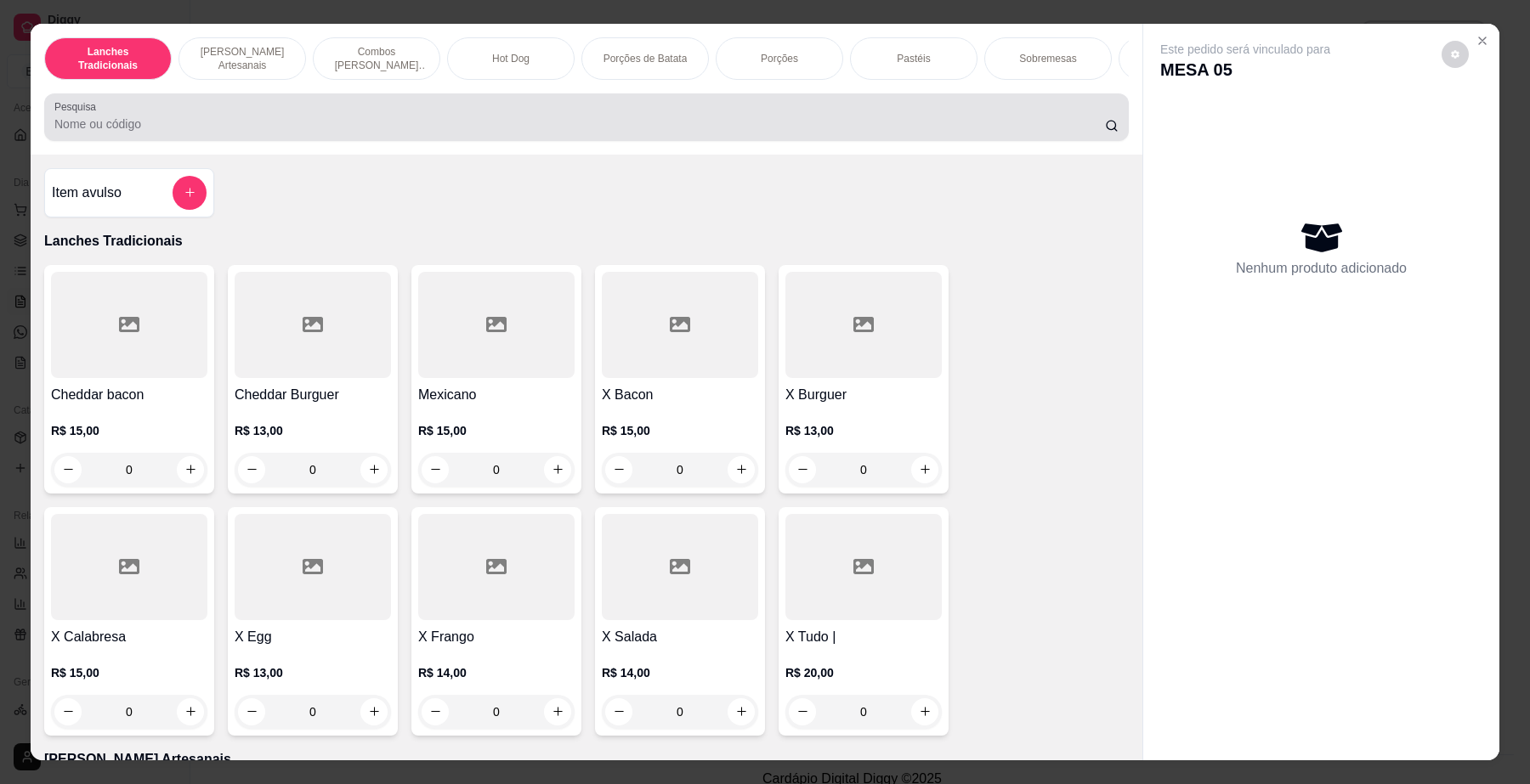
click at [430, 133] on input "Pesquisa" at bounding box center [579, 123] width 1051 height 17
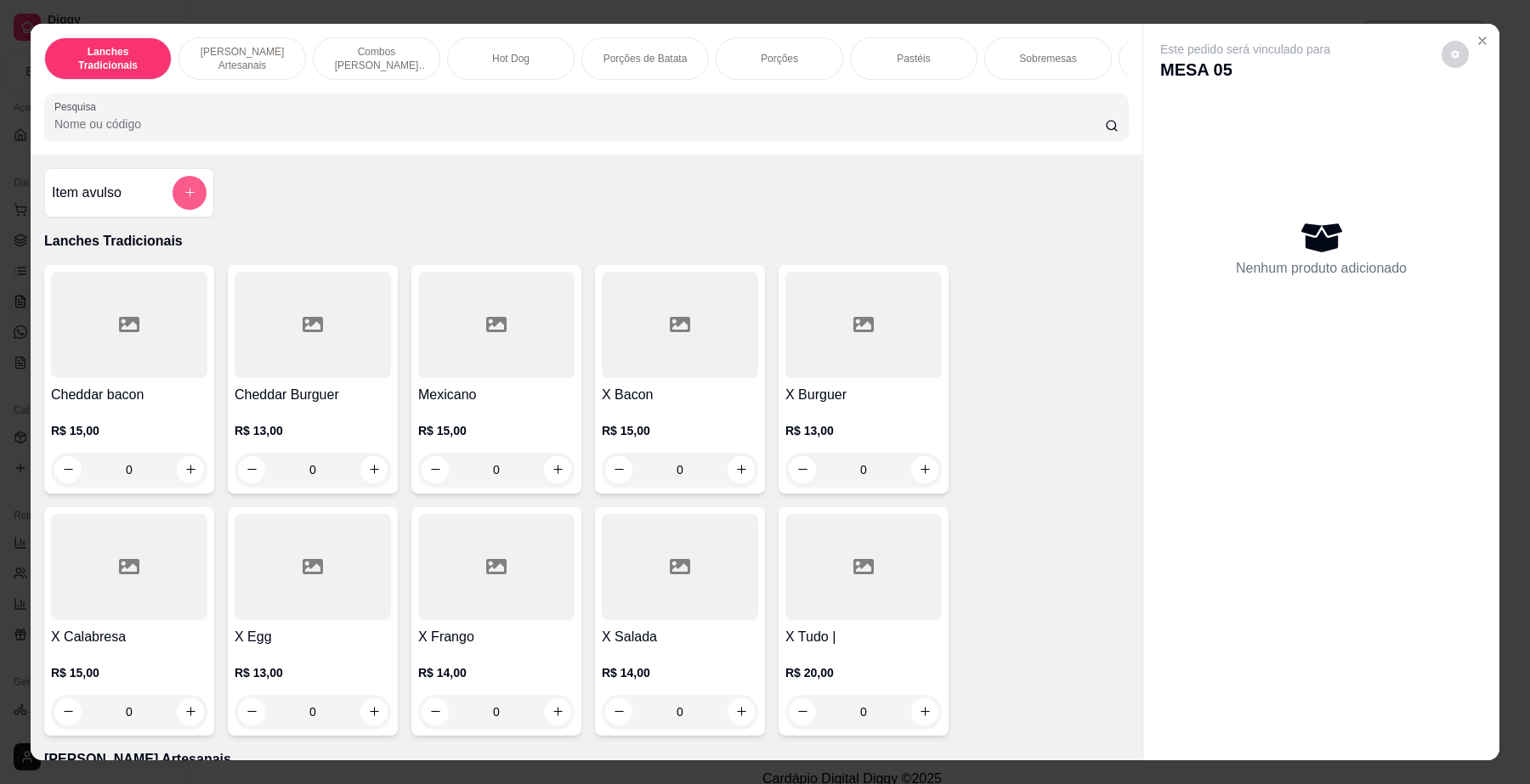
click at [187, 194] on button "add-separate-item" at bounding box center [189, 193] width 34 height 34
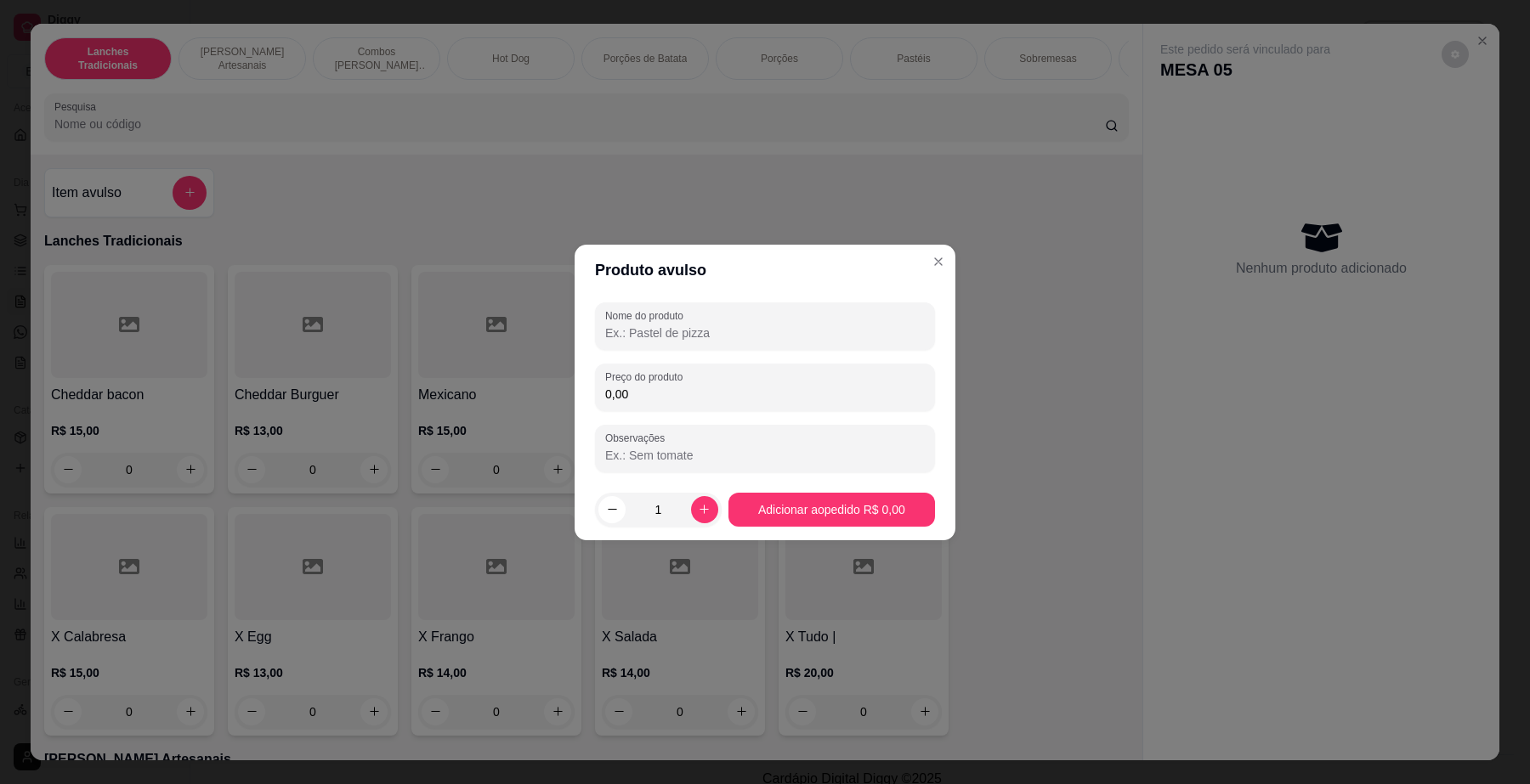
click at [625, 330] on input "Nome do produto" at bounding box center [765, 333] width 319 height 17
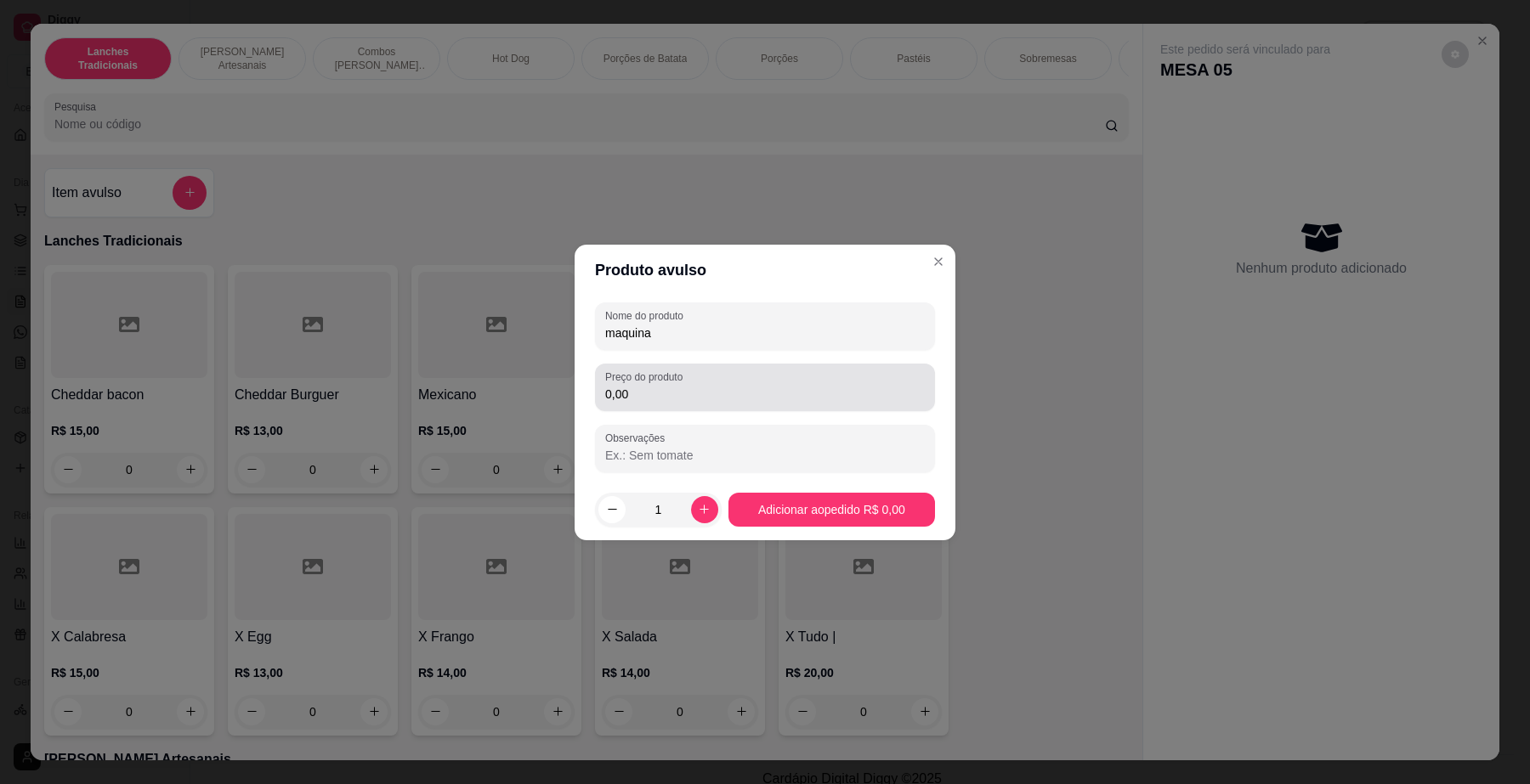
type input "maquina"
click at [643, 400] on input "0,00" at bounding box center [765, 394] width 319 height 17
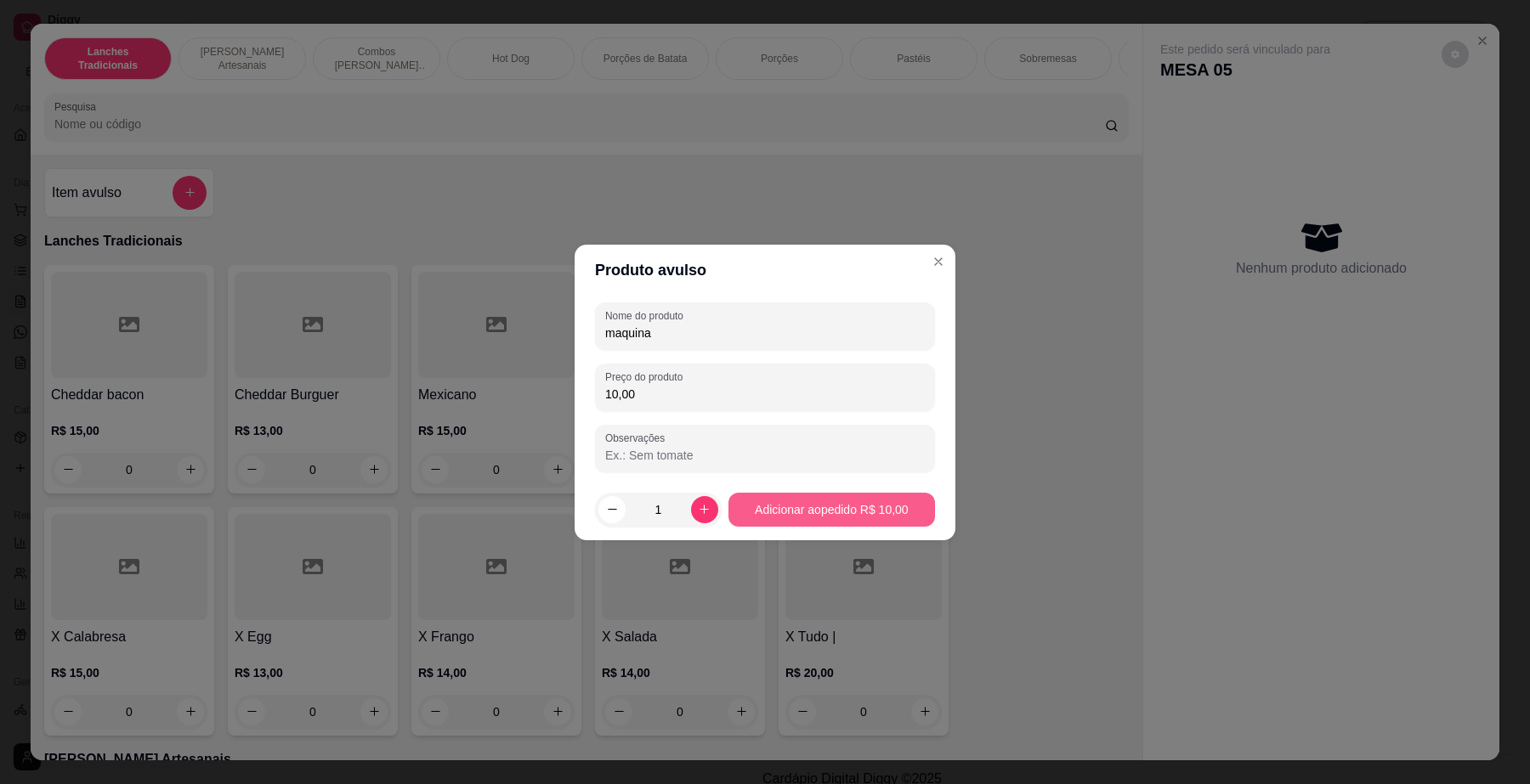
type input "10,00"
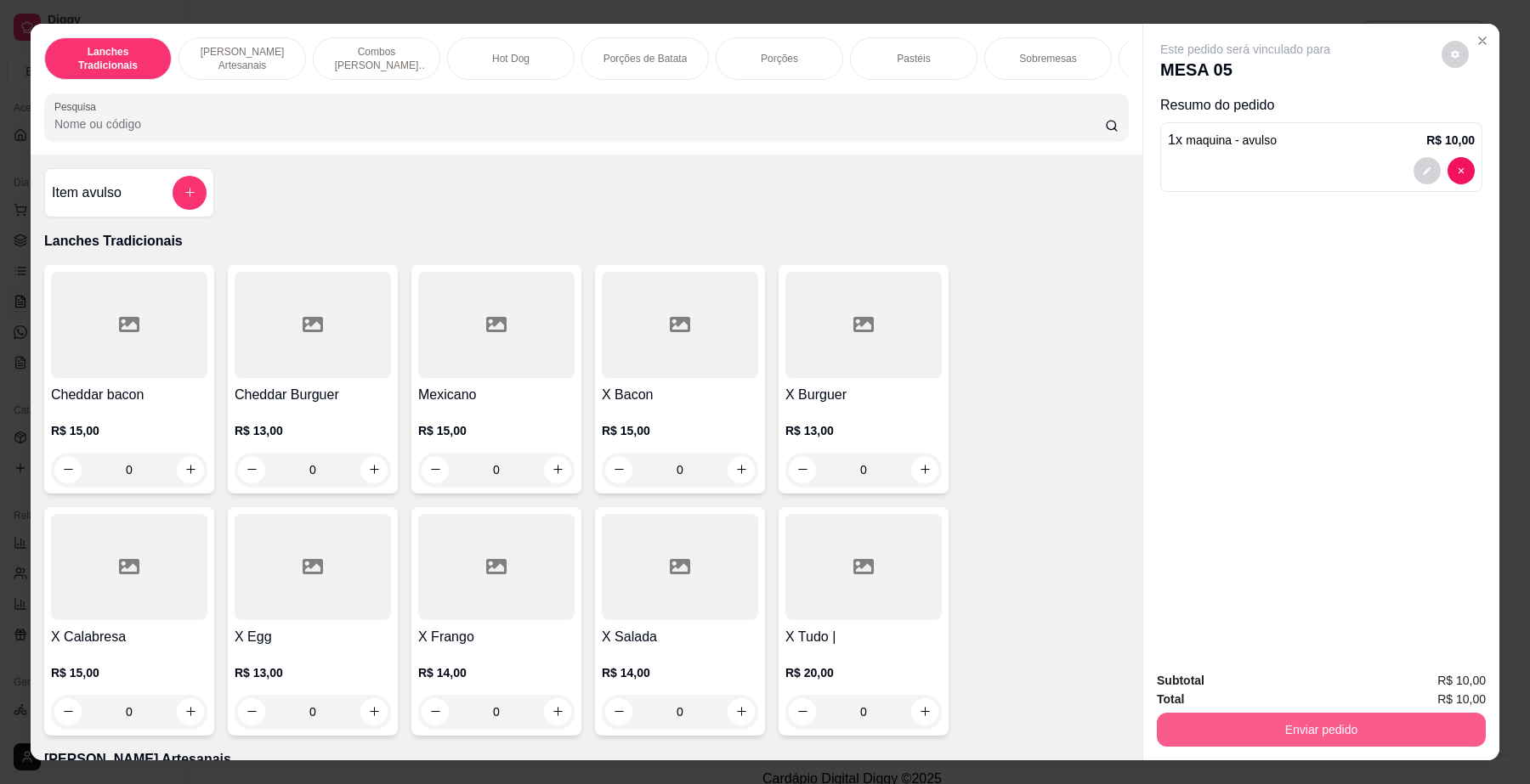
click at [1247, 720] on button "Enviar pedido" at bounding box center [1321, 730] width 329 height 34
click at [1416, 697] on button "Enviar pedido" at bounding box center [1440, 688] width 97 height 33
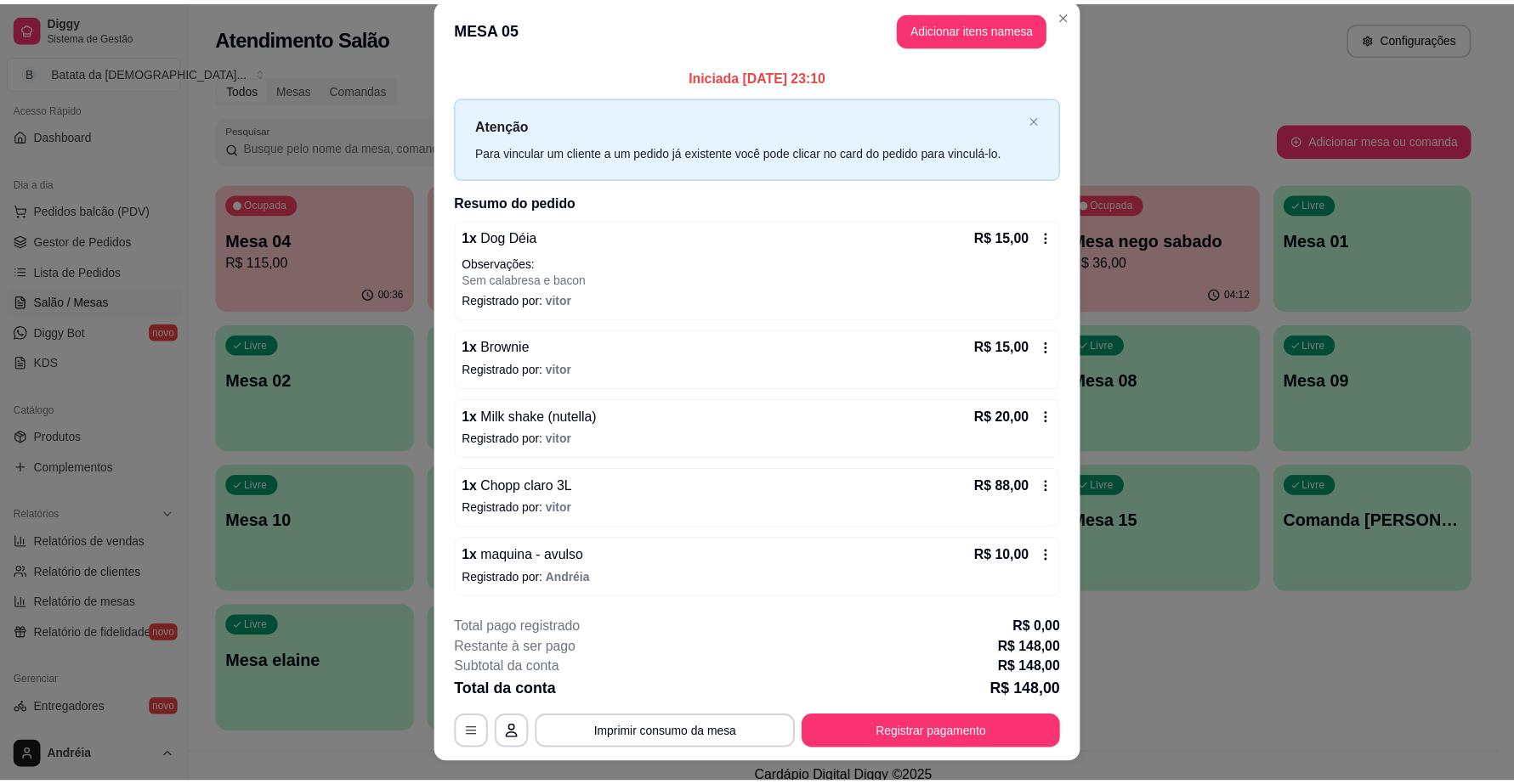
scroll to position [0, 0]
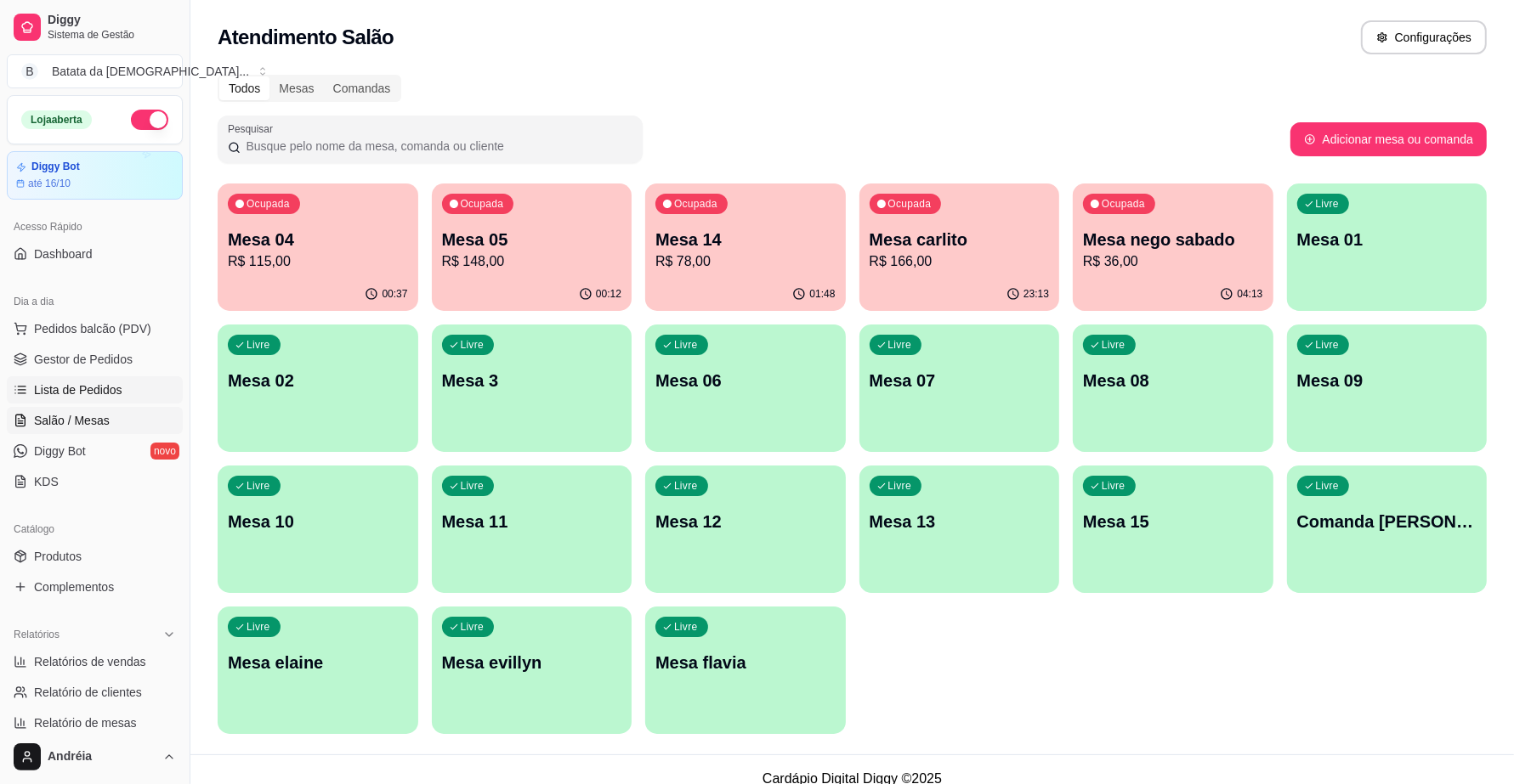
click at [104, 388] on span "Lista de Pedidos" at bounding box center [79, 389] width 89 height 17
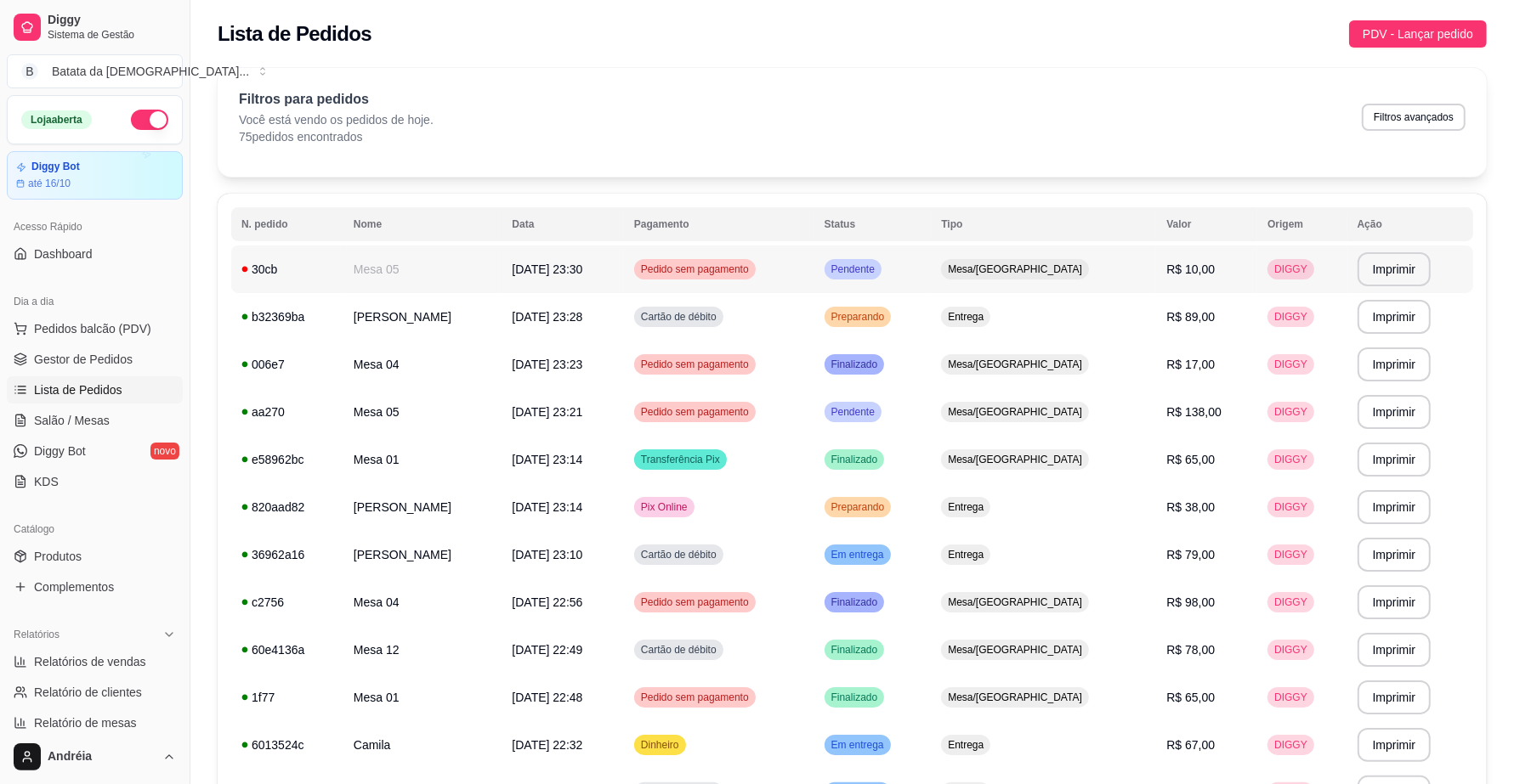
click at [878, 274] on span "Pendente" at bounding box center [853, 270] width 50 height 14
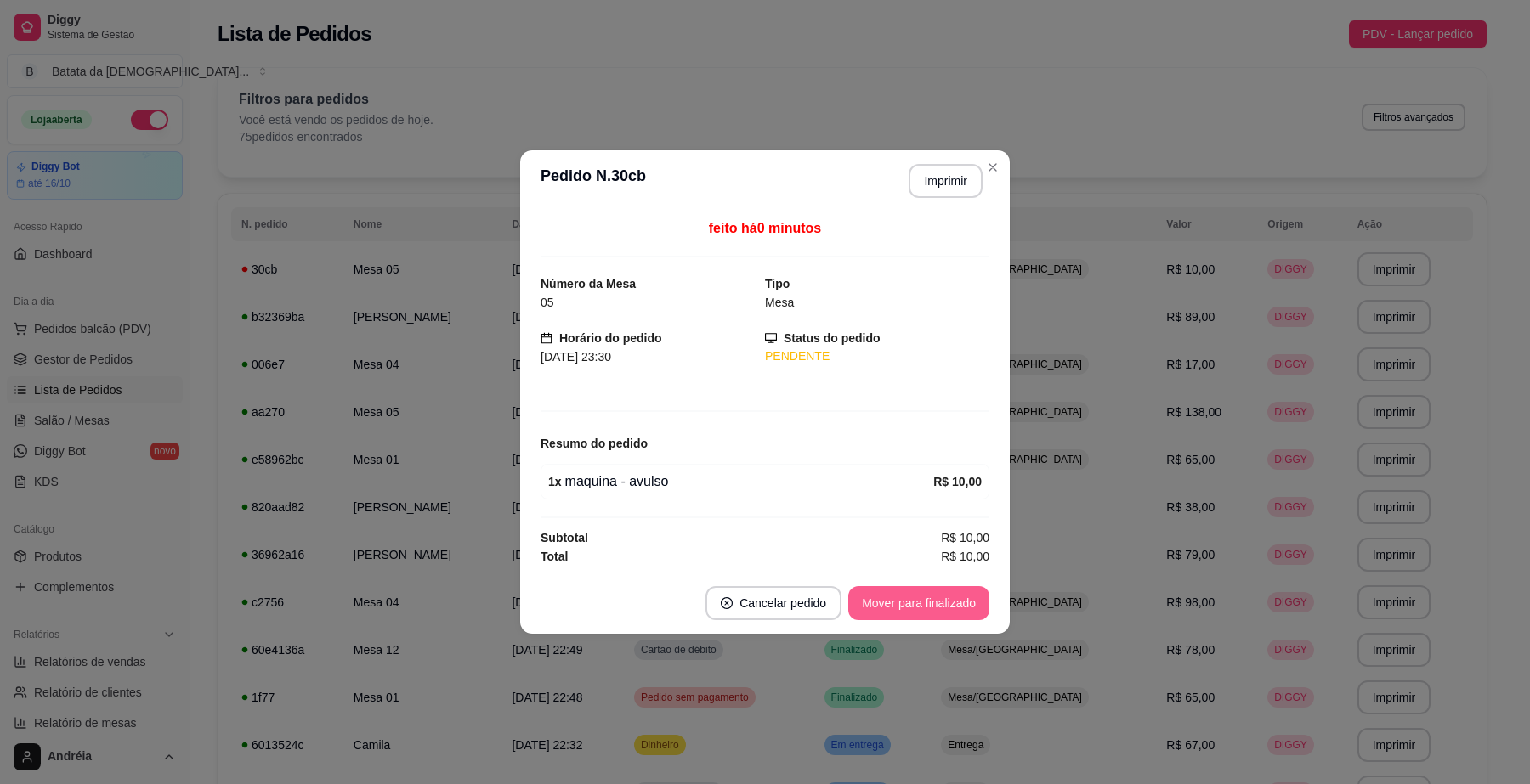
click at [942, 609] on button "Mover para finalizado" at bounding box center [918, 603] width 141 height 34
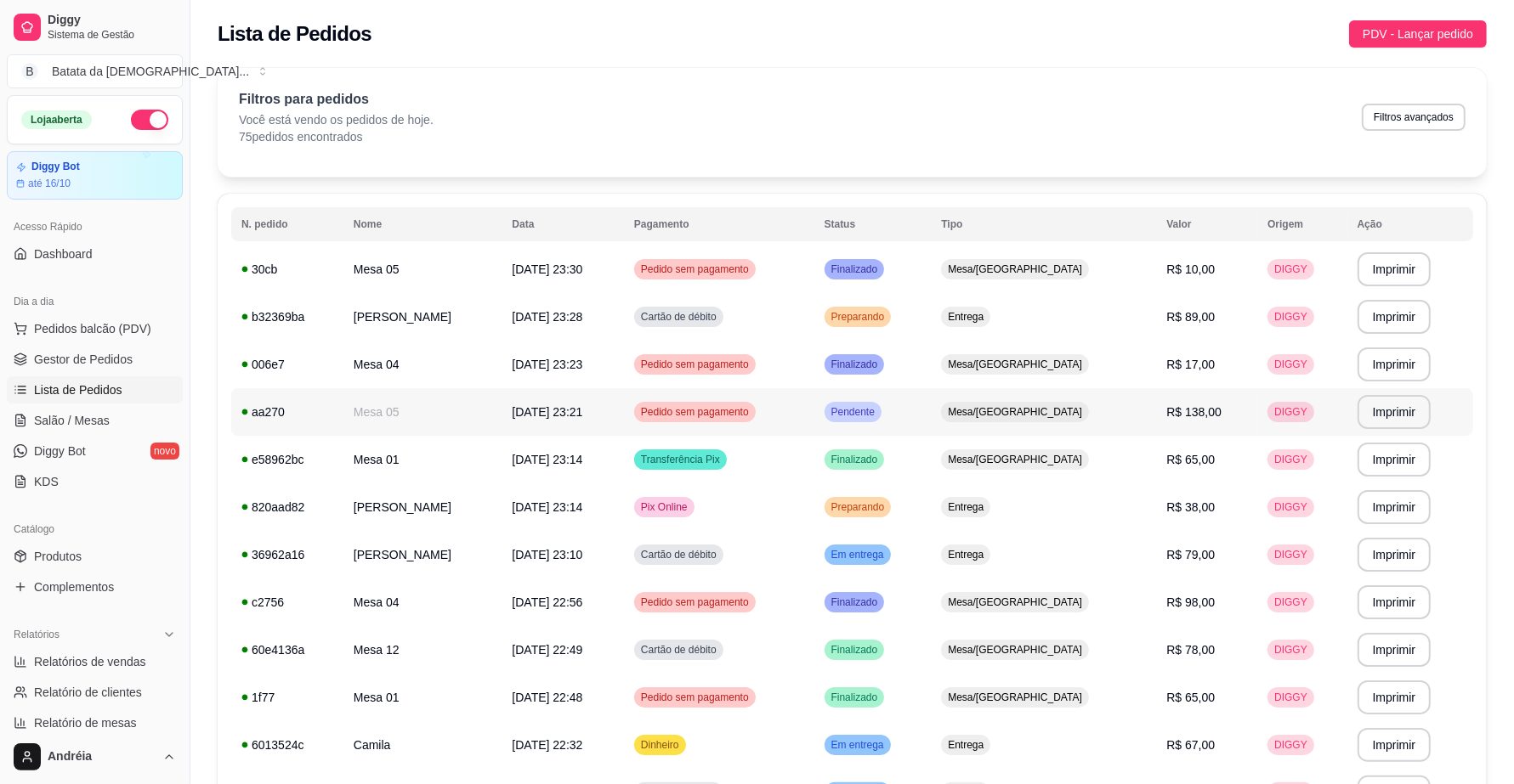
click at [878, 417] on span "Pendente" at bounding box center [853, 413] width 50 height 14
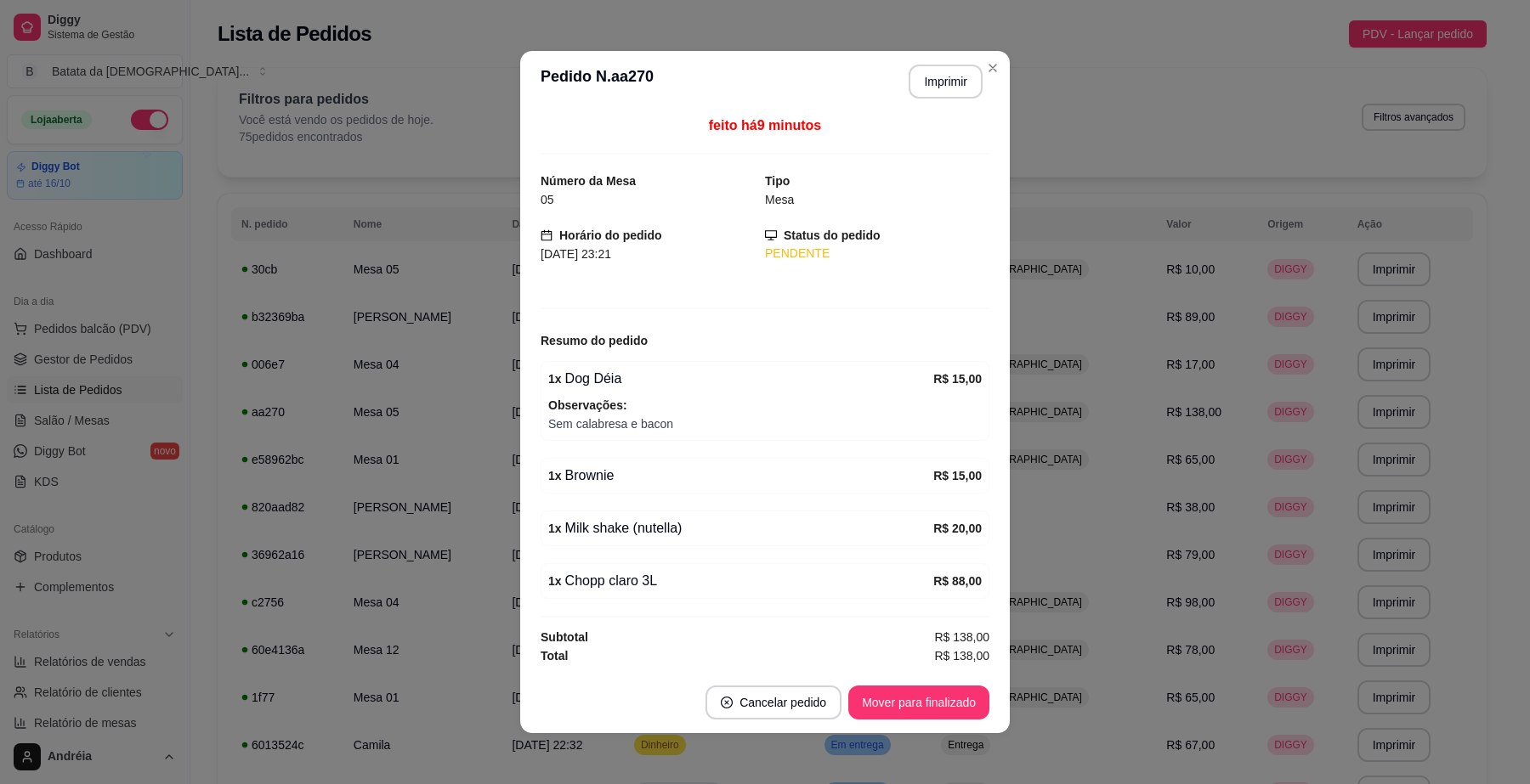
scroll to position [3, 0]
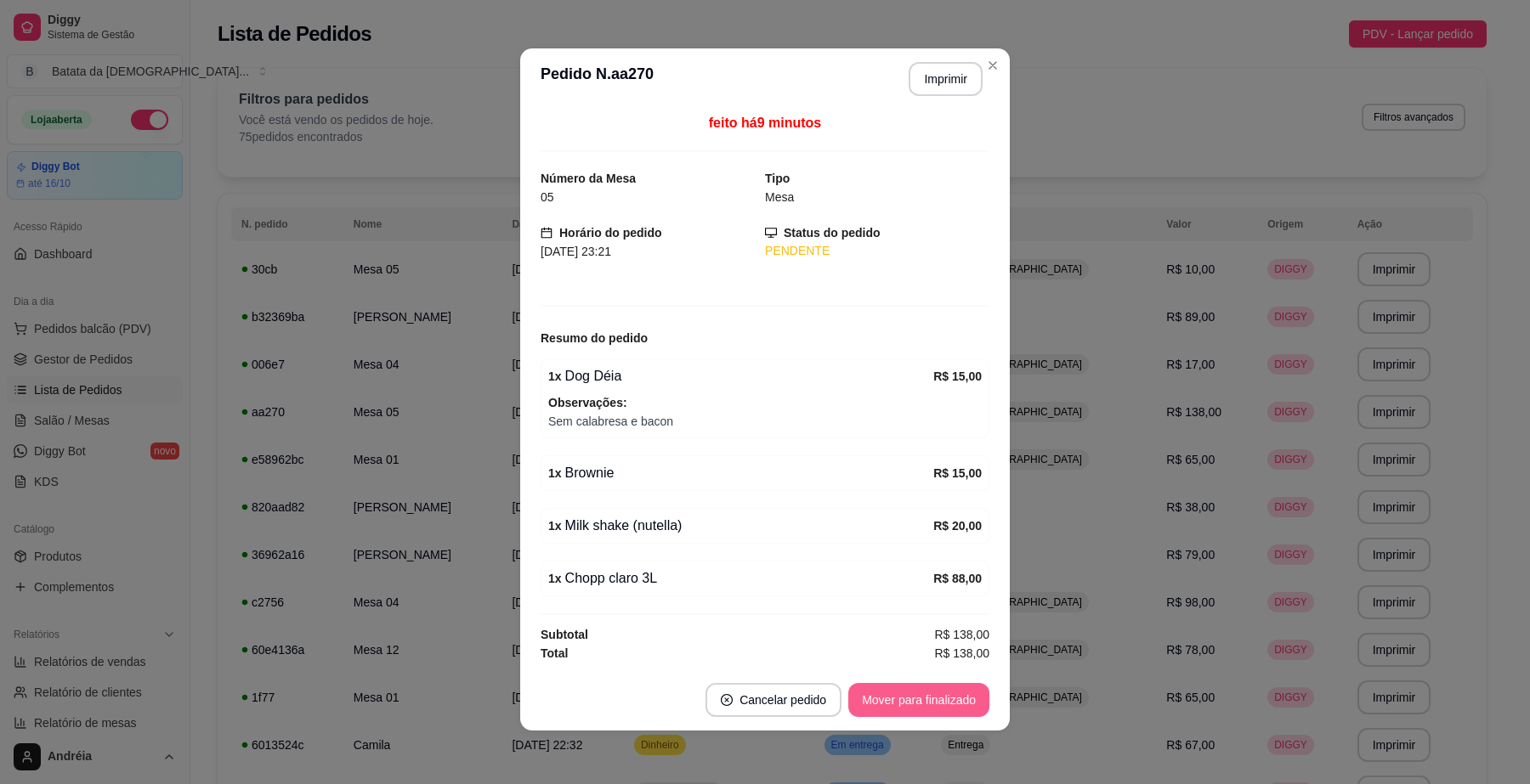
click at [949, 705] on button "Mover para finalizado" at bounding box center [918, 700] width 141 height 34
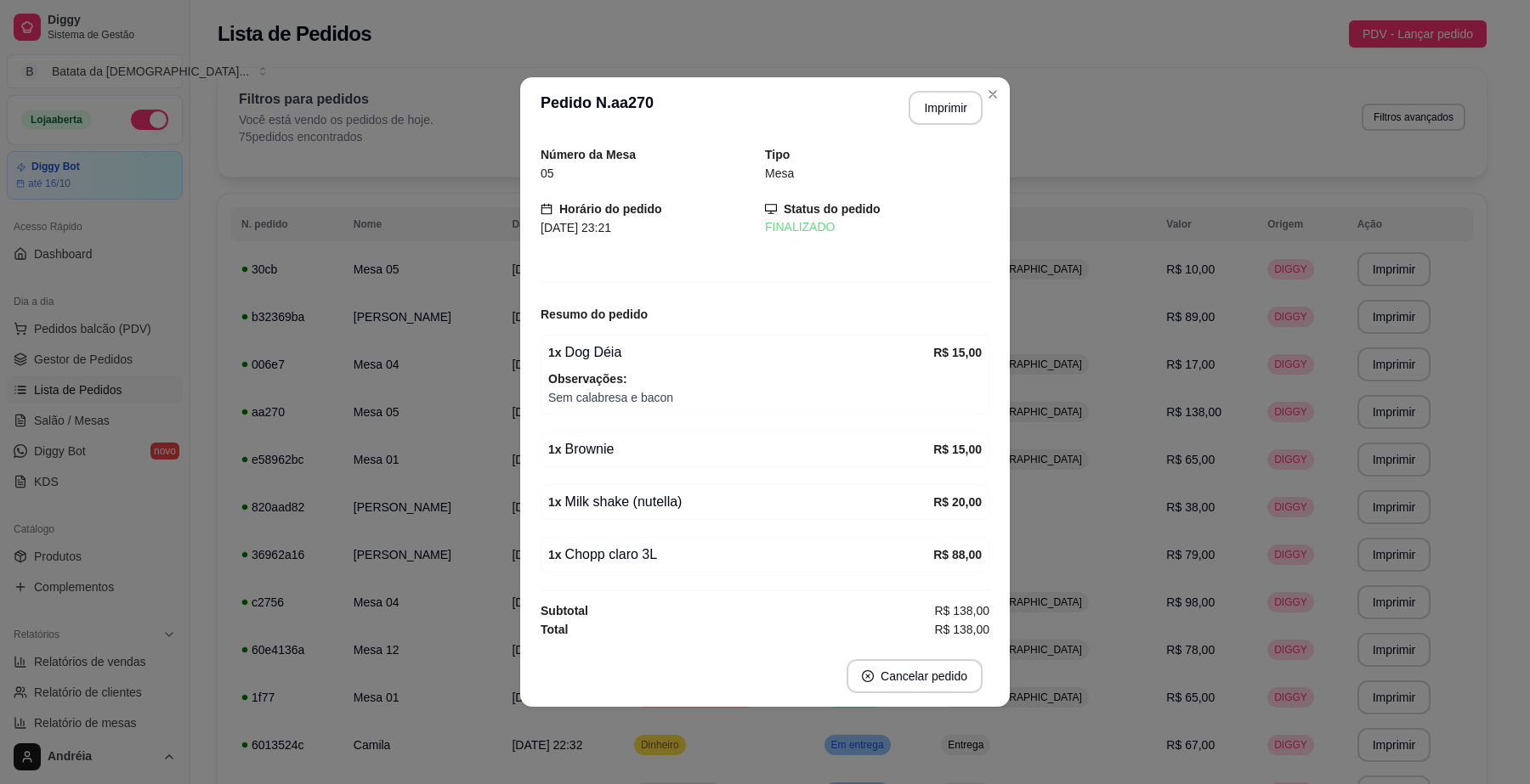
scroll to position [0, 0]
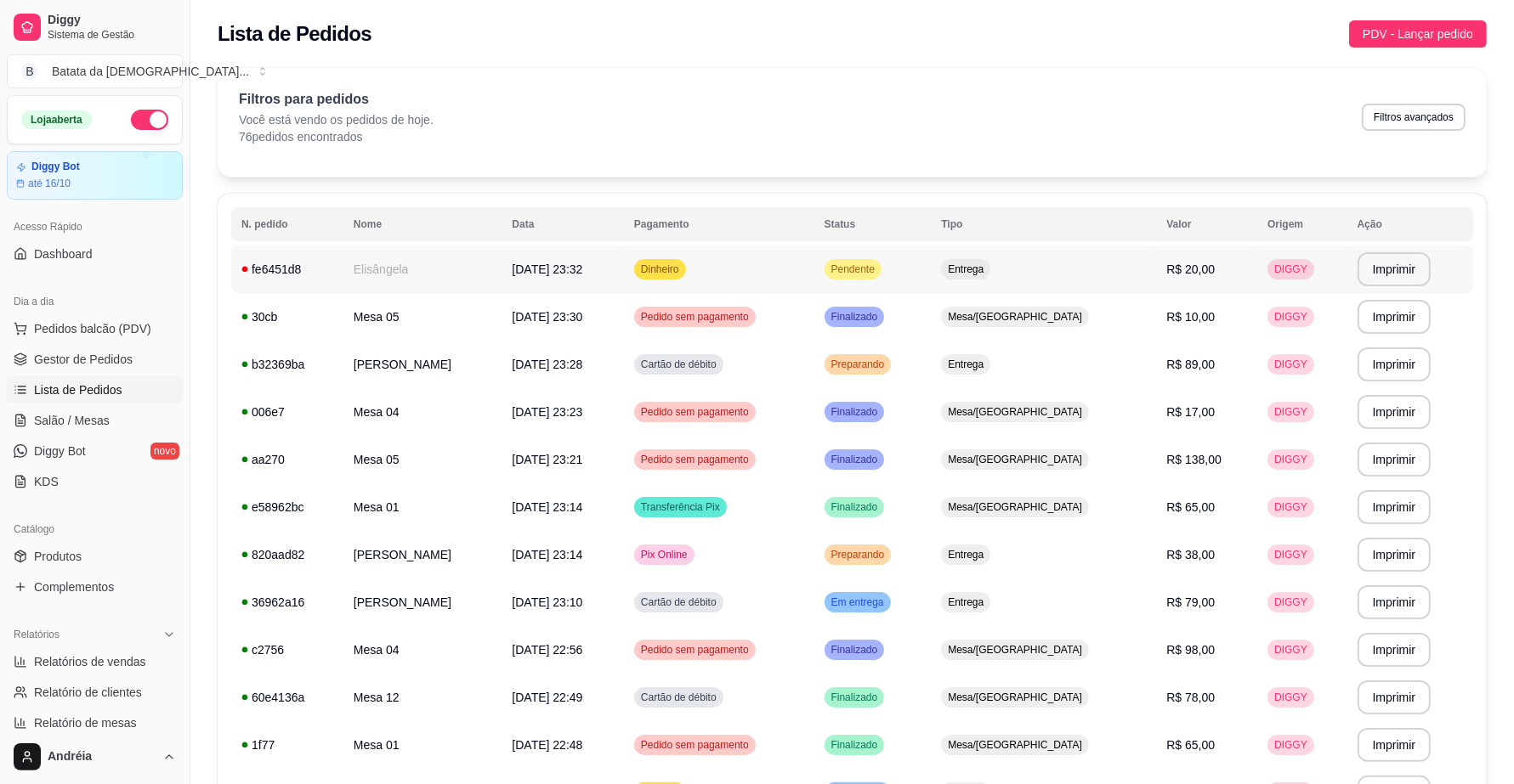
click at [878, 270] on span "Pendente" at bounding box center [853, 270] width 50 height 14
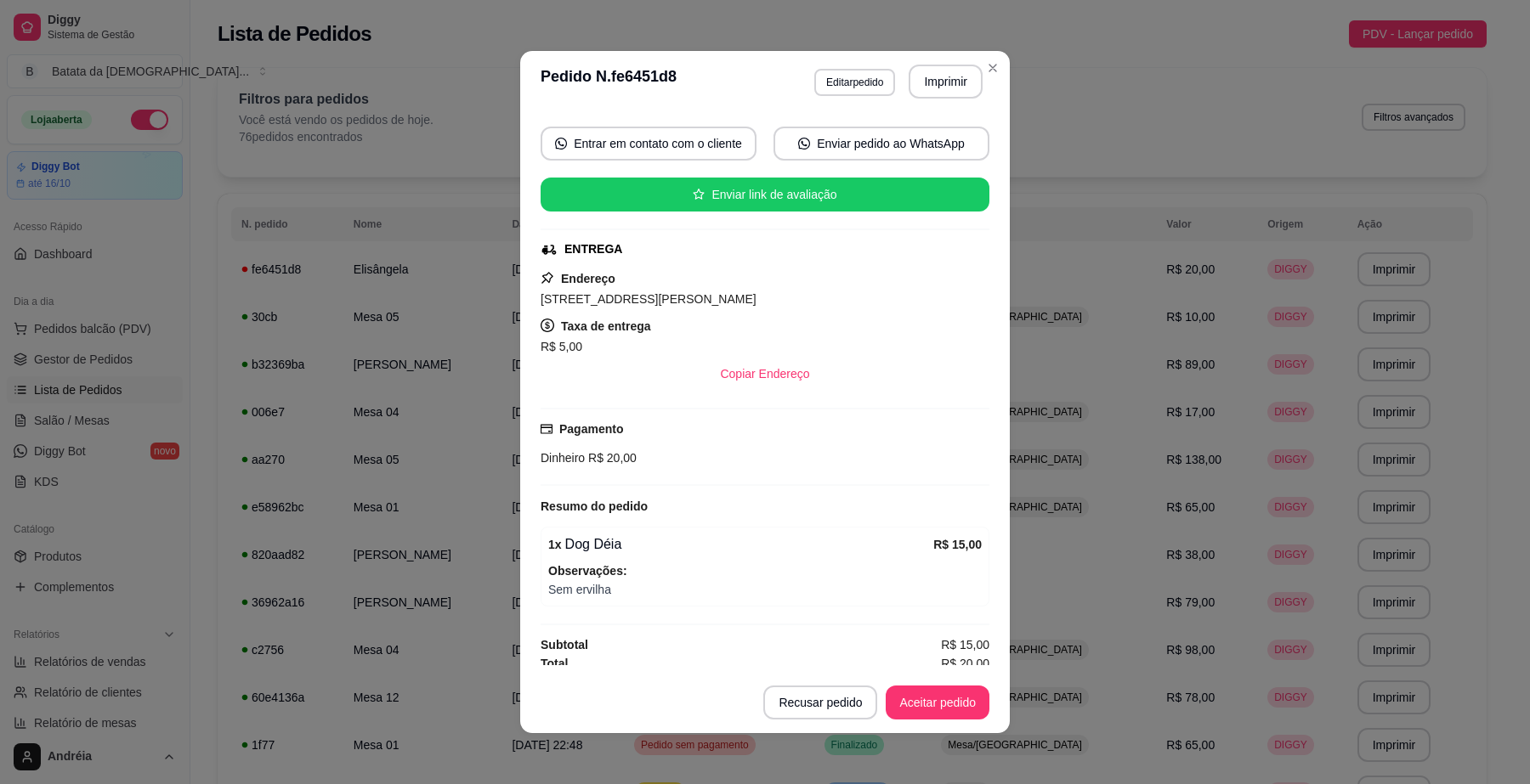
scroll to position [163, 0]
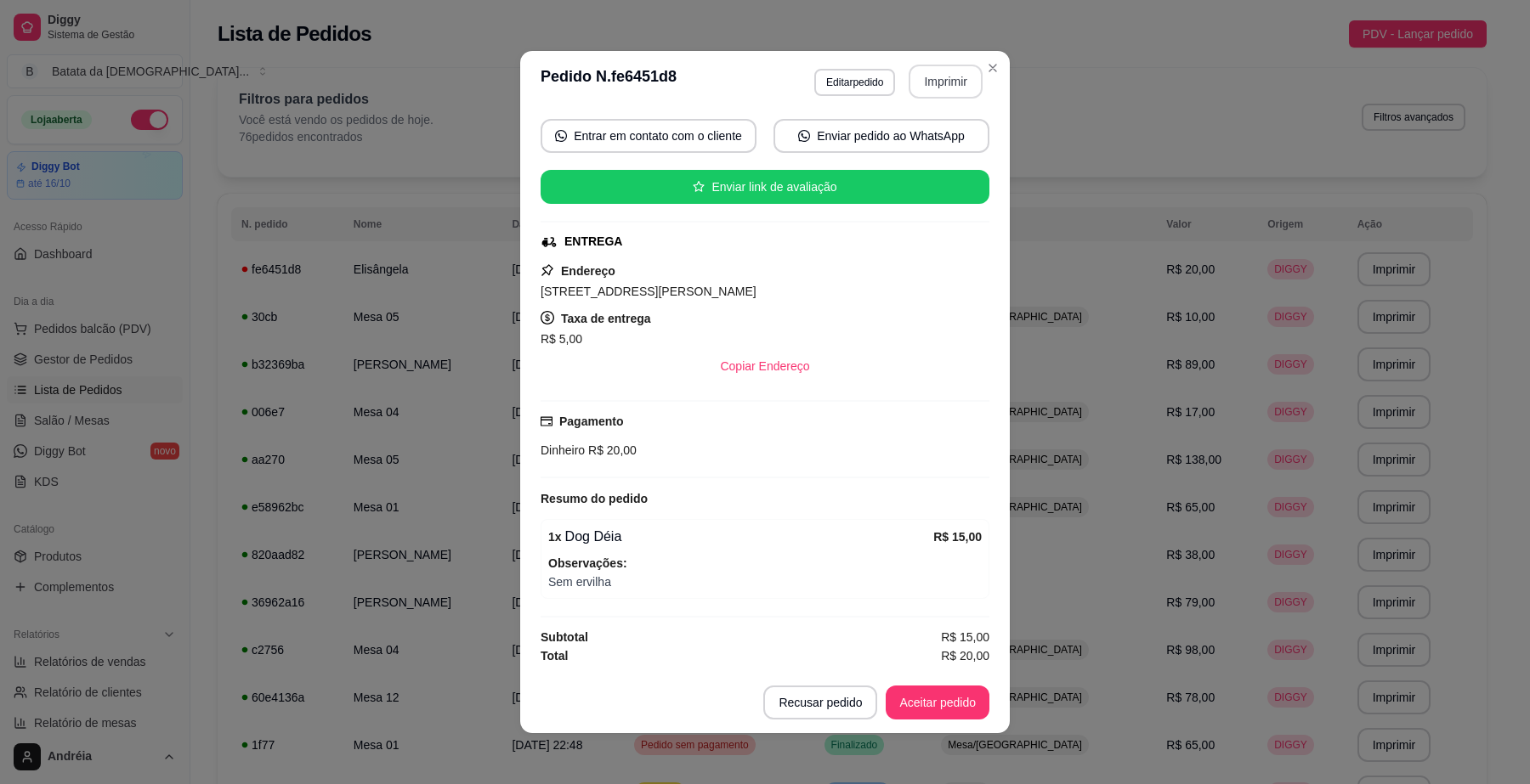
click at [965, 85] on button "Imprimir" at bounding box center [945, 82] width 74 height 34
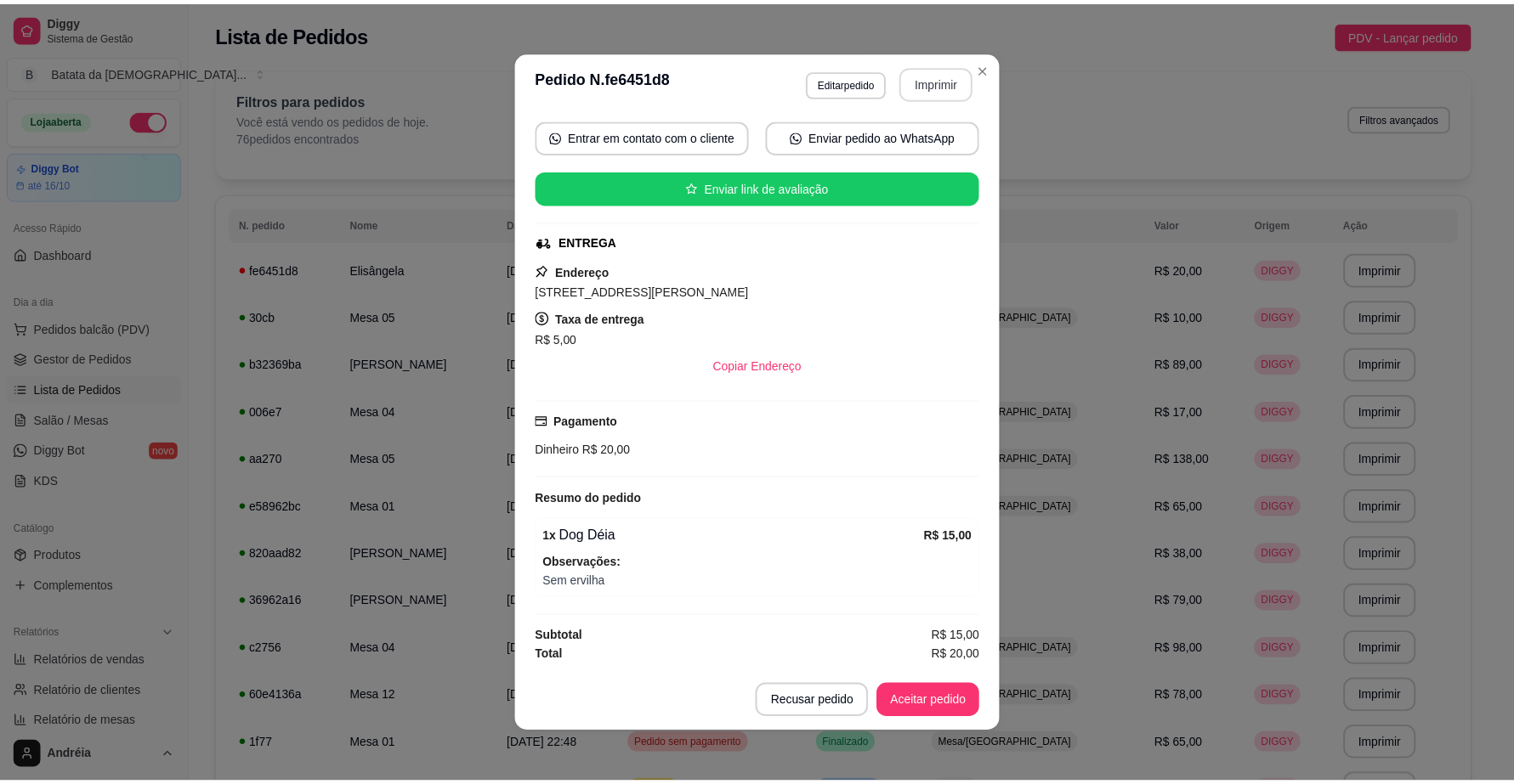
scroll to position [0, 0]
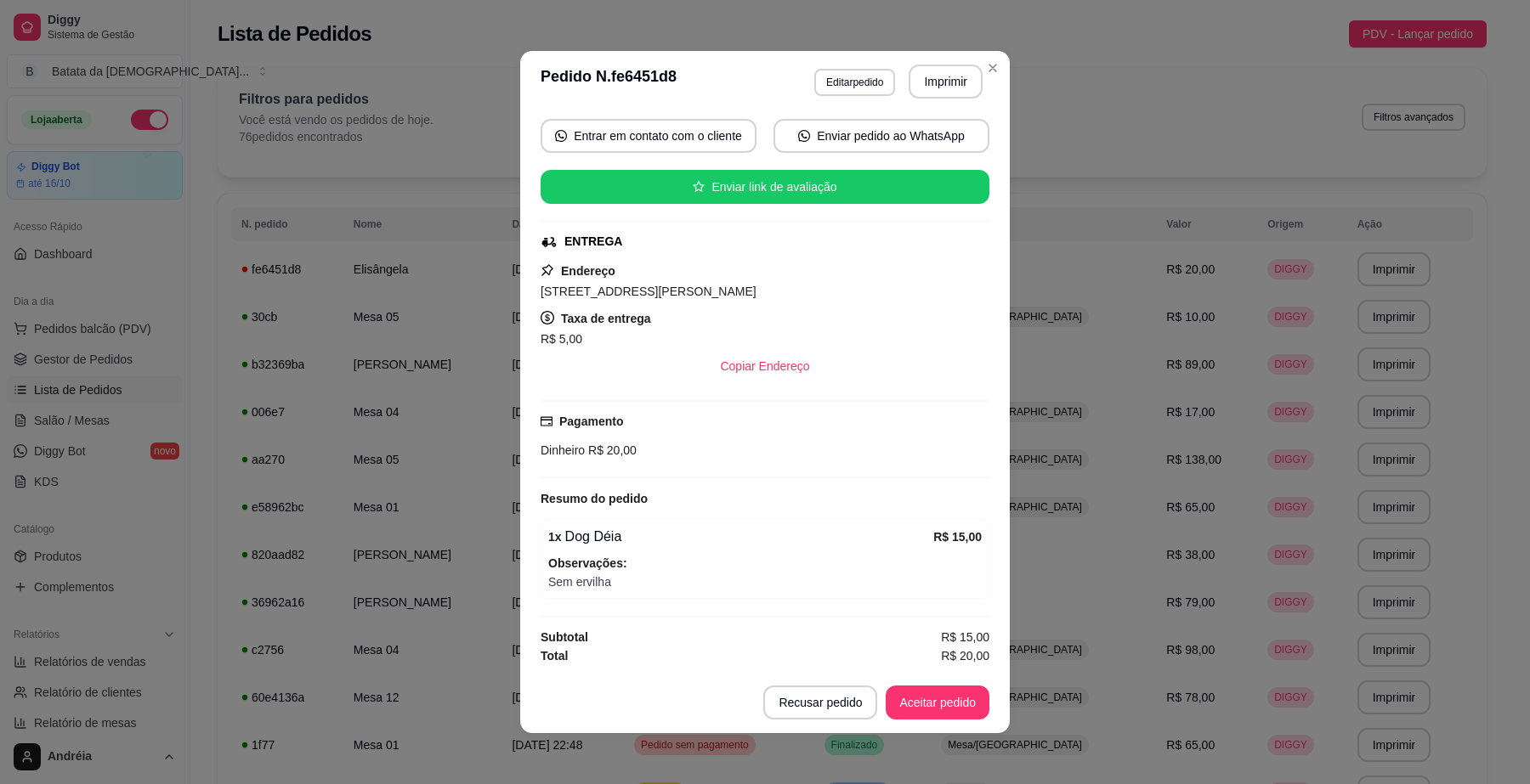
click at [929, 704] on button "Aceitar pedido" at bounding box center [937, 702] width 103 height 34
click at [929, 704] on button "Aceitar pedido" at bounding box center [938, 703] width 100 height 33
click at [929, 704] on button "Mover para preparo" at bounding box center [924, 702] width 132 height 34
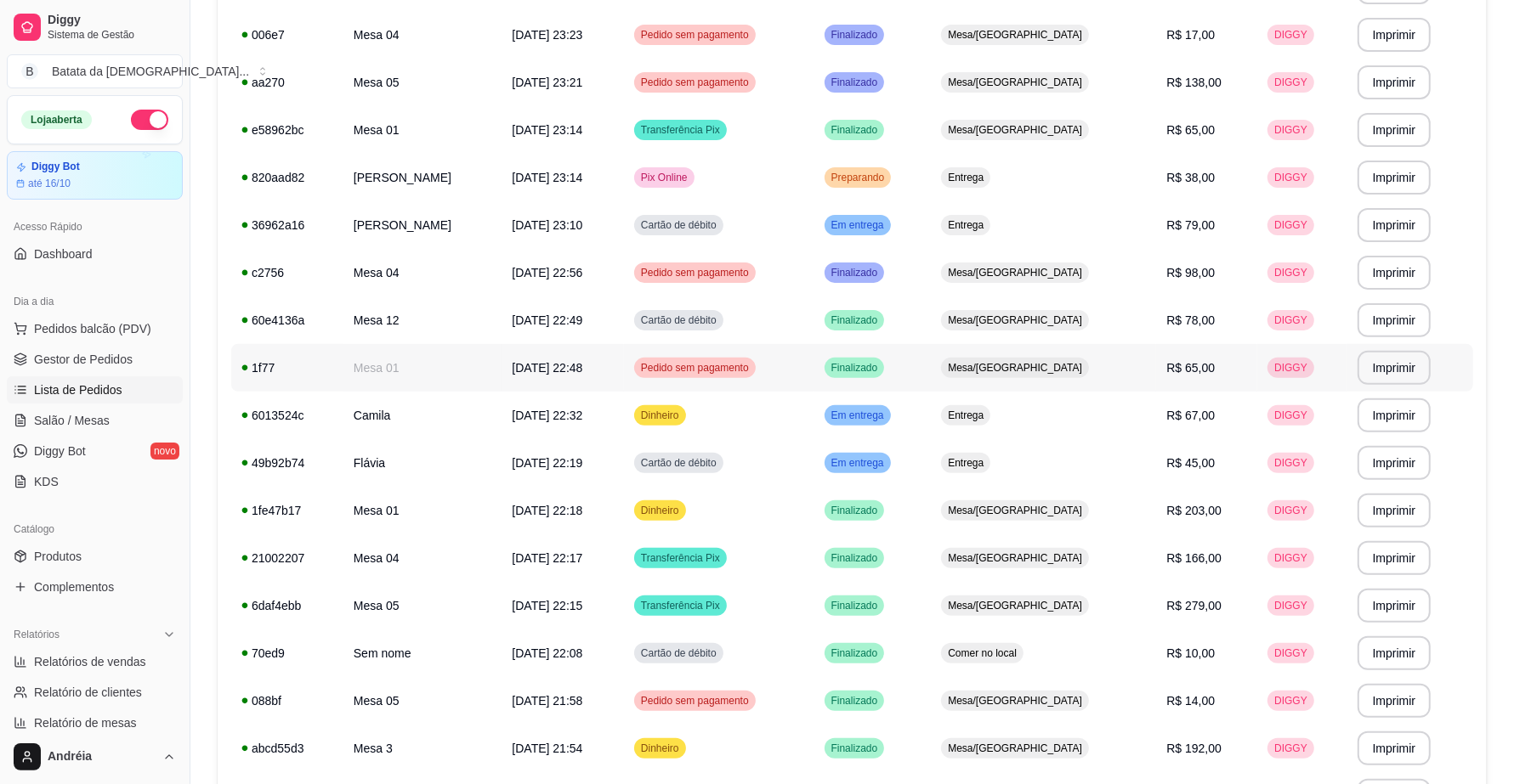
scroll to position [531, 0]
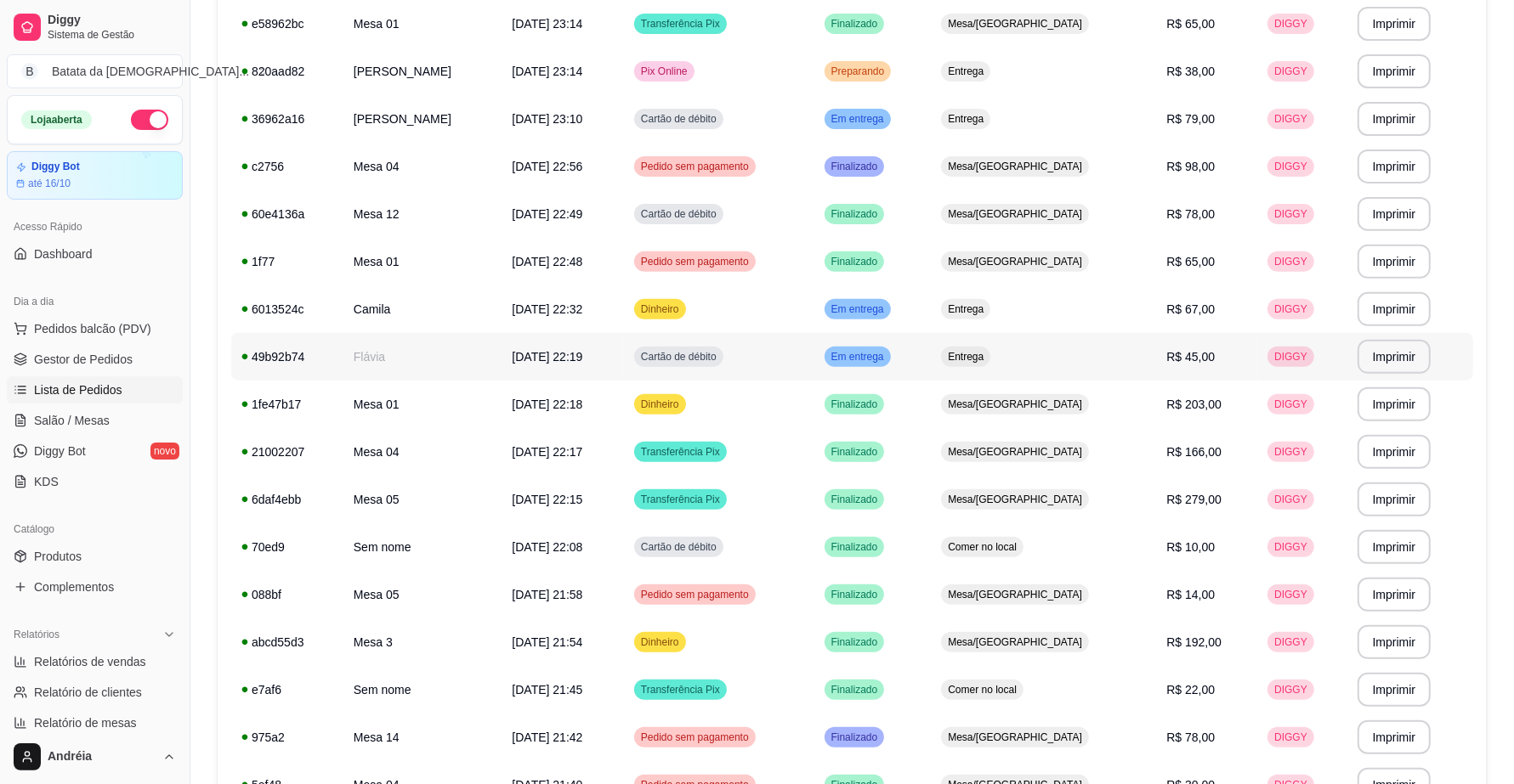
click at [932, 351] on td "Em entrega" at bounding box center [873, 357] width 117 height 47
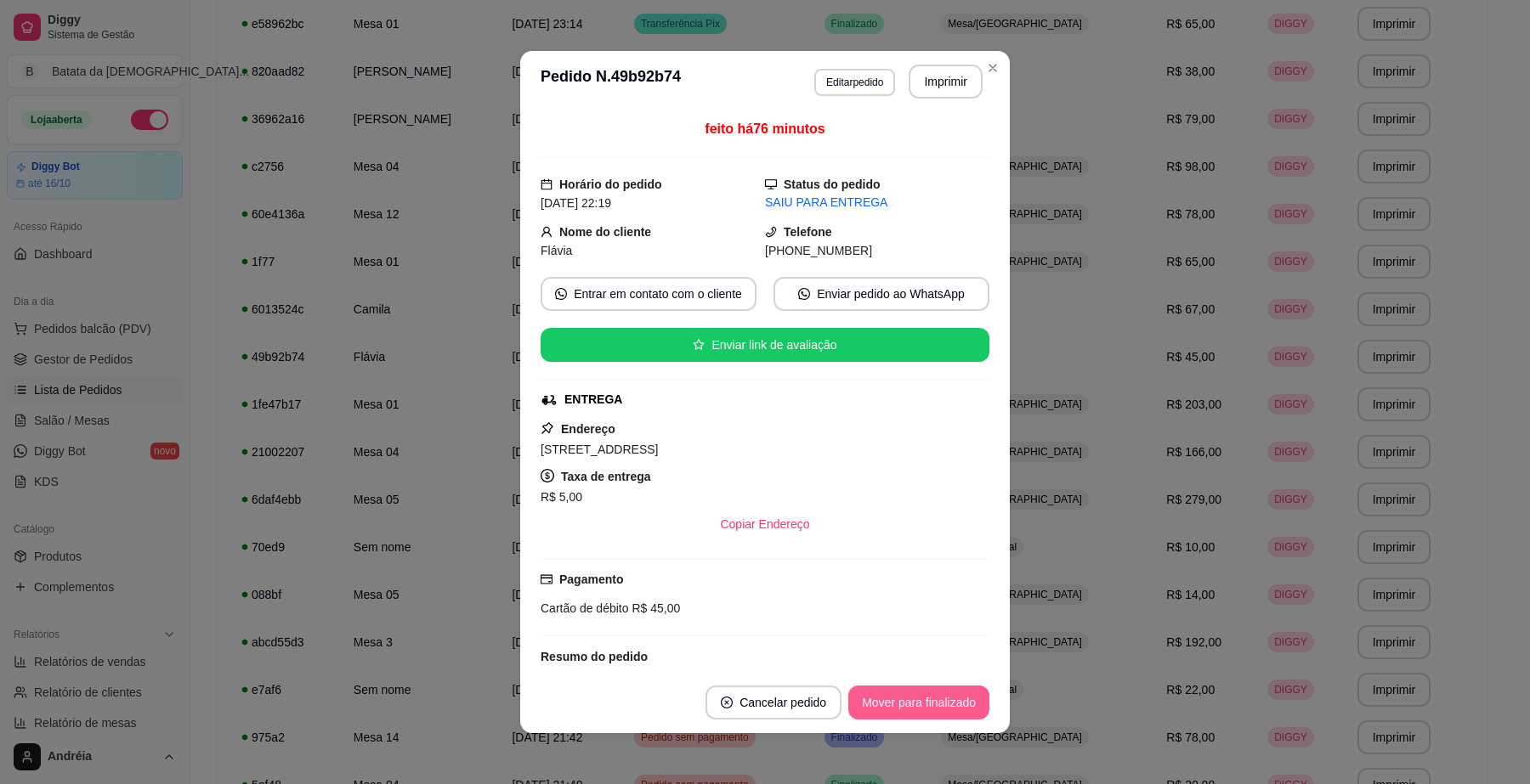
click at [937, 712] on button "Mover para finalizado" at bounding box center [918, 702] width 141 height 34
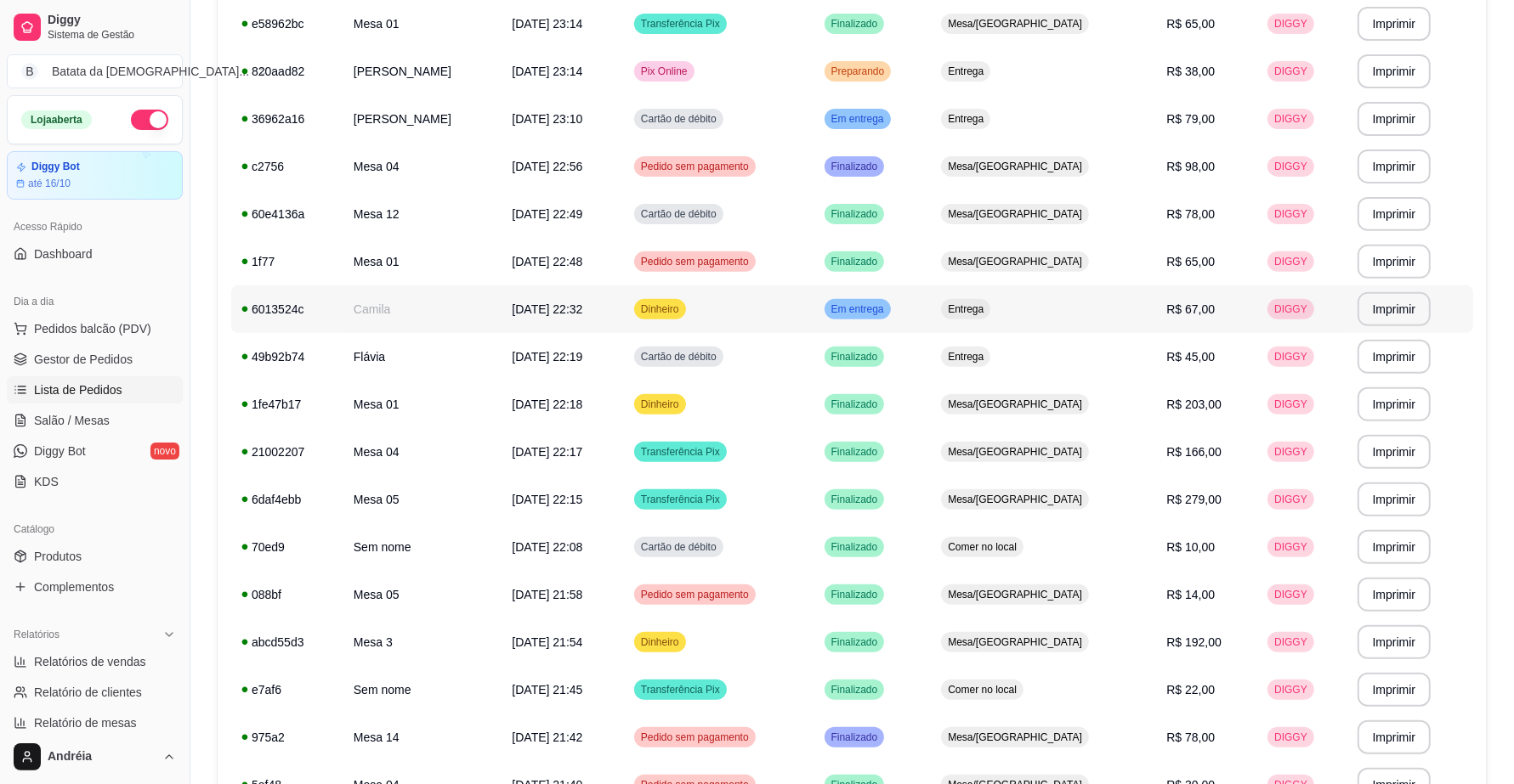
click at [890, 299] on div "Em entrega" at bounding box center [857, 309] width 66 height 21
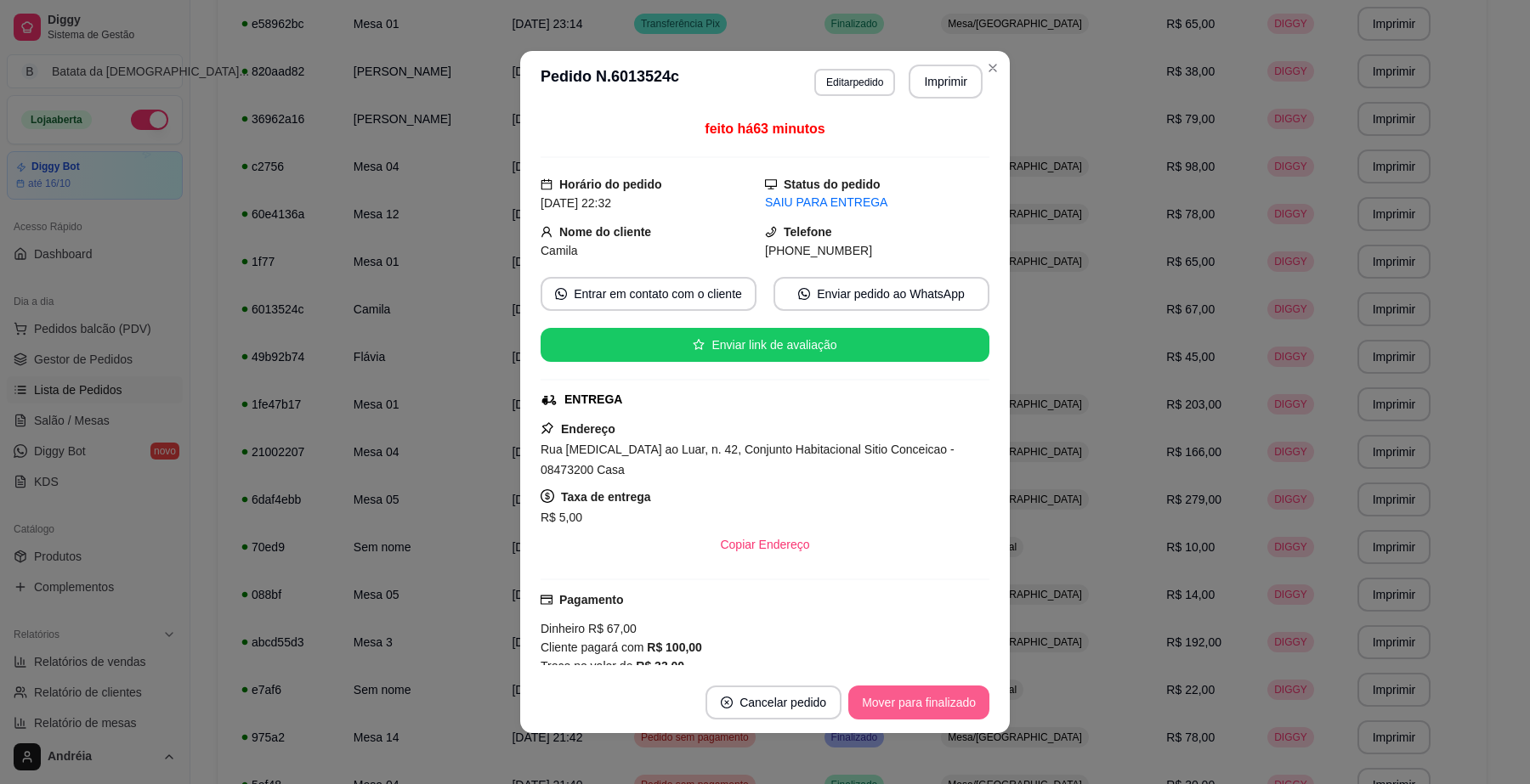
click at [965, 721] on footer "Cancelar pedido Mover para finalizado" at bounding box center [765, 703] width 490 height 61
click at [962, 701] on button "Mover para finalizado" at bounding box center [919, 703] width 137 height 33
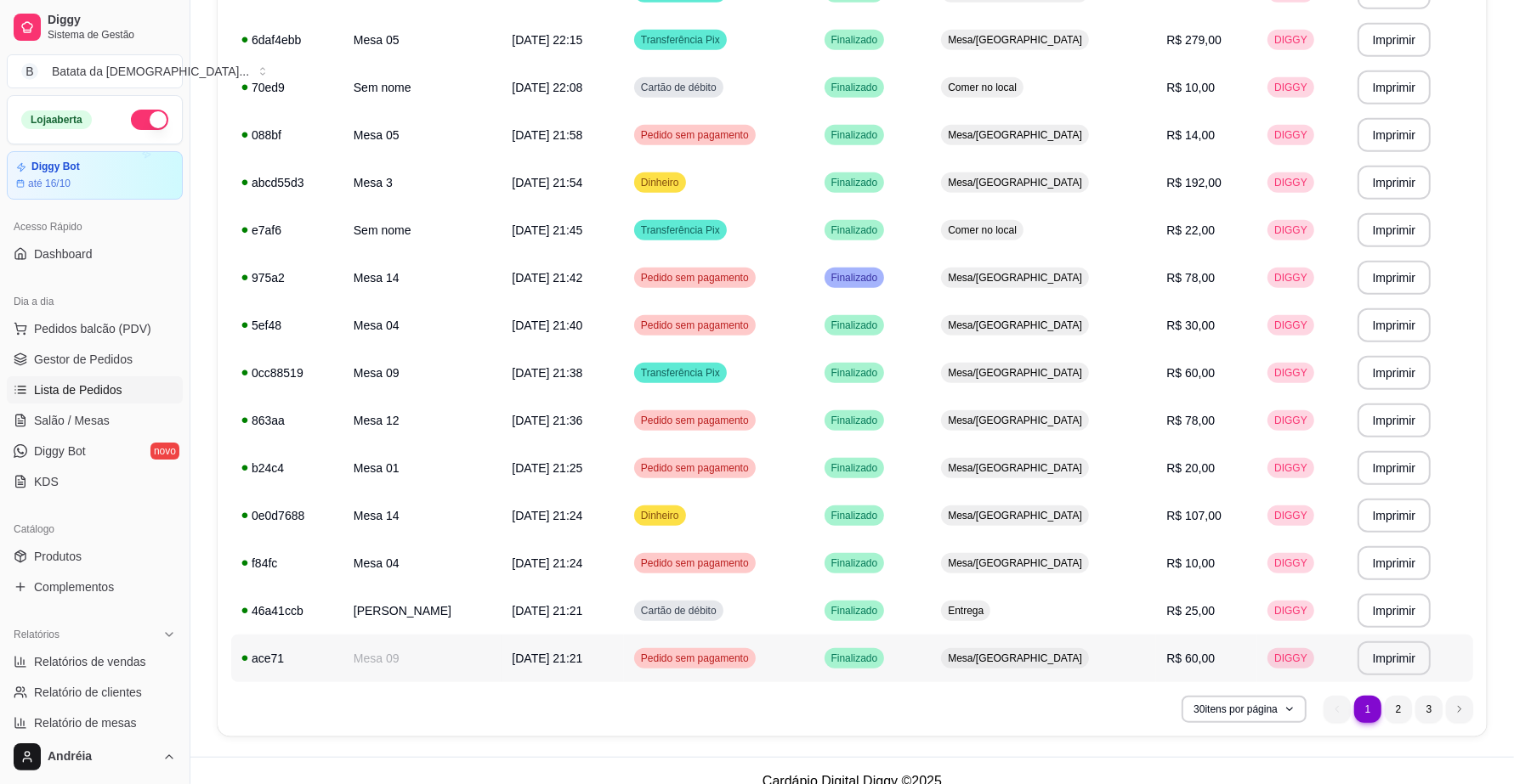
scroll to position [1012, 0]
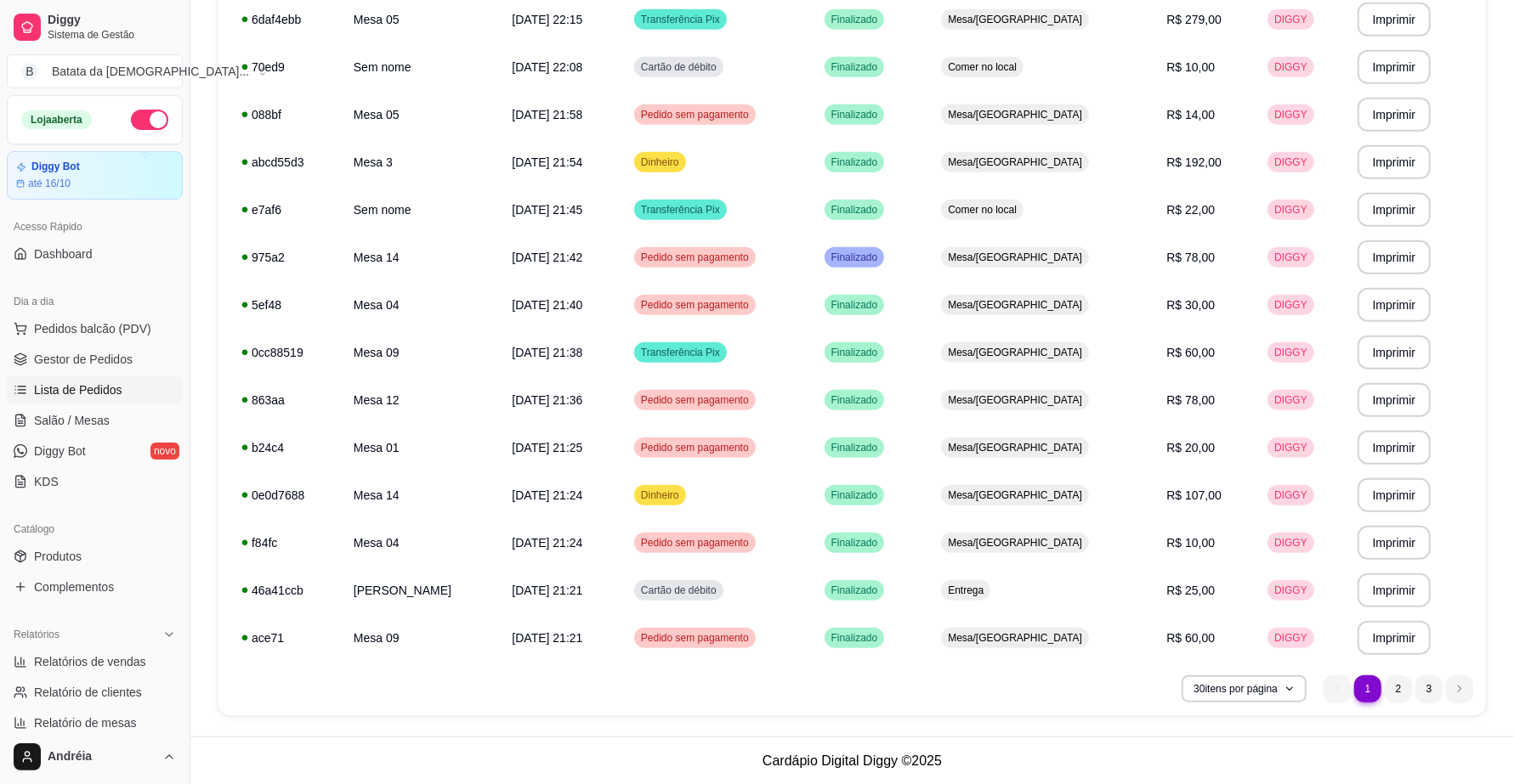
click at [1315, 688] on nav "1 1 2 3" at bounding box center [1398, 688] width 166 height 44
click at [1300, 688] on button "30 itens por página" at bounding box center [1243, 688] width 121 height 27
click at [1269, 656] on span "100 pedidos" at bounding box center [1243, 650] width 143 height 17
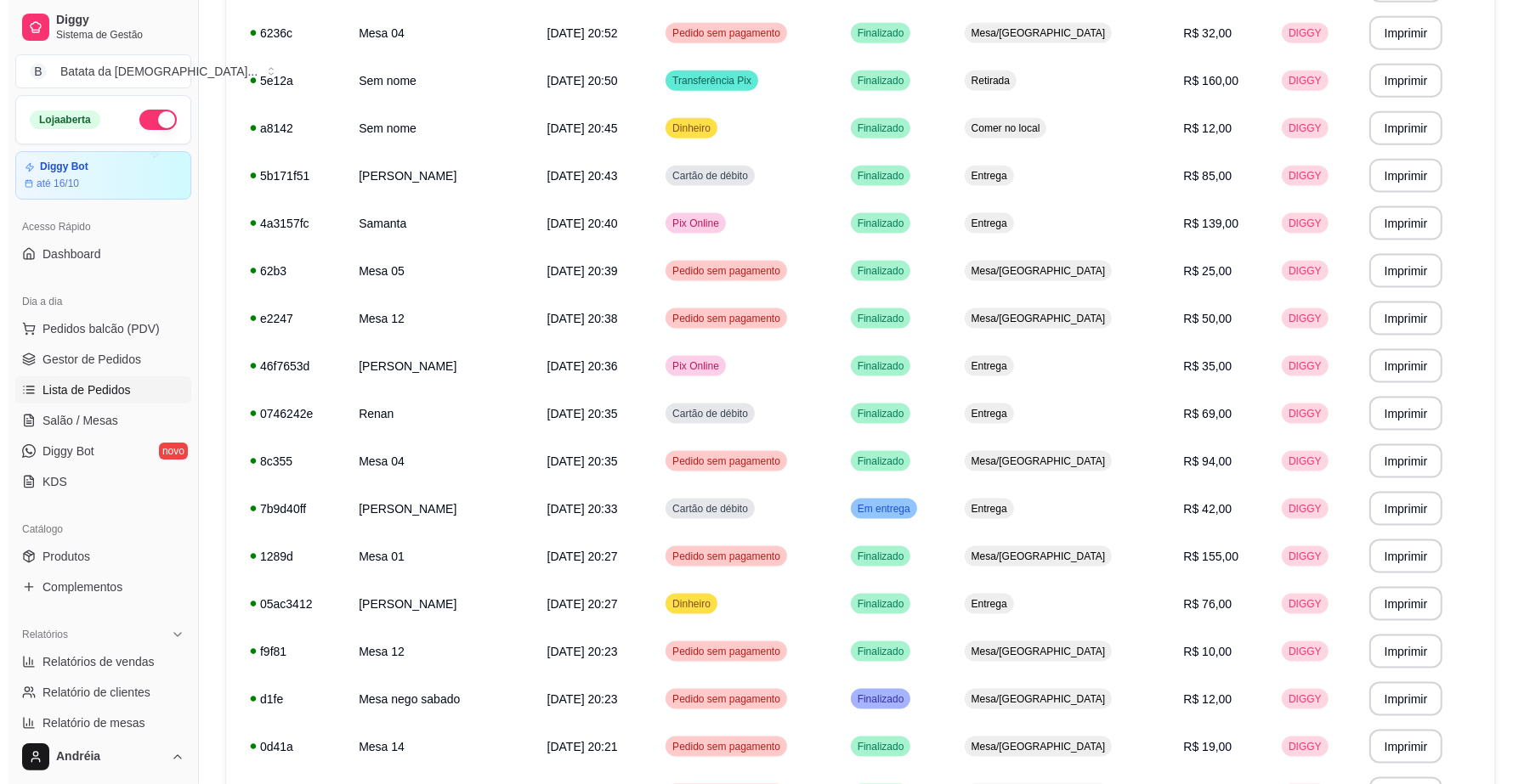
scroll to position [2180, 0]
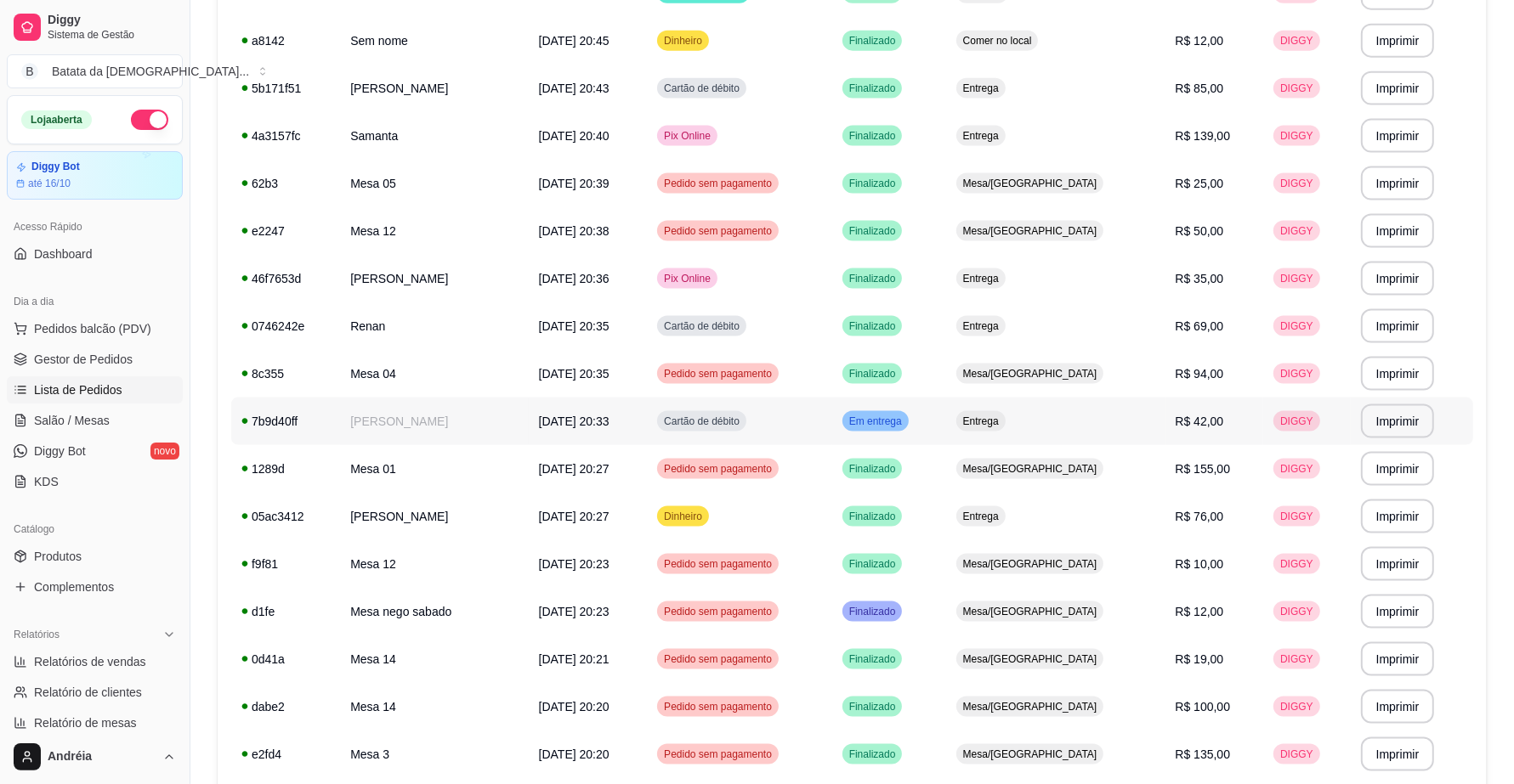
click at [908, 413] on div "Em entrega" at bounding box center [875, 422] width 66 height 21
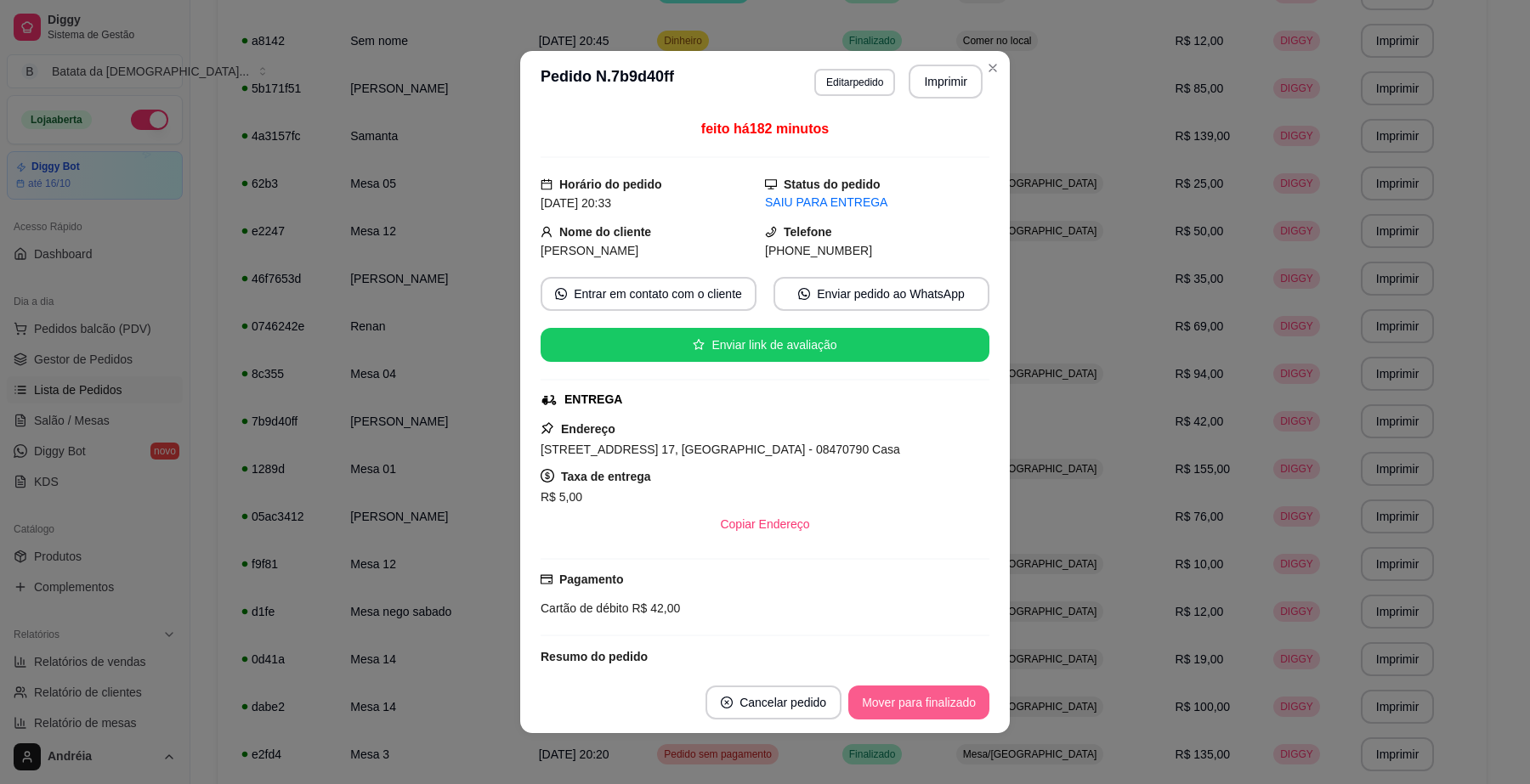
click at [951, 697] on button "Mover para finalizado" at bounding box center [918, 702] width 141 height 34
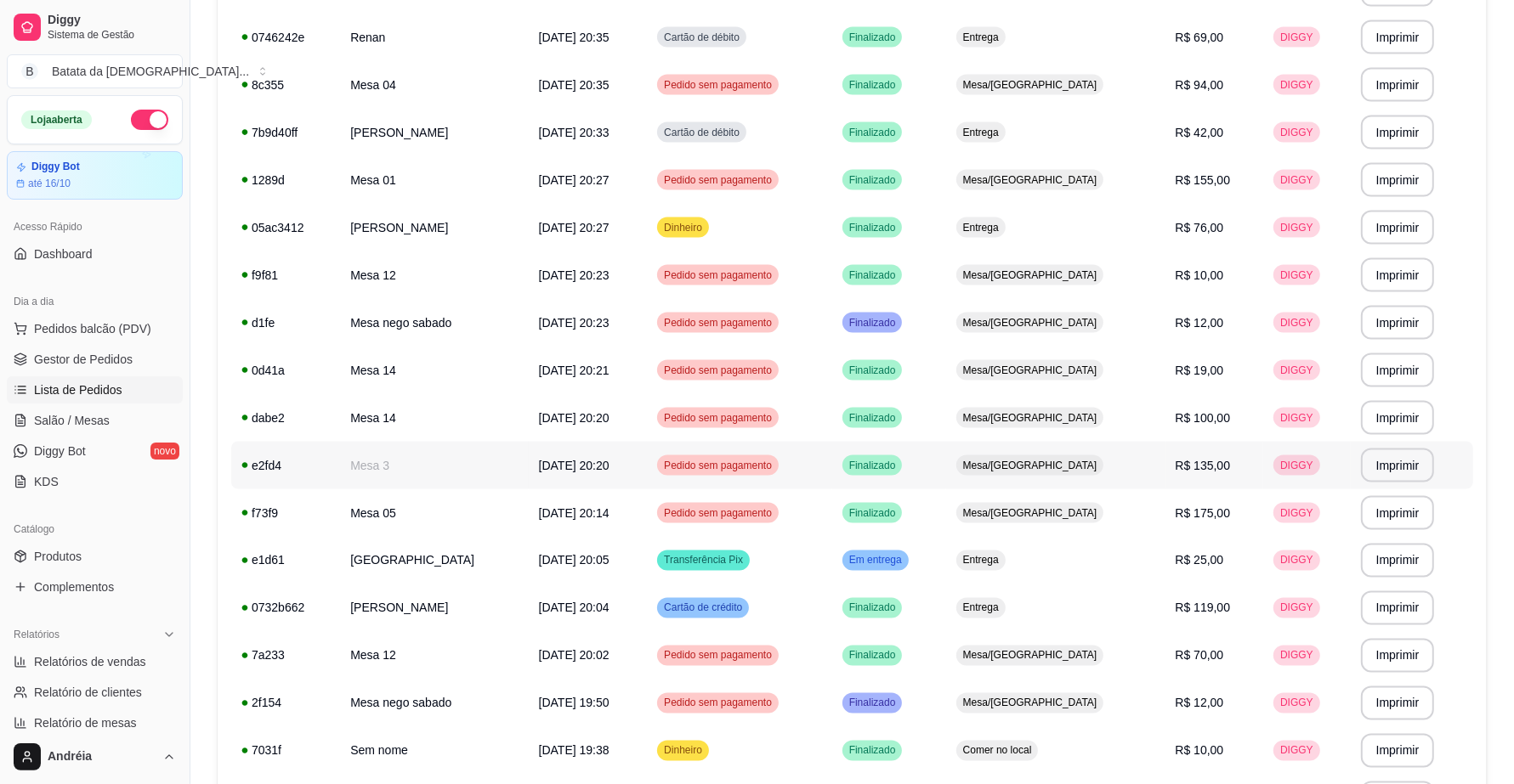
scroll to position [2605, 0]
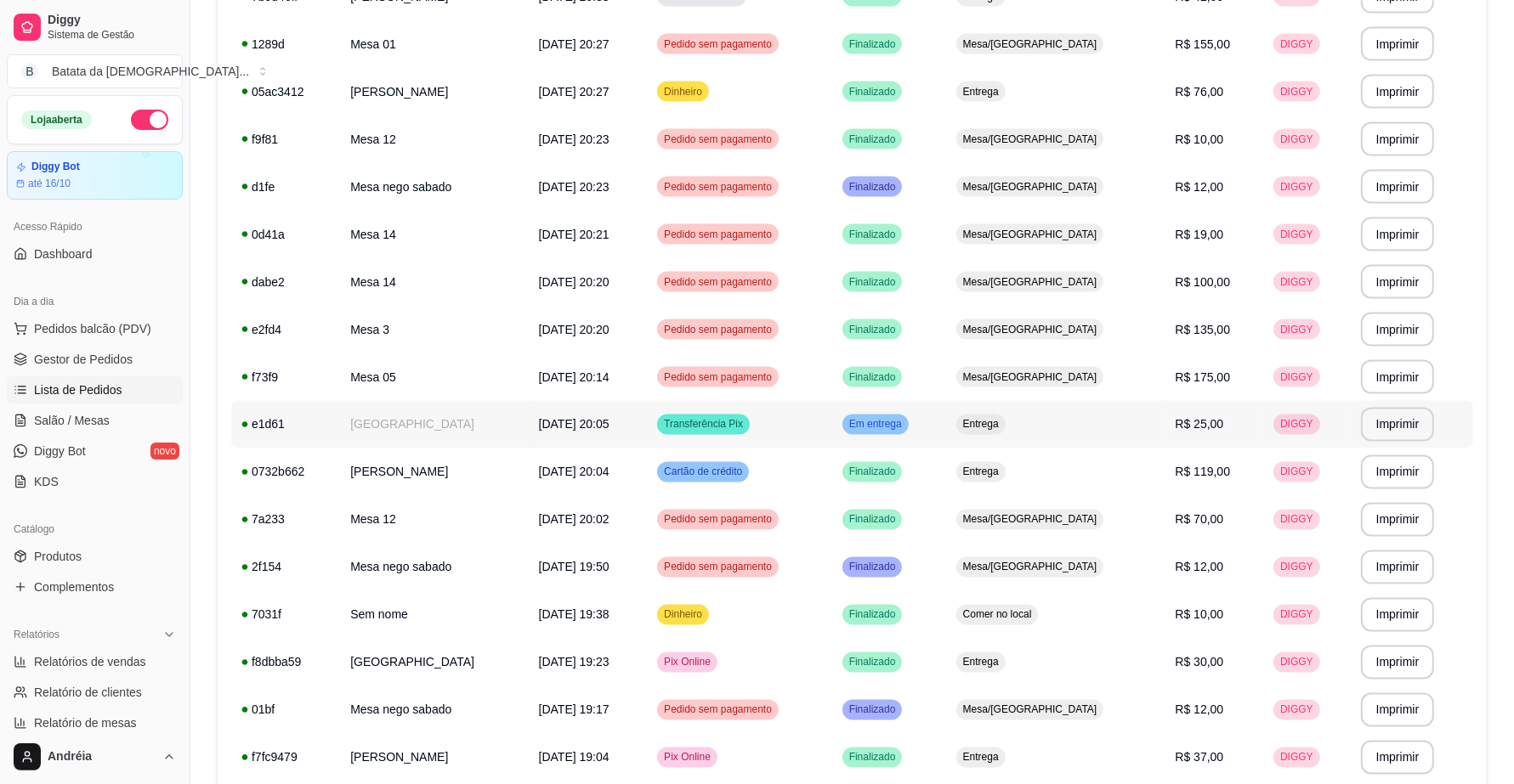
click at [905, 425] on span "Em entrega" at bounding box center [876, 425] width 59 height 14
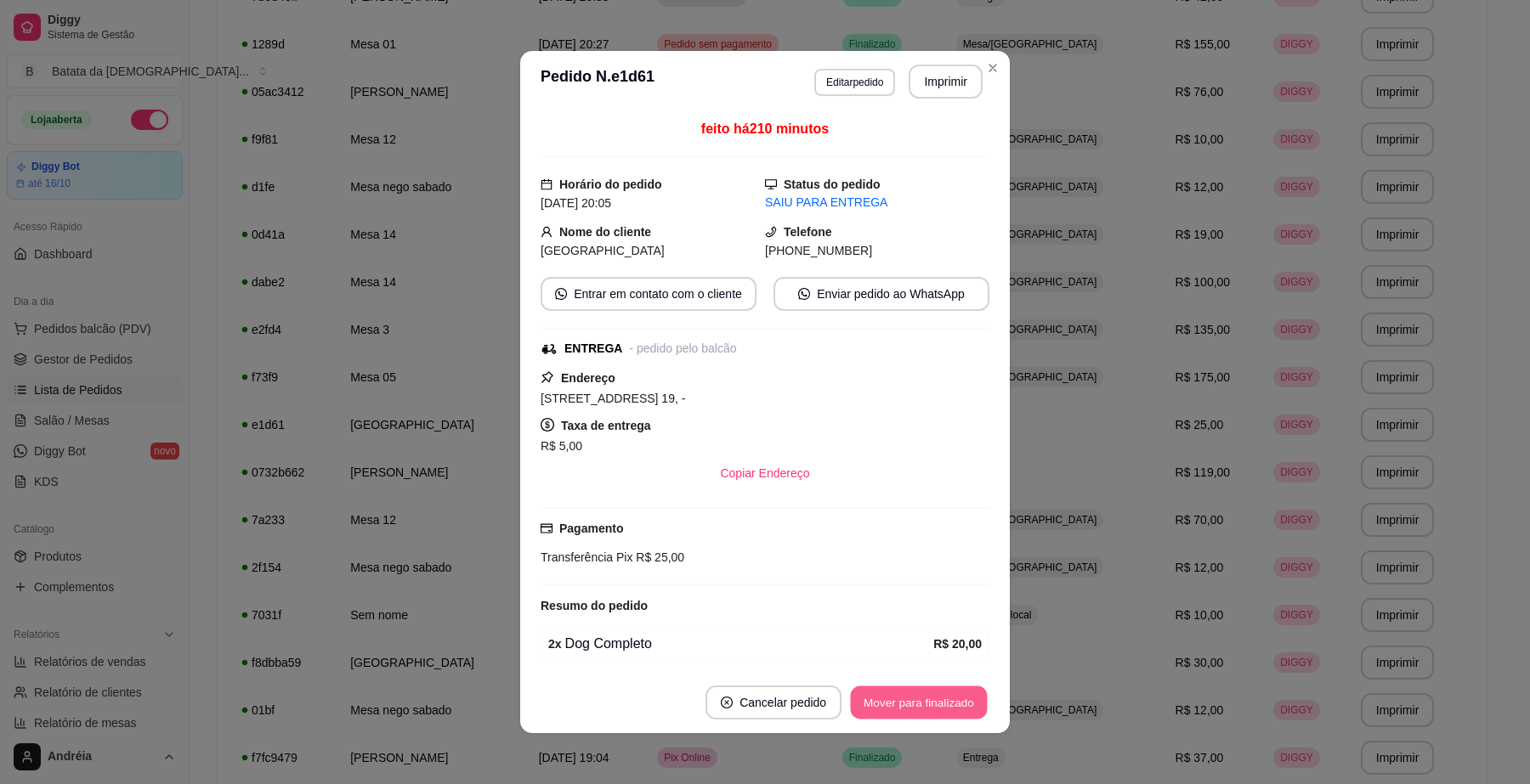
click at [912, 699] on button "Mover para finalizado" at bounding box center [919, 703] width 137 height 33
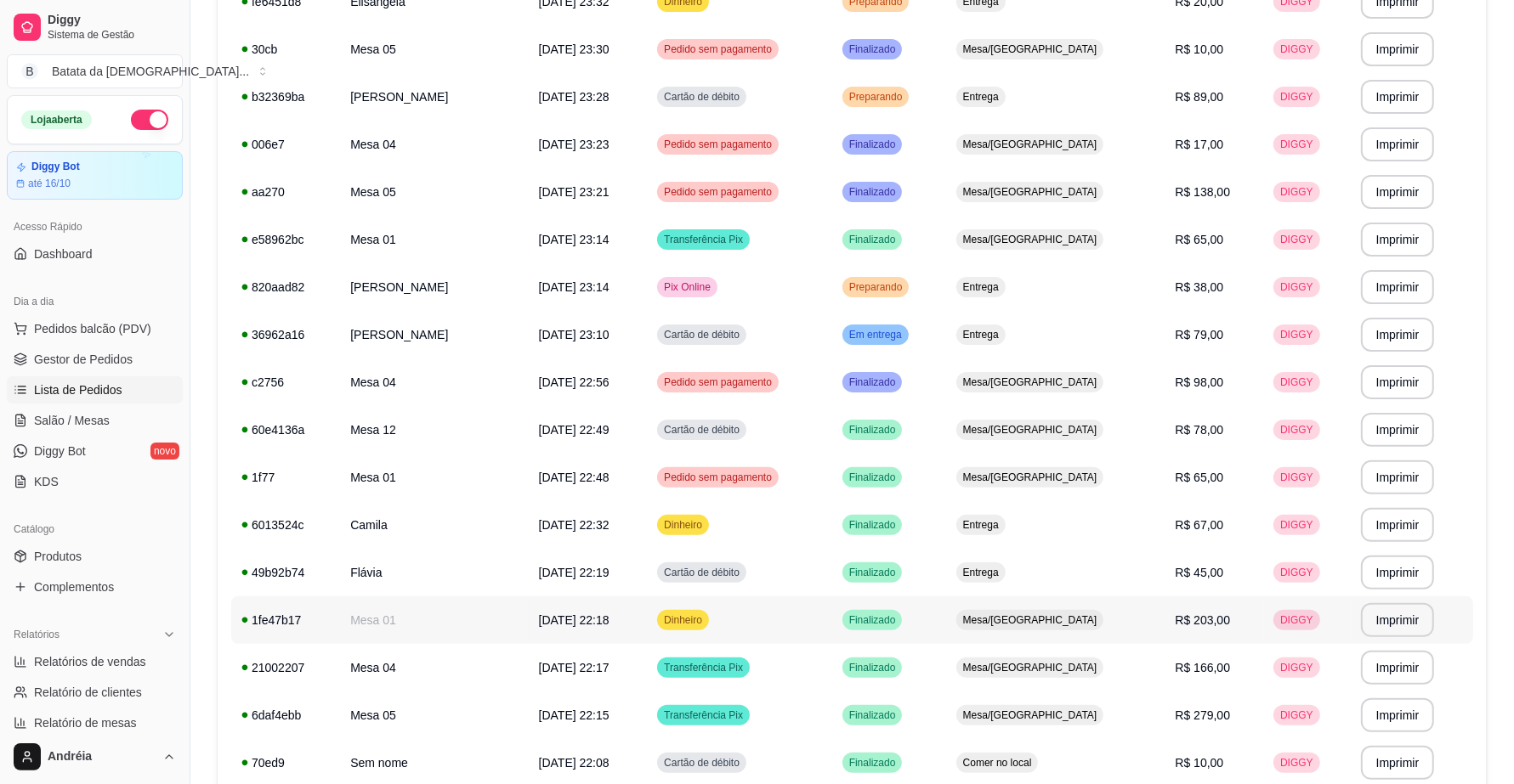
scroll to position [268, 0]
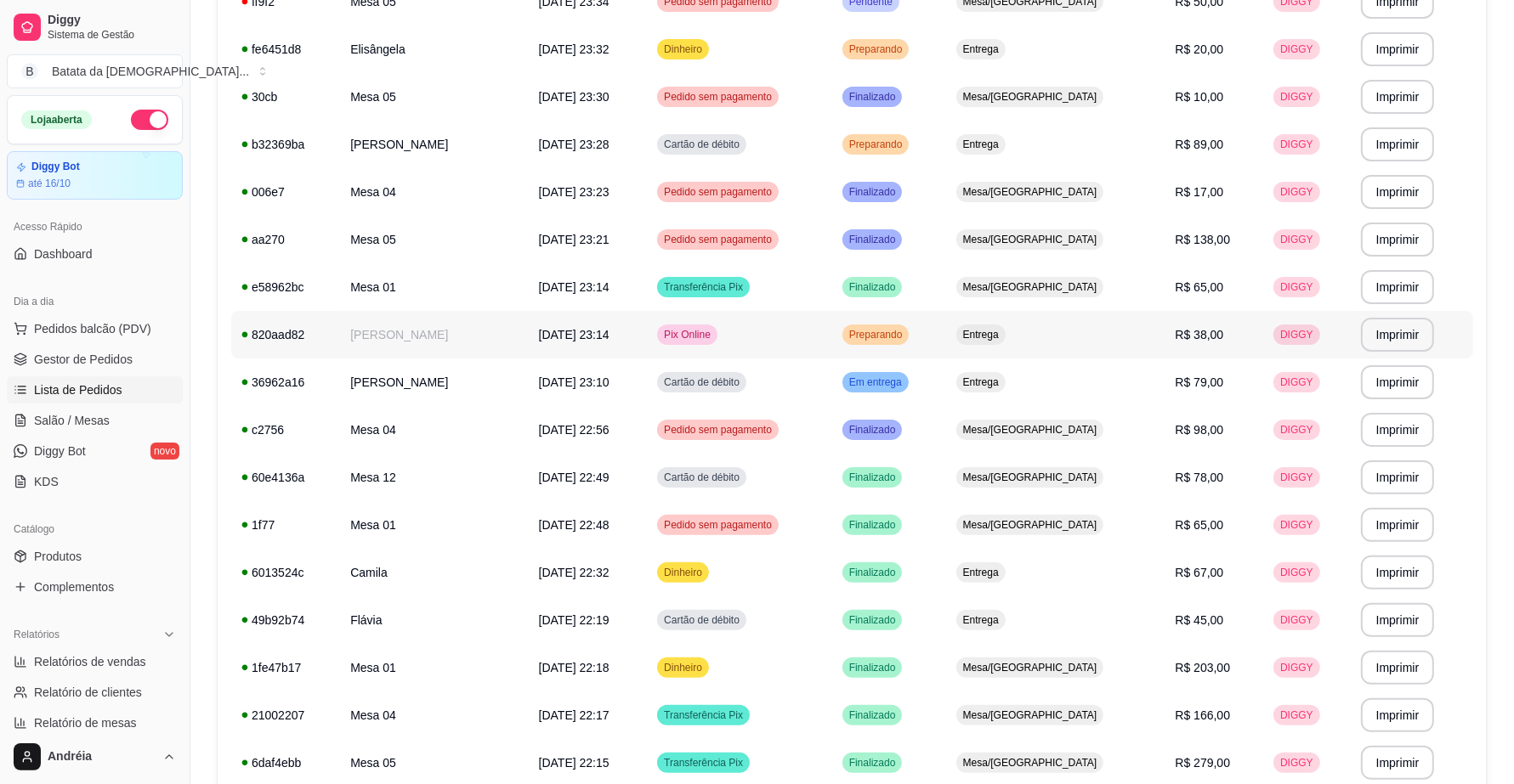
click at [906, 329] on span "Preparando" at bounding box center [876, 335] width 60 height 14
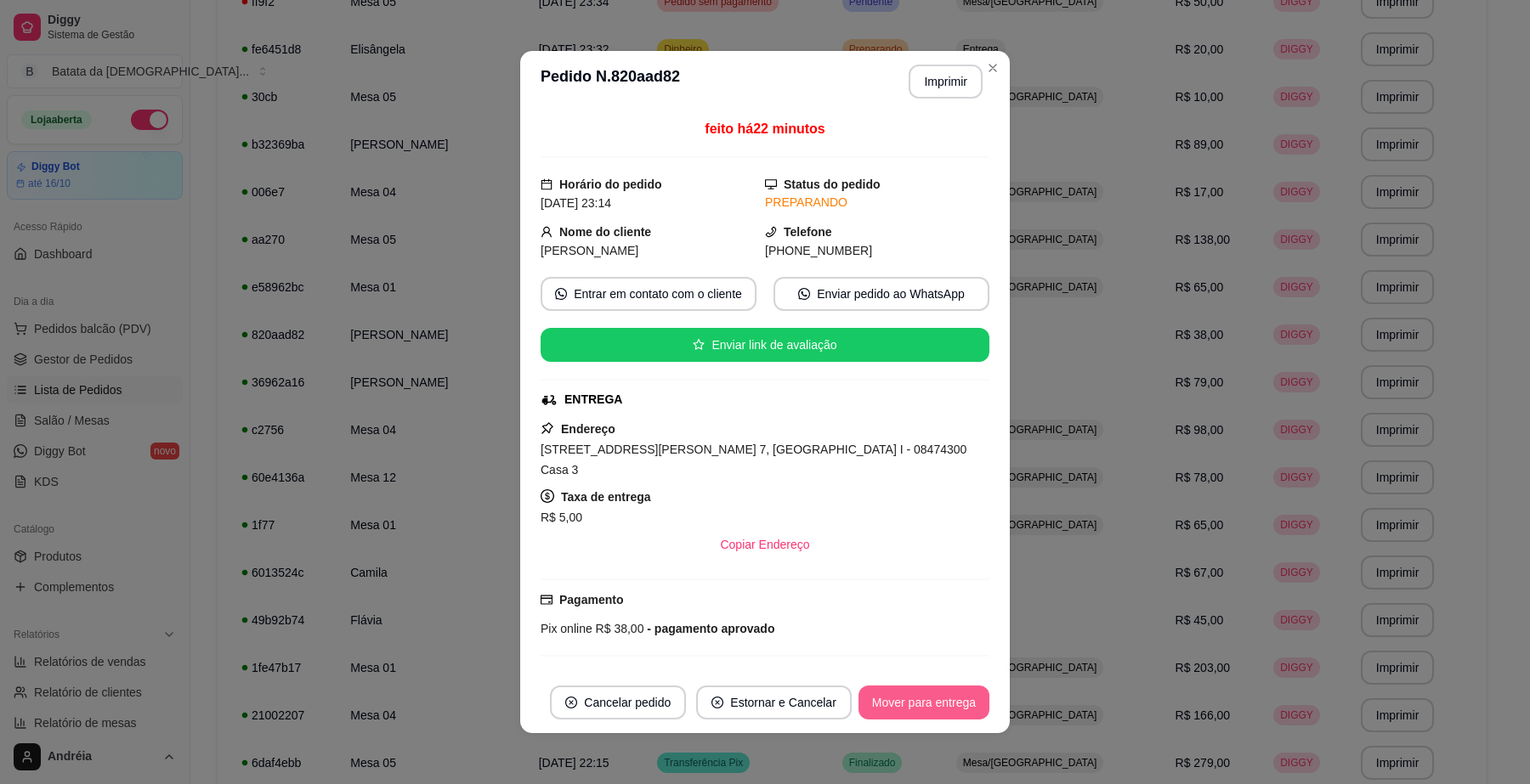
click at [907, 699] on button "Mover para entrega" at bounding box center [924, 702] width 131 height 34
click at [940, 702] on button "Mover para finalizado" at bounding box center [919, 703] width 137 height 33
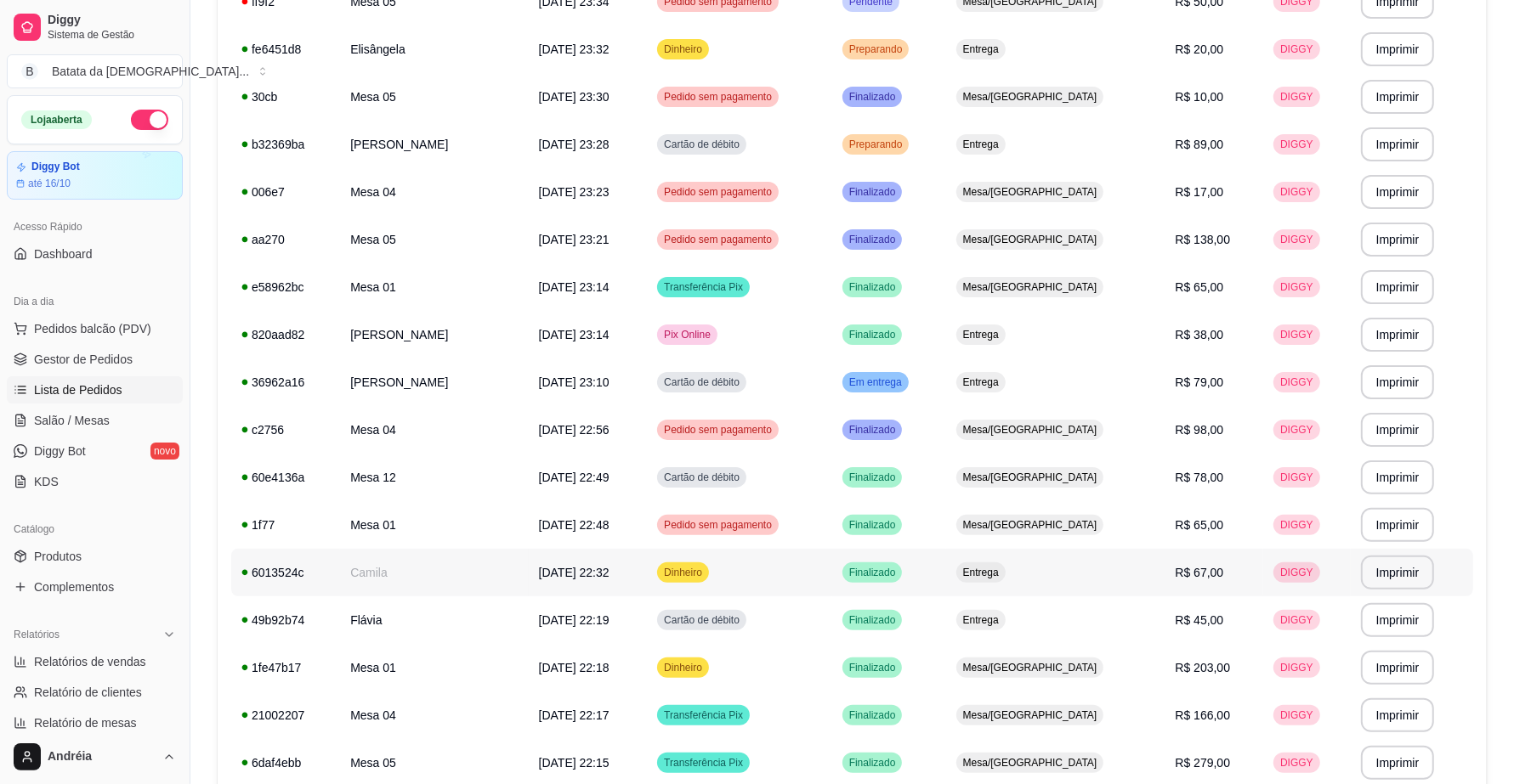
scroll to position [162, 0]
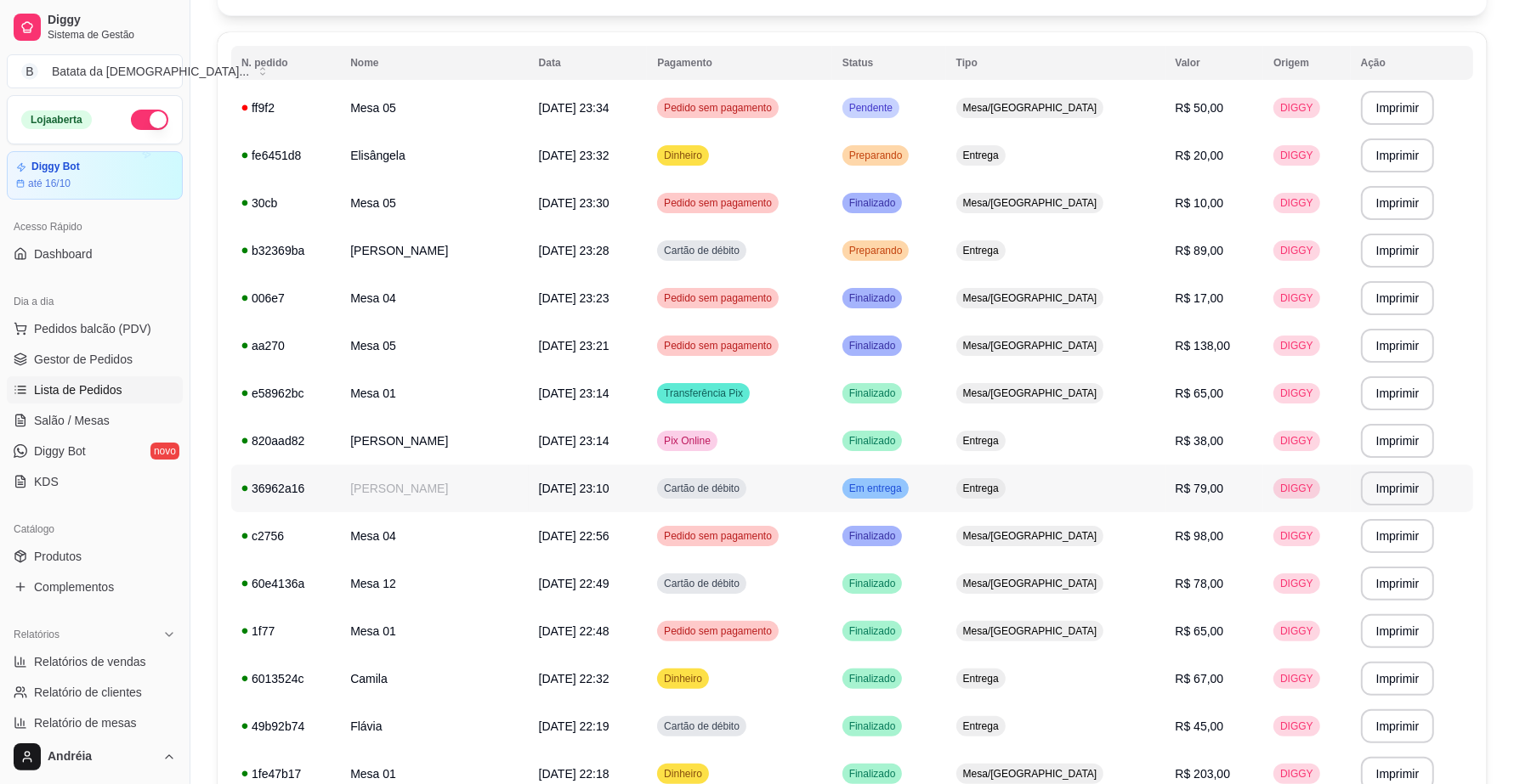
click at [908, 481] on div "Em entrega" at bounding box center [875, 489] width 66 height 21
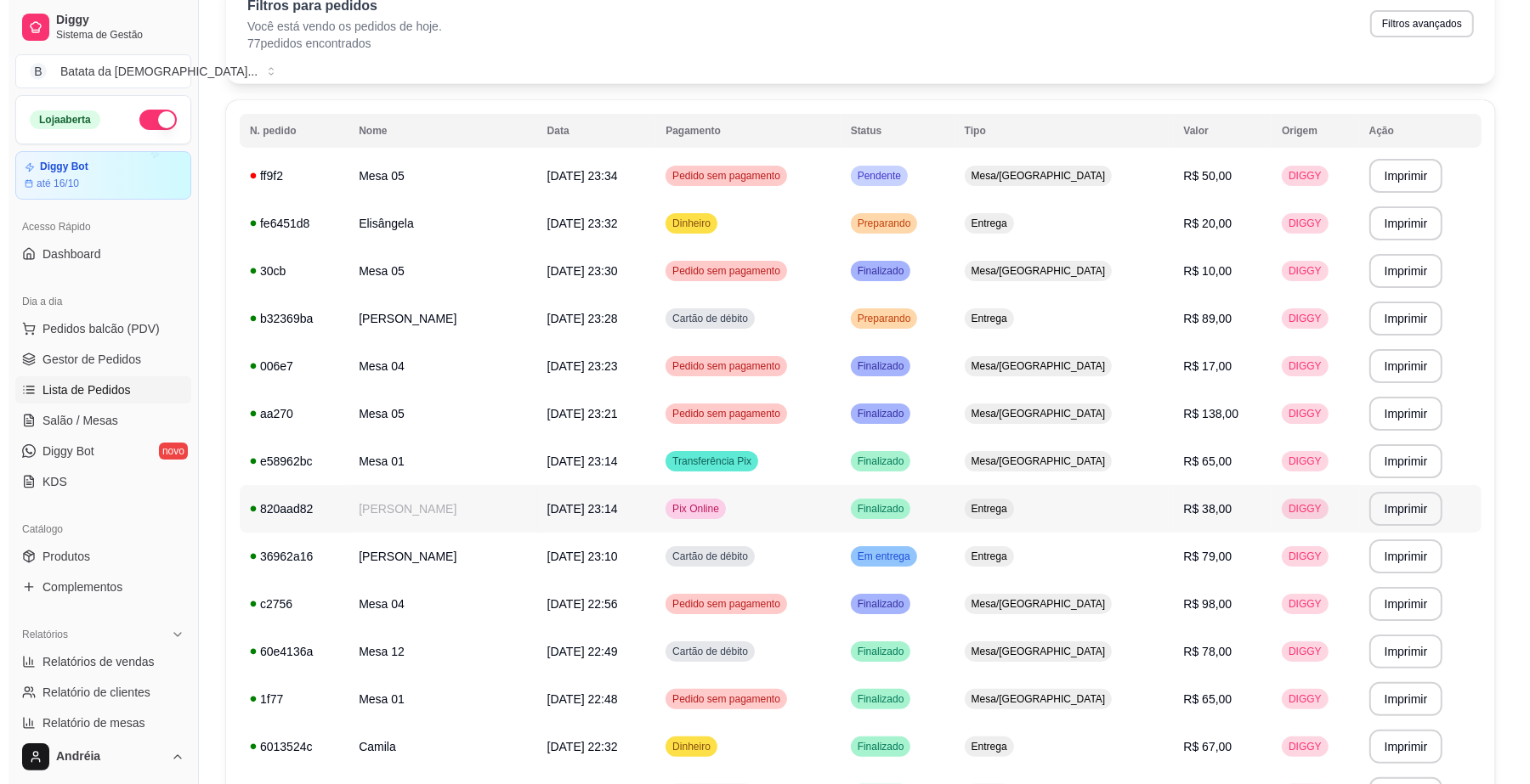
scroll to position [55, 0]
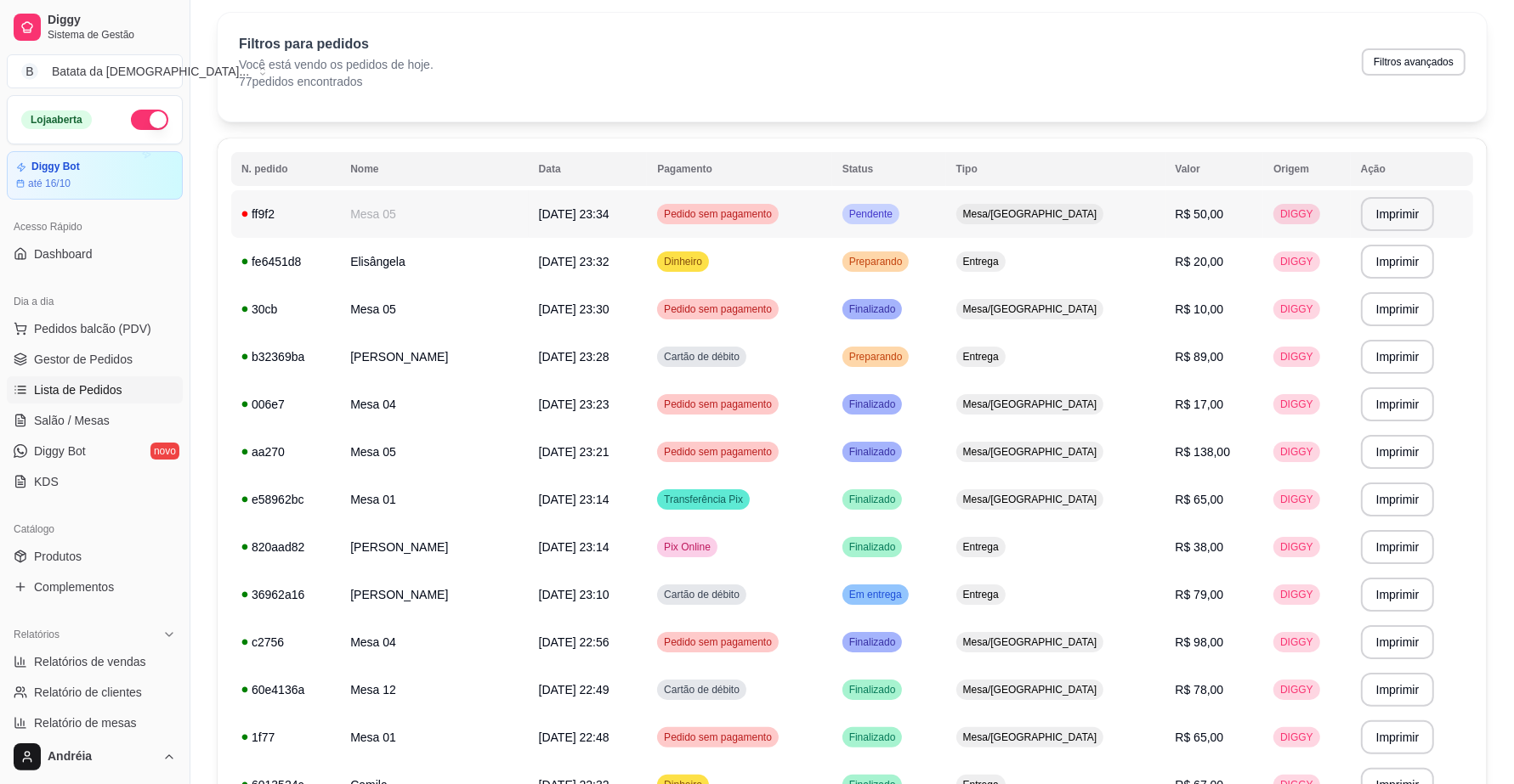
click at [946, 209] on td "Pendente" at bounding box center [889, 214] width 114 height 47
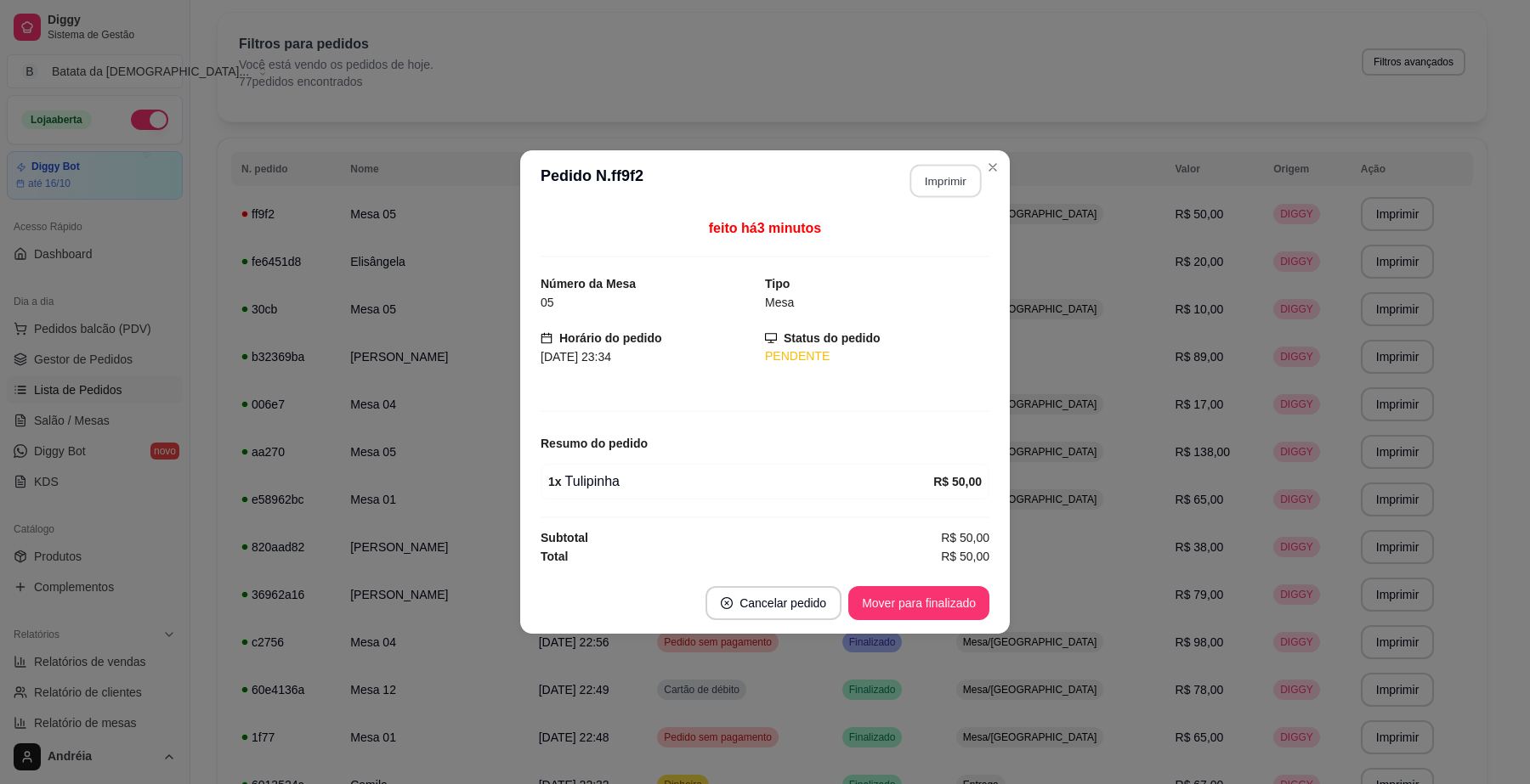
click at [922, 174] on button "Imprimir" at bounding box center [946, 181] width 71 height 33
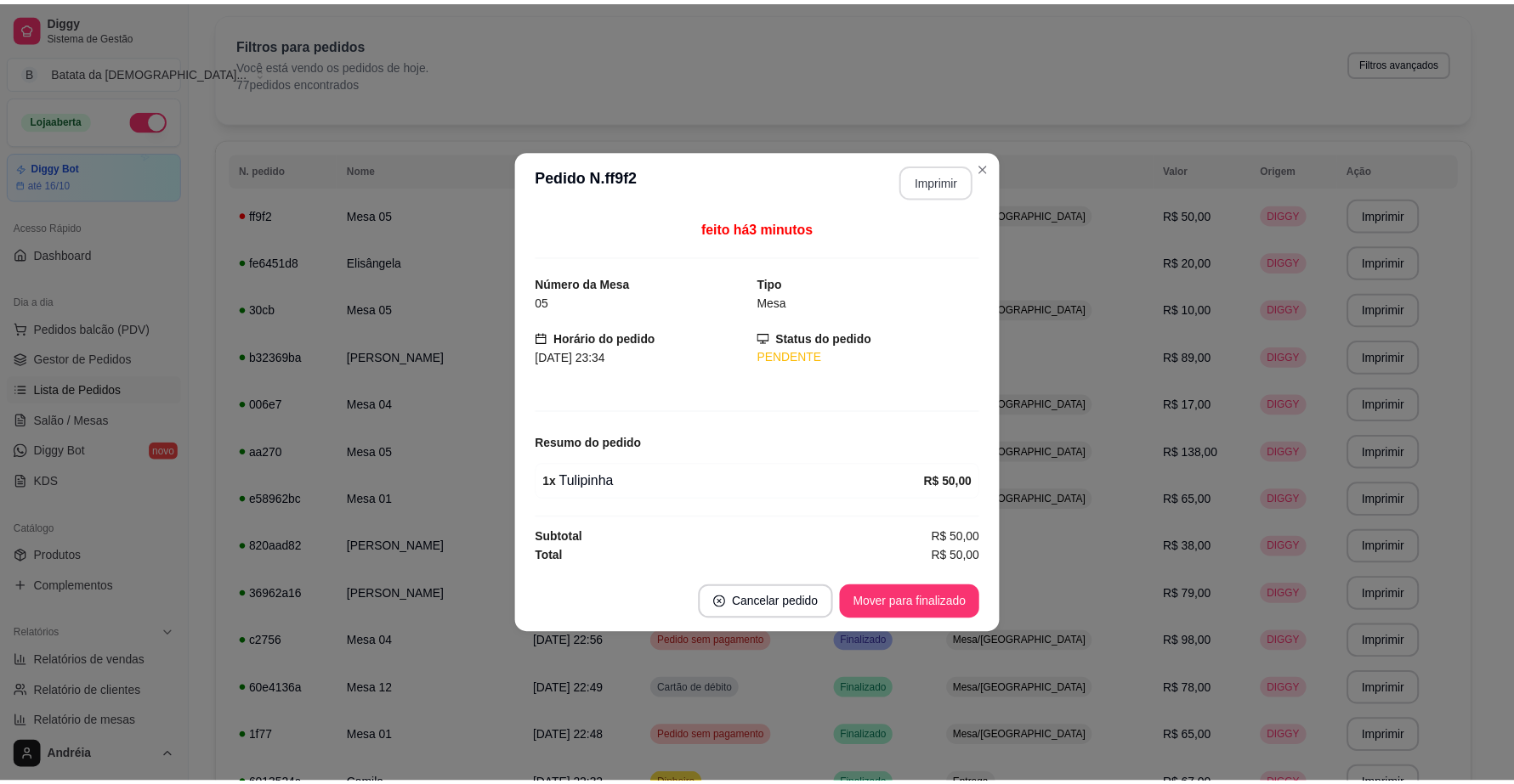
scroll to position [0, 0]
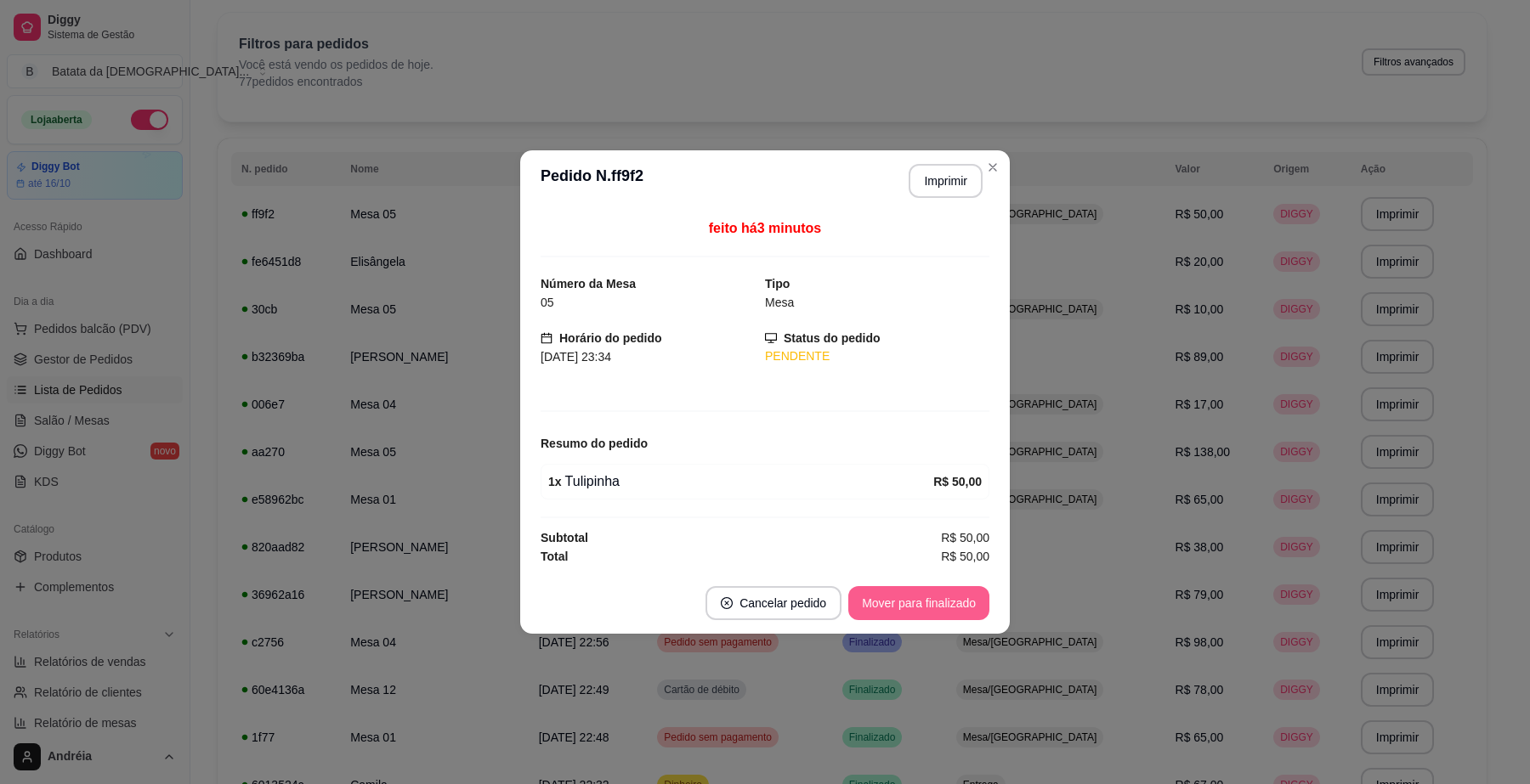
click at [916, 591] on button "Mover para finalizado" at bounding box center [918, 603] width 141 height 34
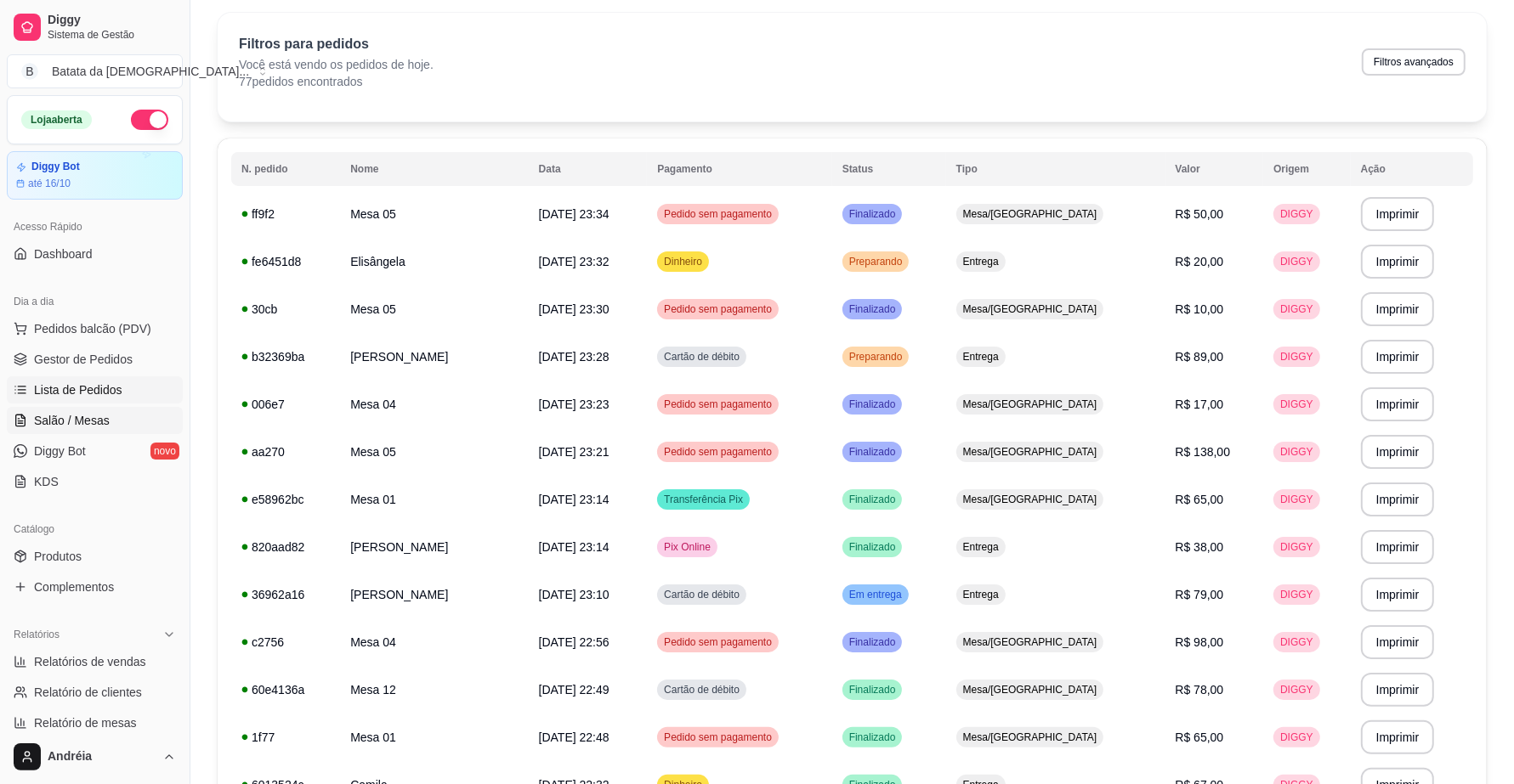
click at [65, 429] on span "Salão / Mesas" at bounding box center [72, 421] width 76 height 17
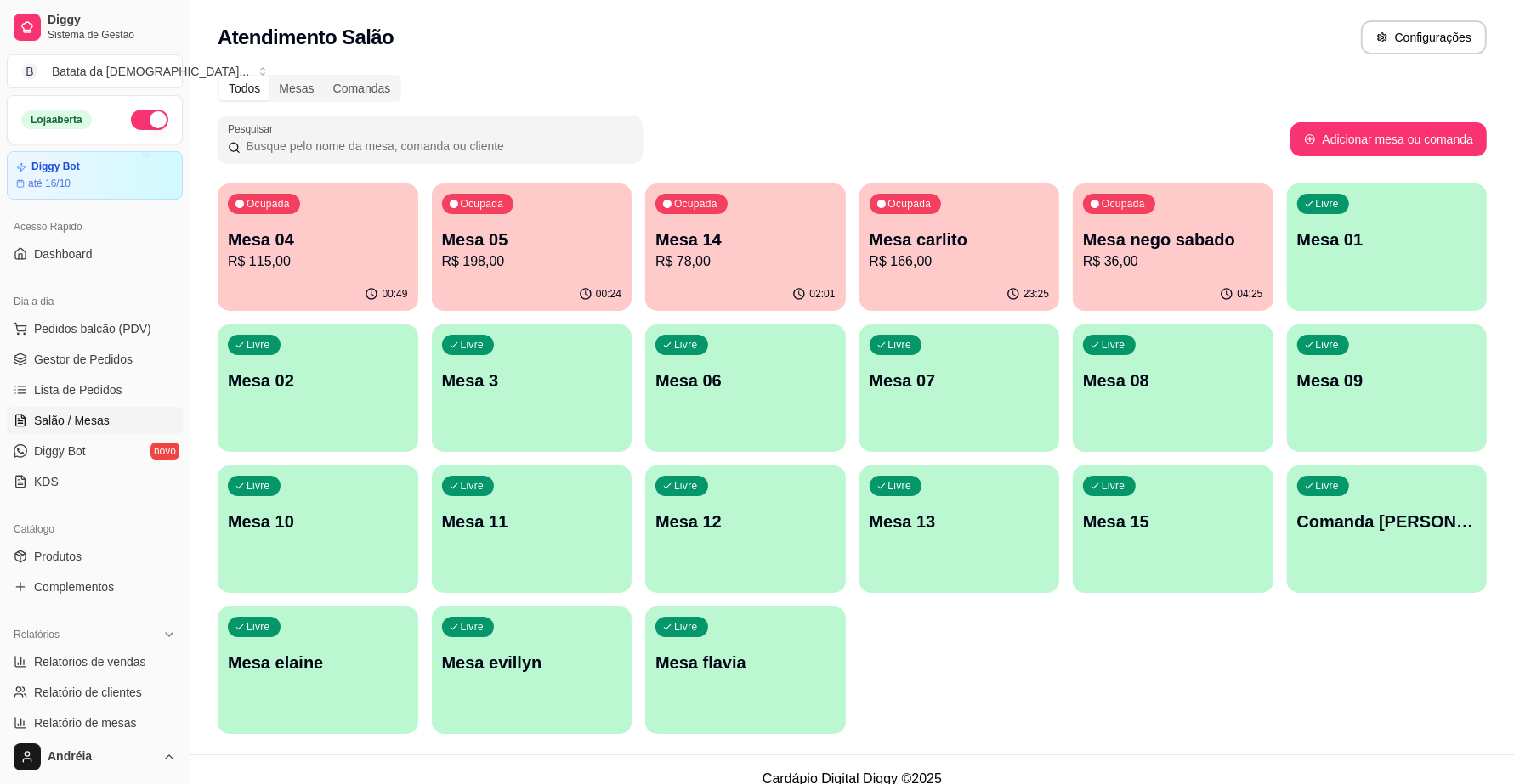
click at [697, 248] on p "Mesa 14" at bounding box center [745, 239] width 180 height 24
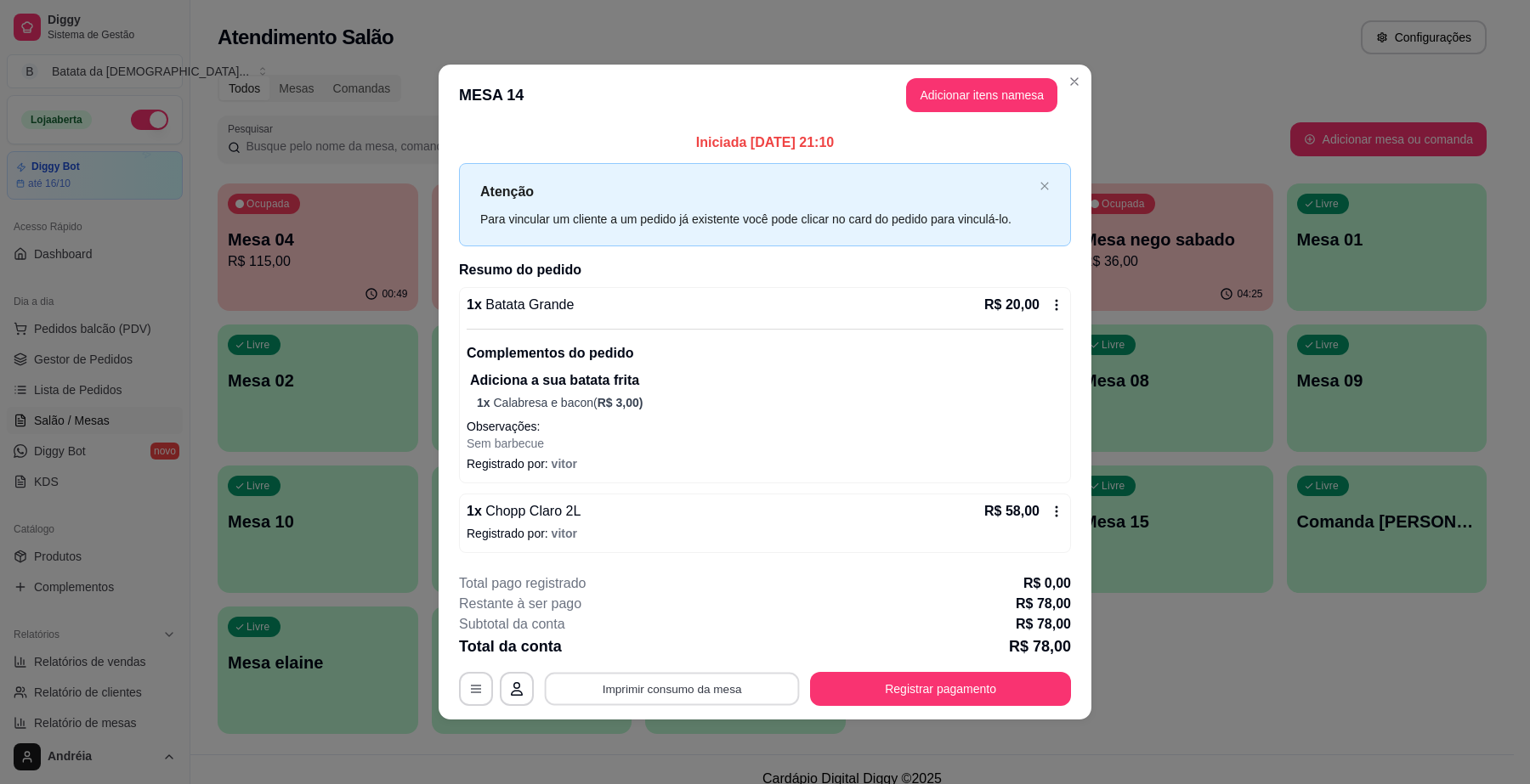
click at [642, 699] on button "Imprimir consumo da mesa" at bounding box center [672, 689] width 255 height 33
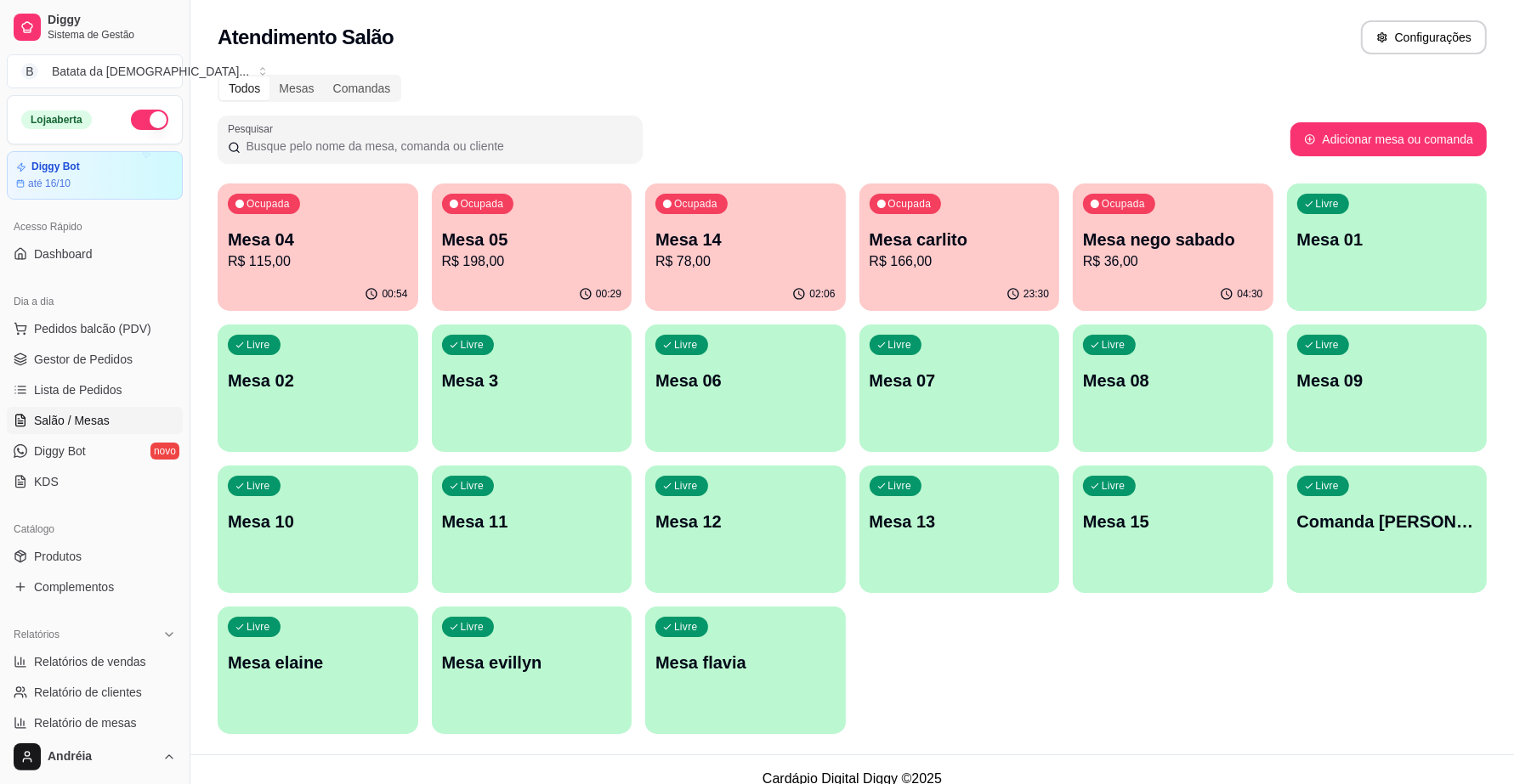
click at [660, 256] on p "R$ 78,00" at bounding box center [745, 261] width 180 height 21
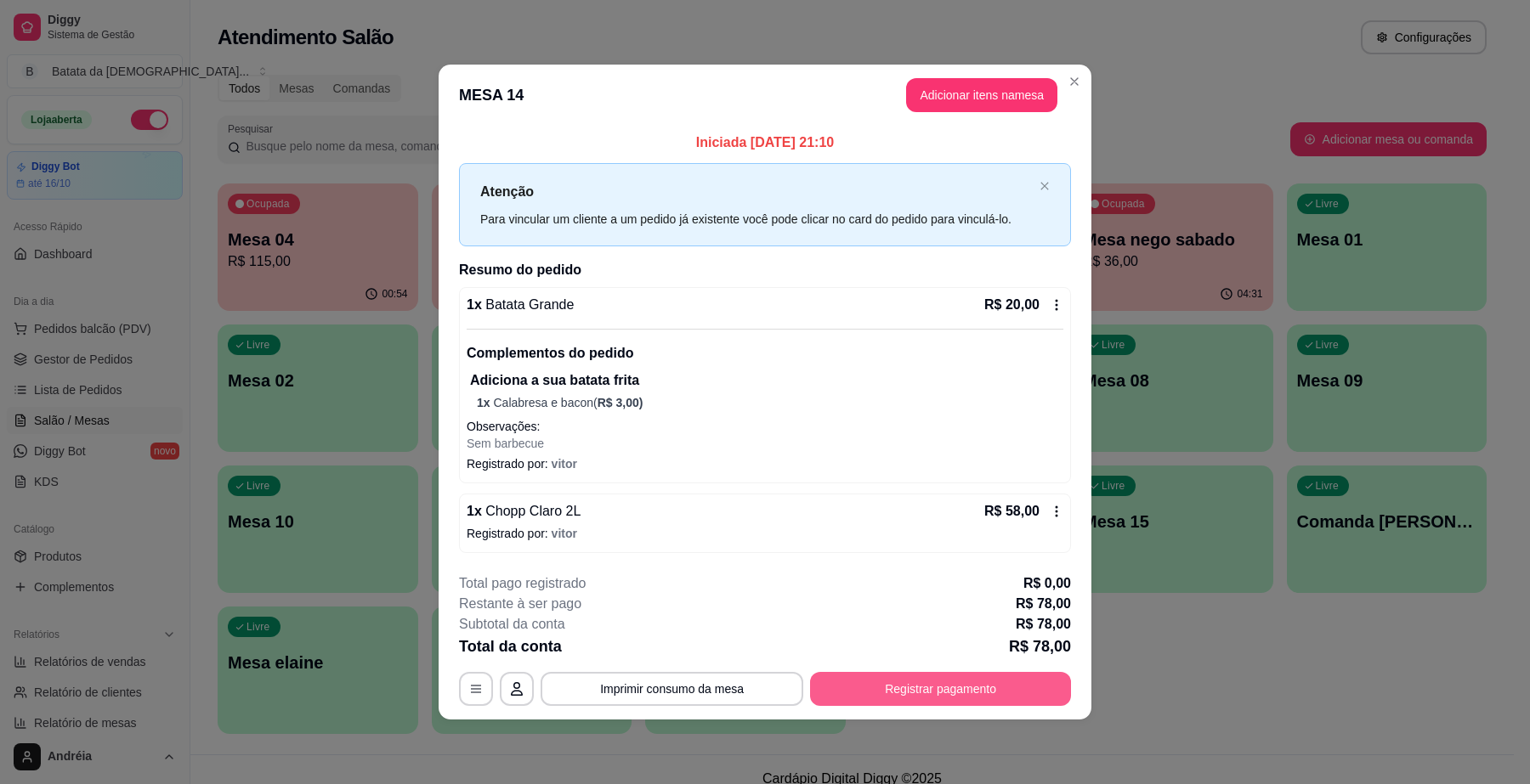
click at [887, 688] on button "Registrar pagamento" at bounding box center [940, 689] width 261 height 34
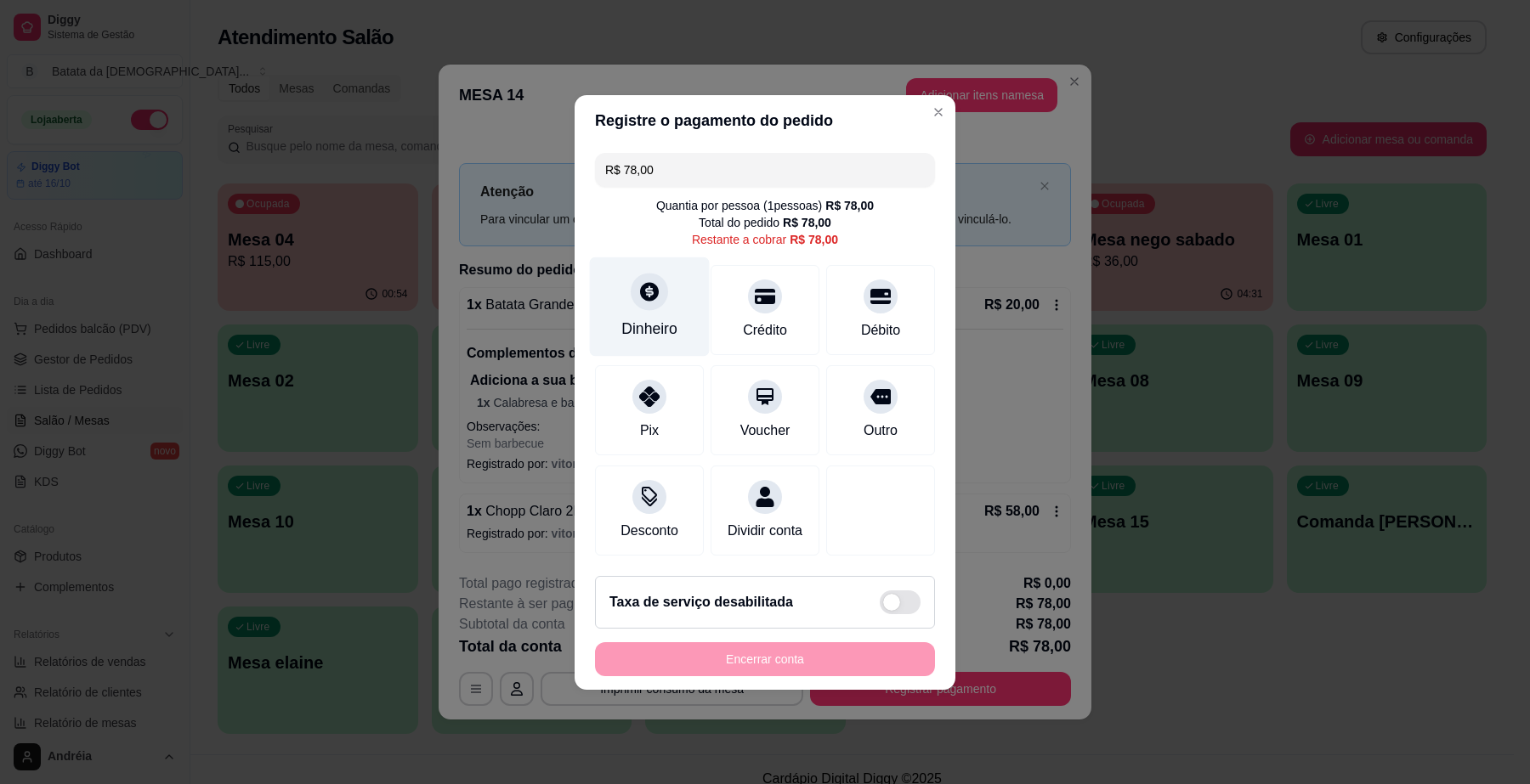
click at [651, 289] on icon at bounding box center [649, 292] width 22 height 22
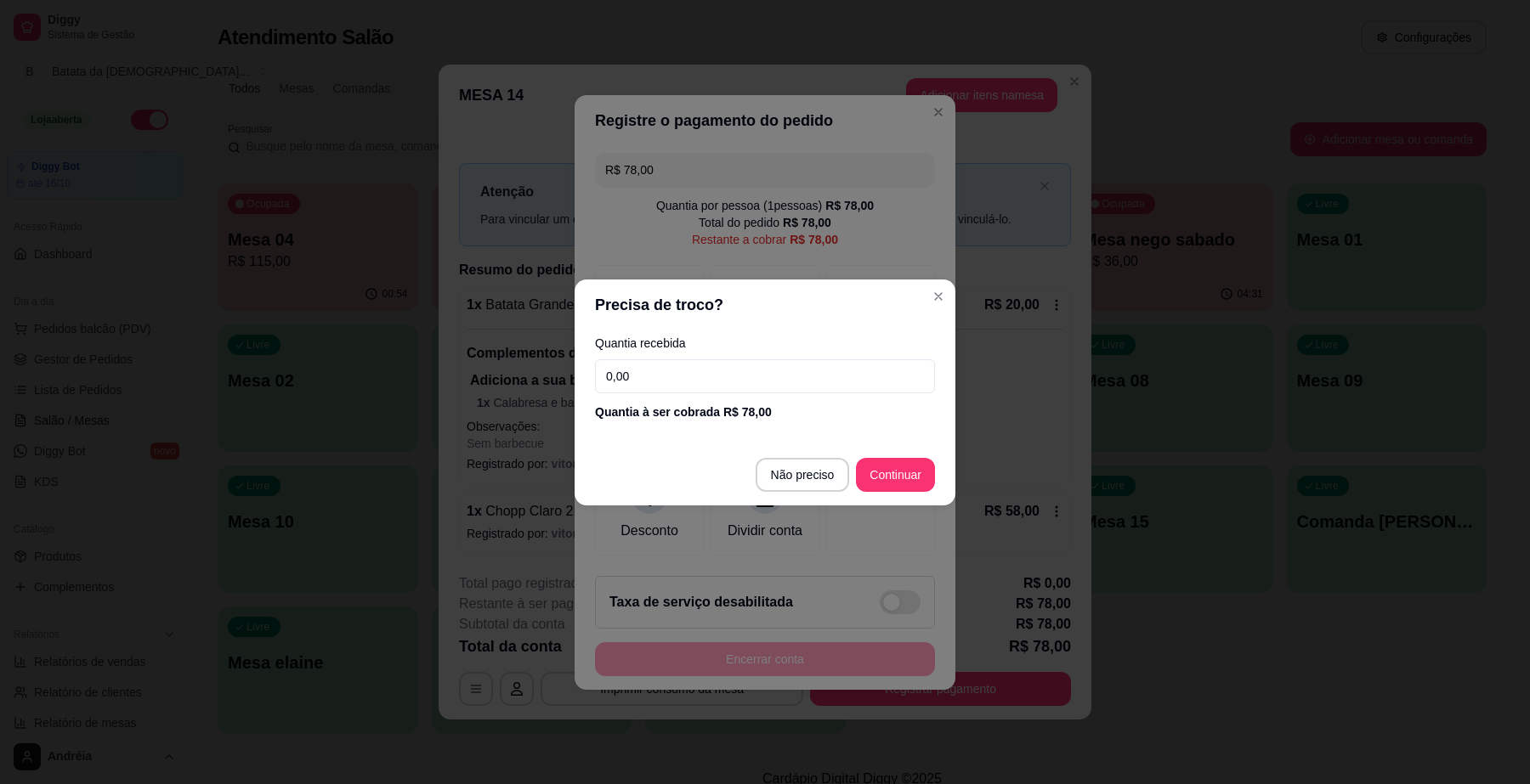
click at [702, 388] on input "0,00" at bounding box center [765, 376] width 340 height 34
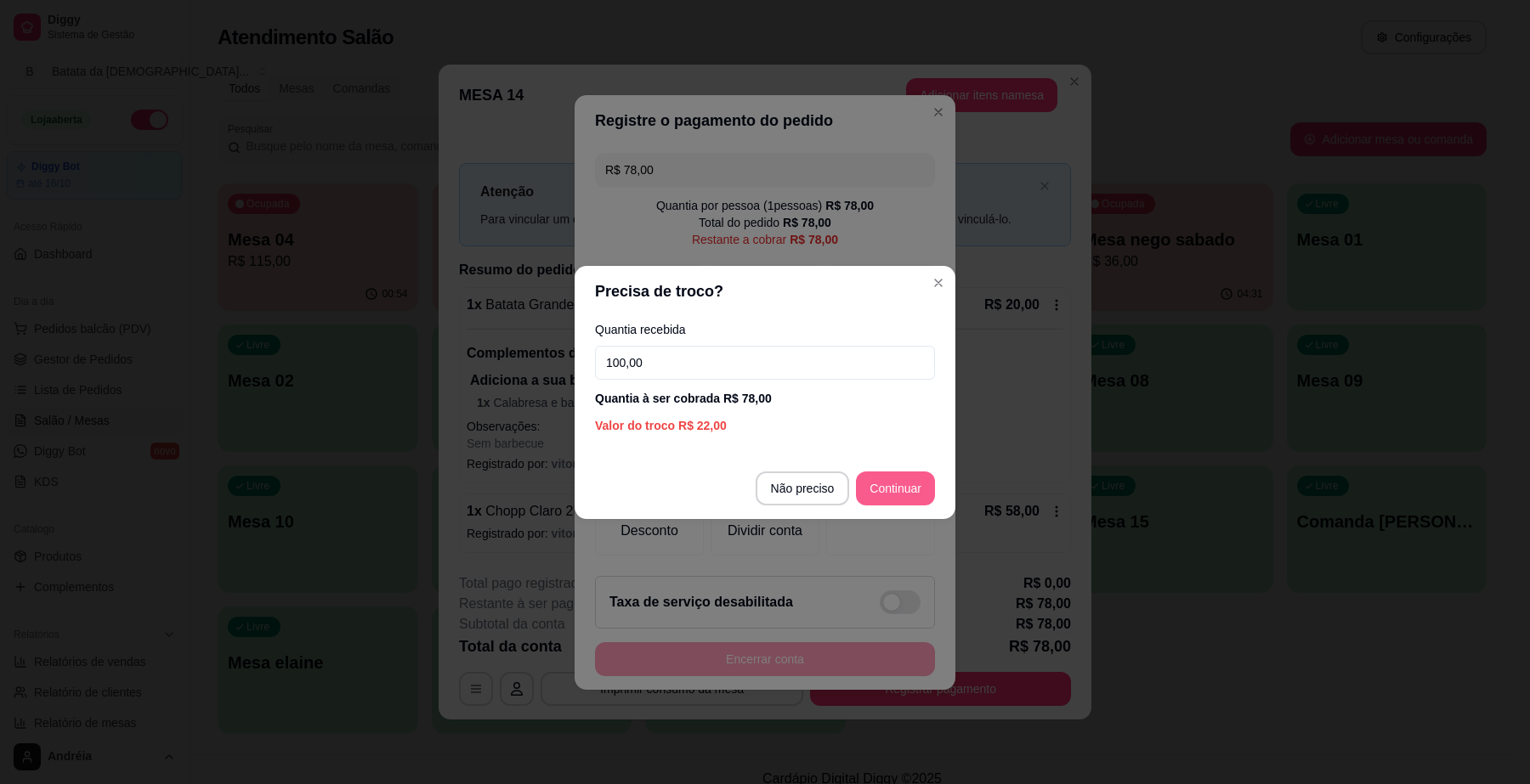
type input "100,00"
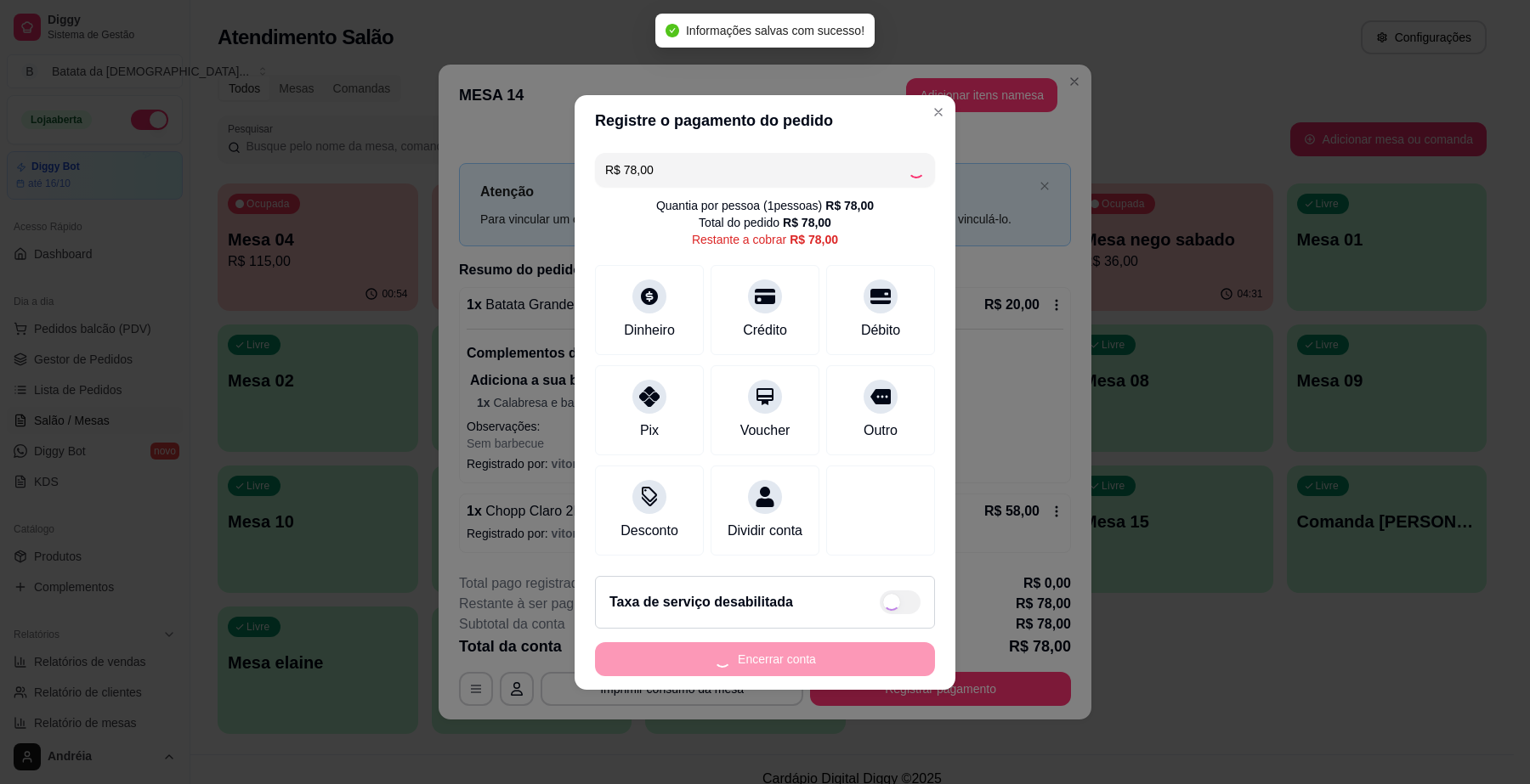
type input "R$ 0,00"
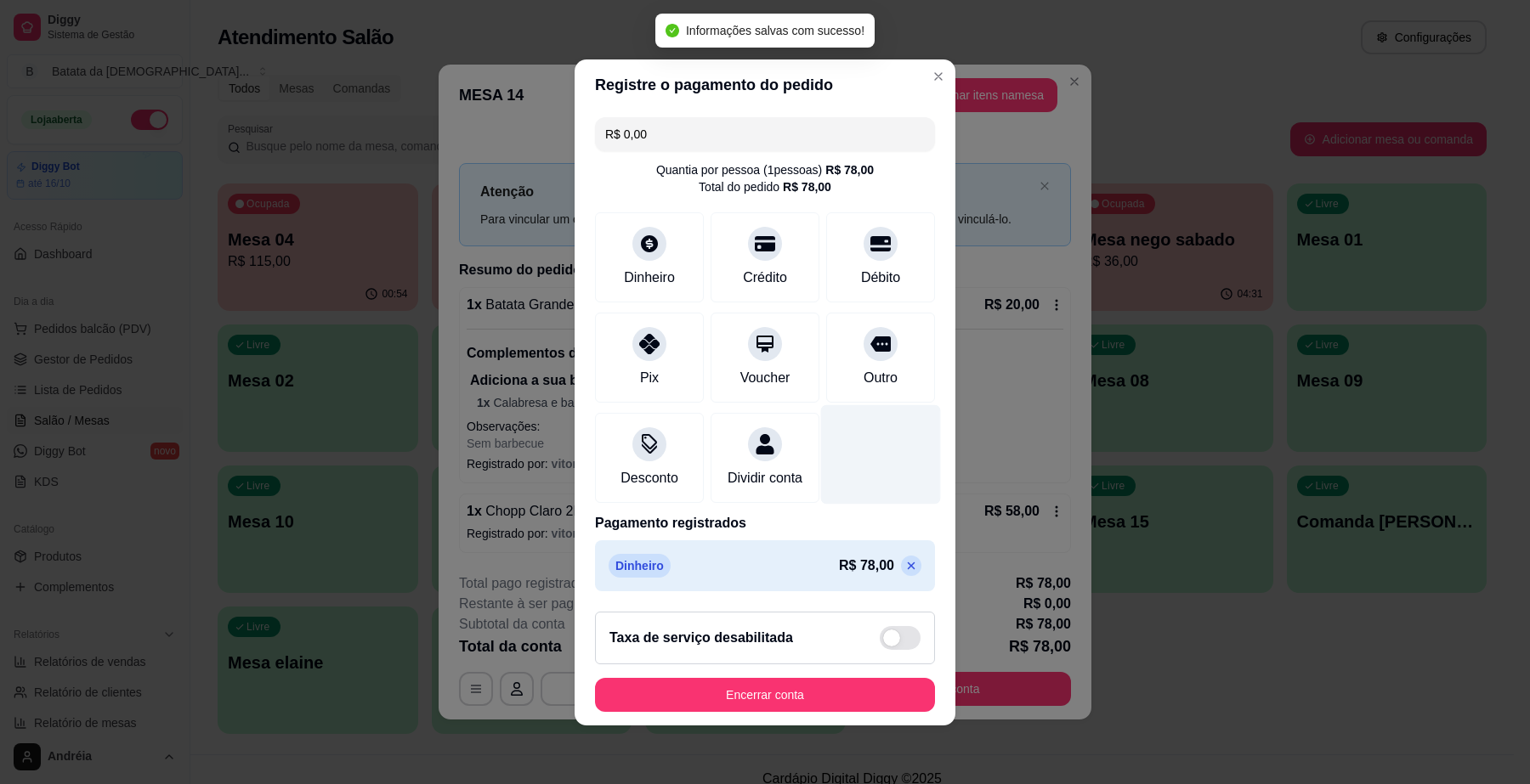
scroll to position [6, 0]
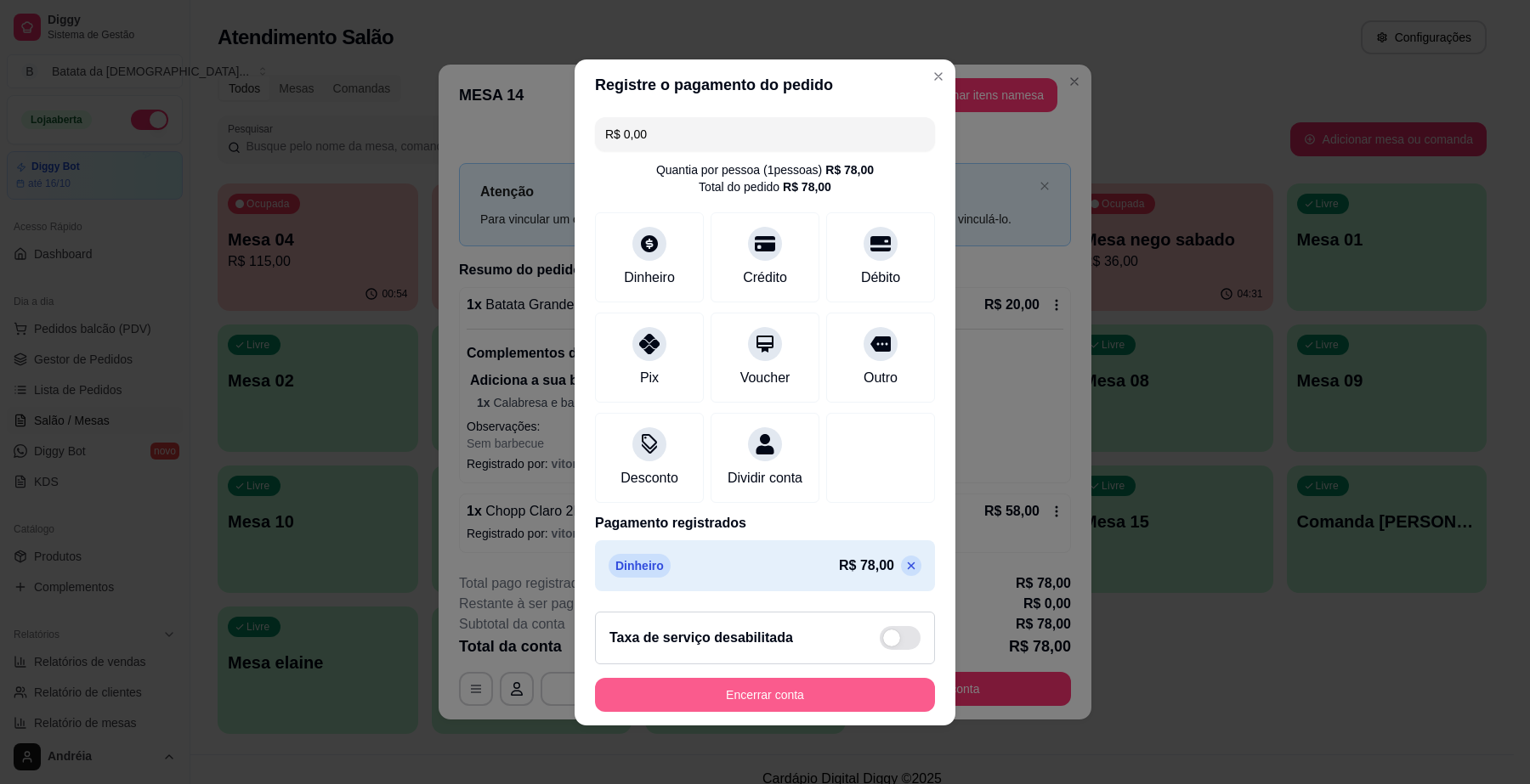
click at [813, 699] on button "Encerrar conta" at bounding box center [765, 695] width 340 height 34
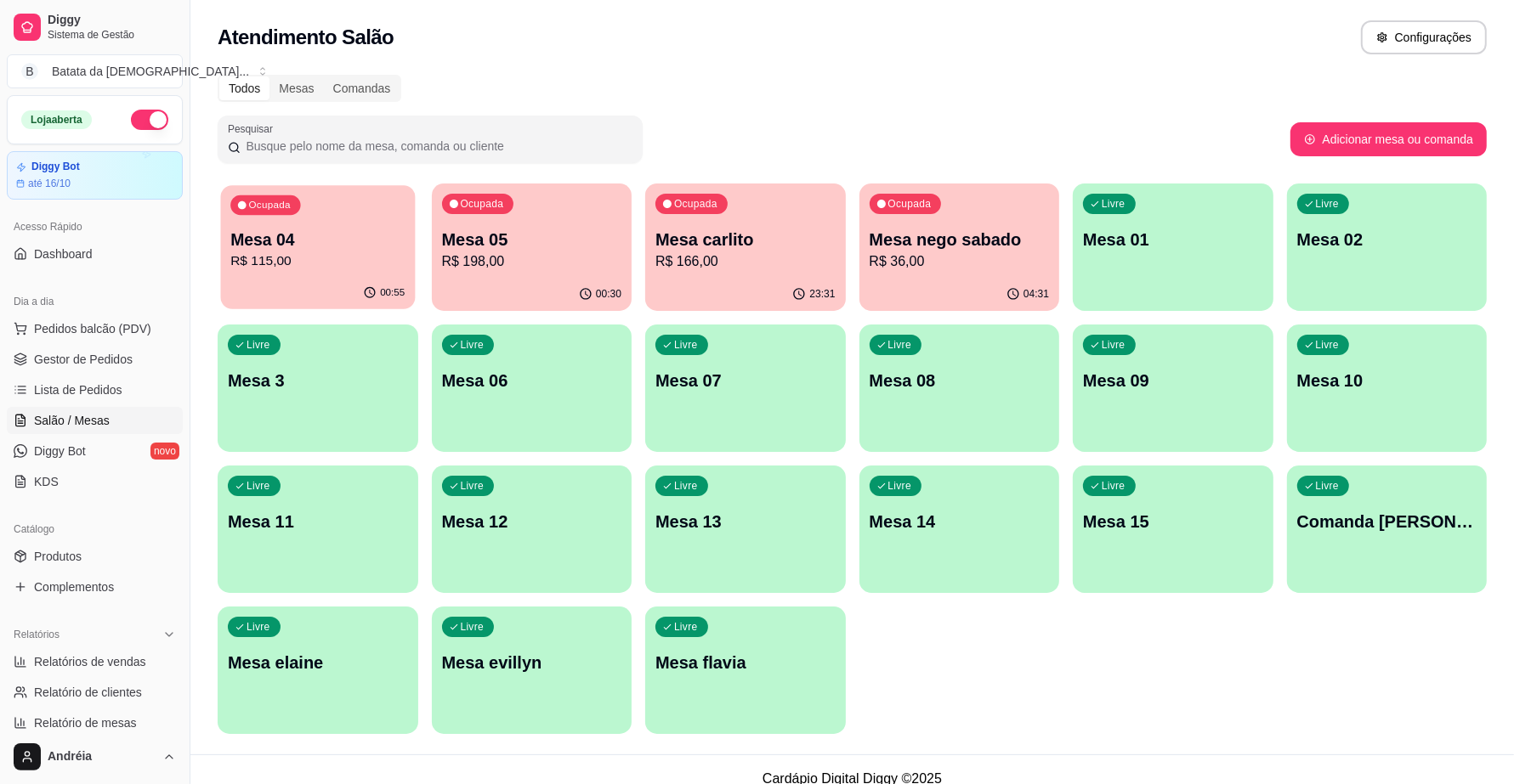
click at [345, 244] on p "Mesa 04" at bounding box center [317, 239] width 174 height 23
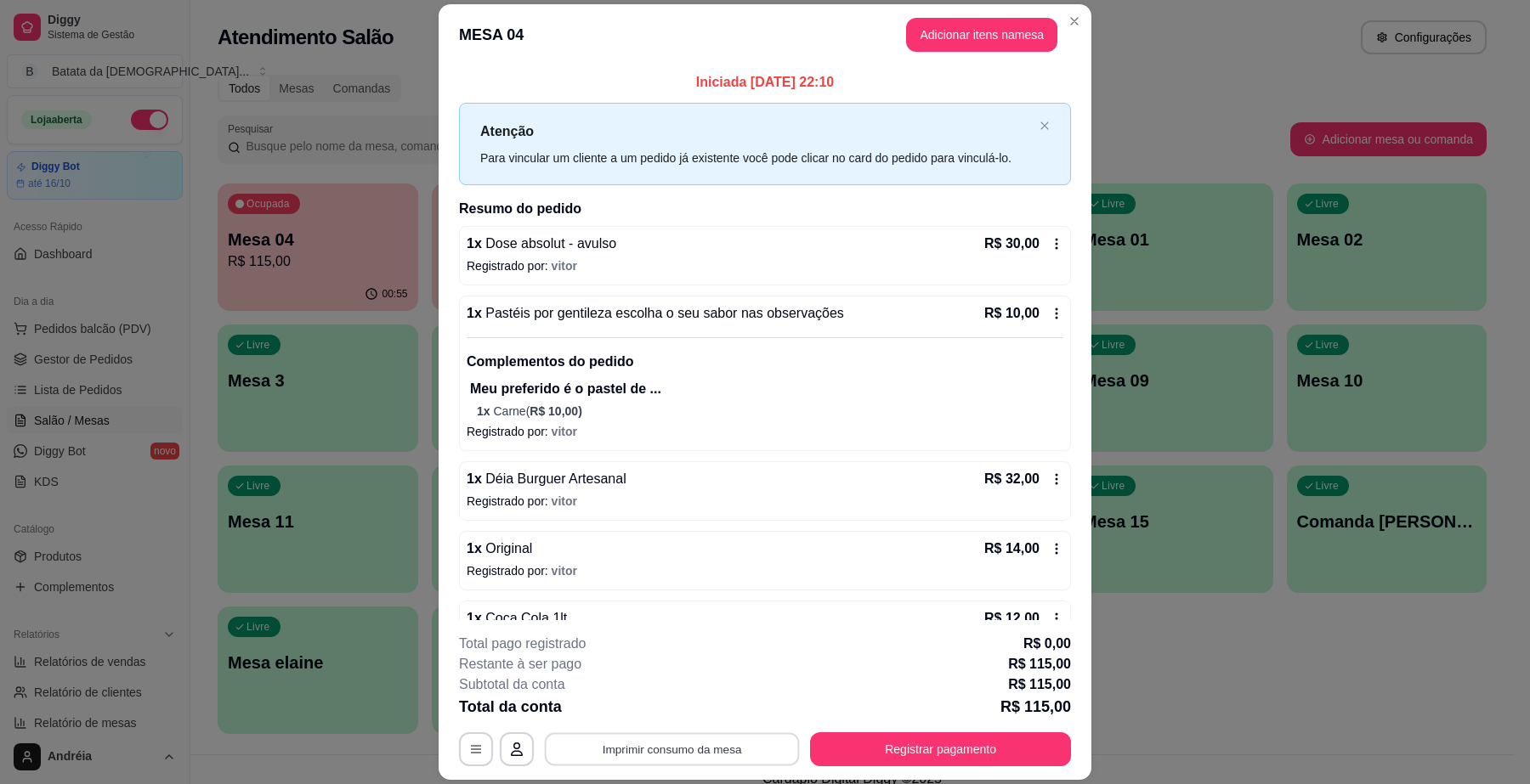
click at [742, 741] on button "Imprimir consumo da mesa" at bounding box center [672, 751] width 255 height 33
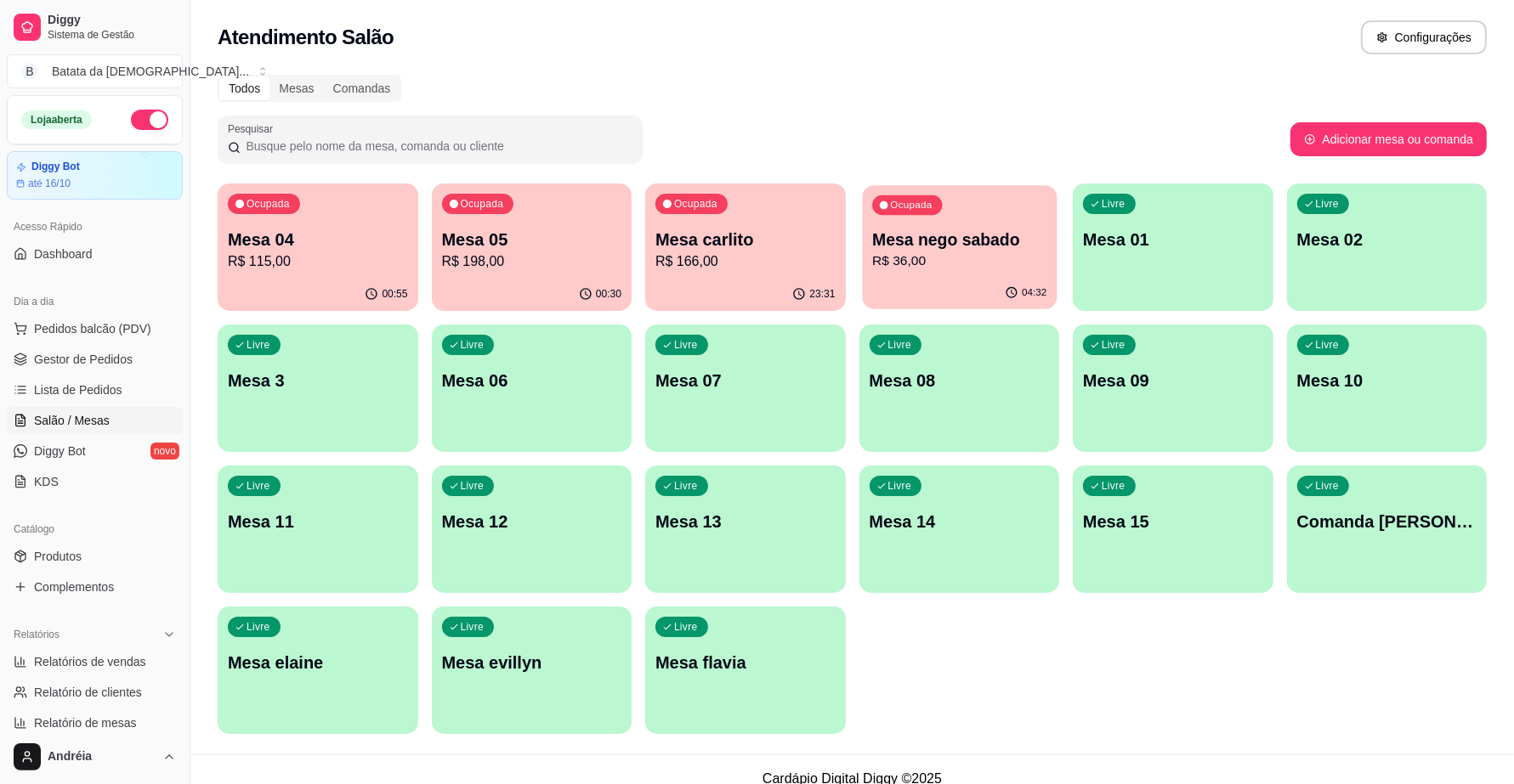
click at [911, 270] on p "R$ 36,00" at bounding box center [958, 261] width 174 height 20
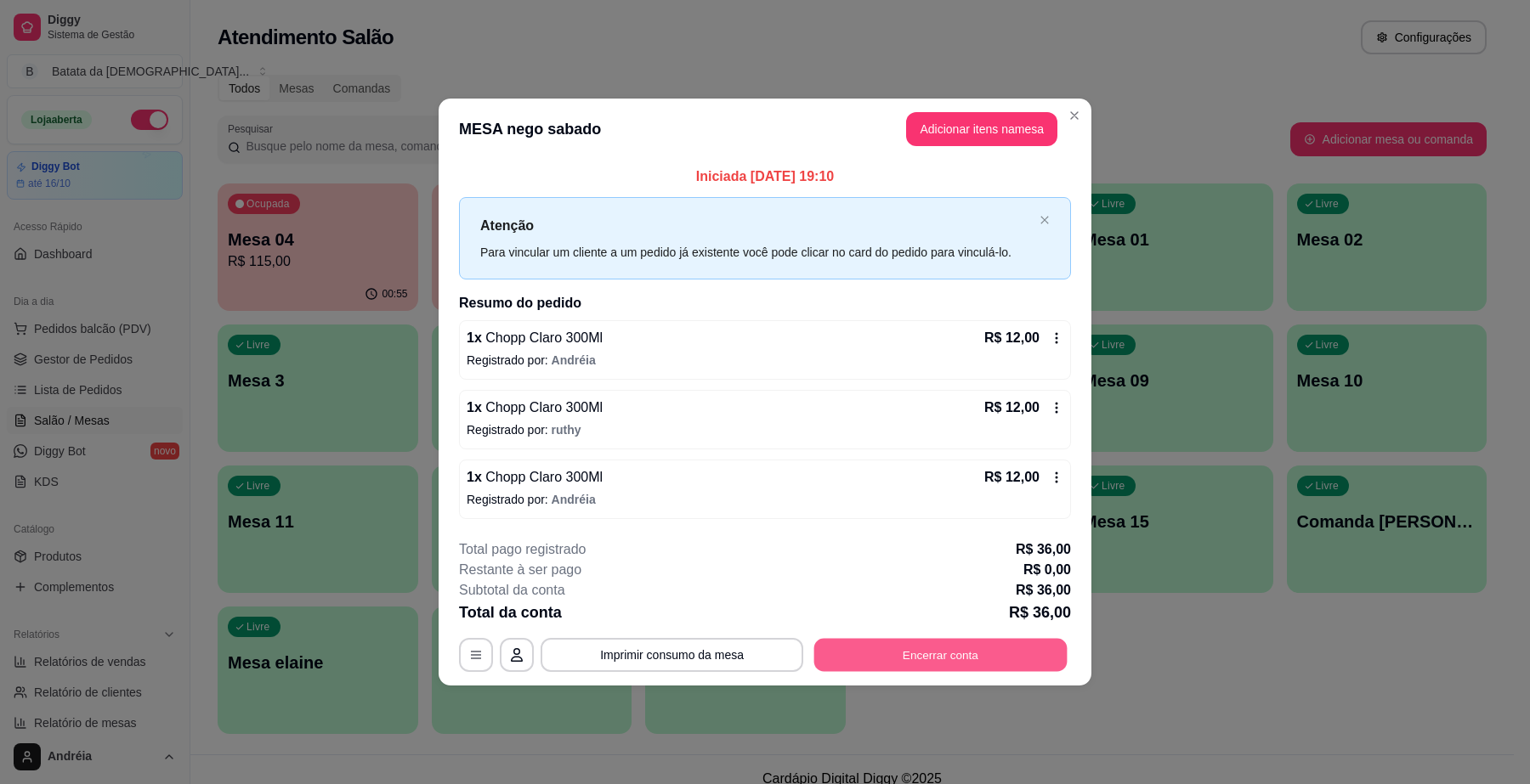
click at [941, 655] on button "Encerrar conta" at bounding box center [941, 656] width 253 height 33
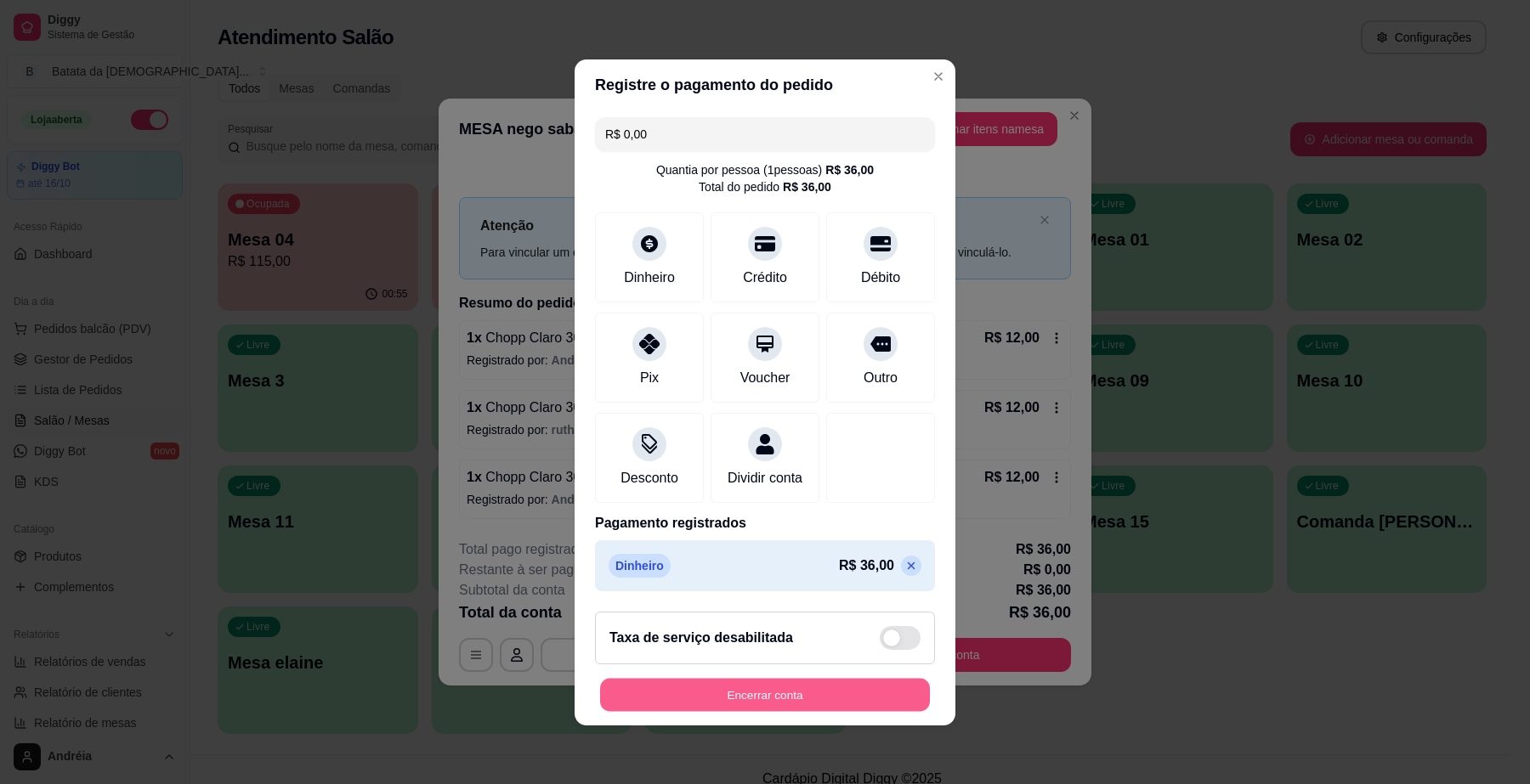
click at [816, 707] on button "Encerrar conta" at bounding box center [765, 695] width 330 height 33
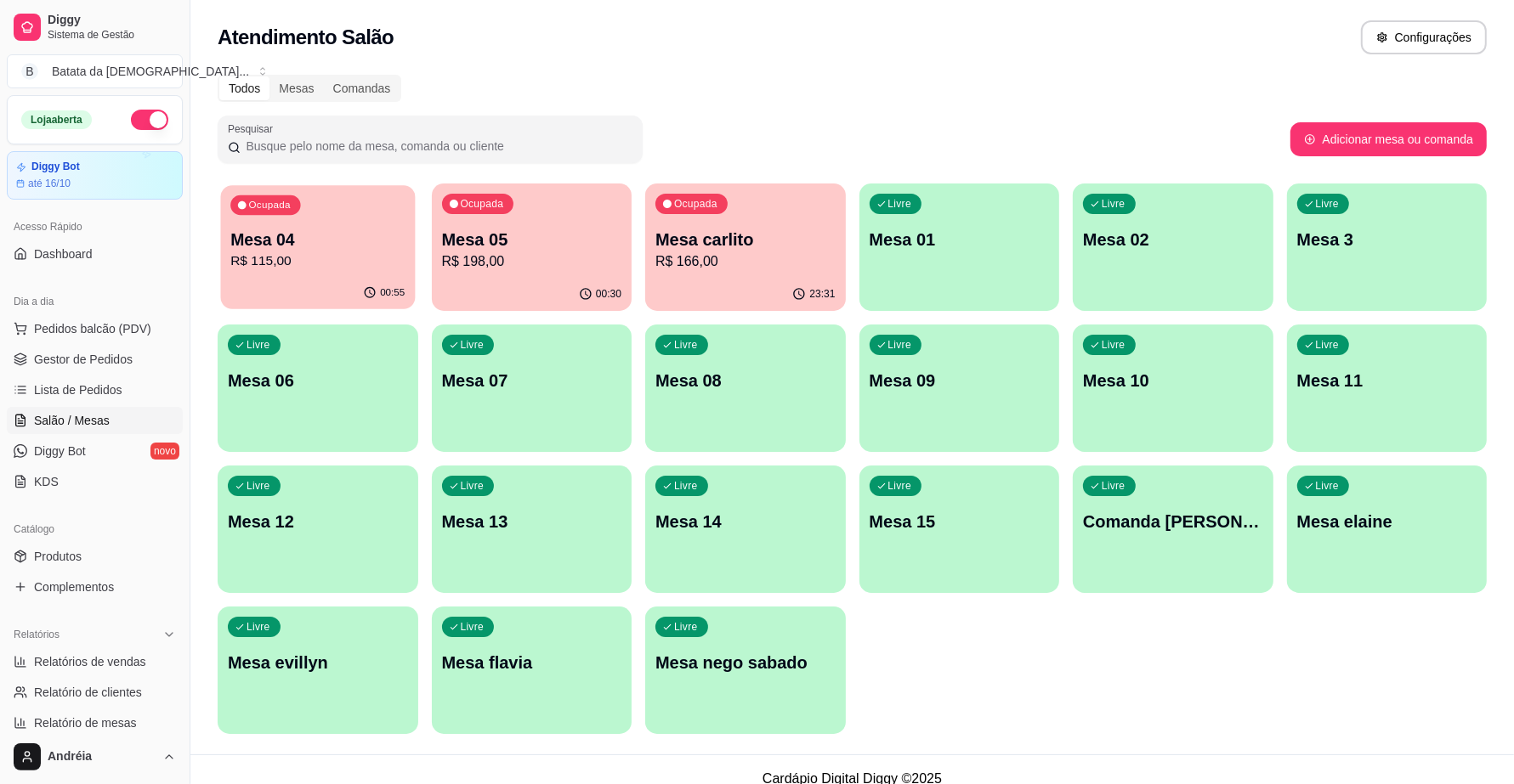
click at [351, 240] on p "Mesa 04" at bounding box center [317, 239] width 174 height 23
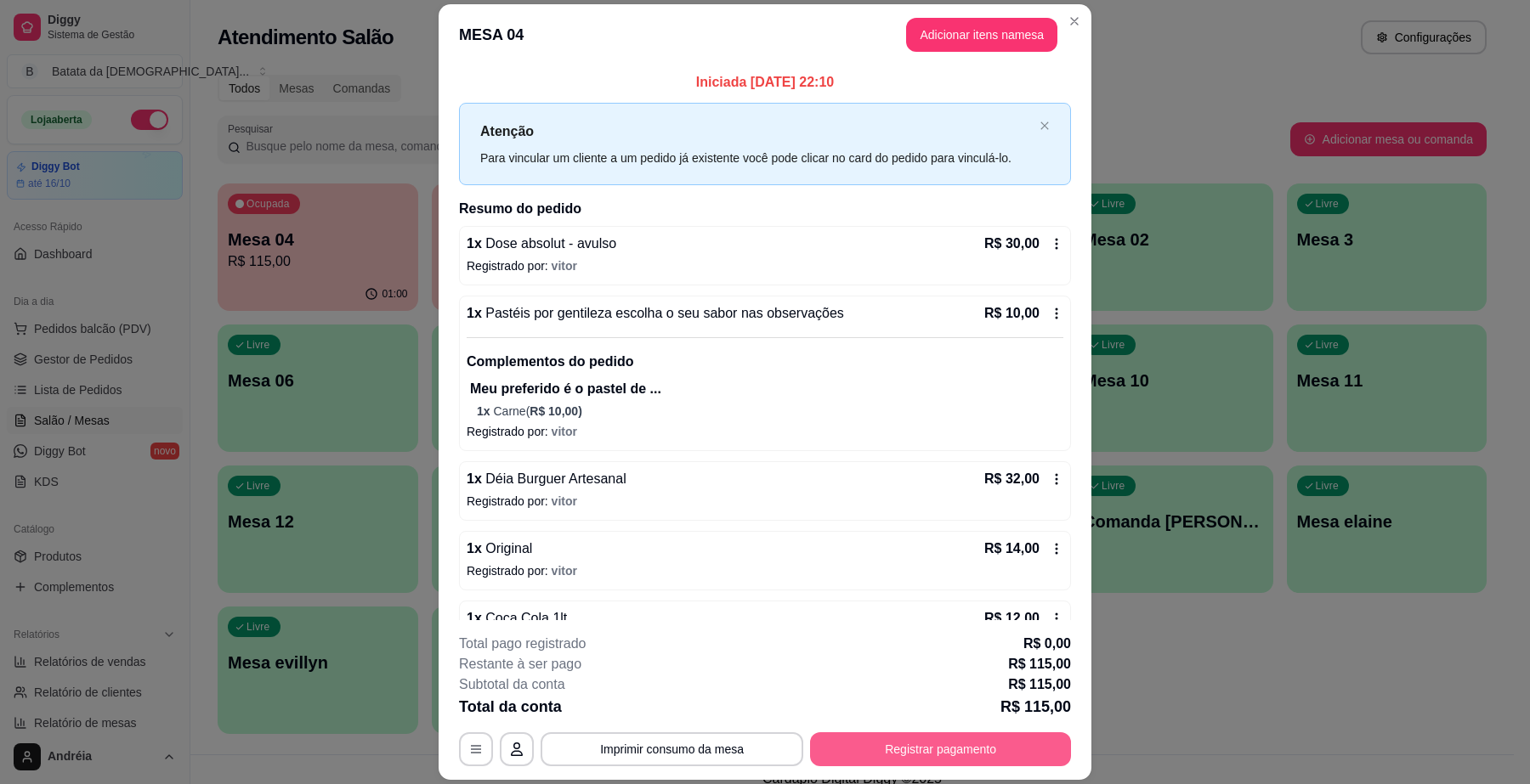
click at [922, 753] on button "Registrar pagamento" at bounding box center [940, 750] width 261 height 34
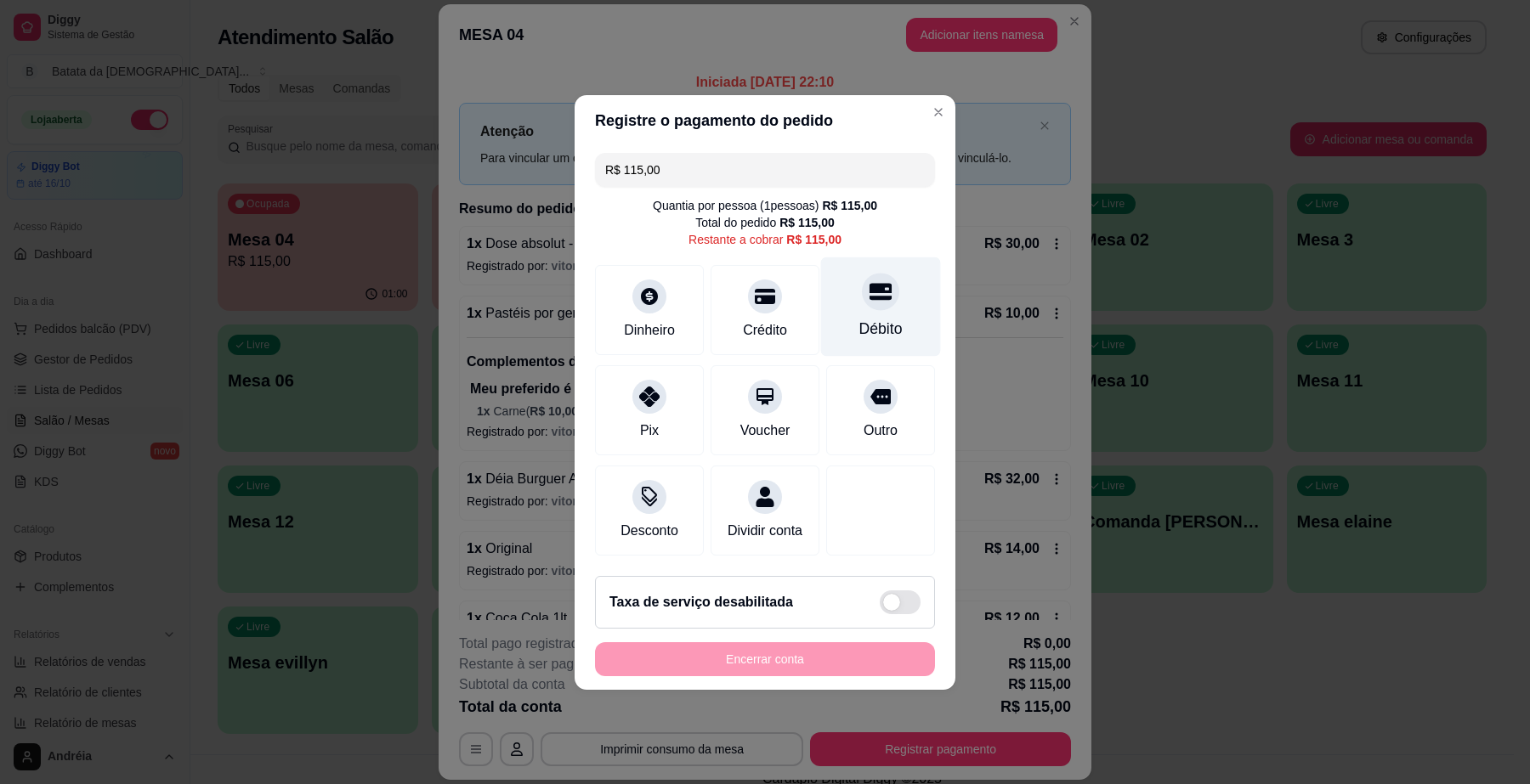
click at [859, 318] on div "Débito" at bounding box center [881, 329] width 43 height 22
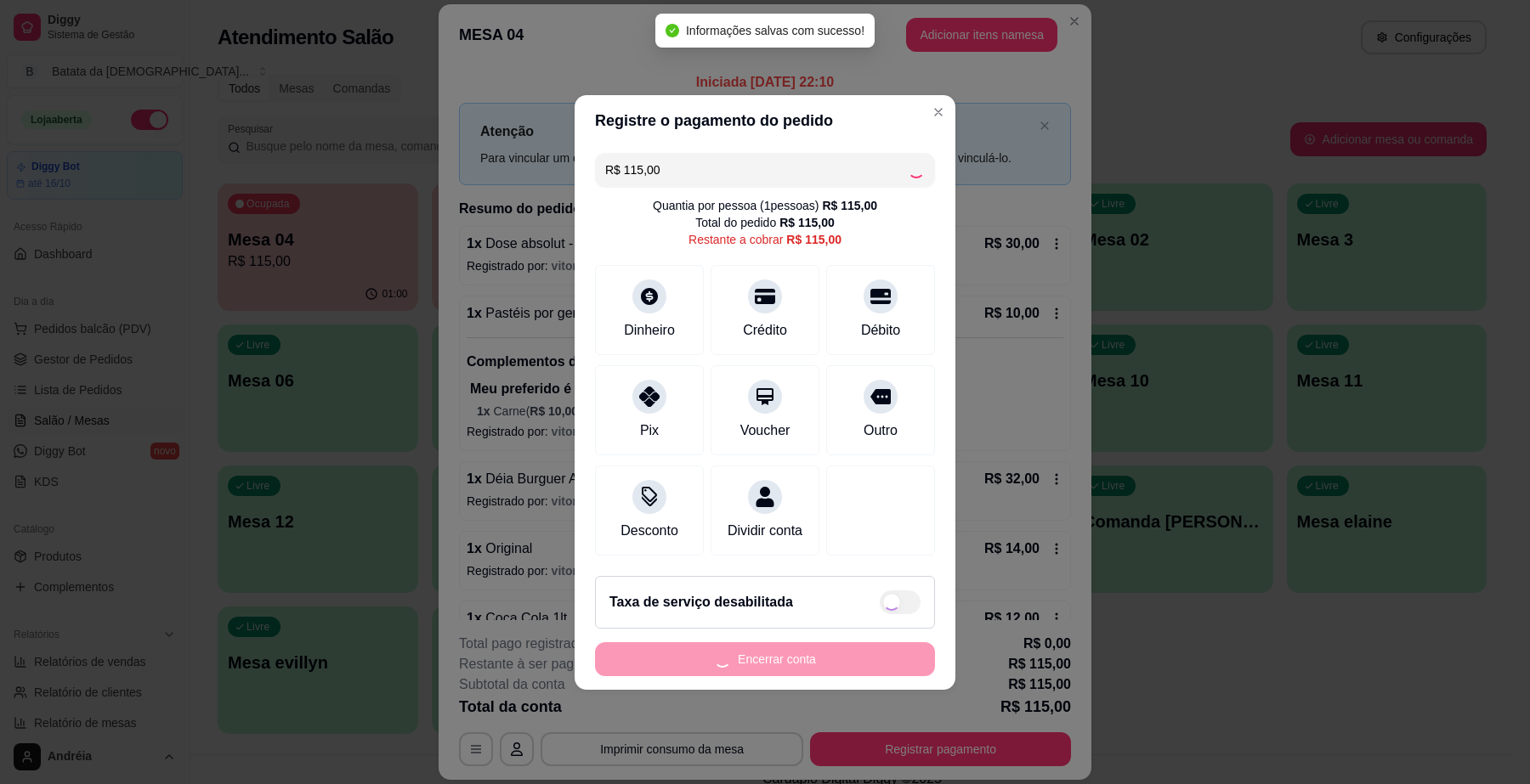
type input "R$ 0,00"
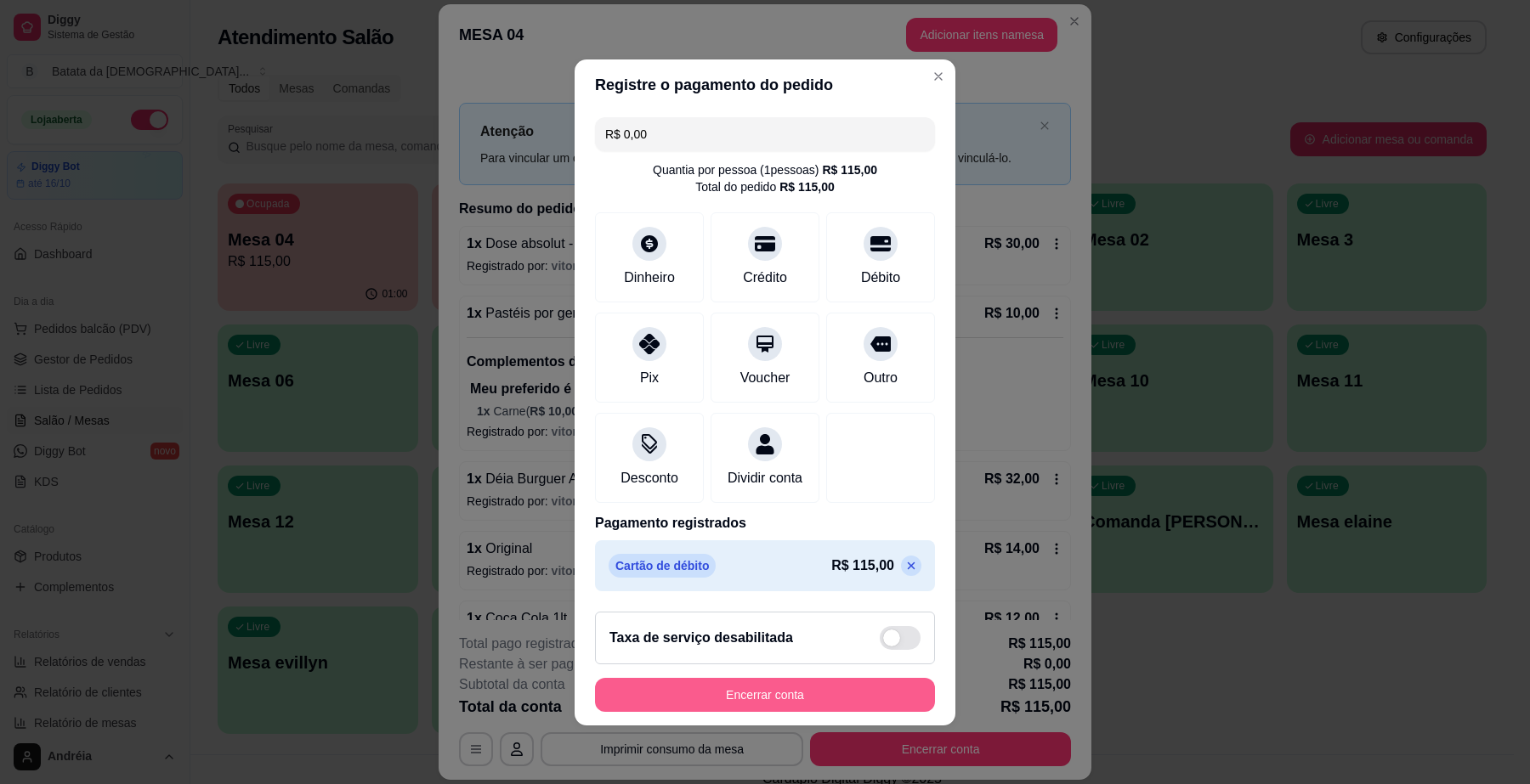
click at [832, 693] on button "Encerrar conta" at bounding box center [765, 695] width 340 height 34
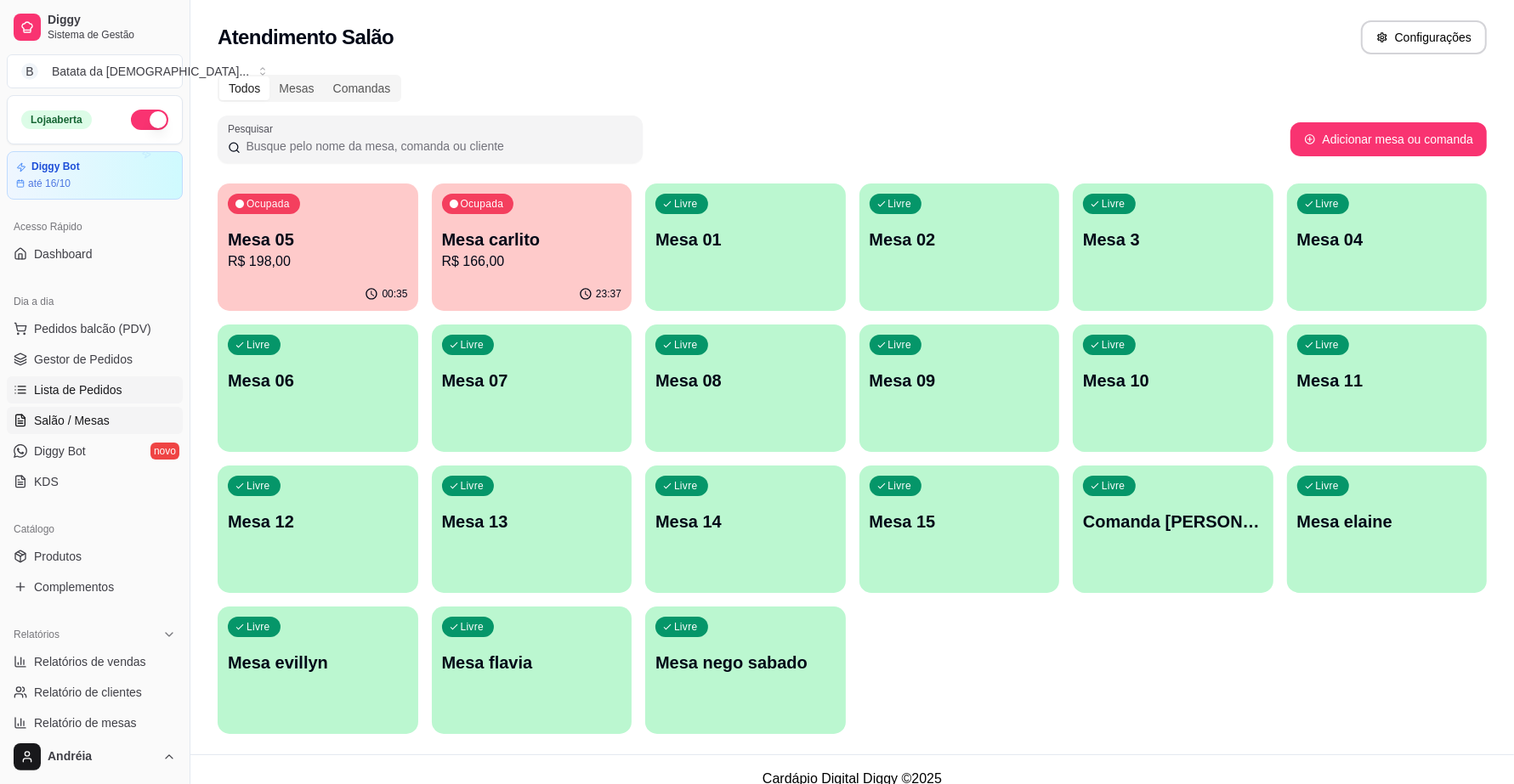
click at [53, 396] on span "Lista de Pedidos" at bounding box center [79, 389] width 89 height 17
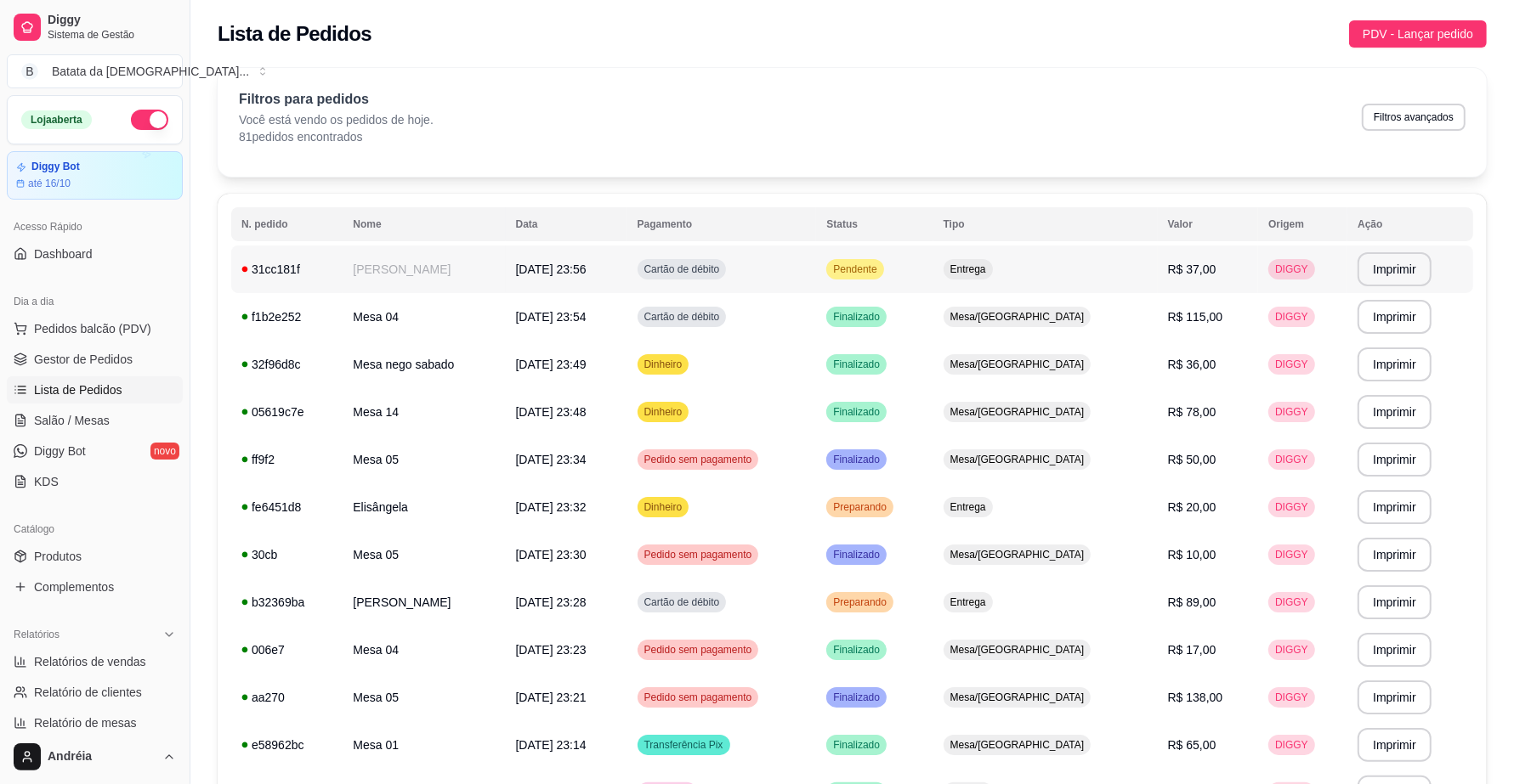
click at [880, 272] on span "Pendente" at bounding box center [854, 270] width 50 height 14
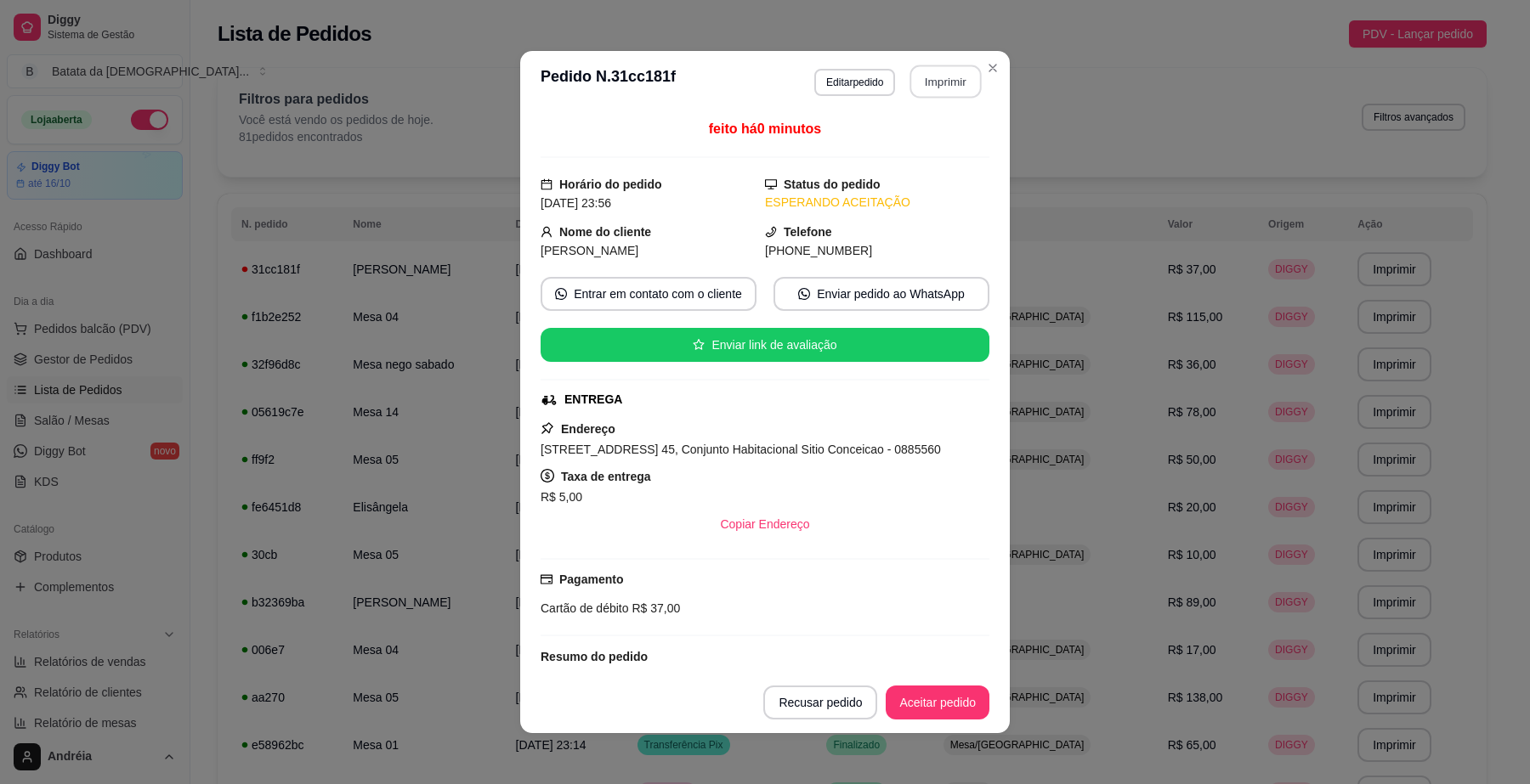
click at [916, 86] on button "Imprimir" at bounding box center [946, 82] width 71 height 33
click at [965, 697] on button "Aceitar pedido" at bounding box center [937, 702] width 103 height 34
click at [948, 703] on button "Mover para preparo" at bounding box center [924, 702] width 132 height 34
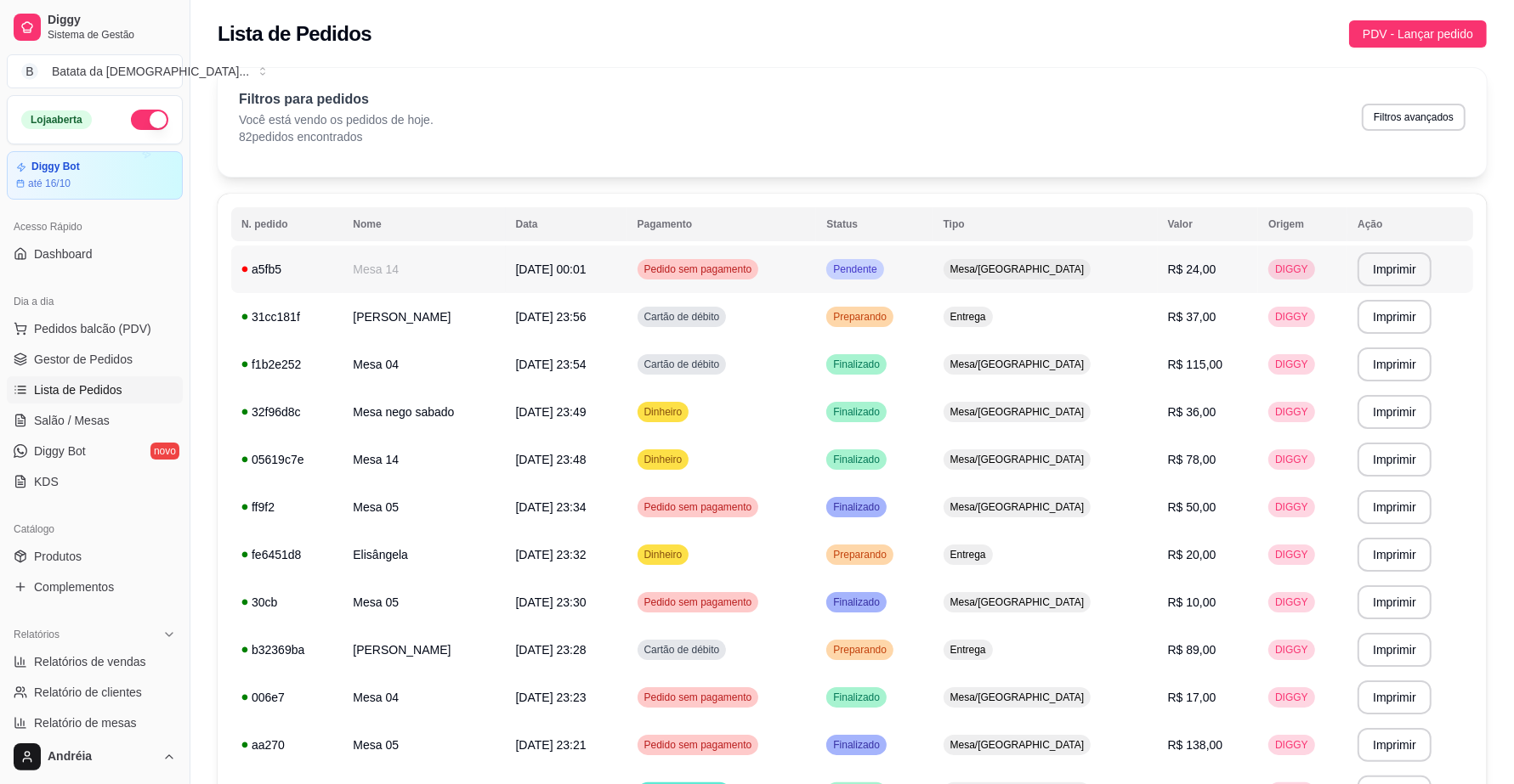
click at [880, 273] on span "Pendente" at bounding box center [854, 270] width 50 height 14
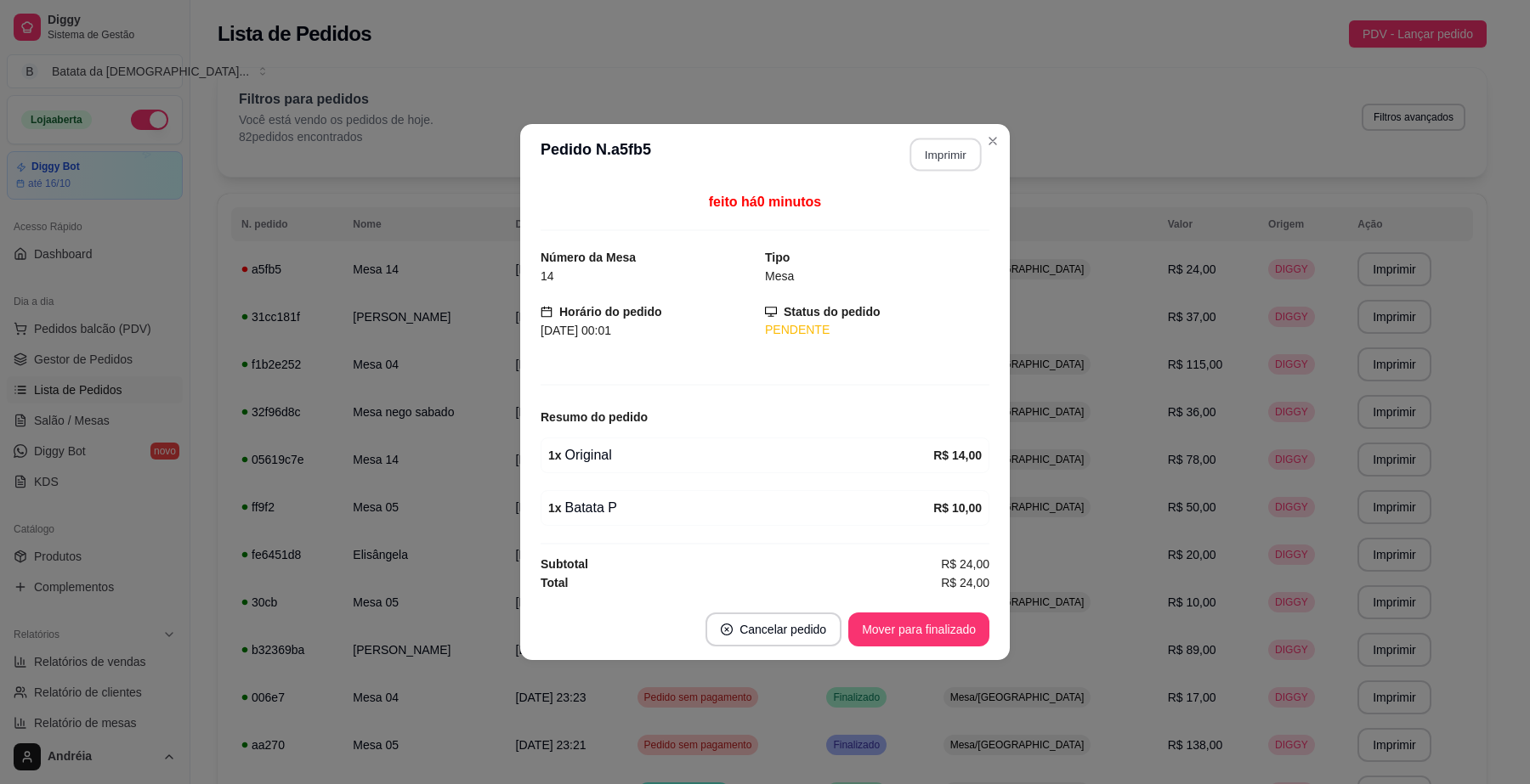
click at [946, 160] on button "Imprimir" at bounding box center [946, 156] width 71 height 33
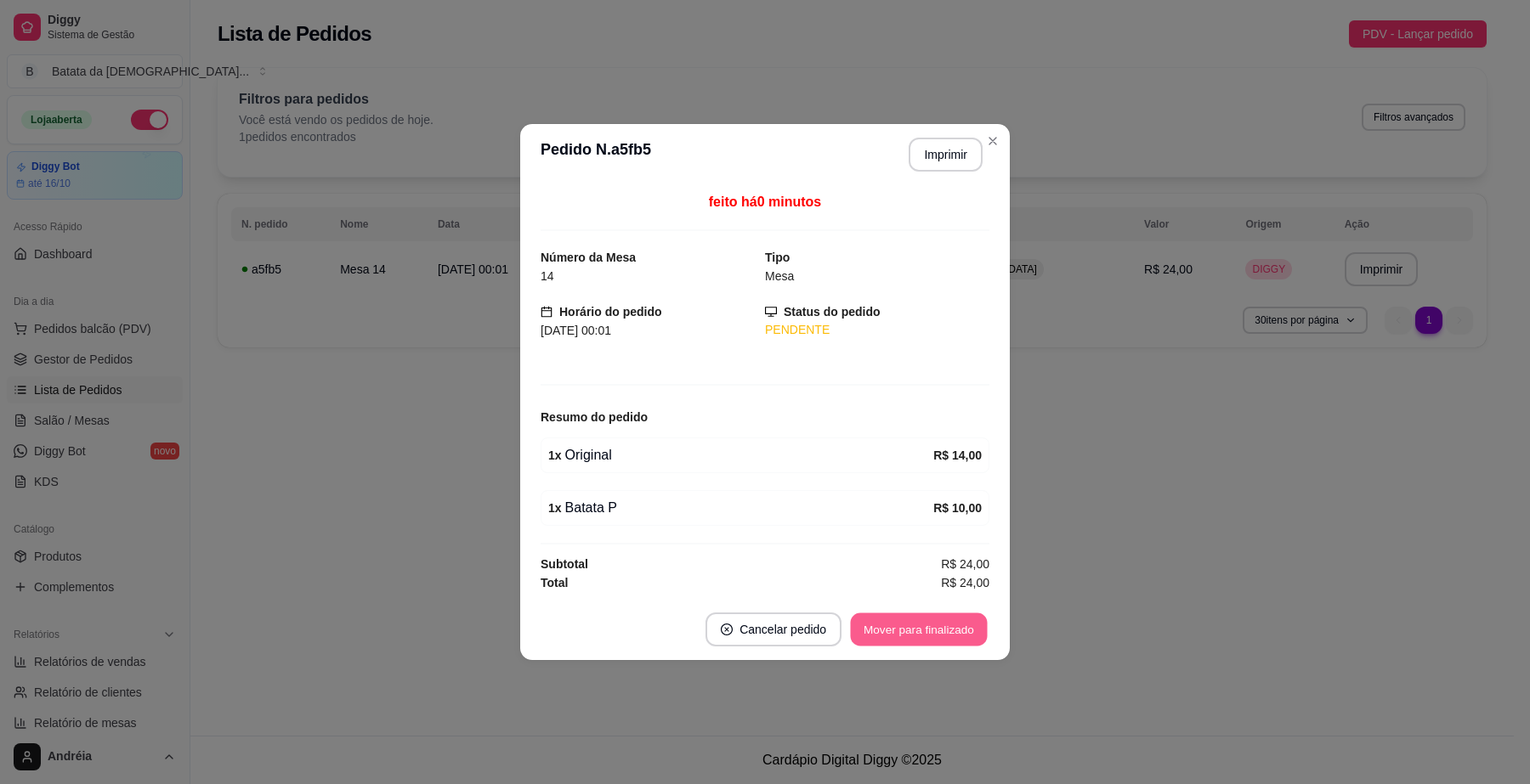
click at [928, 631] on button "Mover para finalizado" at bounding box center [919, 630] width 137 height 33
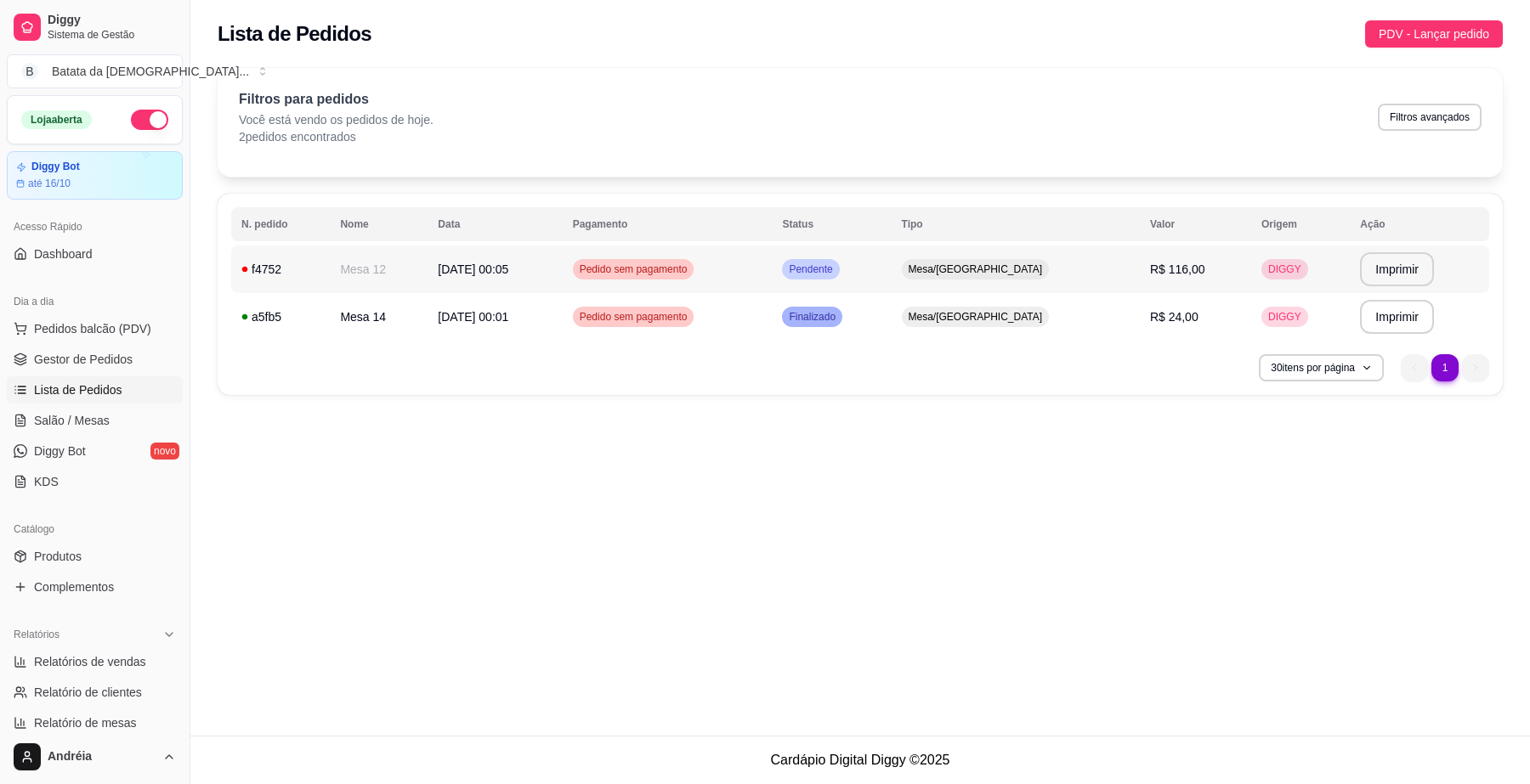
click at [835, 266] on span "Pendente" at bounding box center [810, 270] width 50 height 14
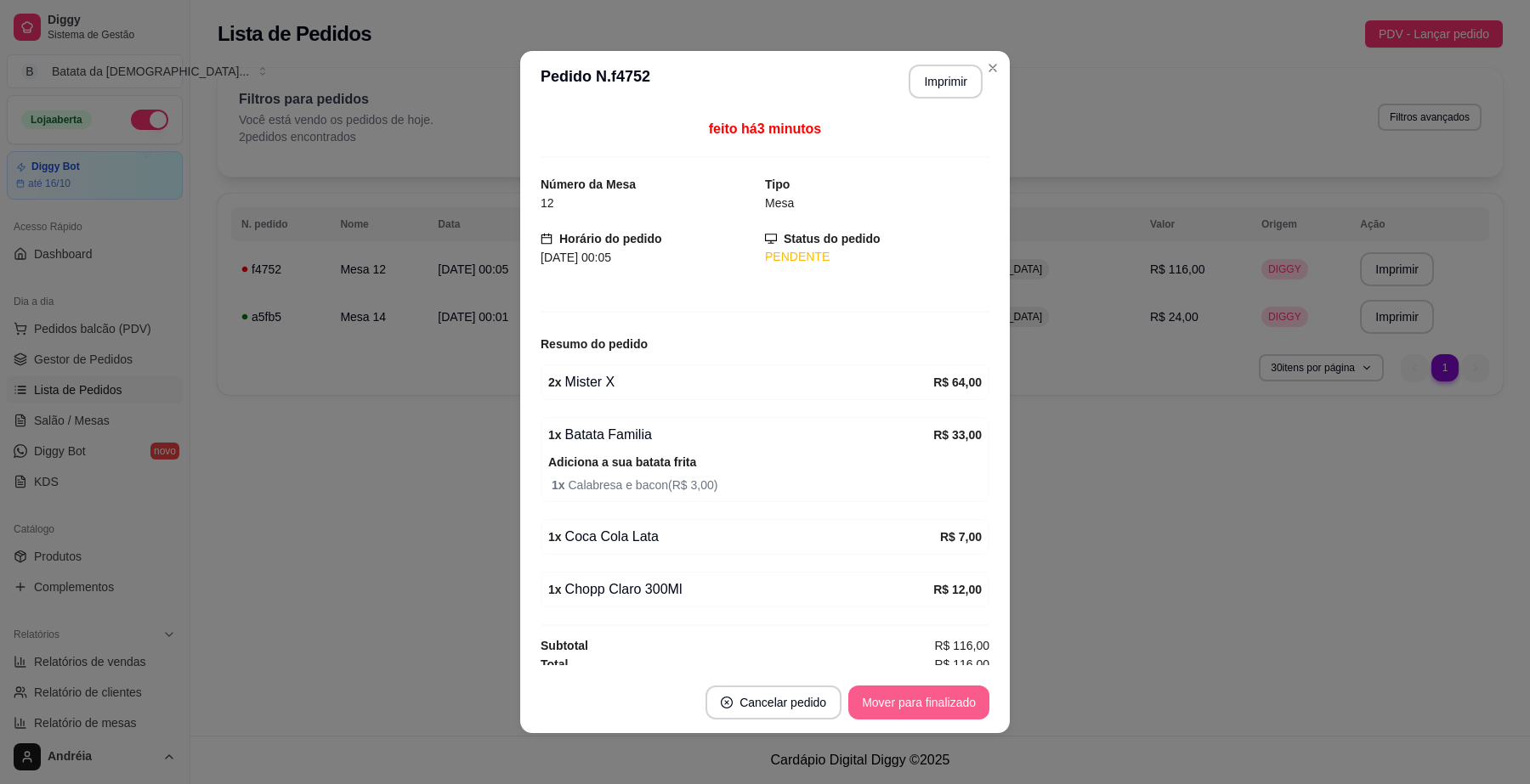
click at [891, 714] on button "Mover para finalizado" at bounding box center [918, 702] width 141 height 34
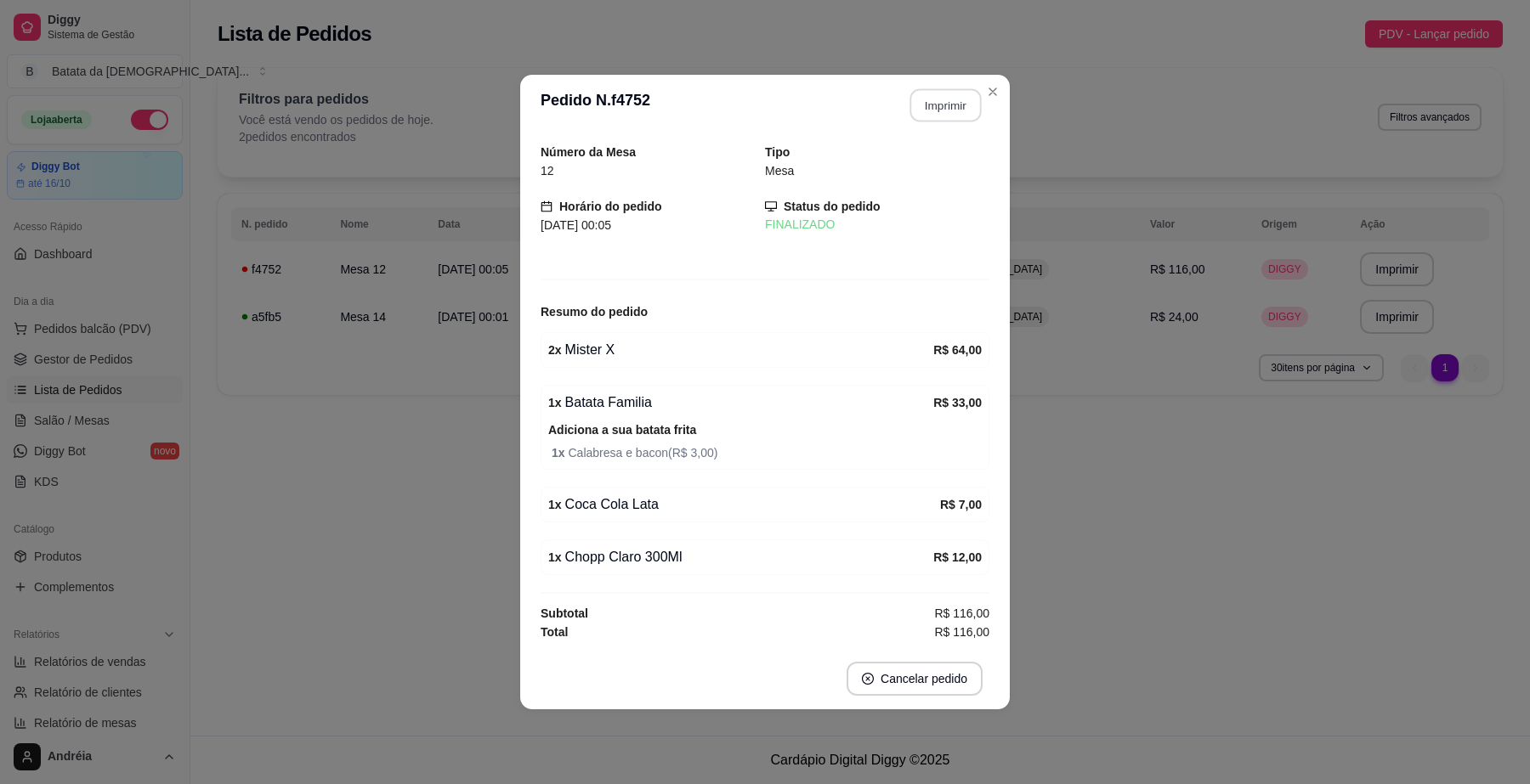
click at [938, 112] on button "Imprimir" at bounding box center [946, 106] width 71 height 33
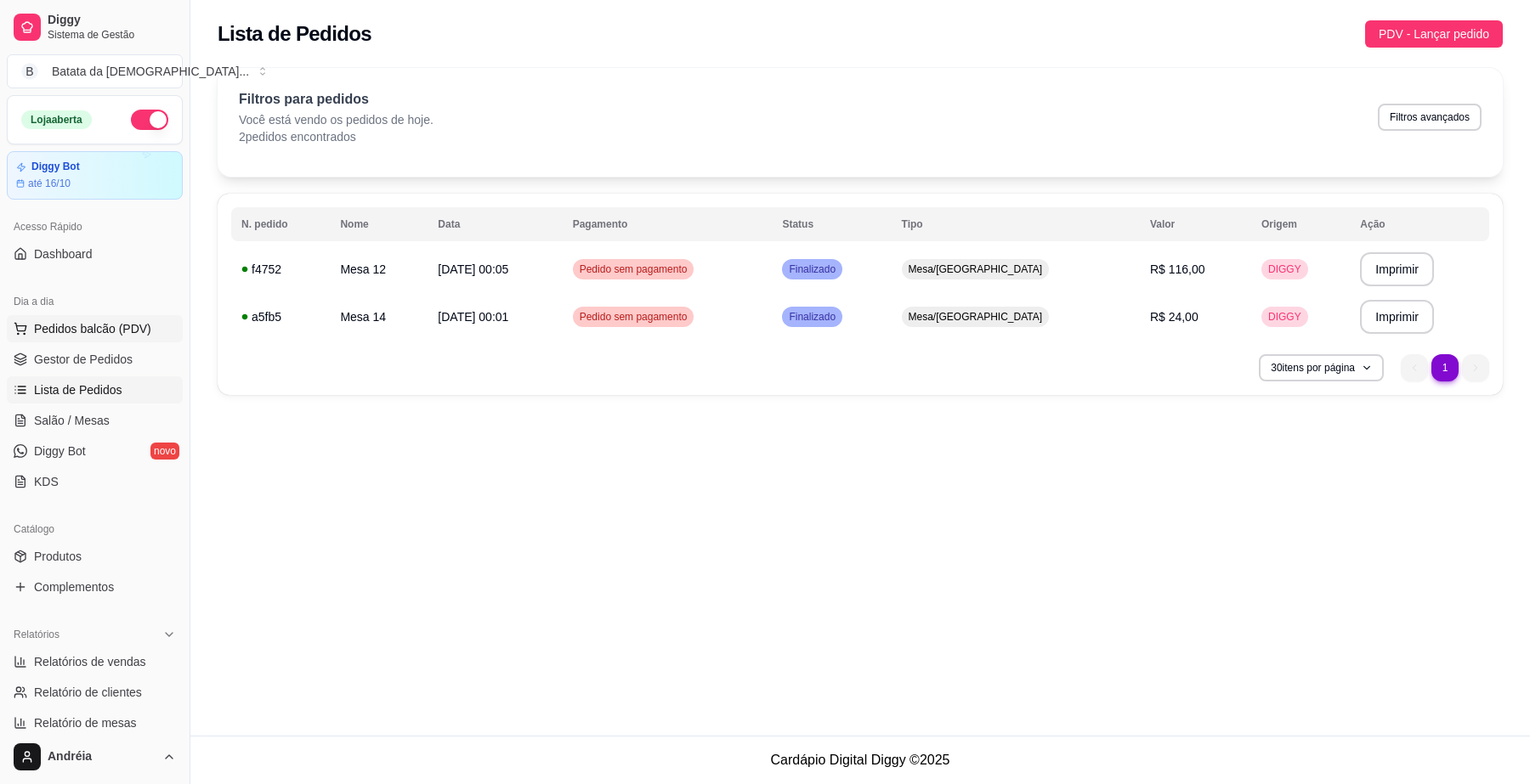
click at [68, 325] on span "Pedidos balcão (PDV)" at bounding box center [93, 328] width 117 height 17
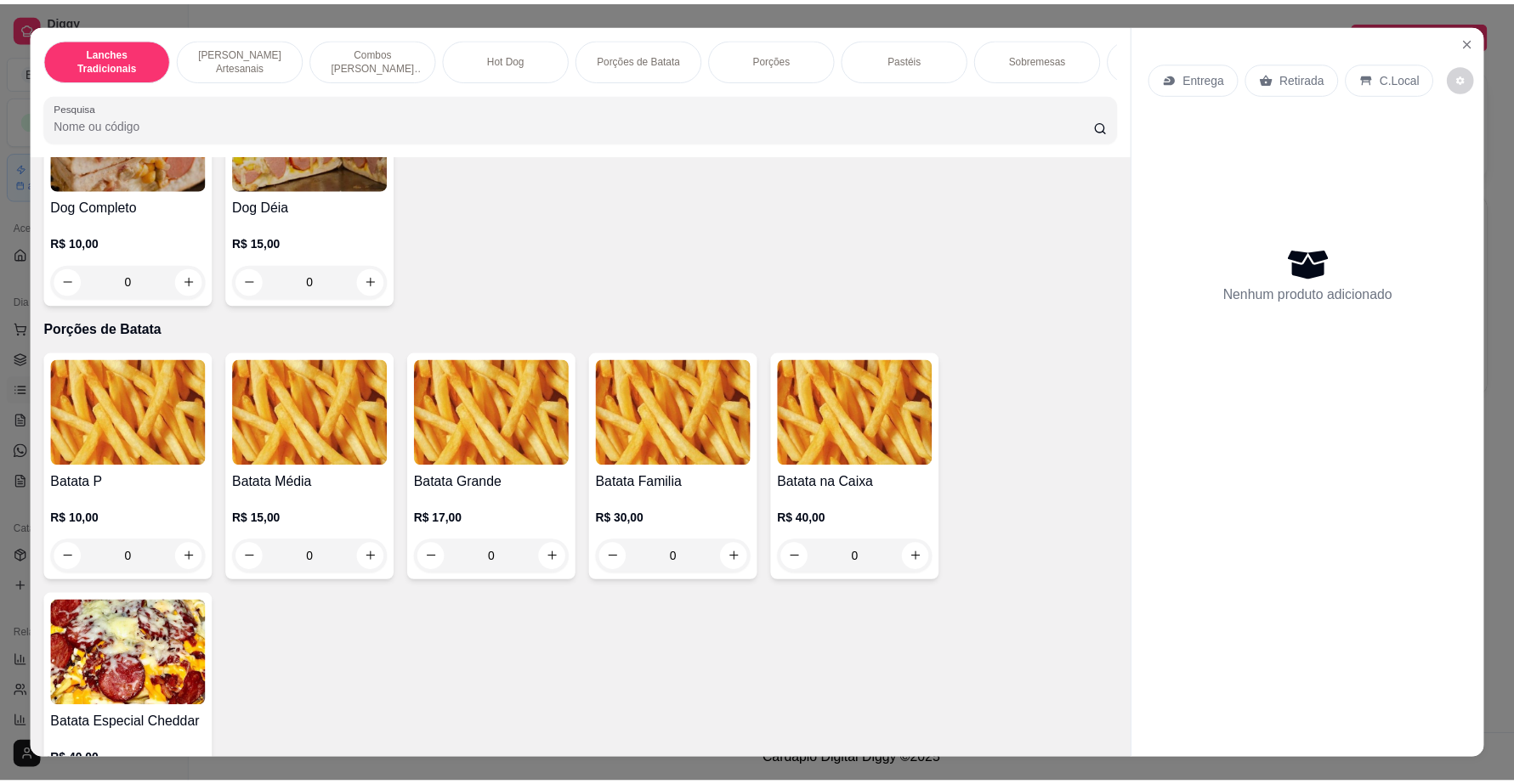
scroll to position [2124, 0]
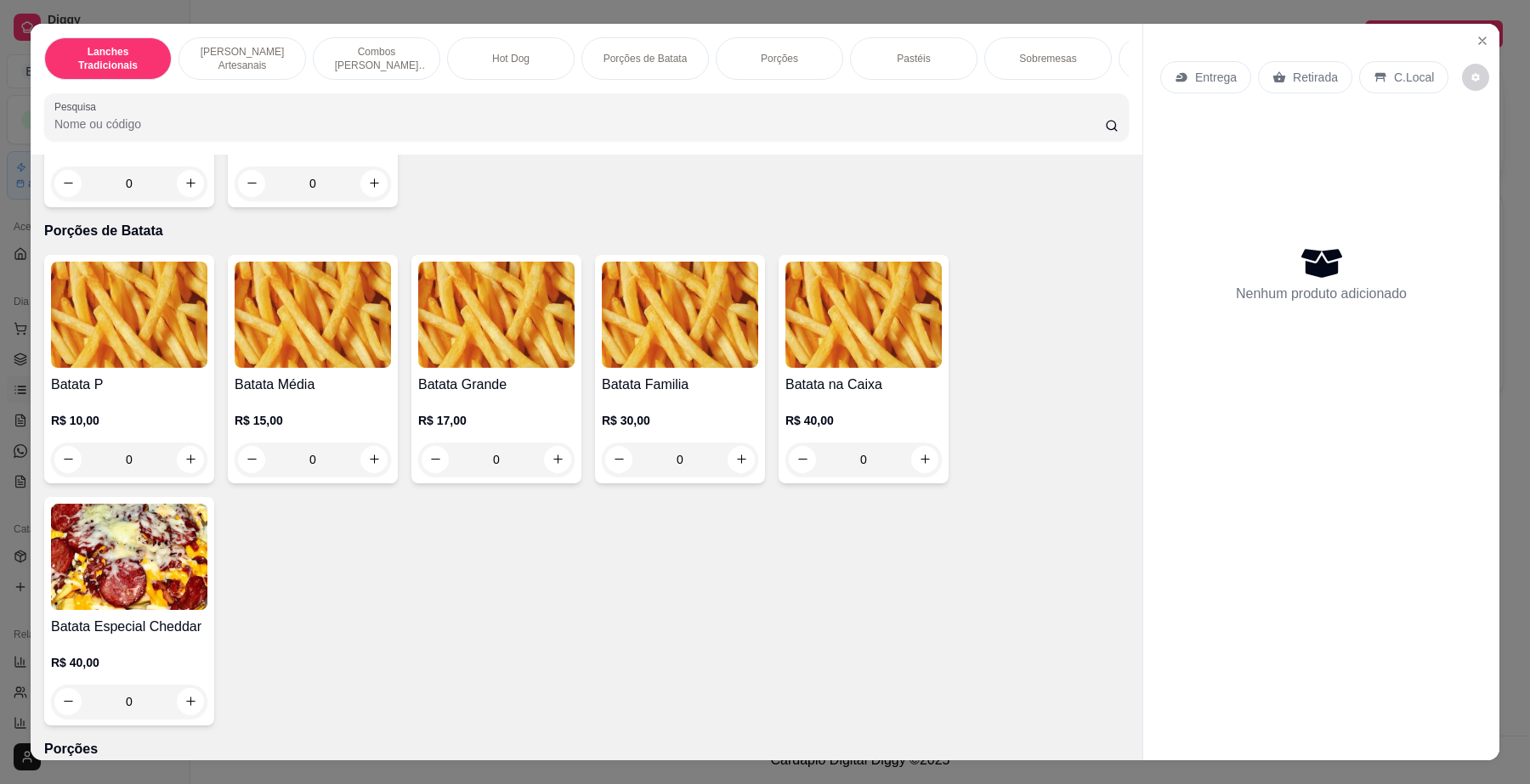
click at [183, 477] on div "0" at bounding box center [129, 460] width 157 height 34
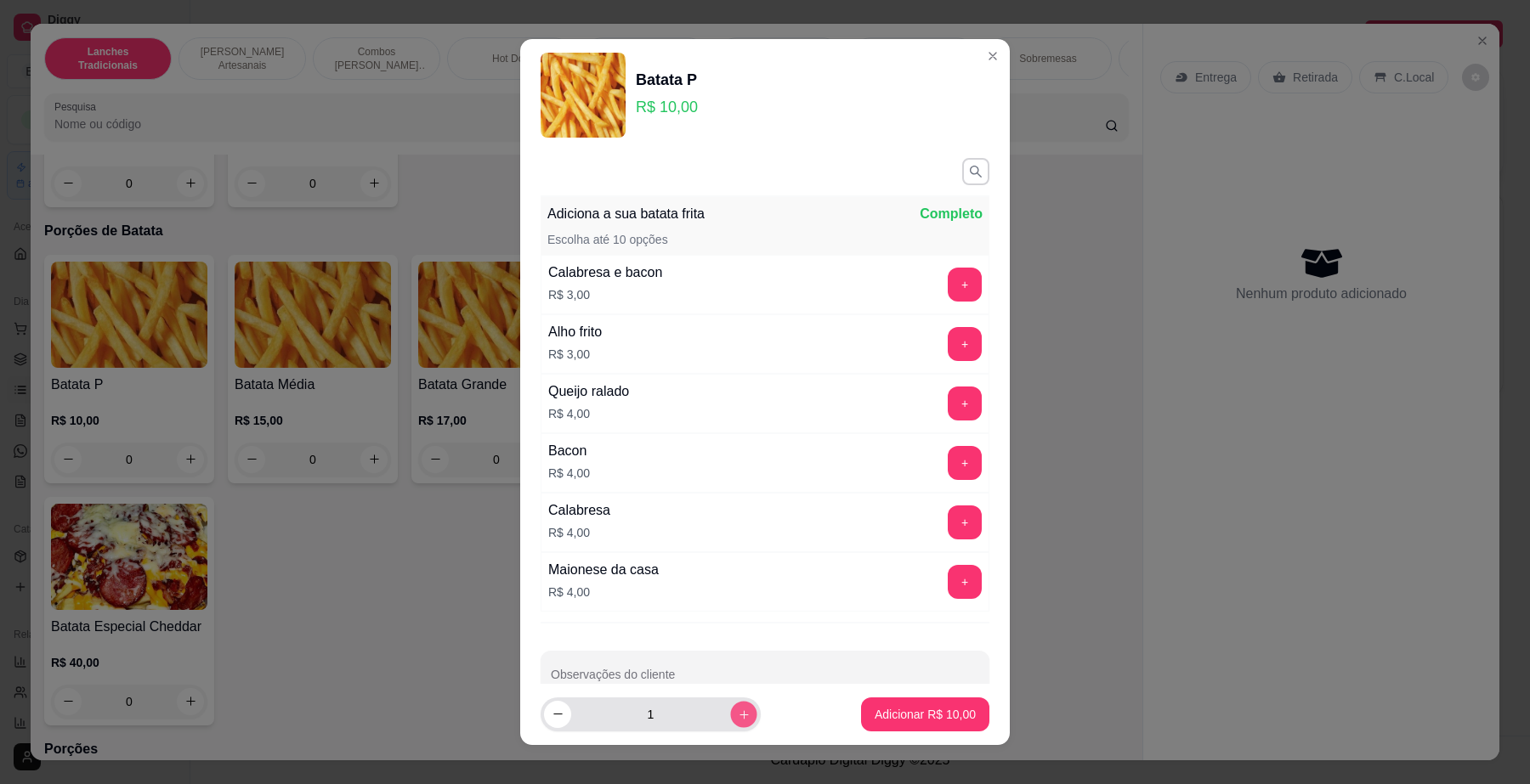
click at [730, 710] on button "increase-product-quantity" at bounding box center [743, 714] width 27 height 27
type input "2"
click at [880, 716] on p "Adicionar R$ 20,00" at bounding box center [926, 714] width 99 height 16
type input "2"
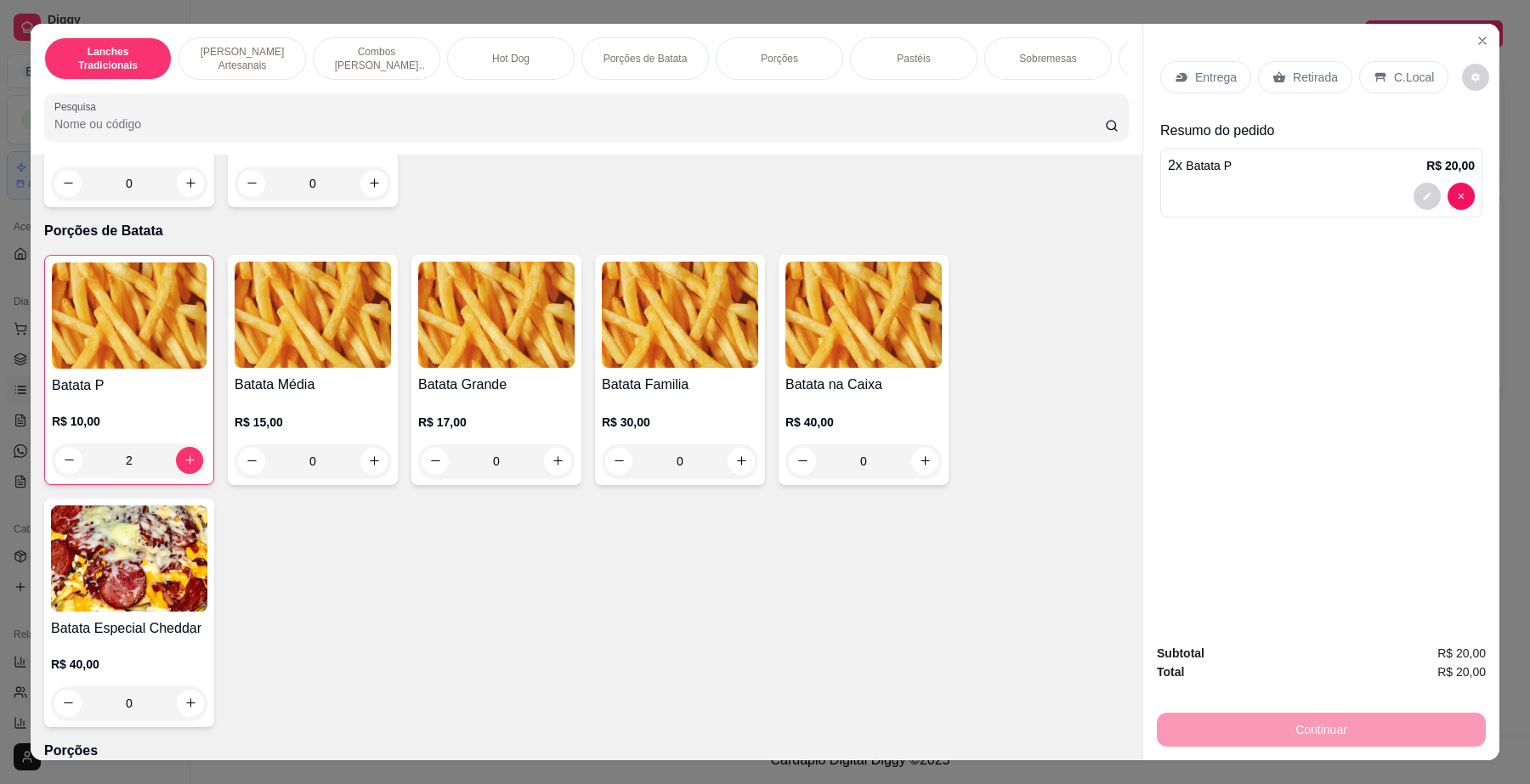
click at [1405, 78] on p "C.Local" at bounding box center [1414, 77] width 40 height 17
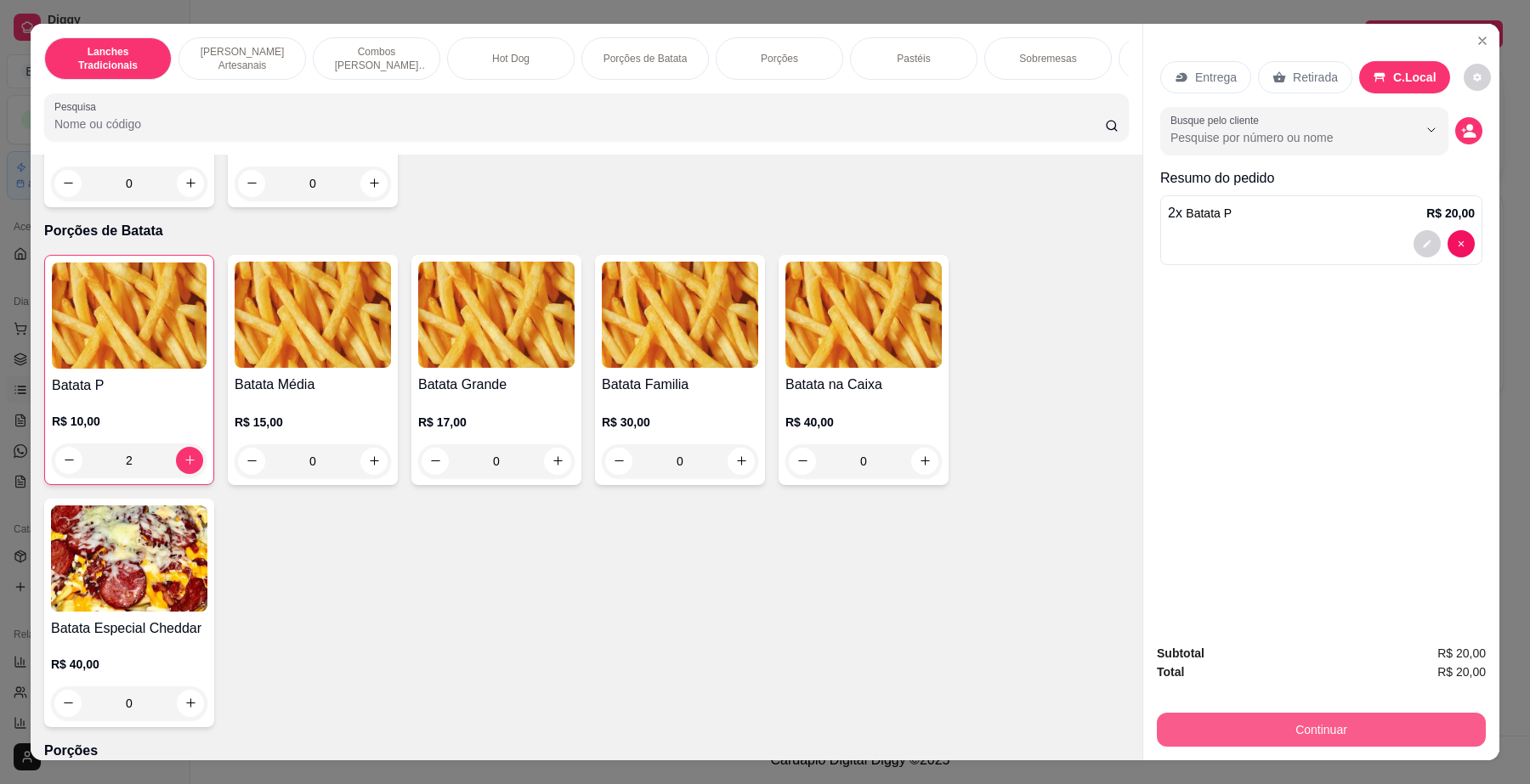
click at [1322, 723] on button "Continuar" at bounding box center [1321, 730] width 329 height 34
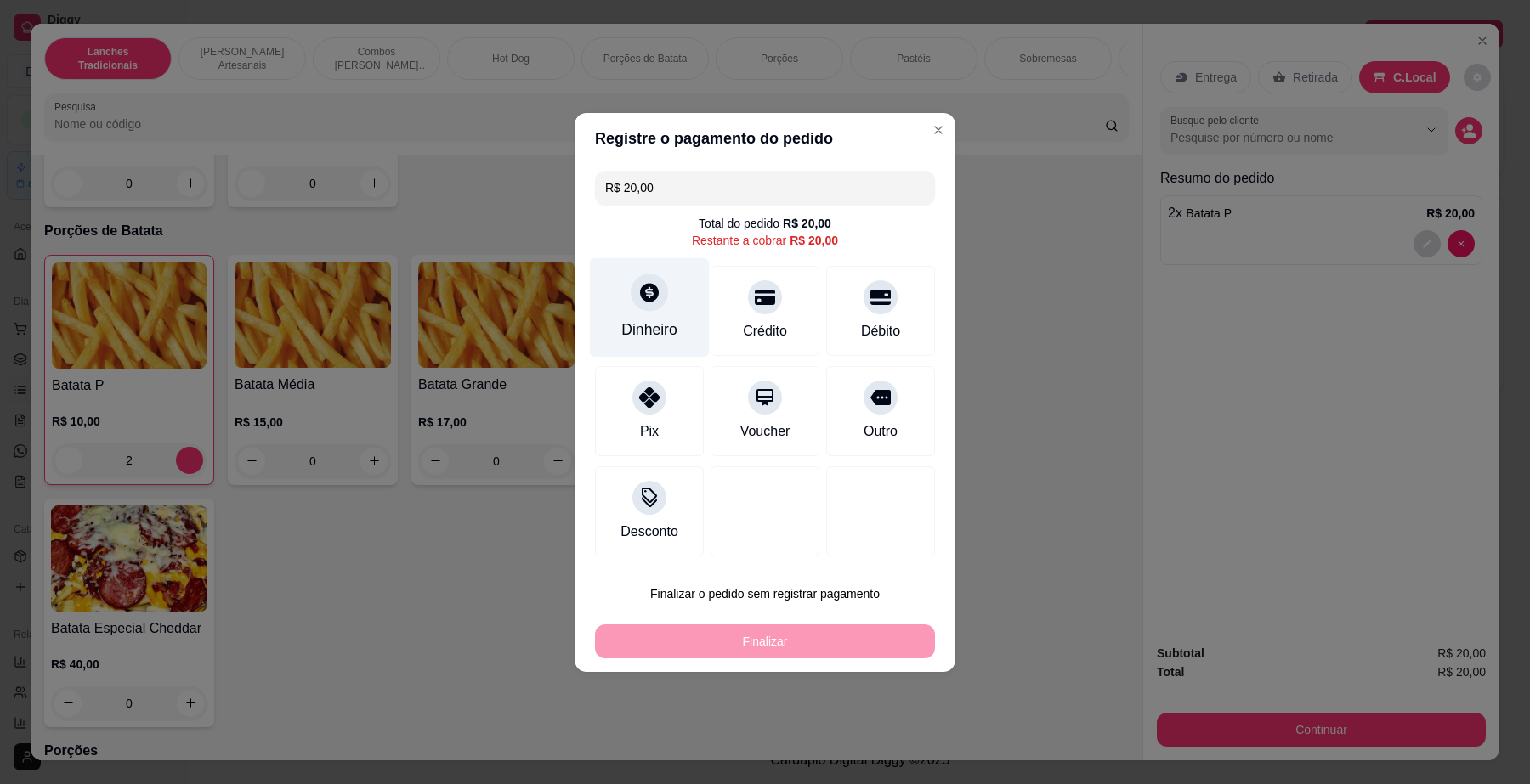
click at [651, 324] on div "Dinheiro" at bounding box center [649, 330] width 56 height 22
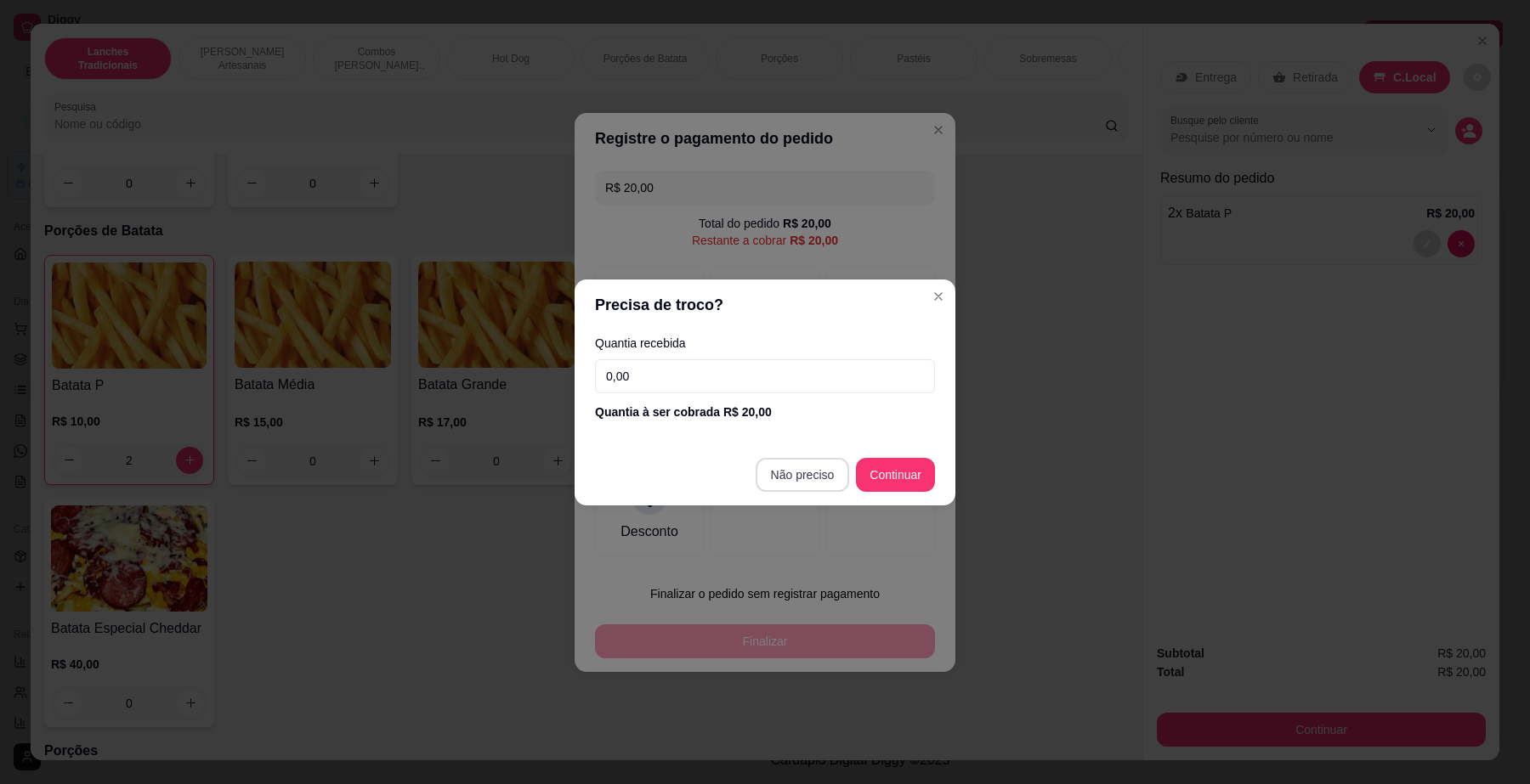
type input "R$ 0,00"
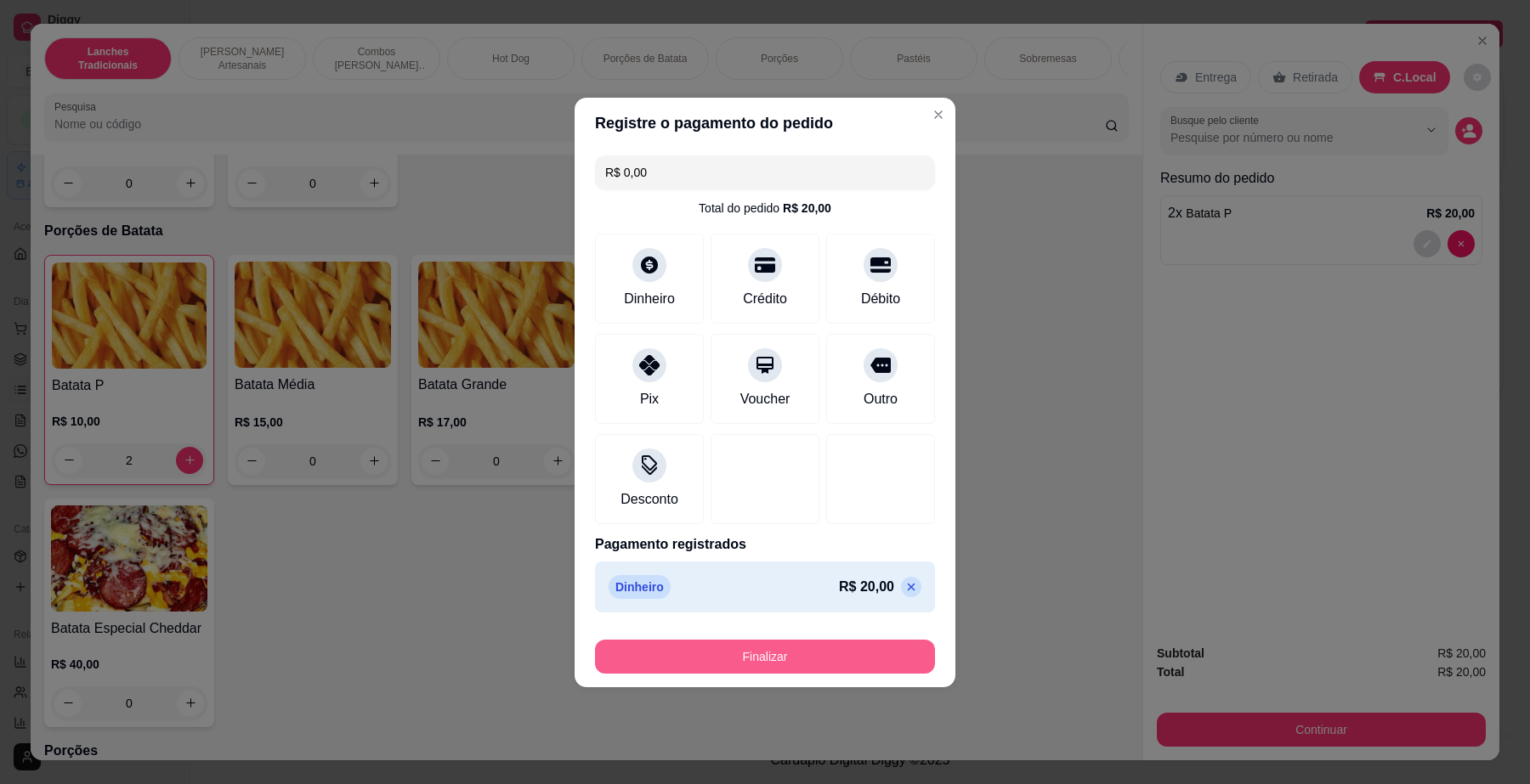
click at [886, 644] on button "Finalizar" at bounding box center [765, 657] width 340 height 34
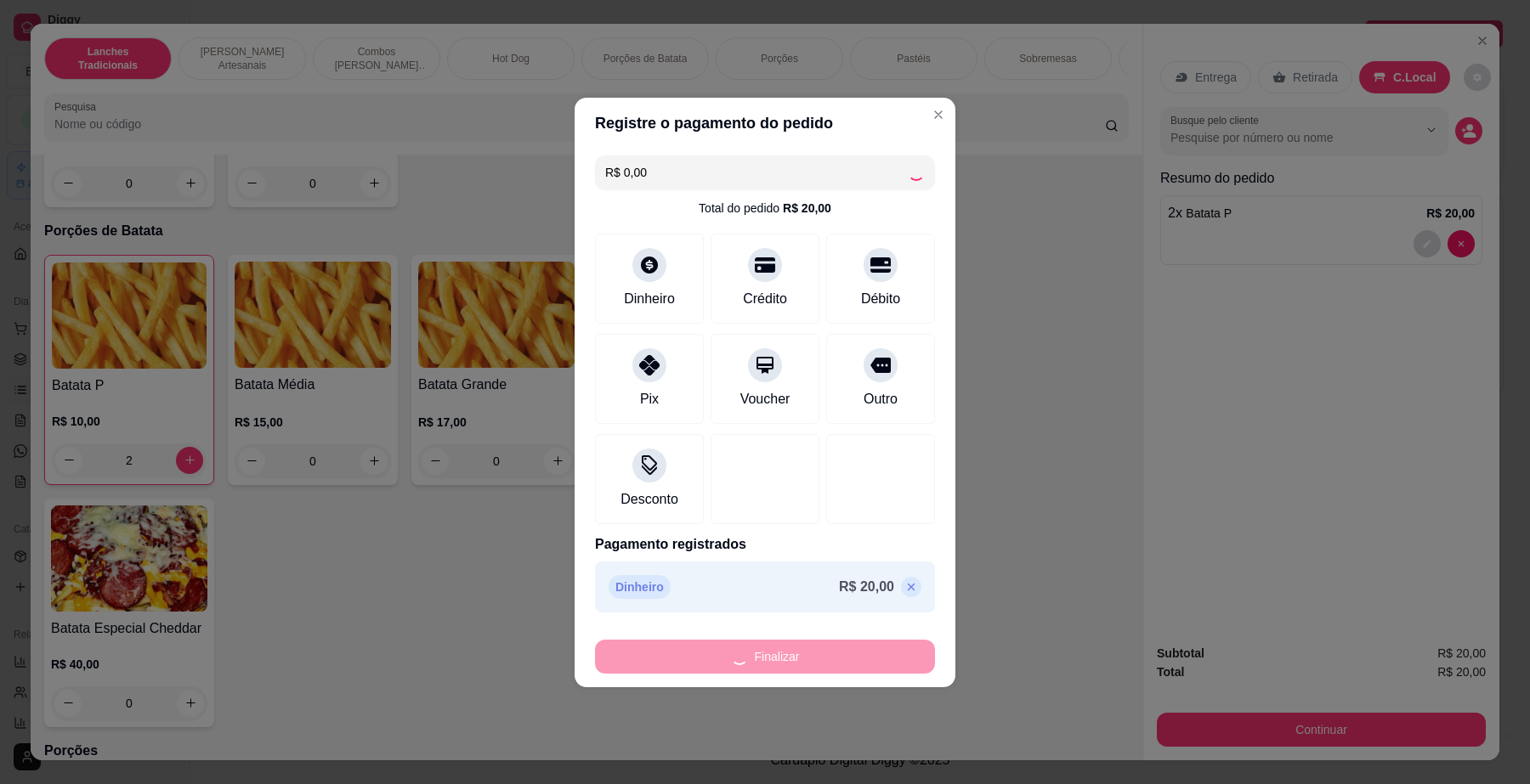
type input "0"
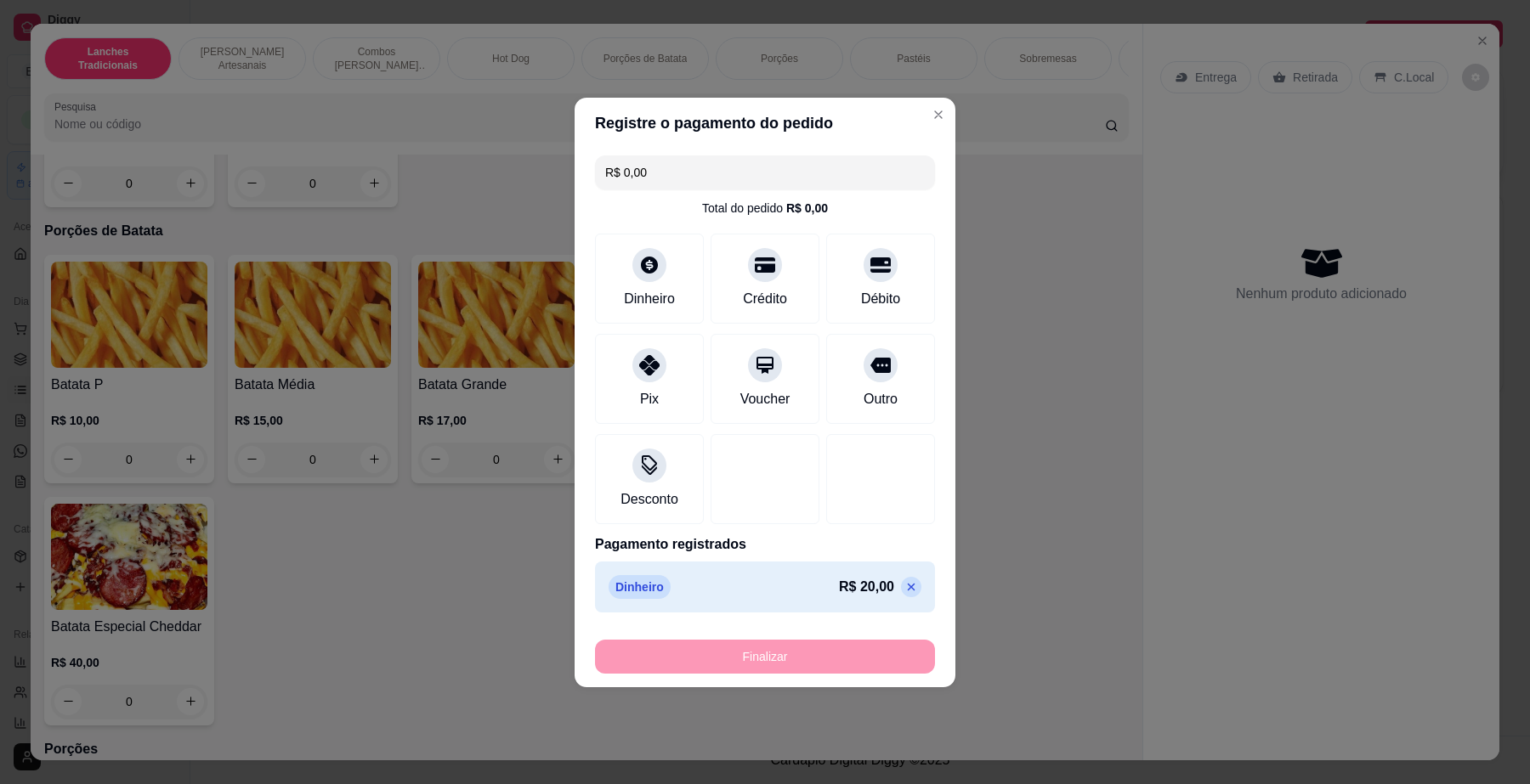
type input "-R$ 20,00"
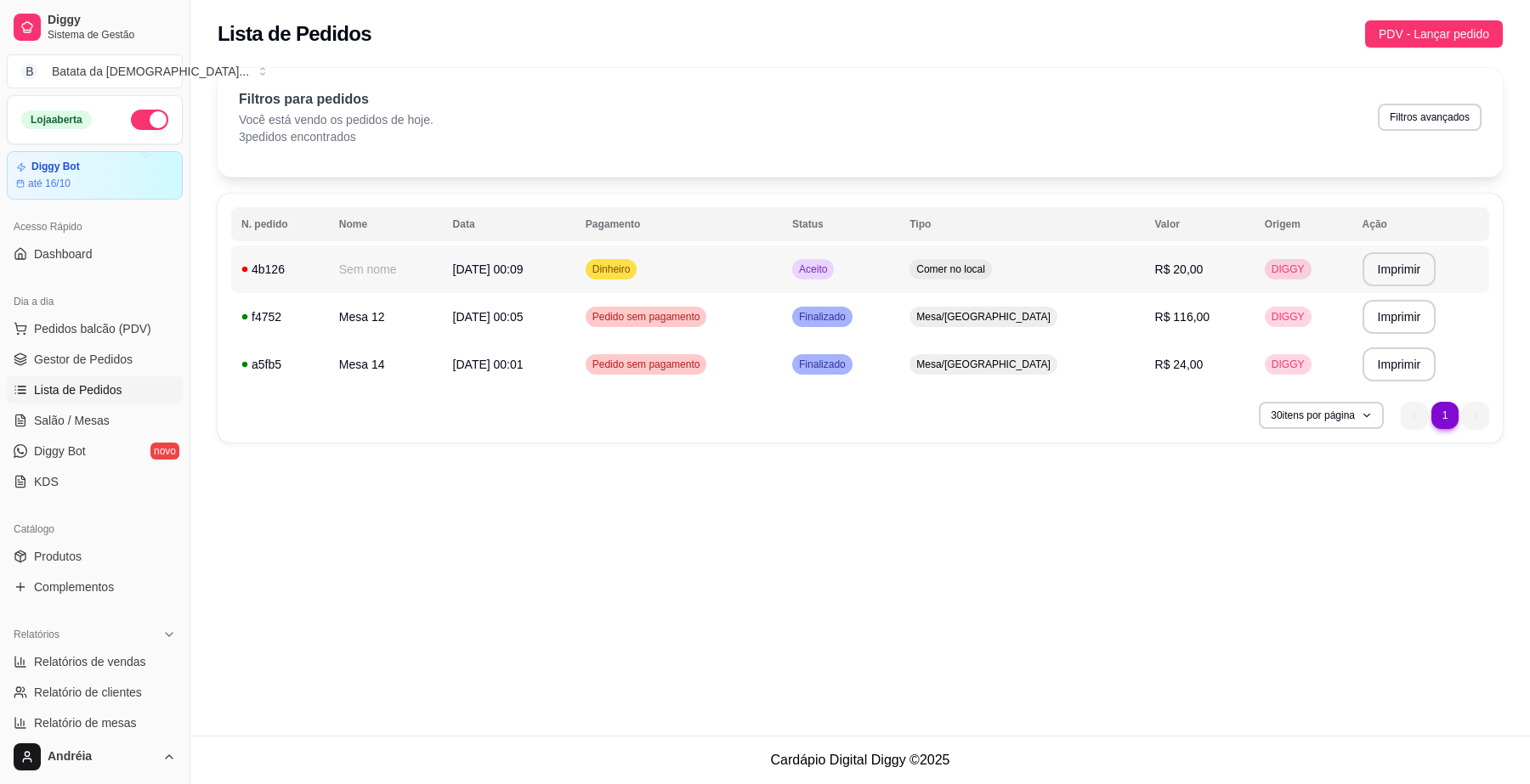
click at [831, 270] on span "Aceito" at bounding box center [813, 270] width 34 height 14
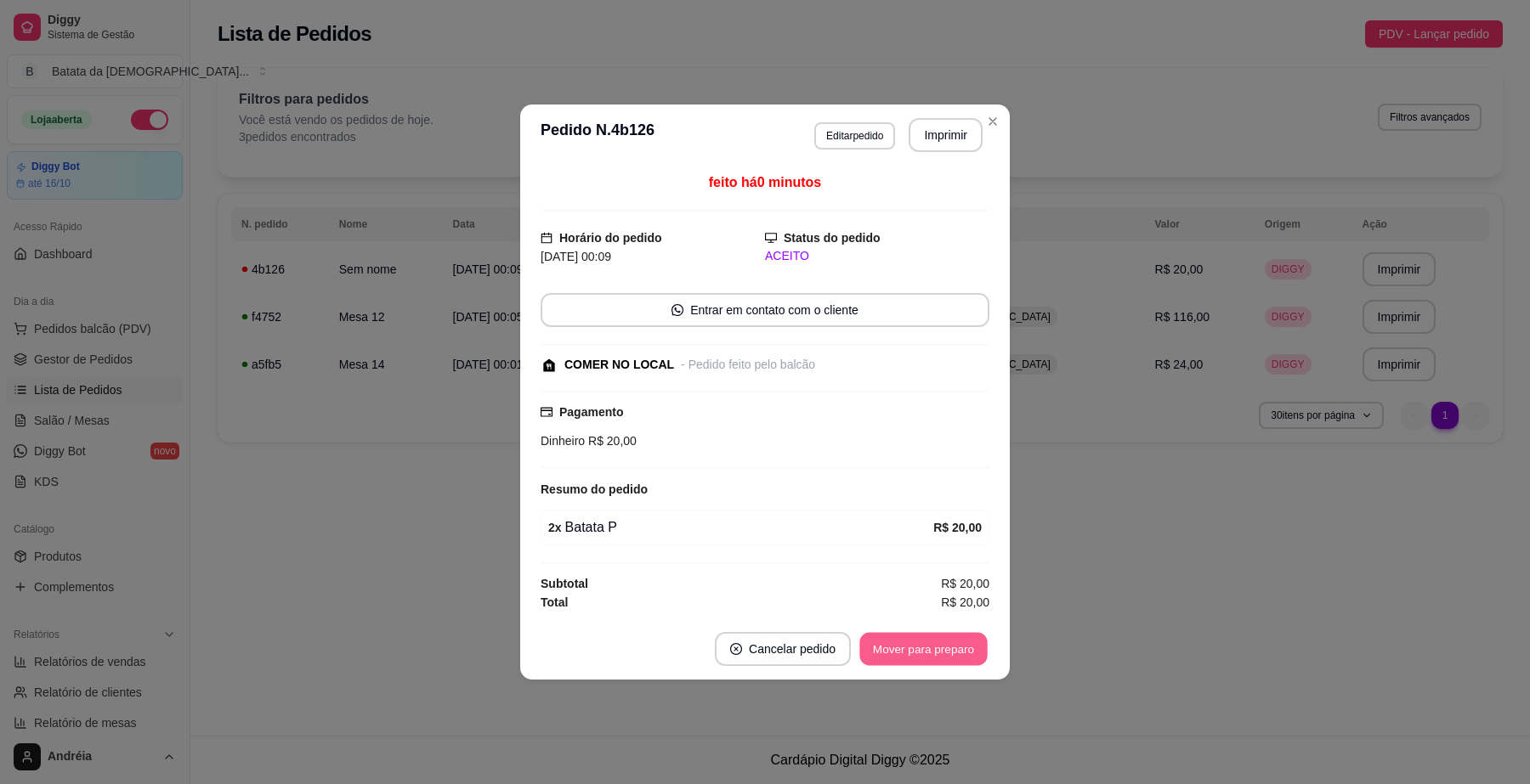
click at [951, 638] on button "Mover para preparo" at bounding box center [922, 650] width 127 height 33
click at [951, 642] on button "Mover para retirada disponível" at bounding box center [895, 650] width 182 height 33
click at [951, 643] on button "Mover para finalizado" at bounding box center [918, 649] width 141 height 34
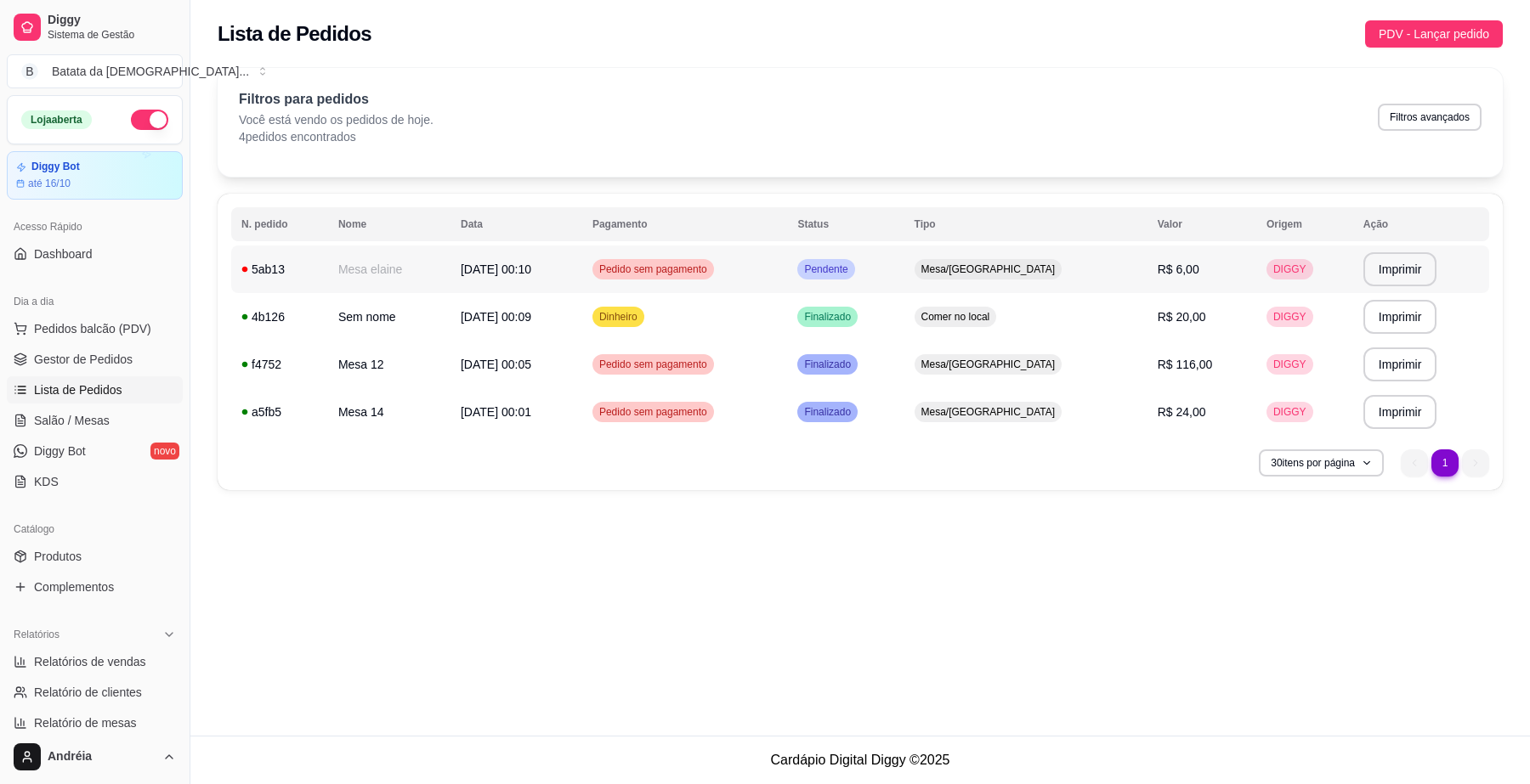
click at [854, 269] on div "Pendente" at bounding box center [826, 269] width 57 height 21
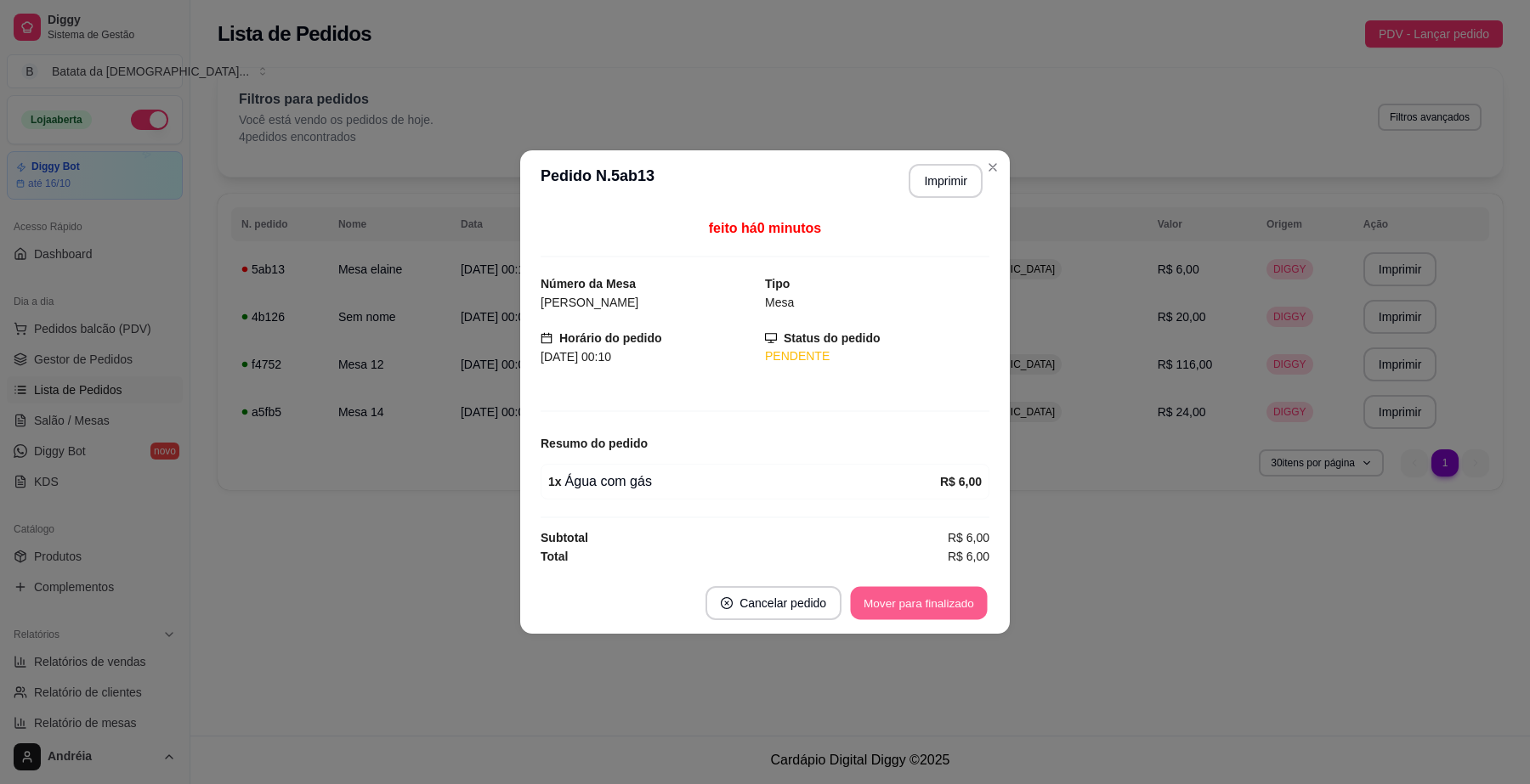
click at [964, 617] on button "Mover para finalizado" at bounding box center [919, 604] width 137 height 33
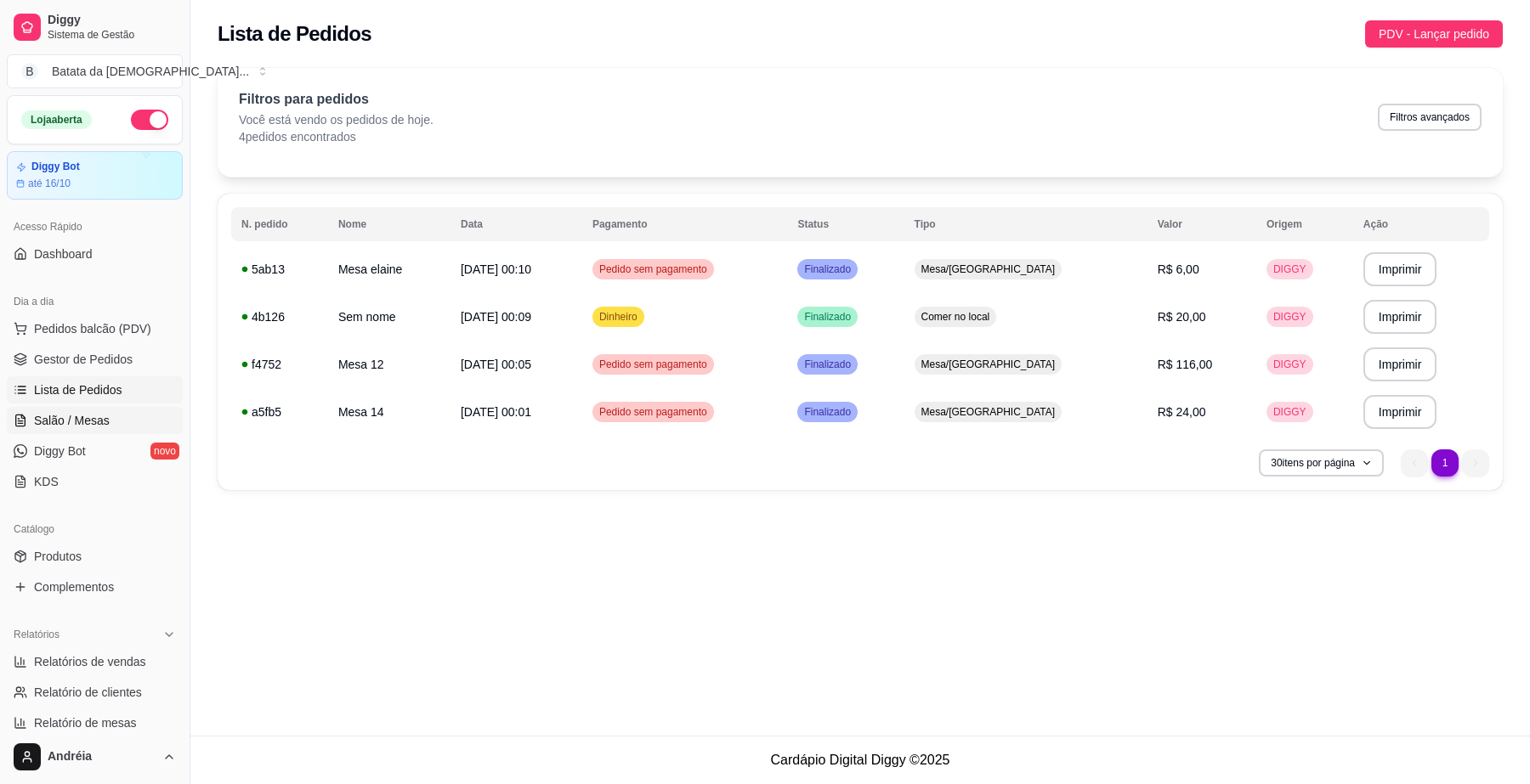
click at [78, 415] on span "Salão / Mesas" at bounding box center [72, 421] width 76 height 17
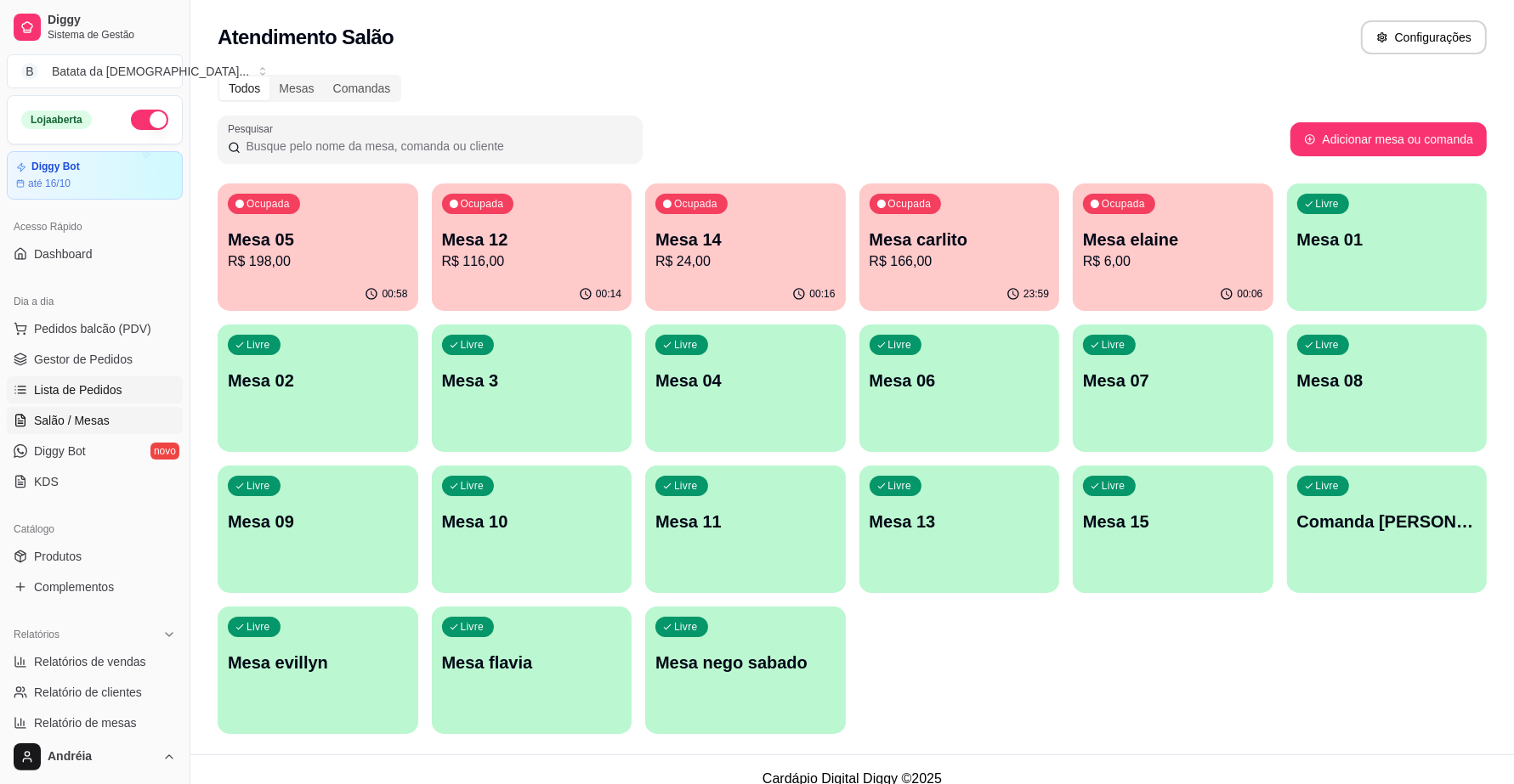
click at [107, 384] on span "Lista de Pedidos" at bounding box center [79, 389] width 89 height 17
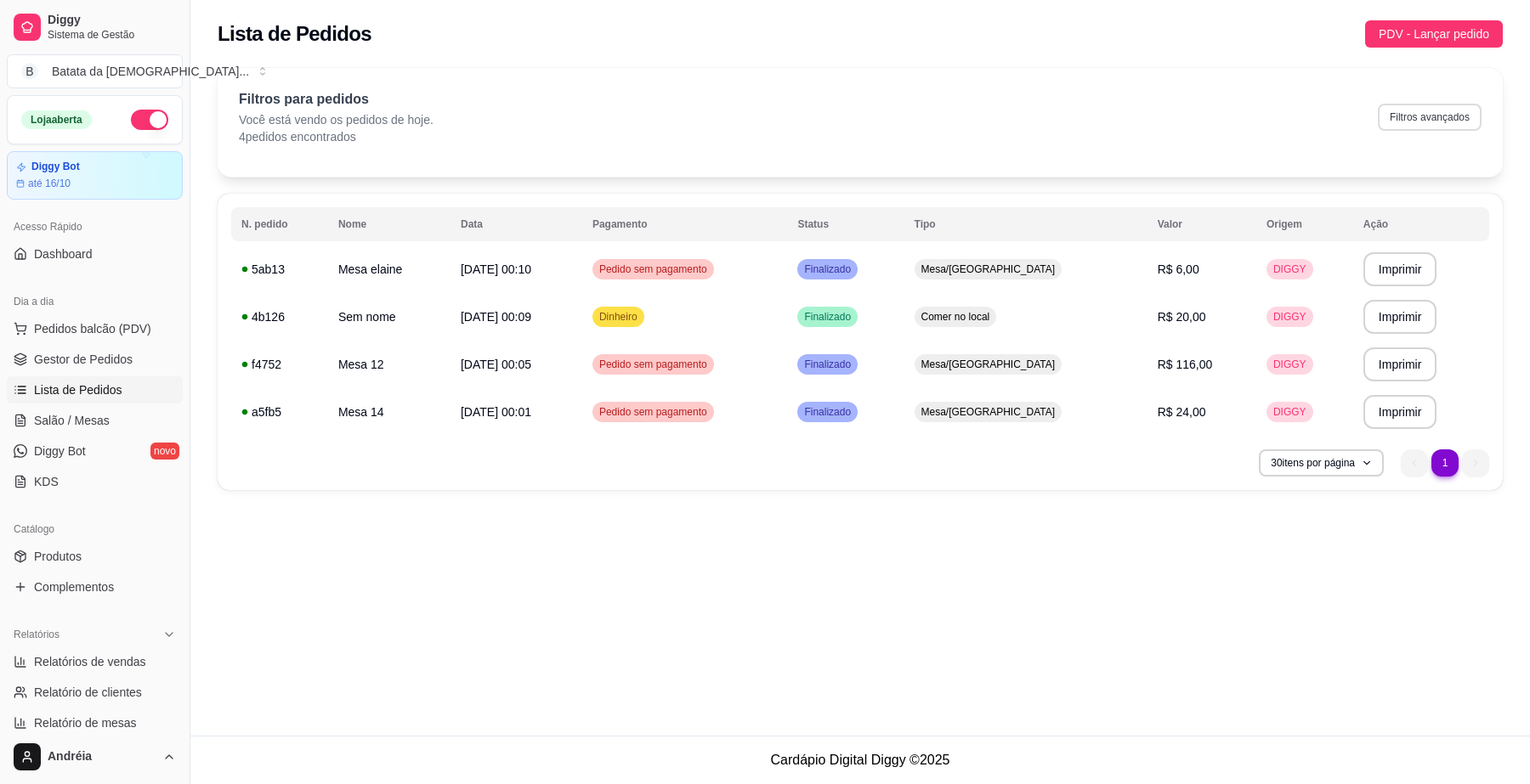
click at [1430, 112] on button "Filtros avançados" at bounding box center [1430, 117] width 103 height 28
select select "0"
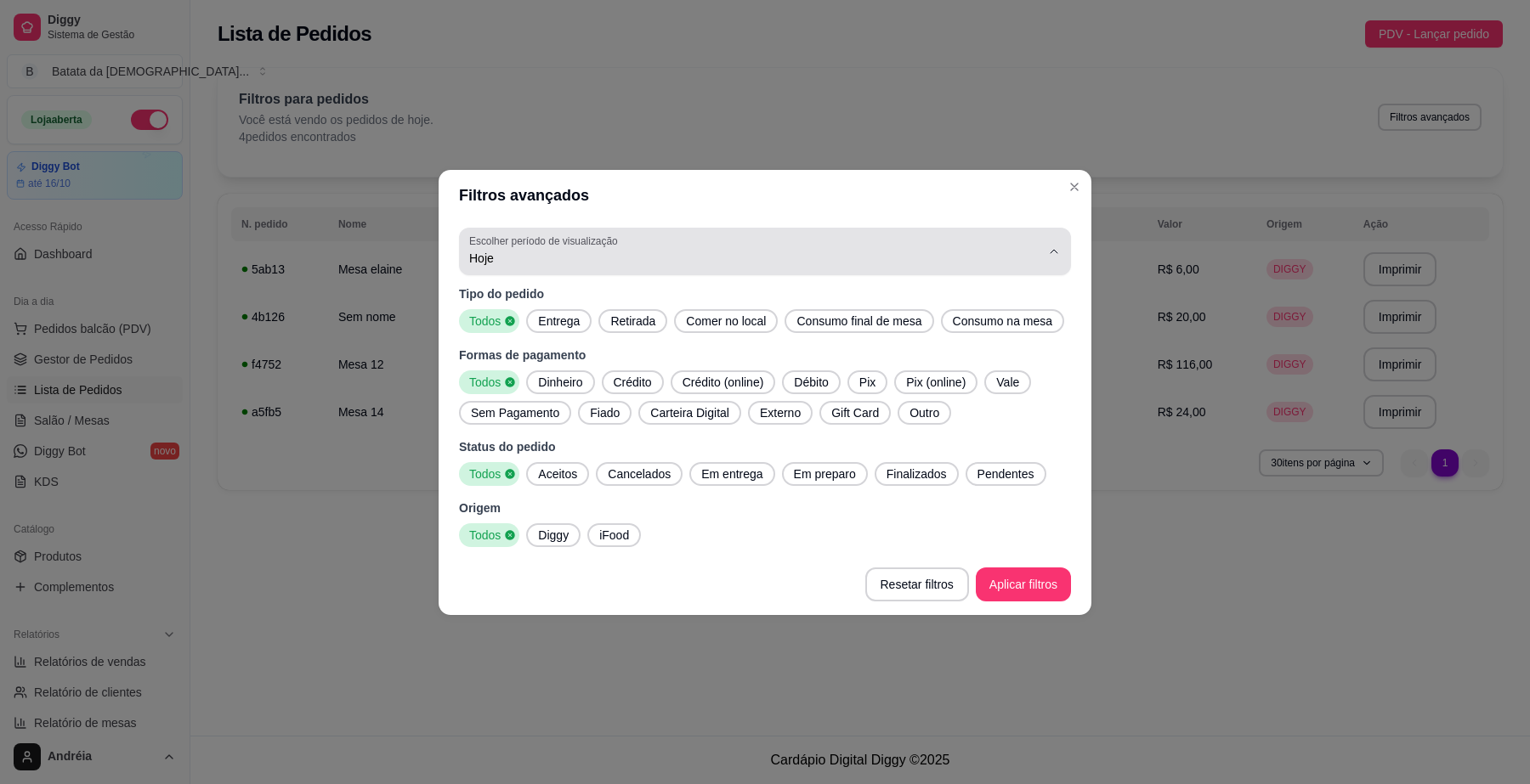
click at [1051, 247] on icon "button" at bounding box center [1054, 252] width 14 height 14
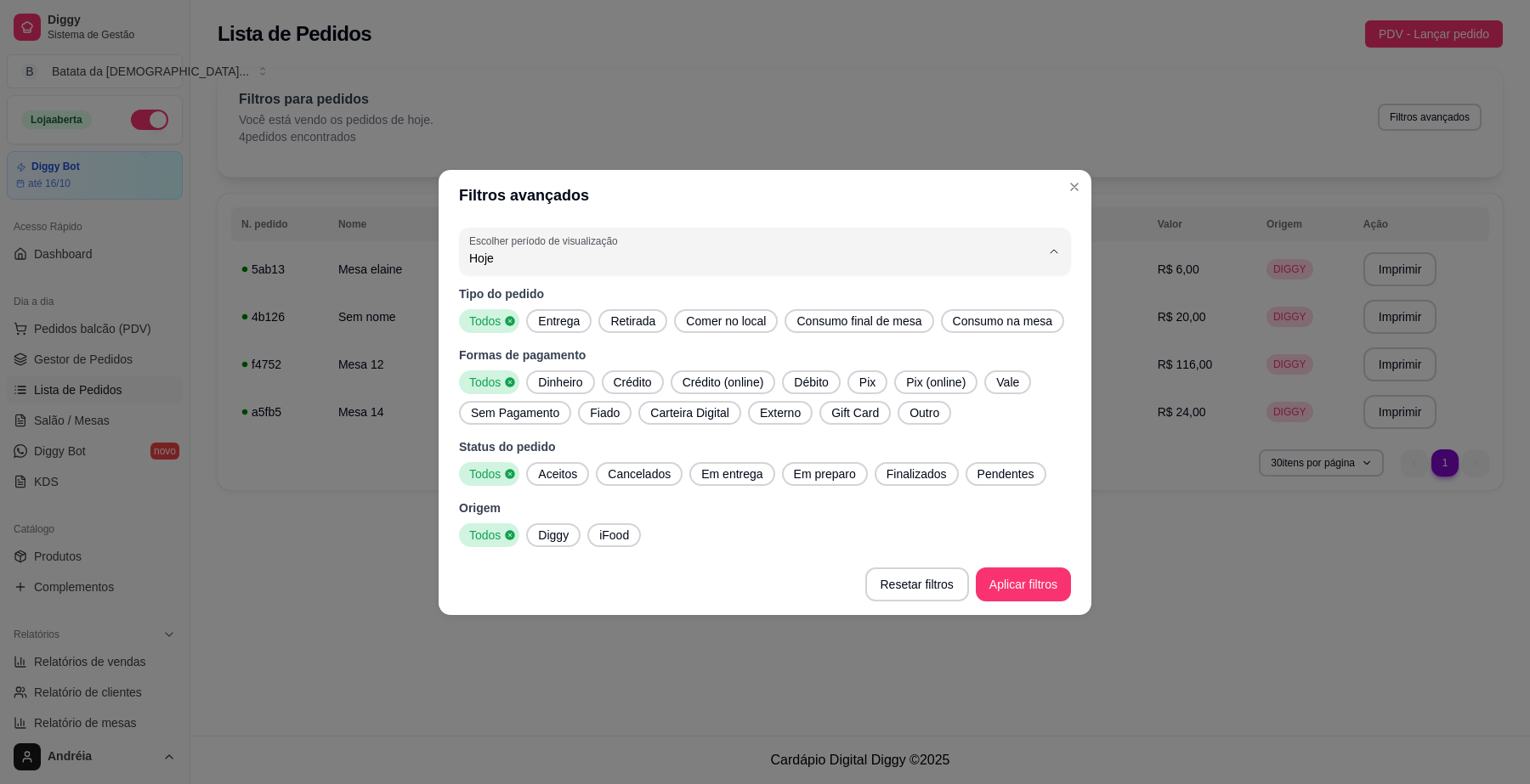
click at [1030, 324] on span "Ontem" at bounding box center [757, 326] width 545 height 16
type input "1"
select select "1"
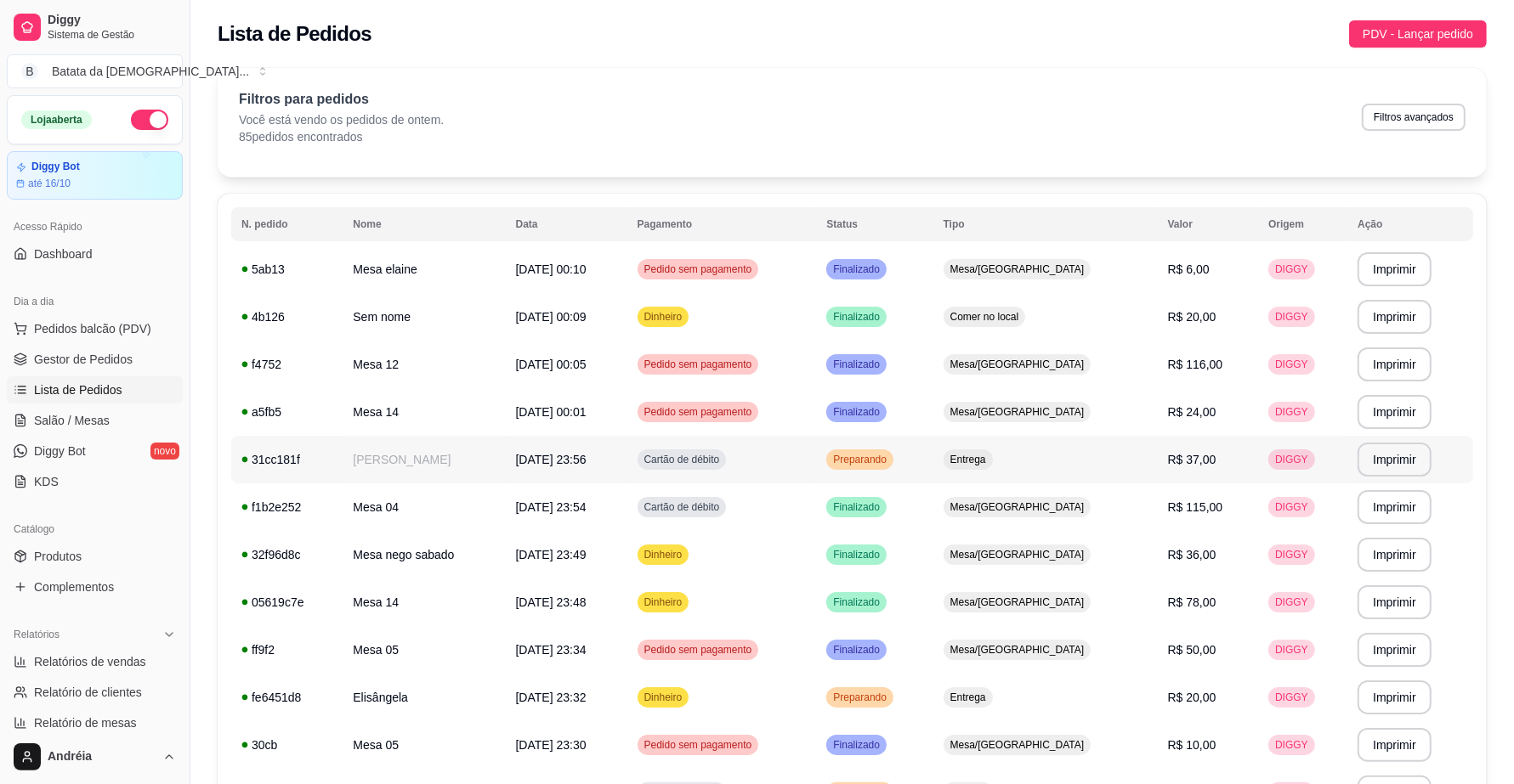
click at [890, 460] on span "Preparando" at bounding box center [859, 460] width 60 height 14
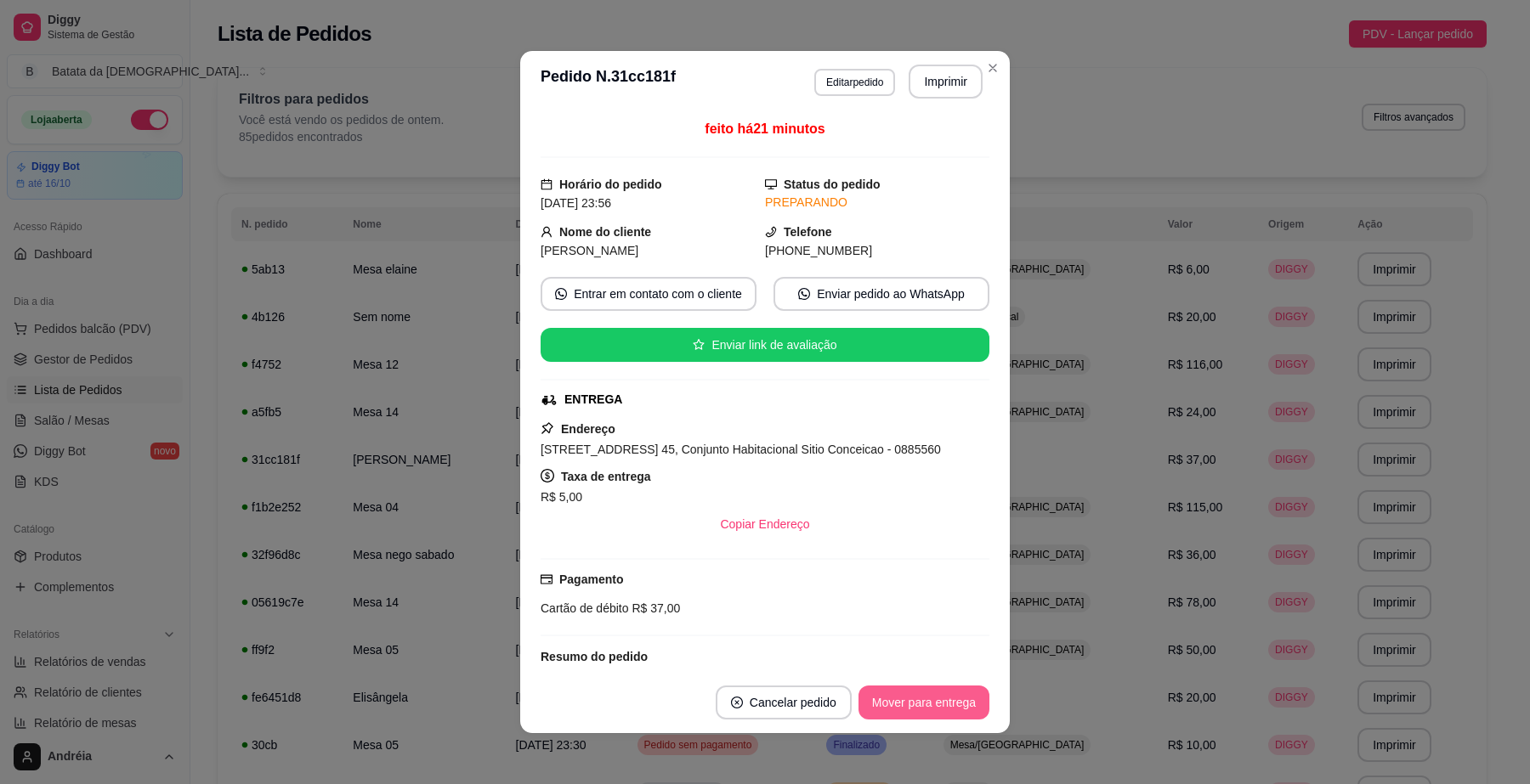
click at [957, 695] on button "Mover para entrega" at bounding box center [924, 702] width 131 height 34
click at [957, 702] on button "Mover para finalizado" at bounding box center [918, 702] width 141 height 34
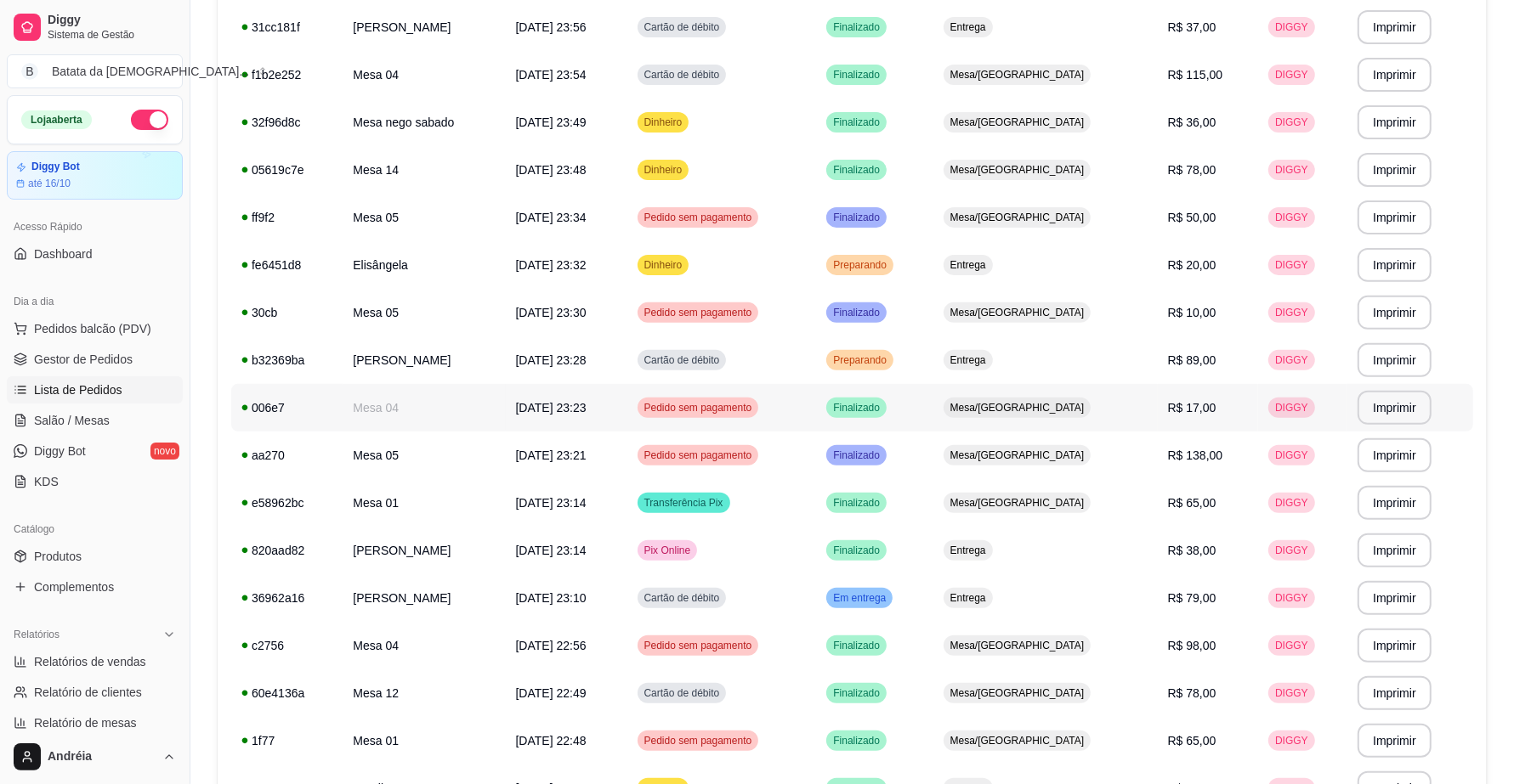
scroll to position [531, 0]
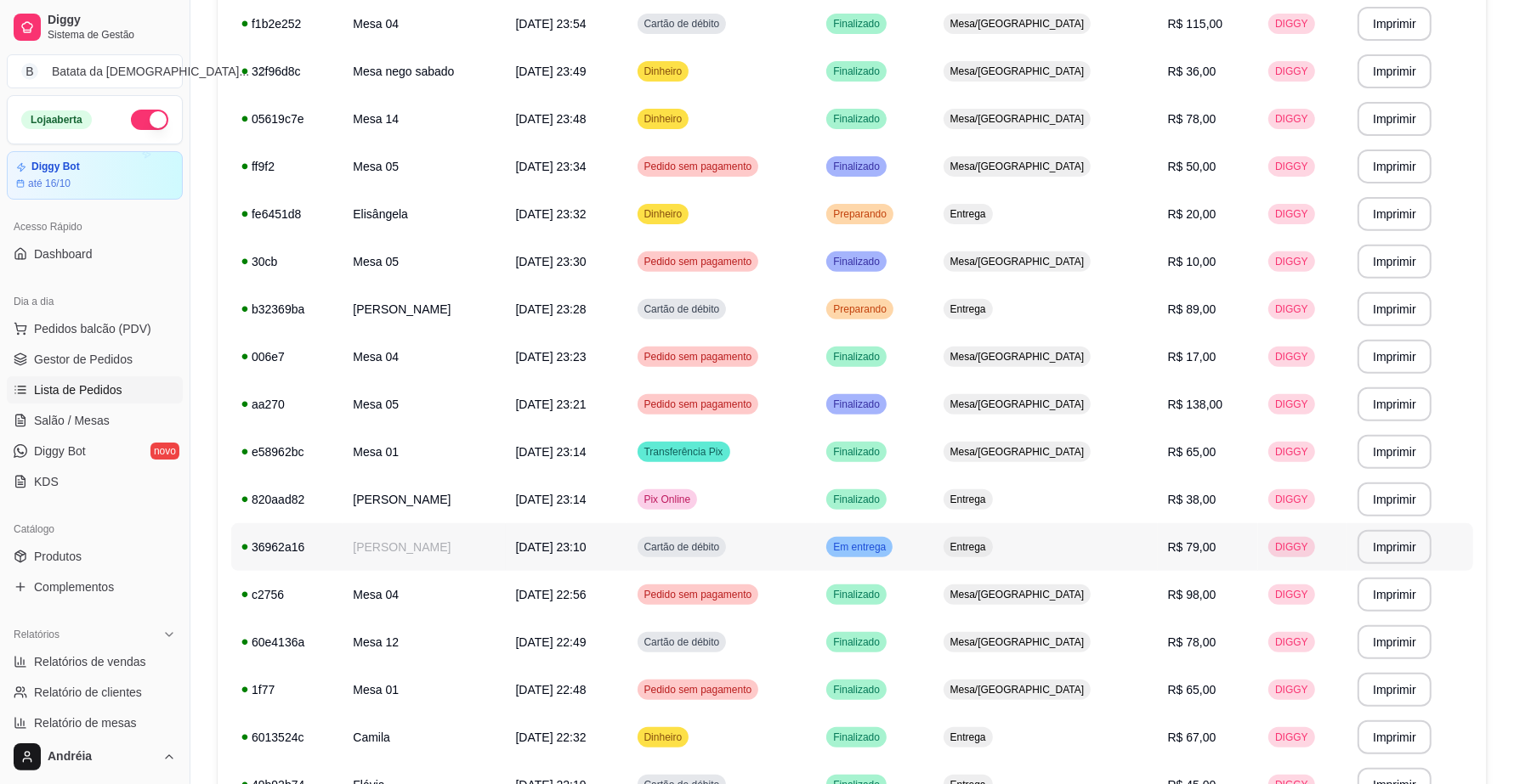
click at [889, 543] on span "Em entrega" at bounding box center [859, 548] width 59 height 14
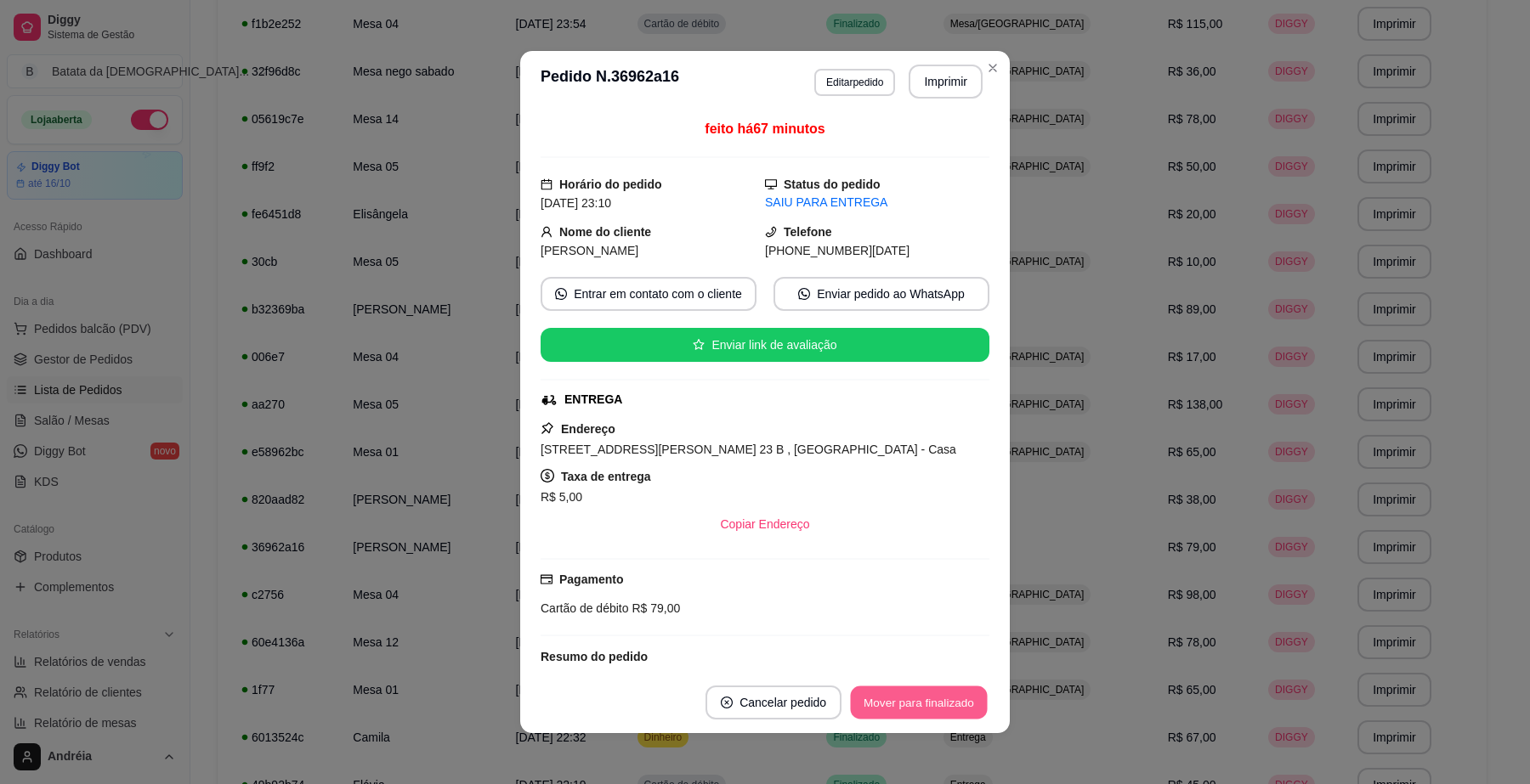
click at [964, 691] on button "Mover para finalizado" at bounding box center [919, 703] width 137 height 33
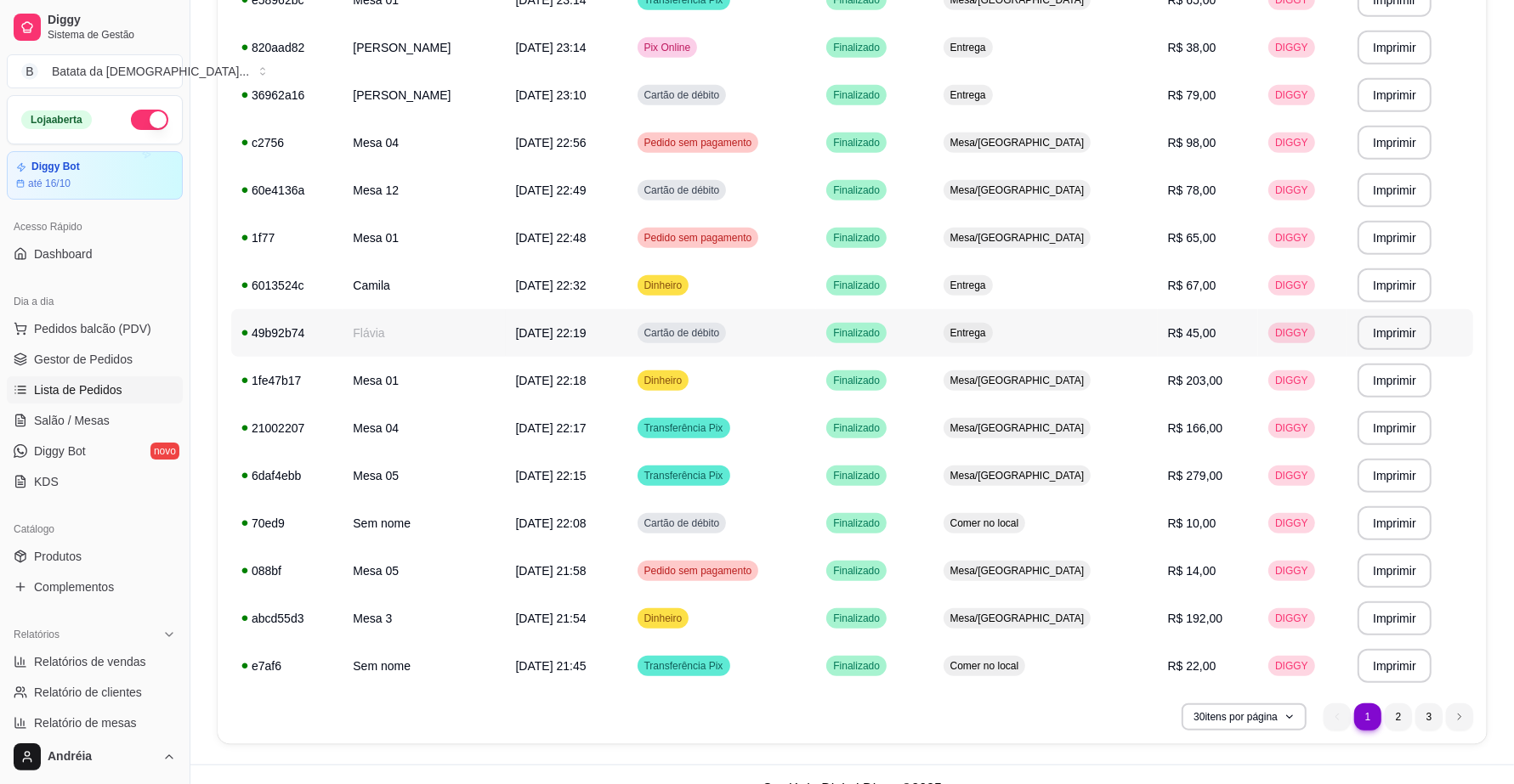
scroll to position [1012, 0]
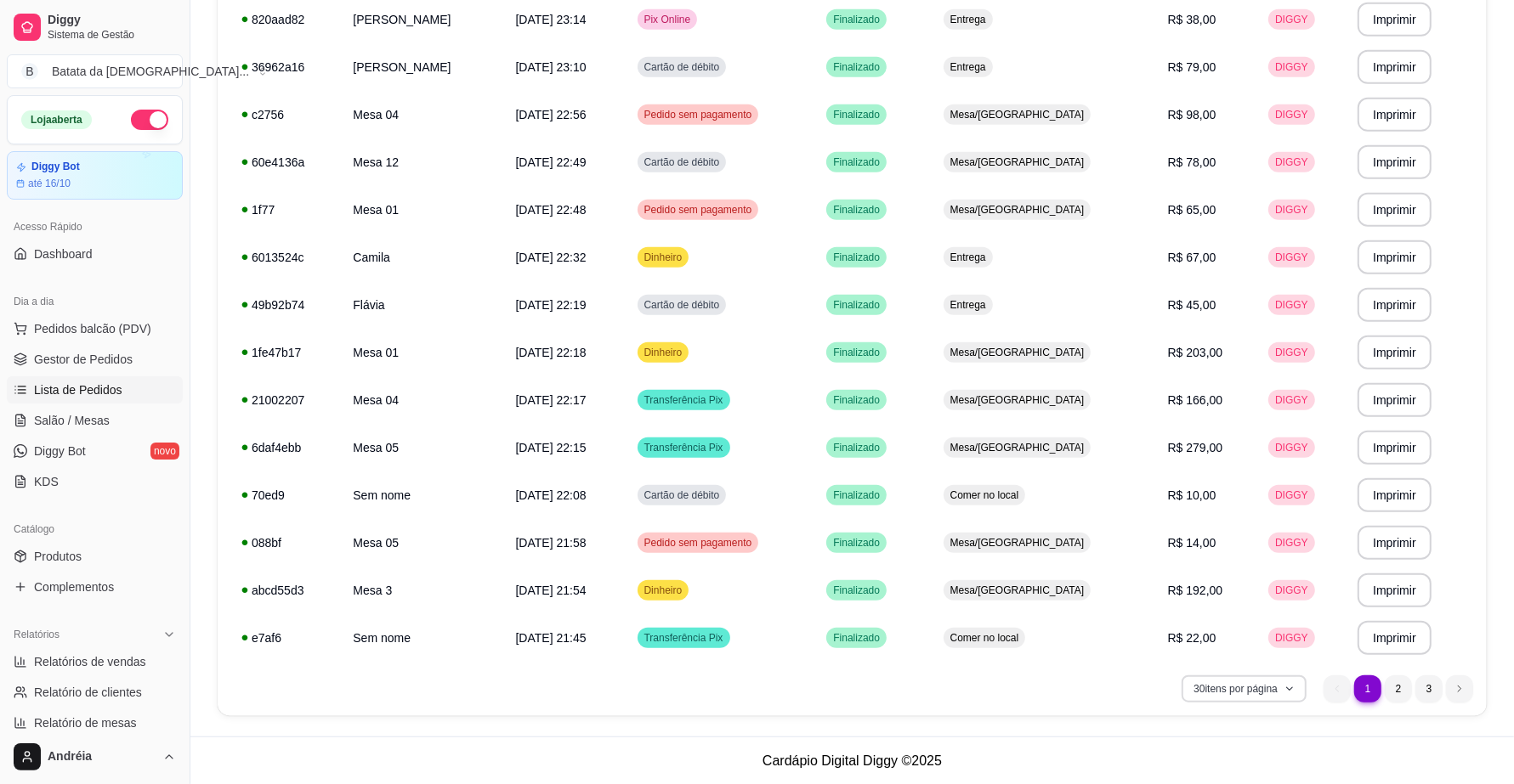
click at [1196, 694] on button "30 itens por página" at bounding box center [1243, 689] width 125 height 28
click at [1288, 654] on span "100 pedidos" at bounding box center [1243, 650] width 143 height 17
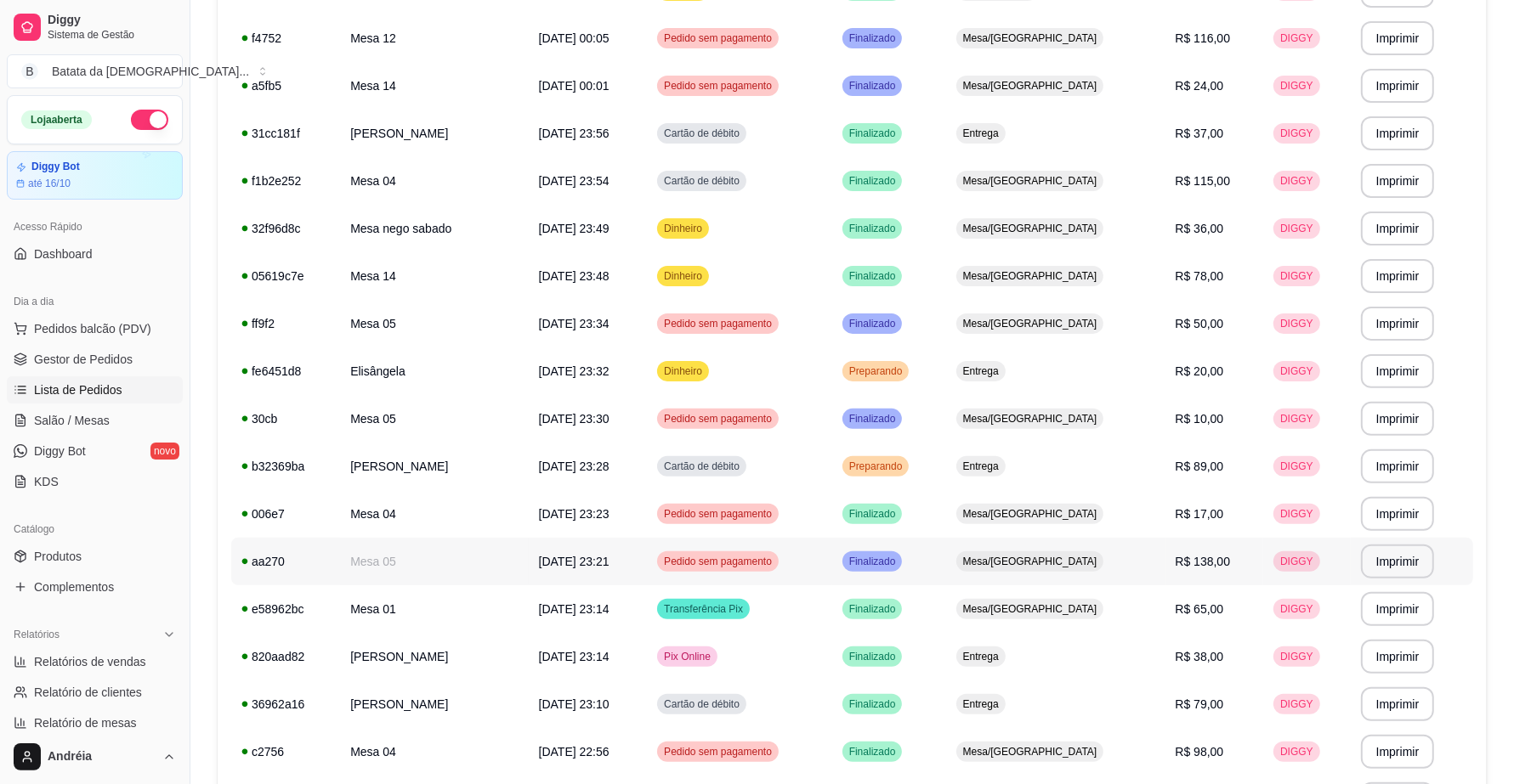
scroll to position [268, 0]
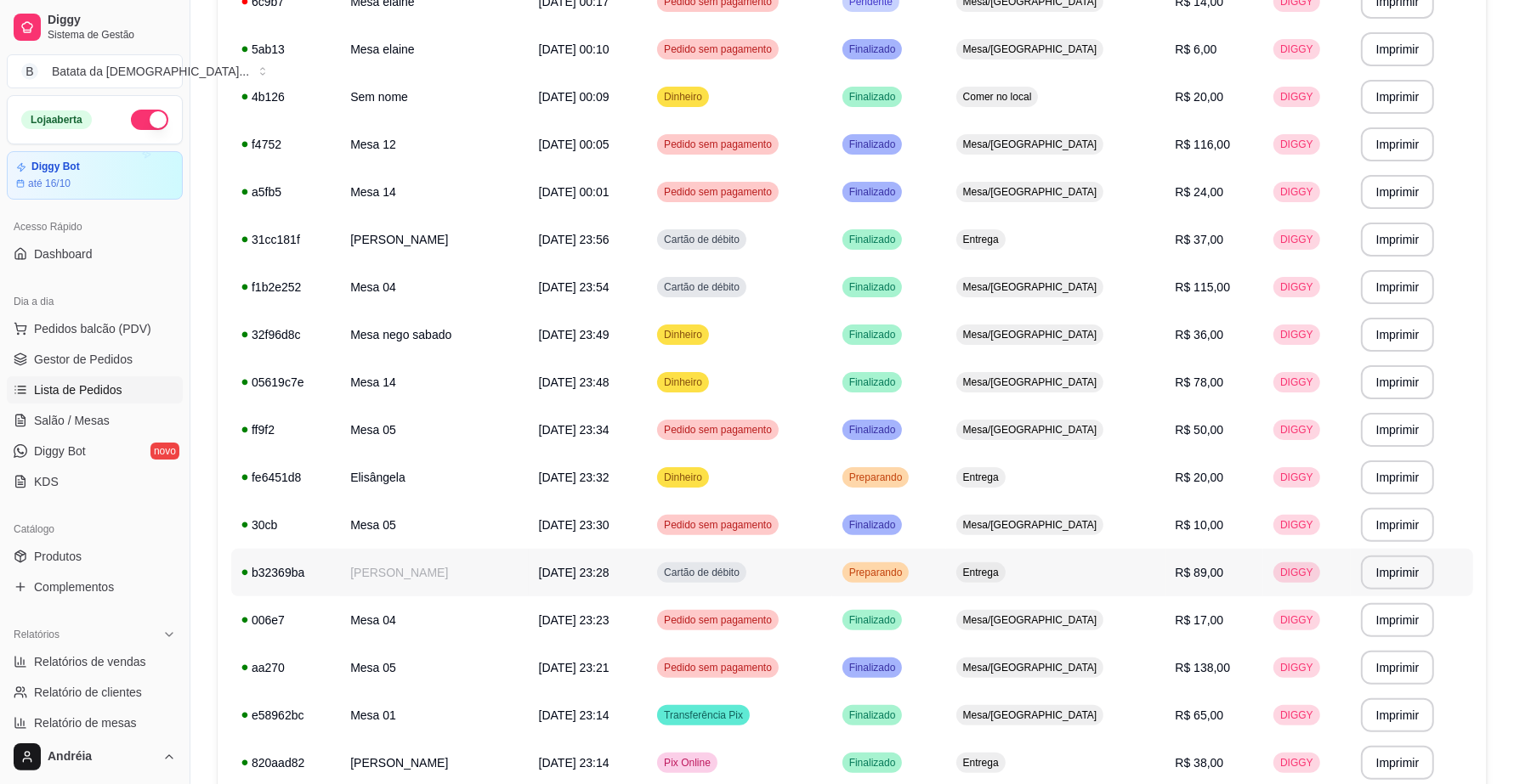
click at [906, 569] on span "Preparando" at bounding box center [876, 573] width 60 height 14
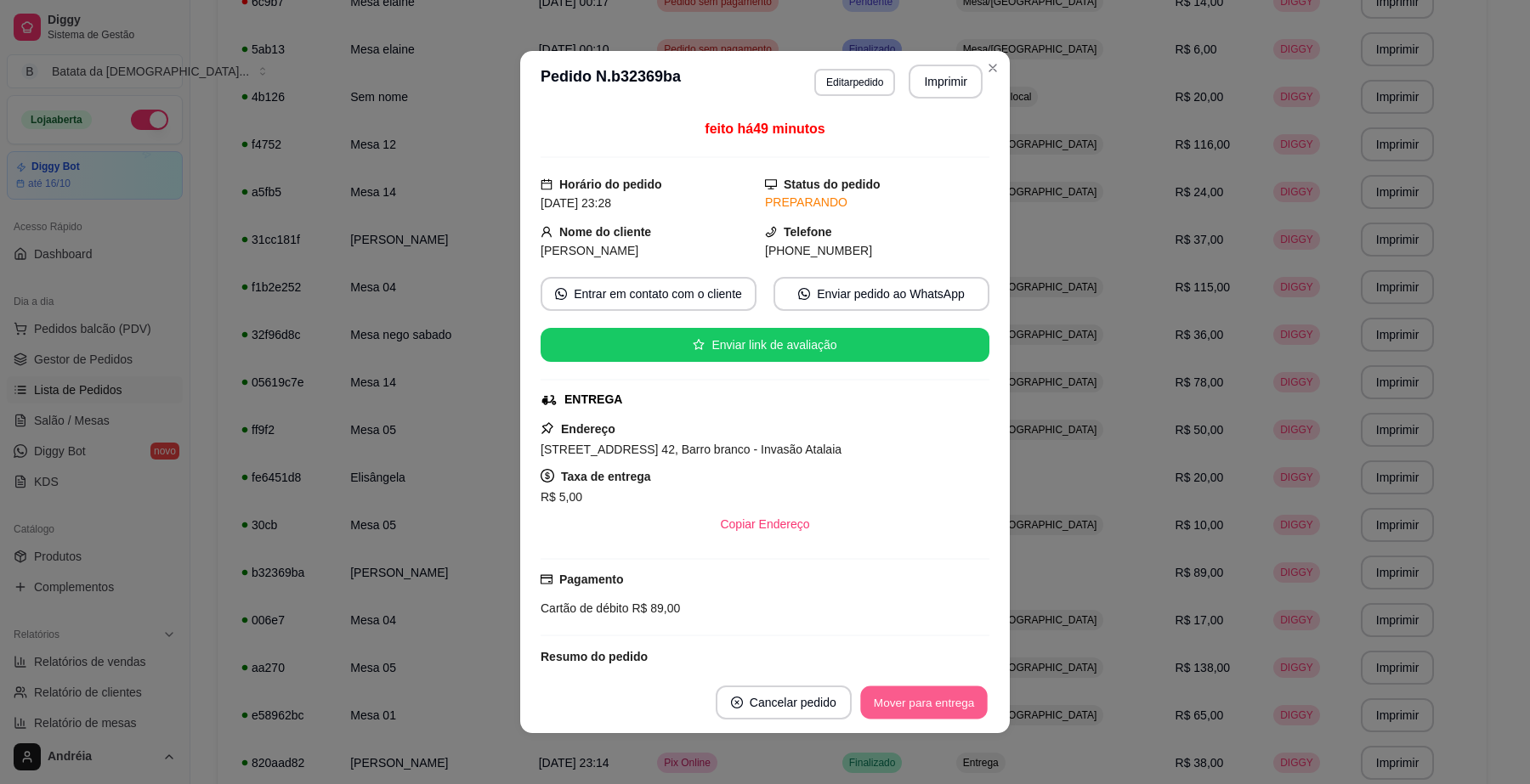
click at [950, 701] on button "Mover para entrega" at bounding box center [923, 703] width 127 height 33
click at [932, 703] on button "Mover para finalizado" at bounding box center [918, 702] width 141 height 34
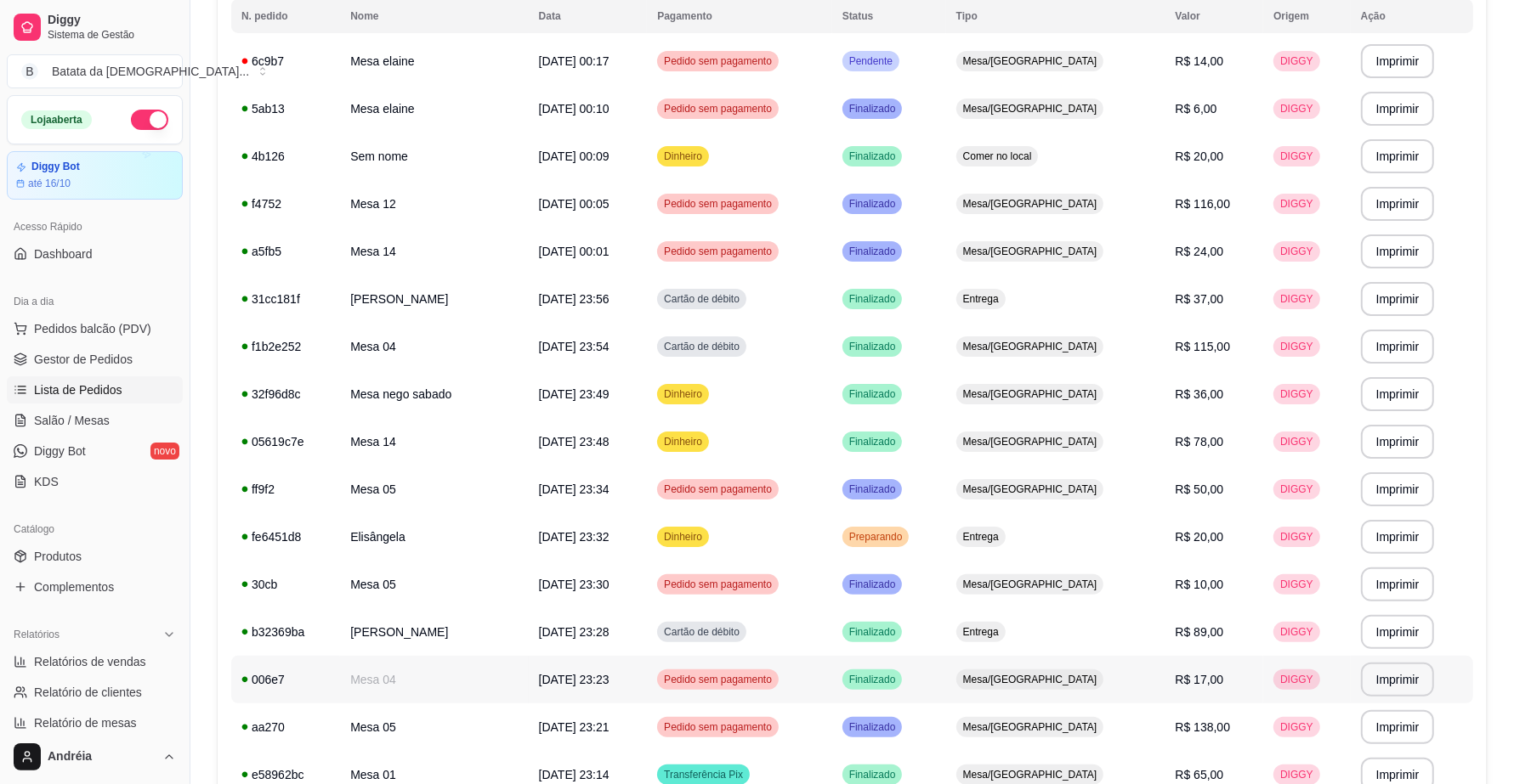
scroll to position [162, 0]
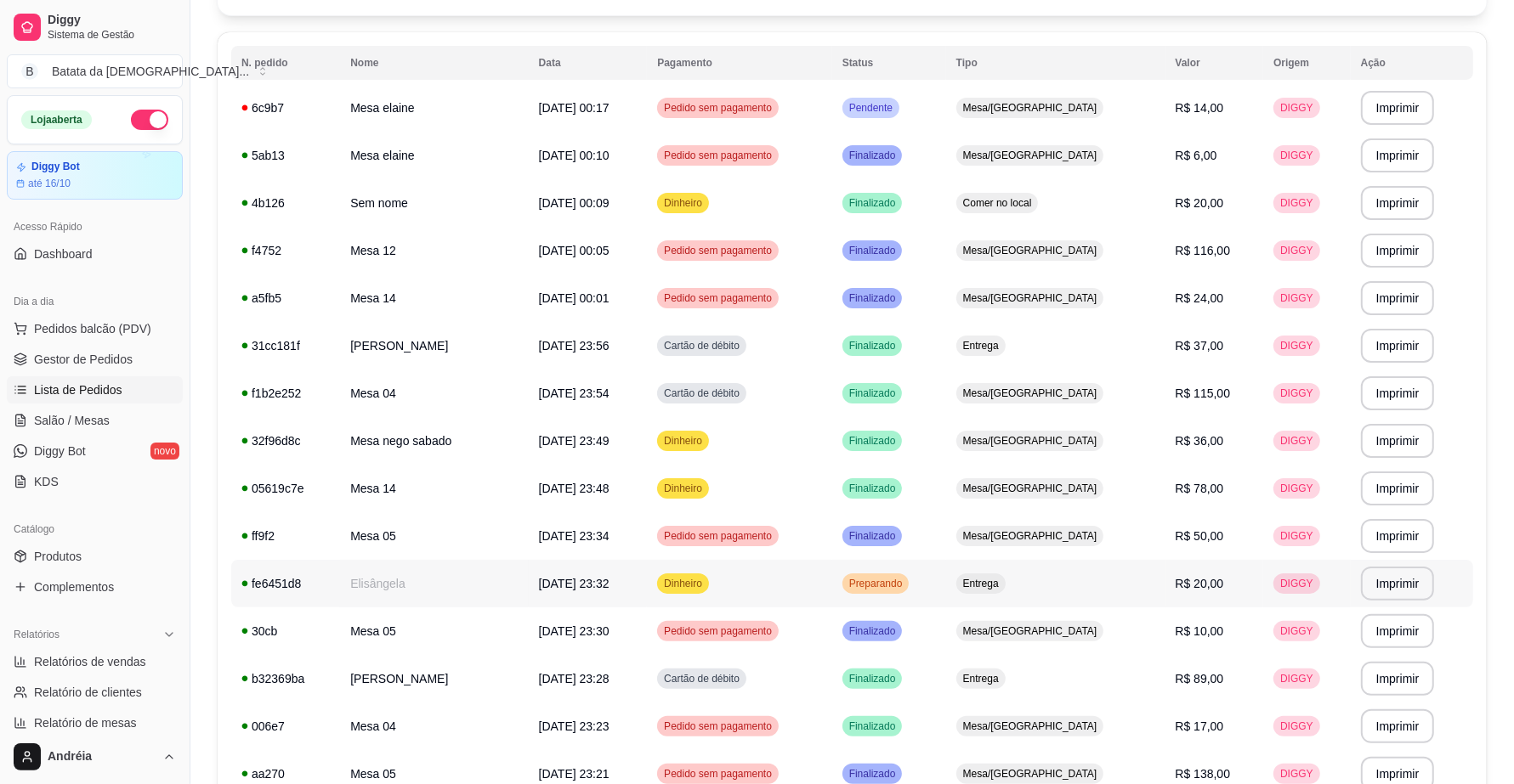
click at [906, 584] on span "Preparando" at bounding box center [876, 584] width 60 height 14
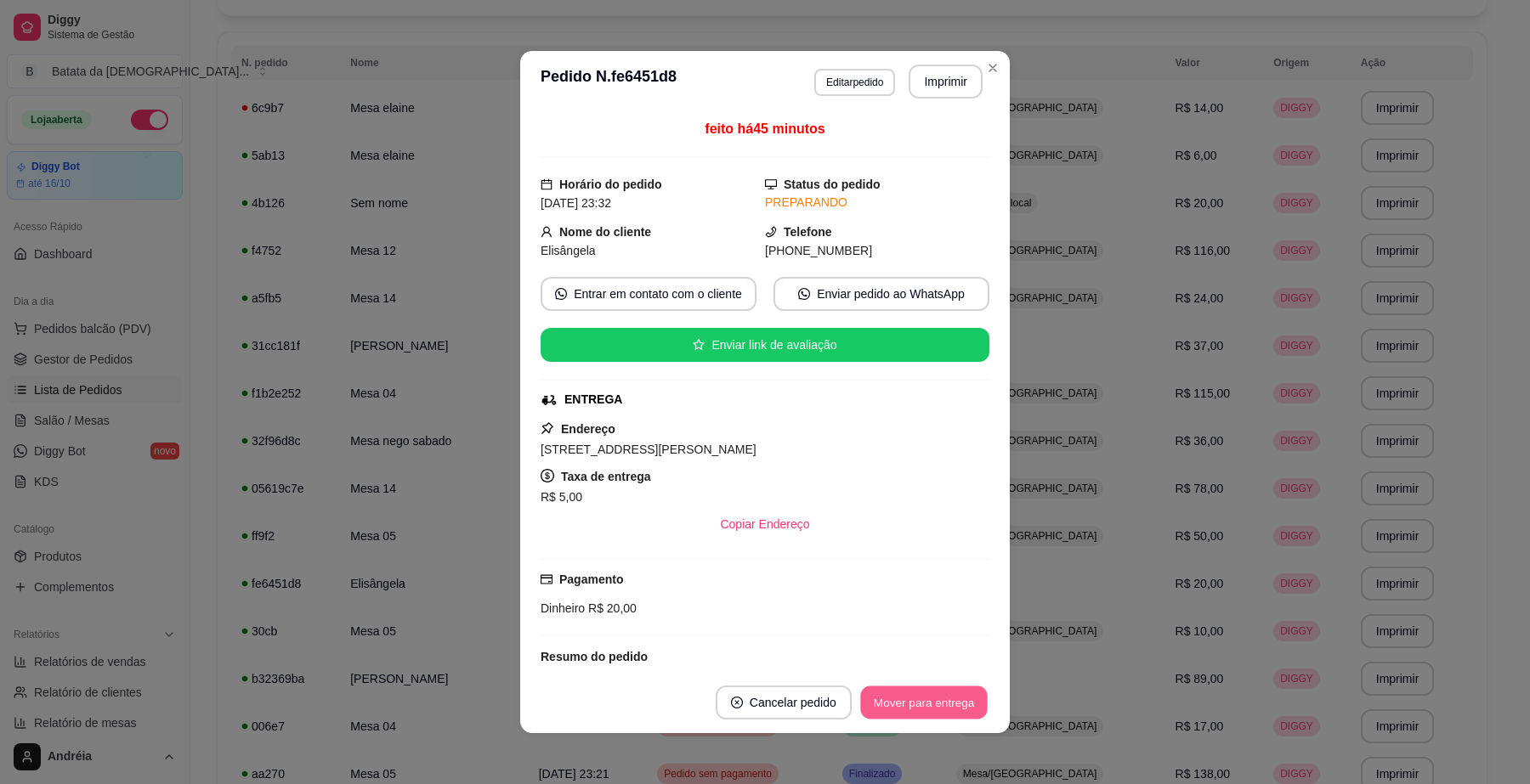
click at [957, 701] on button "Mover para entrega" at bounding box center [923, 703] width 127 height 33
click at [957, 699] on button "Mover para finalizado" at bounding box center [919, 703] width 137 height 33
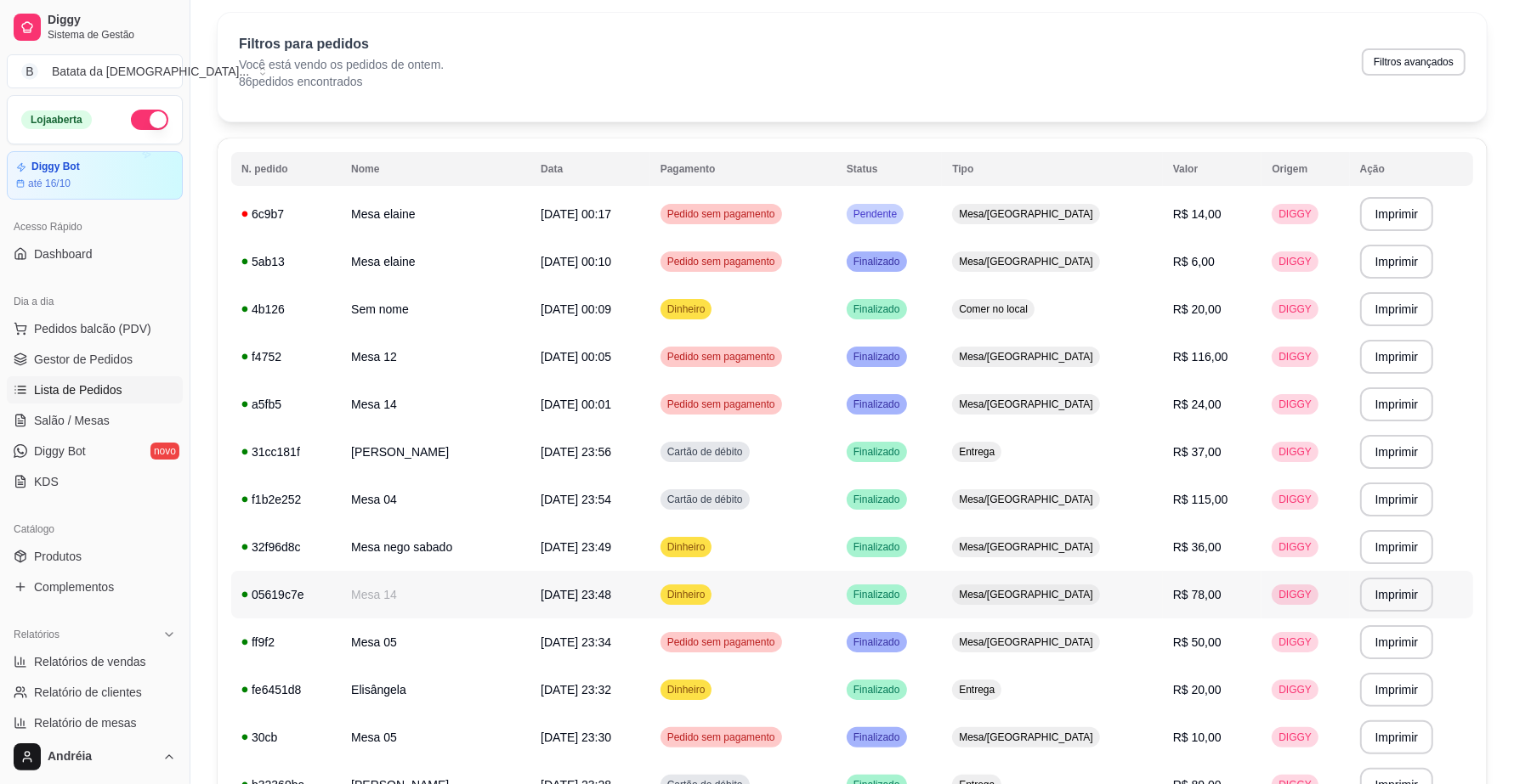
scroll to position [0, 0]
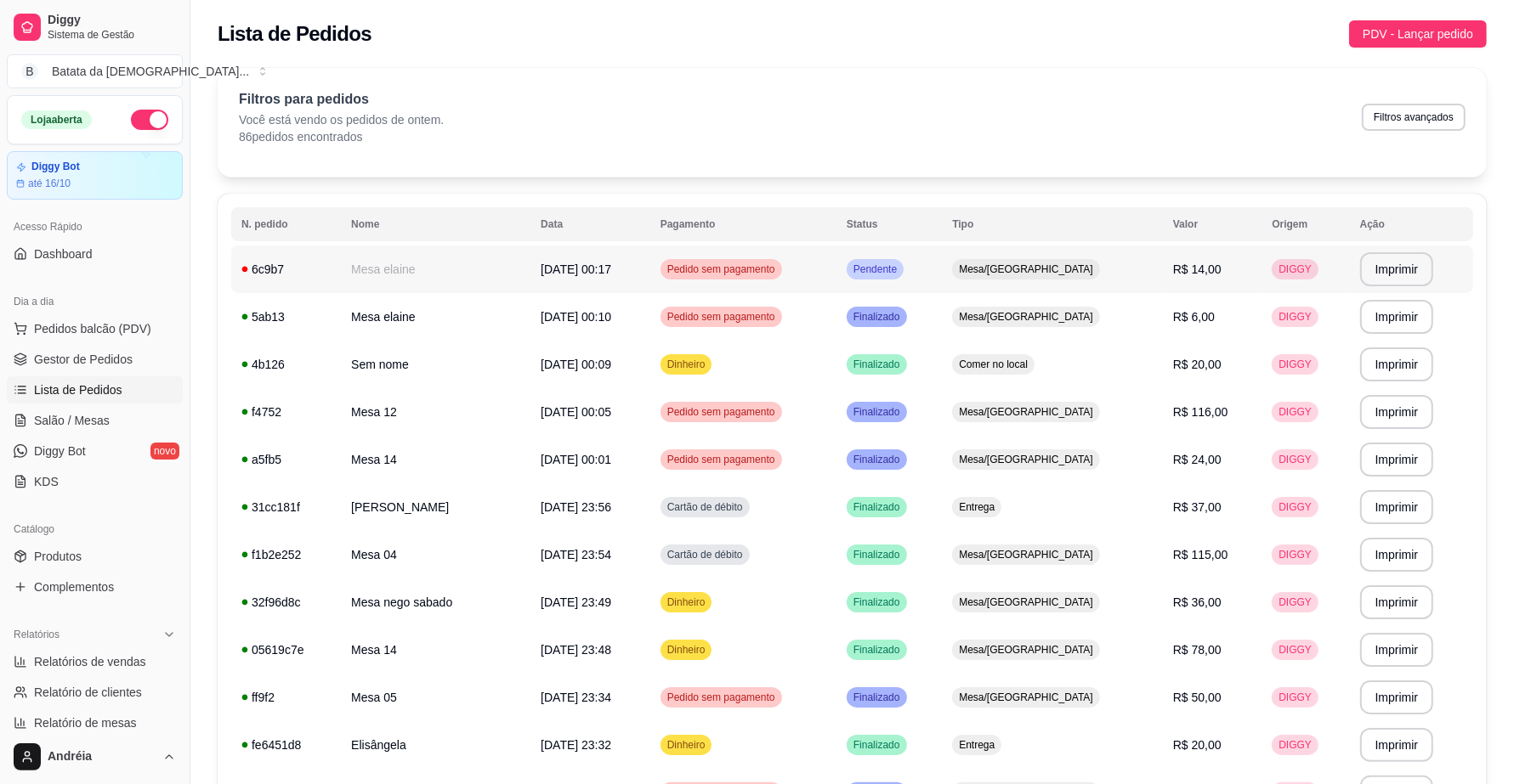
click at [903, 264] on div "Pendente" at bounding box center [875, 269] width 57 height 21
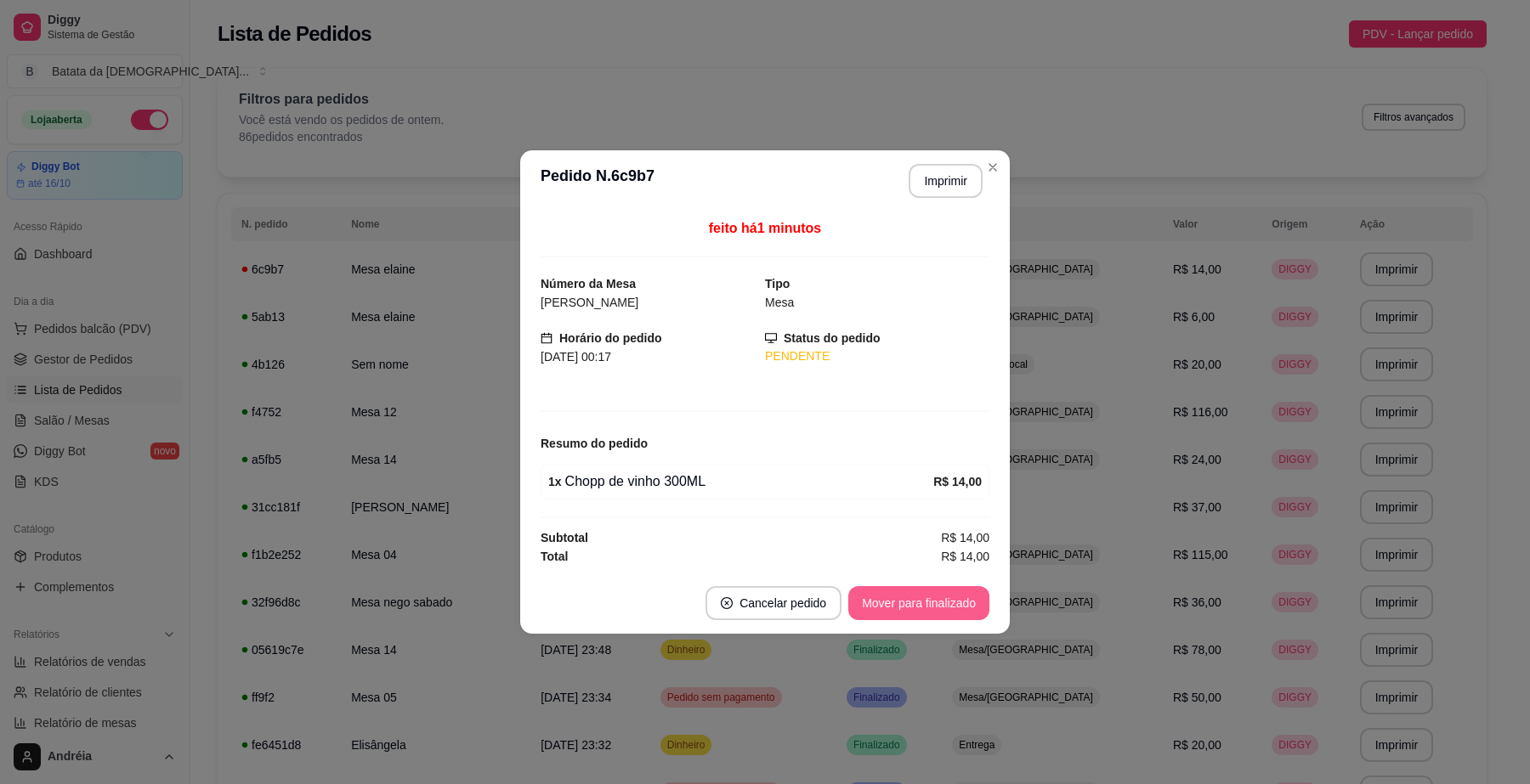
click at [937, 611] on button "Mover para finalizado" at bounding box center [918, 603] width 141 height 34
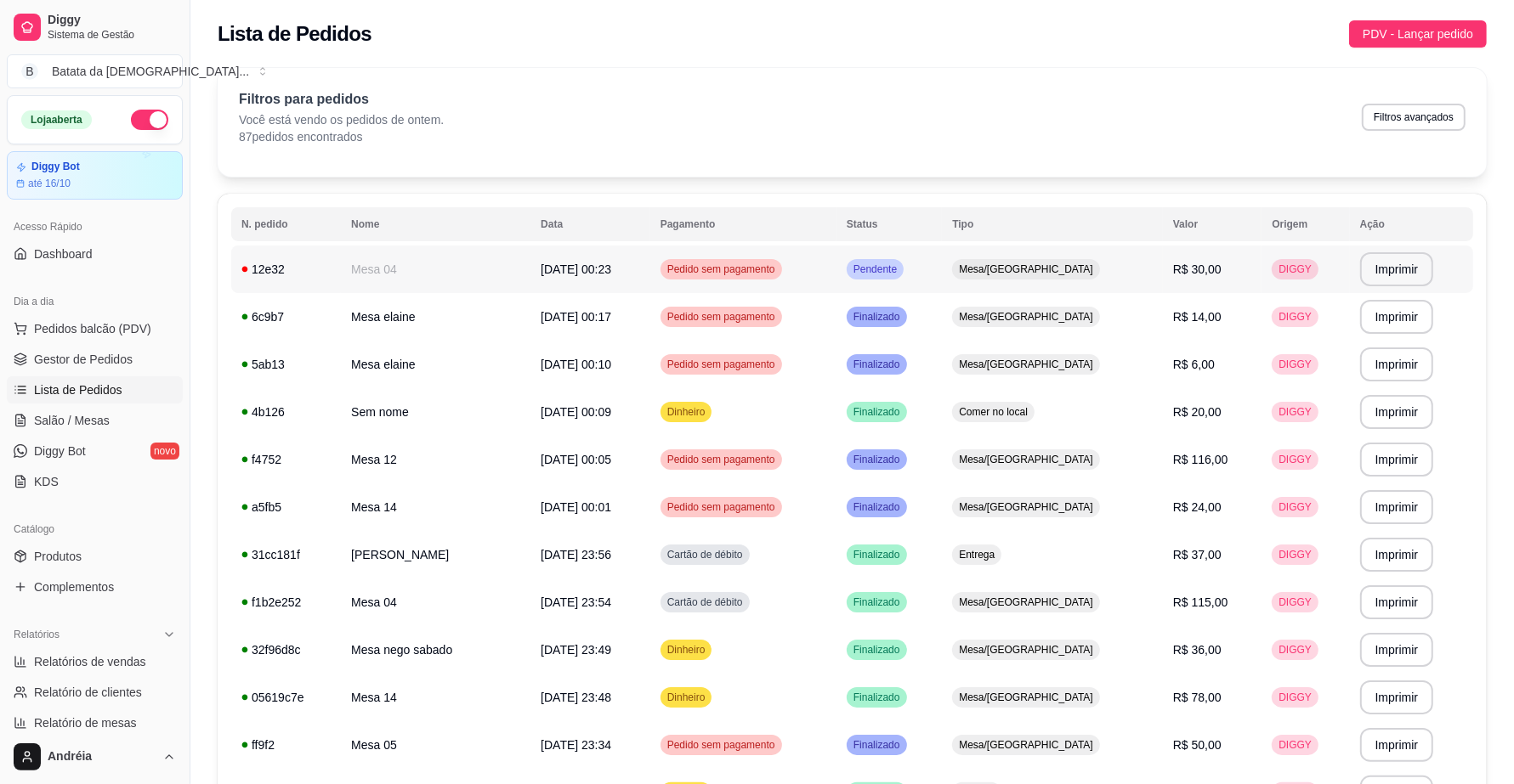
click at [900, 266] on span "Pendente" at bounding box center [875, 270] width 50 height 14
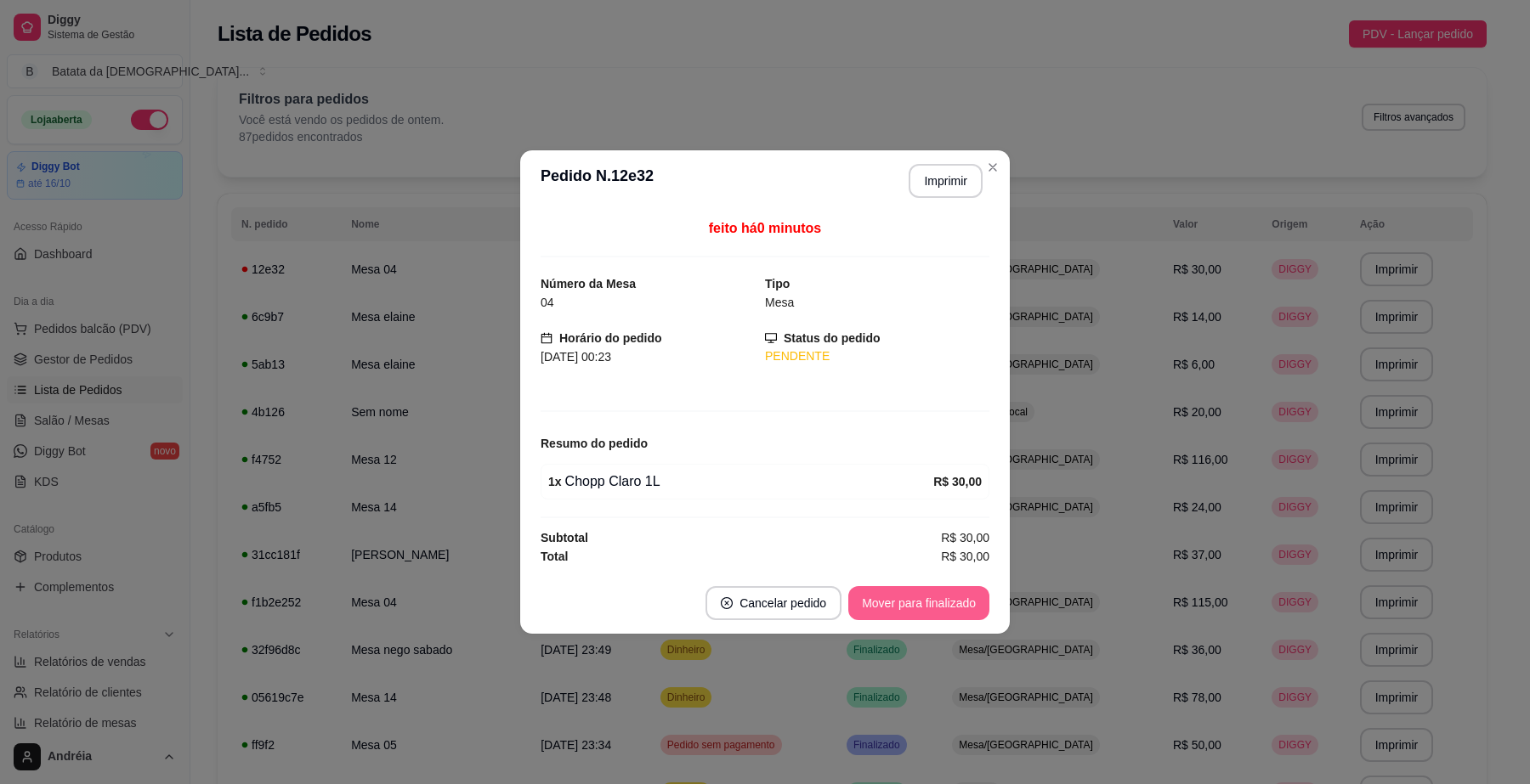
click at [946, 606] on button "Mover para finalizado" at bounding box center [918, 603] width 141 height 34
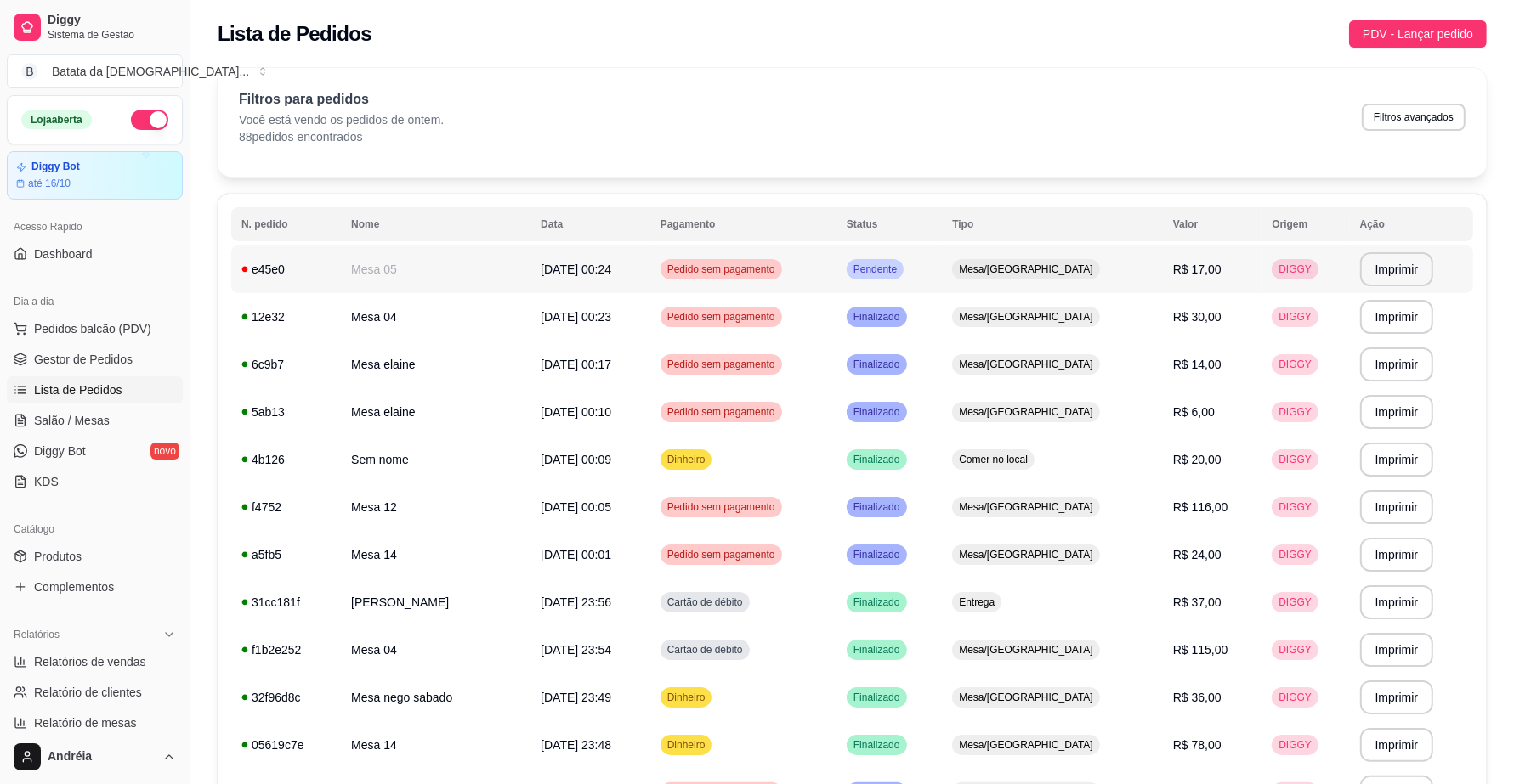
click at [942, 253] on td "Pendente" at bounding box center [889, 269] width 105 height 47
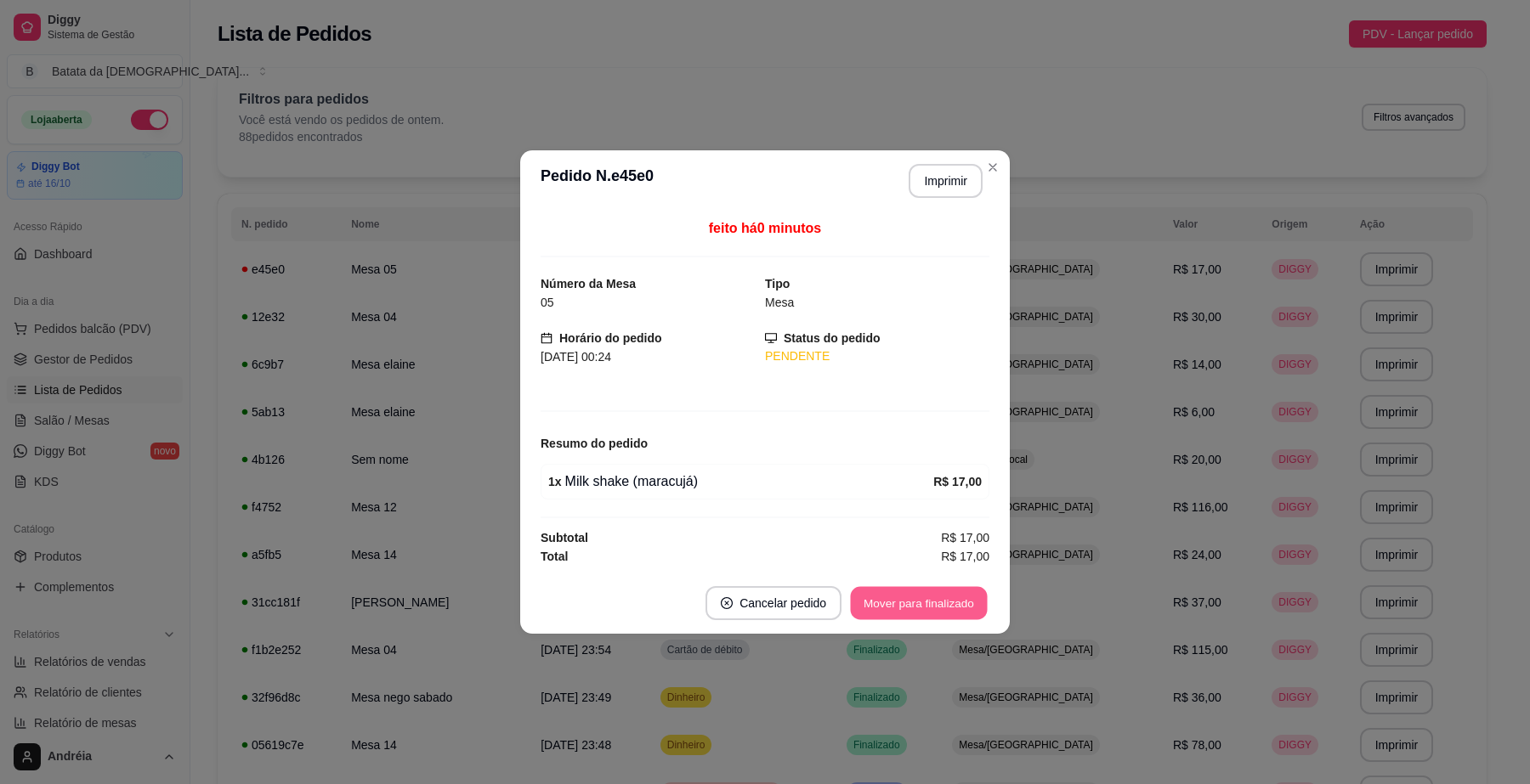
click at [963, 609] on button "Mover para finalizado" at bounding box center [919, 604] width 137 height 33
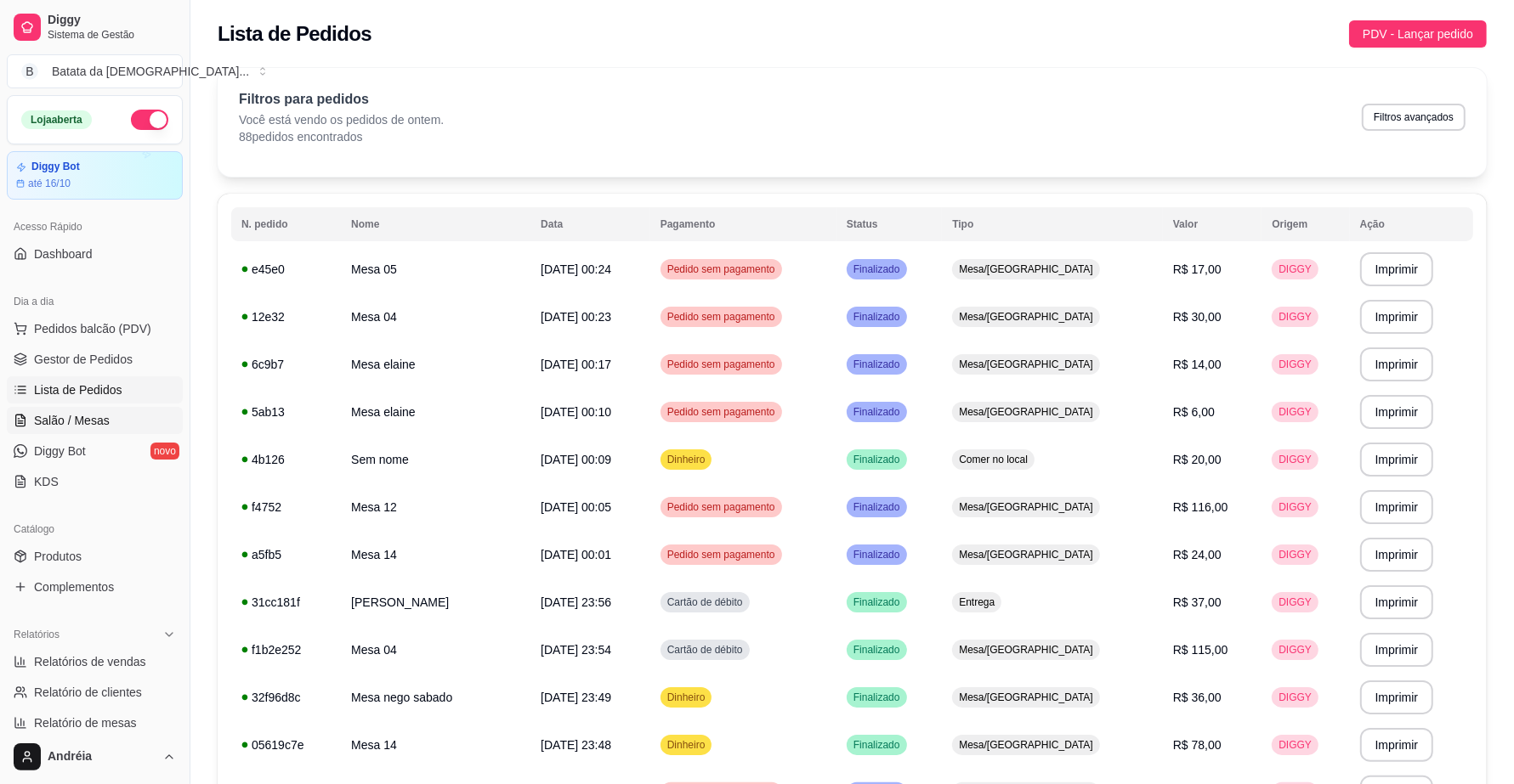
click at [71, 424] on span "Salão / Mesas" at bounding box center [72, 421] width 76 height 17
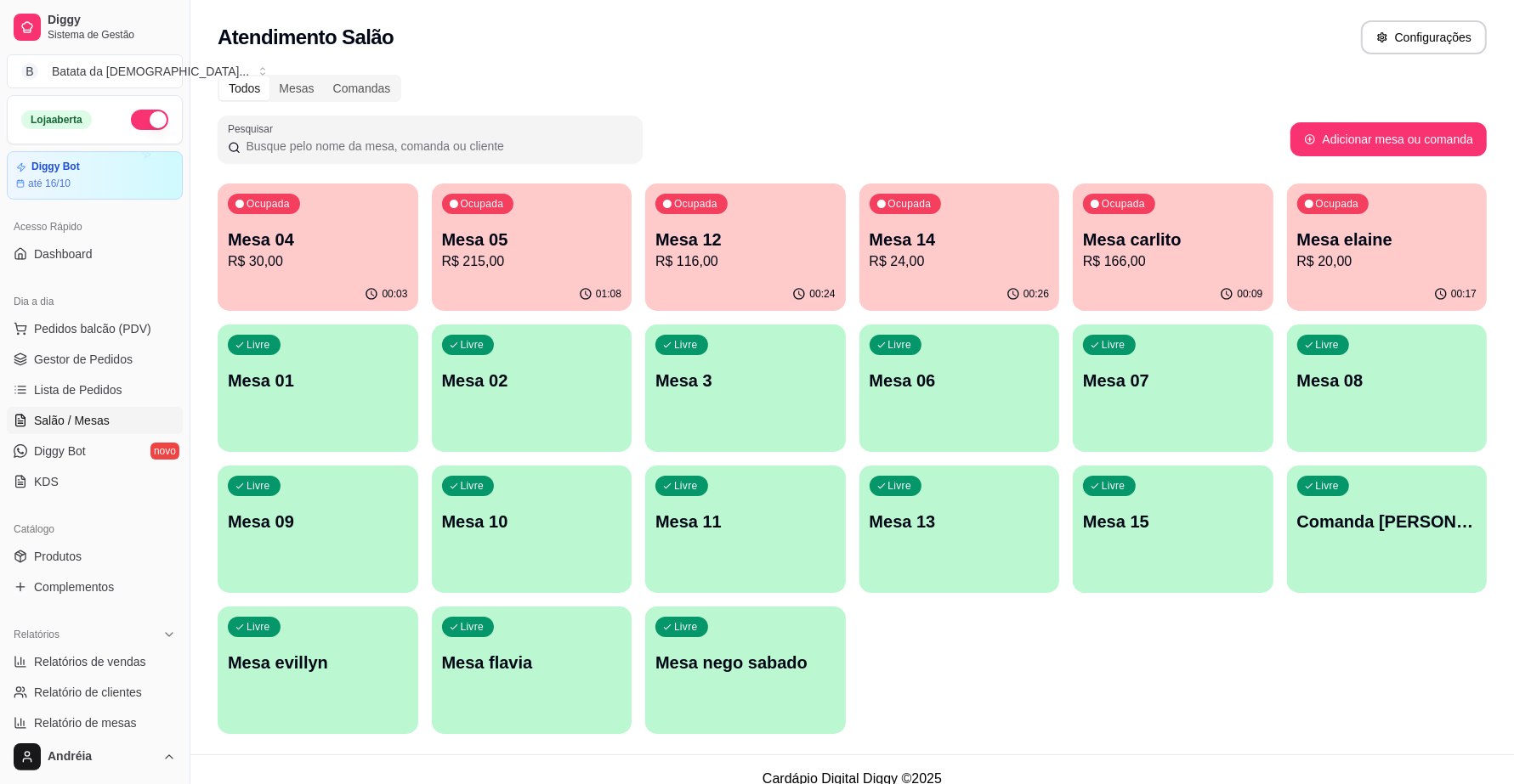
click at [508, 266] on p "R$ 215,00" at bounding box center [532, 261] width 180 height 21
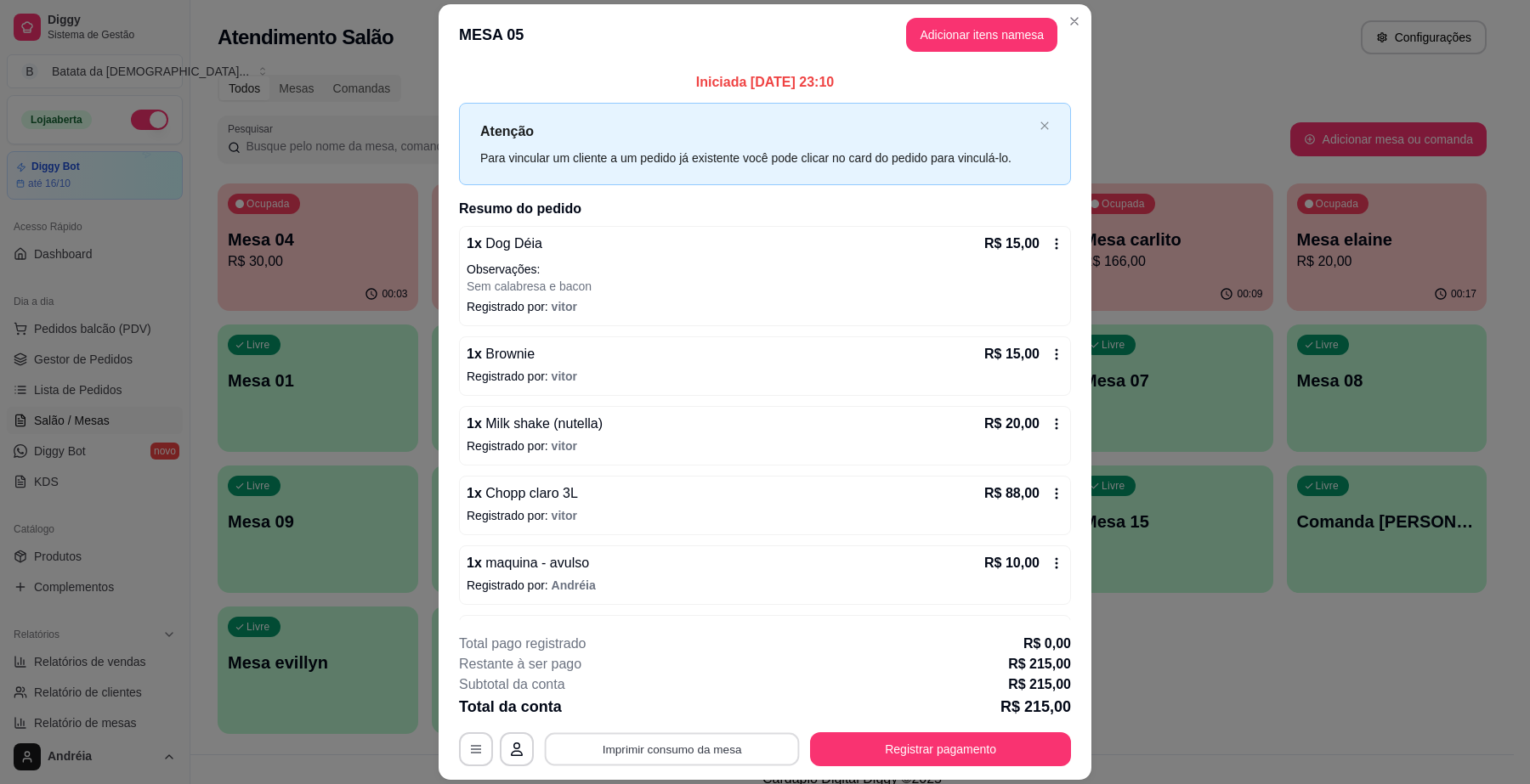
click at [674, 744] on button "Imprimir consumo da mesa" at bounding box center [672, 751] width 255 height 33
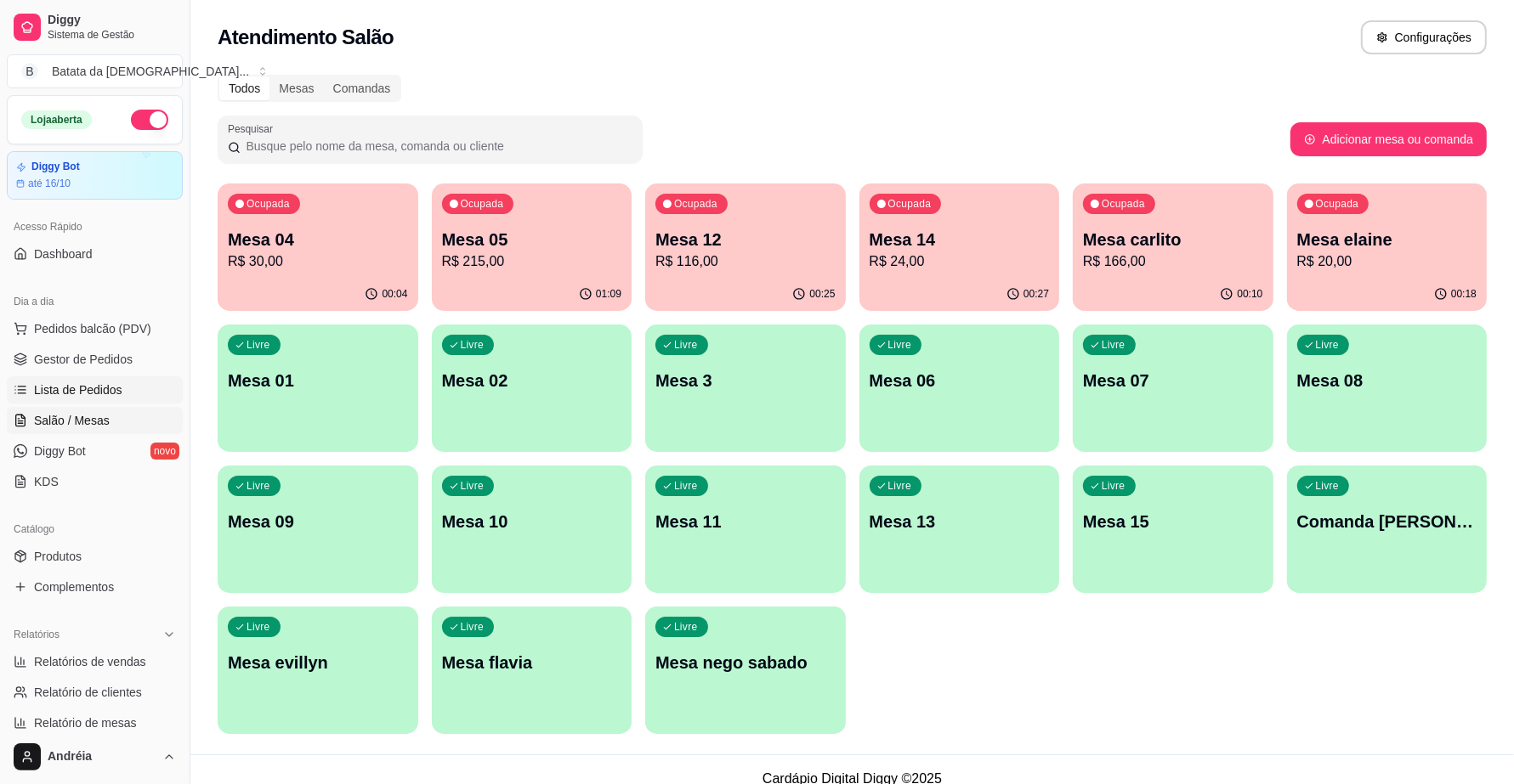
click at [74, 392] on span "Lista de Pedidos" at bounding box center [79, 389] width 89 height 17
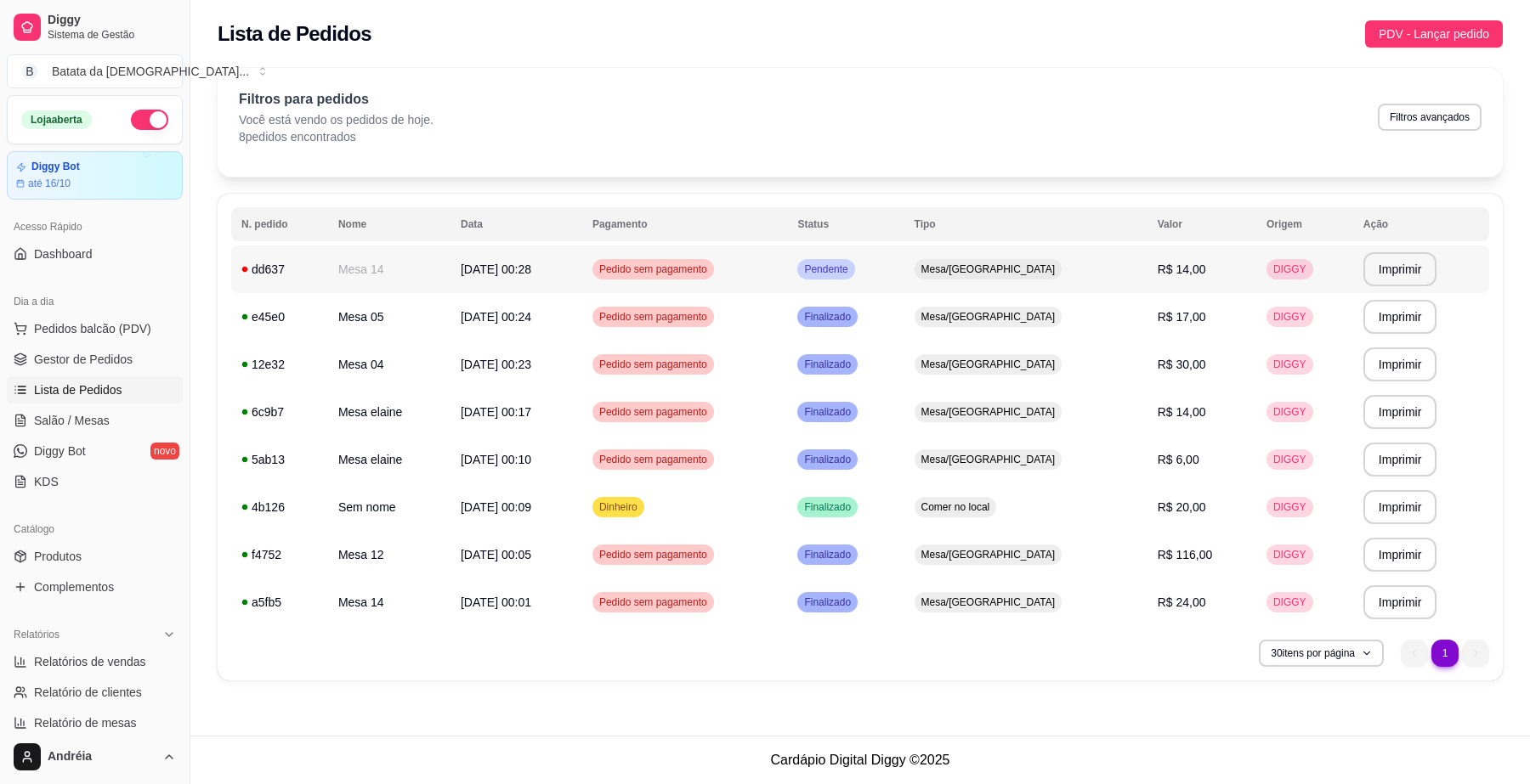
click at [851, 264] on span "Pendente" at bounding box center [826, 270] width 50 height 14
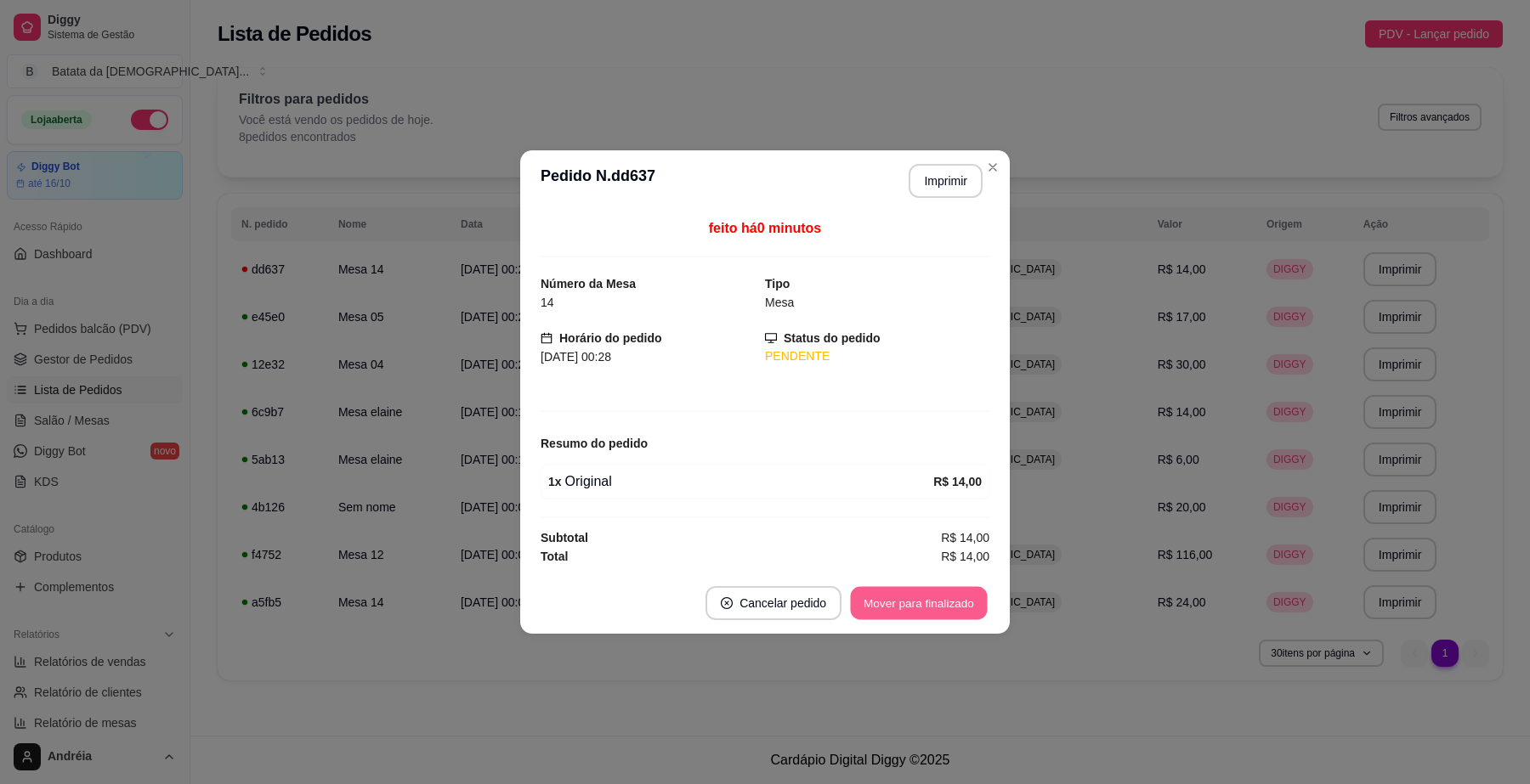
click at [940, 597] on button "Mover para finalizado" at bounding box center [919, 604] width 137 height 33
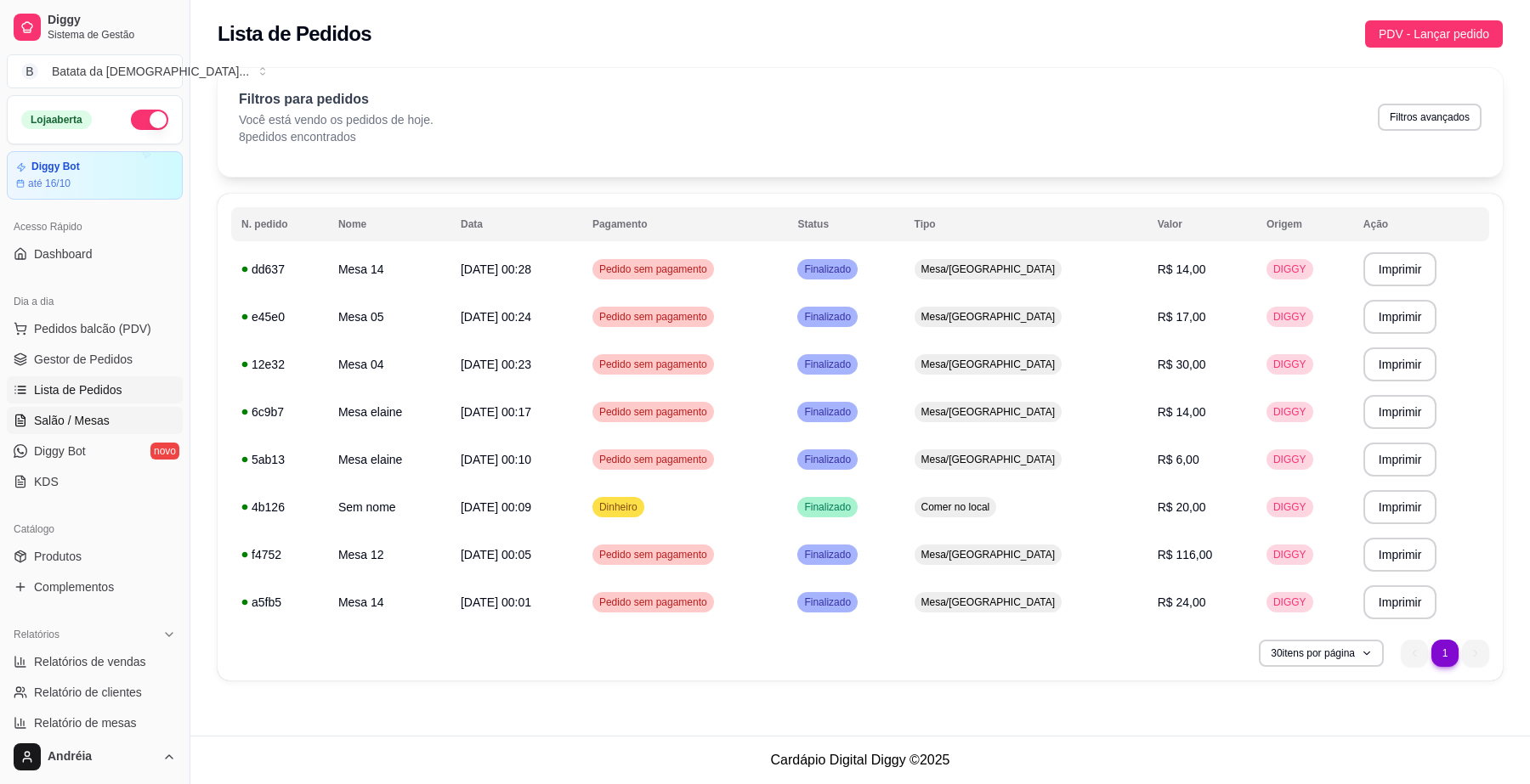
click at [100, 421] on span "Salão / Mesas" at bounding box center [72, 421] width 76 height 17
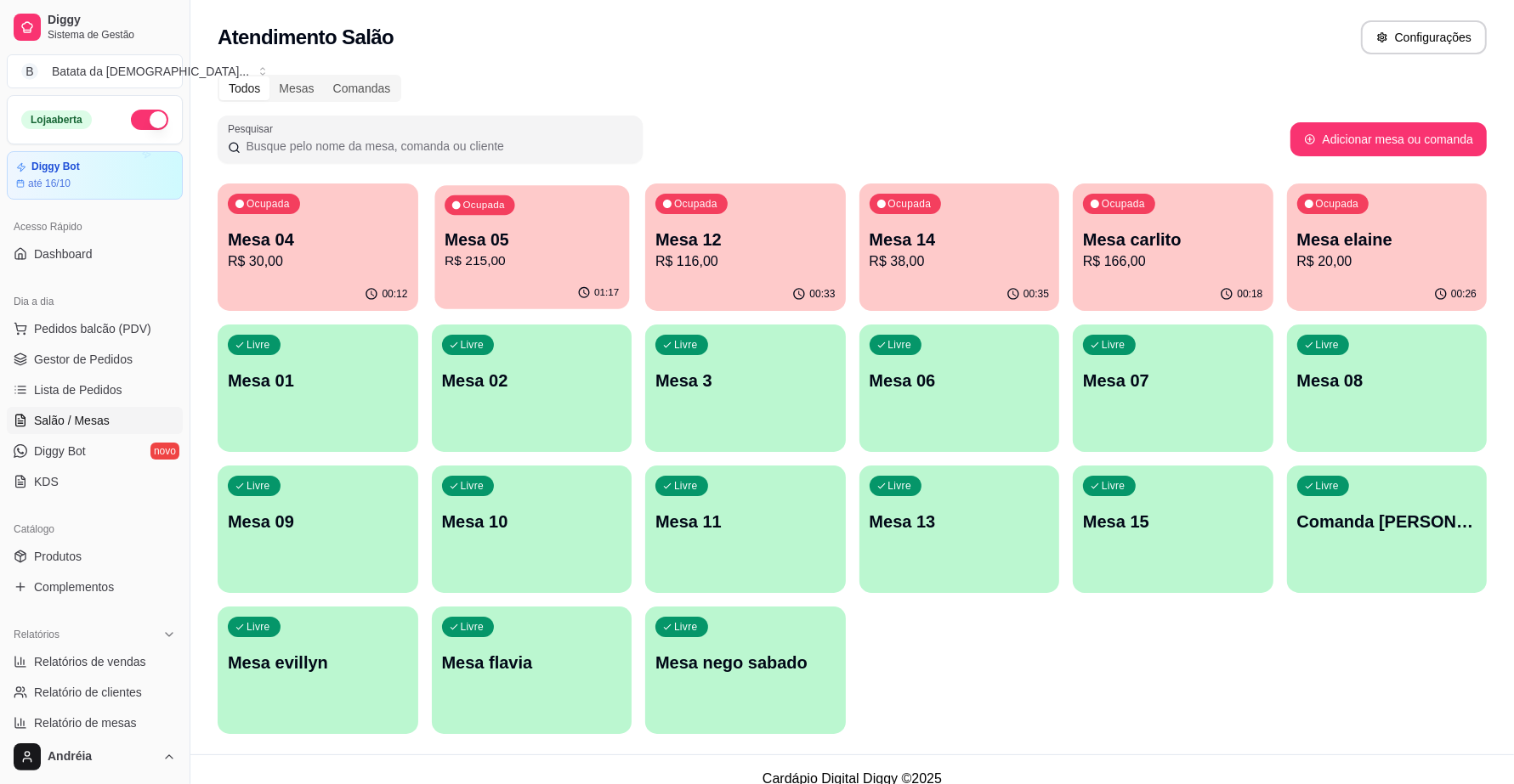
click at [571, 272] on div "Ocupada Mesa 05 R$ 215,00" at bounding box center [531, 230] width 194 height 92
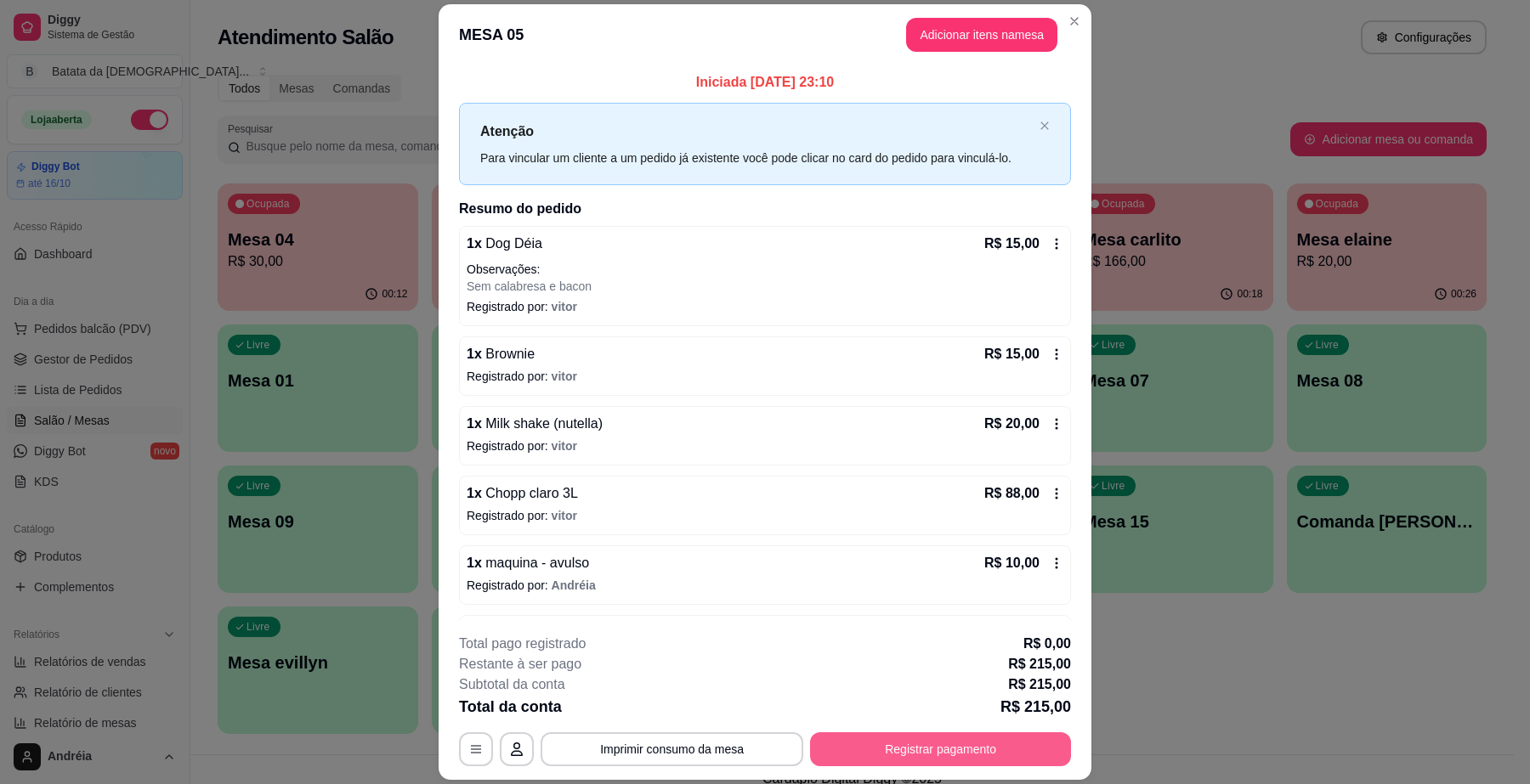
click at [898, 747] on button "Registrar pagamento" at bounding box center [940, 750] width 261 height 34
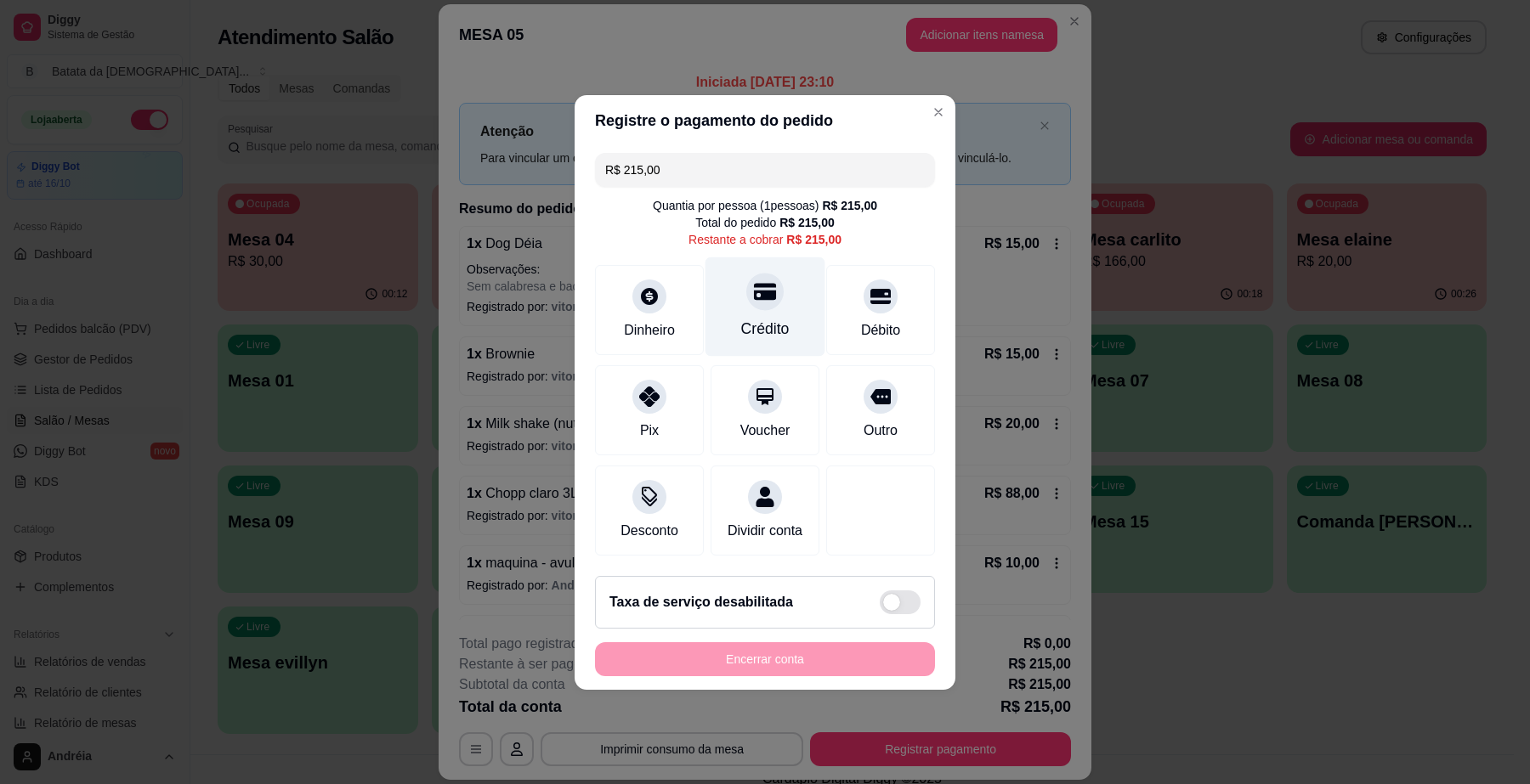
click at [779, 318] on div "Crédito" at bounding box center [765, 329] width 48 height 22
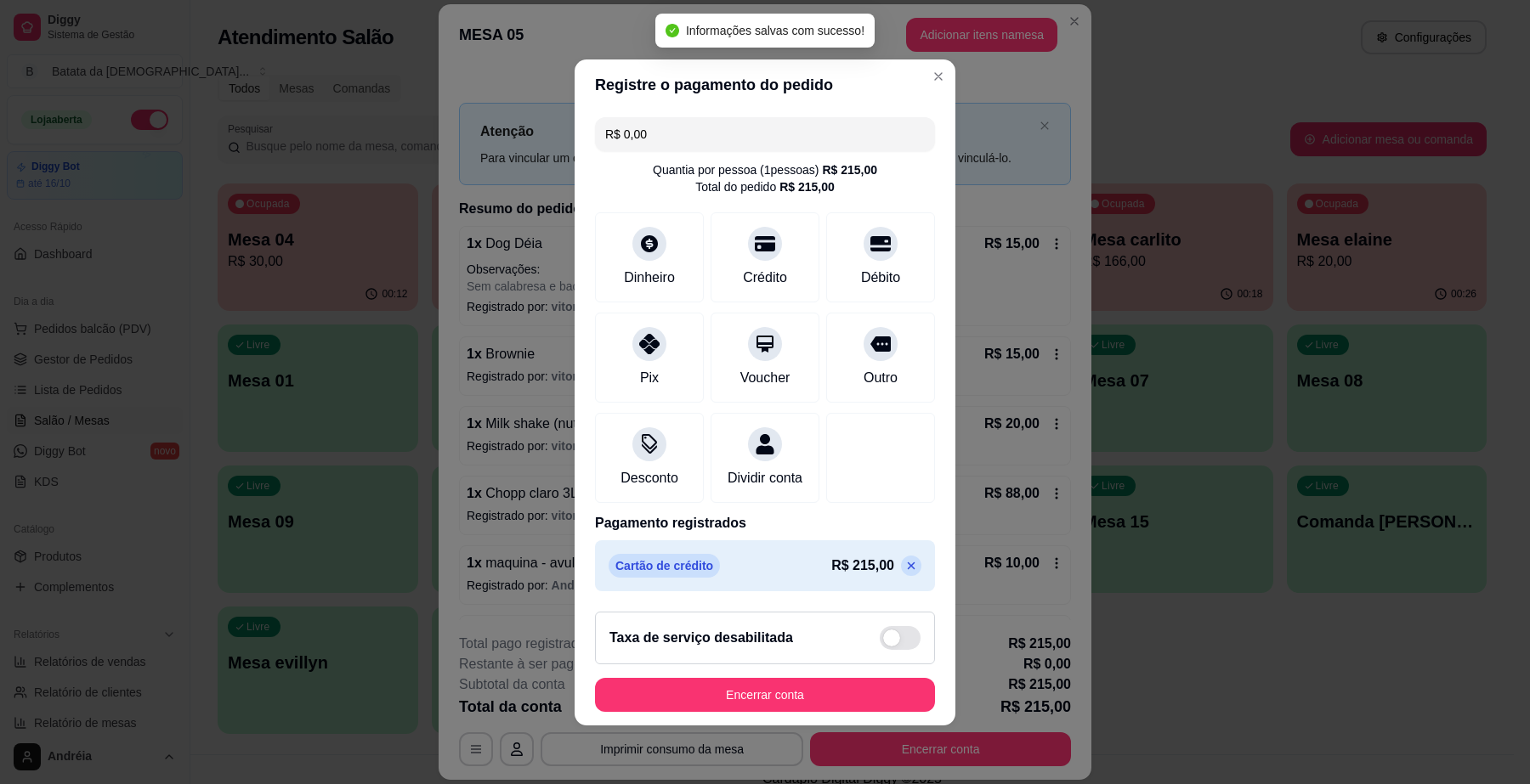
type input "R$ 0,00"
click at [844, 694] on button "Encerrar conta" at bounding box center [765, 695] width 340 height 34
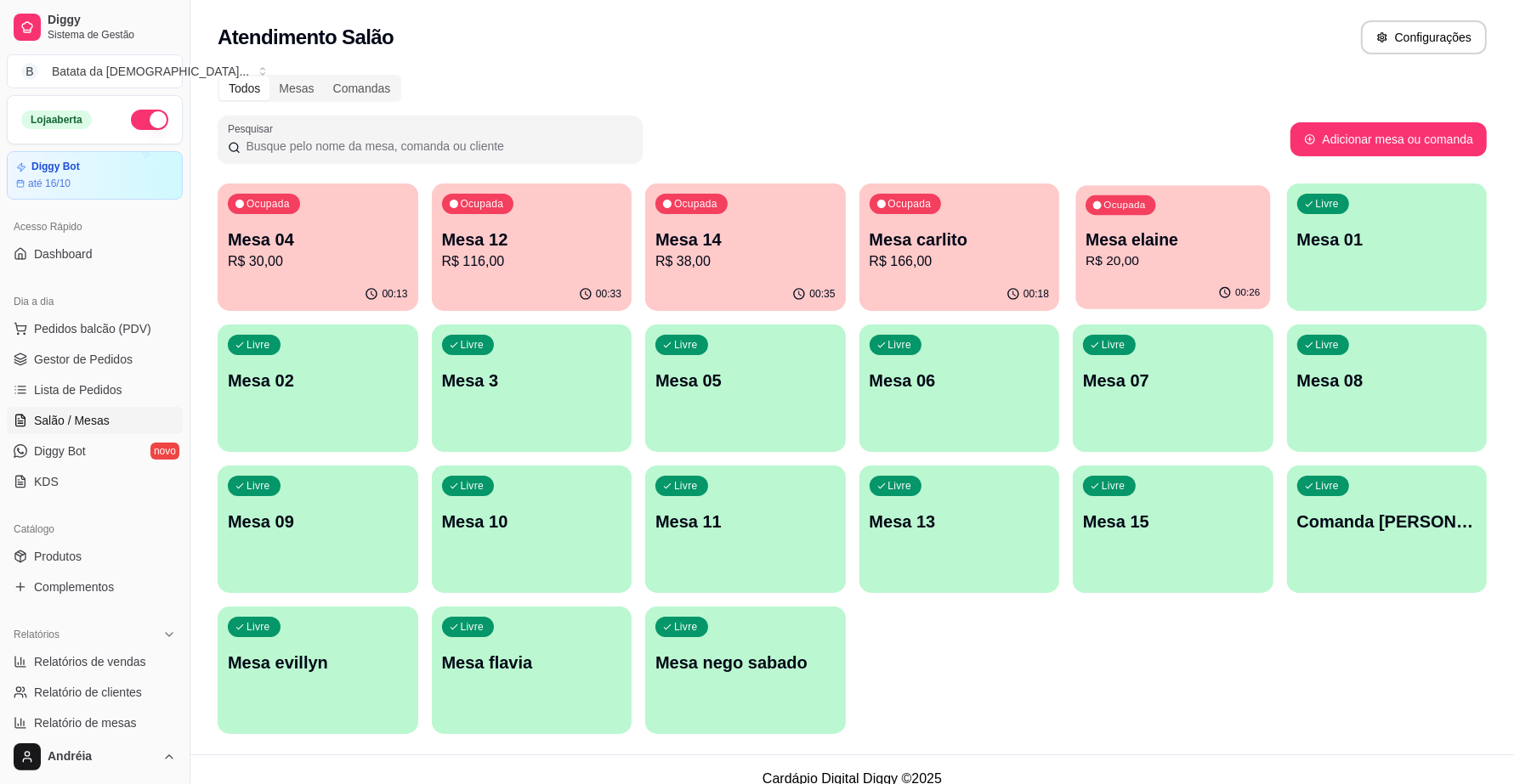
click at [1101, 257] on p "R$ 20,00" at bounding box center [1172, 261] width 174 height 20
click at [1114, 252] on p "R$ 20,00" at bounding box center [1172, 261] width 180 height 21
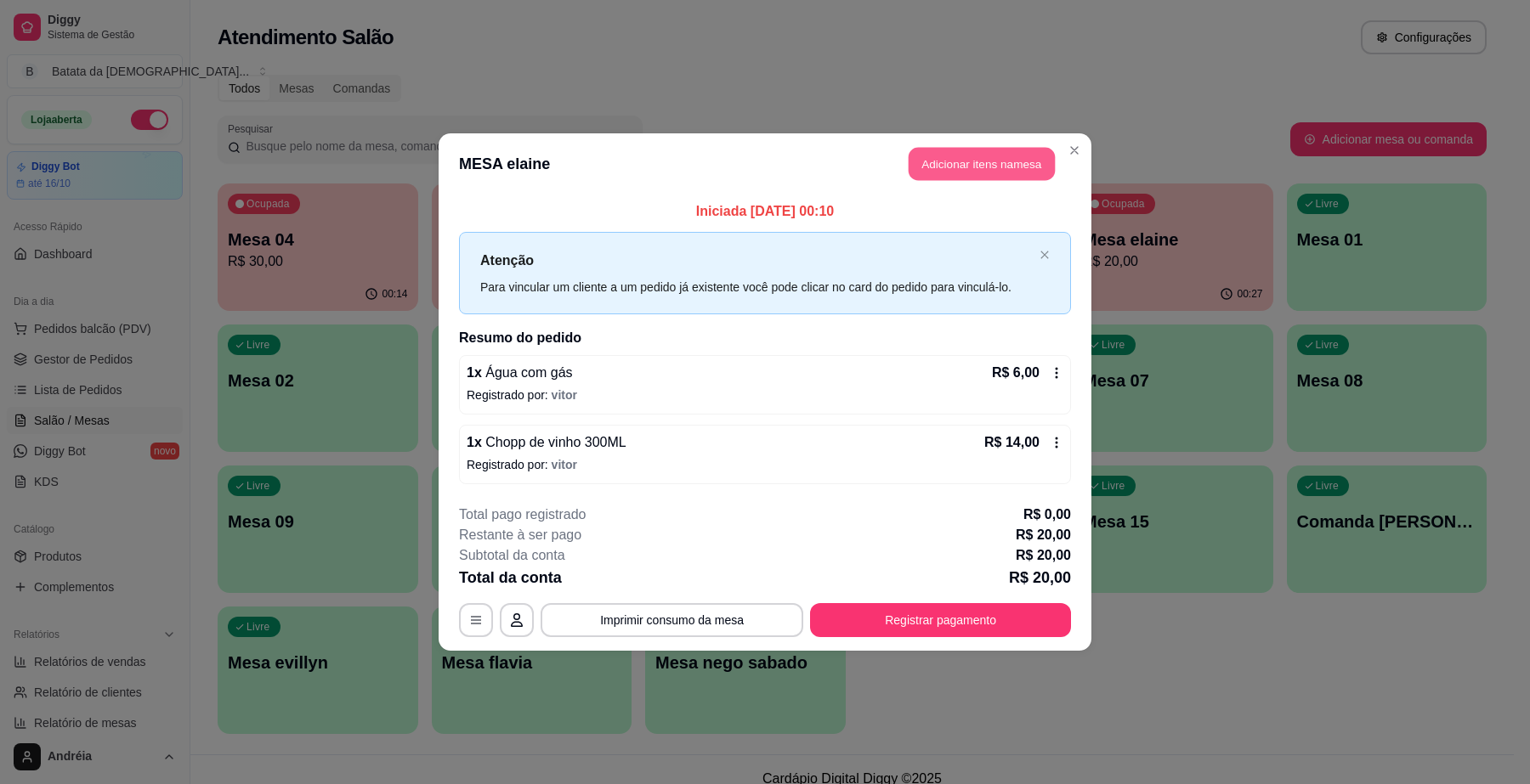
click at [976, 156] on button "Adicionar itens na mesa" at bounding box center [981, 164] width 146 height 33
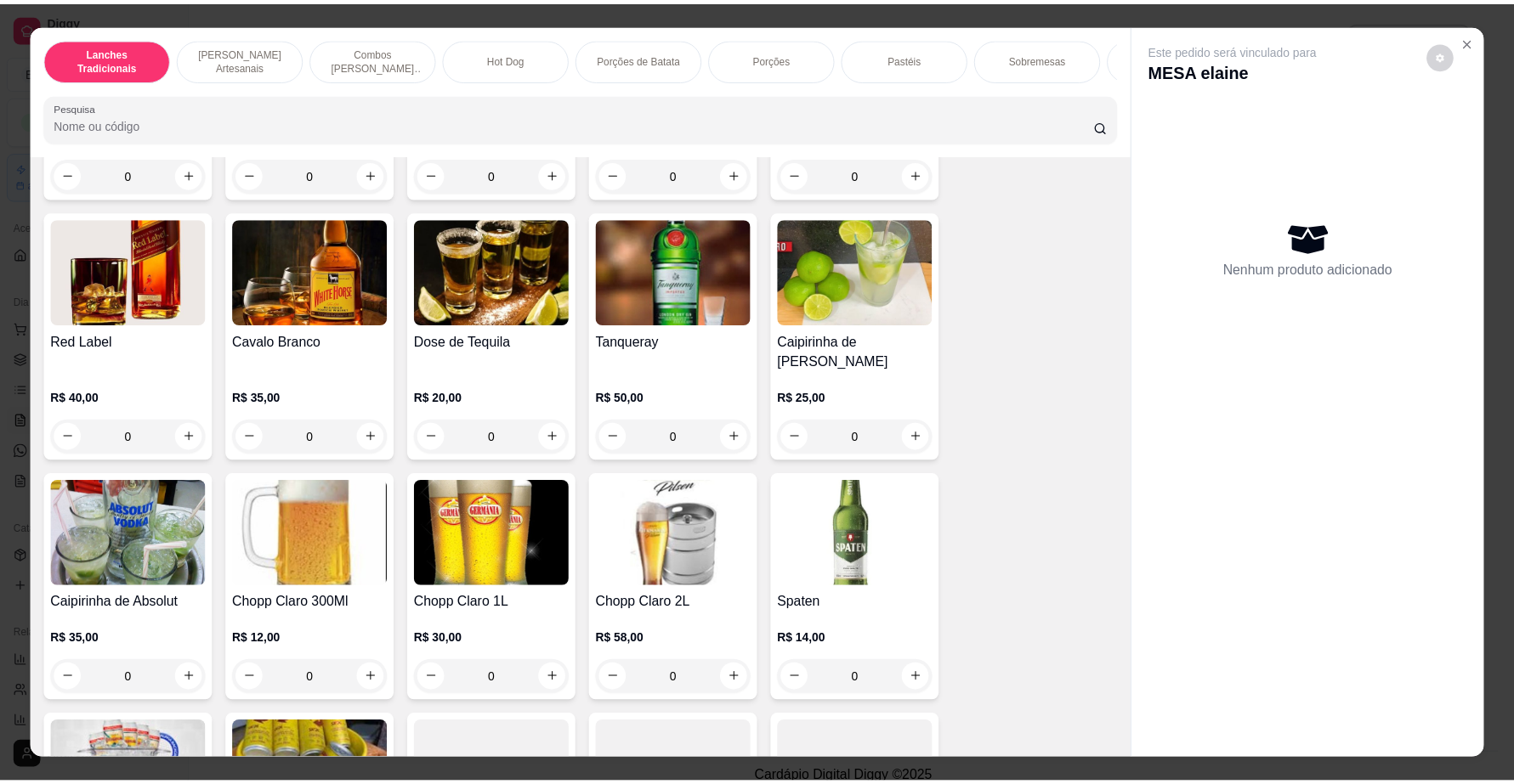
scroll to position [6800, 0]
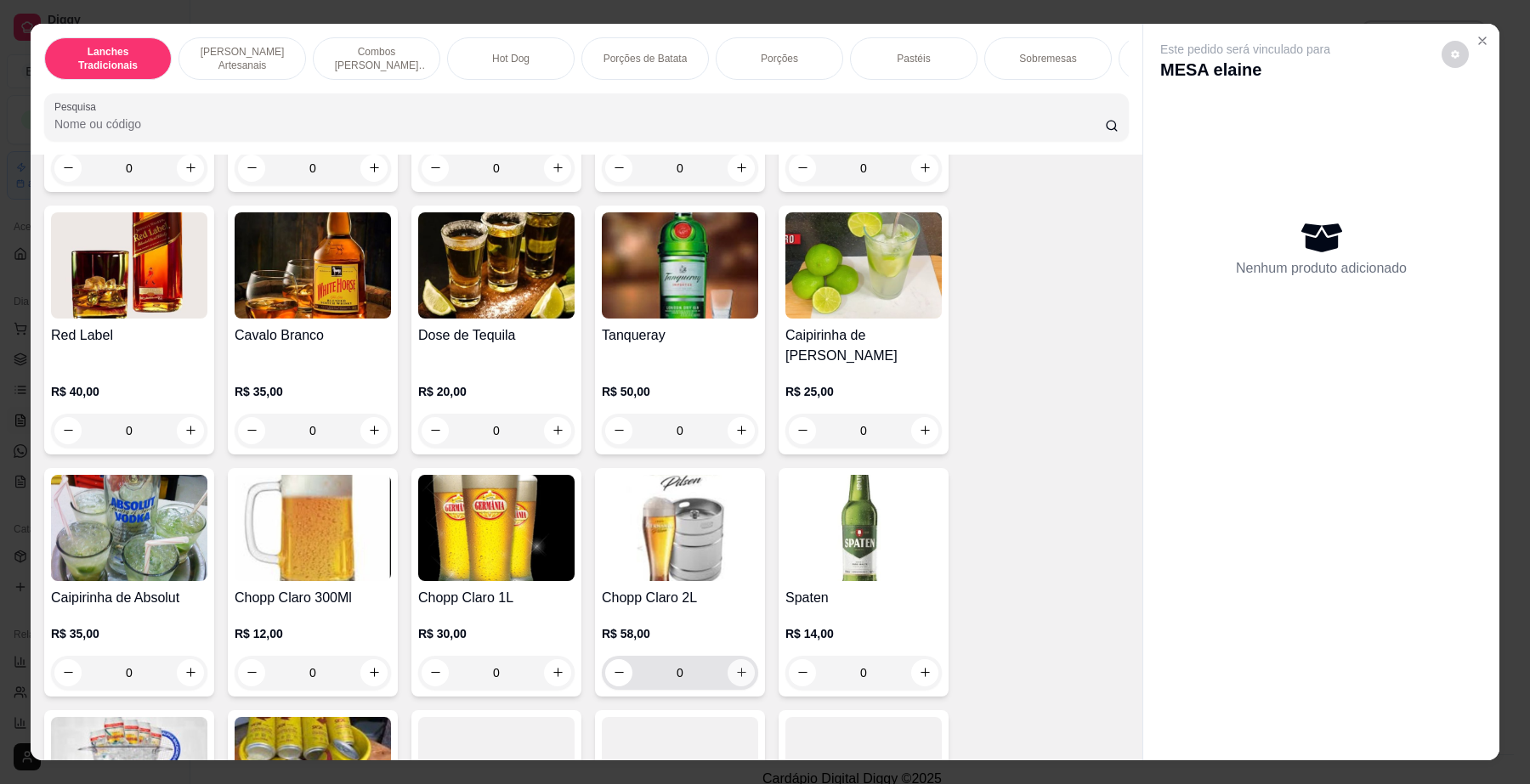
click at [731, 660] on button "increase-product-quantity" at bounding box center [742, 674] width 28 height 28
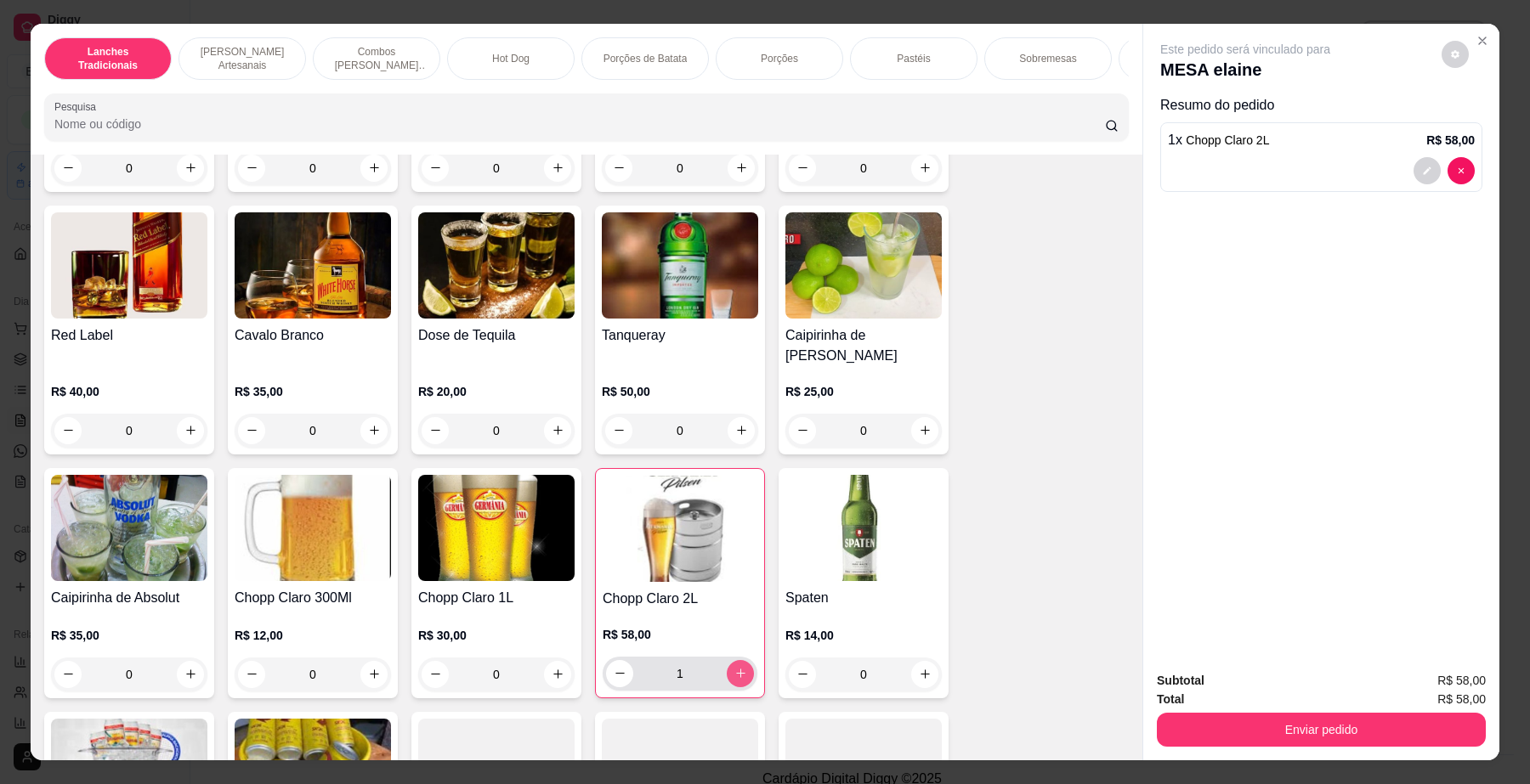
type input "1"
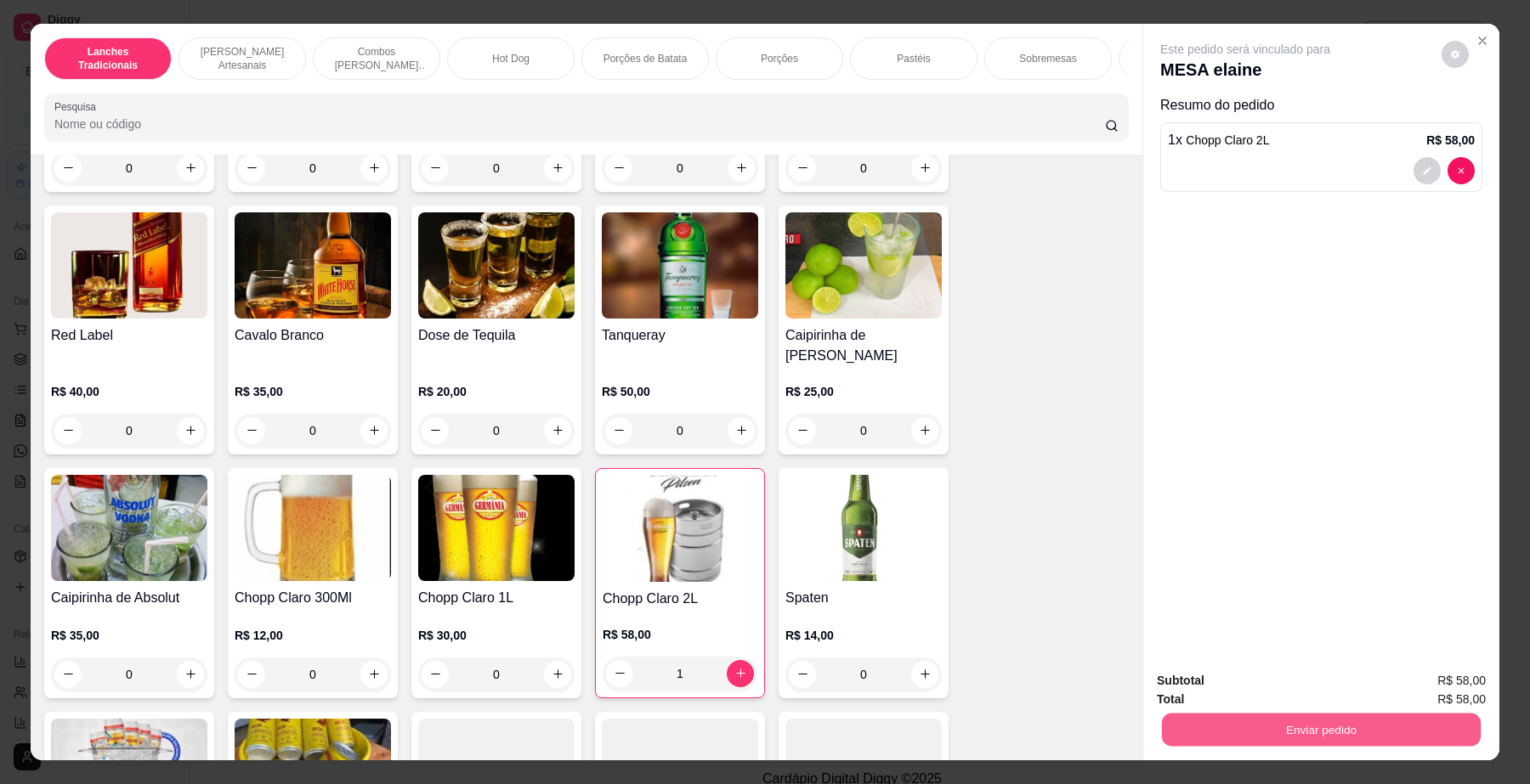
click at [1423, 724] on button "Enviar pedido" at bounding box center [1322, 731] width 319 height 33
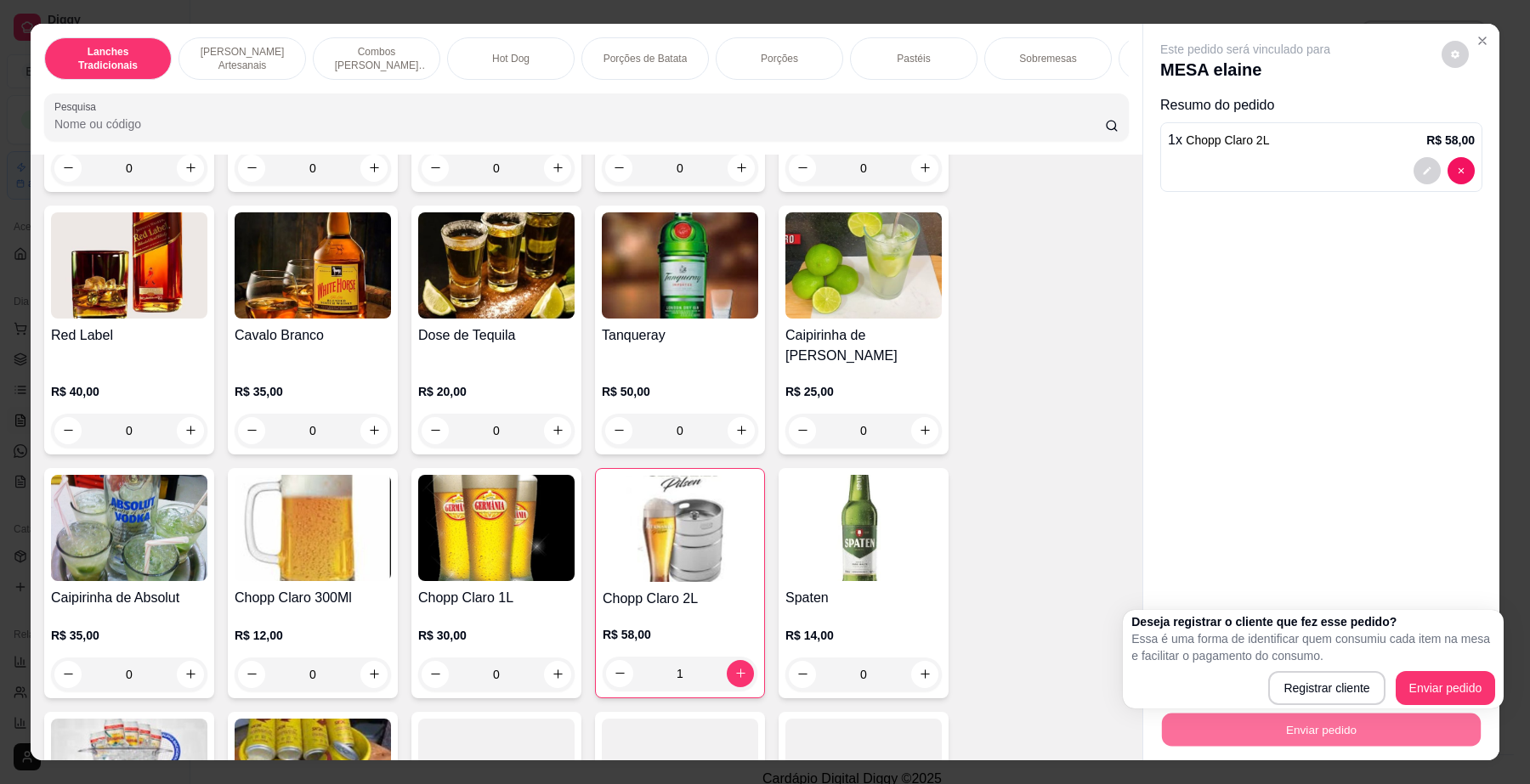
click at [1467, 672] on div "Registrar cliente Enviar pedido" at bounding box center [1313, 688] width 364 height 34
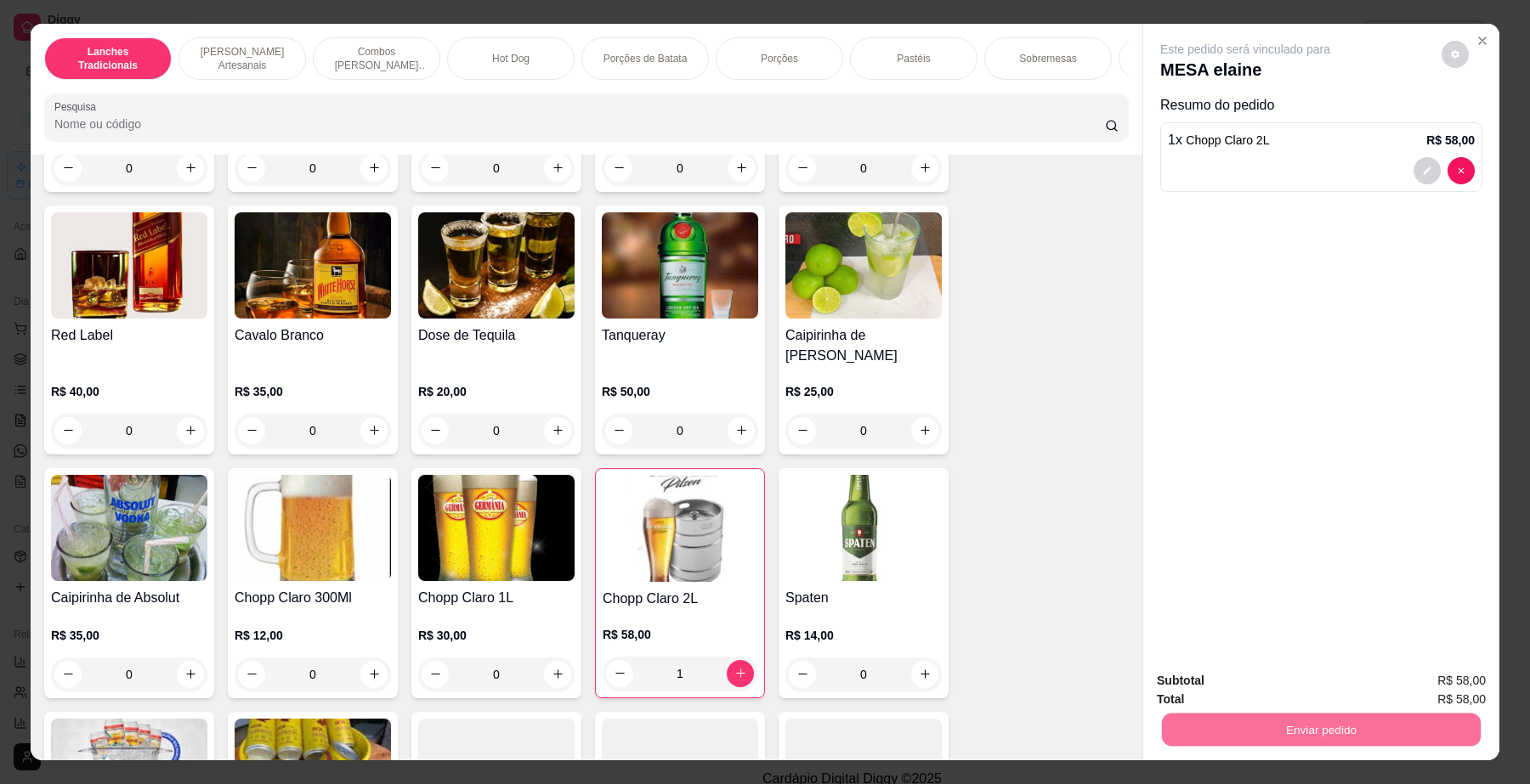
click at [1467, 680] on button "Enviar pedido" at bounding box center [1440, 688] width 97 height 33
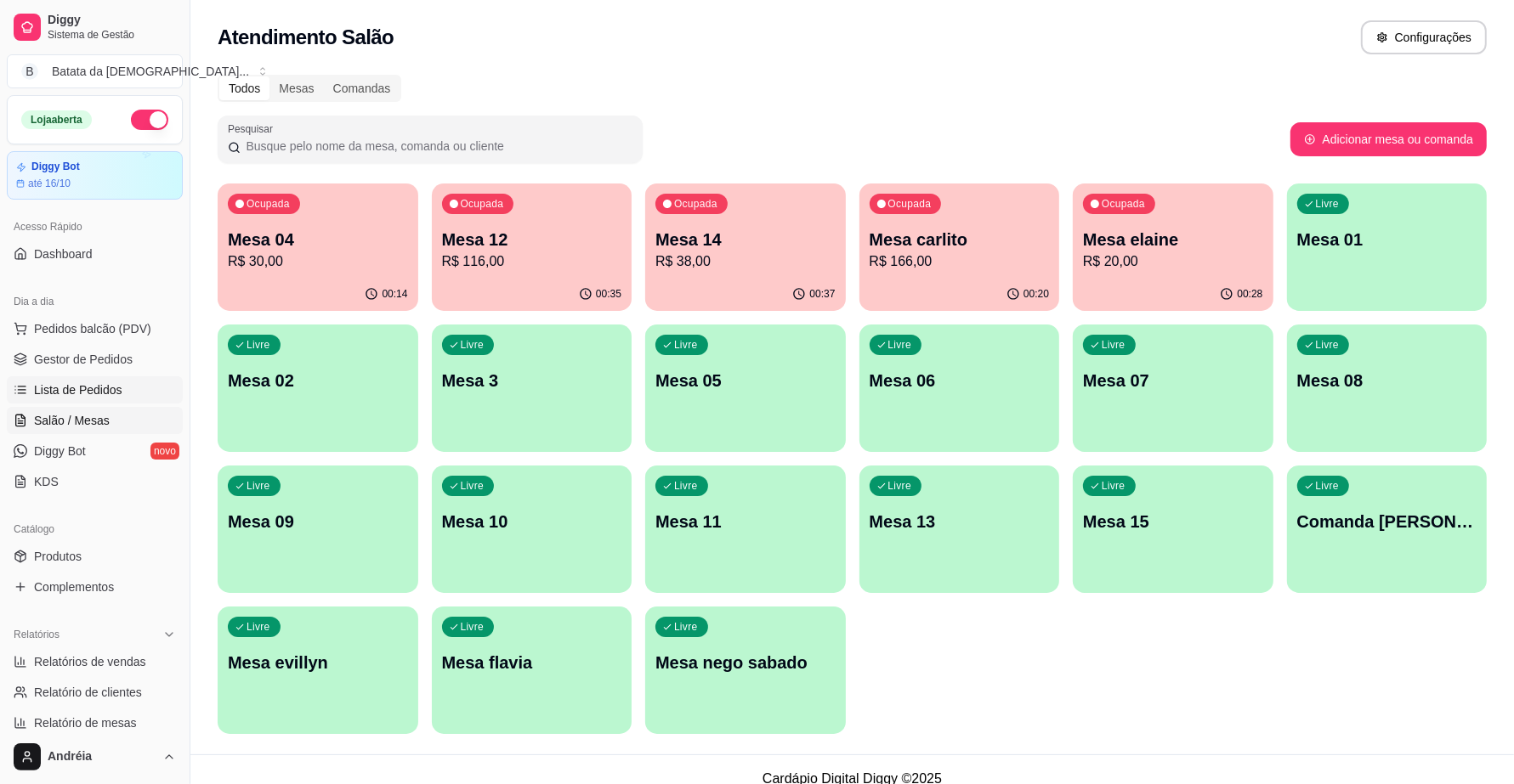
click at [70, 389] on span "Lista de Pedidos" at bounding box center [79, 389] width 89 height 17
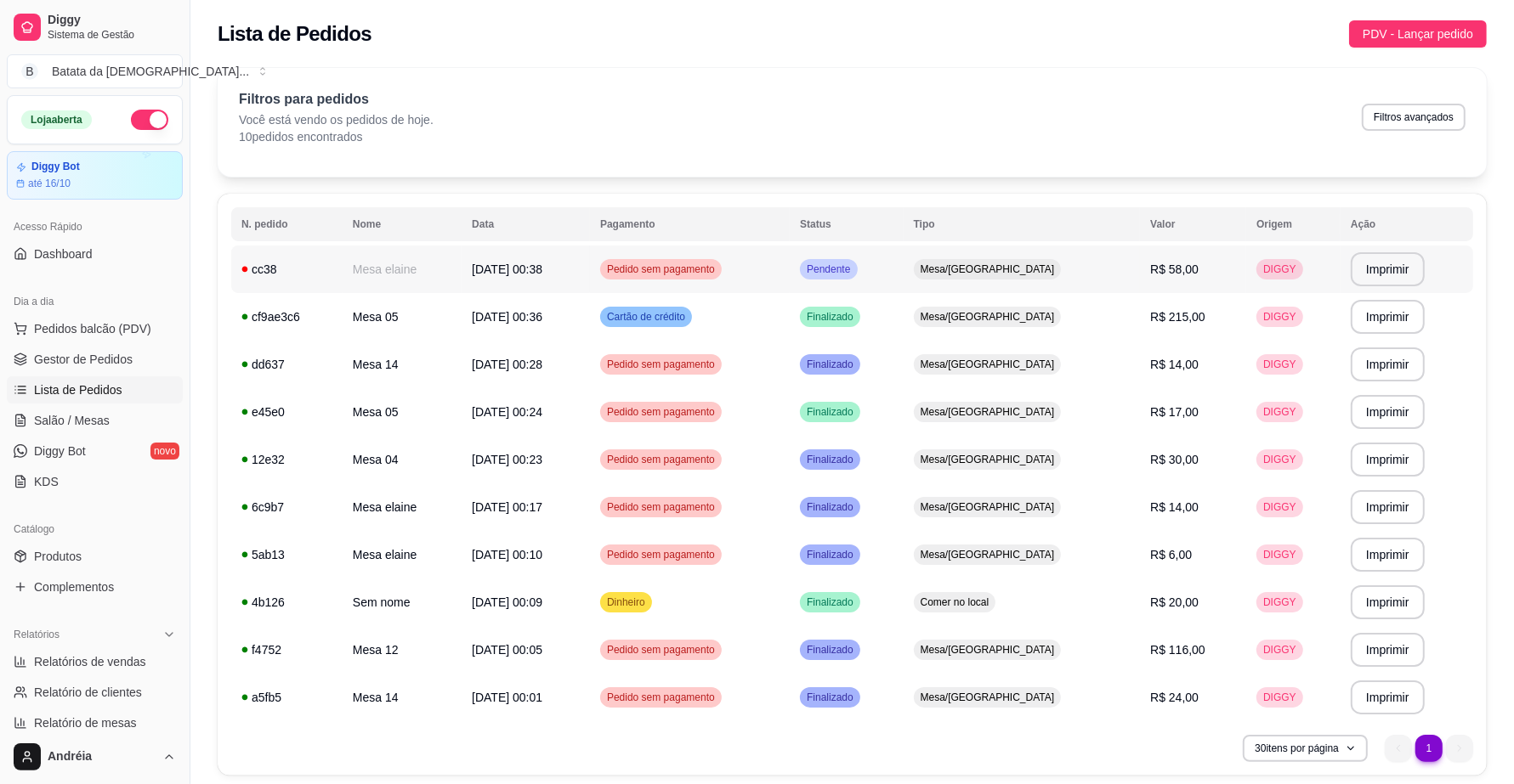
click at [853, 270] on span "Pendente" at bounding box center [827, 270] width 50 height 14
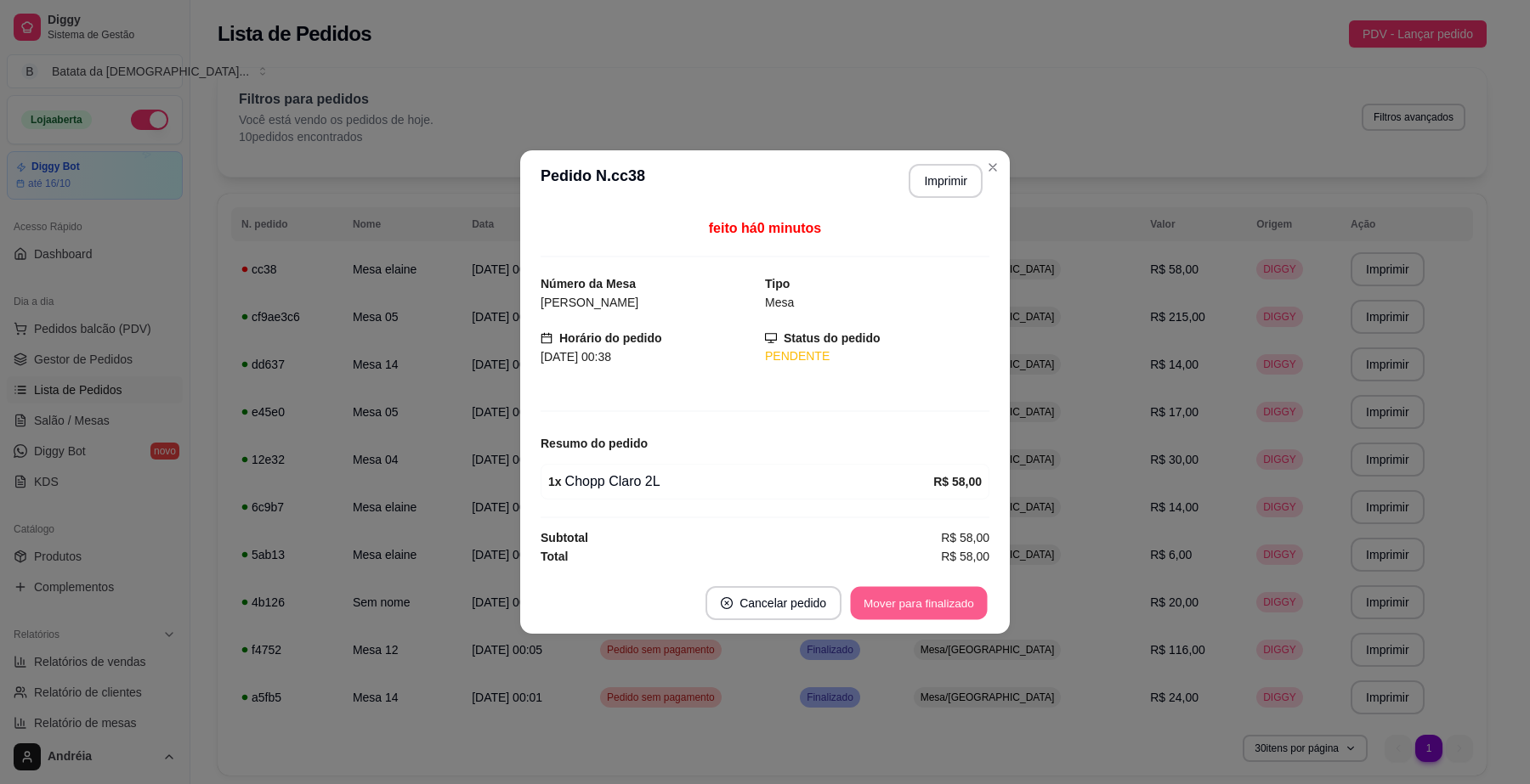
click at [946, 595] on button "Mover para finalizado" at bounding box center [919, 604] width 137 height 33
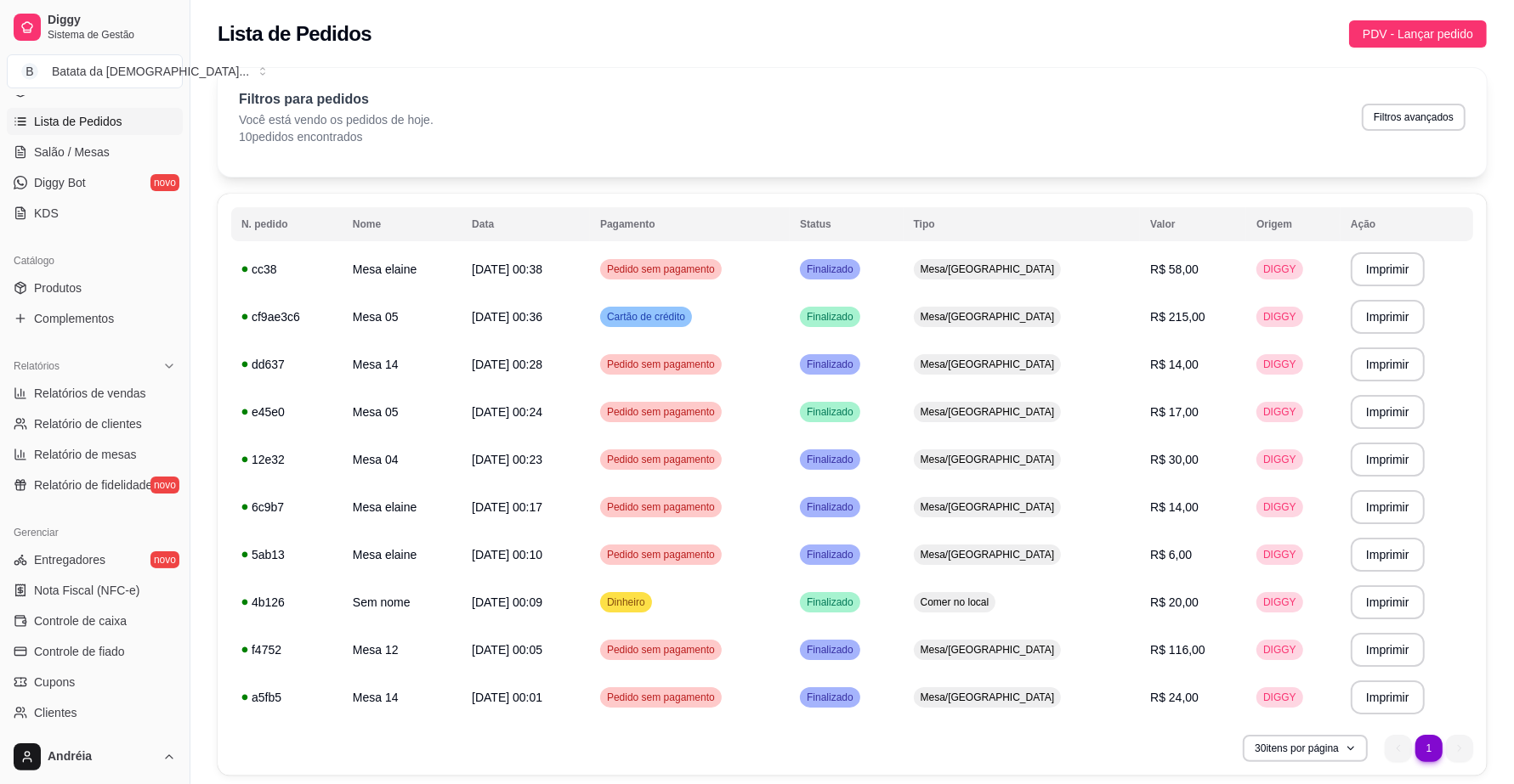
scroll to position [319, 0]
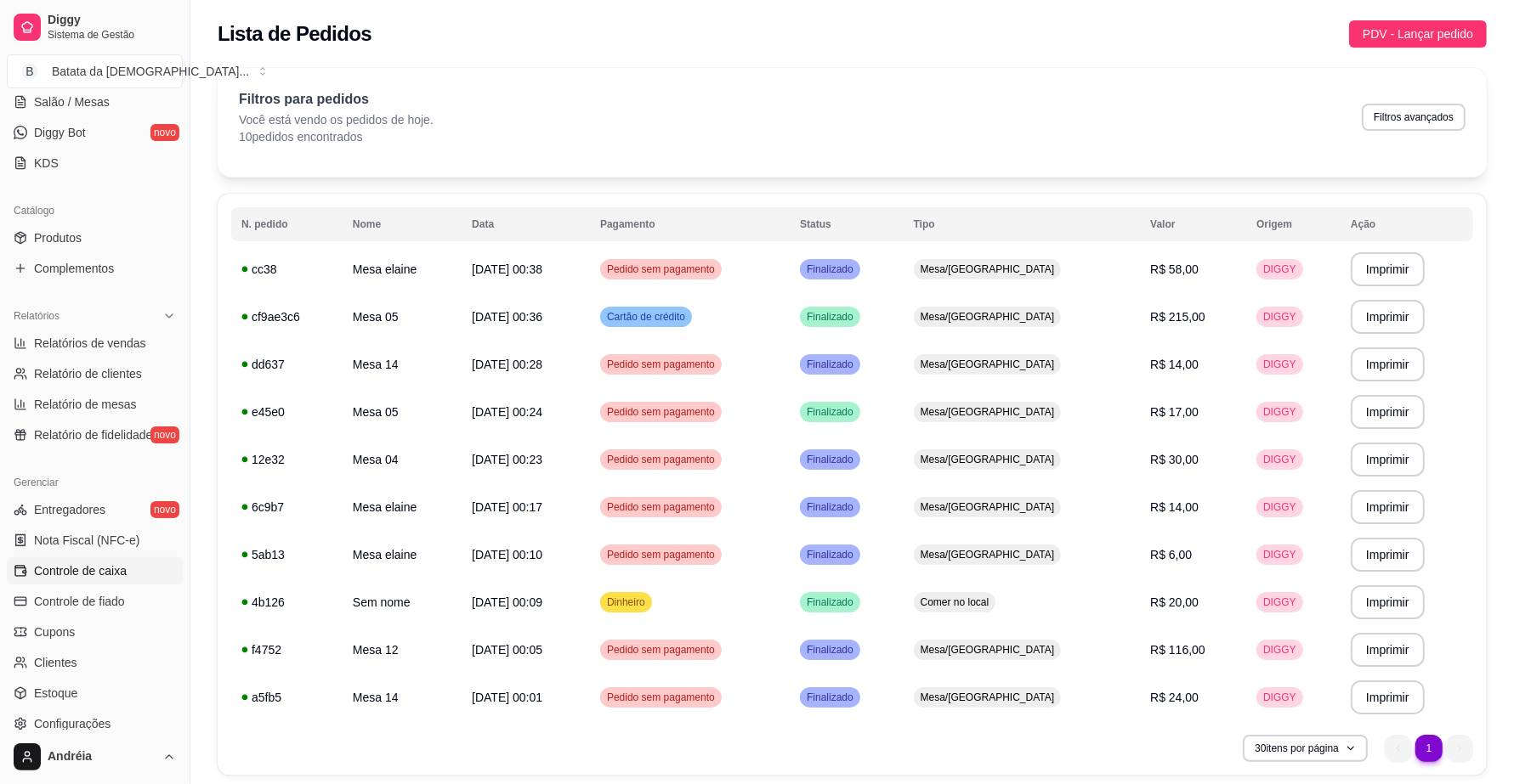
click at [111, 569] on span "Controle de caixa" at bounding box center [81, 570] width 93 height 17
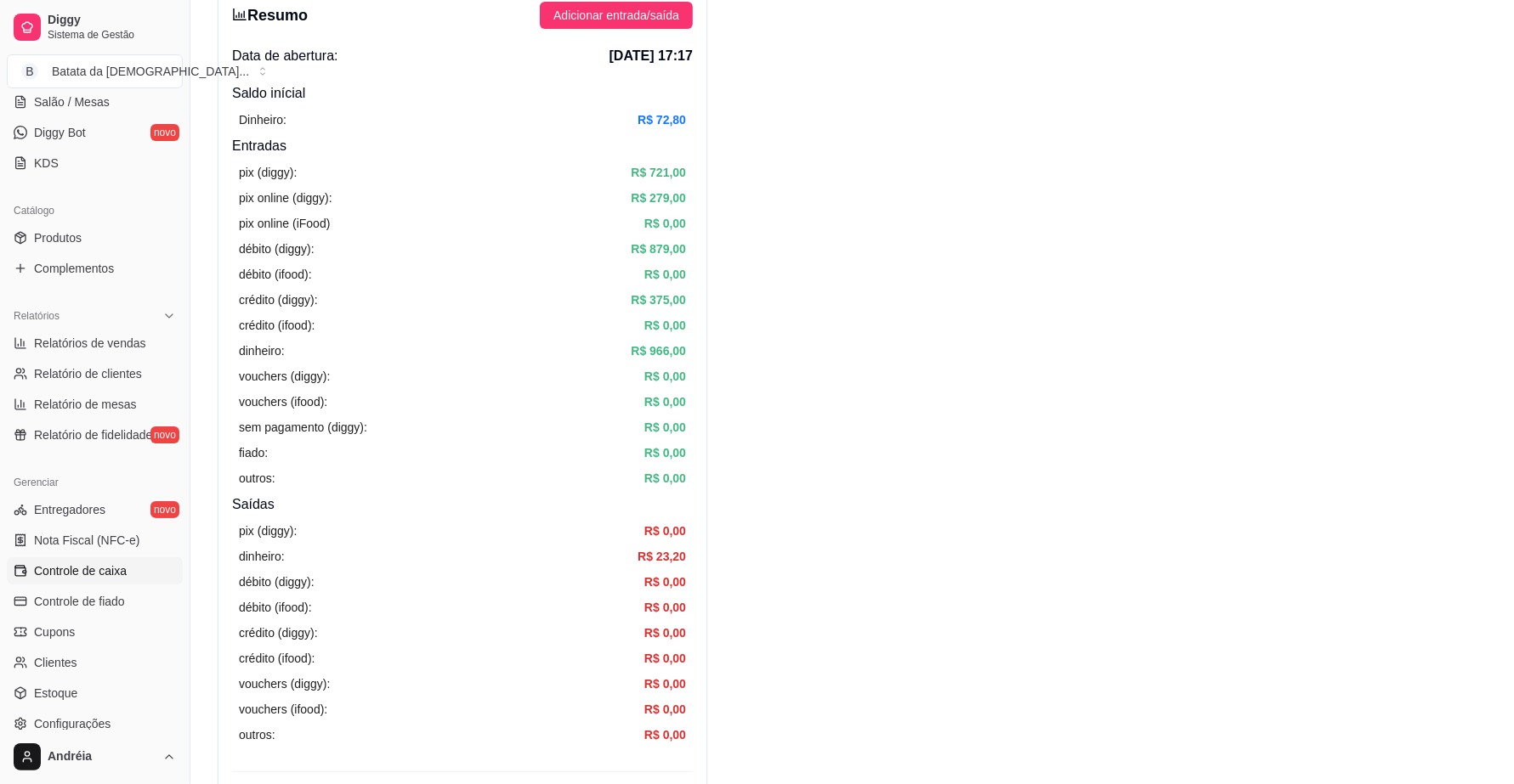
scroll to position [106, 0]
drag, startPoint x: 682, startPoint y: 344, endPoint x: 634, endPoint y: 343, distance: 48.0
click at [634, 343] on article "R$ 966,00" at bounding box center [658, 349] width 55 height 19
click at [570, 357] on div "dinheiro: R$ 966,00" at bounding box center [462, 349] width 447 height 19
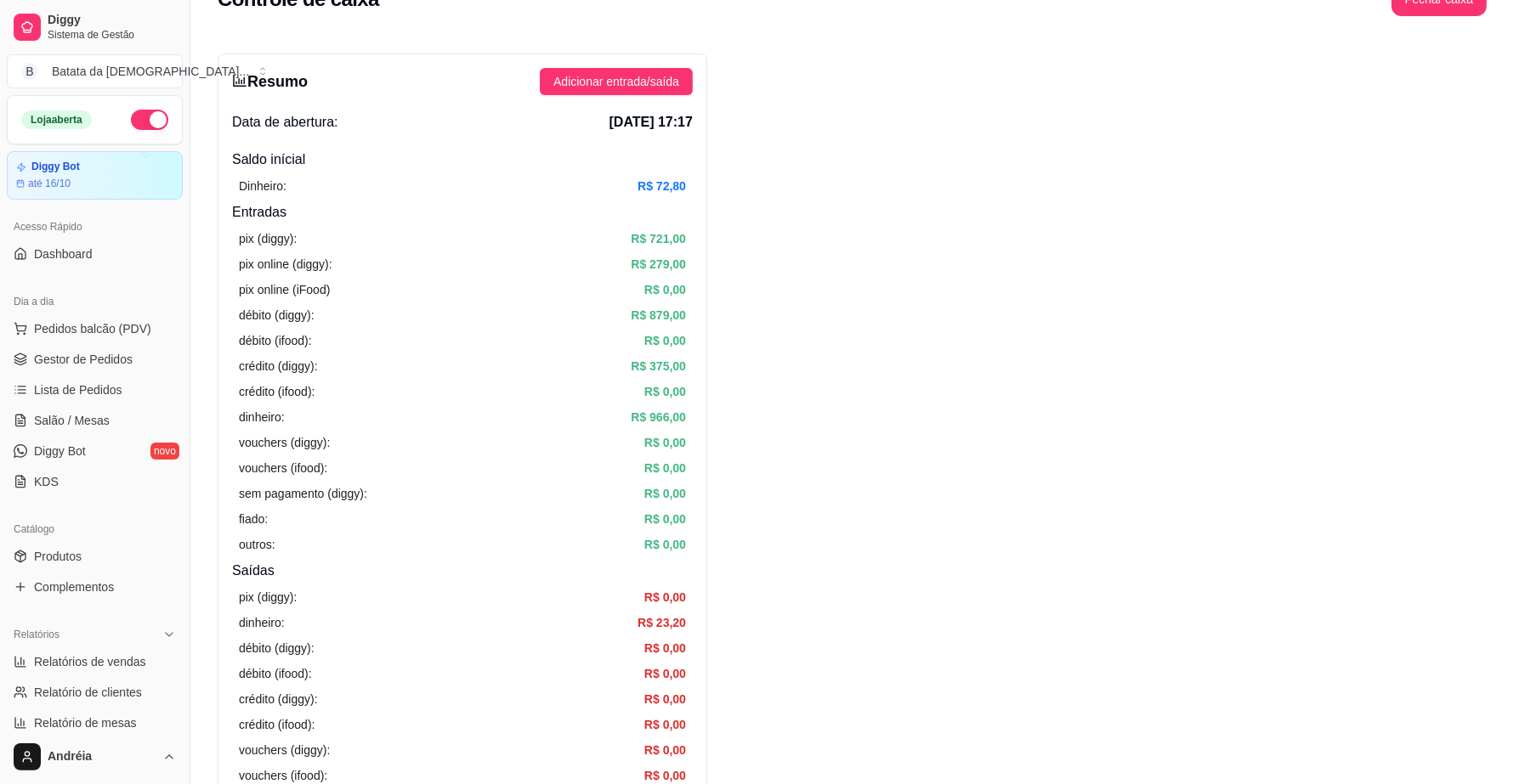
scroll to position [0, 0]
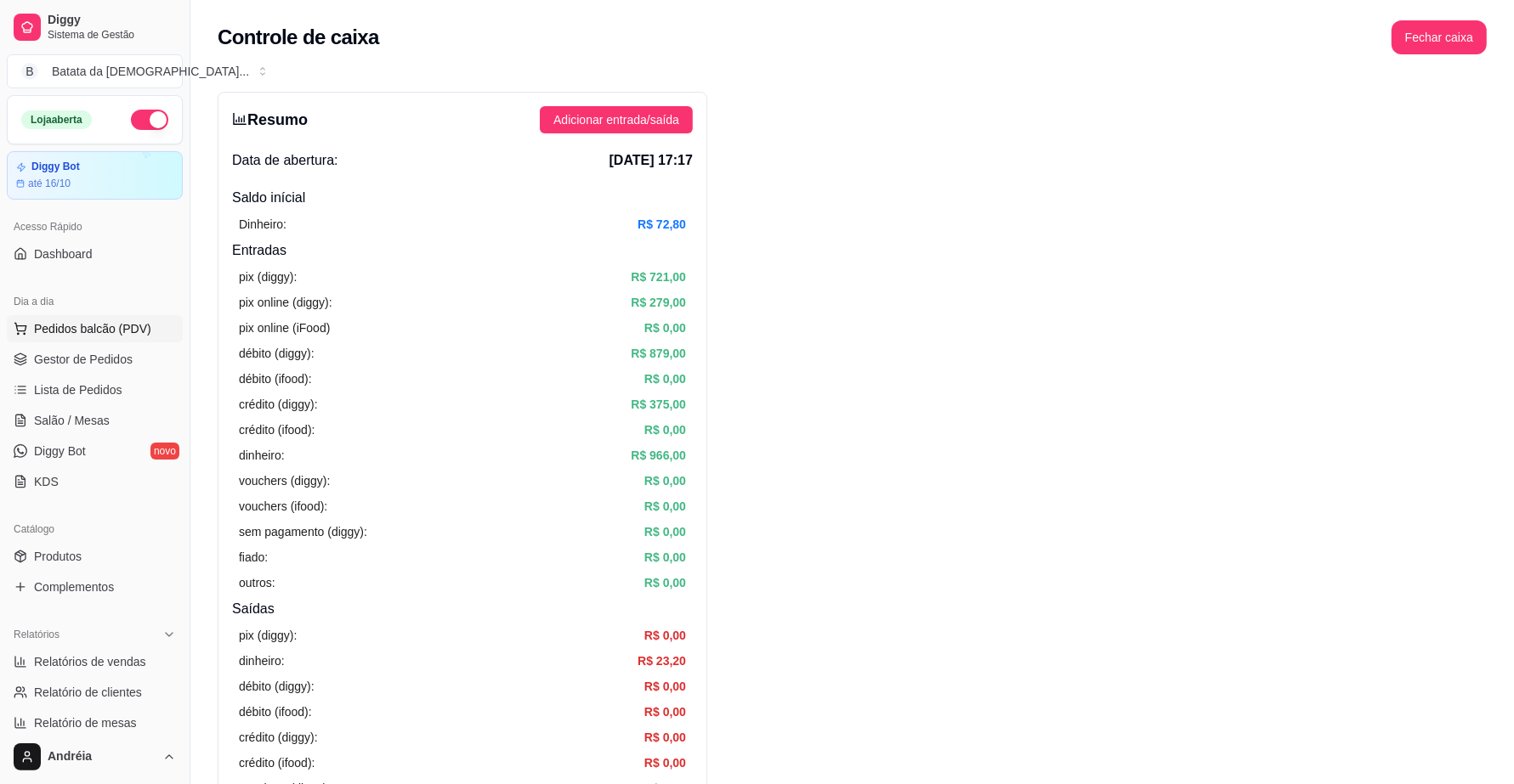
click at [108, 338] on button "Pedidos balcão (PDV)" at bounding box center [95, 329] width 176 height 28
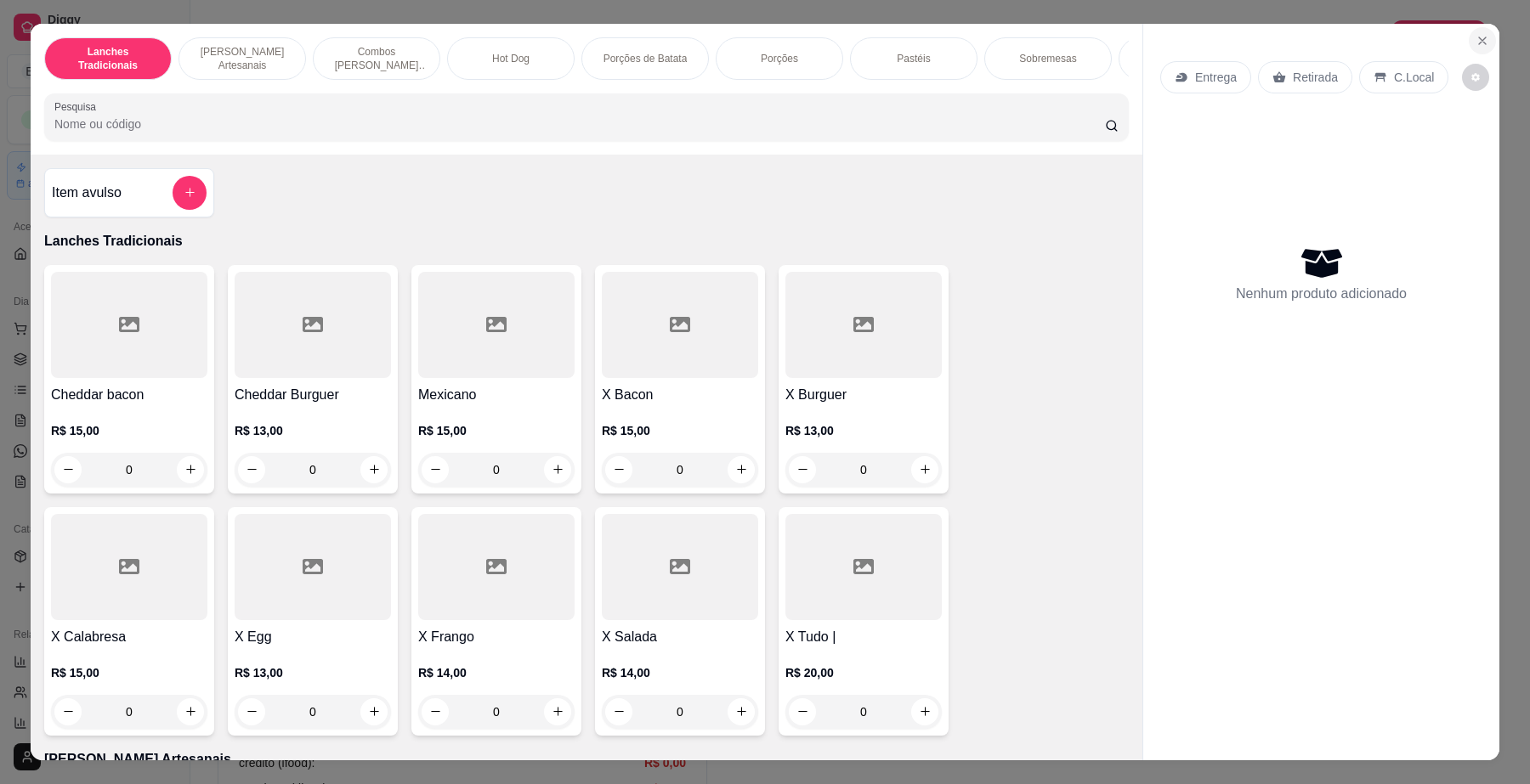
click at [1476, 43] on icon "Close" at bounding box center [1483, 41] width 14 height 14
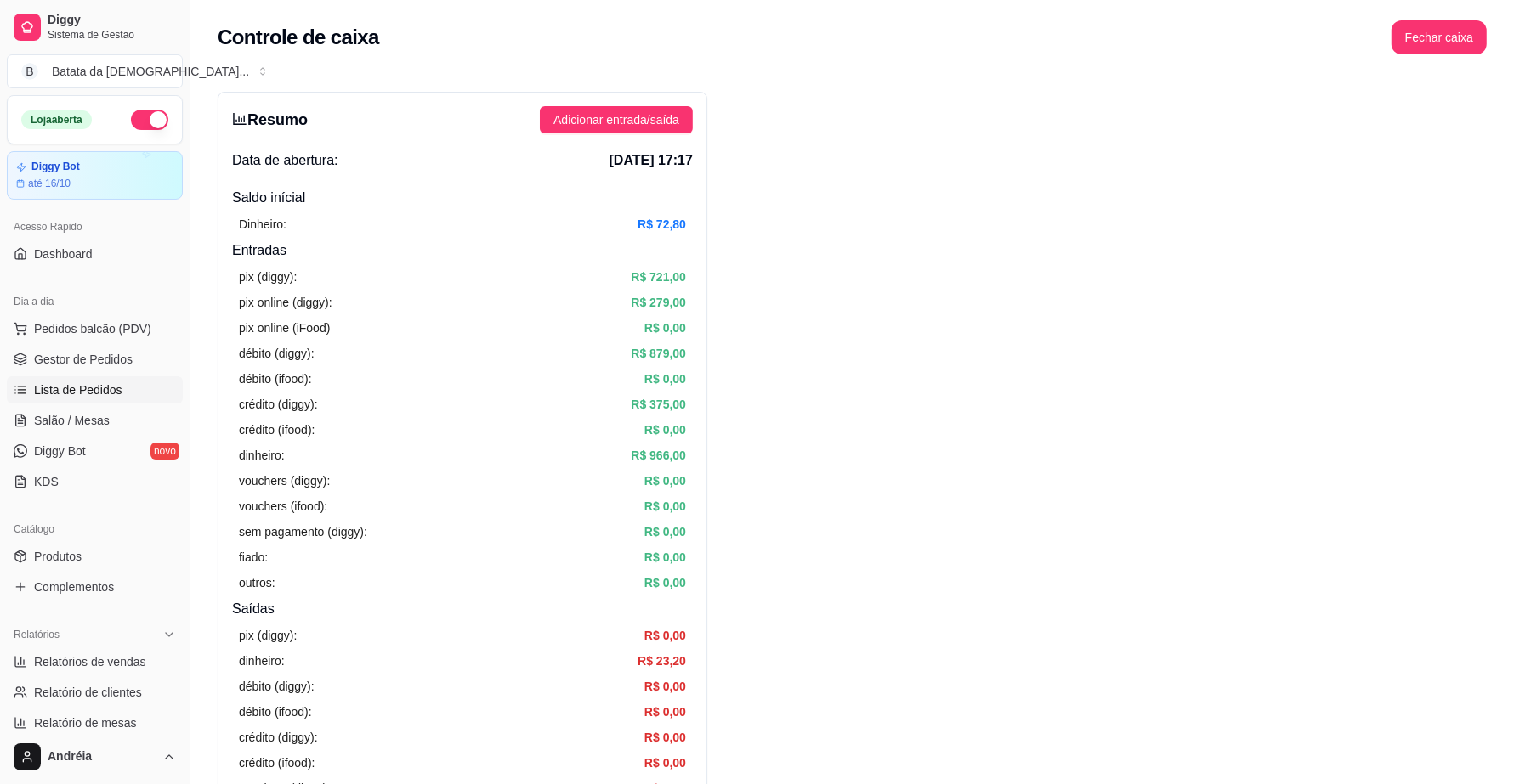
click at [127, 388] on link "Lista de Pedidos" at bounding box center [95, 390] width 176 height 28
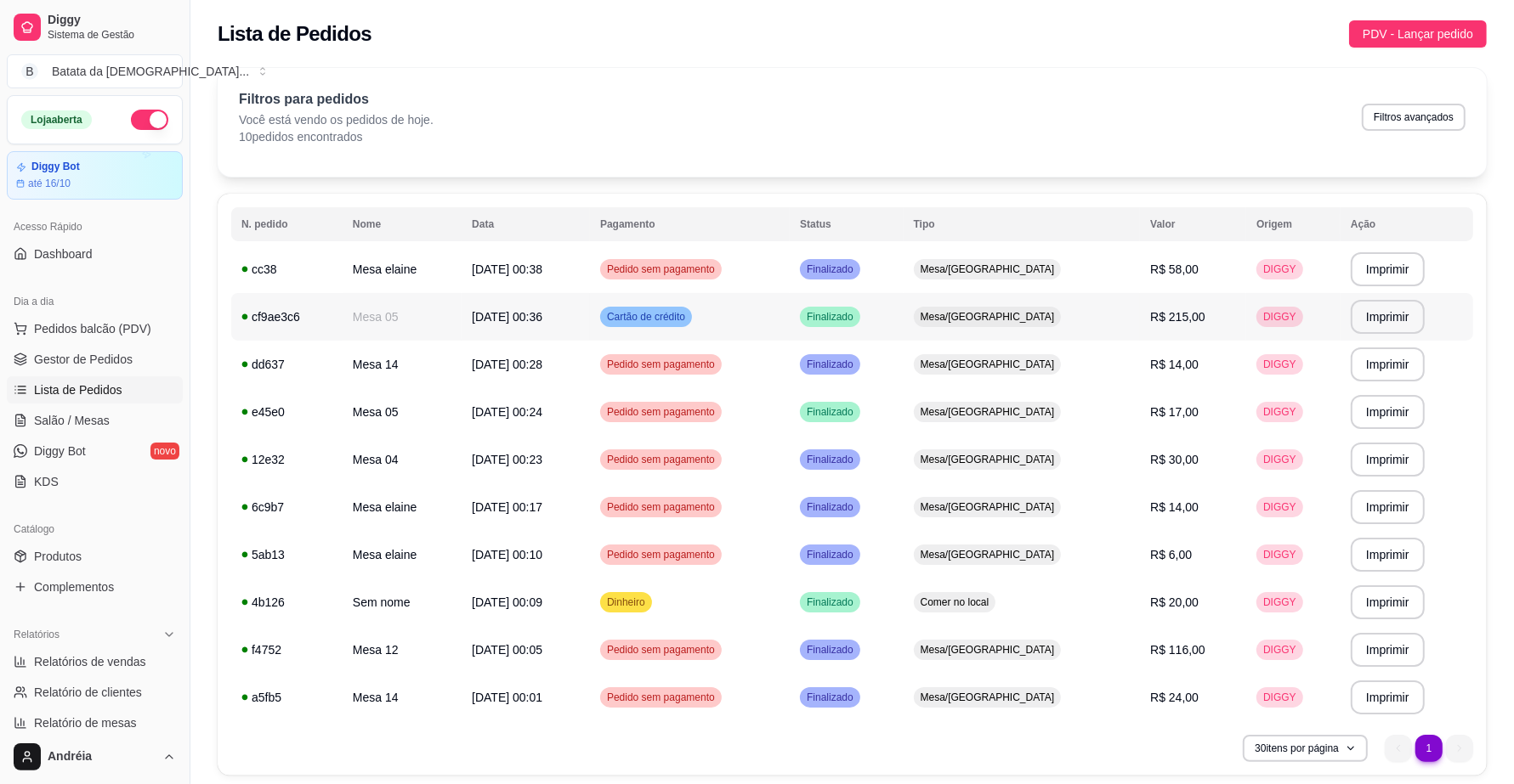
click at [857, 316] on span "Finalizado" at bounding box center [829, 317] width 53 height 14
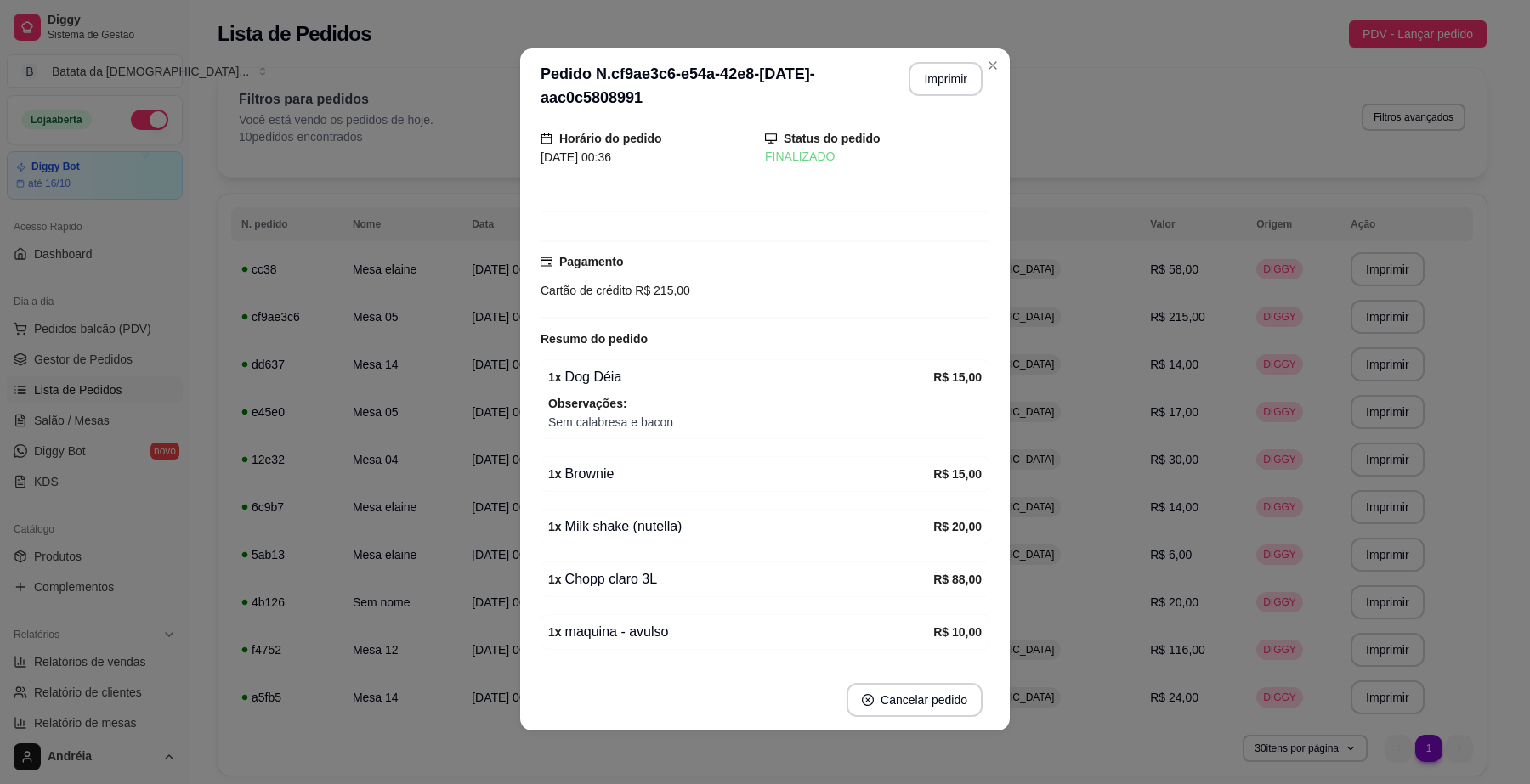
scroll to position [209, 0]
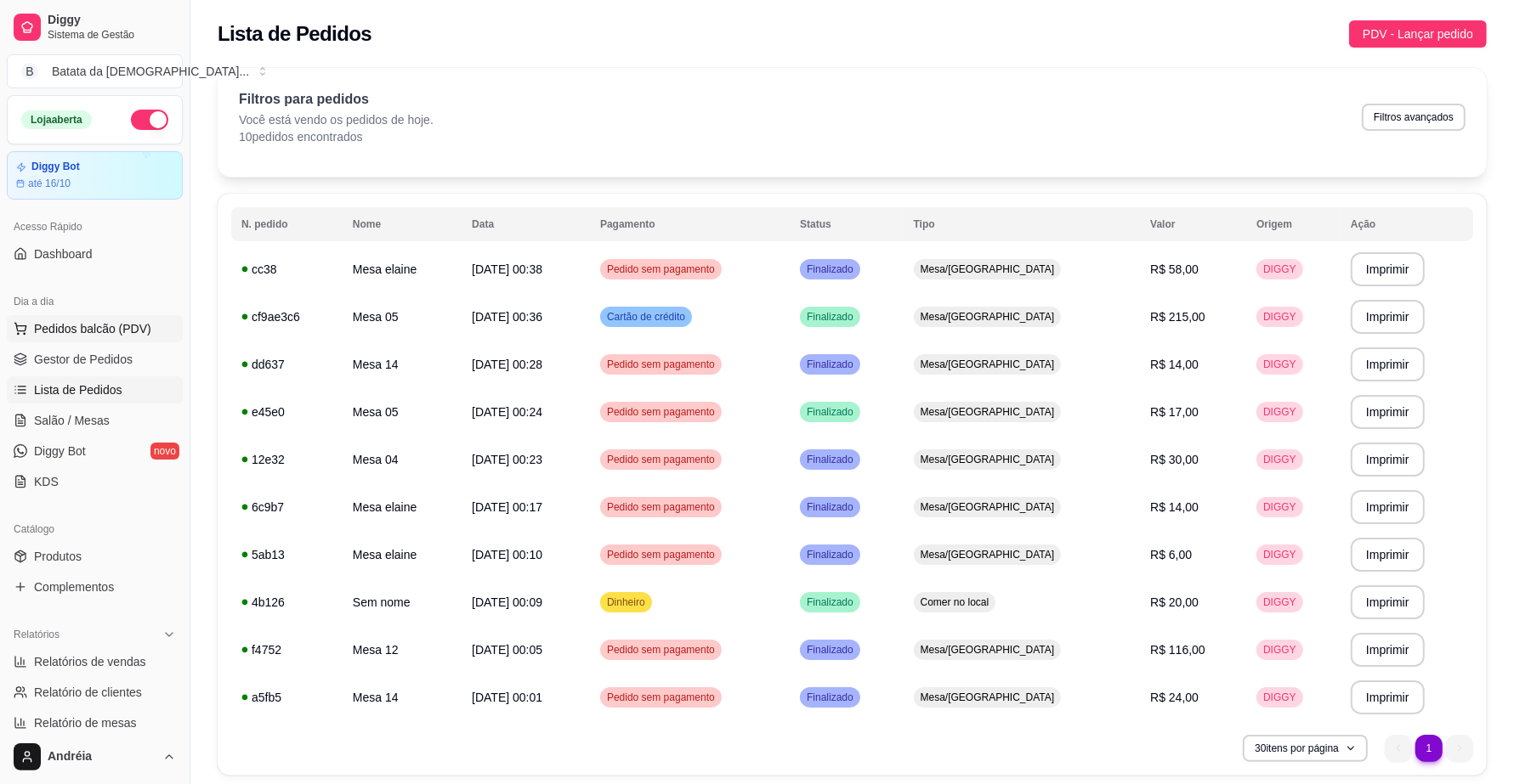
click at [134, 330] on span "Pedidos balcão (PDV)" at bounding box center [93, 328] width 117 height 17
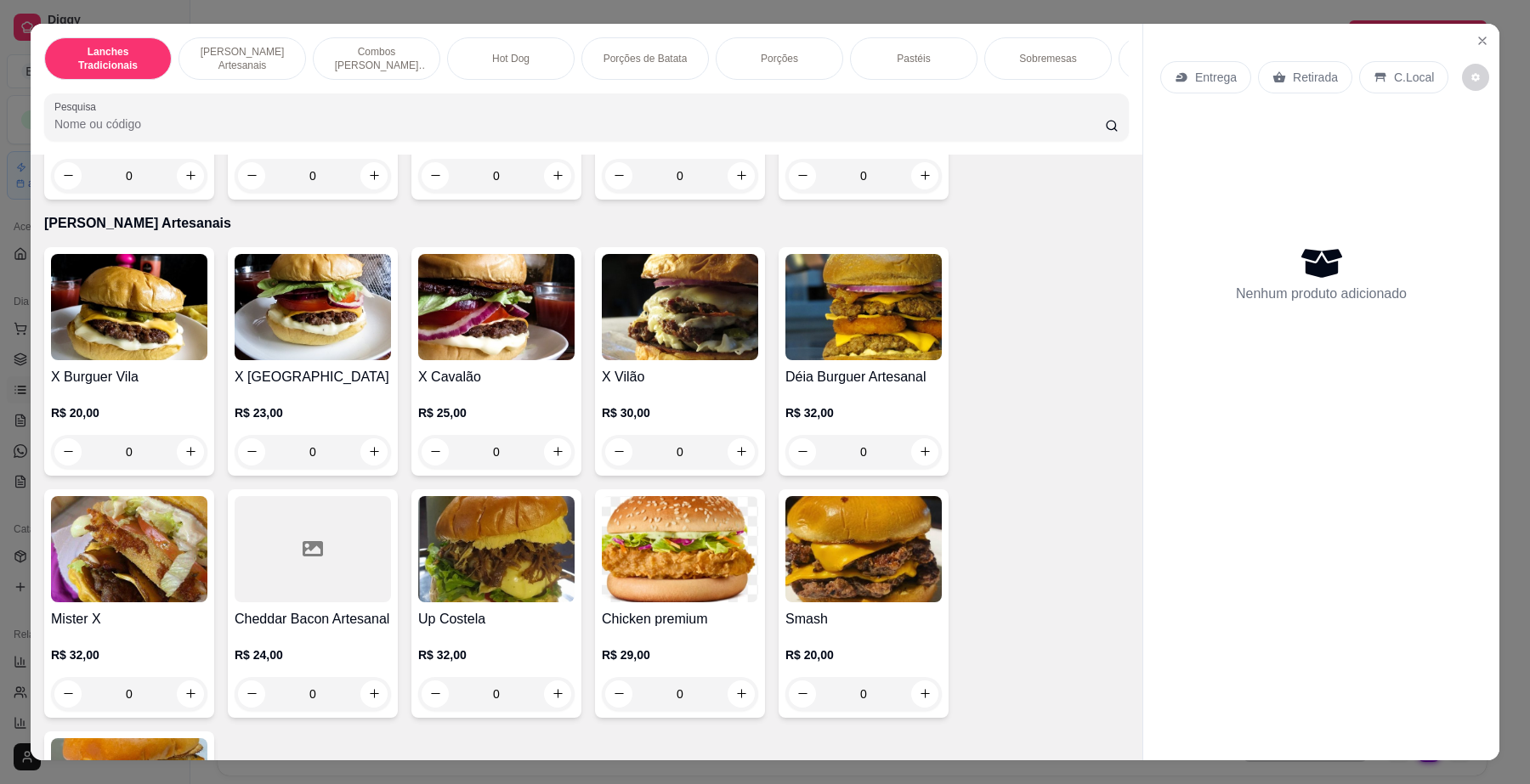
scroll to position [637, 0]
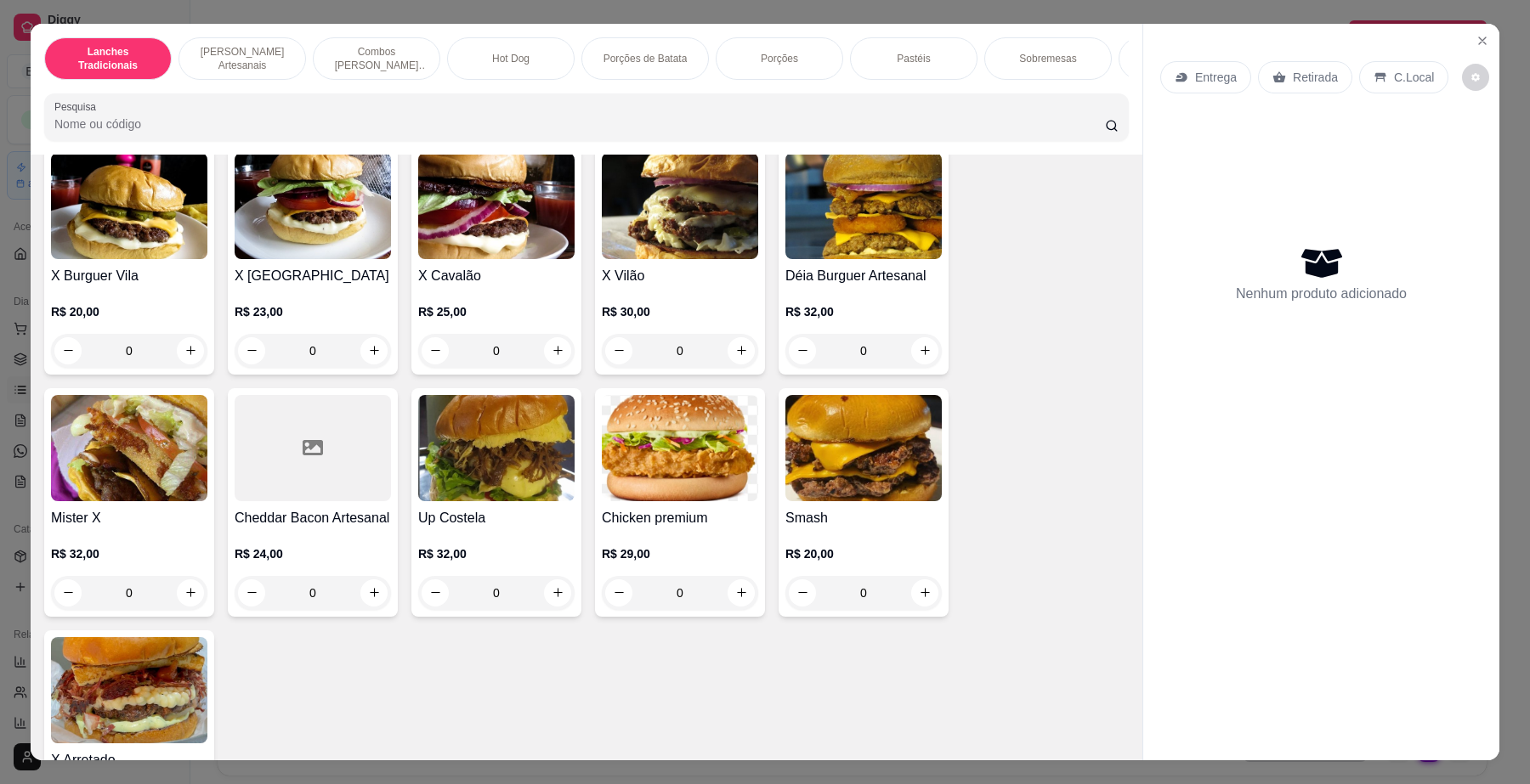
click at [371, 368] on div "0" at bounding box center [312, 351] width 157 height 34
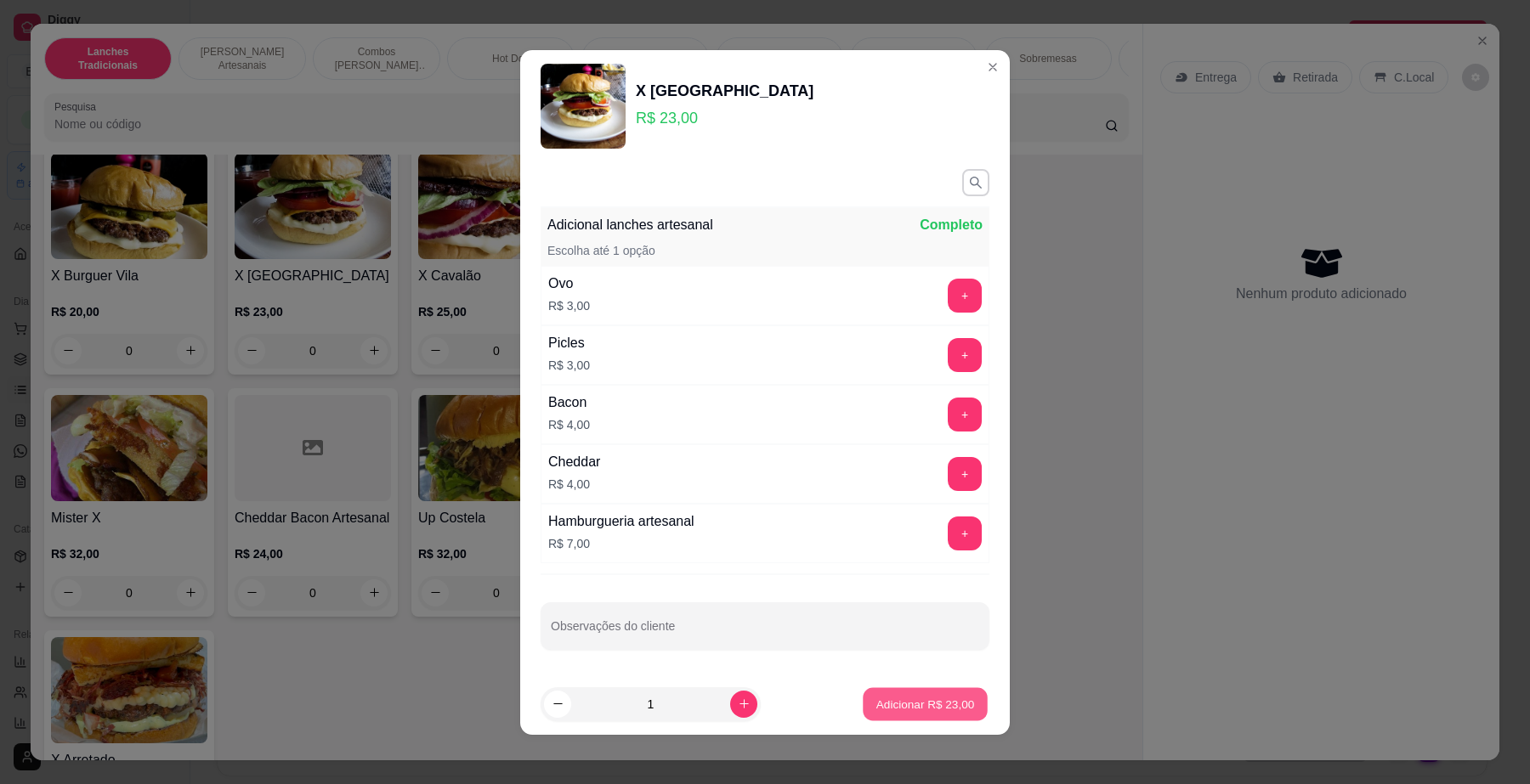
click at [882, 710] on p "Adicionar R$ 23,00" at bounding box center [926, 704] width 99 height 16
type input "1"
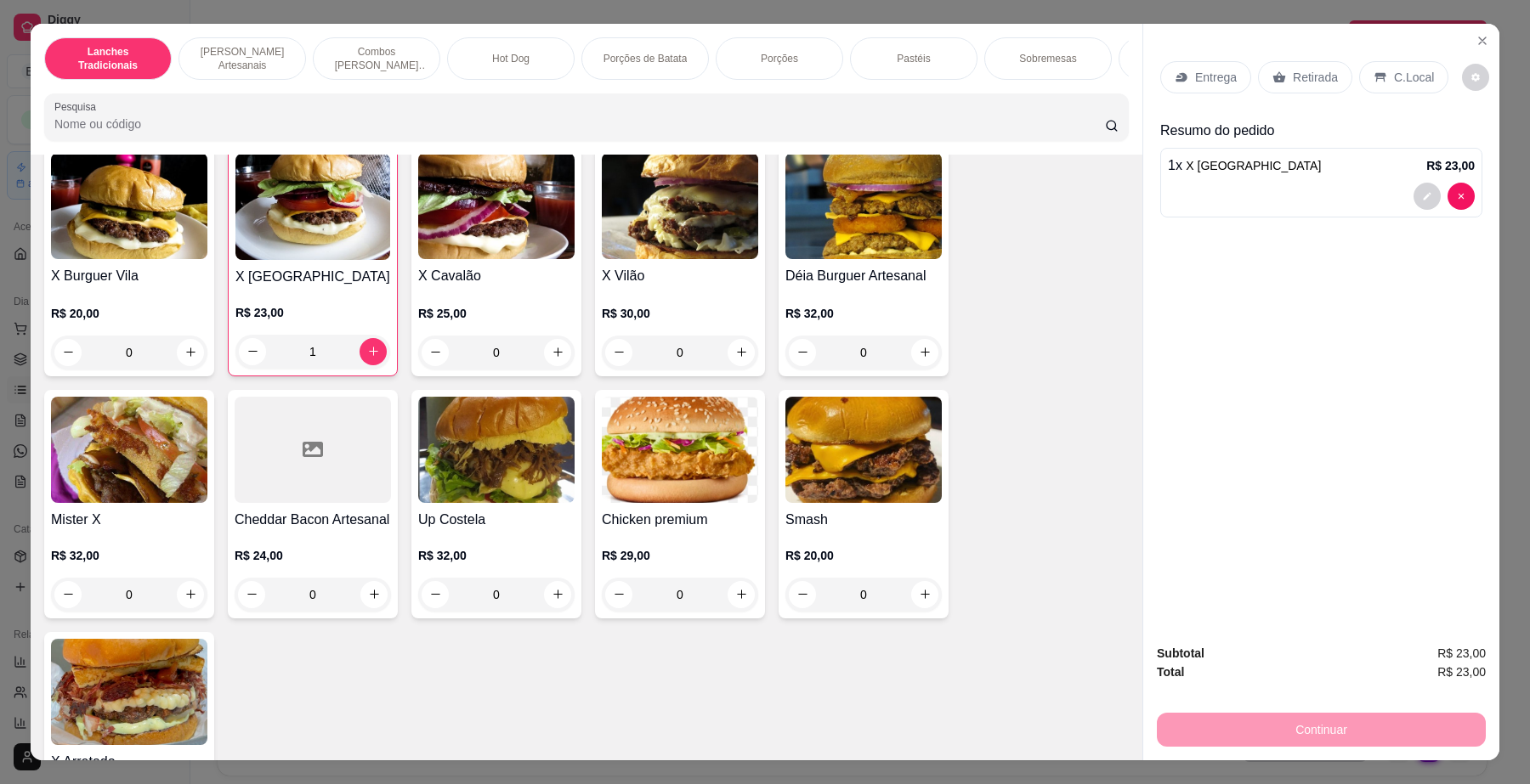
click at [1405, 78] on p "C.Local" at bounding box center [1414, 77] width 40 height 17
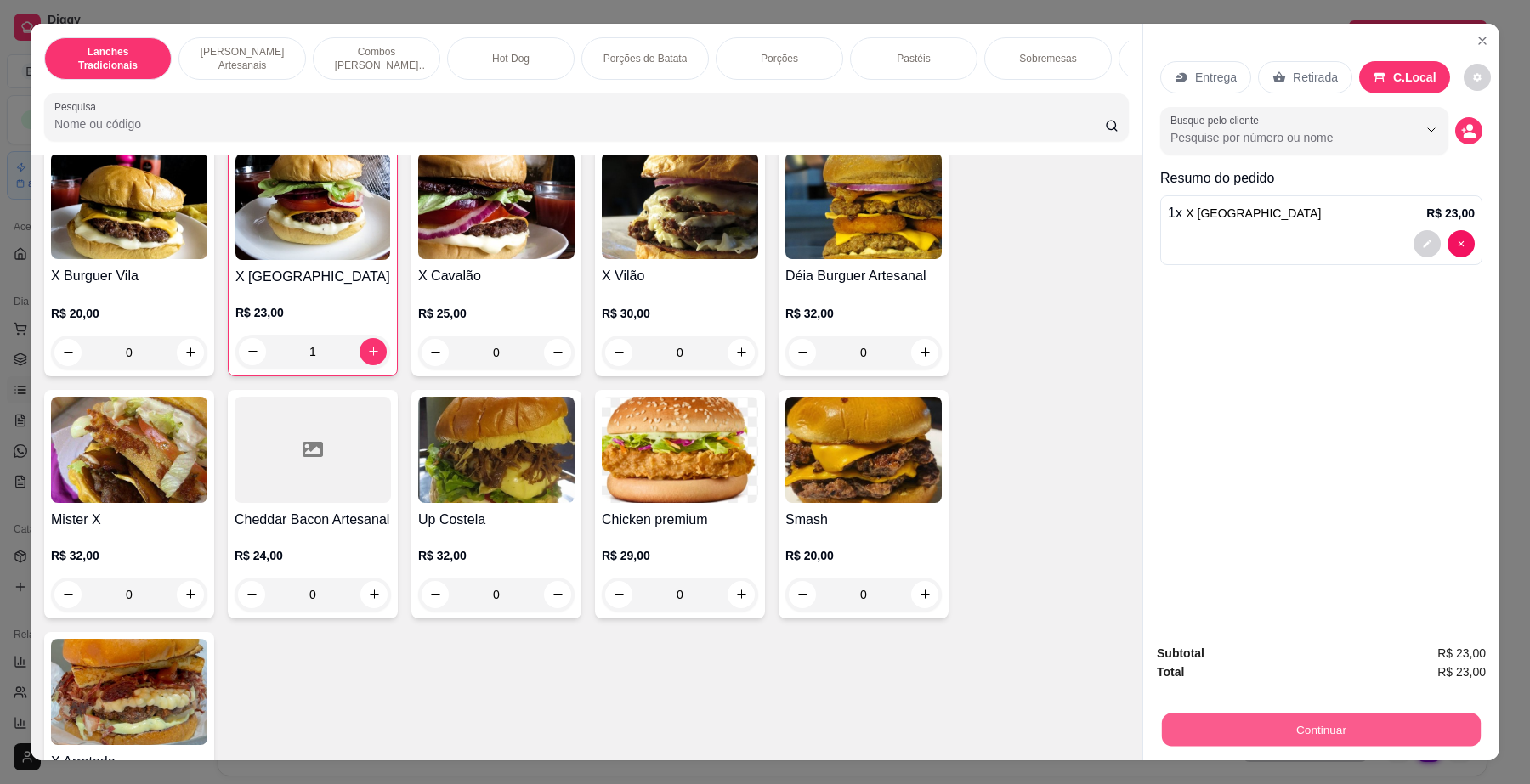
click at [1375, 729] on button "Continuar" at bounding box center [1322, 731] width 319 height 33
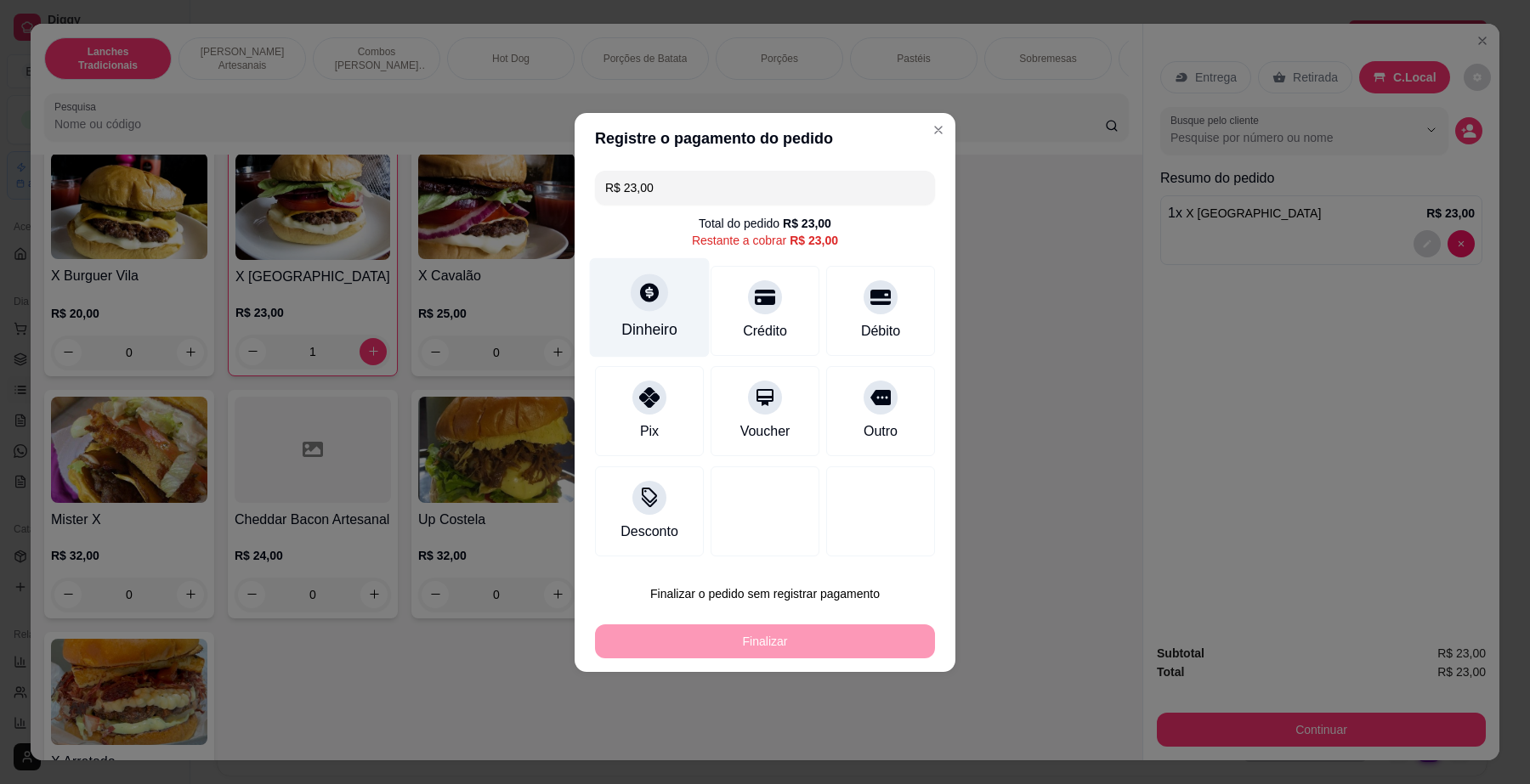
click at [644, 307] on div at bounding box center [649, 293] width 37 height 37
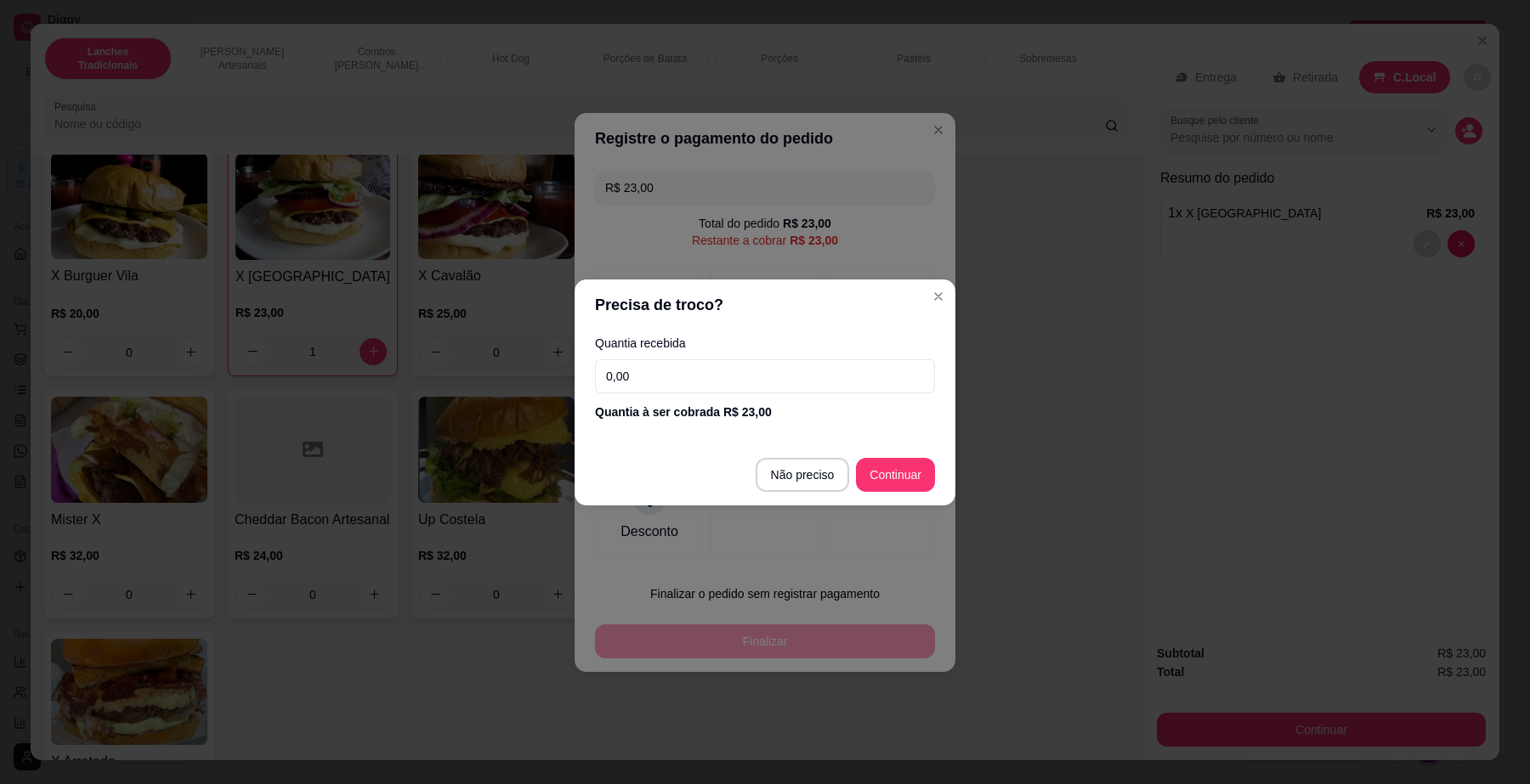
click at [803, 362] on input "0,00" at bounding box center [765, 376] width 340 height 34
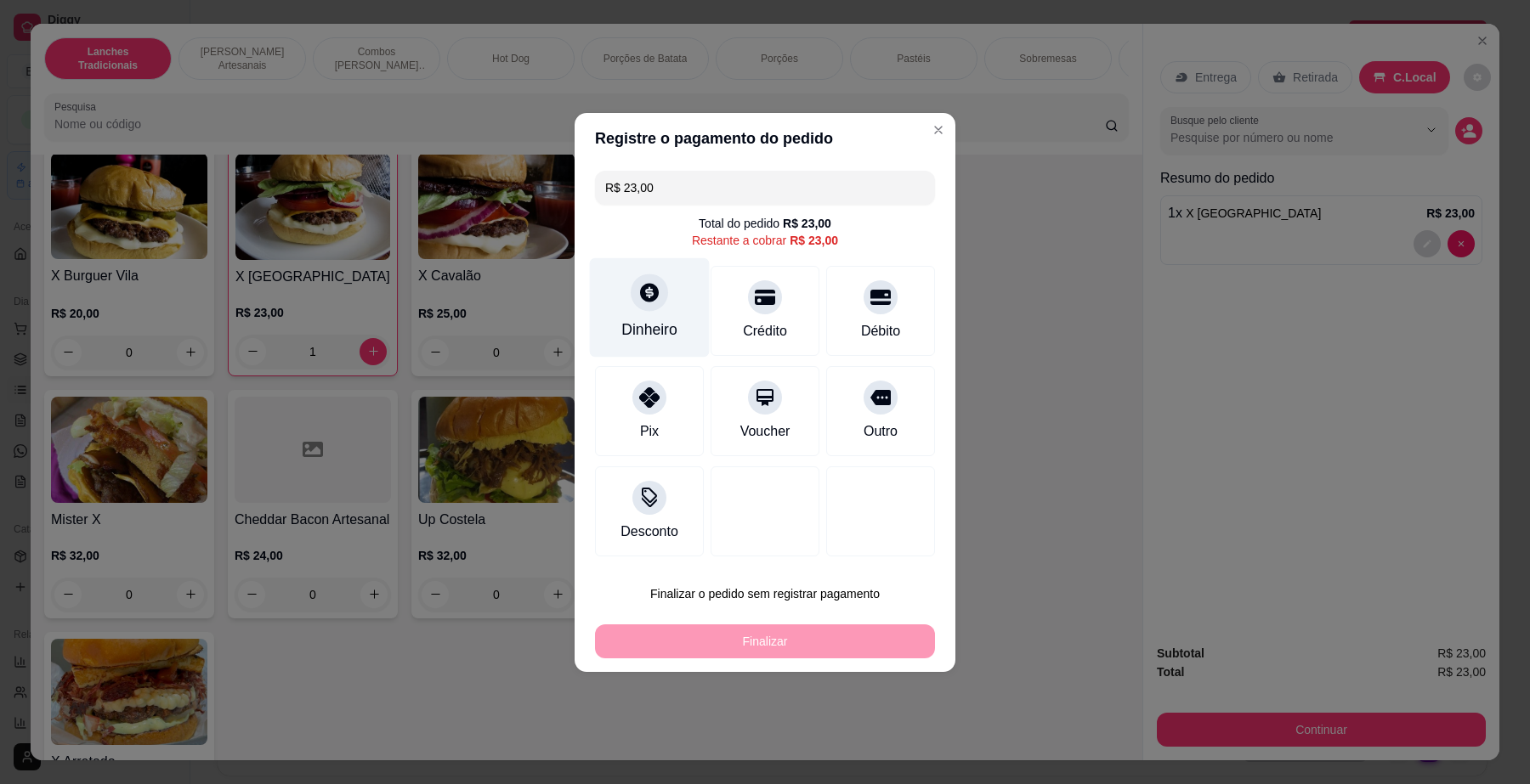
click at [652, 325] on div "Dinheiro" at bounding box center [649, 330] width 56 height 22
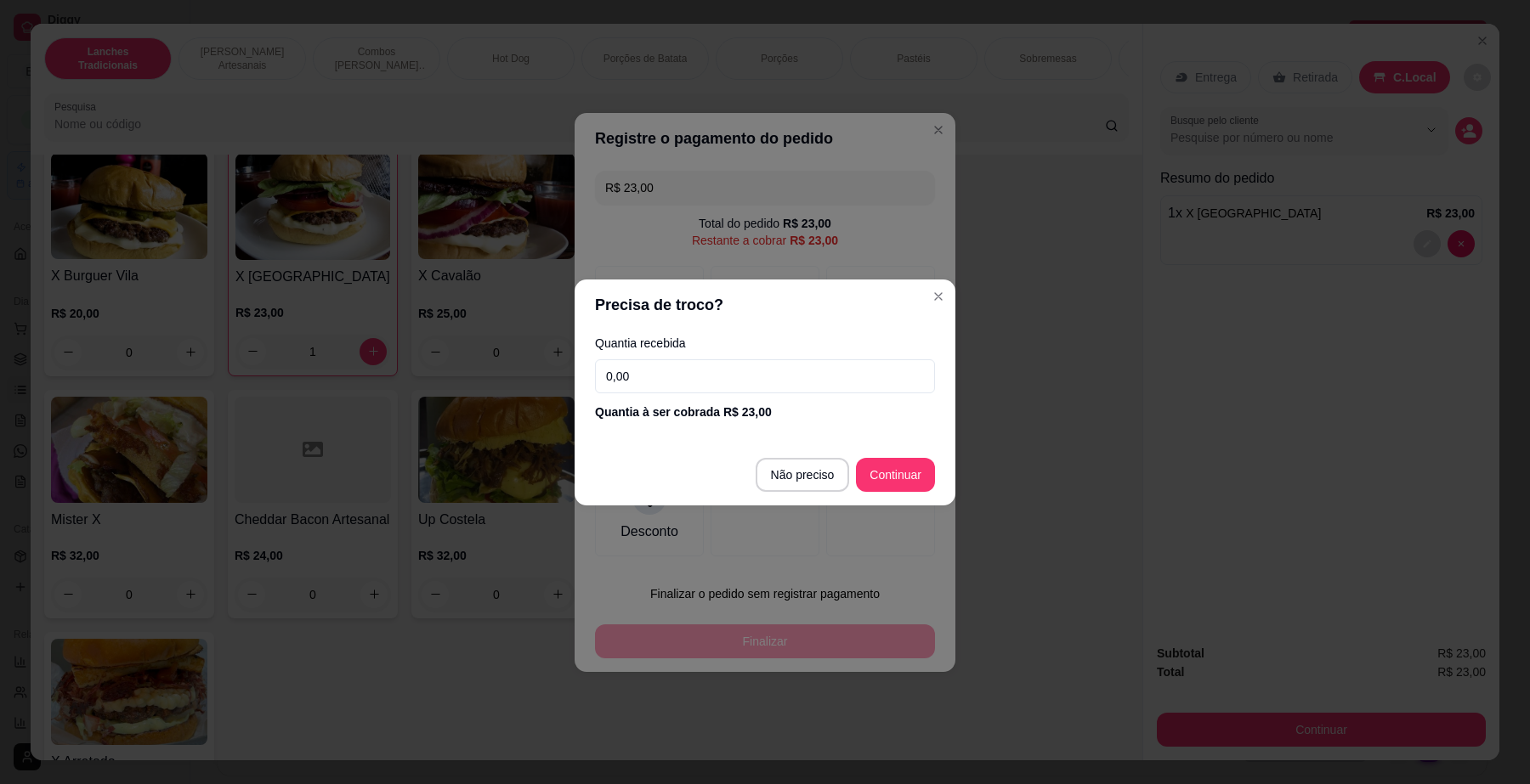
click at [769, 375] on input "0,00" at bounding box center [765, 376] width 340 height 34
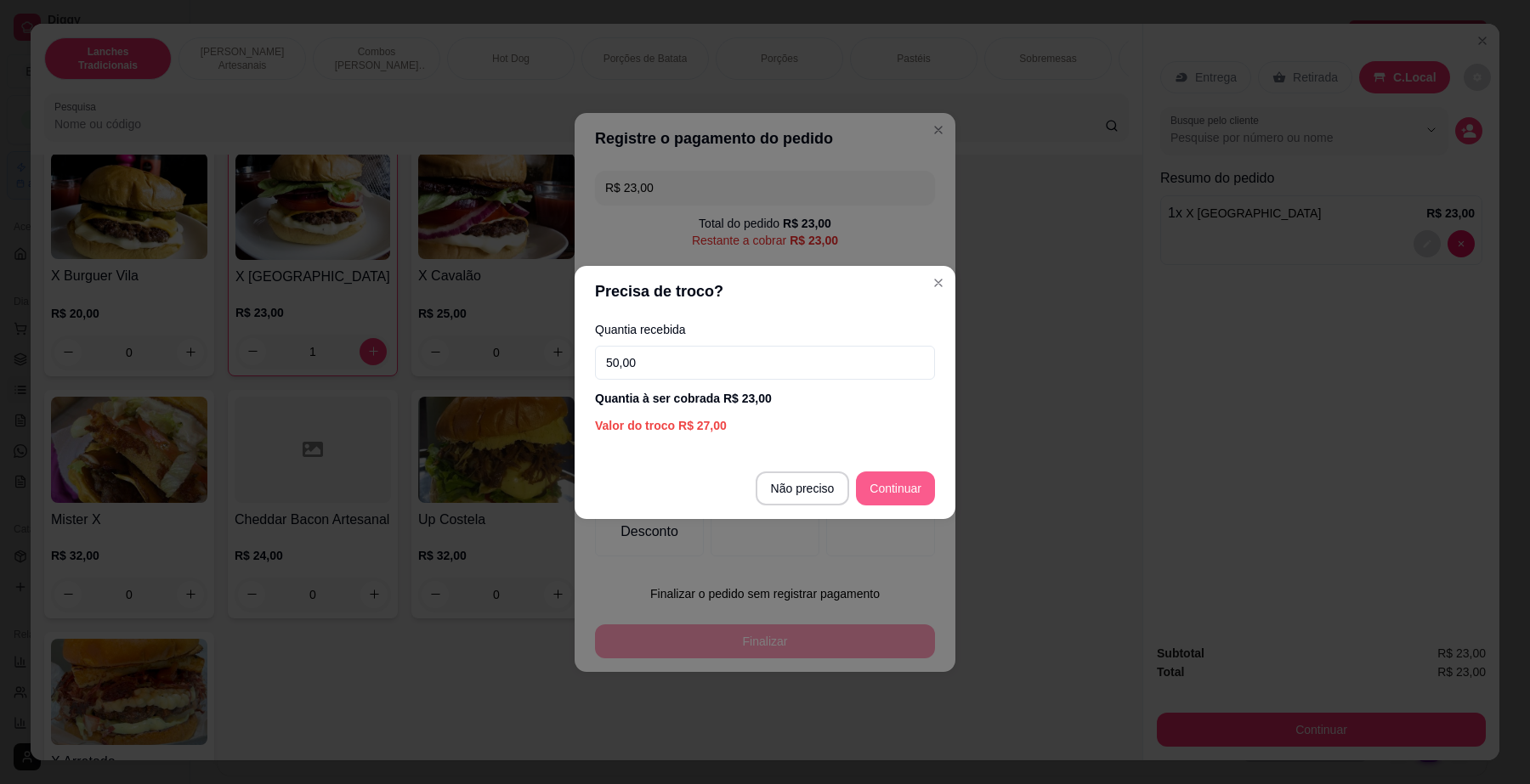
type input "50,00"
type input "R$ 0,00"
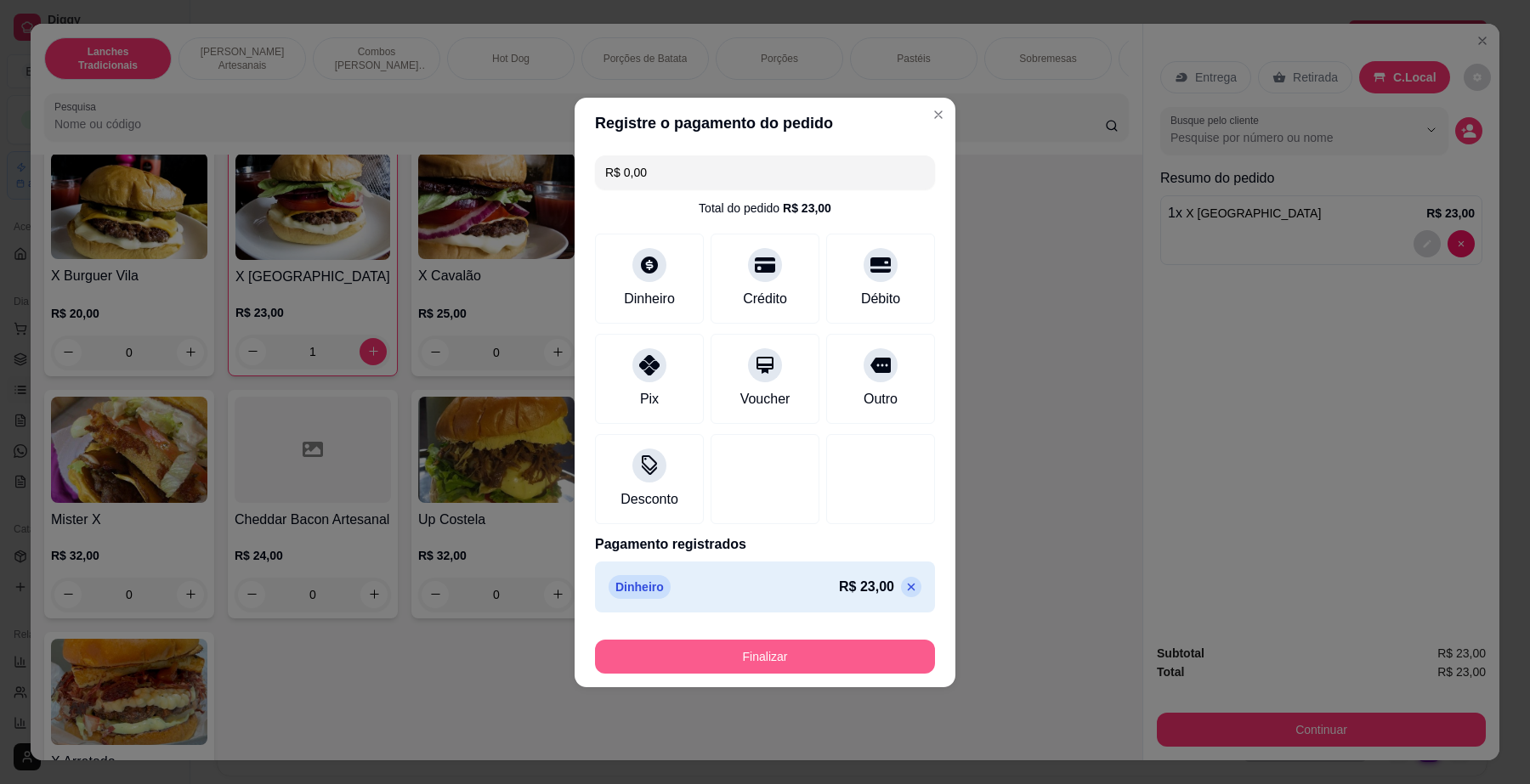
click at [803, 653] on button "Finalizar" at bounding box center [765, 657] width 340 height 34
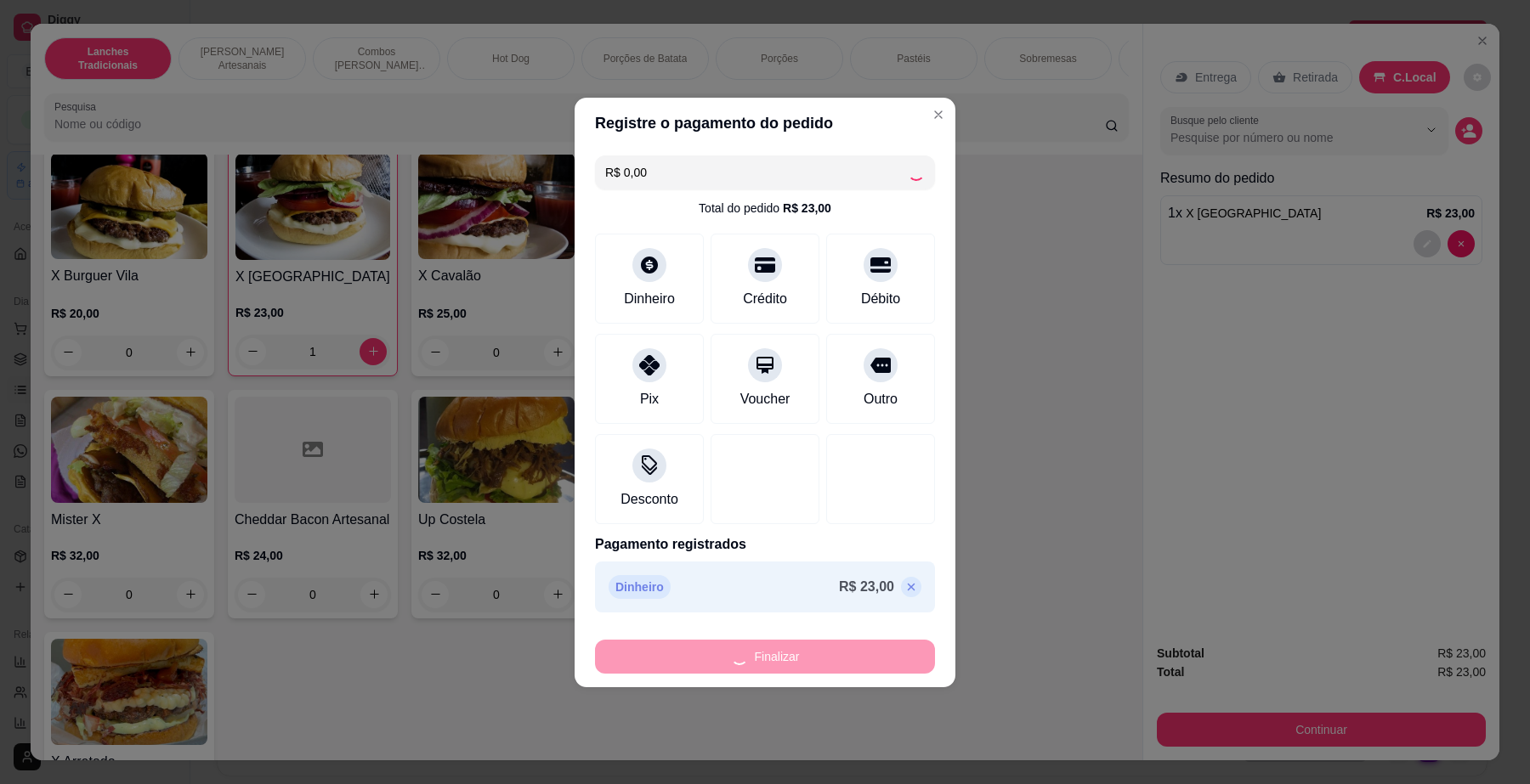
type input "0"
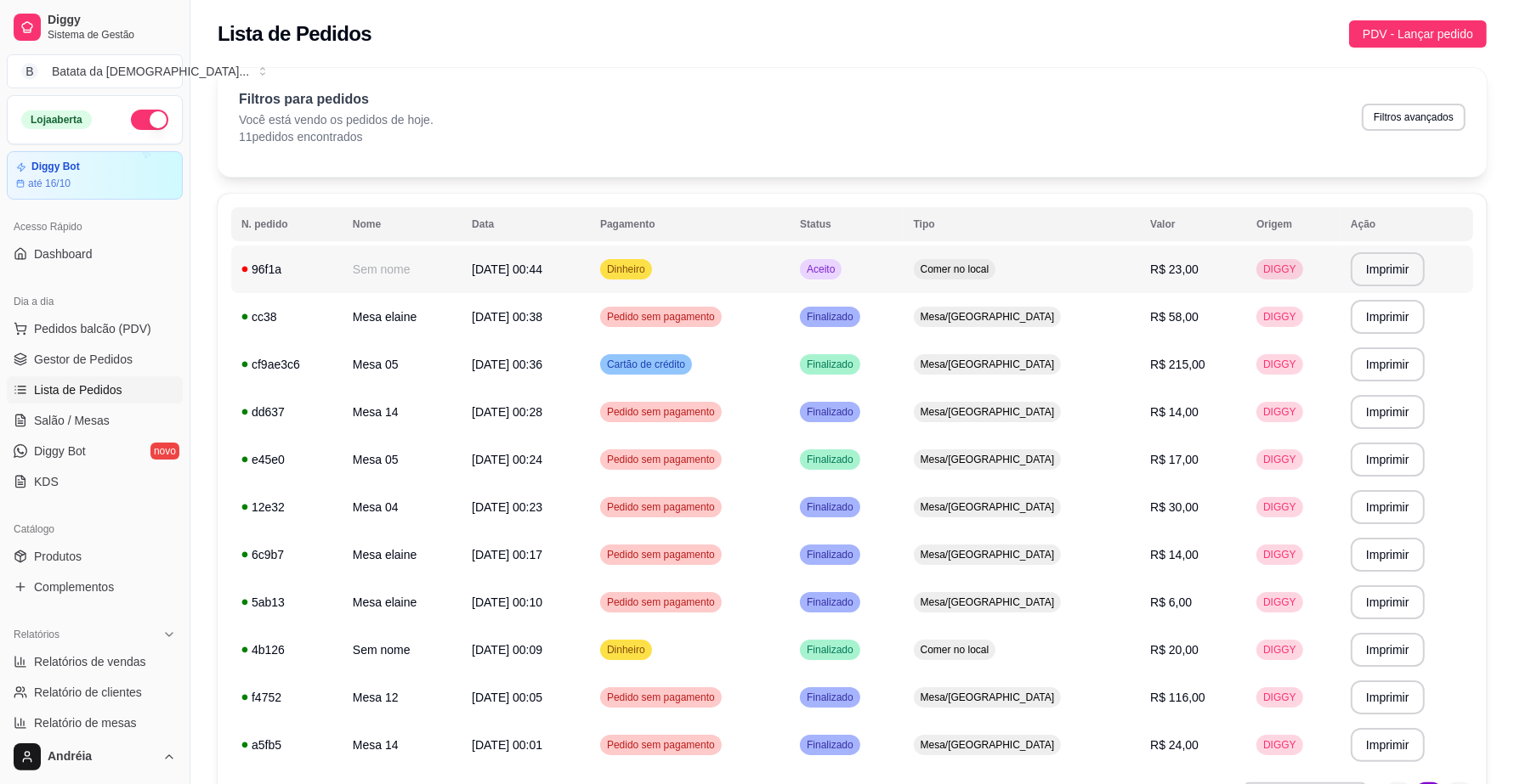
click at [838, 264] on span "Aceito" at bounding box center [820, 270] width 34 height 14
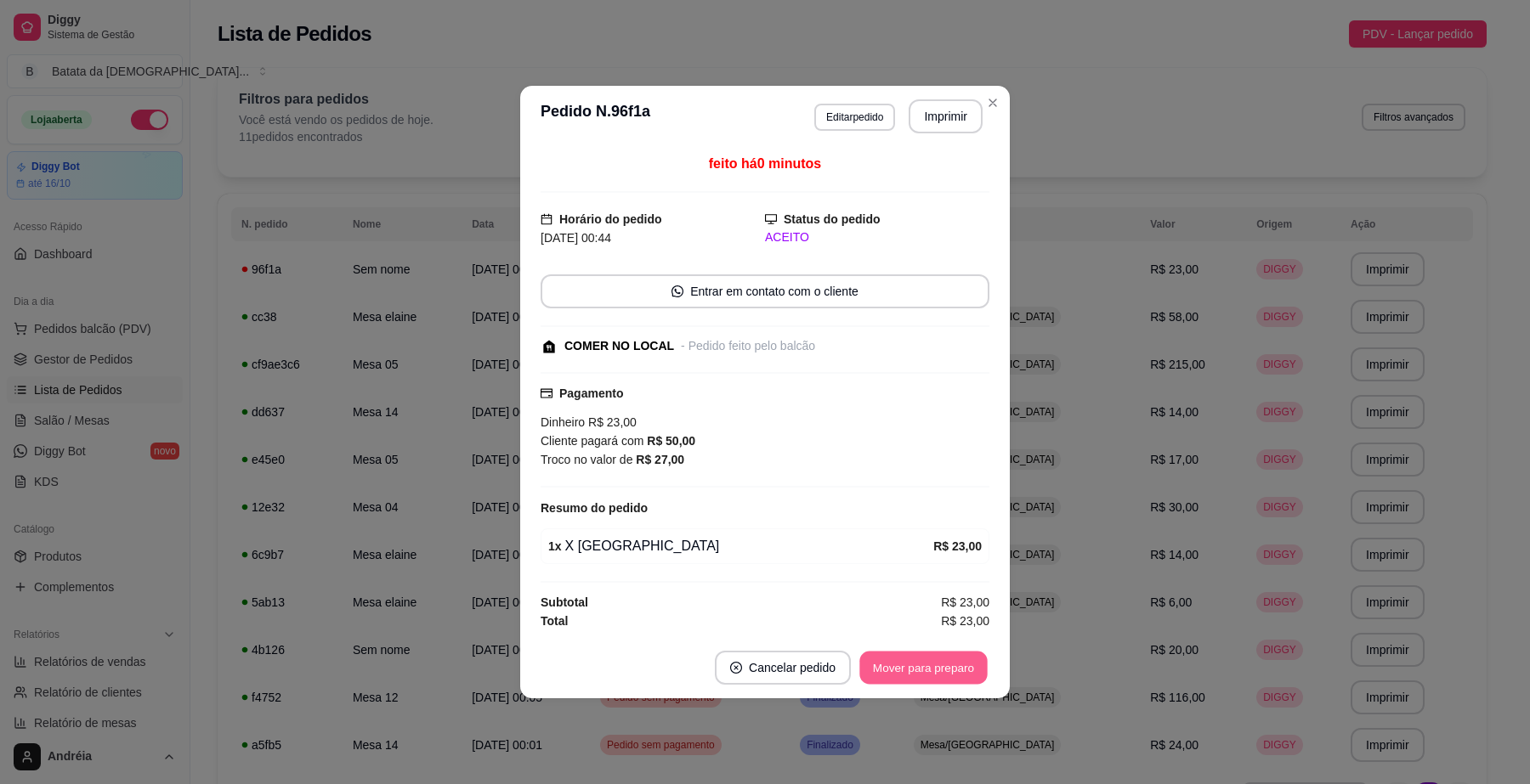
click at [940, 666] on button "Mover para preparo" at bounding box center [922, 669] width 127 height 33
click at [940, 667] on button "Mover para retirada disponível" at bounding box center [895, 669] width 182 height 33
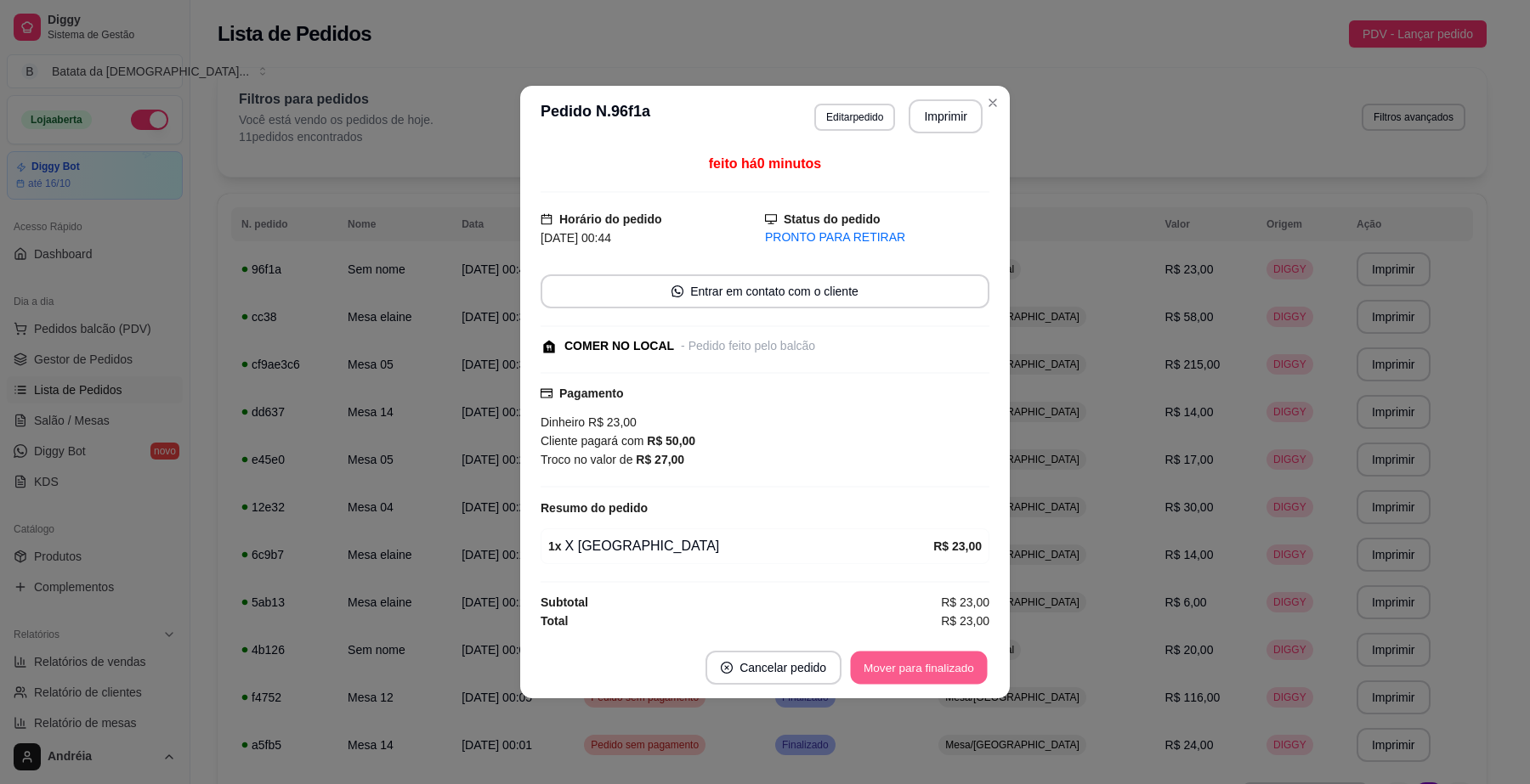
click at [940, 672] on button "Mover para finalizado" at bounding box center [919, 669] width 137 height 33
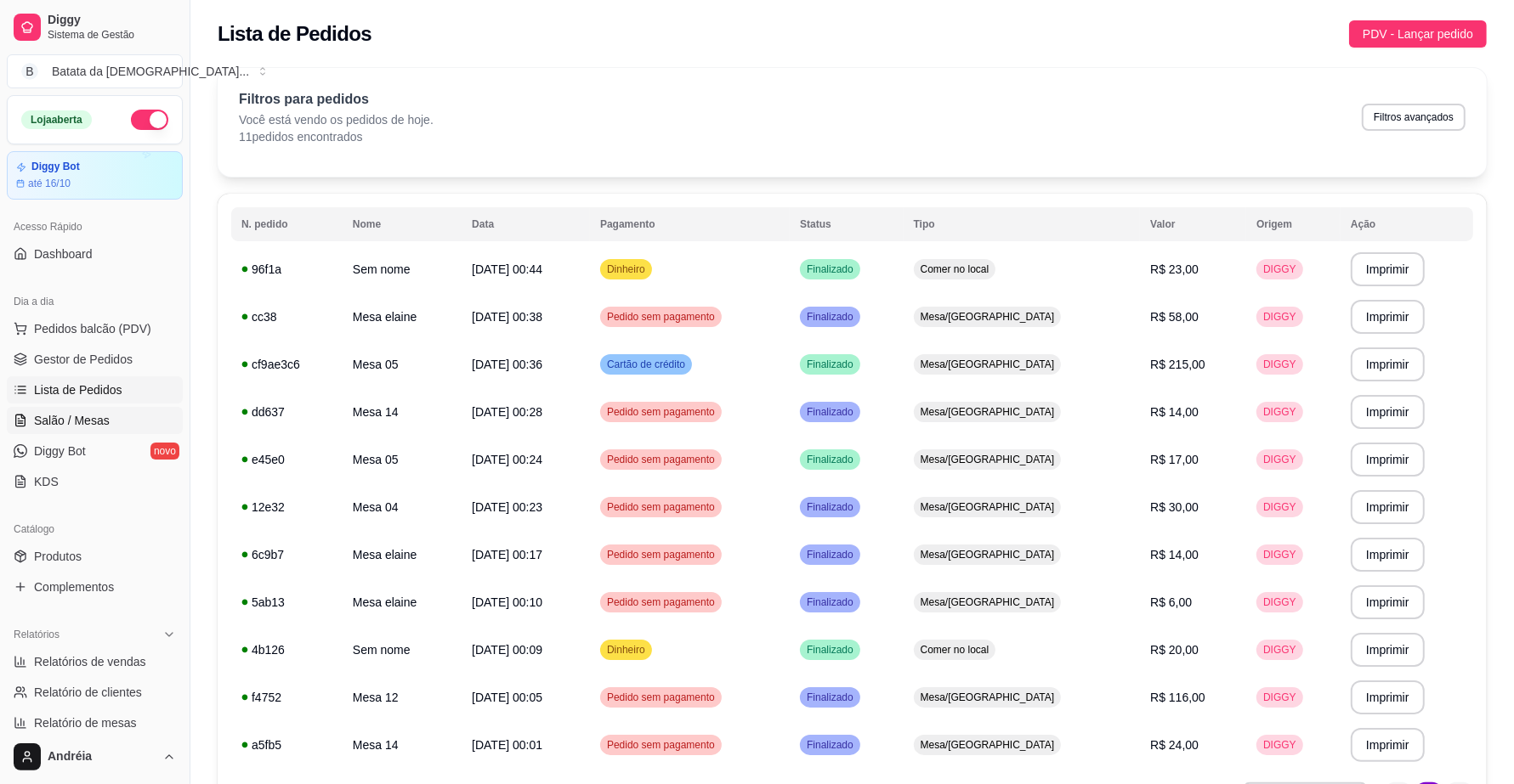
click at [90, 429] on span "Salão / Mesas" at bounding box center [72, 421] width 76 height 17
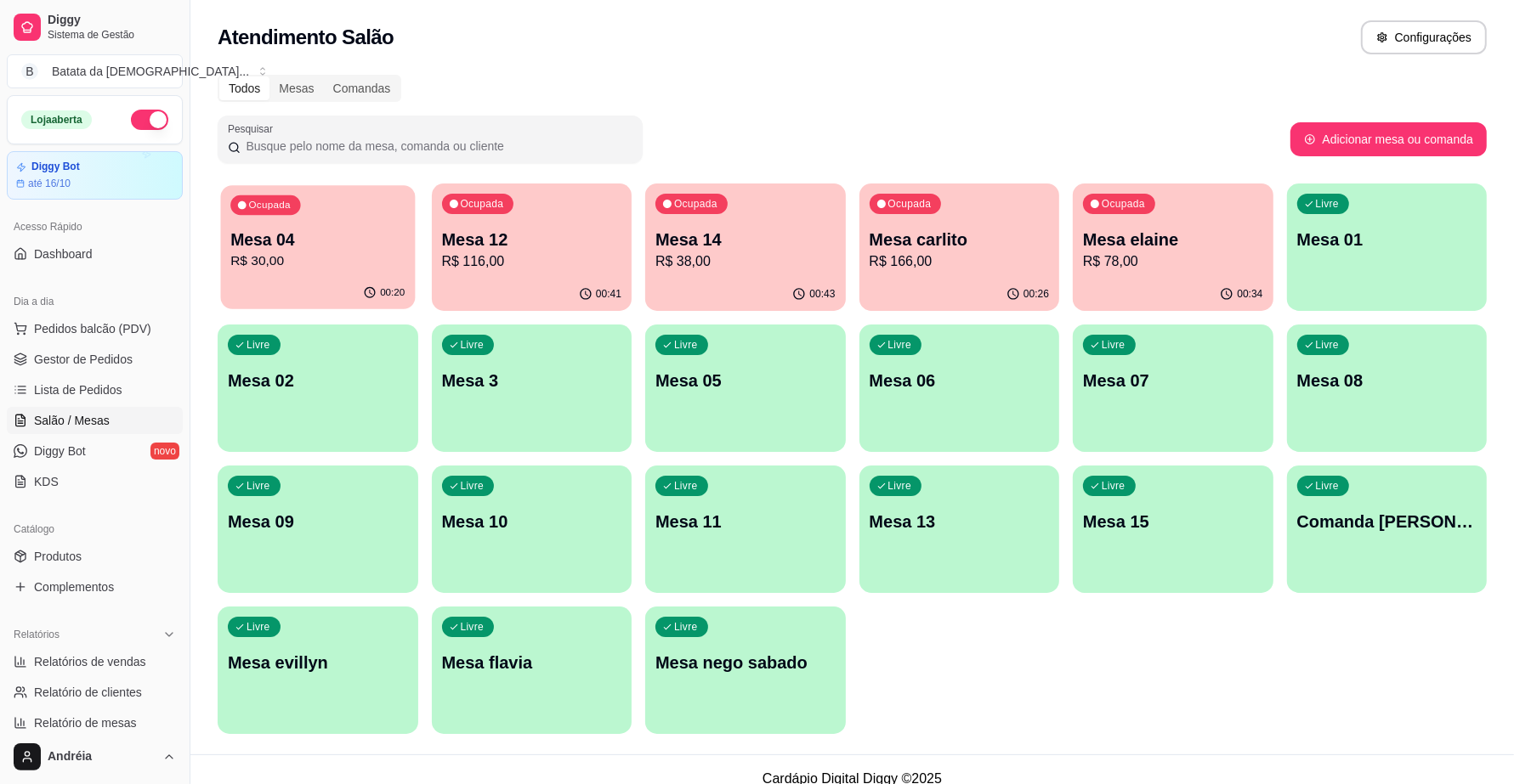
click at [349, 273] on div "Ocupada Mesa 04 R$ 30,00" at bounding box center [317, 230] width 194 height 92
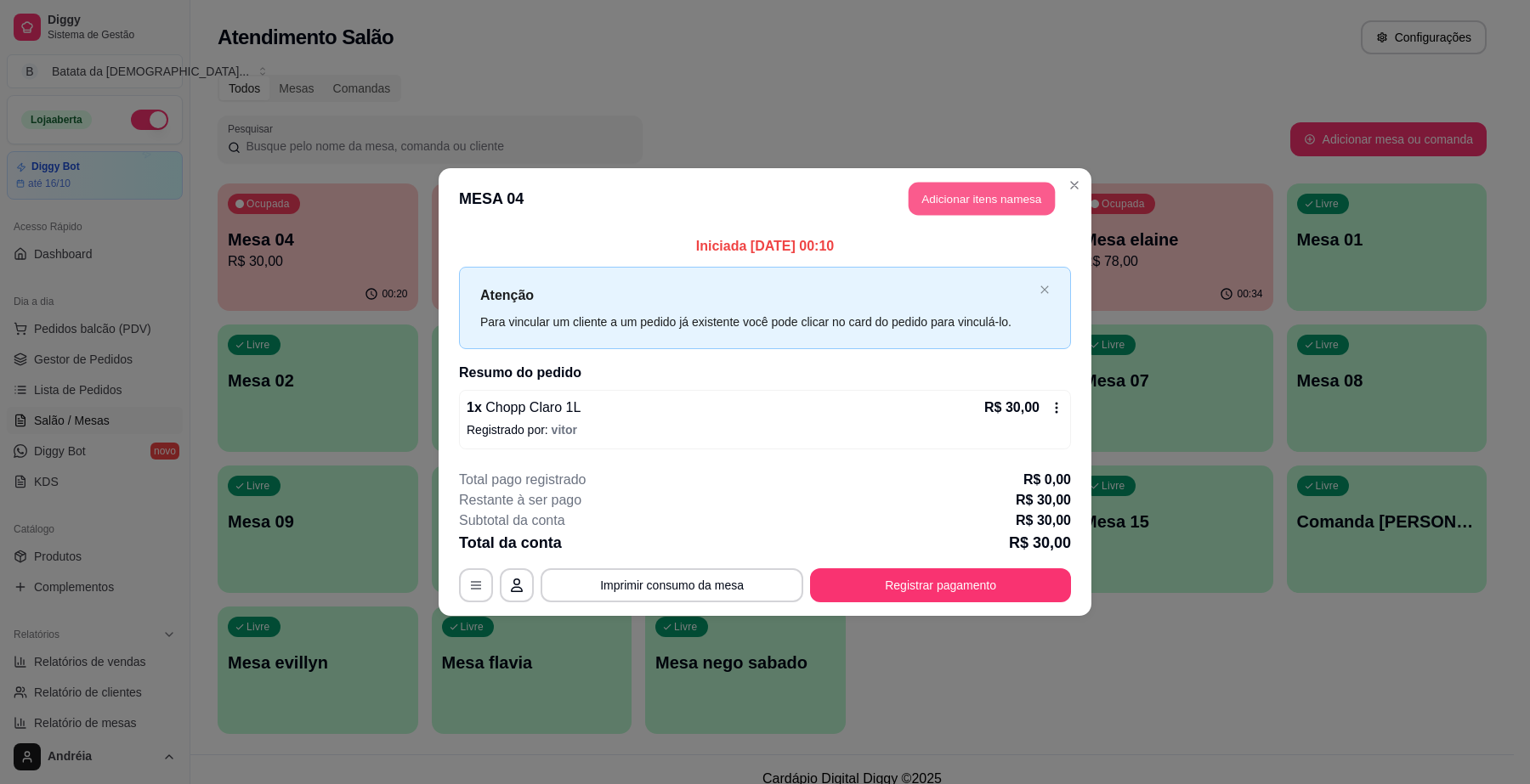
click at [967, 201] on button "Adicionar itens na mesa" at bounding box center [981, 200] width 146 height 33
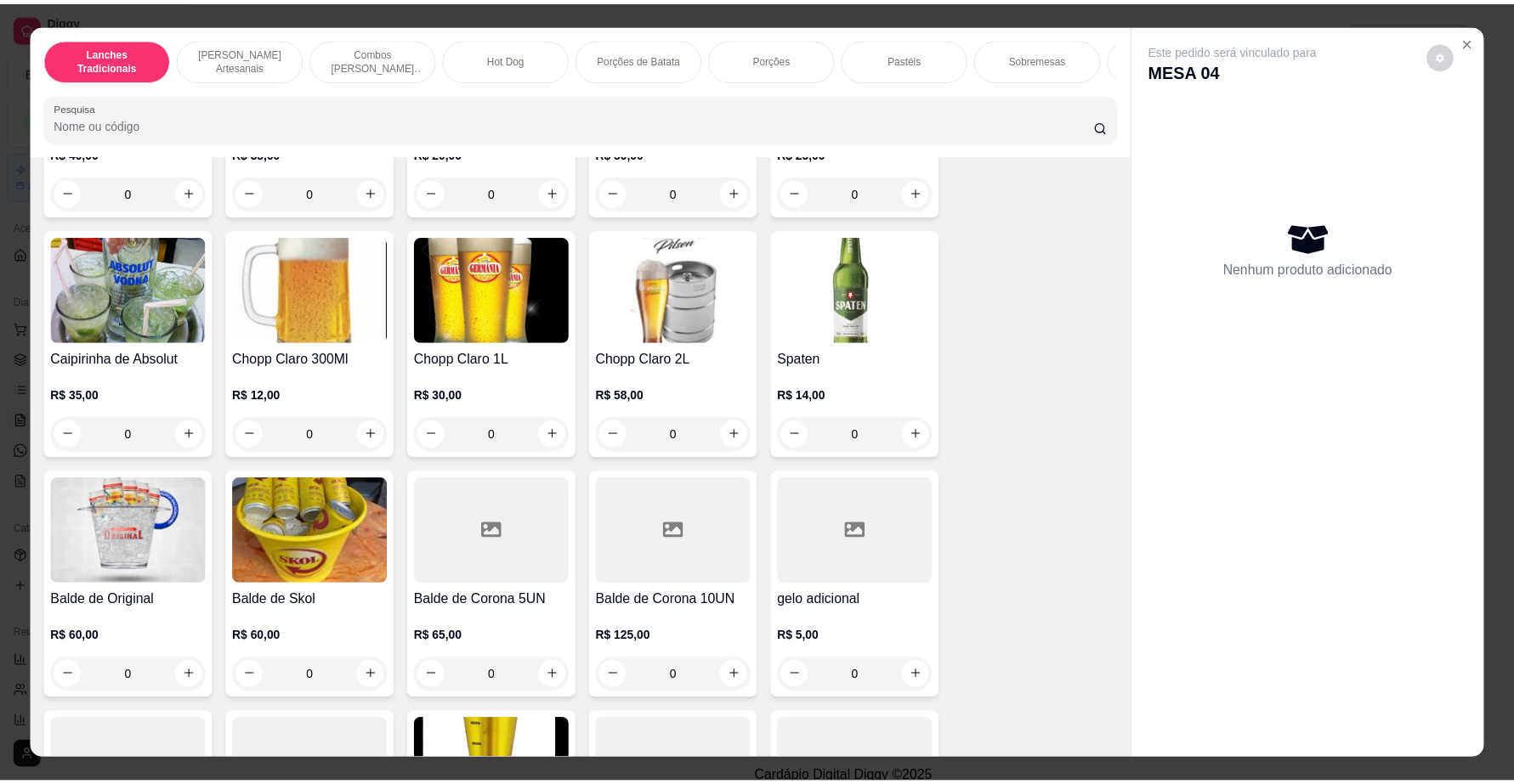
scroll to position [7118, 0]
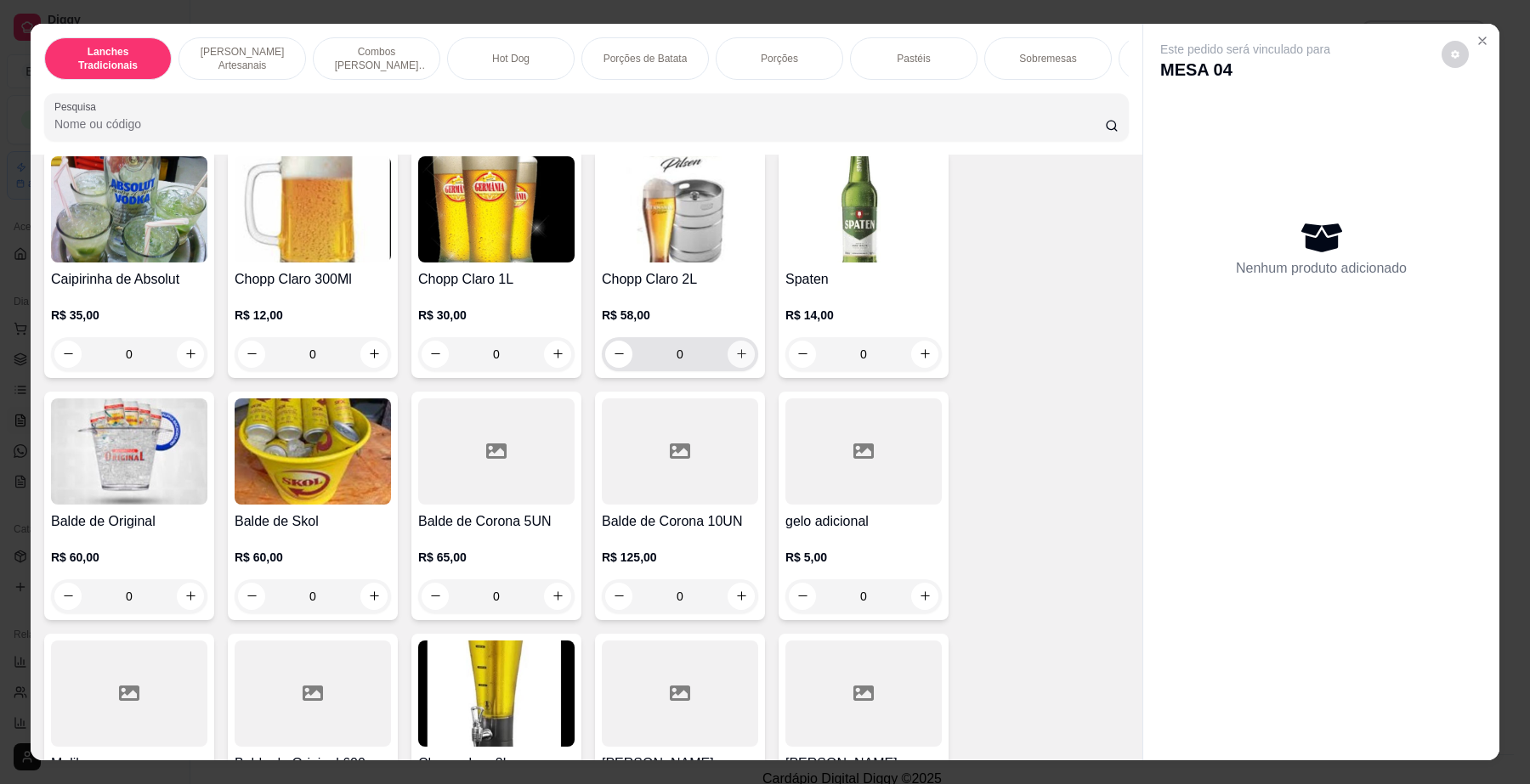
click at [735, 348] on icon "increase-product-quantity" at bounding box center [741, 354] width 13 height 13
type input "1"
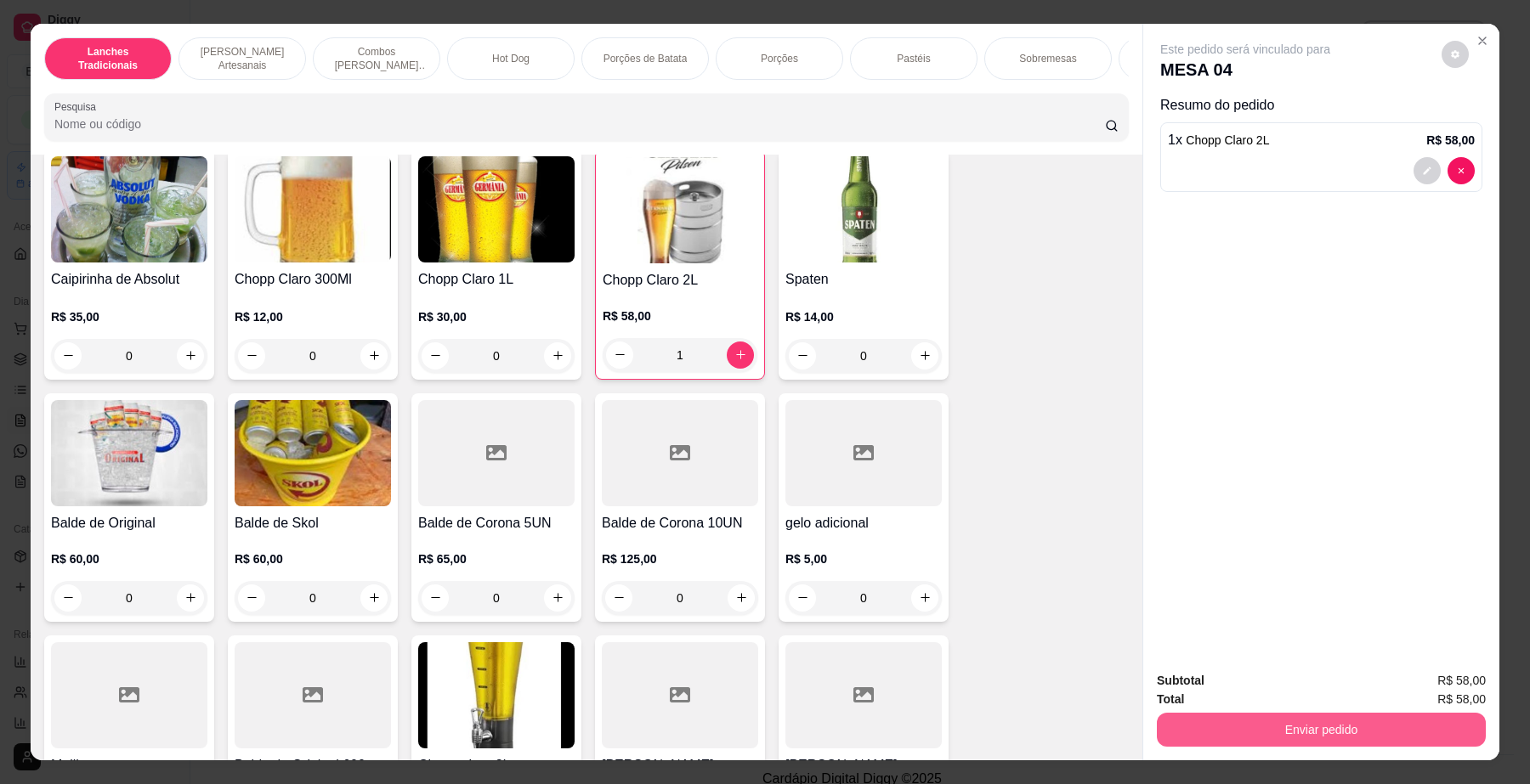
click at [1340, 720] on button "Enviar pedido" at bounding box center [1321, 730] width 329 height 34
click at [1458, 686] on button "Enviar pedido" at bounding box center [1439, 688] width 94 height 32
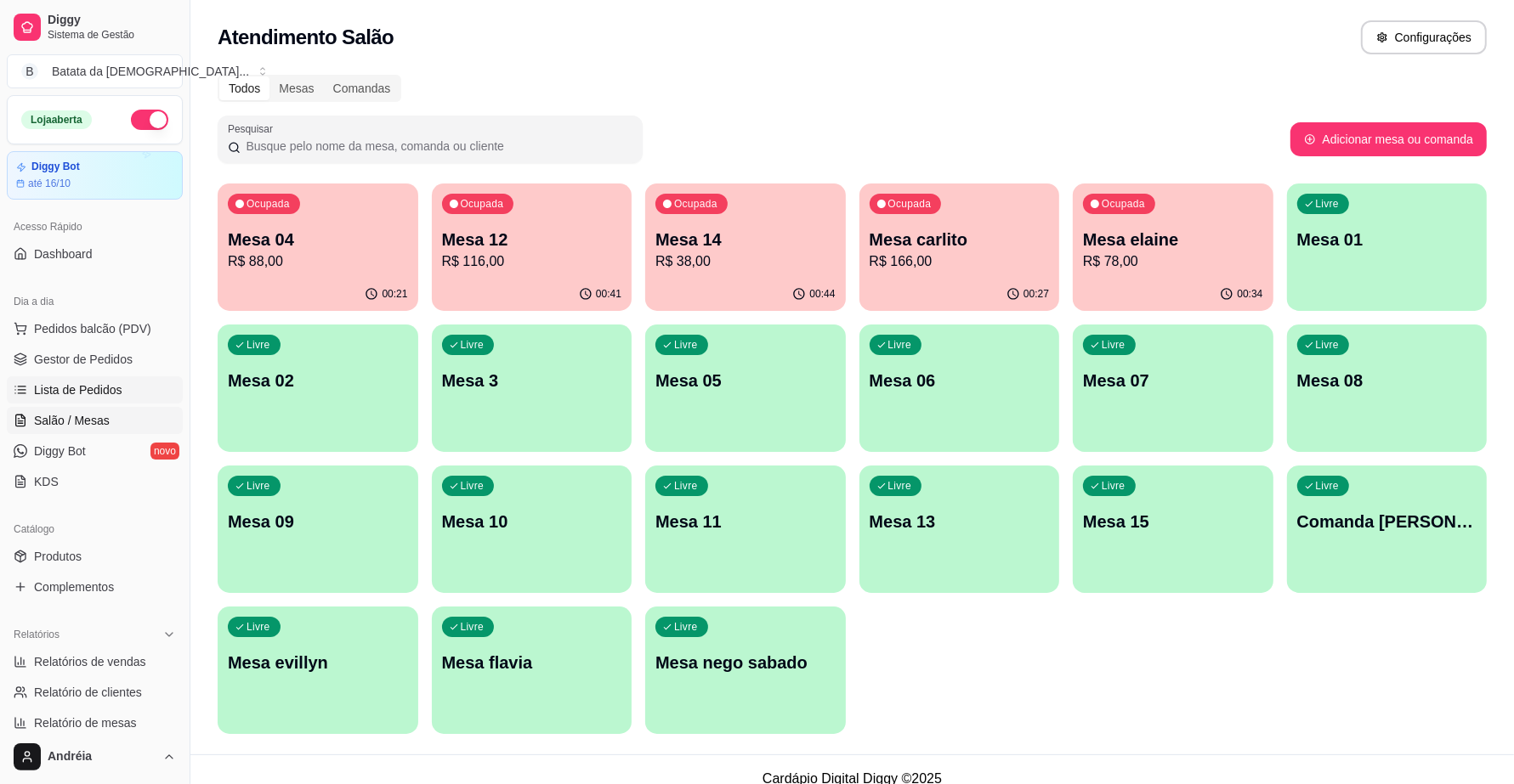
click at [117, 389] on span "Lista de Pedidos" at bounding box center [79, 389] width 89 height 17
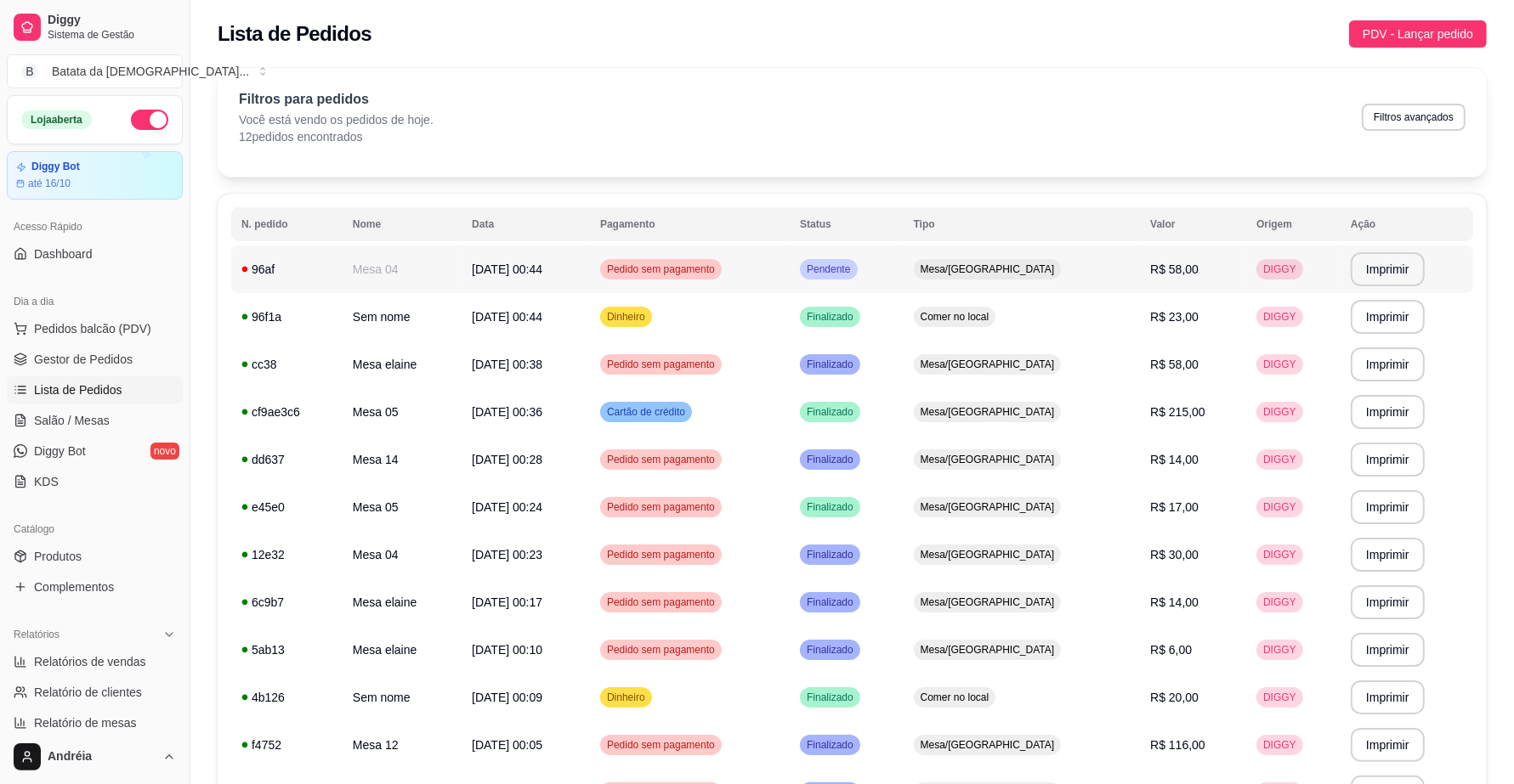
click at [853, 272] on span "Pendente" at bounding box center [827, 270] width 50 height 14
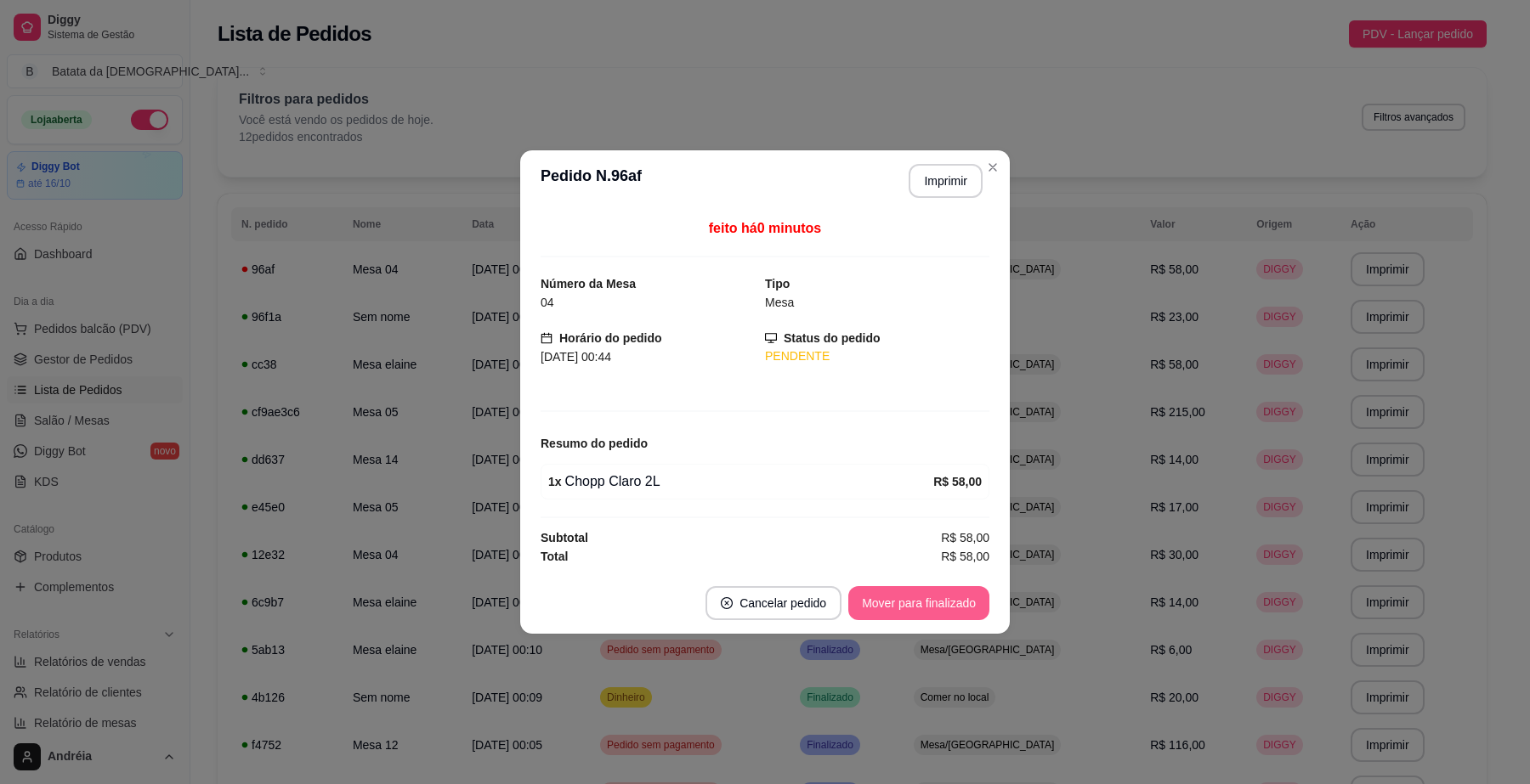
click at [916, 598] on button "Mover para finalizado" at bounding box center [918, 603] width 141 height 34
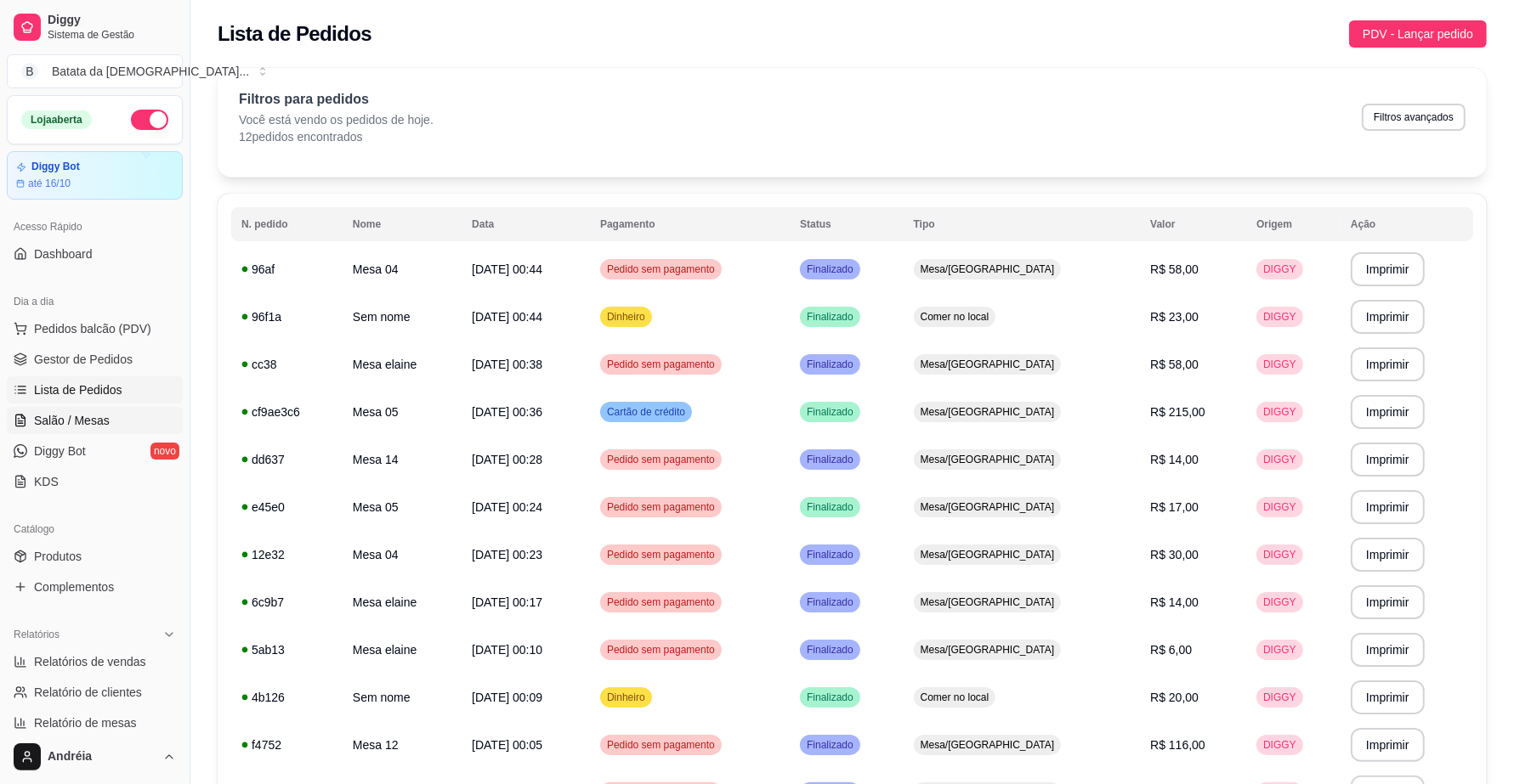
click at [96, 426] on span "Salão / Mesas" at bounding box center [72, 421] width 76 height 17
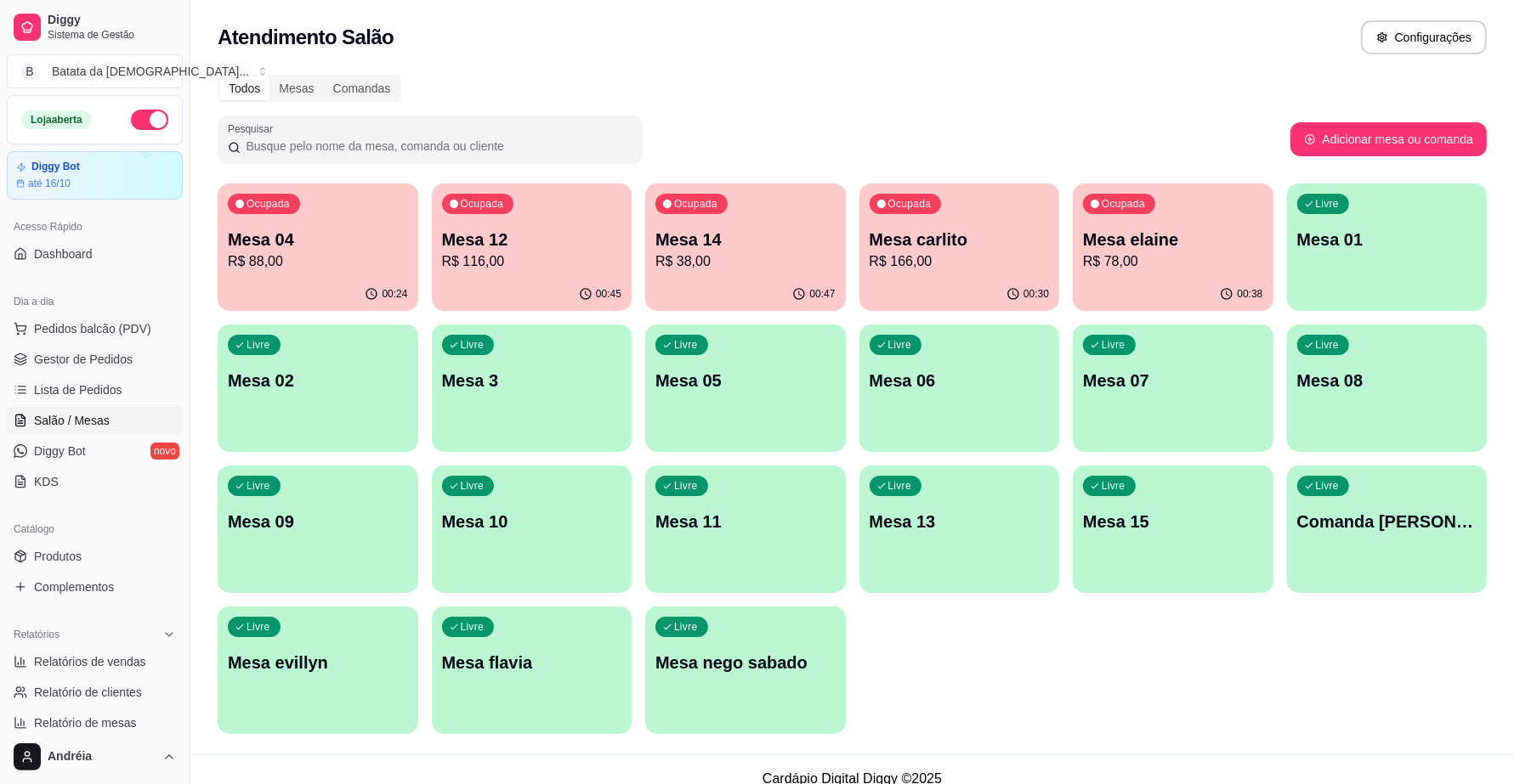
click at [511, 243] on p "Mesa 12" at bounding box center [532, 239] width 180 height 24
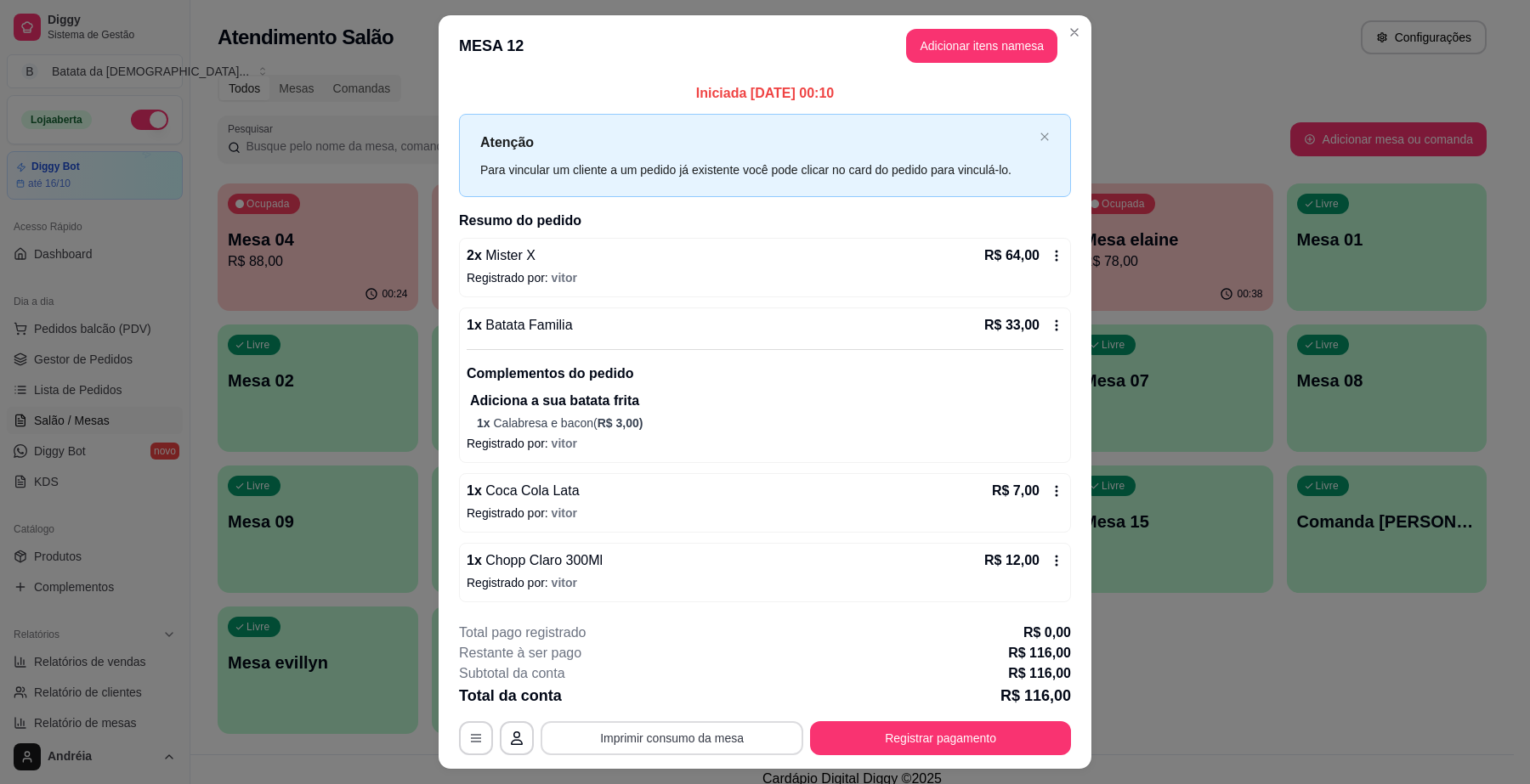
click at [735, 742] on button "Imprimir consumo da mesa" at bounding box center [672, 739] width 263 height 34
click at [993, 34] on button "Adicionar itens na mesa" at bounding box center [981, 46] width 146 height 33
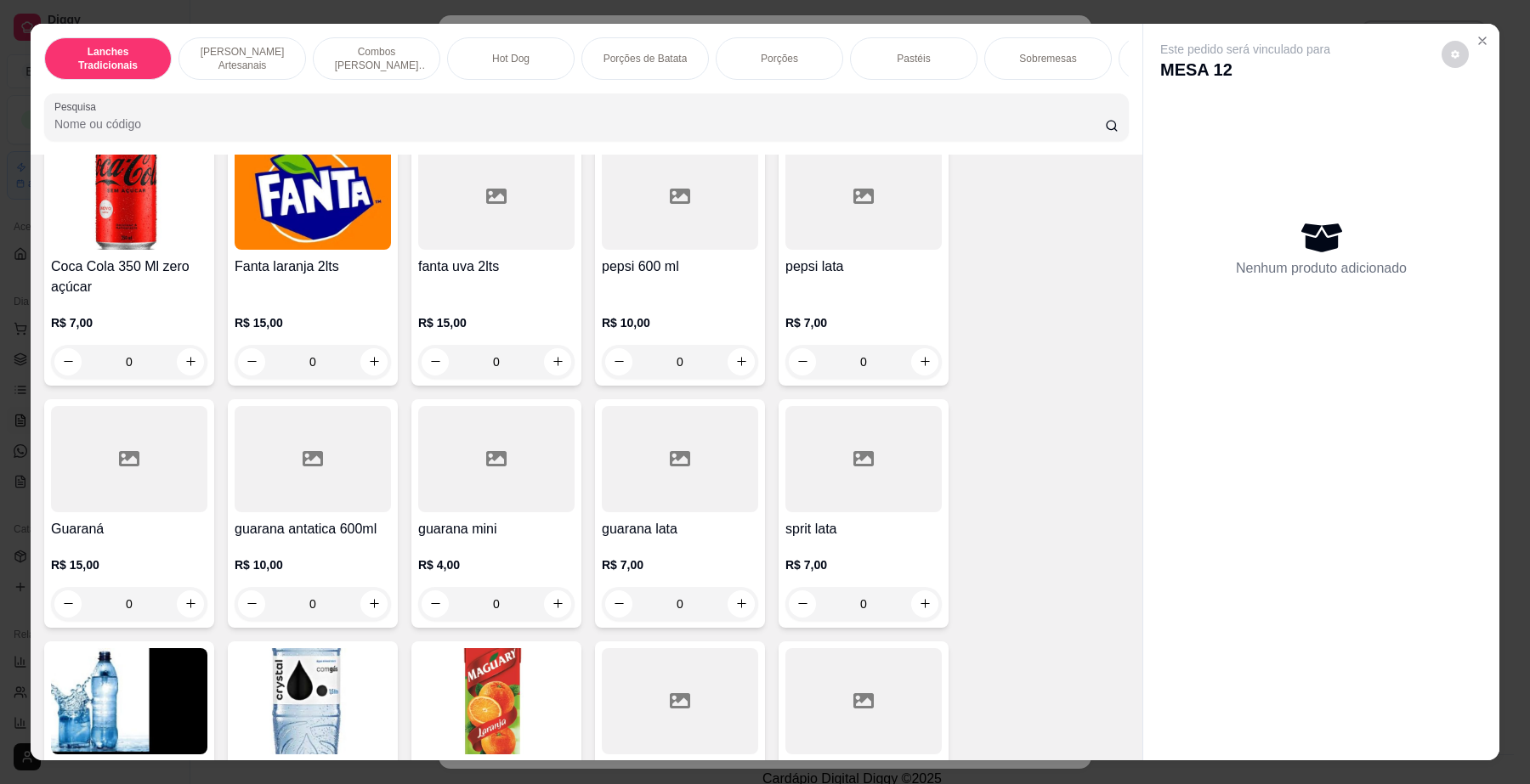
scroll to position [4144, 0]
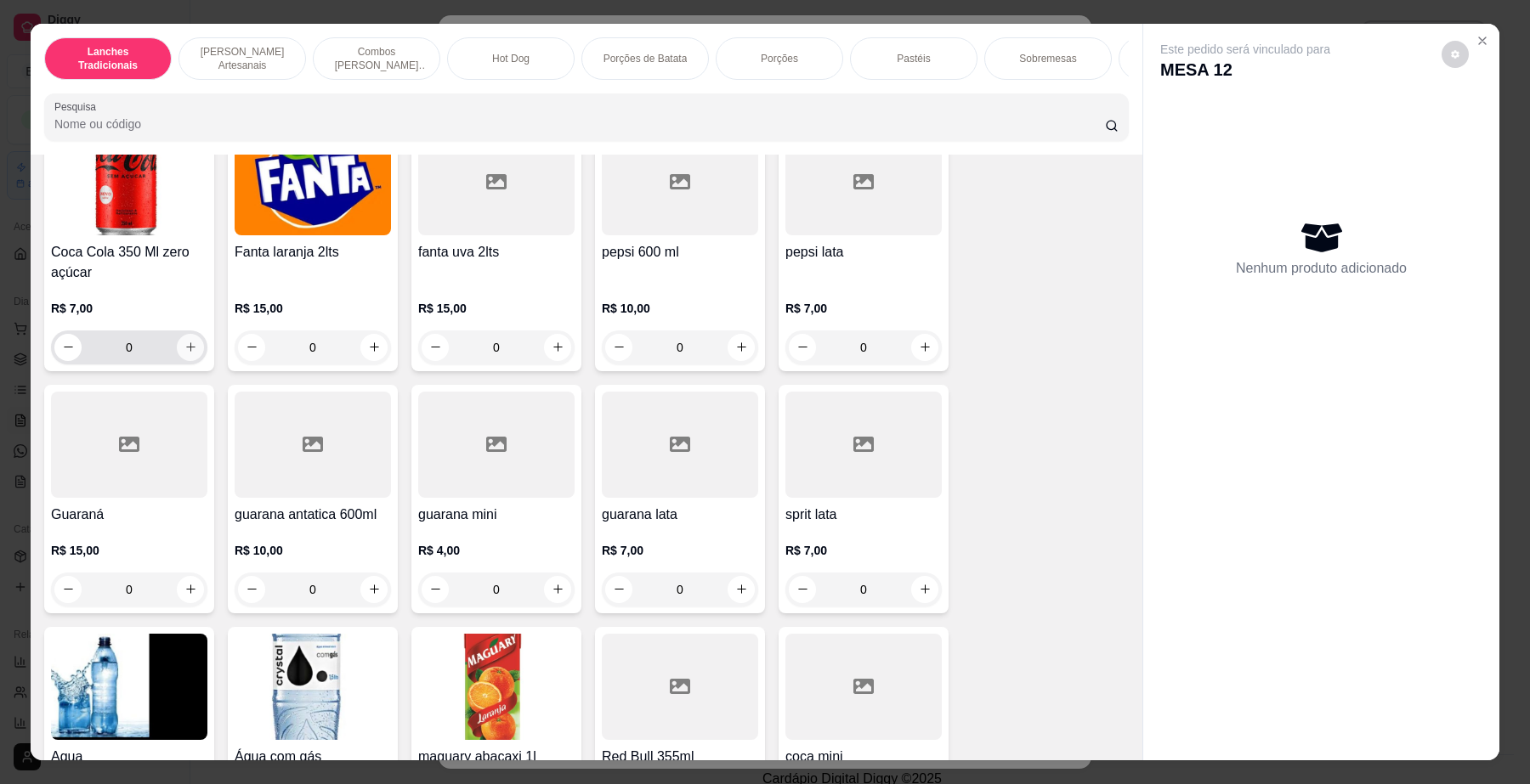
click at [184, 354] on icon "increase-product-quantity" at bounding box center [190, 347] width 13 height 13
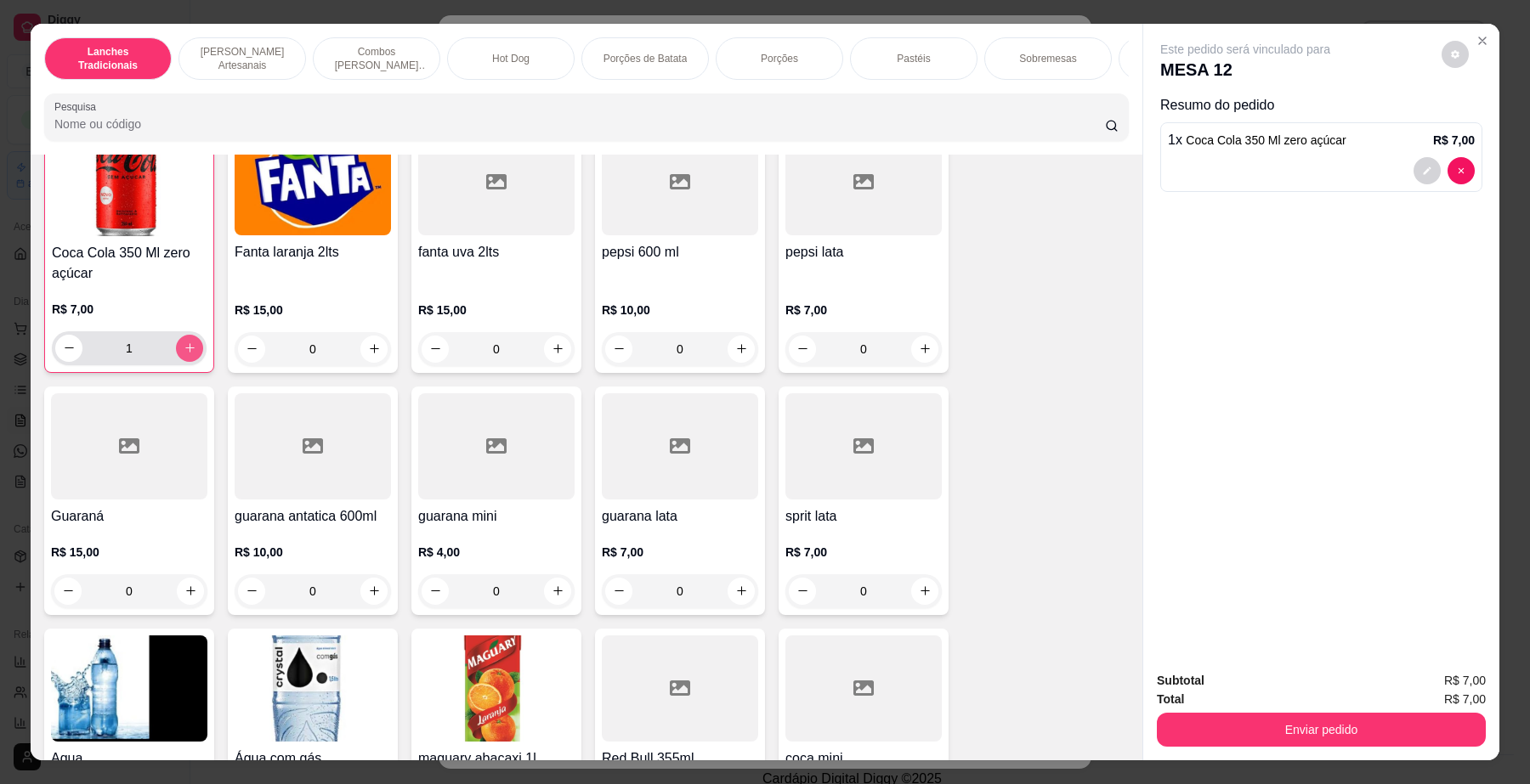
scroll to position [4145, 0]
click at [183, 354] on icon "increase-product-quantity" at bounding box center [189, 347] width 13 height 13
drag, startPoint x: 75, startPoint y: 366, endPoint x: 66, endPoint y: 363, distance: 9.5
click at [83, 364] on input "2" at bounding box center [129, 348] width 94 height 34
click at [65, 354] on icon "decrease-product-quantity" at bounding box center [69, 347] width 13 height 13
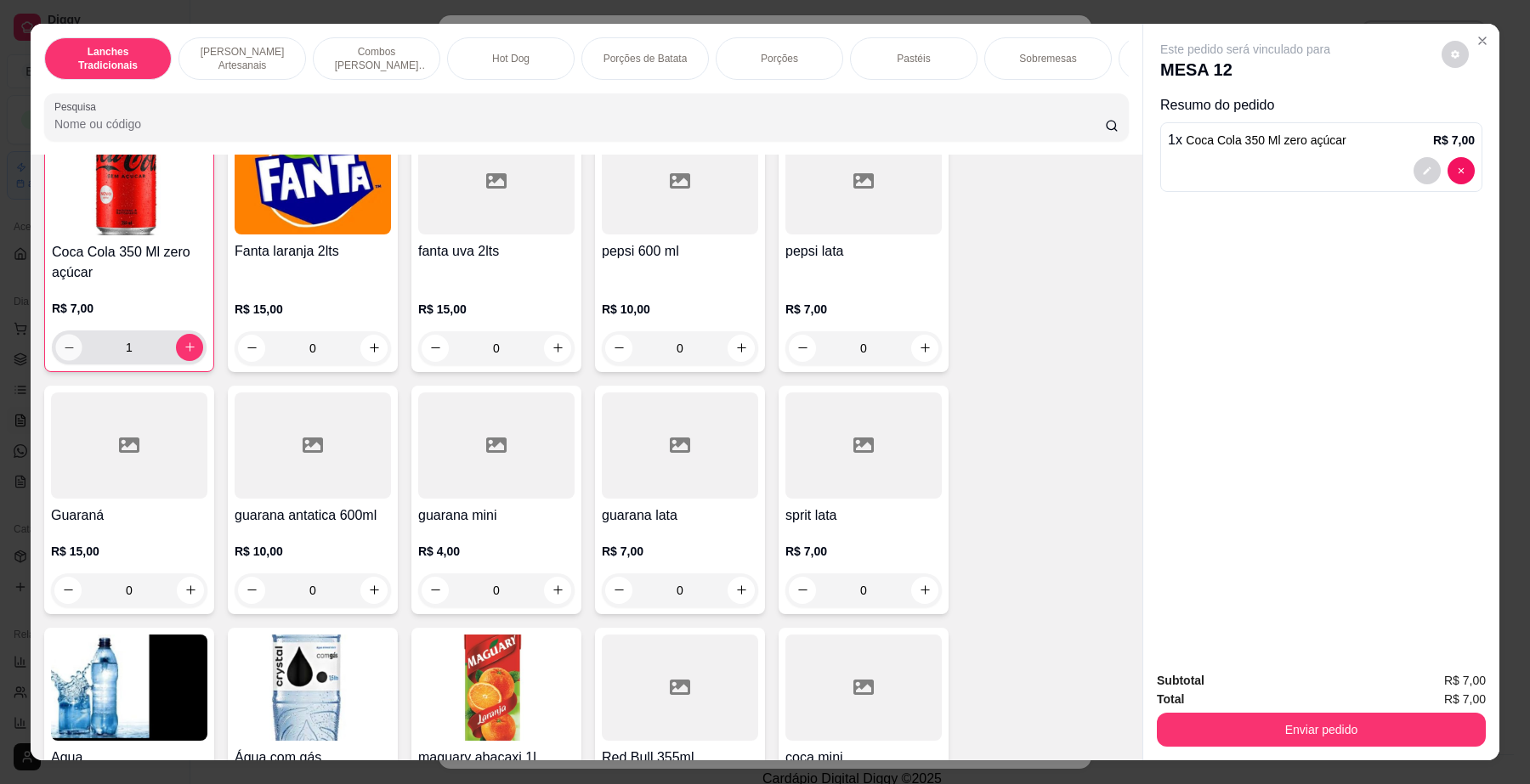
click at [65, 354] on icon "decrease-product-quantity" at bounding box center [69, 347] width 13 height 13
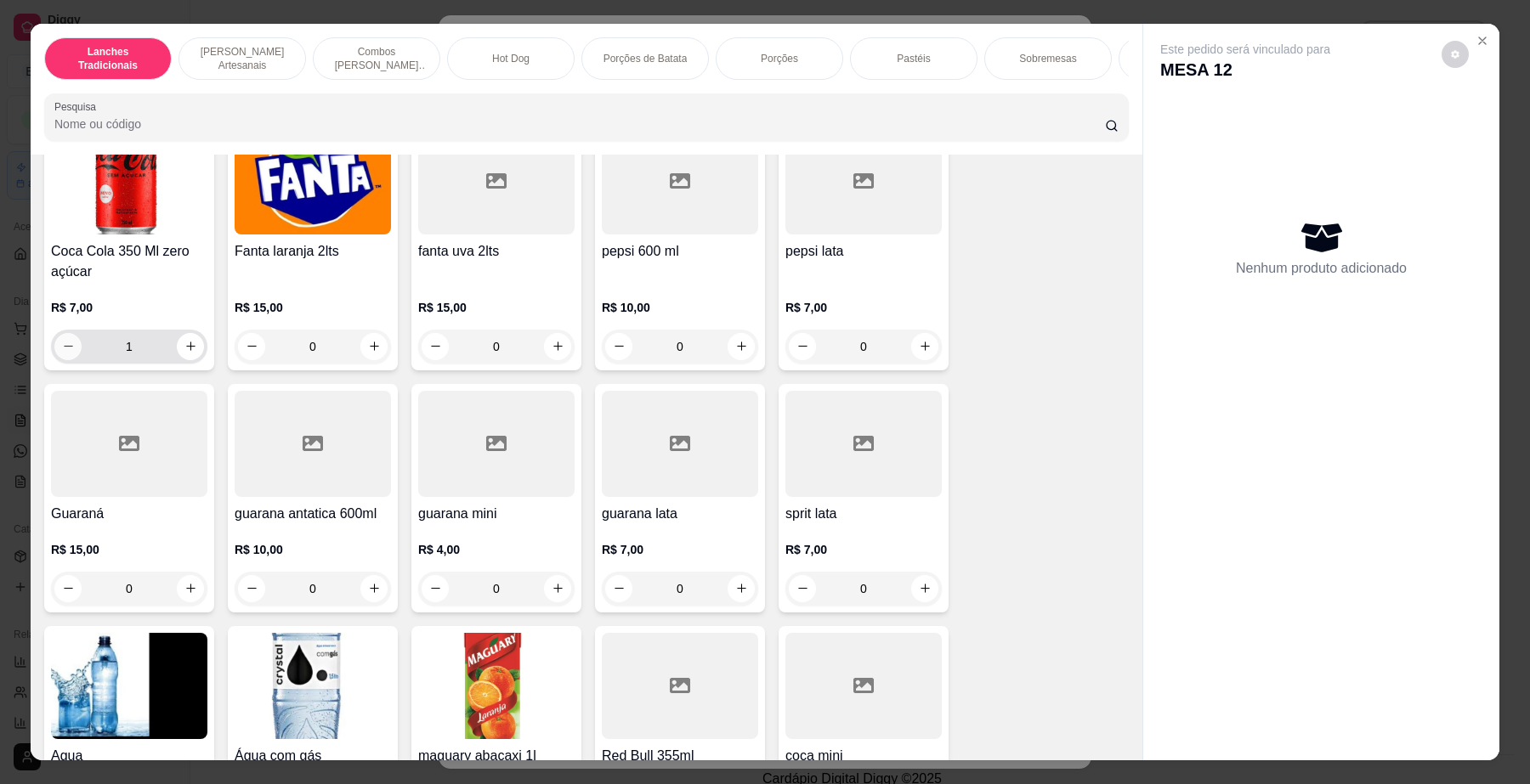
type input "0"
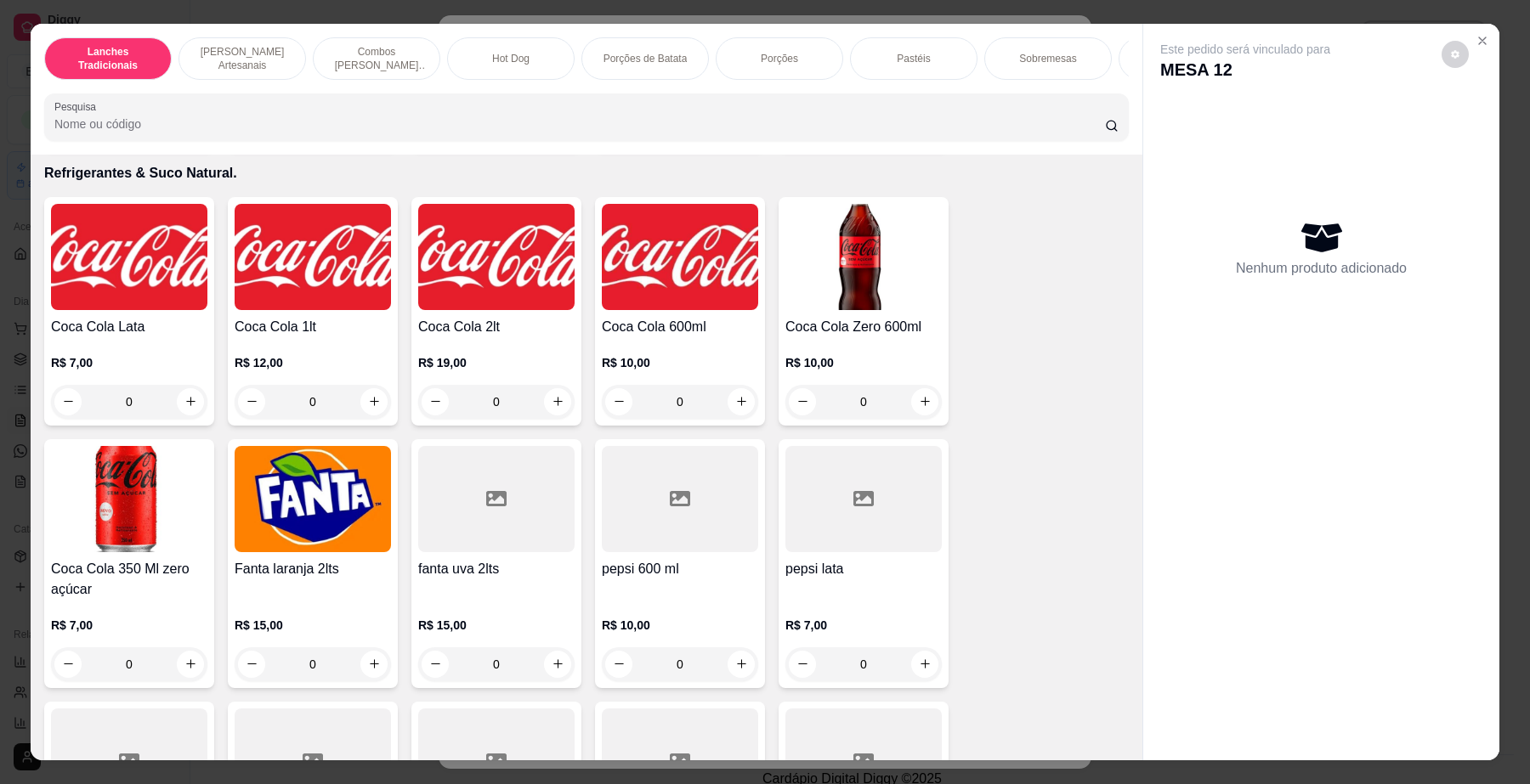
scroll to position [3824, 0]
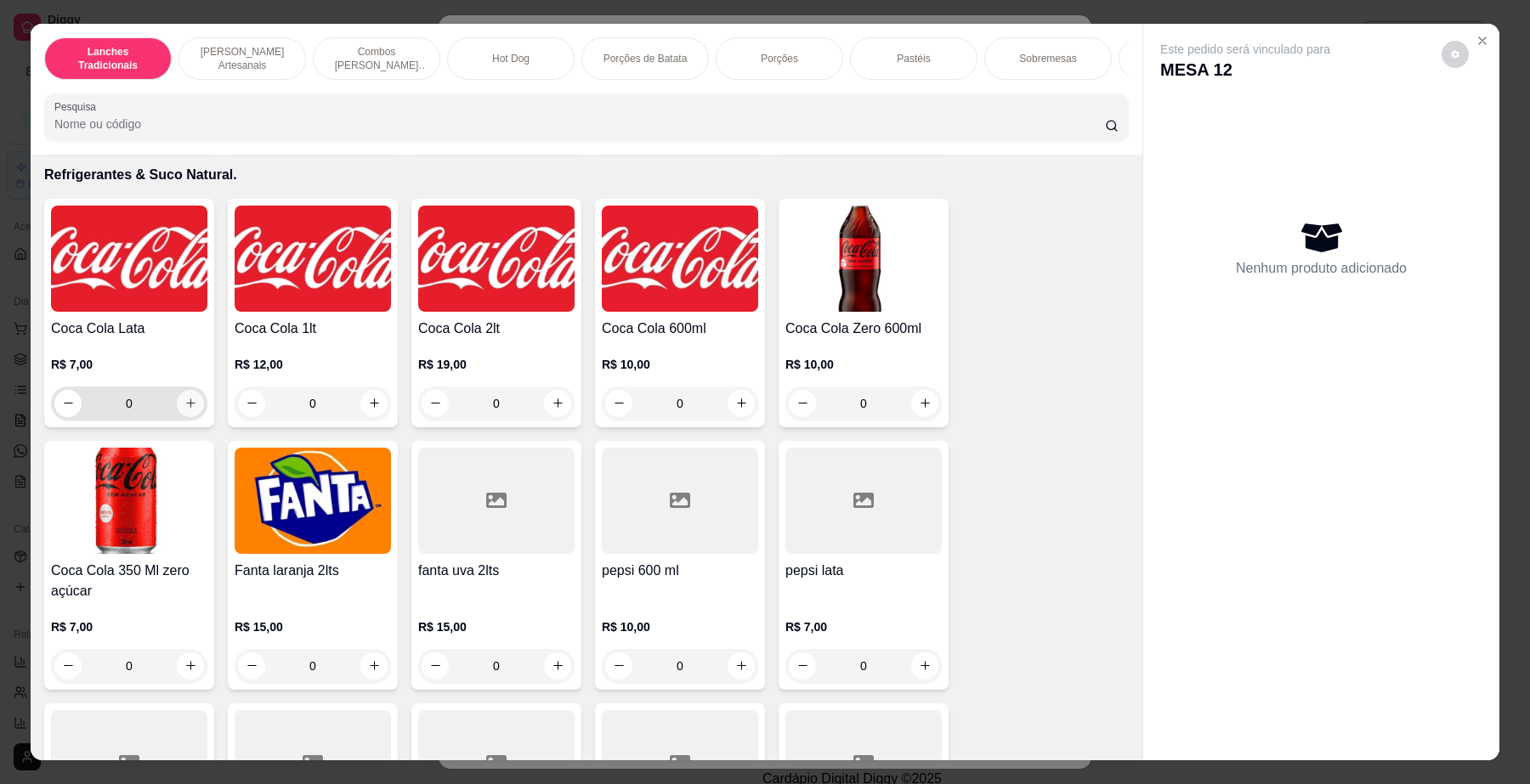
click at [184, 410] on icon "increase-product-quantity" at bounding box center [190, 403] width 13 height 13
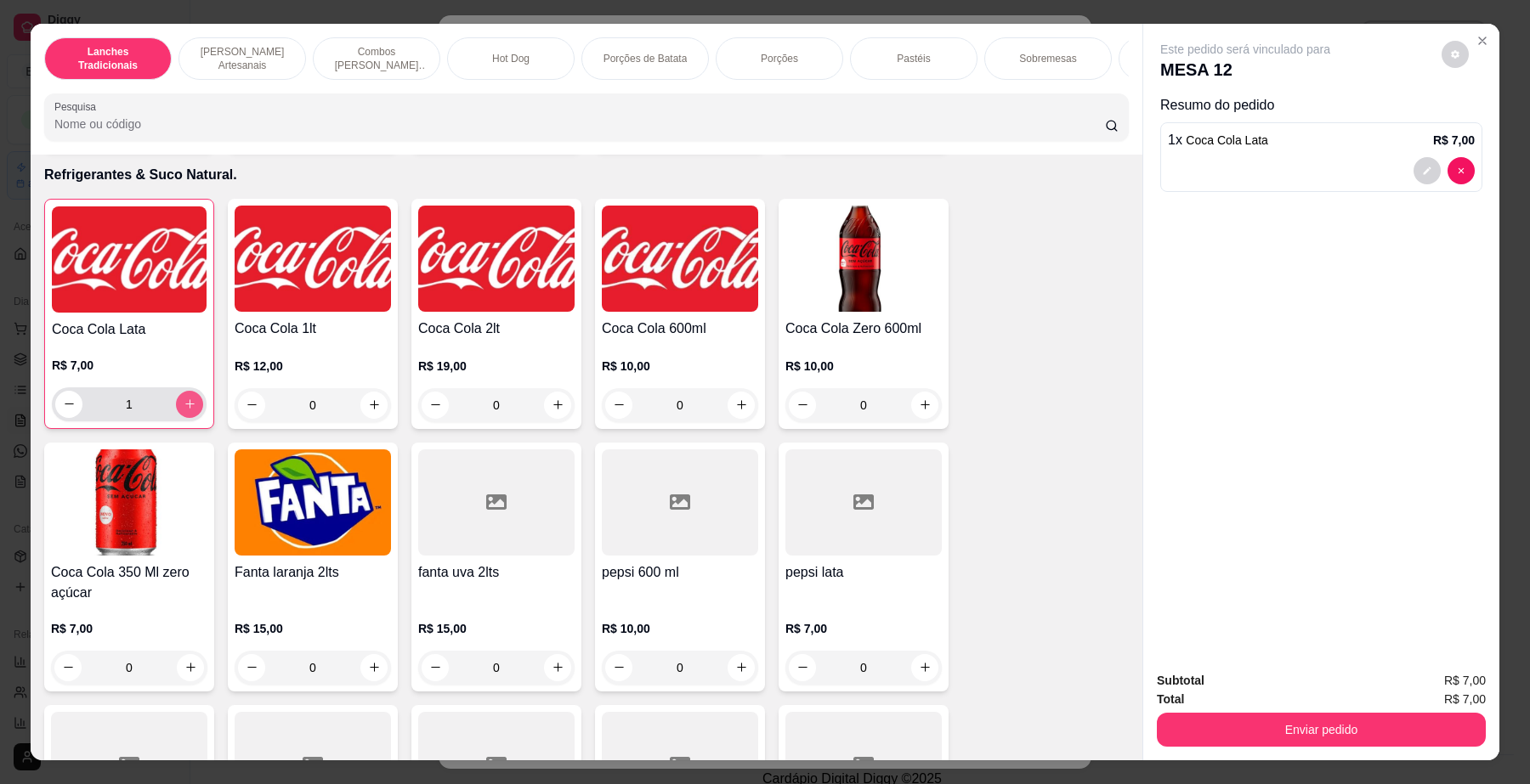
type input "1"
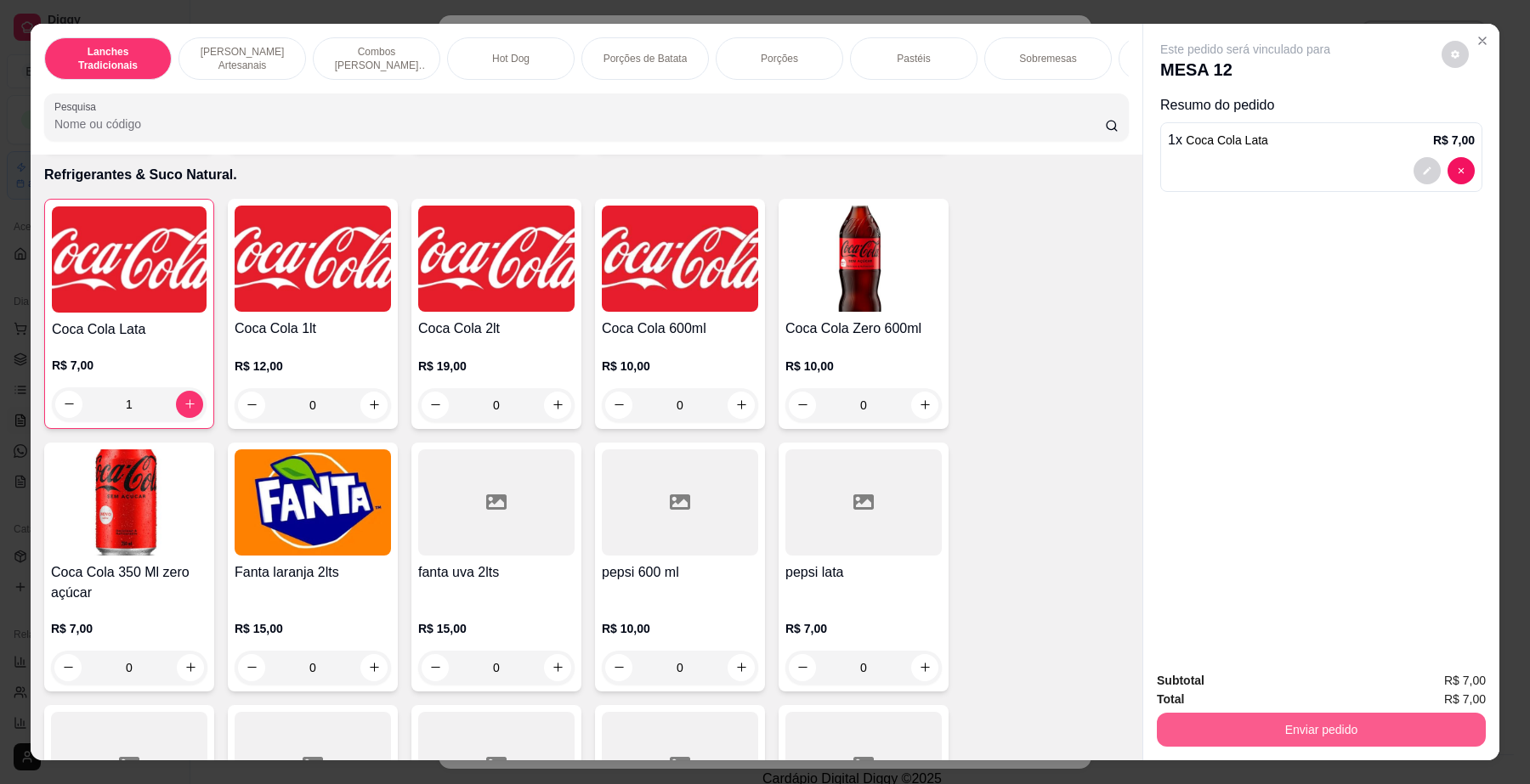
click at [1411, 719] on button "Enviar pedido" at bounding box center [1321, 730] width 329 height 34
click at [1439, 697] on button "Enviar pedido" at bounding box center [1440, 688] width 97 height 33
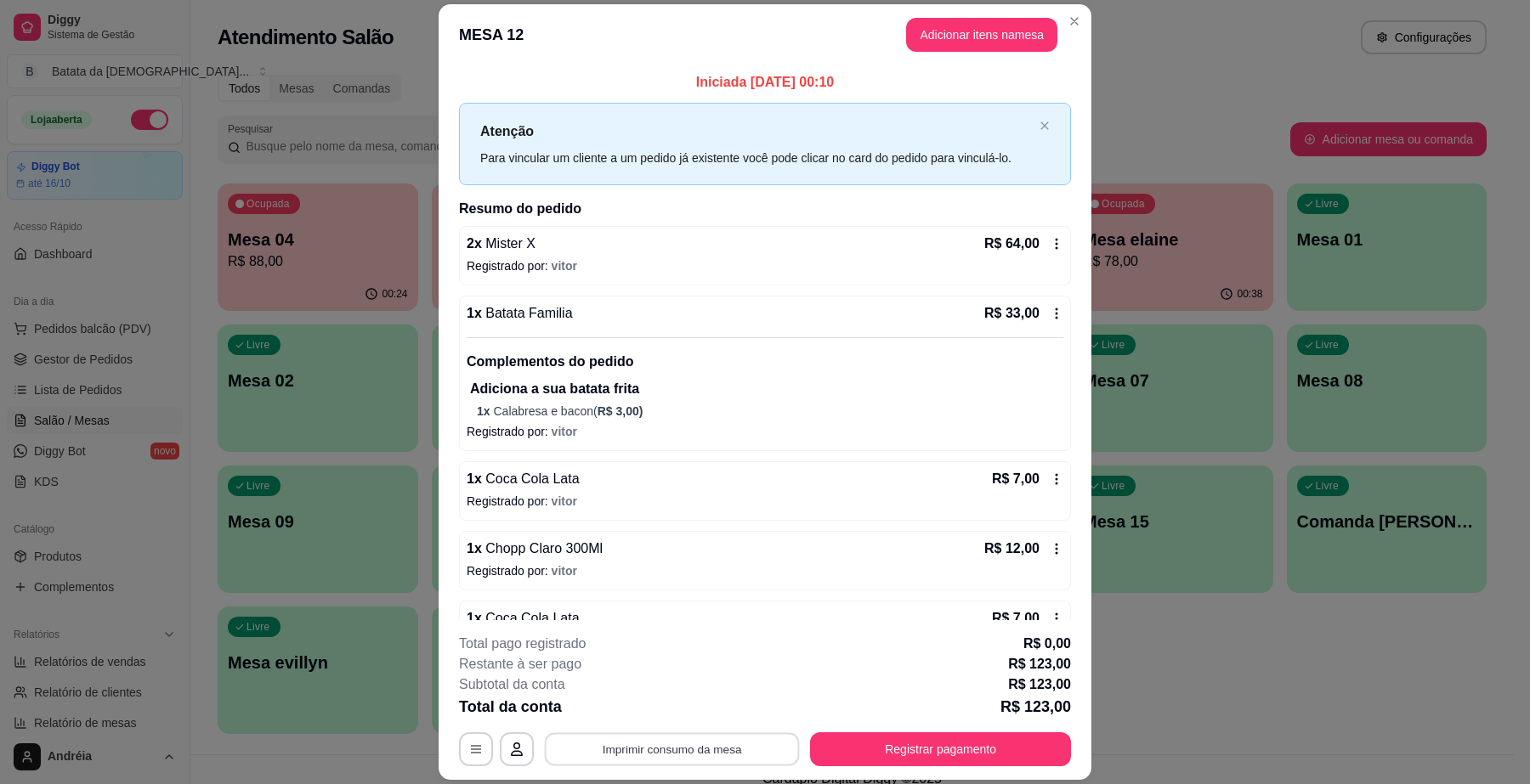
click at [718, 748] on button "Imprimir consumo da mesa" at bounding box center [672, 751] width 255 height 33
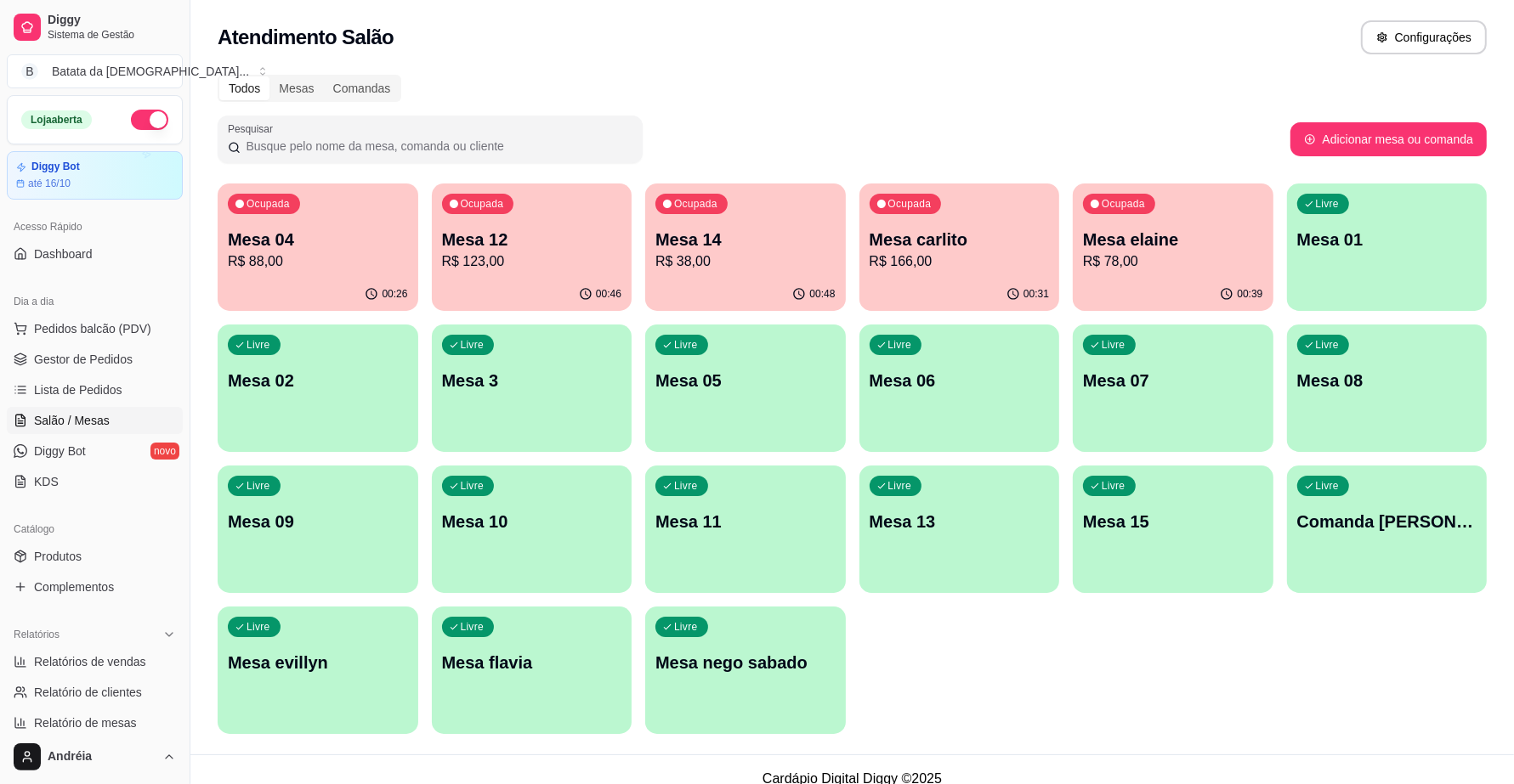
click at [497, 260] on p "R$ 123,00" at bounding box center [532, 261] width 180 height 21
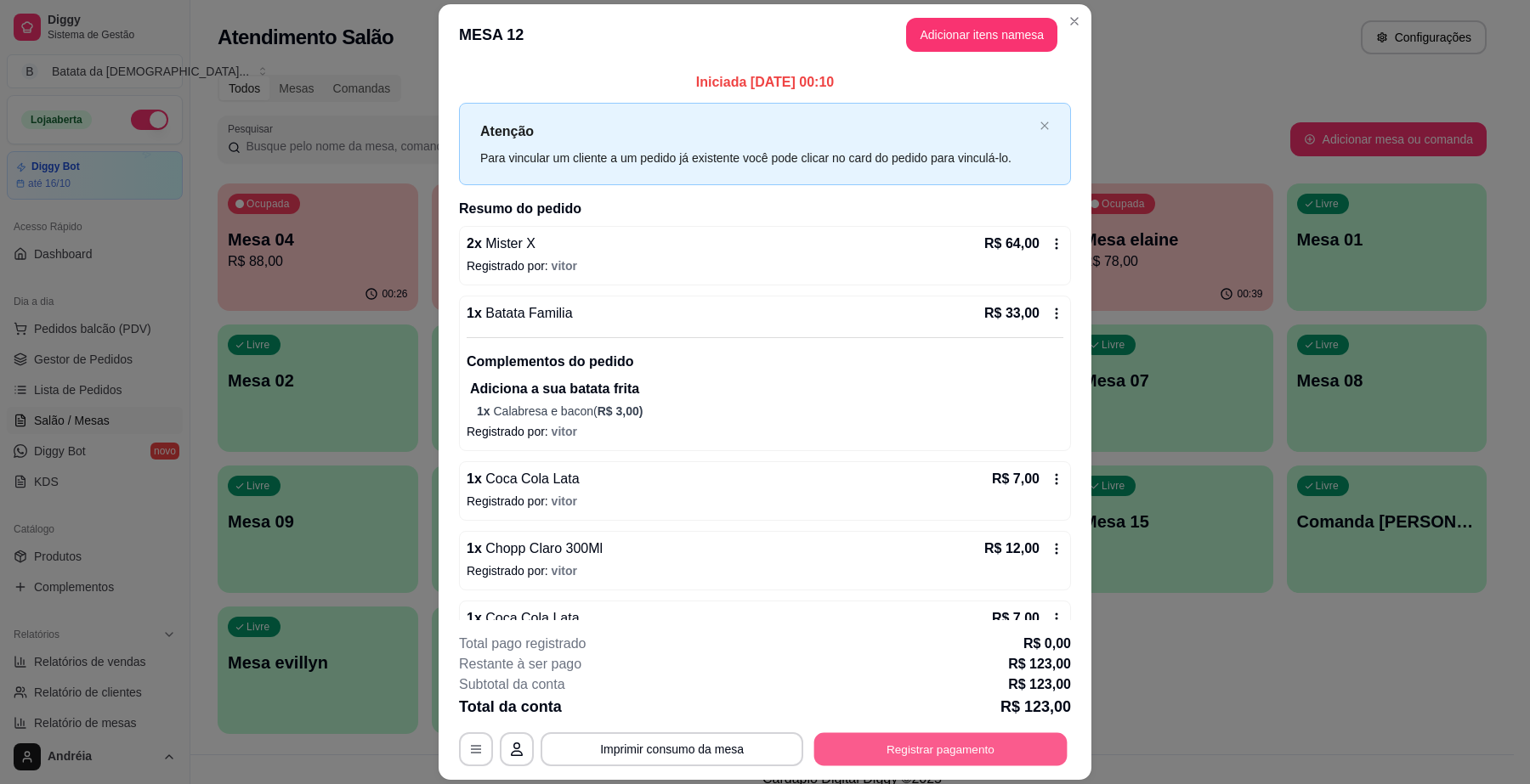
click at [974, 746] on button "Registrar pagamento" at bounding box center [941, 751] width 253 height 33
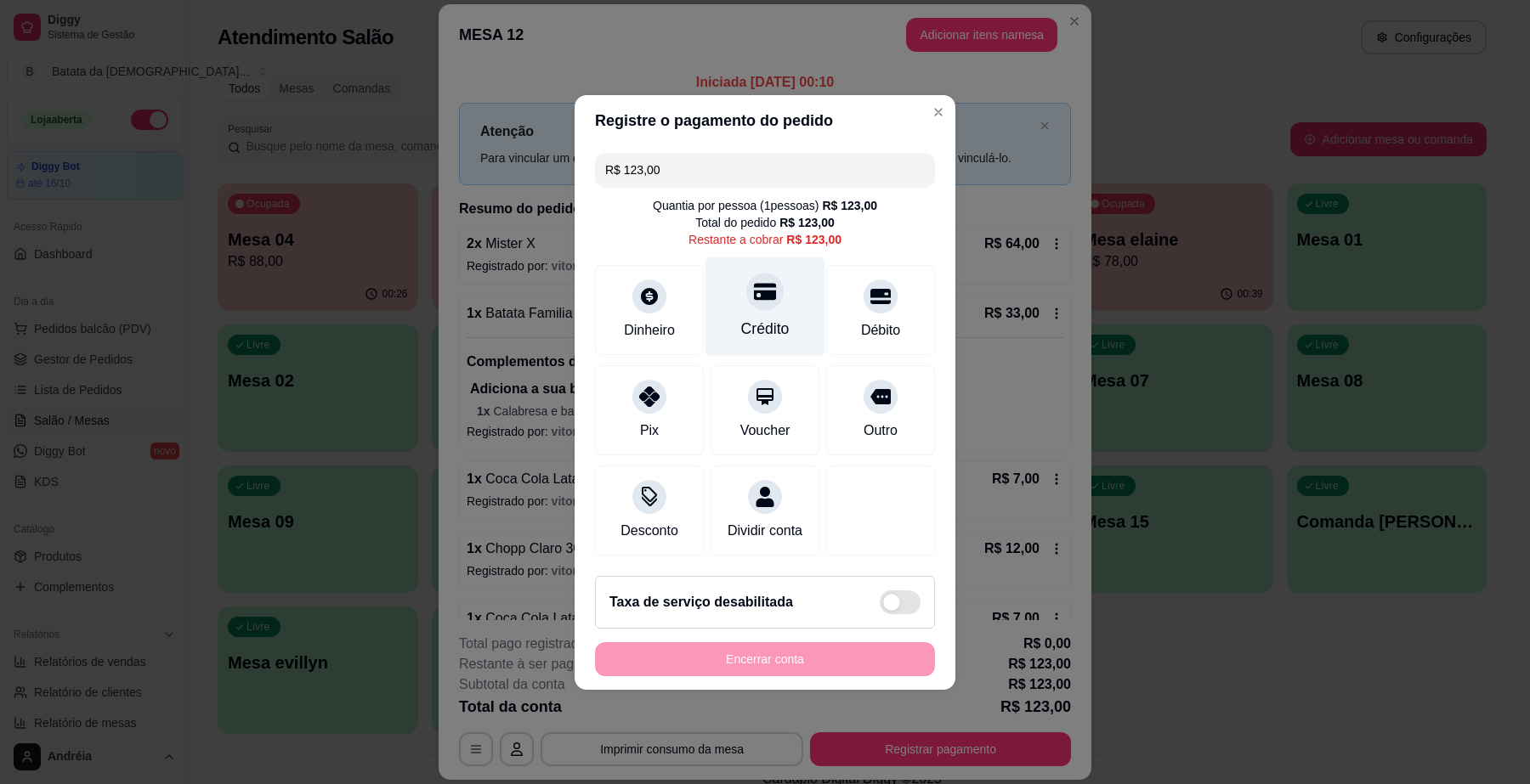
click at [775, 294] on div "Crédito" at bounding box center [765, 306] width 120 height 99
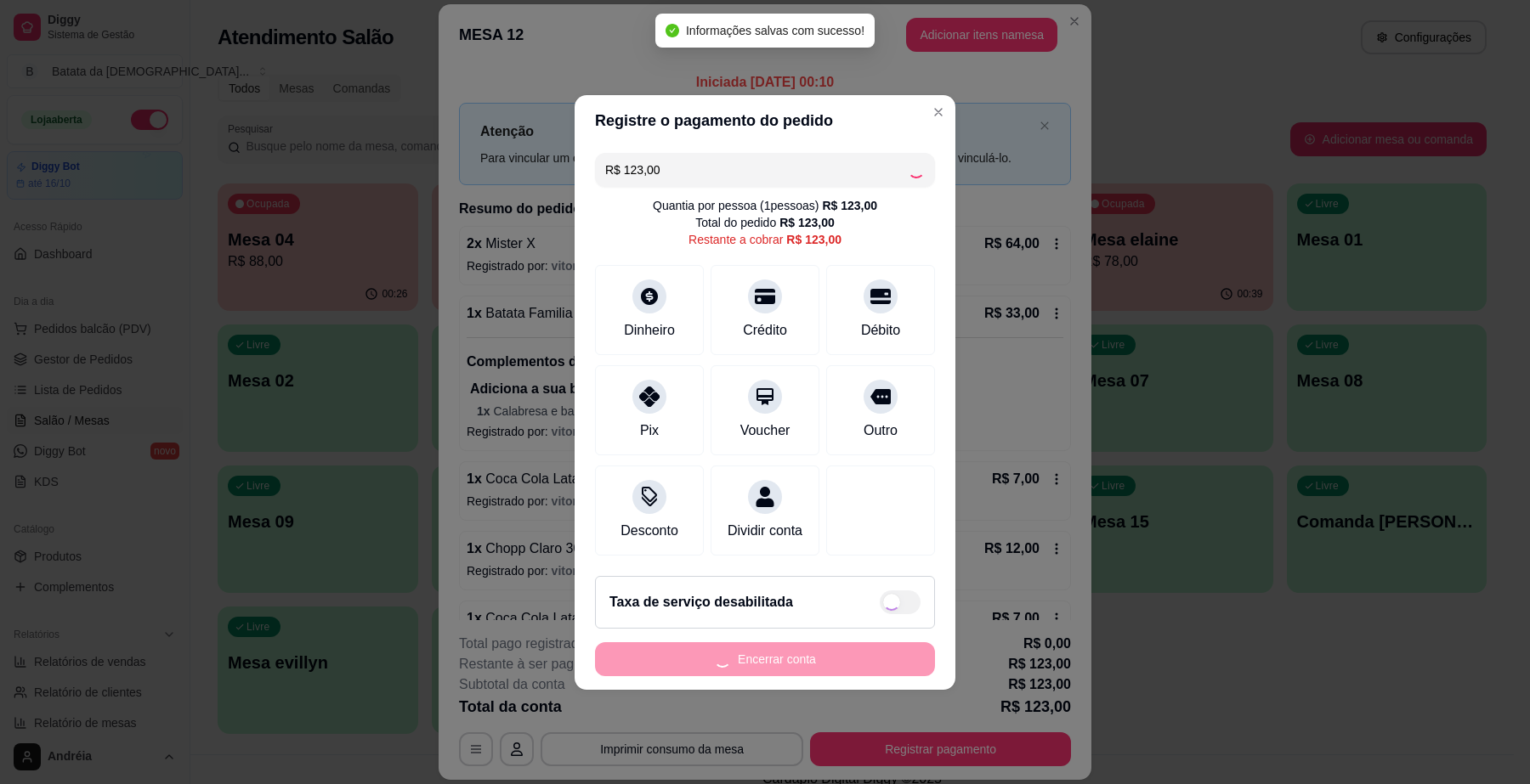
type input "R$ 0,00"
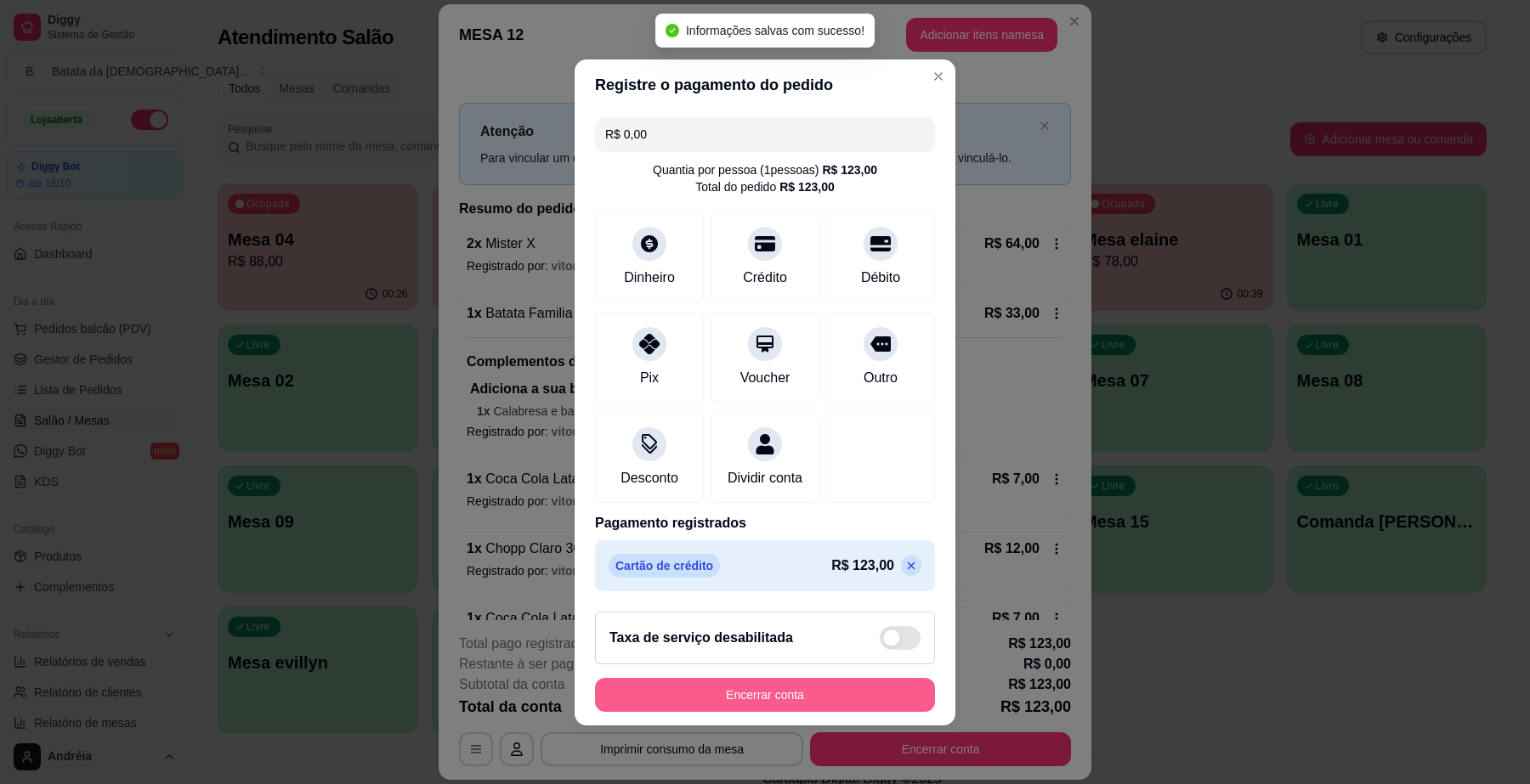
click at [796, 705] on button "Encerrar conta" at bounding box center [765, 695] width 340 height 34
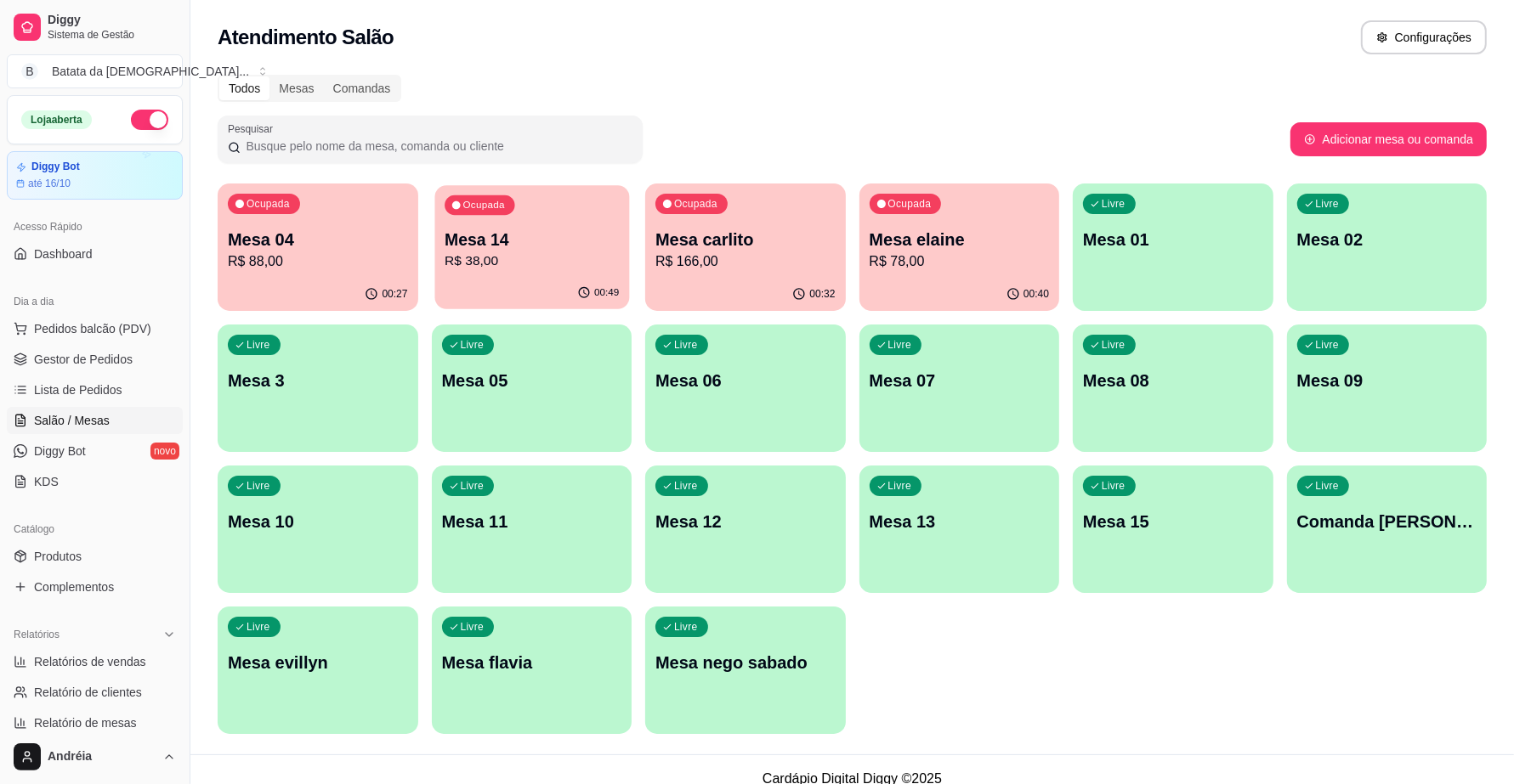
click at [505, 272] on div "Ocupada Mesa 14 R$ 38,00" at bounding box center [531, 230] width 194 height 92
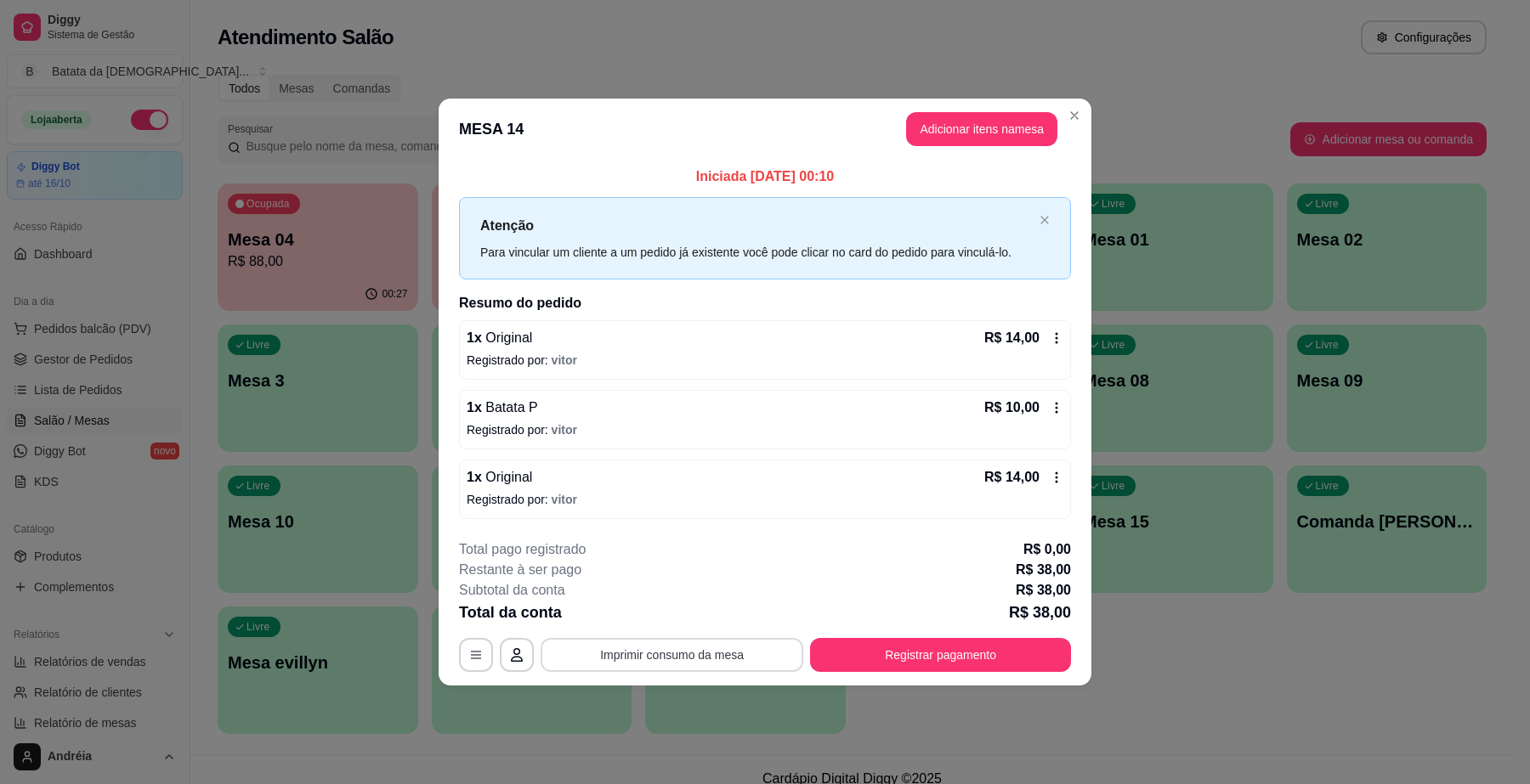
click at [719, 661] on button "Imprimir consumo da mesa" at bounding box center [672, 655] width 263 height 34
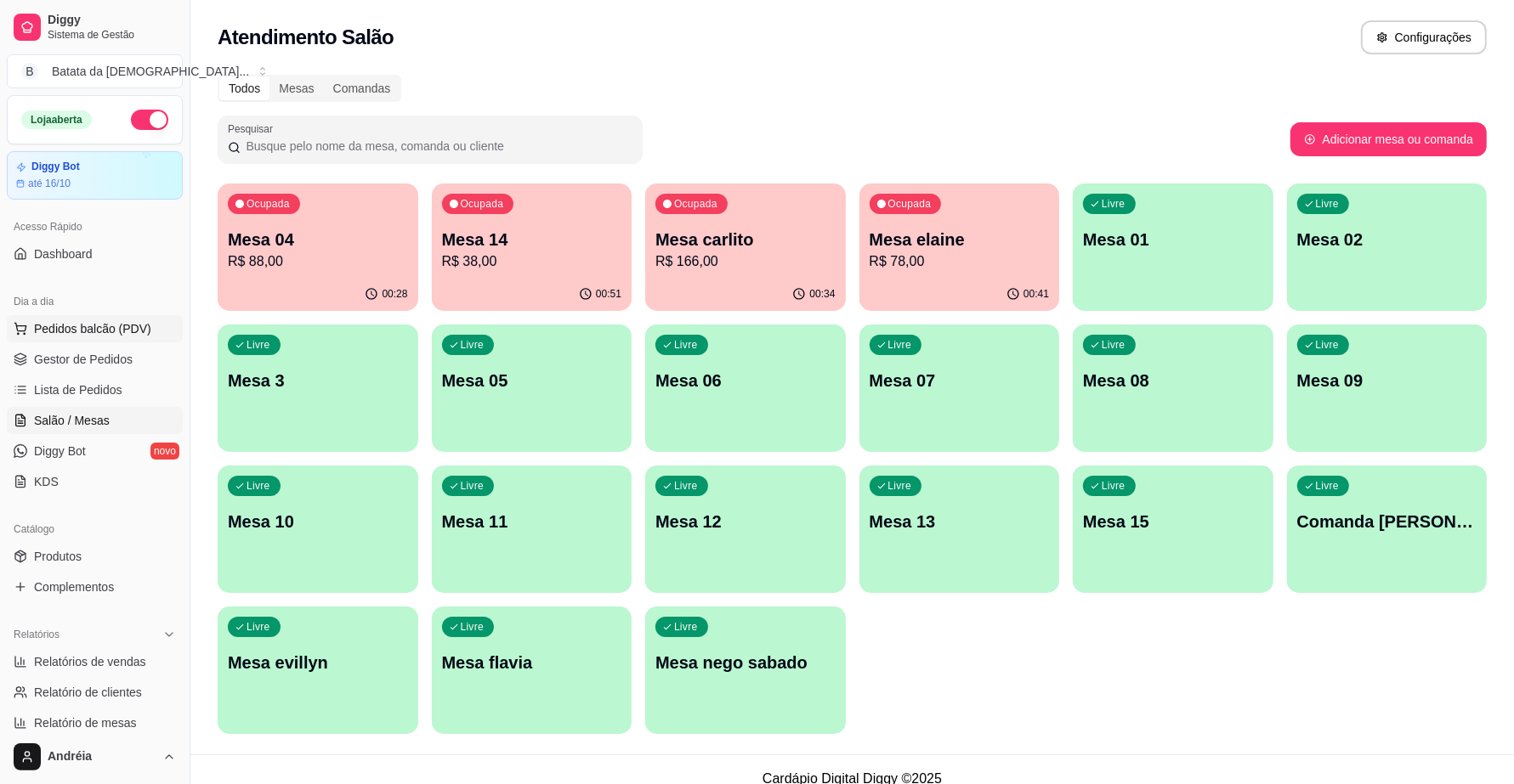
click at [138, 325] on span "Pedidos balcão (PDV)" at bounding box center [93, 328] width 117 height 17
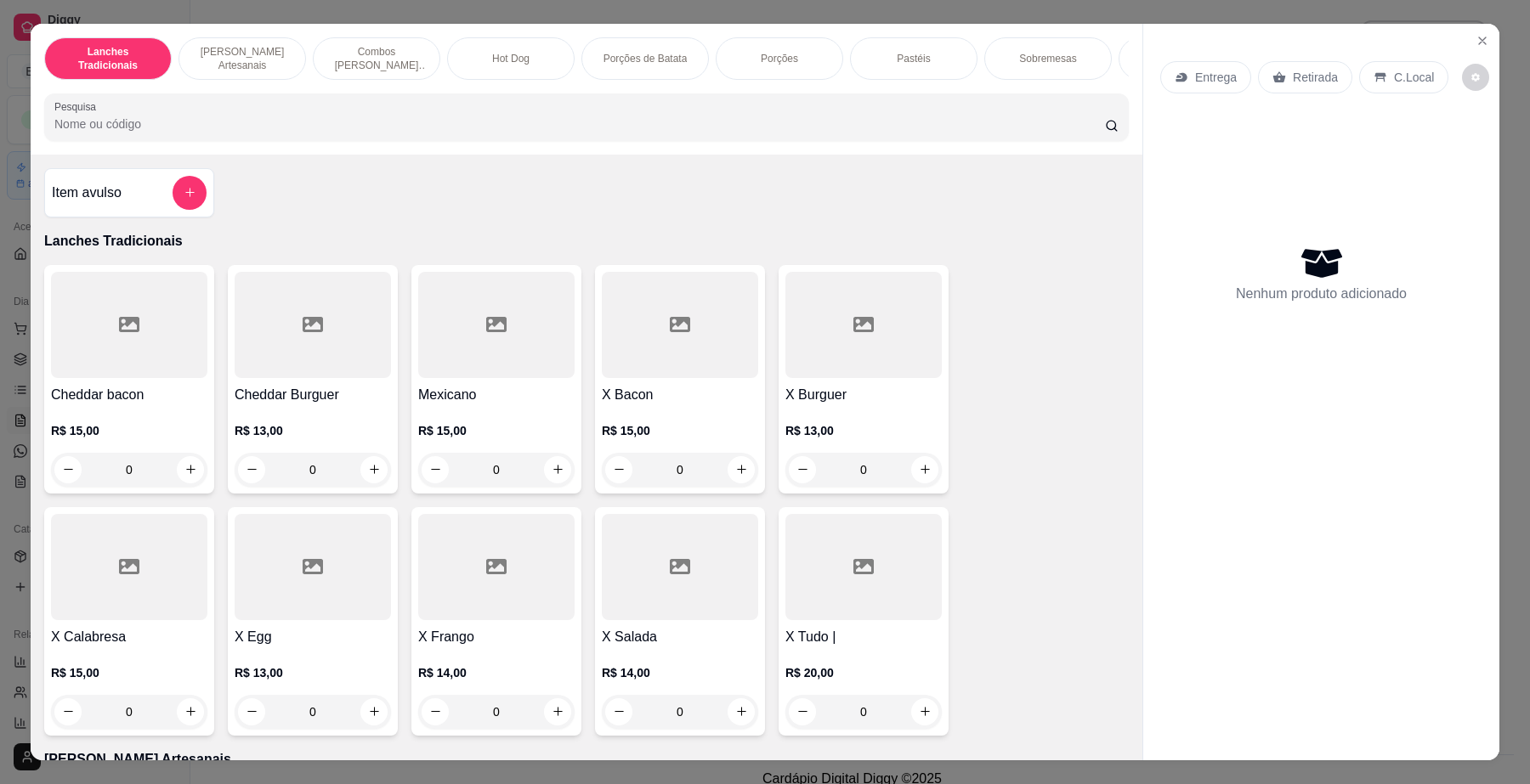
click at [137, 195] on div "Item avulso" at bounding box center [129, 193] width 155 height 34
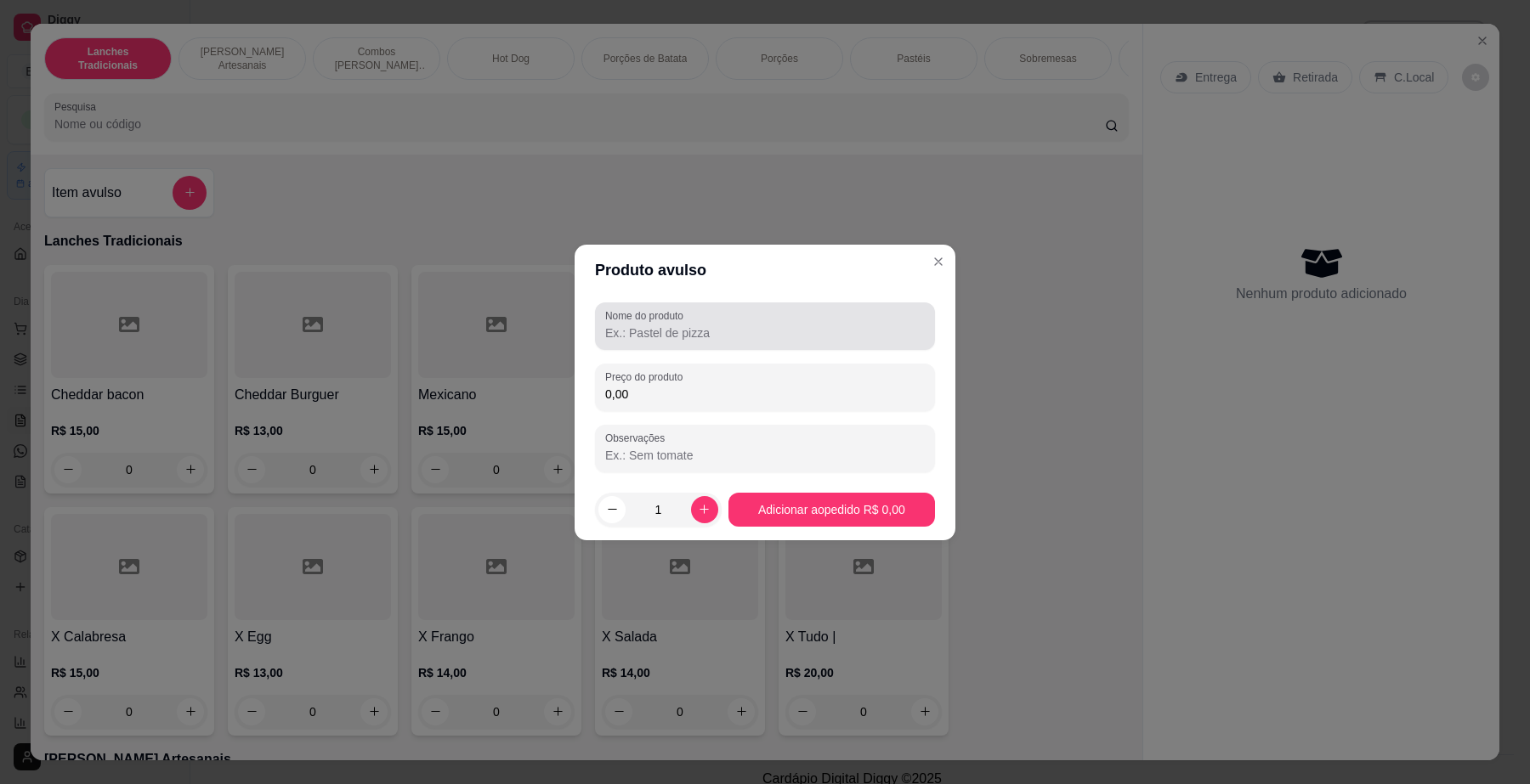
click at [650, 333] on input "Nome do produto" at bounding box center [765, 333] width 319 height 17
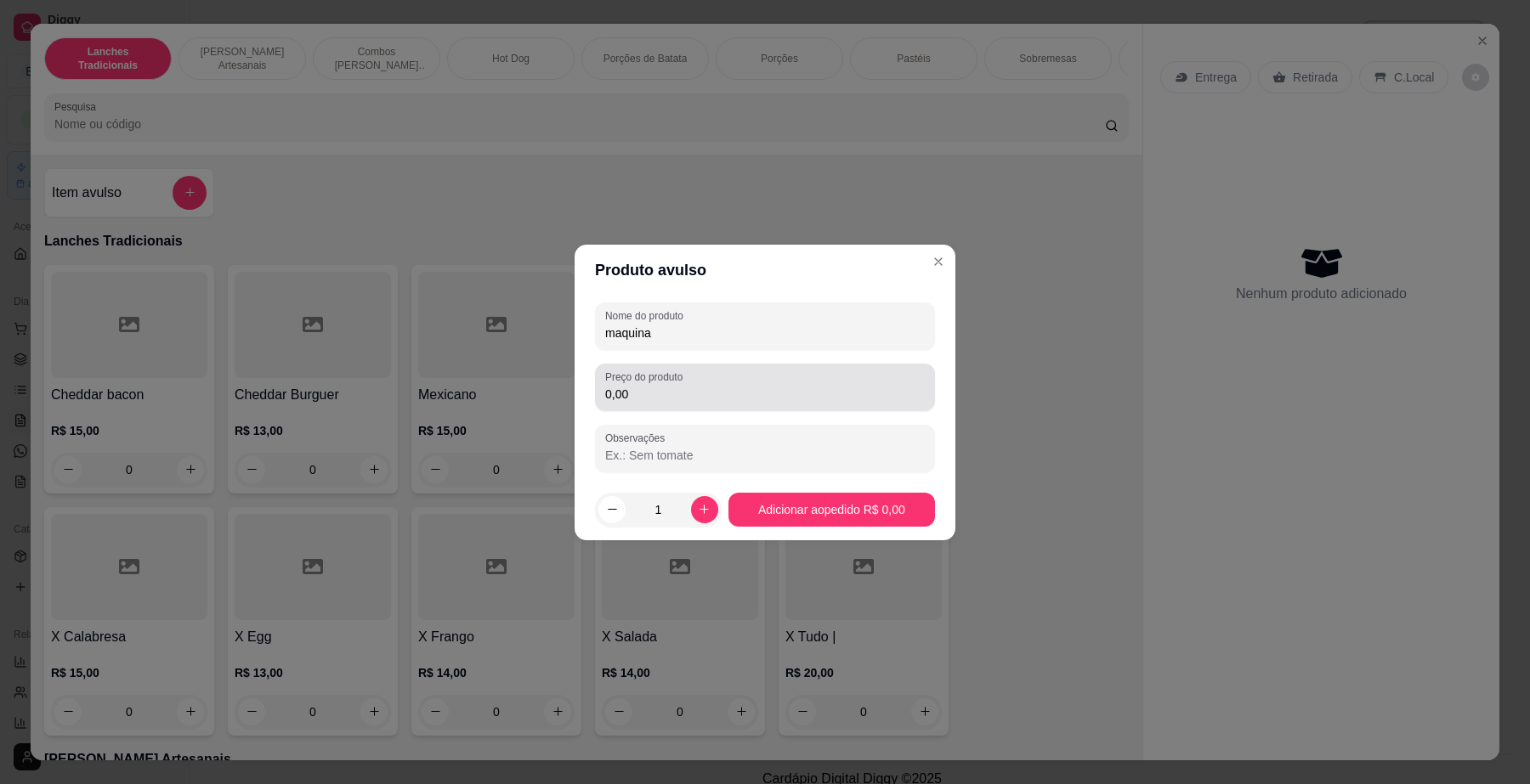
type input "maquina"
click at [692, 397] on input "0,00" at bounding box center [765, 394] width 319 height 17
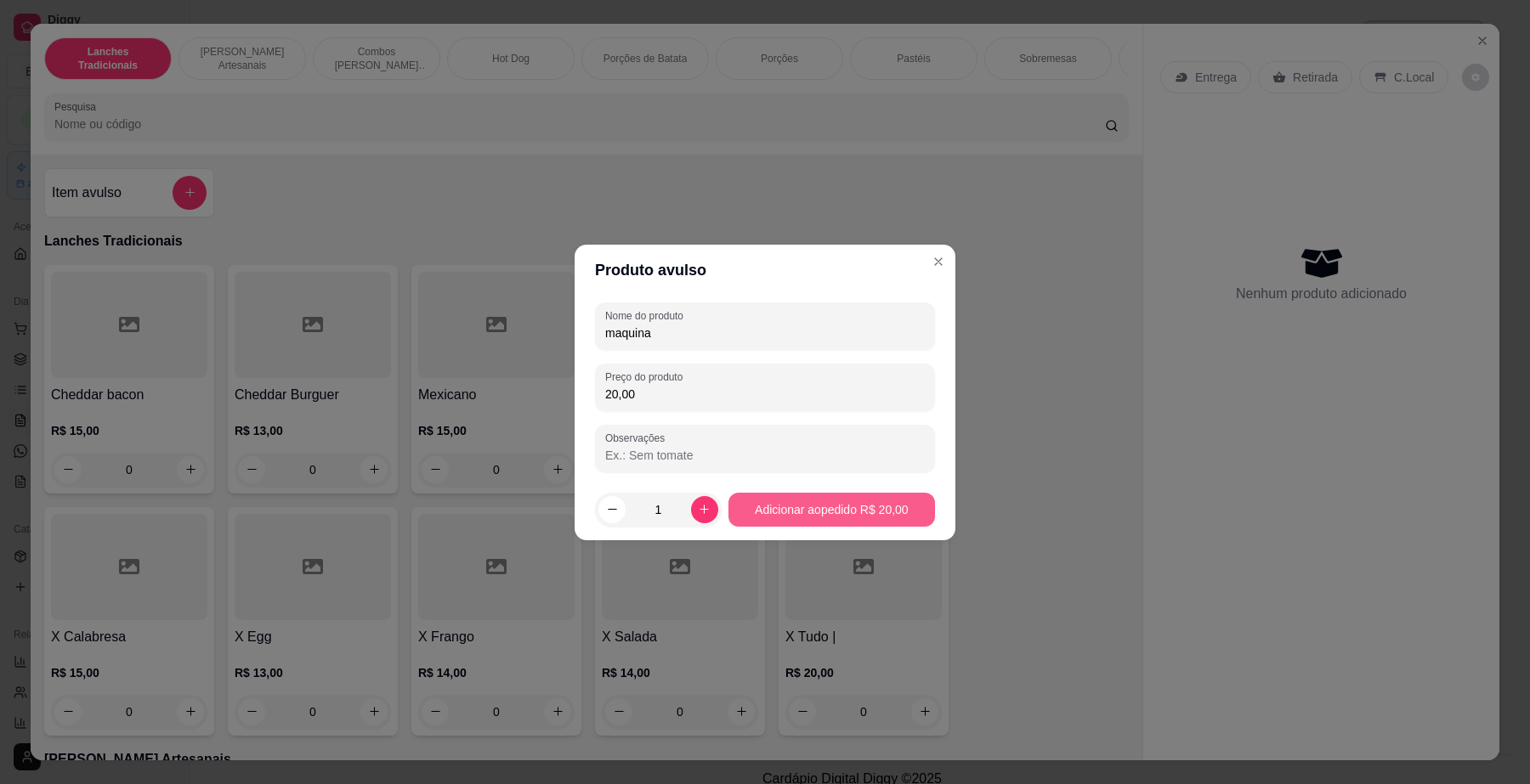
type input "20,00"
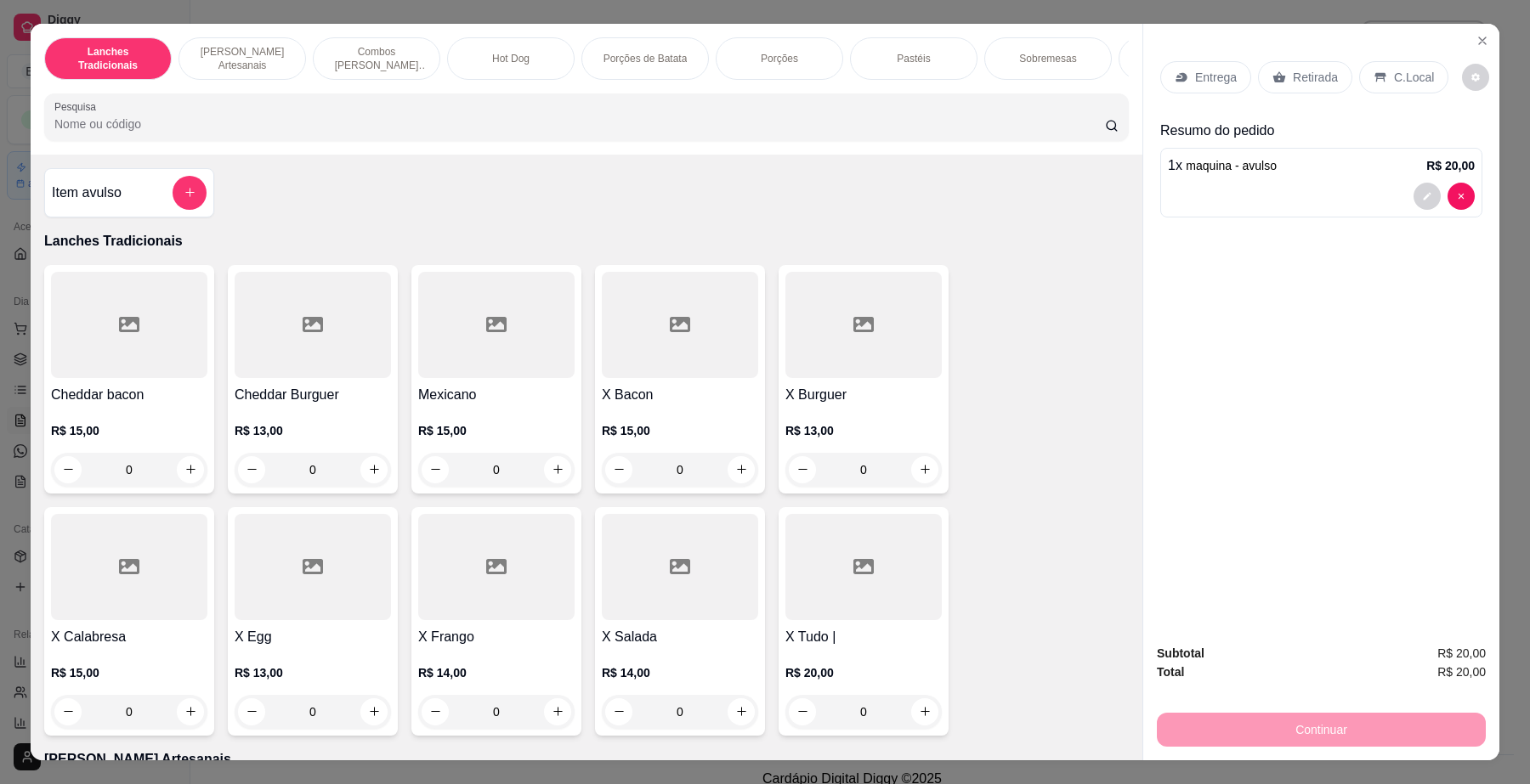
click at [1405, 78] on p "C.Local" at bounding box center [1414, 77] width 40 height 17
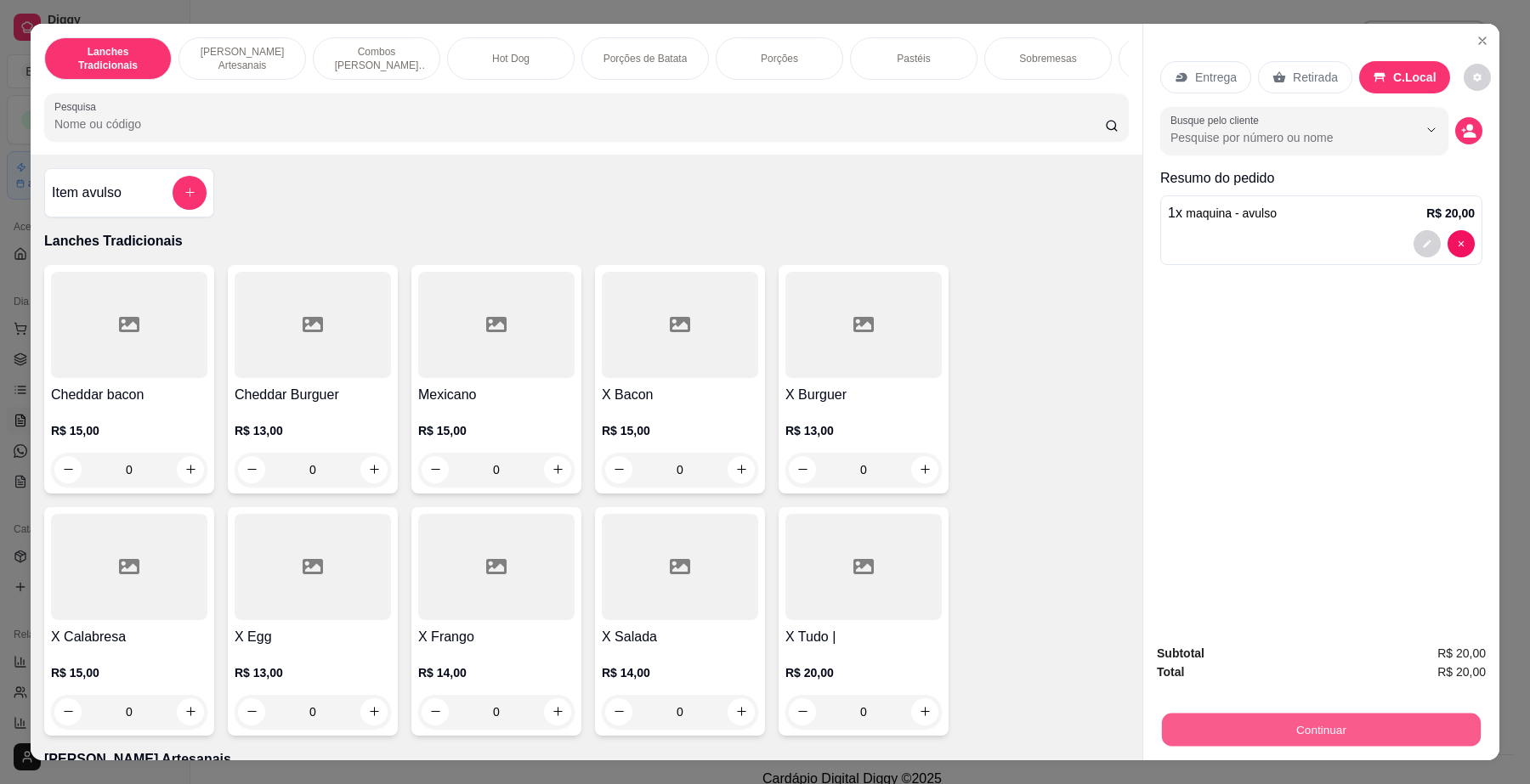
click at [1429, 724] on button "Continuar" at bounding box center [1322, 731] width 319 height 33
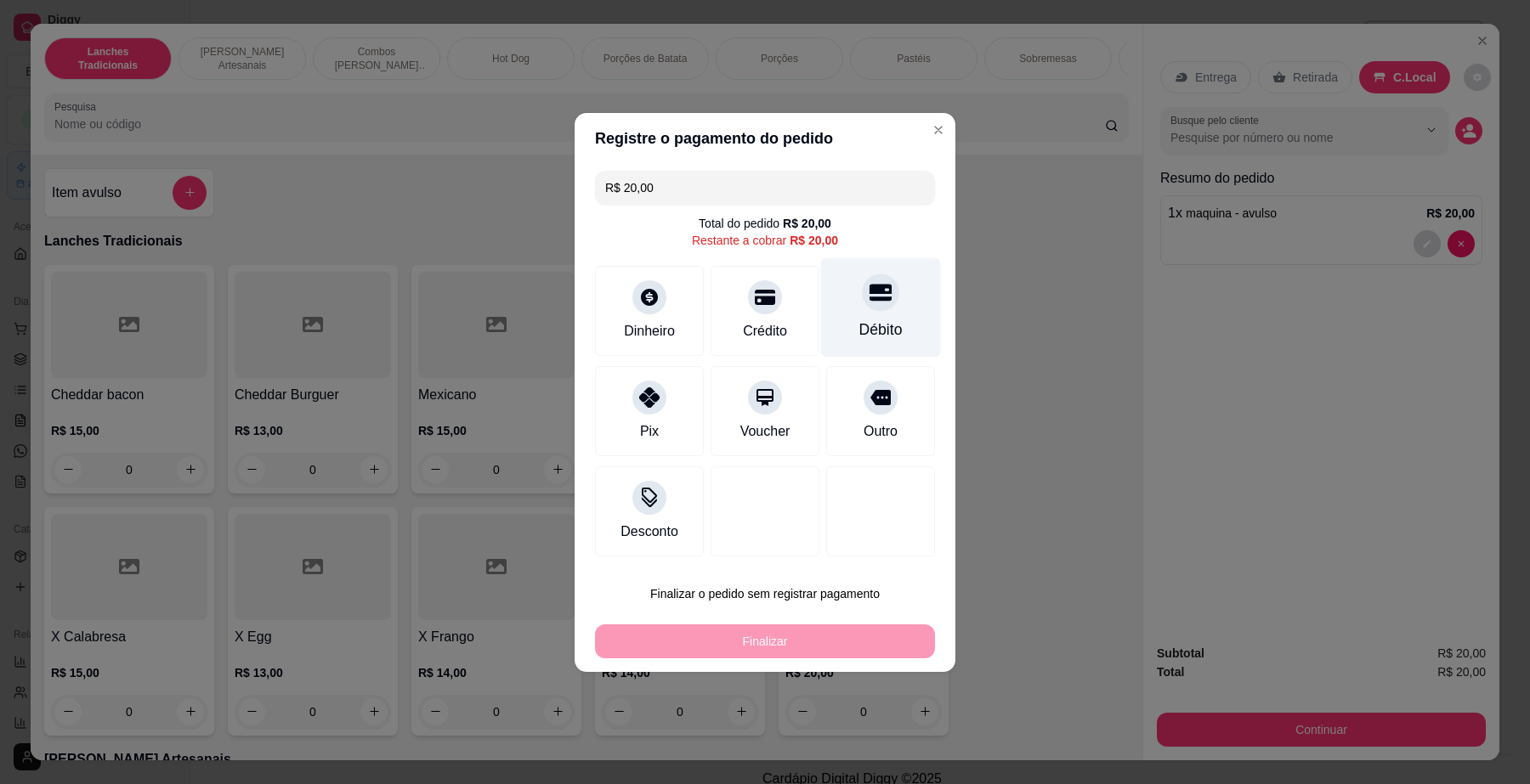
click at [872, 306] on div at bounding box center [881, 293] width 37 height 37
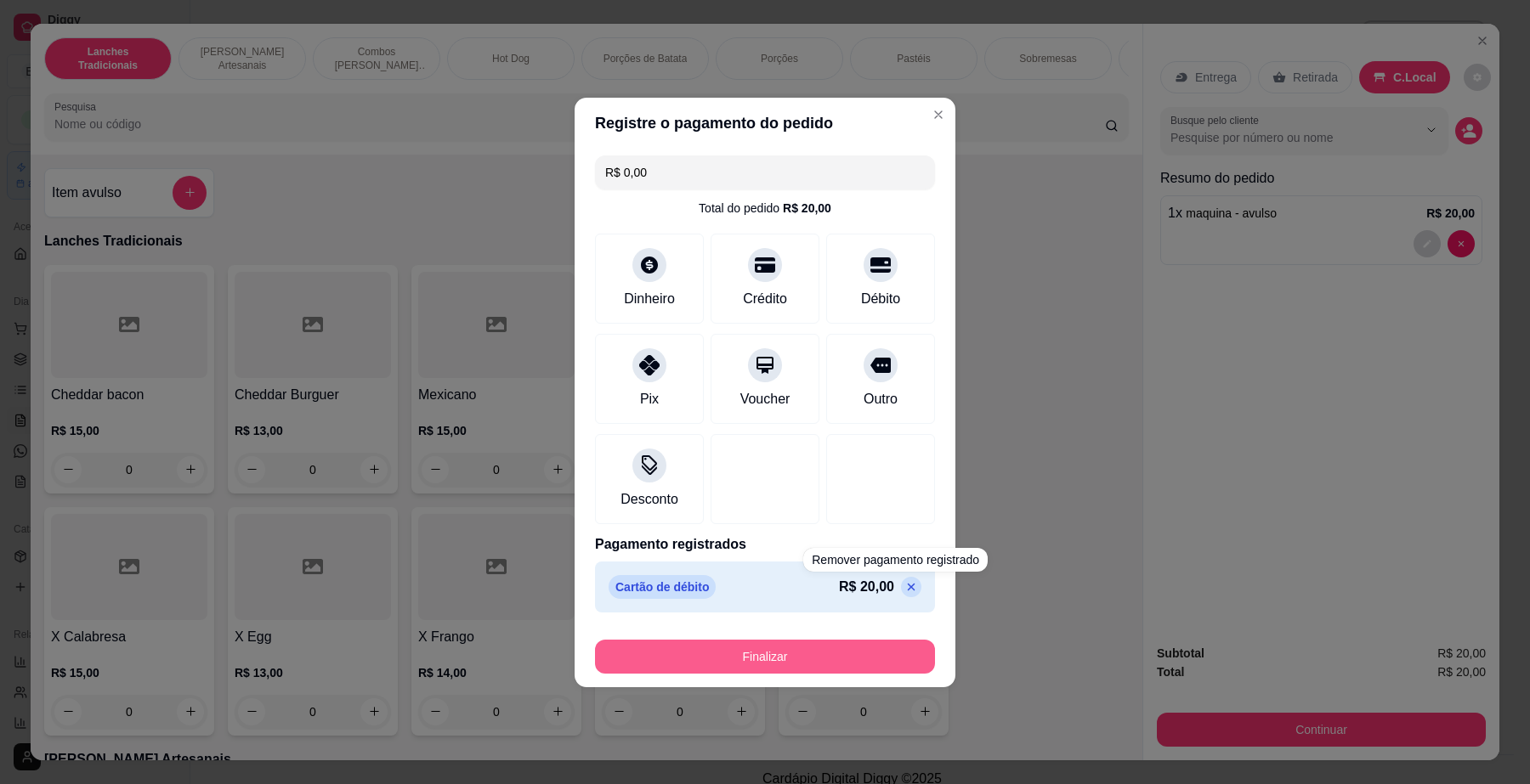
click at [838, 661] on button "Finalizar" at bounding box center [765, 657] width 340 height 34
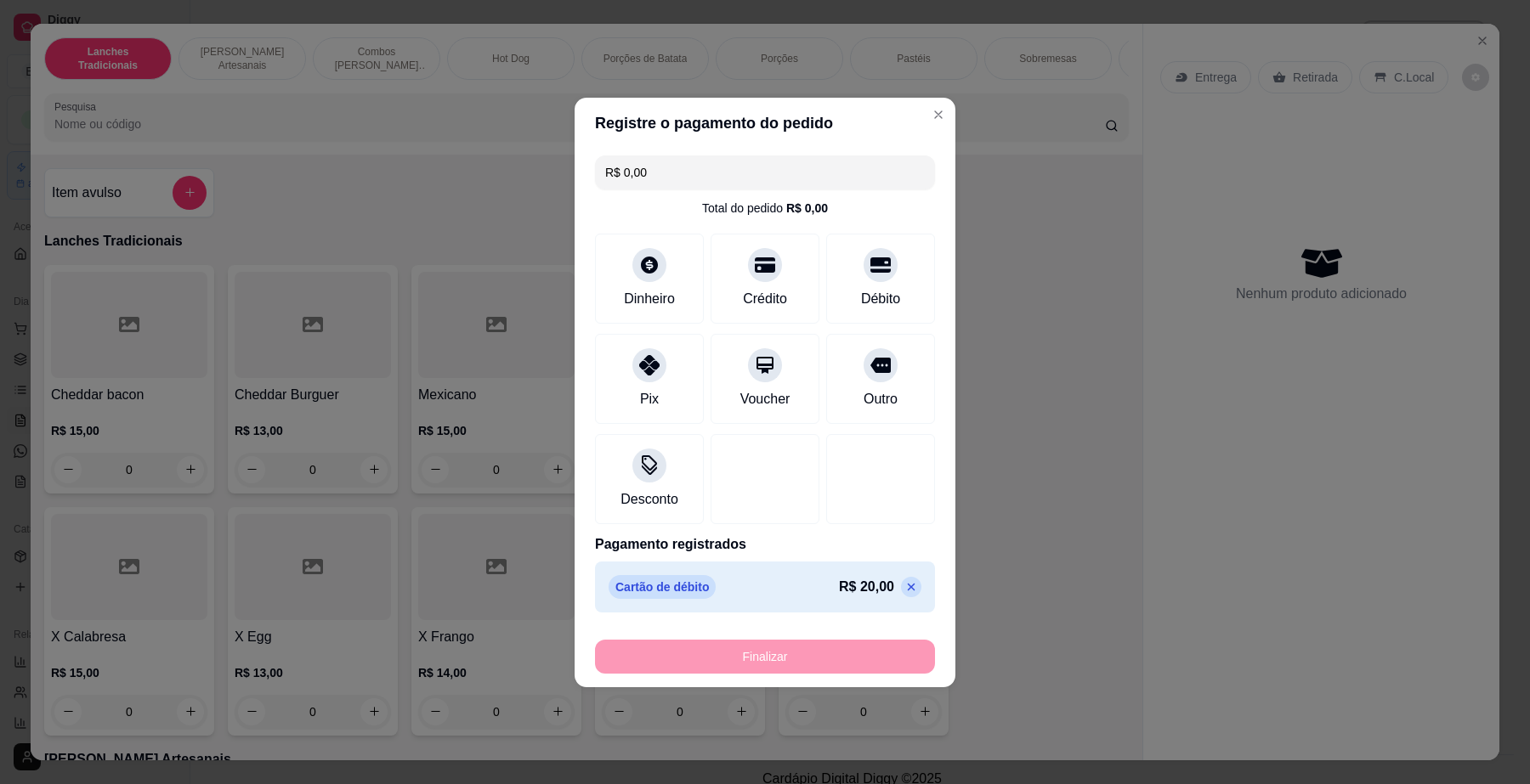
type input "-R$ 20,00"
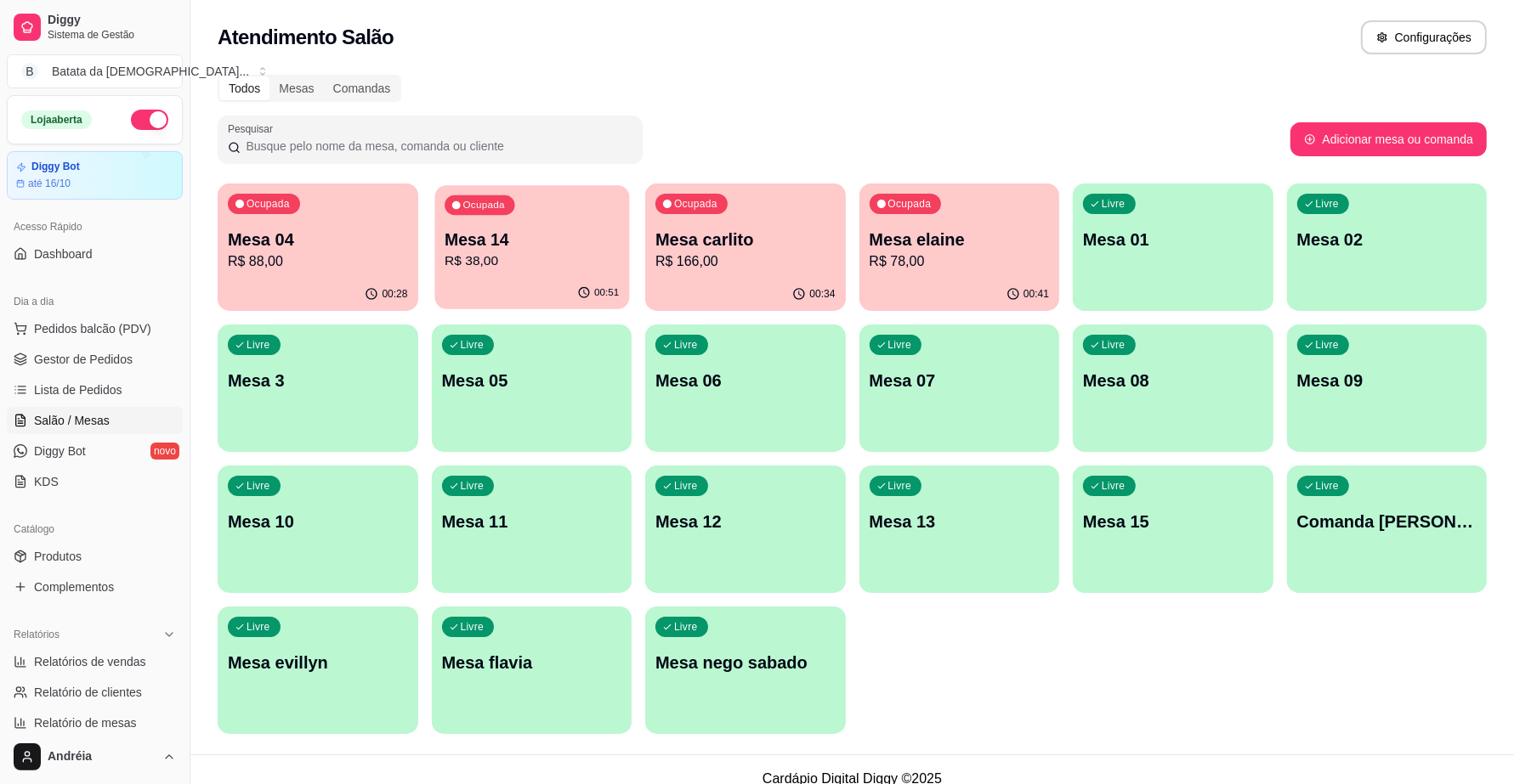
click at [543, 282] on div "00:51" at bounding box center [531, 293] width 194 height 33
click at [515, 230] on p "Mesa 14" at bounding box center [531, 239] width 174 height 23
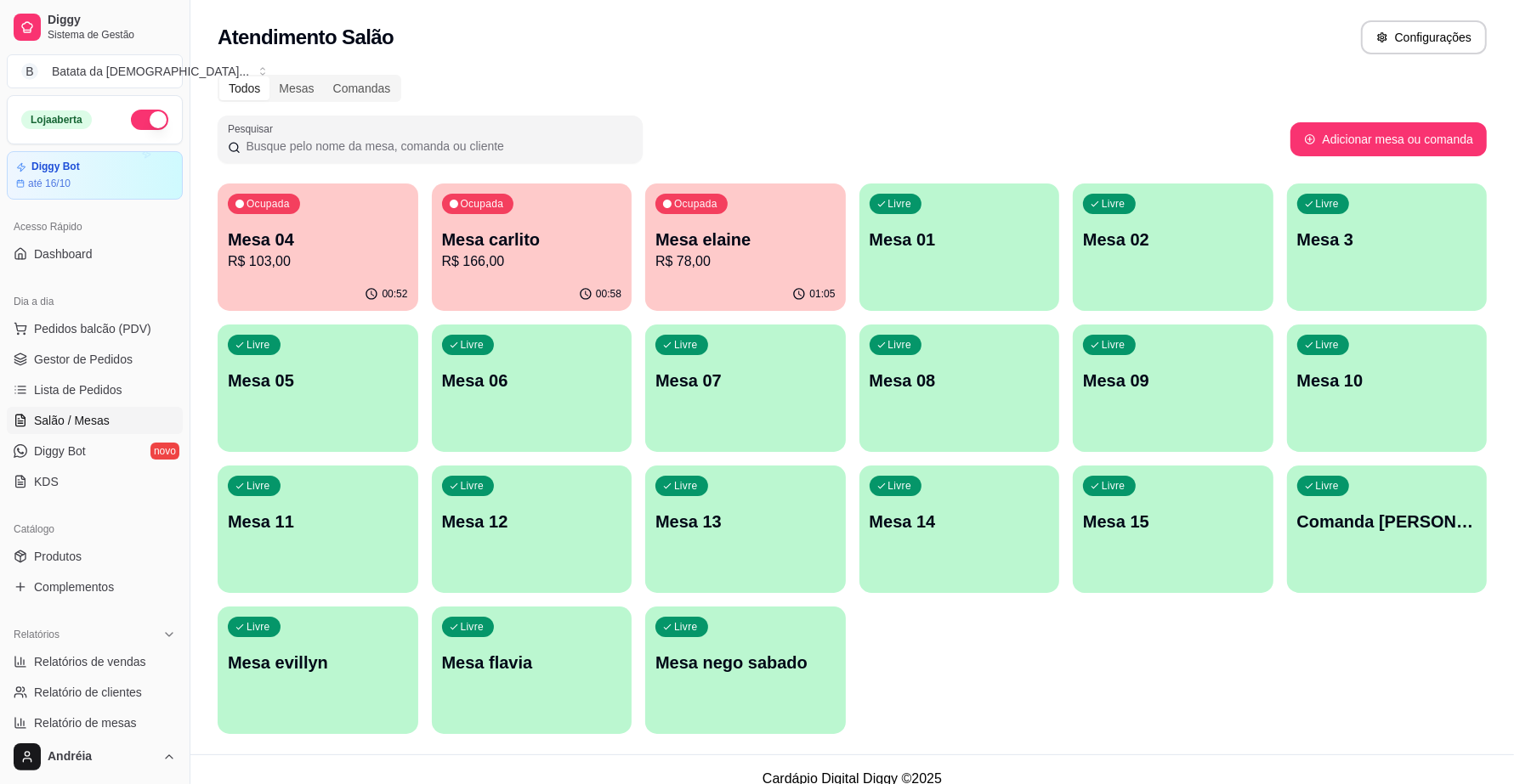
click at [142, 109] on button "button" at bounding box center [150, 119] width 37 height 21
click at [755, 251] on p "R$ 78,00" at bounding box center [745, 261] width 180 height 21
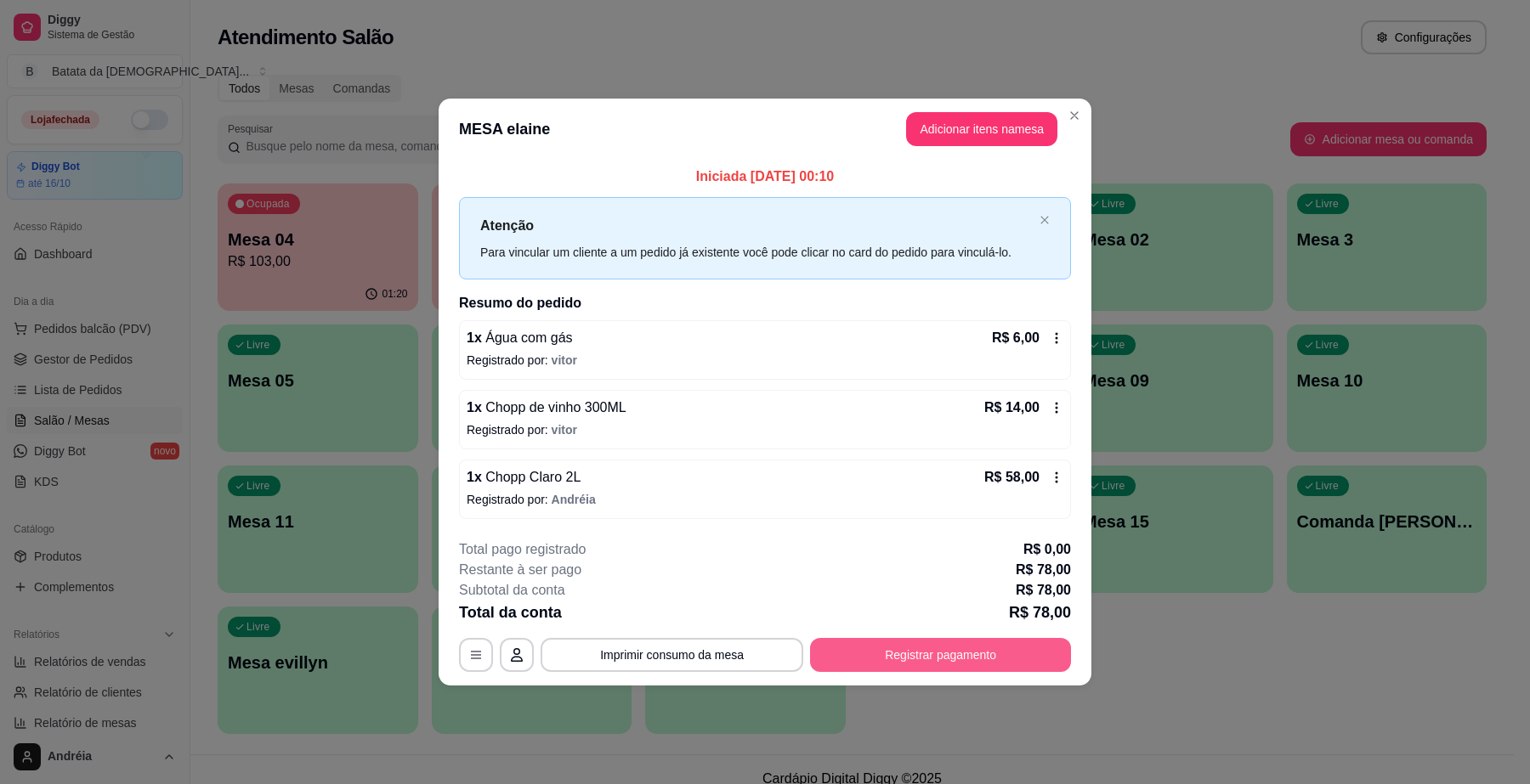
click at [899, 655] on button "Registrar pagamento" at bounding box center [940, 655] width 261 height 34
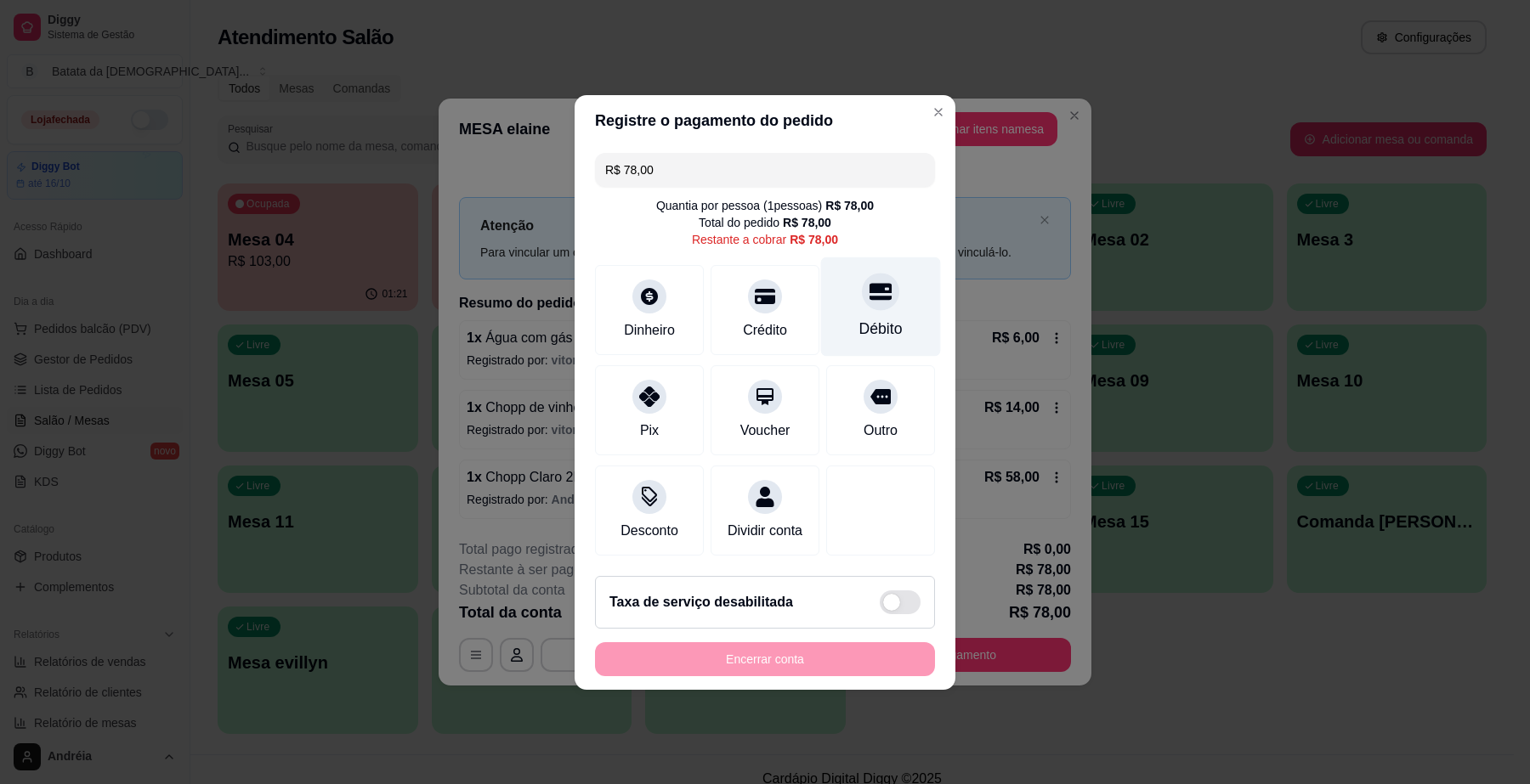
click at [864, 304] on div "Débito" at bounding box center [882, 306] width 120 height 99
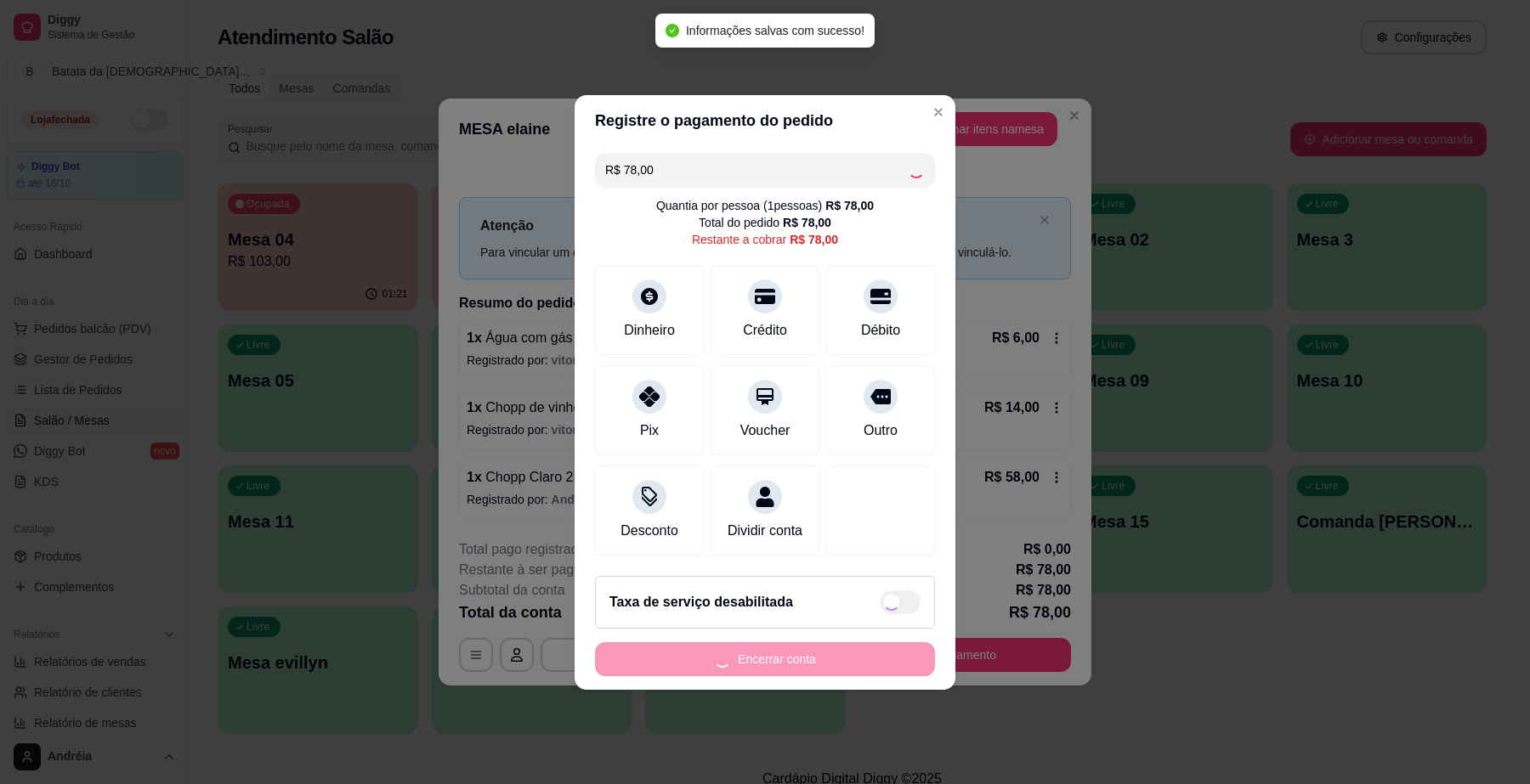
type input "R$ 0,00"
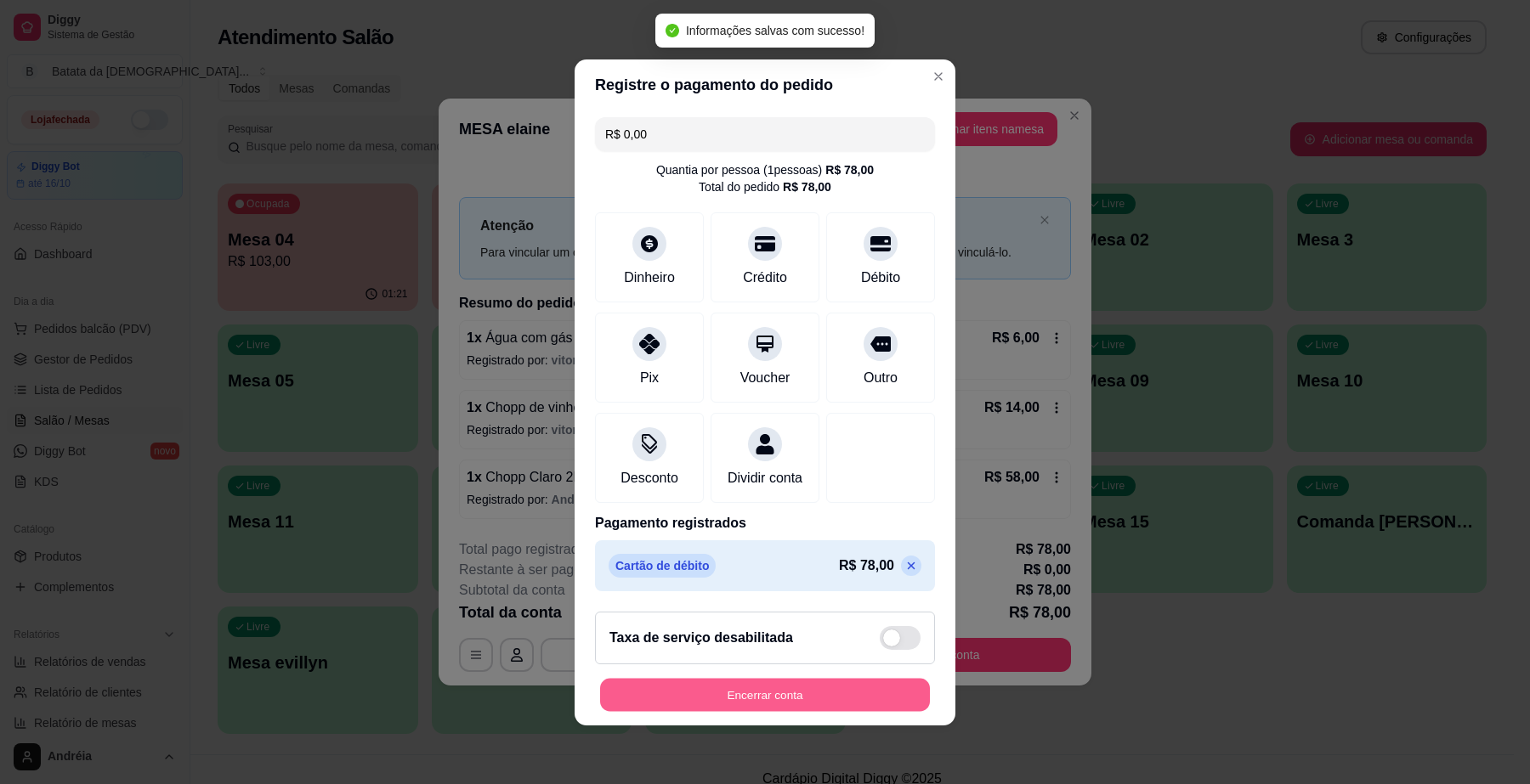
click at [810, 704] on button "Encerrar conta" at bounding box center [765, 695] width 330 height 33
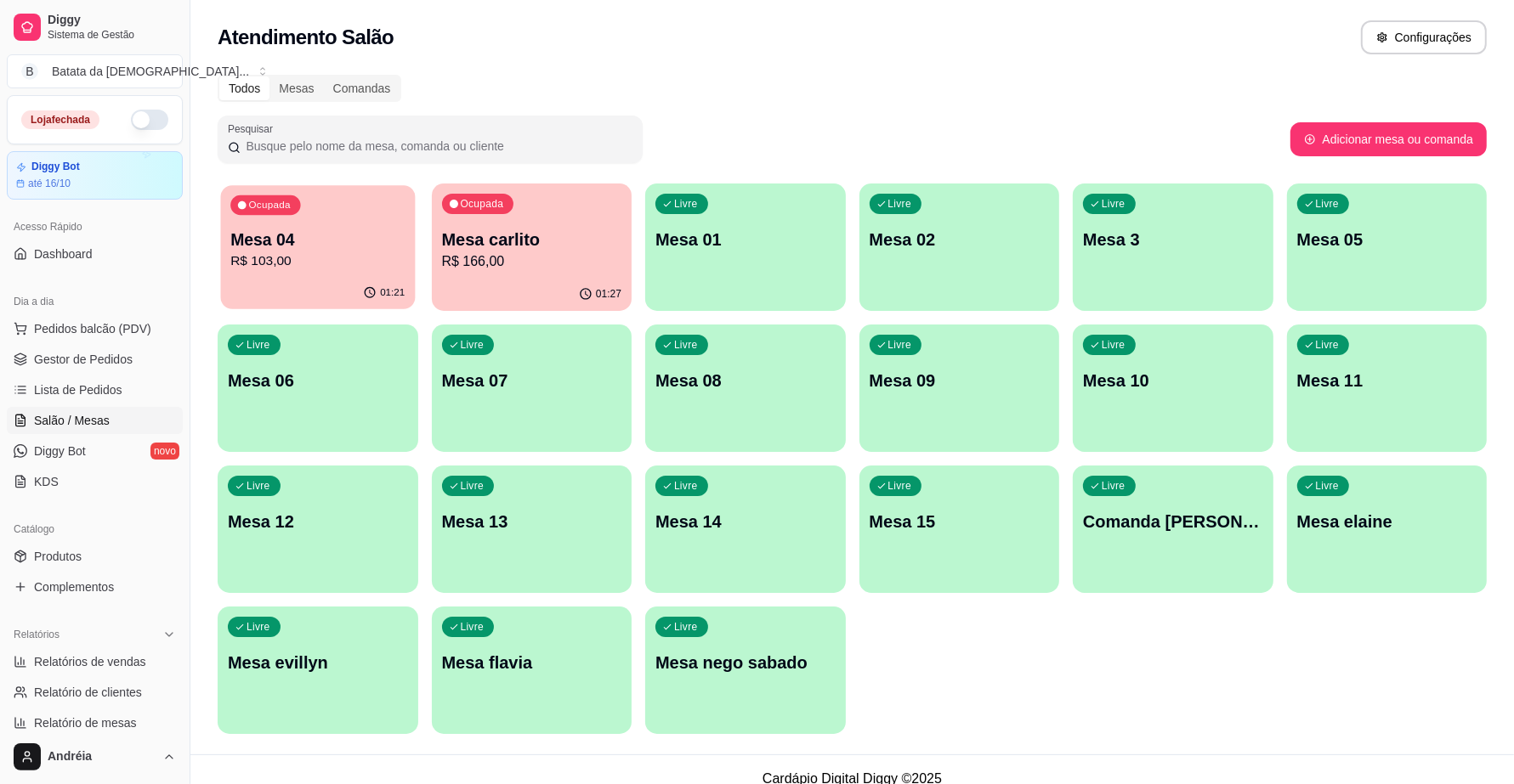
click at [282, 294] on div "01:21" at bounding box center [317, 293] width 194 height 33
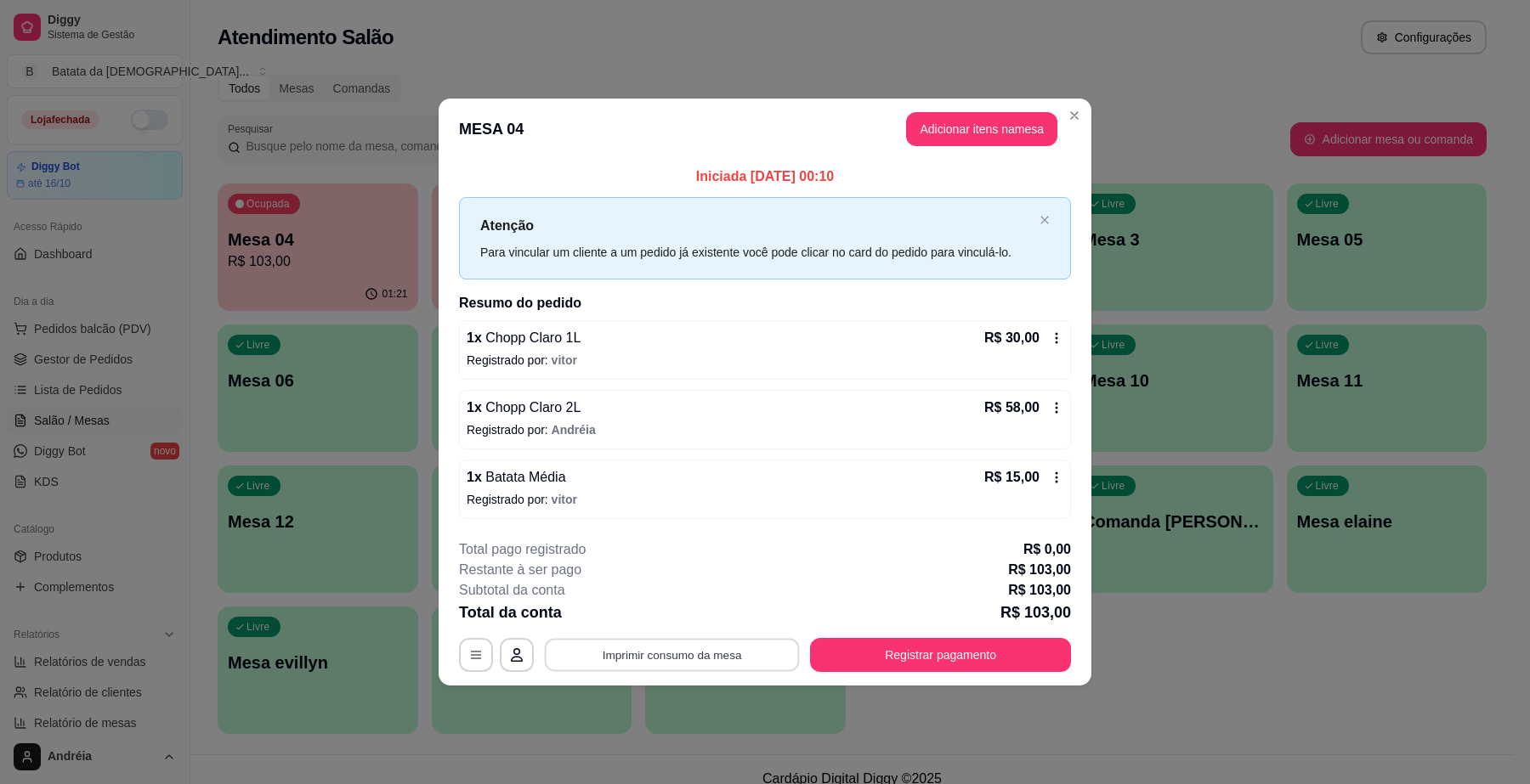
click at [724, 657] on button "Imprimir consumo da mesa" at bounding box center [672, 656] width 255 height 33
click at [993, 660] on button "Registrar pagamento" at bounding box center [941, 656] width 253 height 33
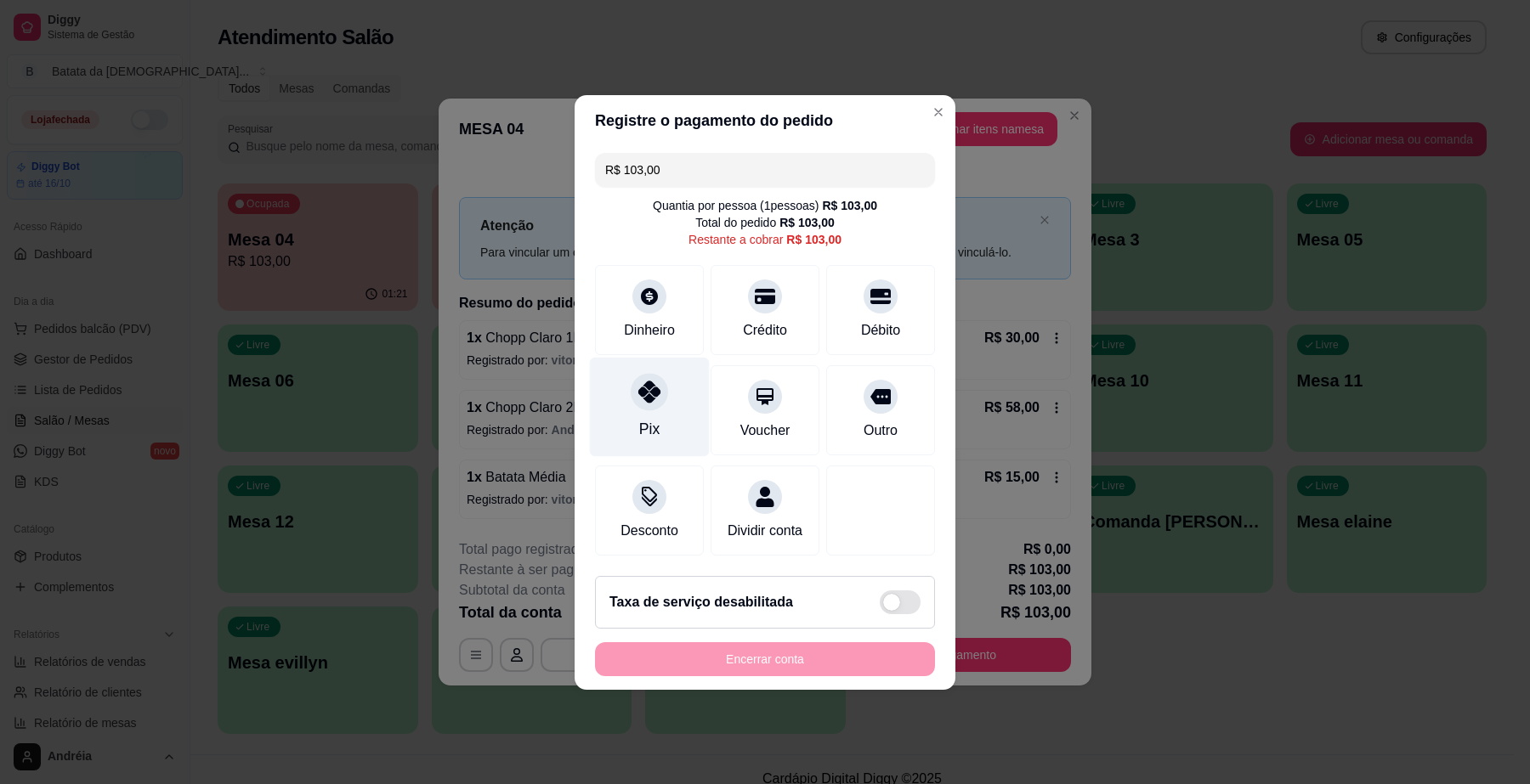
click at [626, 404] on div "Pix" at bounding box center [650, 406] width 120 height 99
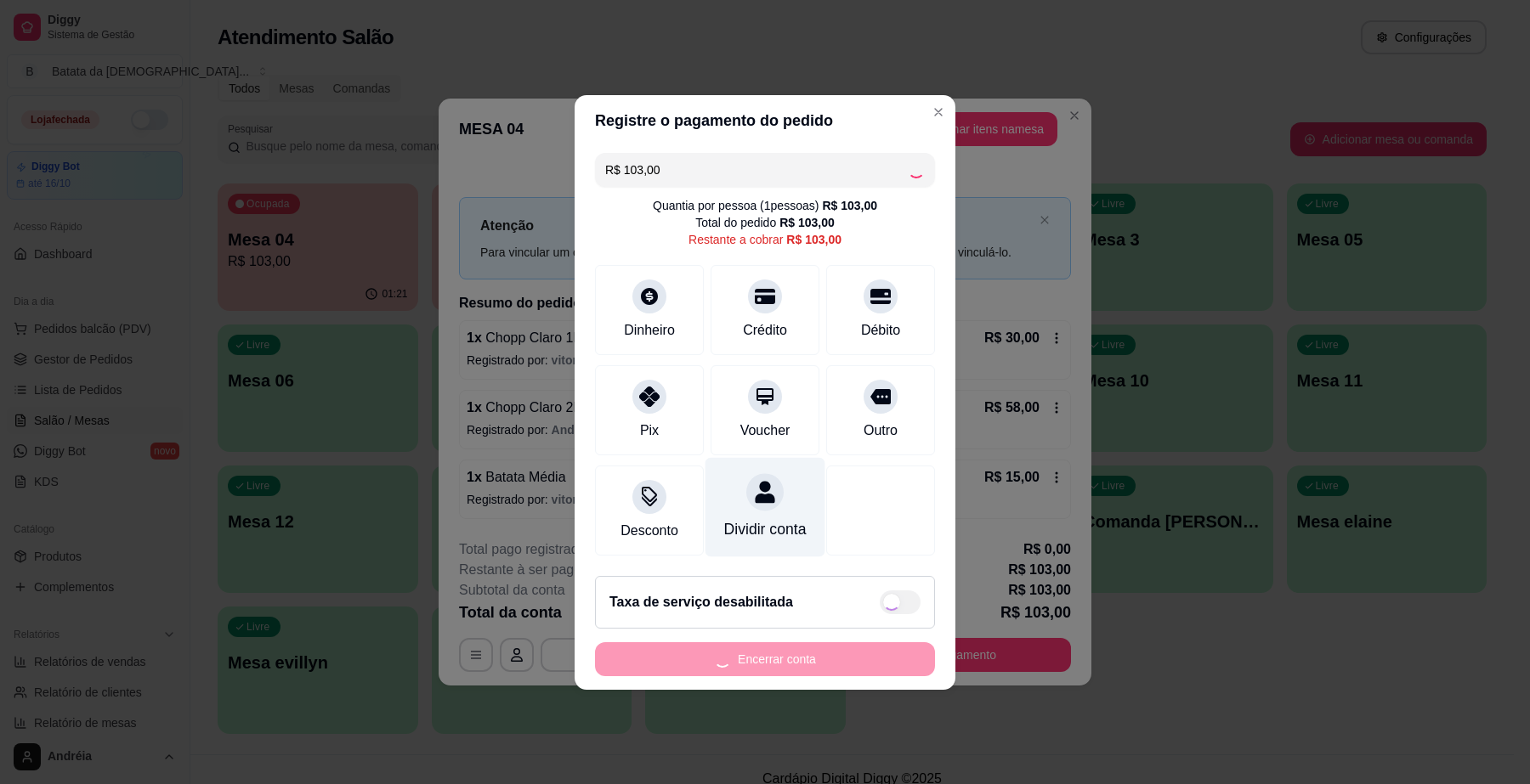
type input "R$ 0,00"
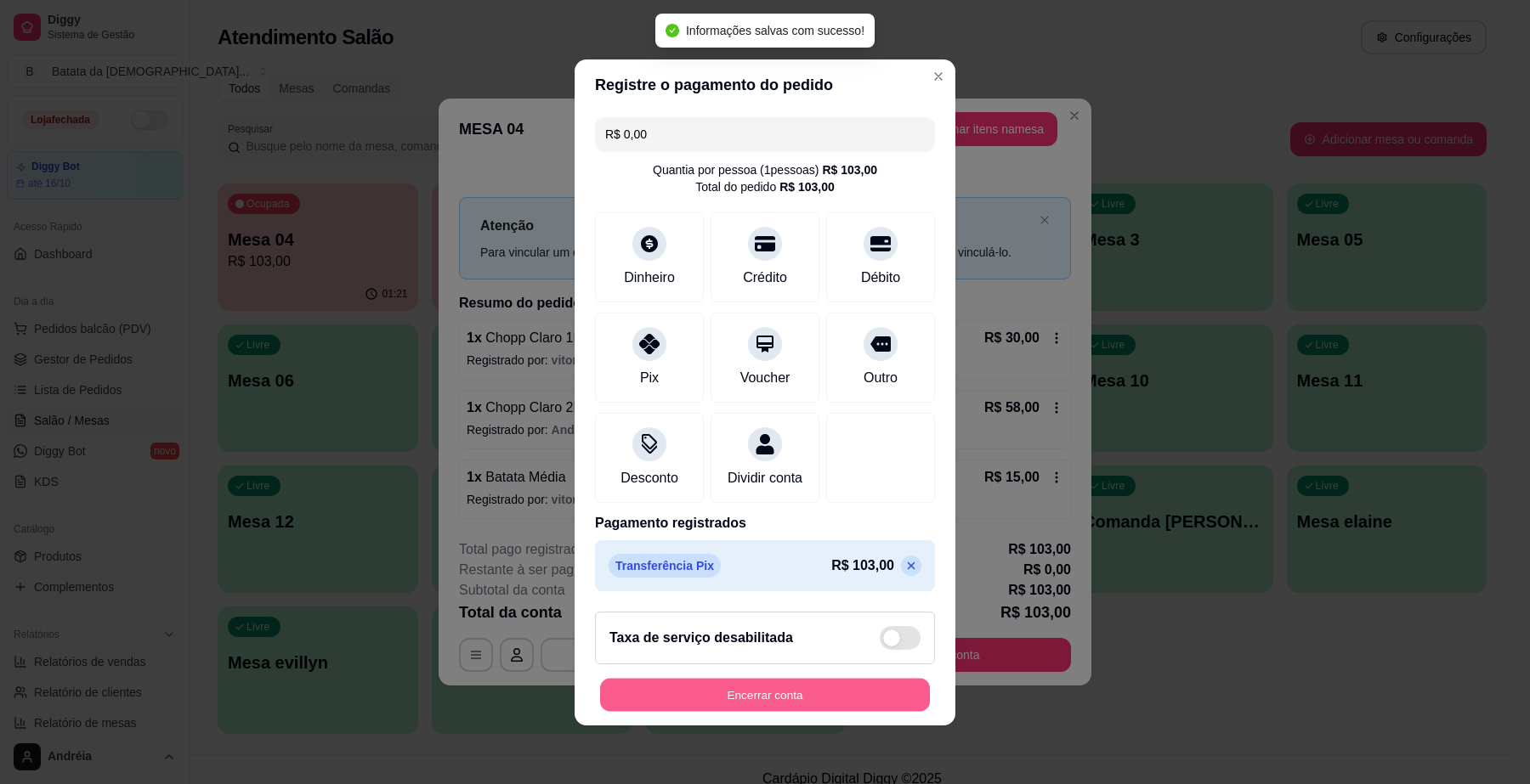
click at [792, 706] on button "Encerrar conta" at bounding box center [765, 695] width 330 height 33
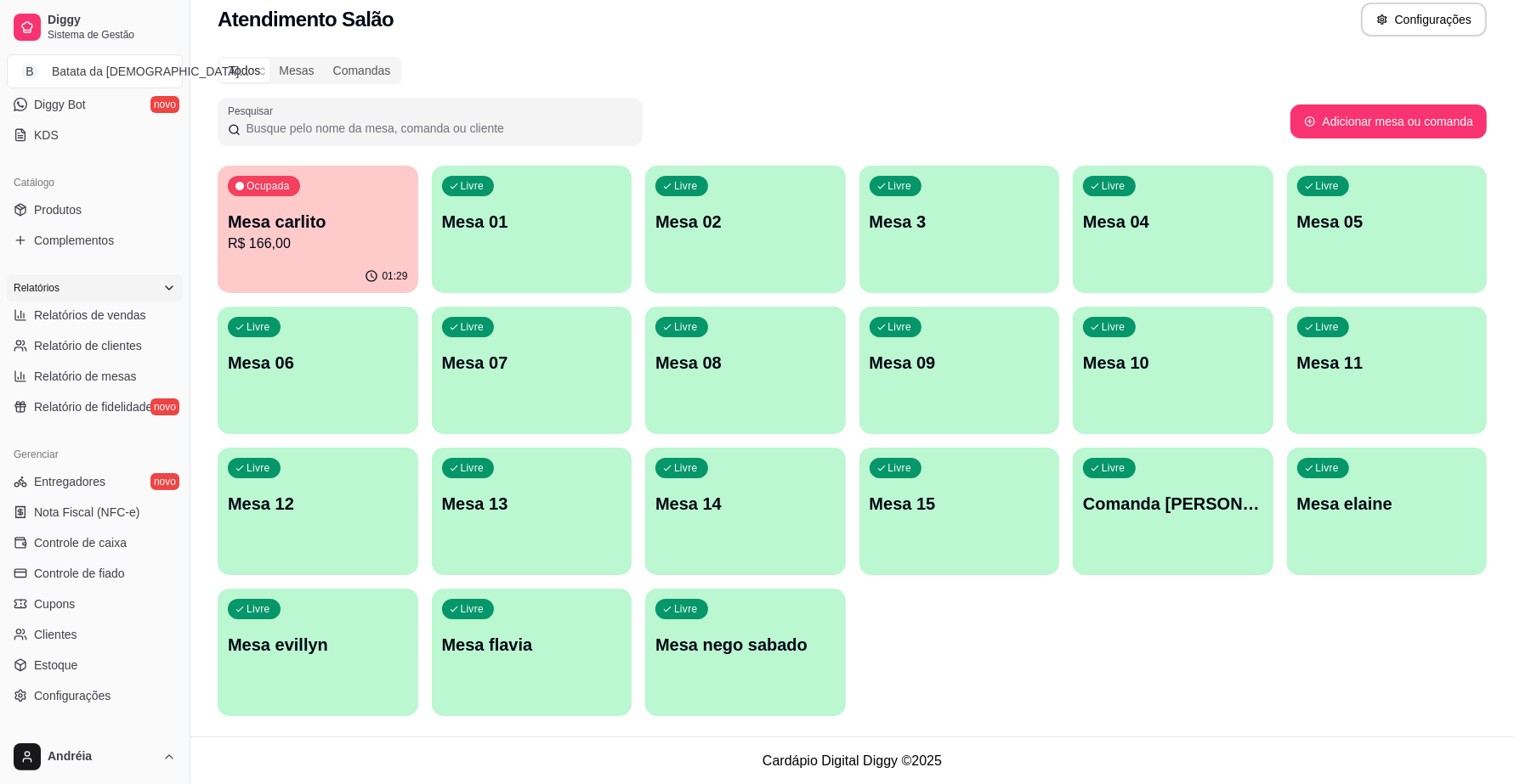
scroll to position [437, 0]
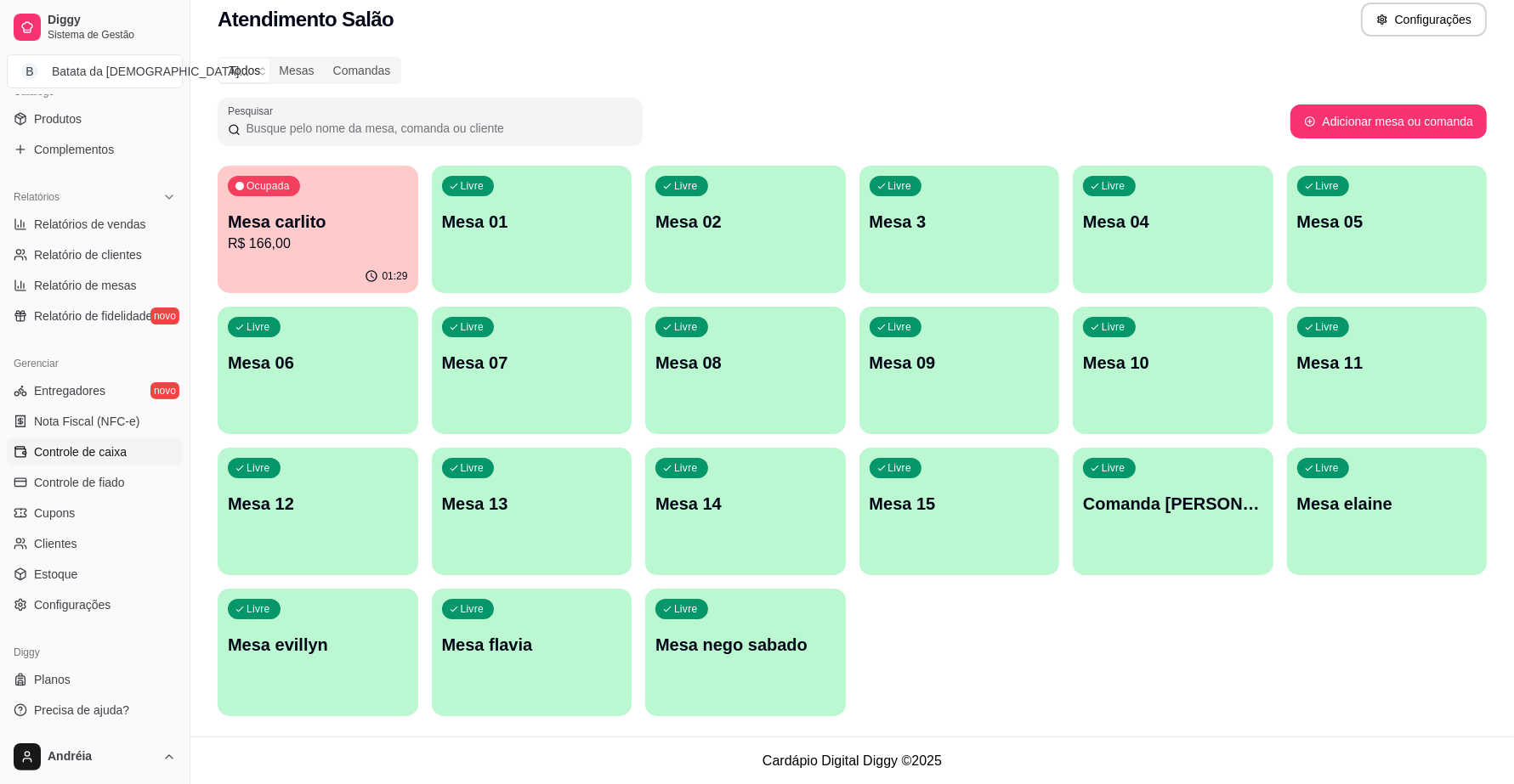
click at [103, 464] on link "Controle de caixa" at bounding box center [95, 452] width 176 height 28
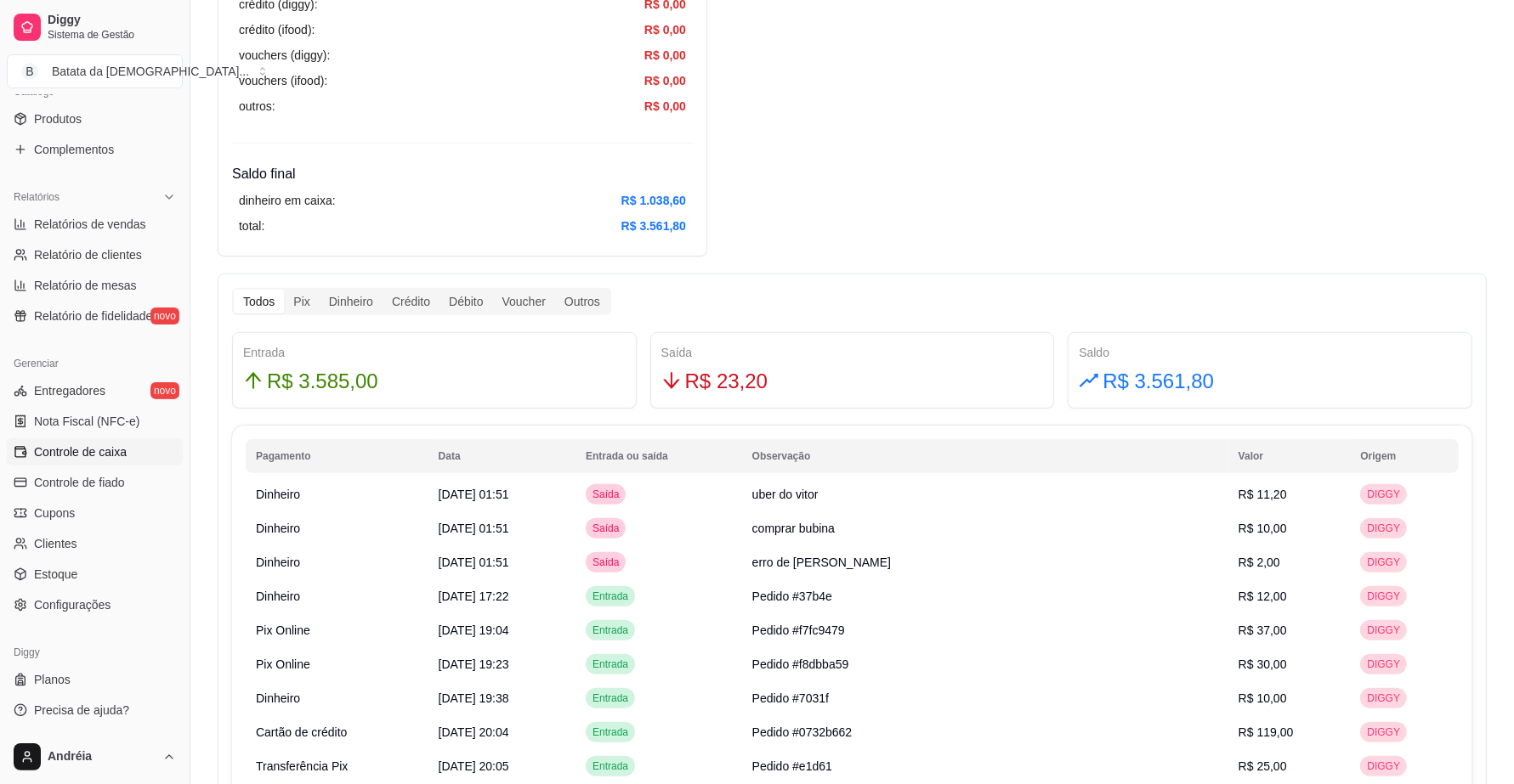
scroll to position [744, 0]
